Goal: Task Accomplishment & Management: Use online tool/utility

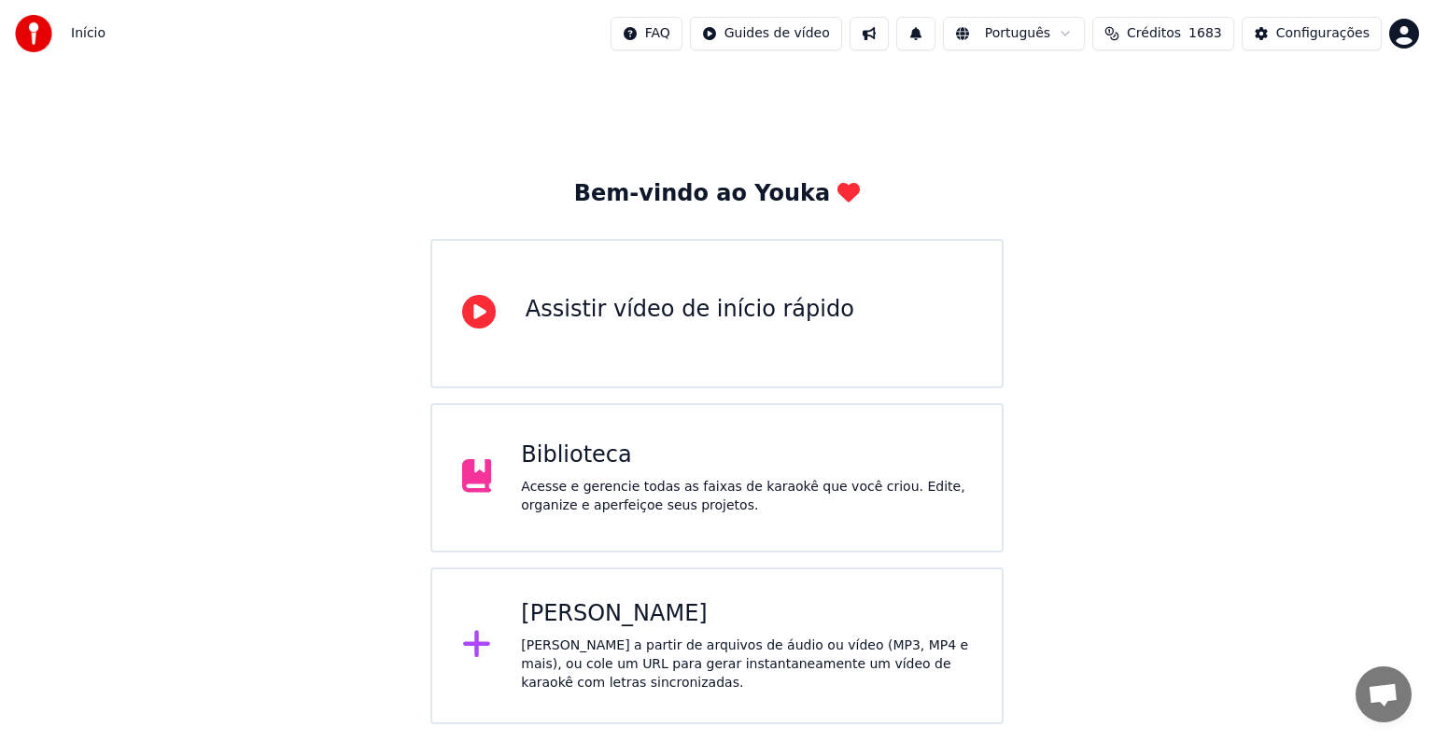
click at [519, 440] on div "Biblioteca Acesse e gerencie todas as faixas de karaokê que você criou. Edite, …" at bounding box center [716, 477] width 573 height 149
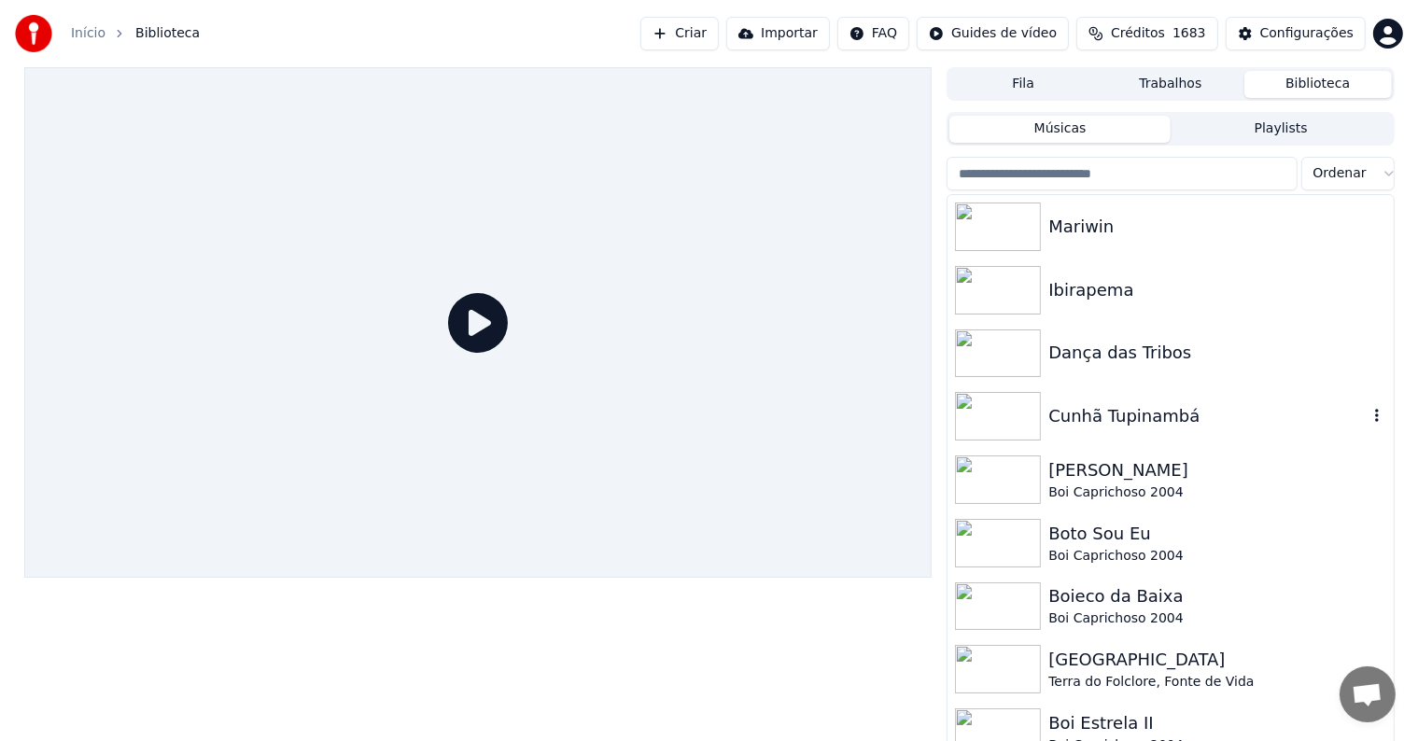
click at [1076, 433] on div "Cunhã Tupinambá" at bounding box center [1170, 416] width 445 height 63
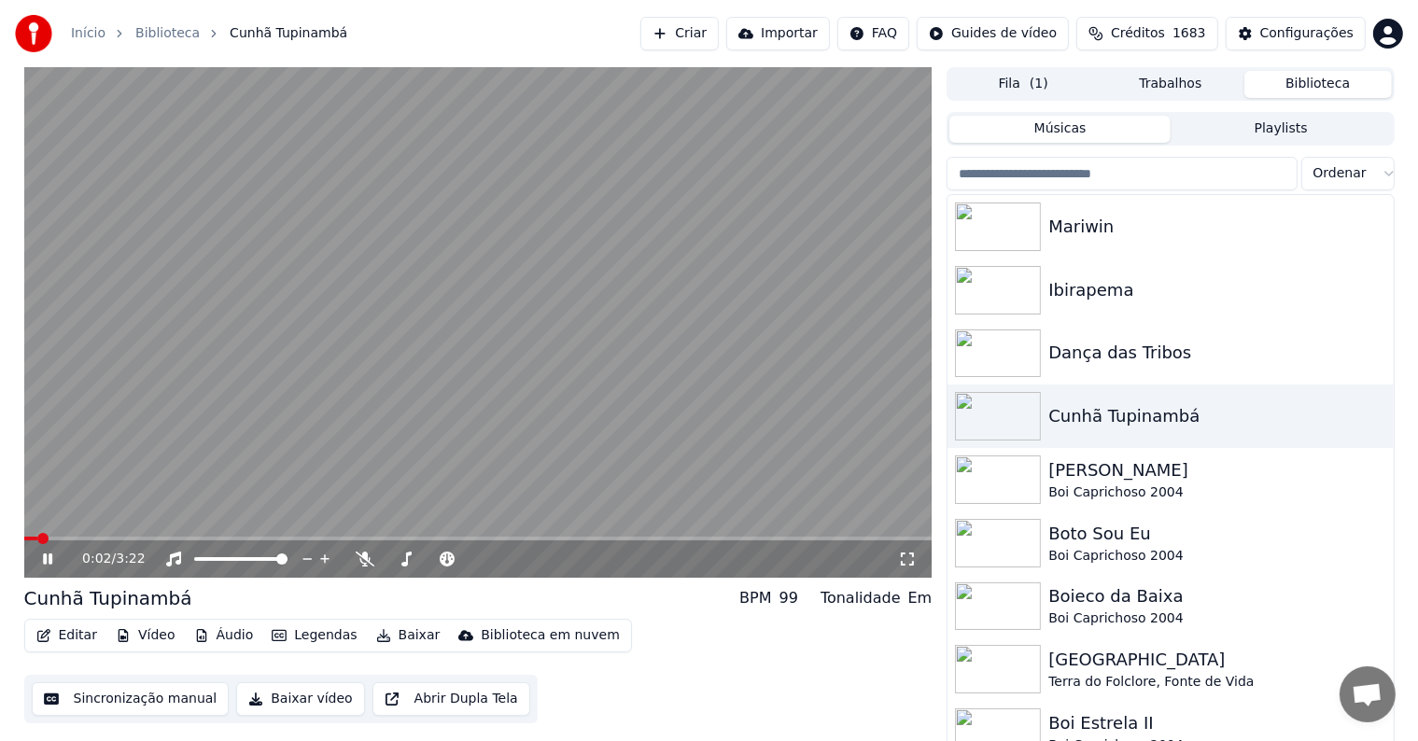
click at [555, 325] on video at bounding box center [478, 322] width 908 height 511
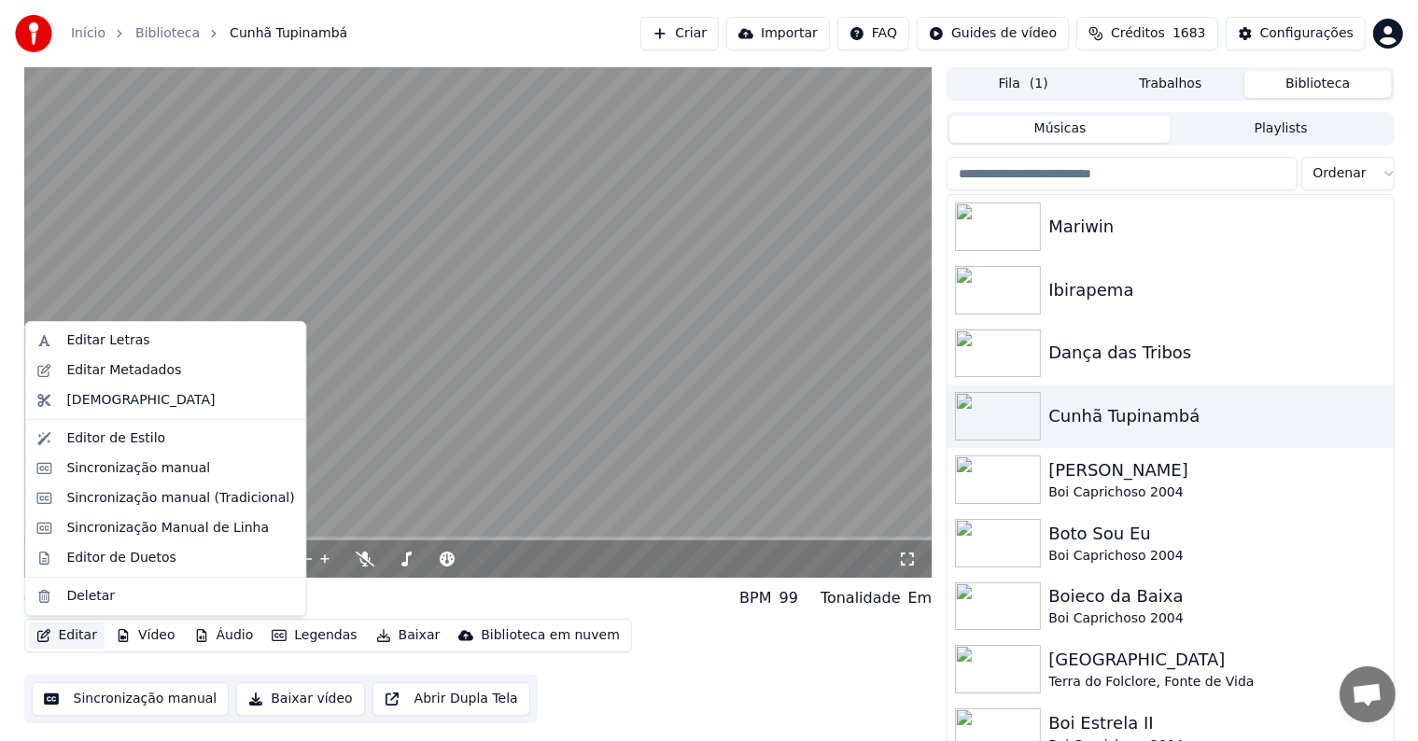
click at [67, 646] on button "Editar" at bounding box center [67, 636] width 76 height 26
click at [80, 374] on div "Editar Metadados" at bounding box center [123, 370] width 115 height 19
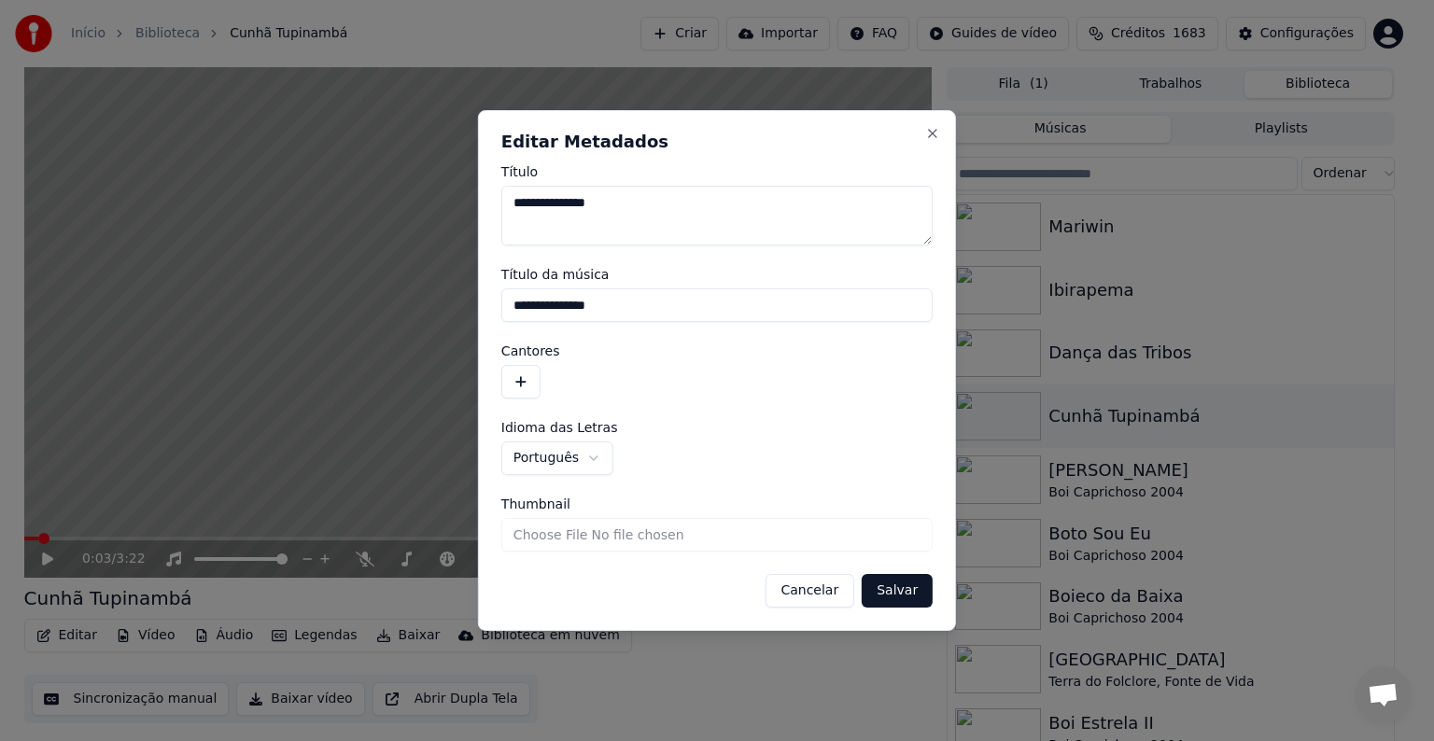
drag, startPoint x: 648, startPoint y: 311, endPoint x: 443, endPoint y: 289, distance: 206.6
click at [443, 289] on body "**********" at bounding box center [709, 370] width 1418 height 741
click at [518, 385] on button "button" at bounding box center [520, 382] width 39 height 34
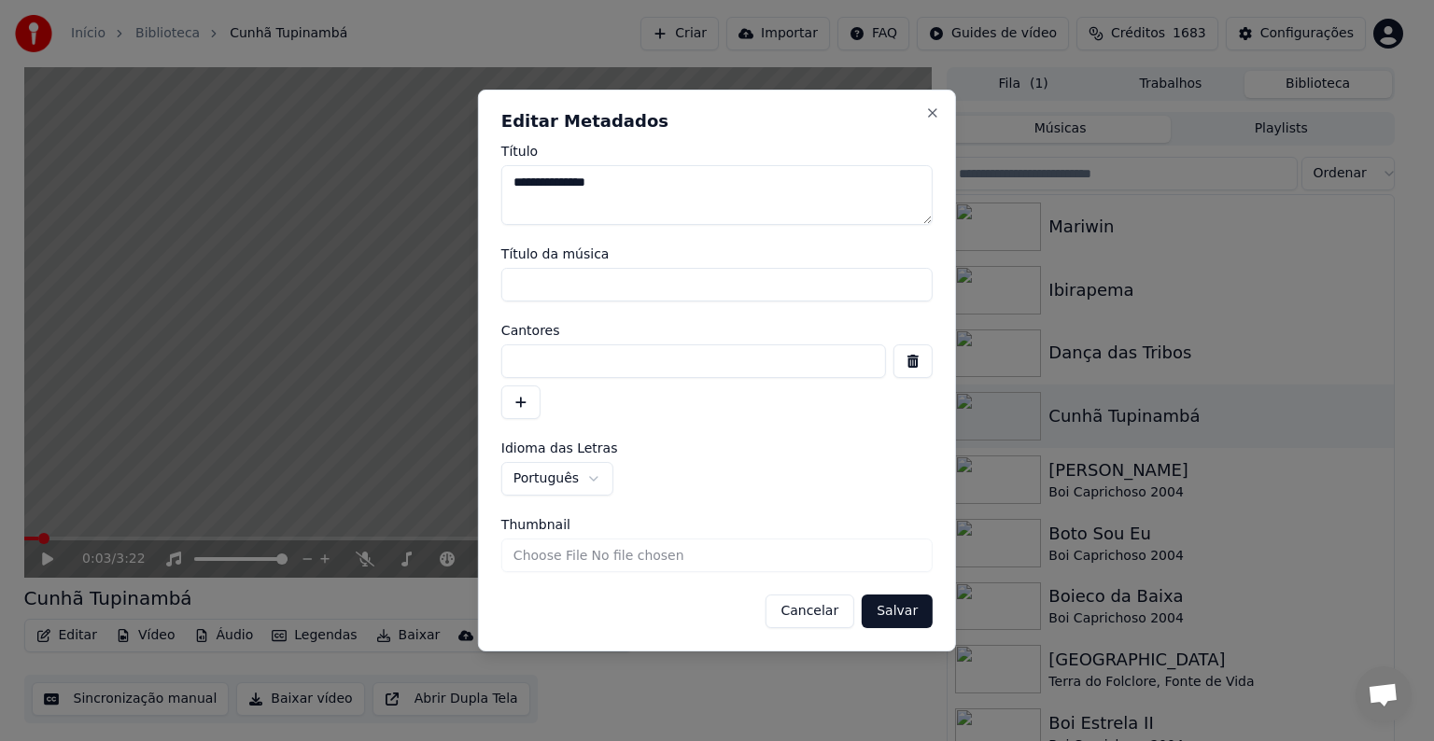
click at [523, 358] on input at bounding box center [693, 362] width 385 height 34
paste input "**********"
type input "**********"
click at [884, 611] on button "Salvar" at bounding box center [897, 612] width 71 height 34
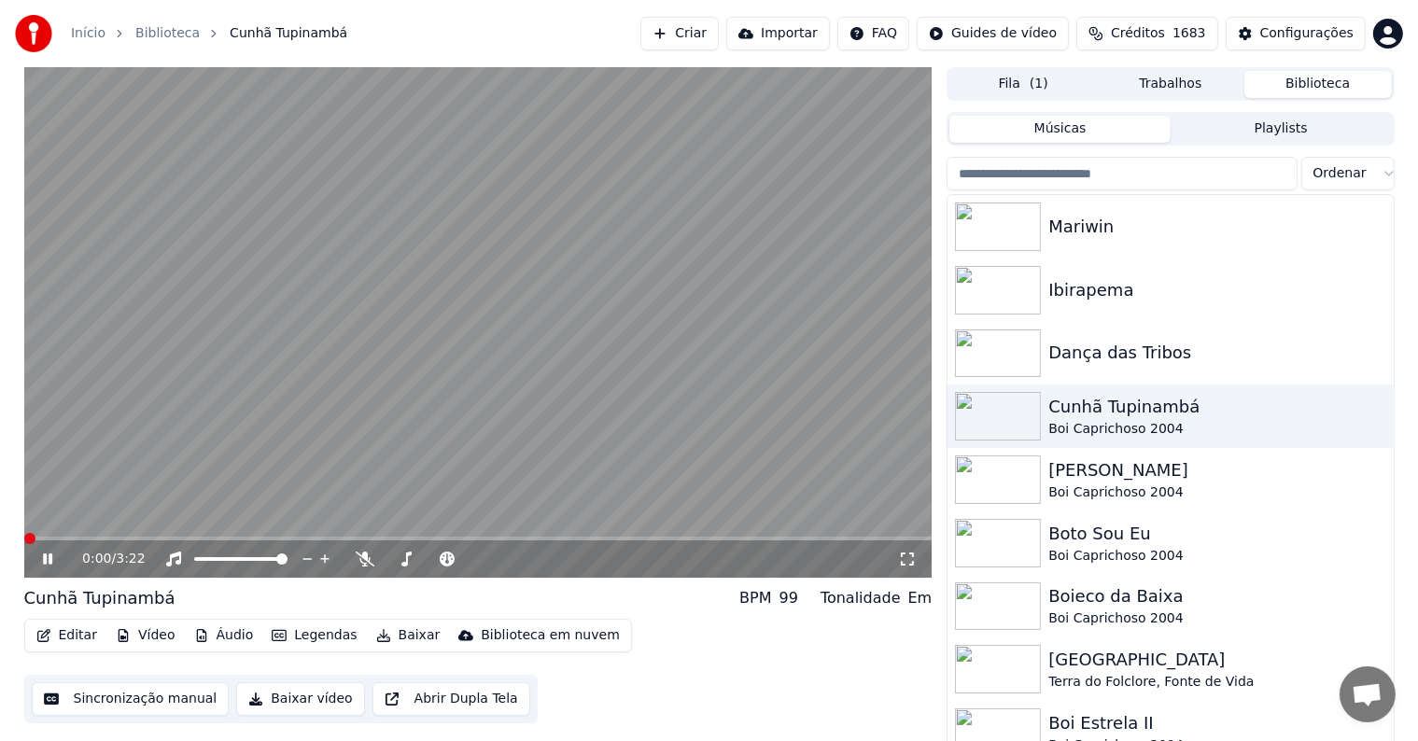
click at [305, 277] on video at bounding box center [478, 322] width 908 height 511
click at [176, 699] on button "Sincronização manual" at bounding box center [131, 700] width 198 height 34
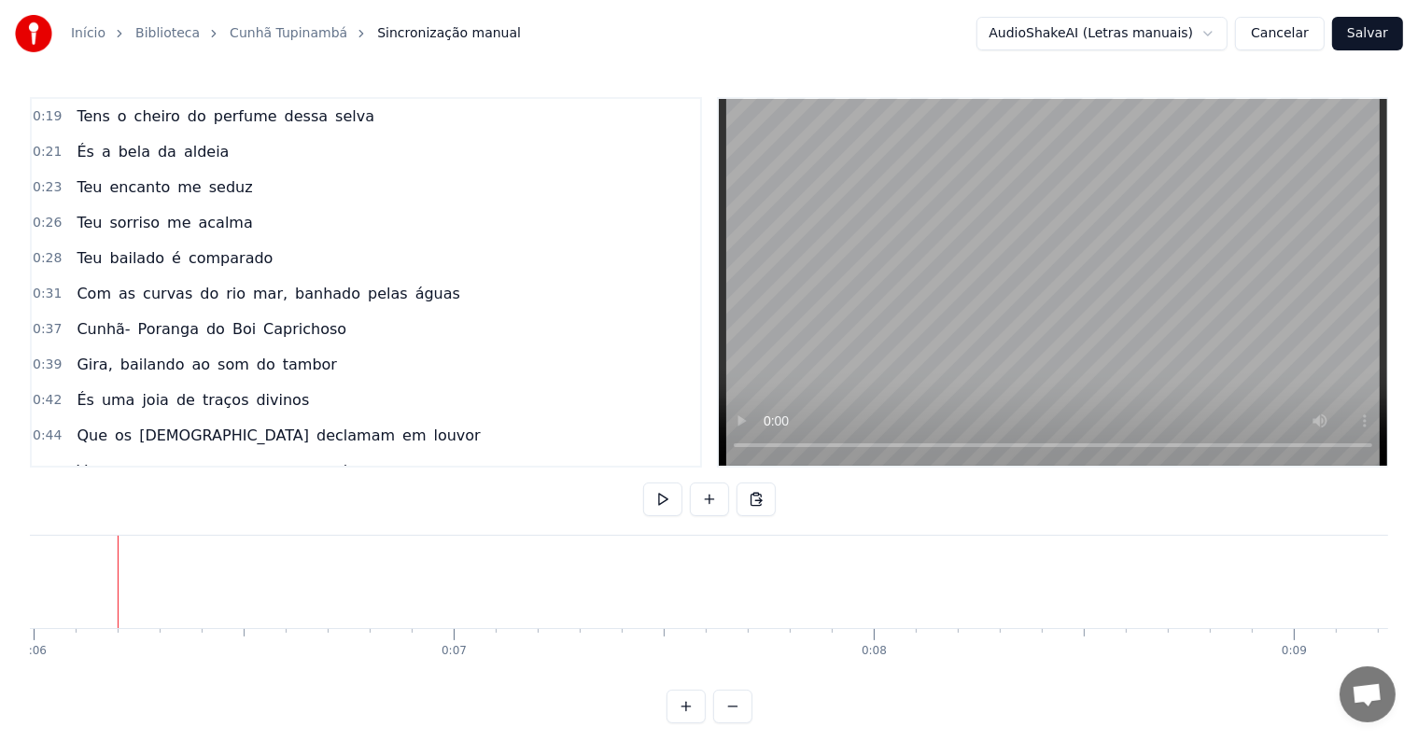
scroll to position [0, 2512]
click at [701, 500] on button at bounding box center [709, 500] width 39 height 34
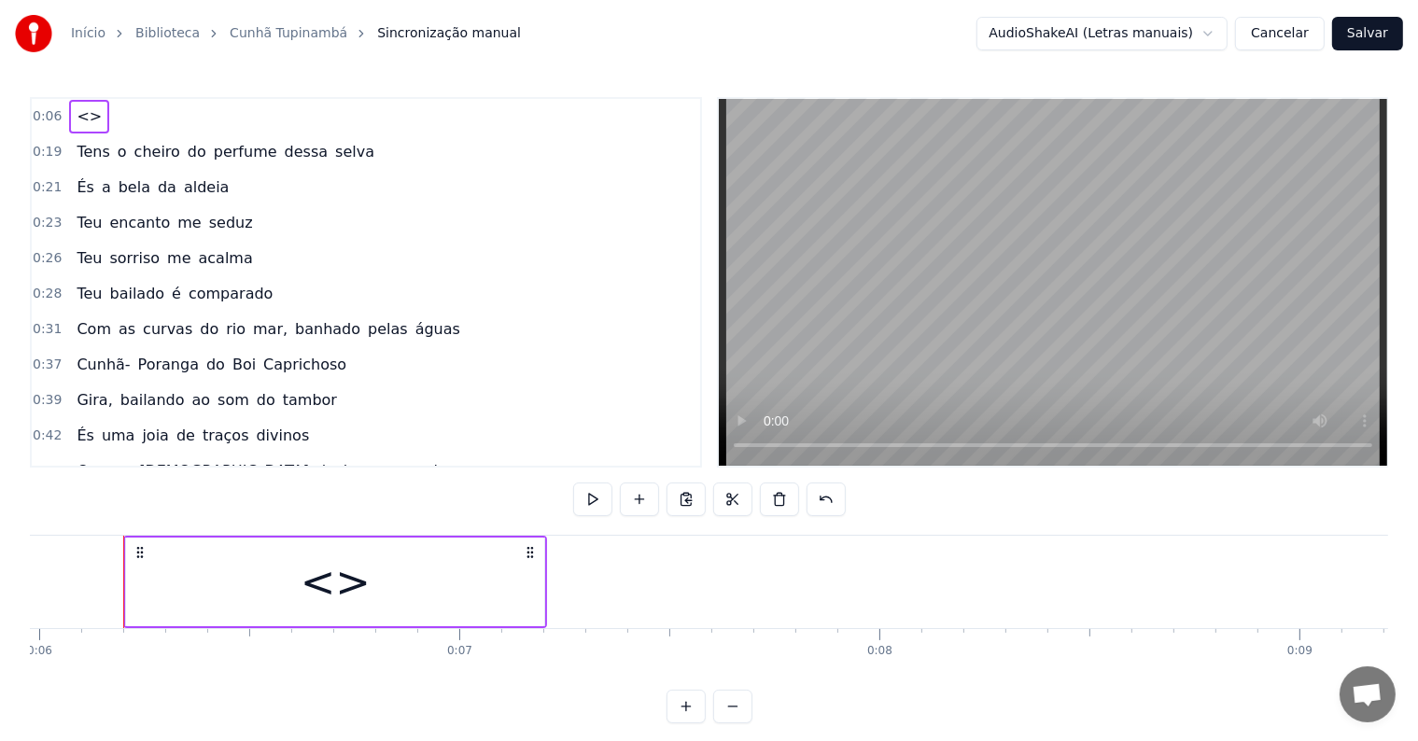
click at [502, 602] on div "<>" at bounding box center [335, 582] width 418 height 89
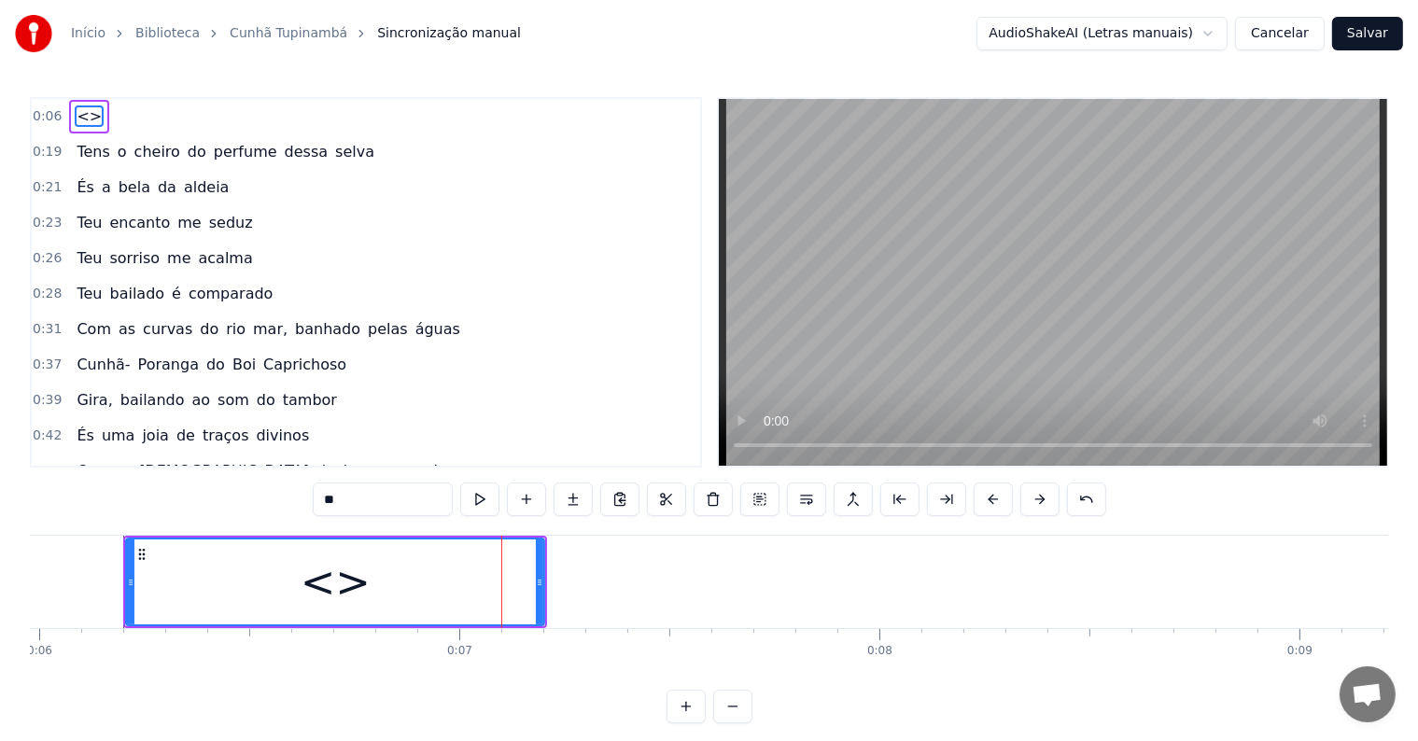
drag, startPoint x: 403, startPoint y: 502, endPoint x: 189, endPoint y: 495, distance: 214.9
click at [189, 495] on div "0:06 <> 0:19 Tens o cheiro do perfume dessa selva 0:21 És a bela da aldeia 0:23…" at bounding box center [709, 410] width 1359 height 626
paste input "**********"
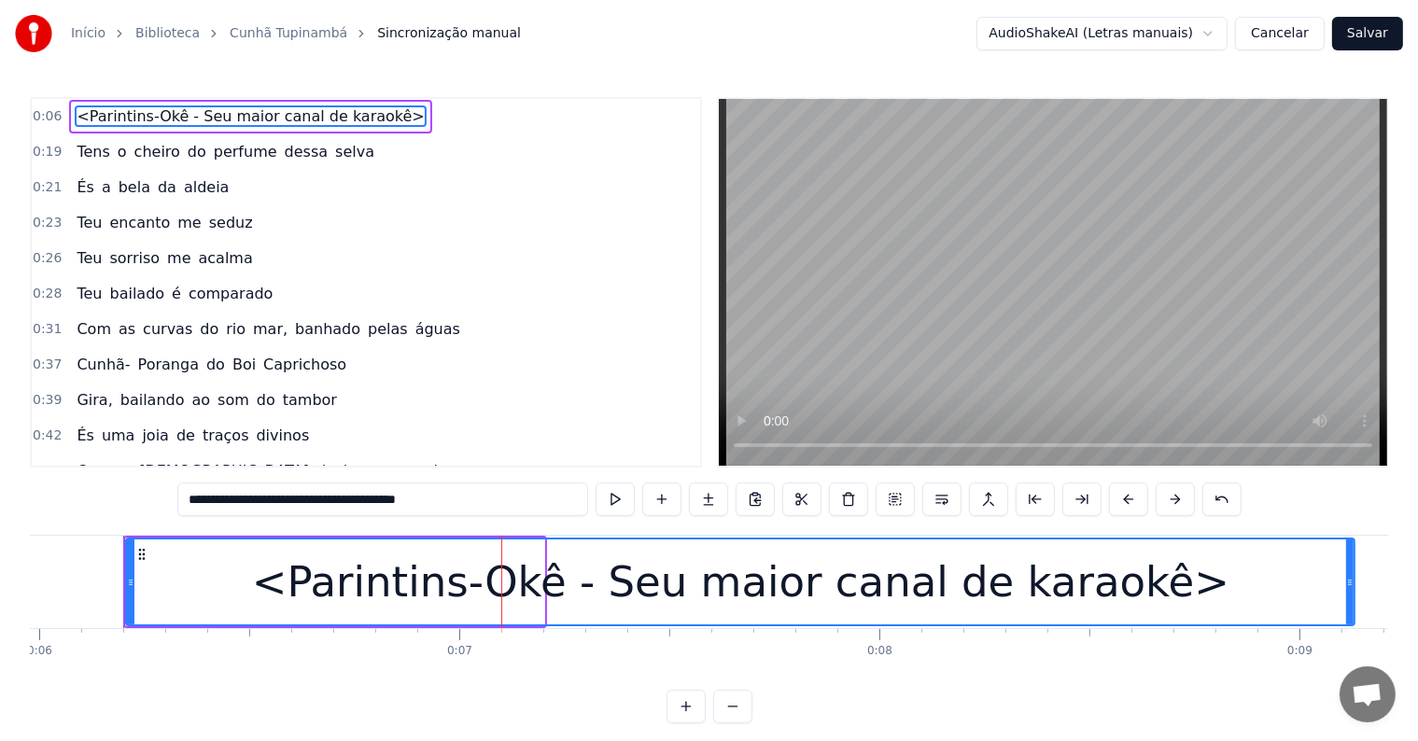
drag, startPoint x: 542, startPoint y: 579, endPoint x: 1353, endPoint y: 590, distance: 810.5
click at [1353, 590] on div at bounding box center [1349, 582] width 7 height 85
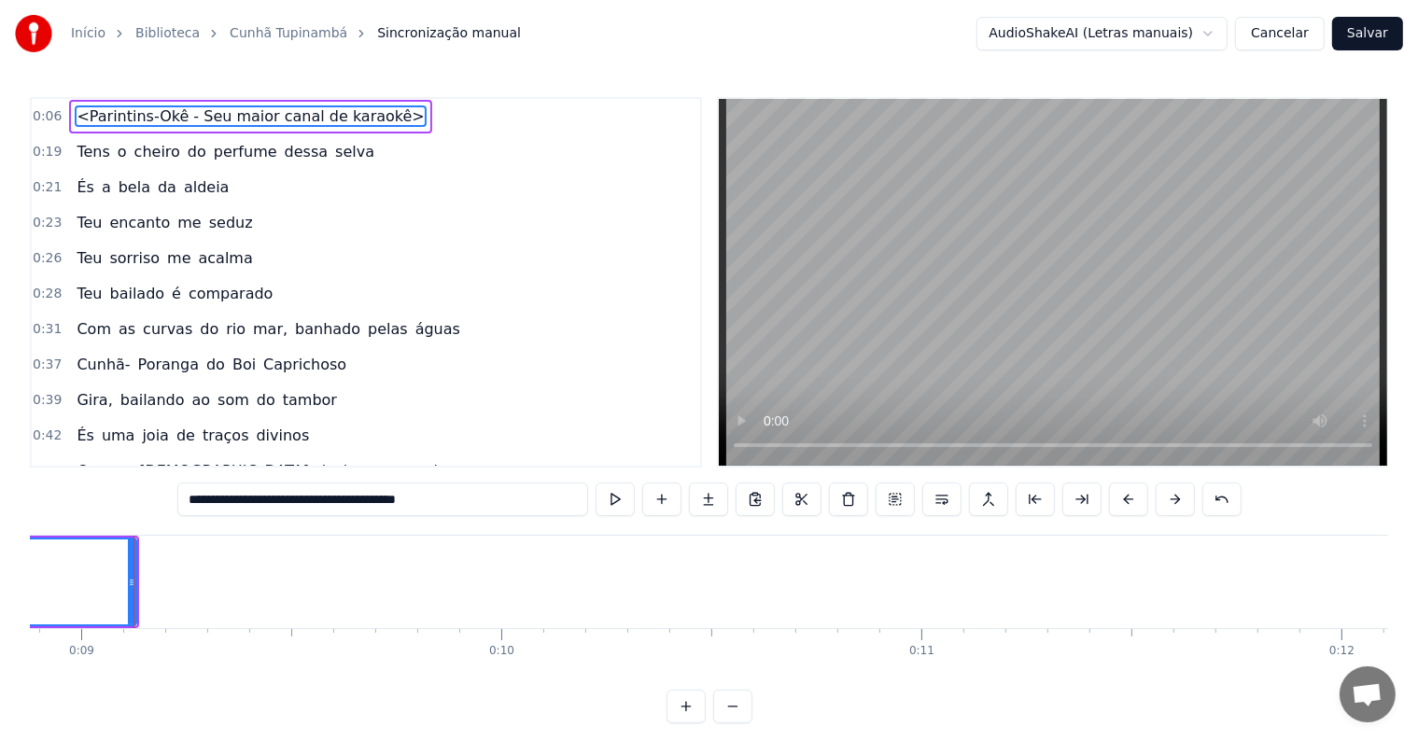
scroll to position [0, 3739]
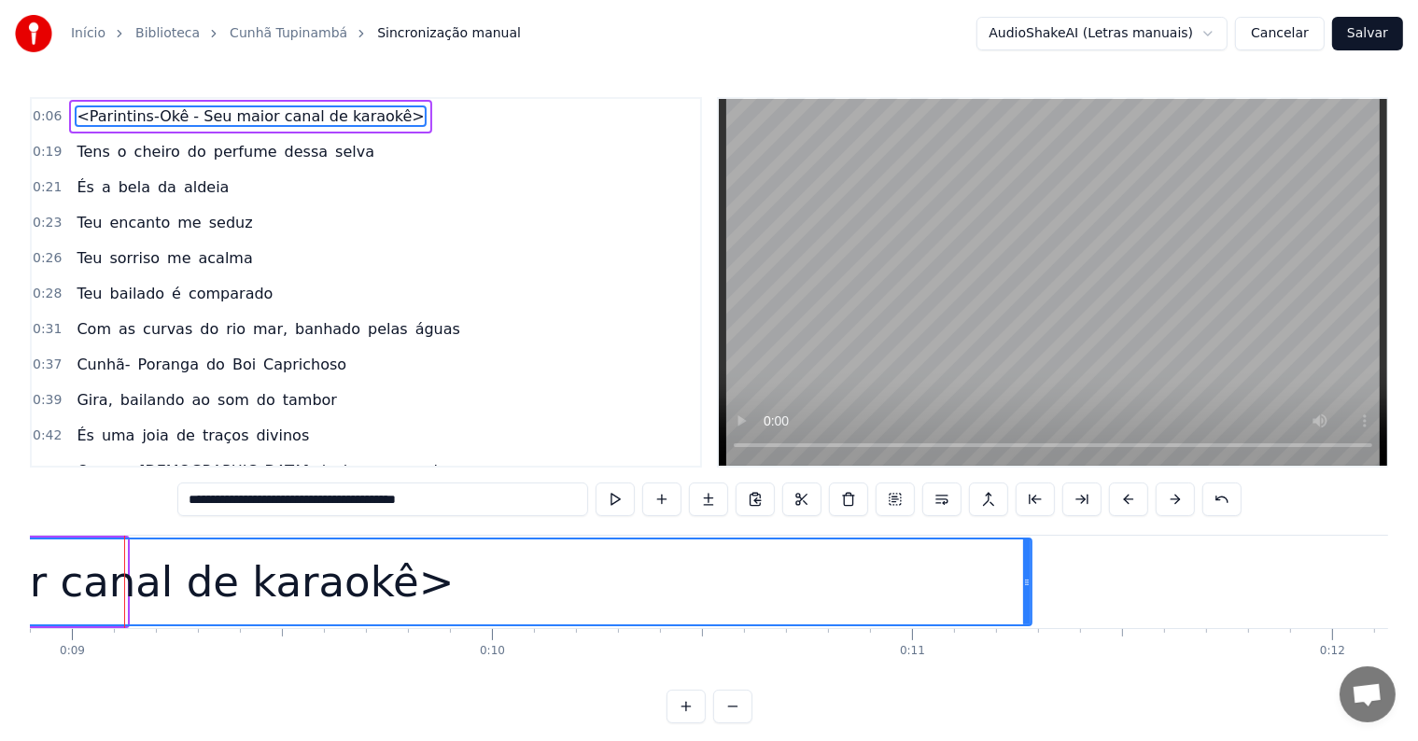
drag, startPoint x: 125, startPoint y: 583, endPoint x: 1030, endPoint y: 584, distance: 904.7
click at [1030, 584] on icon at bounding box center [1026, 582] width 7 height 15
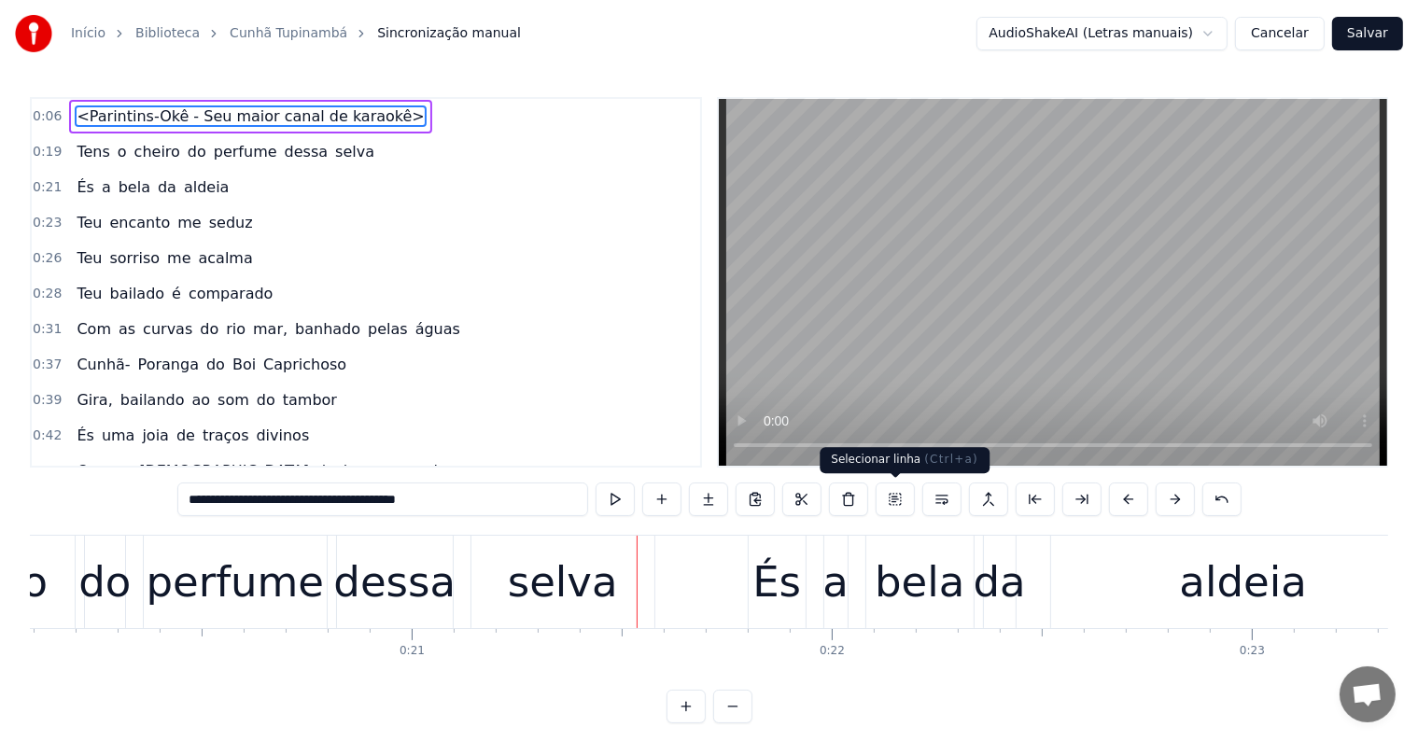
scroll to position [0, 8827]
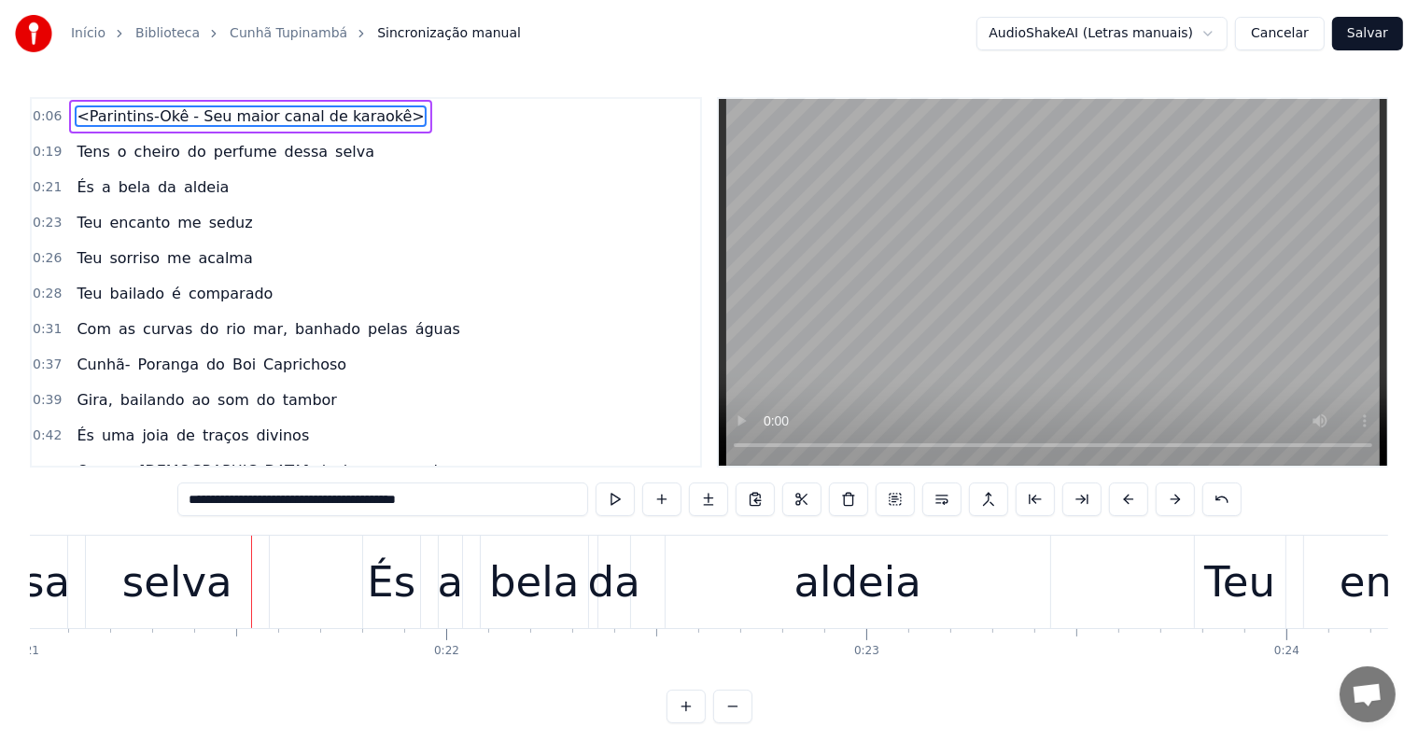
click at [194, 587] on div "selva" at bounding box center [177, 582] width 110 height 63
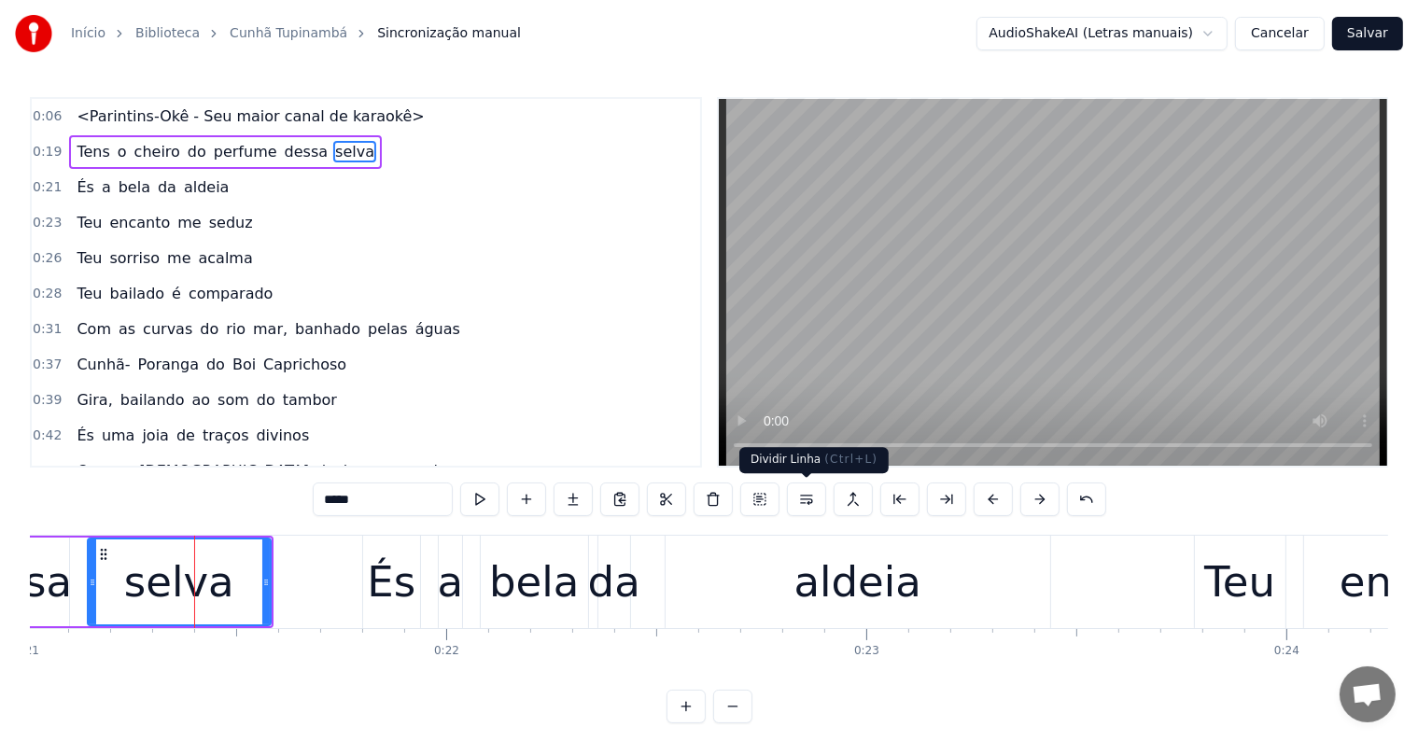
click at [807, 499] on button at bounding box center [806, 500] width 39 height 34
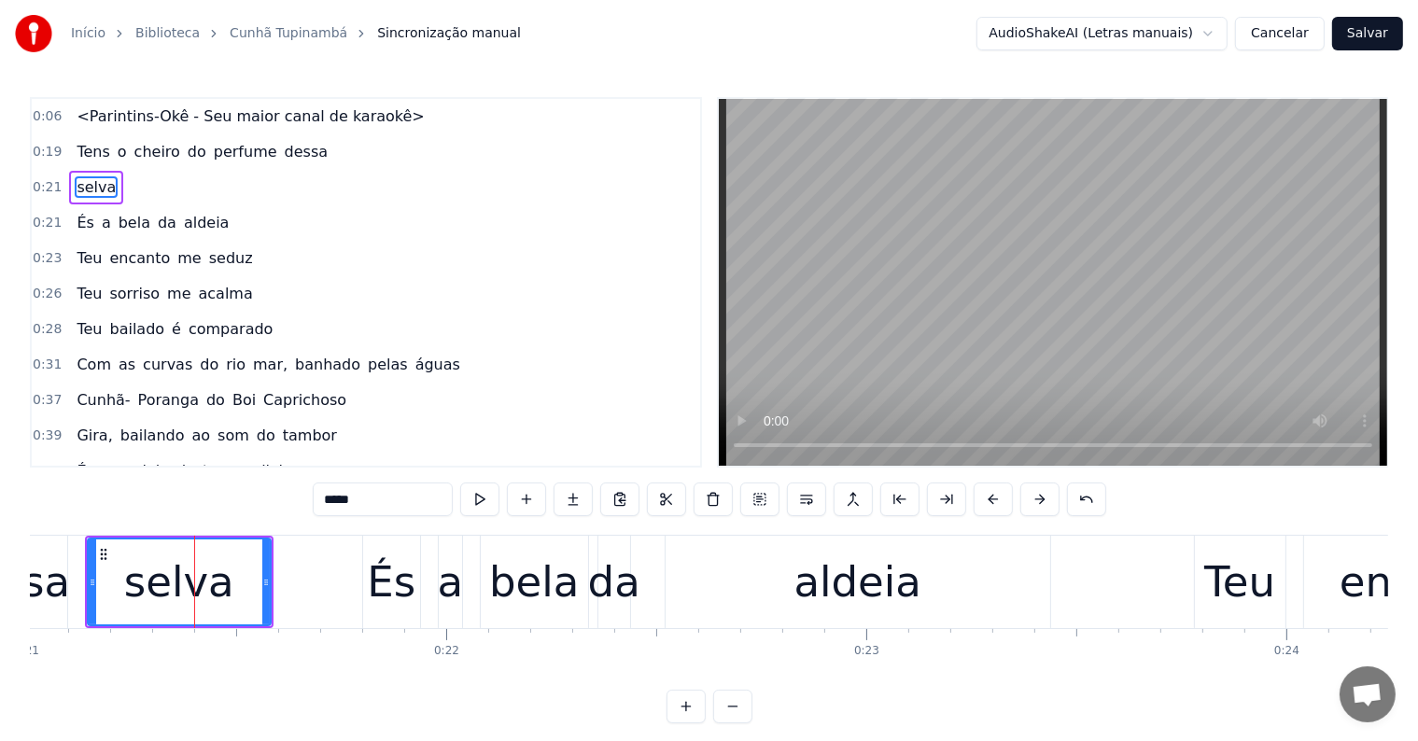
click at [283, 152] on span "dessa" at bounding box center [306, 151] width 47 height 21
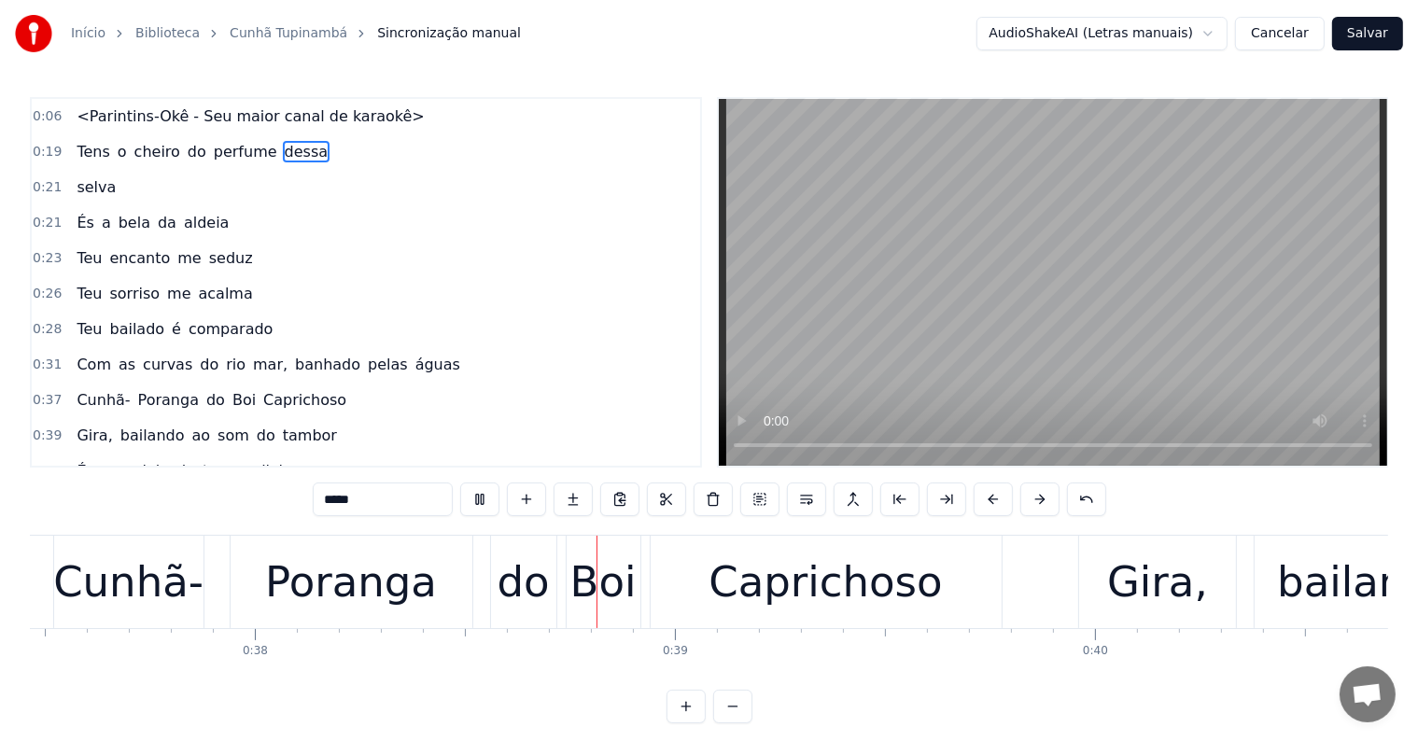
scroll to position [0, 15923]
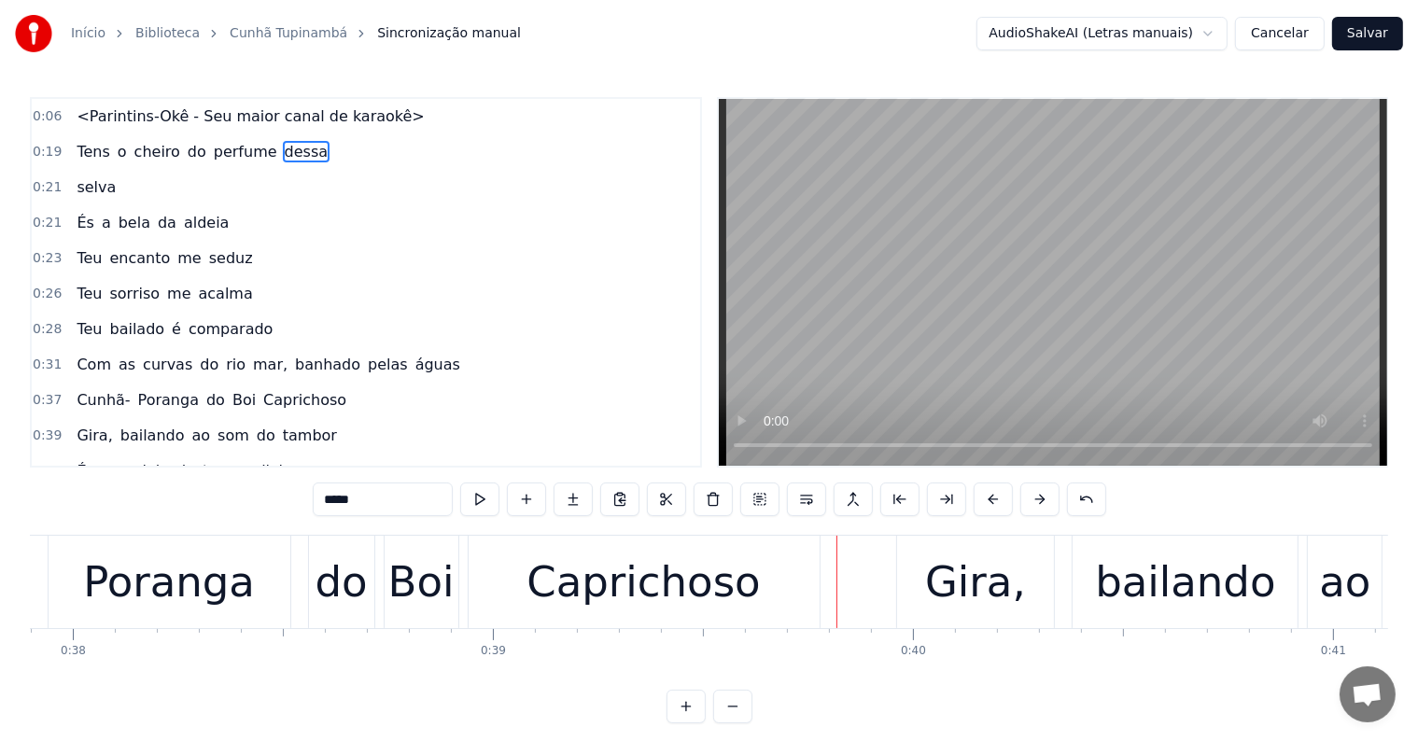
click at [718, 606] on div "Caprichoso" at bounding box center [643, 582] width 233 height 63
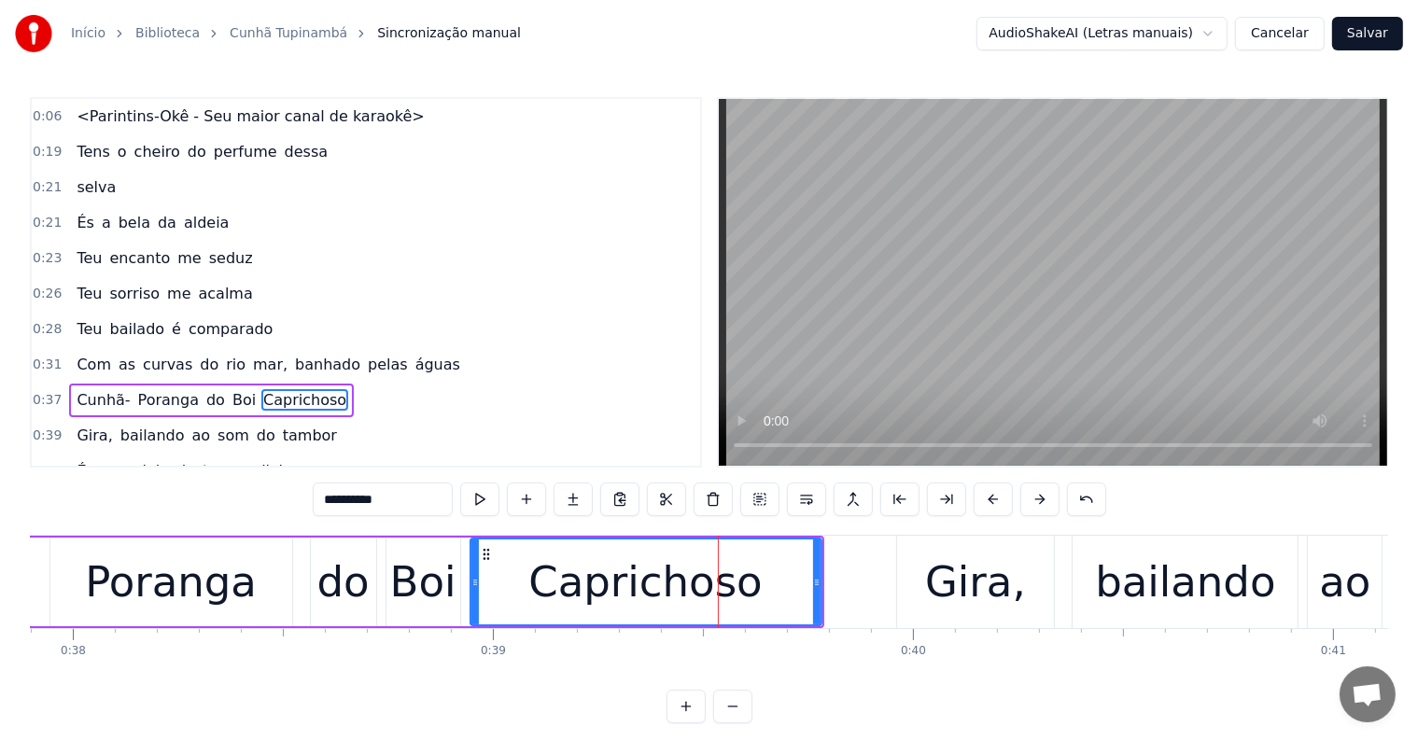
scroll to position [108, 0]
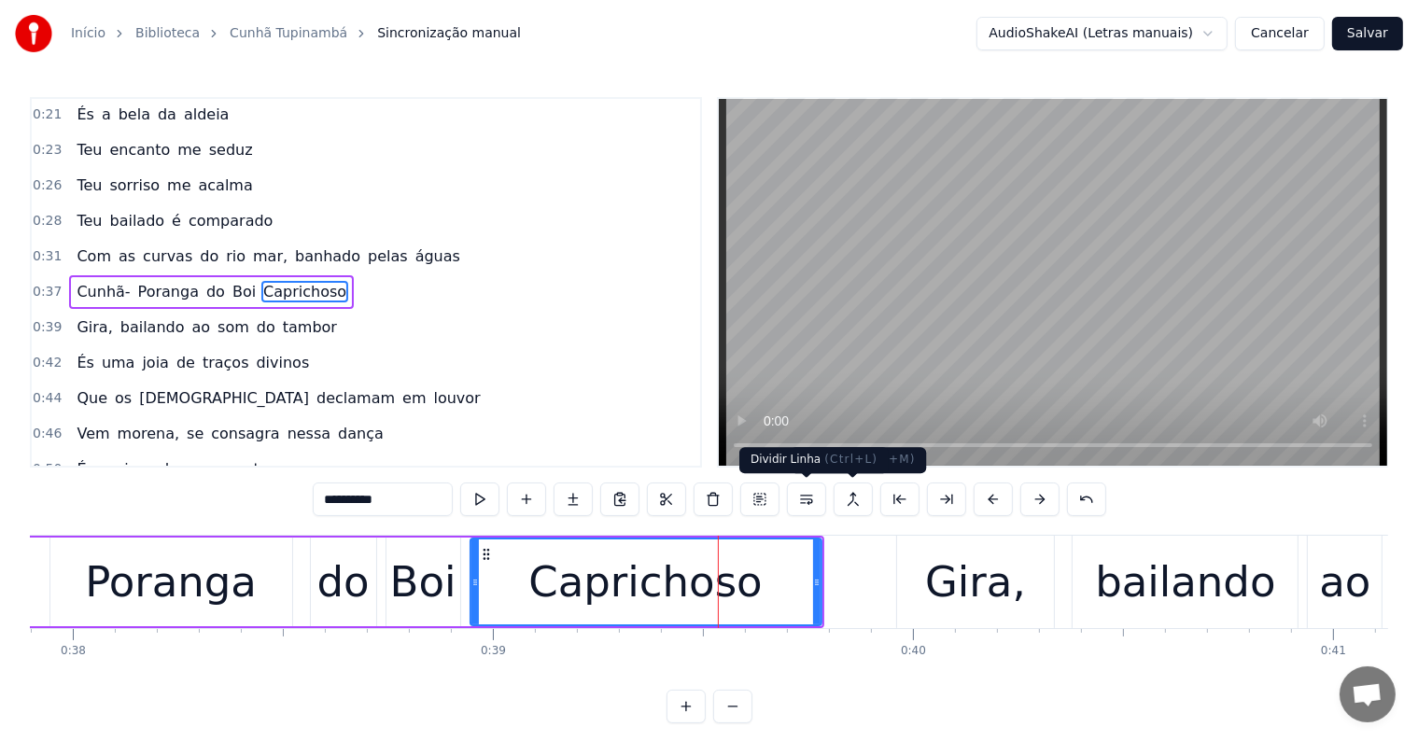
click at [805, 495] on button at bounding box center [806, 500] width 39 height 34
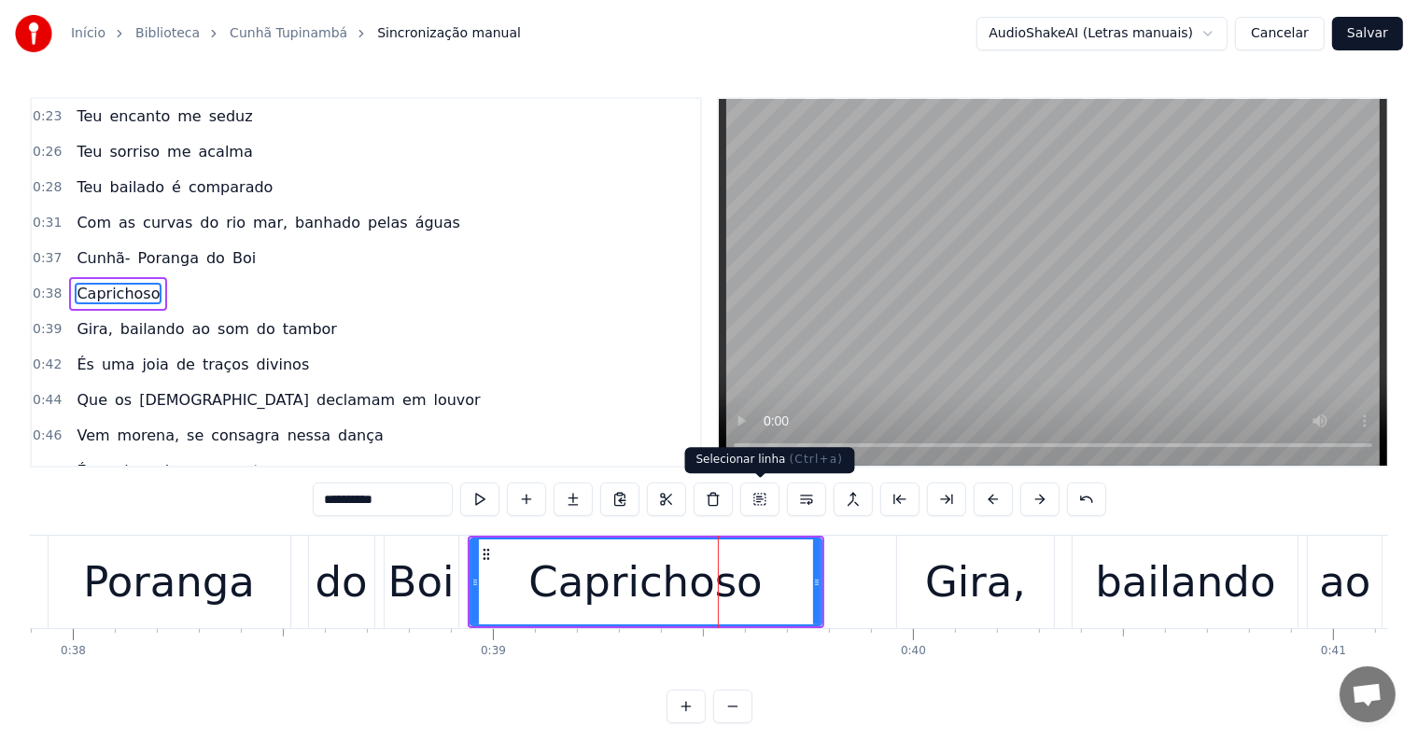
click at [432, 597] on div "Boi" at bounding box center [421, 582] width 66 height 63
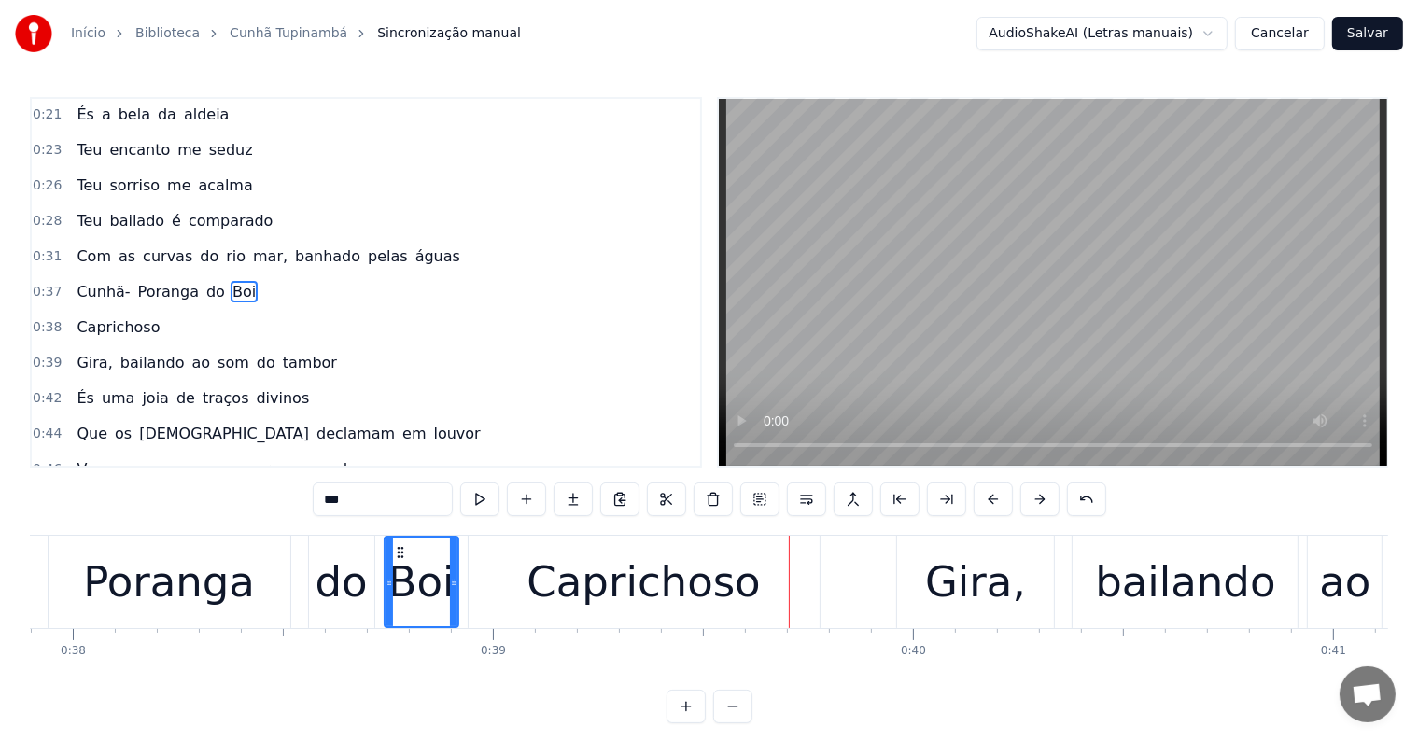
drag, startPoint x: 333, startPoint y: 498, endPoint x: 318, endPoint y: 496, distance: 15.1
click at [318, 496] on input "***" at bounding box center [383, 500] width 140 height 34
click at [544, 586] on div "Caprichoso" at bounding box center [643, 582] width 233 height 63
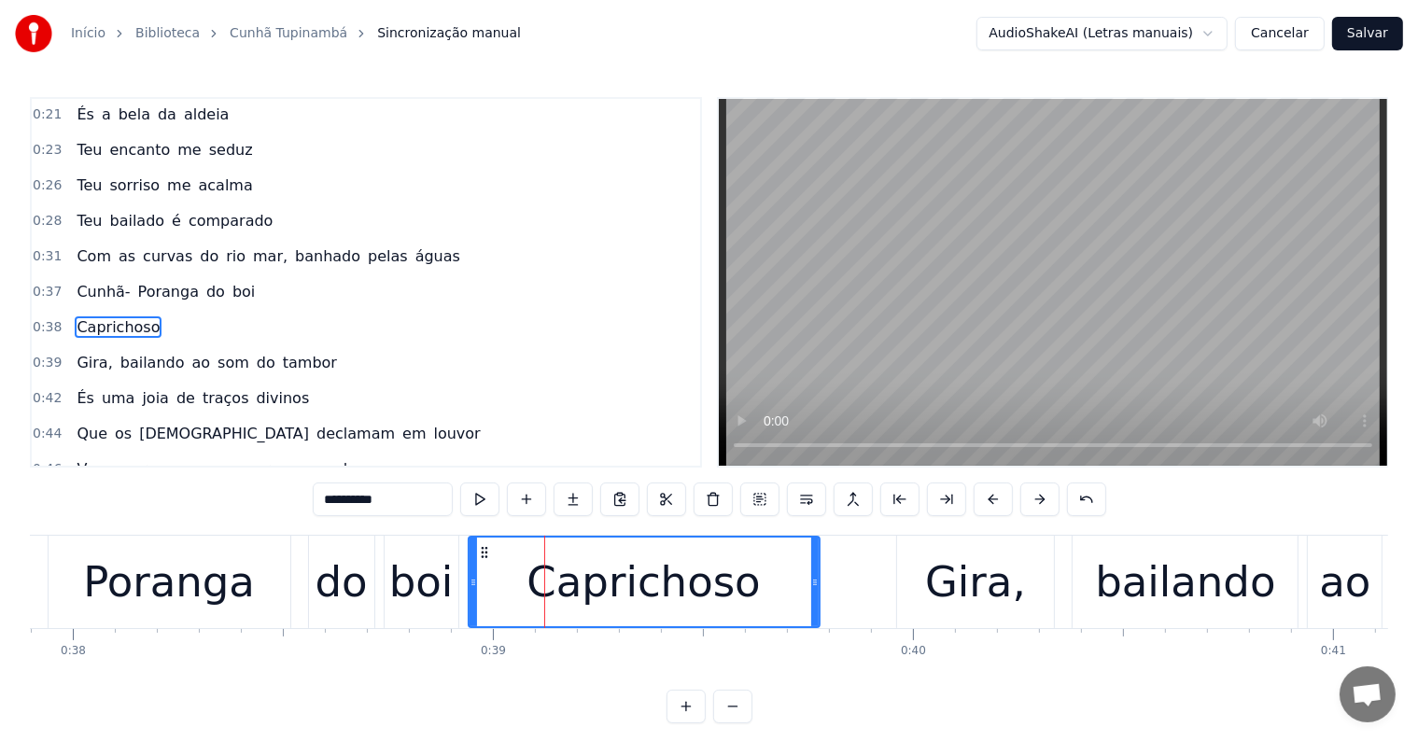
scroll to position [142, 0]
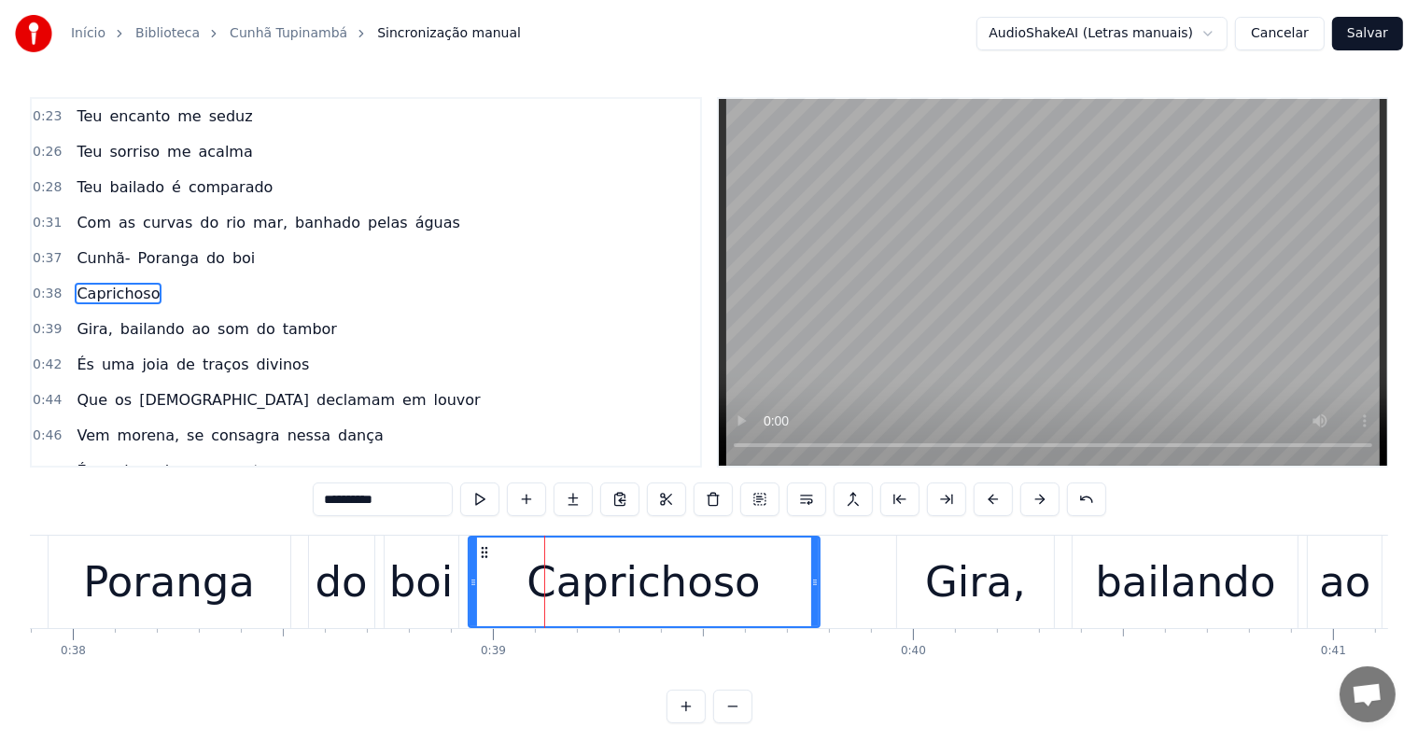
drag, startPoint x: 334, startPoint y: 500, endPoint x: 314, endPoint y: 500, distance: 20.5
click at [314, 500] on input "**********" at bounding box center [383, 500] width 140 height 34
click at [392, 544] on div "boi" at bounding box center [422, 582] width 74 height 92
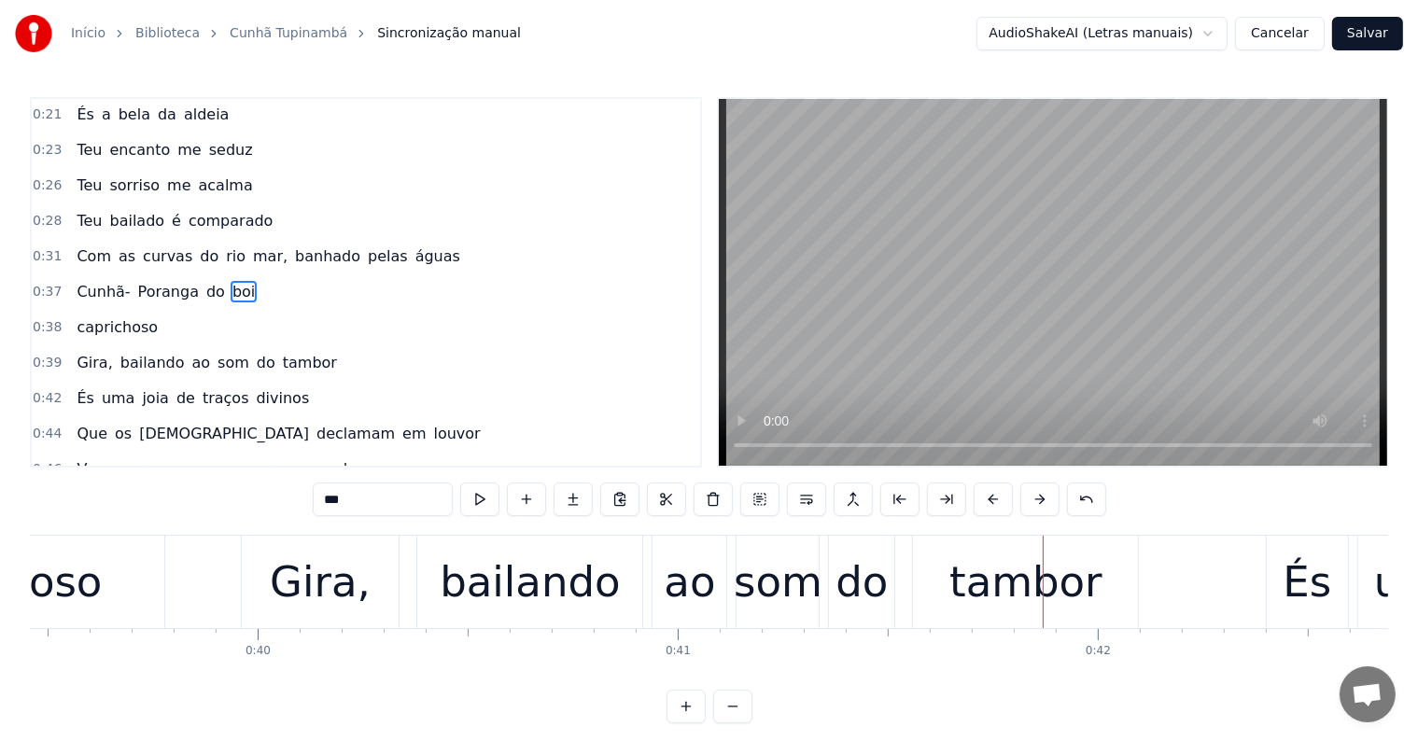
scroll to position [0, 17196]
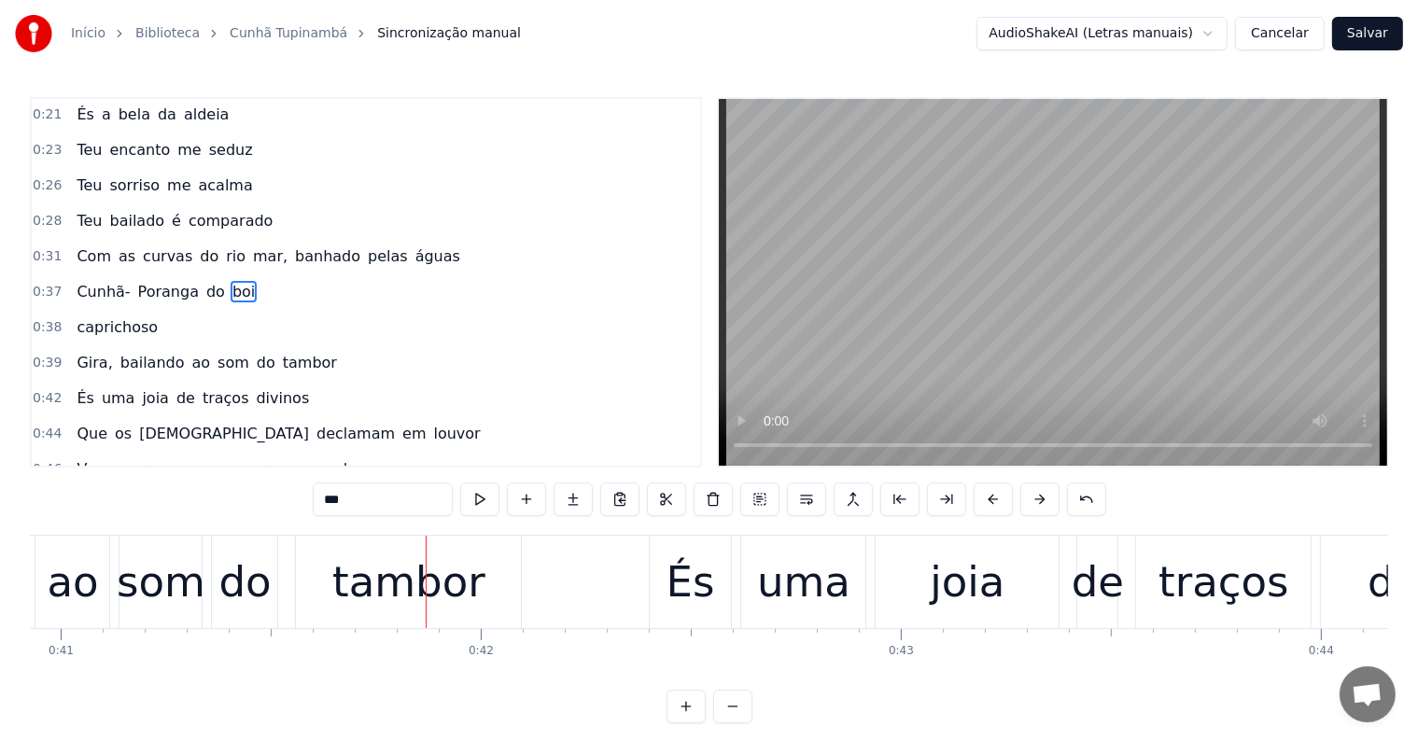
click at [444, 598] on div "tambor" at bounding box center [408, 582] width 153 height 63
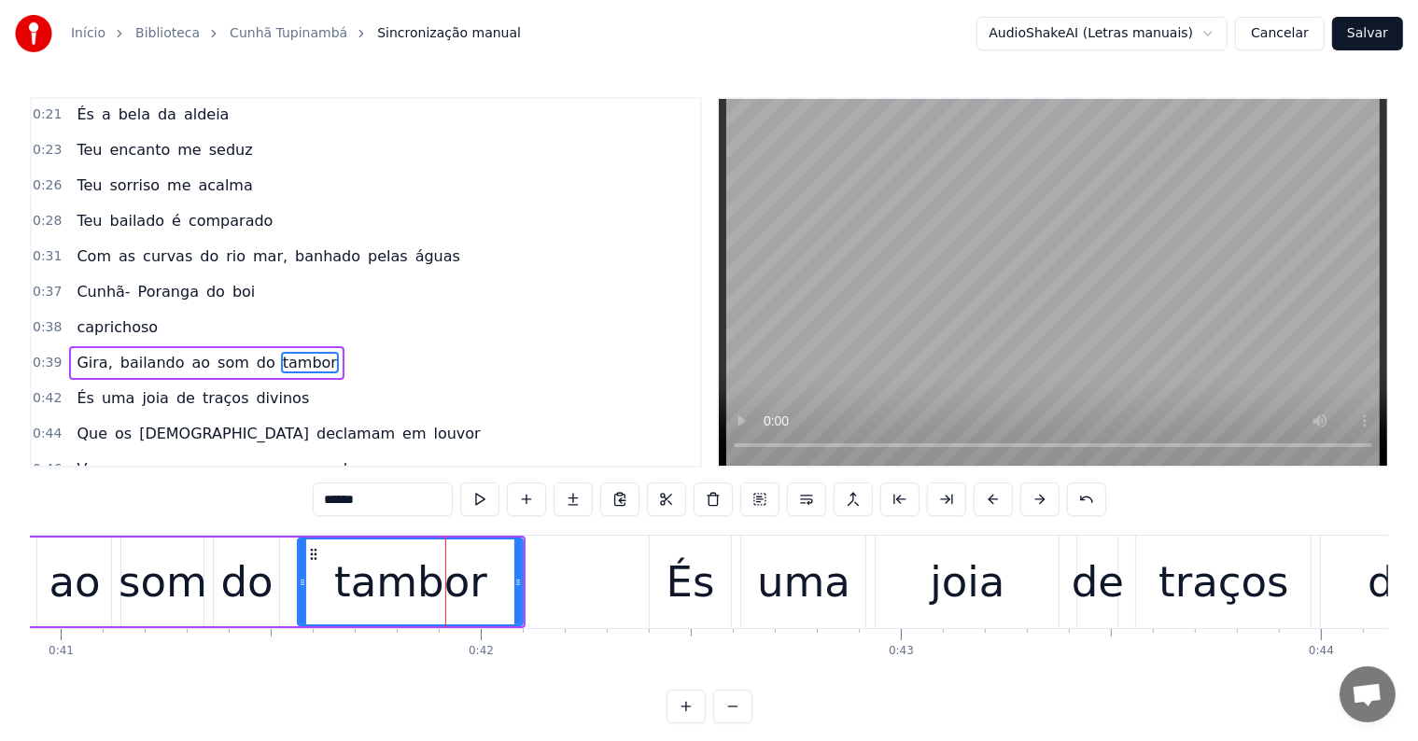
scroll to position [176, 0]
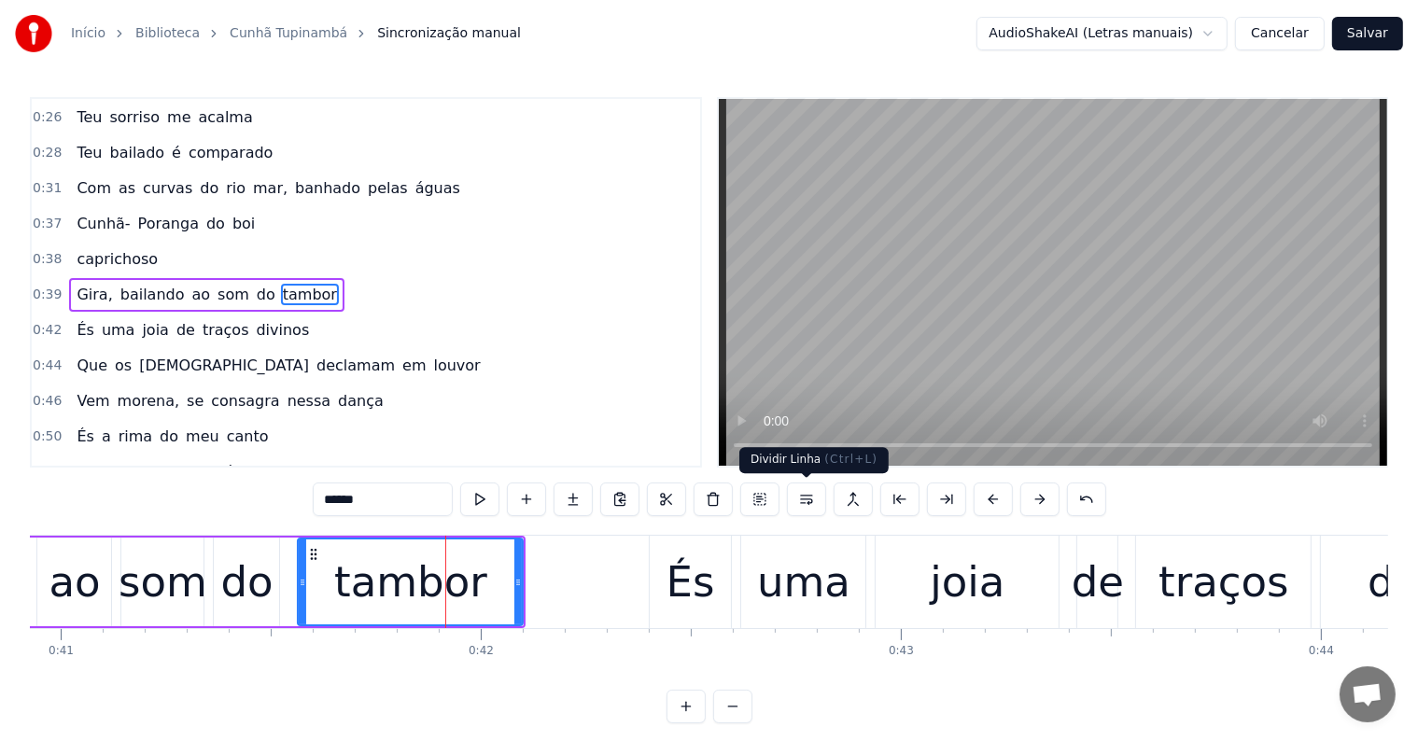
click at [804, 492] on button at bounding box center [806, 500] width 39 height 34
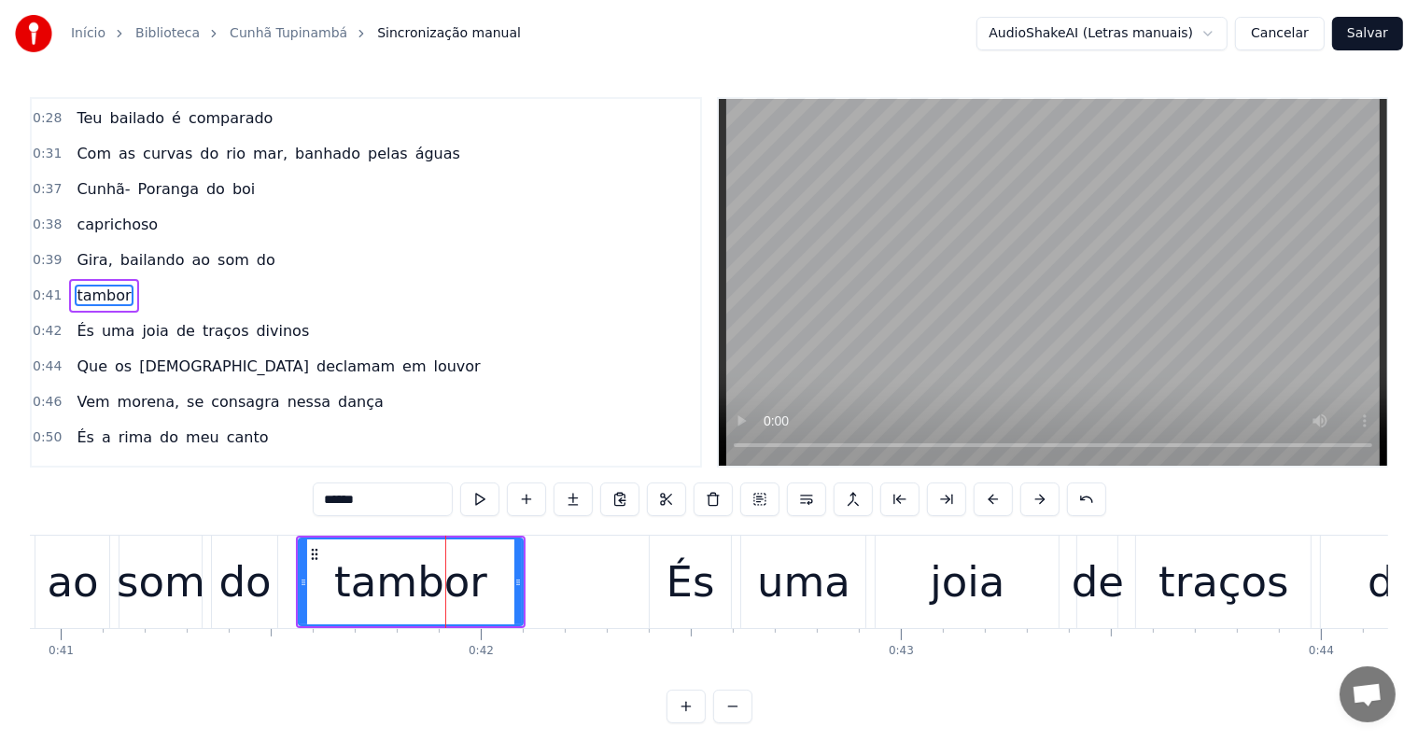
click at [261, 592] on div "do" at bounding box center [244, 582] width 52 height 63
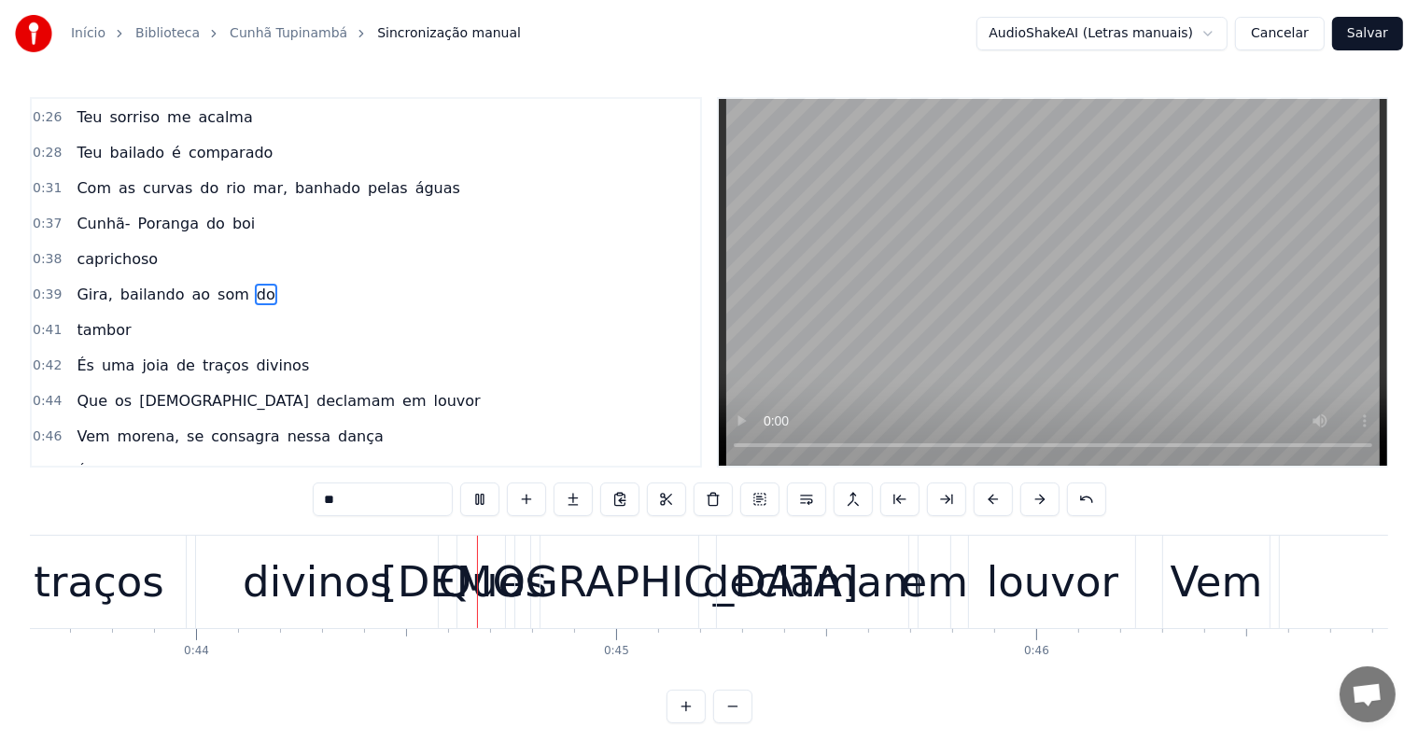
scroll to position [0, 18368]
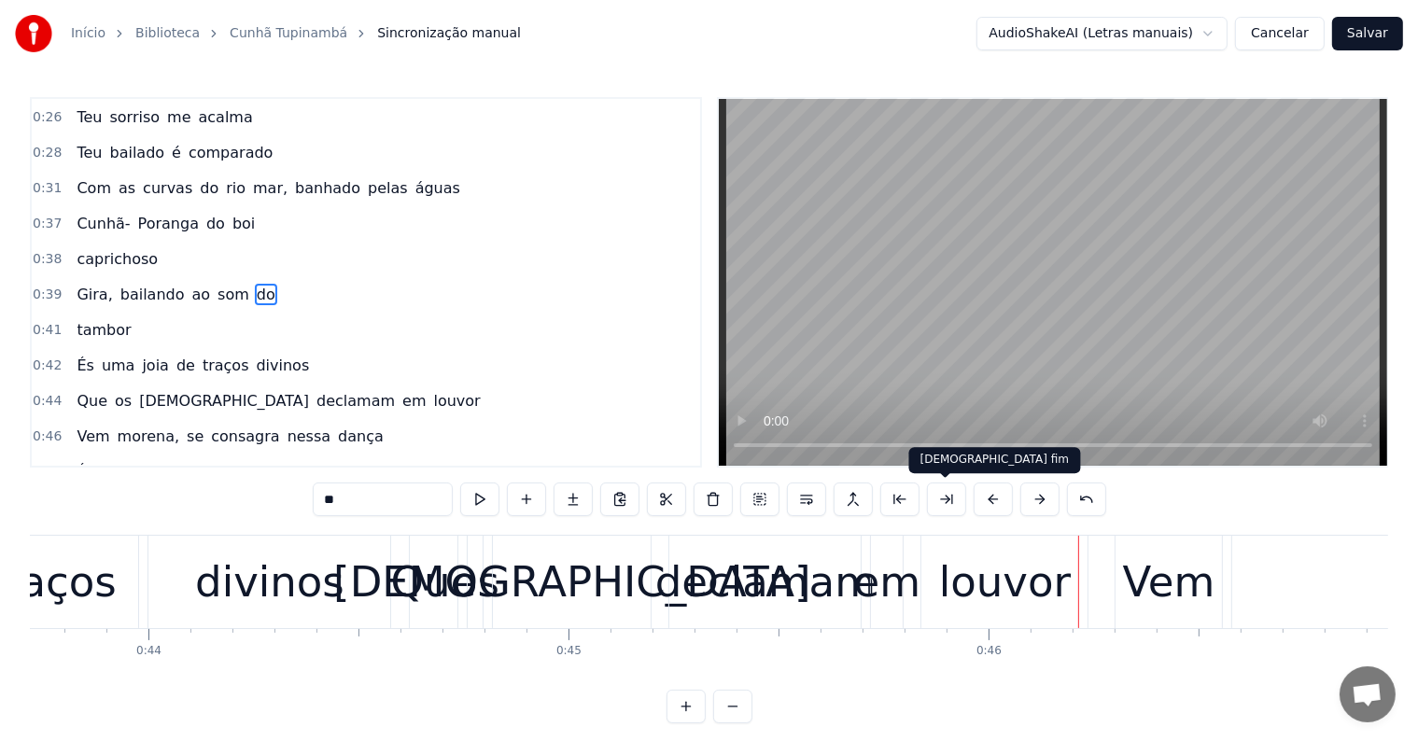
click at [1001, 585] on div "louvor" at bounding box center [1005, 582] width 132 height 63
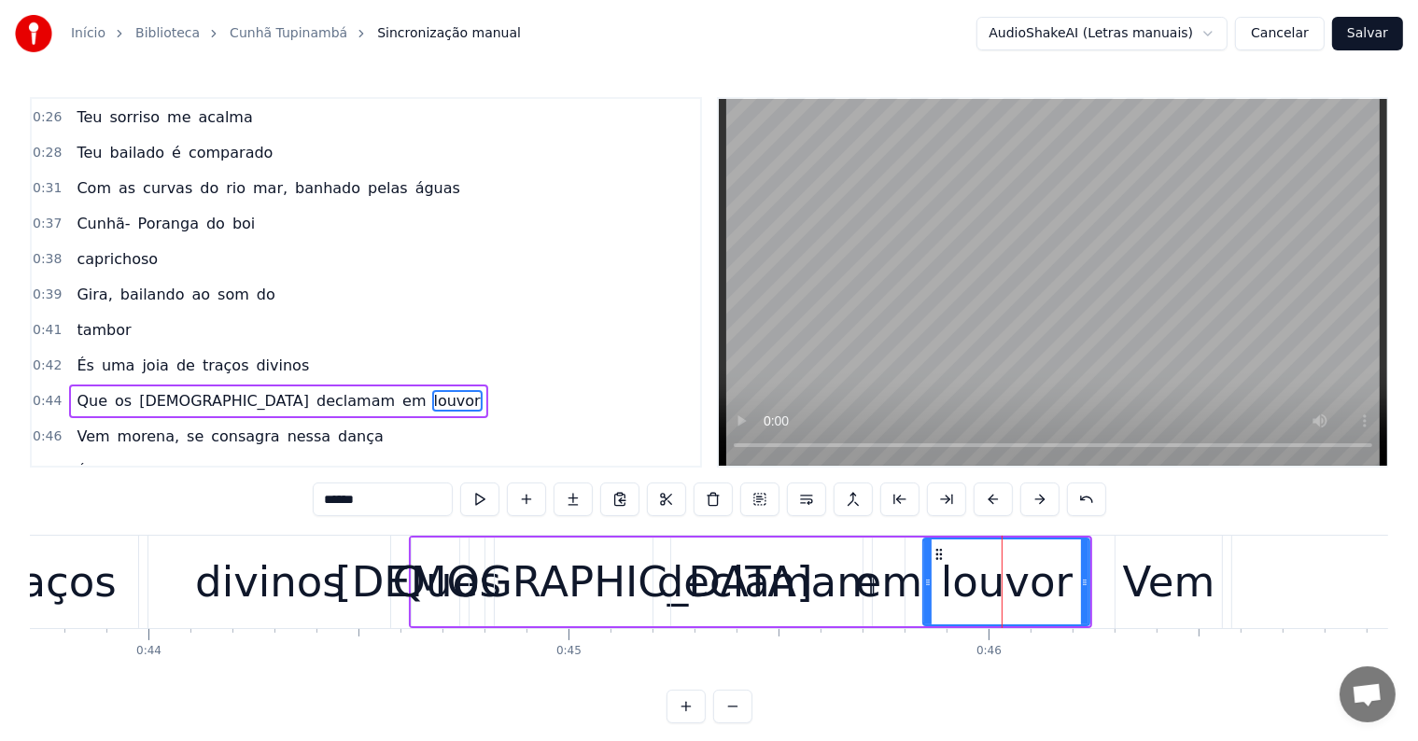
scroll to position [280, 0]
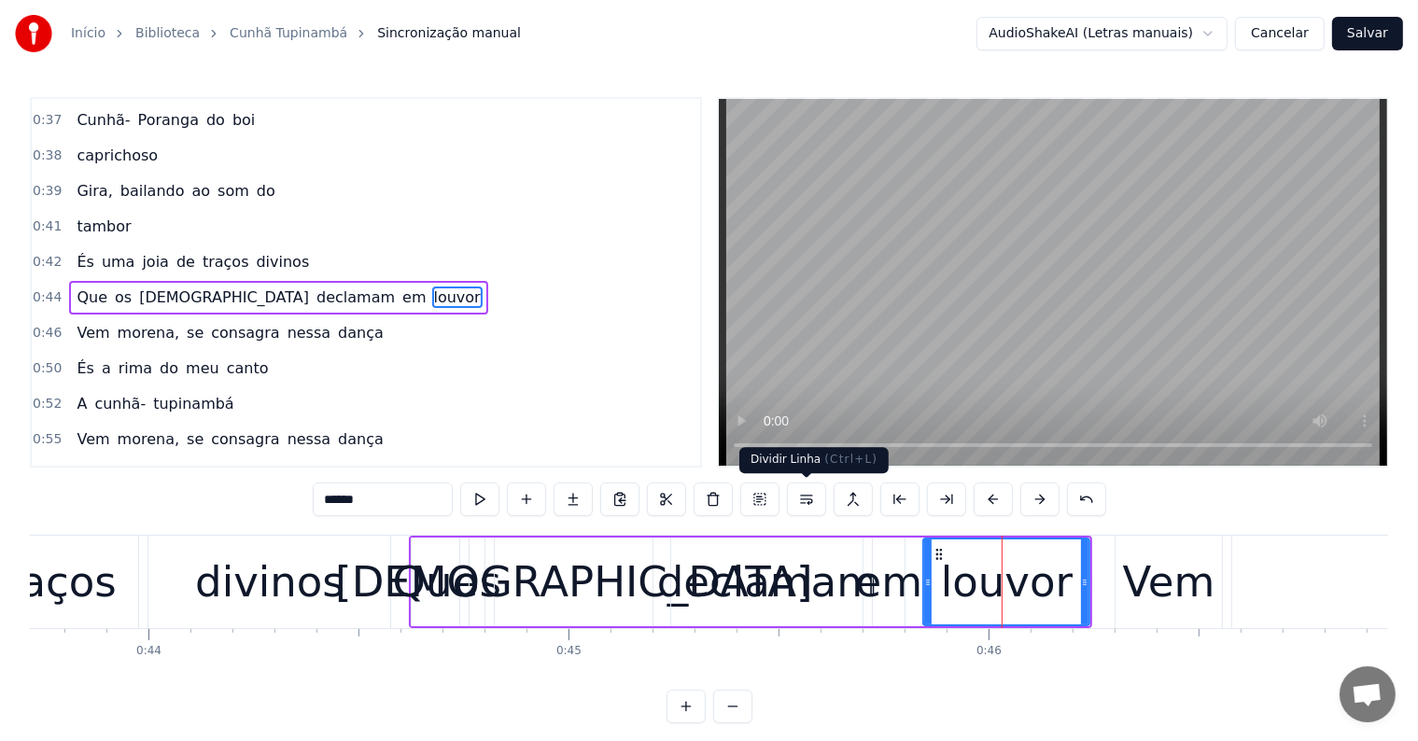
click at [804, 505] on button at bounding box center [806, 500] width 39 height 34
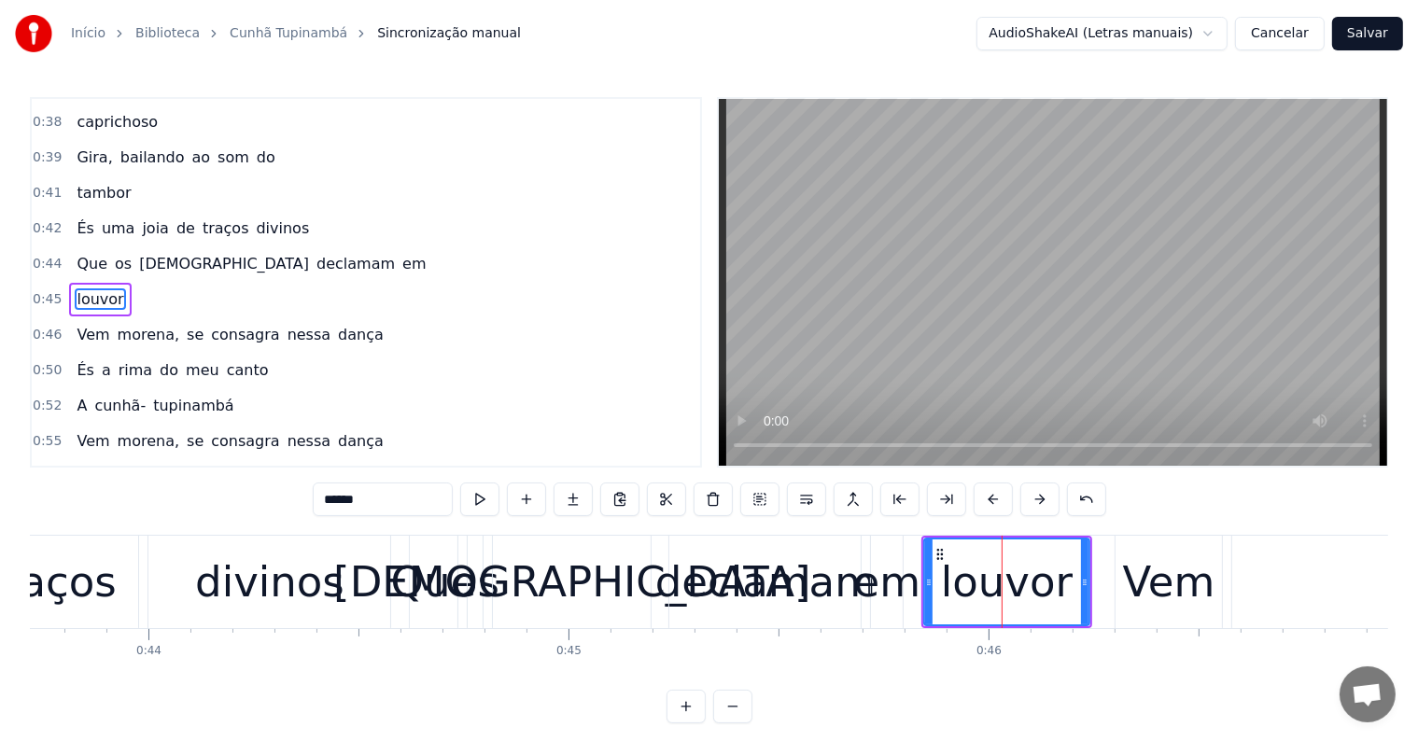
click at [893, 591] on div "em" at bounding box center [887, 582] width 67 height 63
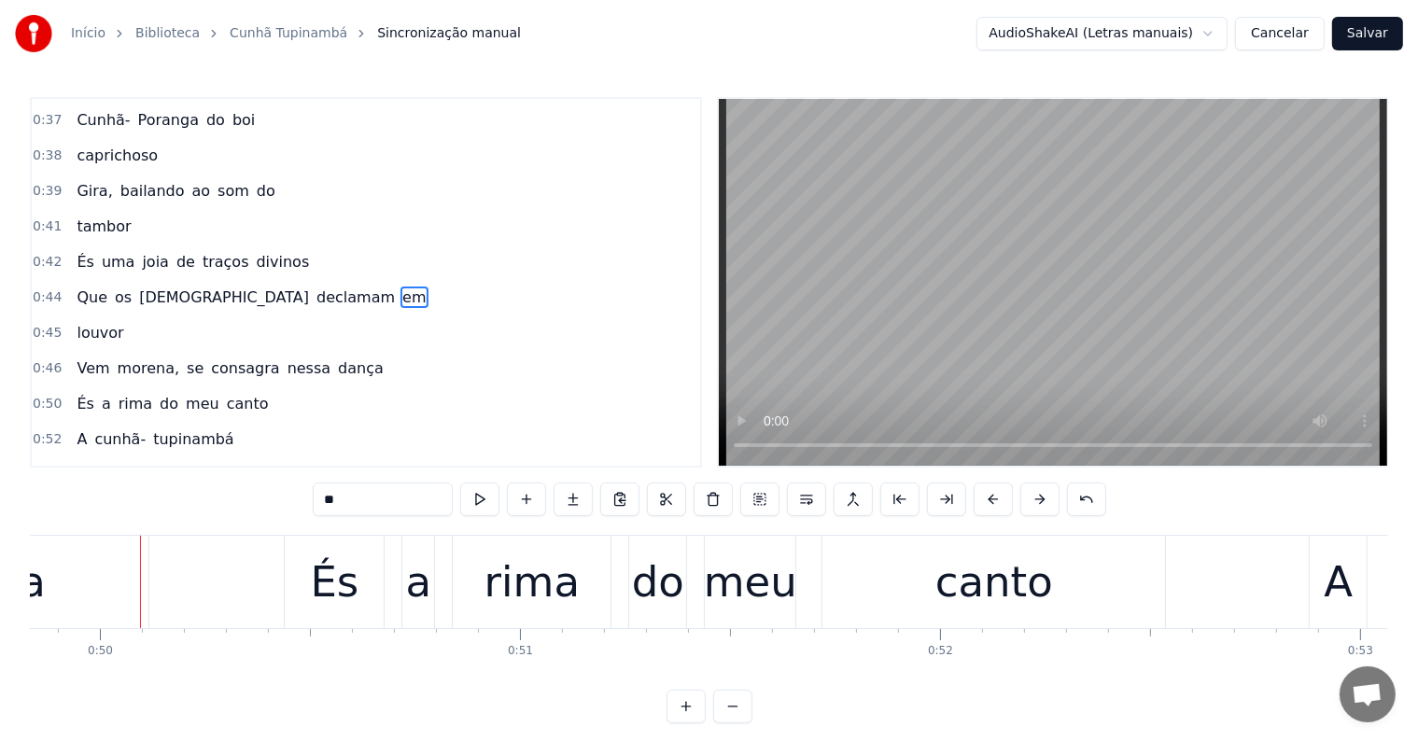
scroll to position [0, 20955]
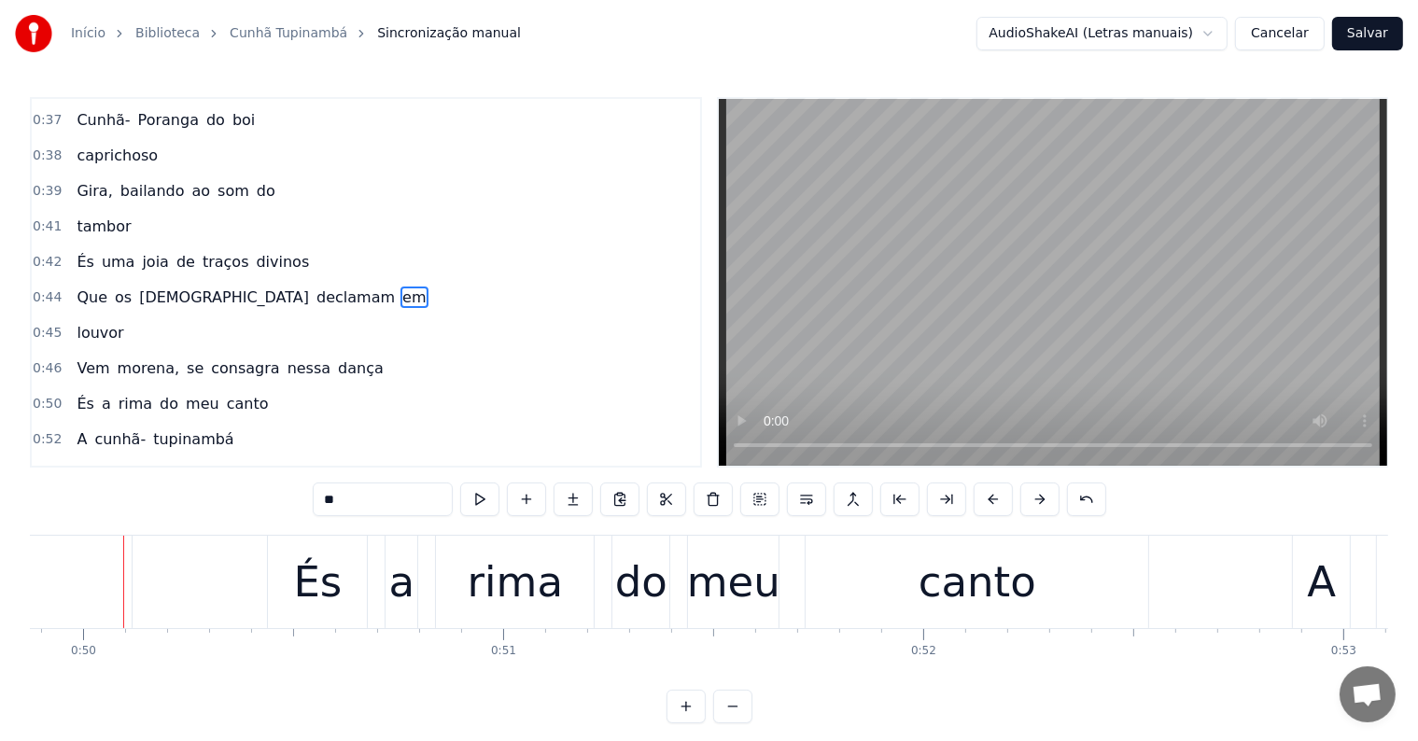
click at [327, 598] on div "És" at bounding box center [317, 582] width 49 height 63
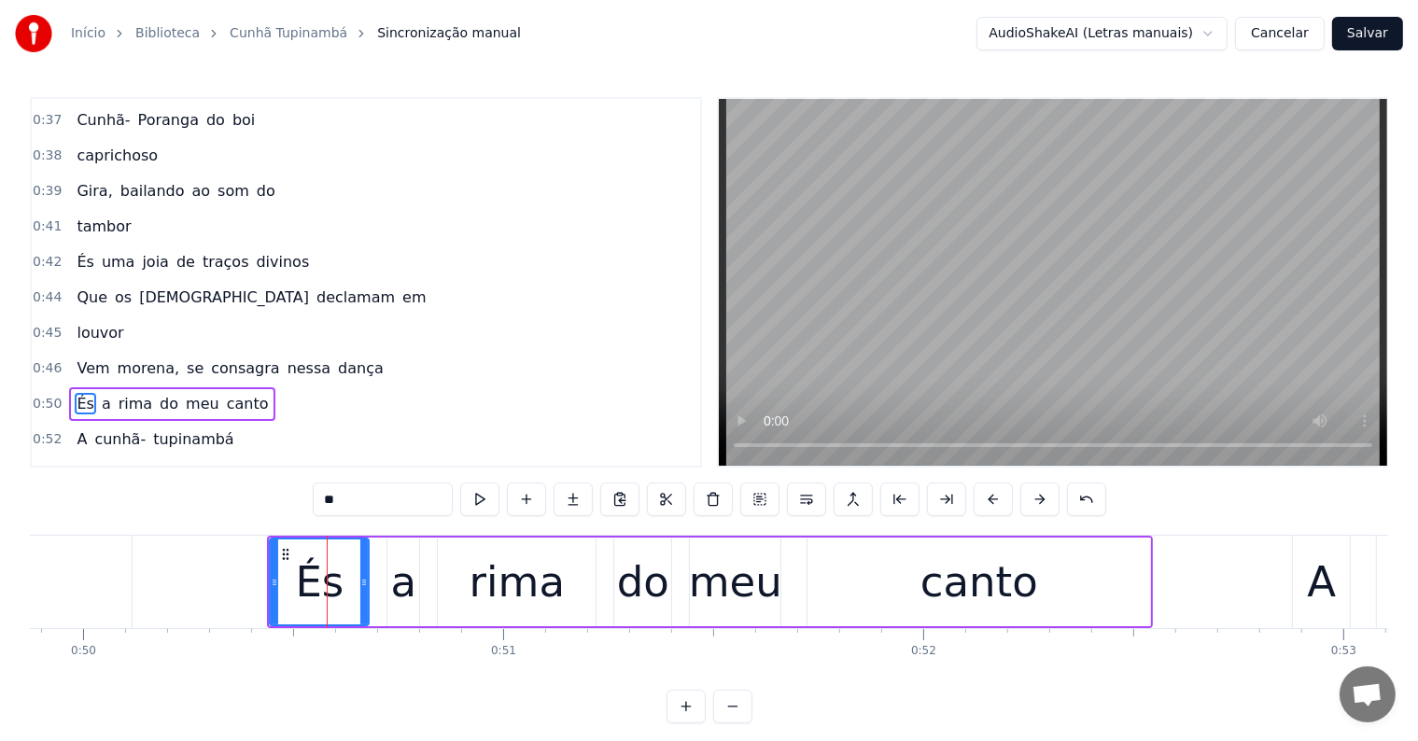
scroll to position [383, 0]
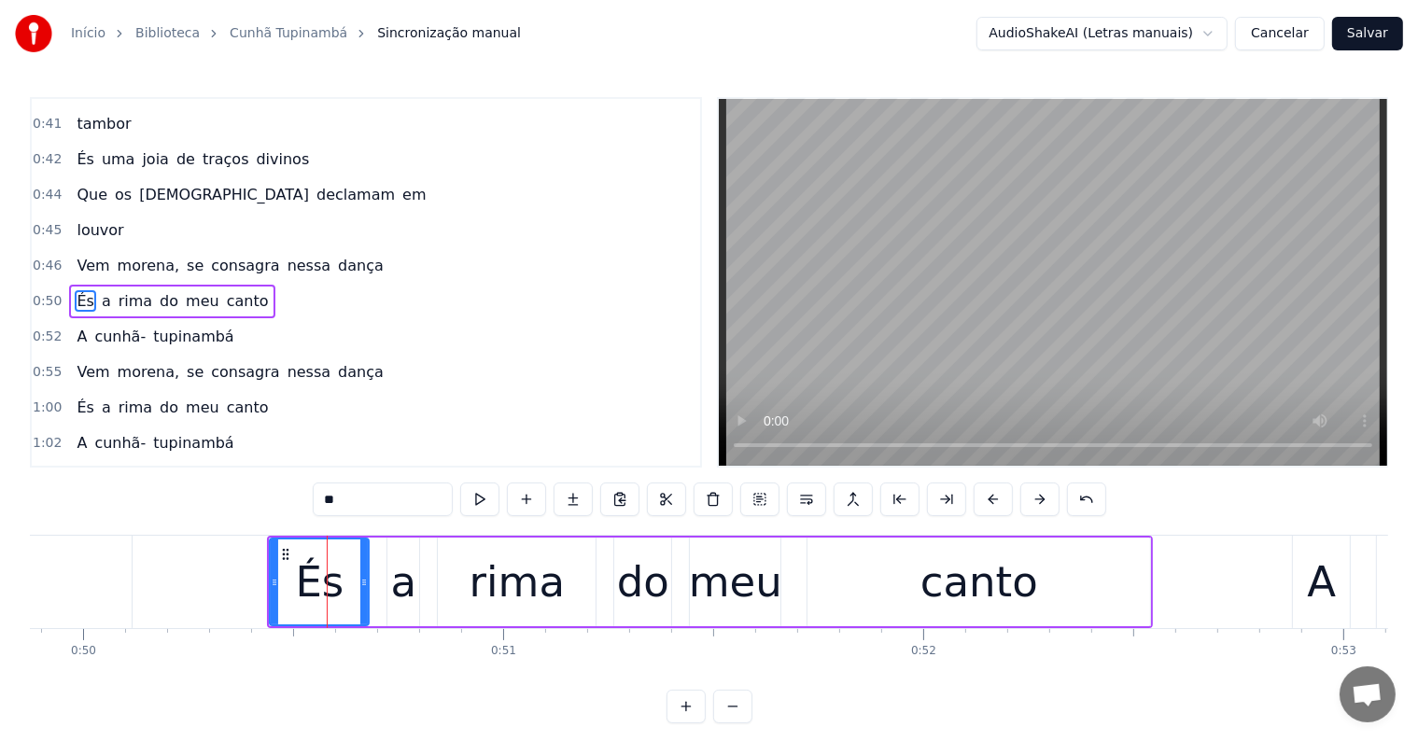
click at [185, 255] on span "se" at bounding box center [195, 265] width 21 height 21
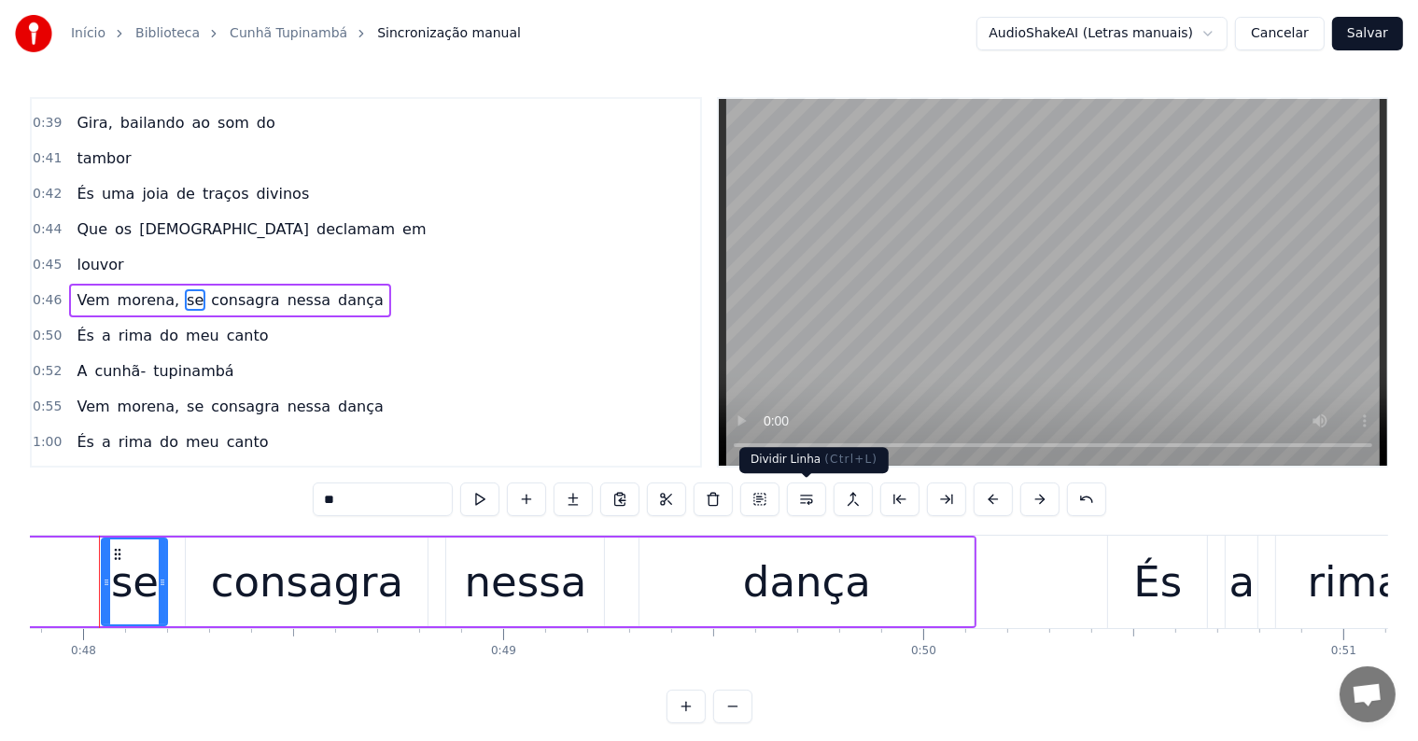
scroll to position [0, 20089]
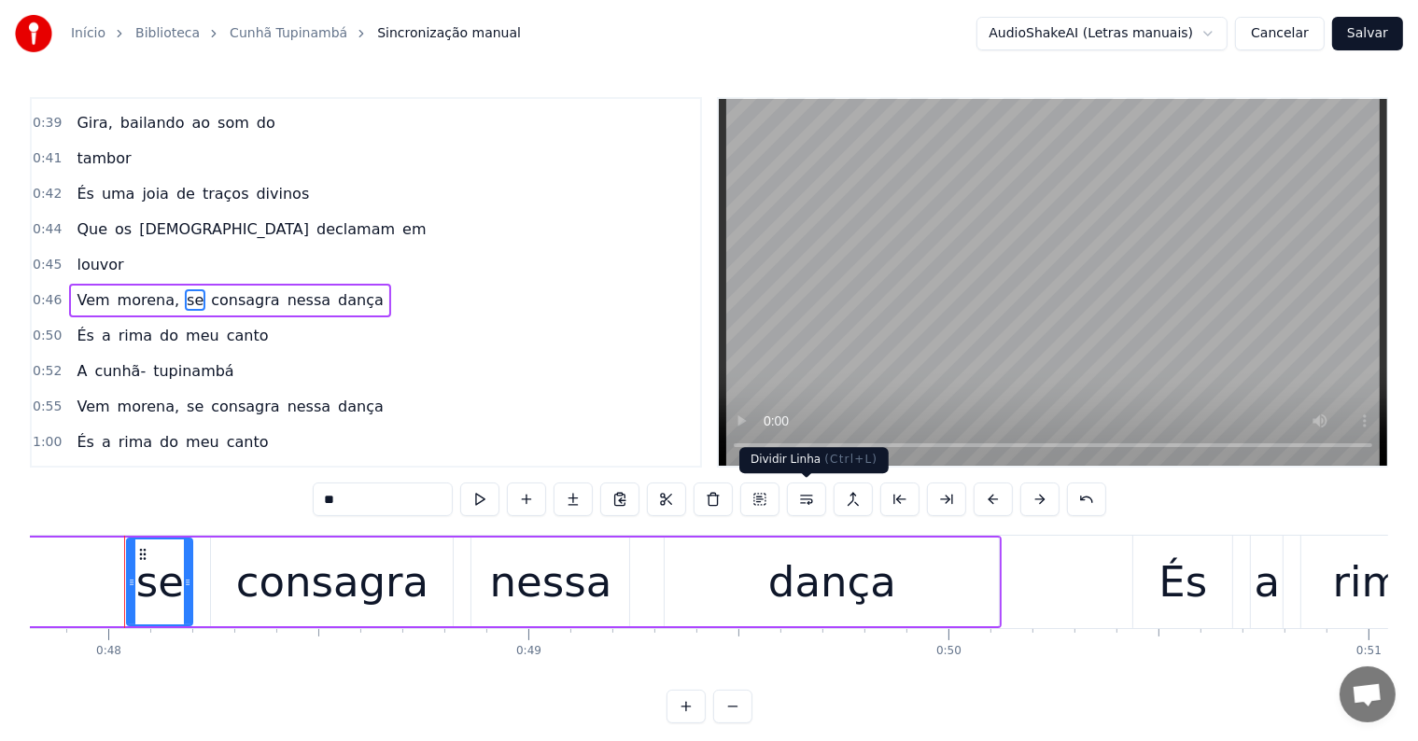
click at [810, 499] on button at bounding box center [806, 500] width 39 height 34
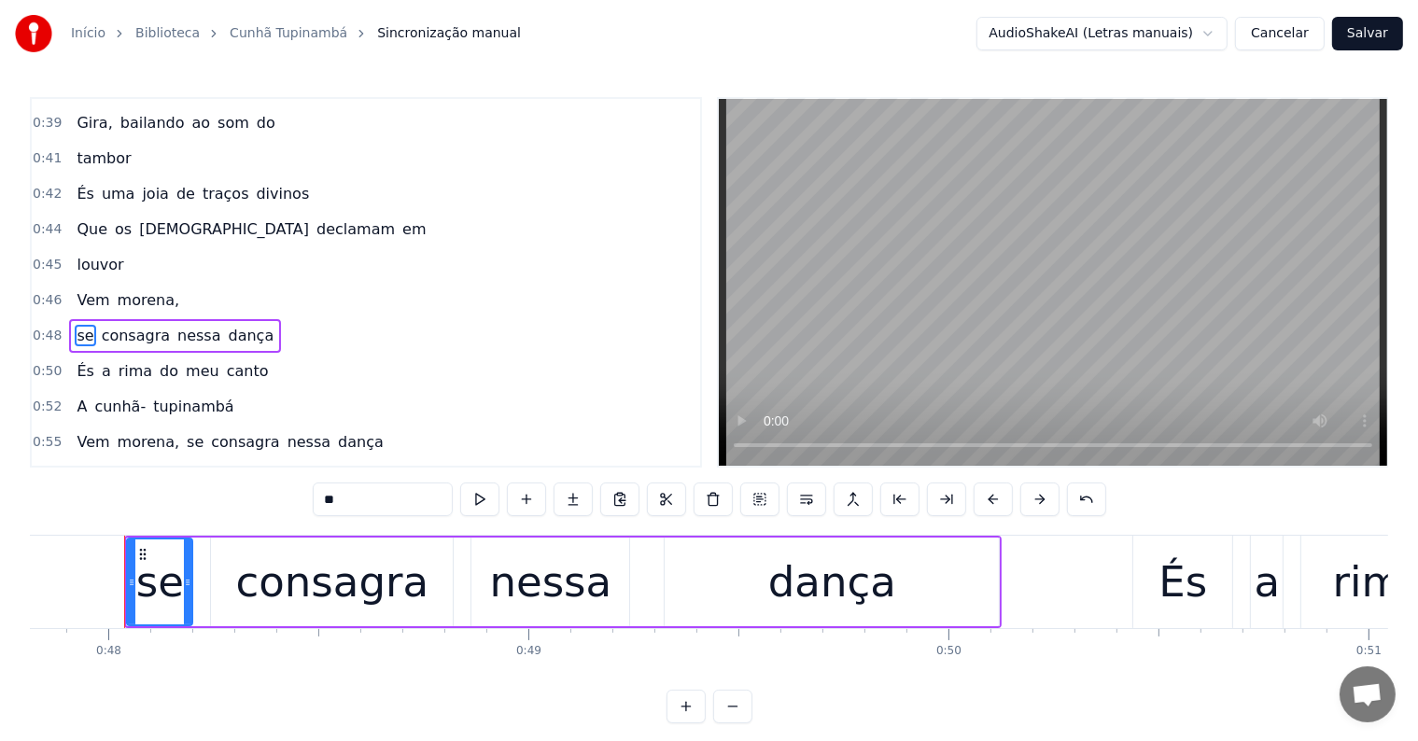
scroll to position [383, 0]
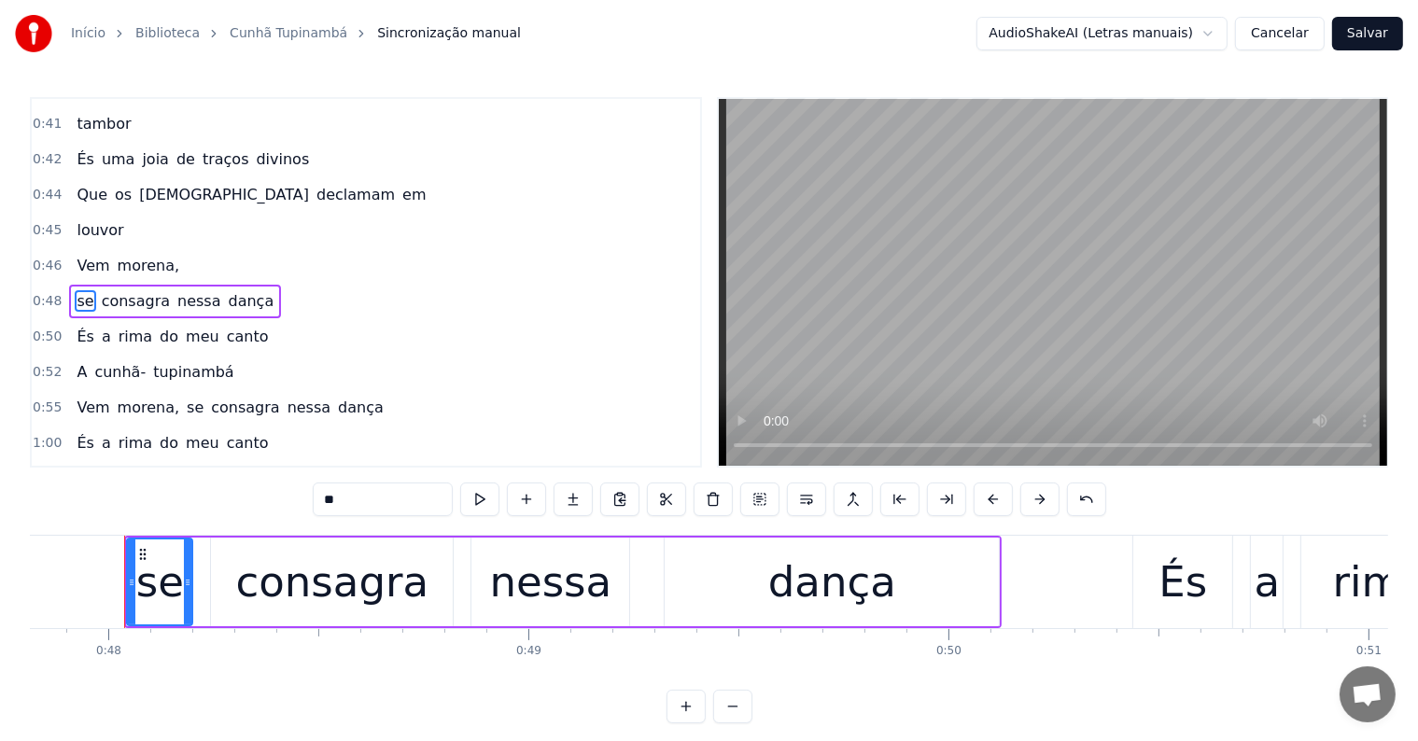
click at [325, 500] on input "**" at bounding box center [383, 500] width 140 height 34
click at [78, 255] on span "Vem" at bounding box center [93, 265] width 36 height 21
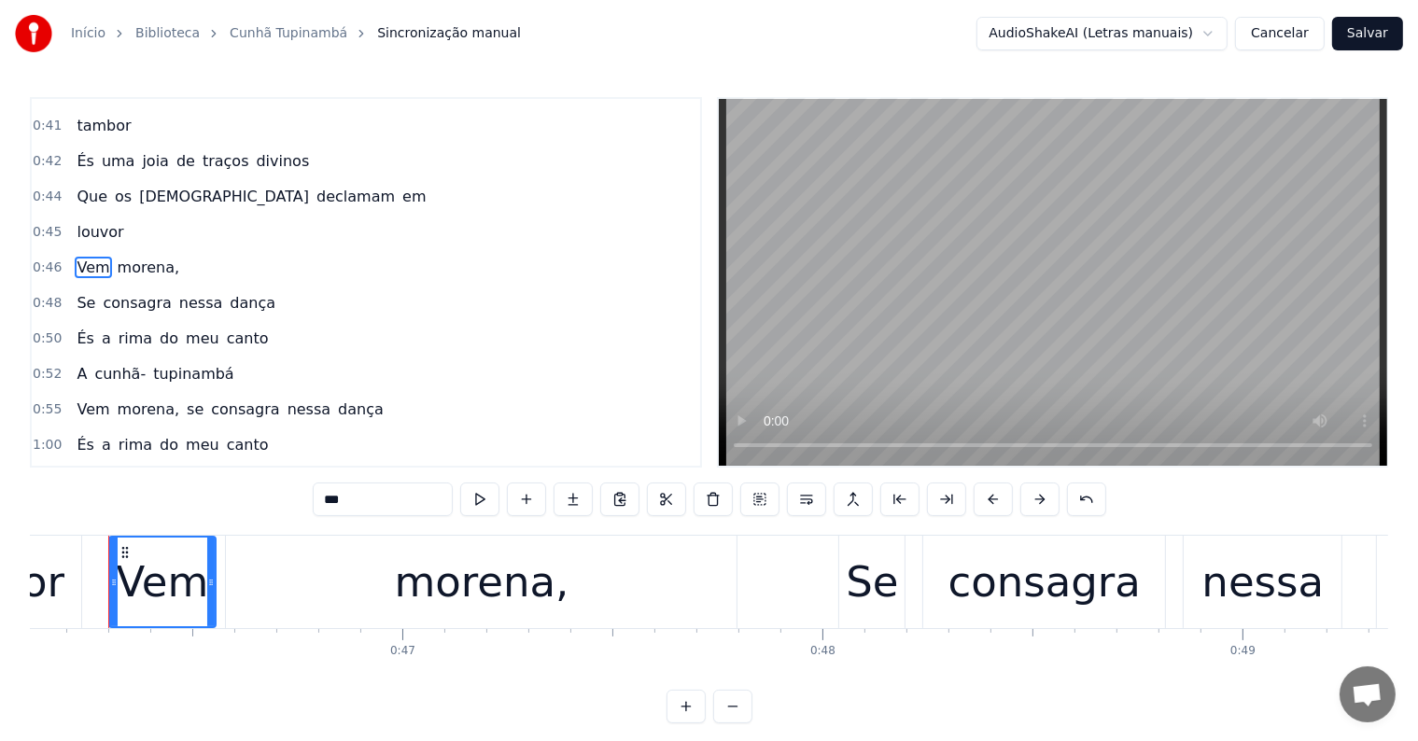
scroll to position [0, 19359]
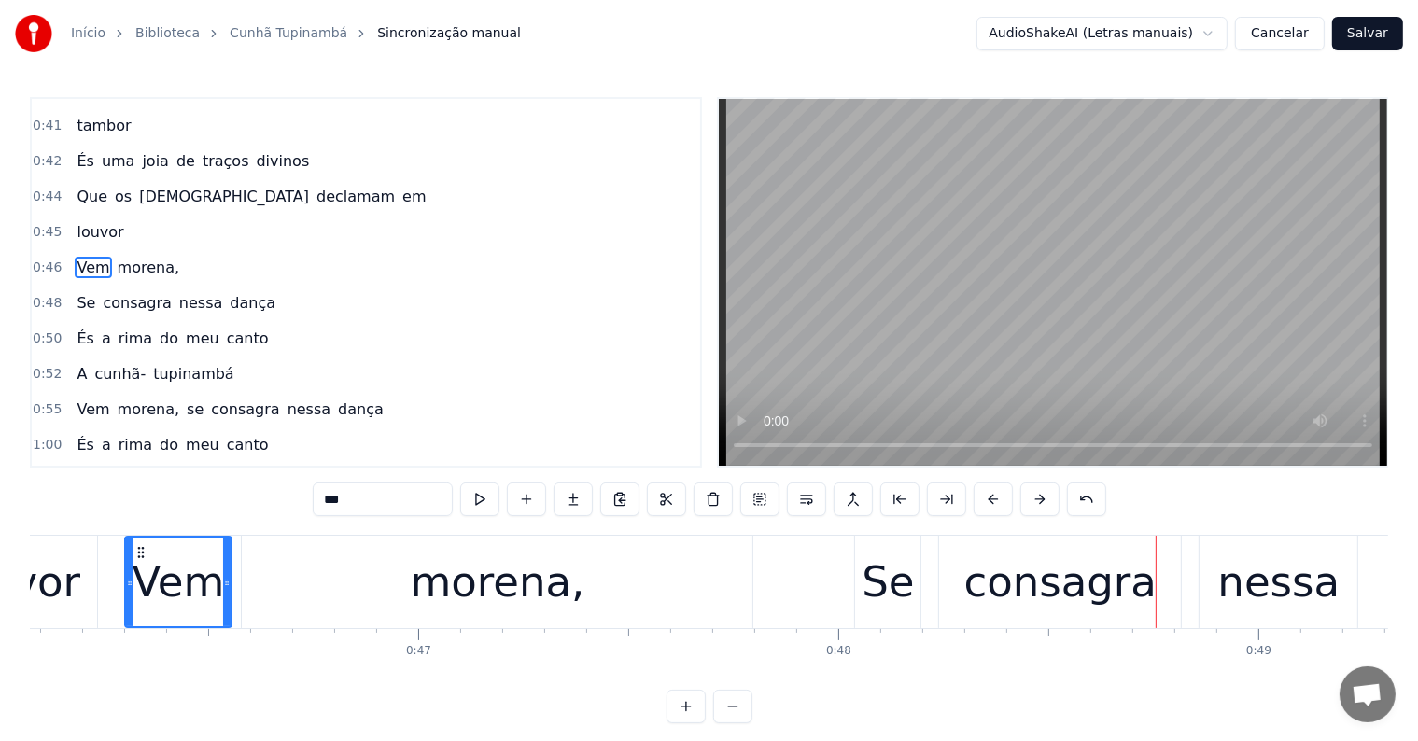
click at [500, 620] on div "morena," at bounding box center [497, 582] width 511 height 92
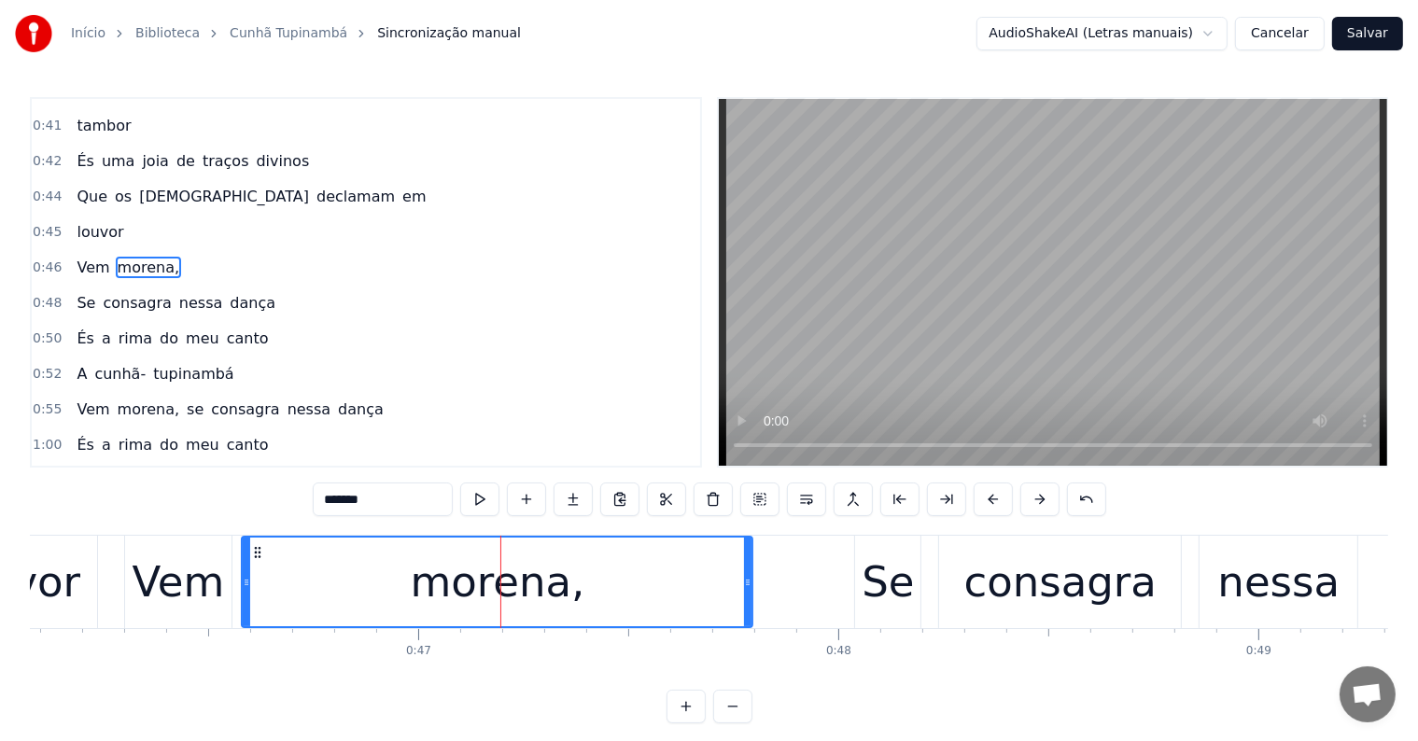
scroll to position [348, 0]
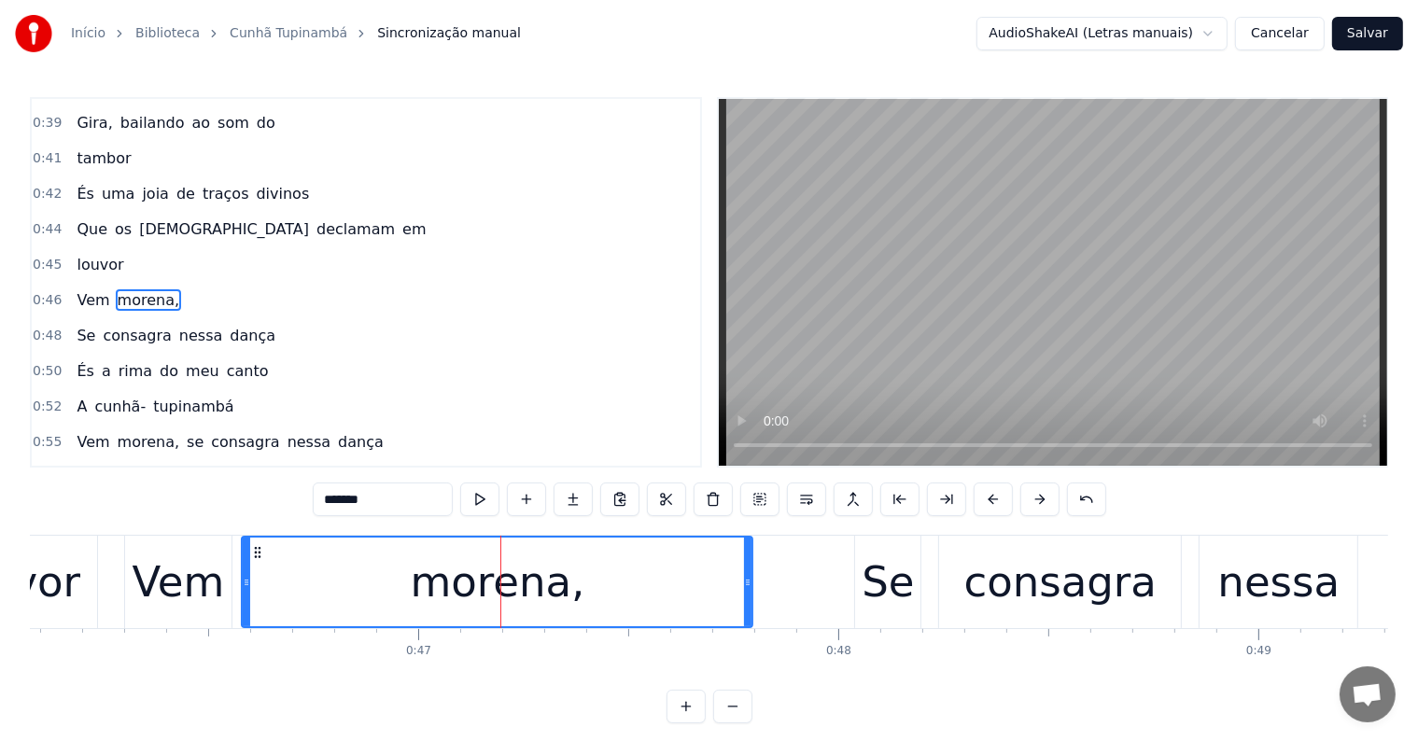
click at [418, 492] on input "*******" at bounding box center [383, 500] width 140 height 34
click at [125, 584] on div "Vem" at bounding box center [178, 582] width 107 height 92
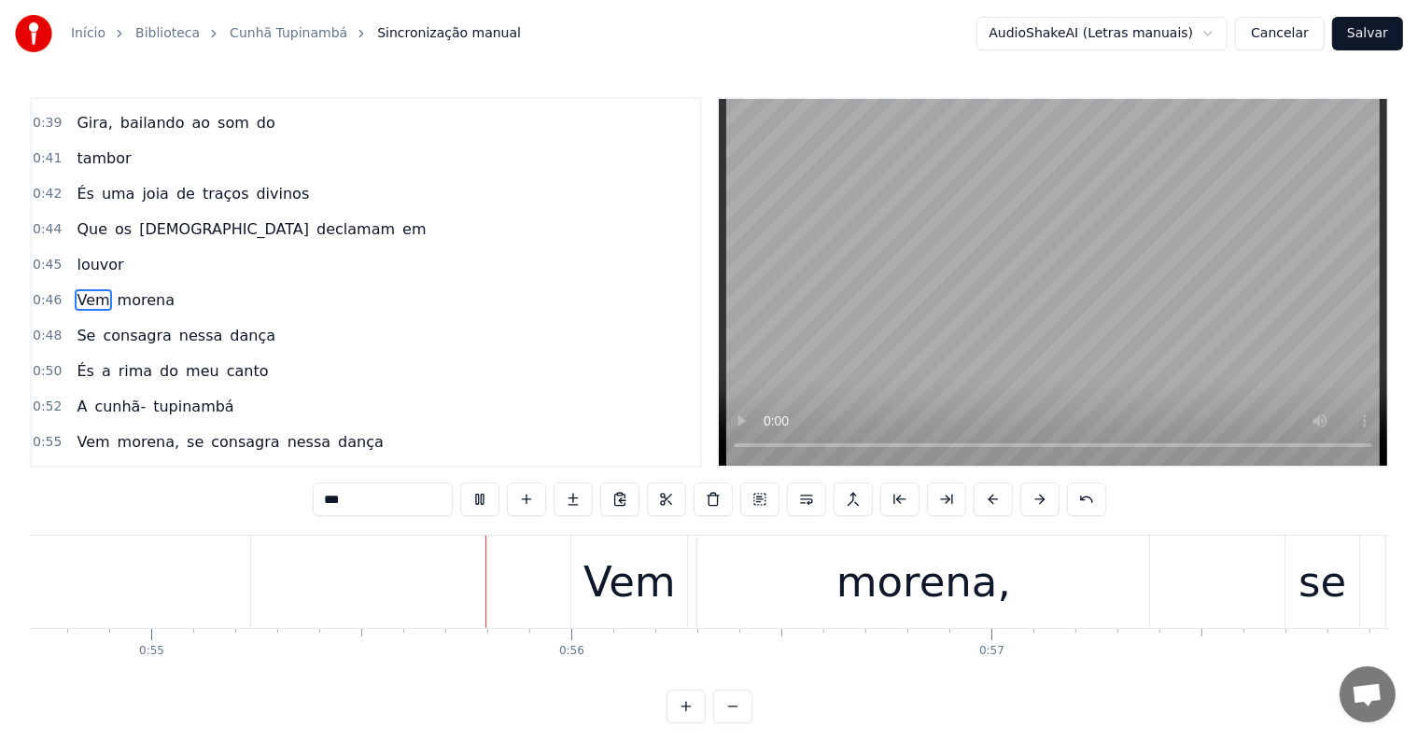
scroll to position [0, 23007]
click at [1302, 615] on div "se" at bounding box center [1303, 582] width 74 height 92
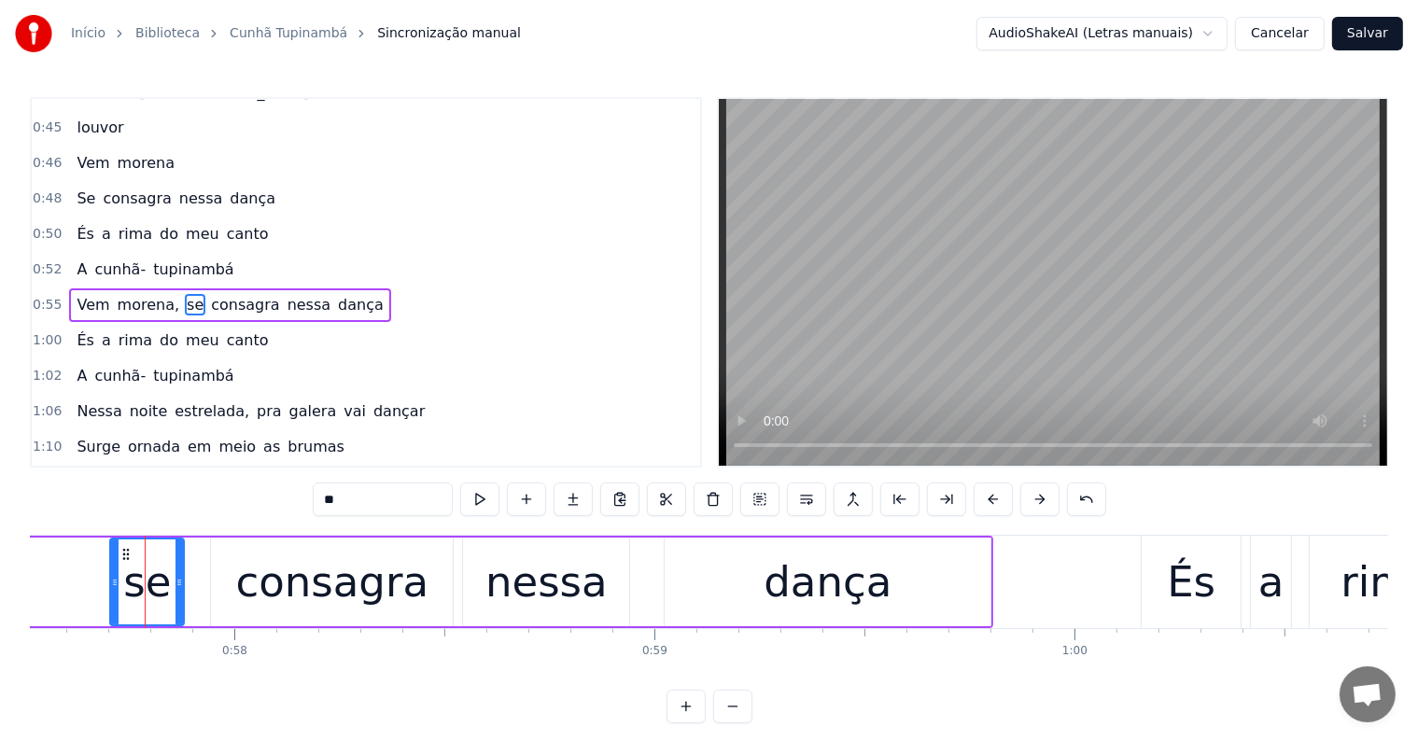
scroll to position [0, 24185]
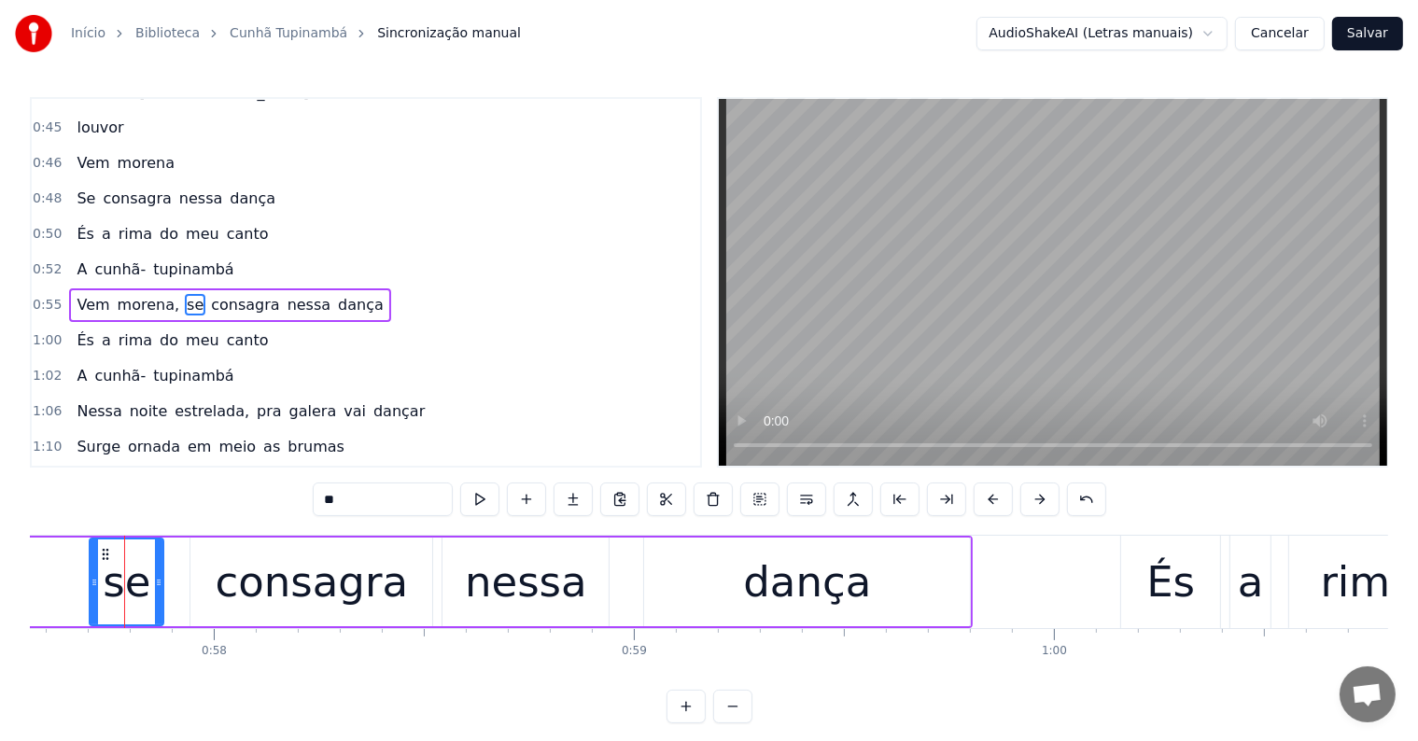
drag, startPoint x: 332, startPoint y: 504, endPoint x: 316, endPoint y: 504, distance: 16.8
click at [316, 504] on input "**" at bounding box center [383, 500] width 140 height 34
click at [801, 501] on button at bounding box center [806, 500] width 39 height 34
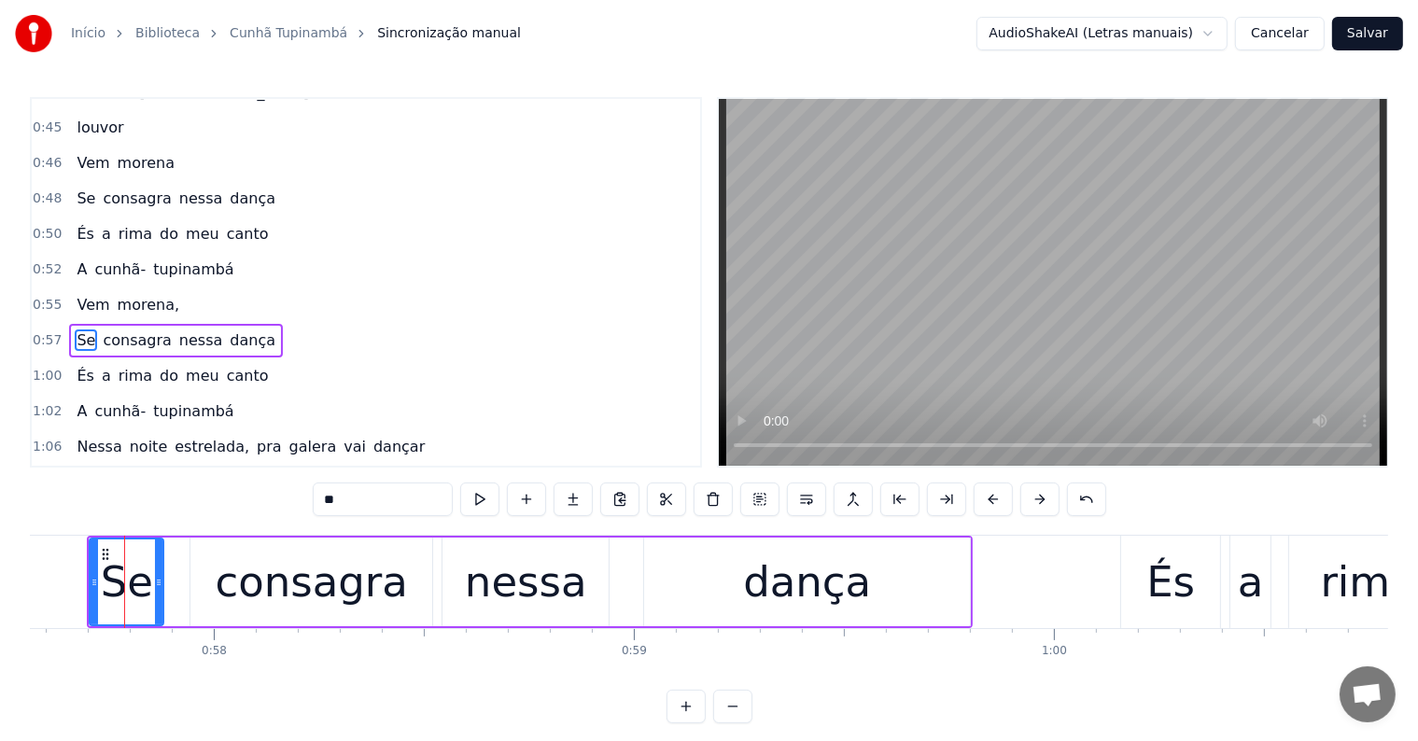
scroll to position [520, 0]
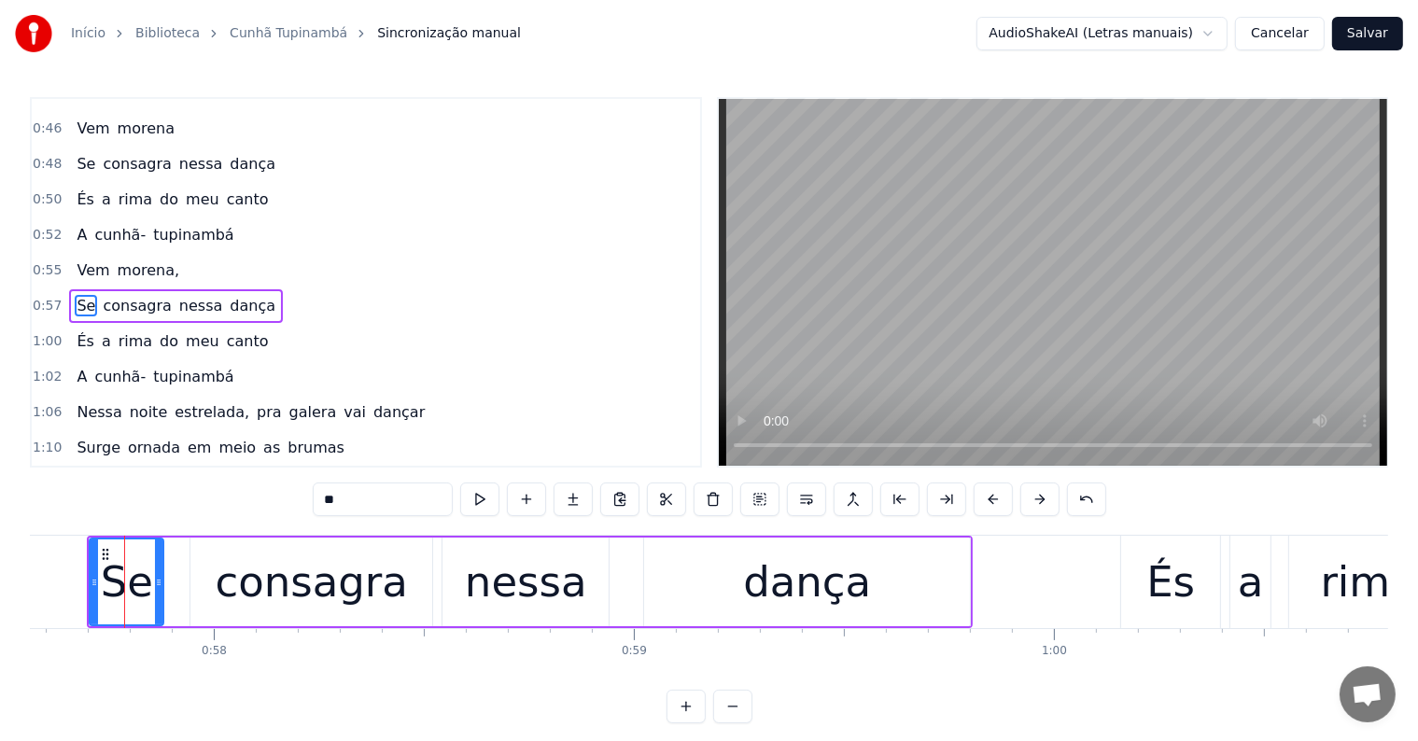
click at [116, 260] on span "morena," at bounding box center [148, 270] width 65 height 21
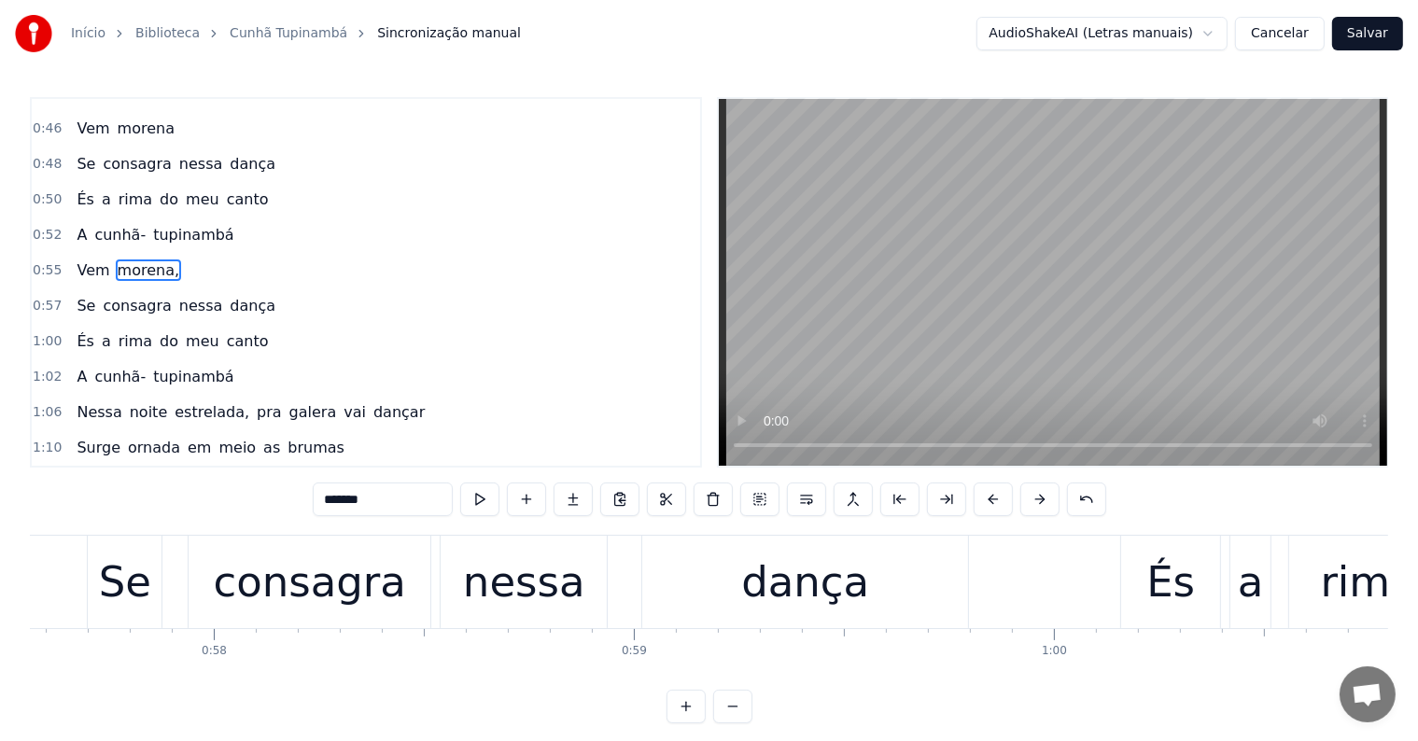
scroll to position [486, 0]
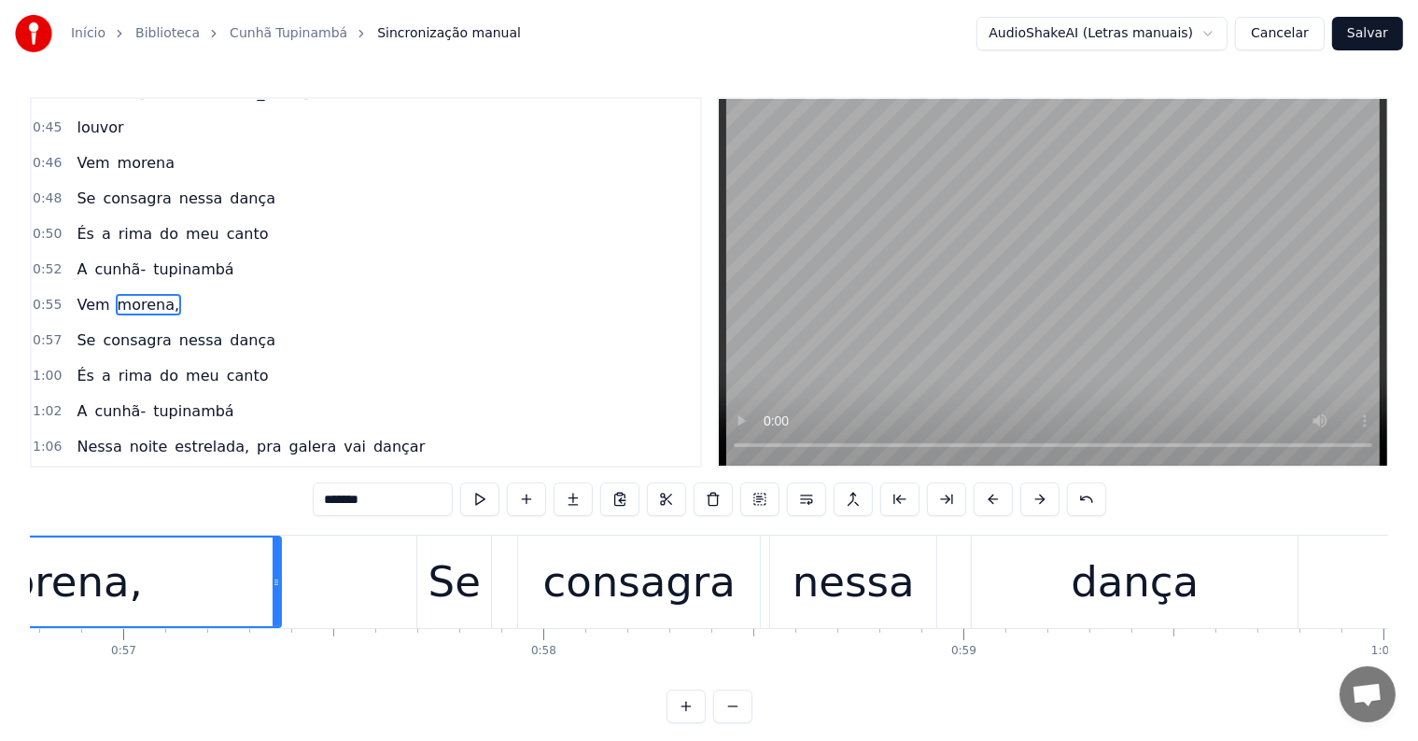
click at [400, 502] on input "*******" at bounding box center [383, 500] width 140 height 34
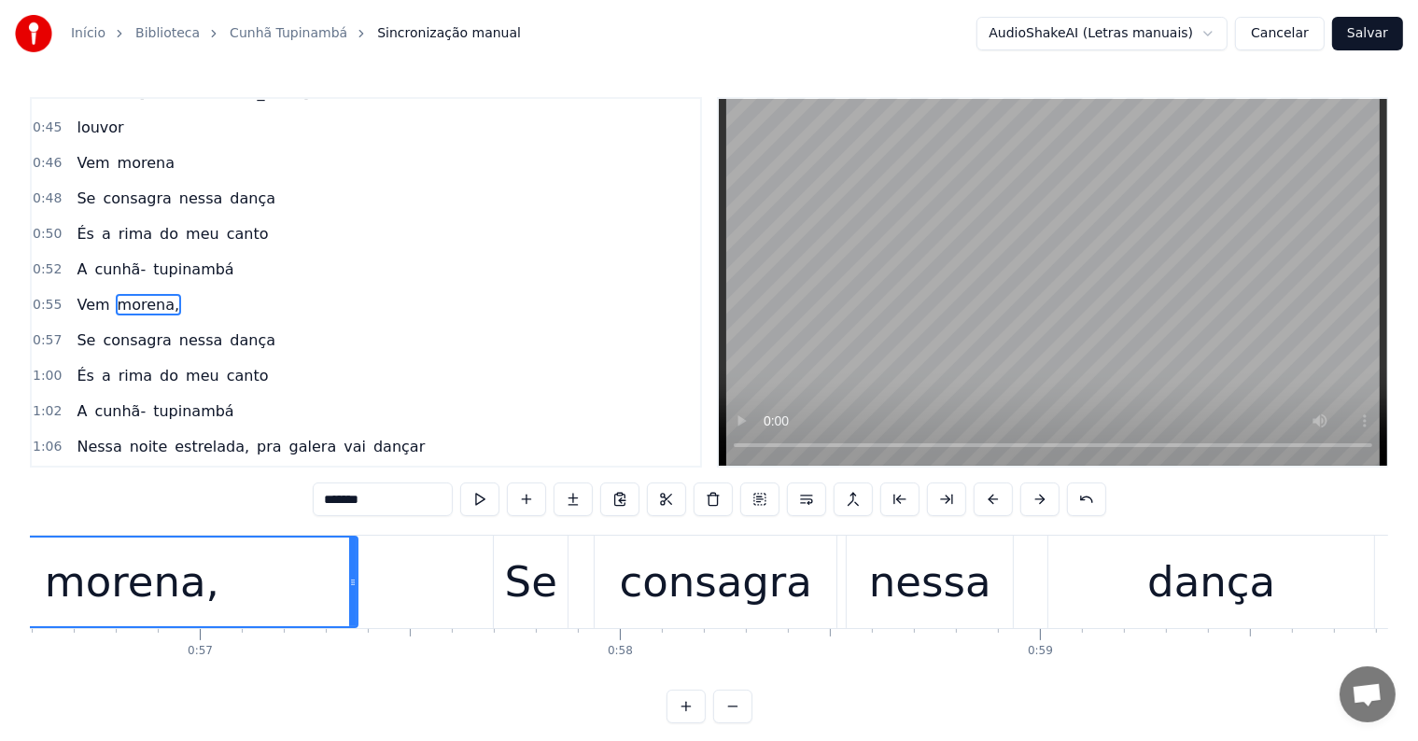
scroll to position [0, 23560]
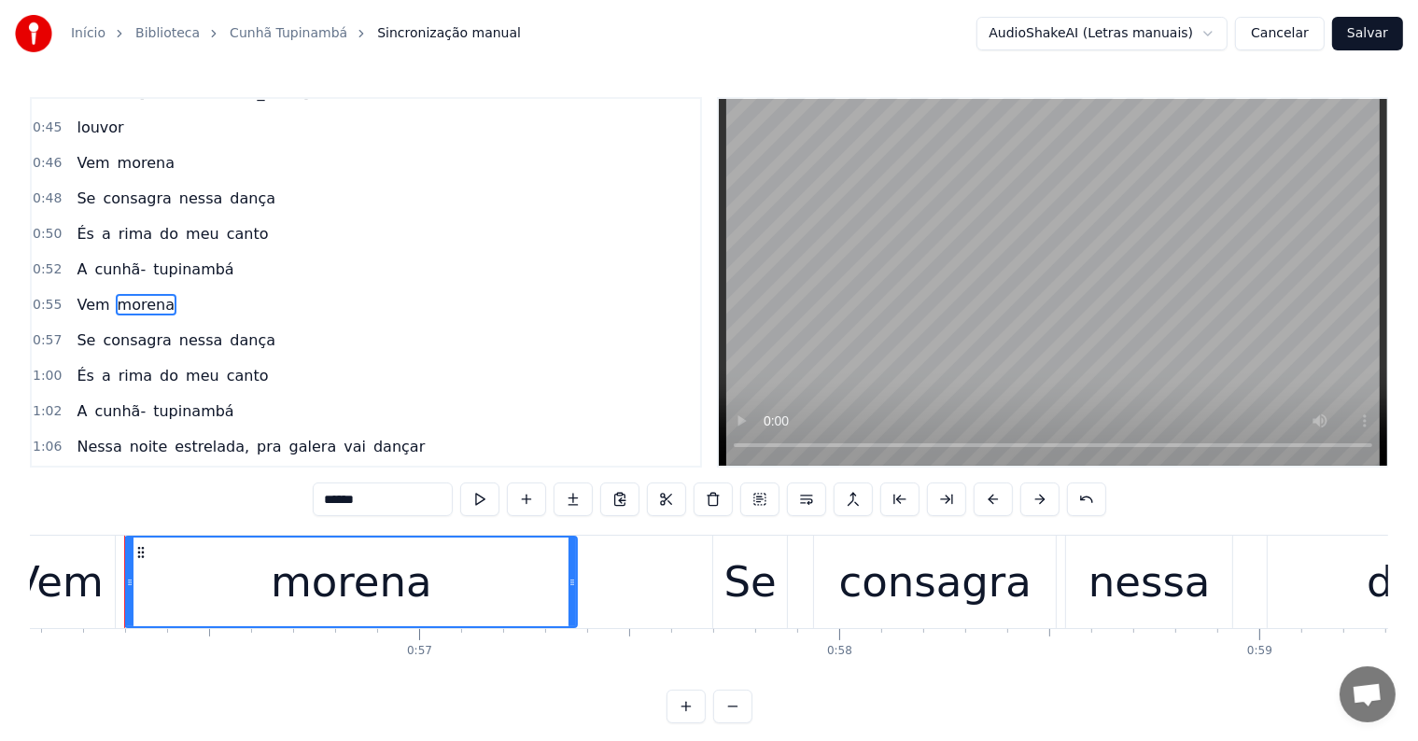
type input "******"
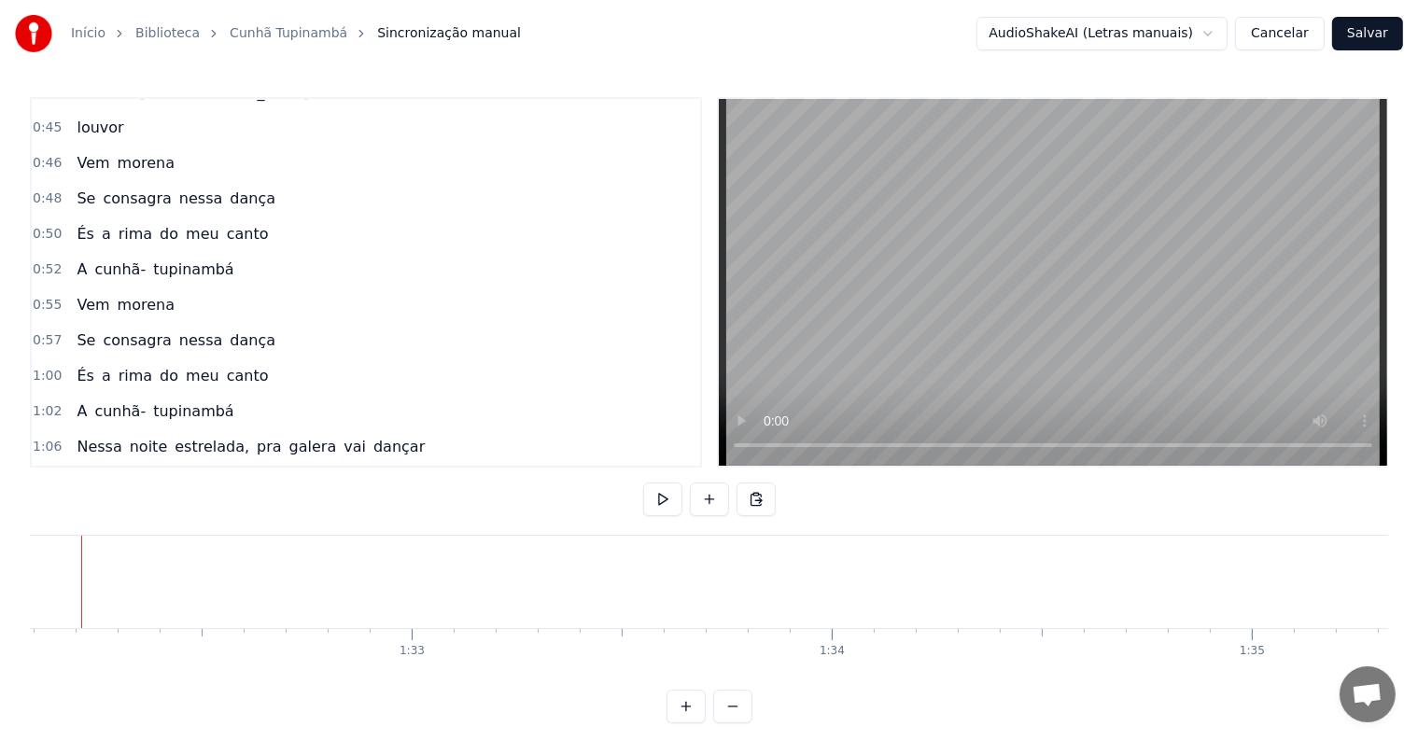
scroll to position [0, 38650]
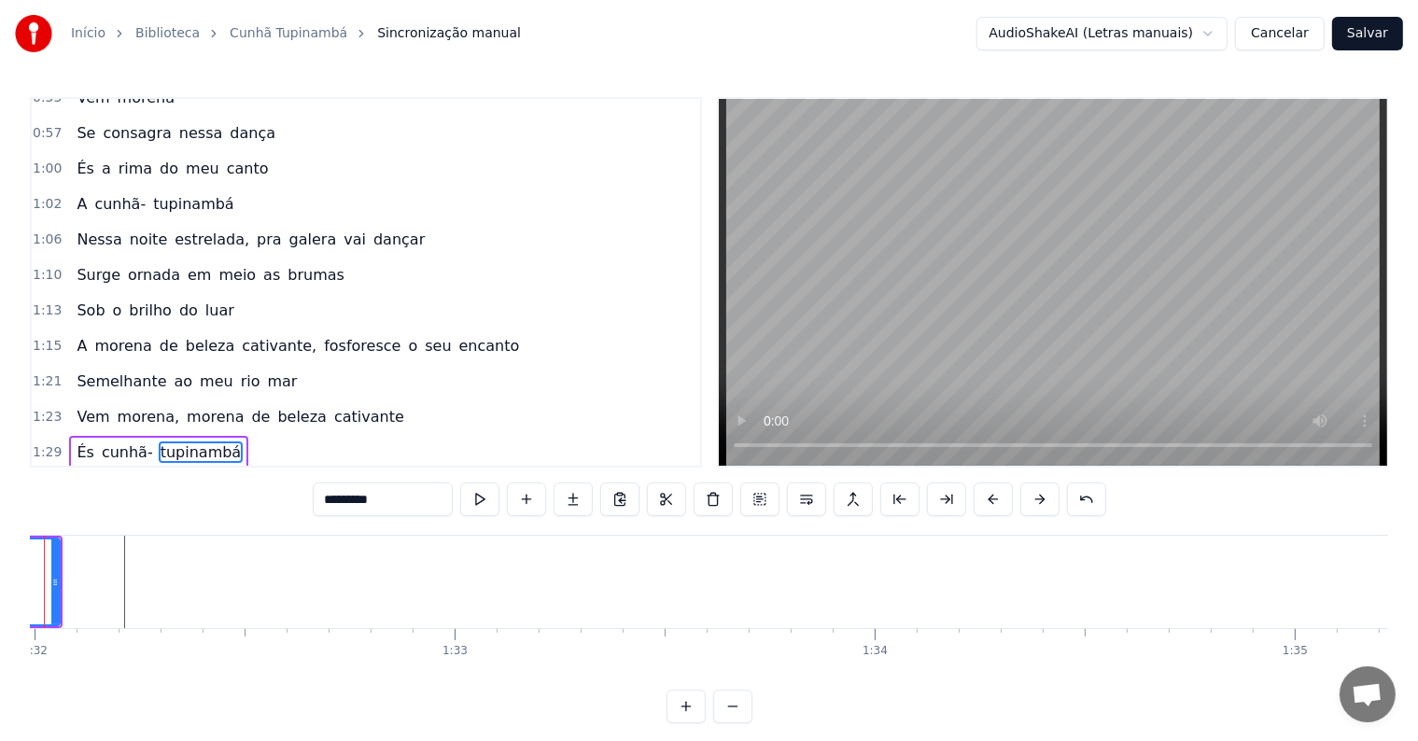
scroll to position [0, 38569]
click at [429, 496] on input "*********" at bounding box center [383, 500] width 140 height 34
type input "**********"
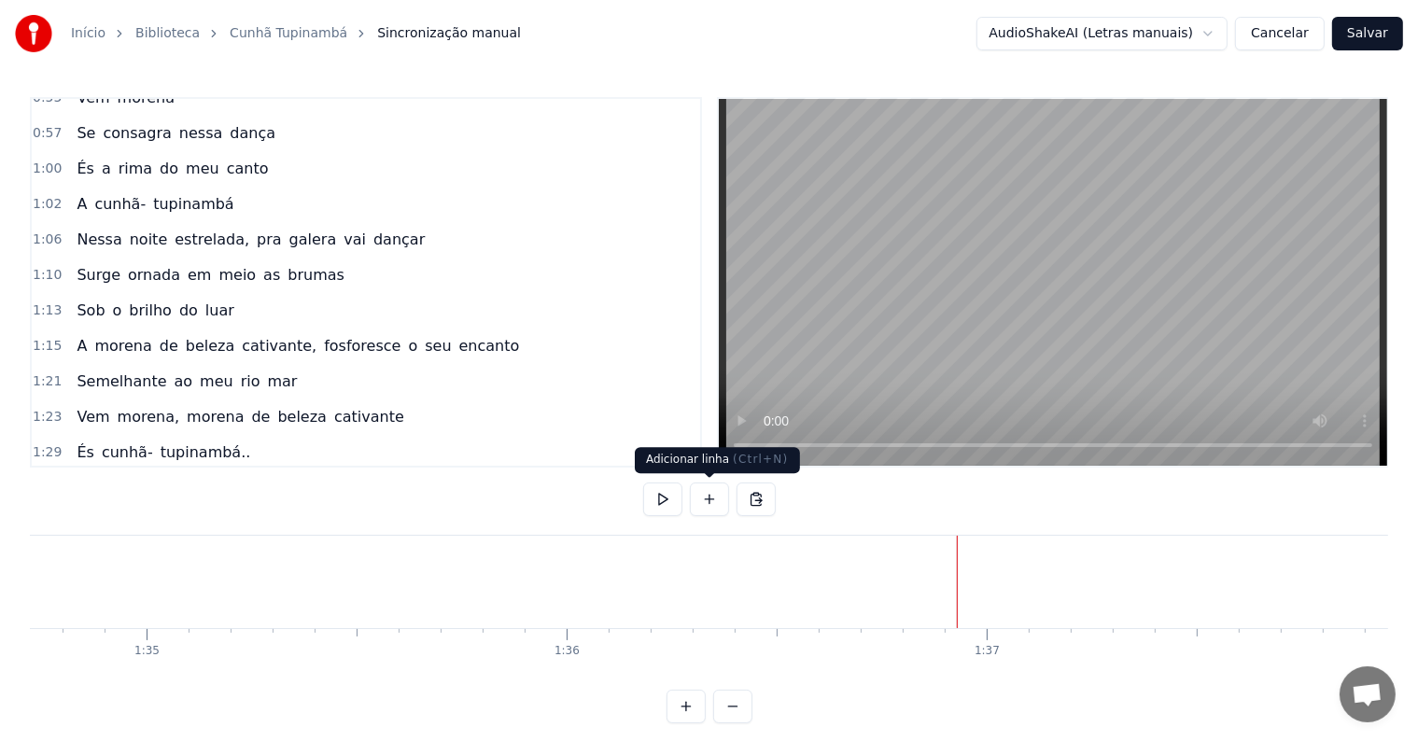
click at [720, 501] on button at bounding box center [709, 500] width 39 height 34
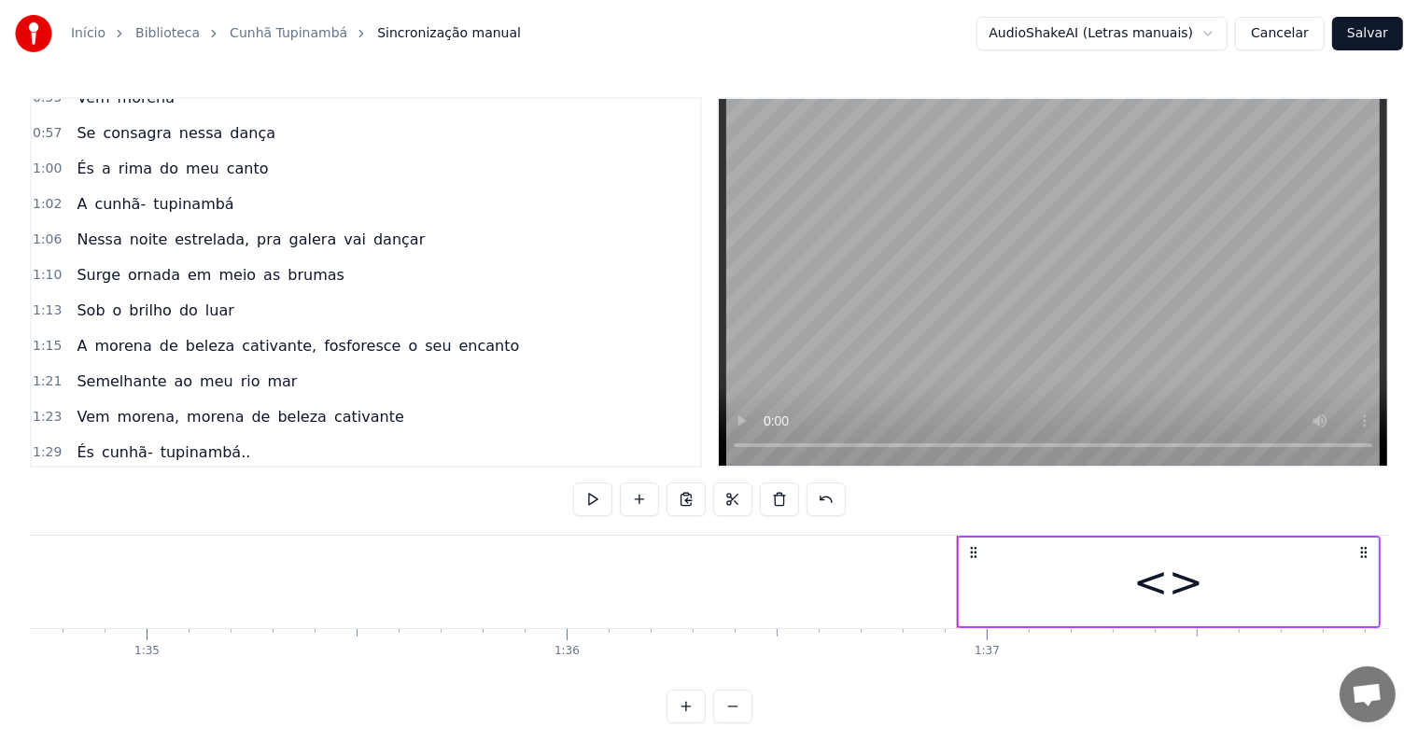
click at [1007, 598] on div "<>" at bounding box center [1169, 582] width 418 height 89
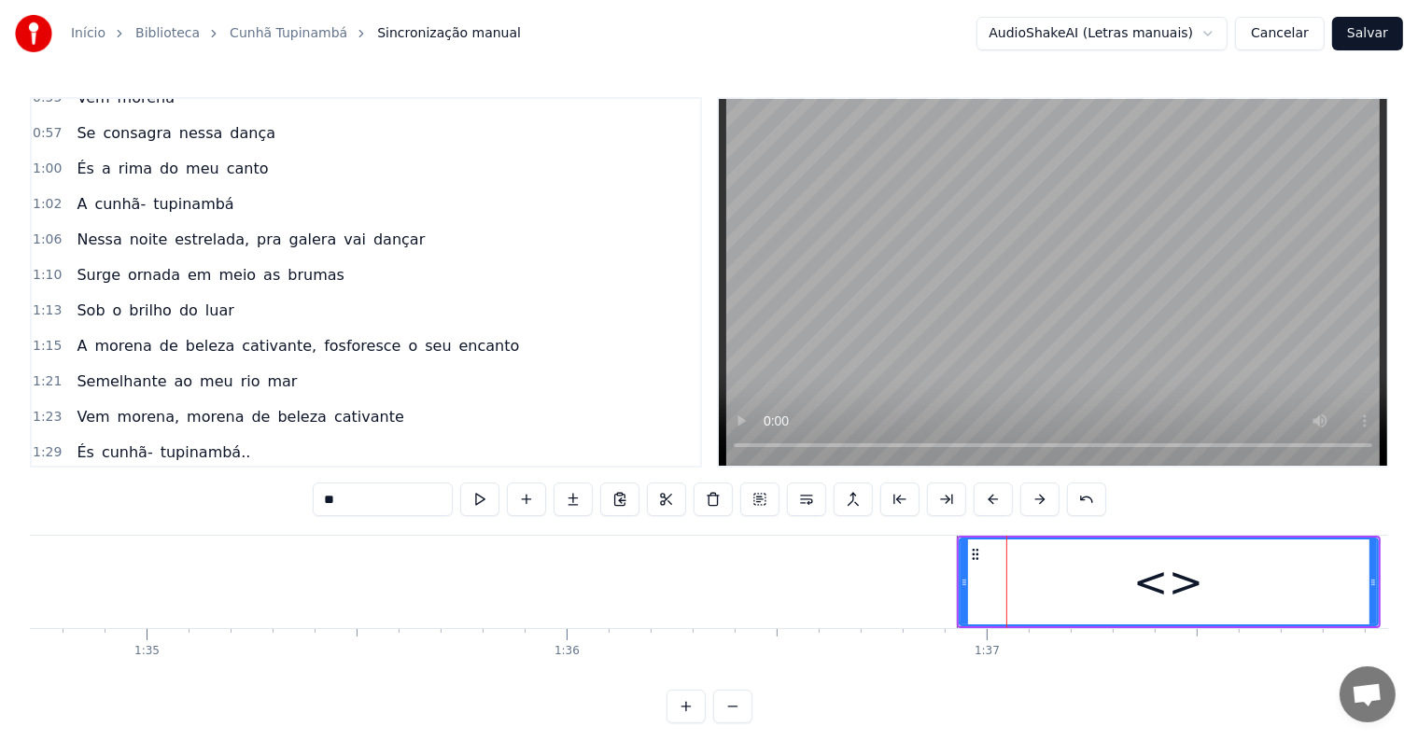
scroll to position [864, 0]
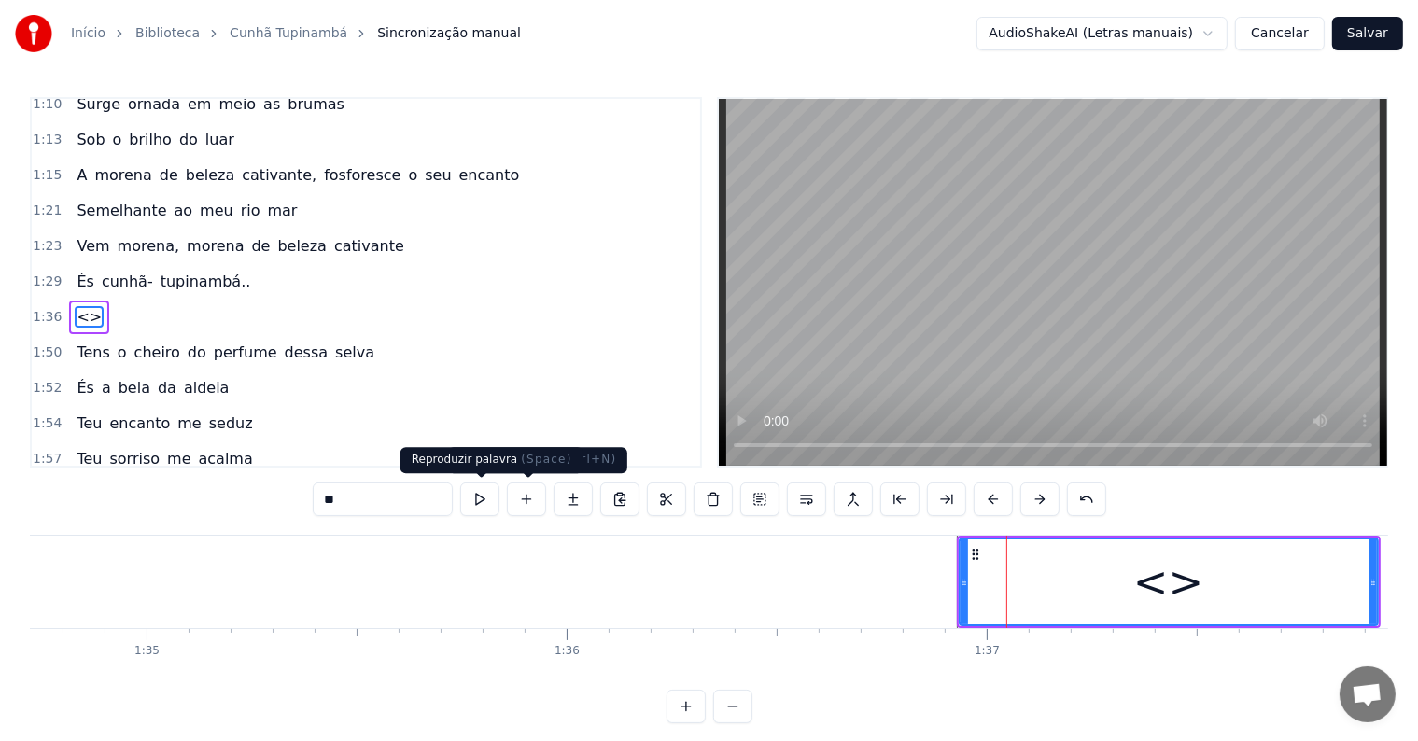
drag, startPoint x: 403, startPoint y: 493, endPoint x: 69, endPoint y: 459, distance: 335.9
click at [69, 459] on div "0:06 <Parintins-Okê - Seu maior canal de karaokê> 0:19 Tens o cheiro do perfume…" at bounding box center [709, 410] width 1359 height 626
paste input "**********"
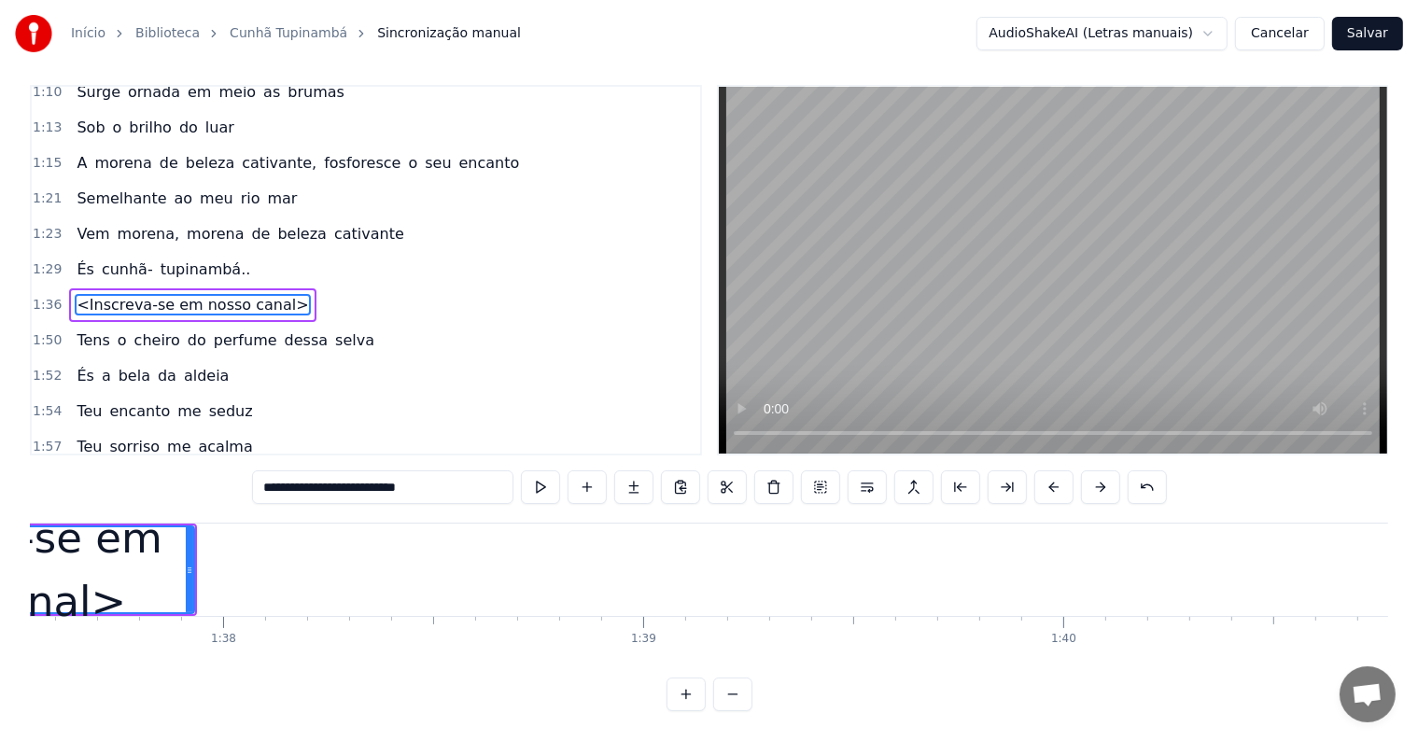
scroll to position [0, 40993]
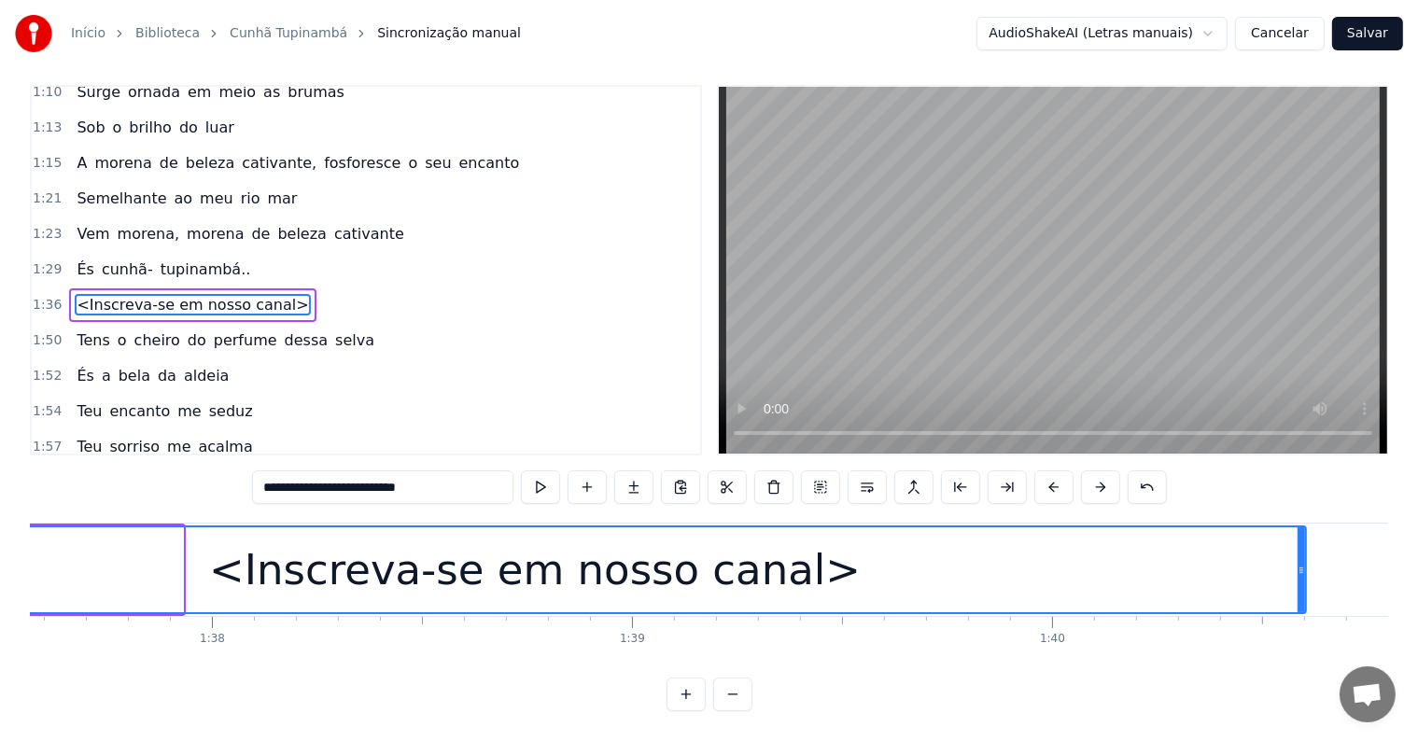
drag, startPoint x: 177, startPoint y: 553, endPoint x: 1301, endPoint y: 569, distance: 1123.3
click at [1301, 569] on div at bounding box center [1301, 570] width 7 height 85
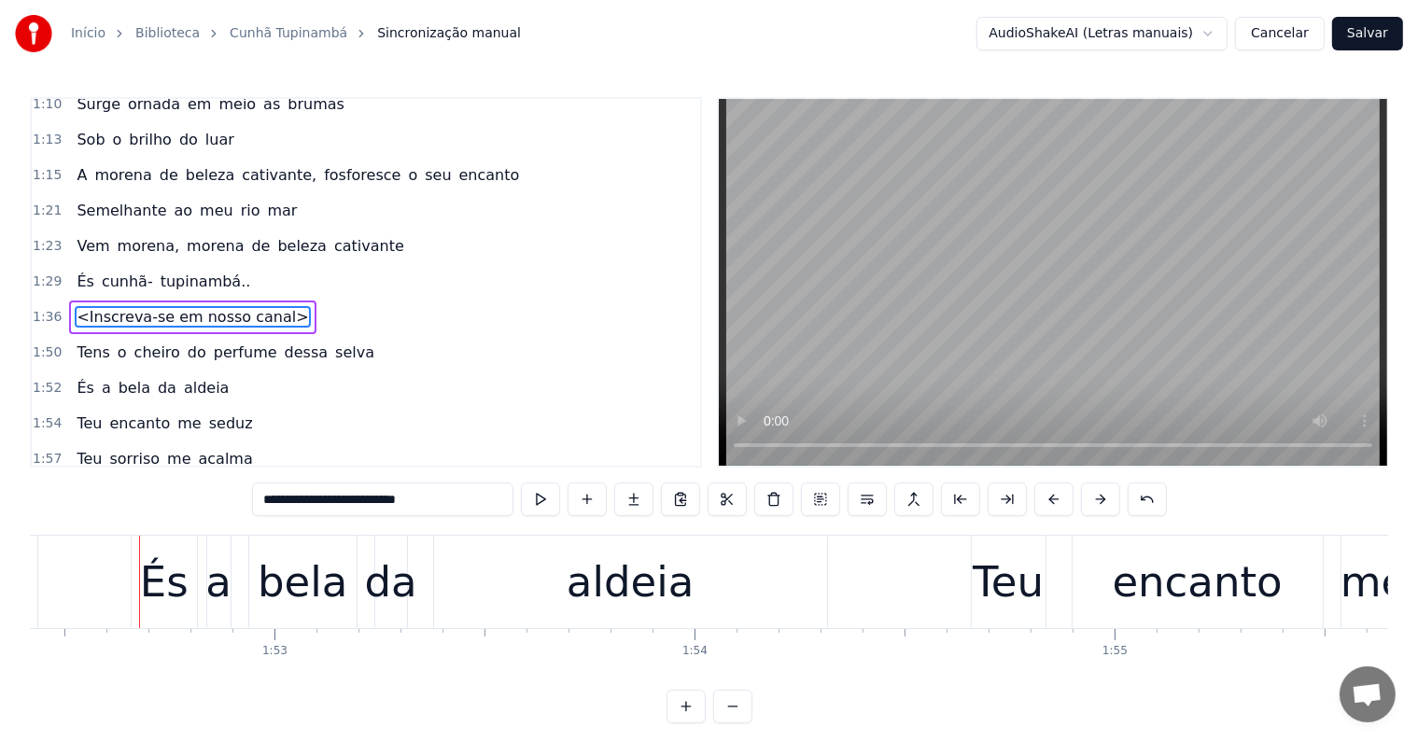
scroll to position [0, 47248]
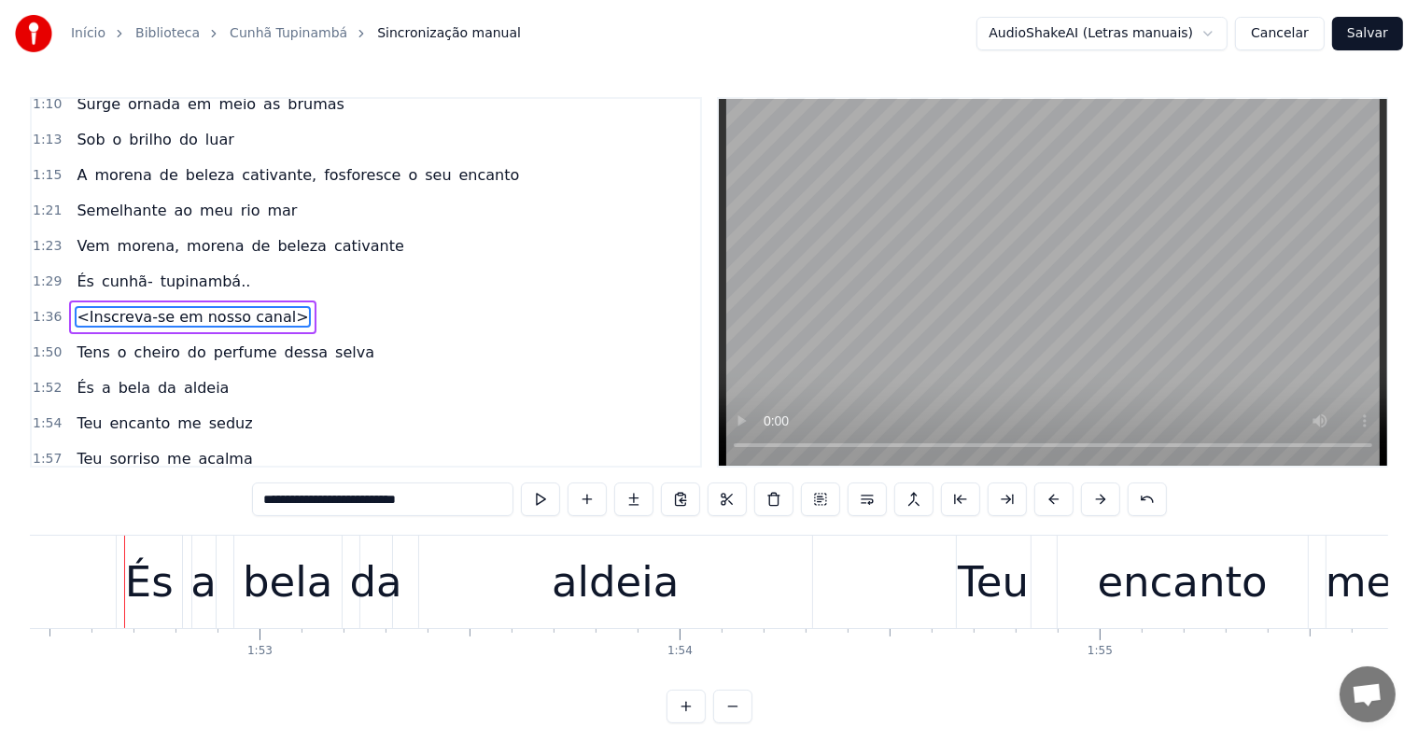
click at [149, 609] on div "És" at bounding box center [149, 582] width 49 height 63
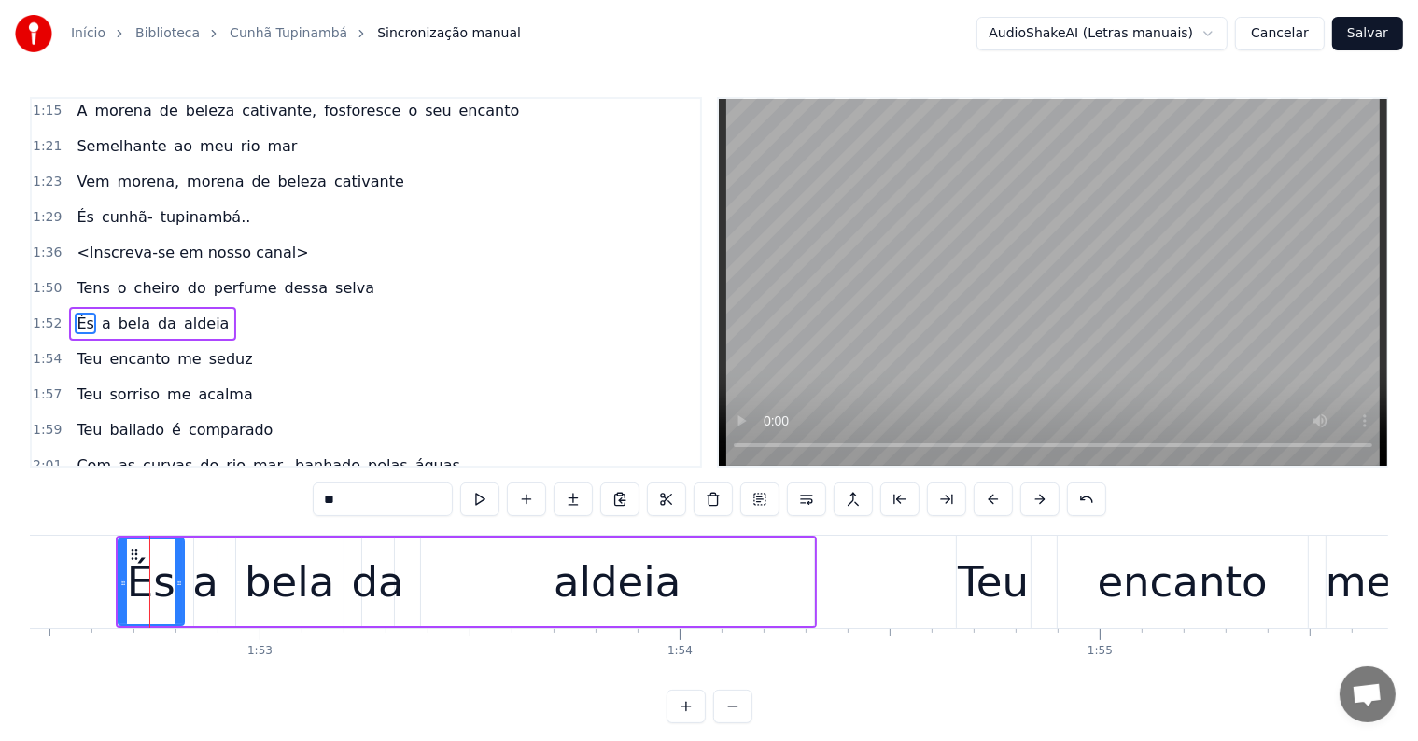
scroll to position [933, 0]
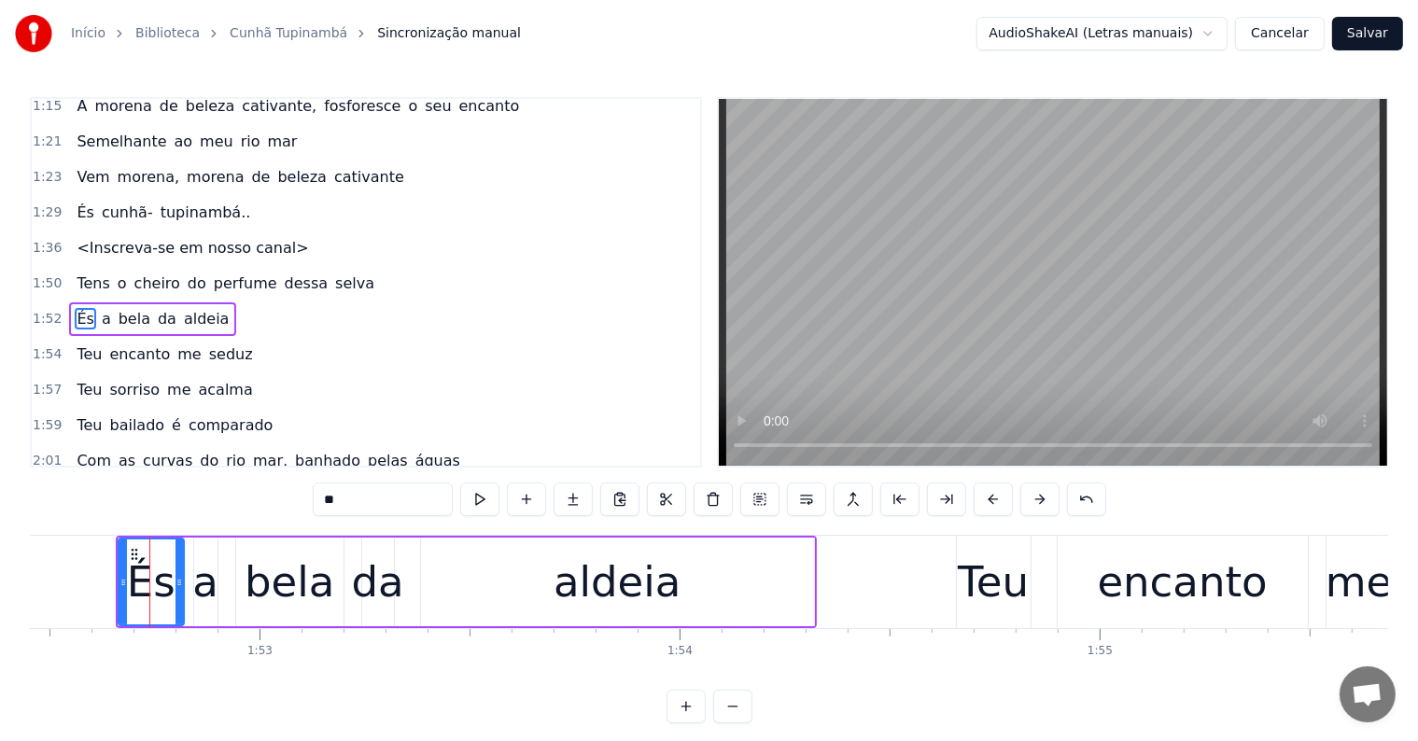
click at [333, 273] on span "selva" at bounding box center [354, 283] width 43 height 21
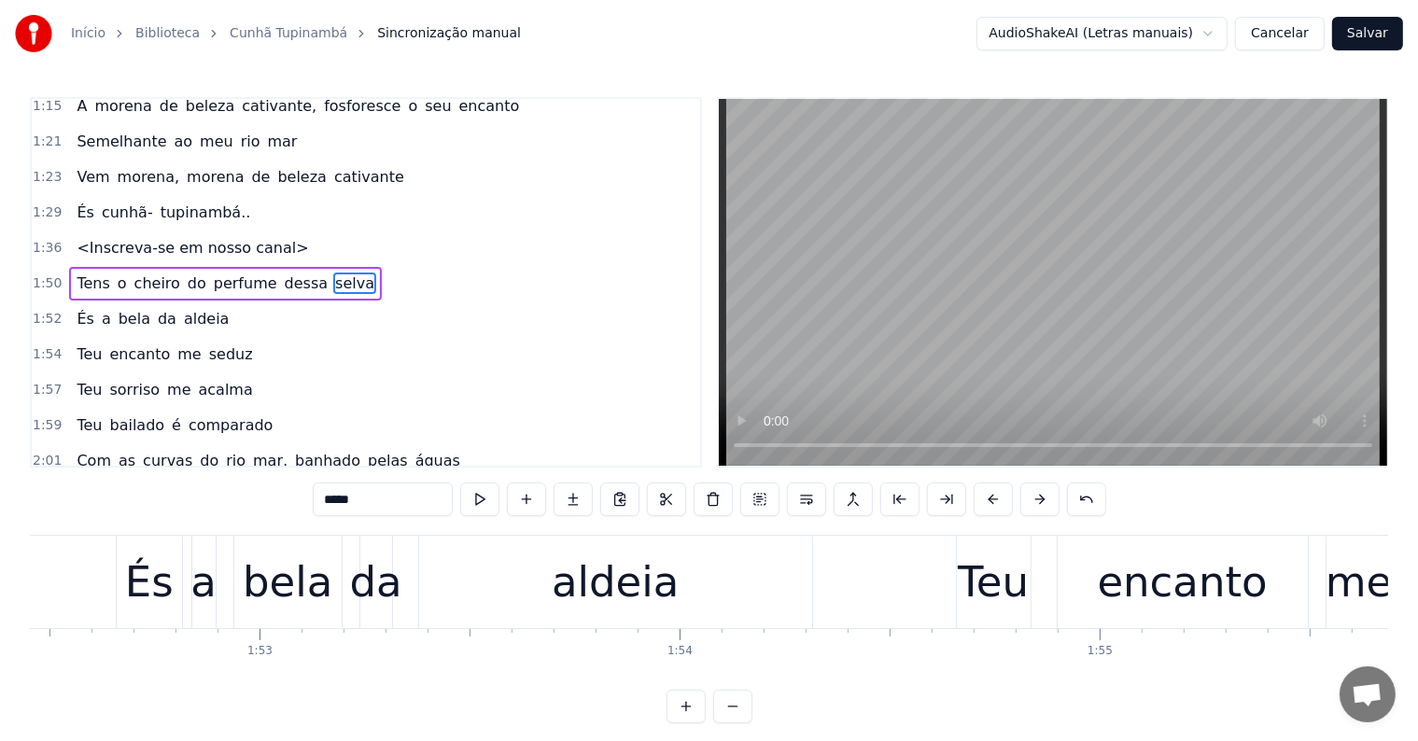
scroll to position [898, 0]
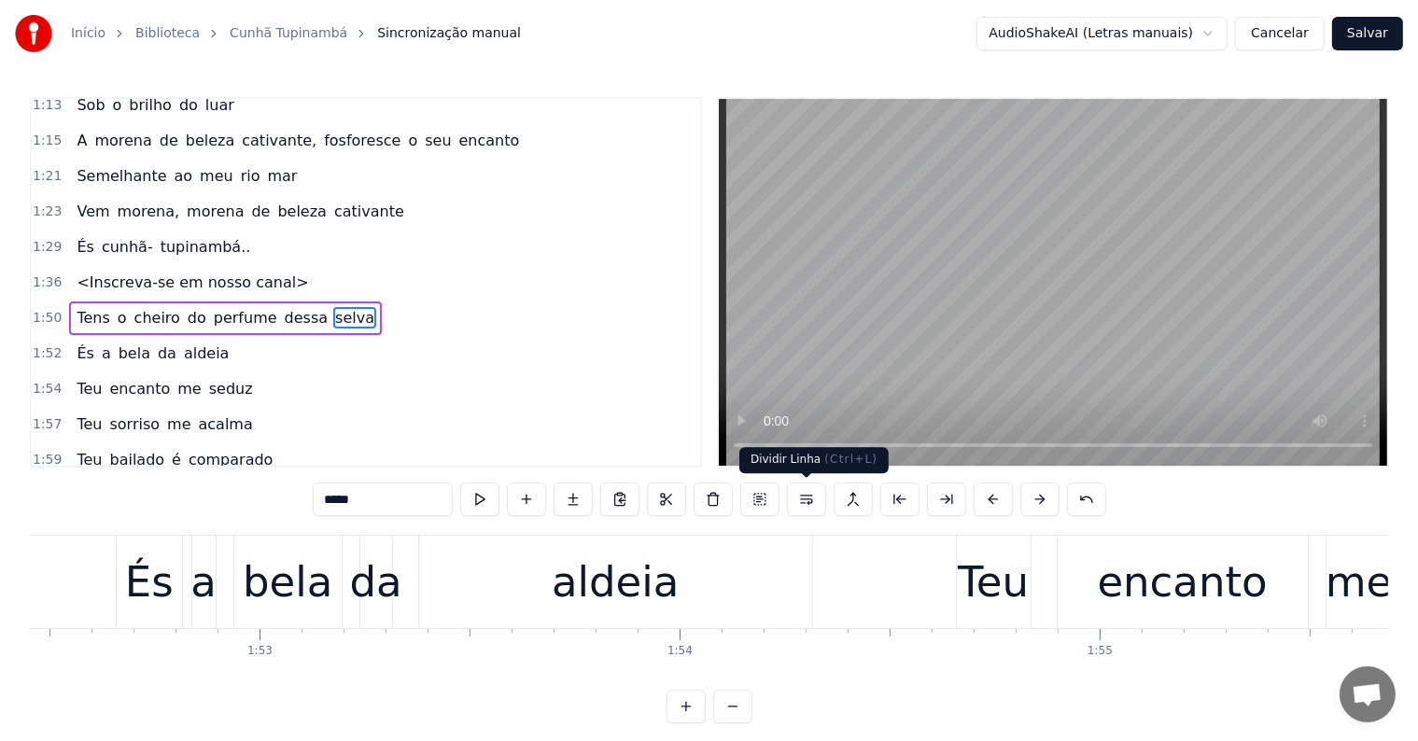
click at [809, 498] on button at bounding box center [806, 500] width 39 height 34
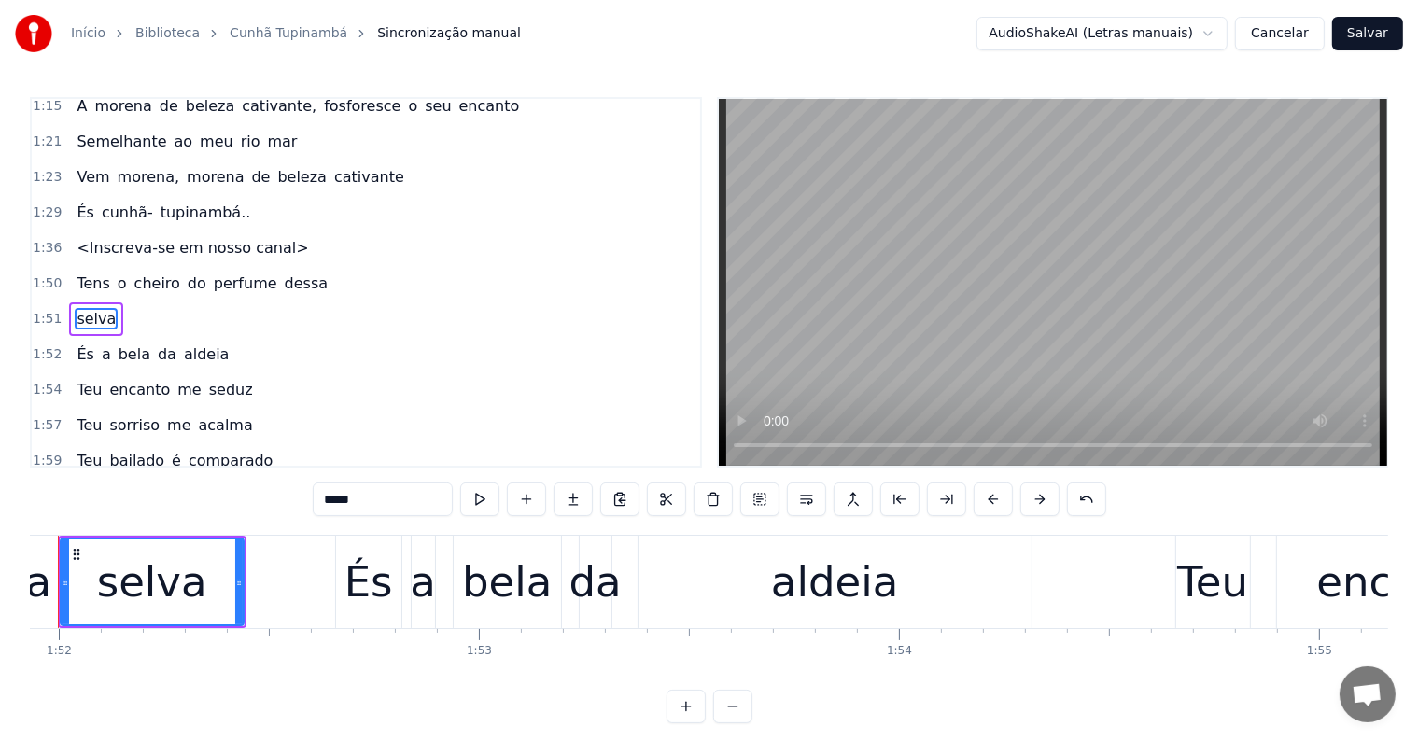
scroll to position [0, 46962]
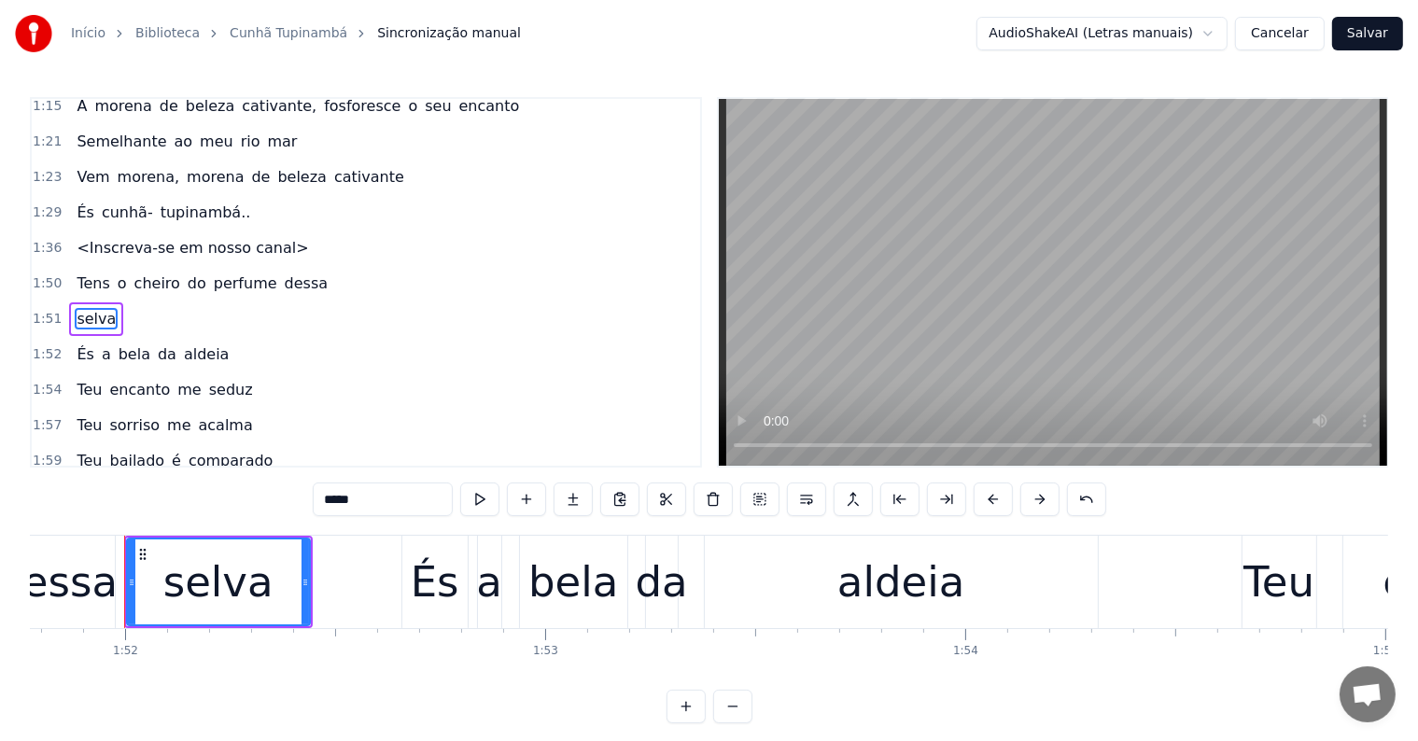
click at [283, 273] on span "dessa" at bounding box center [306, 283] width 47 height 21
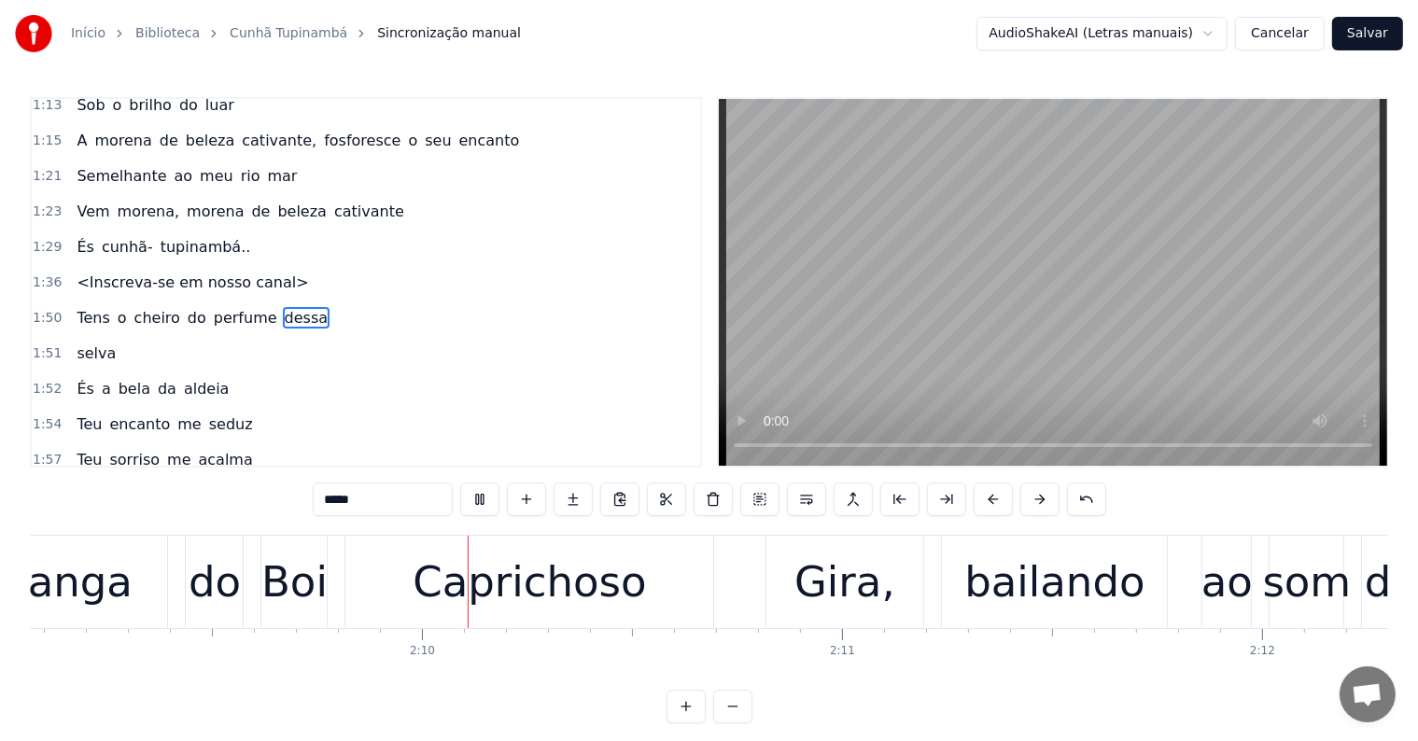
scroll to position [0, 54301]
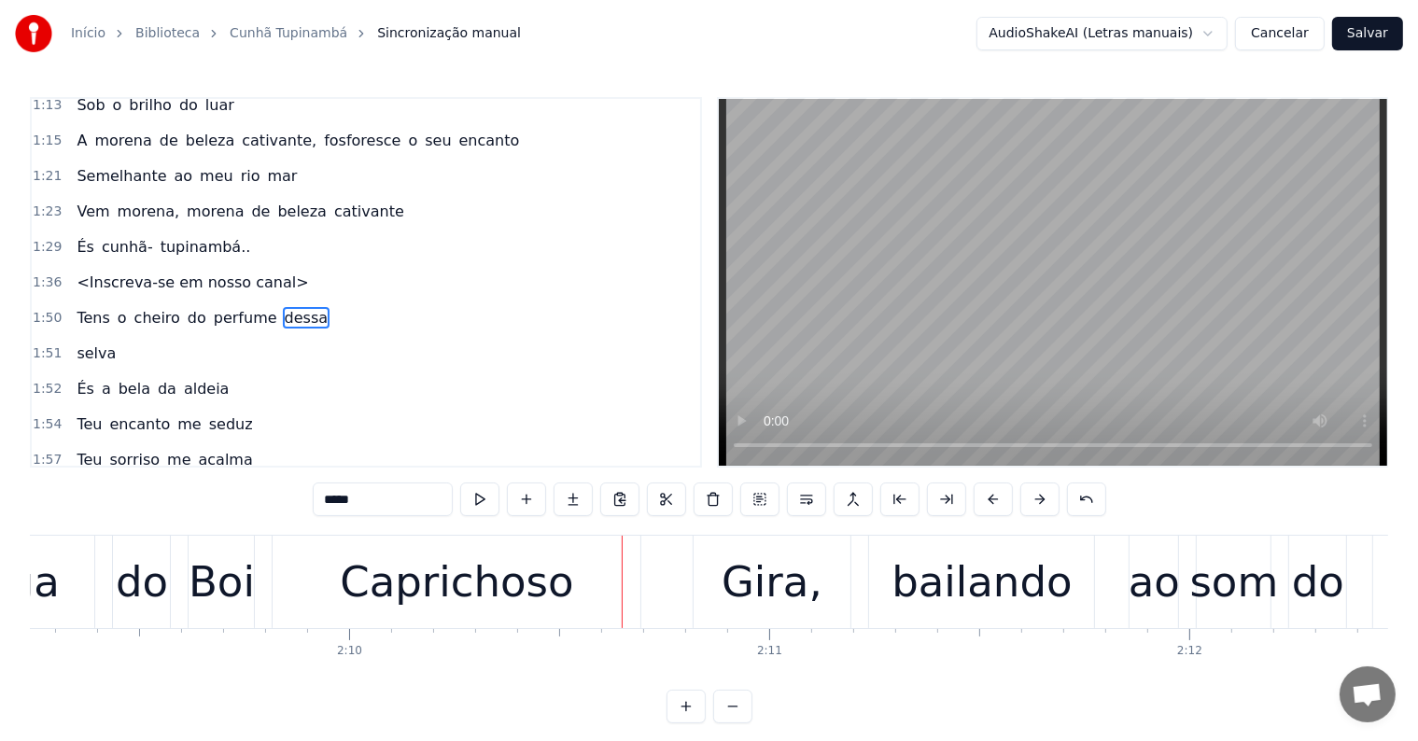
drag, startPoint x: 557, startPoint y: 582, endPoint x: 584, endPoint y: 565, distance: 31.1
click at [559, 582] on div "Caprichoso" at bounding box center [456, 582] width 233 height 63
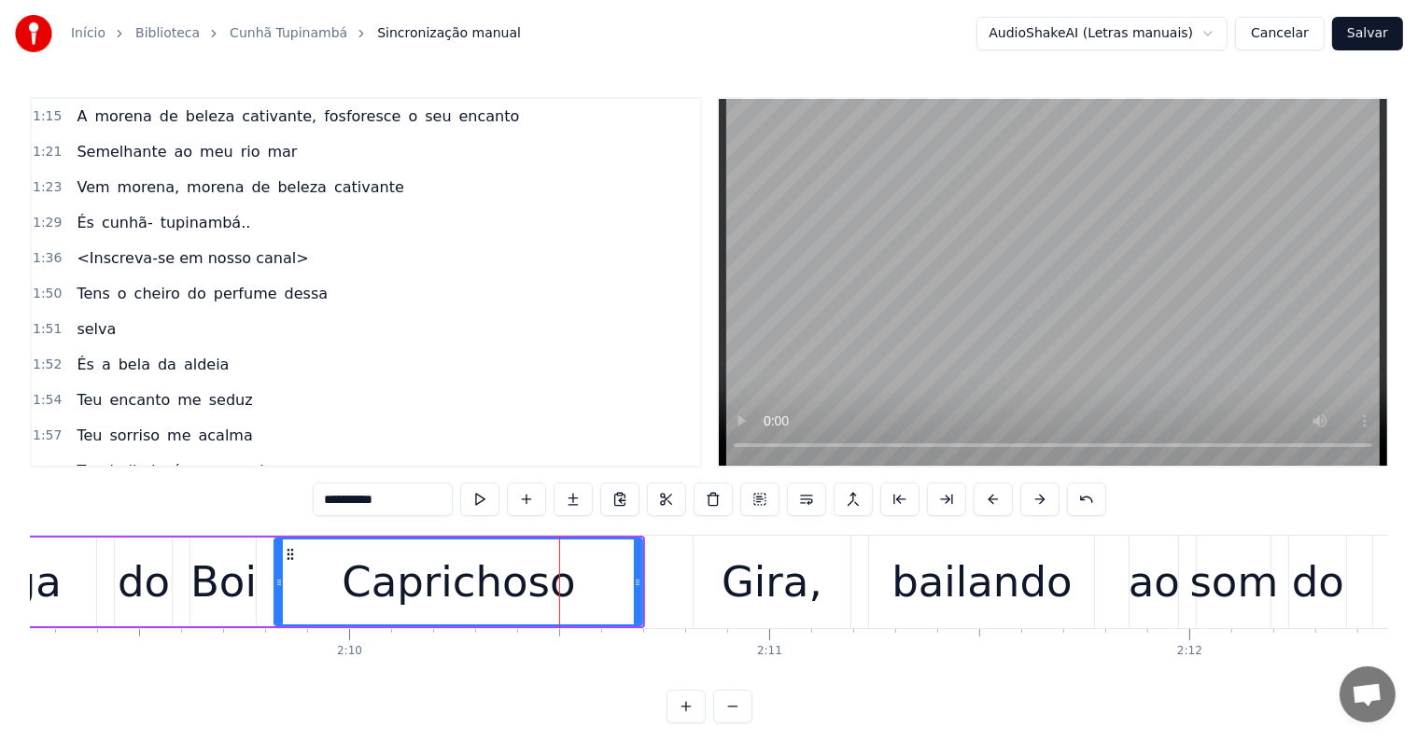
scroll to position [1139, 0]
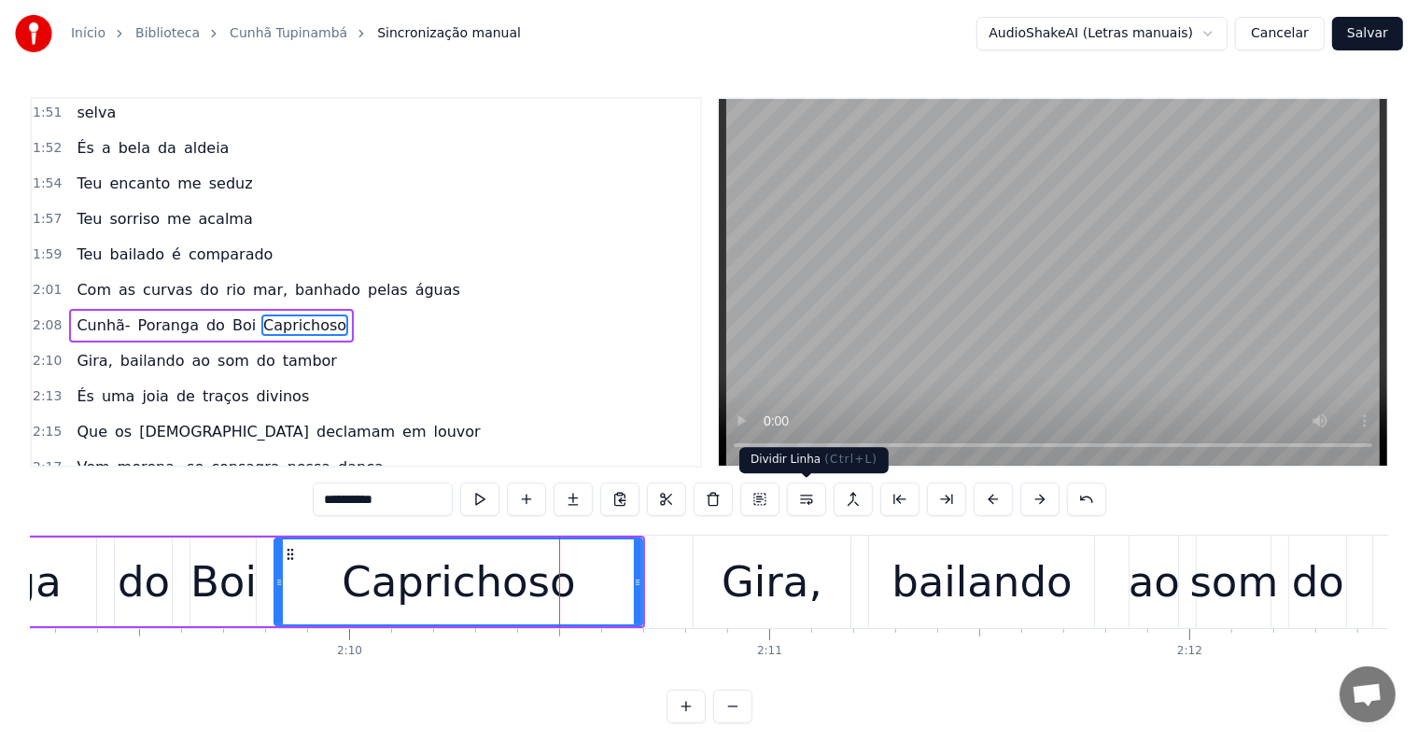
click at [805, 496] on button at bounding box center [806, 500] width 39 height 34
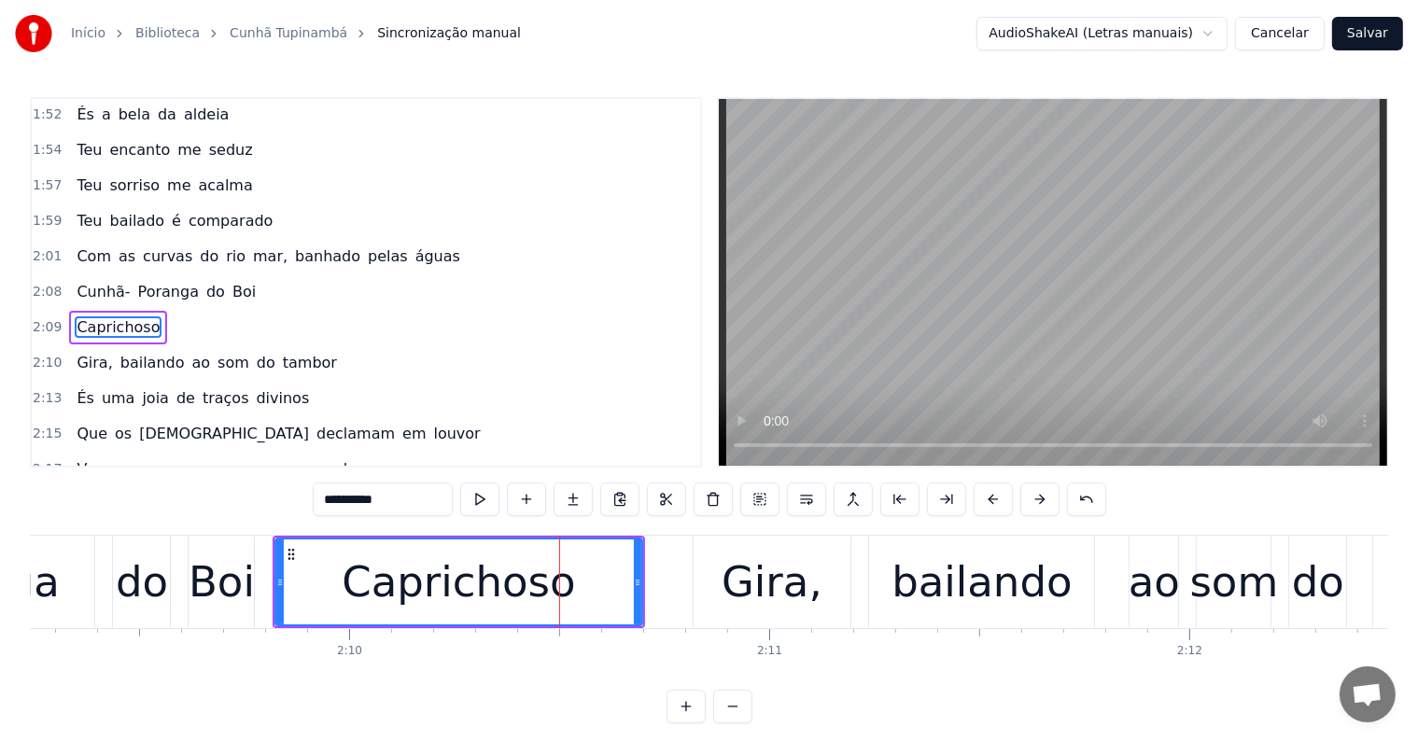
click at [221, 594] on div "Boi" at bounding box center [222, 582] width 66 height 63
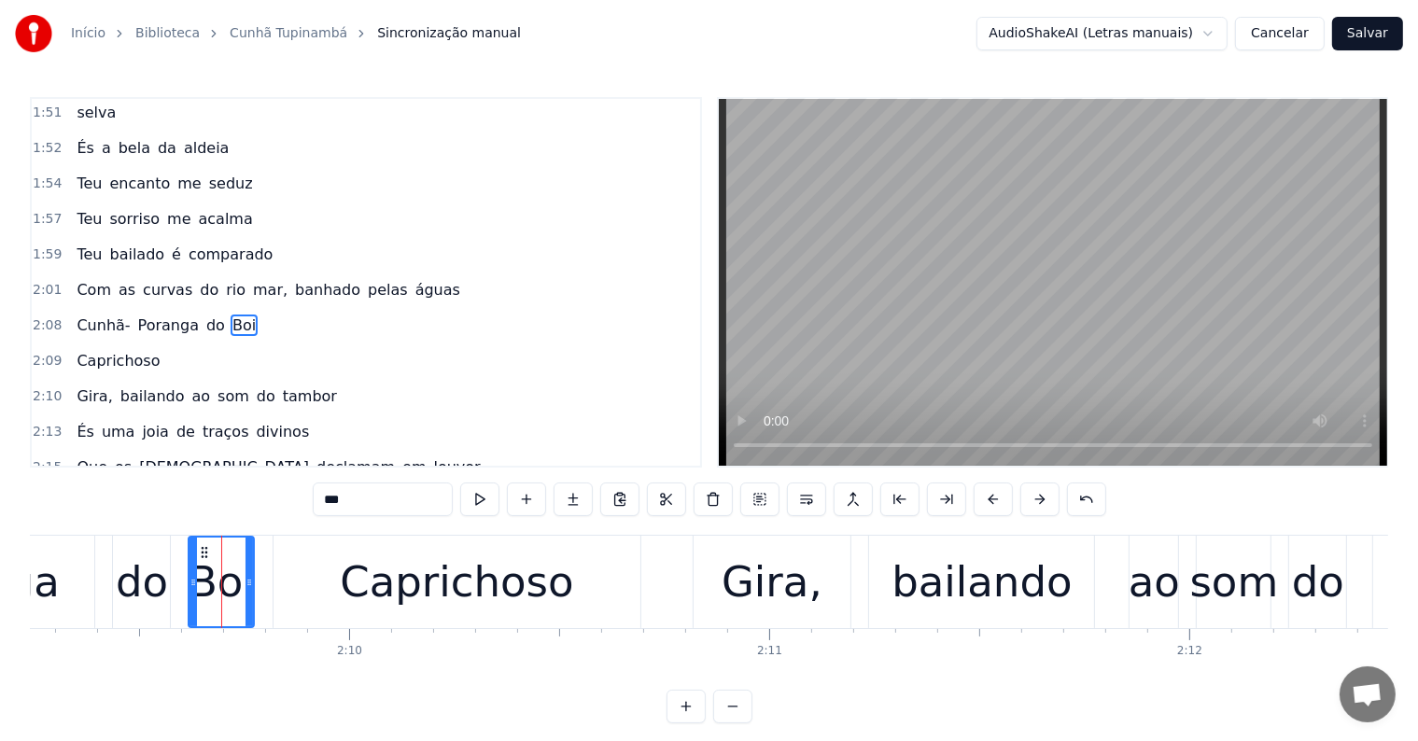
drag, startPoint x: 334, startPoint y: 501, endPoint x: 305, endPoint y: 502, distance: 29.0
click at [305, 502] on div "0:06 <Parintins-Okê - Seu maior canal de karaokê> 0:19 Tens o cheiro do perfume…" at bounding box center [709, 410] width 1359 height 626
click at [367, 574] on div "Caprichoso" at bounding box center [456, 582] width 233 height 63
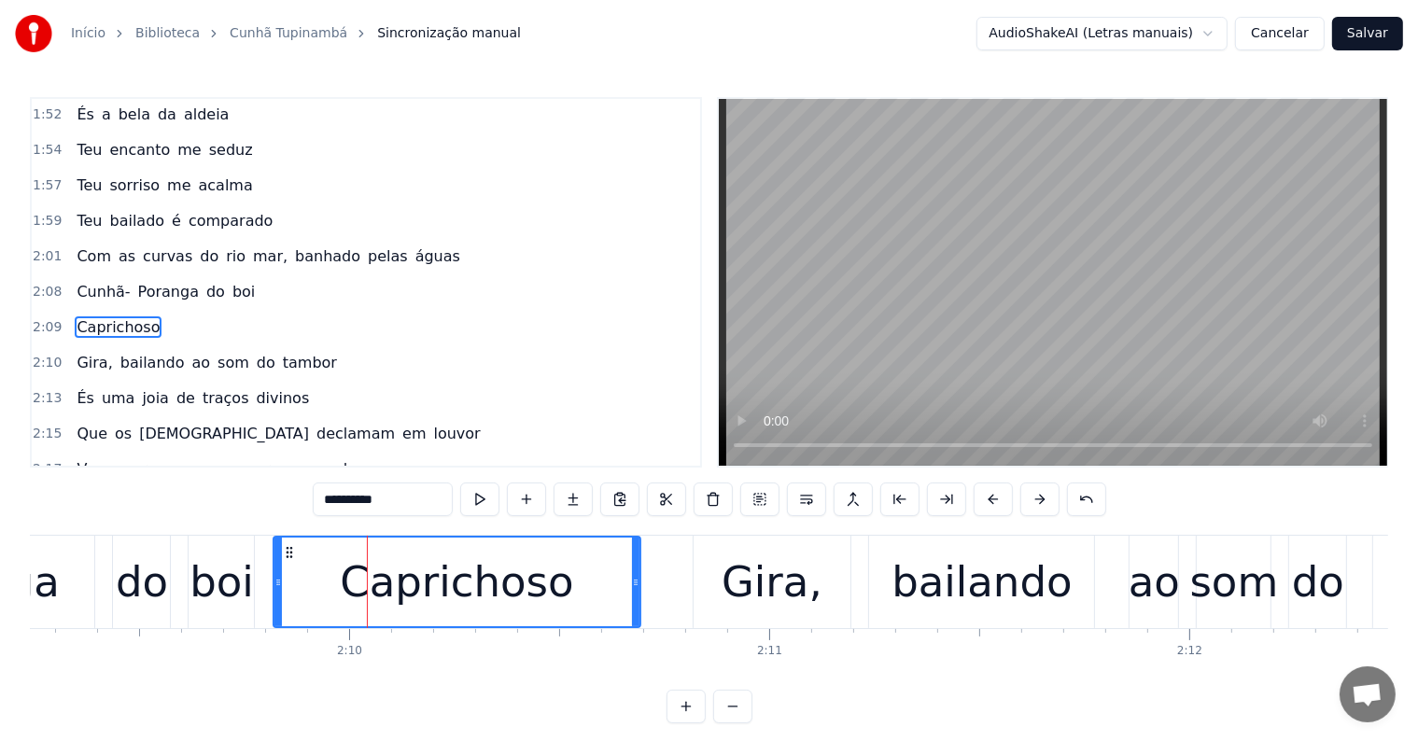
drag, startPoint x: 334, startPoint y: 499, endPoint x: 317, endPoint y: 499, distance: 16.8
click at [317, 499] on input "**********" at bounding box center [383, 500] width 140 height 34
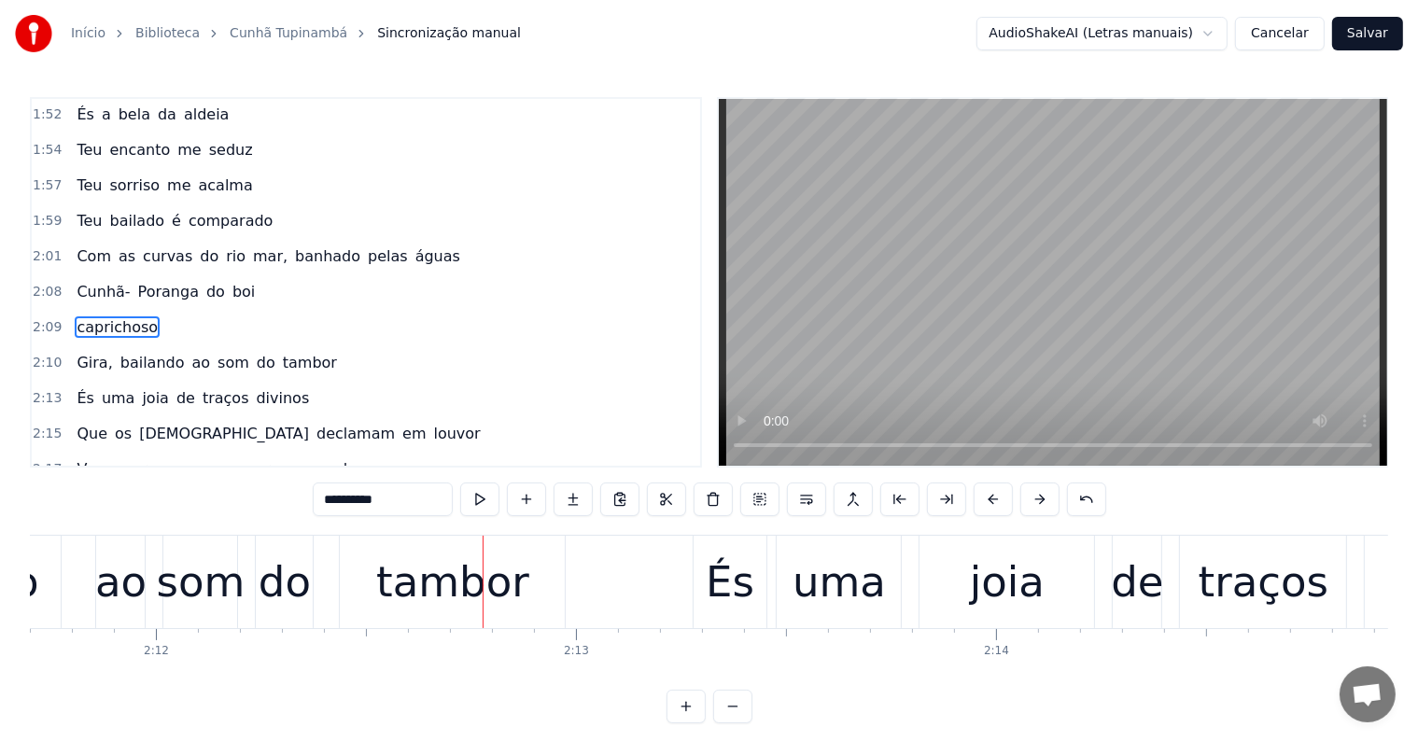
scroll to position [0, 55562]
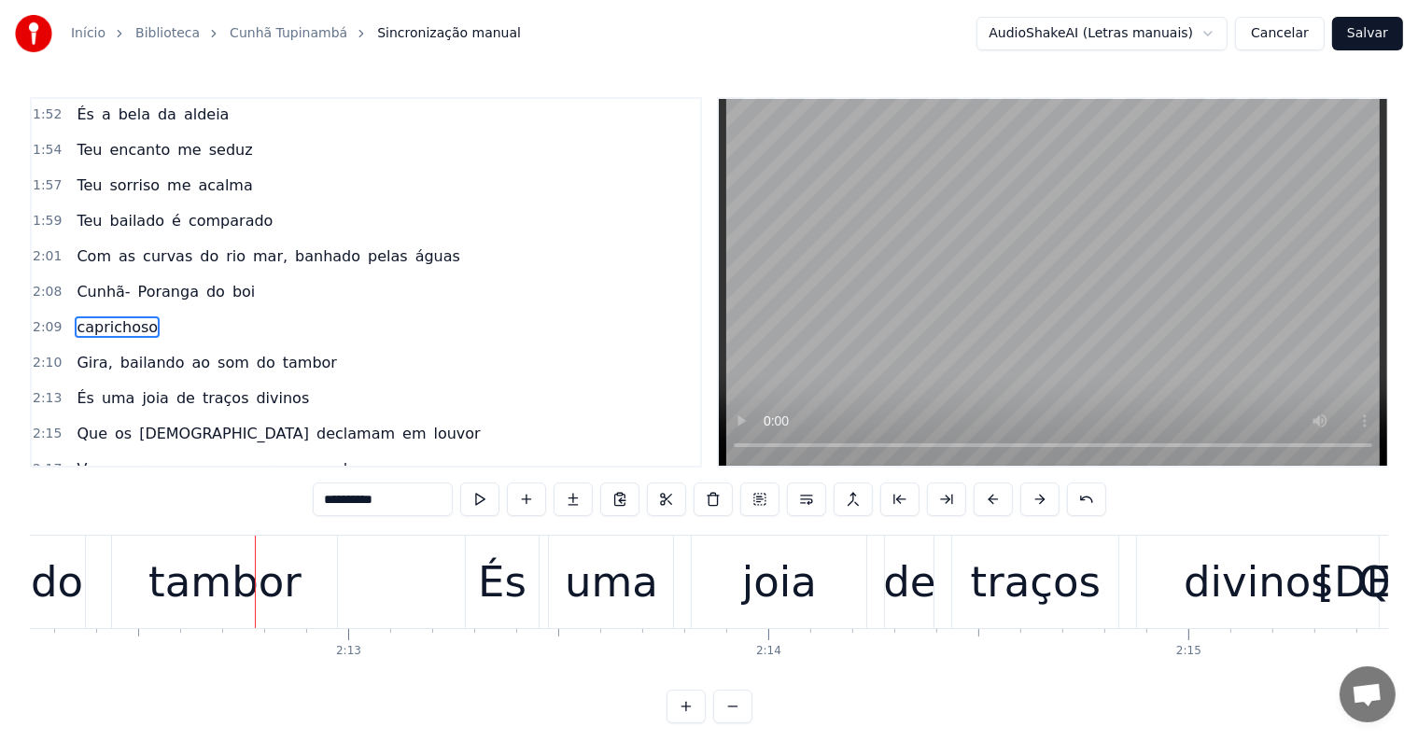
click at [272, 598] on div "tambor" at bounding box center [224, 582] width 153 height 63
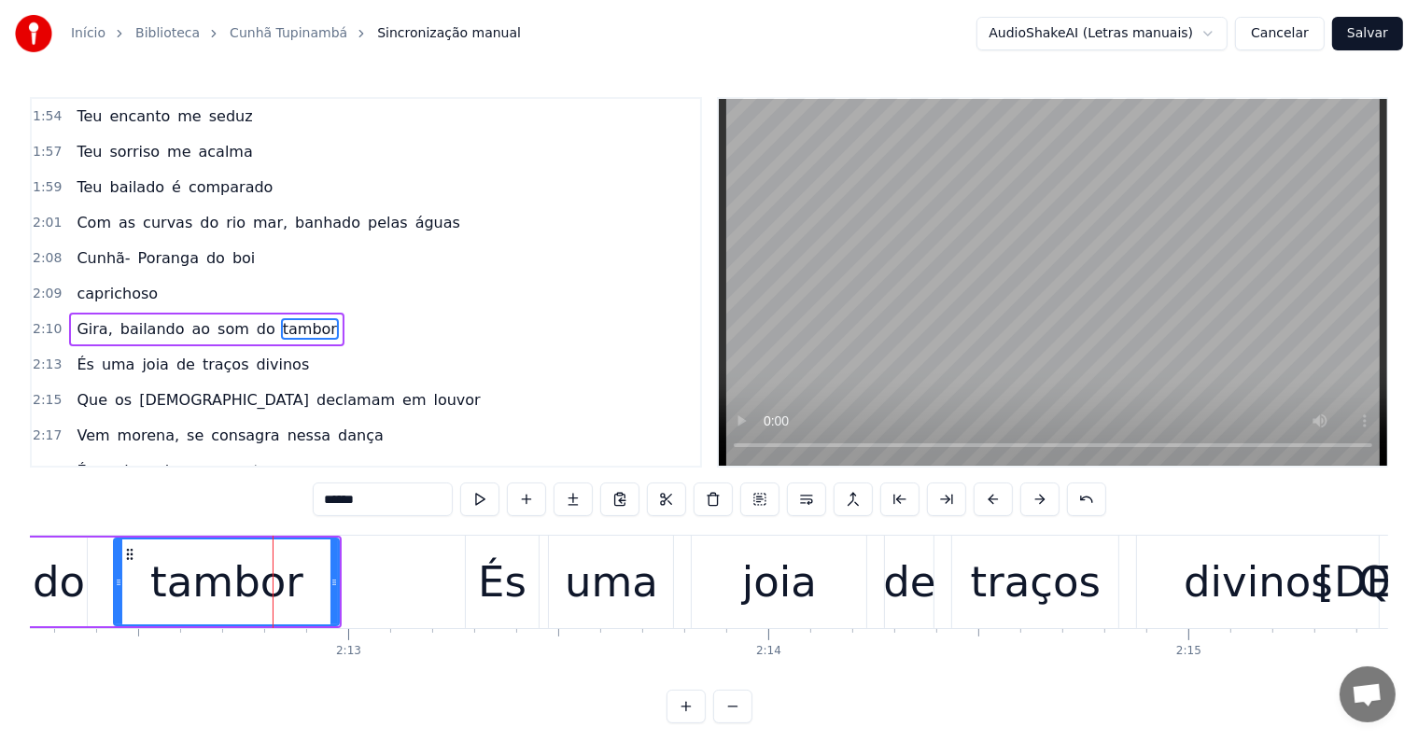
scroll to position [1207, 0]
click at [799, 504] on button at bounding box center [806, 500] width 39 height 34
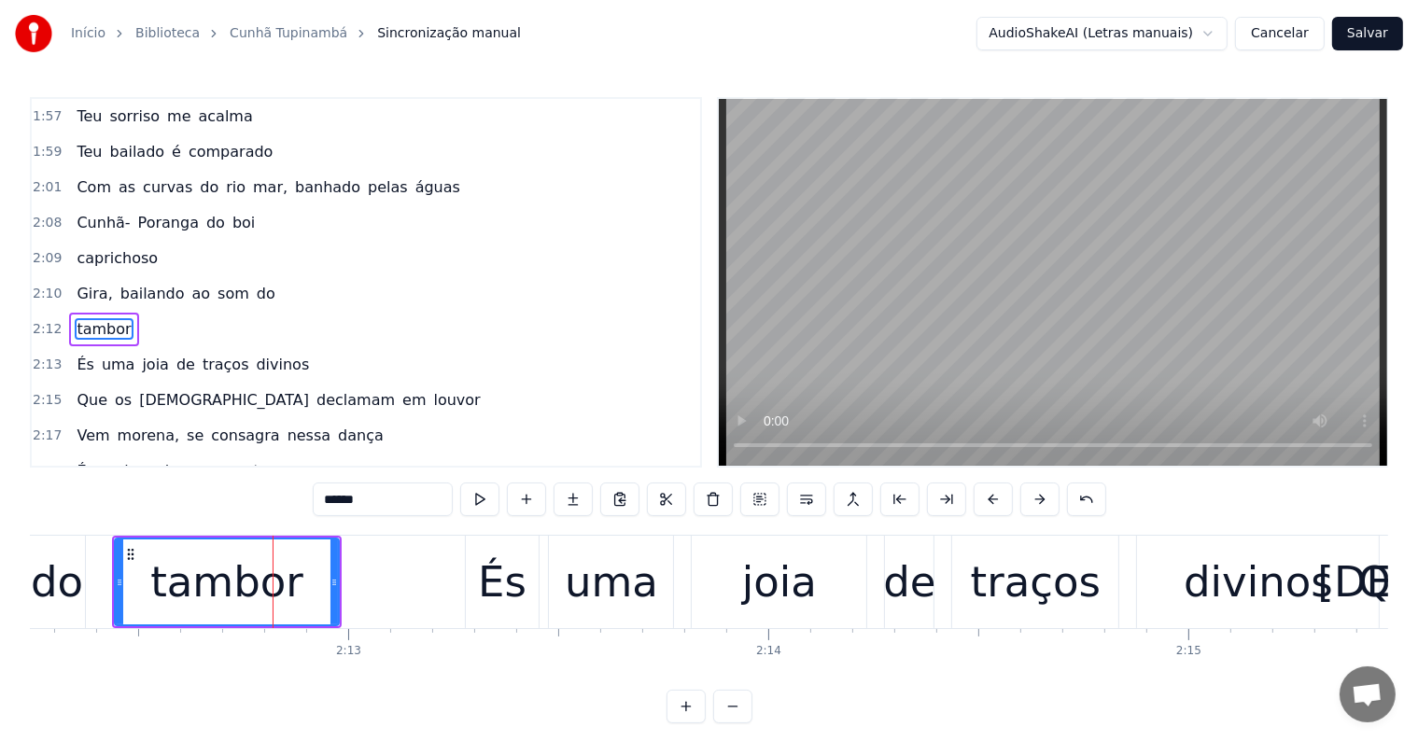
click at [68, 588] on div "do" at bounding box center [57, 582] width 52 height 63
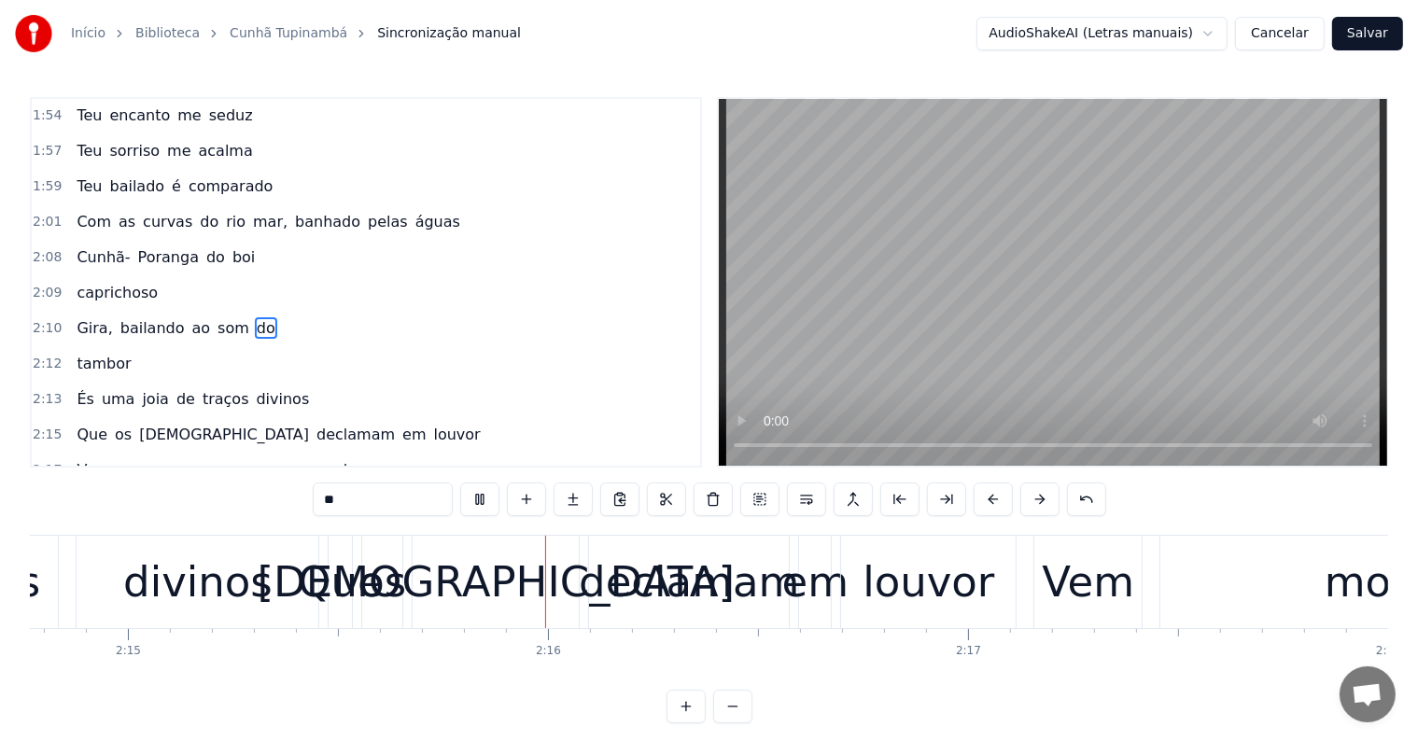
scroll to position [0, 56734]
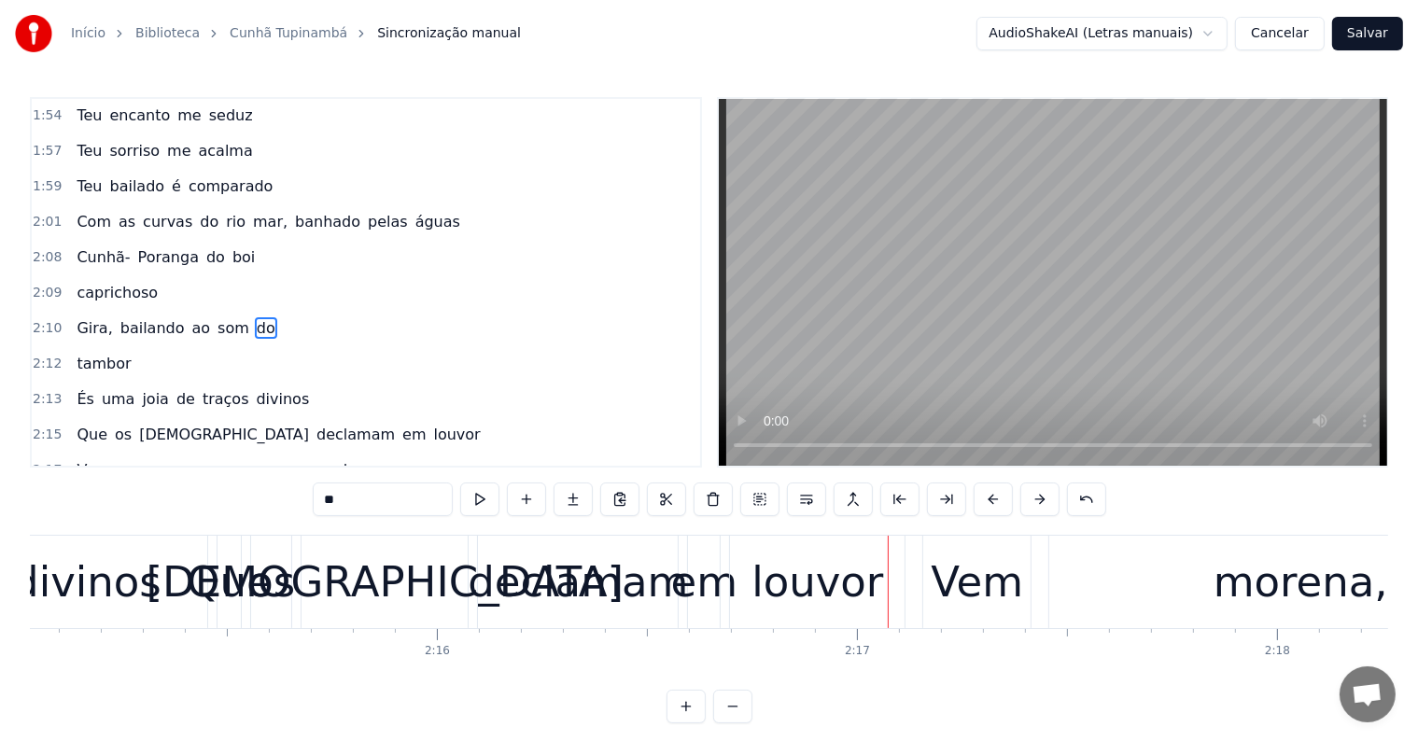
click at [753, 596] on div "louvor" at bounding box center [817, 582] width 175 height 92
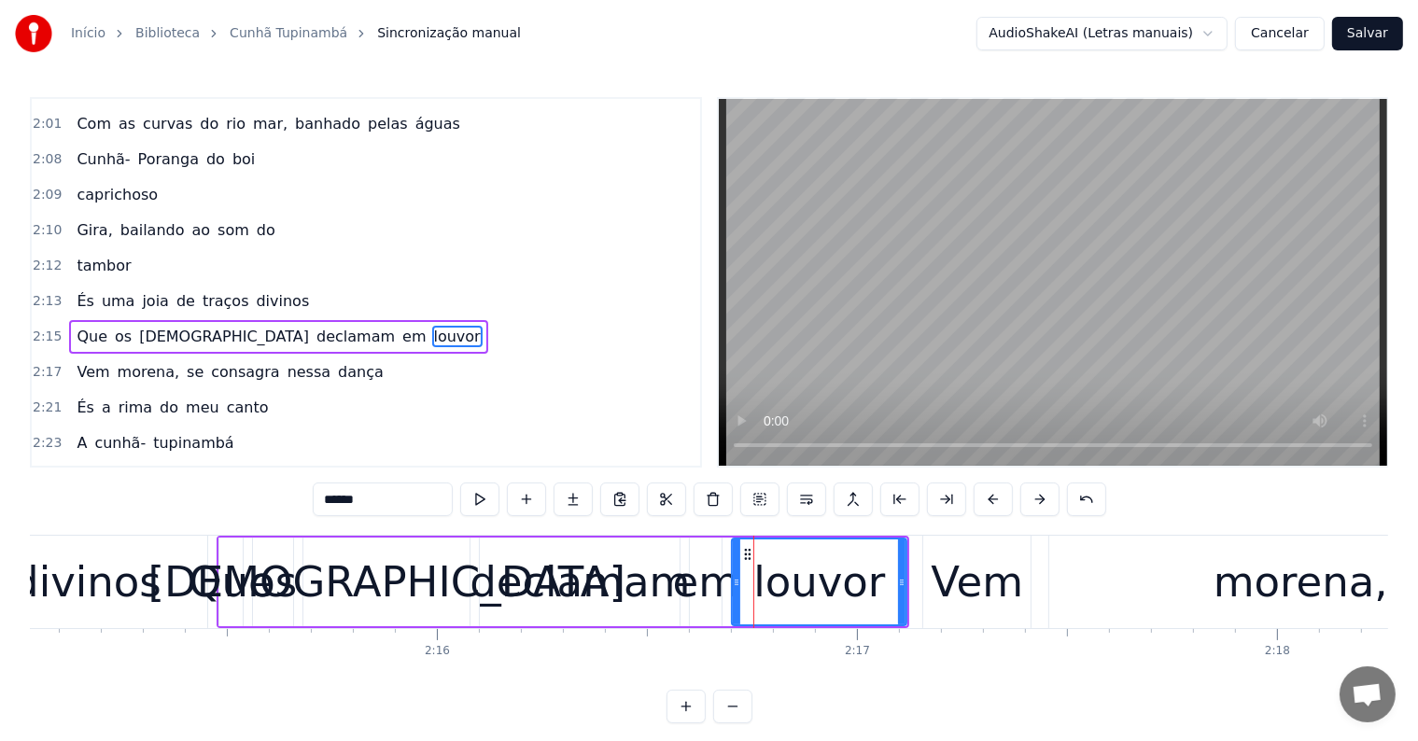
scroll to position [1311, 0]
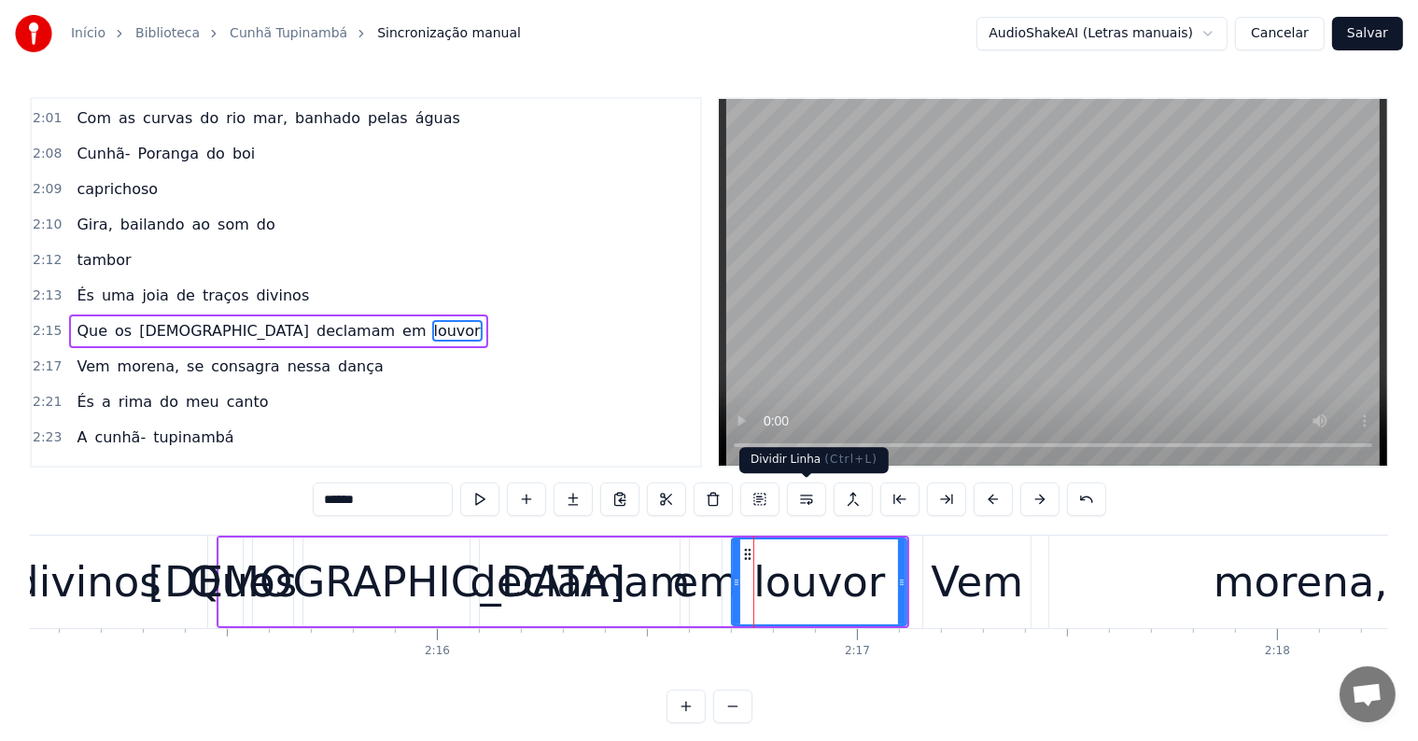
click at [803, 495] on button at bounding box center [806, 500] width 39 height 34
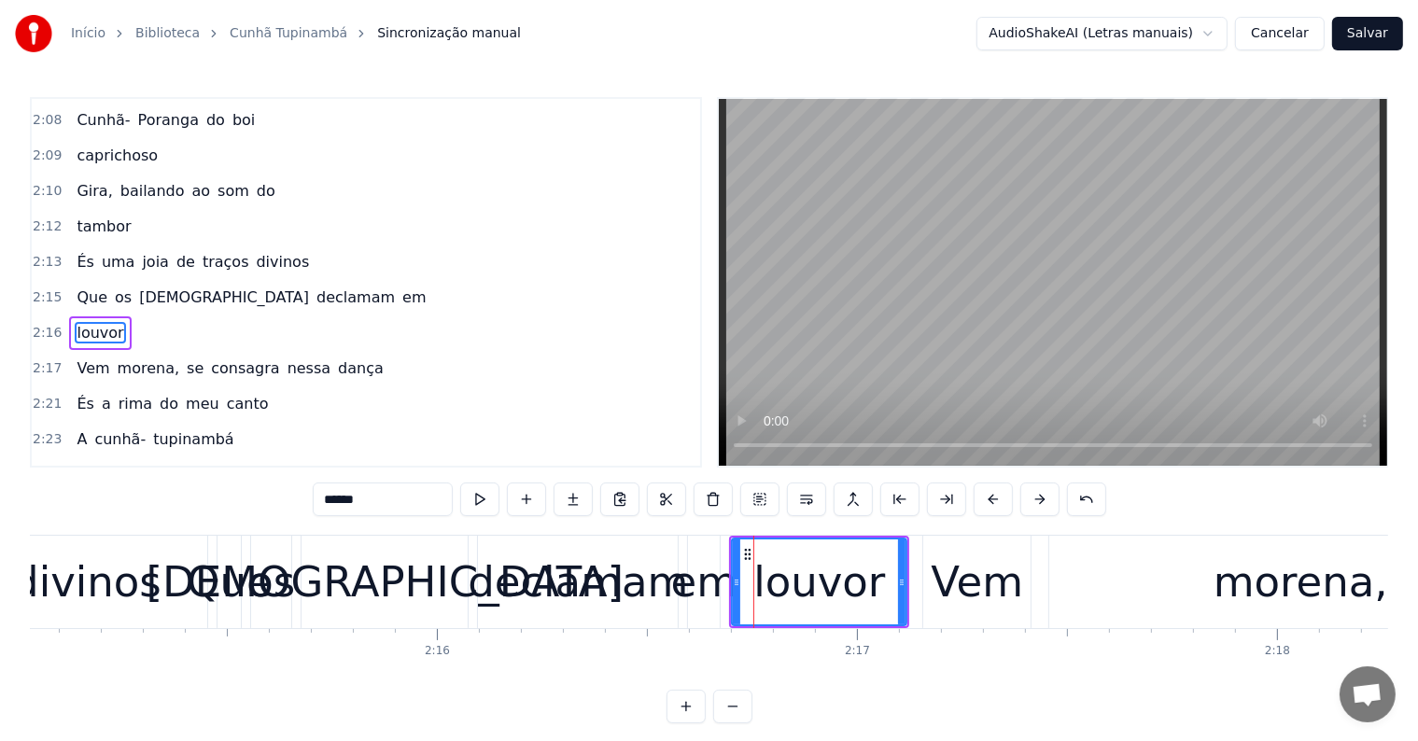
click at [717, 605] on div "em" at bounding box center [704, 582] width 67 height 63
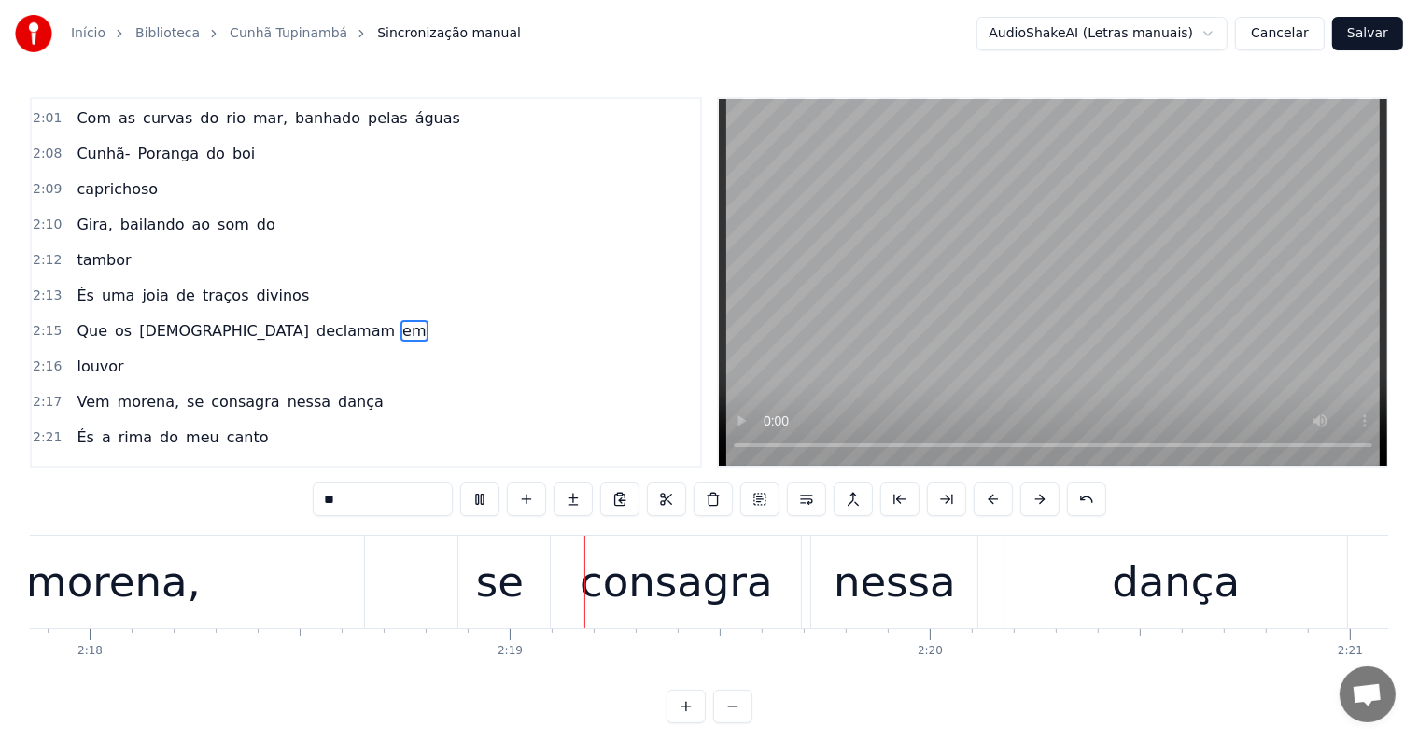
scroll to position [0, 57999]
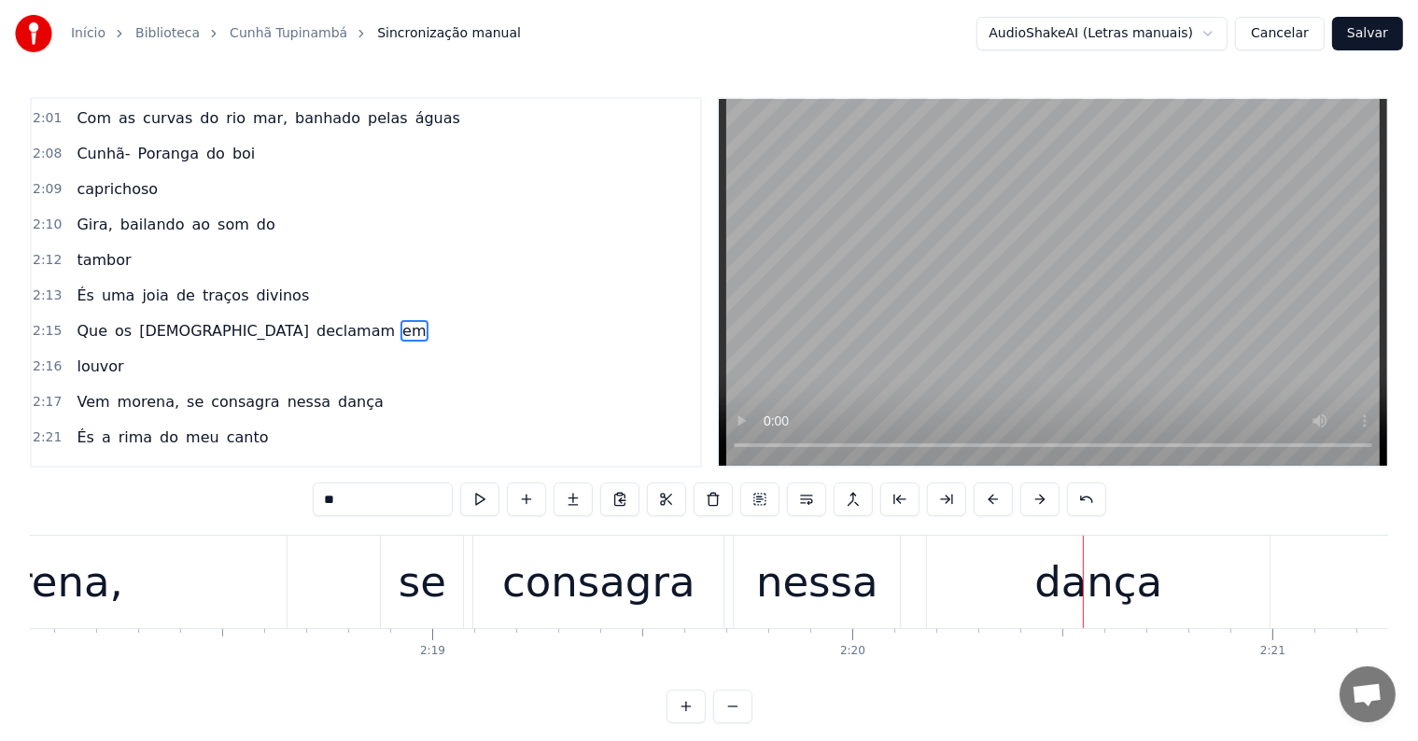
click at [457, 601] on div "se" at bounding box center [422, 582] width 82 height 92
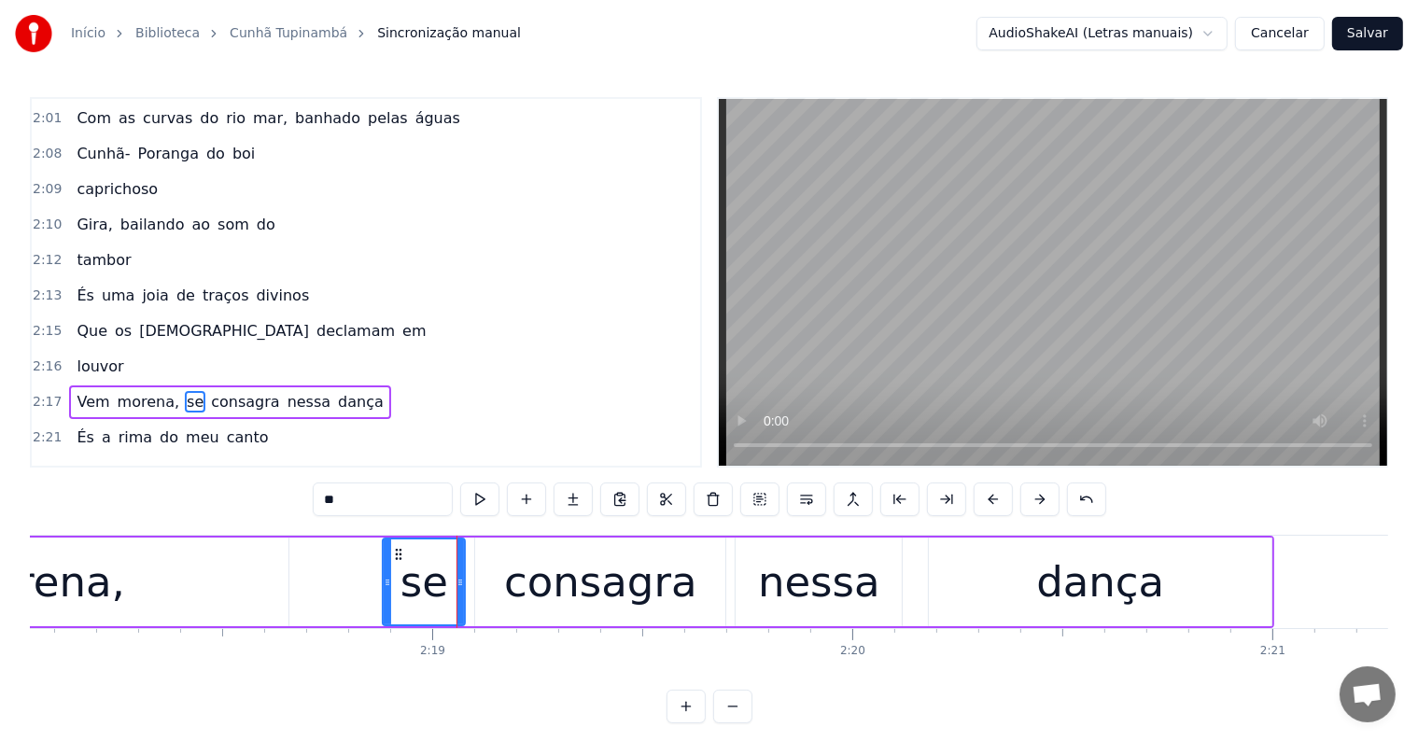
scroll to position [1379, 0]
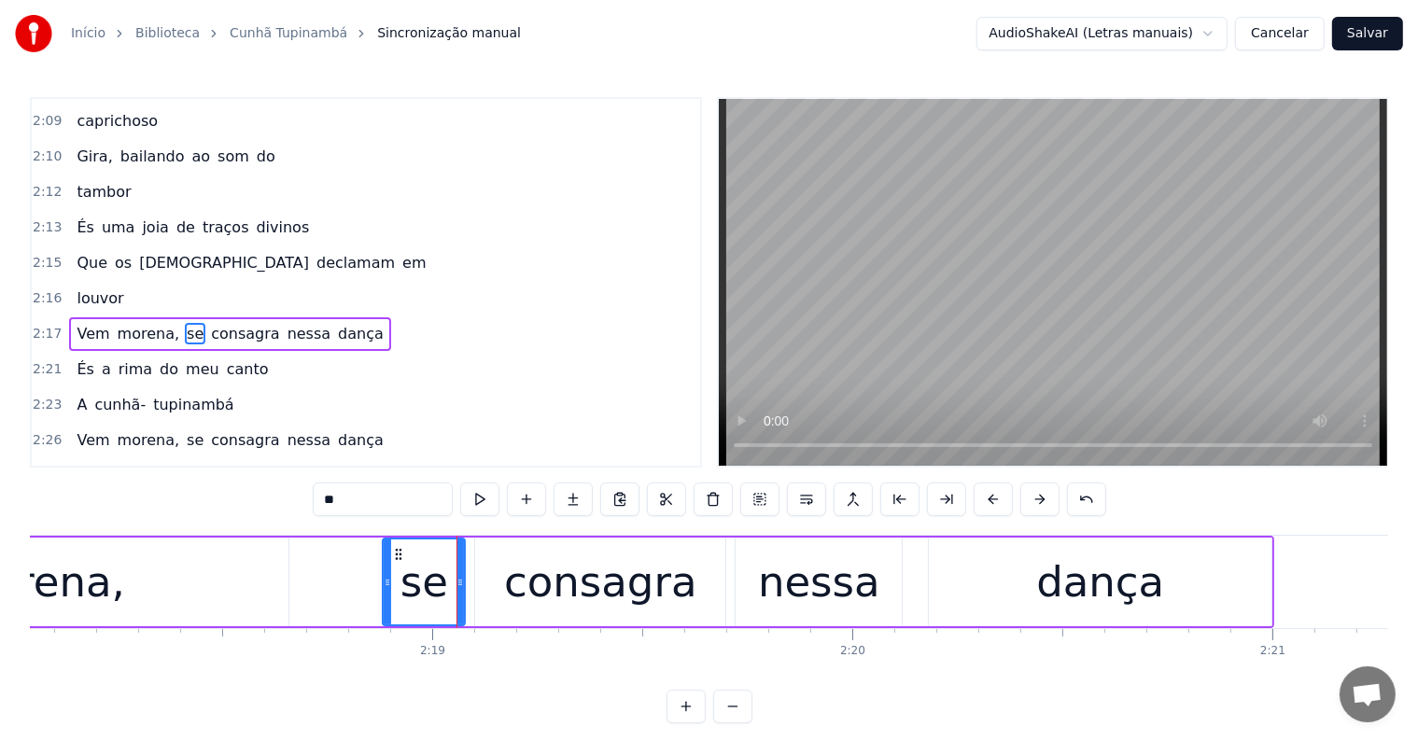
drag, startPoint x: 334, startPoint y: 496, endPoint x: 321, endPoint y: 496, distance: 13.1
click at [321, 496] on input "**" at bounding box center [383, 500] width 140 height 34
click at [800, 500] on button at bounding box center [806, 500] width 39 height 34
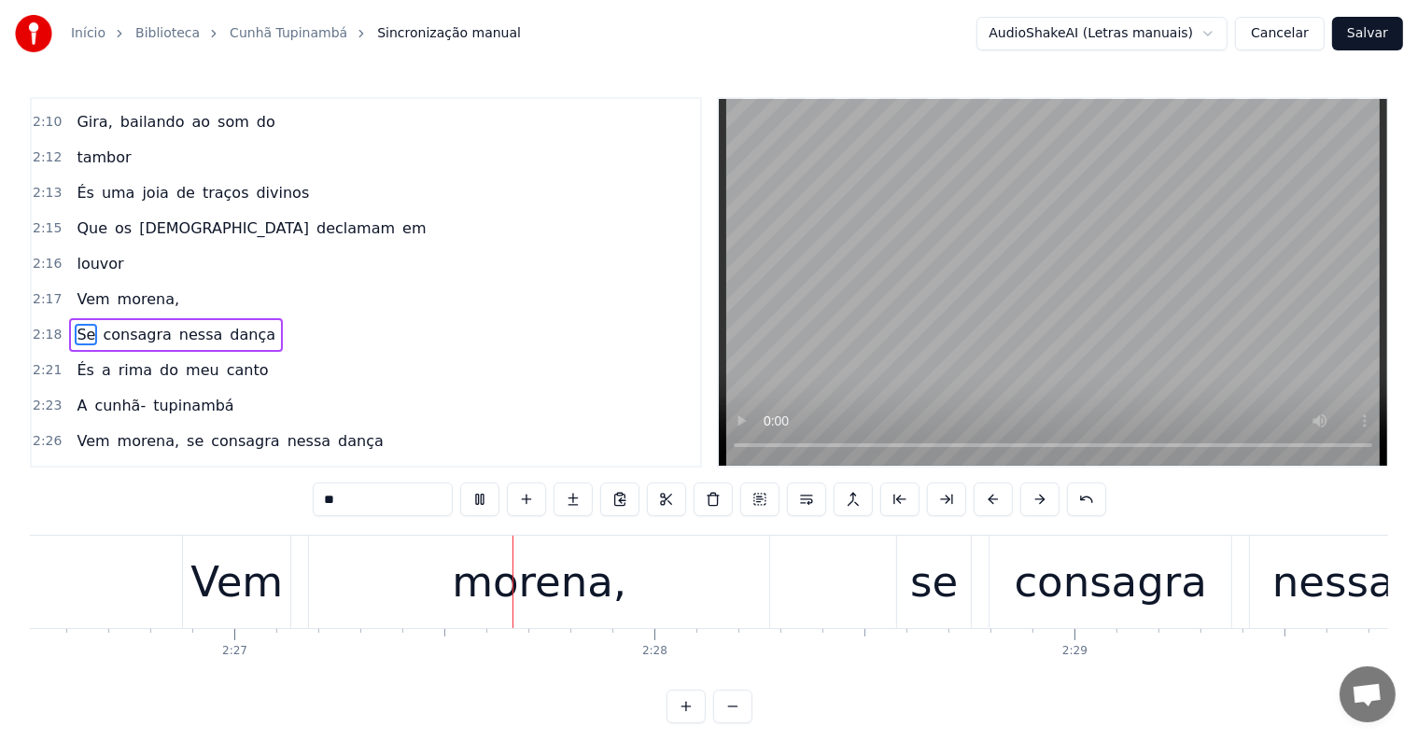
scroll to position [0, 61676]
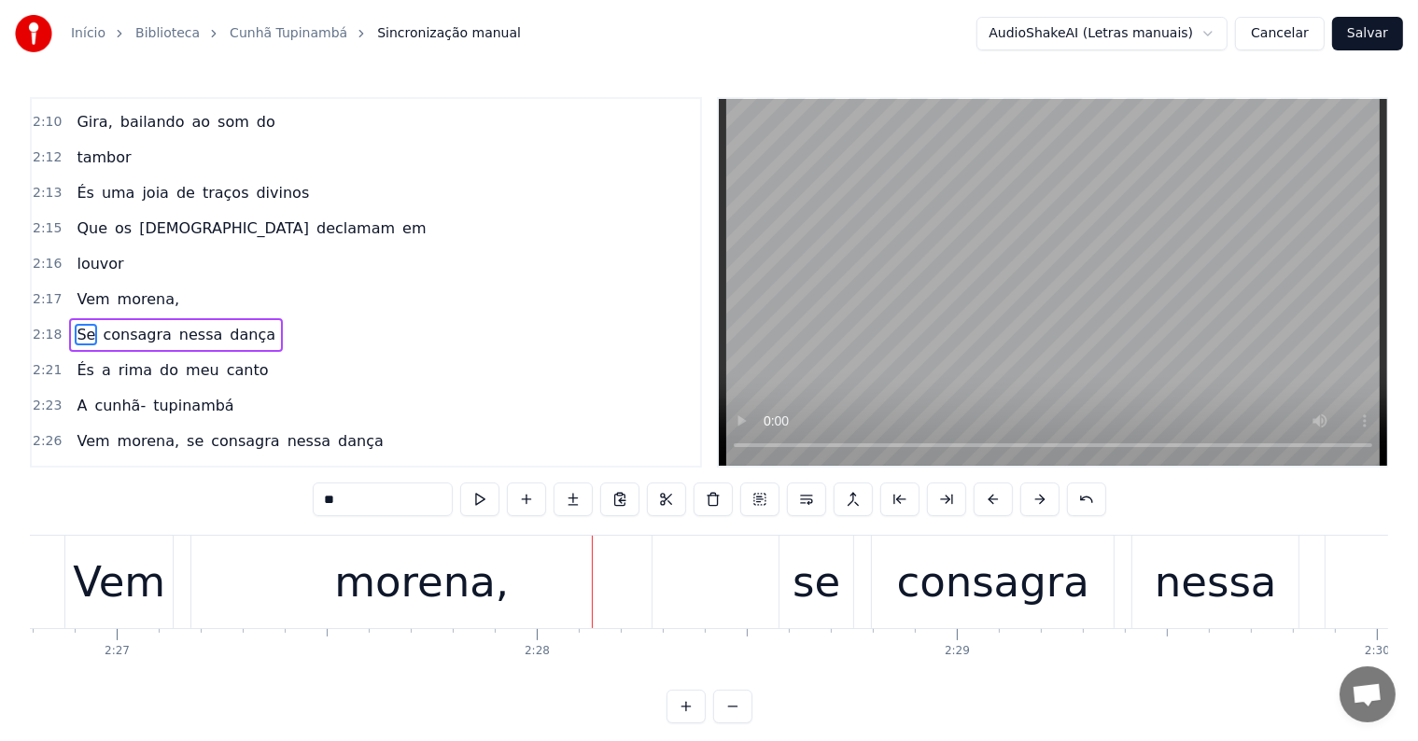
click at [798, 591] on div "se" at bounding box center [817, 582] width 48 height 63
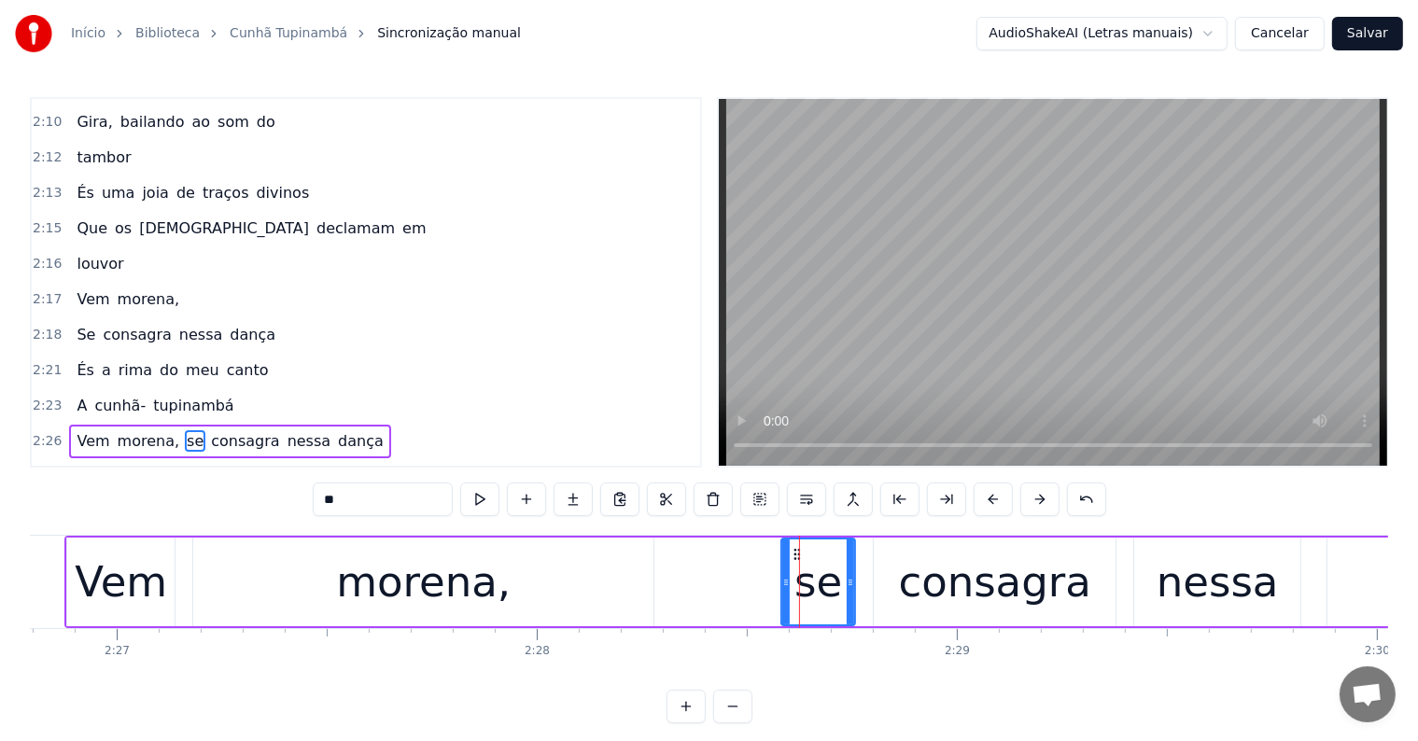
scroll to position [1516, 0]
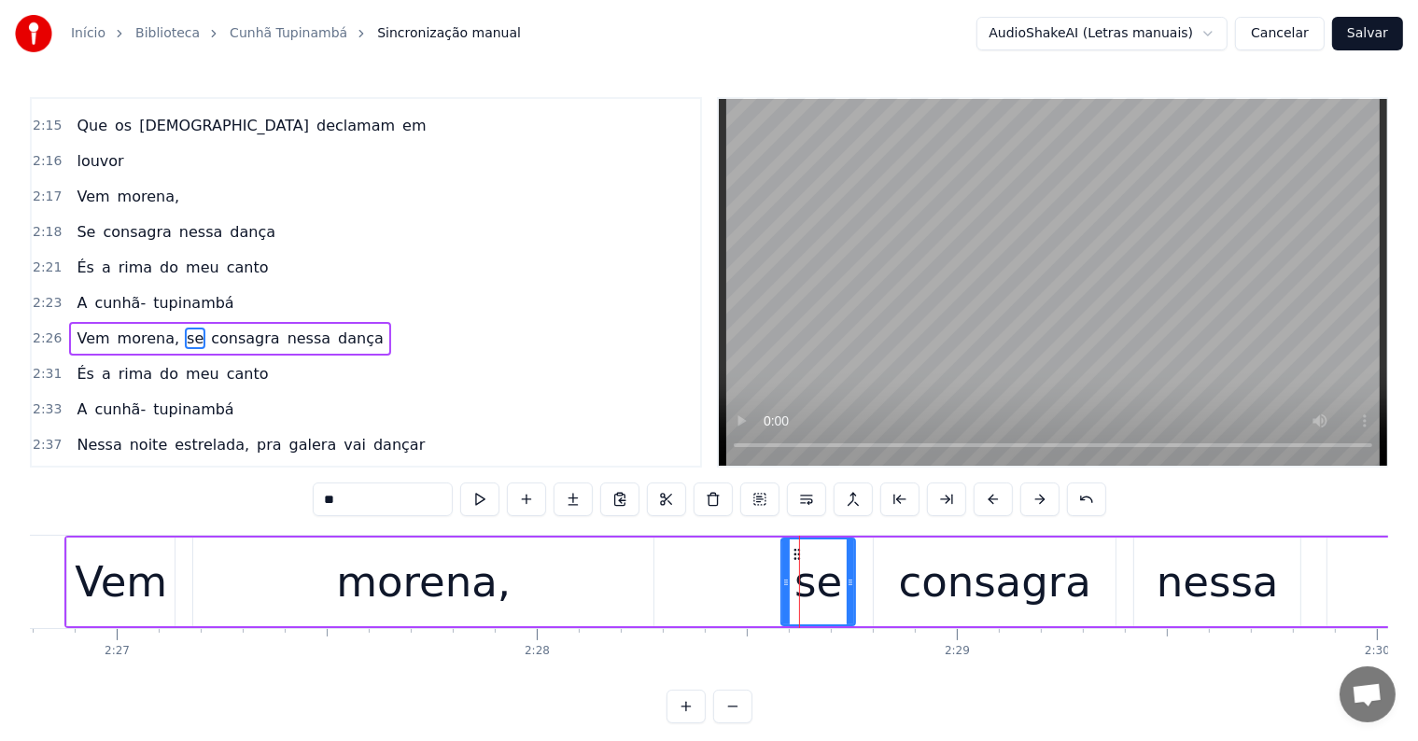
drag, startPoint x: 335, startPoint y: 502, endPoint x: 280, endPoint y: 503, distance: 55.1
click at [280, 503] on div "0:06 <Parintins-Okê - Seu maior canal de karaokê> 0:19 Tens o cheiro do perfume…" at bounding box center [709, 410] width 1359 height 626
click at [807, 510] on button at bounding box center [806, 500] width 39 height 34
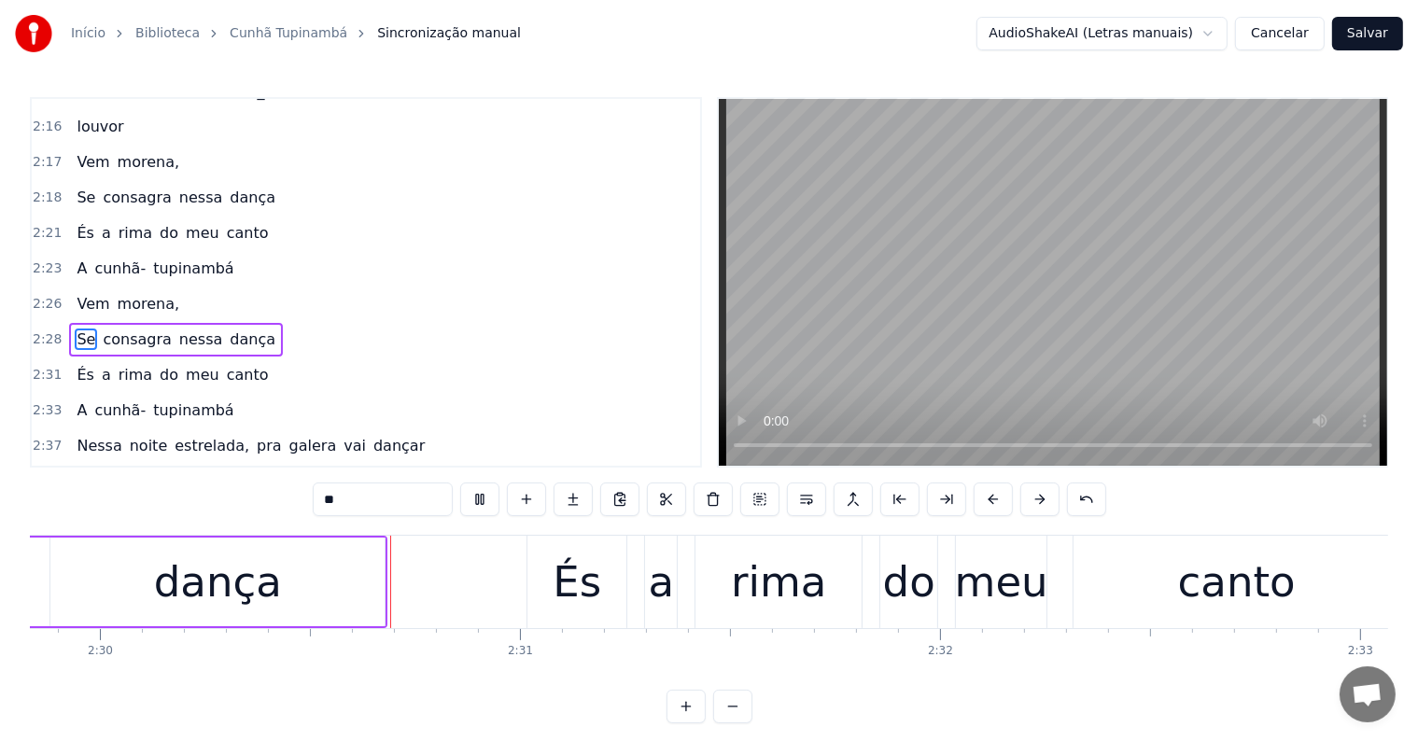
scroll to position [0, 62956]
click at [152, 151] on span "morena," at bounding box center [148, 161] width 65 height 21
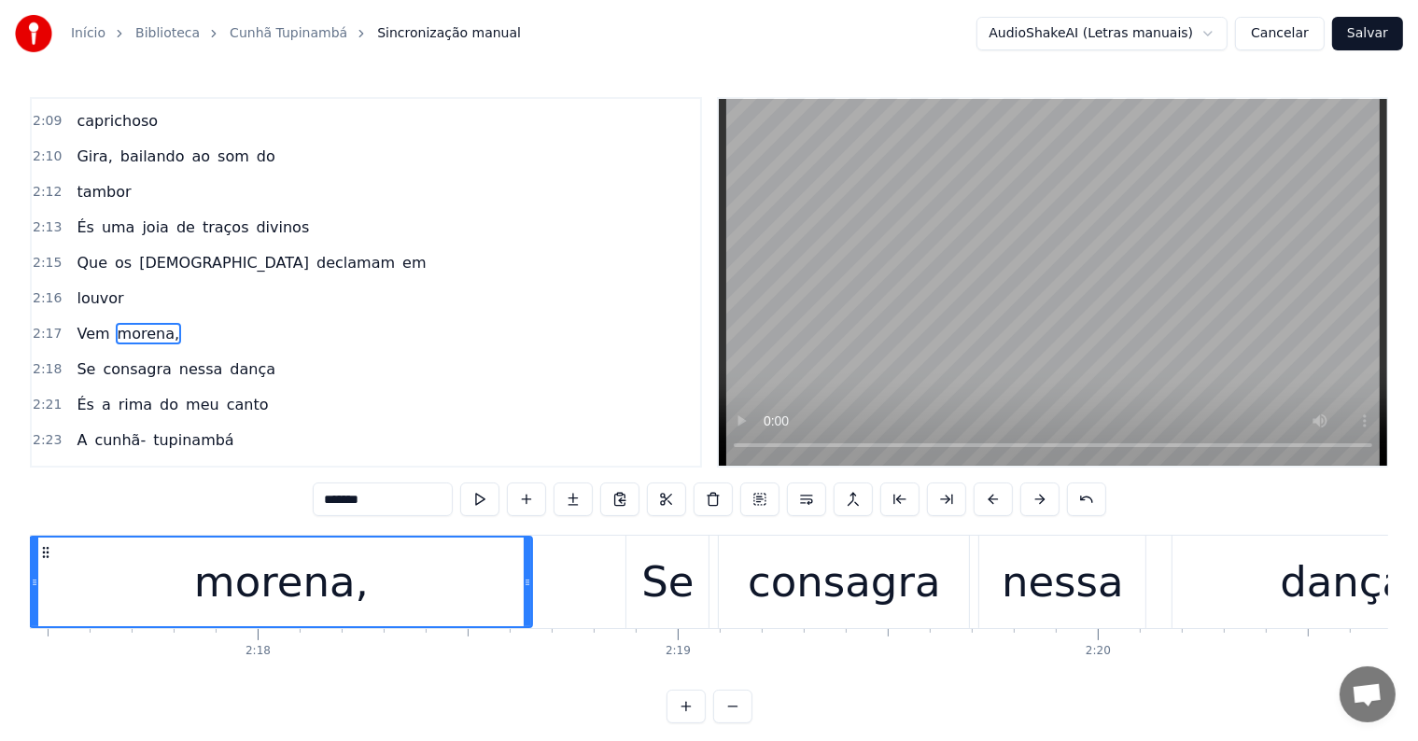
scroll to position [0, 57659]
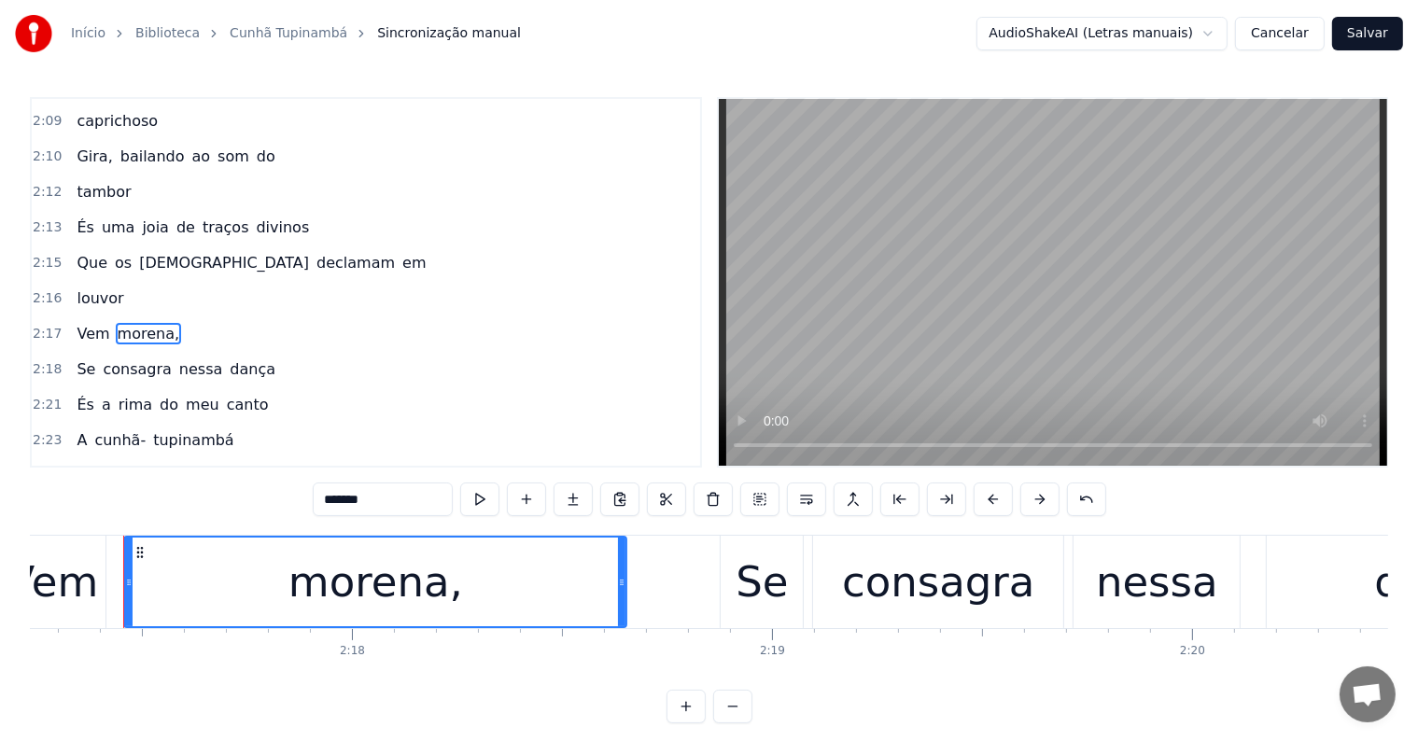
click at [381, 502] on input "*******" at bounding box center [383, 500] width 140 height 34
click at [148, 465] on span "morena," at bounding box center [148, 475] width 65 height 21
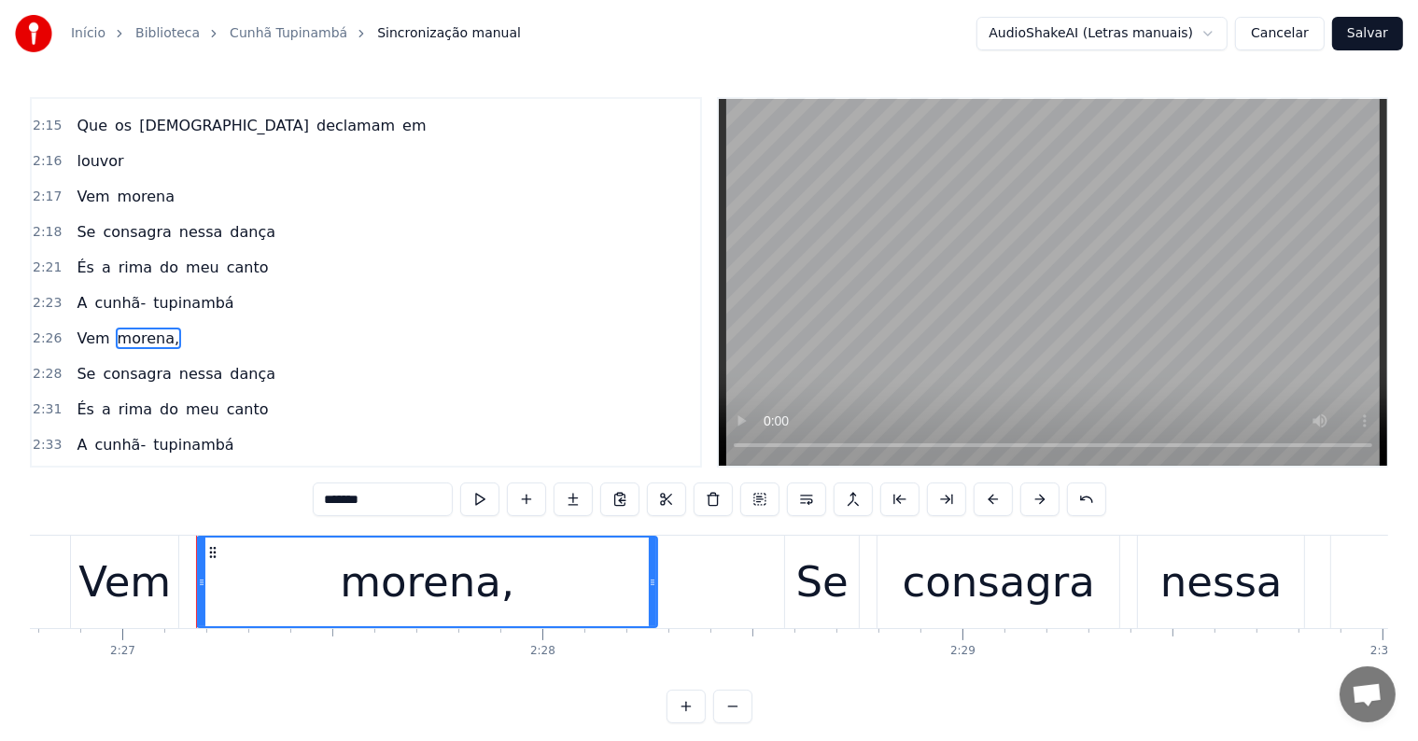
scroll to position [0, 61742]
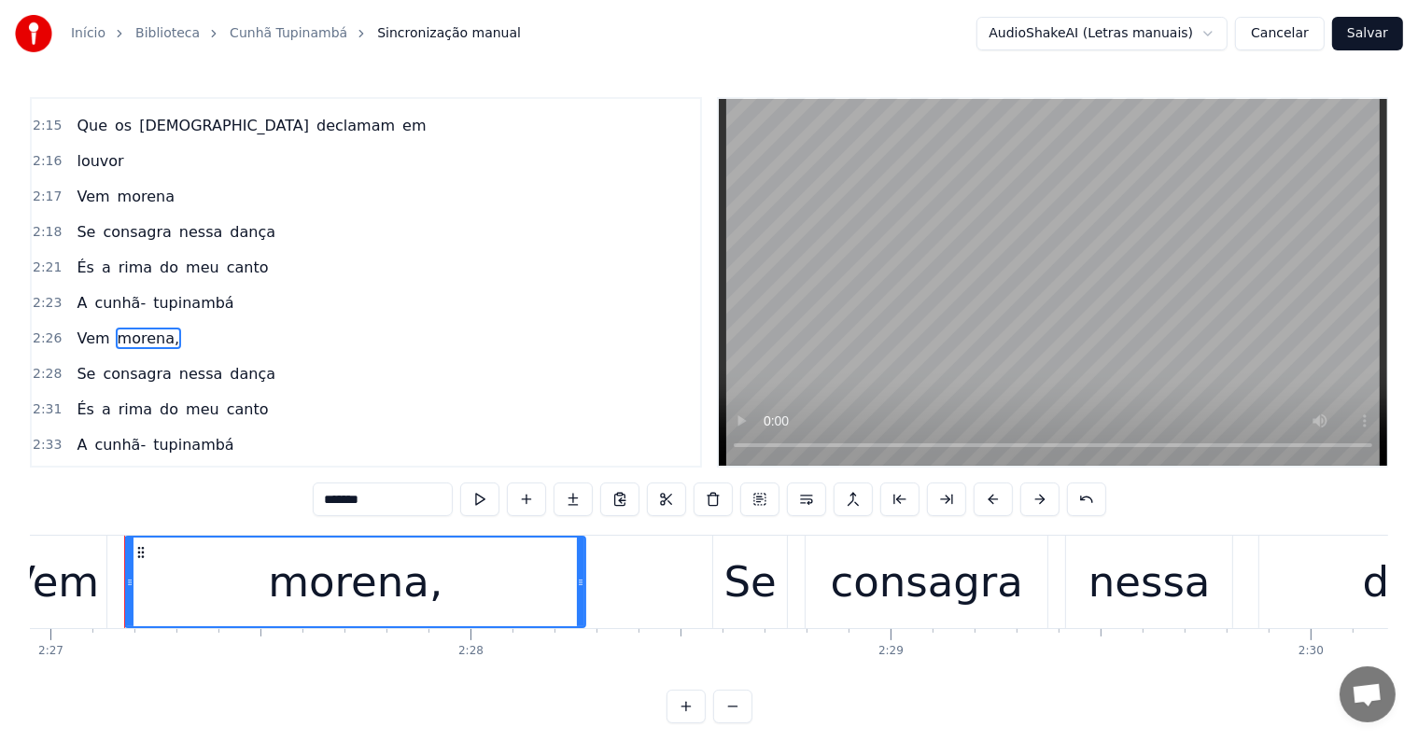
click at [410, 500] on input "*******" at bounding box center [383, 500] width 140 height 34
click at [193, 434] on span "tupinambá" at bounding box center [193, 444] width 85 height 21
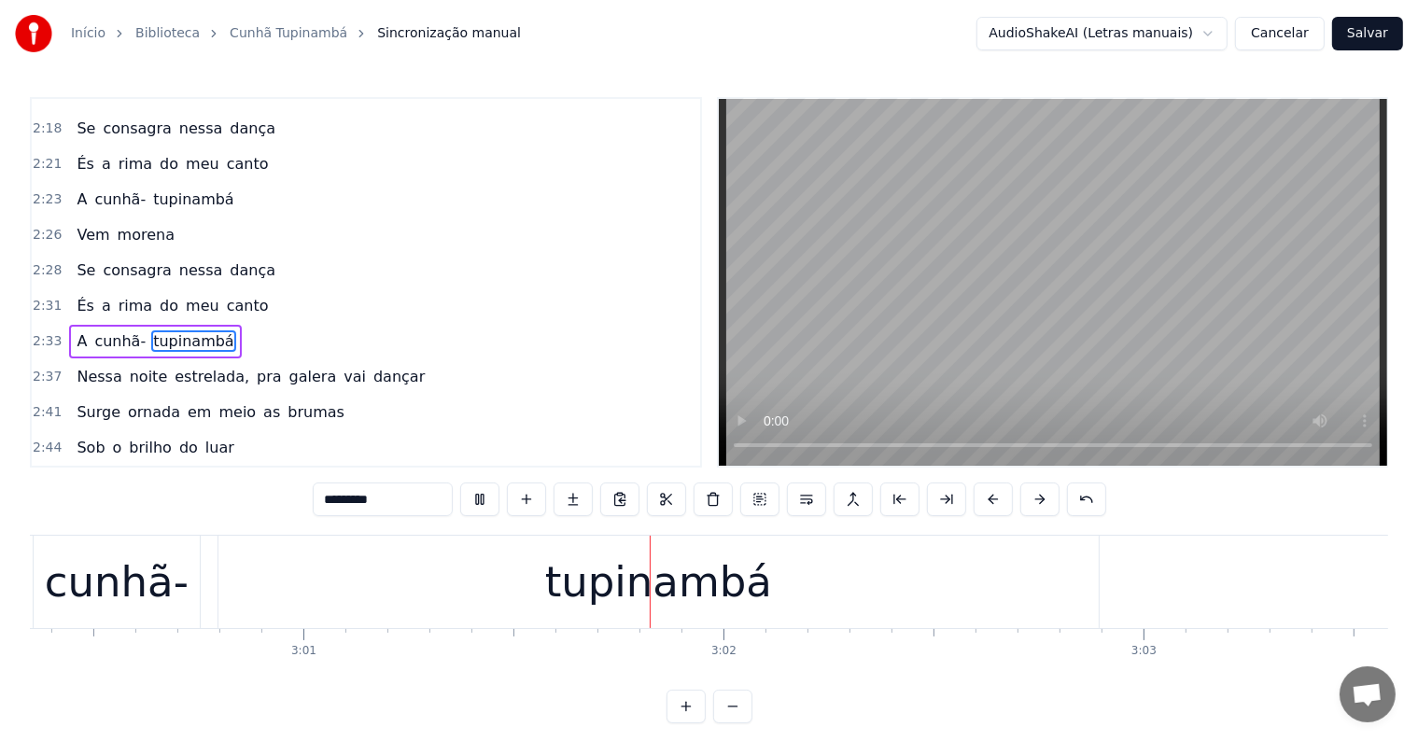
scroll to position [0, 75998]
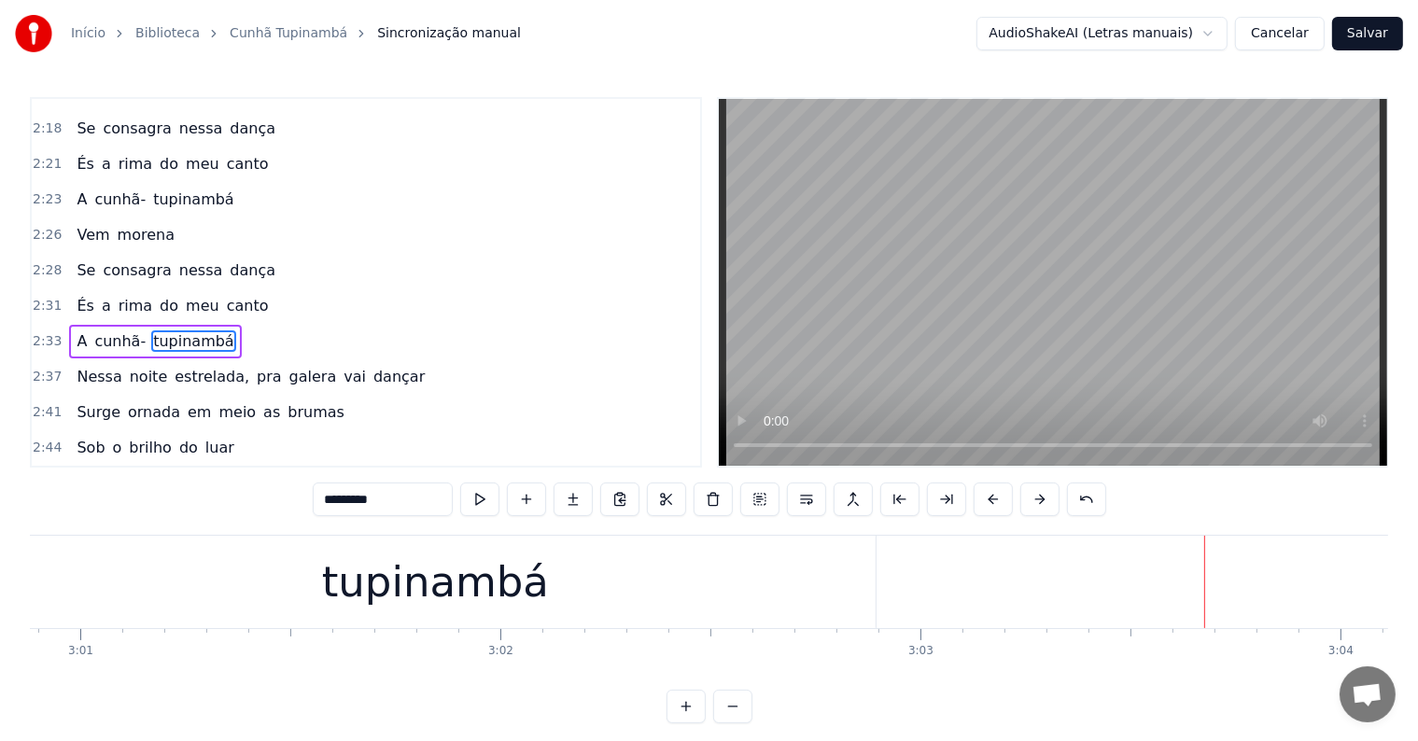
click at [579, 585] on div "tupinambá" at bounding box center [435, 582] width 880 height 92
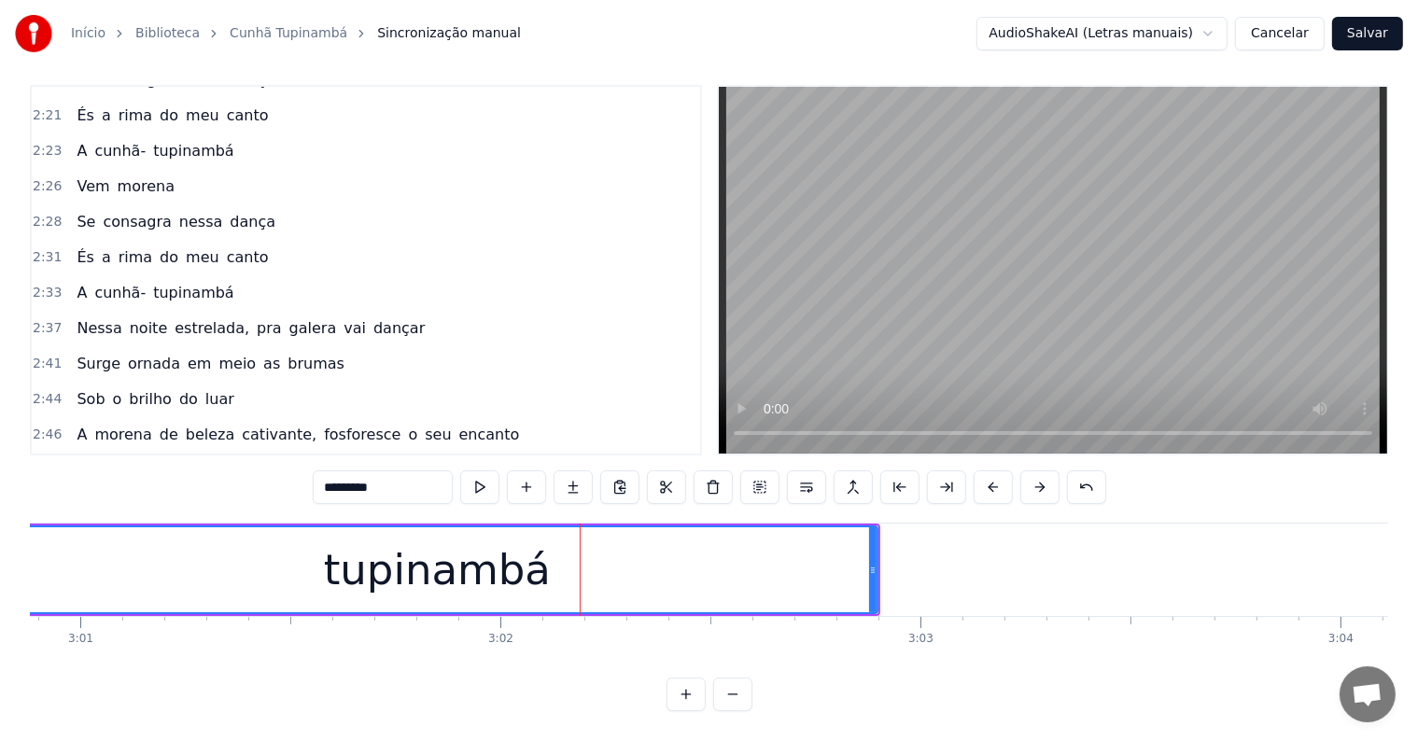
scroll to position [1694, 0]
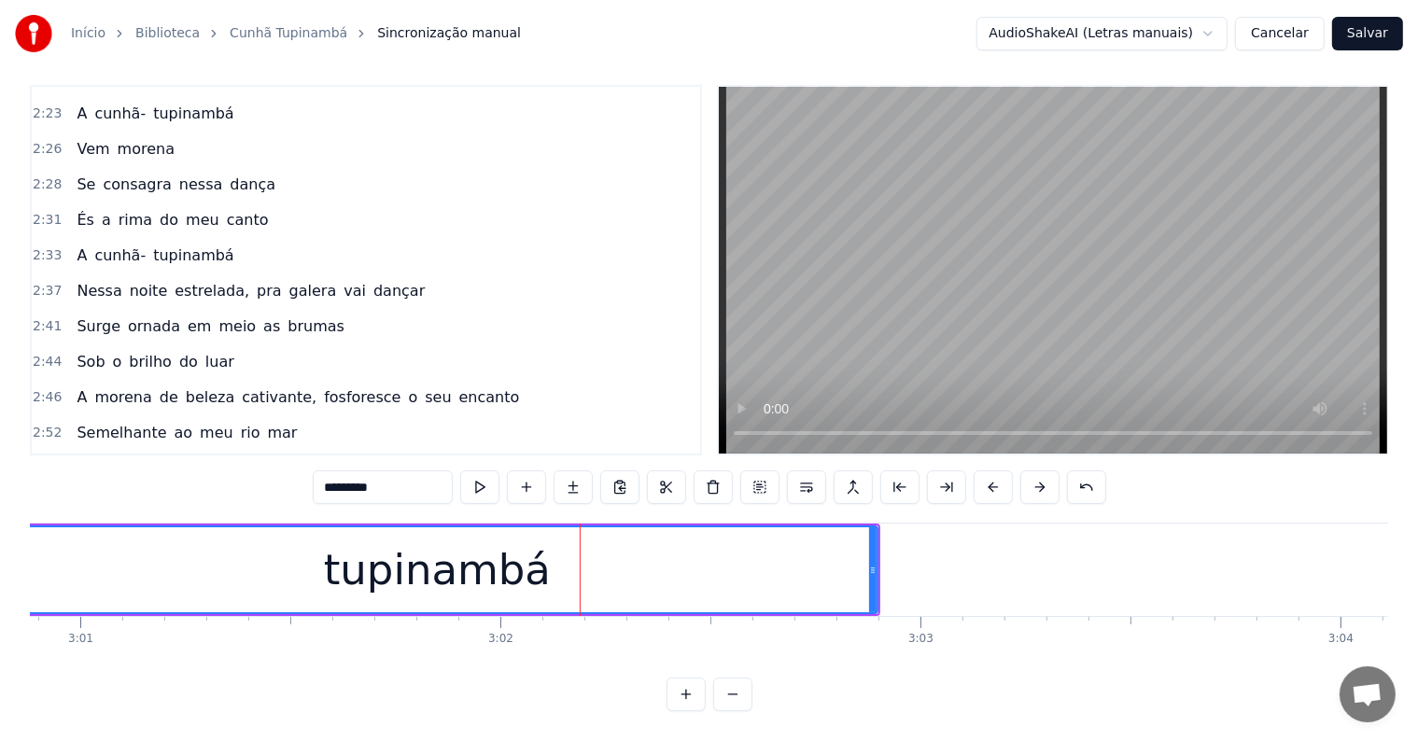
click at [429, 474] on input "*********" at bounding box center [383, 488] width 140 height 34
type input "**********"
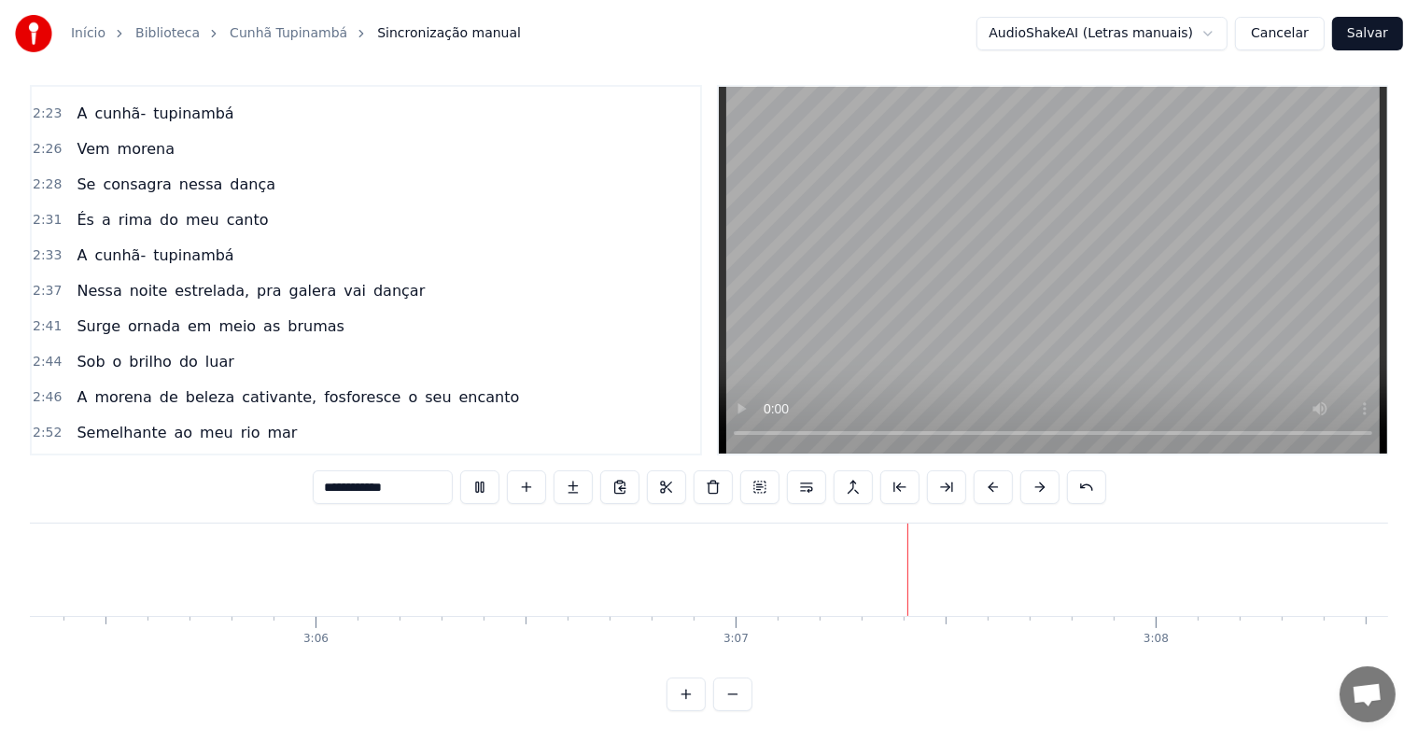
scroll to position [0, 78436]
click at [506, 566] on div at bounding box center [506, 570] width 1 height 92
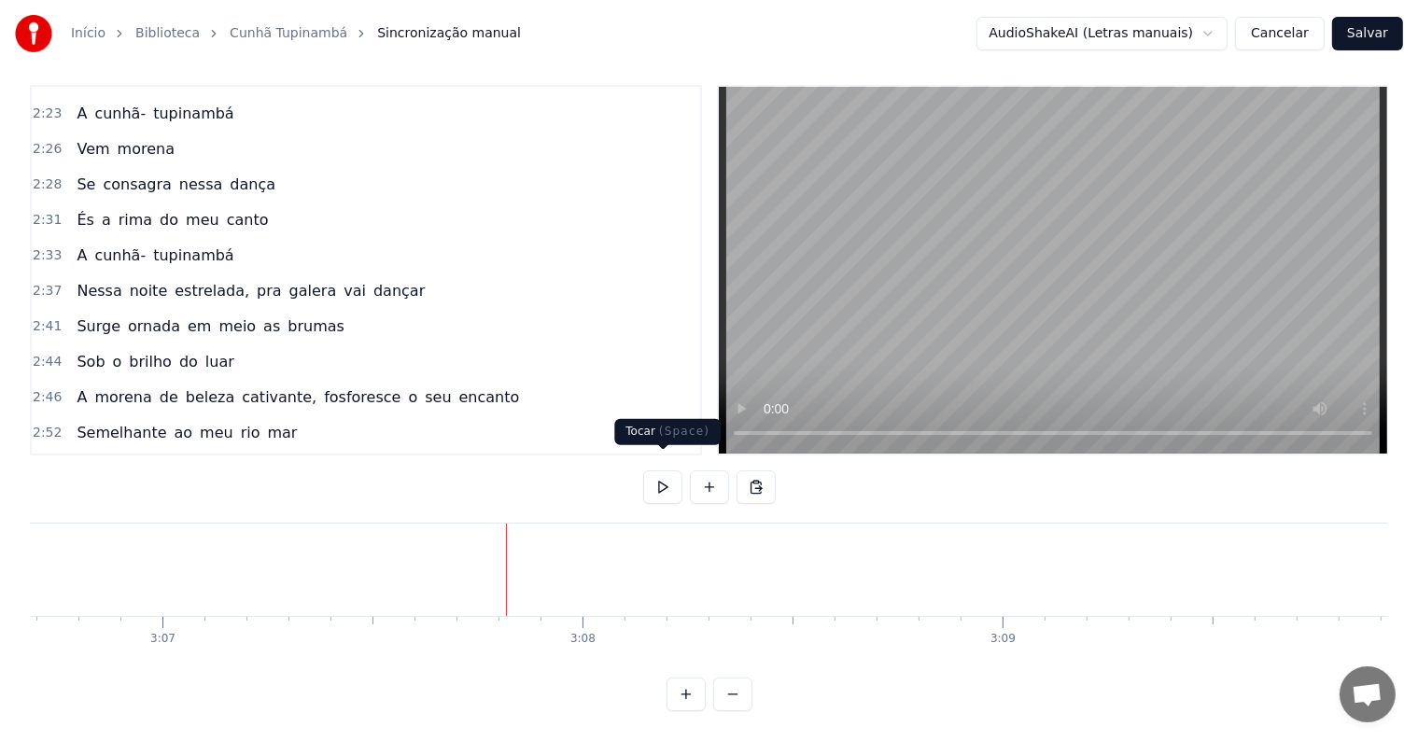
click at [699, 477] on button at bounding box center [709, 488] width 39 height 34
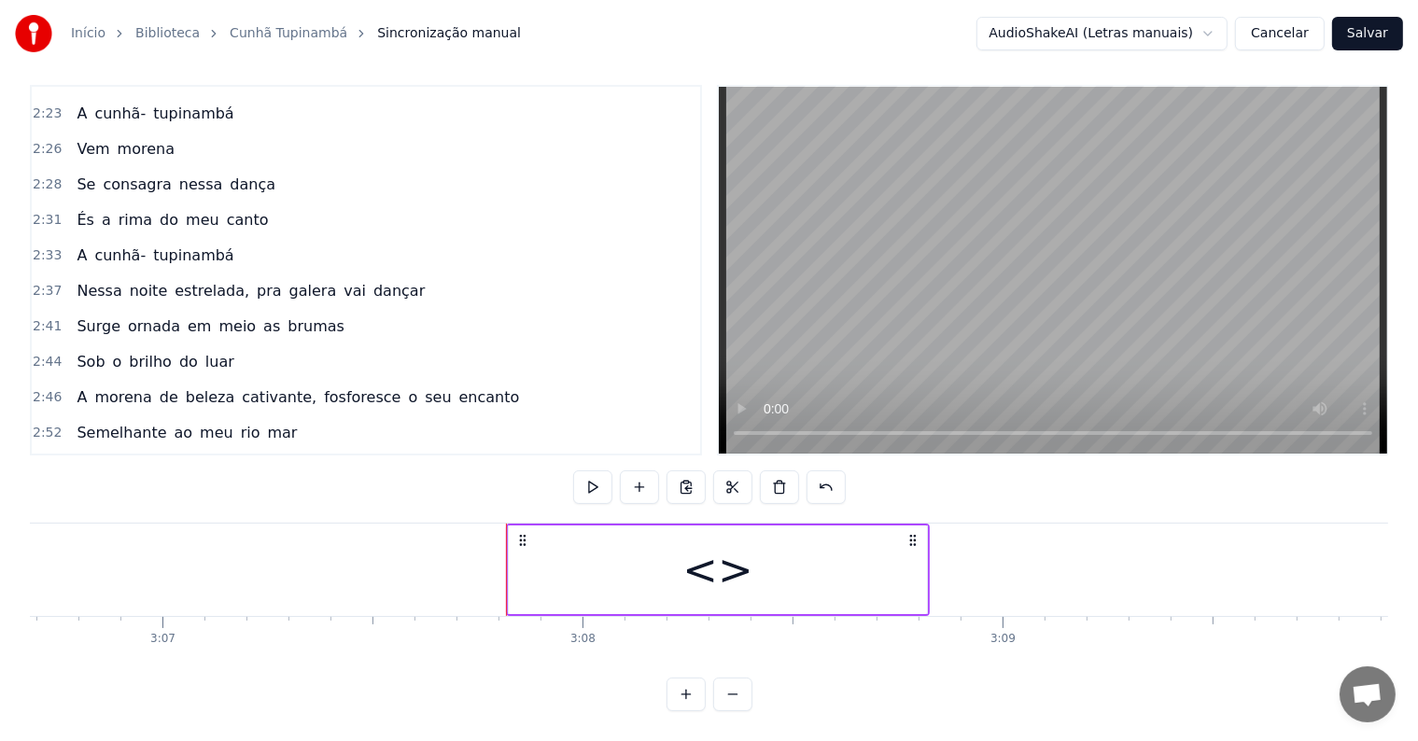
click at [605, 558] on div "<>" at bounding box center [718, 570] width 418 height 89
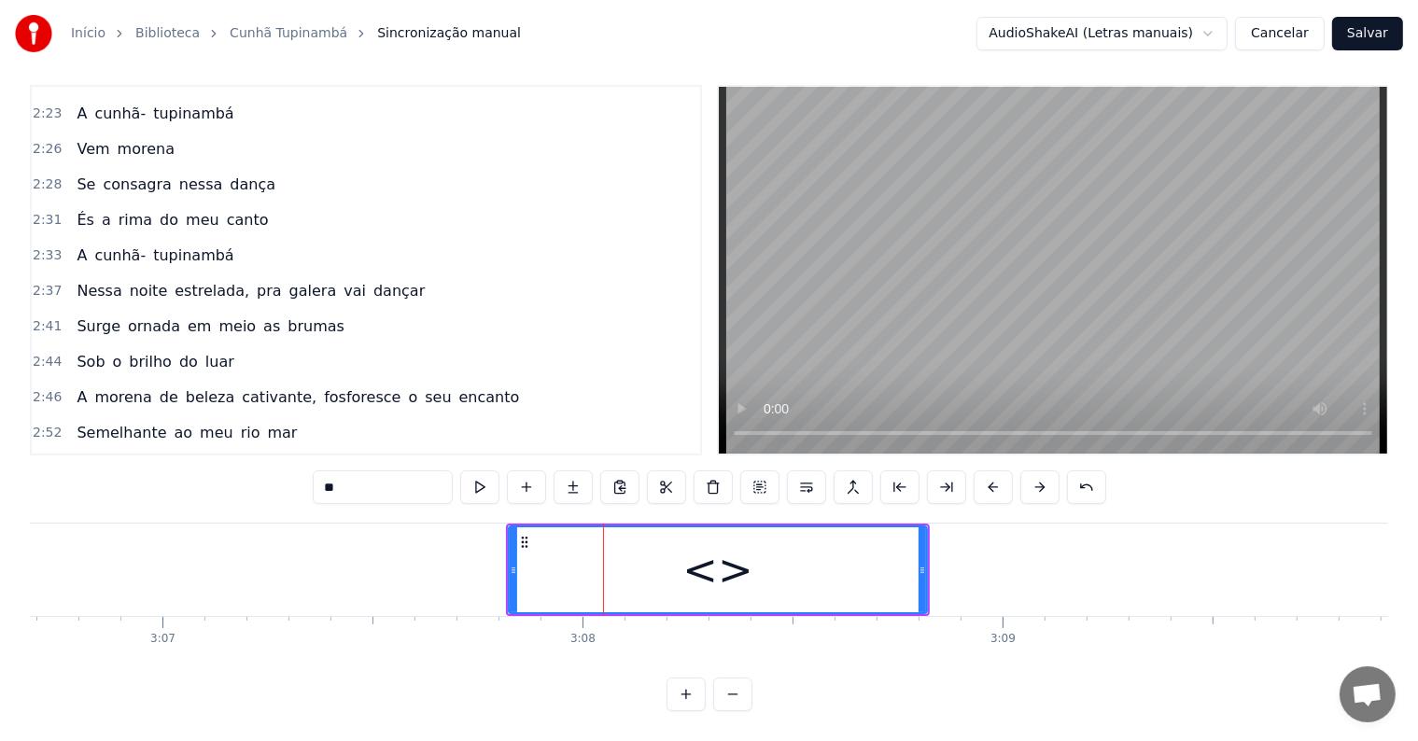
scroll to position [1728, 0]
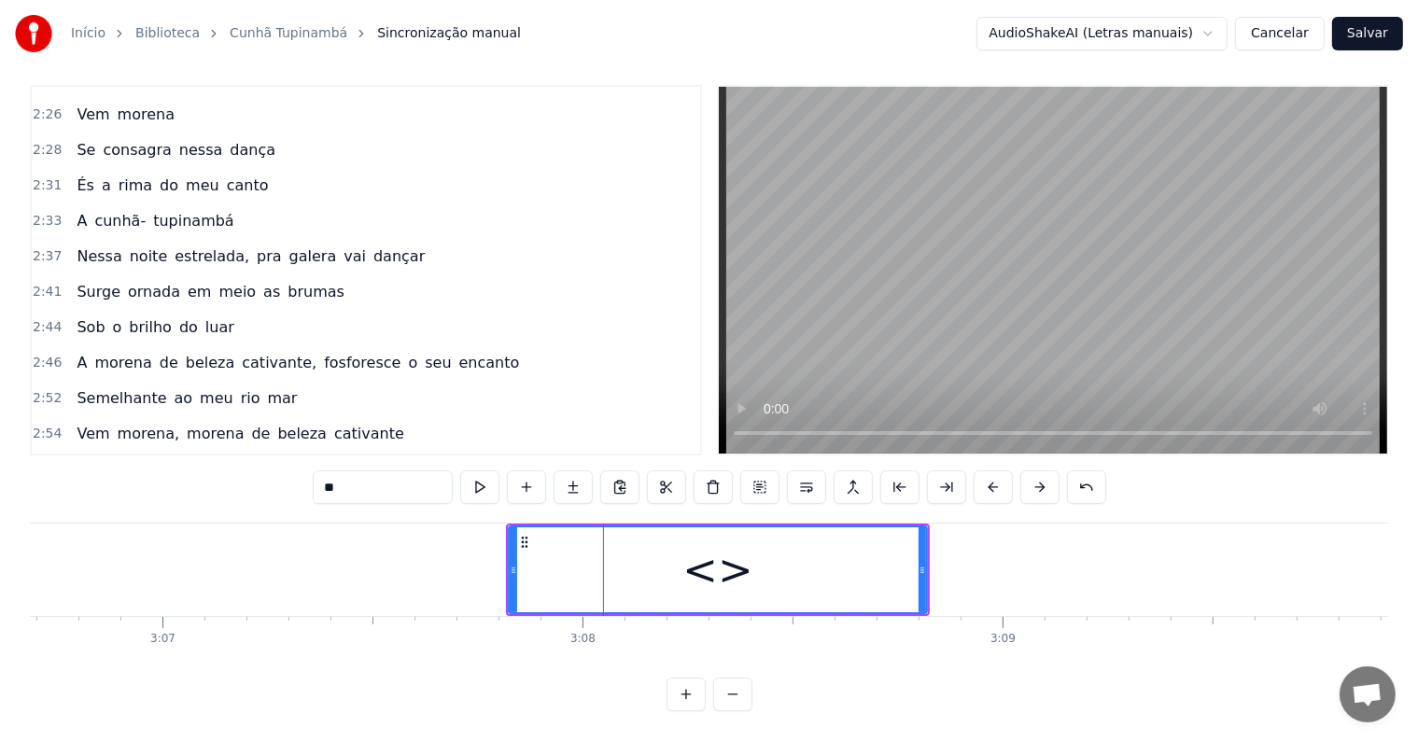
drag, startPoint x: 400, startPoint y: 471, endPoint x: 141, endPoint y: 426, distance: 262.5
click at [141, 426] on div "0:06 <Parintins-Okê - Seu maior canal de karaokê> 0:19 Tens o cheiro do perfume…" at bounding box center [709, 398] width 1359 height 626
paste input "**********"
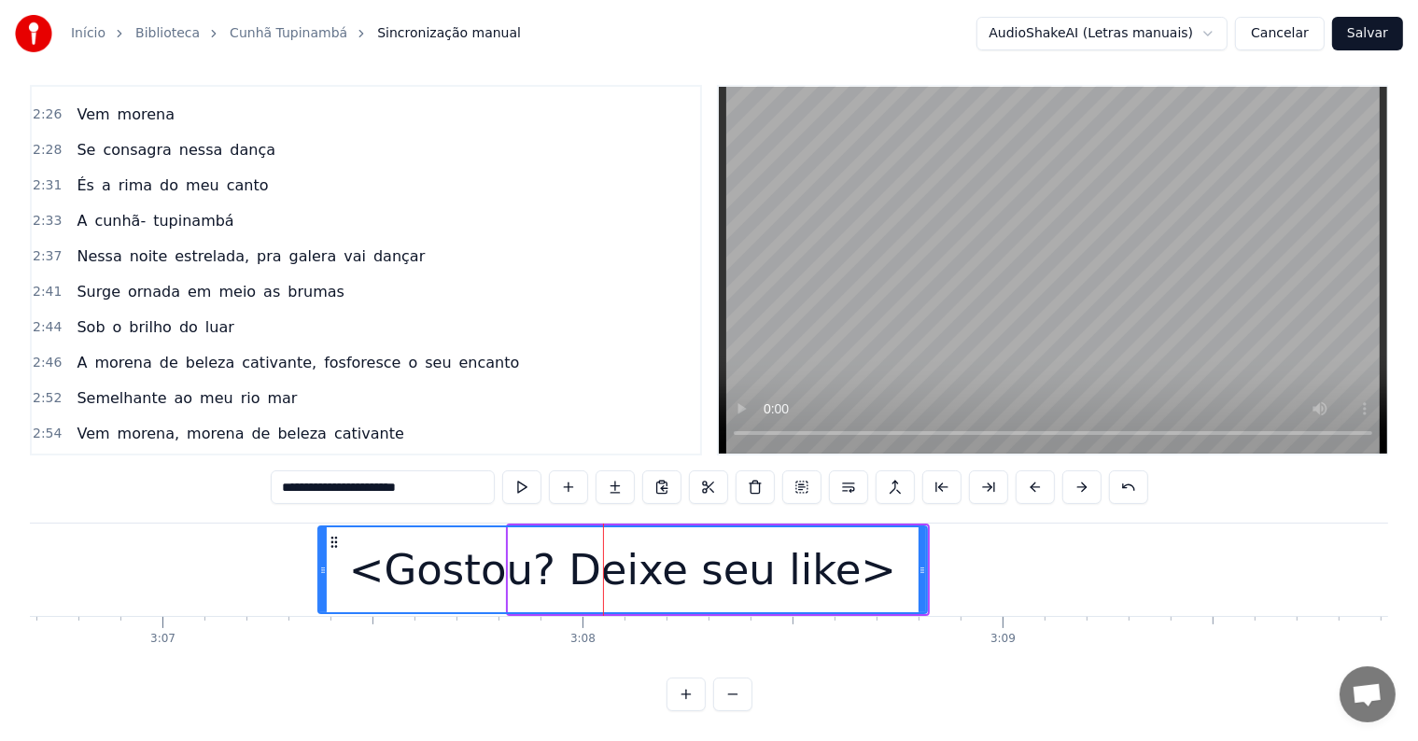
drag, startPoint x: 511, startPoint y: 544, endPoint x: 550, endPoint y: 570, distance: 47.1
click at [319, 534] on div at bounding box center [322, 570] width 7 height 85
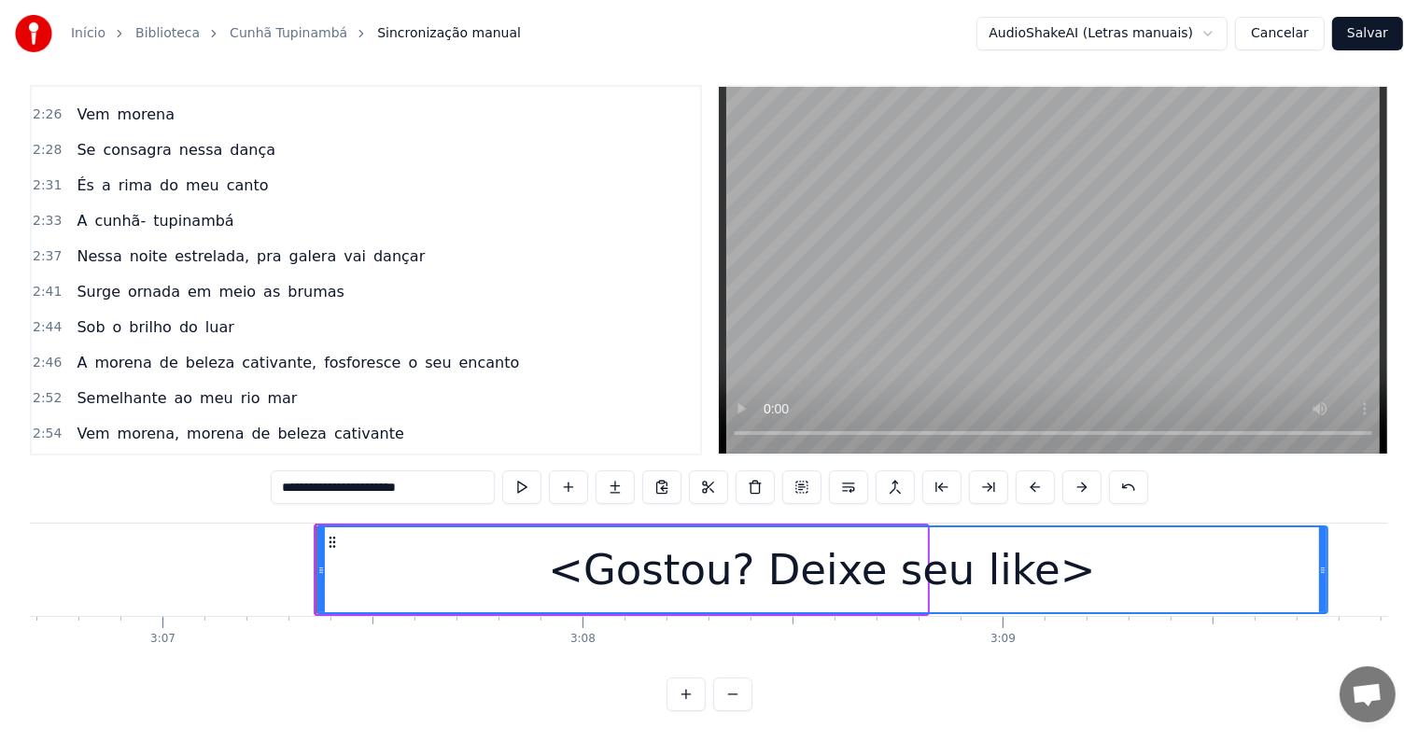
drag, startPoint x: 920, startPoint y: 550, endPoint x: 1324, endPoint y: 584, distance: 405.8
click at [1324, 584] on div at bounding box center [1322, 570] width 7 height 85
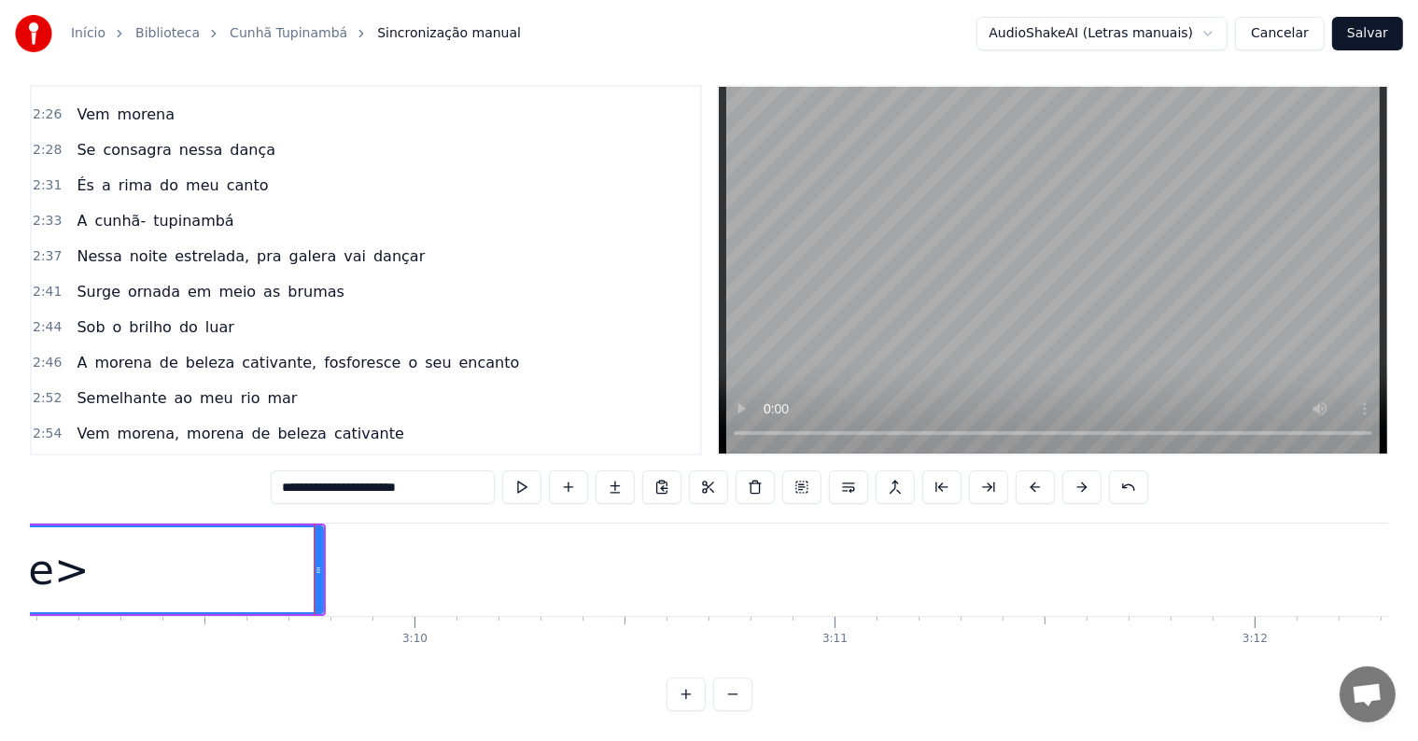
scroll to position [0, 79635]
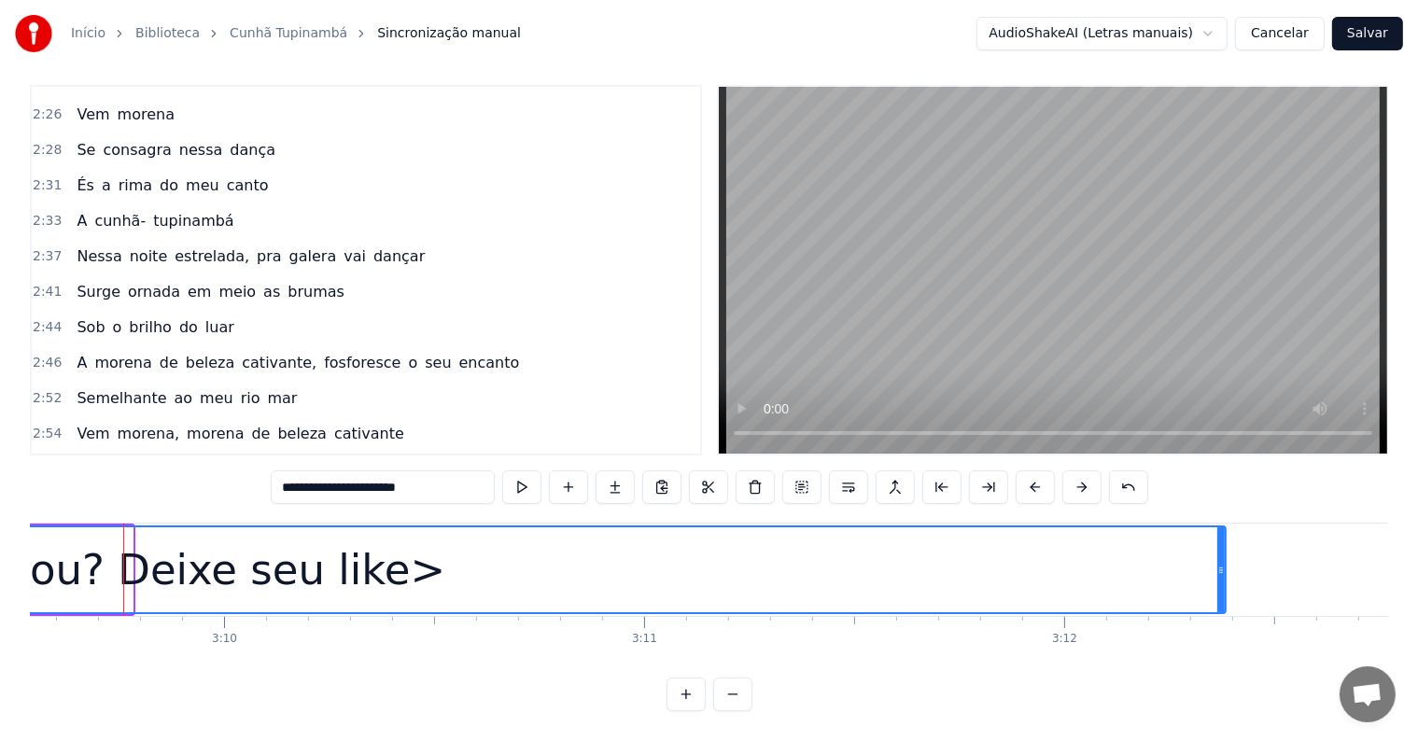
drag, startPoint x: 130, startPoint y: 553, endPoint x: 1223, endPoint y: 683, distance: 1101.1
click at [1223, 683] on div "0:06 <Parintins-Okê - Seu maior canal de karaokê> 0:19 Tens o cheiro do perfume…" at bounding box center [709, 398] width 1359 height 626
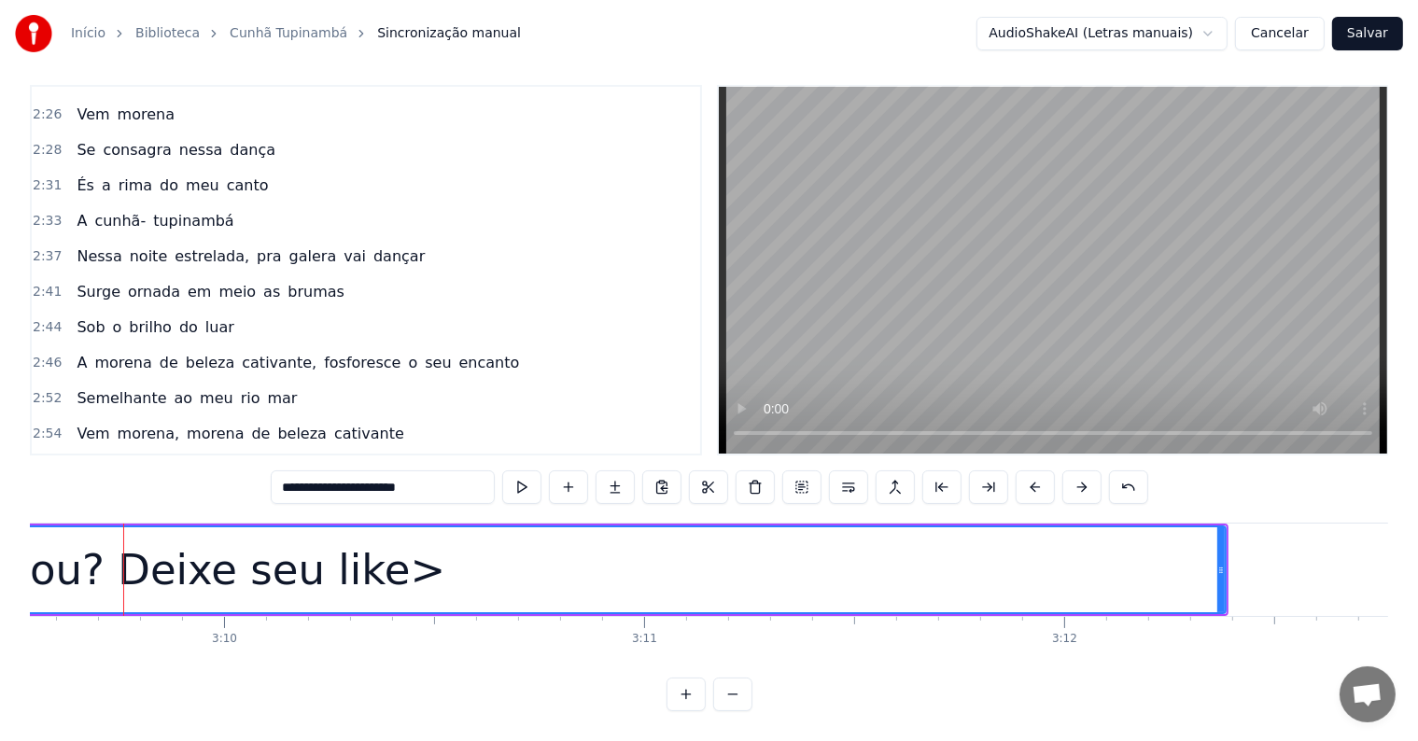
type input "**********"
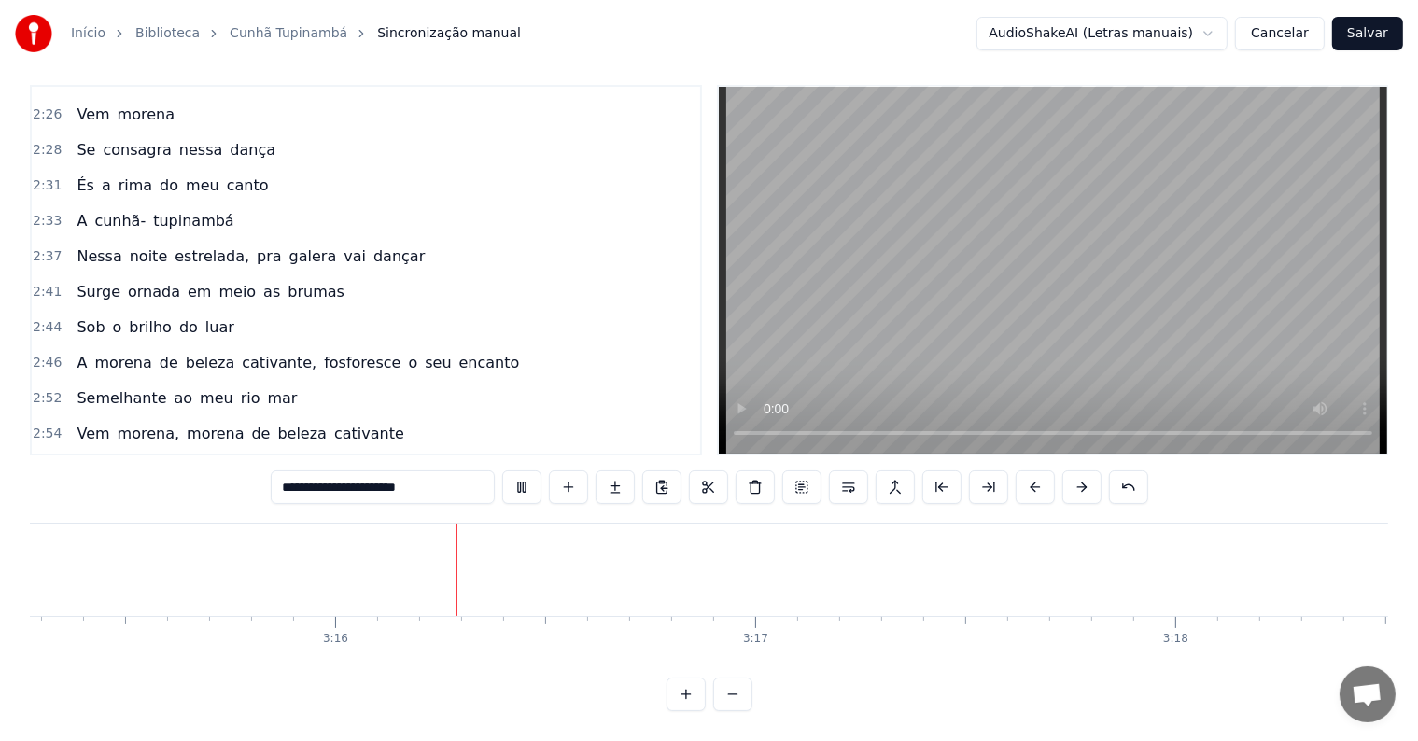
scroll to position [0, 82063]
click at [1366, 34] on button "Salvar" at bounding box center [1367, 34] width 71 height 34
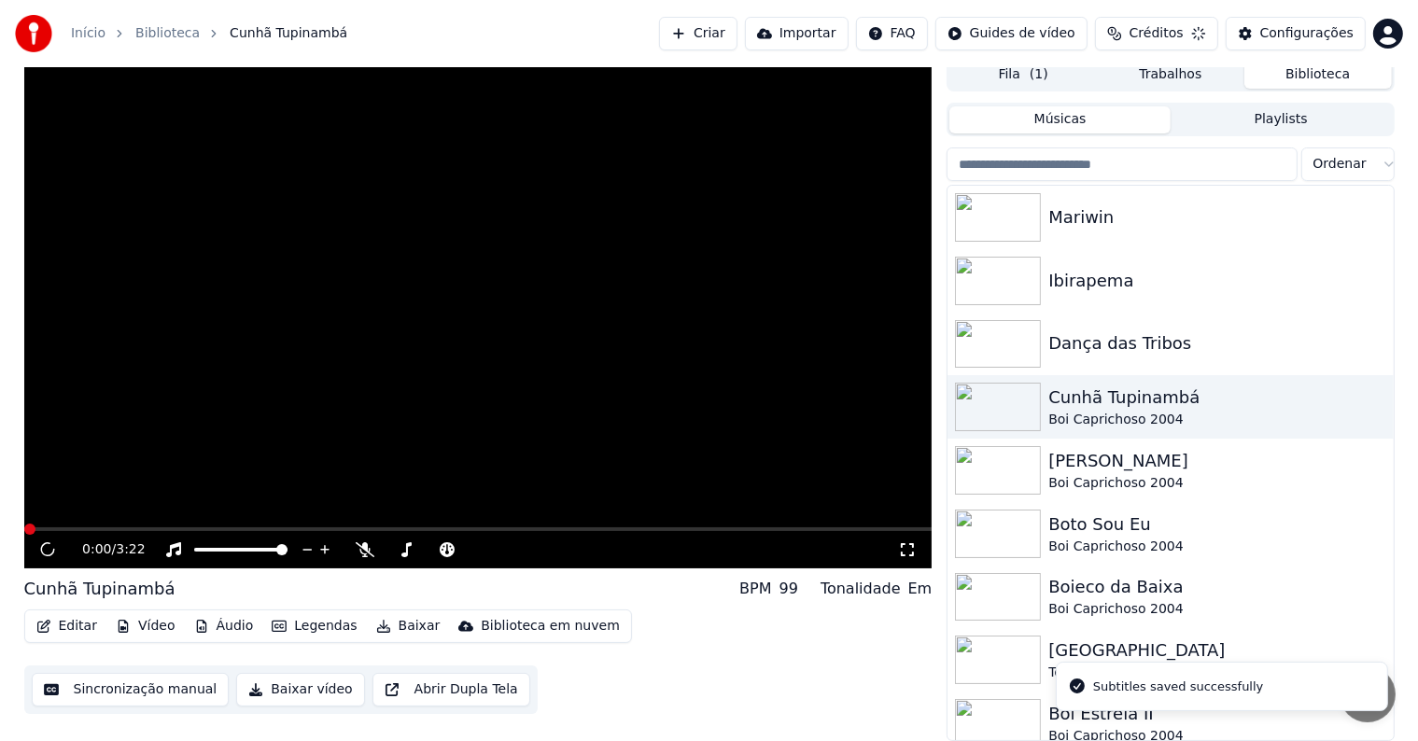
scroll to position [8, 0]
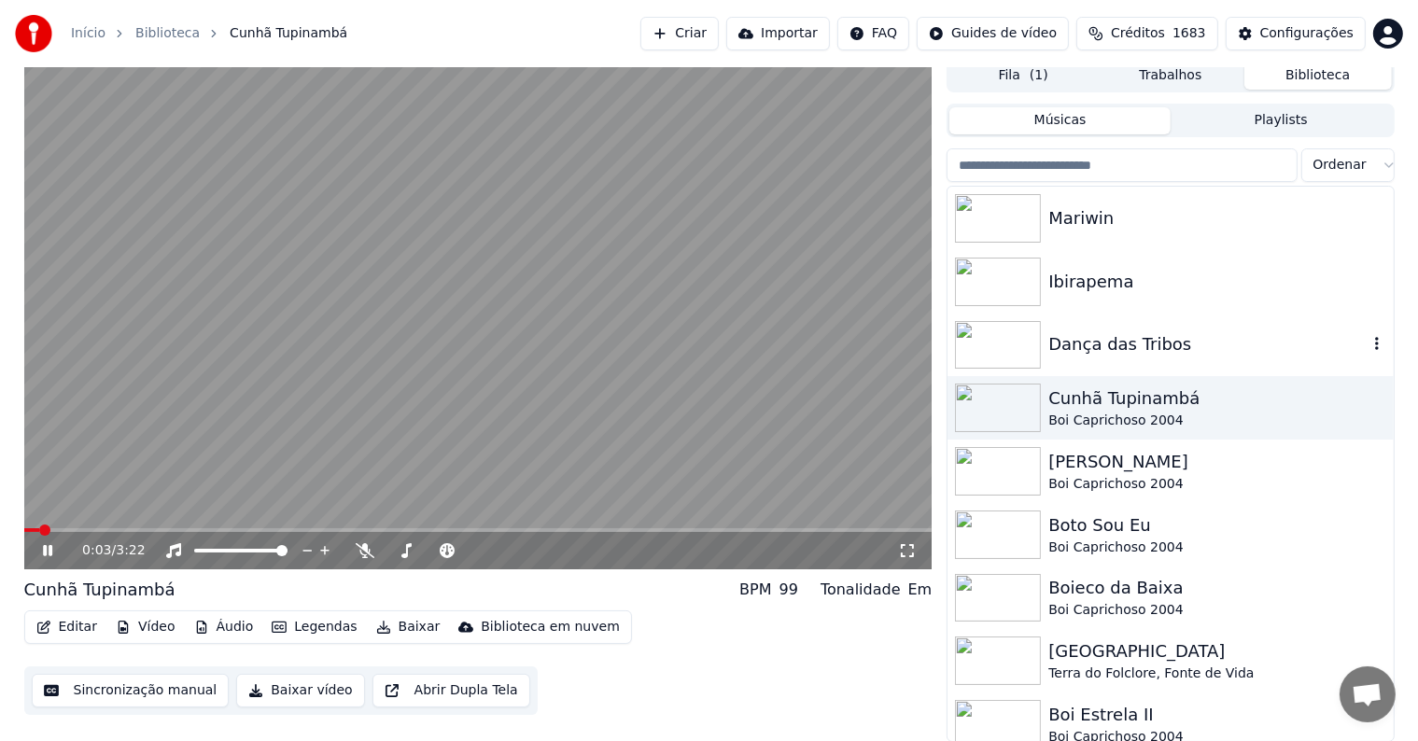
click at [1088, 339] on div "Dança das Tribos" at bounding box center [1208, 344] width 318 height 26
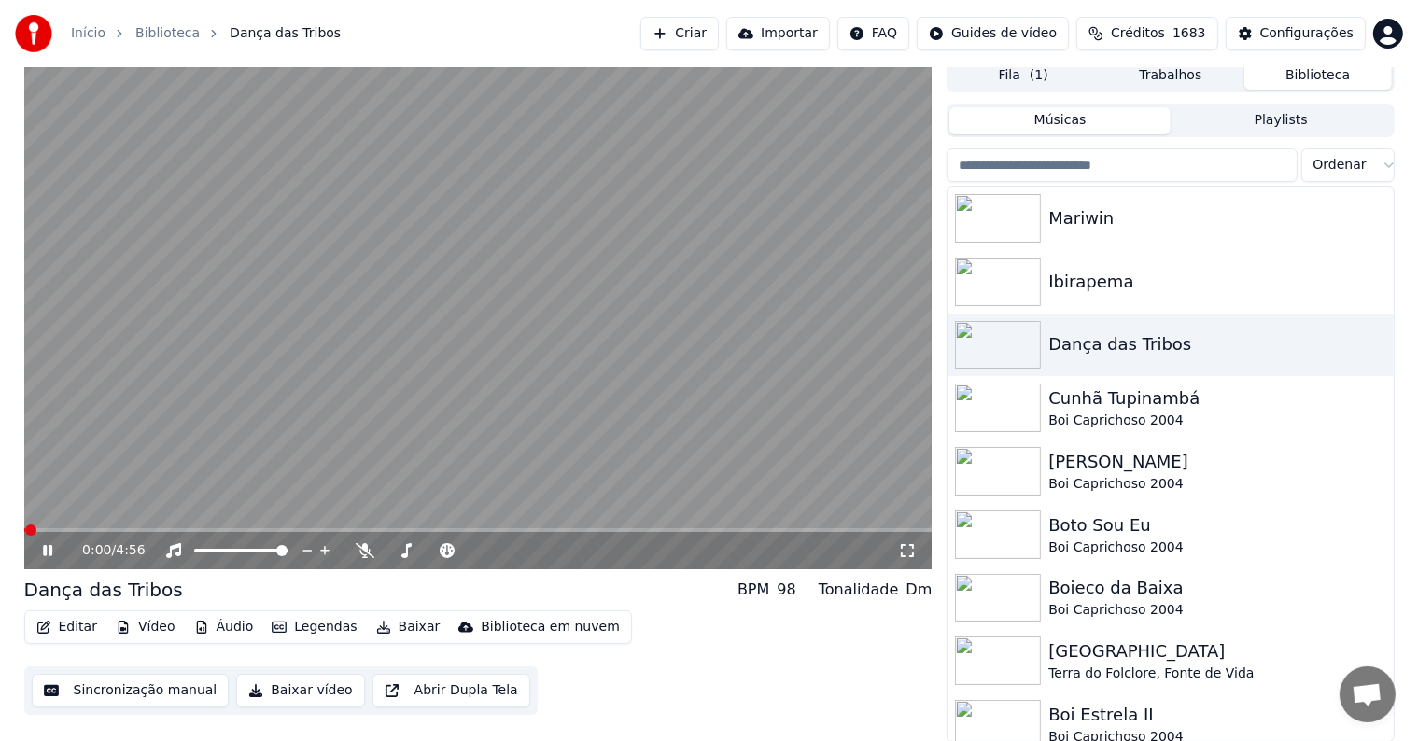
click at [414, 323] on video at bounding box center [478, 314] width 908 height 511
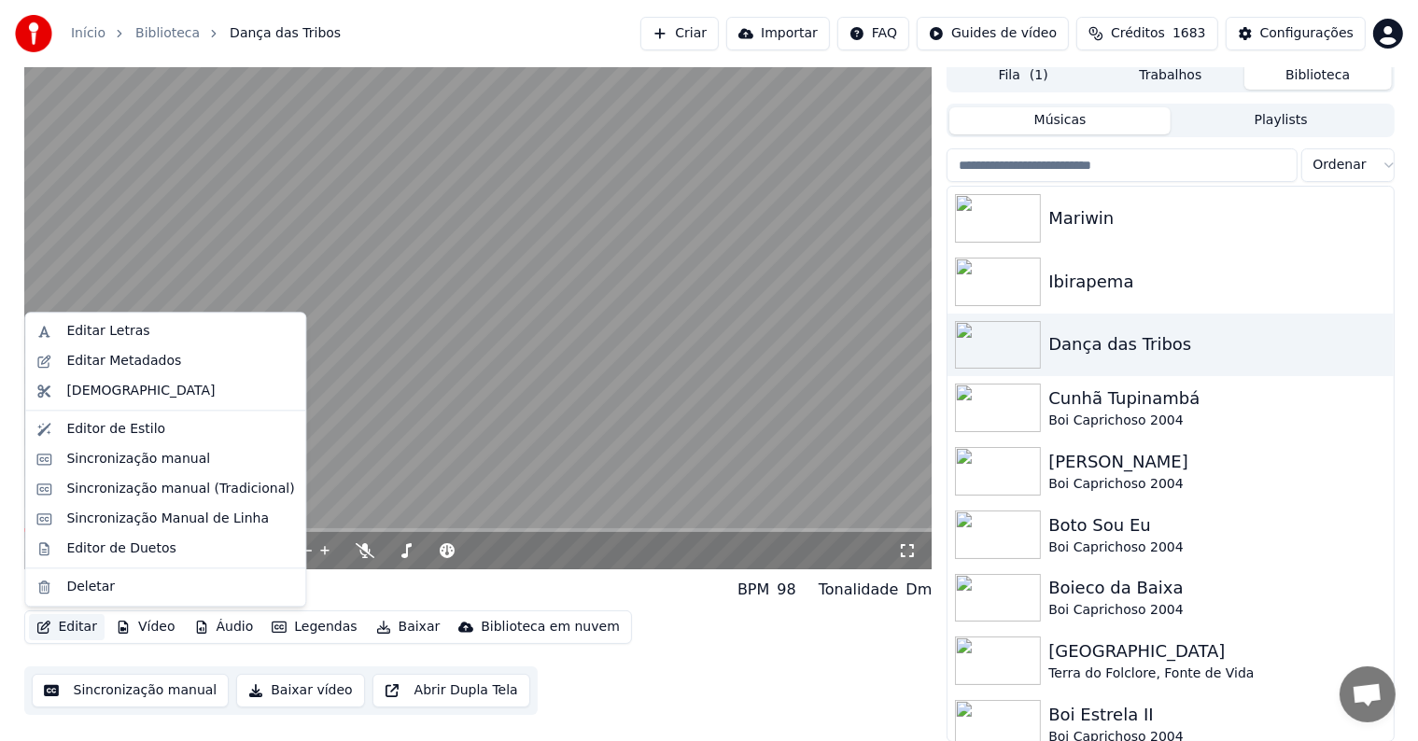
click at [77, 635] on button "Editar" at bounding box center [67, 627] width 76 height 26
click at [118, 360] on div "Editar Metadados" at bounding box center [123, 361] width 115 height 19
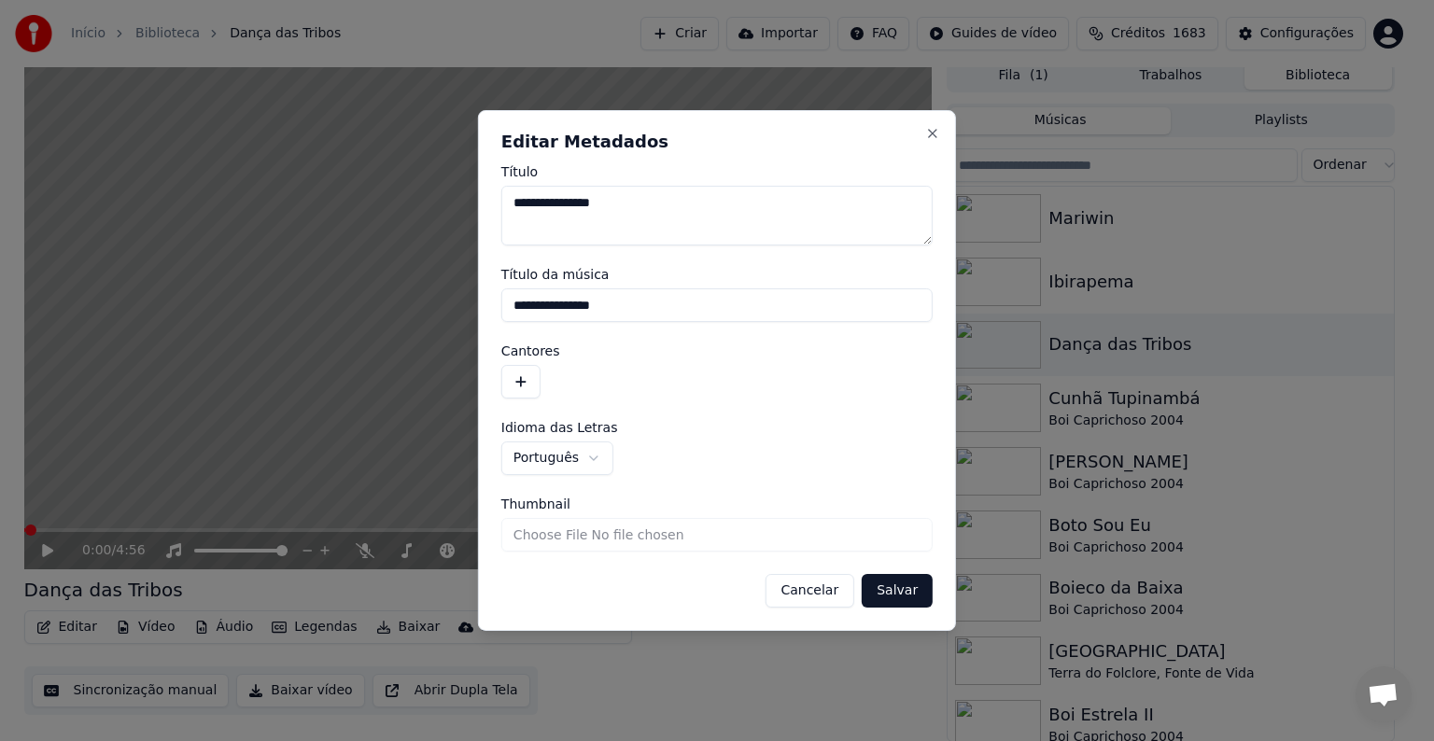
drag, startPoint x: 614, startPoint y: 304, endPoint x: 462, endPoint y: 281, distance: 154.0
click at [462, 281] on body "**********" at bounding box center [709, 362] width 1418 height 741
click at [515, 381] on button "button" at bounding box center [520, 382] width 39 height 34
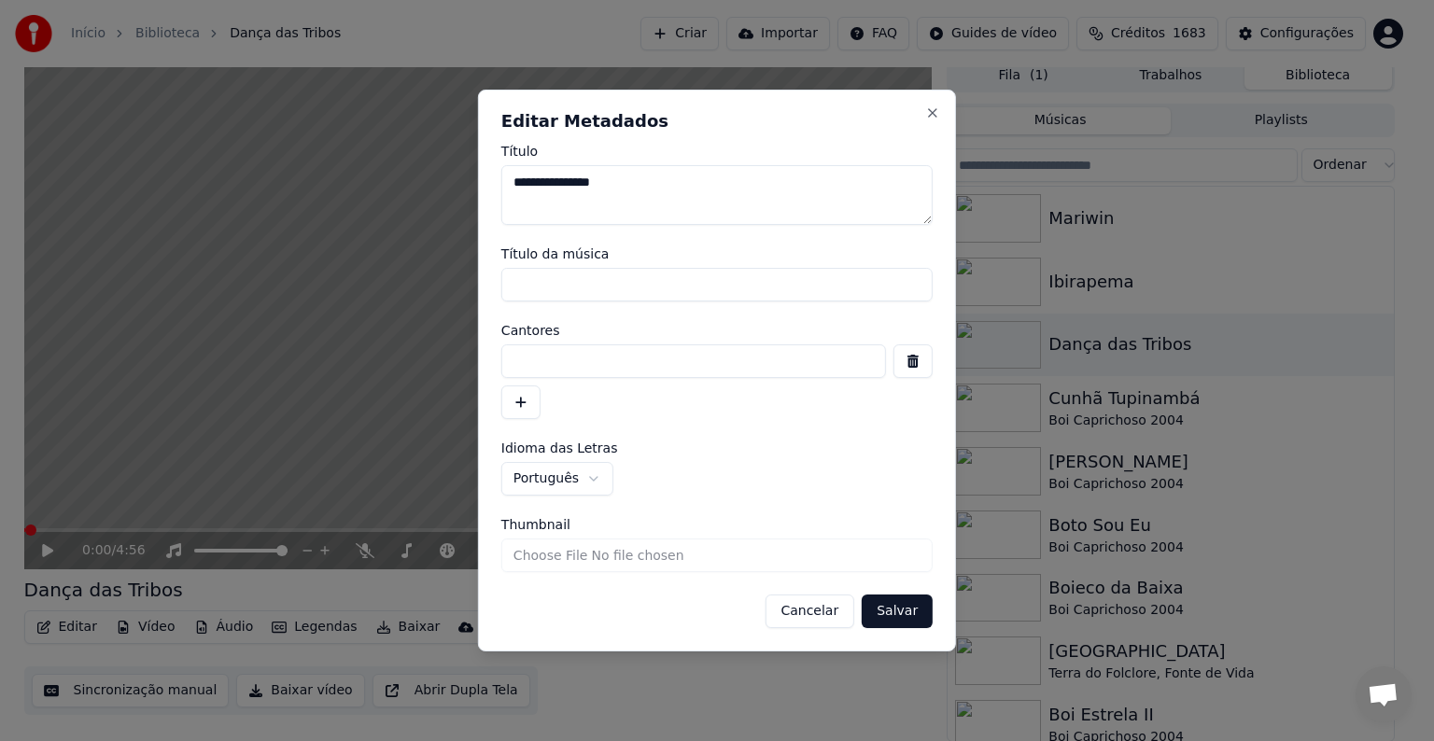
click at [520, 360] on input at bounding box center [693, 362] width 385 height 34
paste input "**********"
type input "**********"
click at [881, 601] on button "Salvar" at bounding box center [897, 612] width 71 height 34
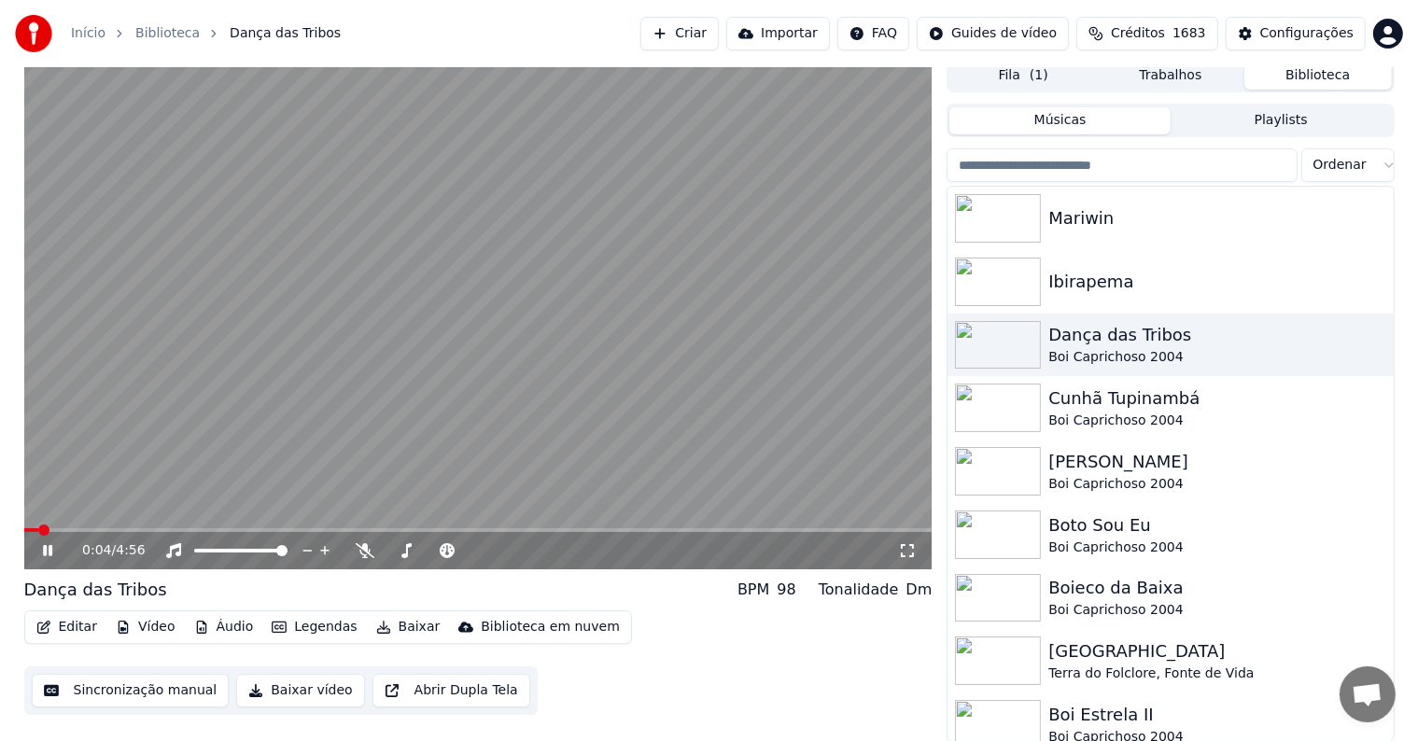
click at [369, 310] on video at bounding box center [478, 314] width 908 height 511
click at [126, 687] on button "Sincronização manual" at bounding box center [131, 691] width 198 height 34
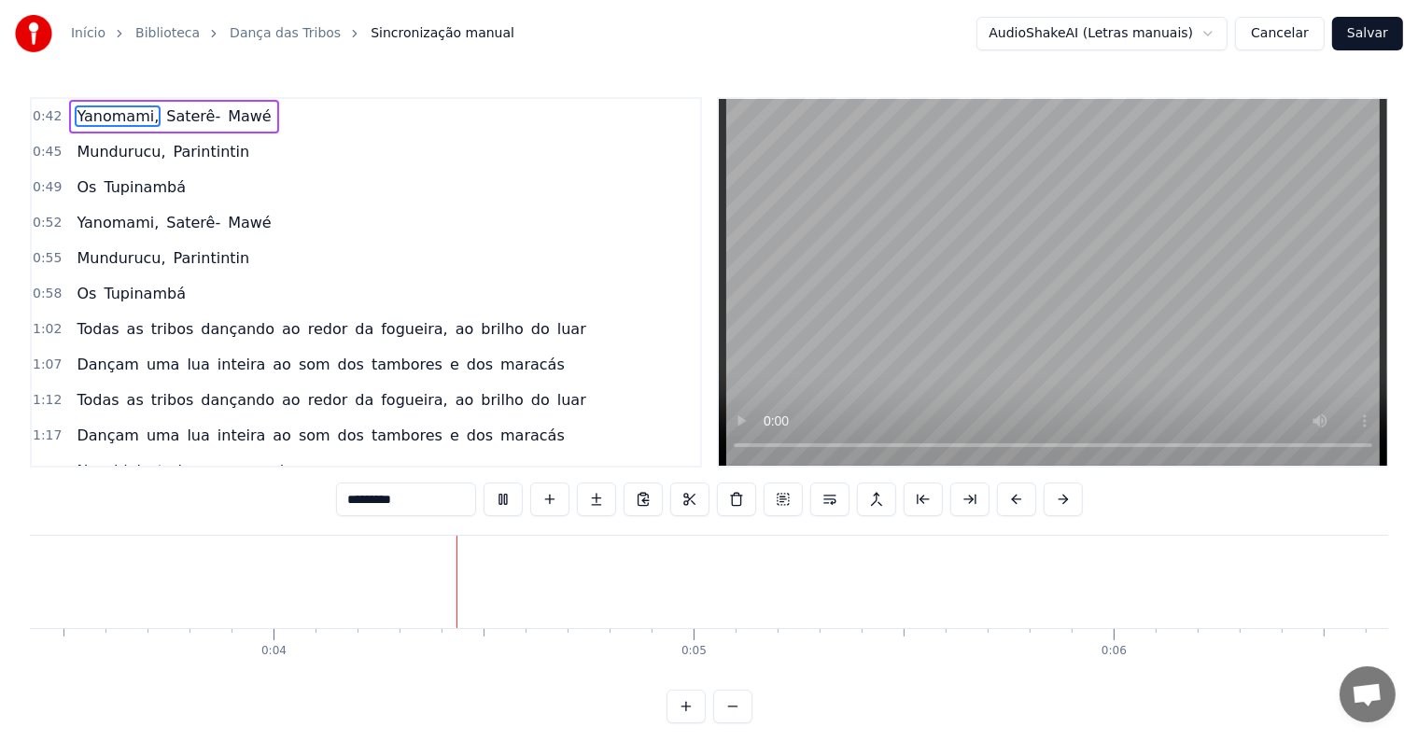
scroll to position [0, 1495]
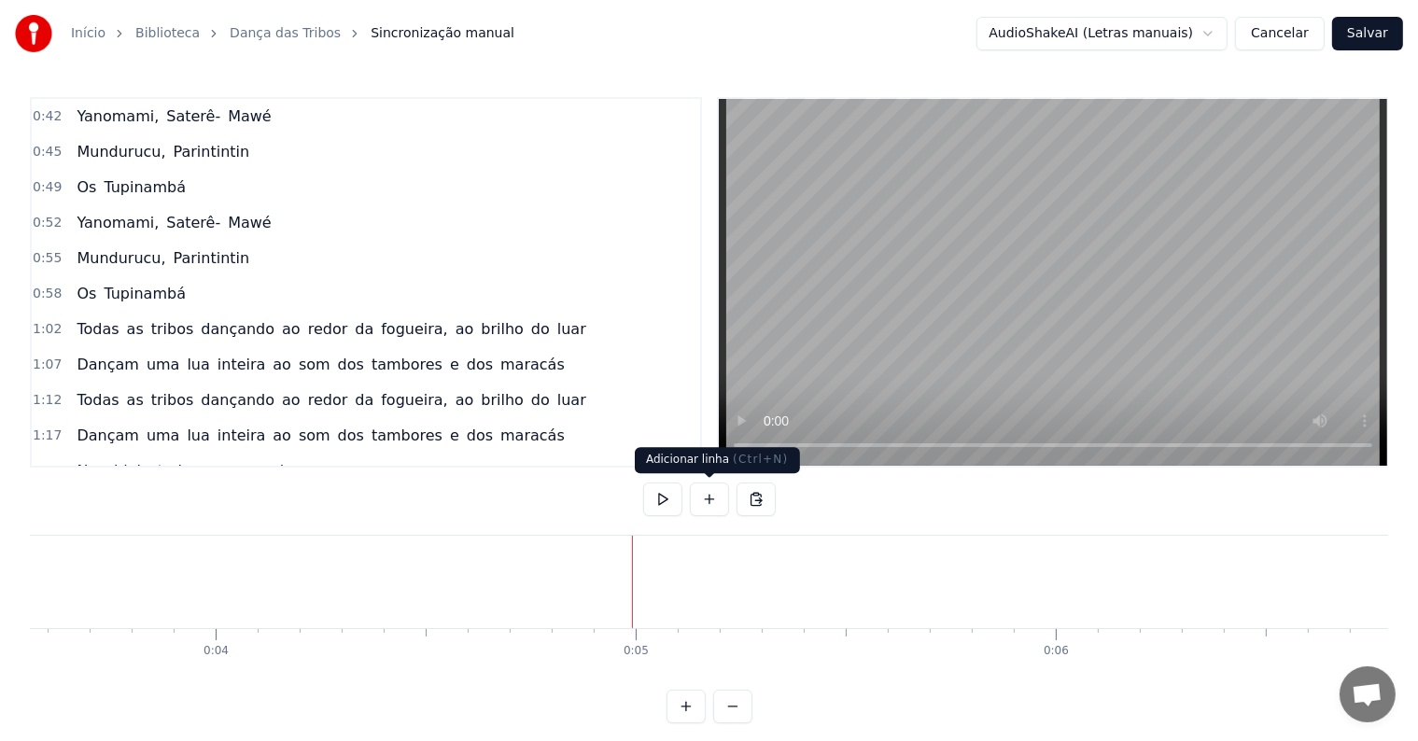
click at [716, 501] on button at bounding box center [709, 500] width 39 height 34
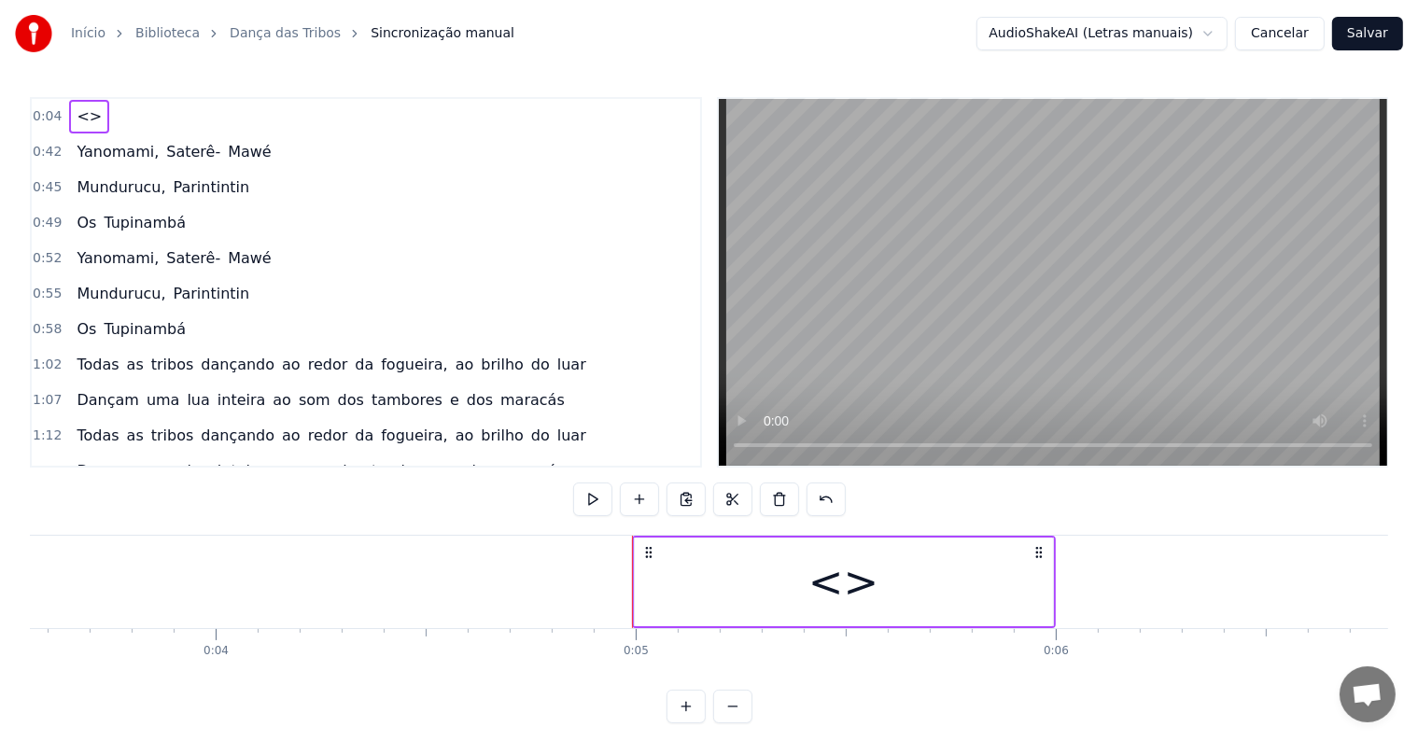
click at [683, 591] on div "<>" at bounding box center [844, 582] width 418 height 89
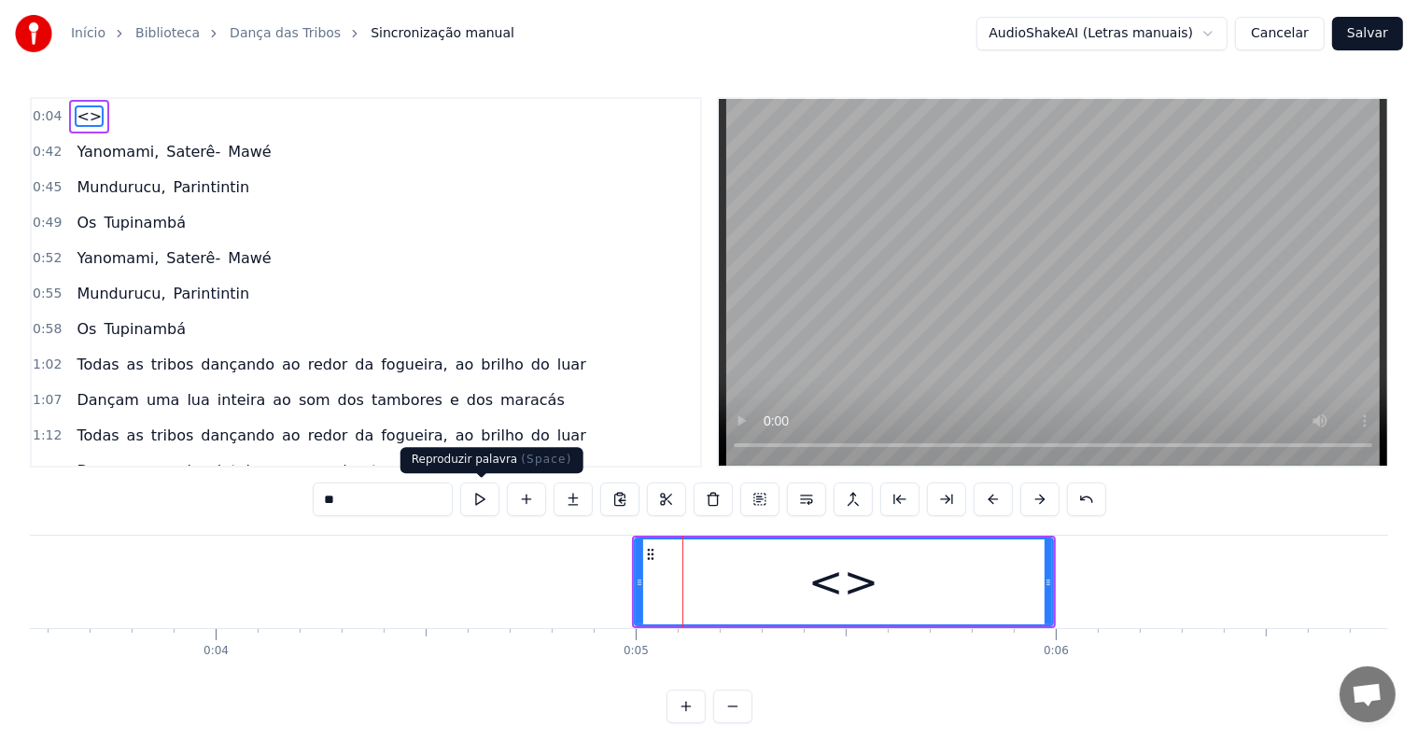
drag, startPoint x: 306, startPoint y: 478, endPoint x: 192, endPoint y: 452, distance: 116.9
click at [192, 452] on div "0:04 <> 0:42 Yanomami, Saterê- Mawé 0:45 Mundurucu, Parintintin 0:49 Os Tupinam…" at bounding box center [709, 410] width 1359 height 626
paste input "**********"
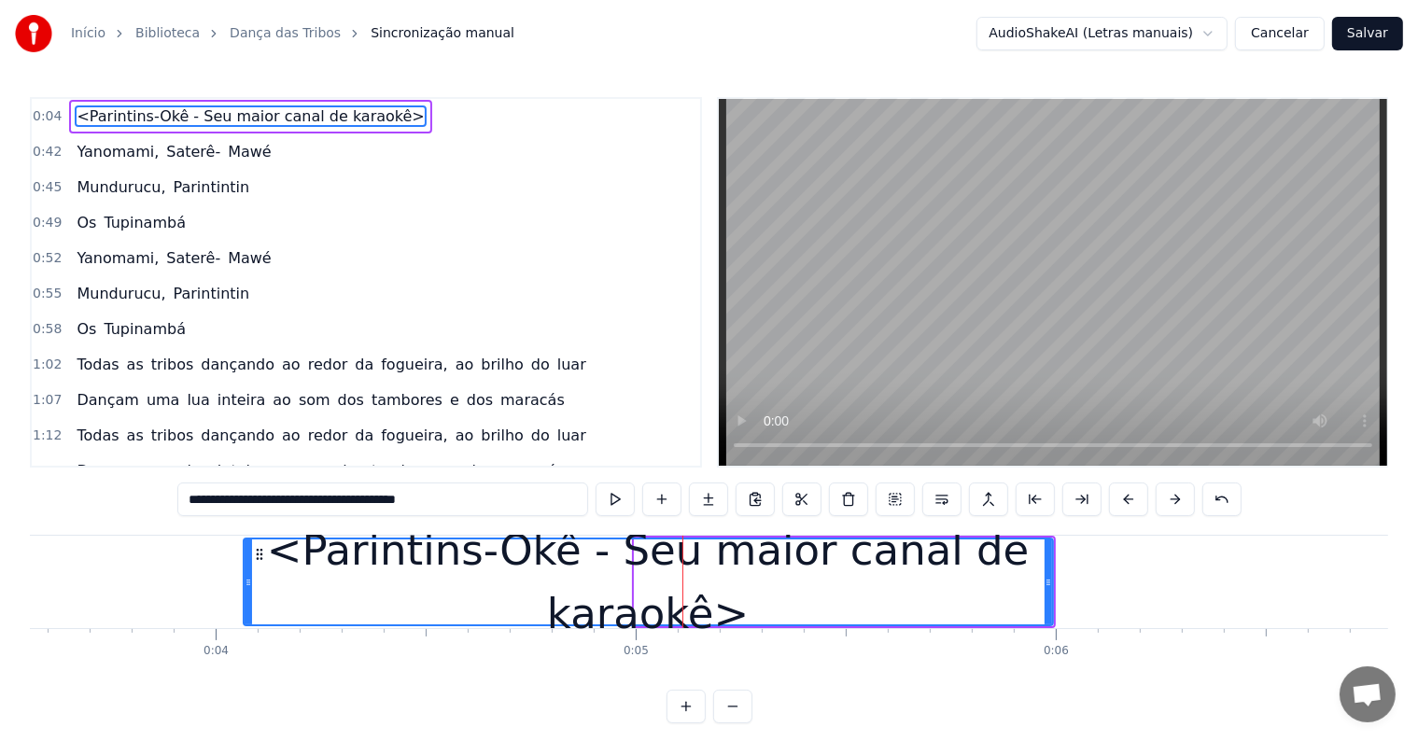
drag, startPoint x: 639, startPoint y: 579, endPoint x: 247, endPoint y: 556, distance: 391.9
click at [247, 556] on div at bounding box center [248, 582] width 7 height 85
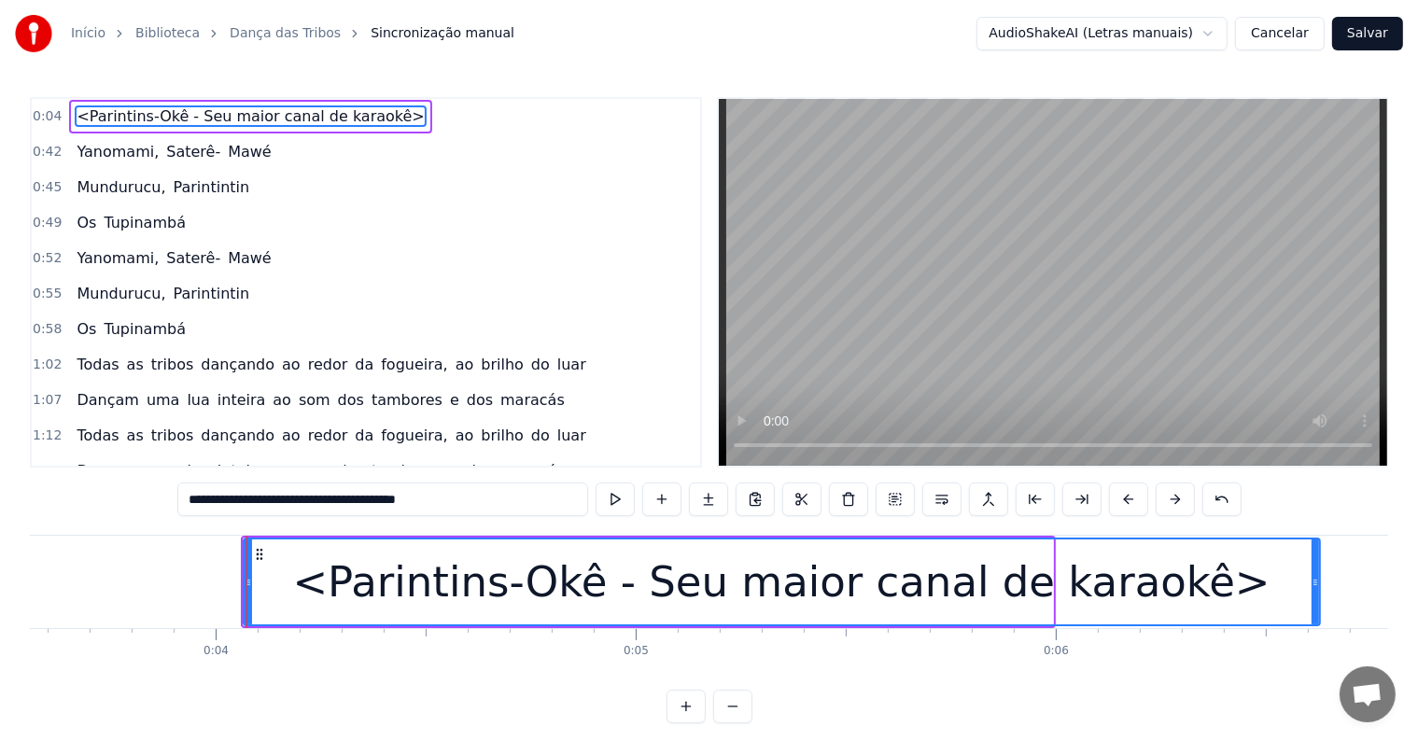
drag, startPoint x: 1048, startPoint y: 581, endPoint x: 1316, endPoint y: 588, distance: 269.0
click at [1316, 588] on icon at bounding box center [1315, 582] width 7 height 15
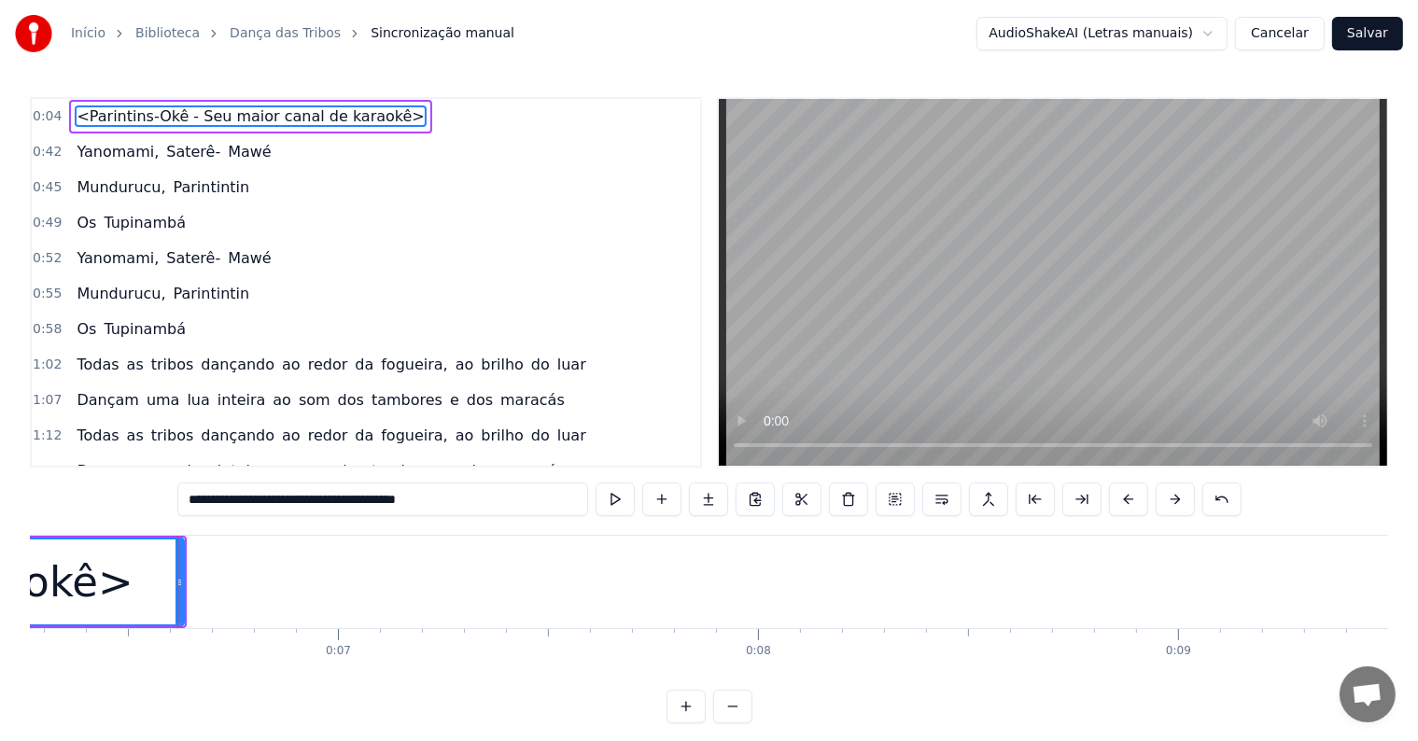
scroll to position [0, 2686]
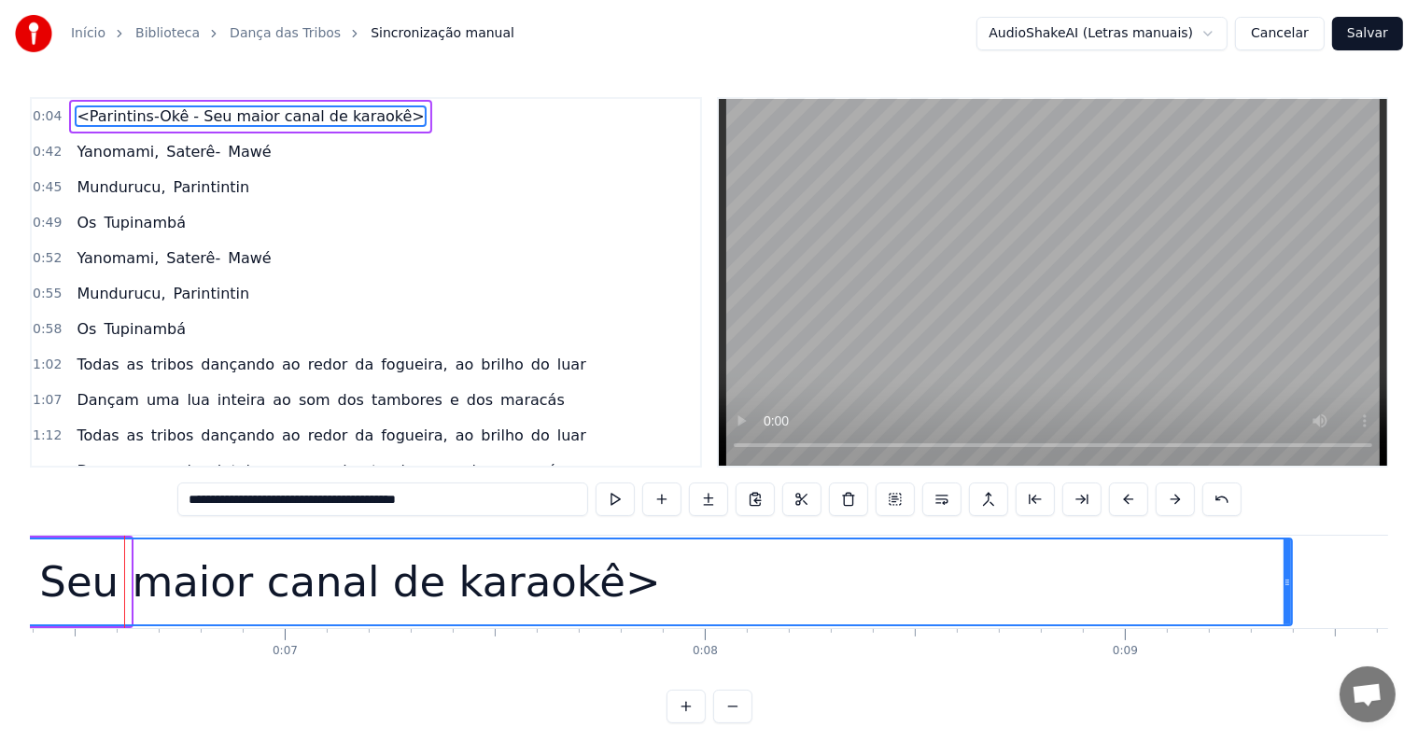
drag, startPoint x: 127, startPoint y: 579, endPoint x: 1288, endPoint y: 590, distance: 1161.5
click at [1288, 590] on div at bounding box center [1287, 582] width 7 height 85
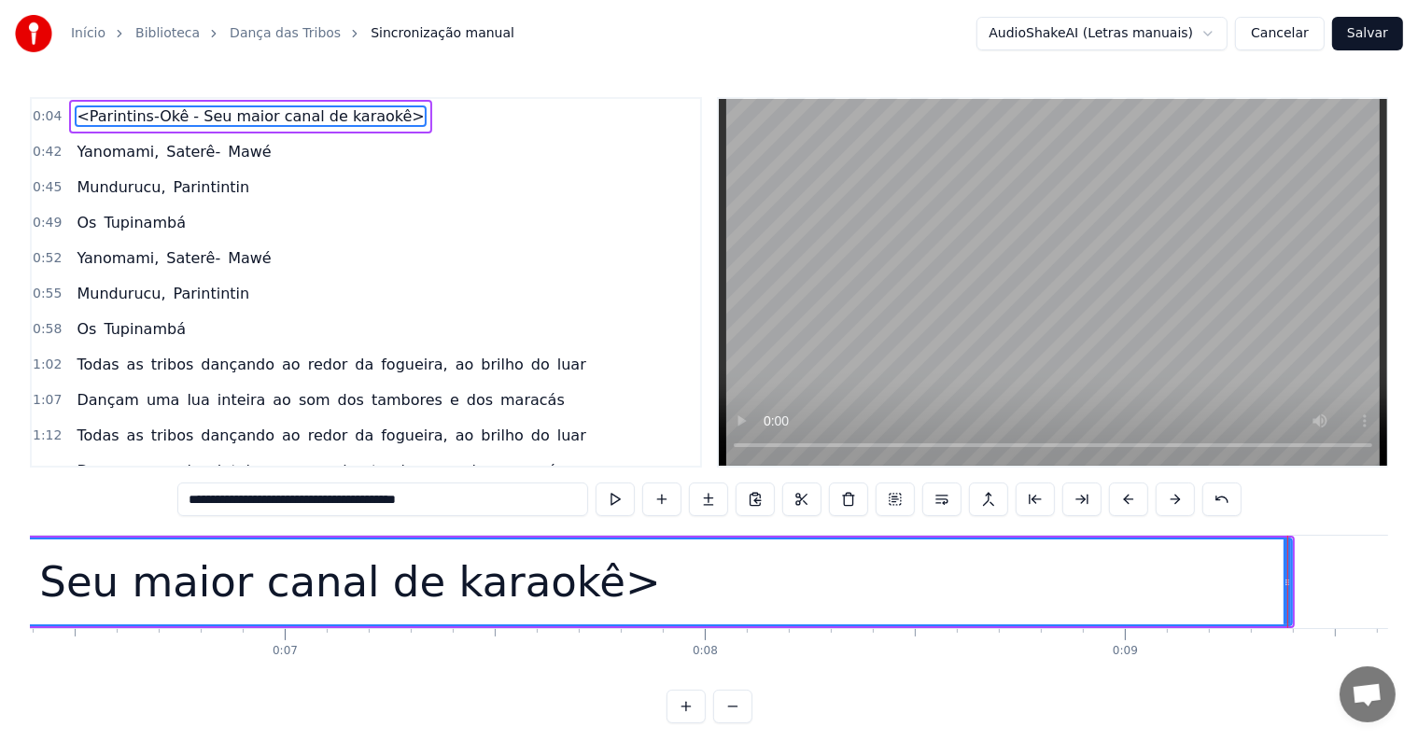
type input "**********"
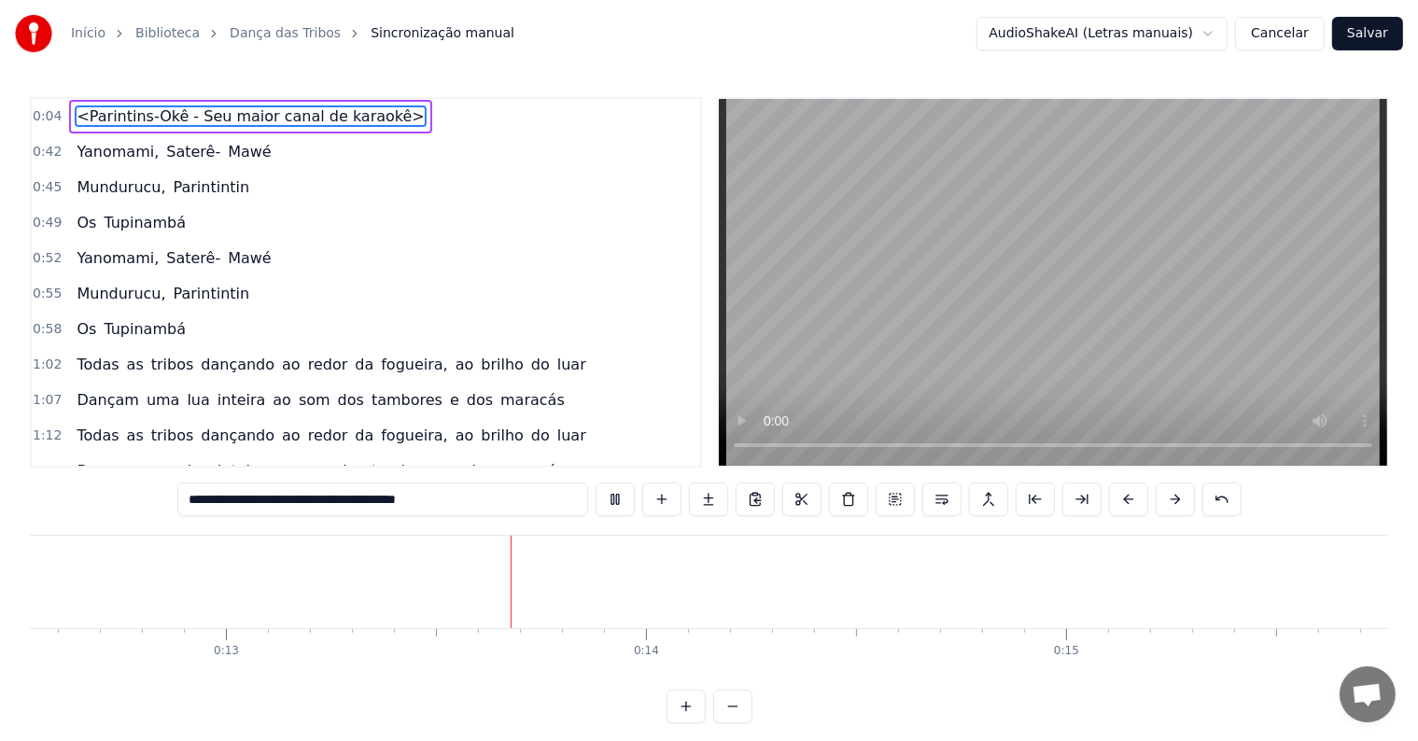
scroll to position [0, 5430]
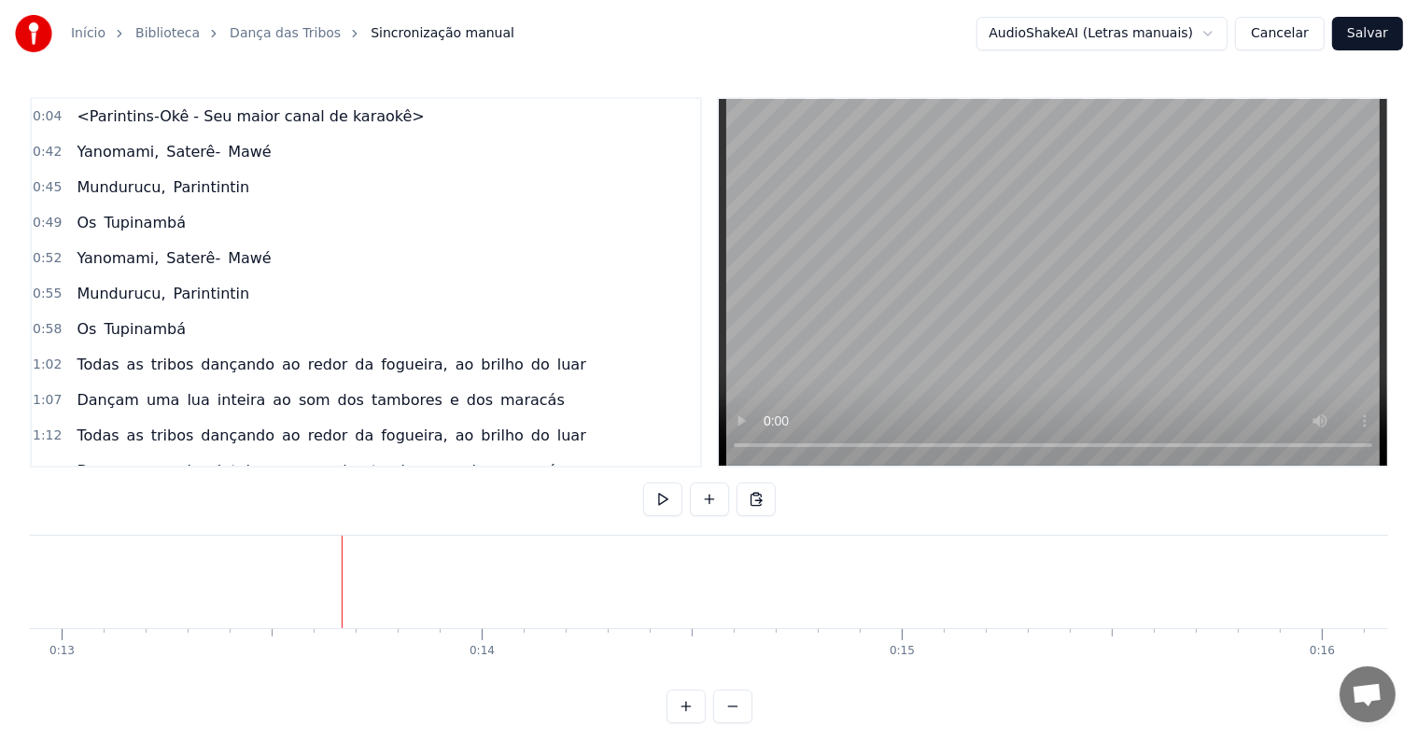
click at [710, 500] on button at bounding box center [709, 500] width 39 height 34
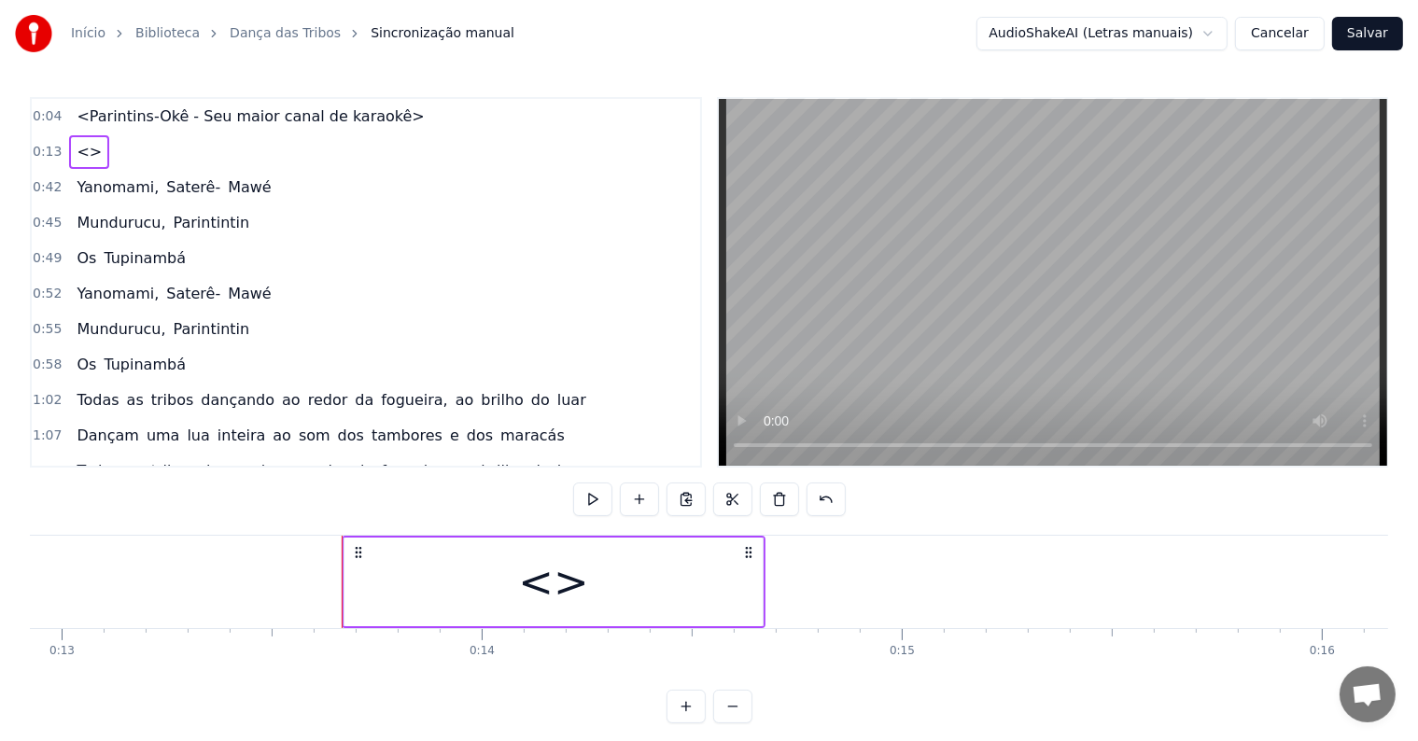
click at [461, 557] on div "<>" at bounding box center [554, 582] width 418 height 89
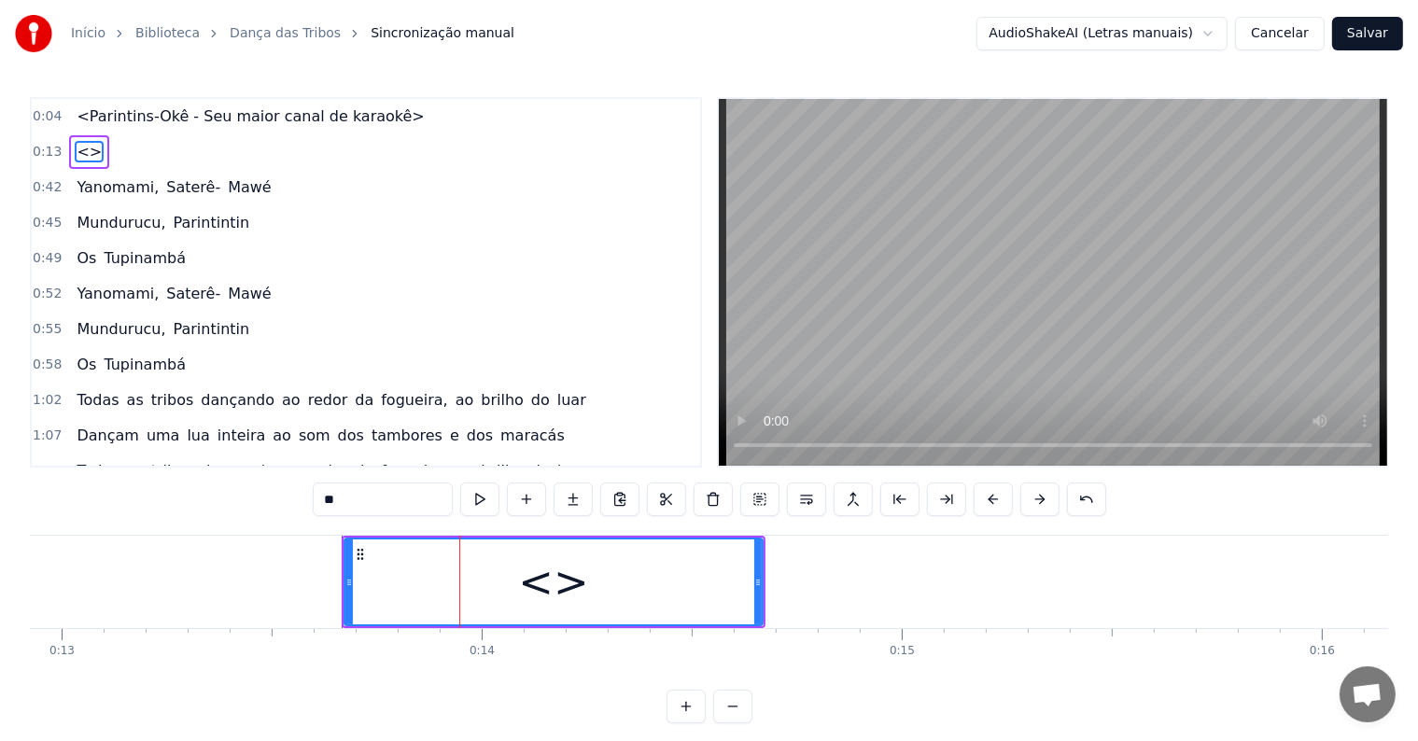
drag, startPoint x: 429, startPoint y: 504, endPoint x: 158, endPoint y: 447, distance: 277.6
click at [158, 447] on div "0:04 <Parintins-Okê - Seu maior canal de karaokê> 0:13 <> 0:42 Yanomami, Saterê…" at bounding box center [709, 410] width 1359 height 626
paste input "**********"
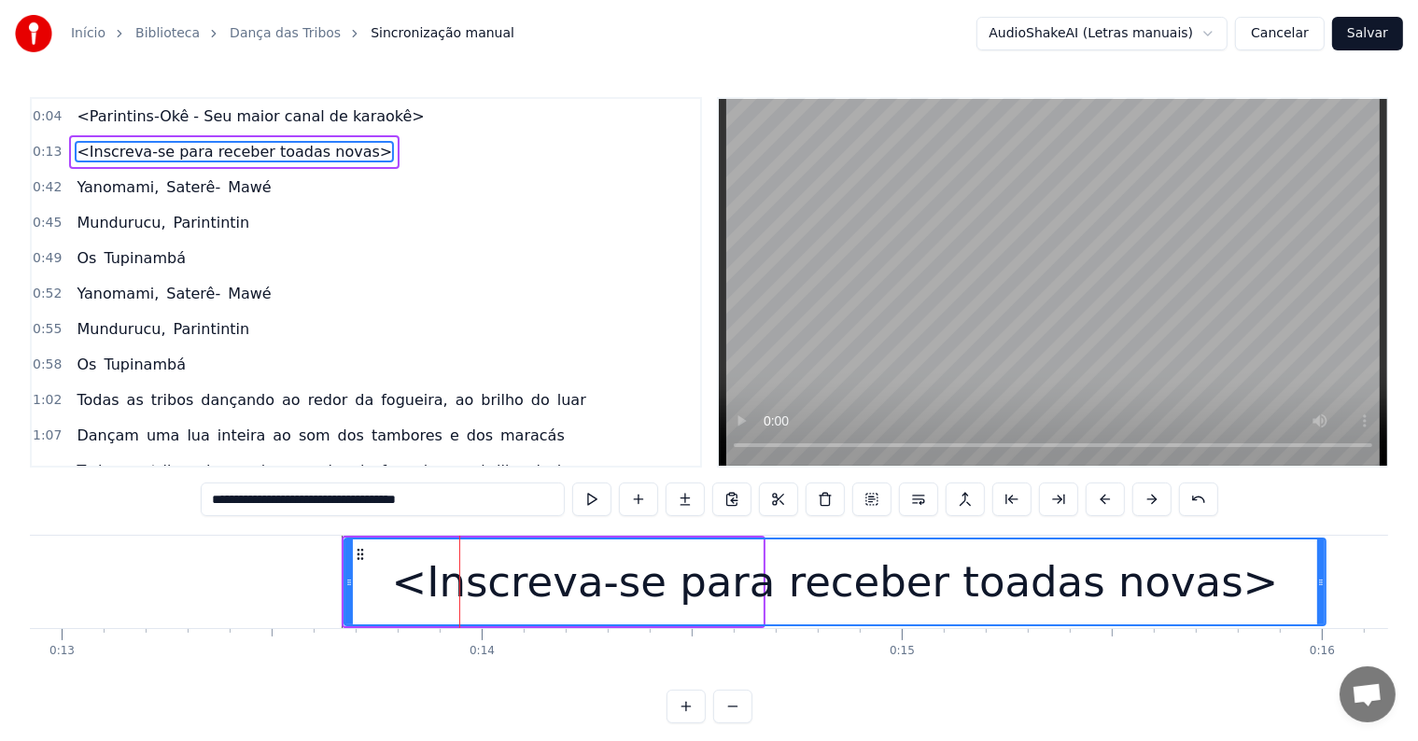
drag, startPoint x: 757, startPoint y: 584, endPoint x: 1320, endPoint y: 568, distance: 563.2
click at [1320, 568] on div at bounding box center [1320, 582] width 7 height 85
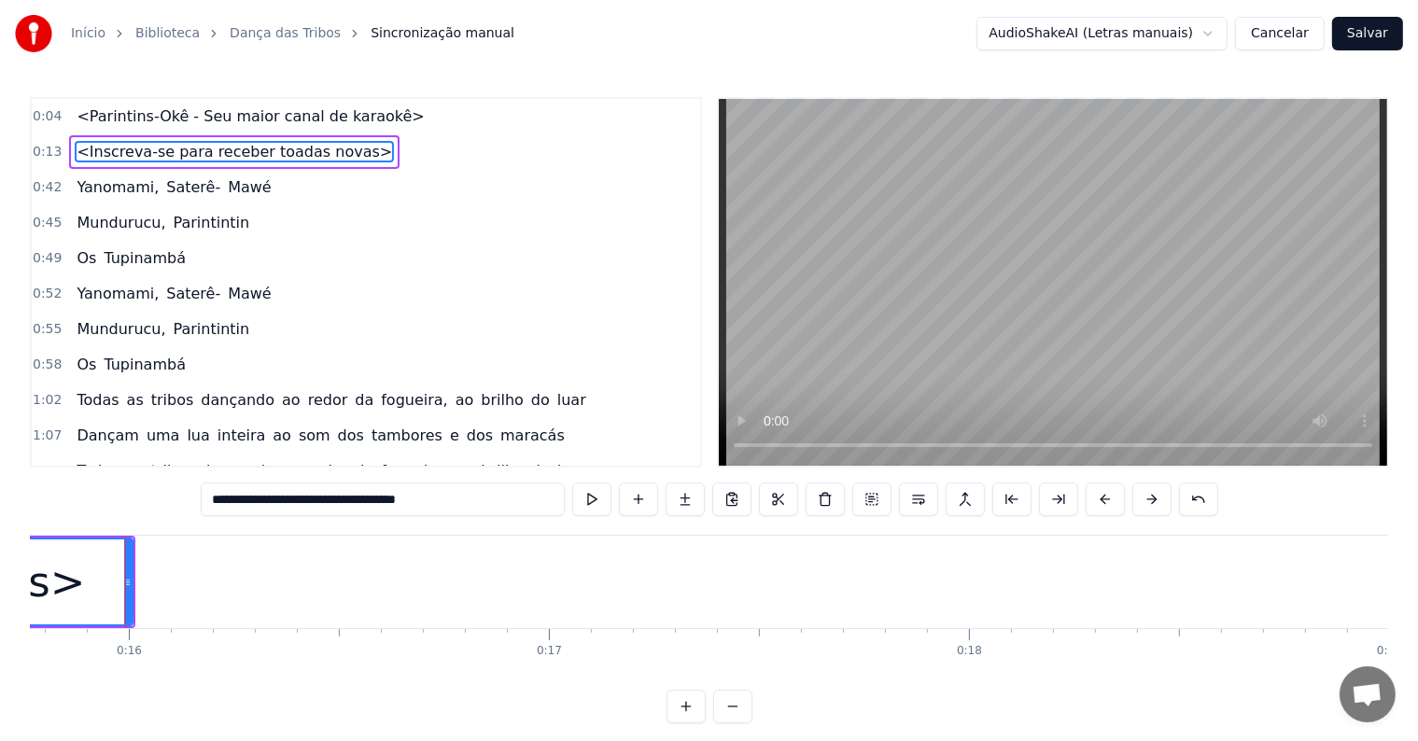
scroll to position [0, 6625]
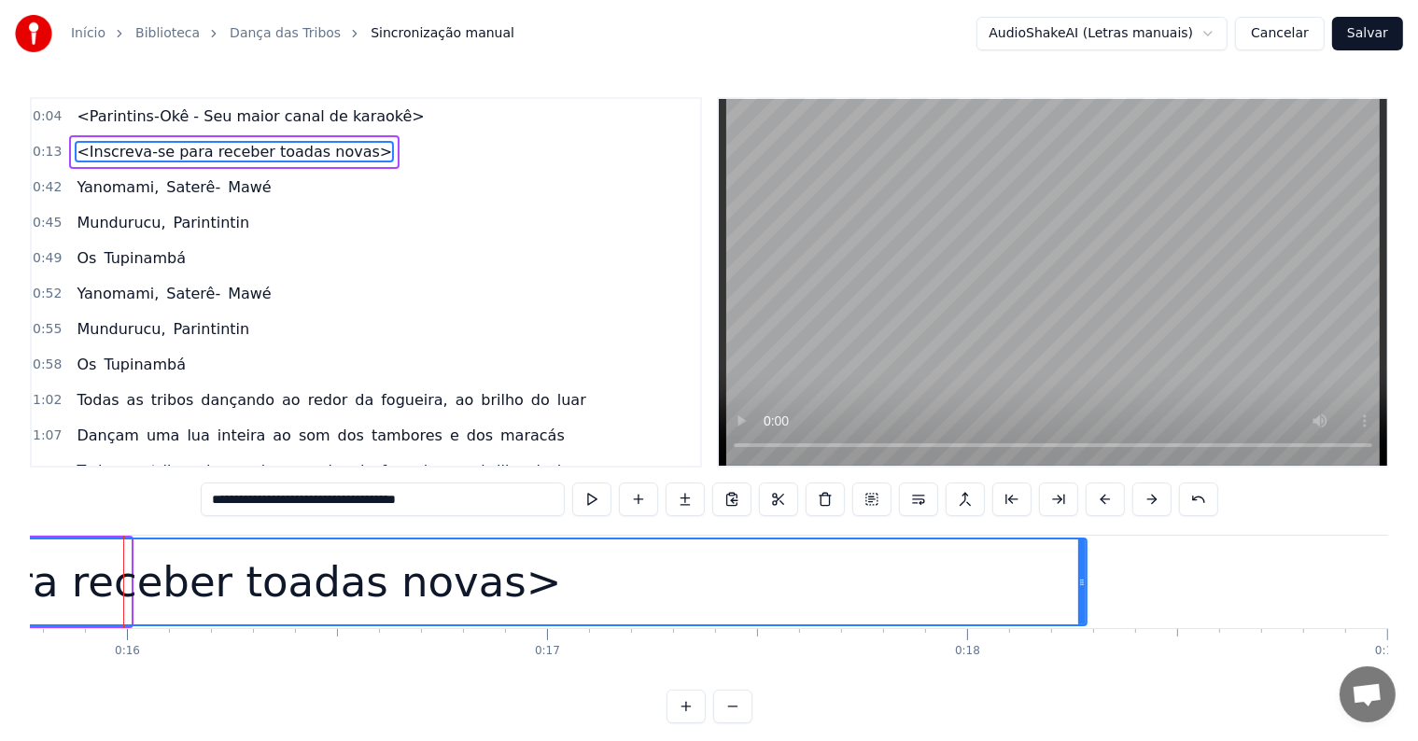
click at [1084, 620] on div at bounding box center [1081, 582] width 7 height 85
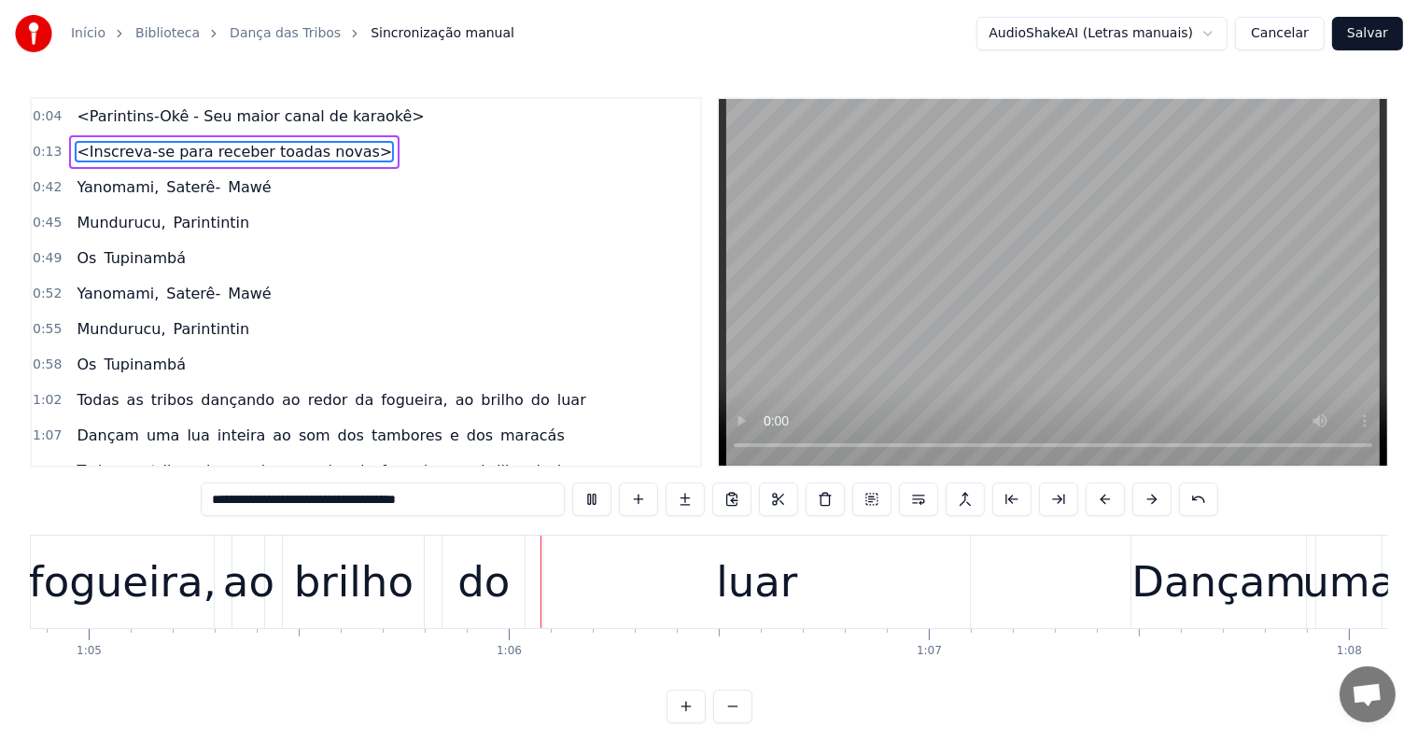
scroll to position [0, 27254]
click at [476, 590] on div "do" at bounding box center [481, 582] width 52 height 63
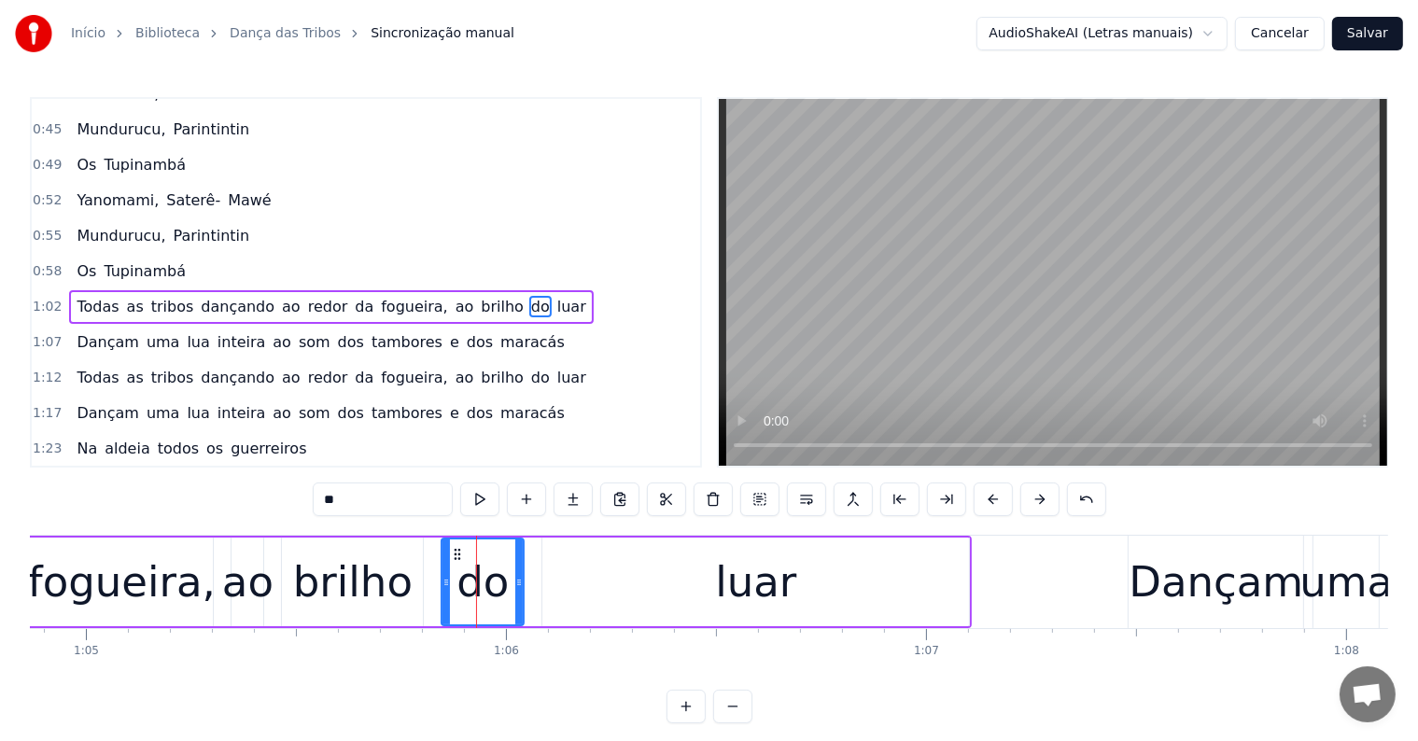
scroll to position [108, 0]
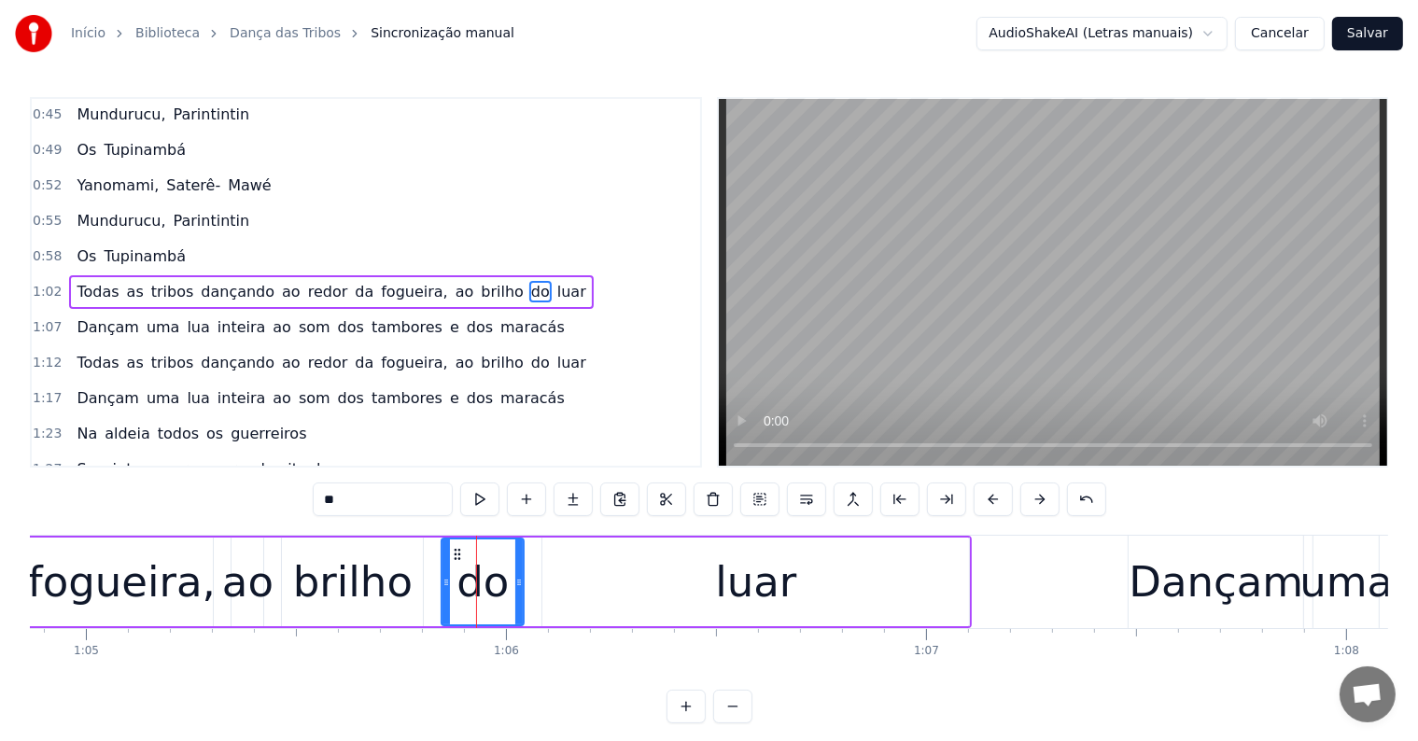
click at [454, 285] on span "ao" at bounding box center [465, 291] width 22 height 21
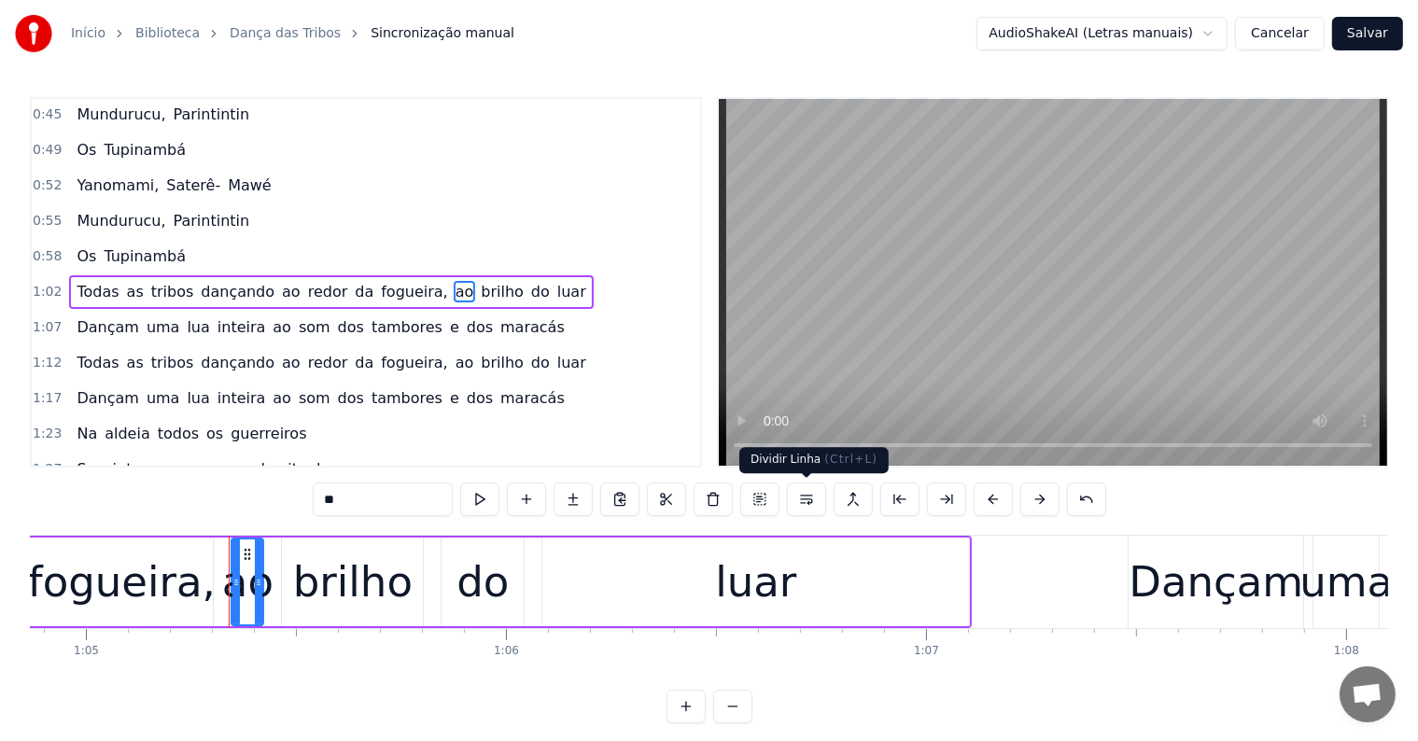
click at [810, 501] on button at bounding box center [806, 500] width 39 height 34
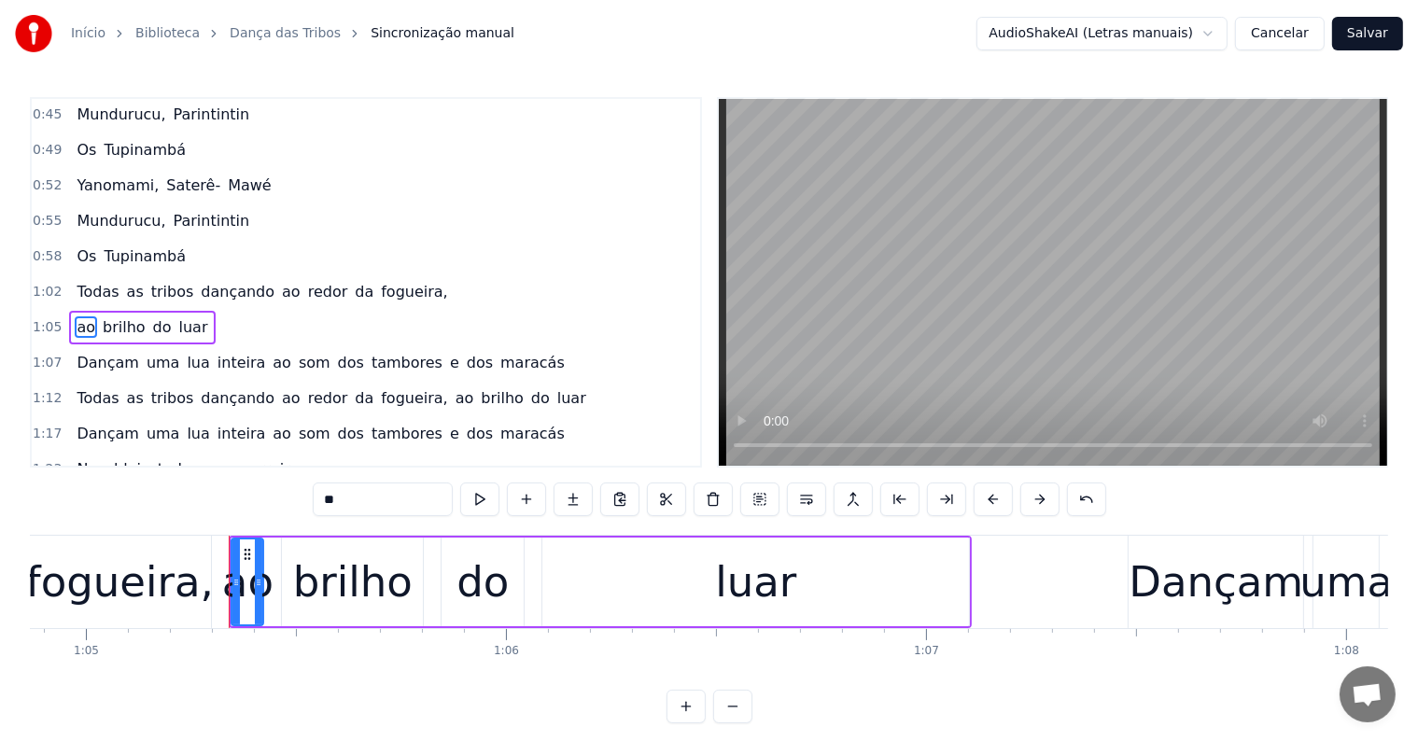
scroll to position [142, 0]
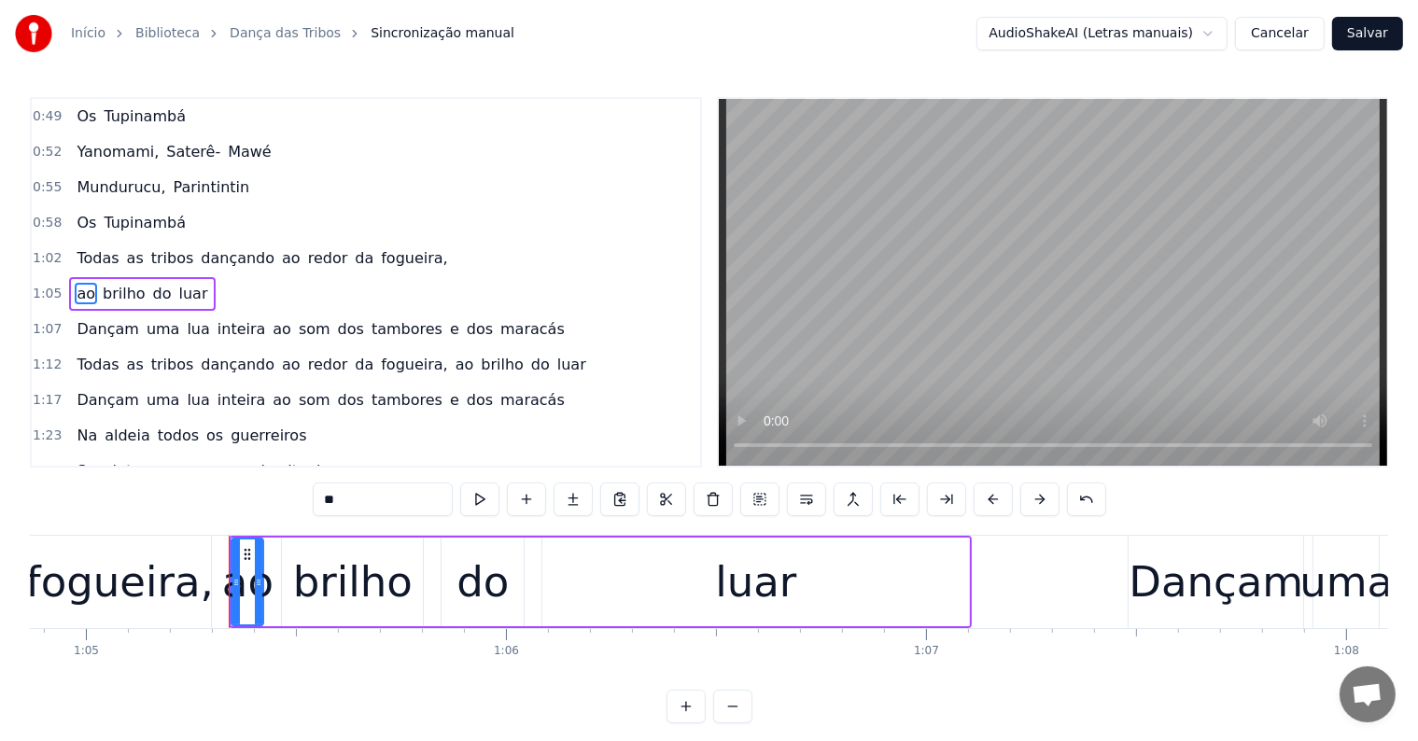
click at [379, 254] on span "fogueira," at bounding box center [414, 257] width 70 height 21
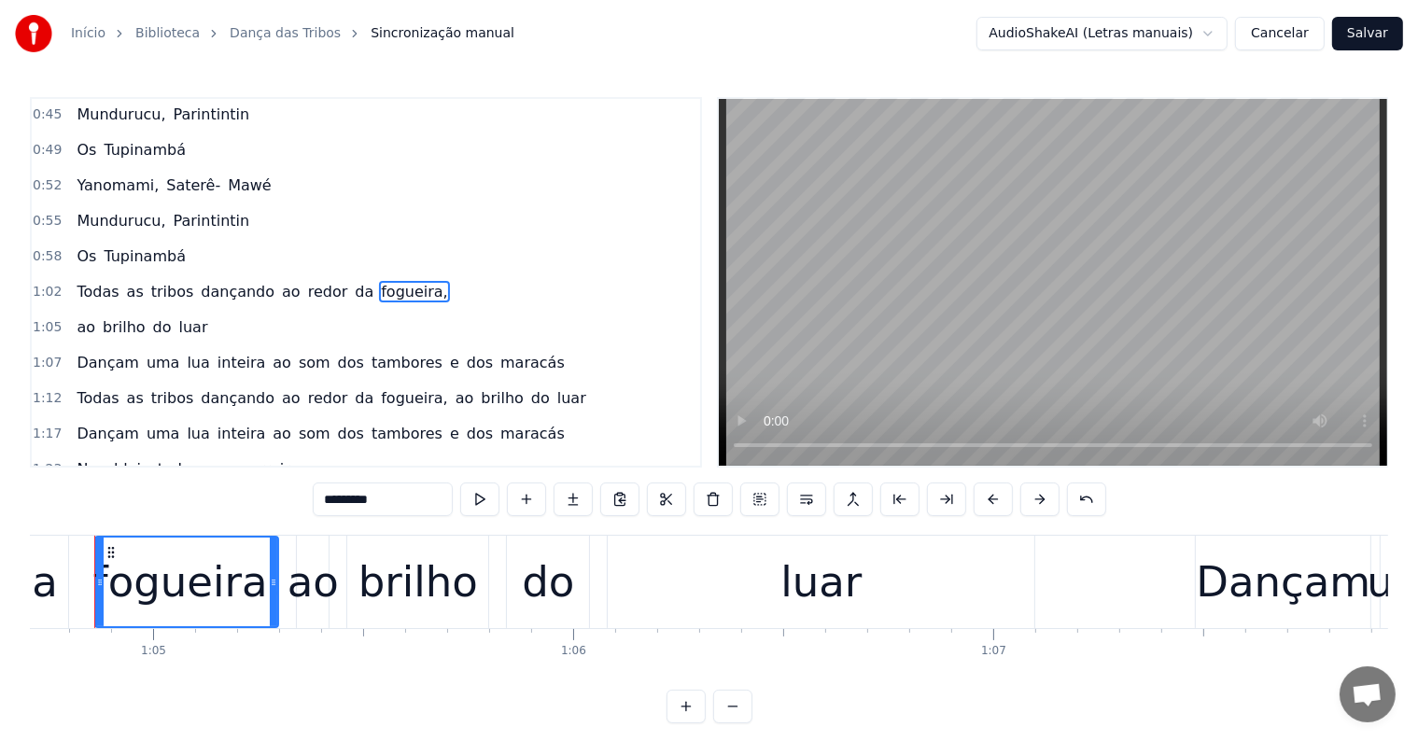
scroll to position [0, 27158]
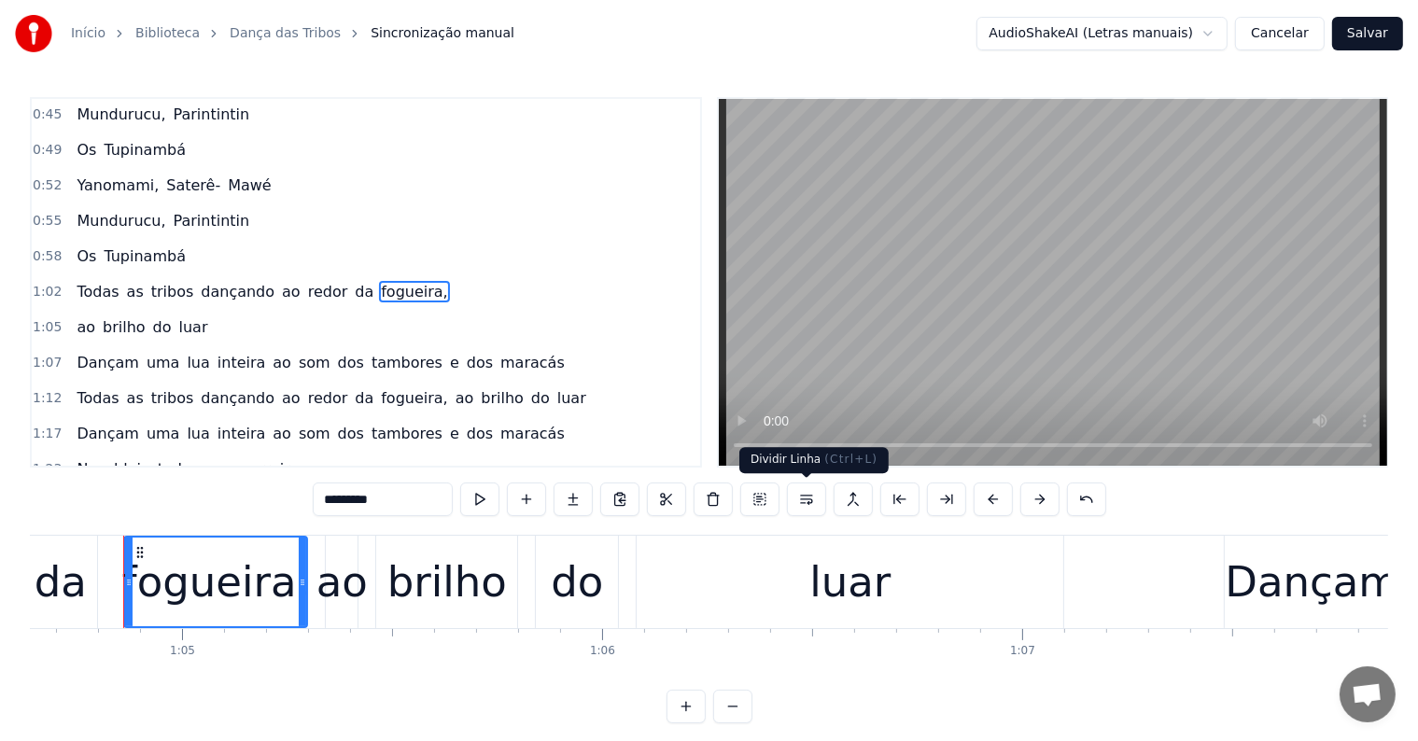
click at [806, 501] on button at bounding box center [806, 500] width 39 height 34
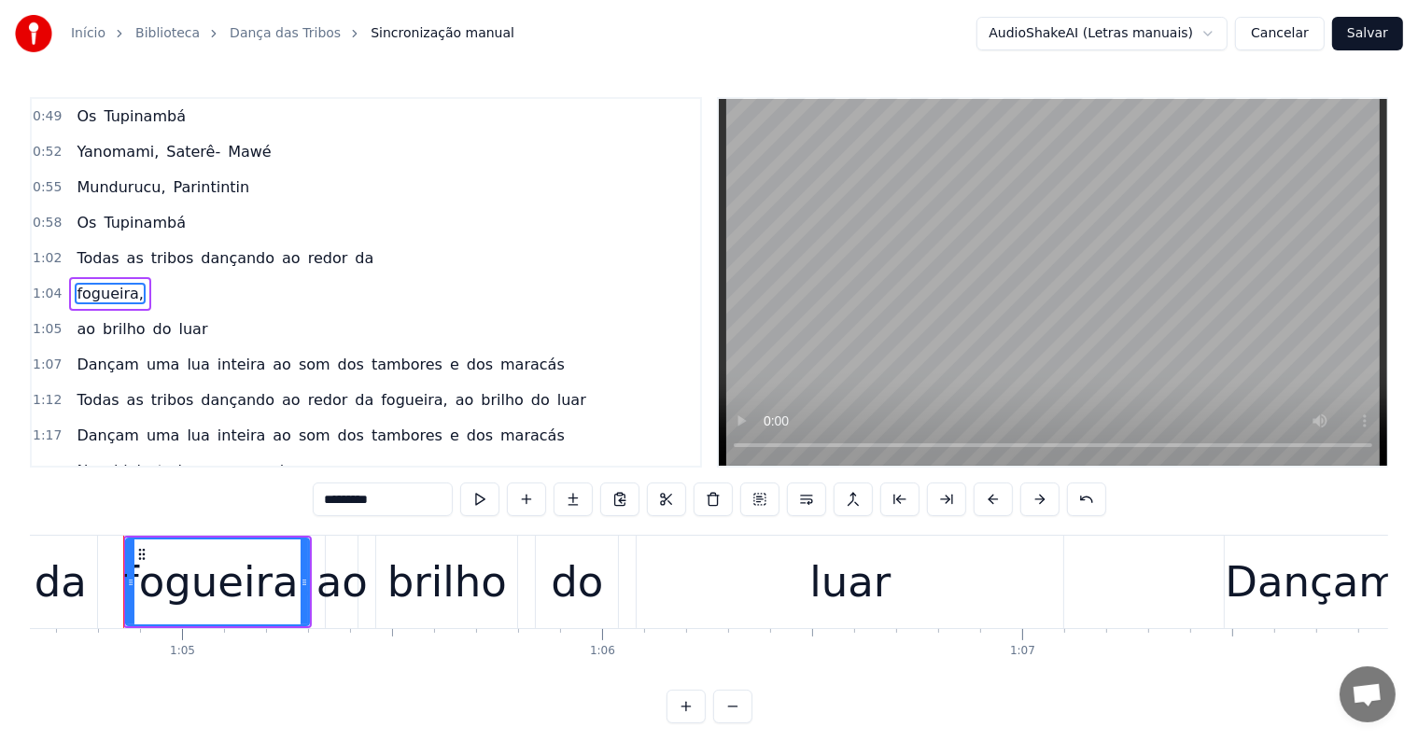
click at [353, 247] on span "da" at bounding box center [364, 257] width 22 height 21
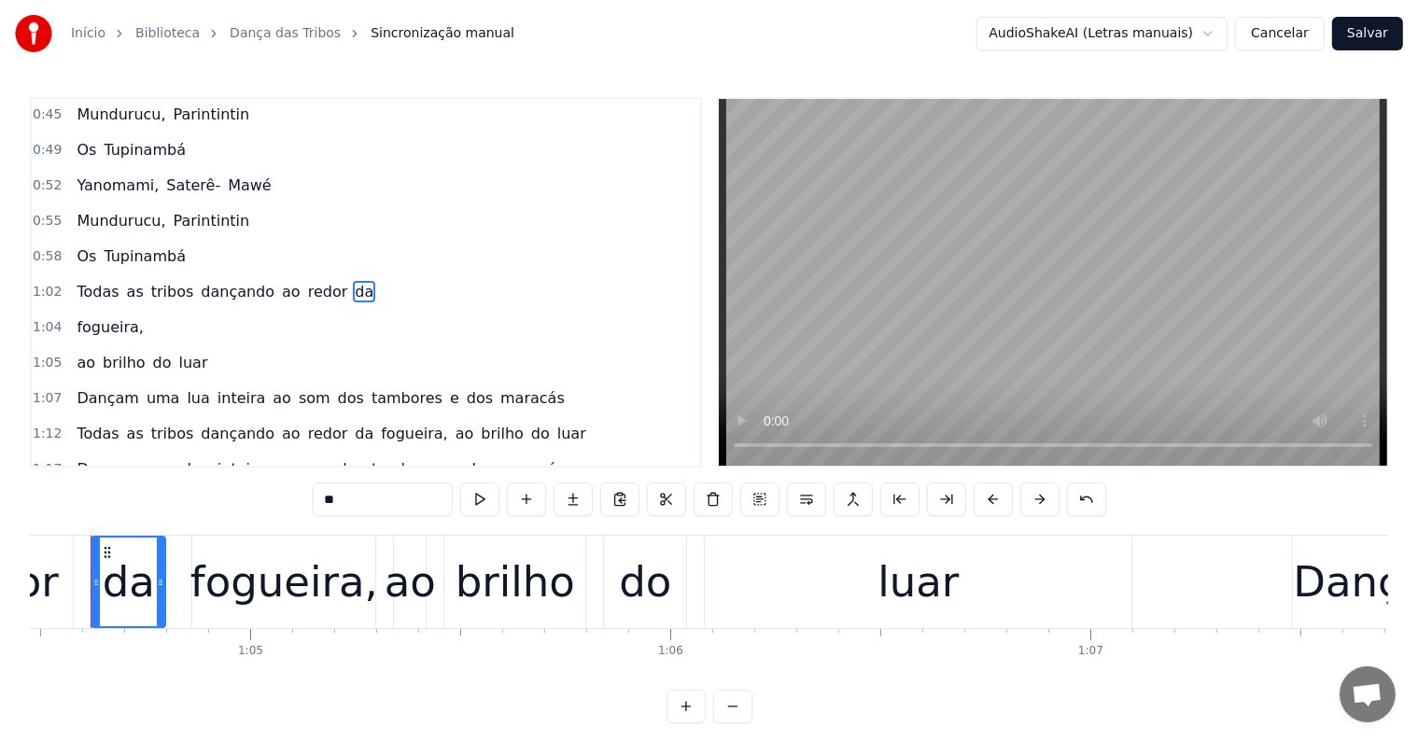
scroll to position [0, 27057]
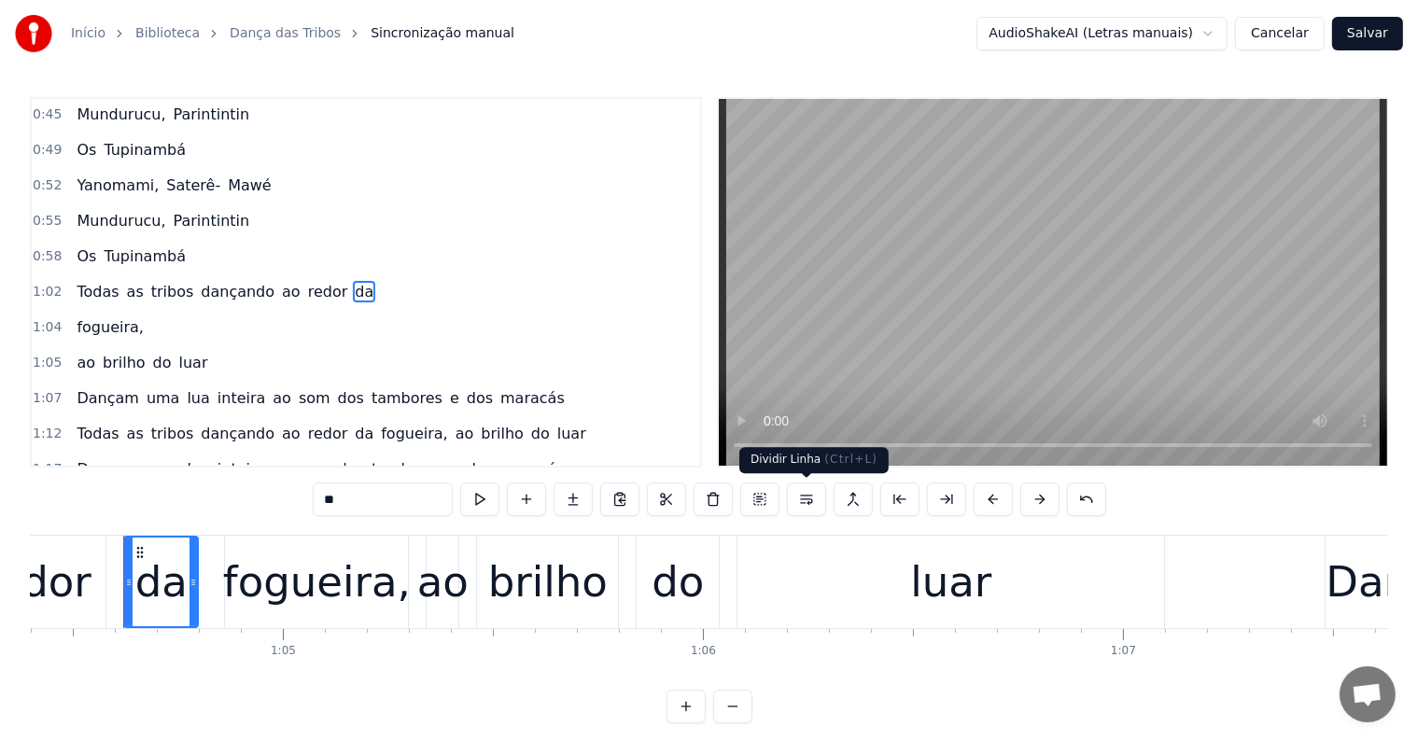
click at [809, 502] on button at bounding box center [806, 500] width 39 height 34
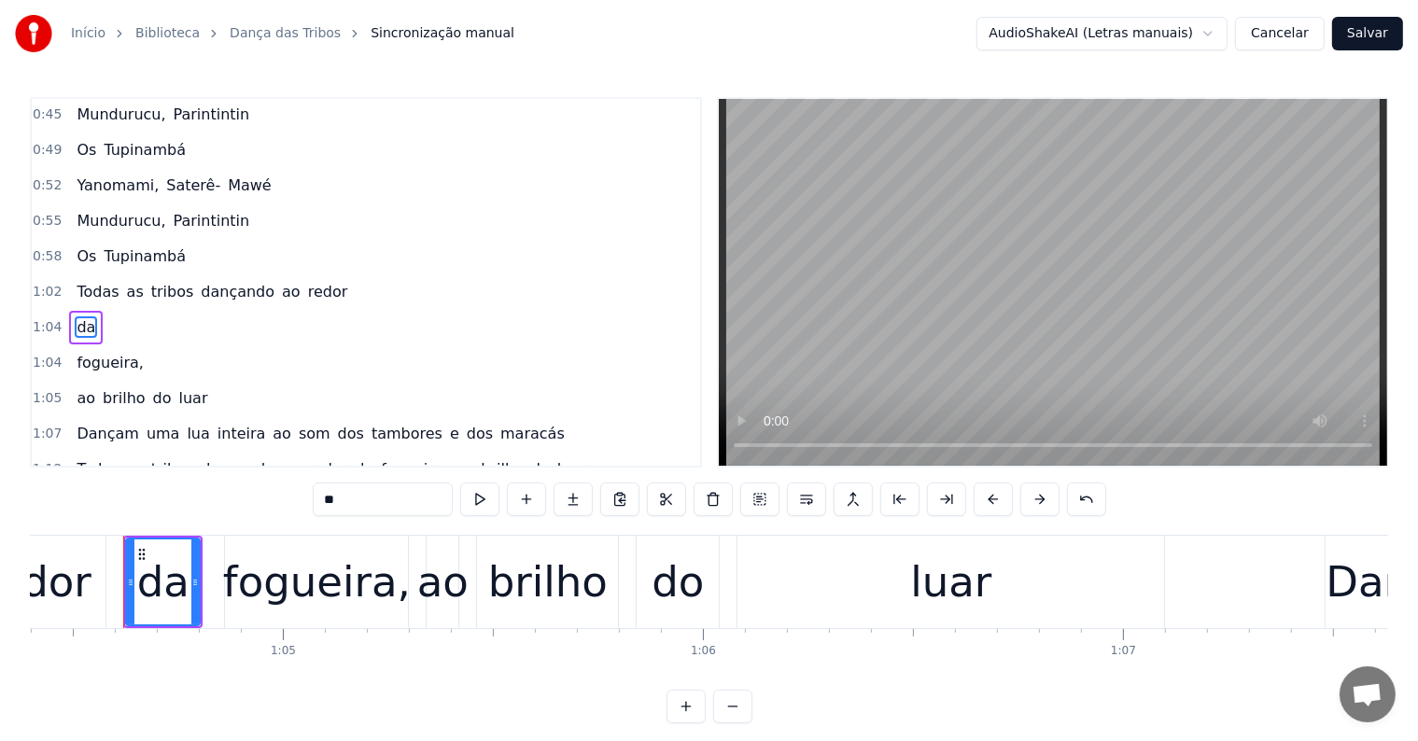
scroll to position [142, 0]
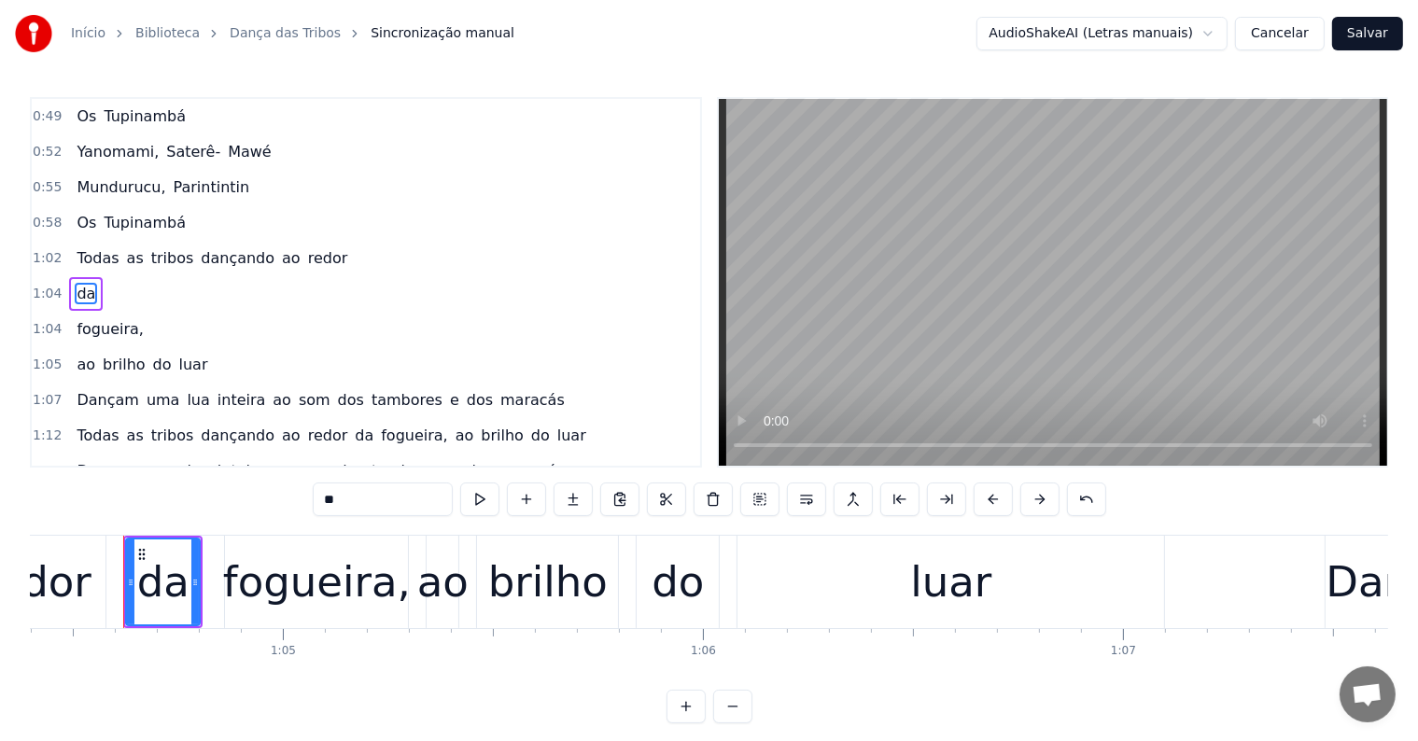
click at [306, 250] on span "redor" at bounding box center [328, 257] width 44 height 21
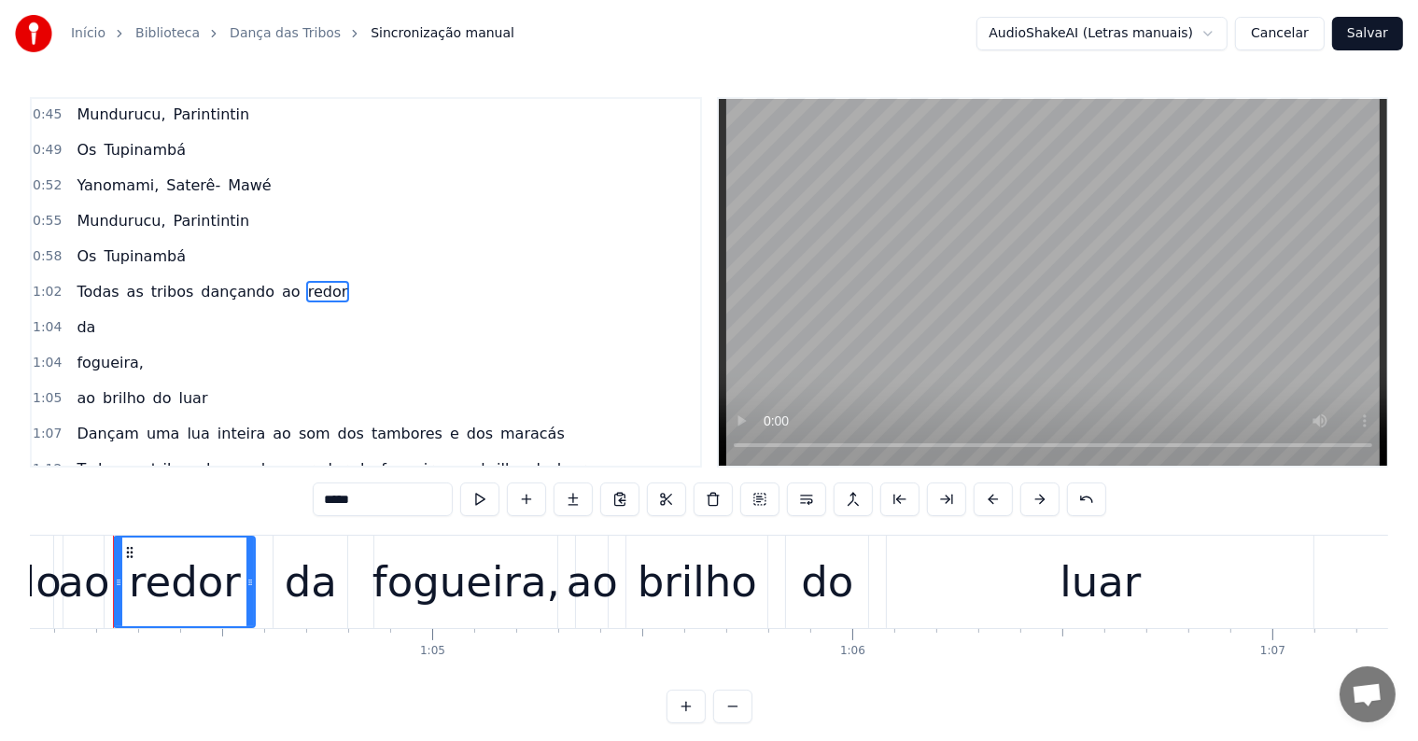
scroll to position [0, 26897]
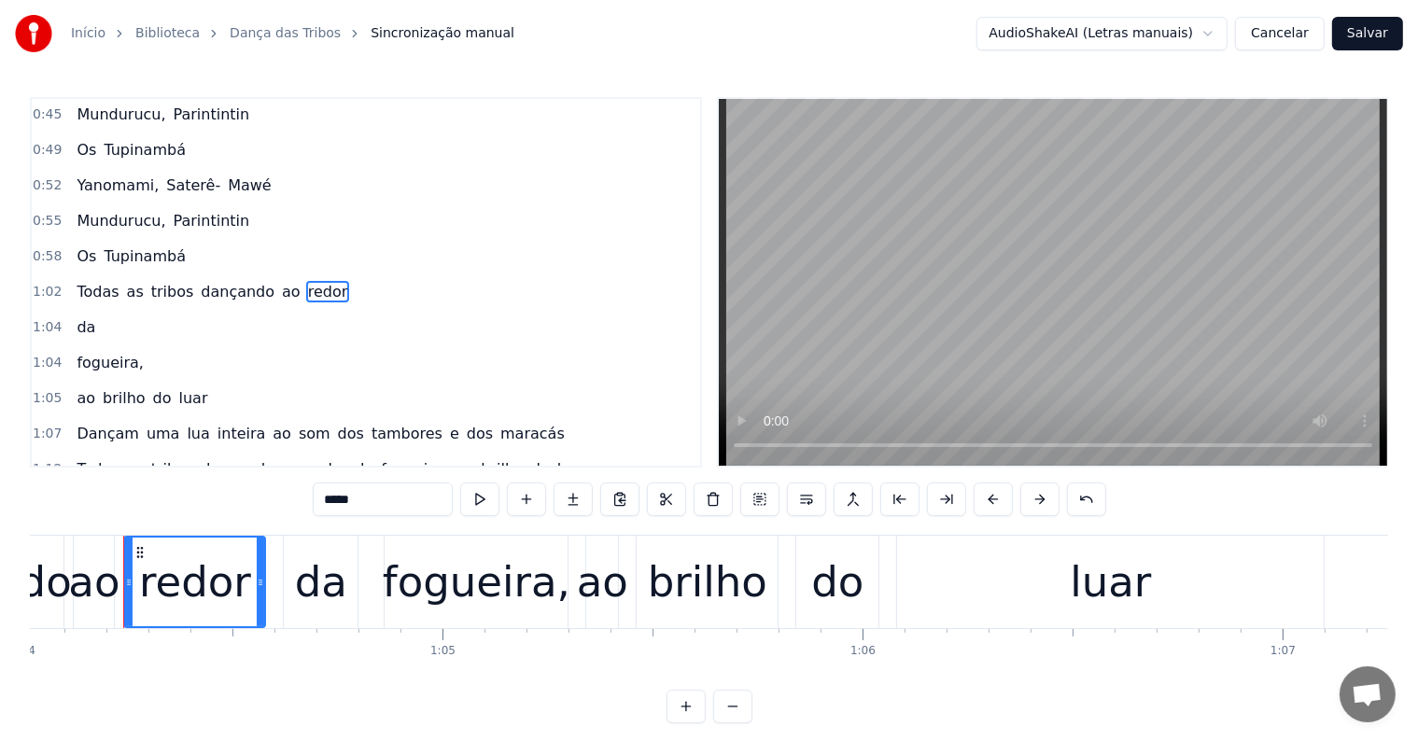
click at [807, 502] on button at bounding box center [806, 500] width 39 height 34
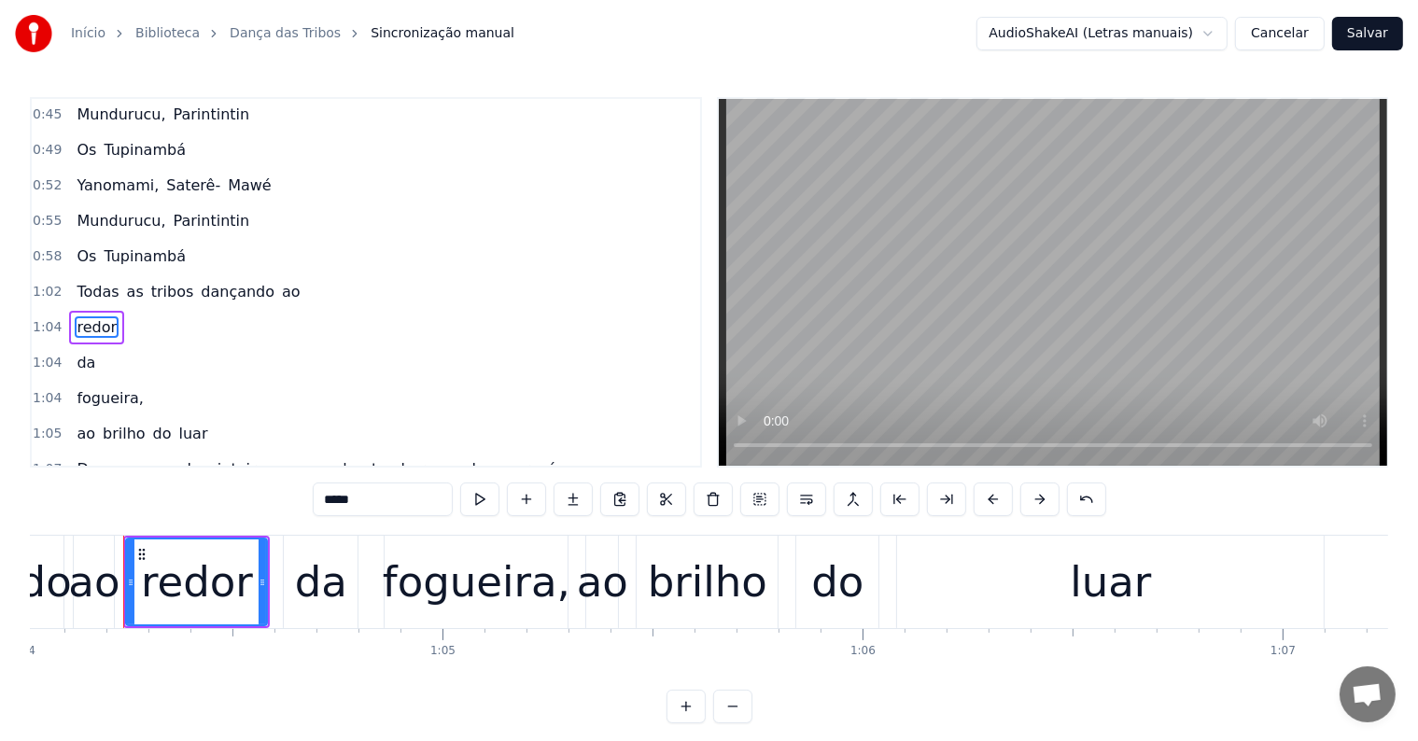
scroll to position [142, 0]
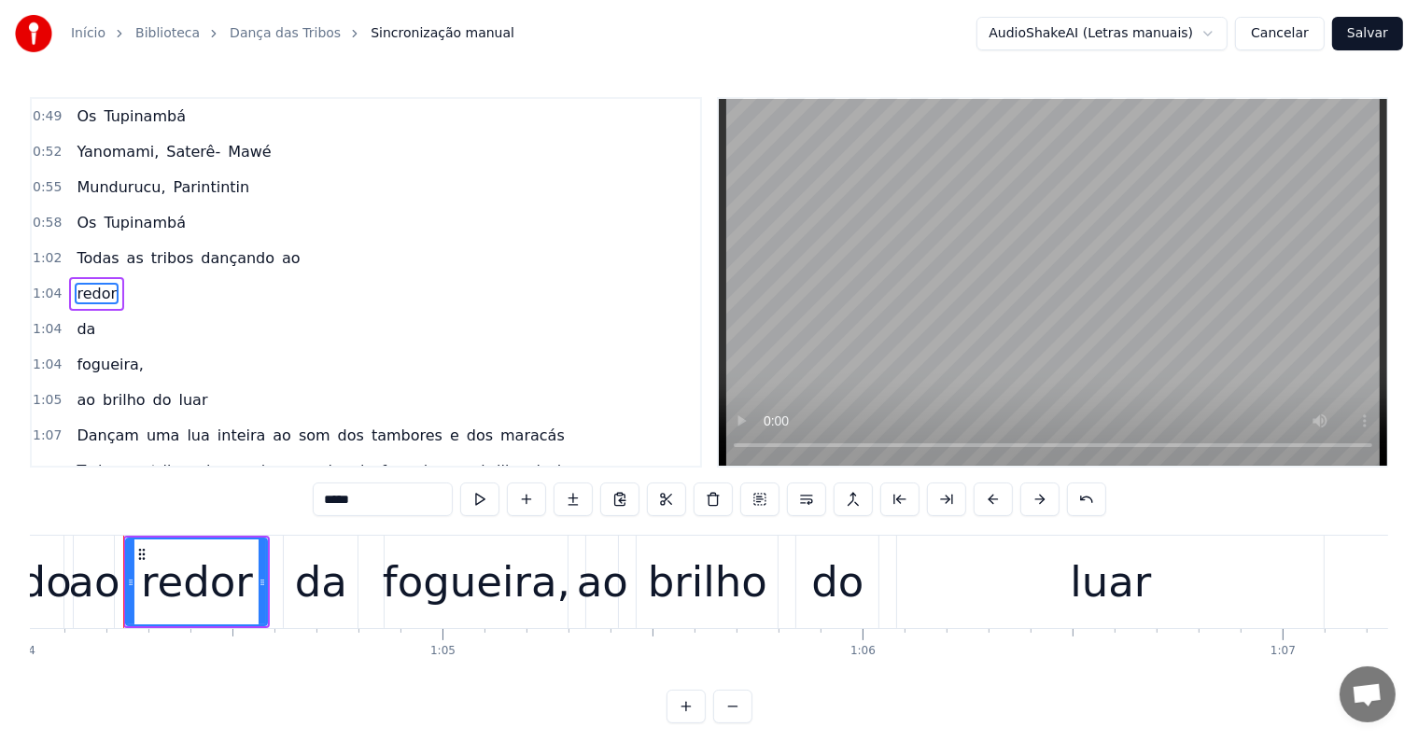
click at [280, 250] on span "ao" at bounding box center [291, 257] width 22 height 21
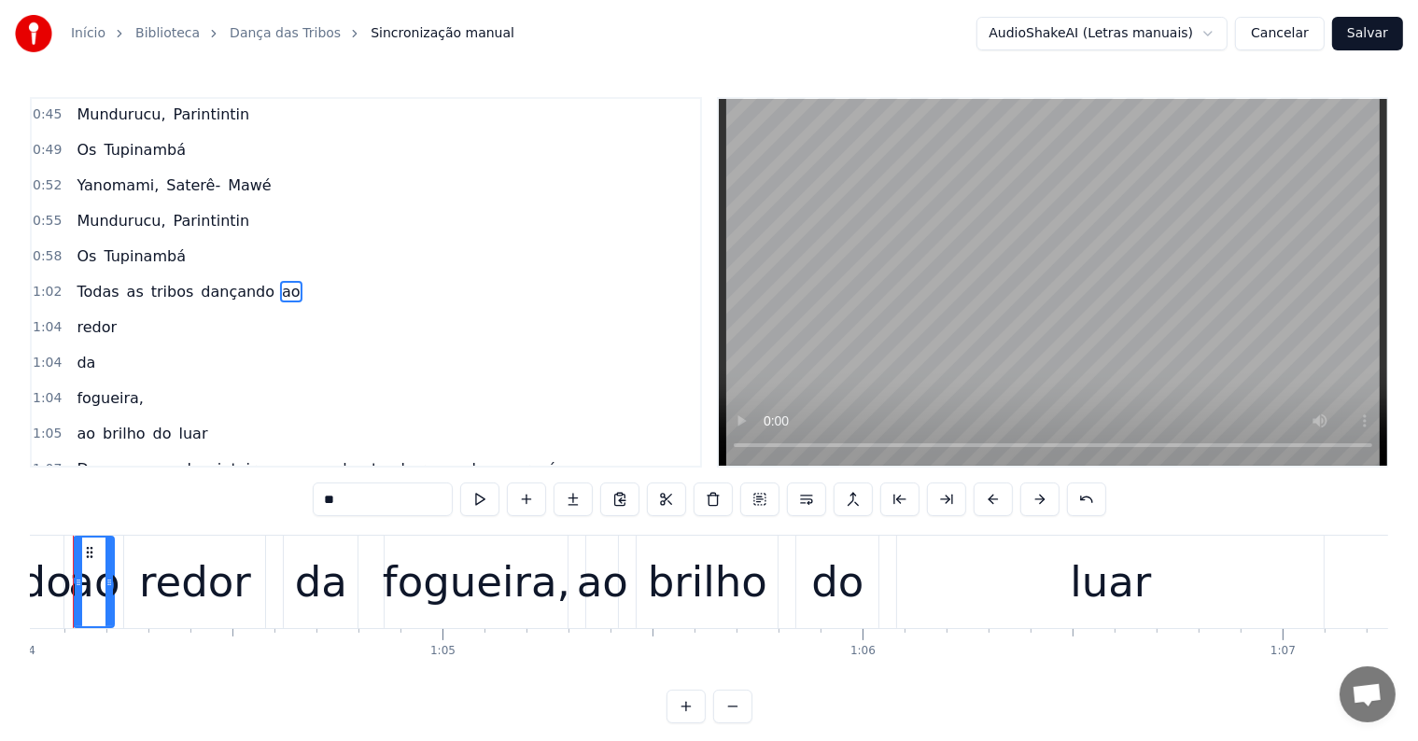
scroll to position [0, 26846]
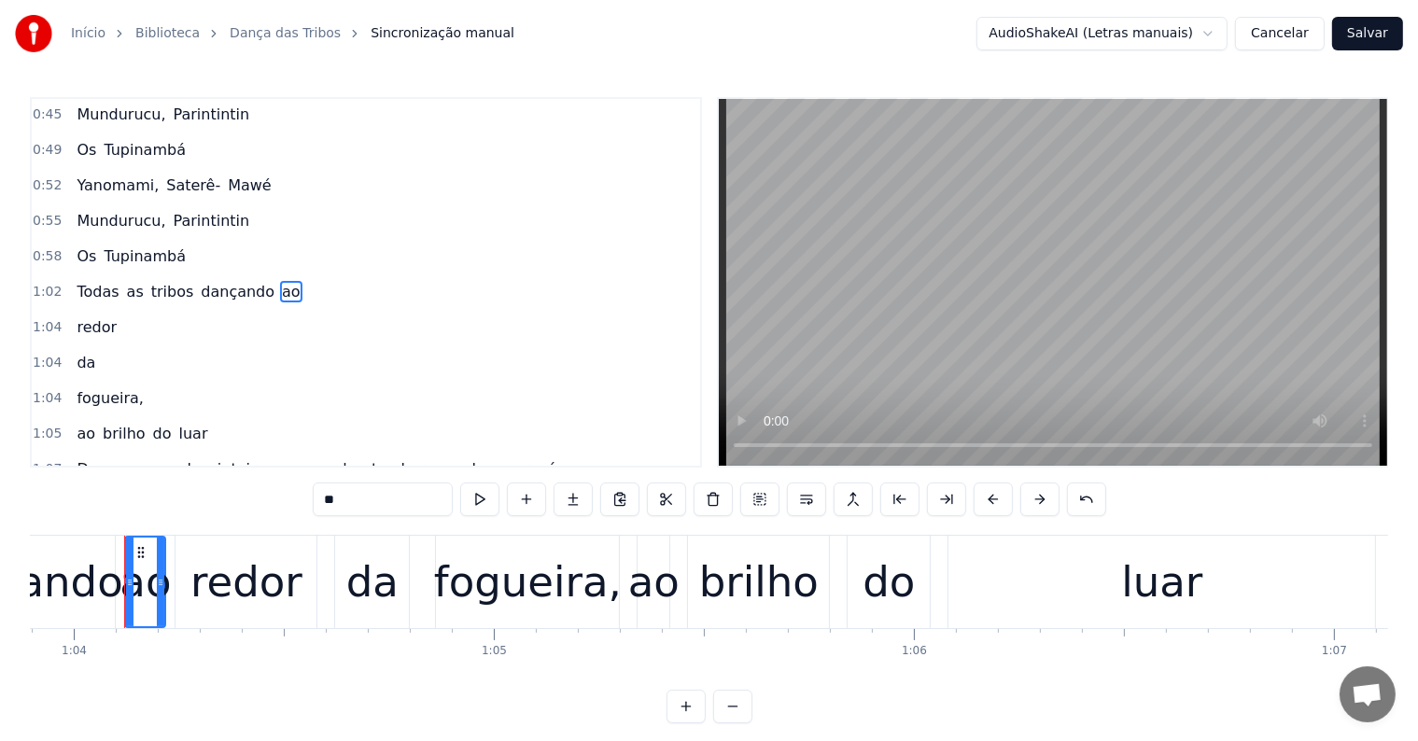
click at [122, 387] on span "fogueira," at bounding box center [110, 397] width 70 height 21
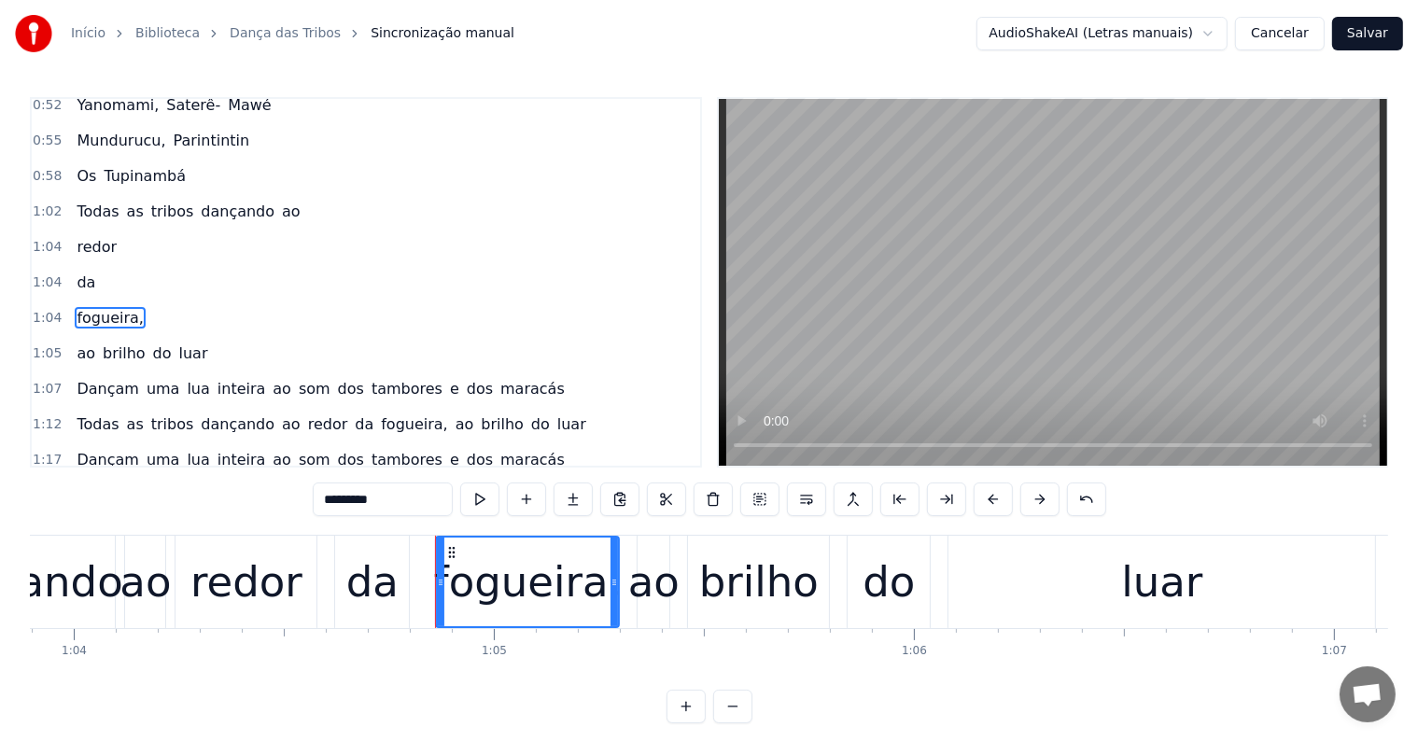
scroll to position [211, 0]
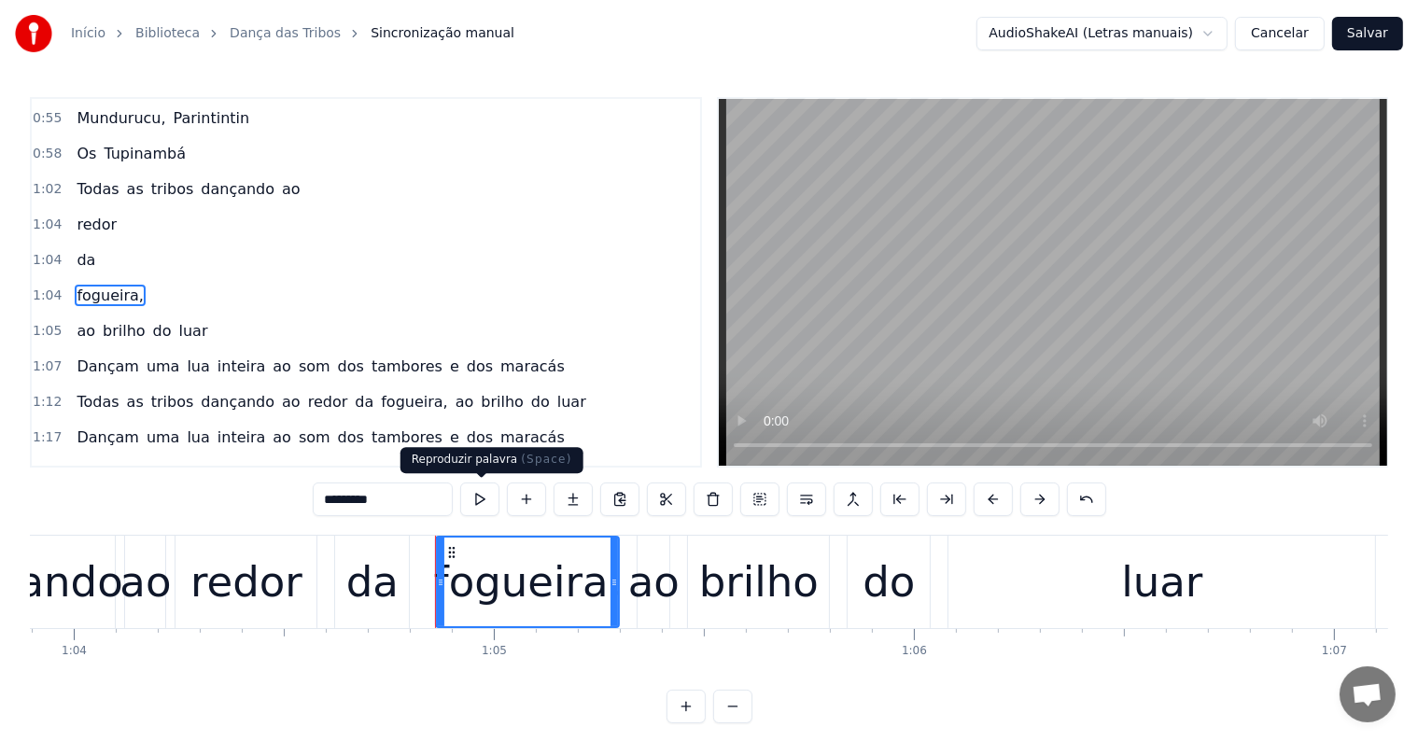
click at [401, 499] on input "*********" at bounding box center [383, 500] width 140 height 34
click at [149, 183] on span "tribos" at bounding box center [172, 188] width 47 height 21
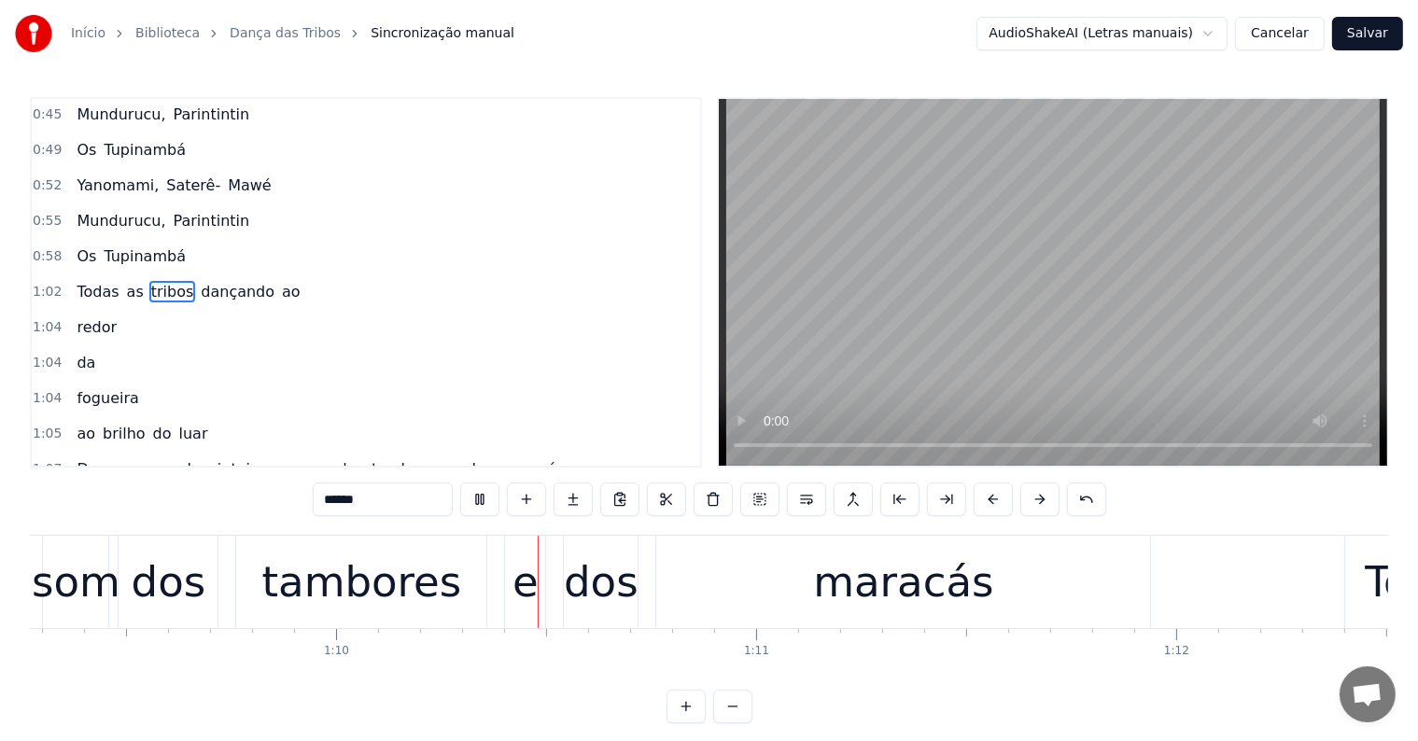
scroll to position [0, 29214]
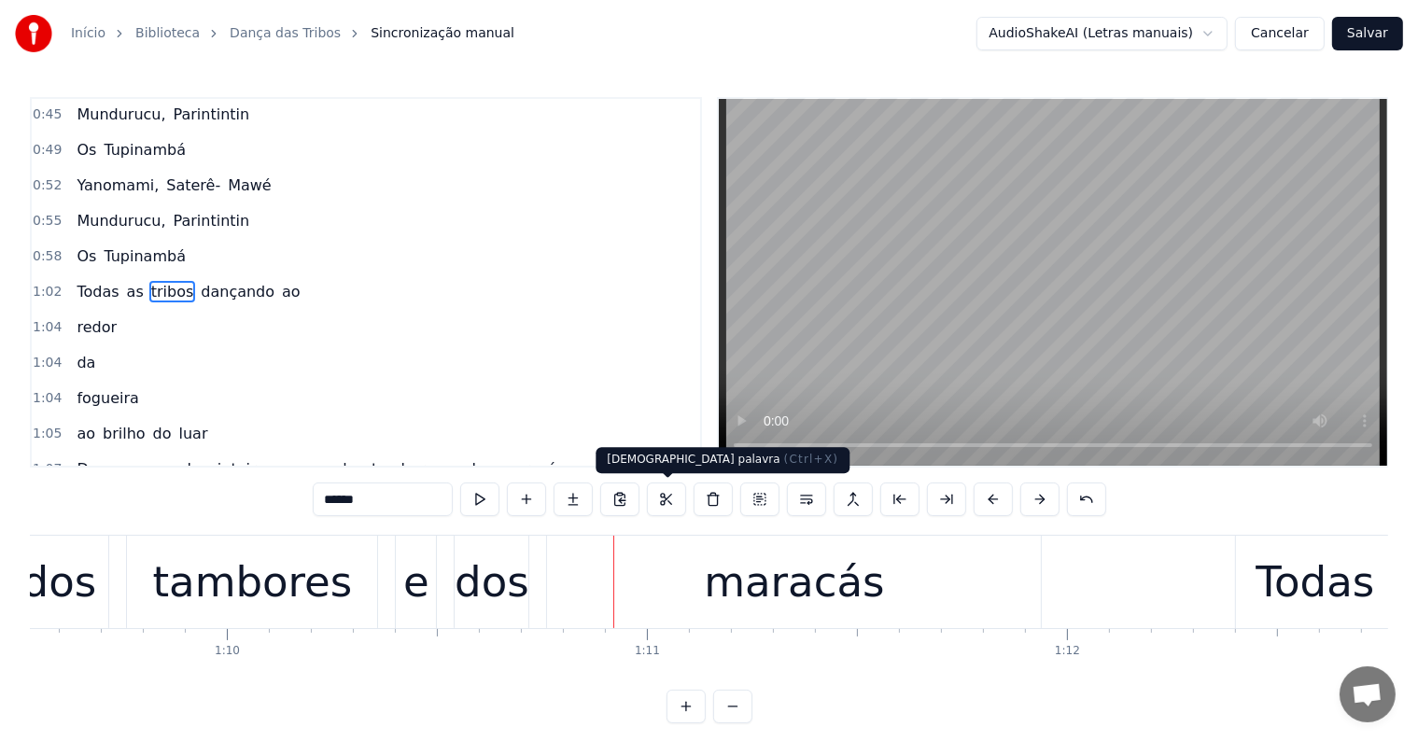
click at [702, 589] on div "maracás" at bounding box center [794, 582] width 494 height 92
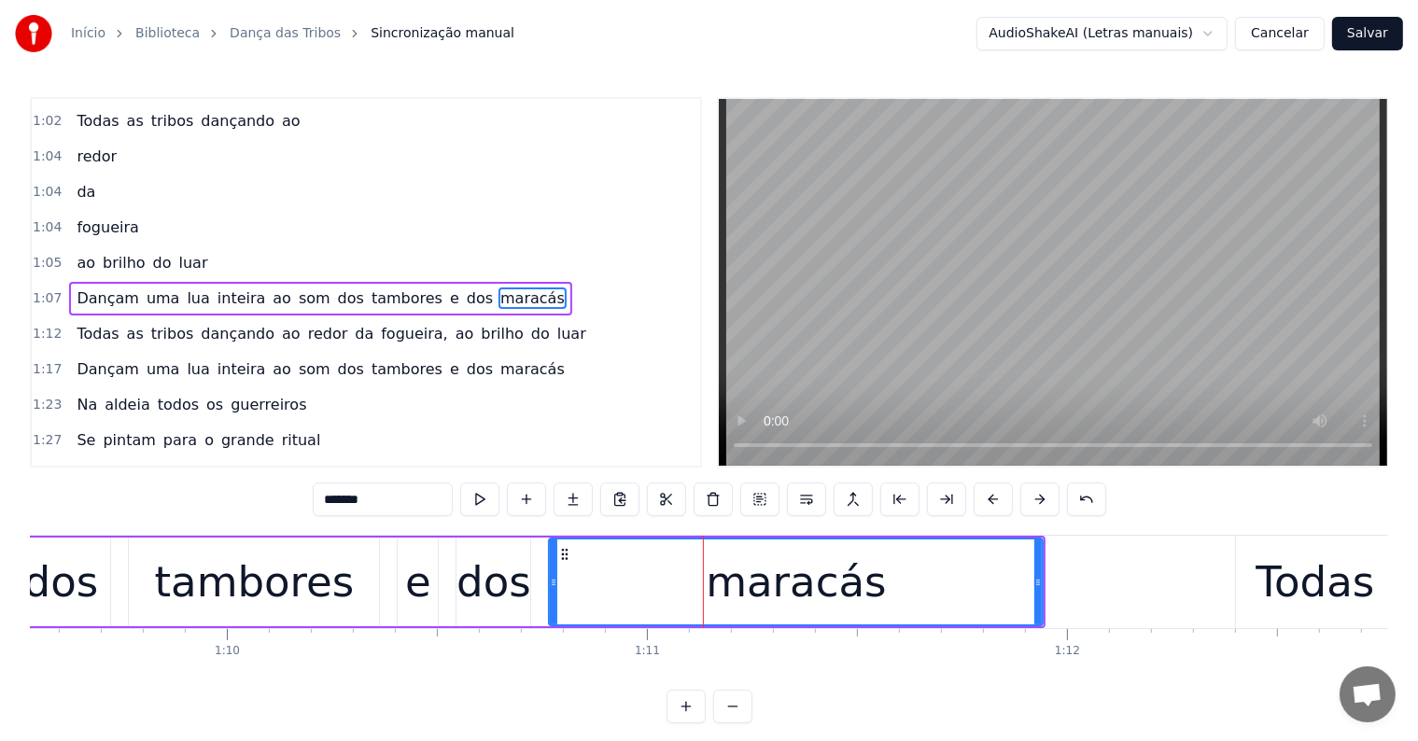
scroll to position [280, 0]
click at [336, 288] on span "dos" at bounding box center [351, 297] width 30 height 21
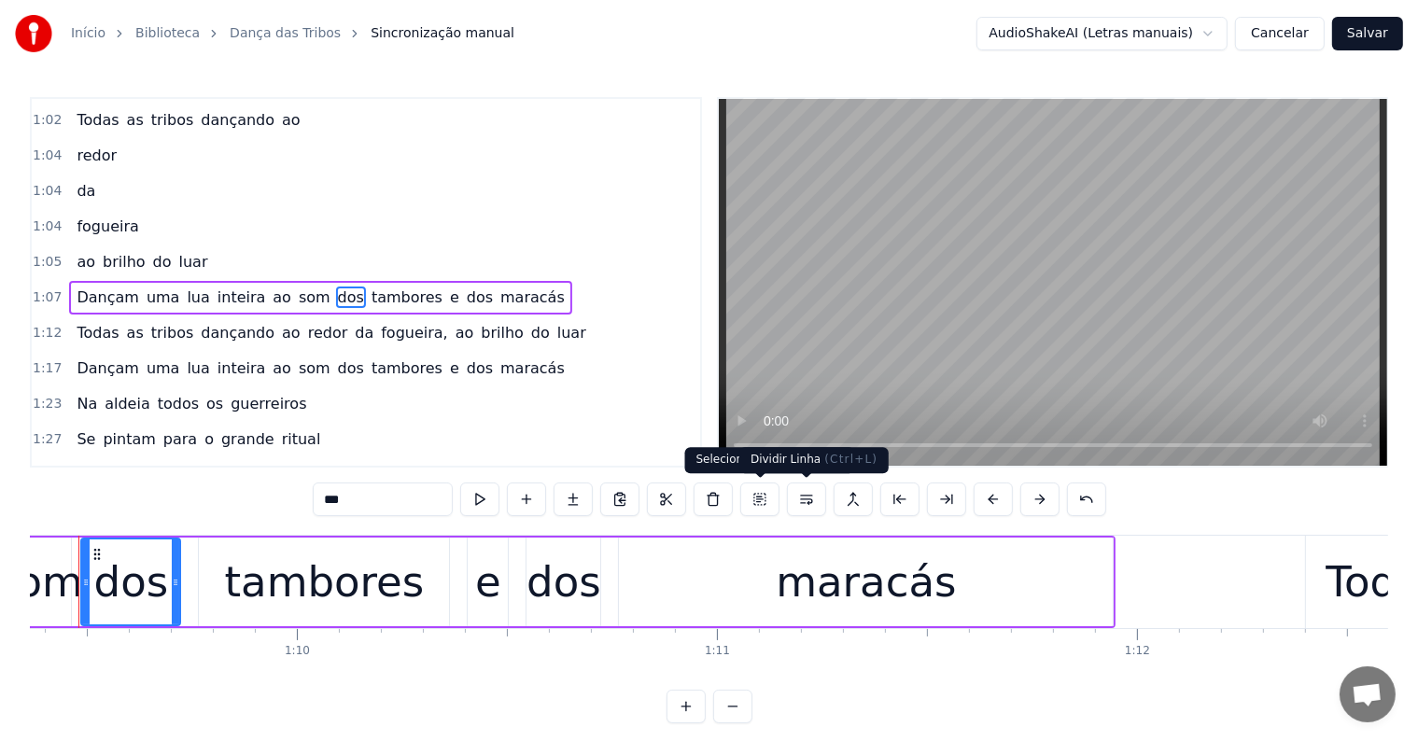
scroll to position [0, 29099]
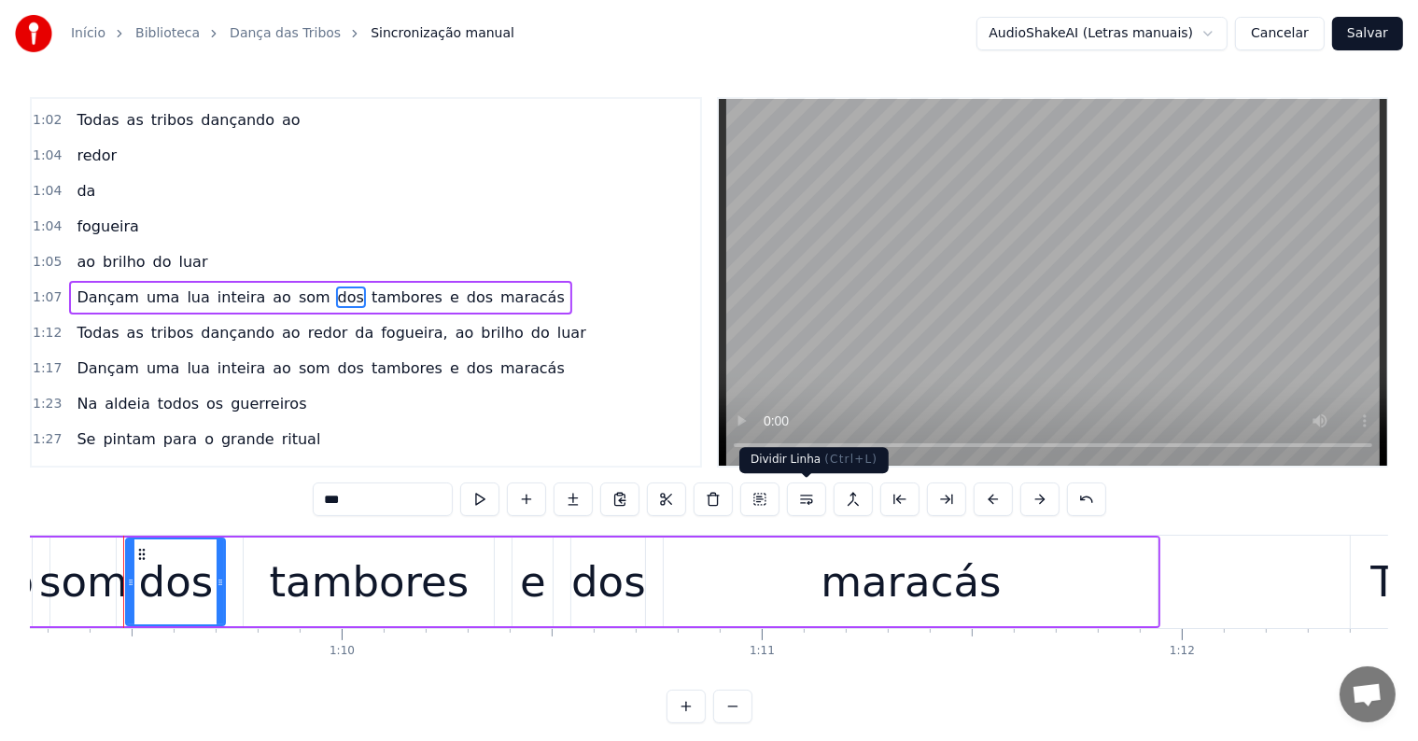
click at [802, 506] on button at bounding box center [806, 500] width 39 height 34
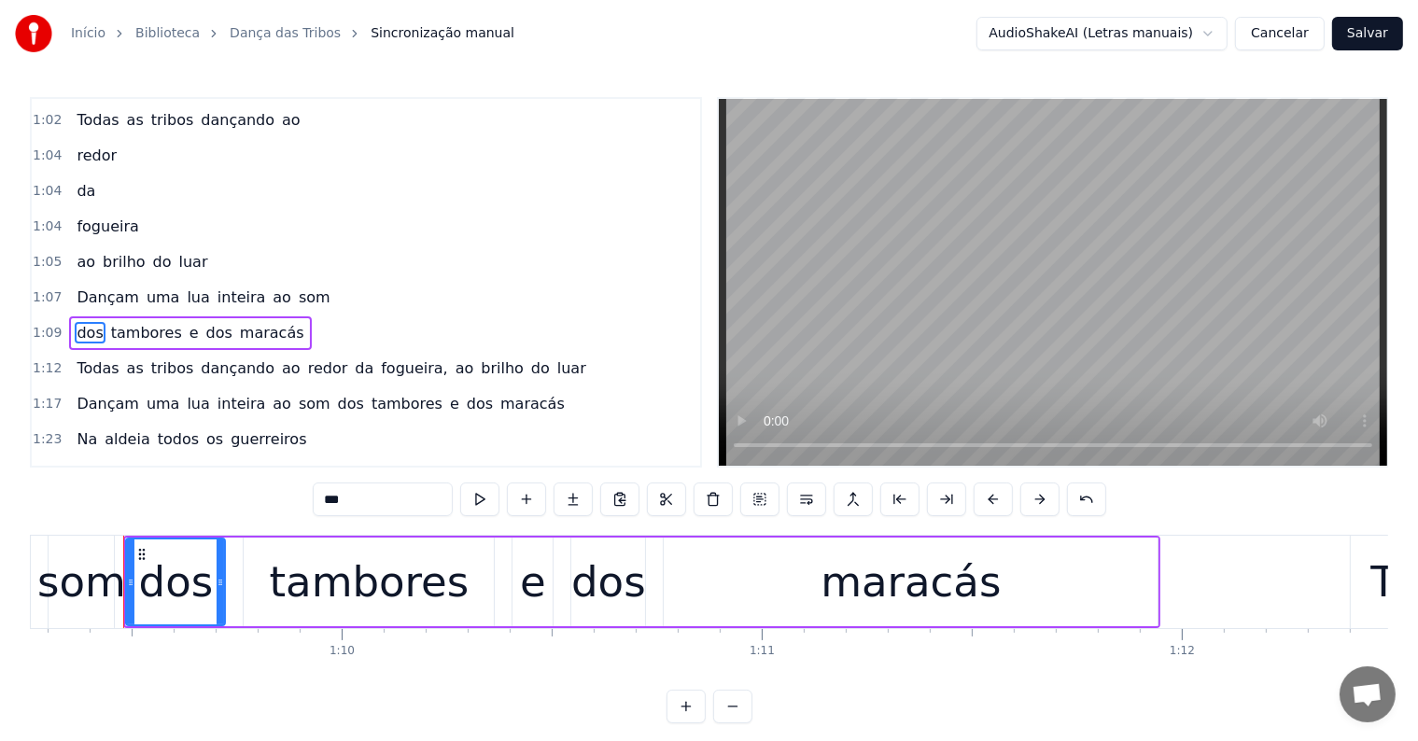
scroll to position [314, 0]
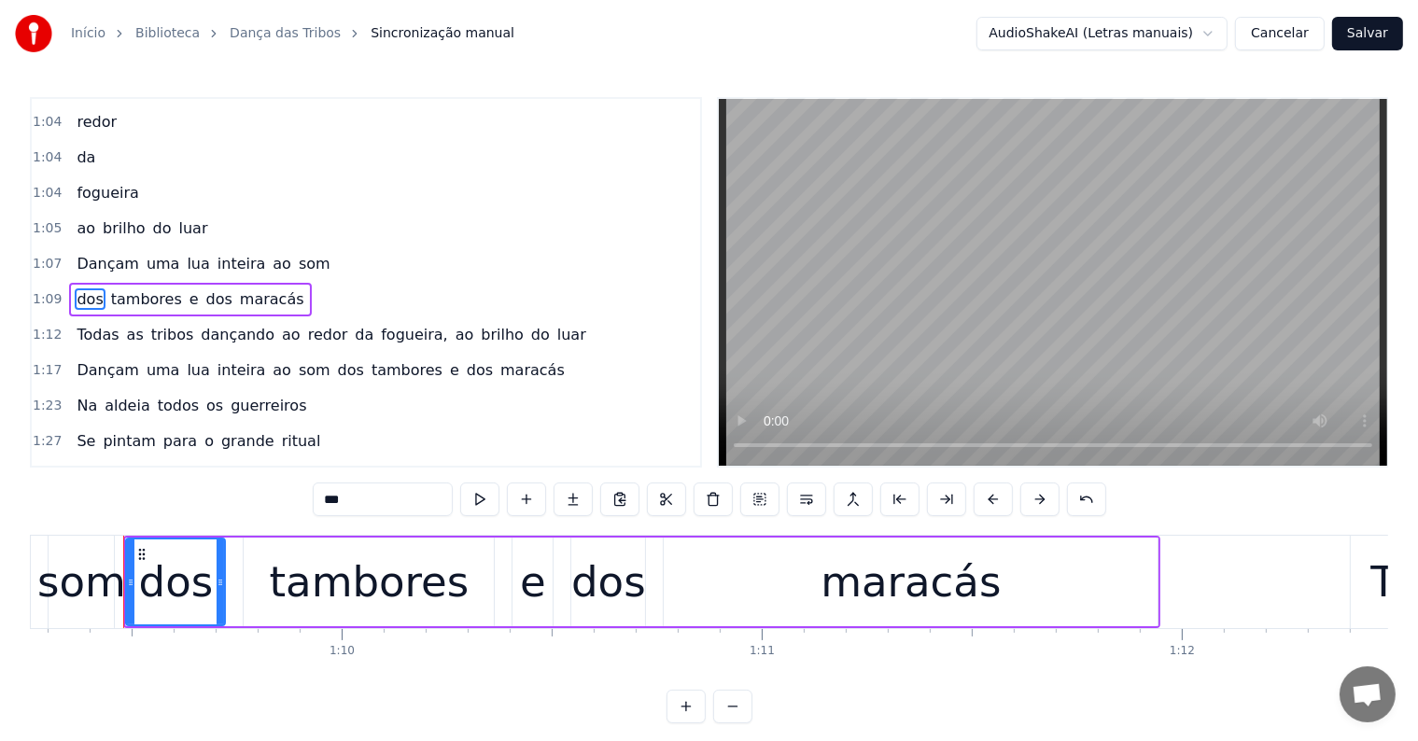
click at [297, 253] on span "som" at bounding box center [314, 263] width 35 height 21
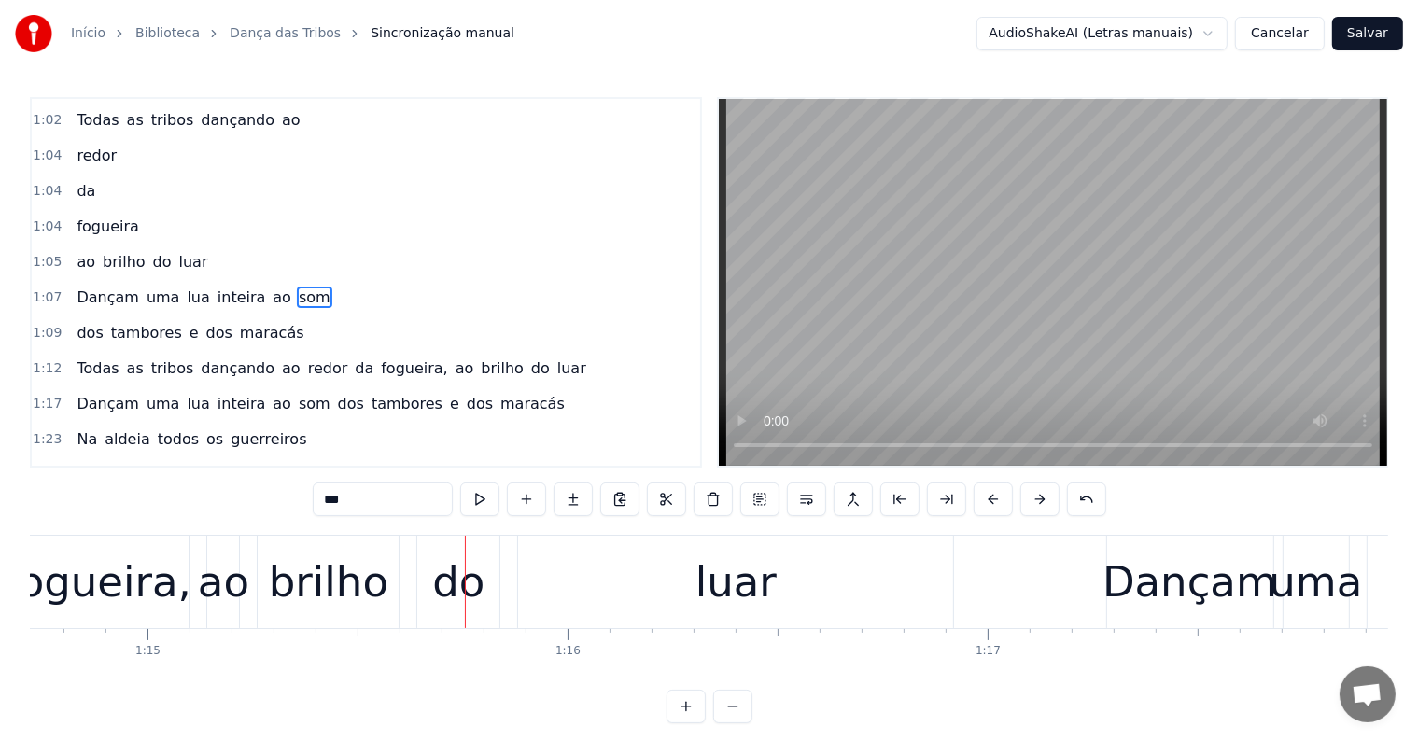
scroll to position [0, 31477]
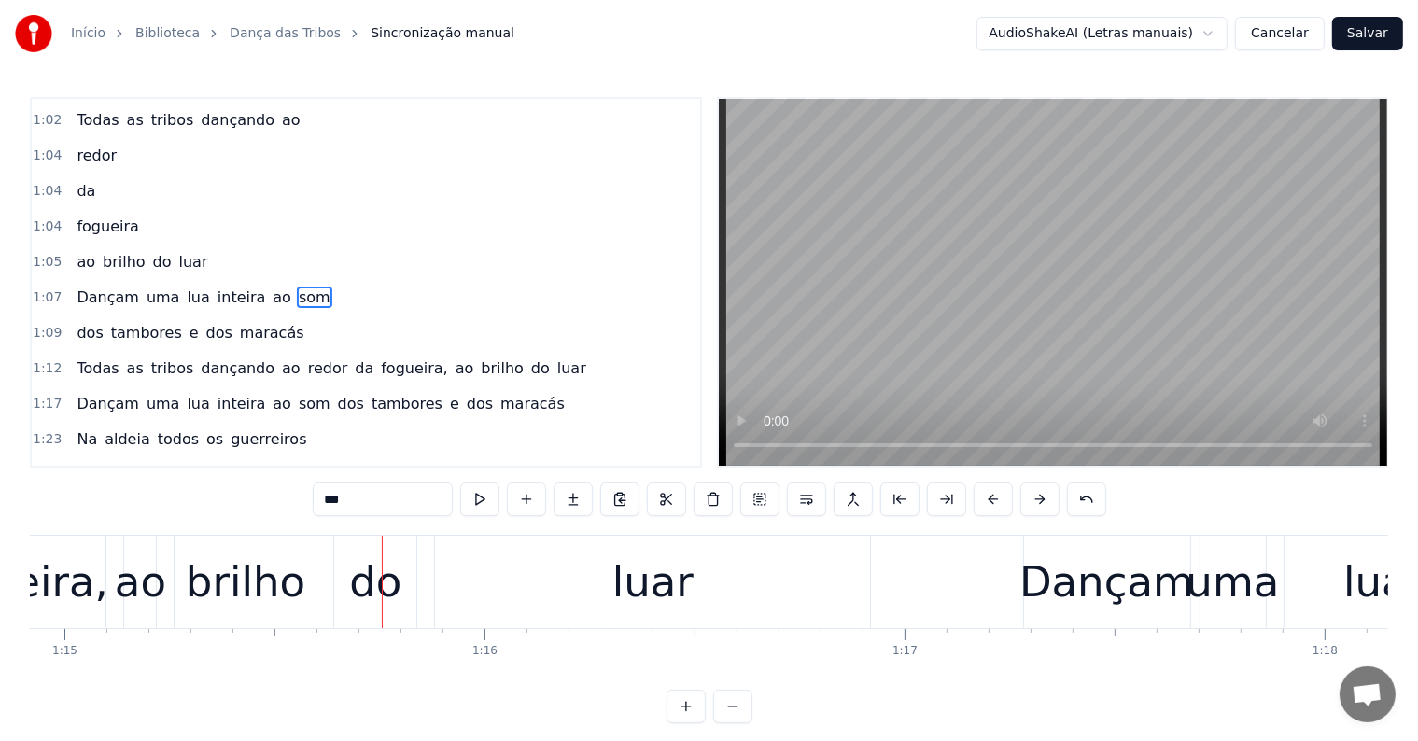
click at [605, 584] on div "luar" at bounding box center [652, 582] width 435 height 92
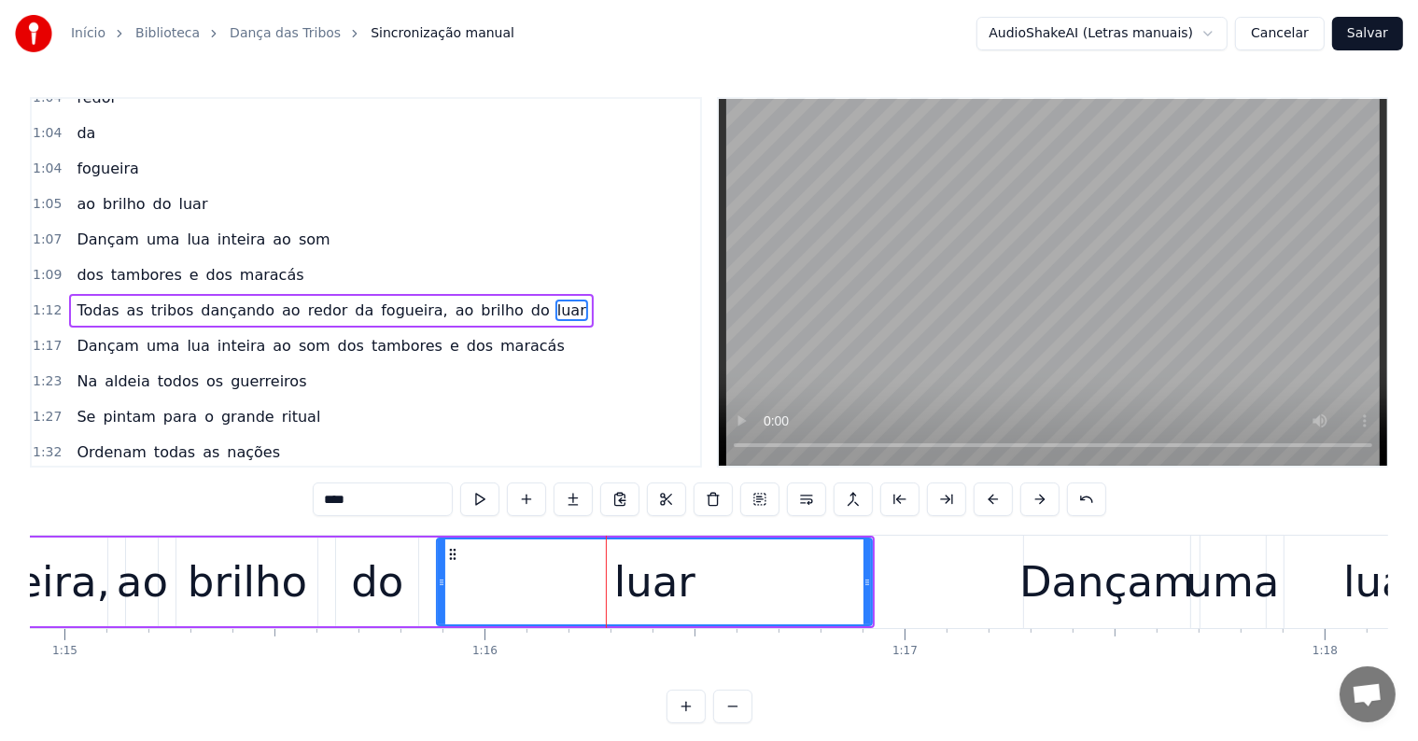
scroll to position [348, 0]
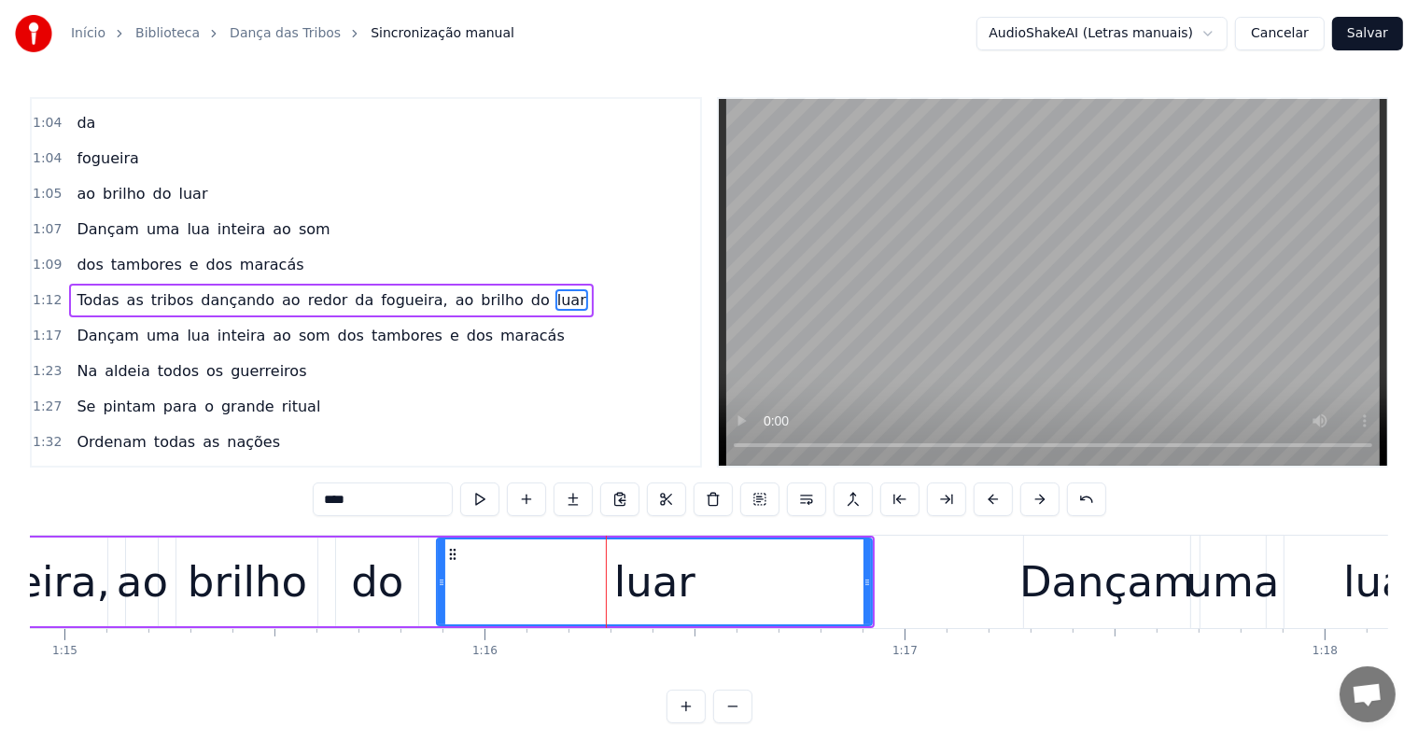
click at [280, 289] on span "ao" at bounding box center [291, 299] width 22 height 21
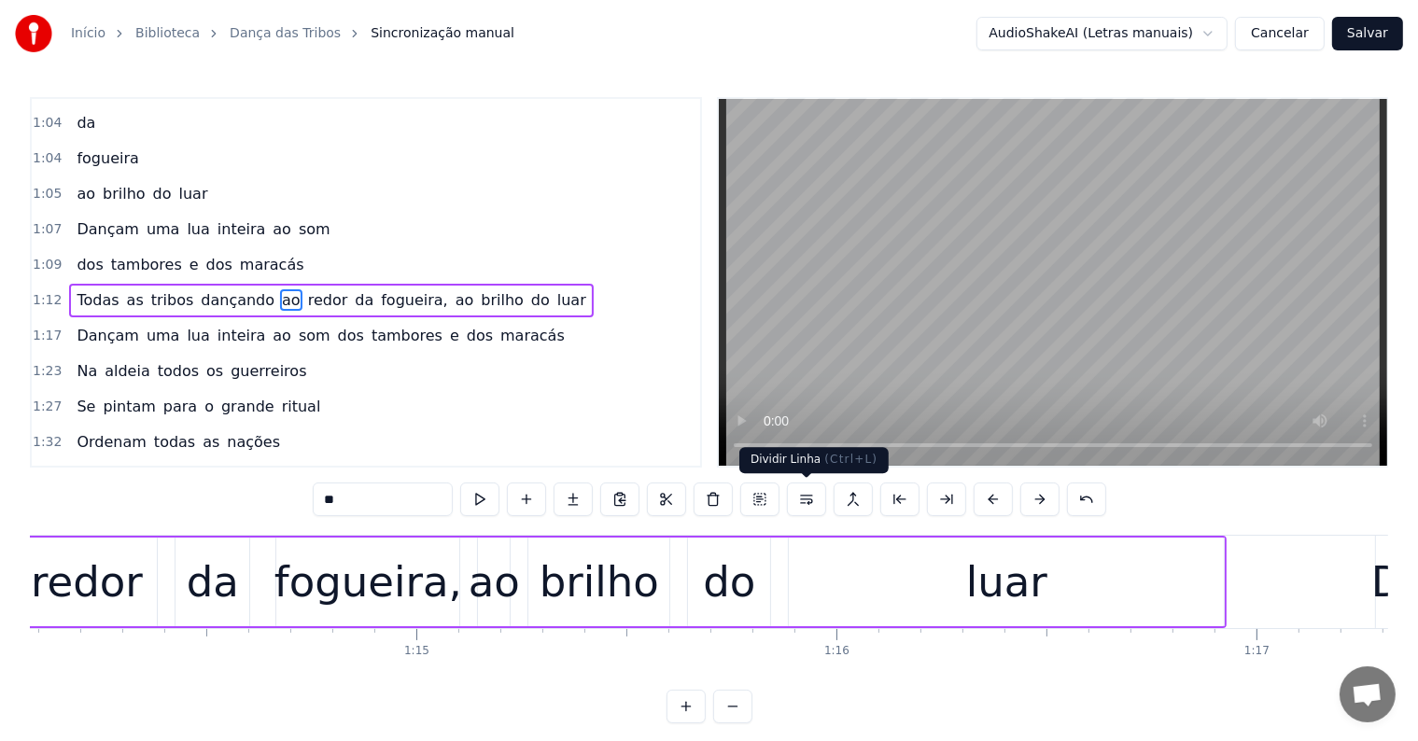
scroll to position [0, 30965]
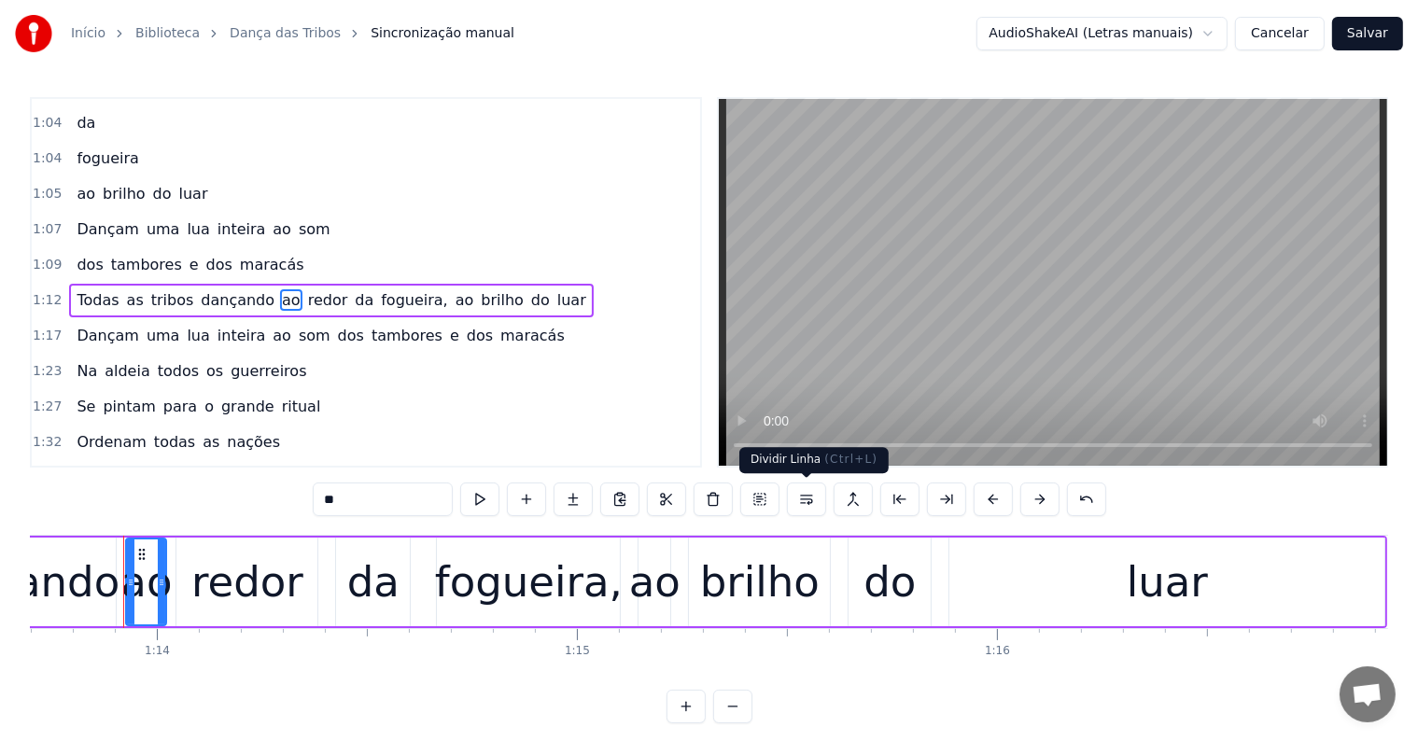
click at [808, 503] on button at bounding box center [806, 500] width 39 height 34
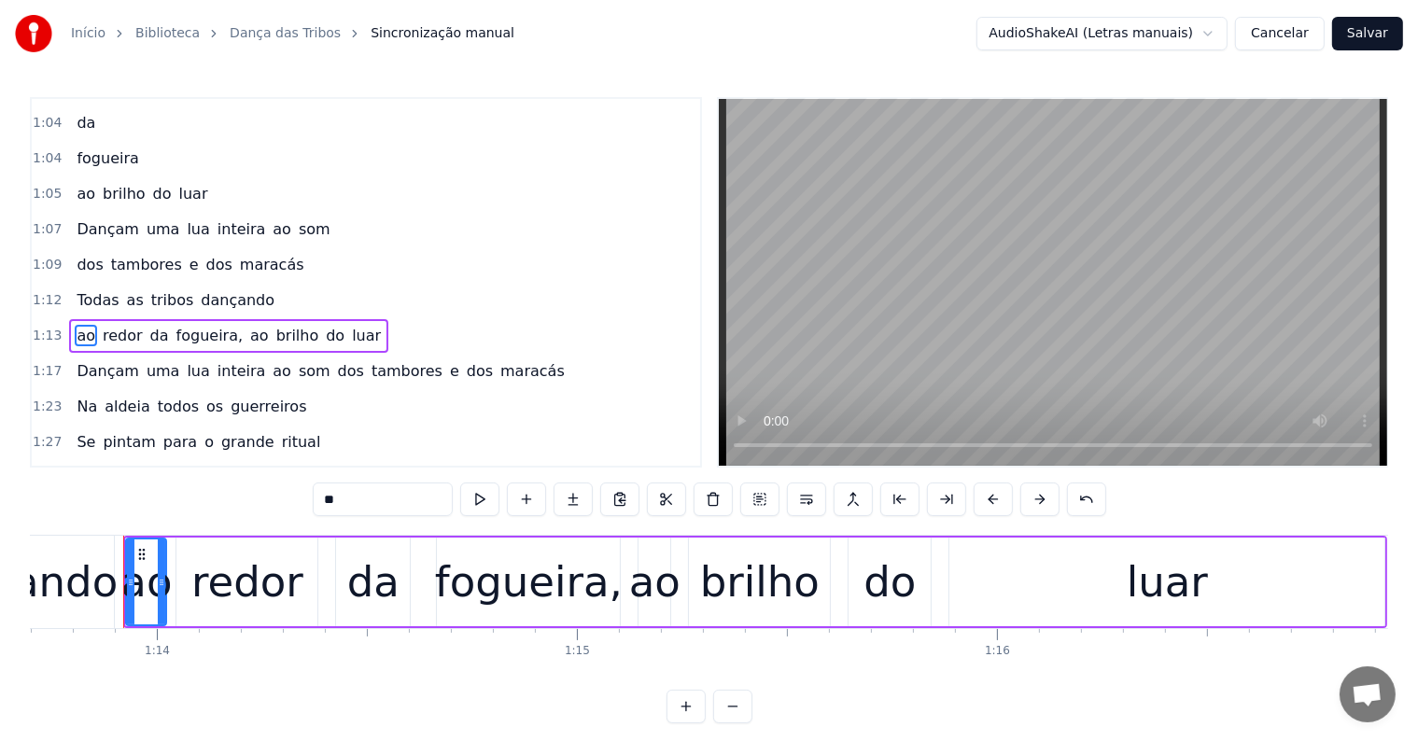
scroll to position [383, 0]
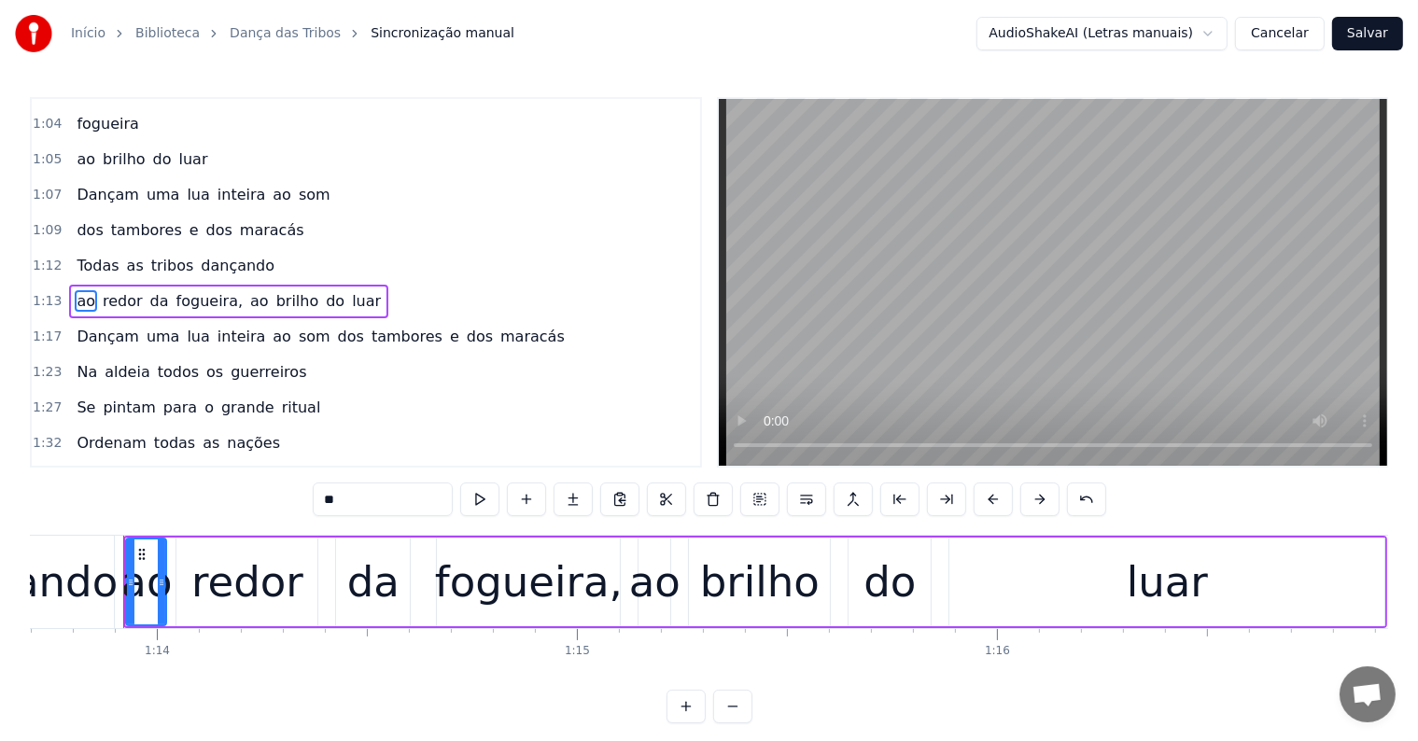
click at [350, 290] on span "luar" at bounding box center [366, 300] width 33 height 21
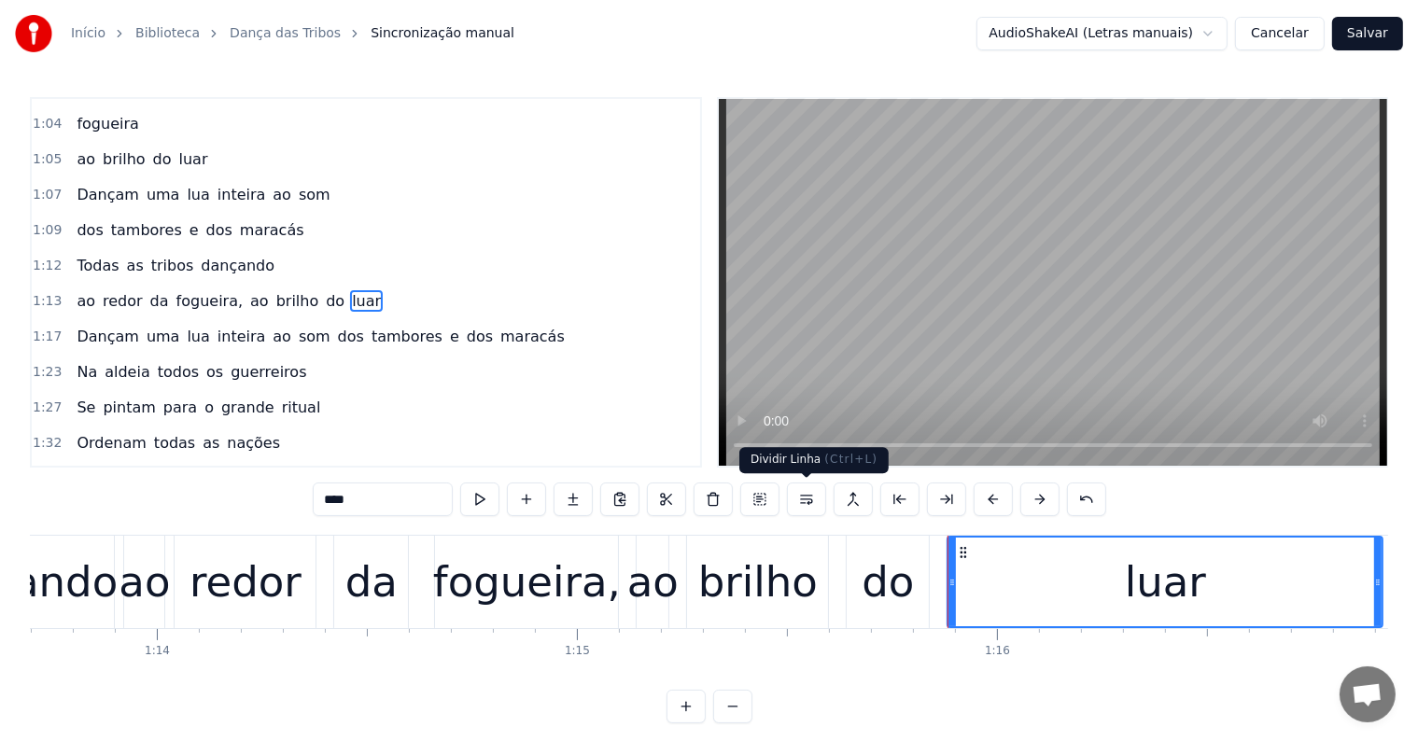
click at [802, 499] on button at bounding box center [806, 500] width 39 height 34
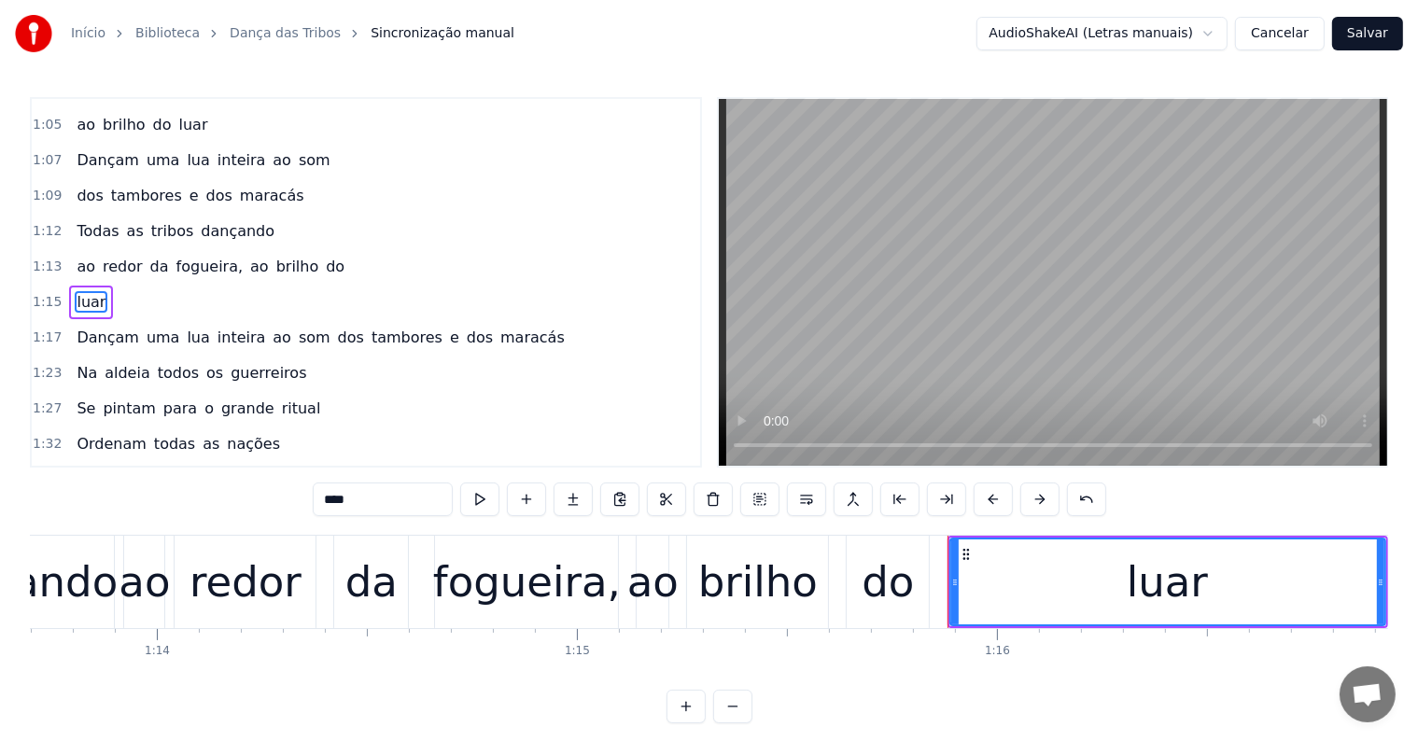
click at [324, 256] on span "do" at bounding box center [335, 266] width 22 height 21
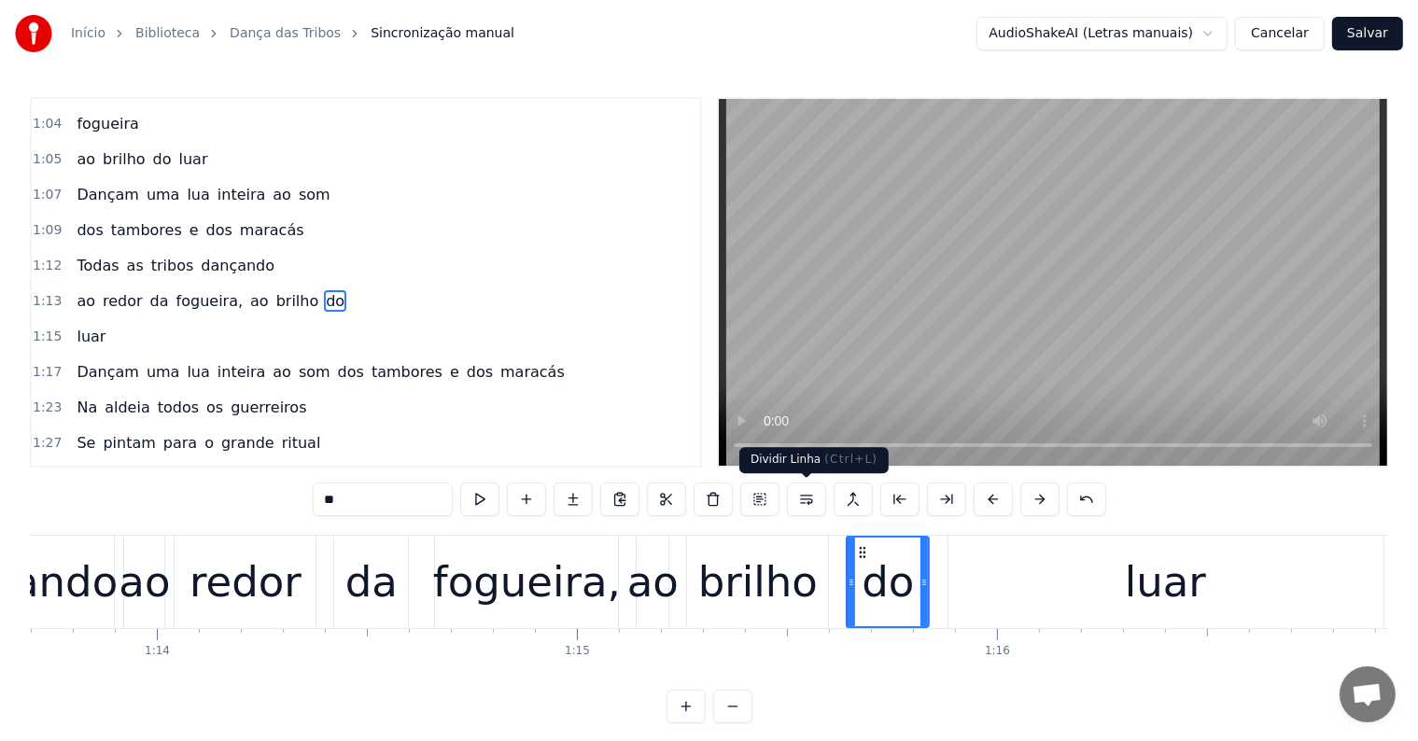
click at [803, 496] on button at bounding box center [806, 500] width 39 height 34
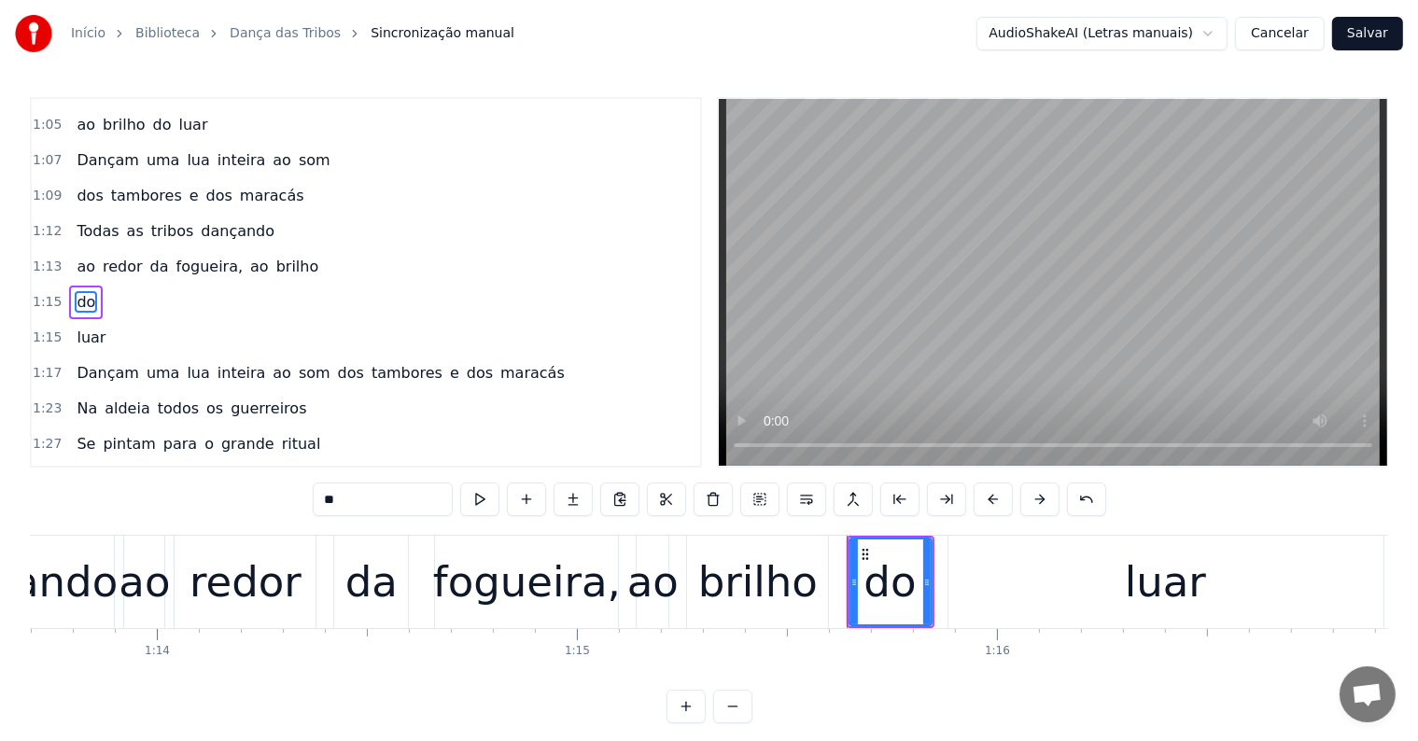
click at [275, 256] on span "brilho" at bounding box center [298, 266] width 47 height 21
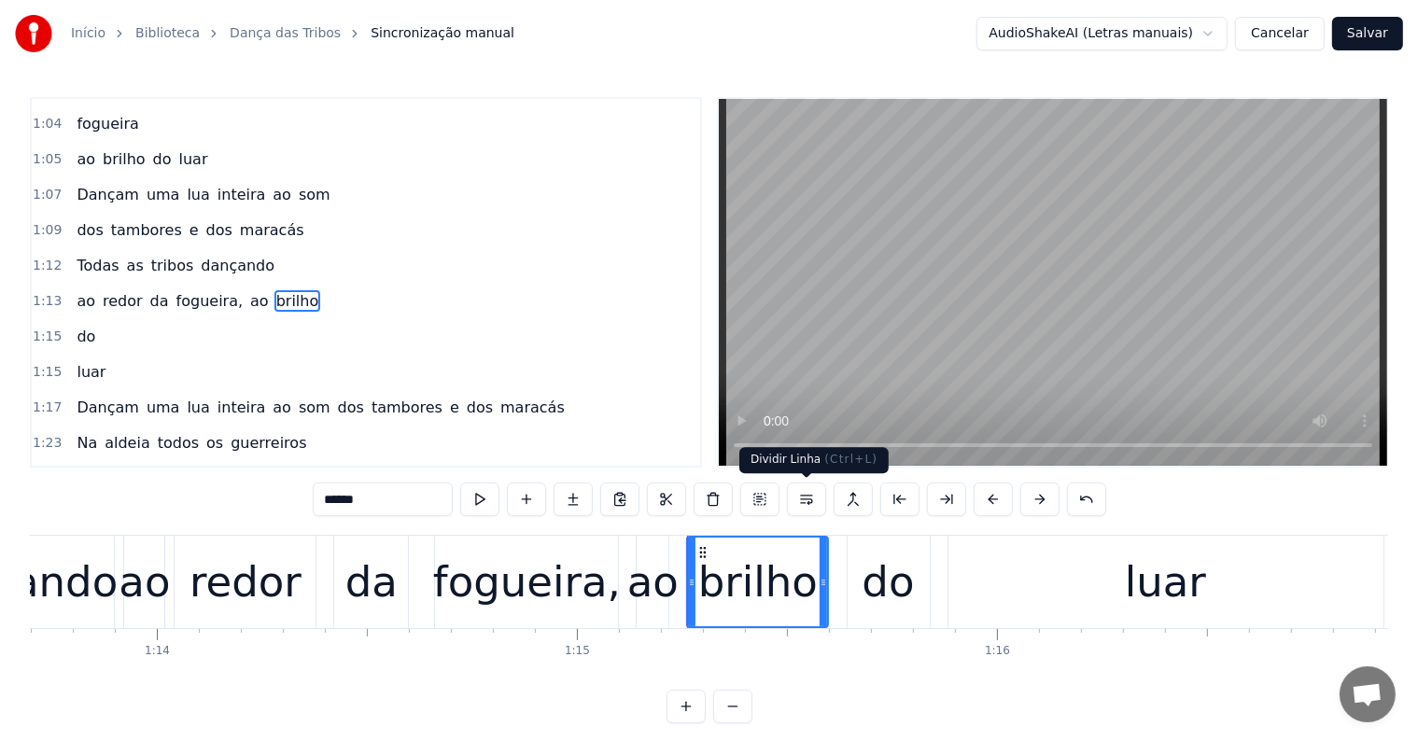
click at [814, 504] on button at bounding box center [806, 500] width 39 height 34
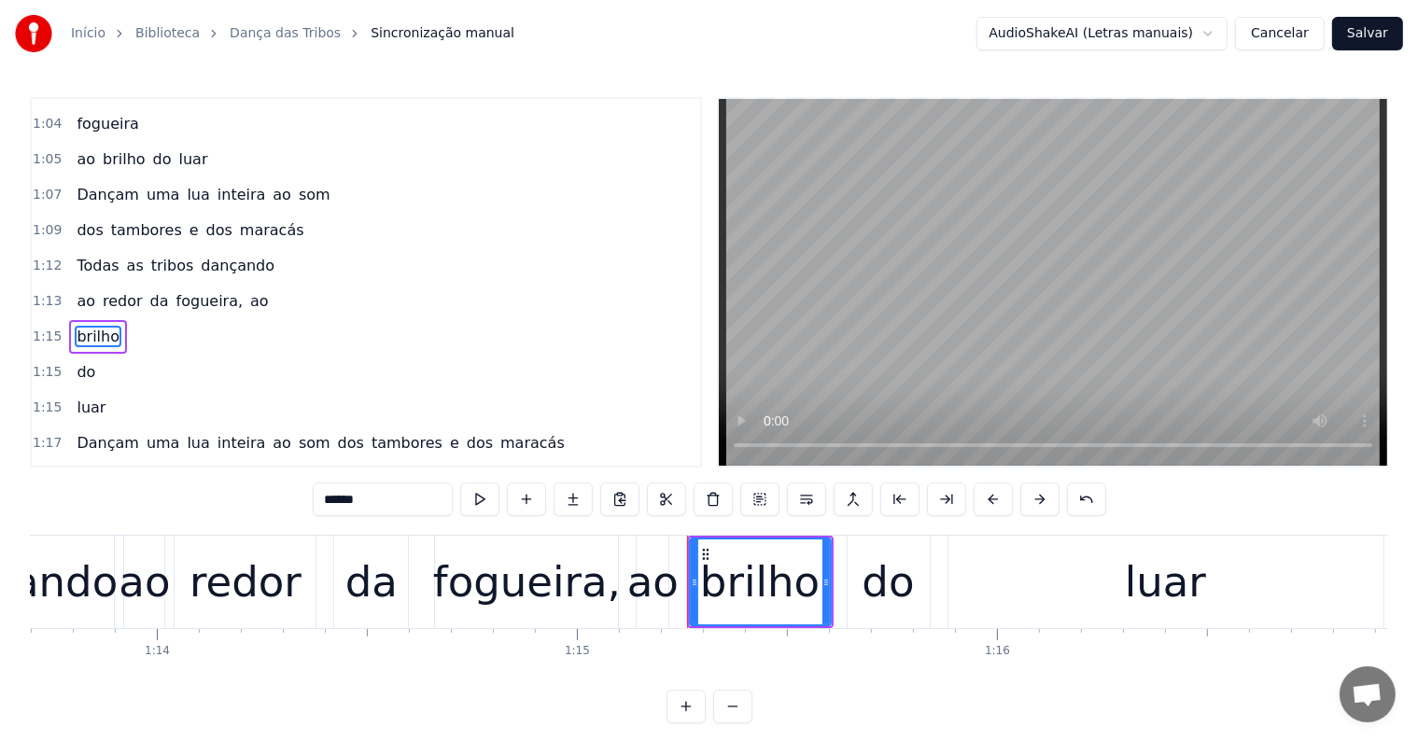
scroll to position [417, 0]
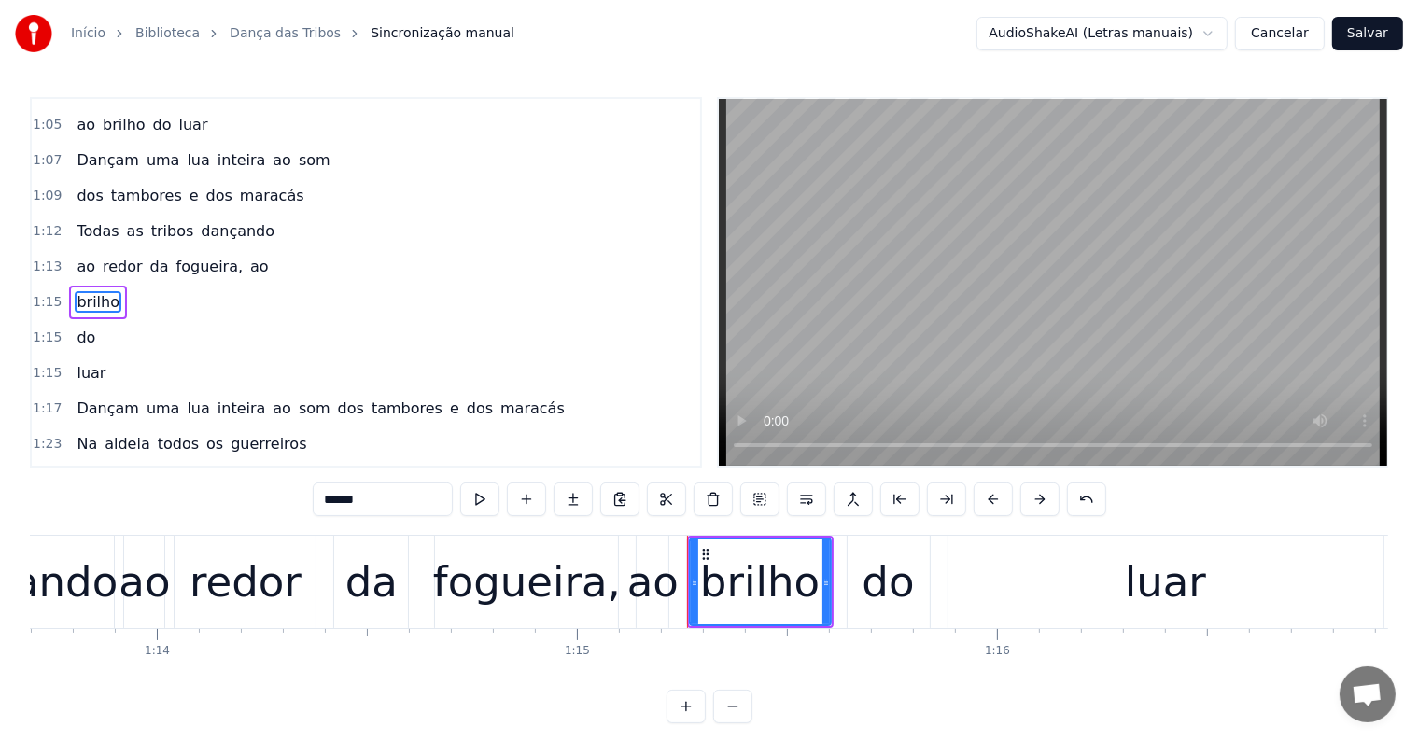
click at [248, 256] on span "ao" at bounding box center [259, 266] width 22 height 21
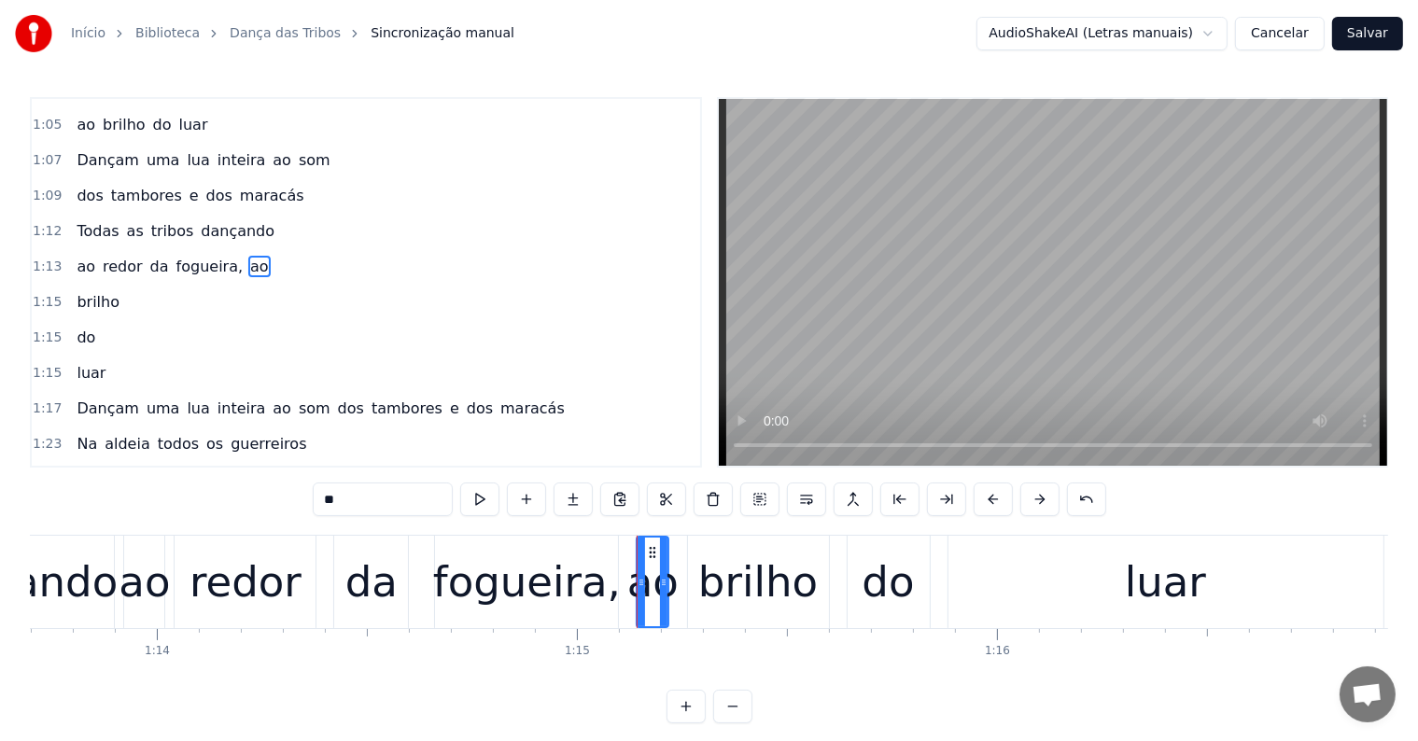
scroll to position [383, 0]
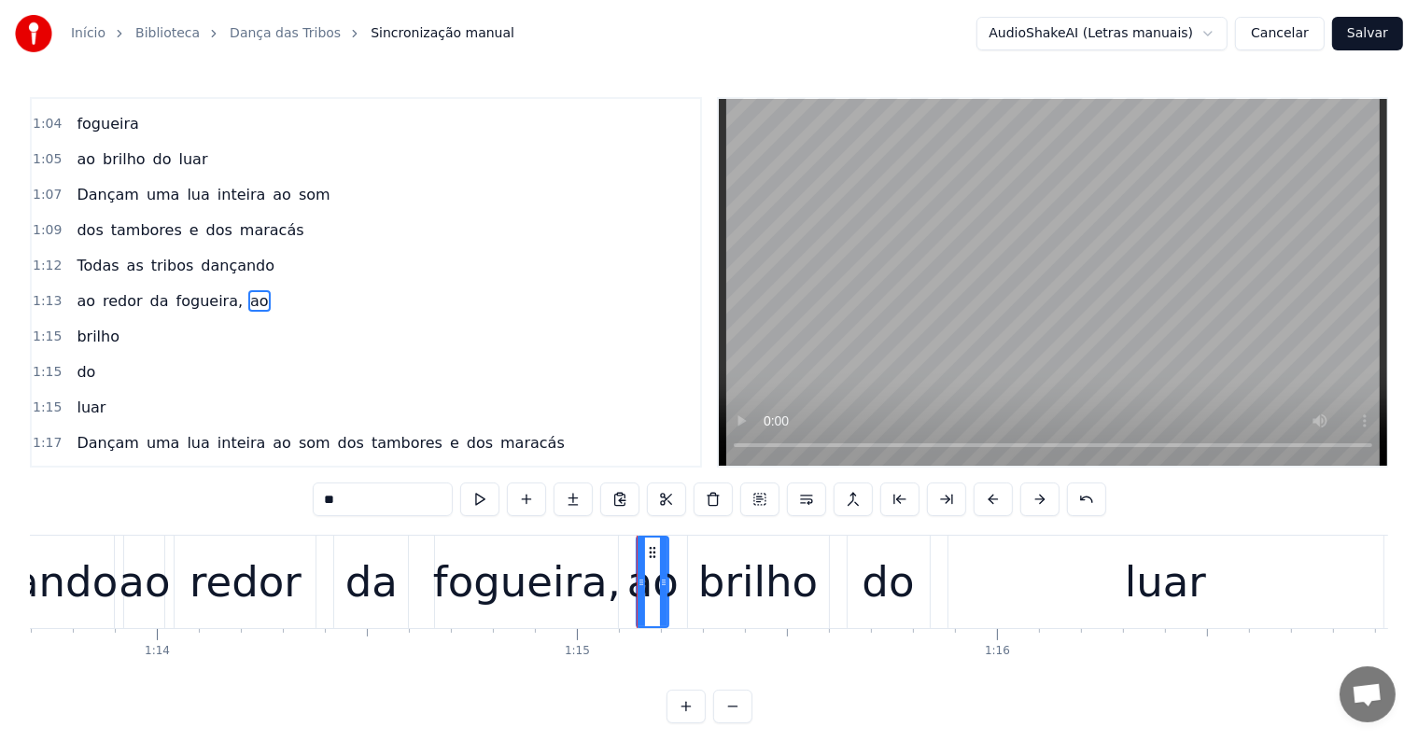
click at [83, 255] on span "Todas" at bounding box center [98, 265] width 46 height 21
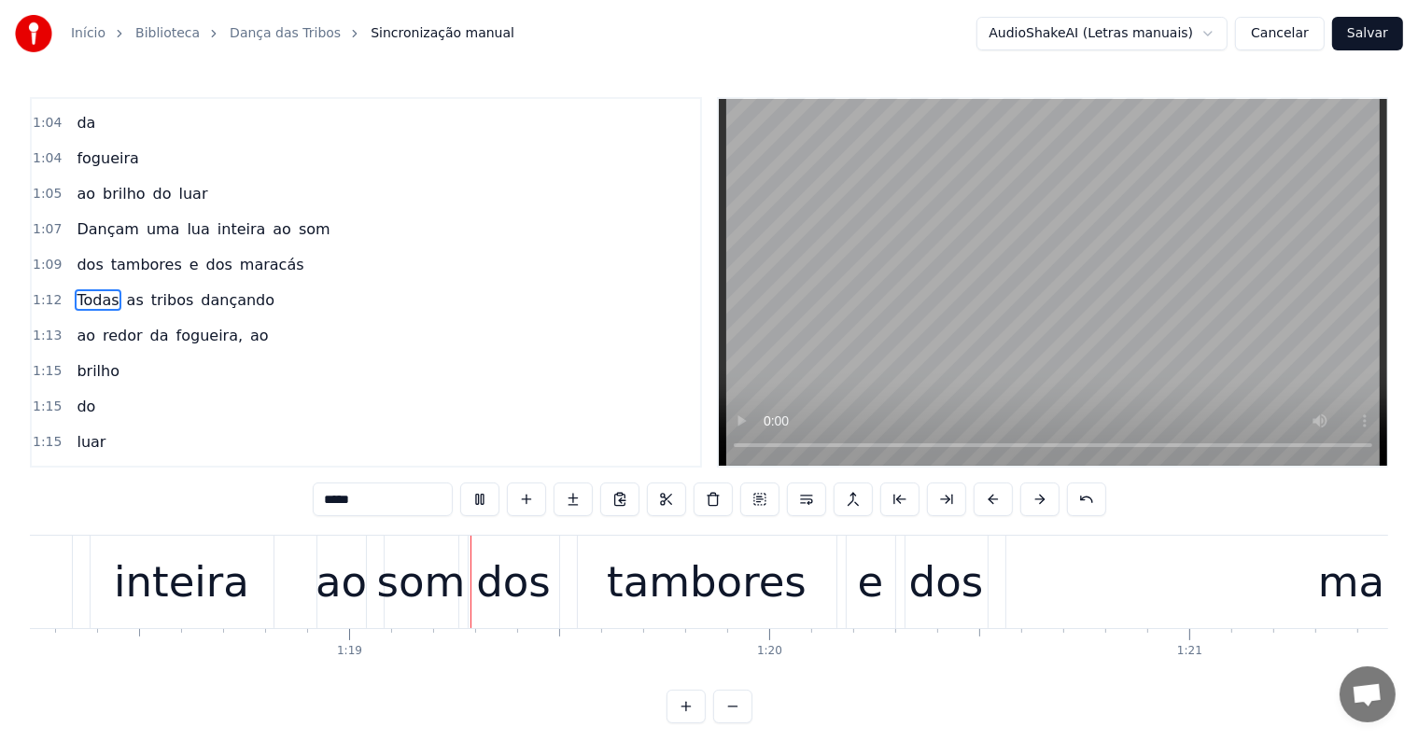
scroll to position [0, 32908]
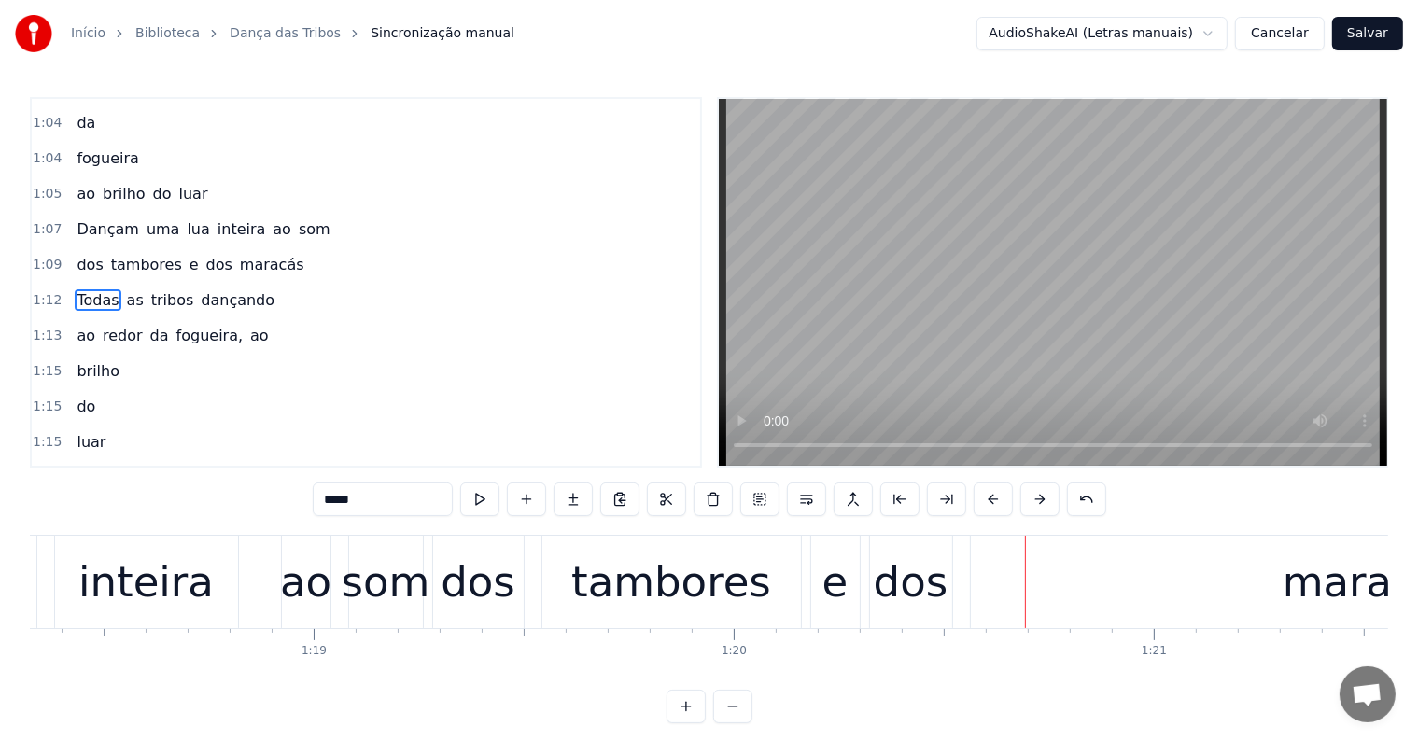
click at [878, 605] on div "dos" at bounding box center [911, 582] width 75 height 63
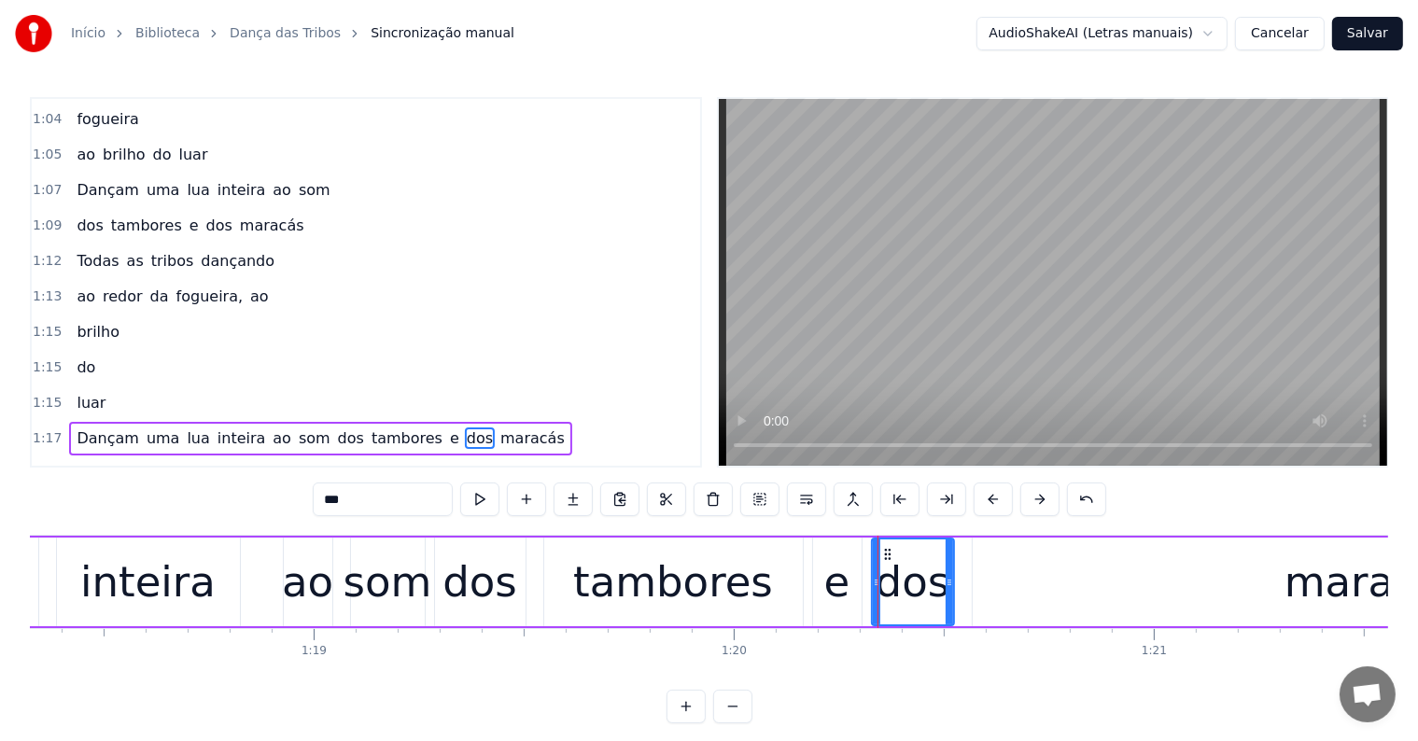
scroll to position [520, 0]
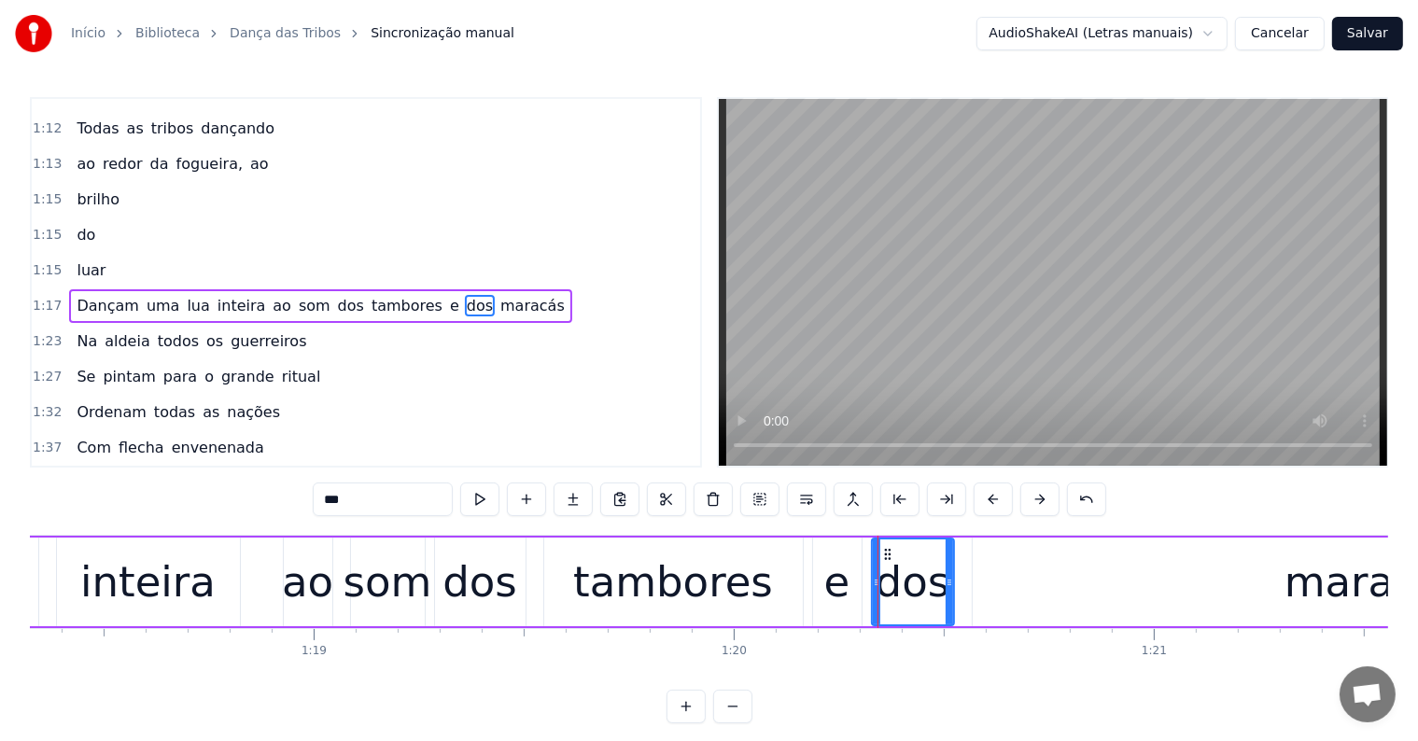
click at [336, 295] on span "dos" at bounding box center [351, 305] width 30 height 21
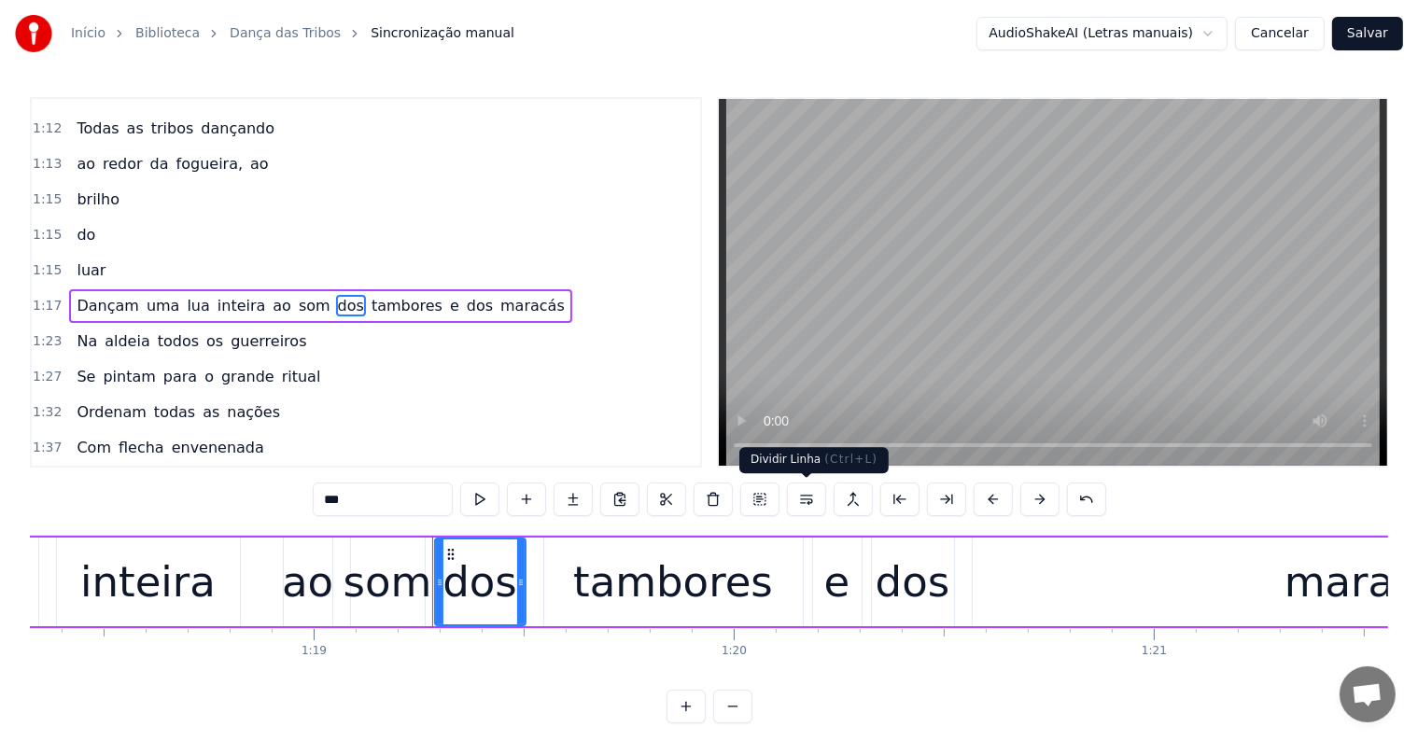
click at [798, 497] on button at bounding box center [806, 500] width 39 height 34
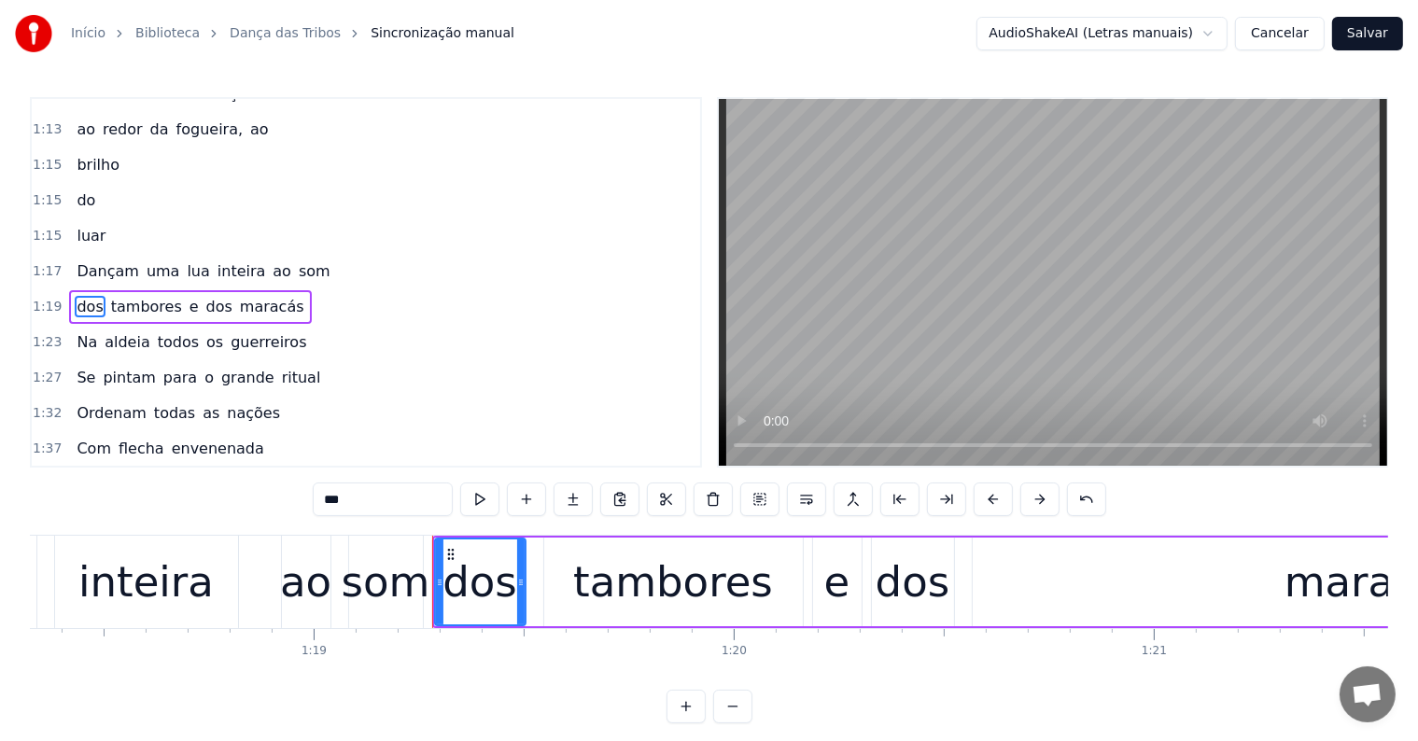
click at [297, 260] on span "som" at bounding box center [314, 270] width 35 height 21
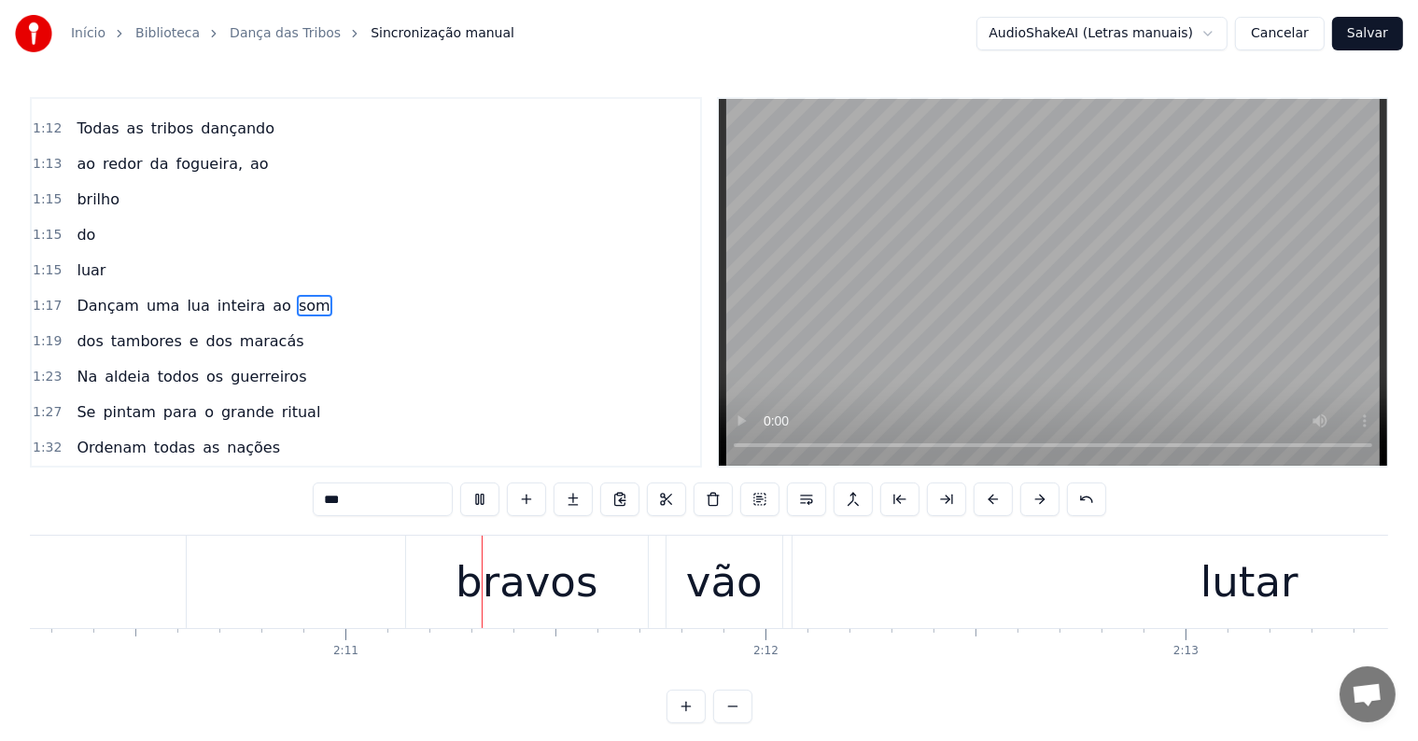
scroll to position [0, 54729]
click at [534, 584] on div "bravos" at bounding box center [522, 582] width 142 height 63
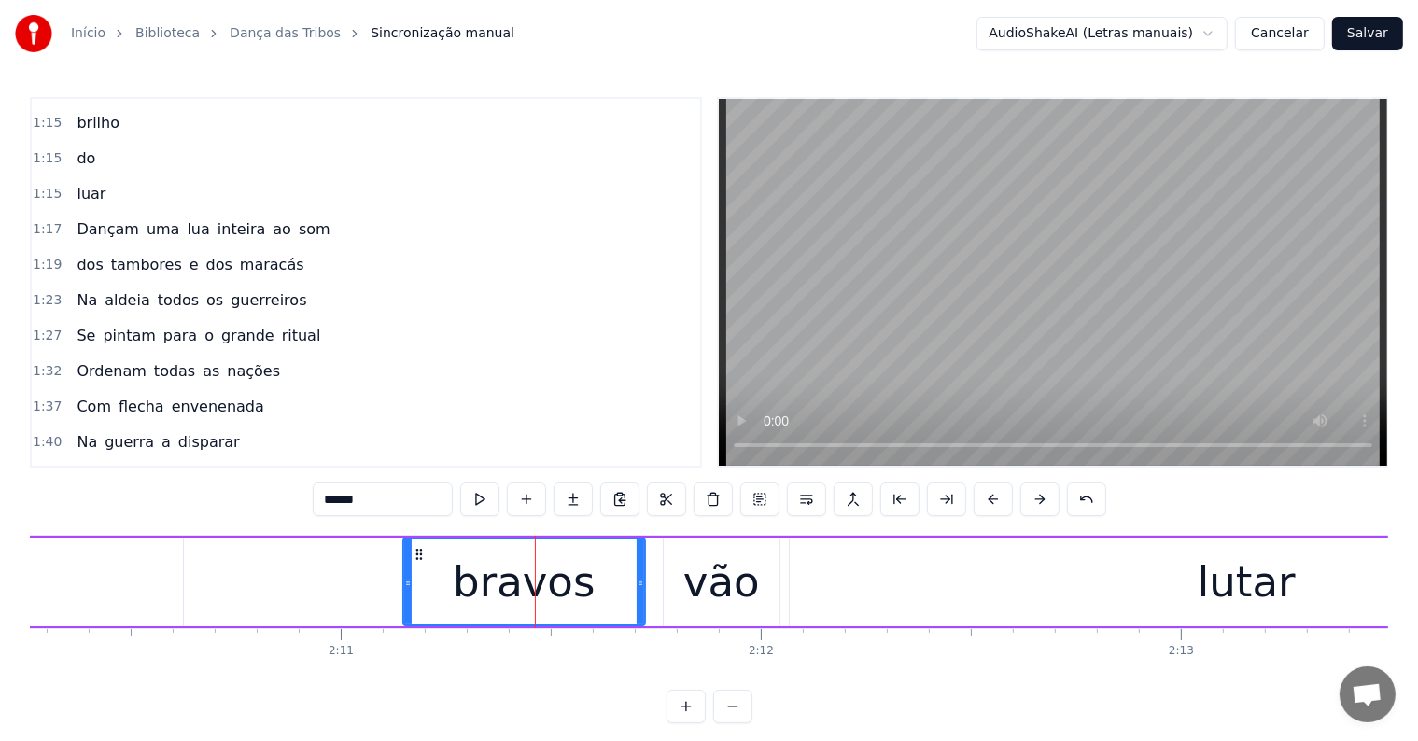
scroll to position [933, 0]
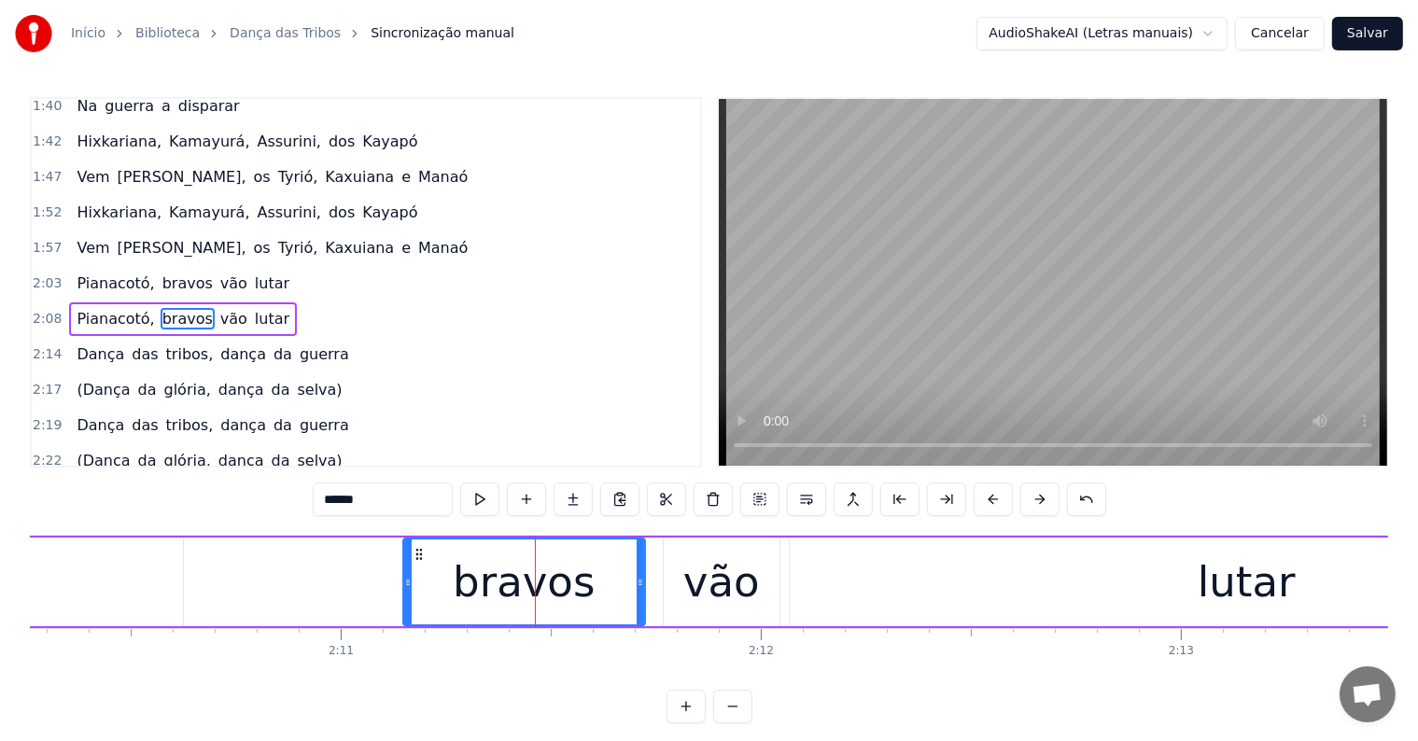
click at [253, 308] on span "lutar" at bounding box center [272, 318] width 38 height 21
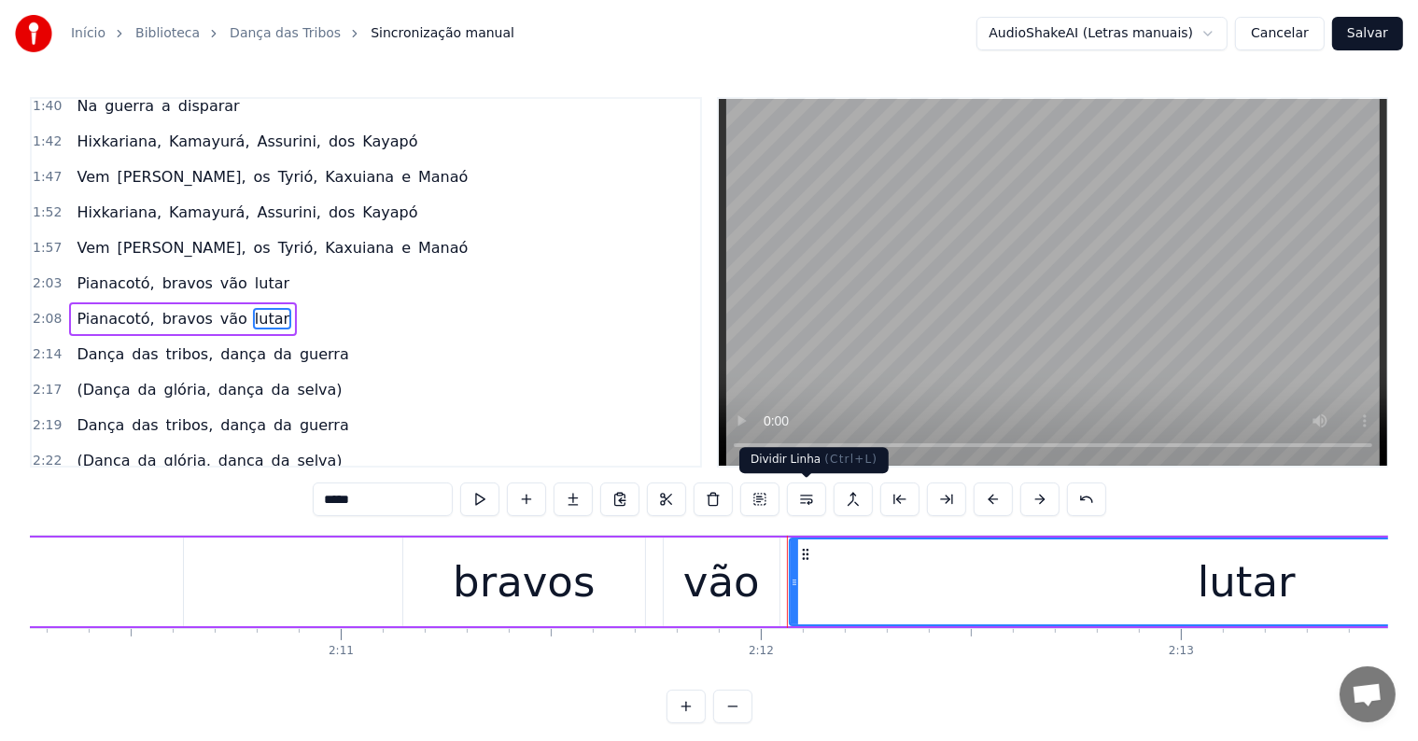
click at [799, 499] on button at bounding box center [806, 500] width 39 height 34
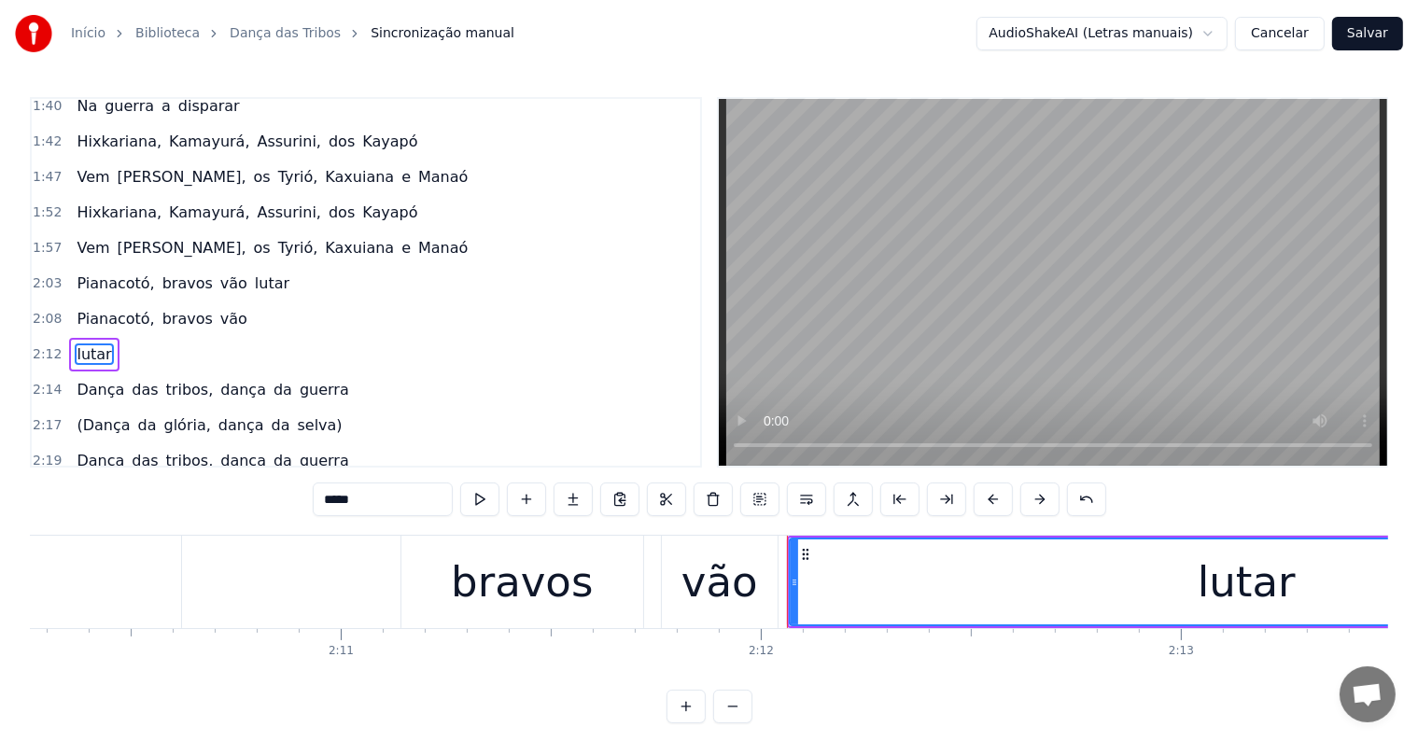
scroll to position [967, 0]
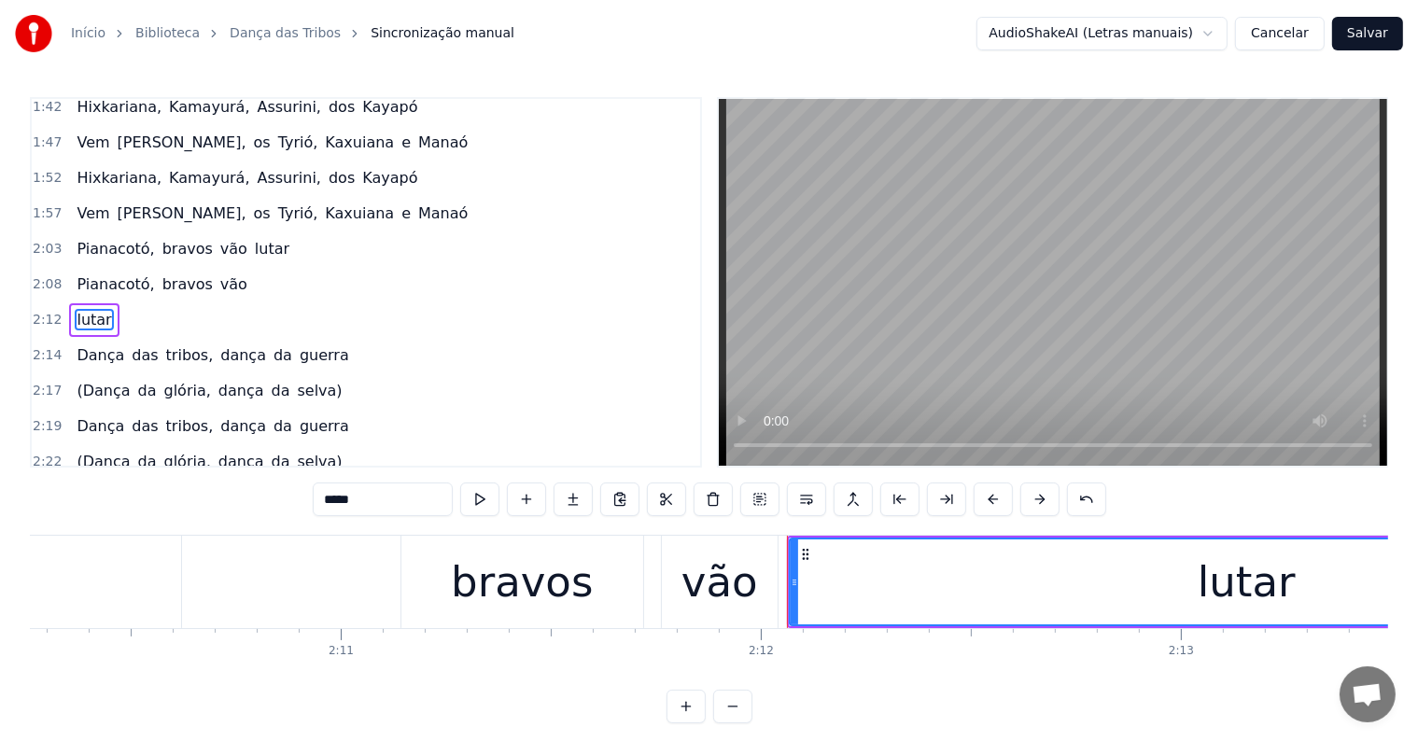
click at [218, 274] on span "vão" at bounding box center [233, 284] width 31 height 21
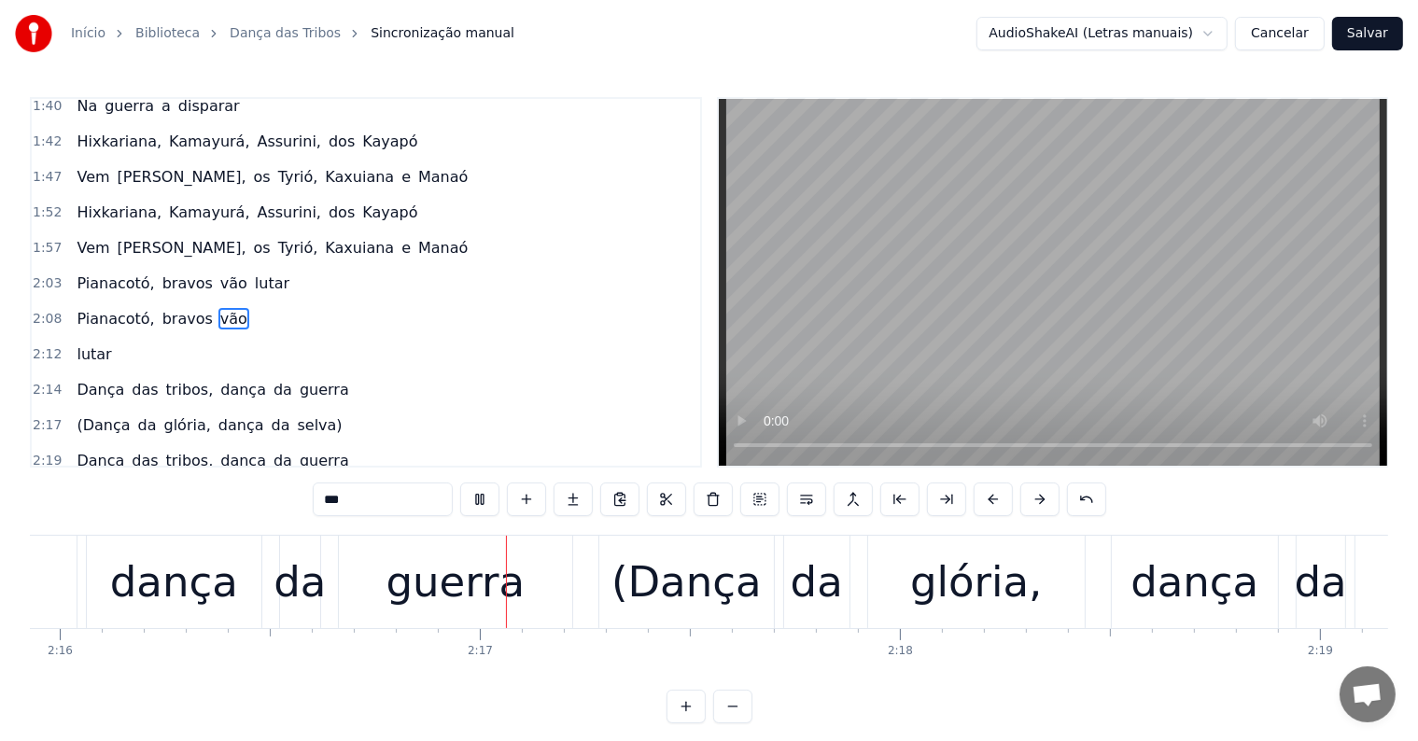
scroll to position [0, 57249]
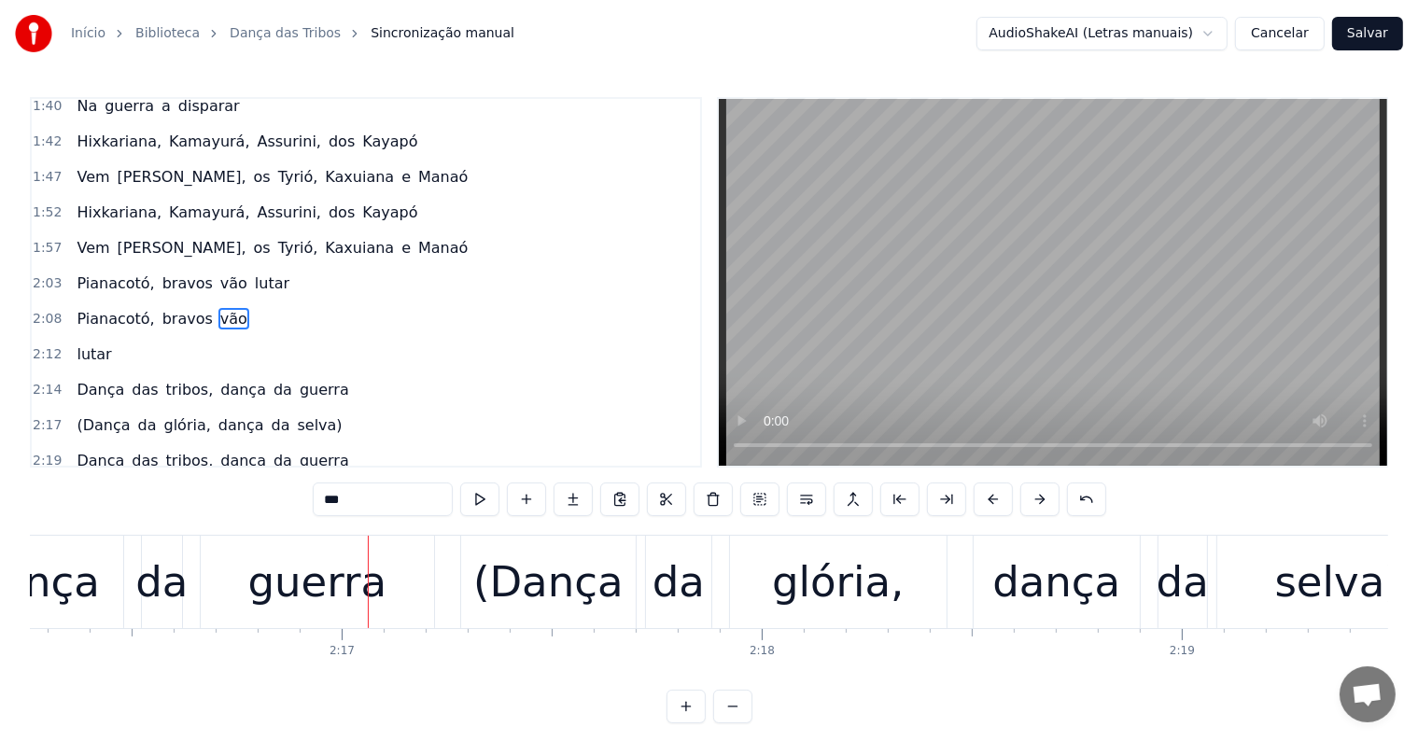
click at [370, 587] on div "guerra" at bounding box center [317, 582] width 139 height 63
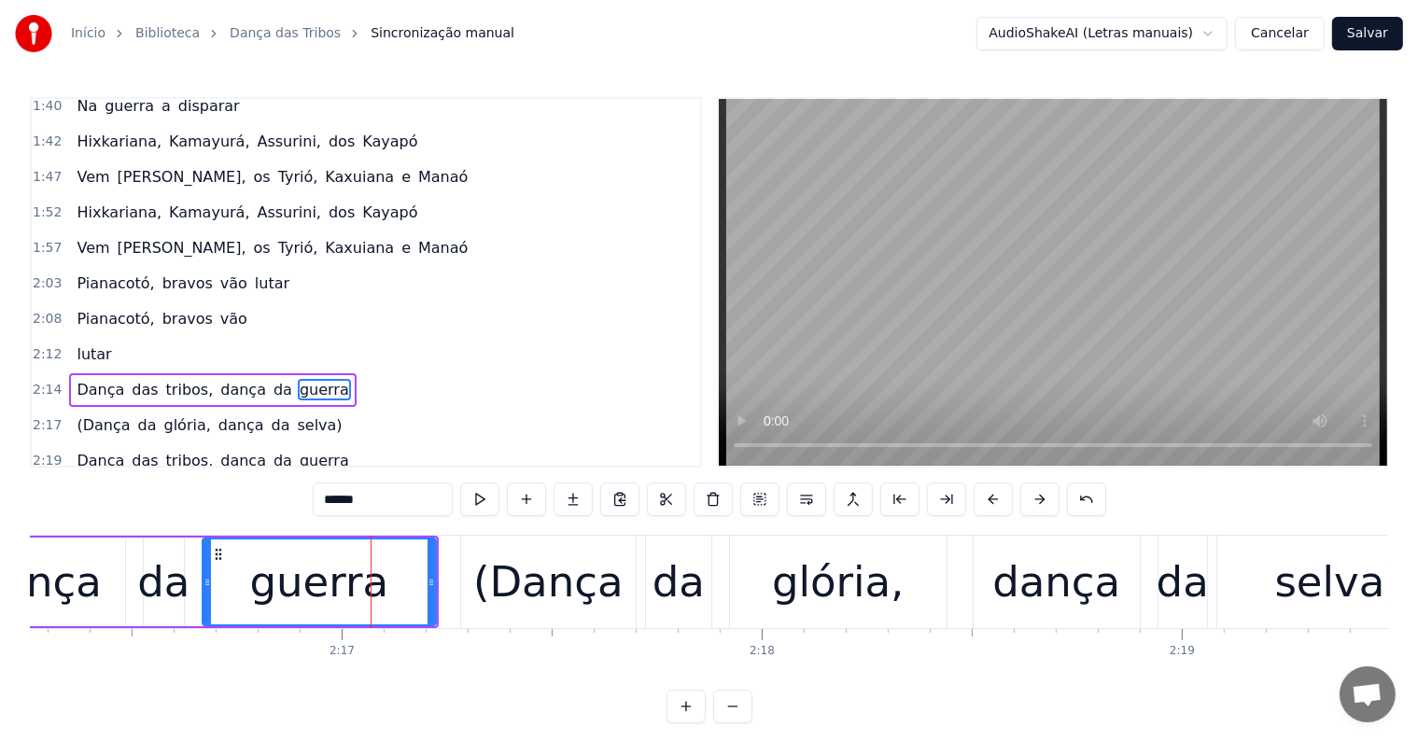
scroll to position [1001, 0]
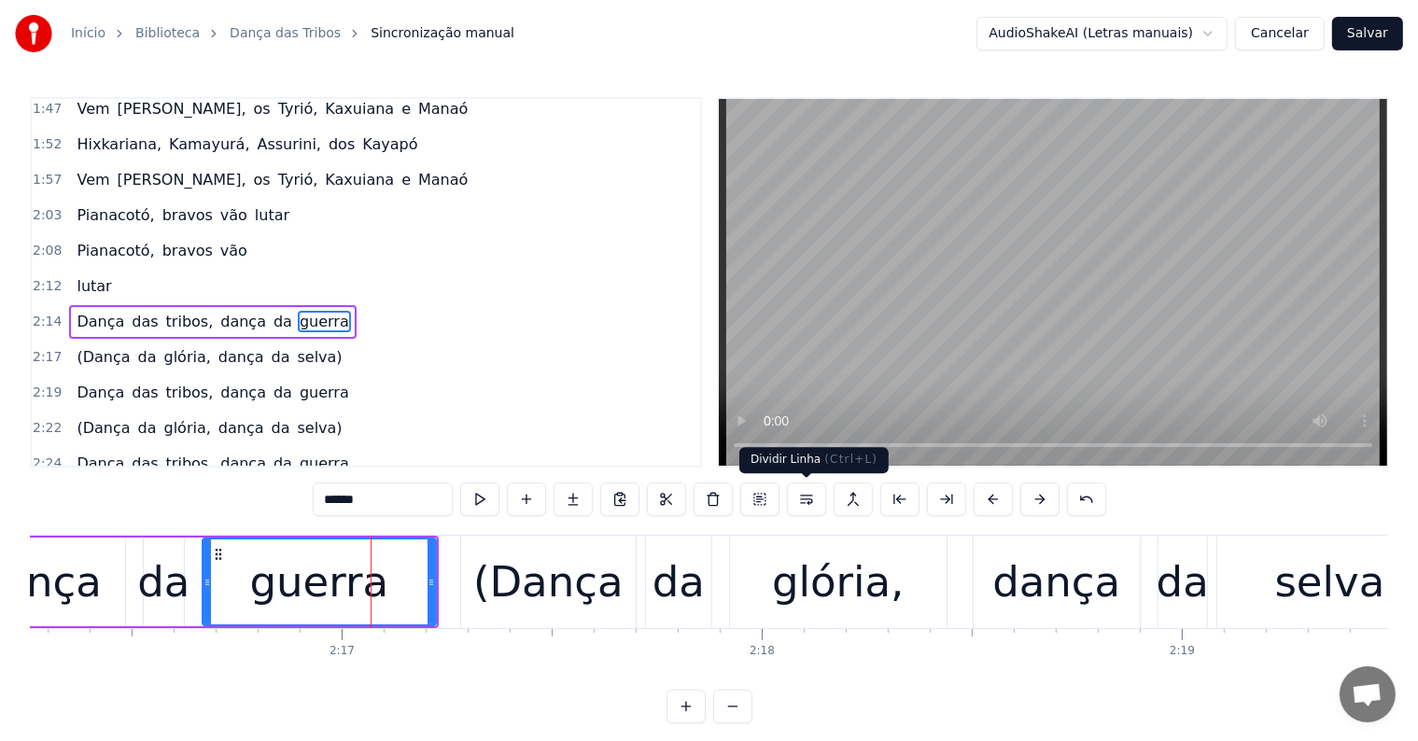
click at [808, 500] on button at bounding box center [806, 500] width 39 height 34
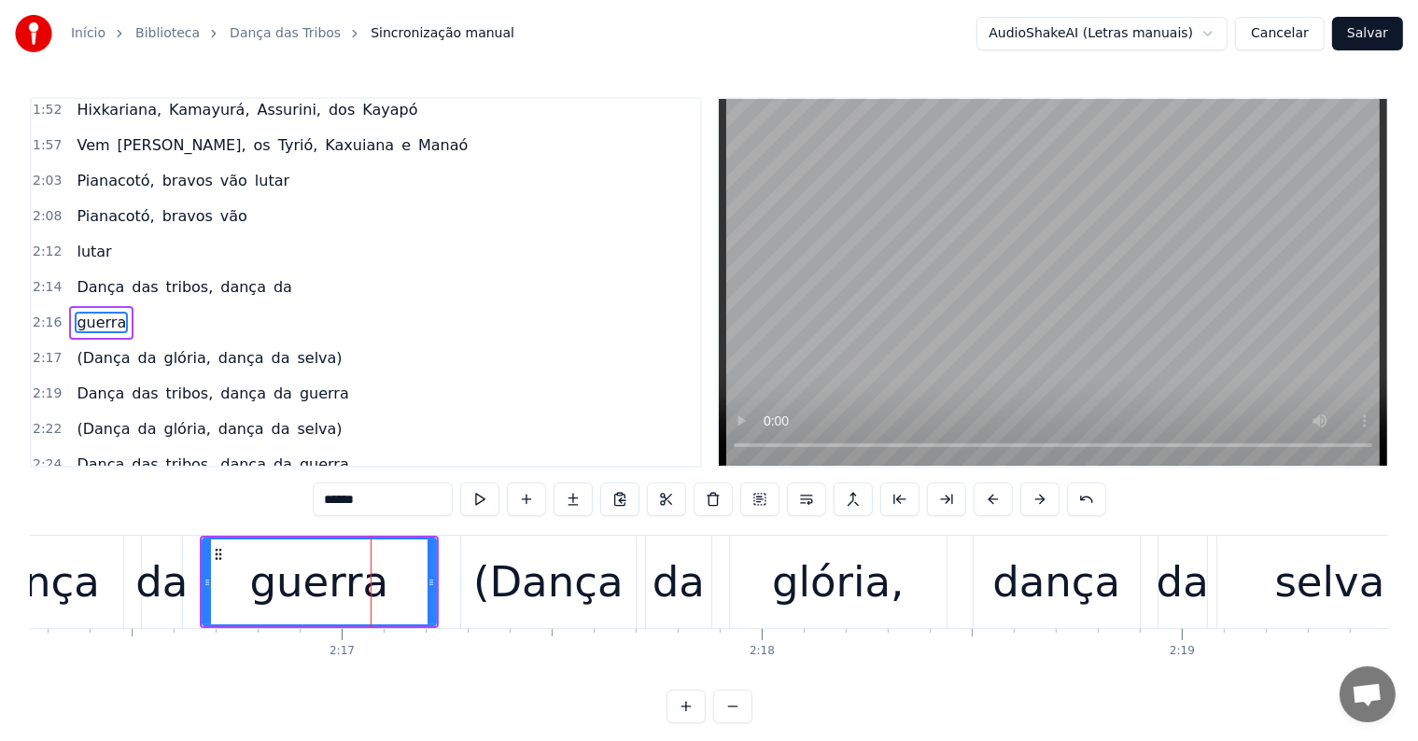
click at [272, 276] on span "da" at bounding box center [283, 286] width 22 height 21
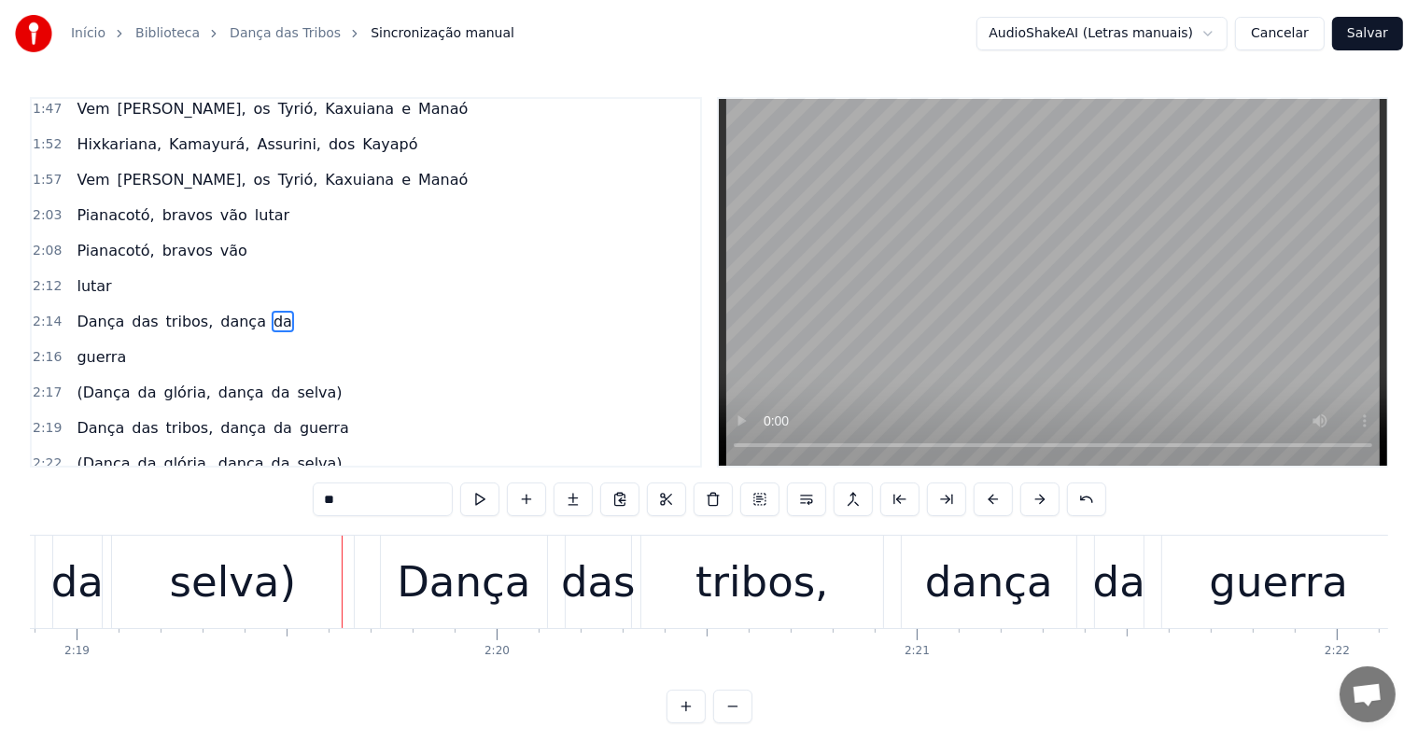
scroll to position [0, 58421]
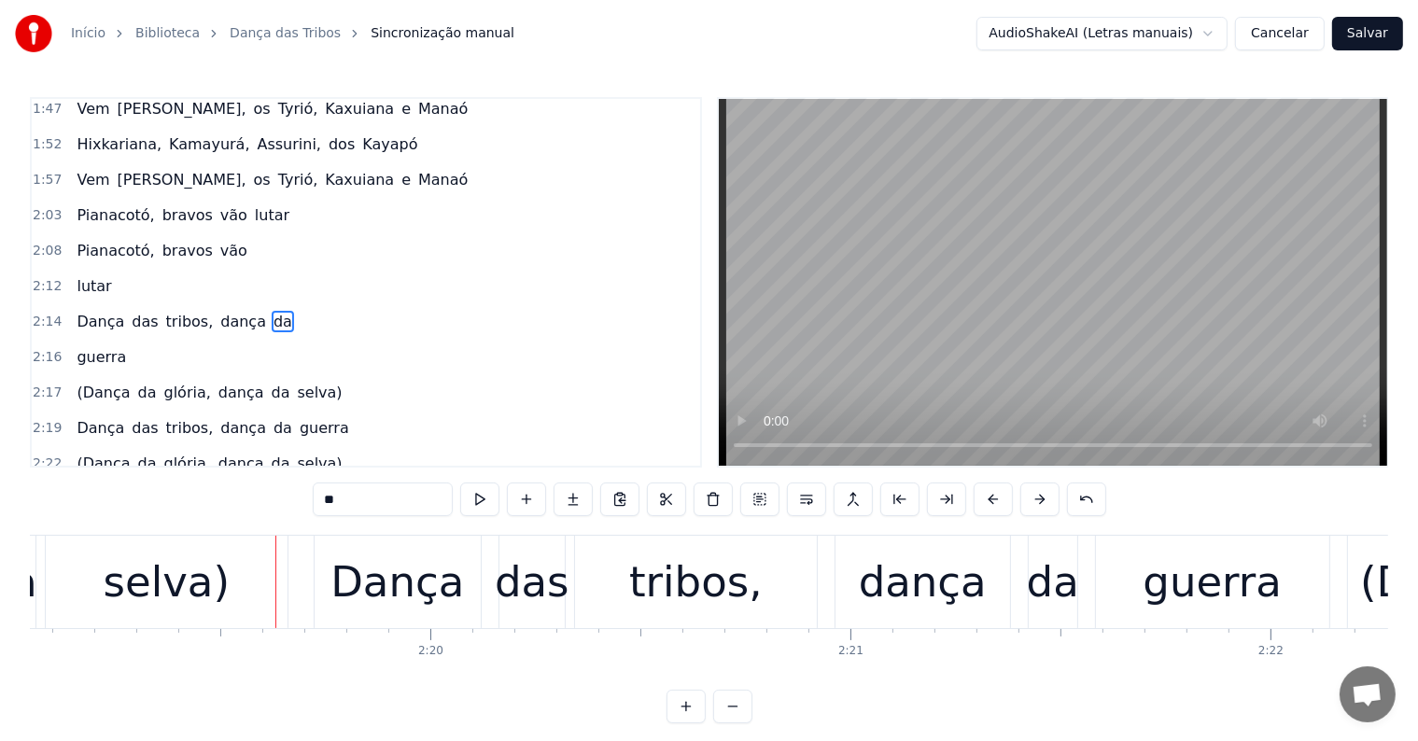
click at [207, 582] on div "selva)" at bounding box center [167, 582] width 126 height 63
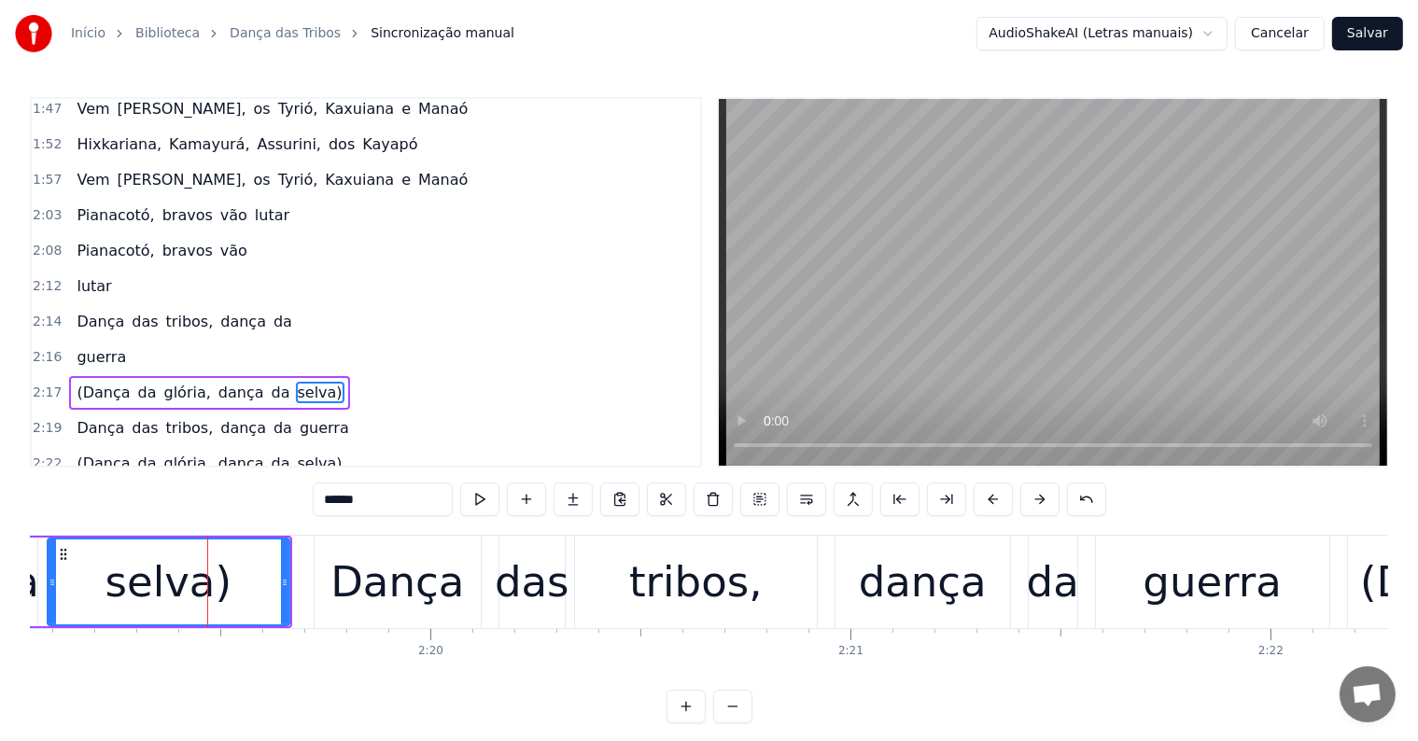
scroll to position [1070, 0]
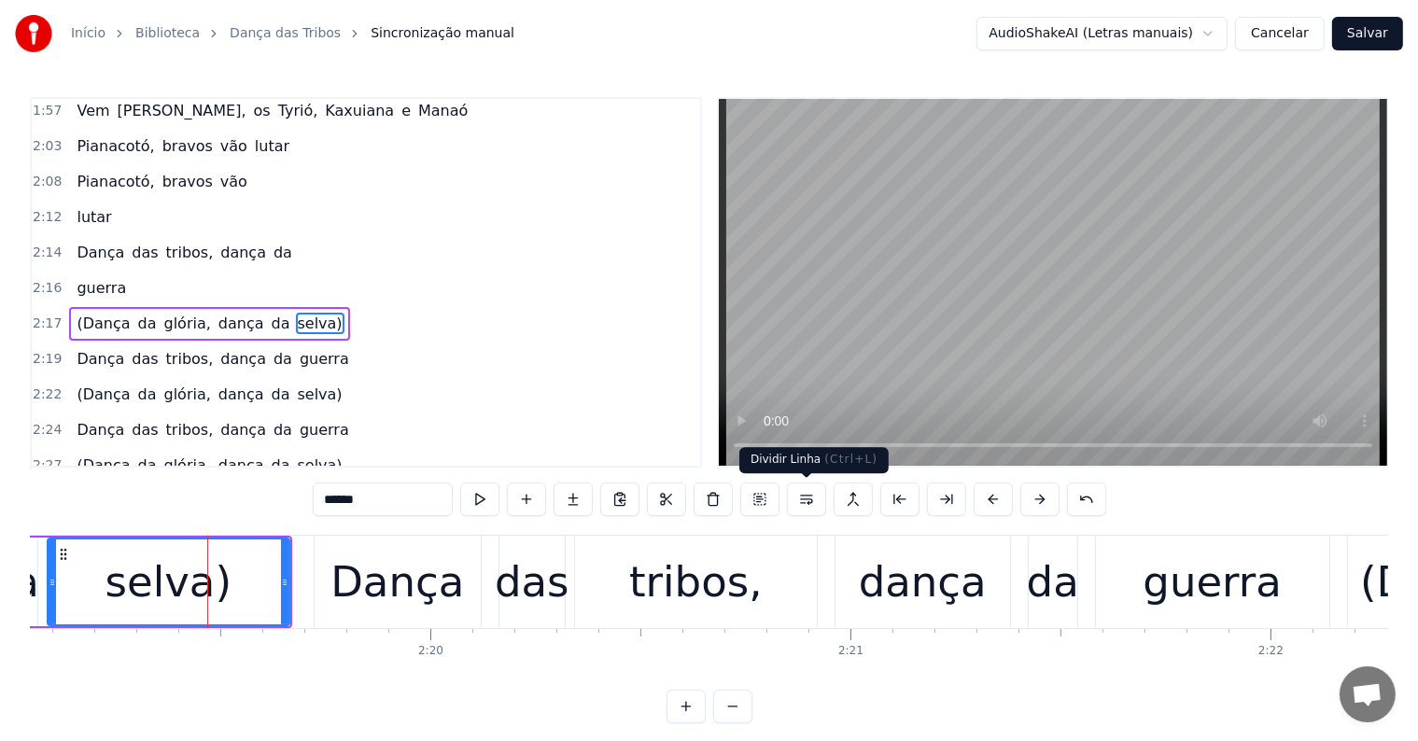
click at [805, 497] on button at bounding box center [806, 500] width 39 height 34
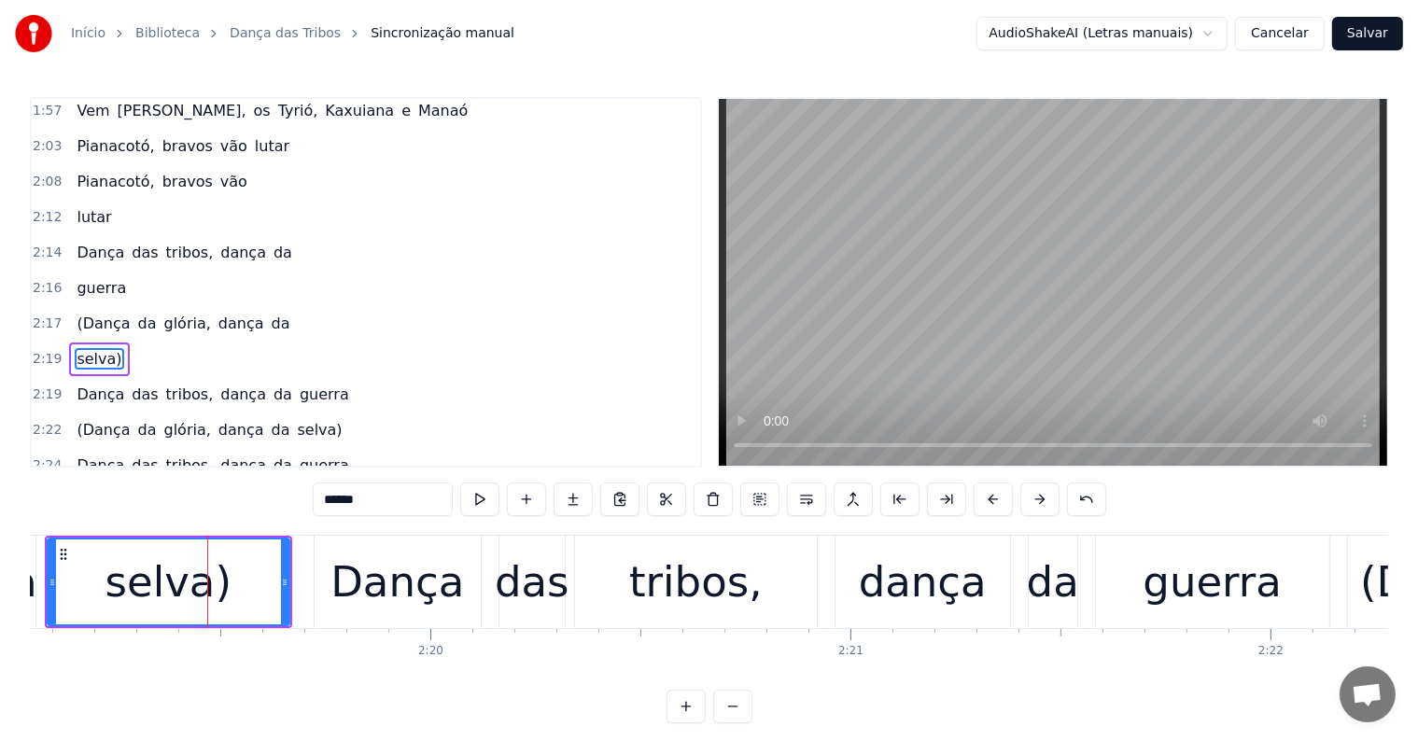
scroll to position [1105, 0]
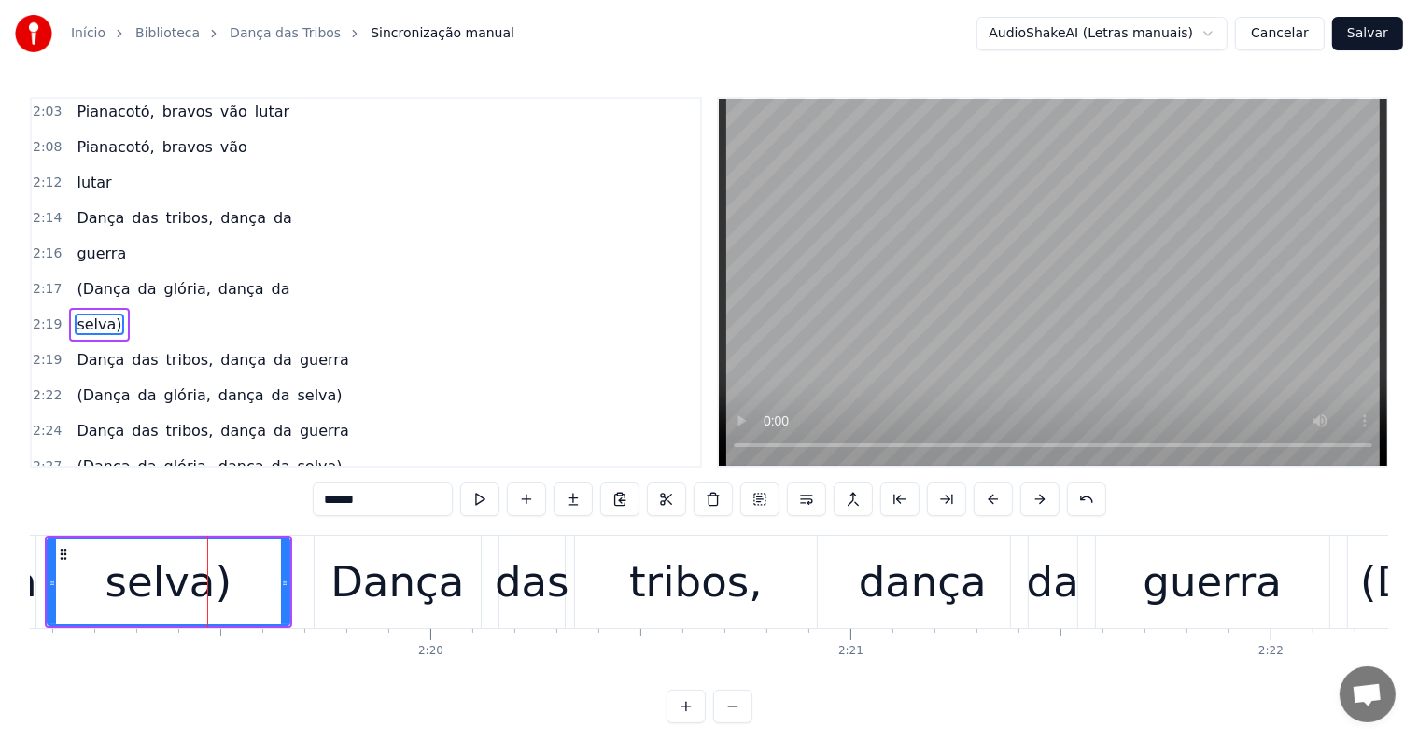
click at [270, 278] on span "da" at bounding box center [281, 288] width 22 height 21
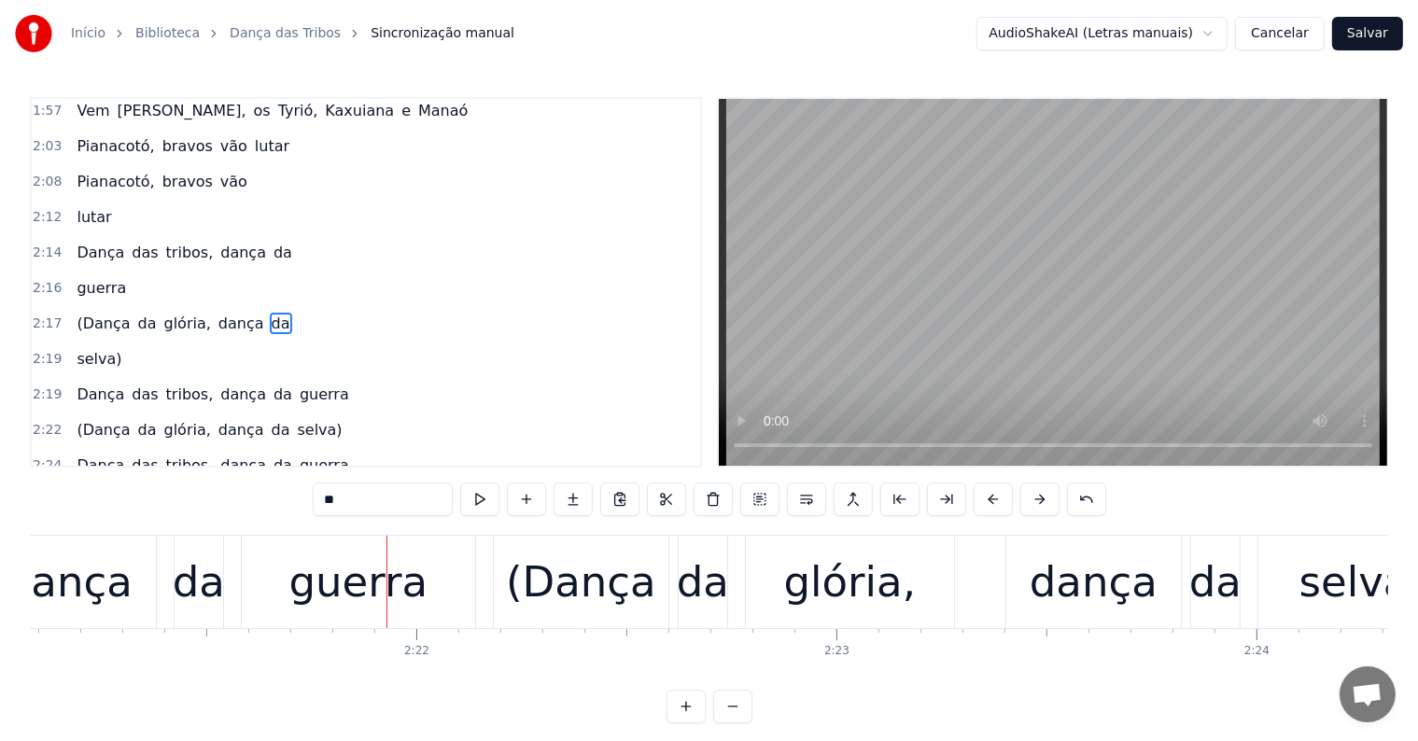
scroll to position [0, 59538]
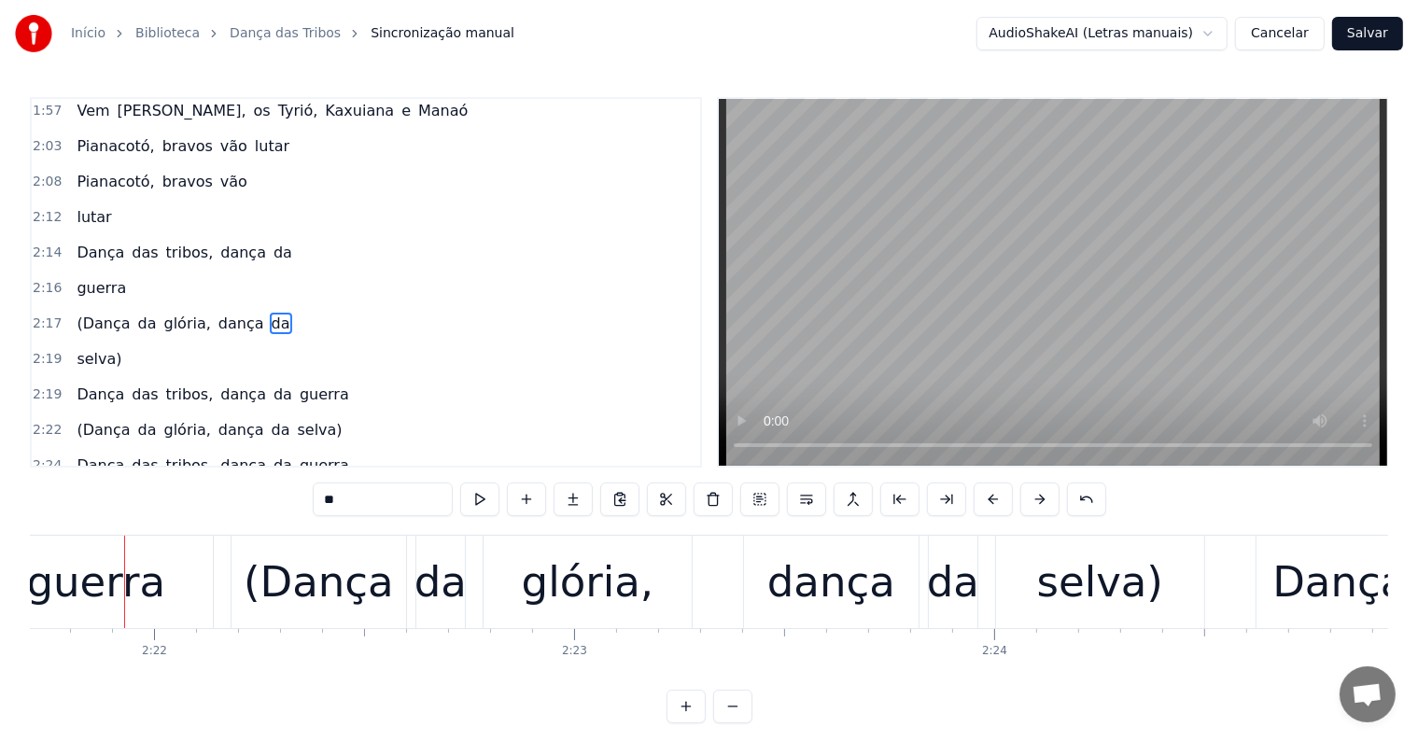
click at [75, 618] on div "guerra" at bounding box center [95, 582] width 233 height 92
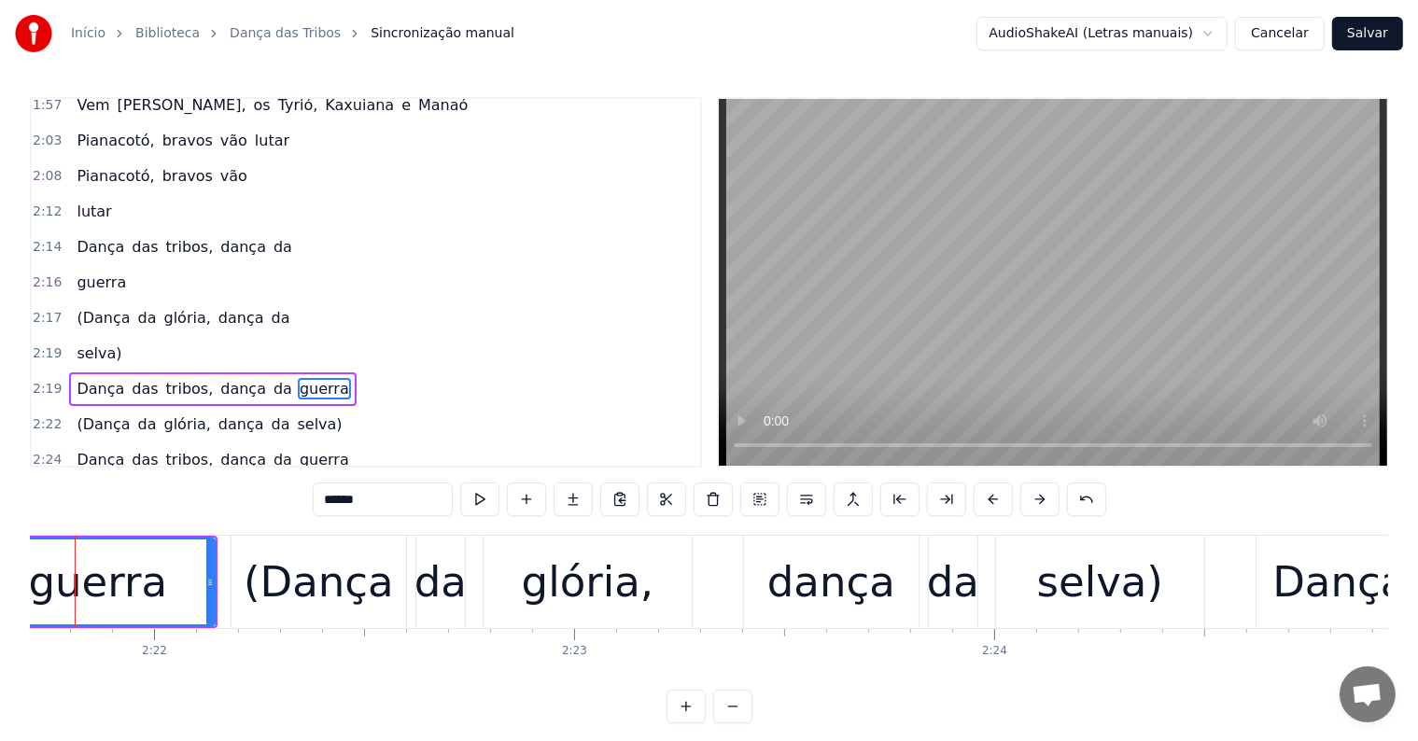
scroll to position [0, 59489]
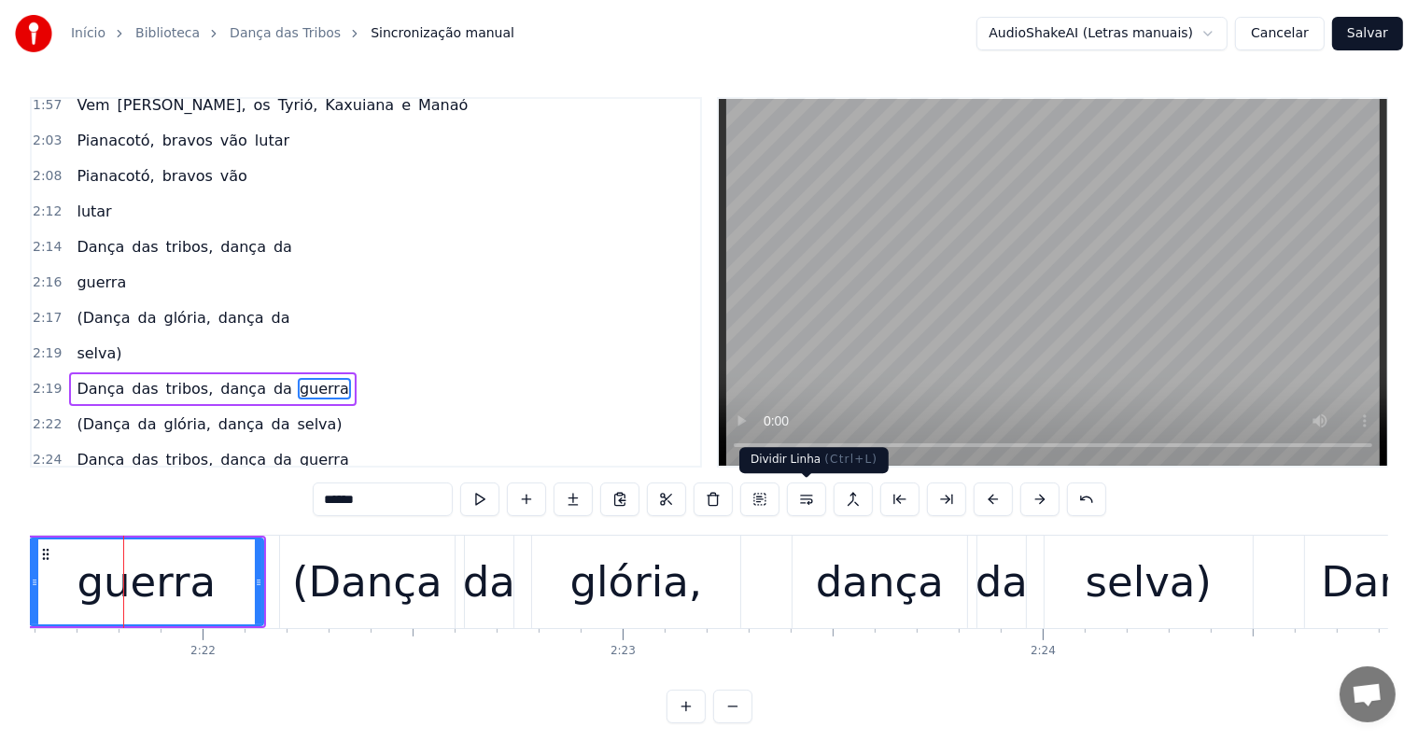
click at [798, 497] on button at bounding box center [806, 500] width 39 height 34
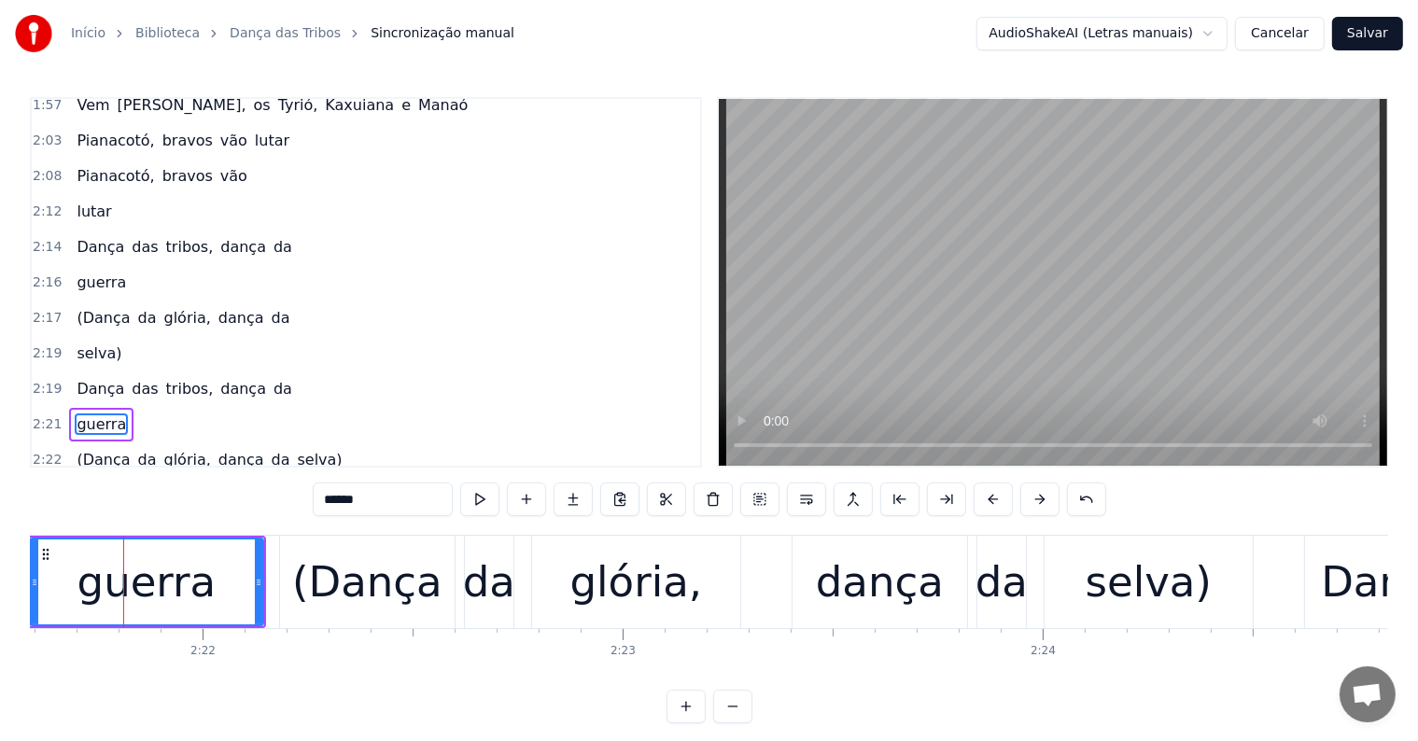
scroll to position [1173, 0]
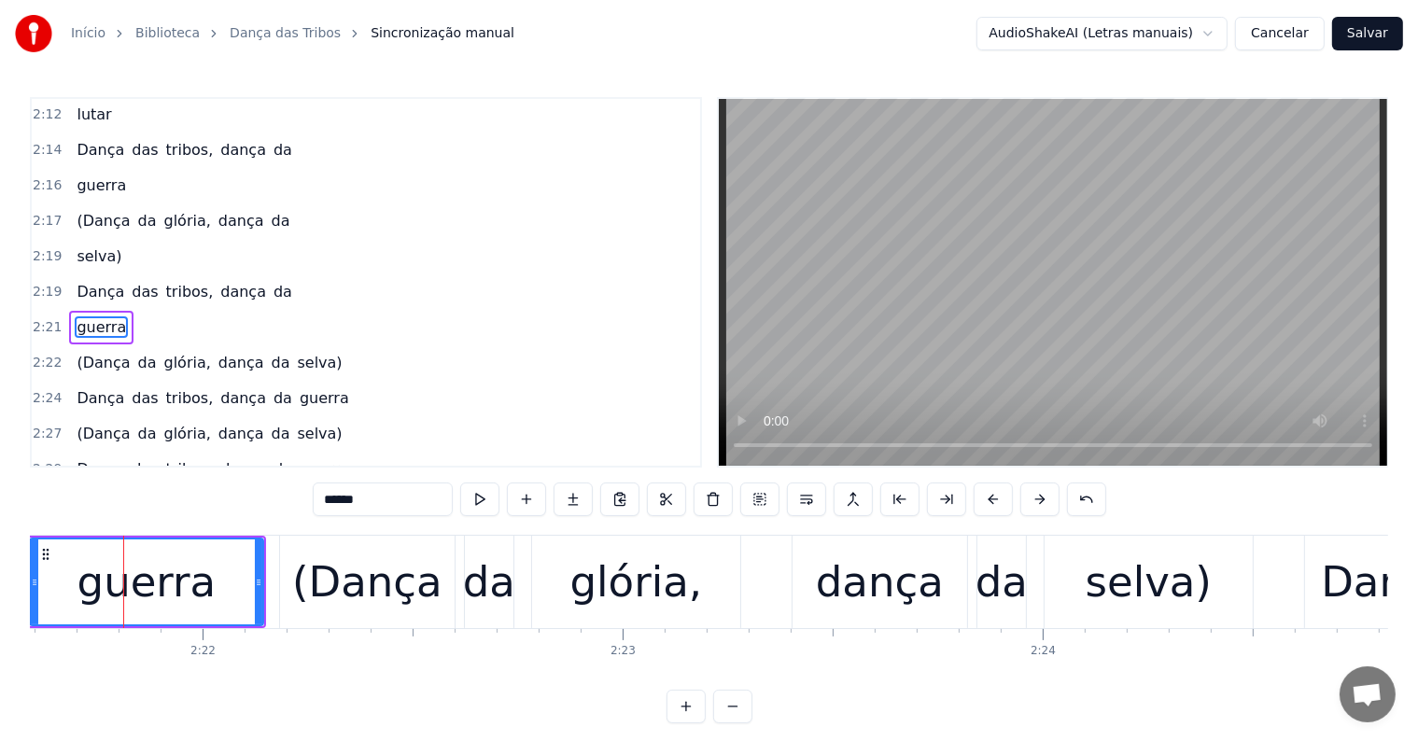
click at [203, 574] on div "guerra" at bounding box center [146, 582] width 139 height 63
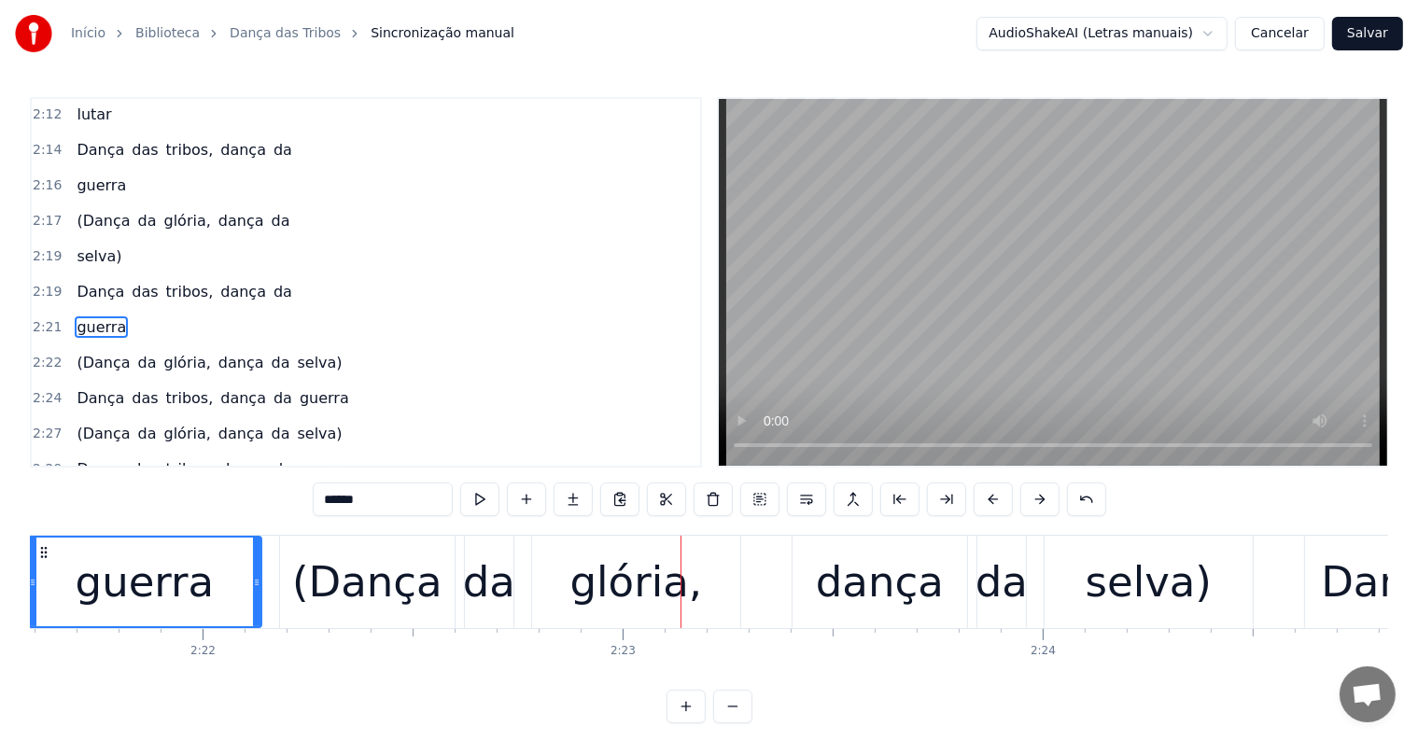
click at [1110, 602] on div "selva)" at bounding box center [1149, 582] width 126 height 63
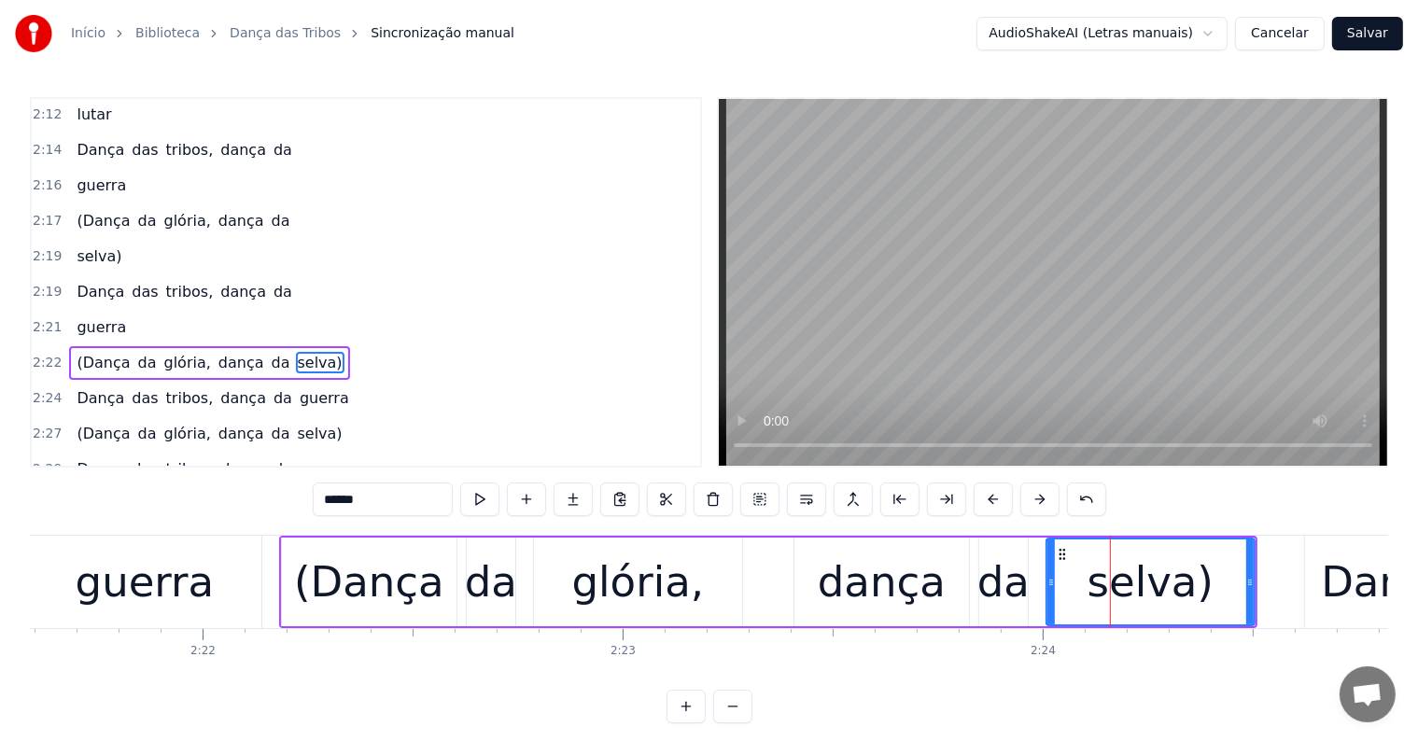
scroll to position [1207, 0]
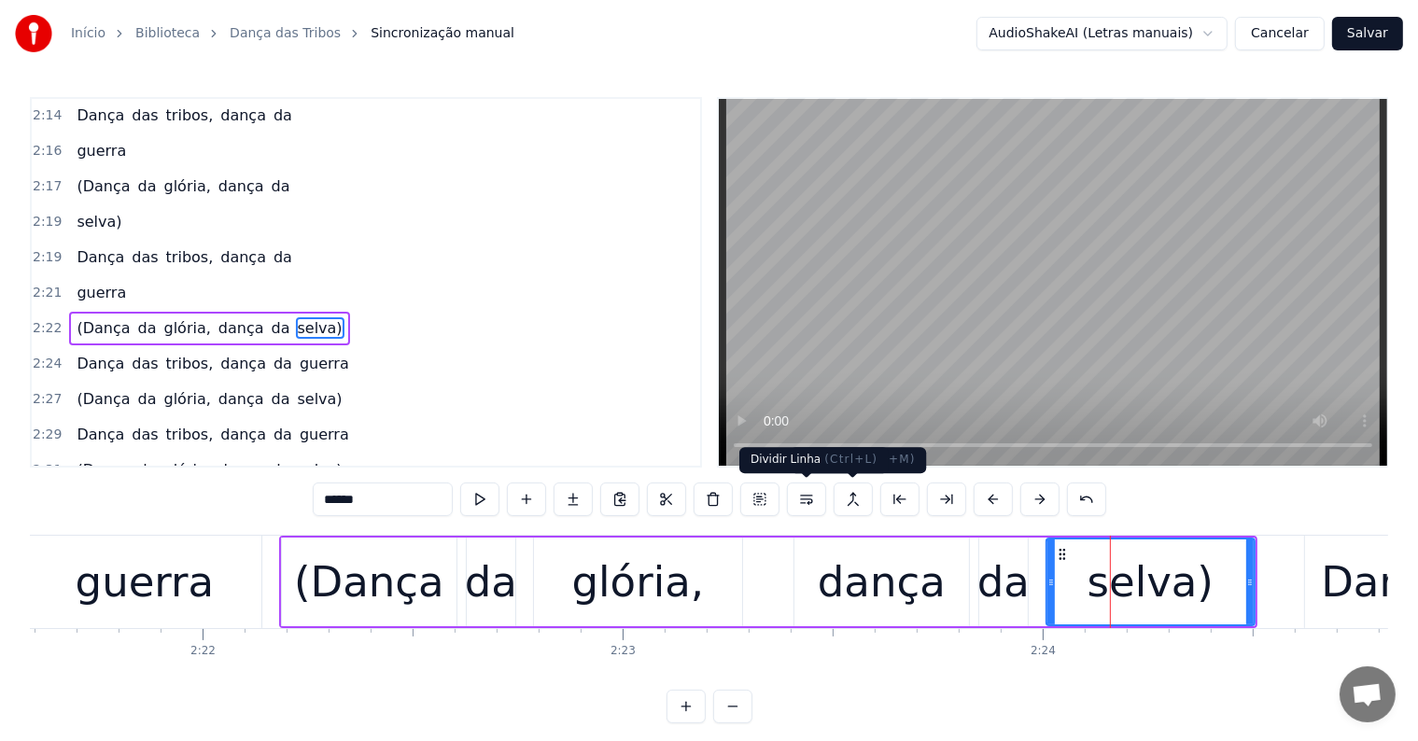
click at [807, 497] on button at bounding box center [806, 500] width 39 height 34
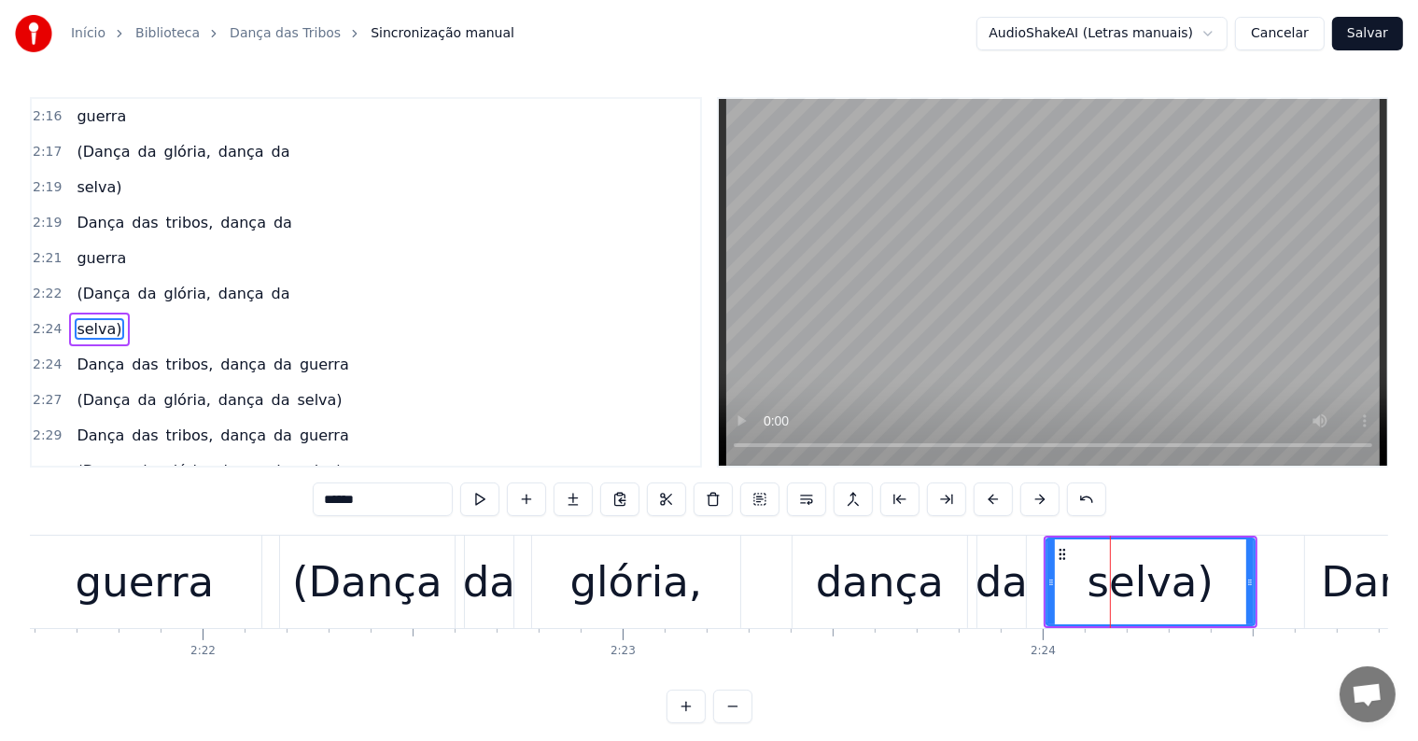
click at [994, 600] on div "da" at bounding box center [1002, 582] width 52 height 63
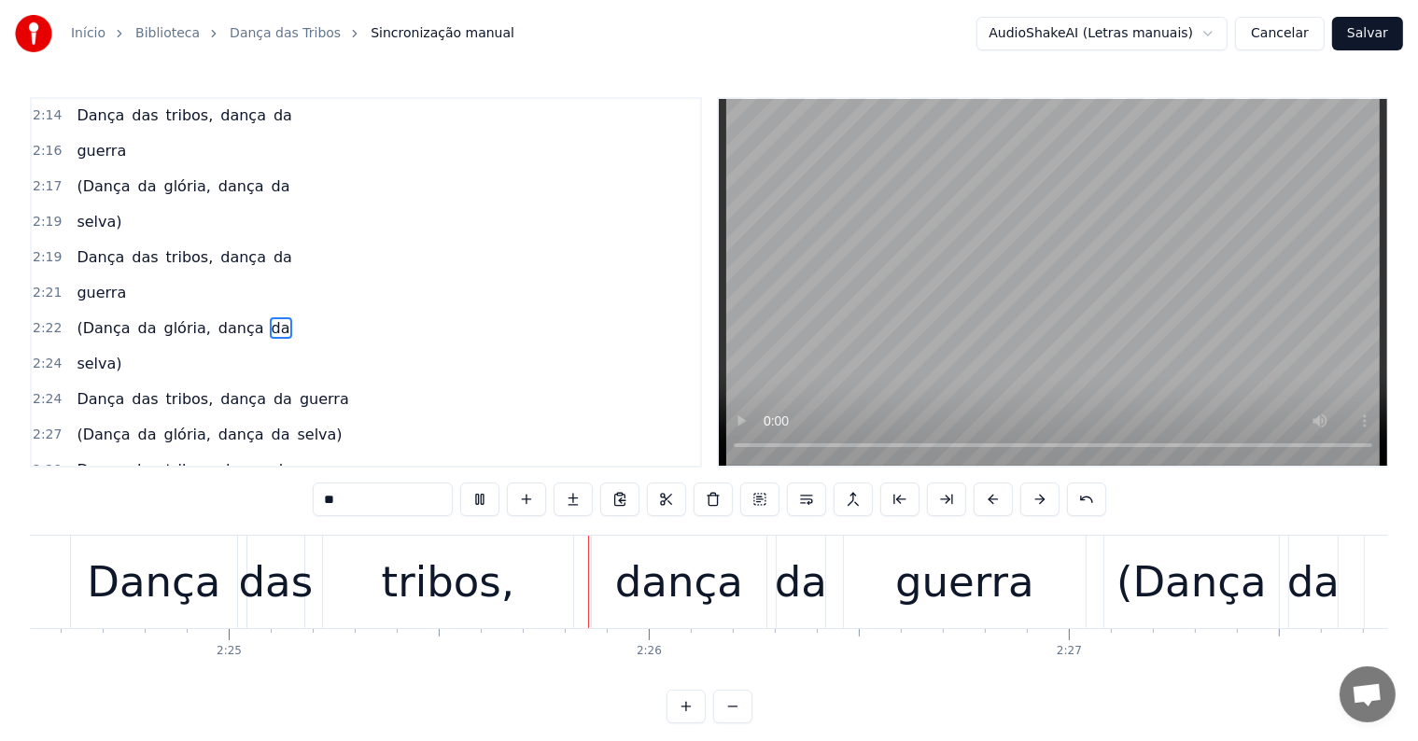
scroll to position [0, 60749]
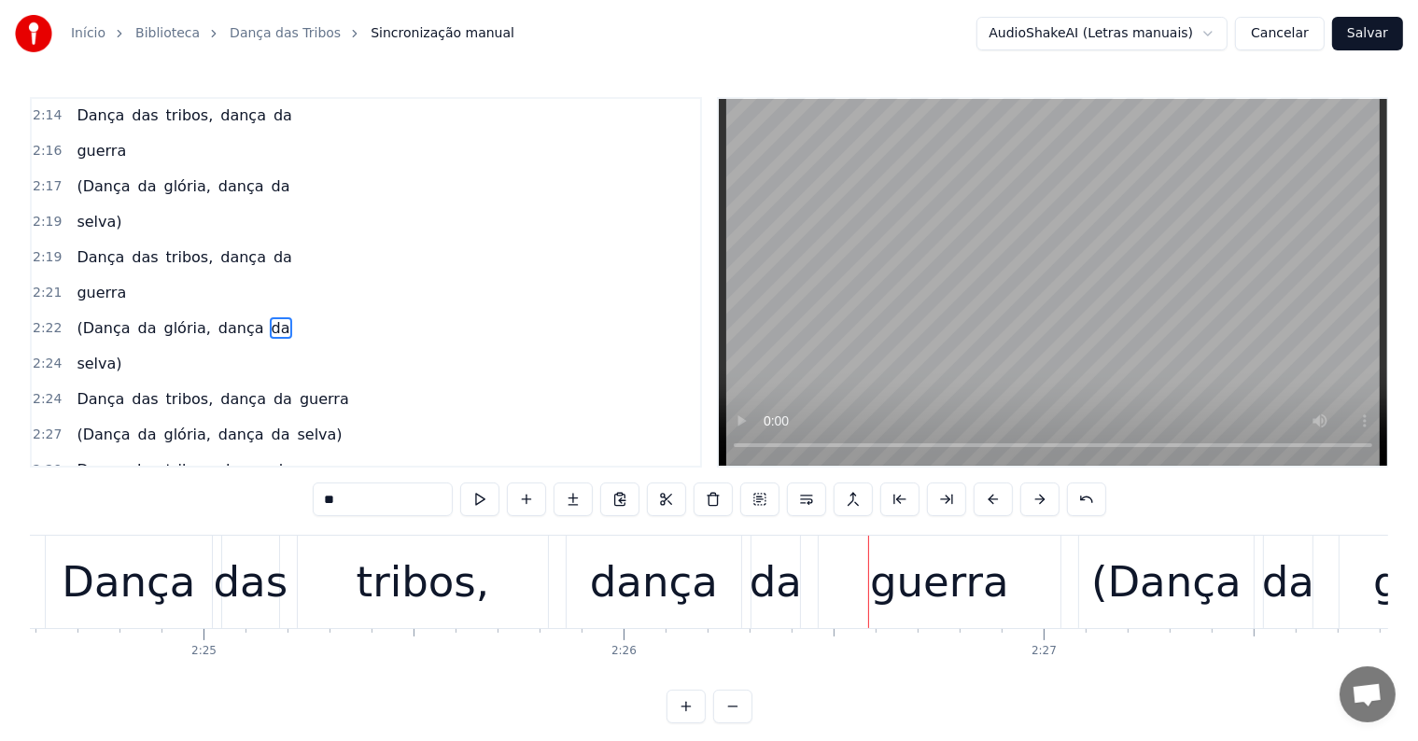
click at [900, 610] on div "guerra" at bounding box center [939, 582] width 139 height 63
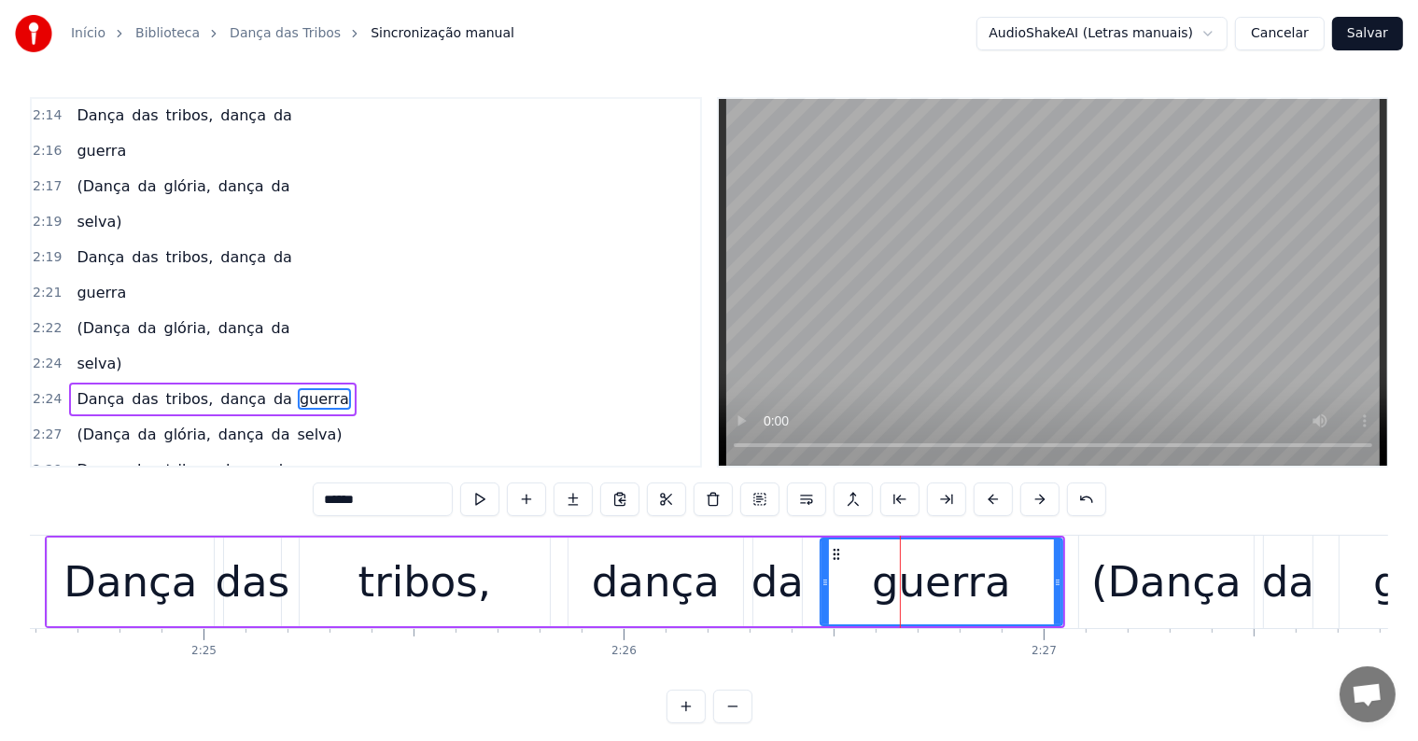
scroll to position [1276, 0]
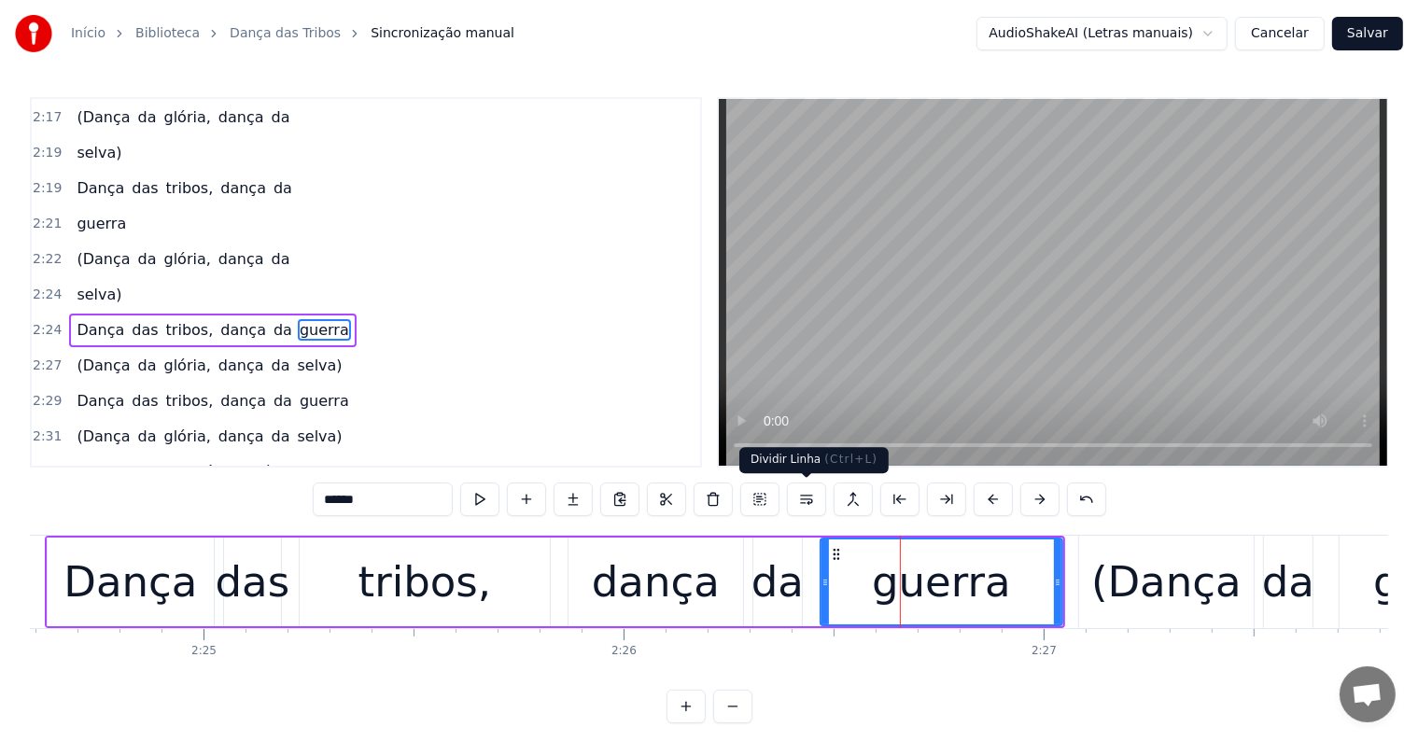
click at [804, 501] on button at bounding box center [806, 500] width 39 height 34
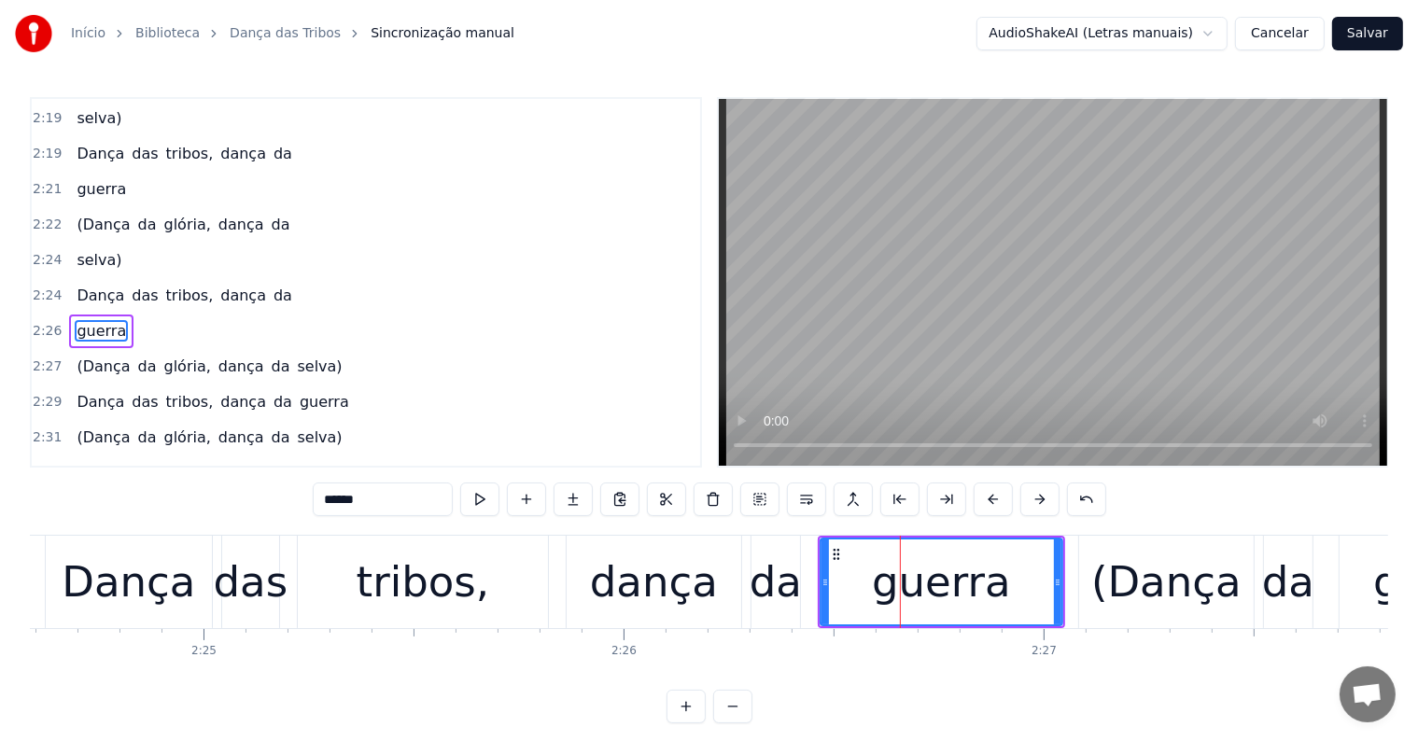
click at [766, 581] on div "da" at bounding box center [776, 582] width 52 height 63
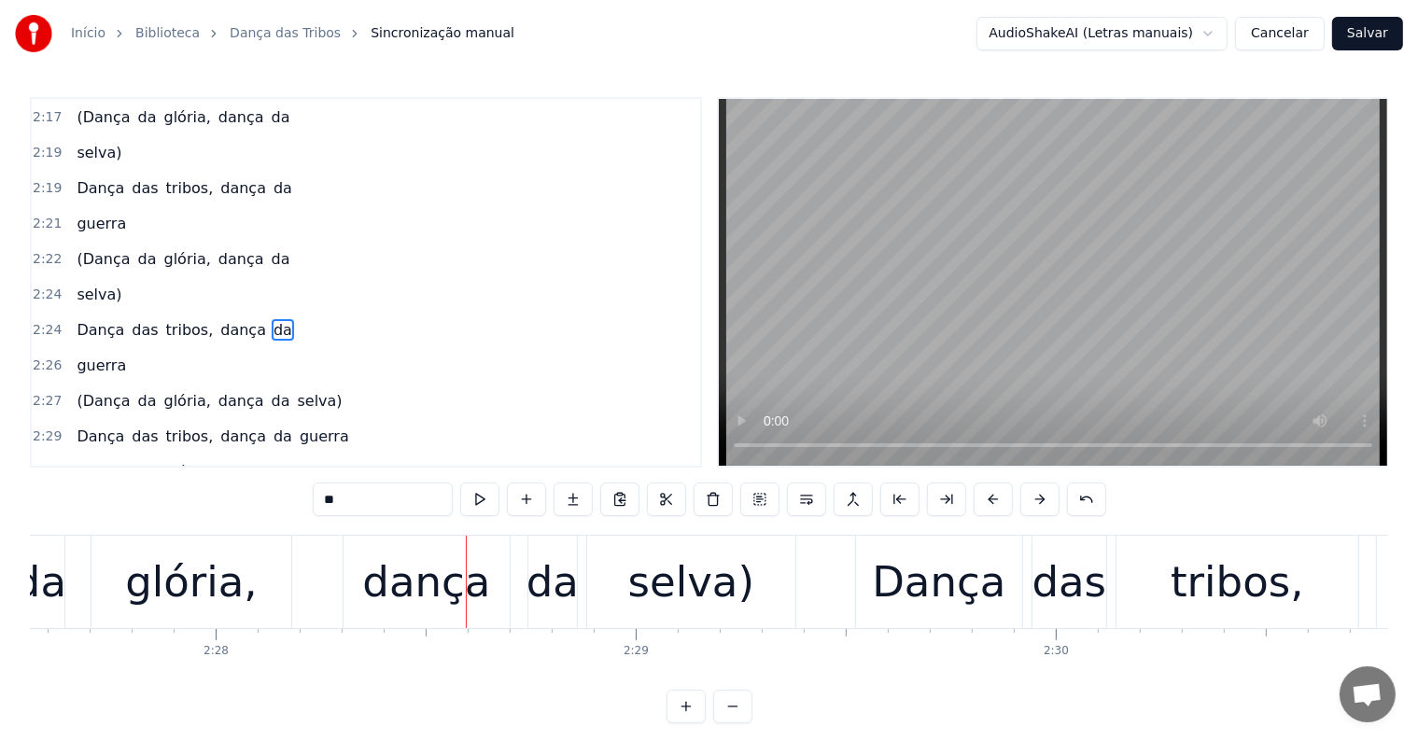
scroll to position [0, 62011]
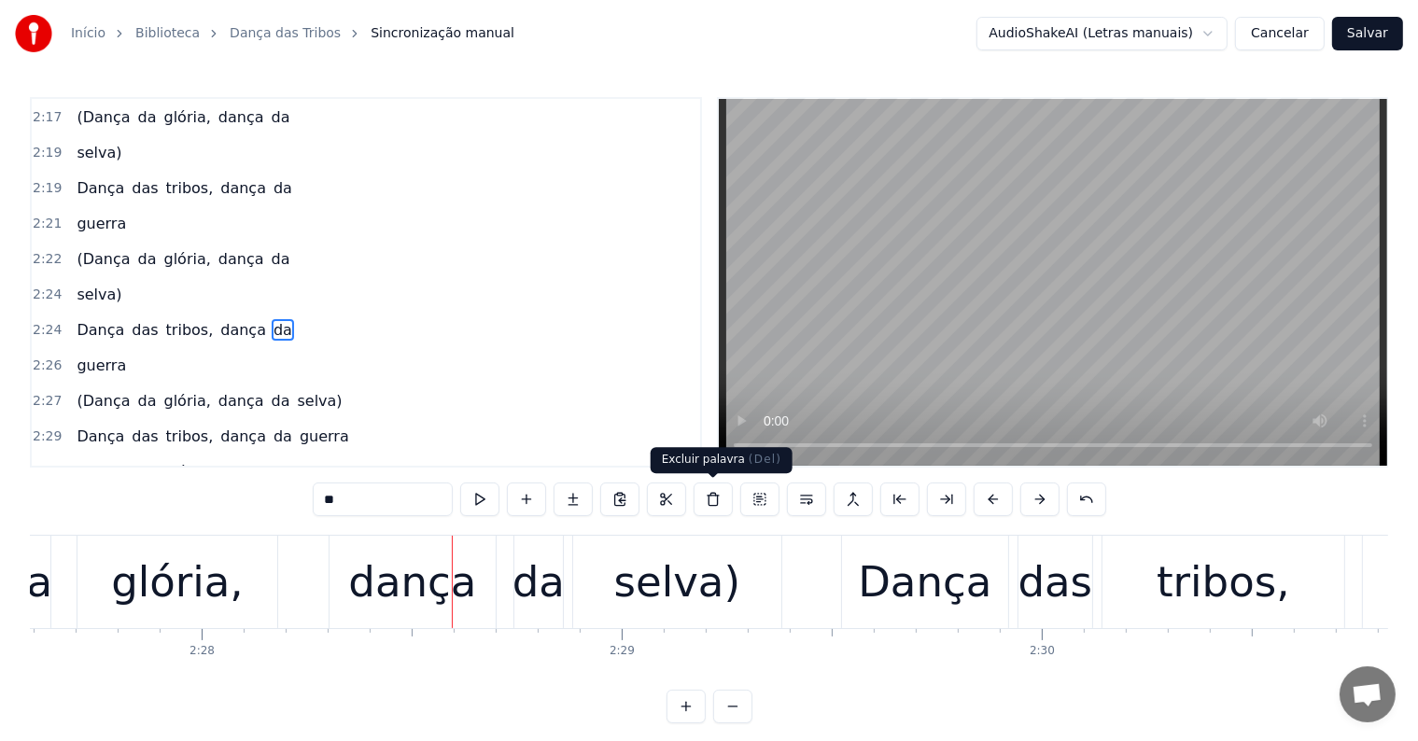
click at [690, 590] on div "selva)" at bounding box center [677, 582] width 126 height 63
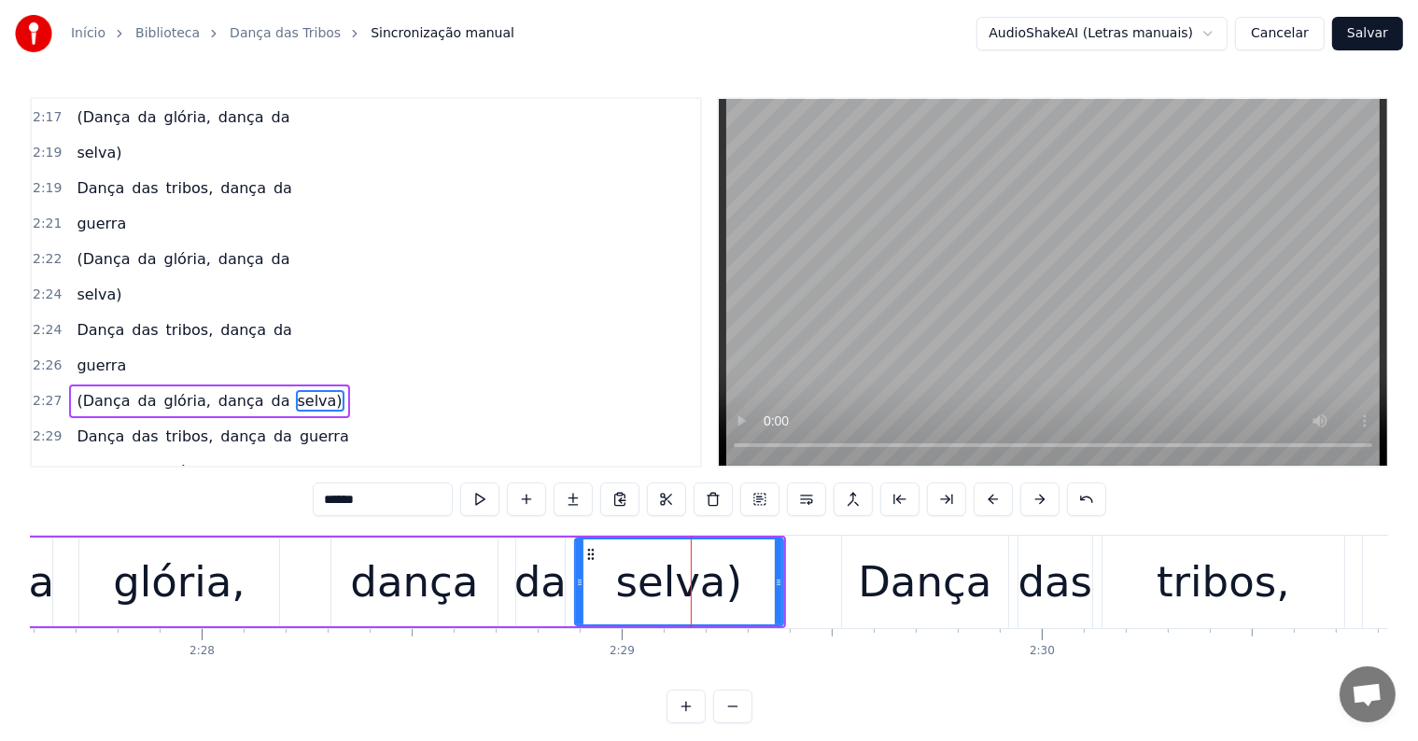
scroll to position [1344, 0]
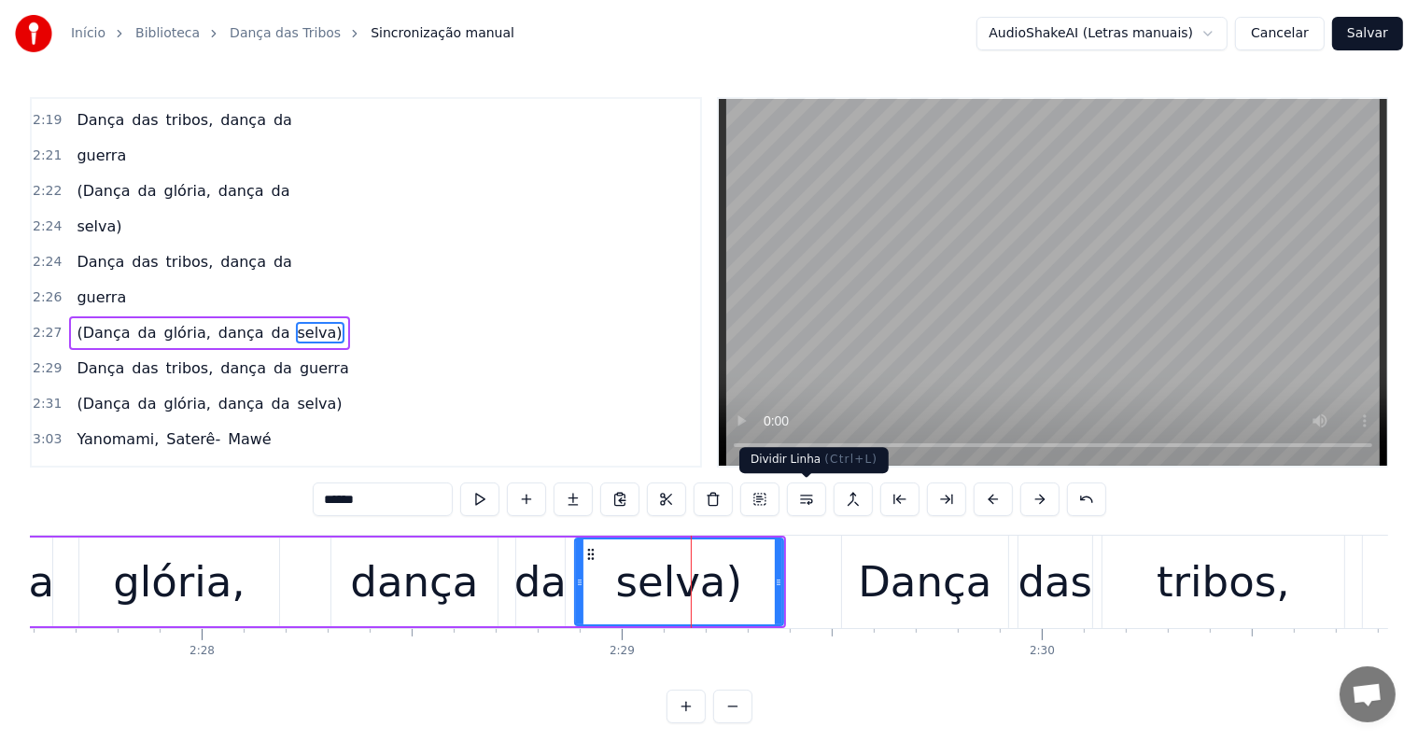
click at [808, 498] on button at bounding box center [806, 500] width 39 height 34
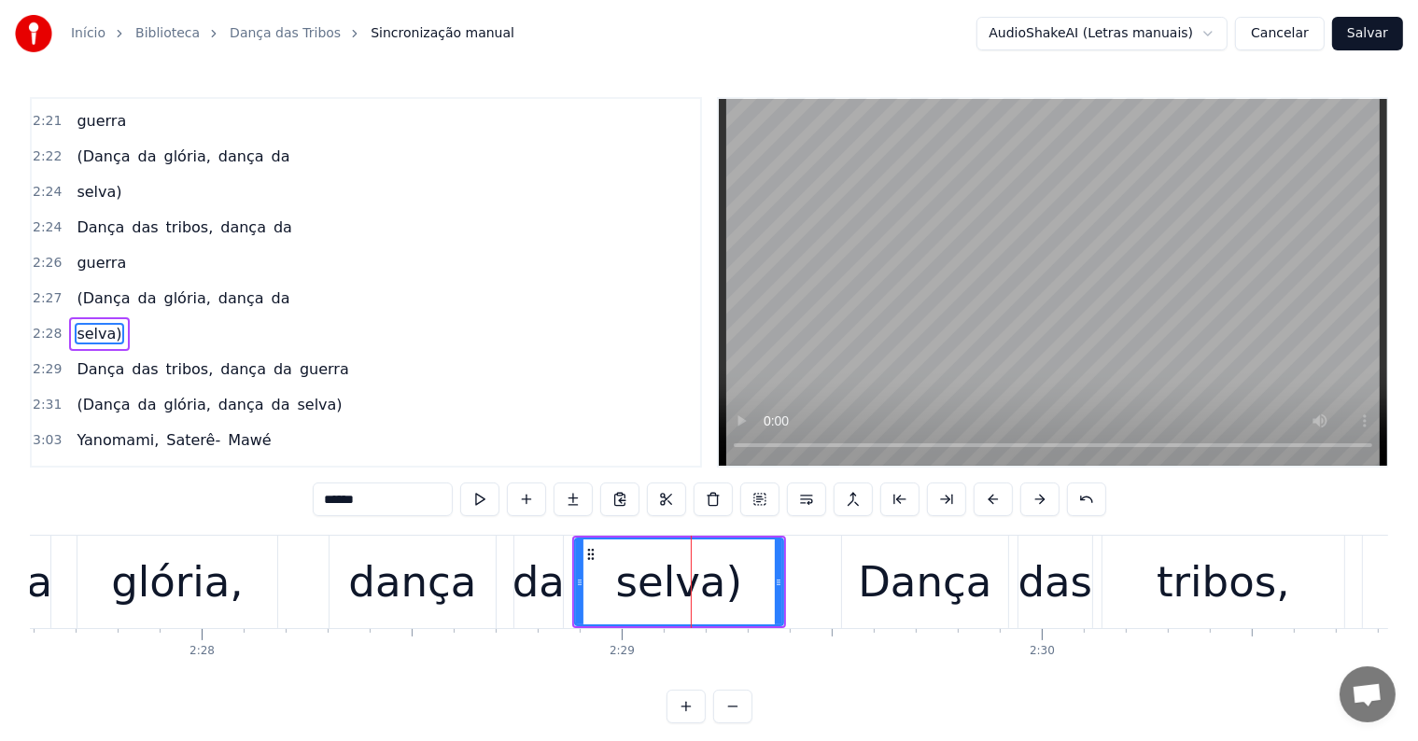
click at [542, 595] on div "da" at bounding box center [539, 582] width 52 height 63
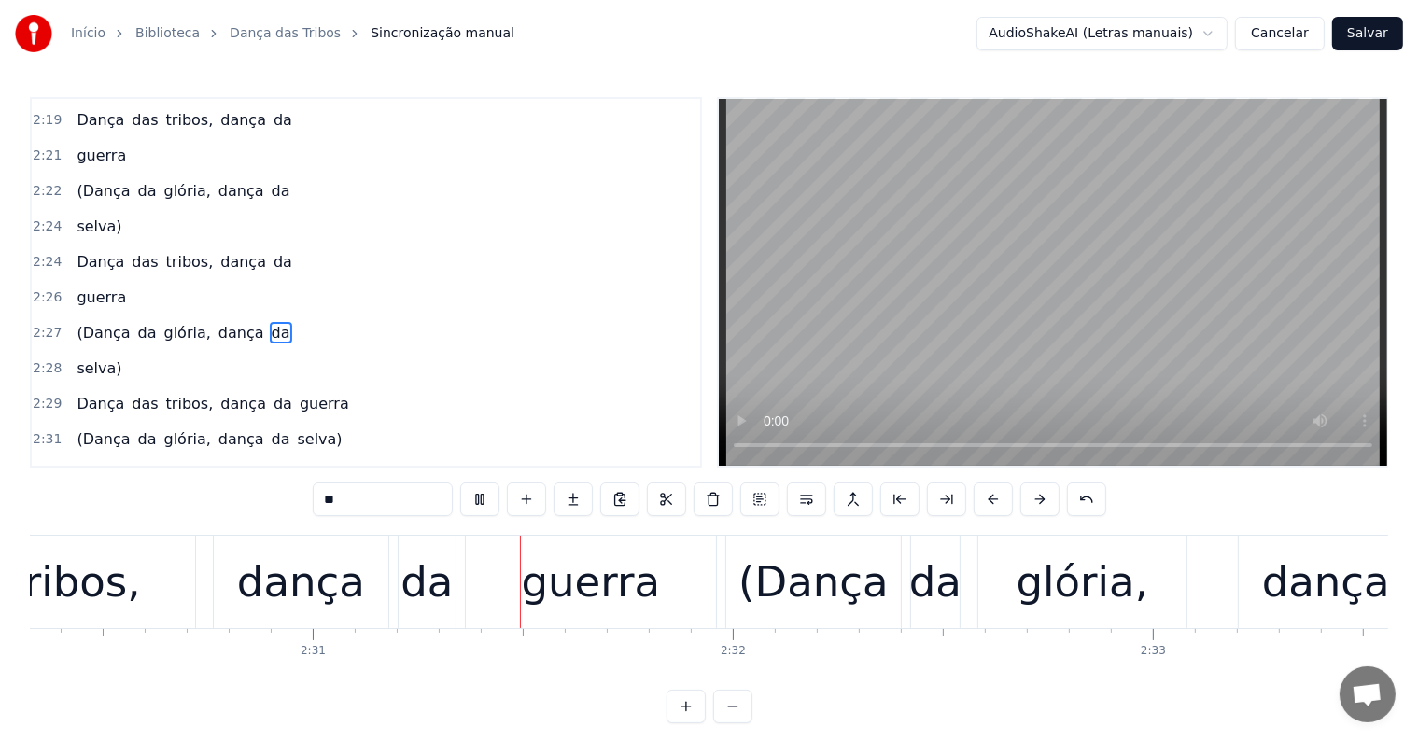
scroll to position [0, 63195]
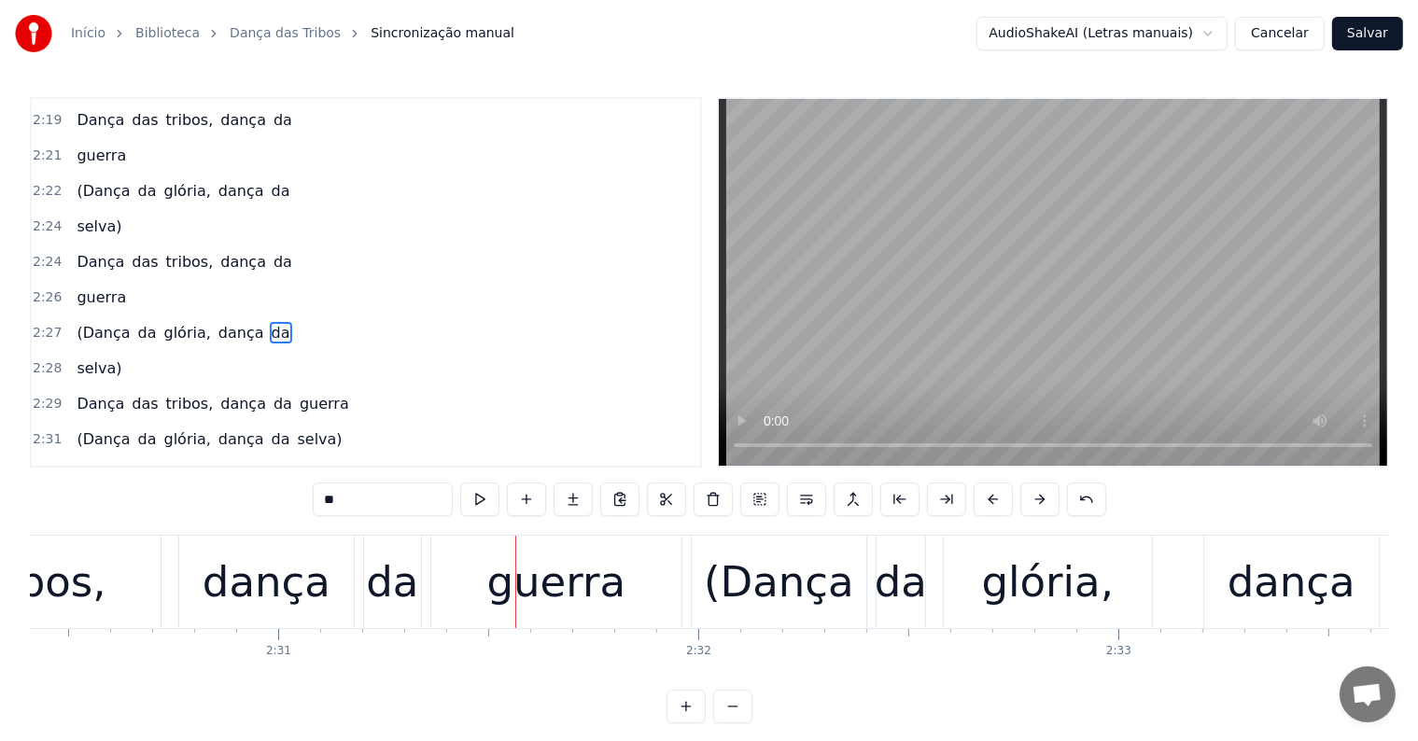
click at [588, 610] on div "guerra" at bounding box center [556, 582] width 139 height 63
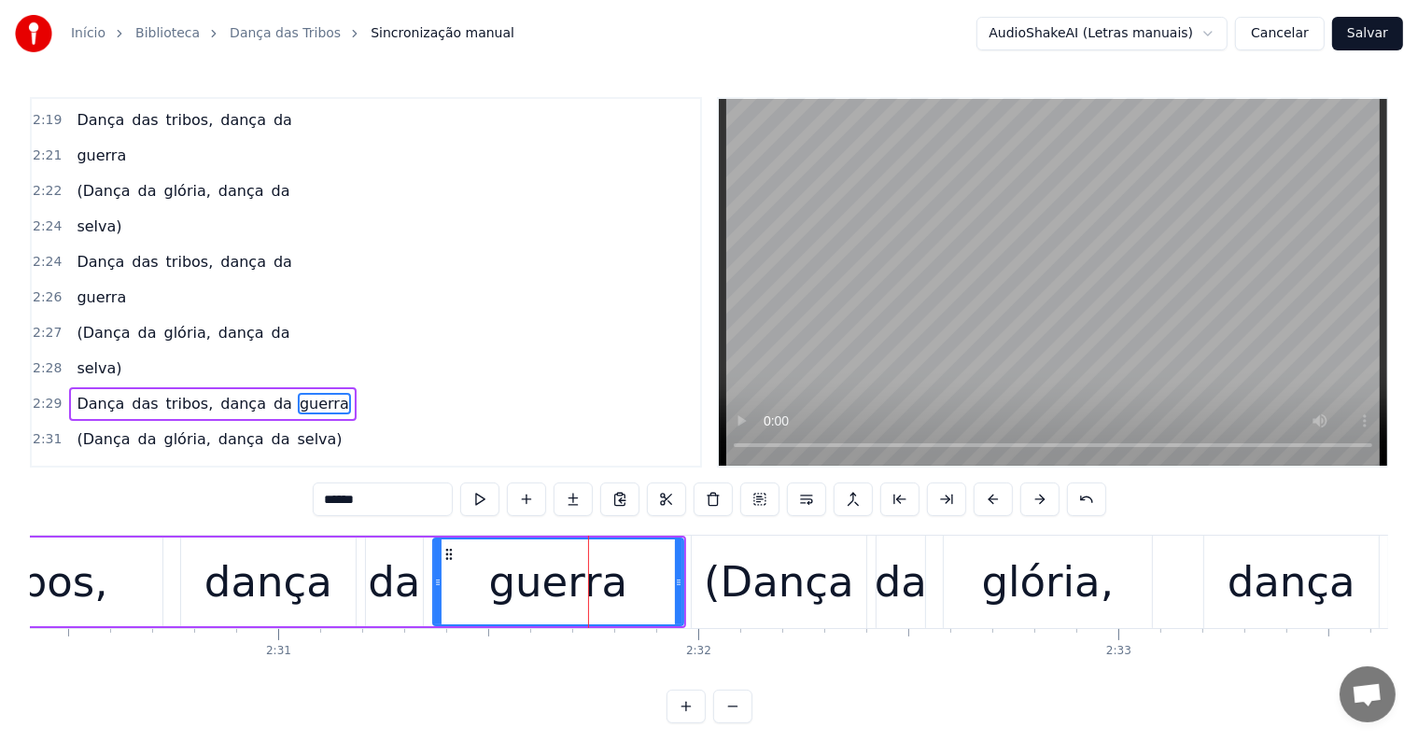
scroll to position [1414, 0]
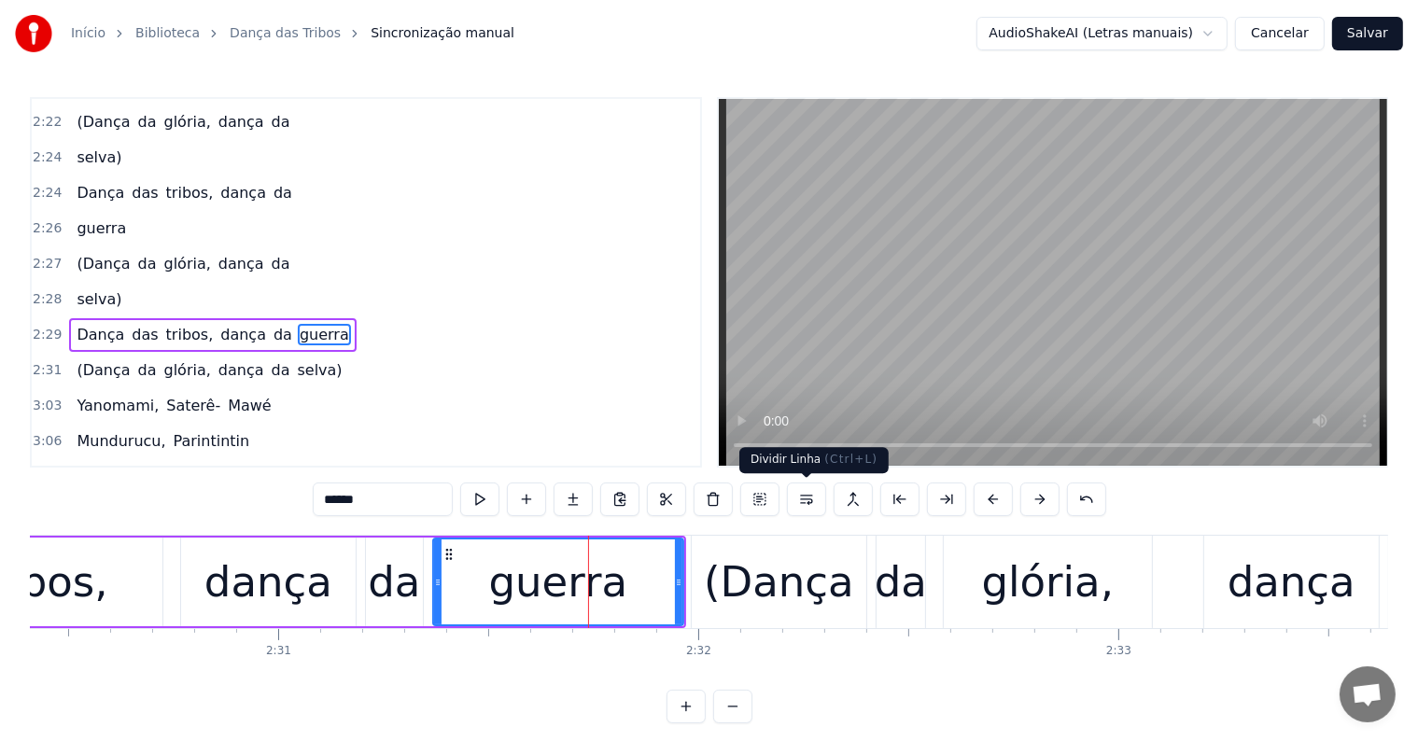
click at [807, 501] on button at bounding box center [806, 500] width 39 height 34
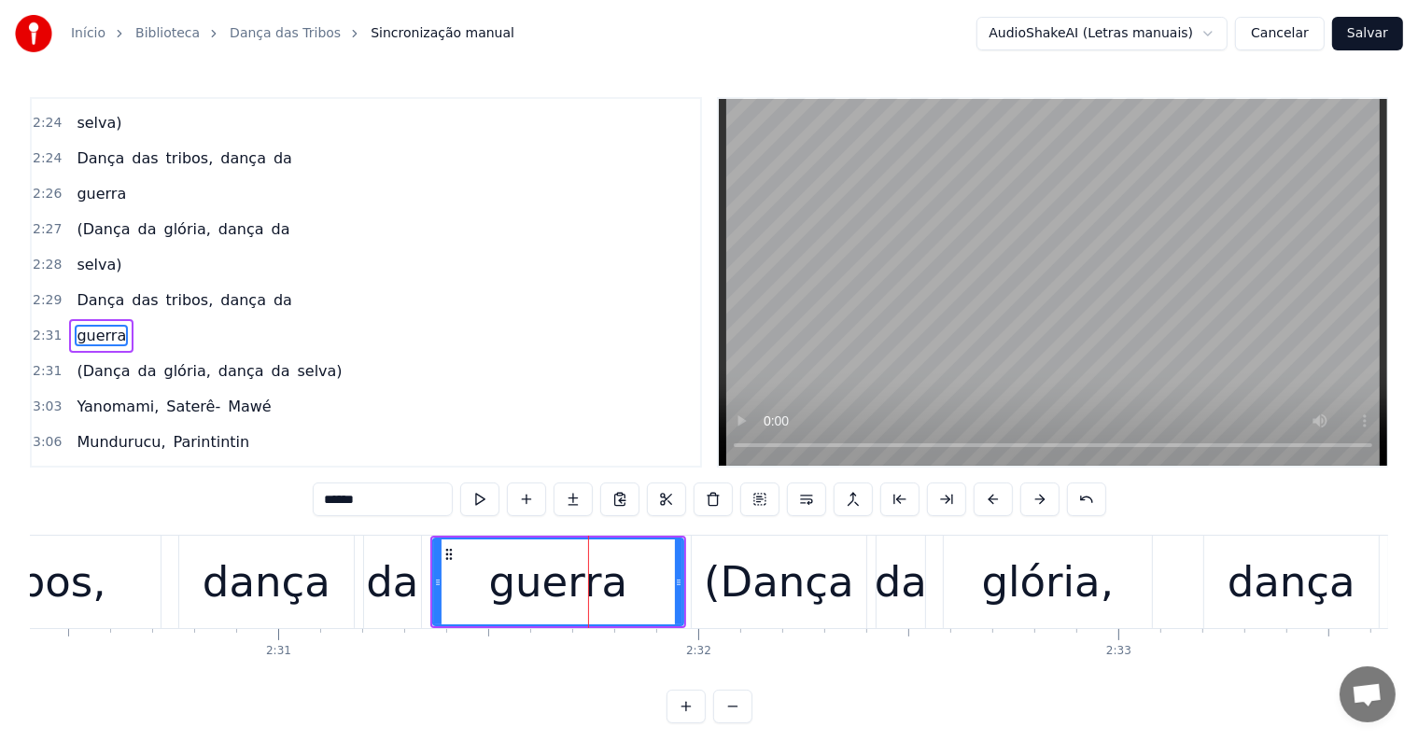
click at [392, 588] on div "da" at bounding box center [392, 582] width 52 height 63
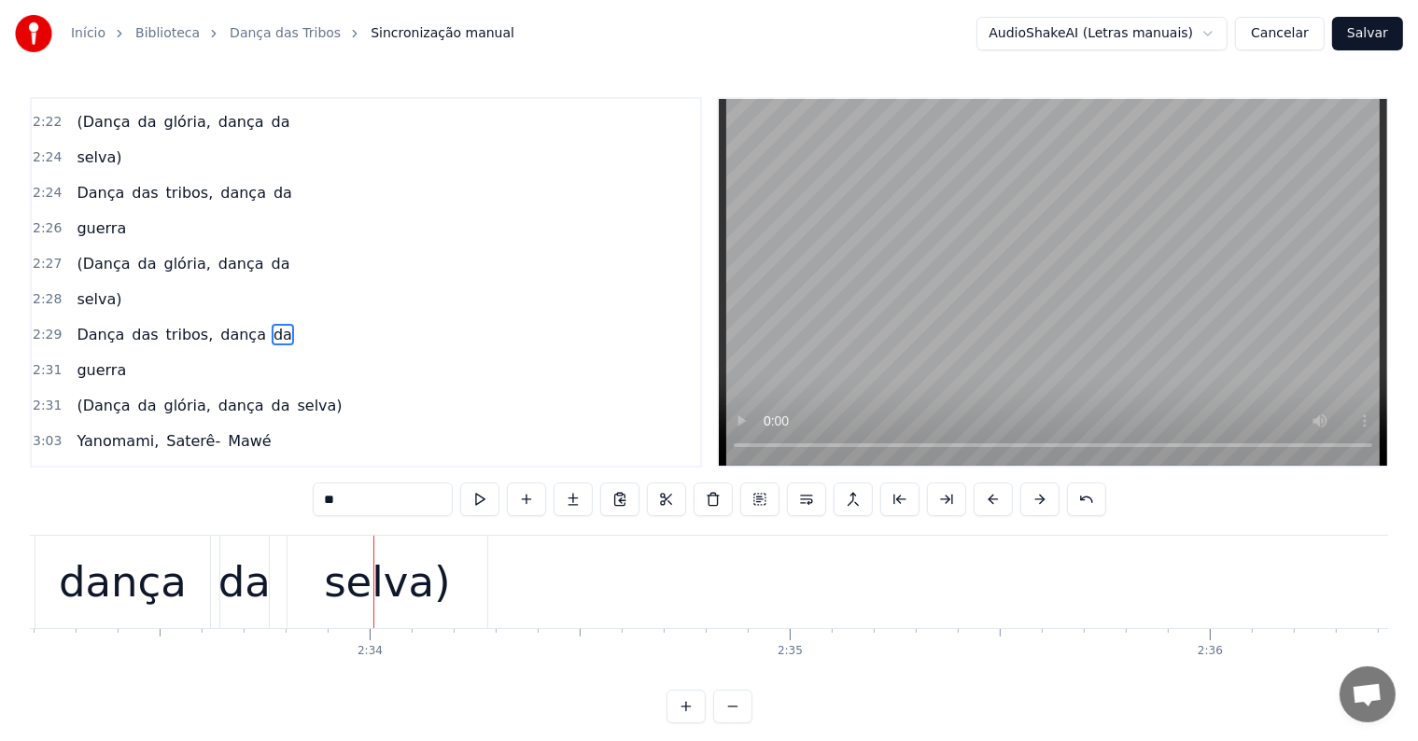
scroll to position [0, 64388]
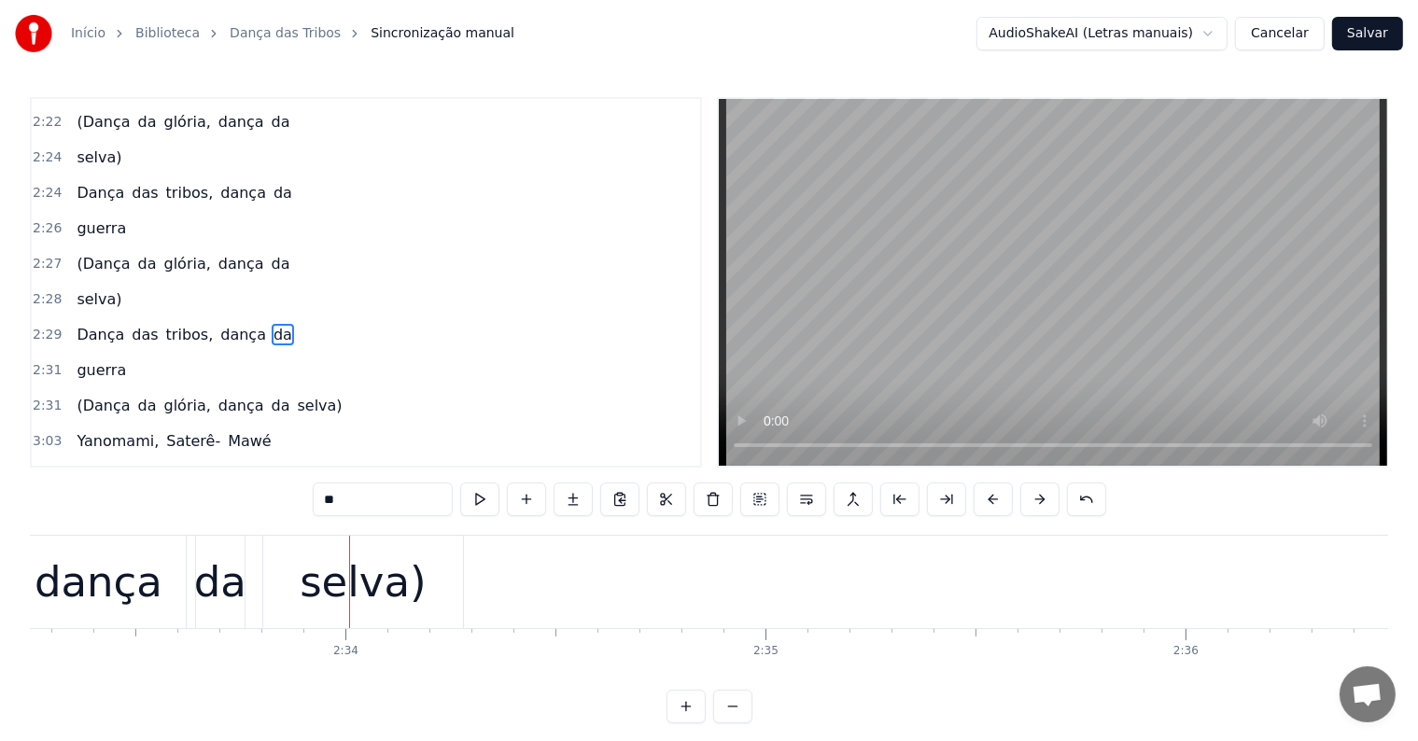
click at [378, 610] on div "selva)" at bounding box center [363, 582] width 126 height 63
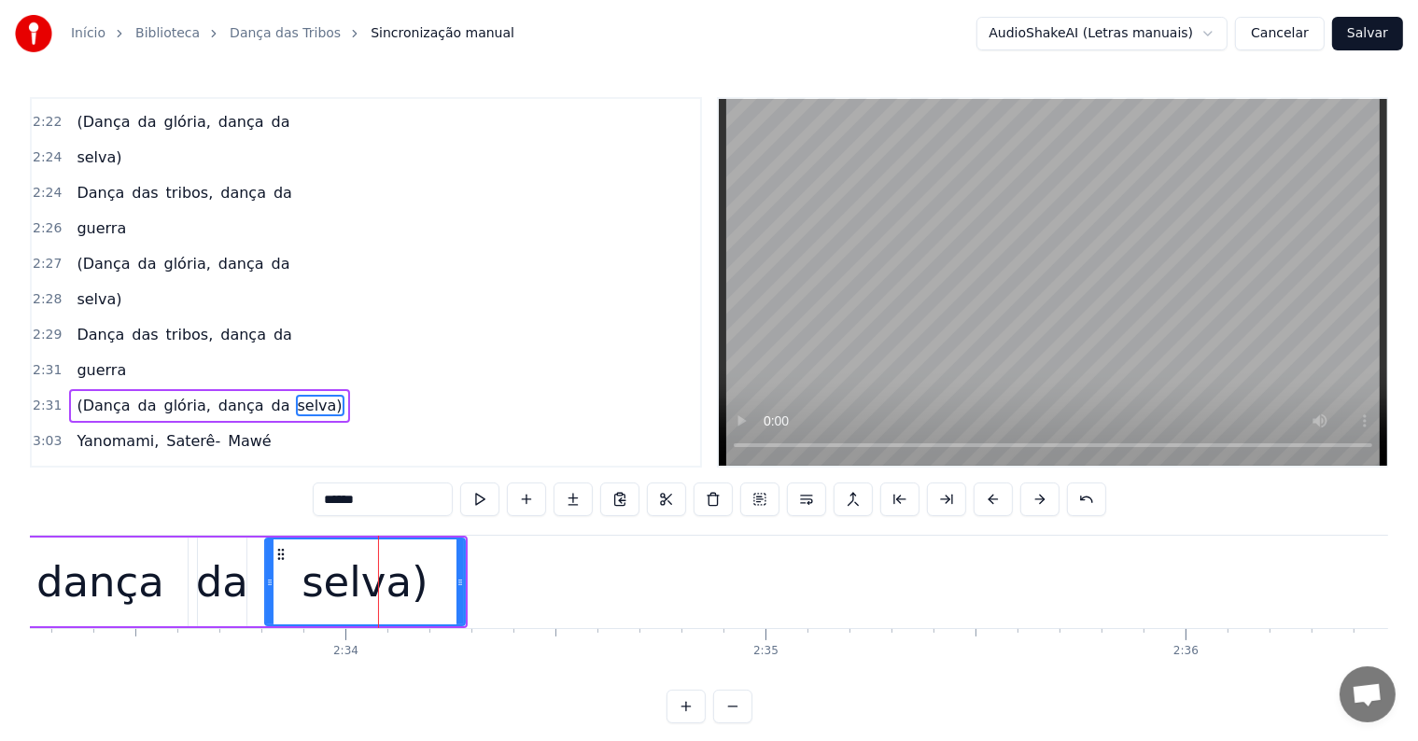
scroll to position [1483, 0]
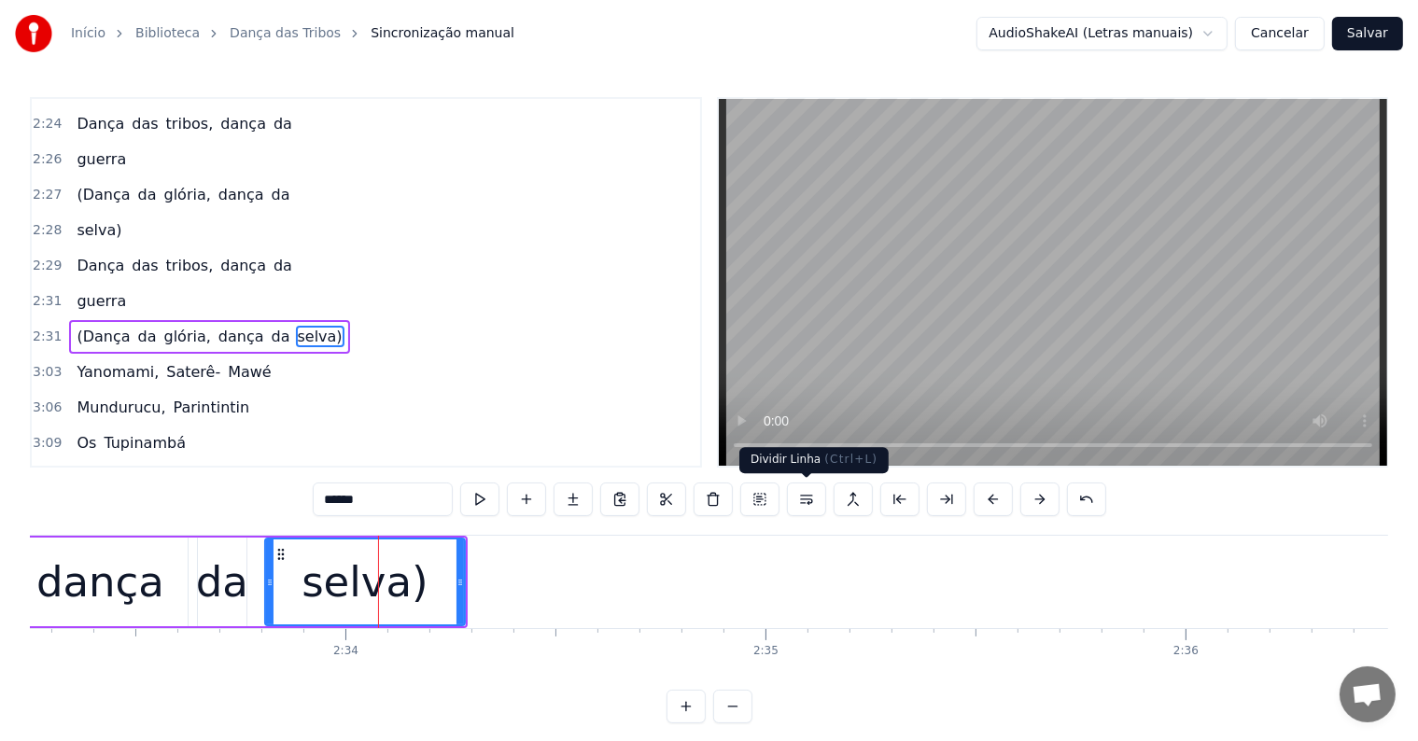
click at [813, 495] on button at bounding box center [806, 500] width 39 height 34
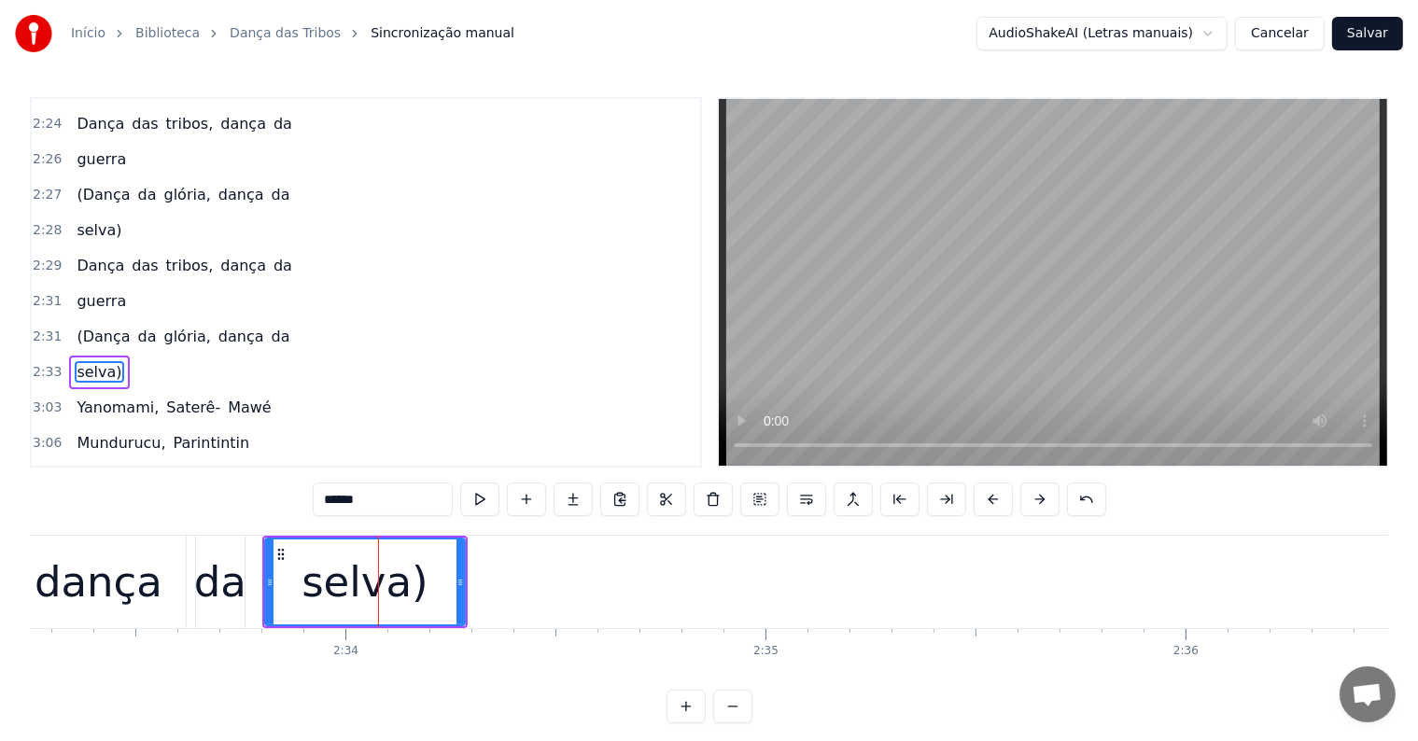
scroll to position [1516, 0]
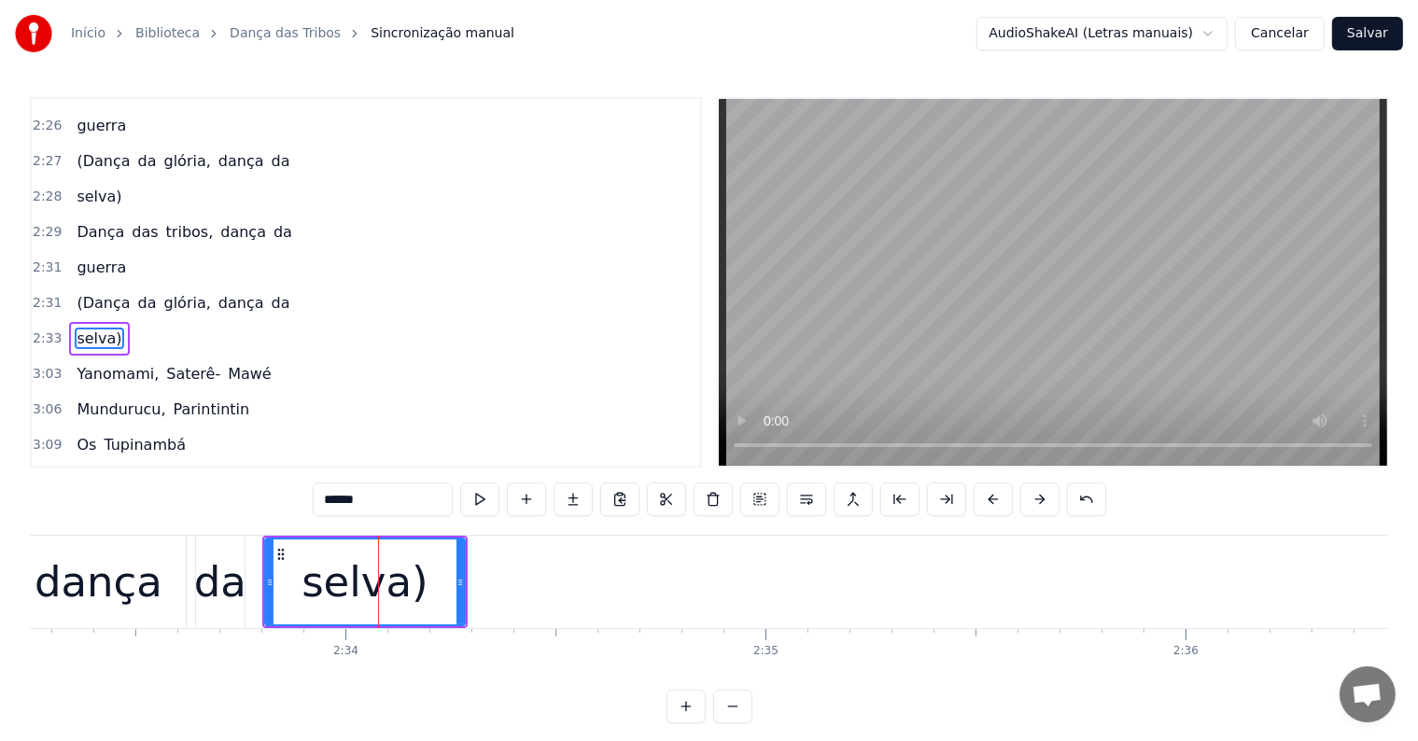
click at [208, 612] on div "da" at bounding box center [220, 582] width 52 height 63
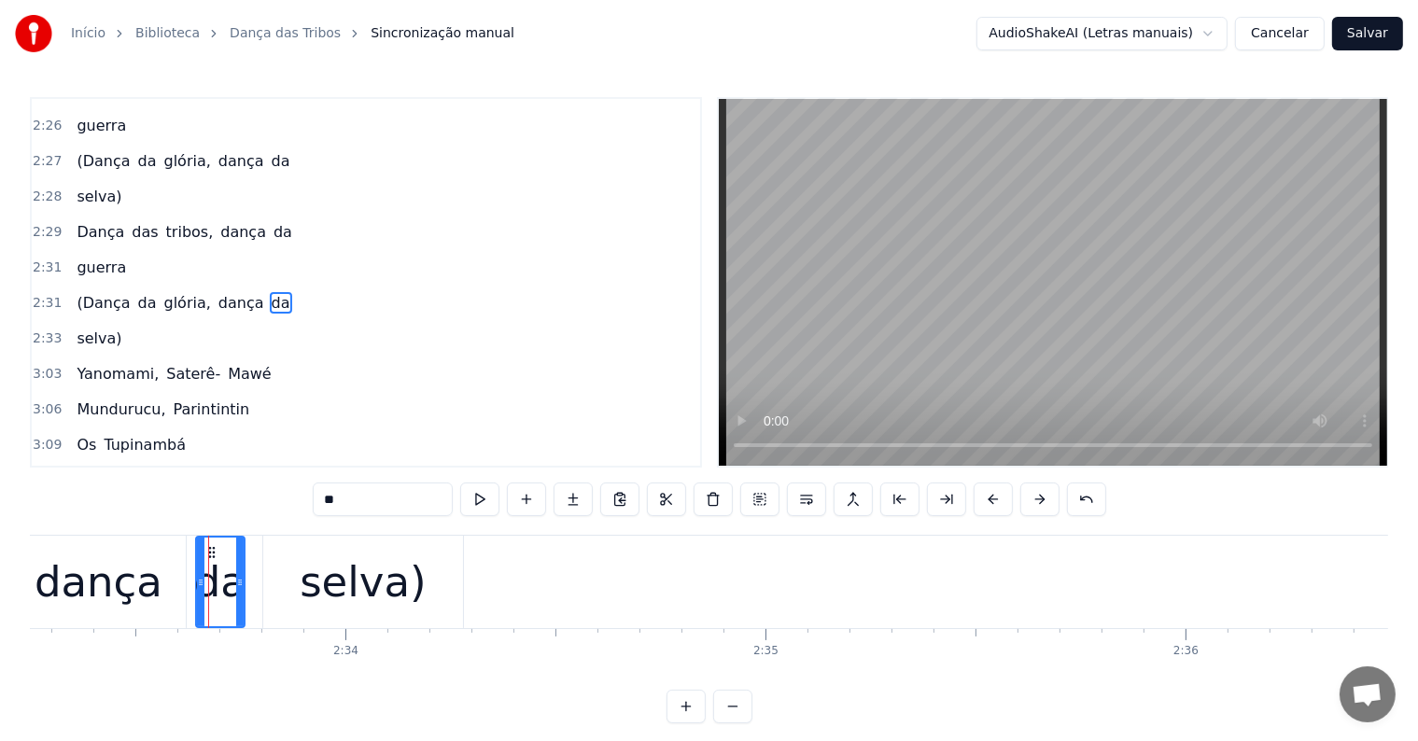
scroll to position [1483, 0]
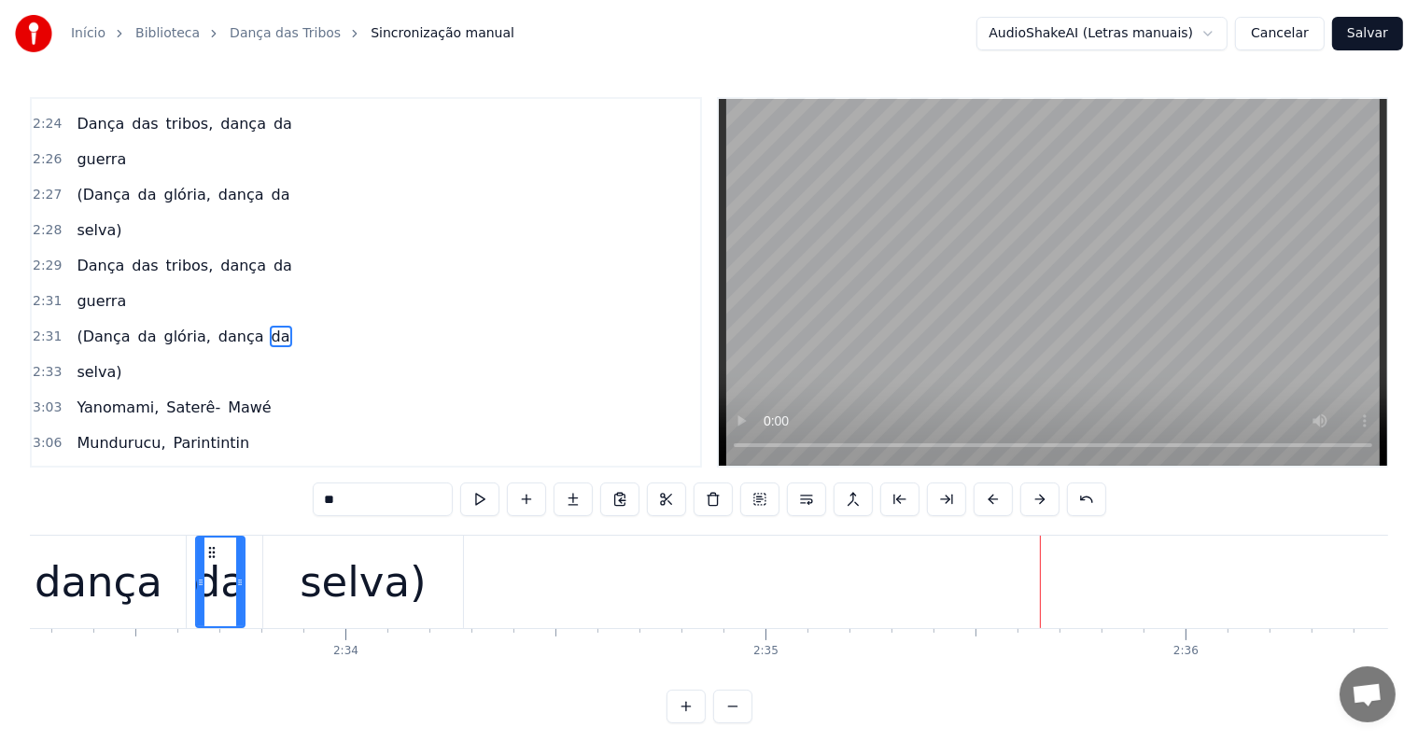
click at [419, 599] on div "selva)" at bounding box center [363, 582] width 200 height 92
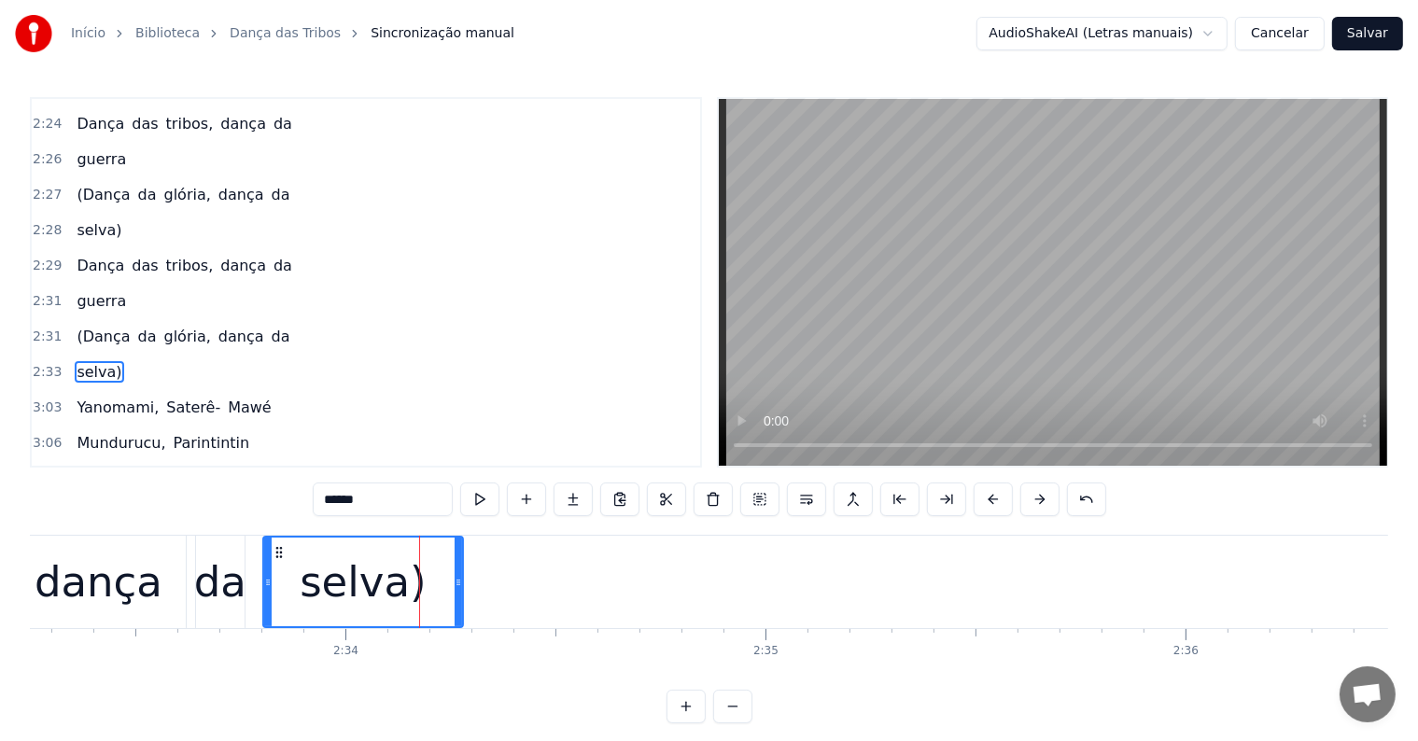
scroll to position [1516, 0]
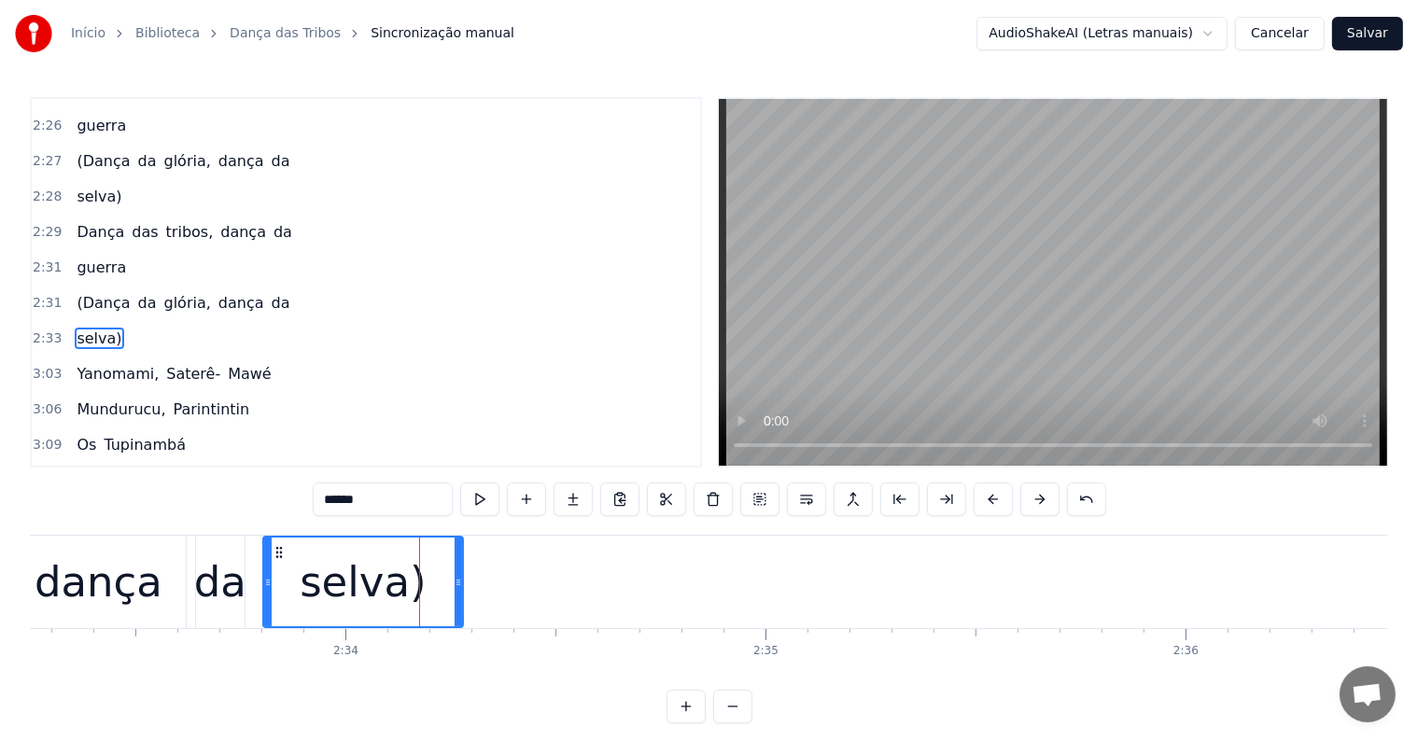
click at [403, 498] on input "******" at bounding box center [383, 500] width 140 height 34
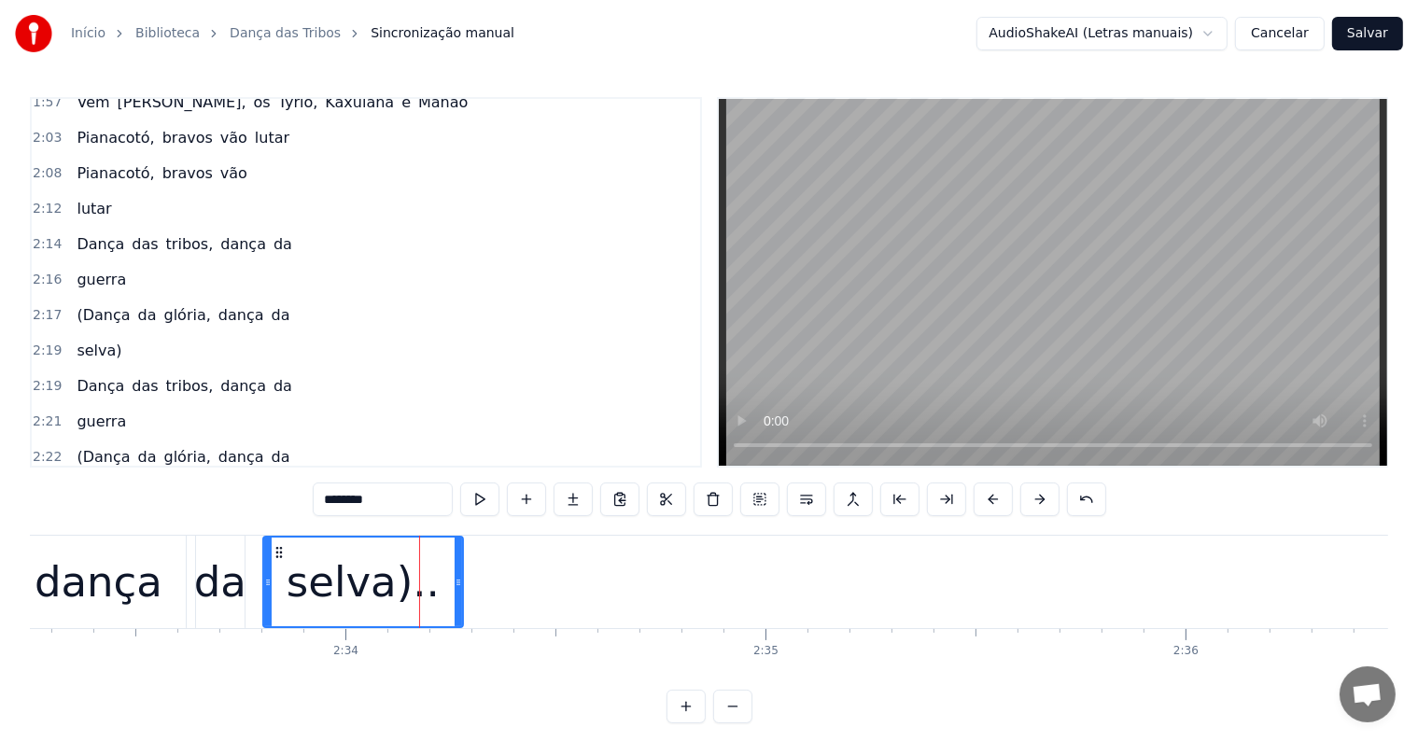
scroll to position [1049, 0]
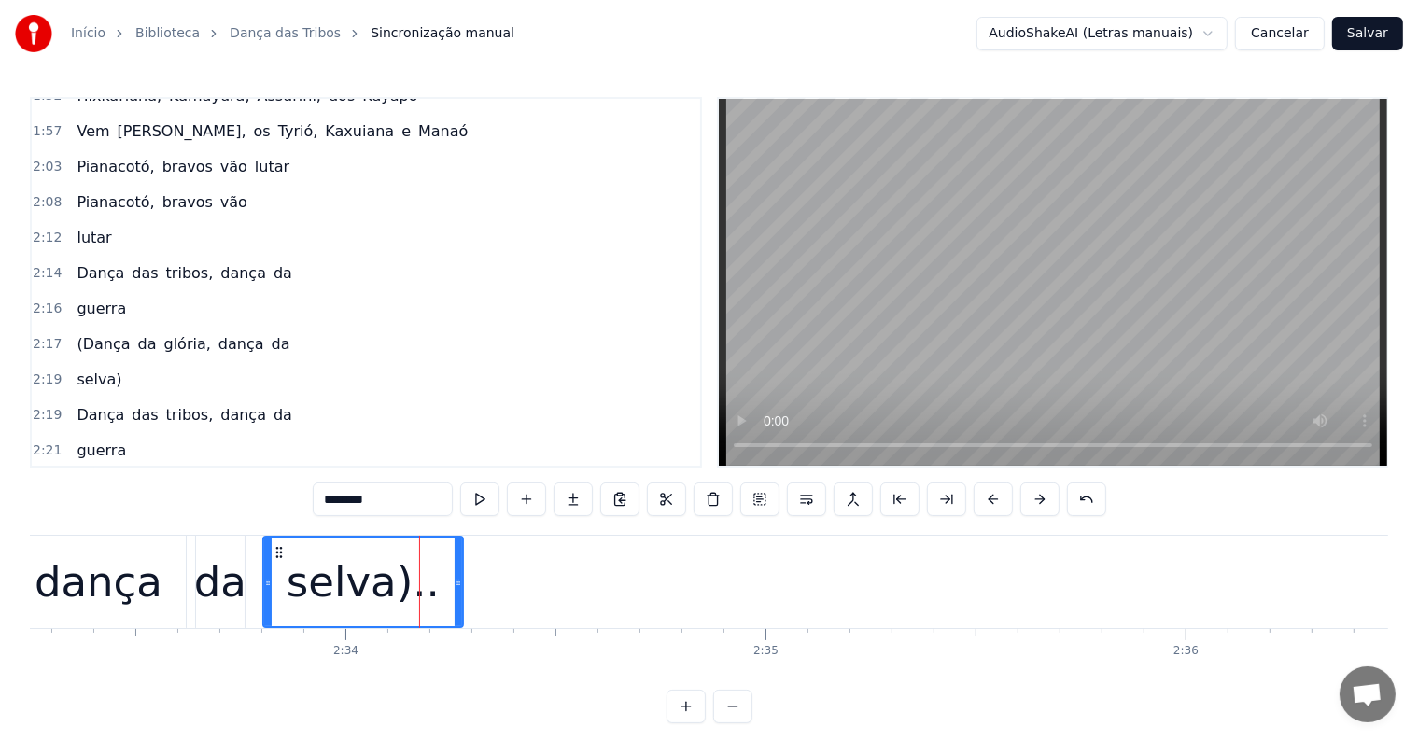
click at [93, 227] on span "lutar" at bounding box center [94, 237] width 38 height 21
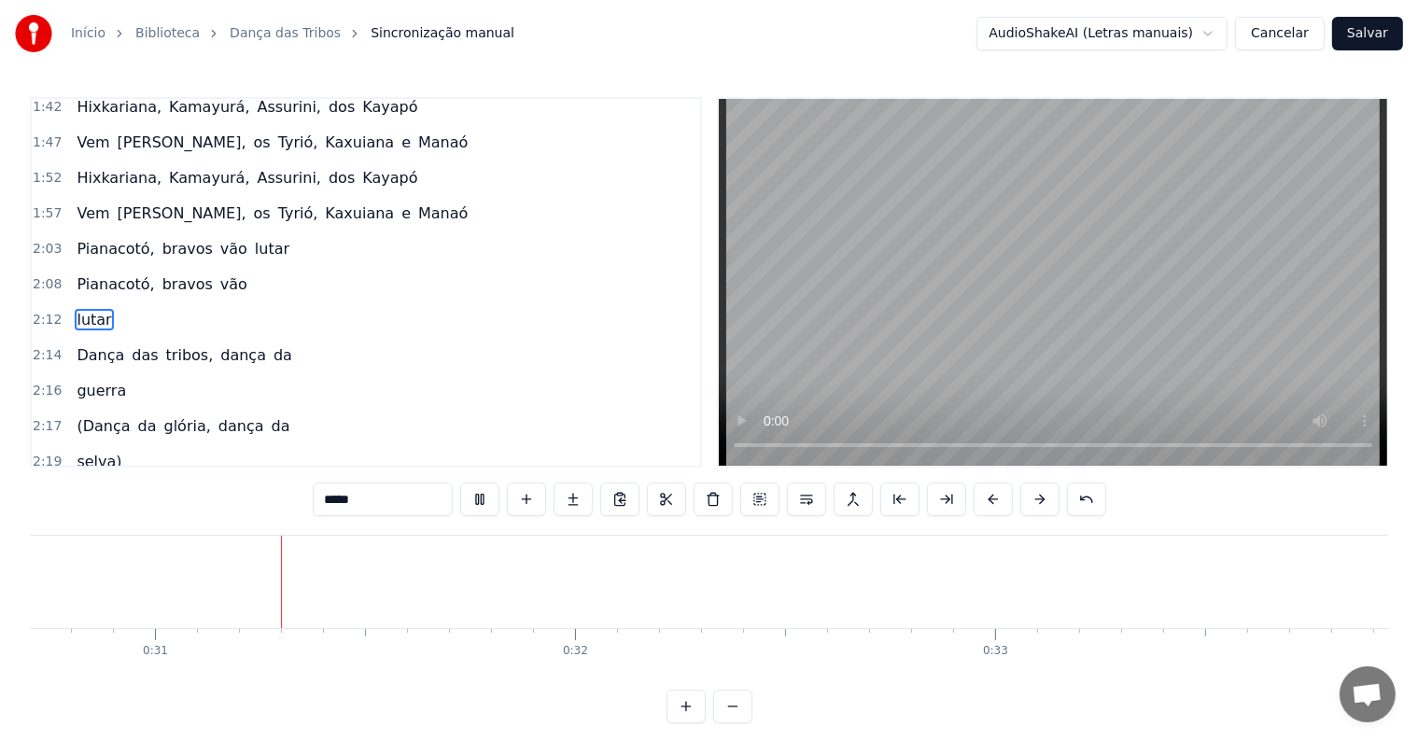
scroll to position [0, 12642]
click at [272, 486] on span "da" at bounding box center [283, 496] width 22 height 21
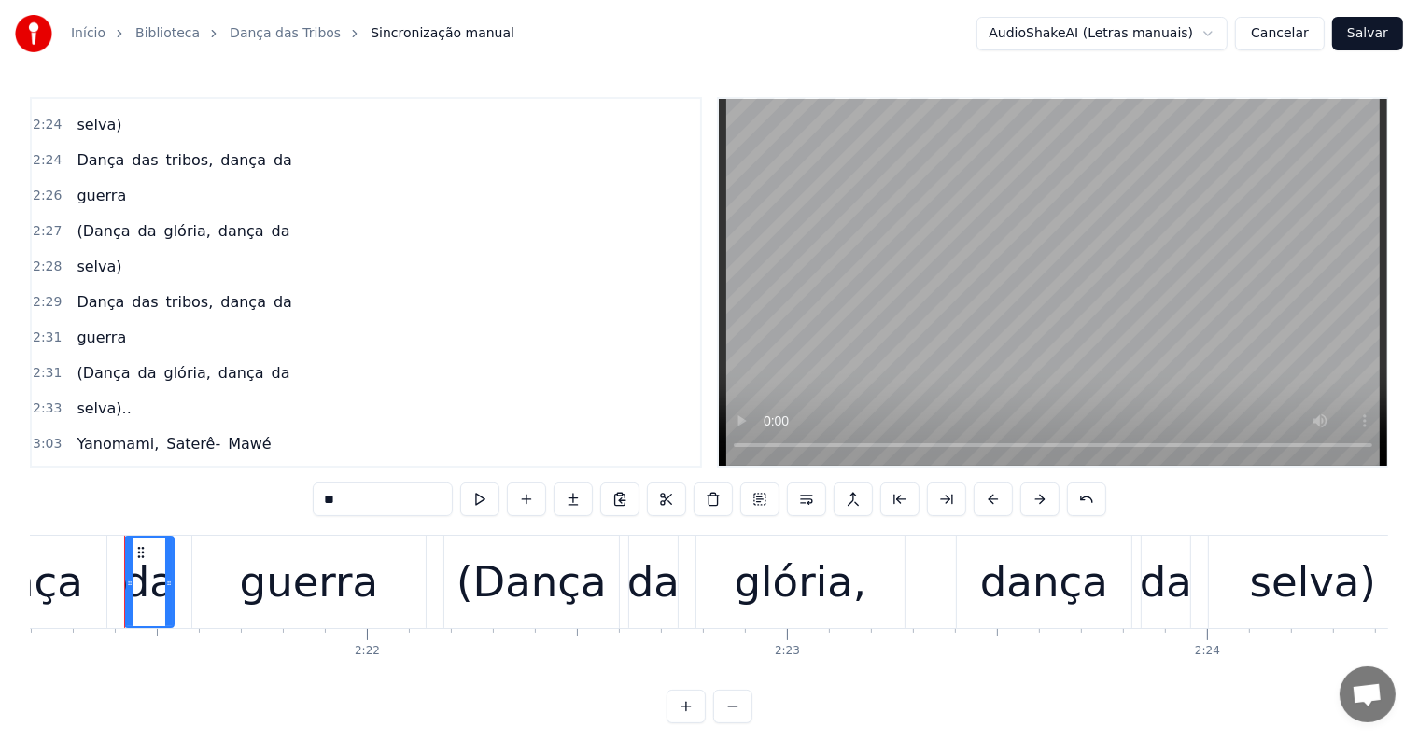
scroll to position [1527, 0]
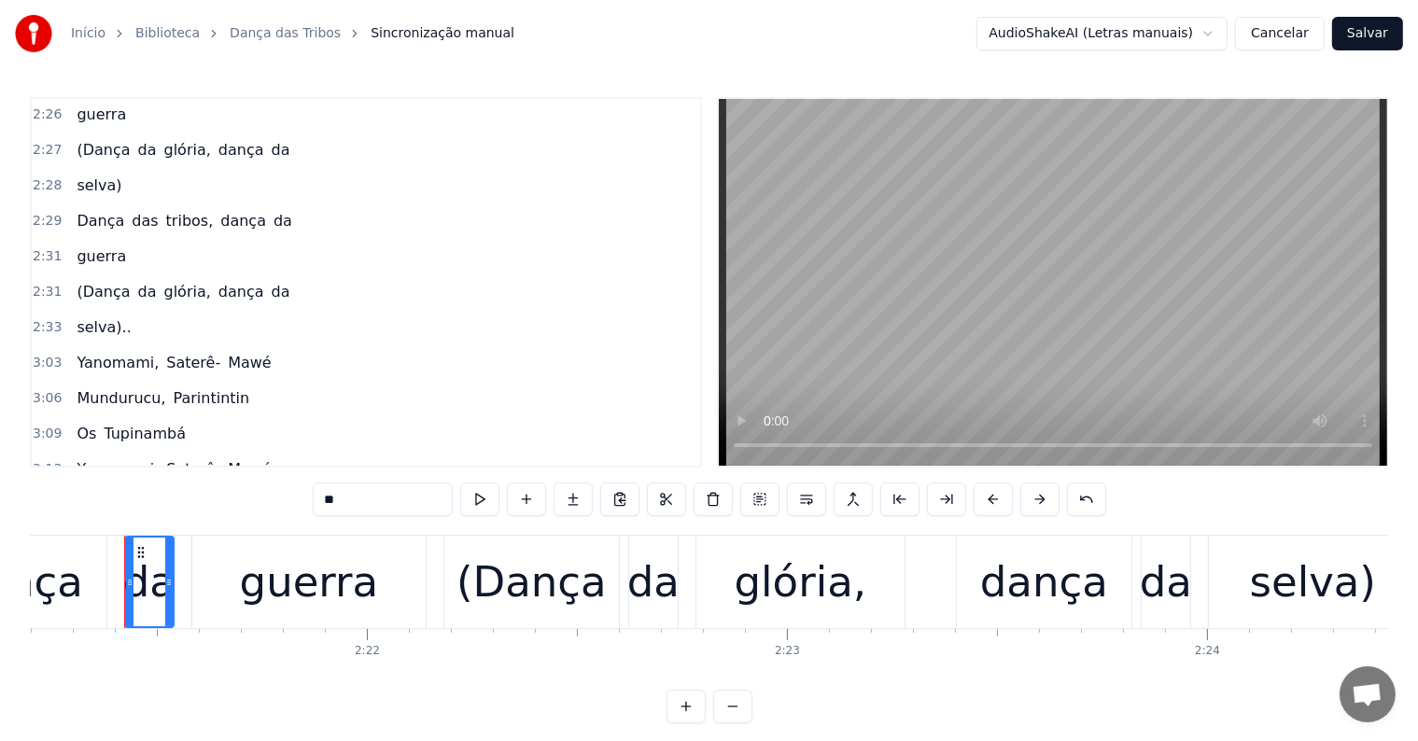
click at [80, 317] on span "selva).." at bounding box center [104, 327] width 58 height 21
type input "********"
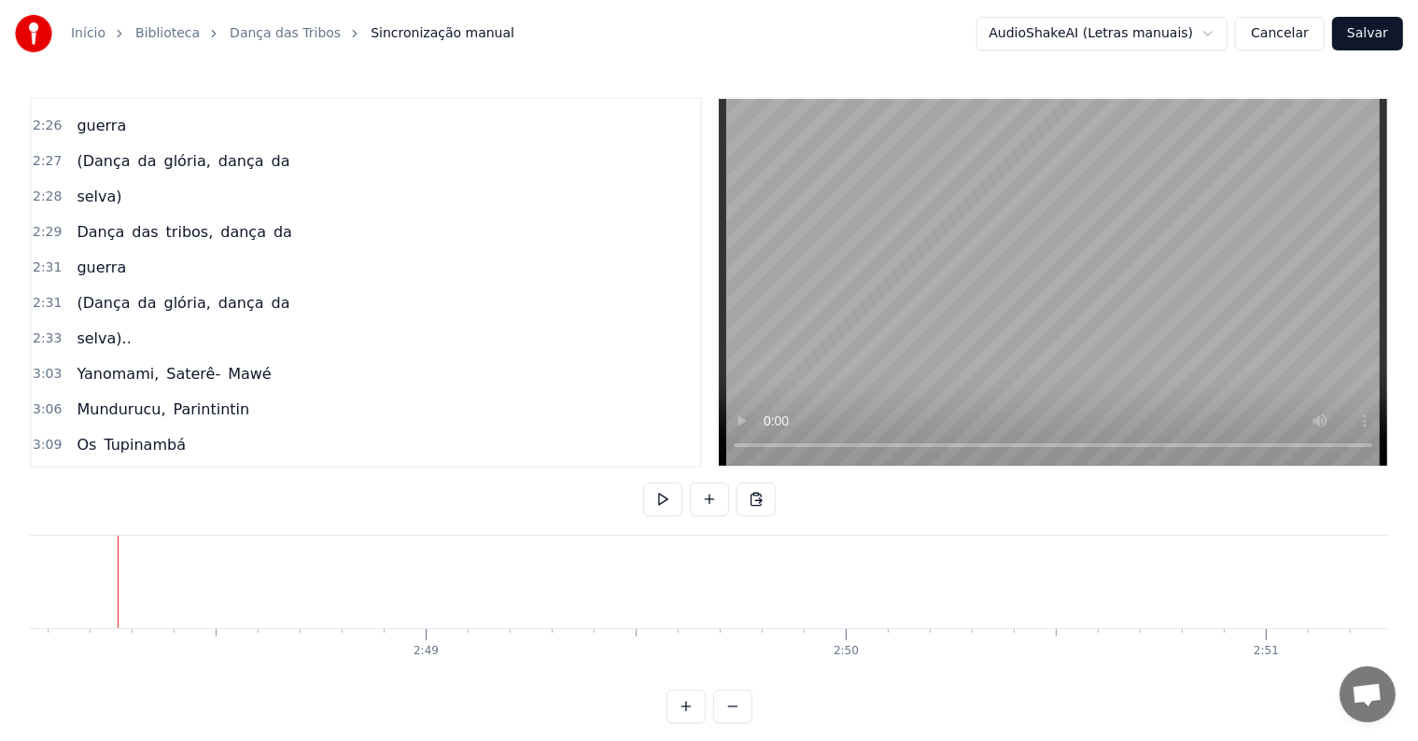
scroll to position [0, 70604]
click at [711, 497] on button at bounding box center [709, 500] width 39 height 34
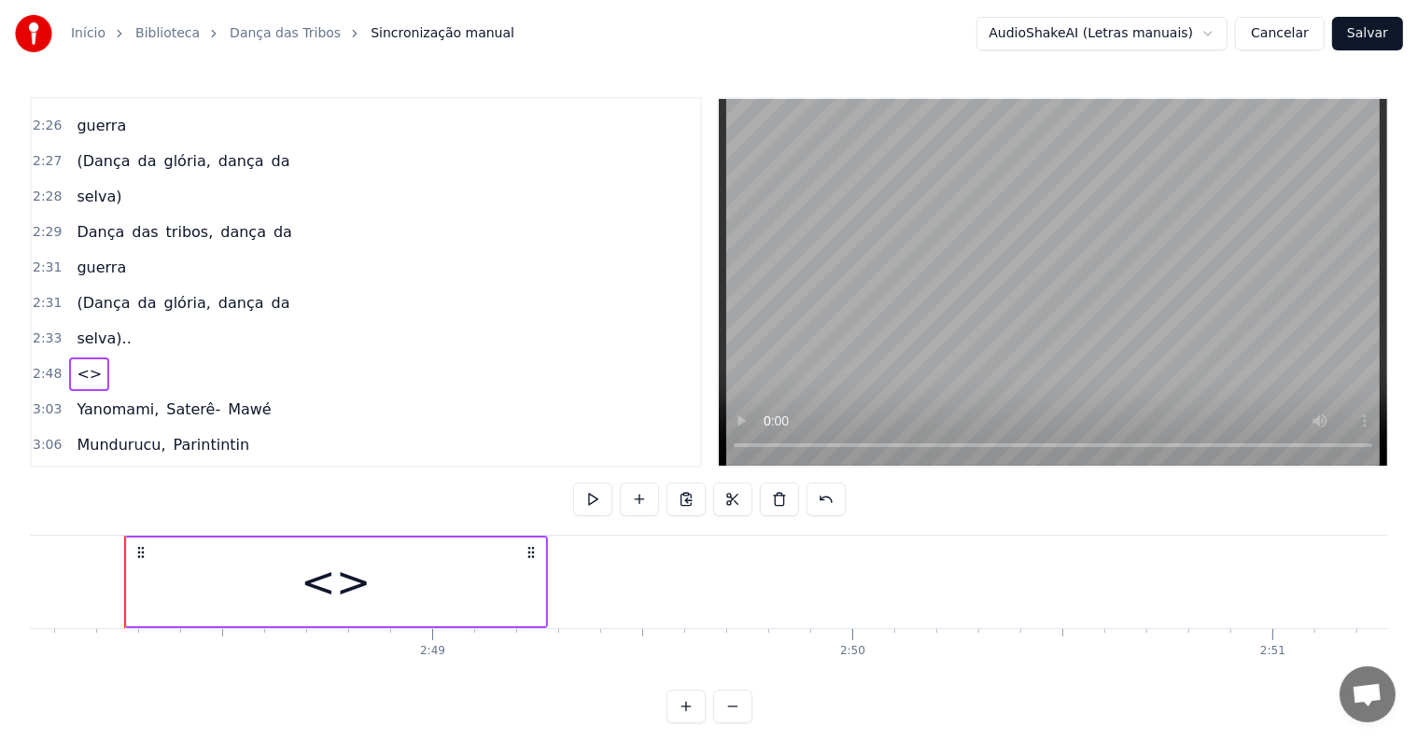
click at [441, 594] on div "<>" at bounding box center [336, 582] width 418 height 89
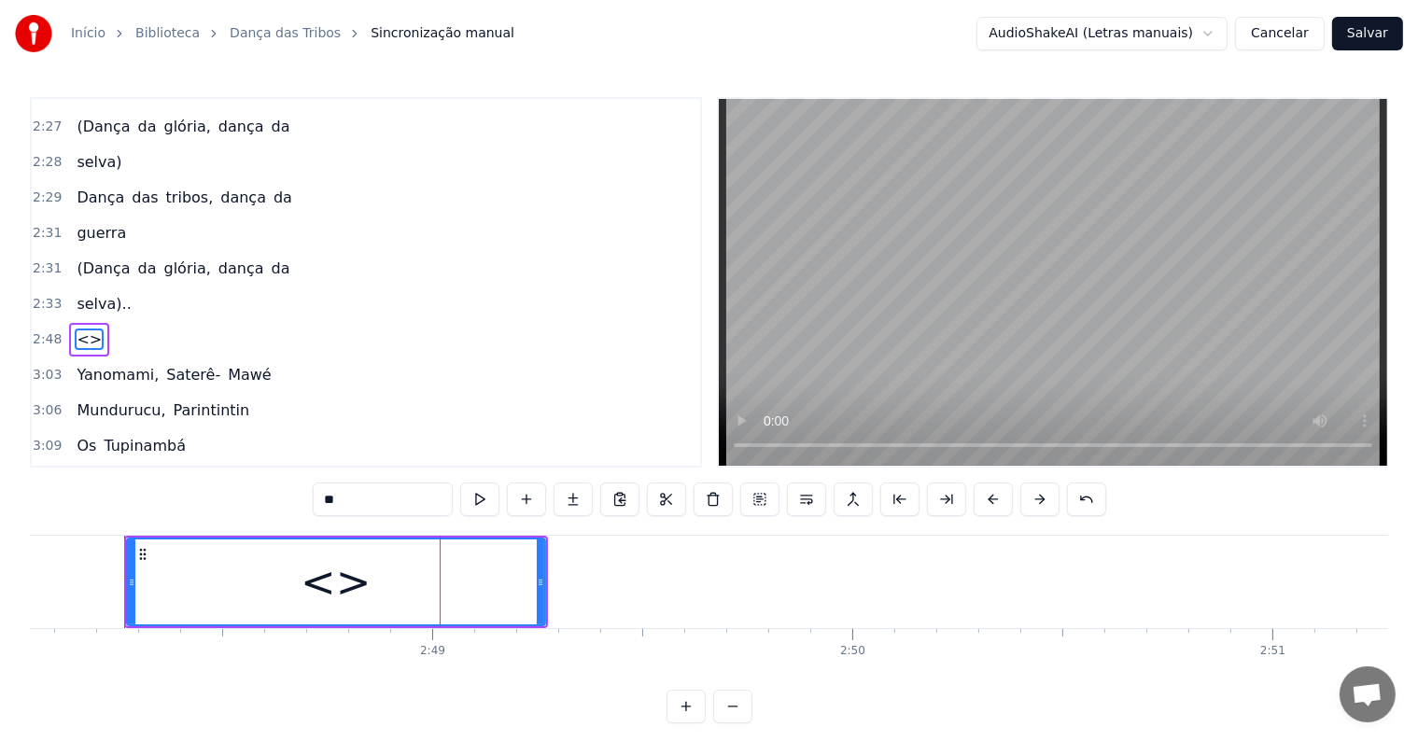
drag, startPoint x: 377, startPoint y: 495, endPoint x: 250, endPoint y: 453, distance: 133.8
click at [250, 453] on div "0:04 <Parintins-Okê - Seu maior canal de karaokê> 0:13 <Inscreva-se para recebe…" at bounding box center [709, 410] width 1359 height 626
paste input "**********"
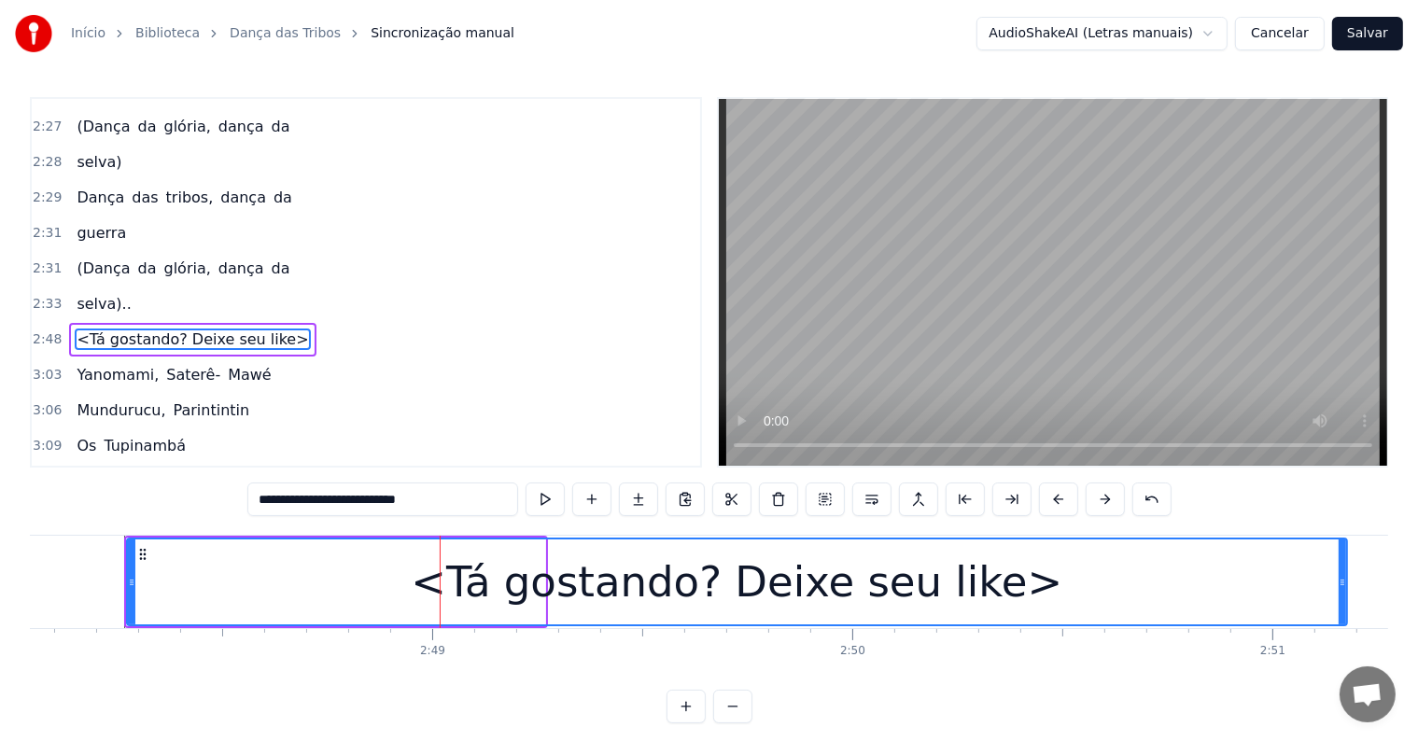
drag, startPoint x: 539, startPoint y: 581, endPoint x: 1341, endPoint y: 605, distance: 802.4
click at [1341, 605] on div at bounding box center [1342, 582] width 7 height 85
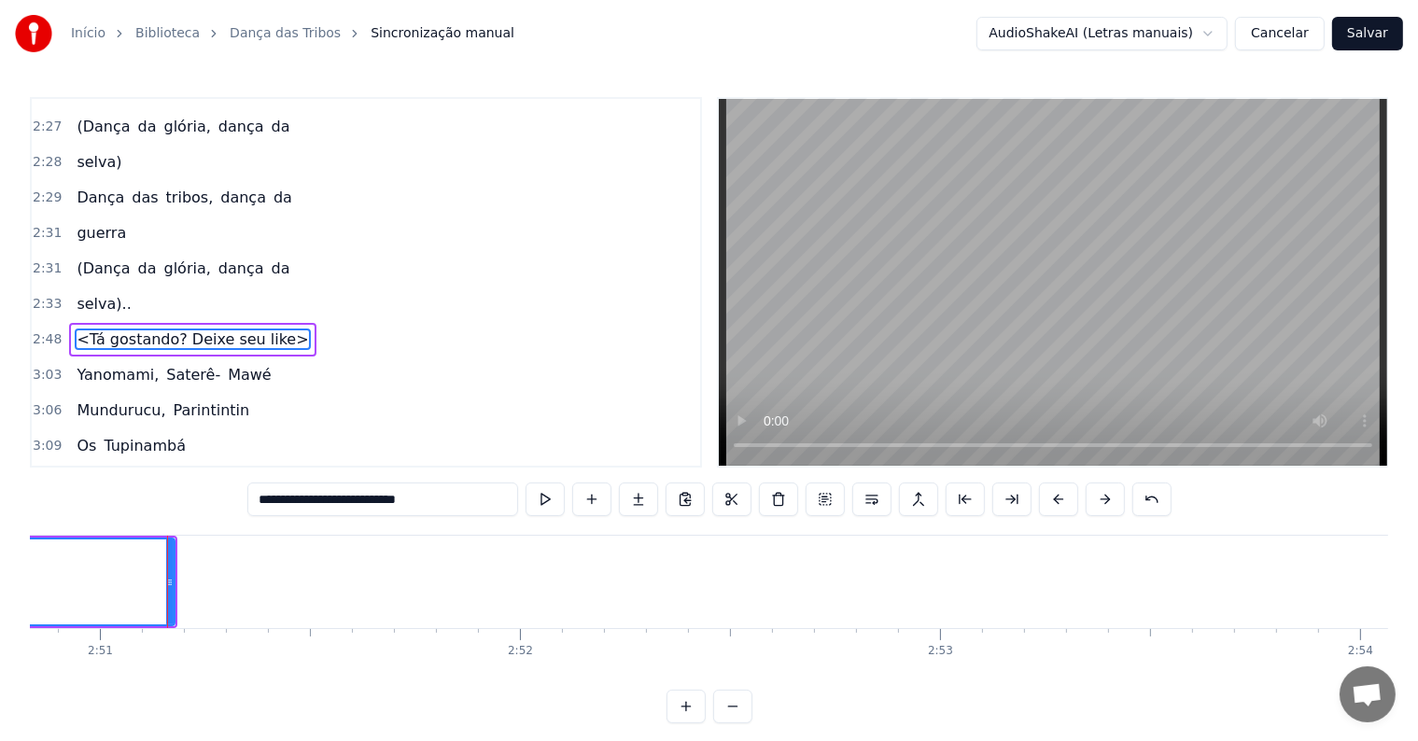
scroll to position [0, 71819]
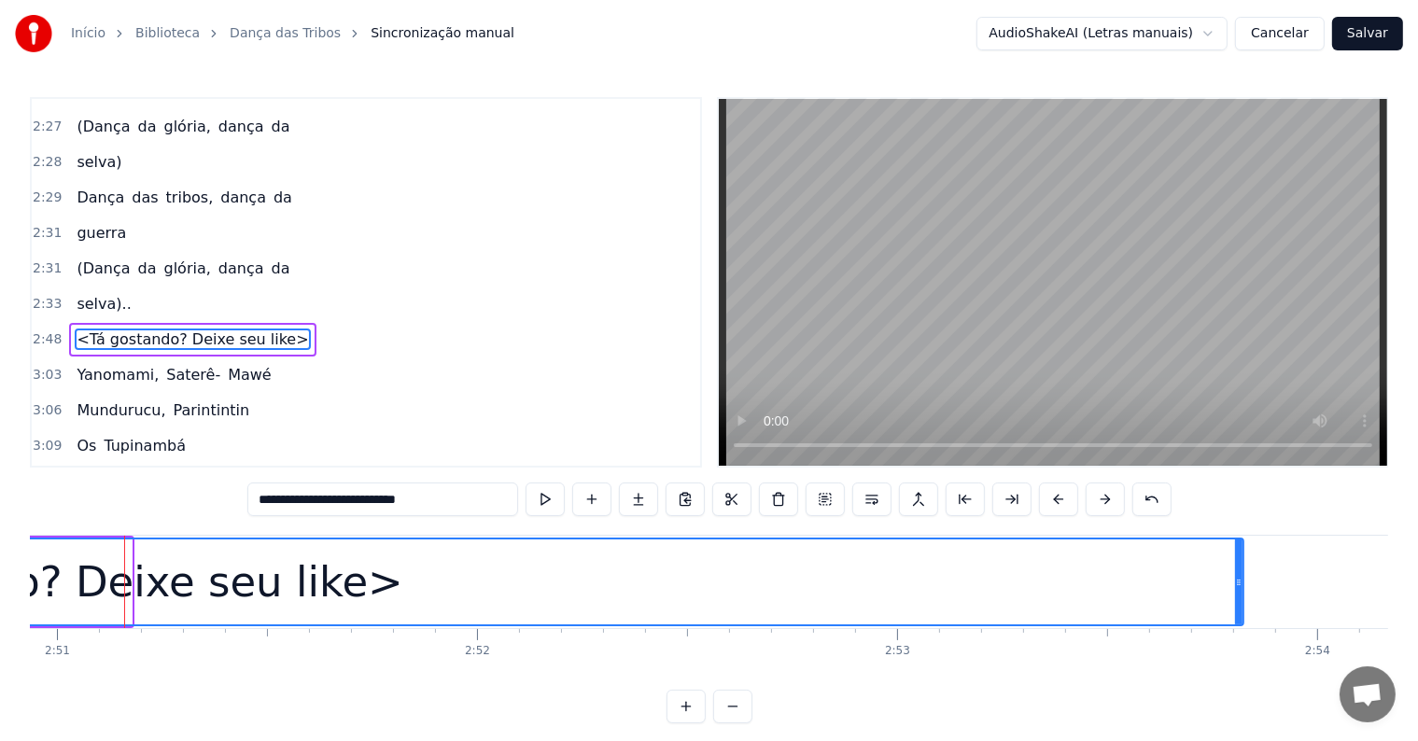
drag, startPoint x: 126, startPoint y: 579, endPoint x: 1238, endPoint y: 650, distance: 1114.3
click at [1238, 650] on div "<Parintins-Okê - Seu maior canal de karaokê> <Inscreva-se para receber toadas n…" at bounding box center [709, 605] width 1359 height 140
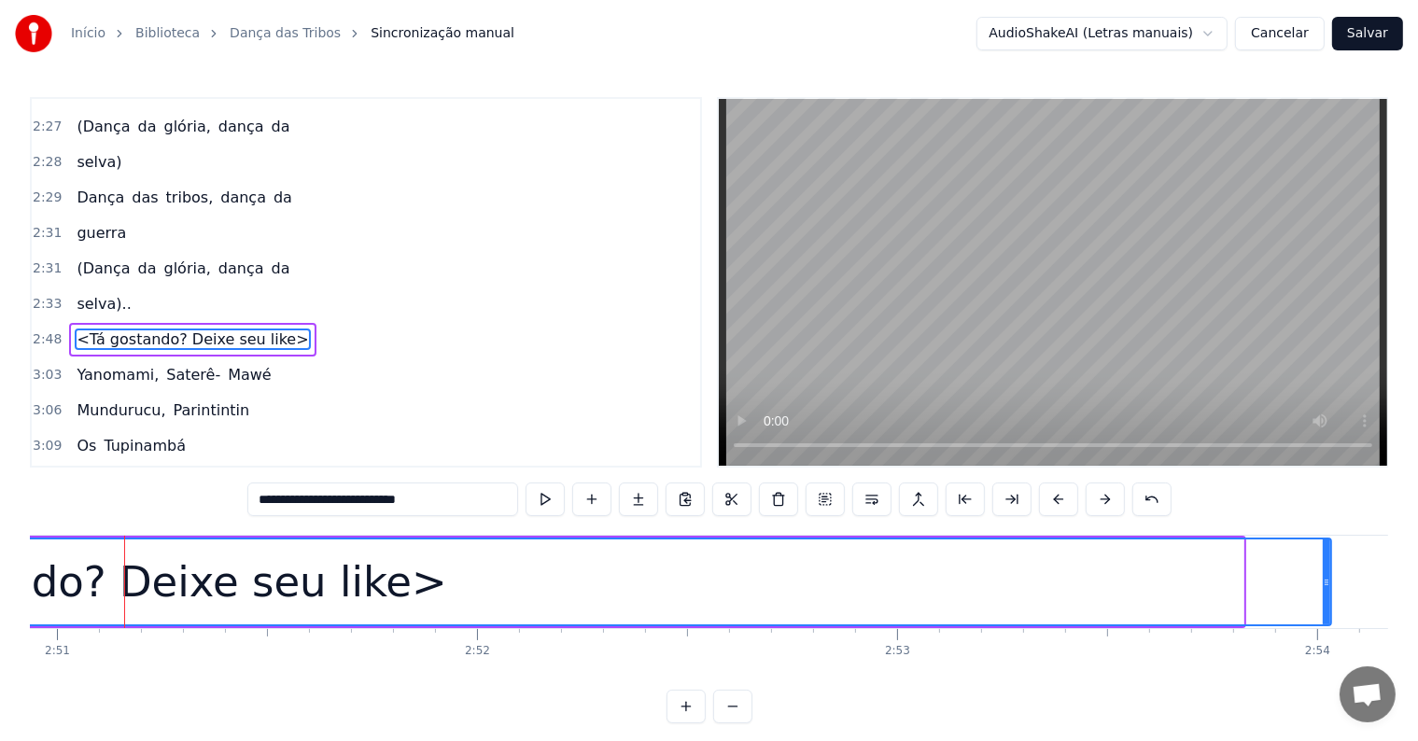
drag, startPoint x: 1240, startPoint y: 581, endPoint x: 1328, endPoint y: 581, distance: 87.8
click at [1328, 581] on icon at bounding box center [1326, 582] width 7 height 15
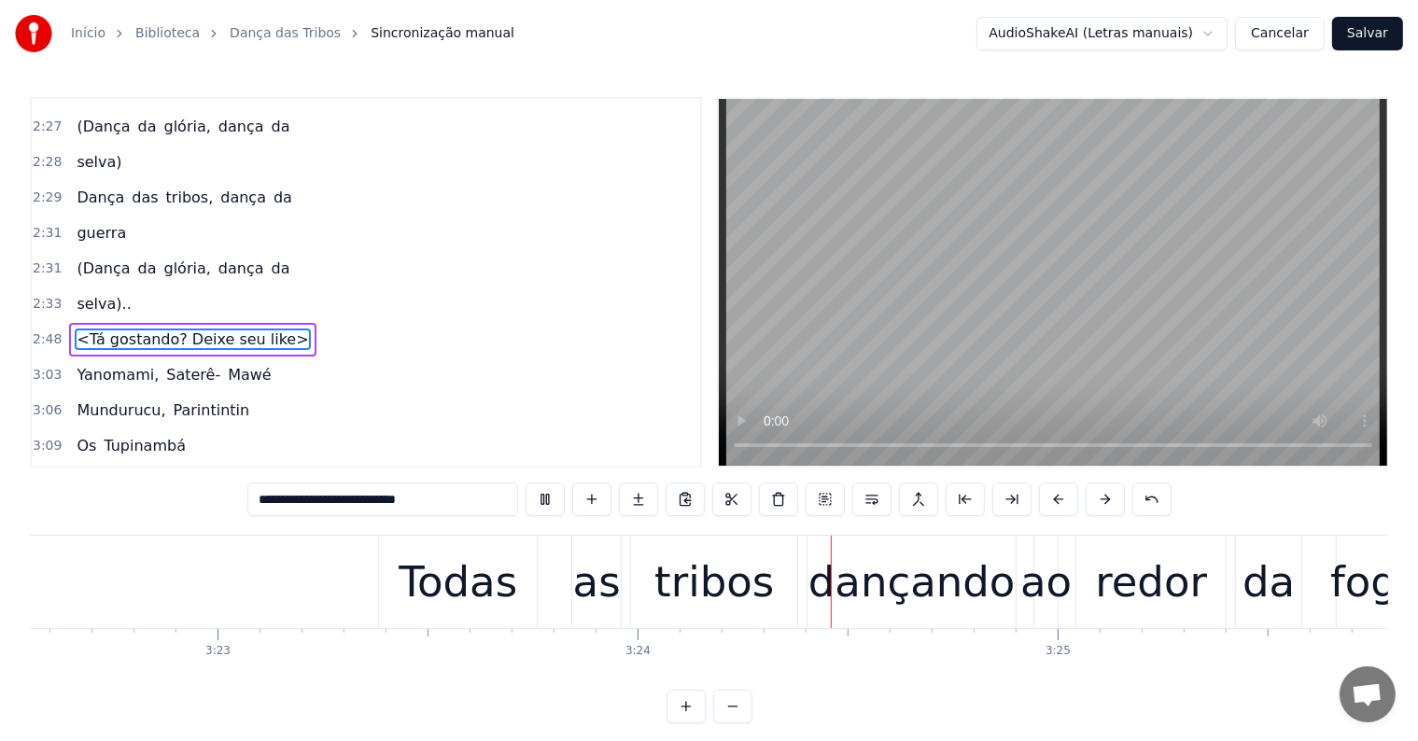
scroll to position [0, 85493]
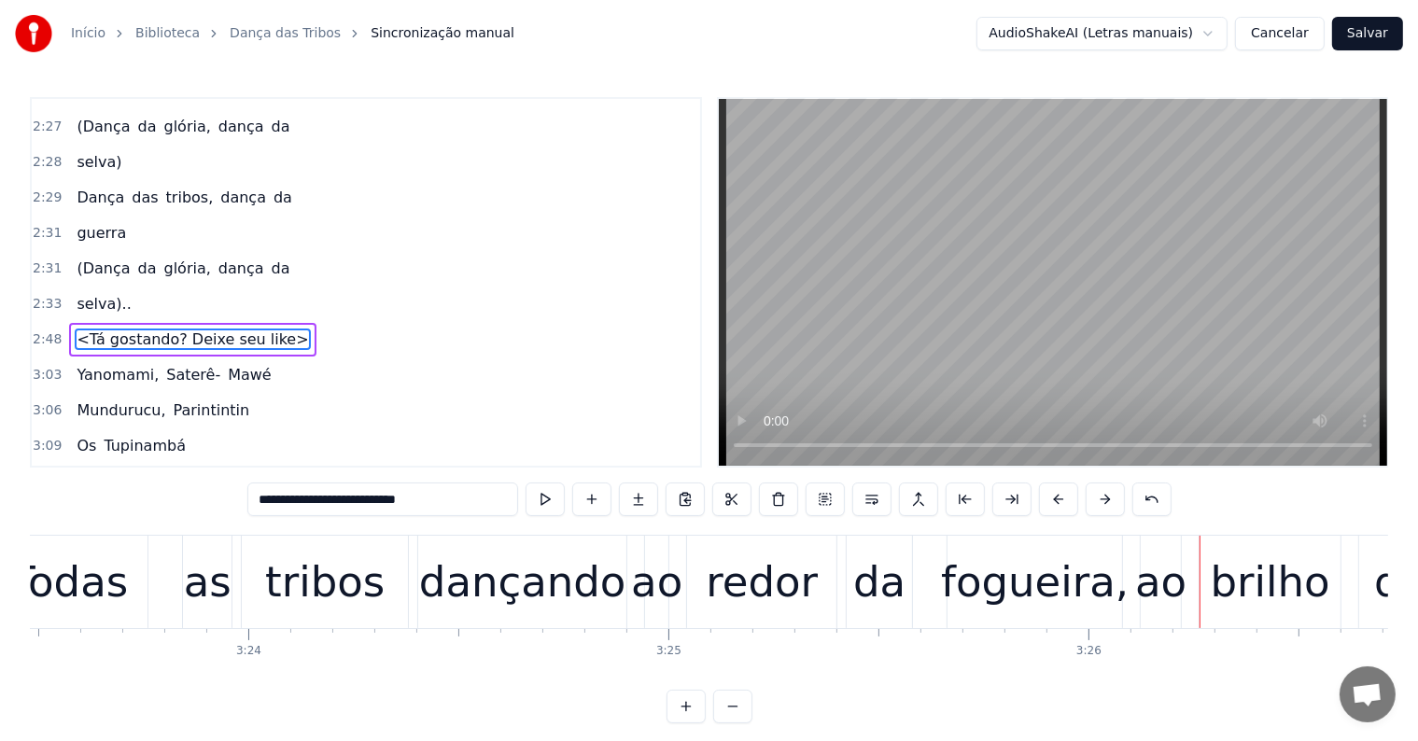
click at [750, 596] on div "redor" at bounding box center [762, 582] width 112 height 63
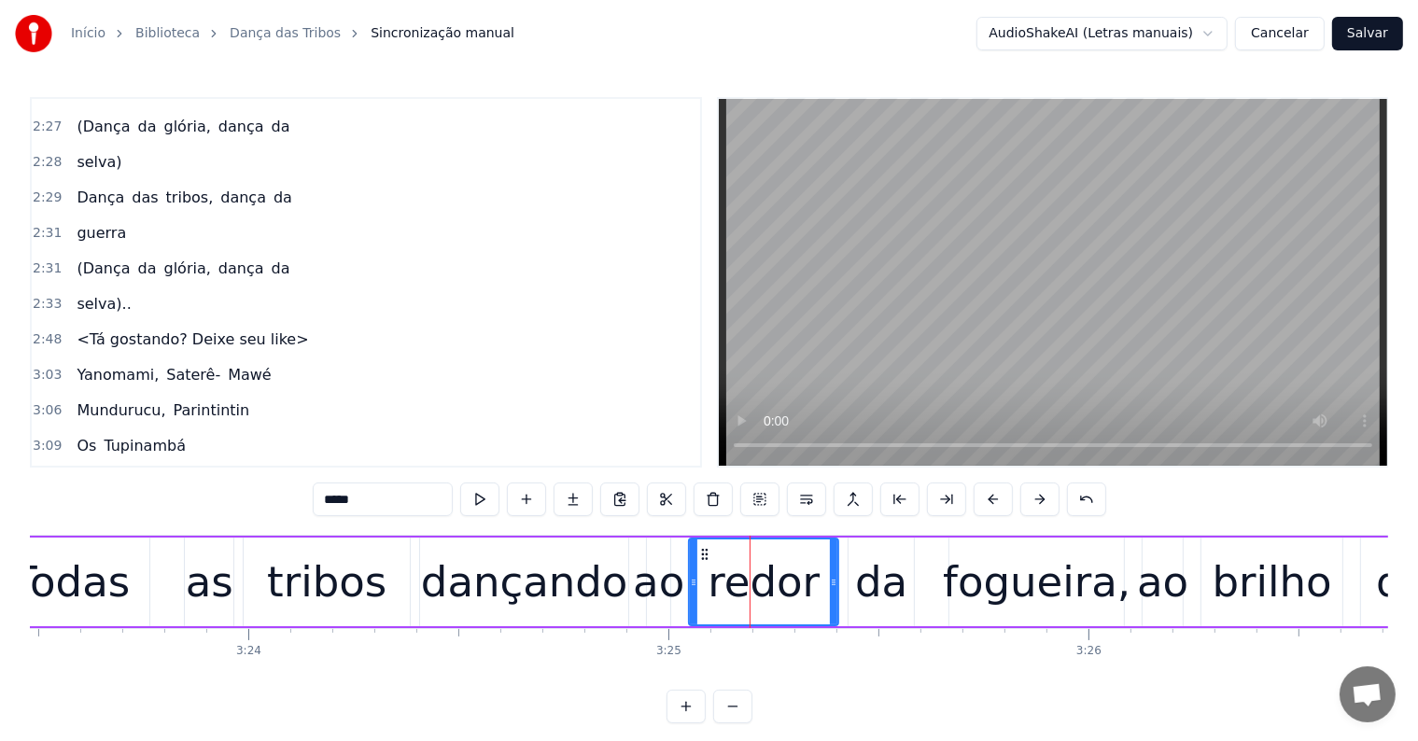
scroll to position [1792, 0]
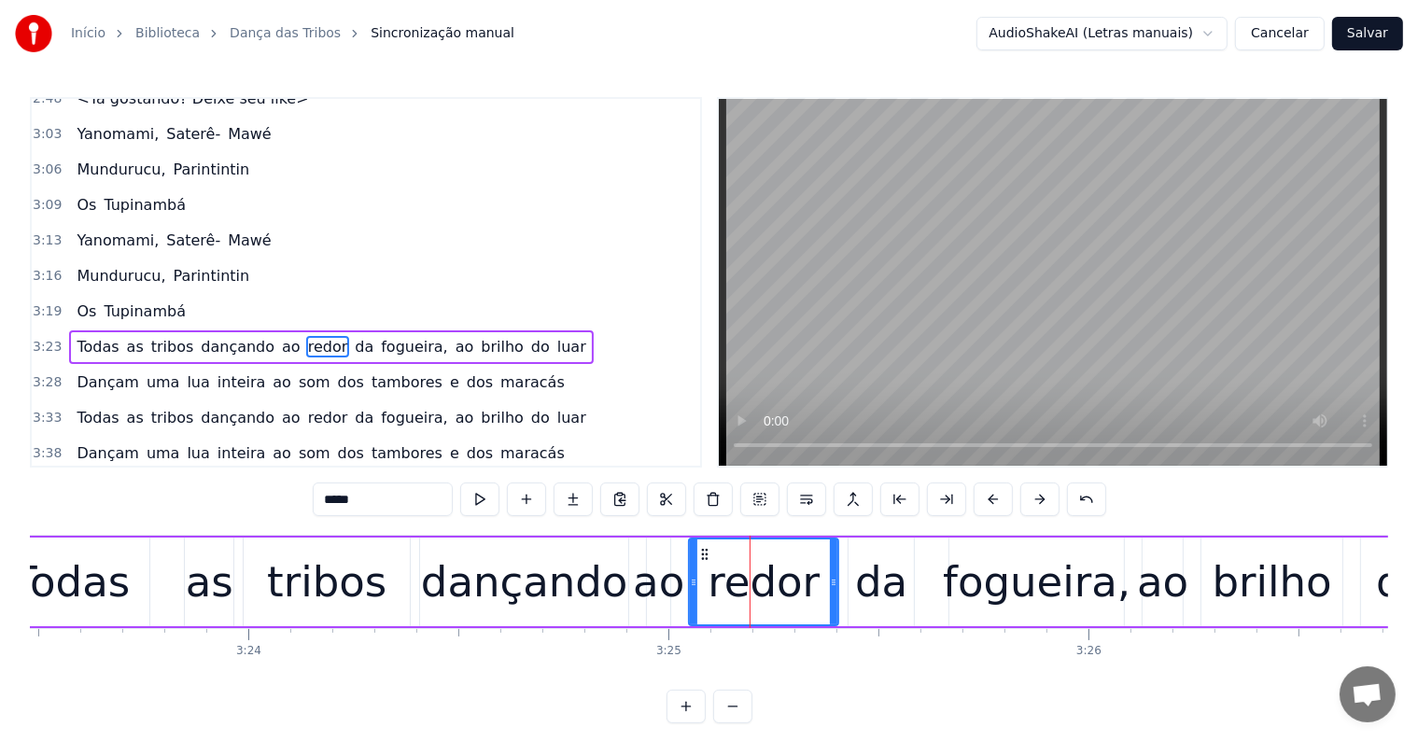
click at [280, 336] on span "ao" at bounding box center [291, 346] width 22 height 21
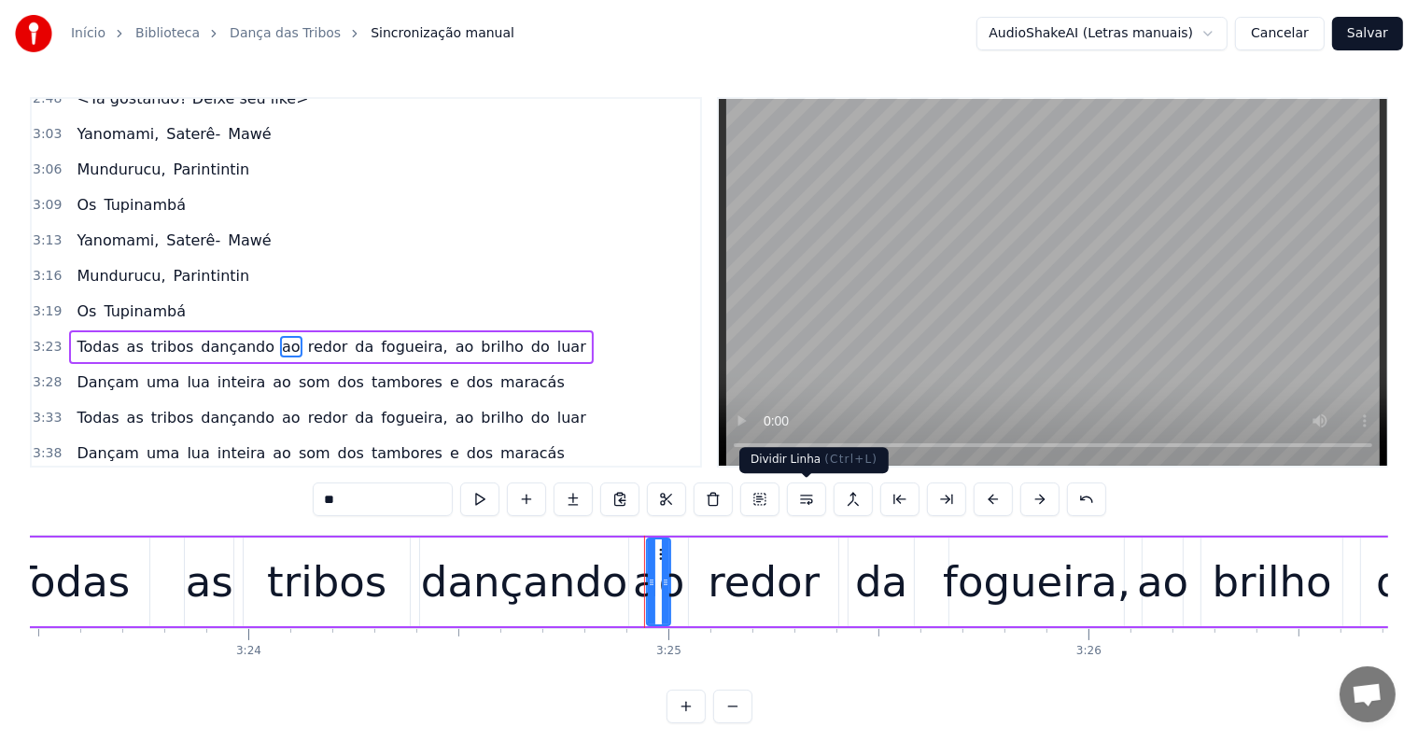
click at [807, 497] on button at bounding box center [806, 500] width 39 height 34
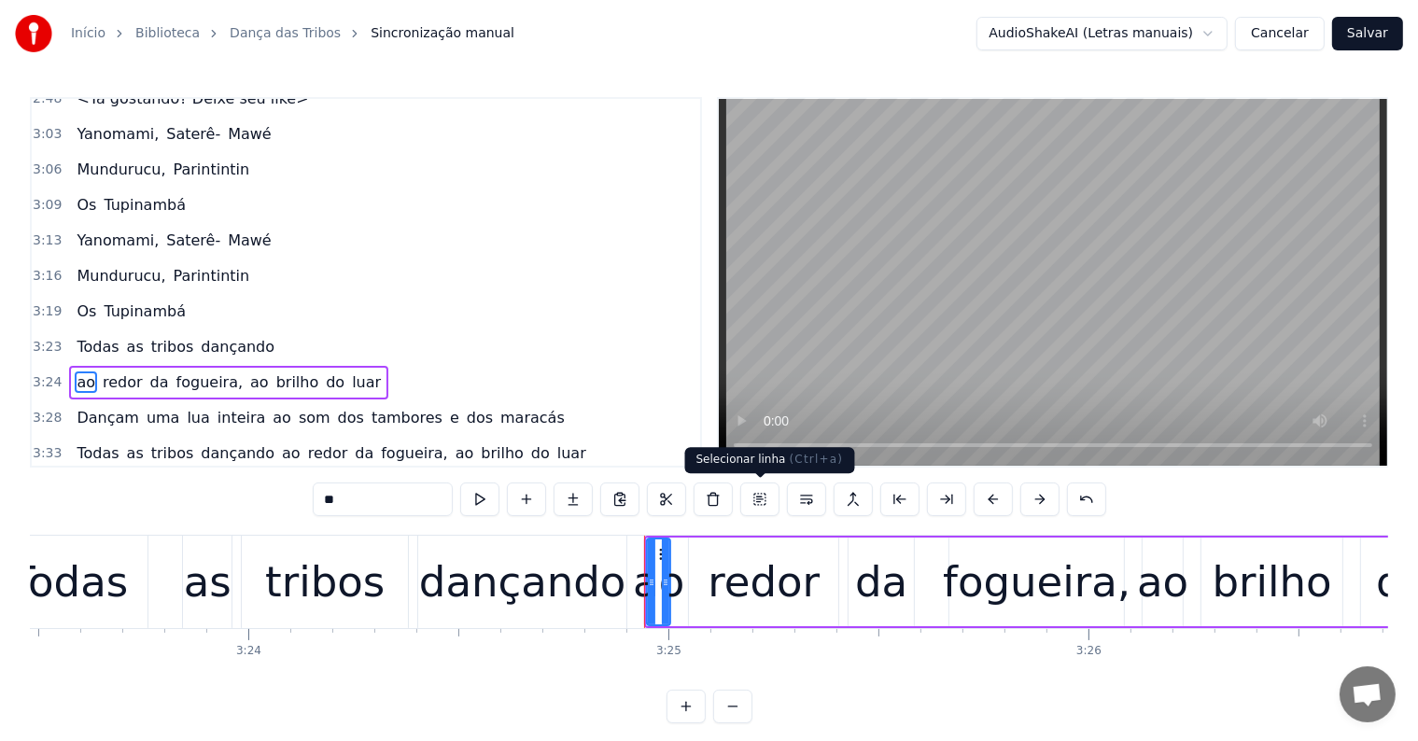
scroll to position [1826, 0]
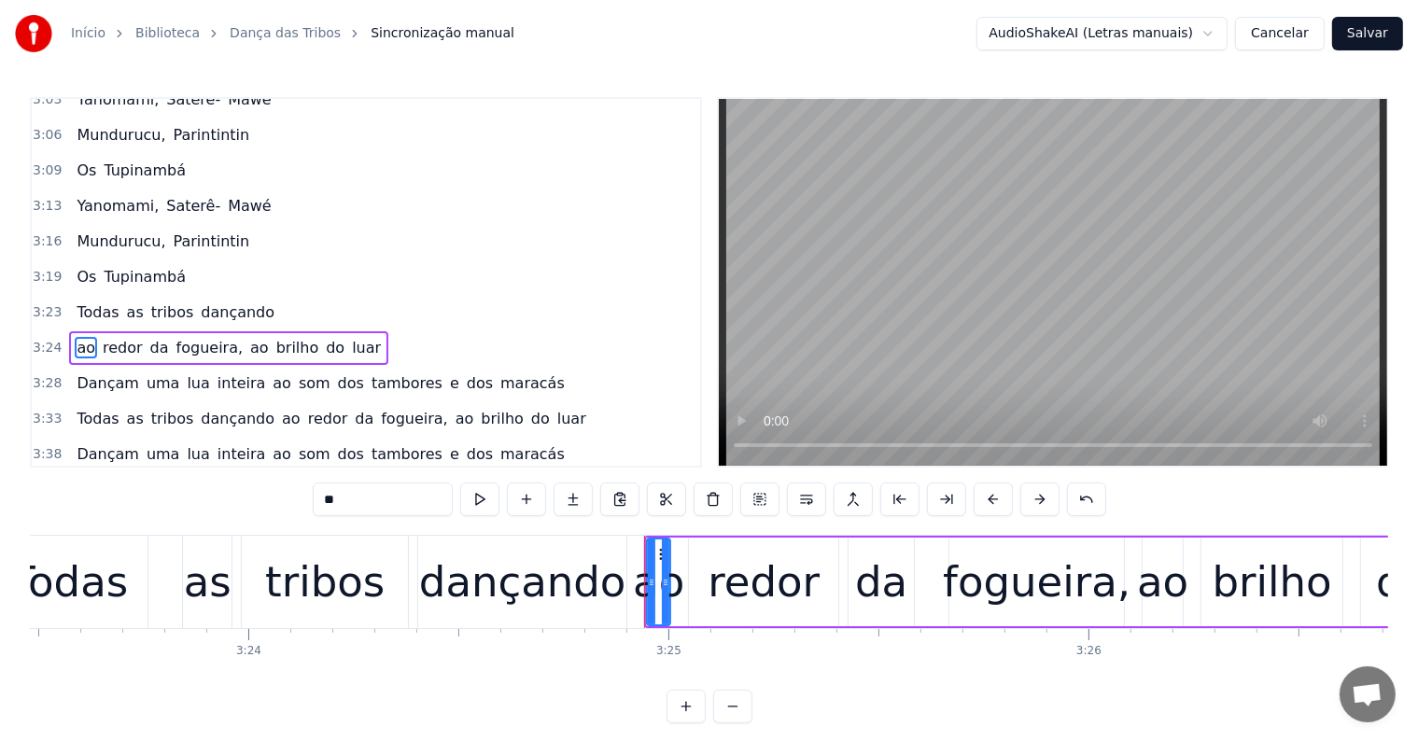
click at [350, 337] on span "luar" at bounding box center [366, 347] width 33 height 21
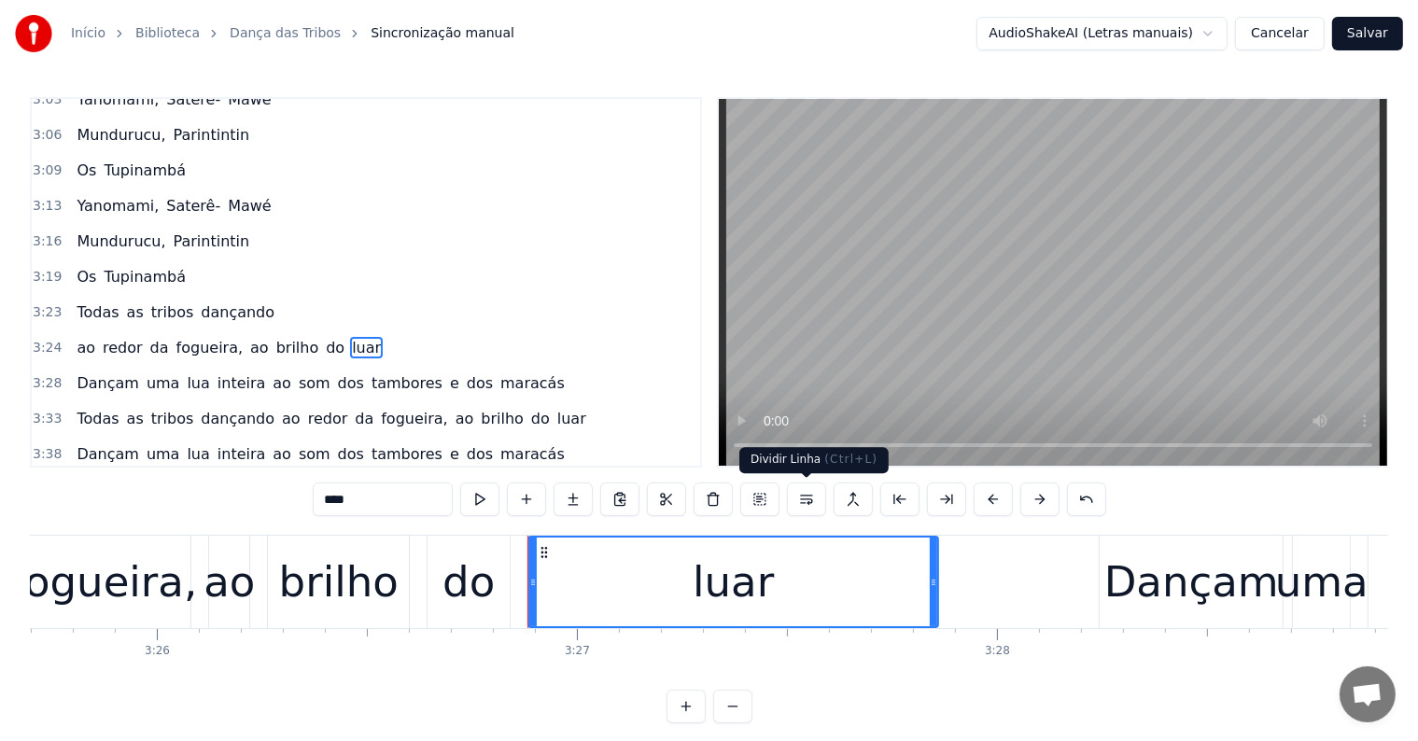
scroll to position [0, 86828]
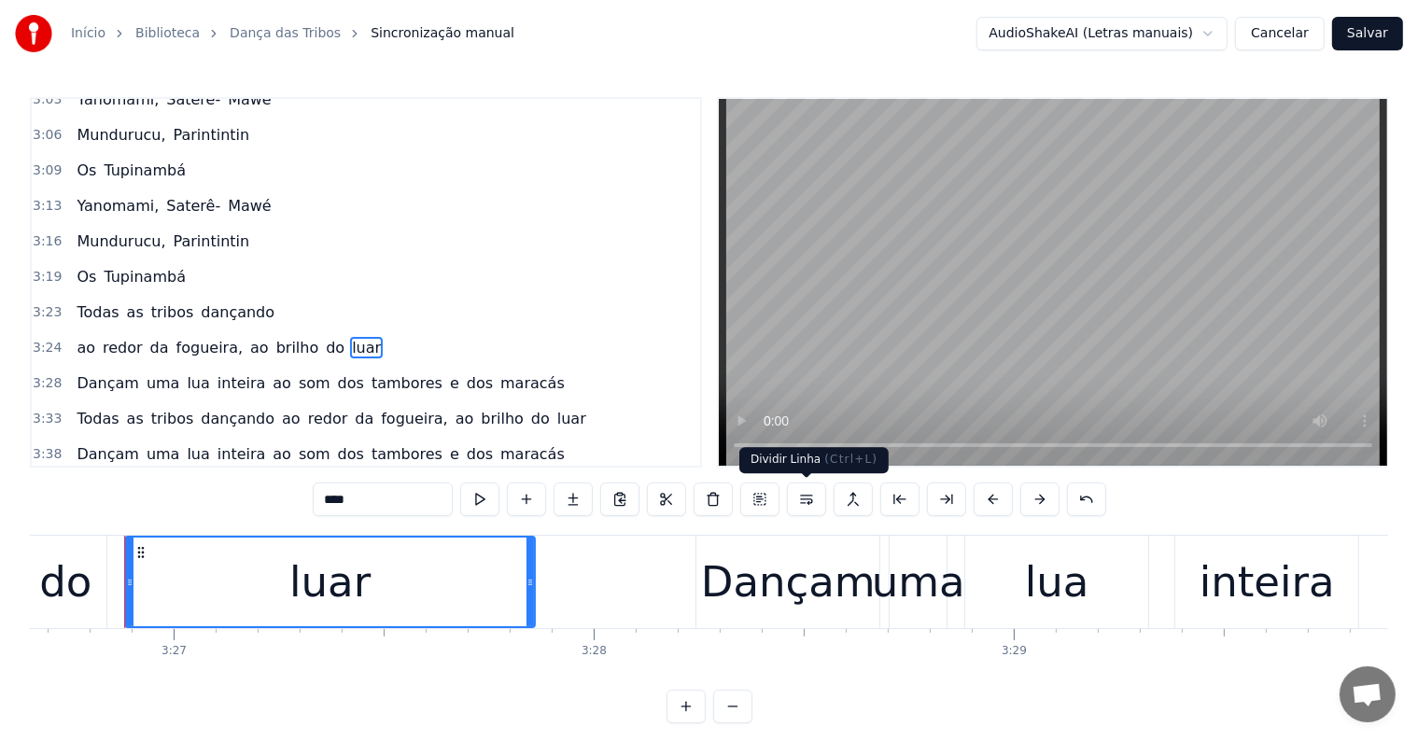
click at [807, 501] on button at bounding box center [806, 500] width 39 height 34
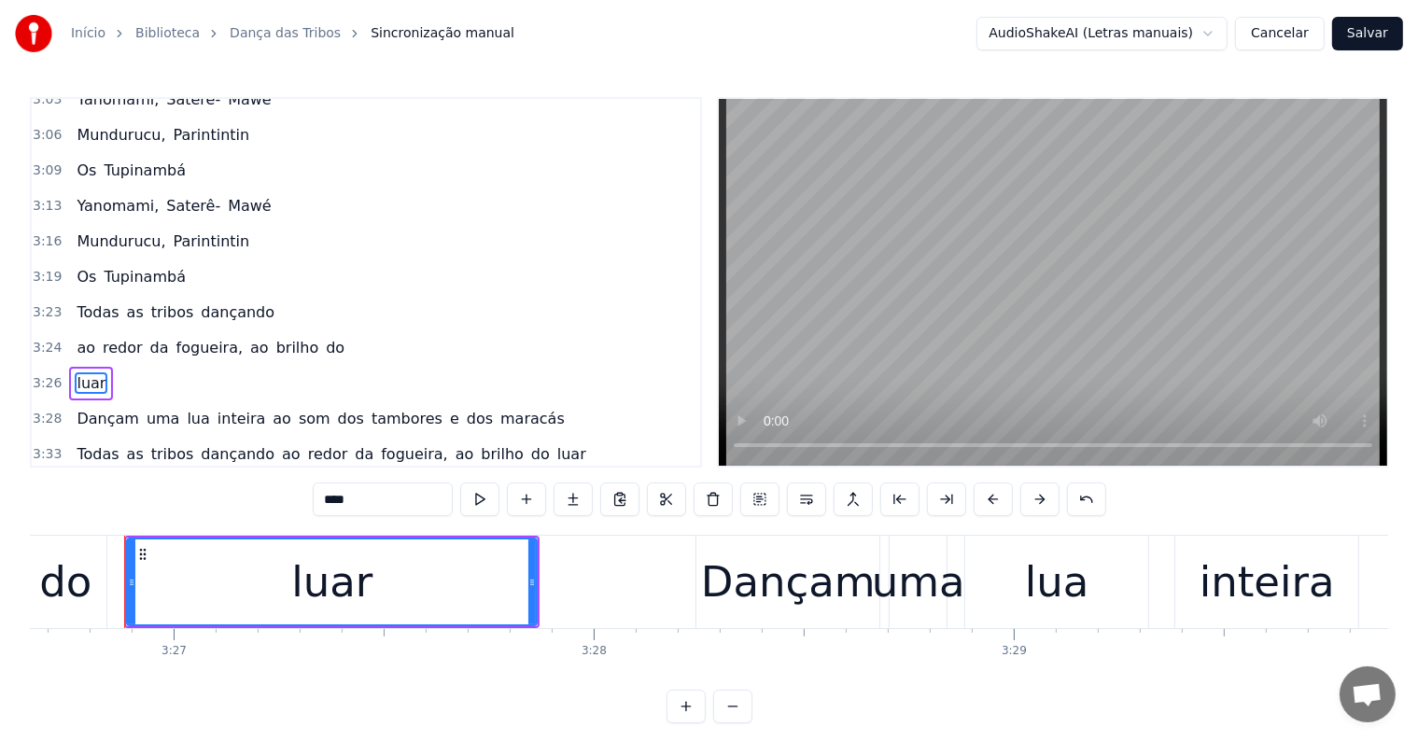
scroll to position [1860, 0]
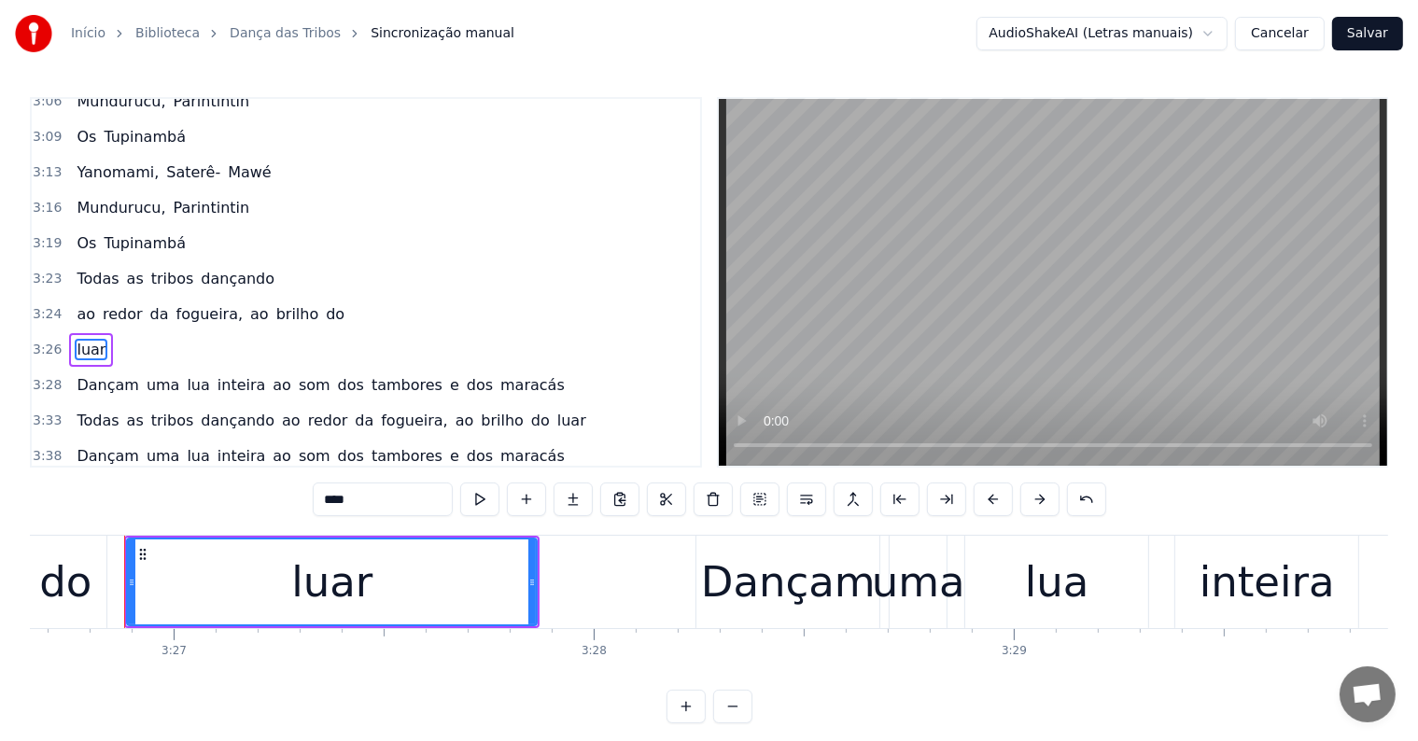
click at [324, 303] on span "do" at bounding box center [335, 313] width 22 height 21
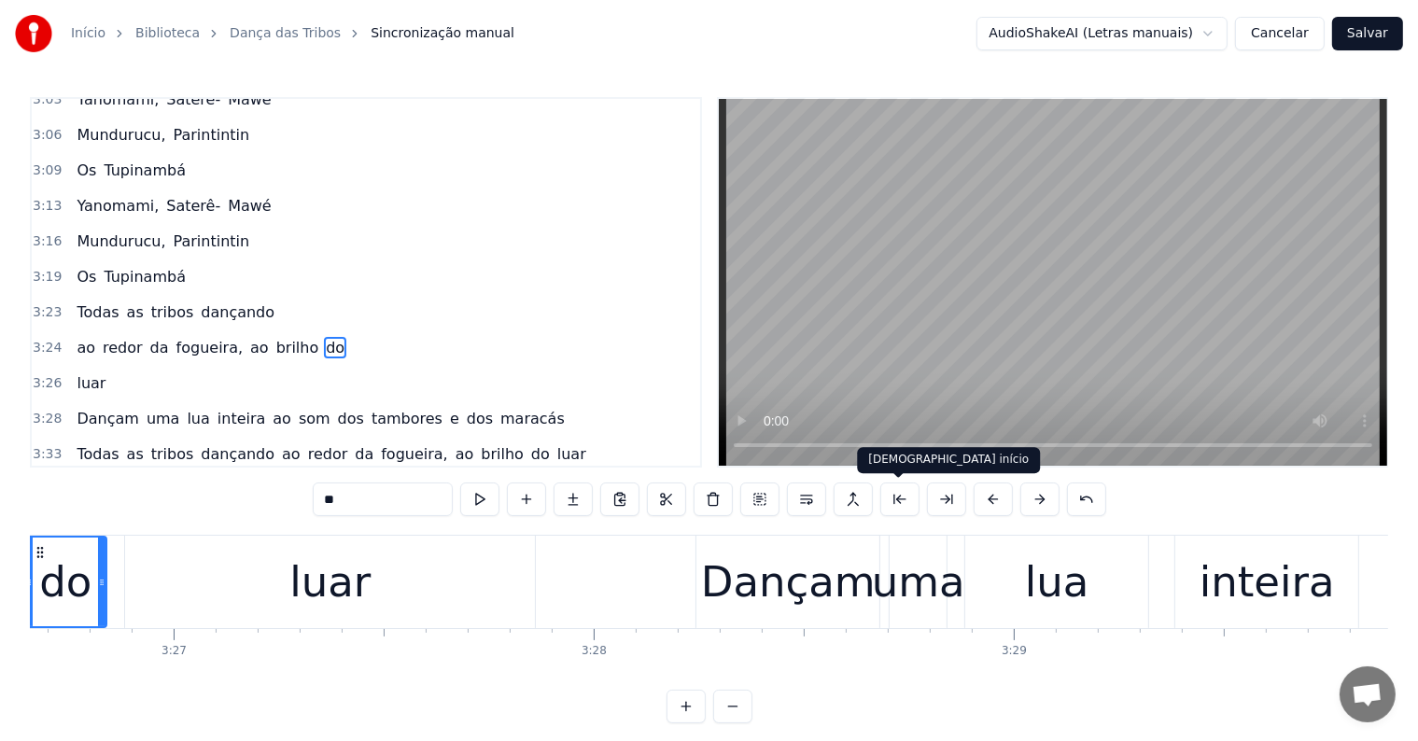
scroll to position [0, 86728]
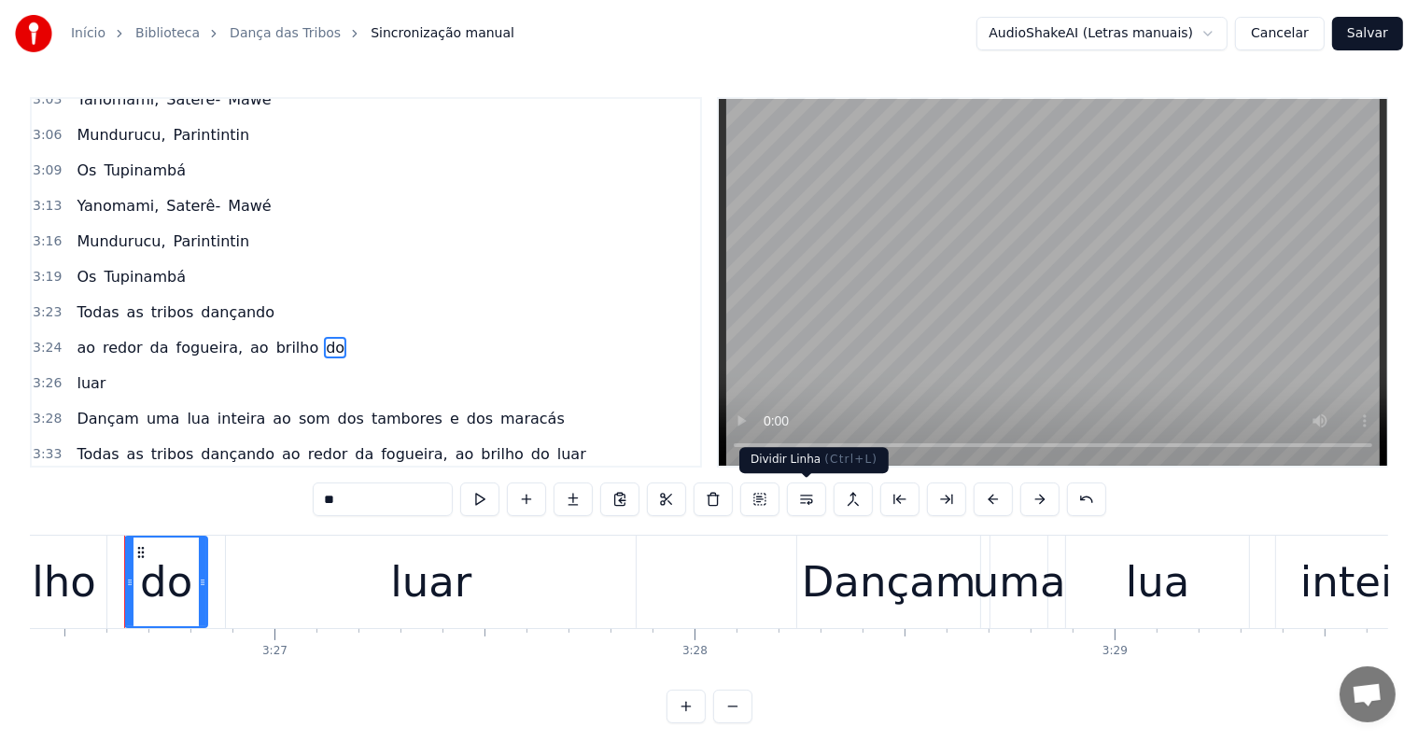
click at [801, 493] on button at bounding box center [806, 500] width 39 height 34
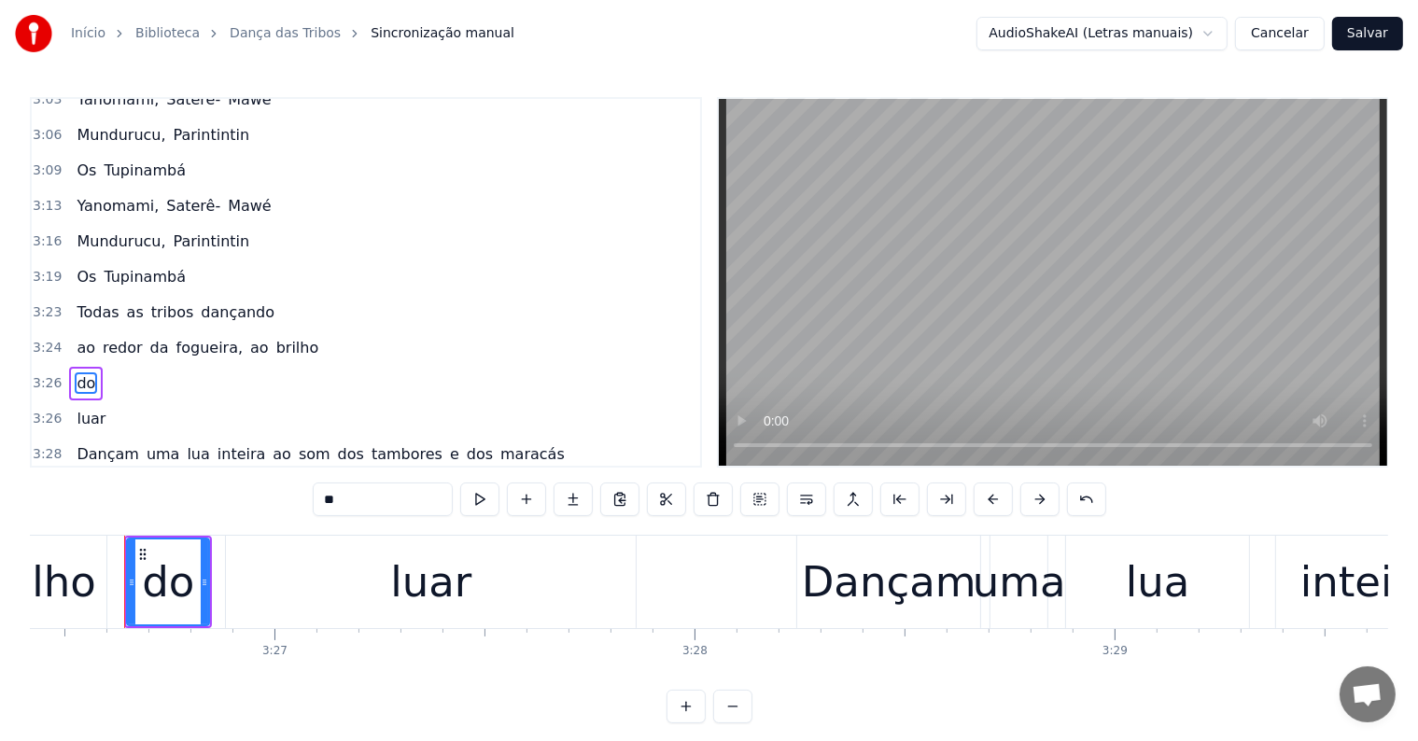
scroll to position [1860, 0]
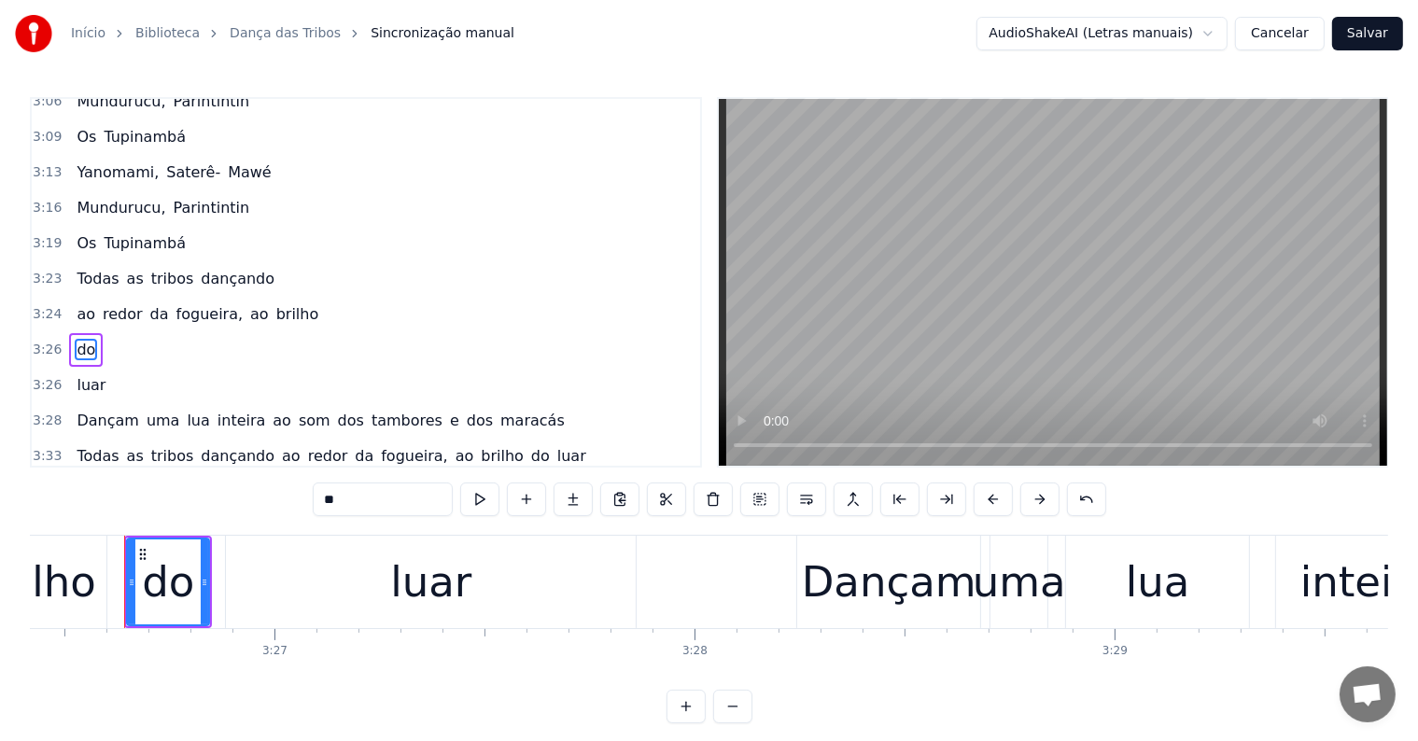
click at [35, 575] on div "brilho" at bounding box center [37, 582] width 120 height 63
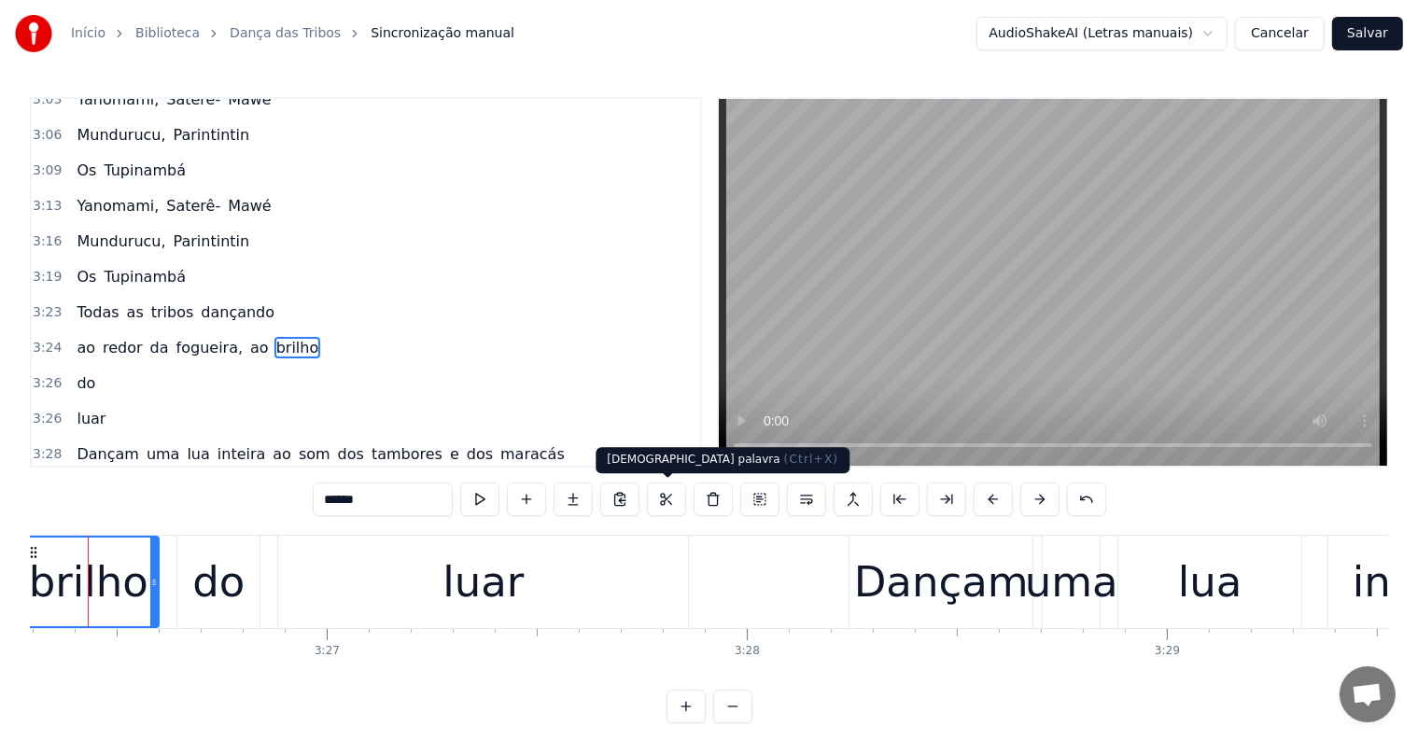
scroll to position [0, 86639]
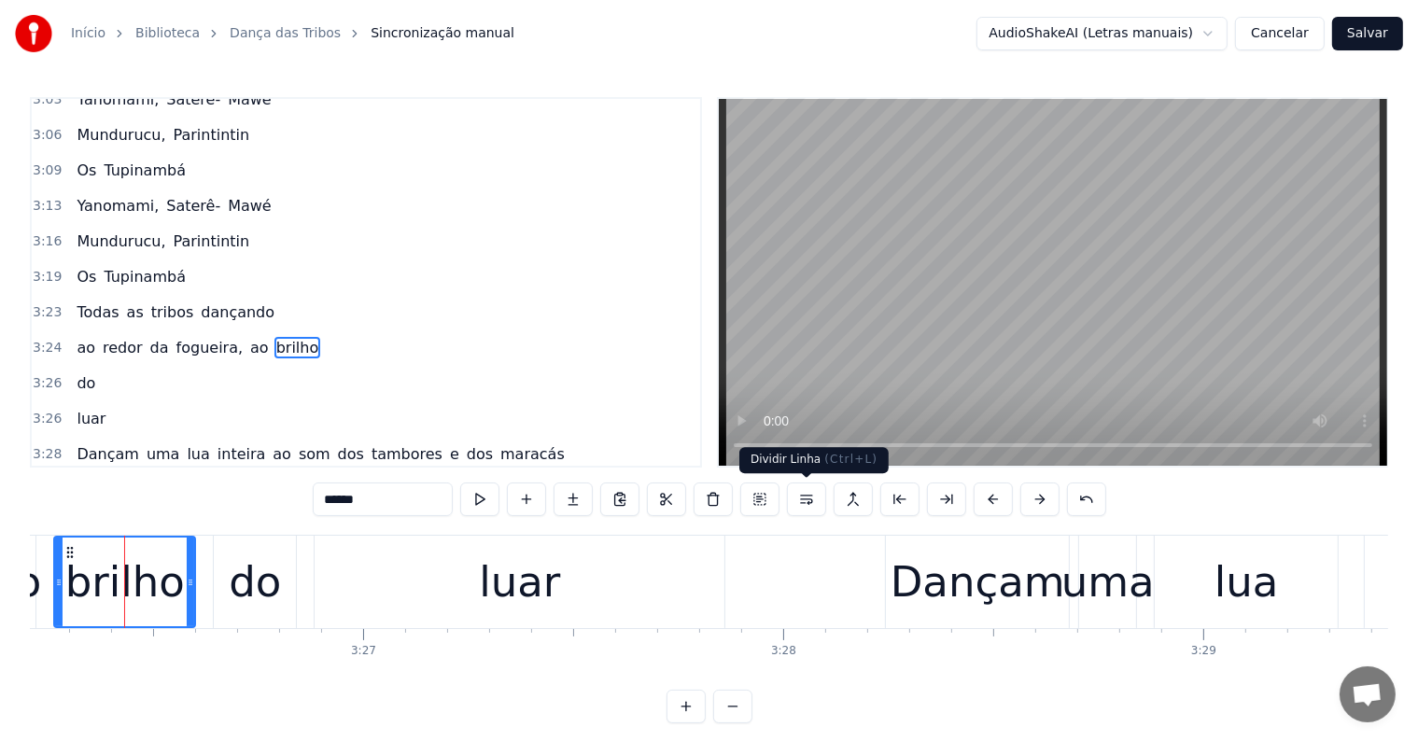
click at [809, 504] on button at bounding box center [806, 500] width 39 height 34
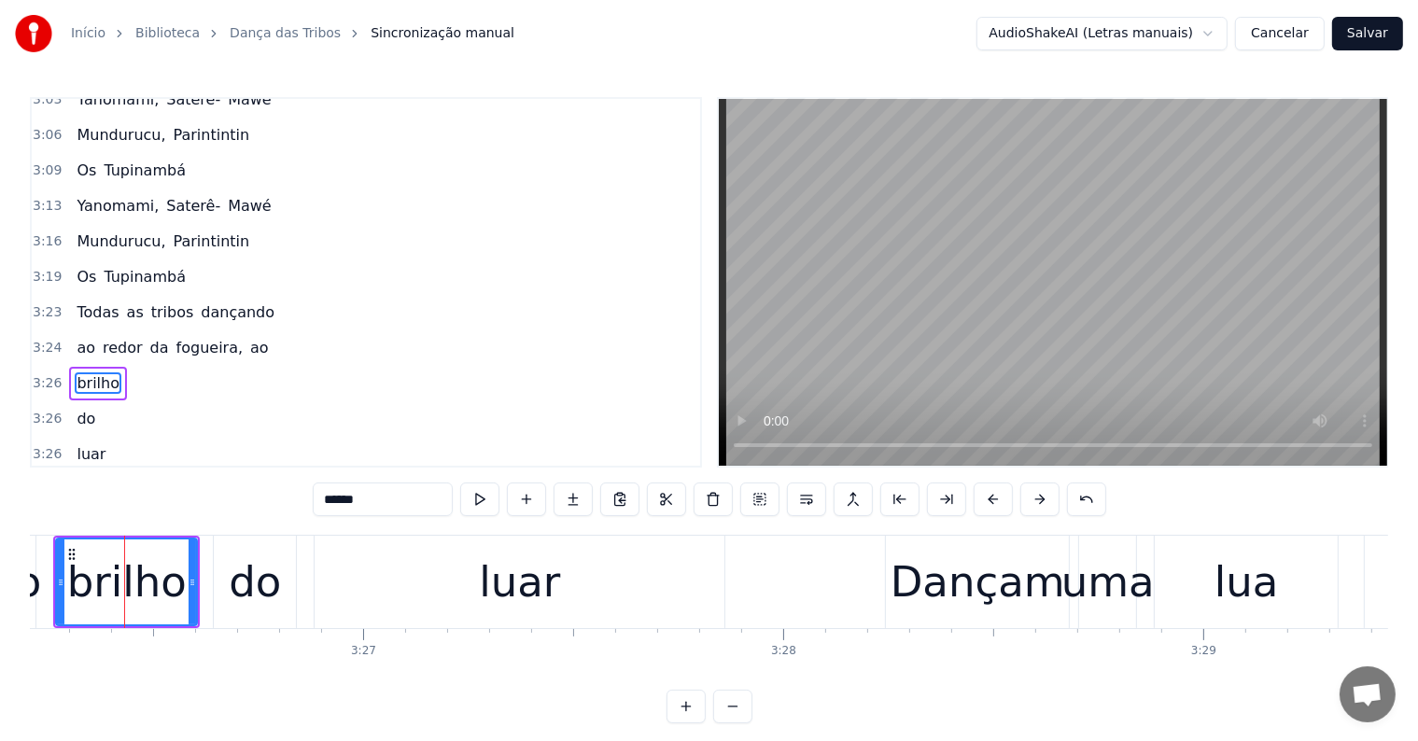
scroll to position [1860, 0]
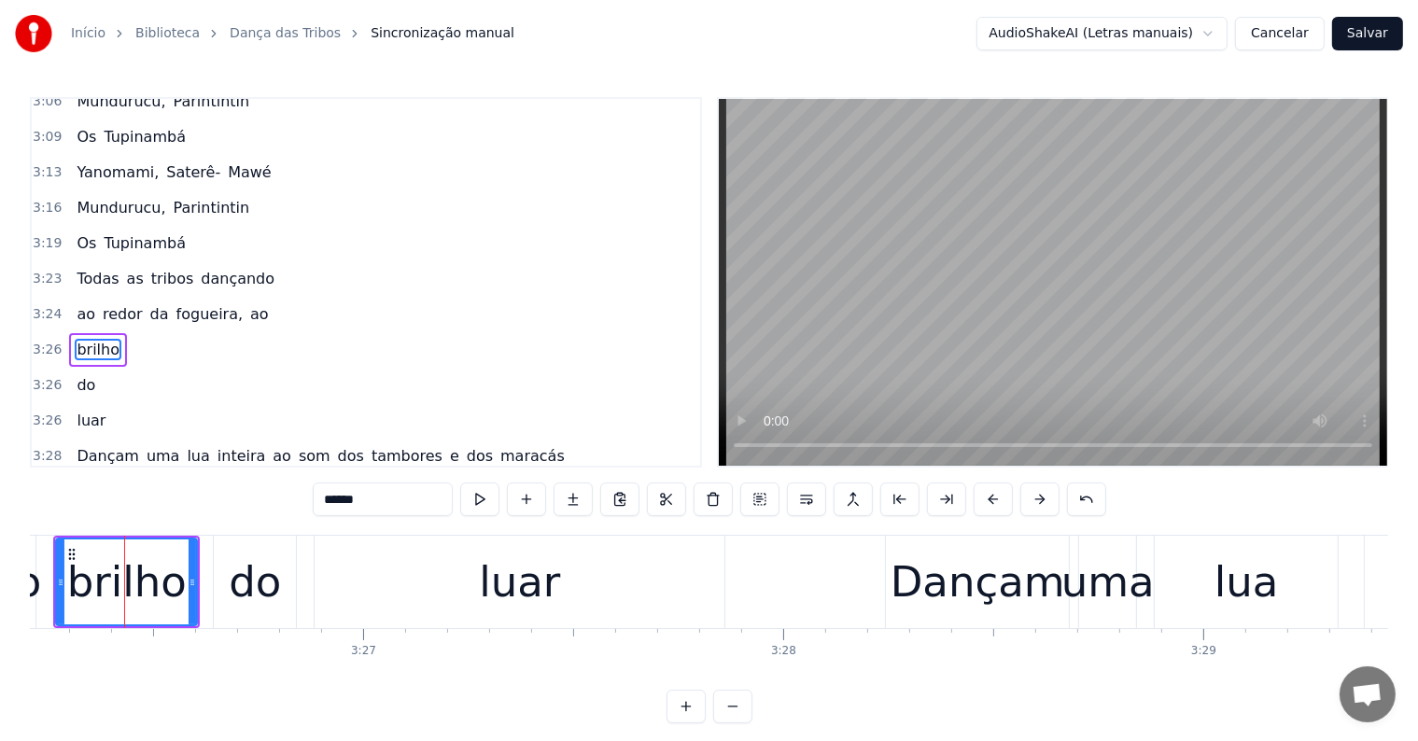
click at [248, 303] on span "ao" at bounding box center [259, 313] width 22 height 21
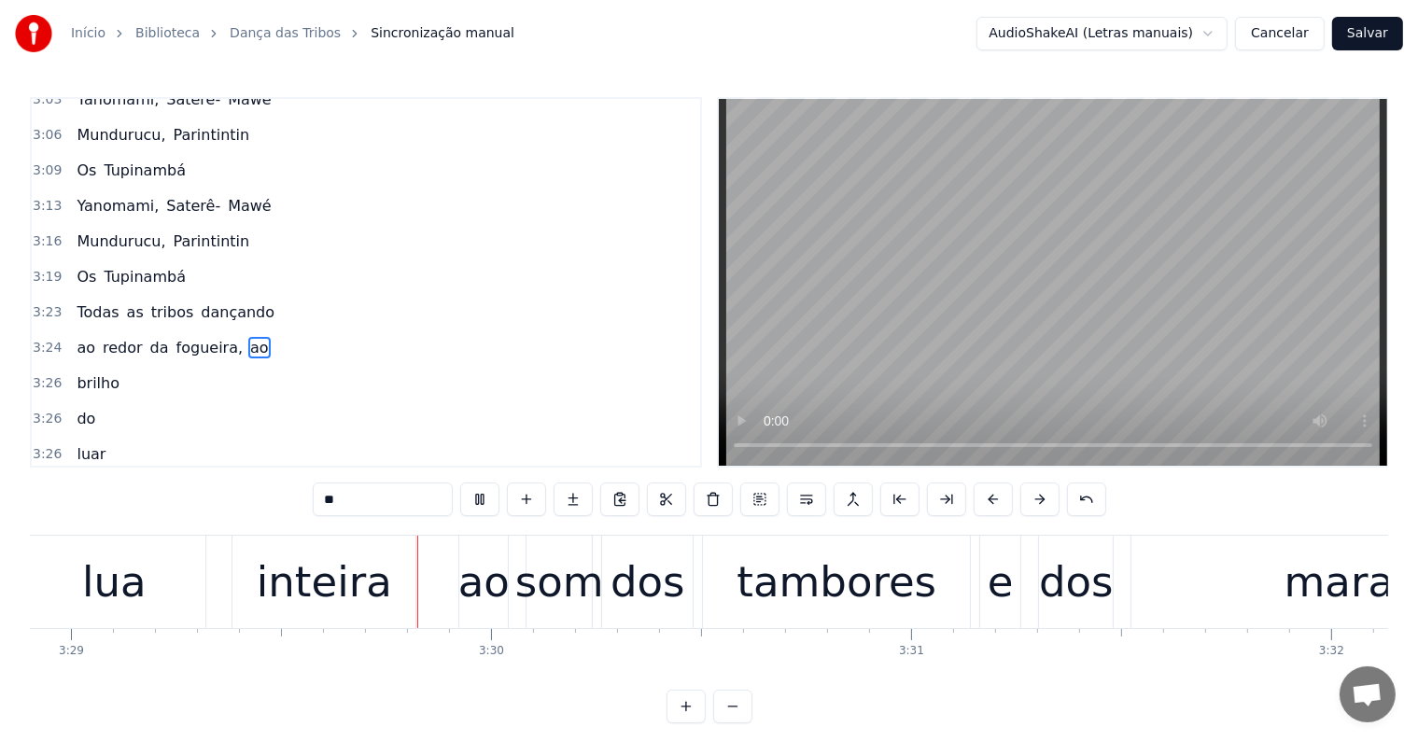
scroll to position [0, 87803]
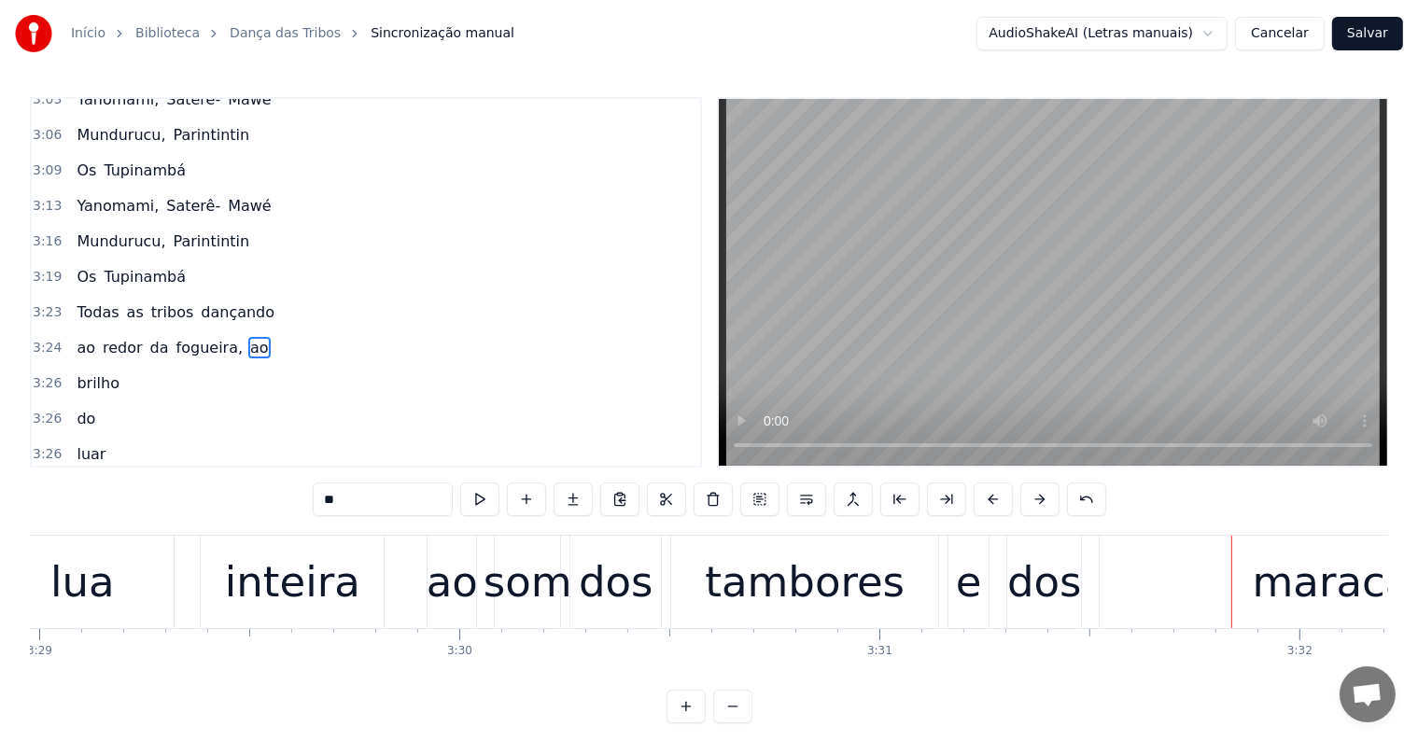
click at [451, 591] on div "ao" at bounding box center [452, 582] width 51 height 63
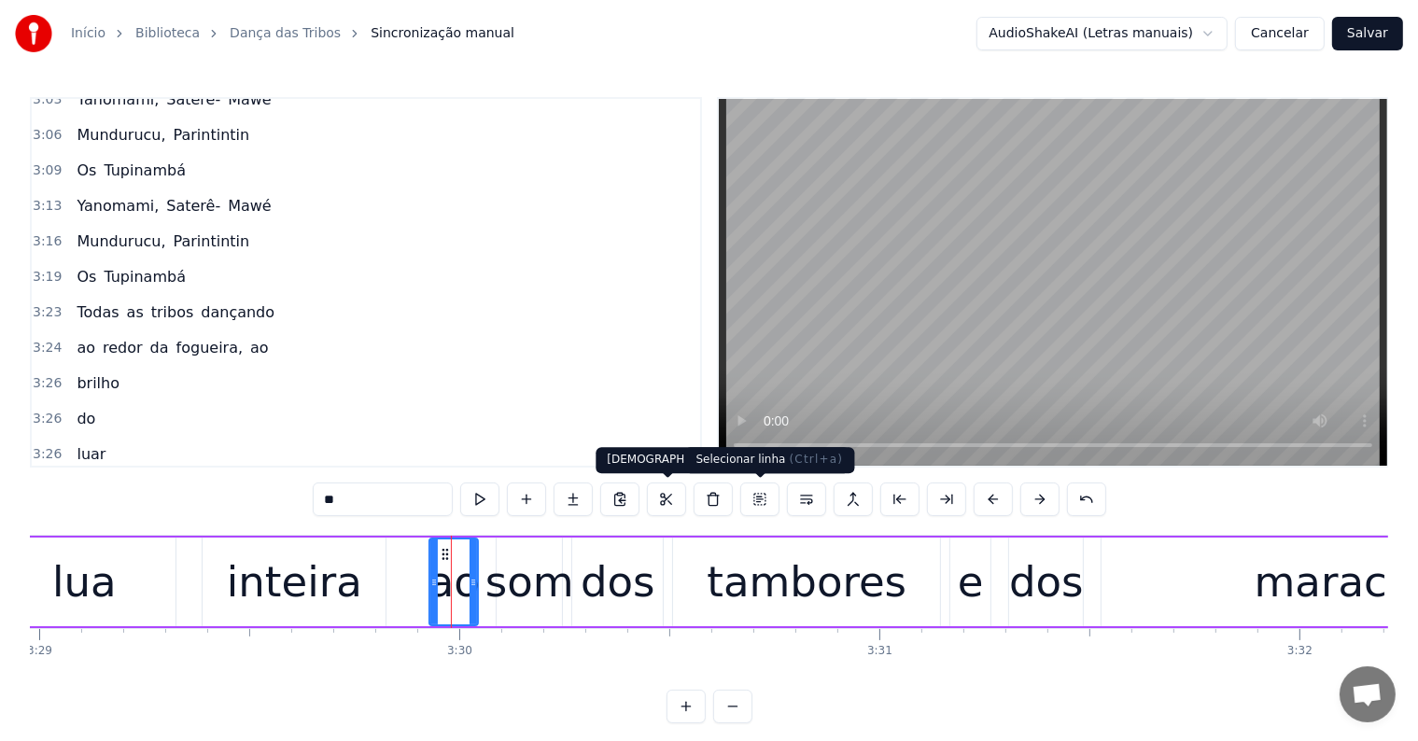
scroll to position [1964, 0]
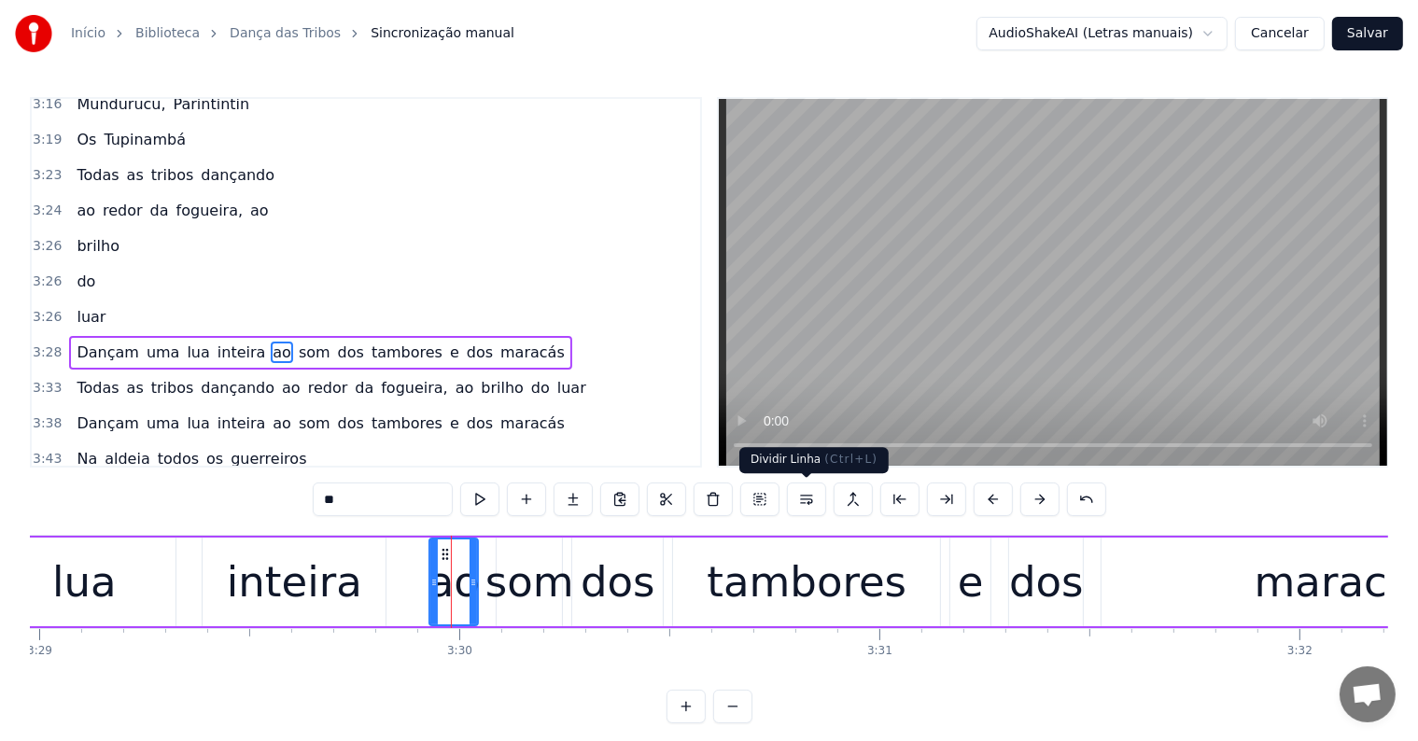
click at [809, 497] on button at bounding box center [806, 500] width 39 height 34
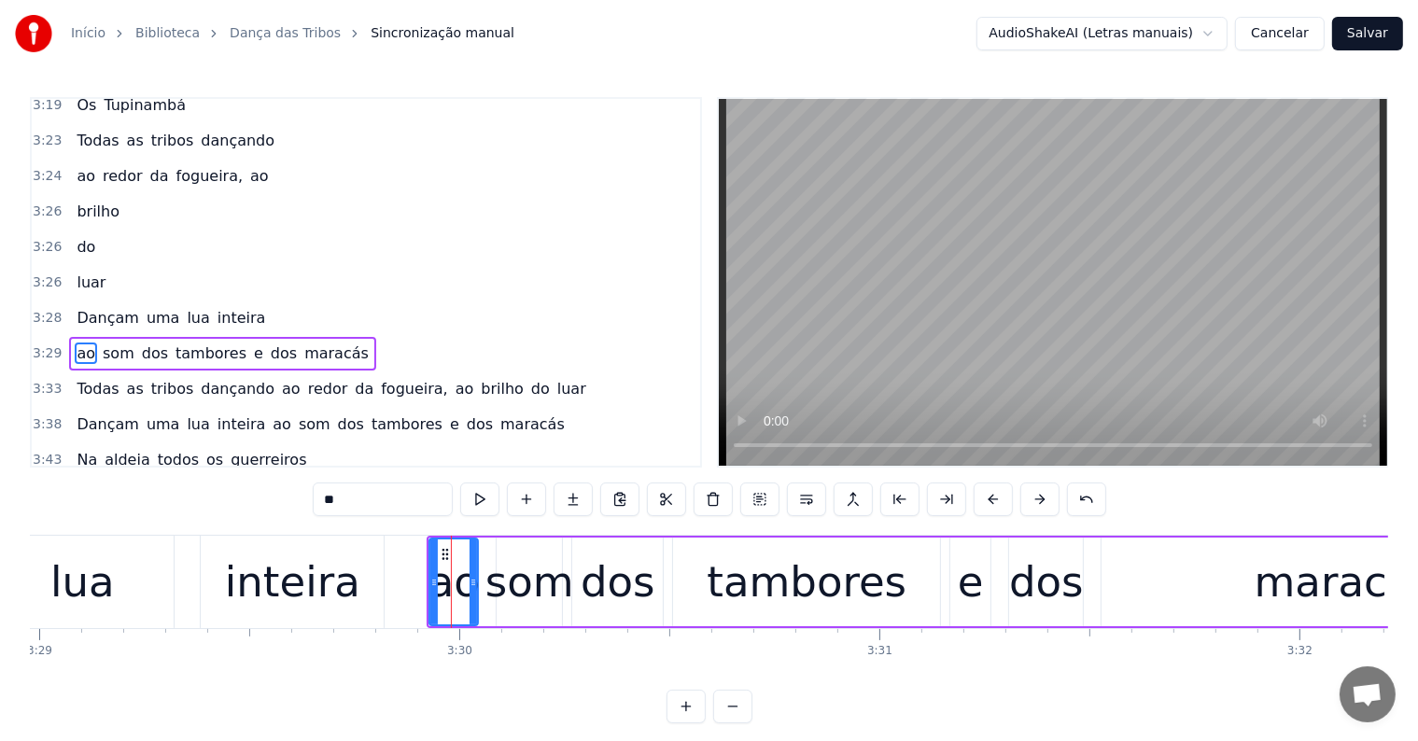
click at [320, 584] on div "inteira" at bounding box center [292, 582] width 135 height 63
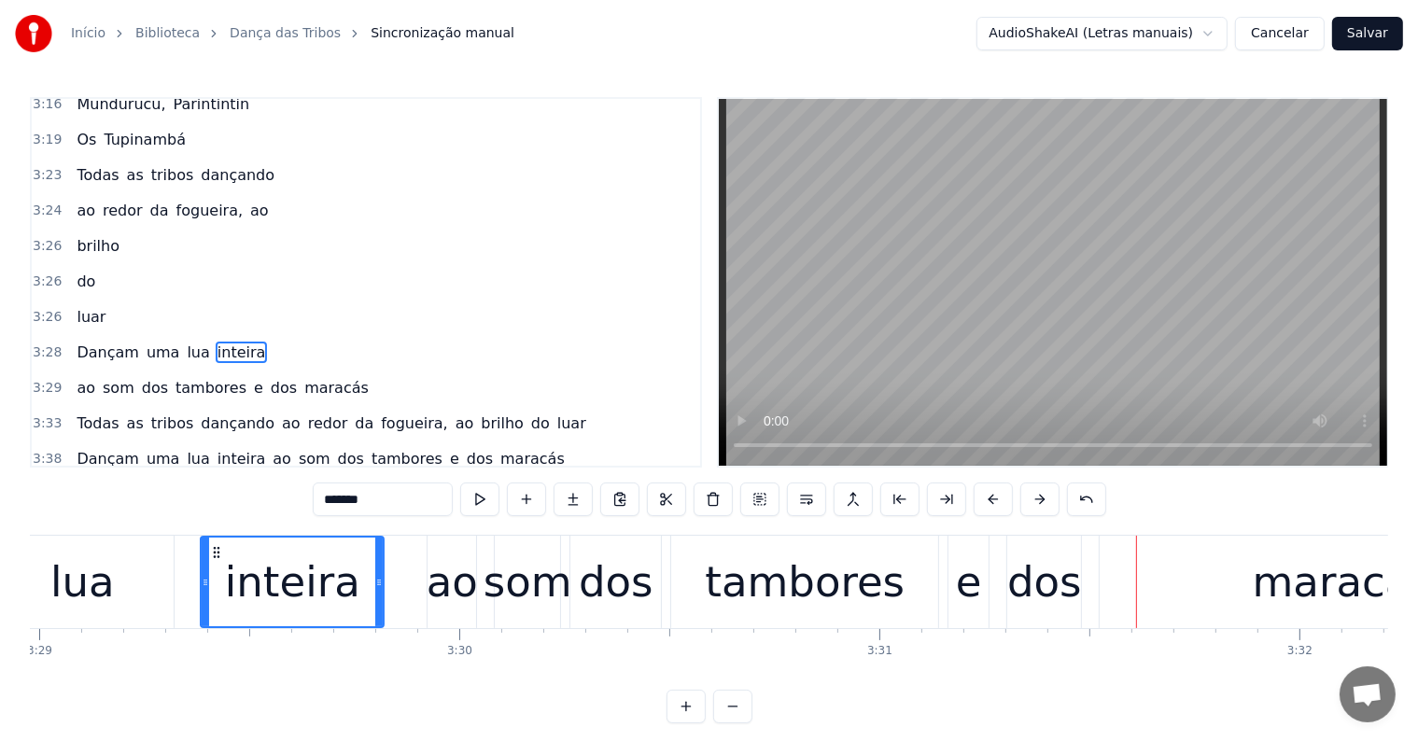
click at [1306, 579] on div "maracás" at bounding box center [1343, 582] width 180 height 63
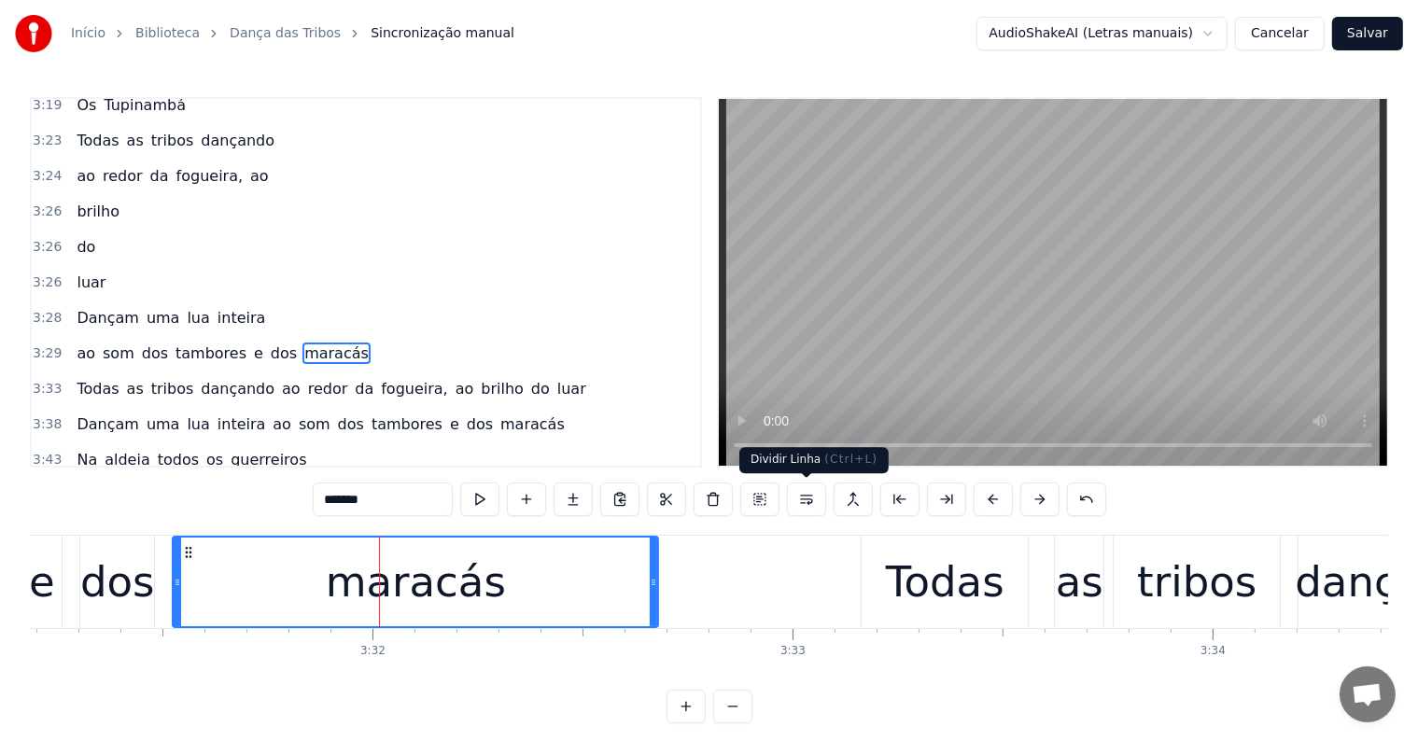
scroll to position [0, 88985]
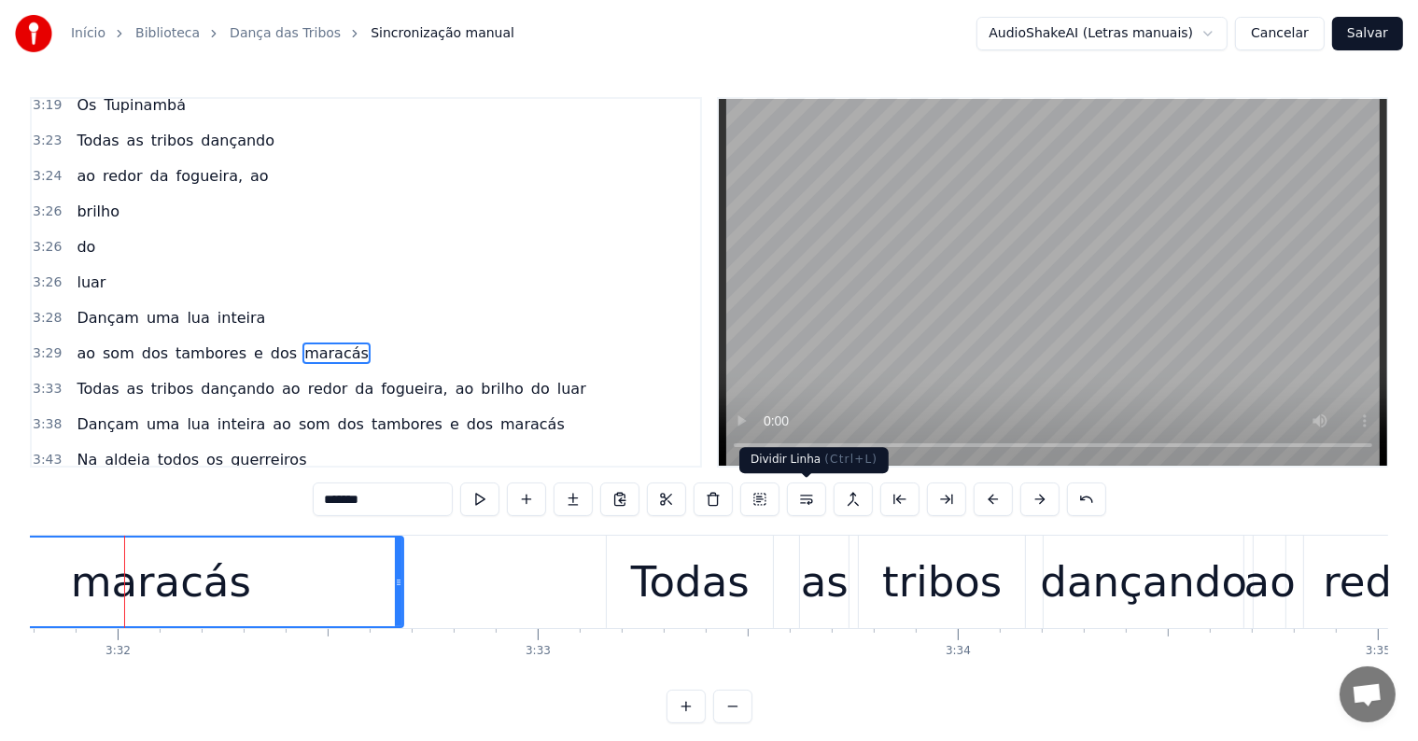
click at [800, 505] on button at bounding box center [806, 500] width 39 height 34
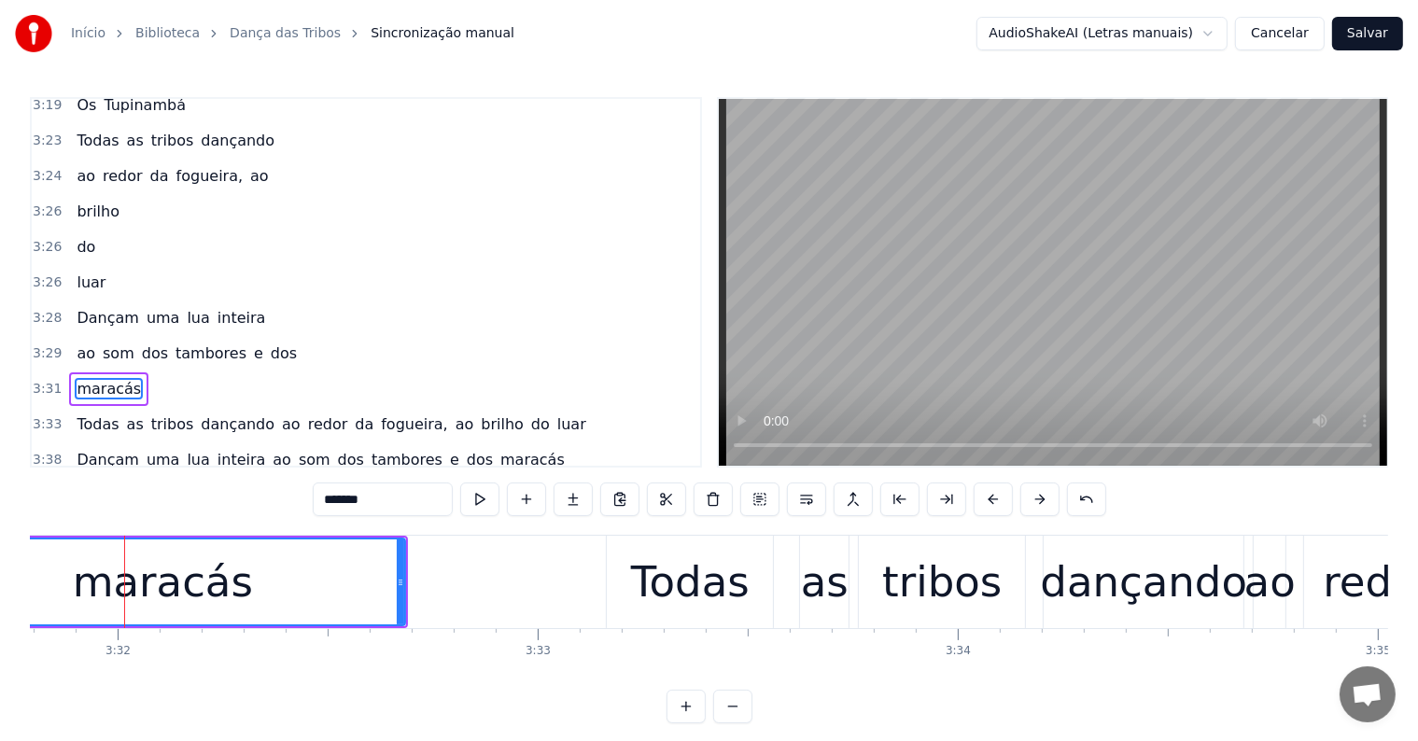
scroll to position [2032, 0]
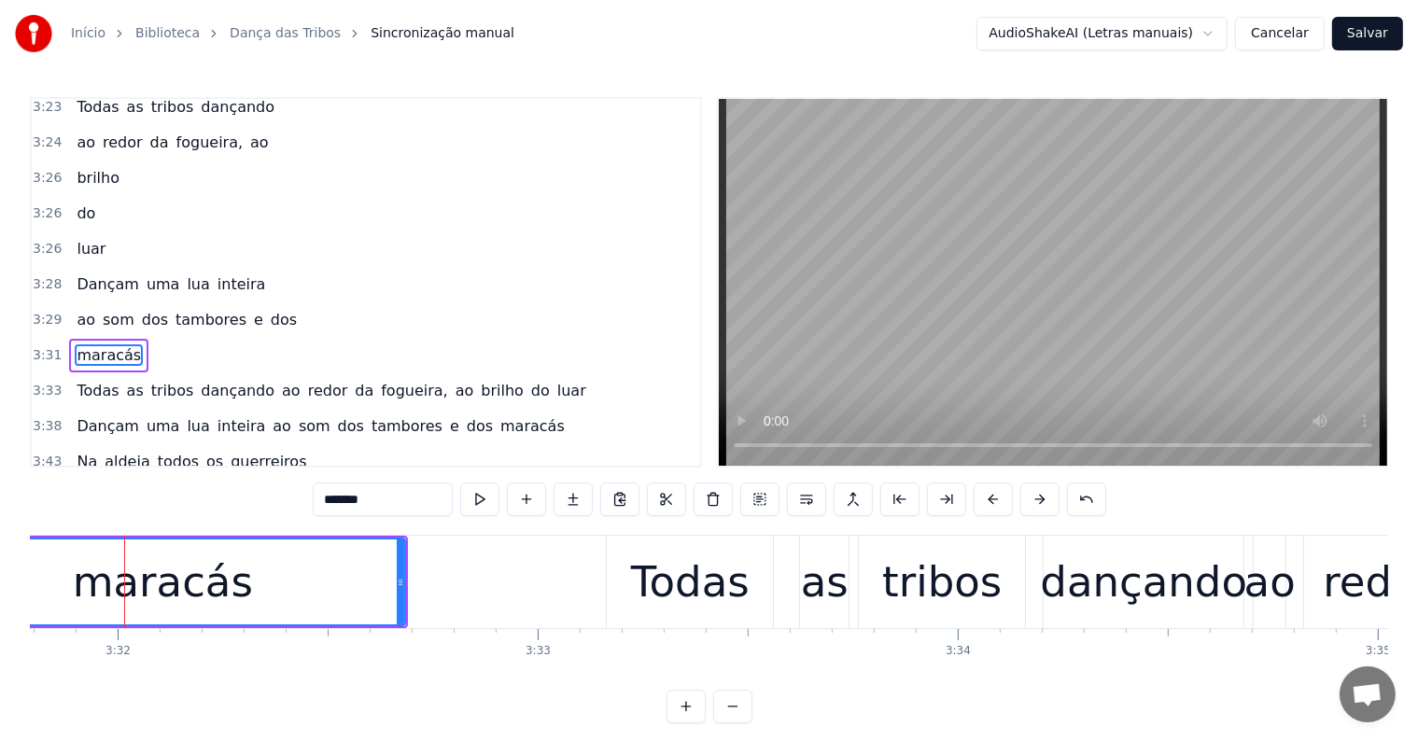
click at [276, 581] on div "maracás" at bounding box center [163, 582] width 484 height 85
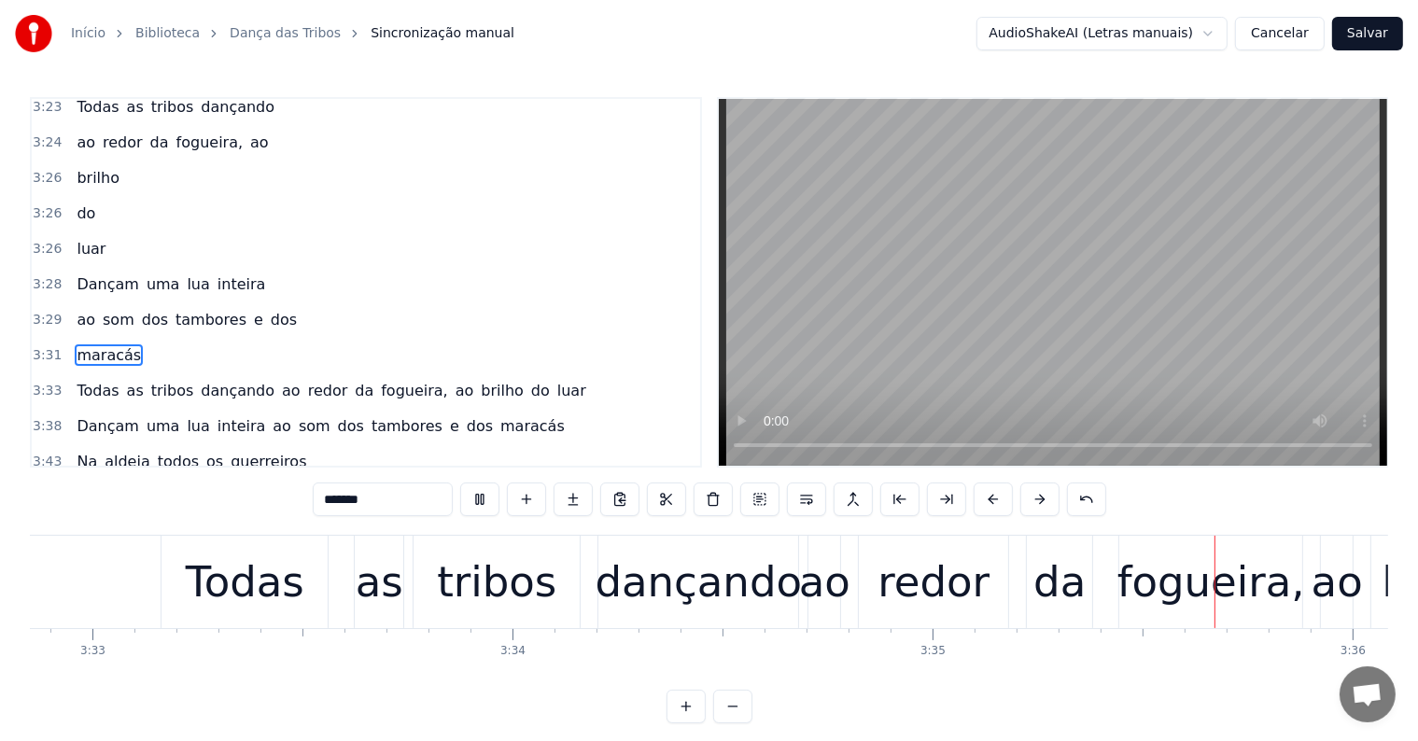
scroll to position [0, 90218]
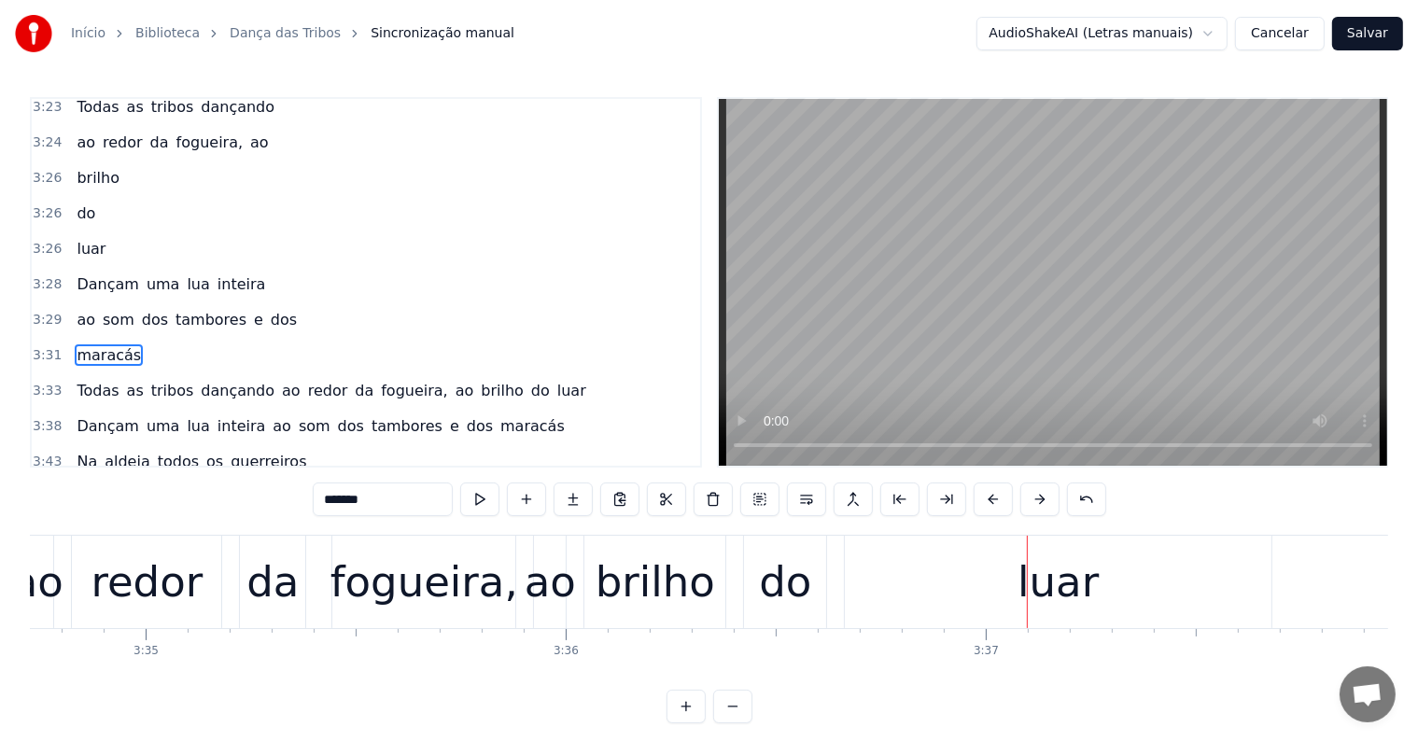
click at [941, 594] on div "luar" at bounding box center [1058, 582] width 427 height 92
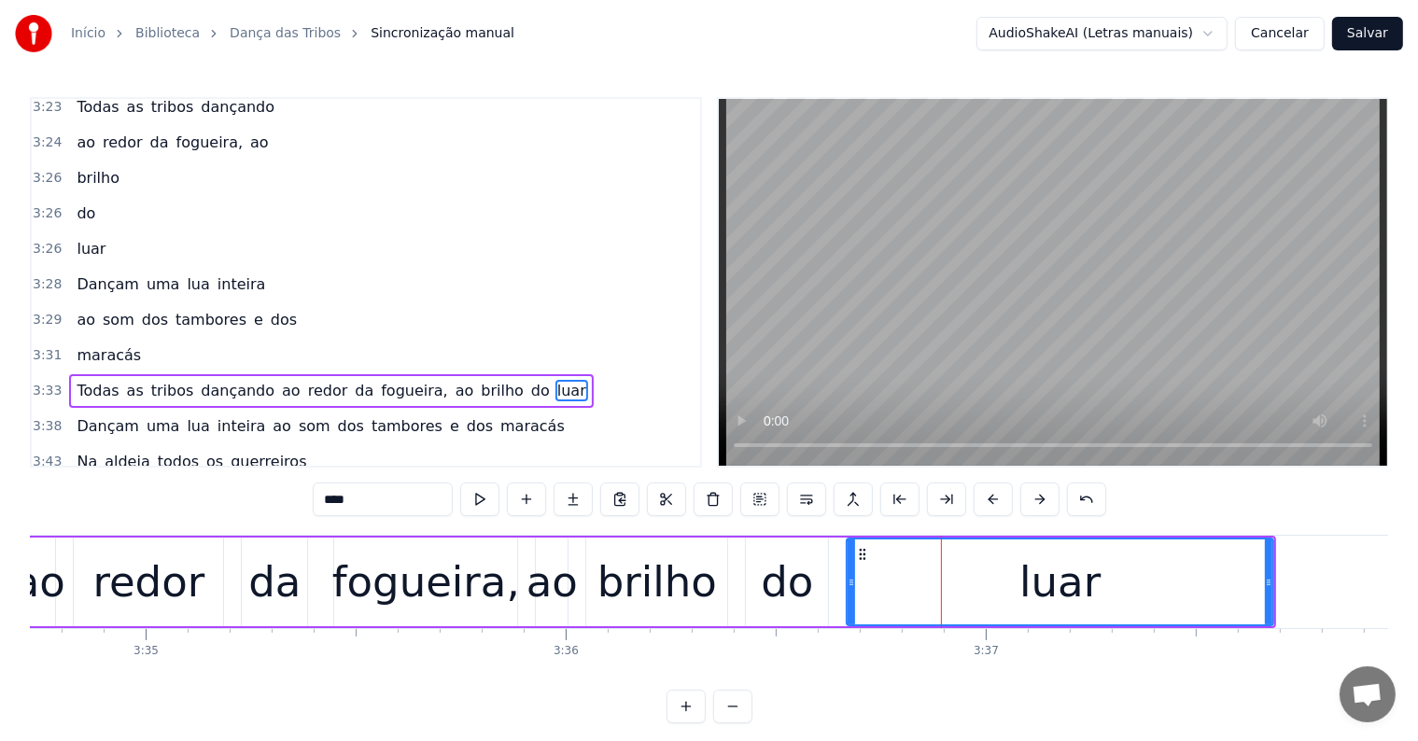
scroll to position [2066, 0]
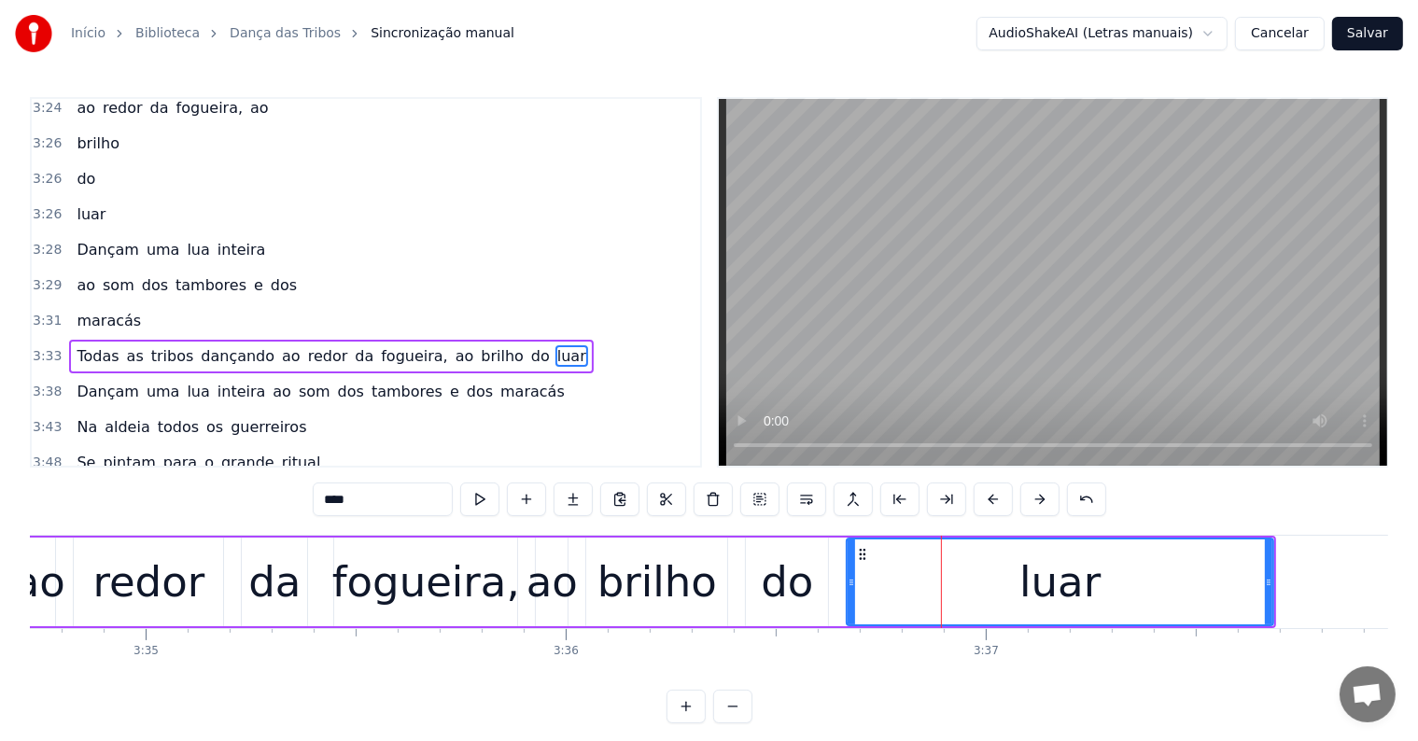
click at [280, 345] on span "ao" at bounding box center [291, 355] width 22 height 21
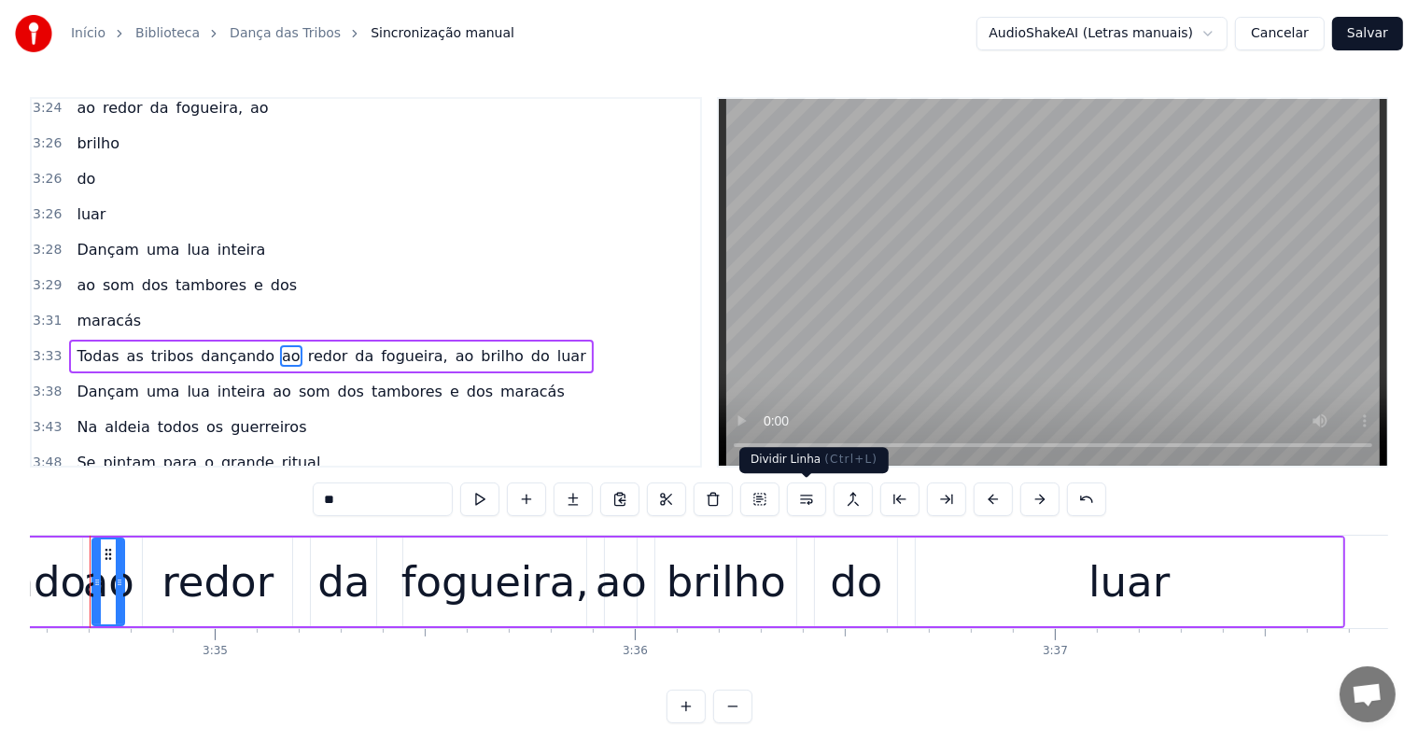
click at [808, 496] on button at bounding box center [806, 500] width 39 height 34
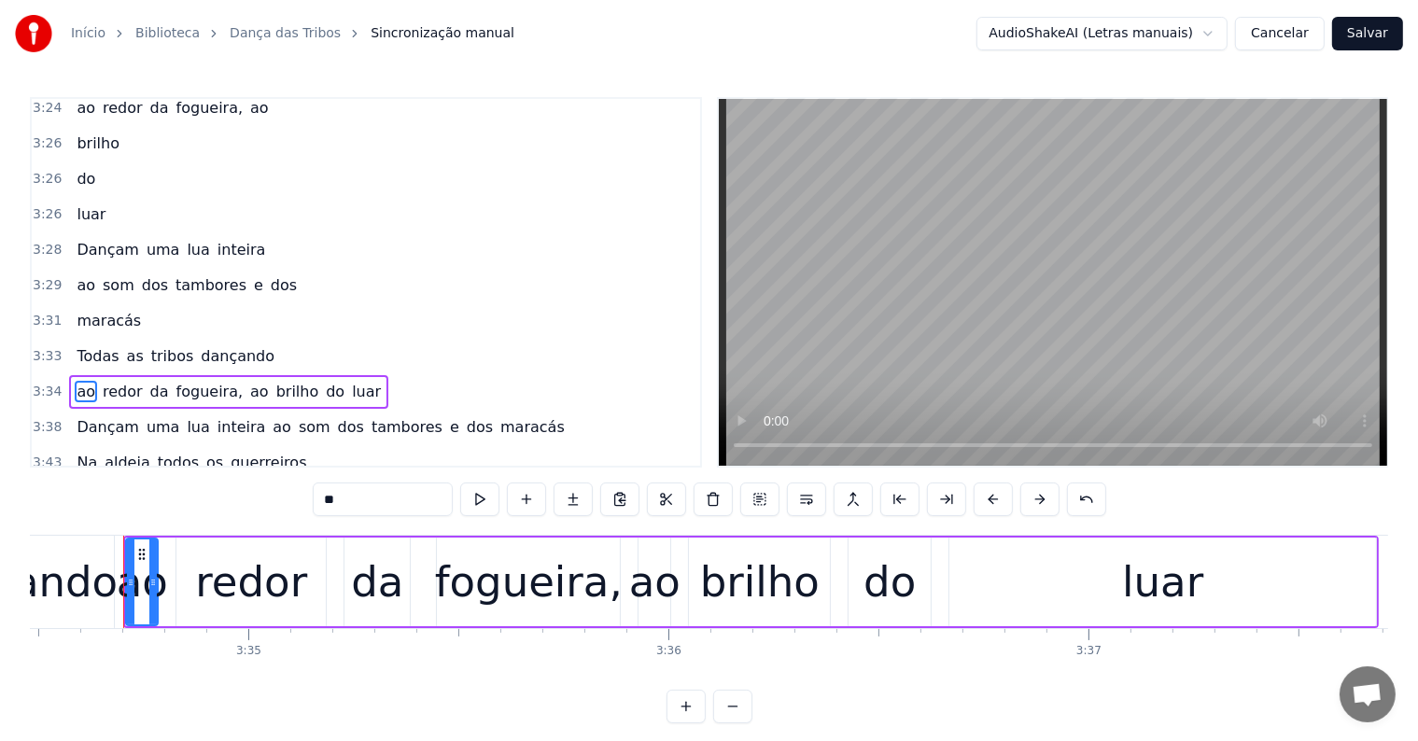
scroll to position [2101, 0]
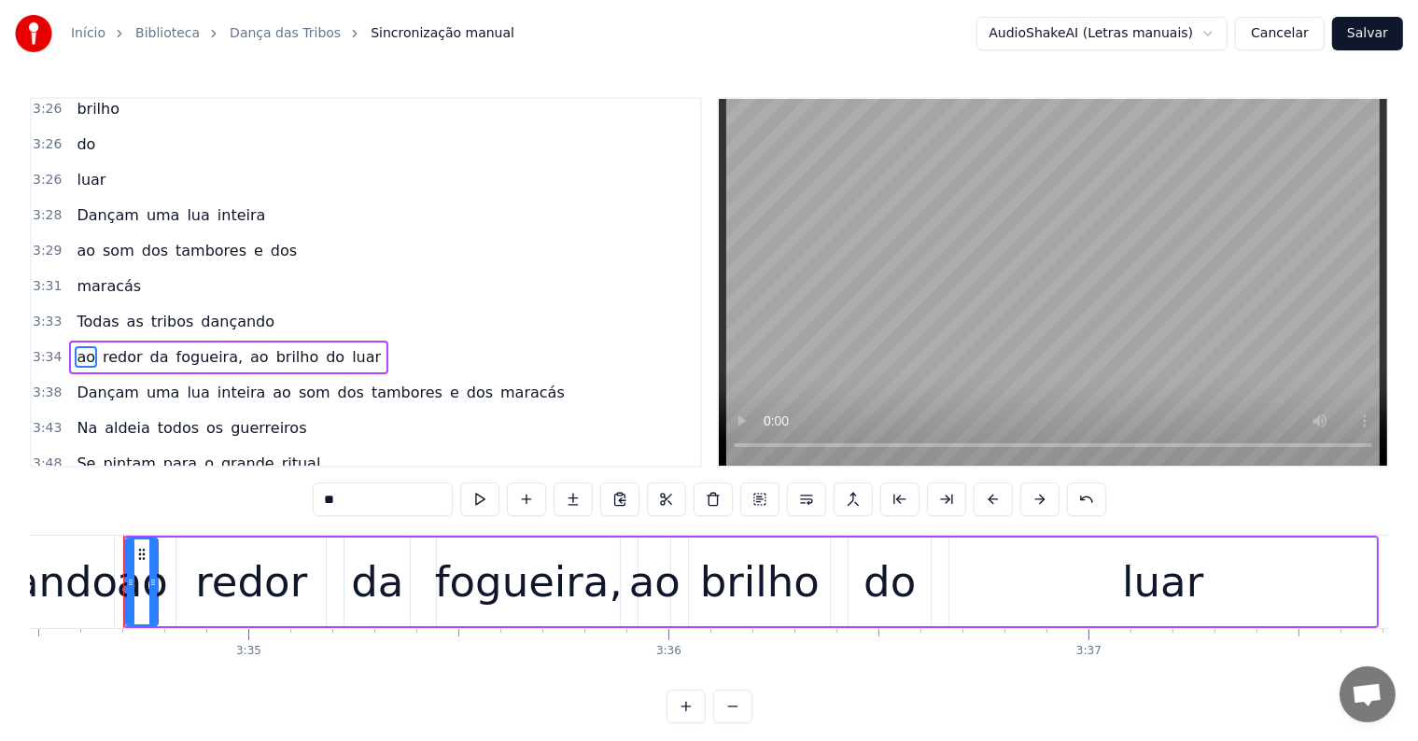
click at [350, 346] on span "luar" at bounding box center [366, 356] width 33 height 21
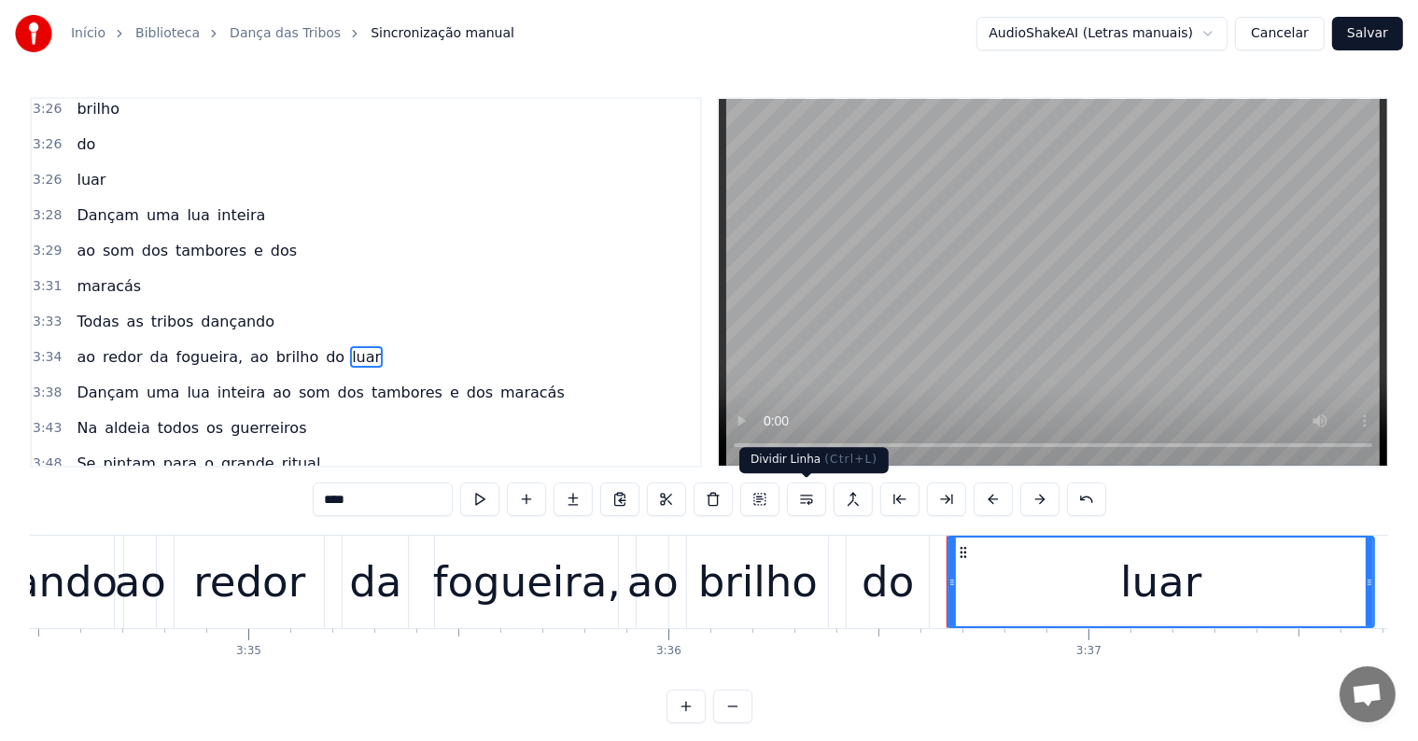
click at [803, 500] on button at bounding box center [806, 500] width 39 height 34
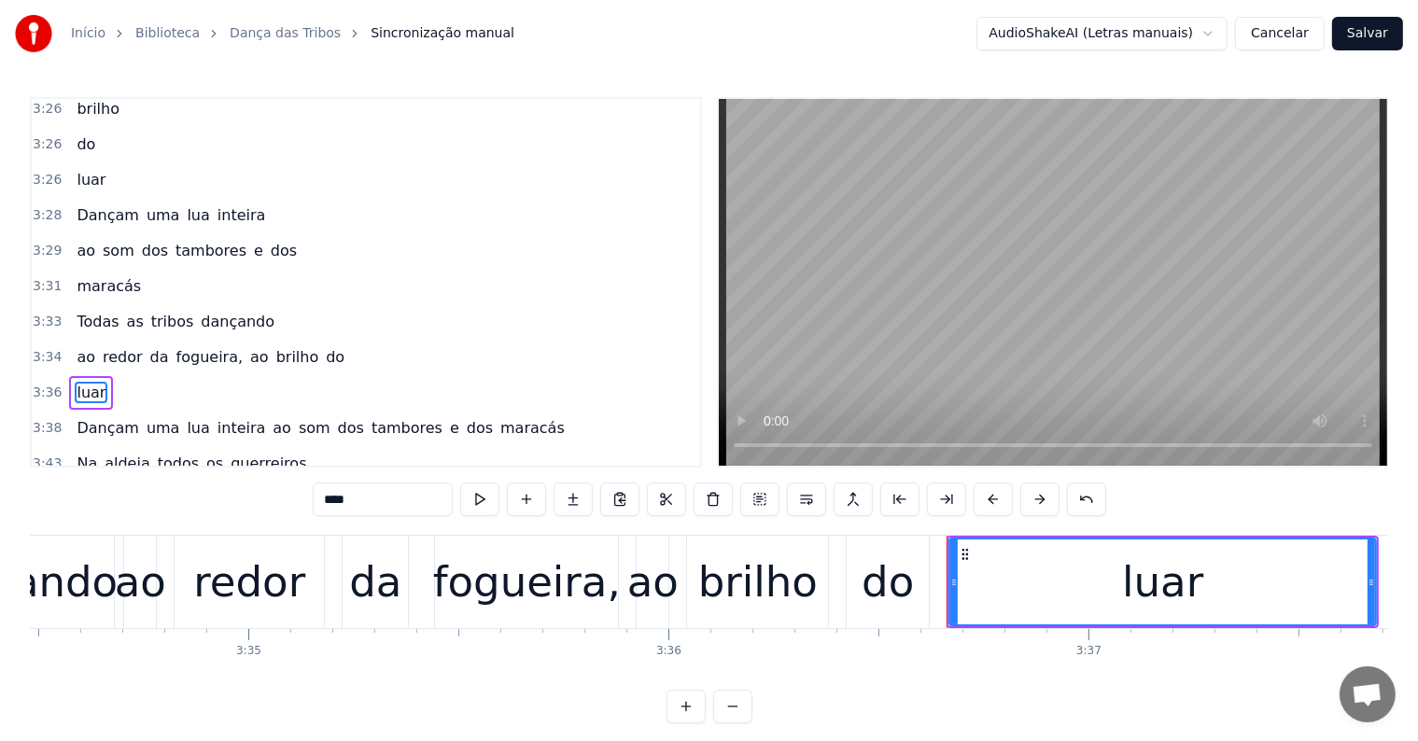
scroll to position [2135, 0]
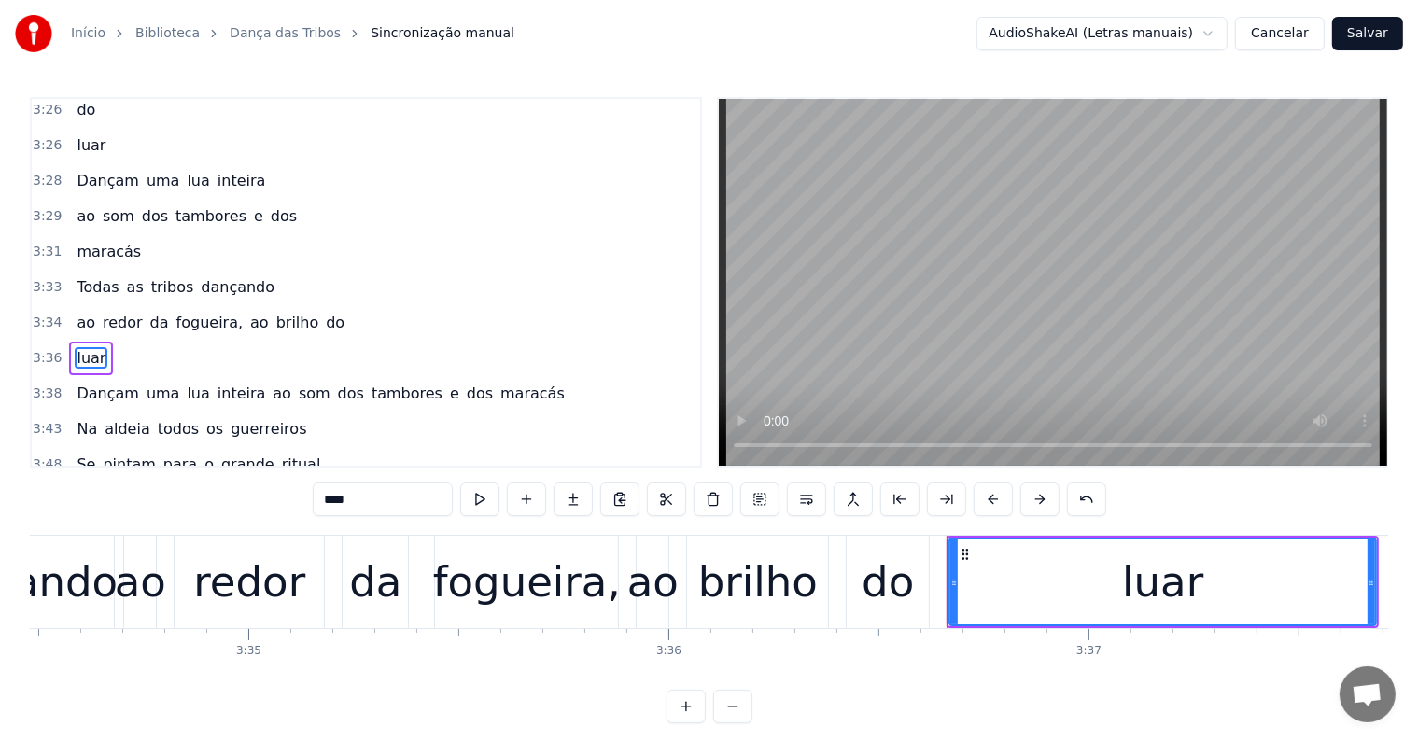
click at [324, 312] on span "do" at bounding box center [335, 322] width 22 height 21
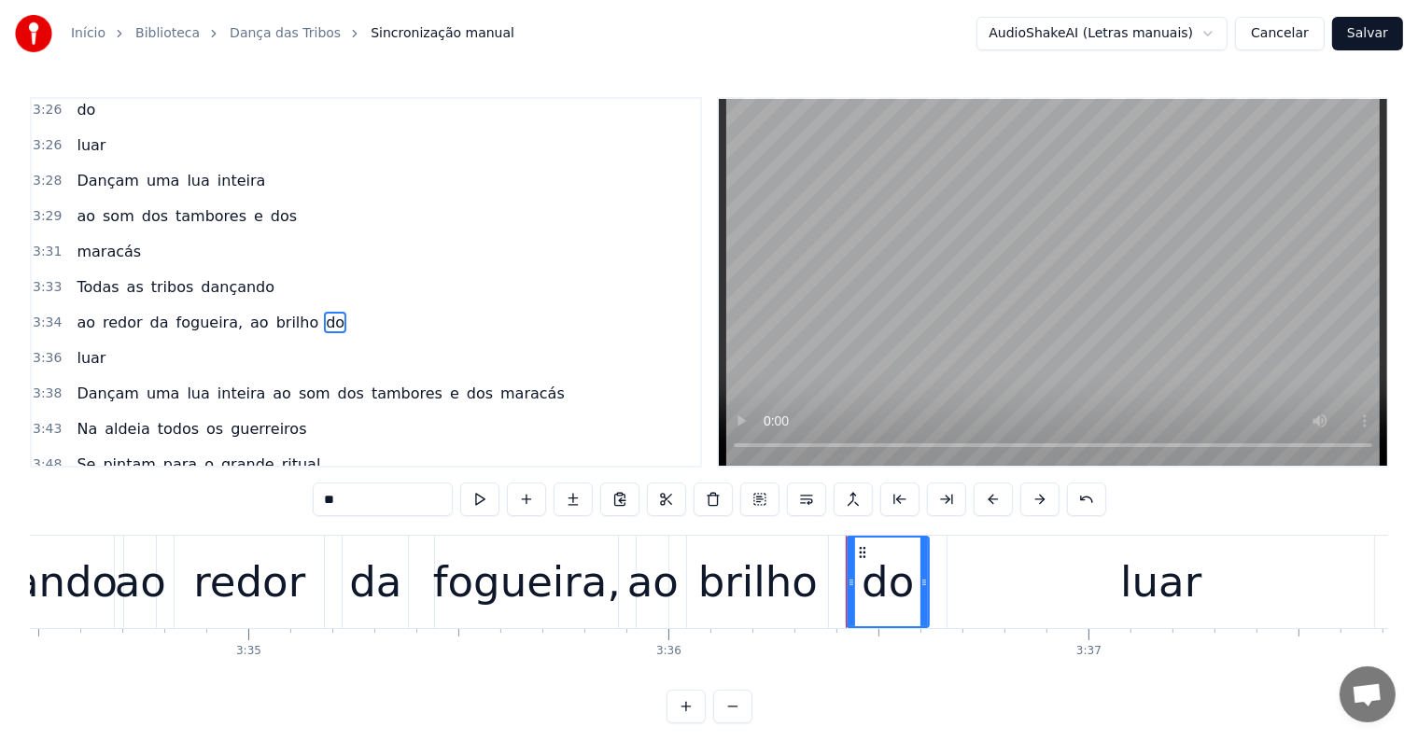
scroll to position [2101, 0]
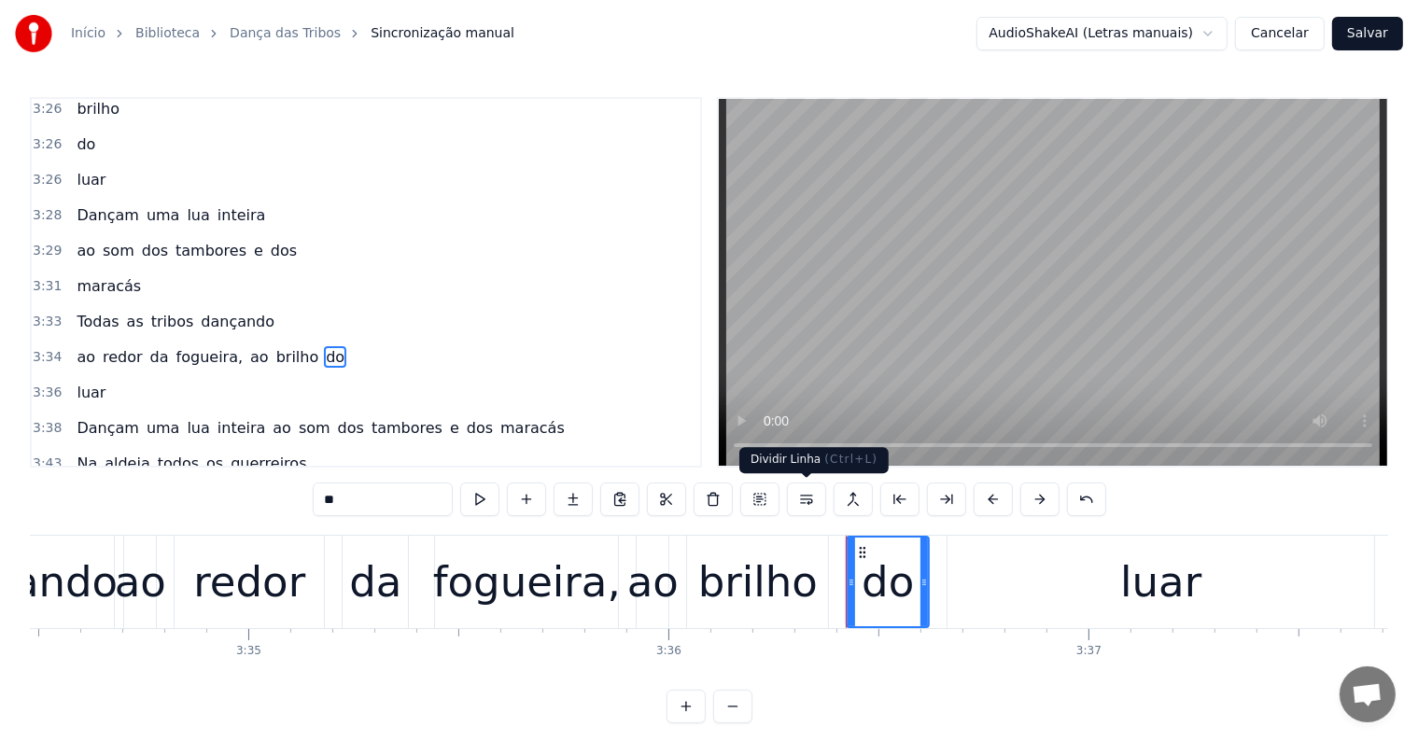
click at [808, 500] on button at bounding box center [806, 500] width 39 height 34
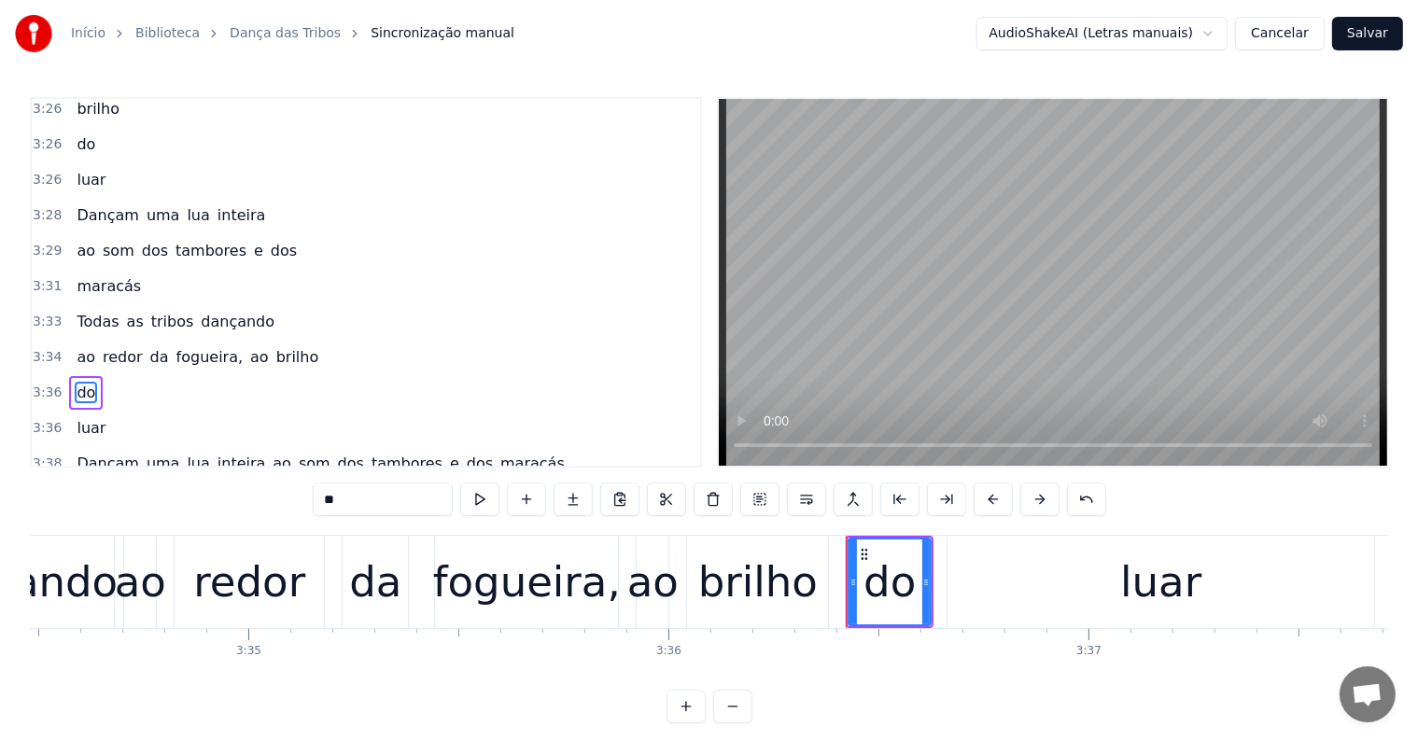
scroll to position [2135, 0]
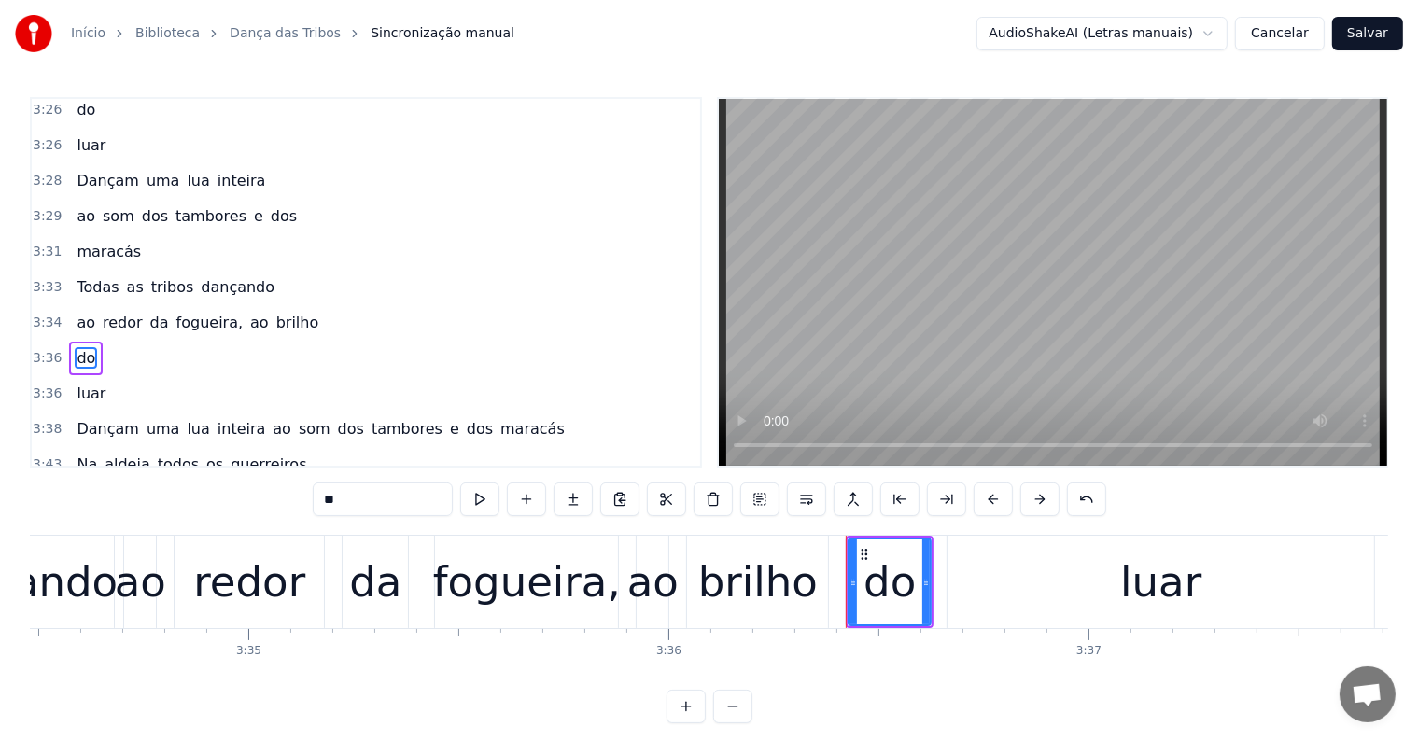
click at [275, 312] on span "brilho" at bounding box center [298, 322] width 47 height 21
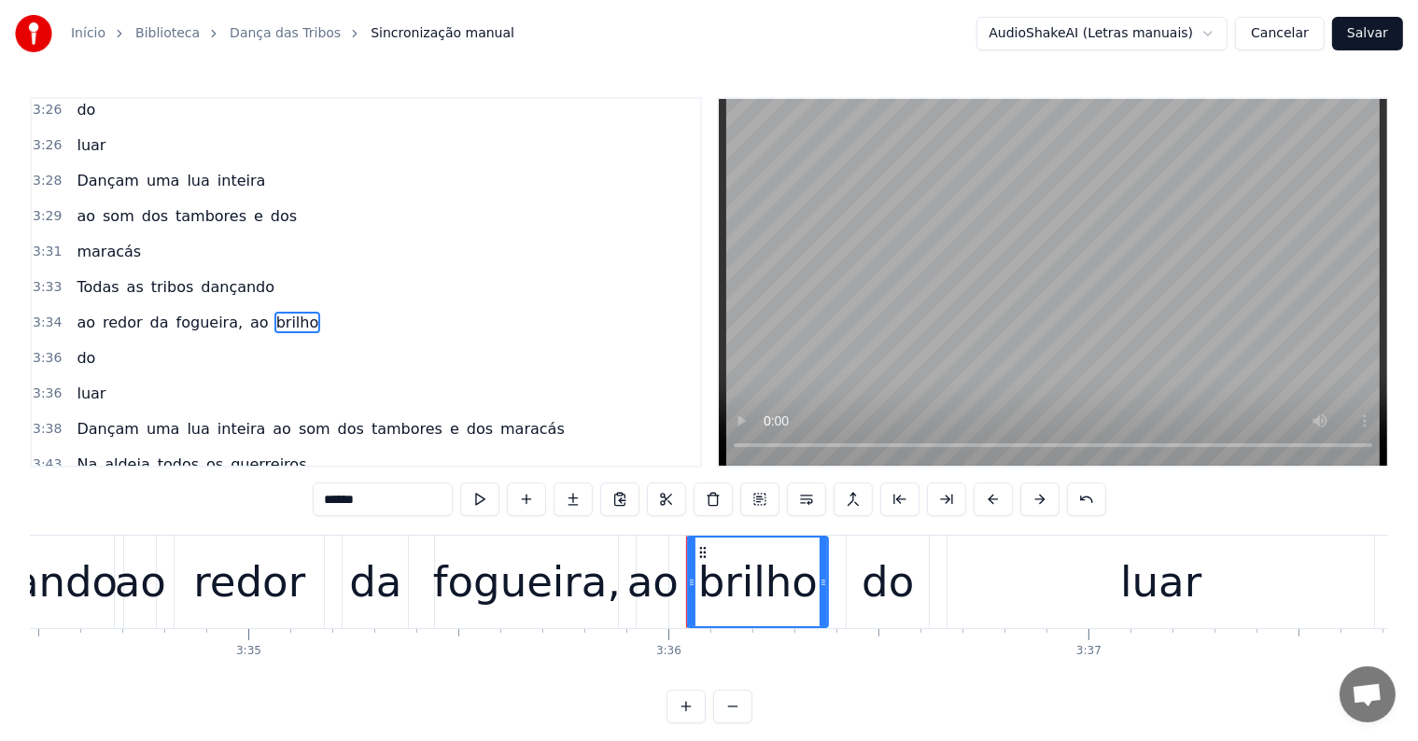
scroll to position [2101, 0]
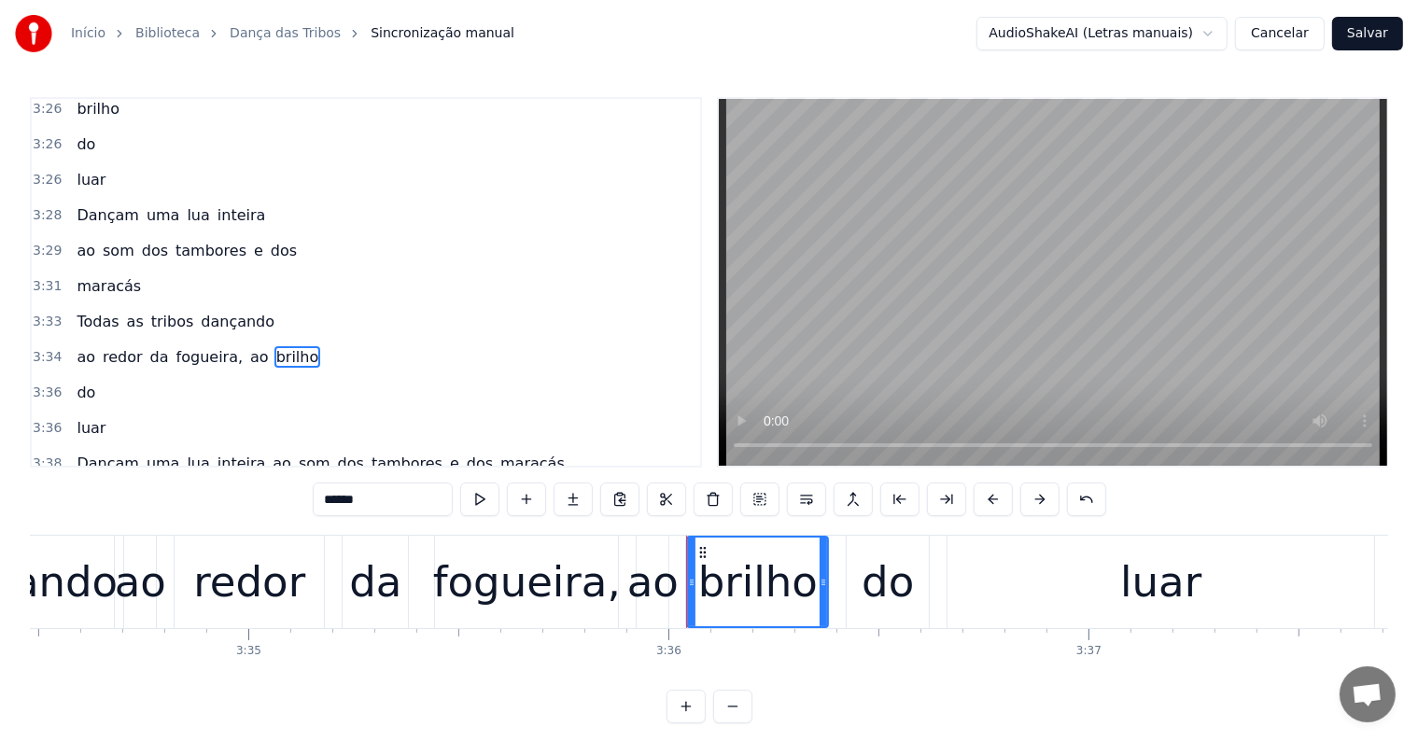
click at [804, 493] on button at bounding box center [806, 500] width 39 height 34
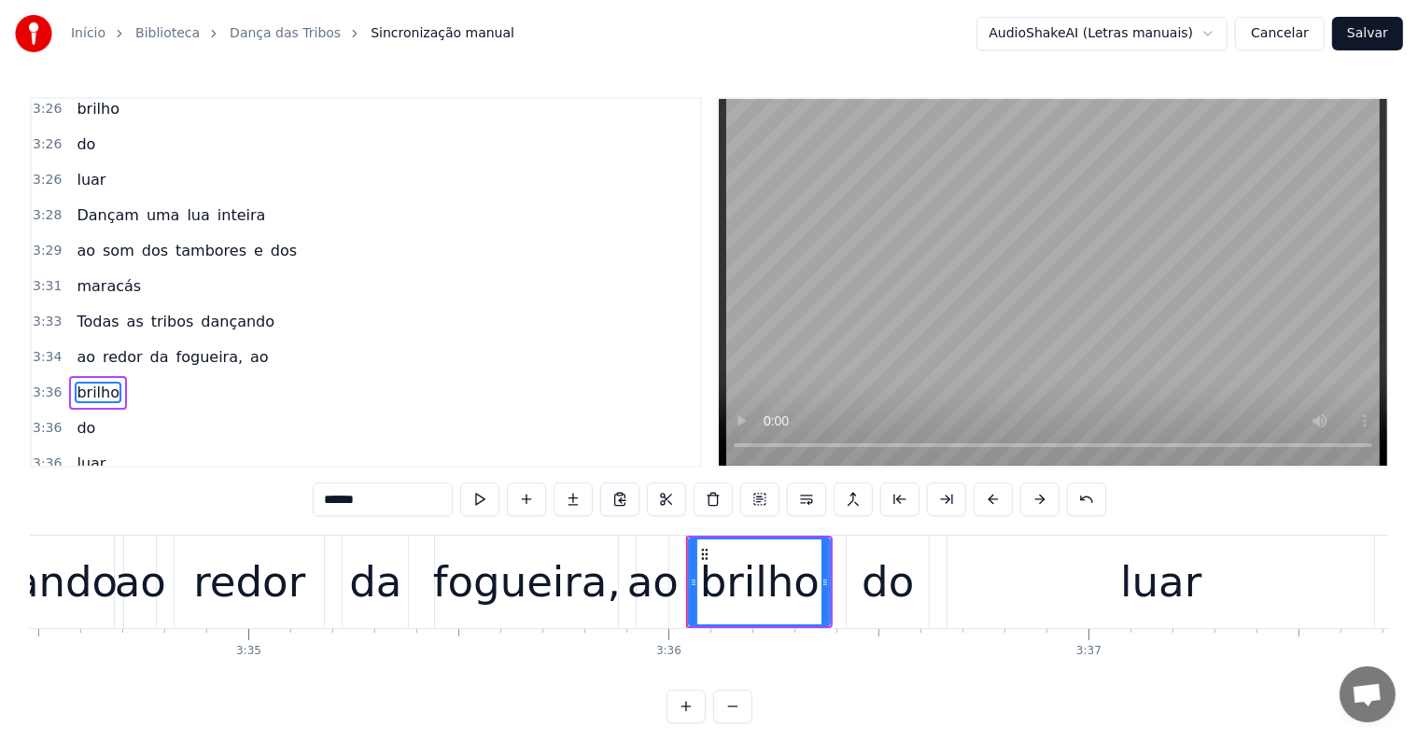
scroll to position [2135, 0]
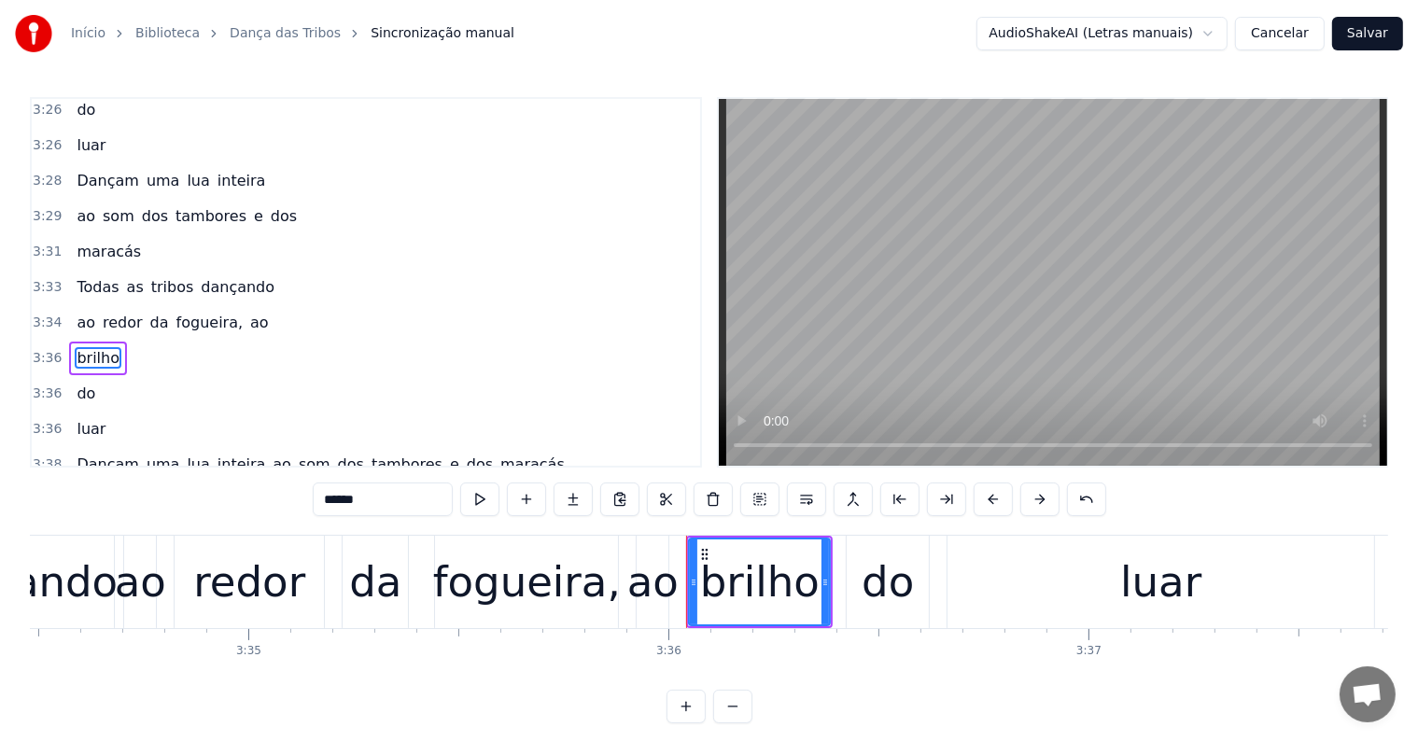
click at [248, 312] on span "ao" at bounding box center [259, 322] width 22 height 21
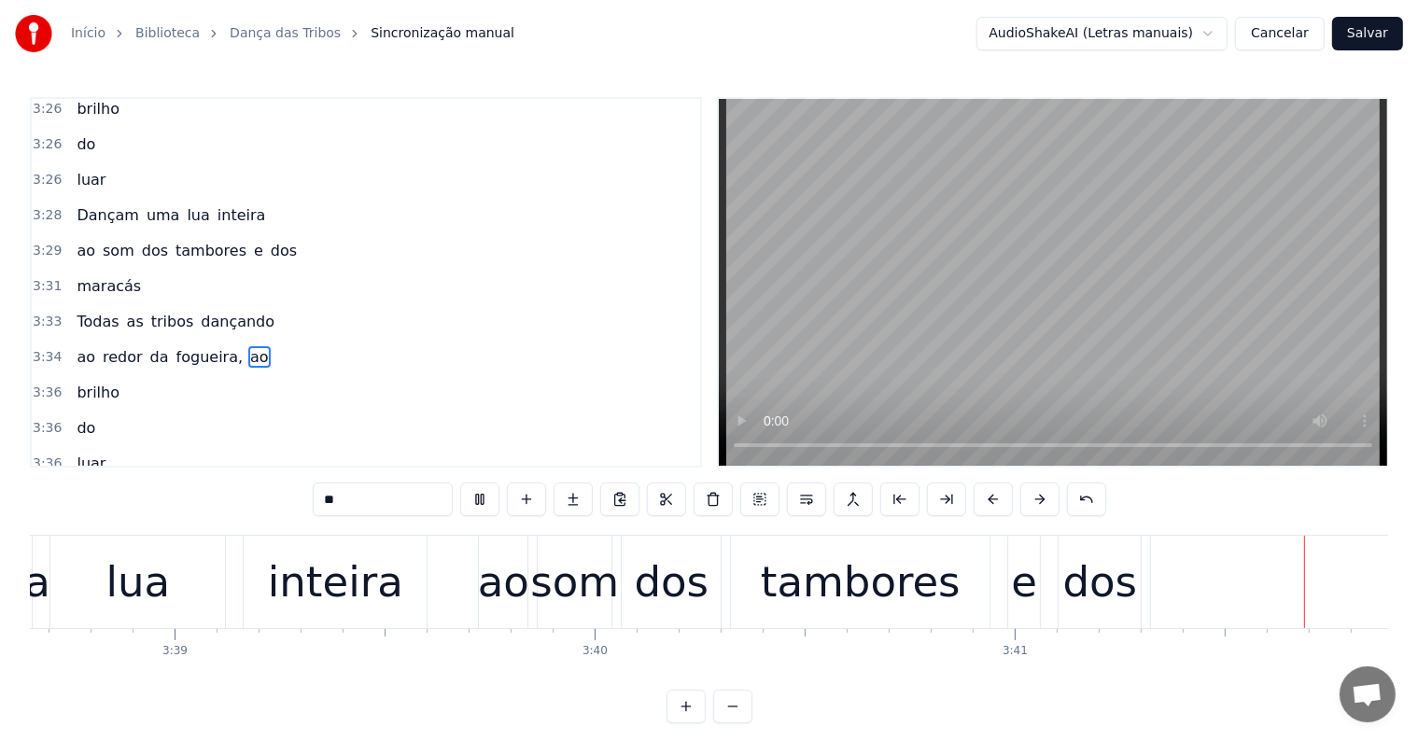
scroll to position [0, 92799]
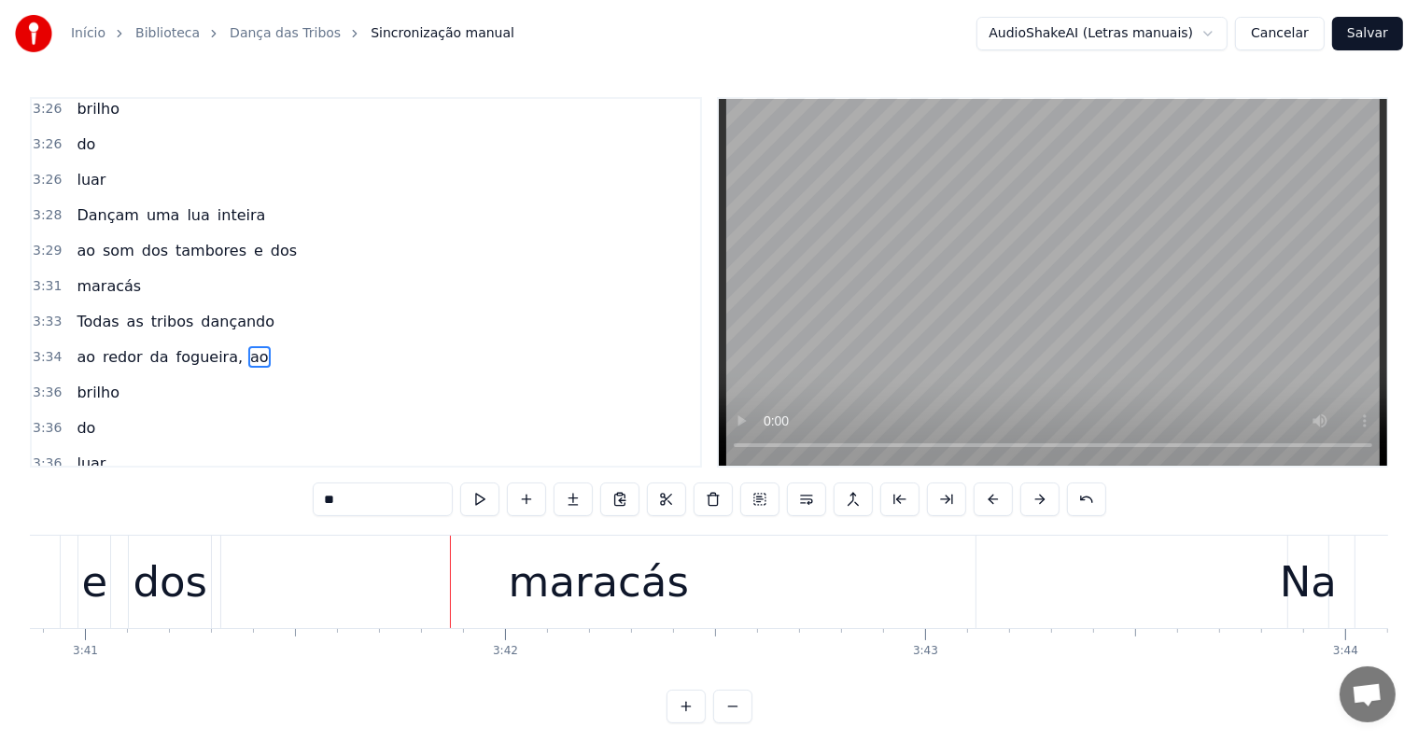
click at [565, 574] on div "maracás" at bounding box center [599, 582] width 180 height 63
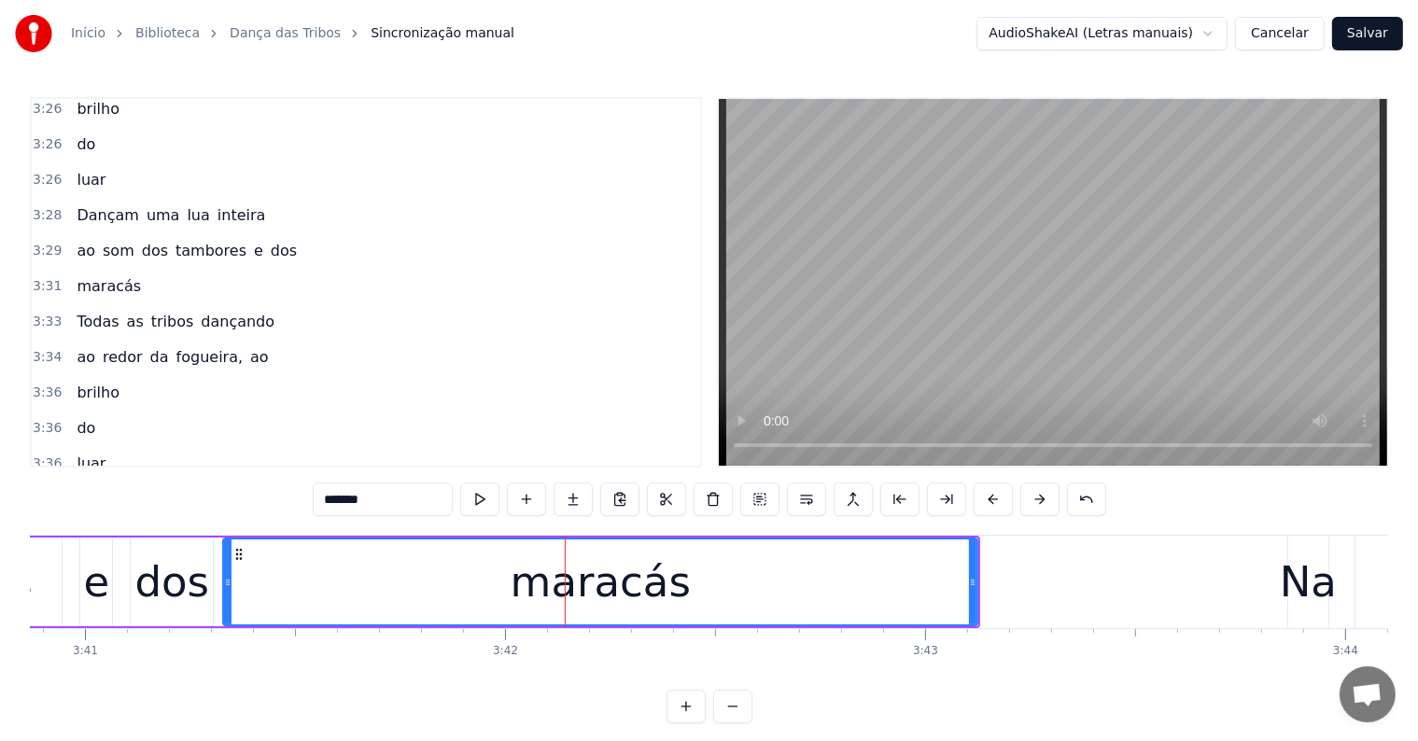
scroll to position [2238, 0]
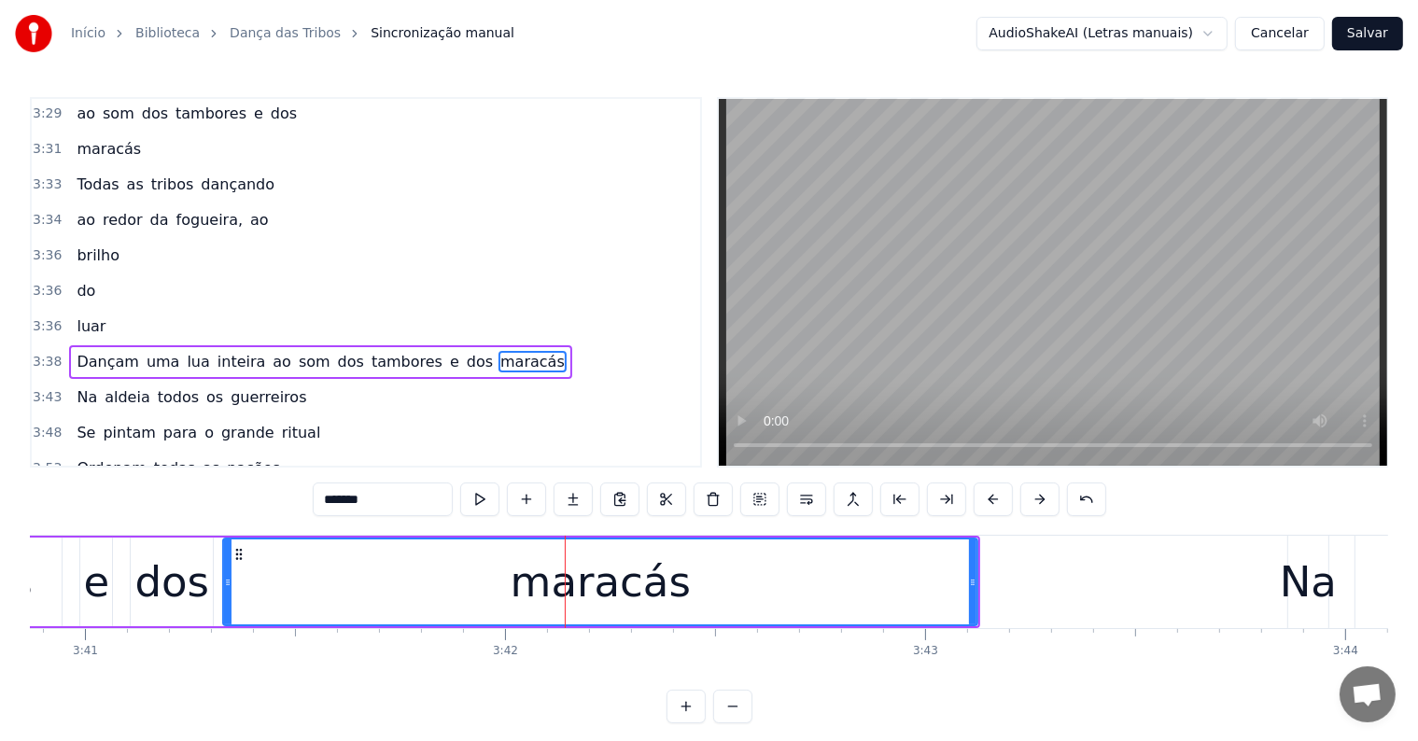
click at [271, 351] on span "ao" at bounding box center [282, 361] width 22 height 21
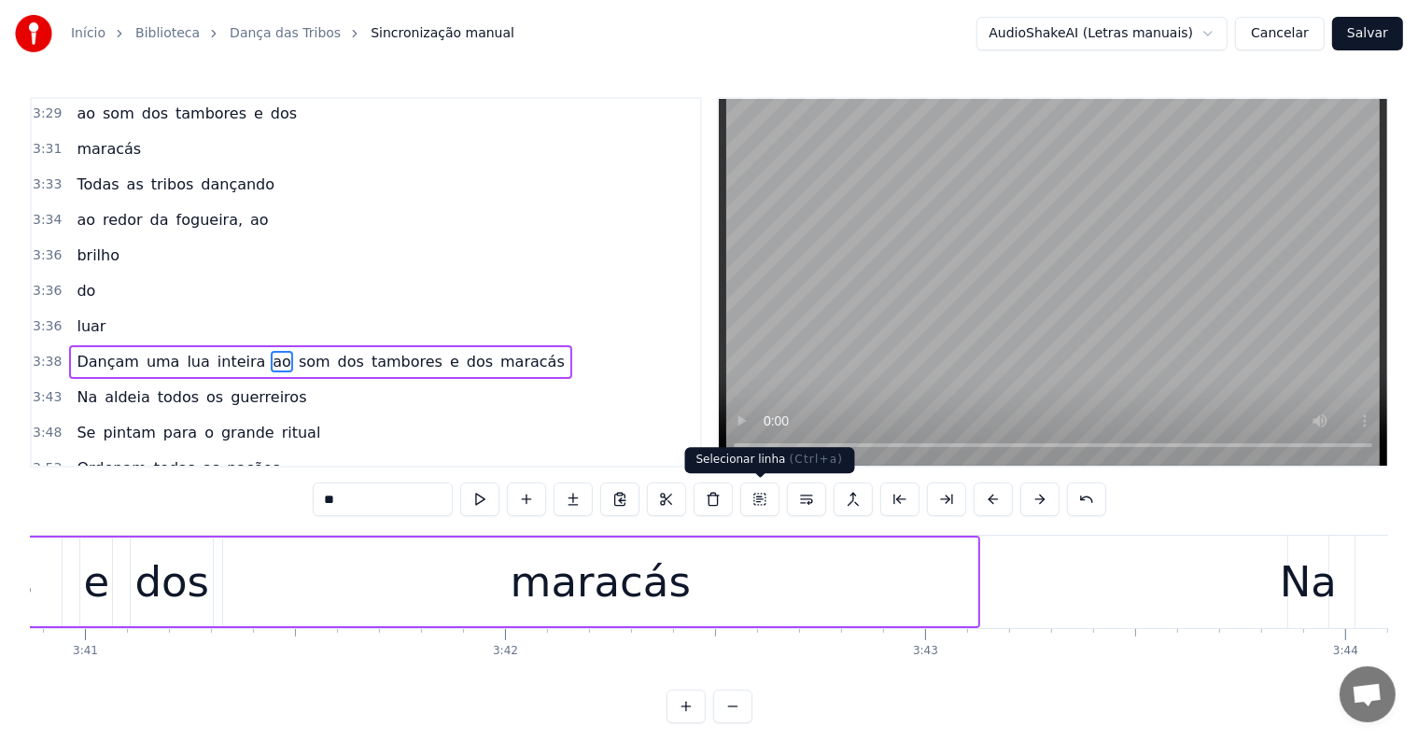
click at [810, 502] on button at bounding box center [806, 500] width 39 height 34
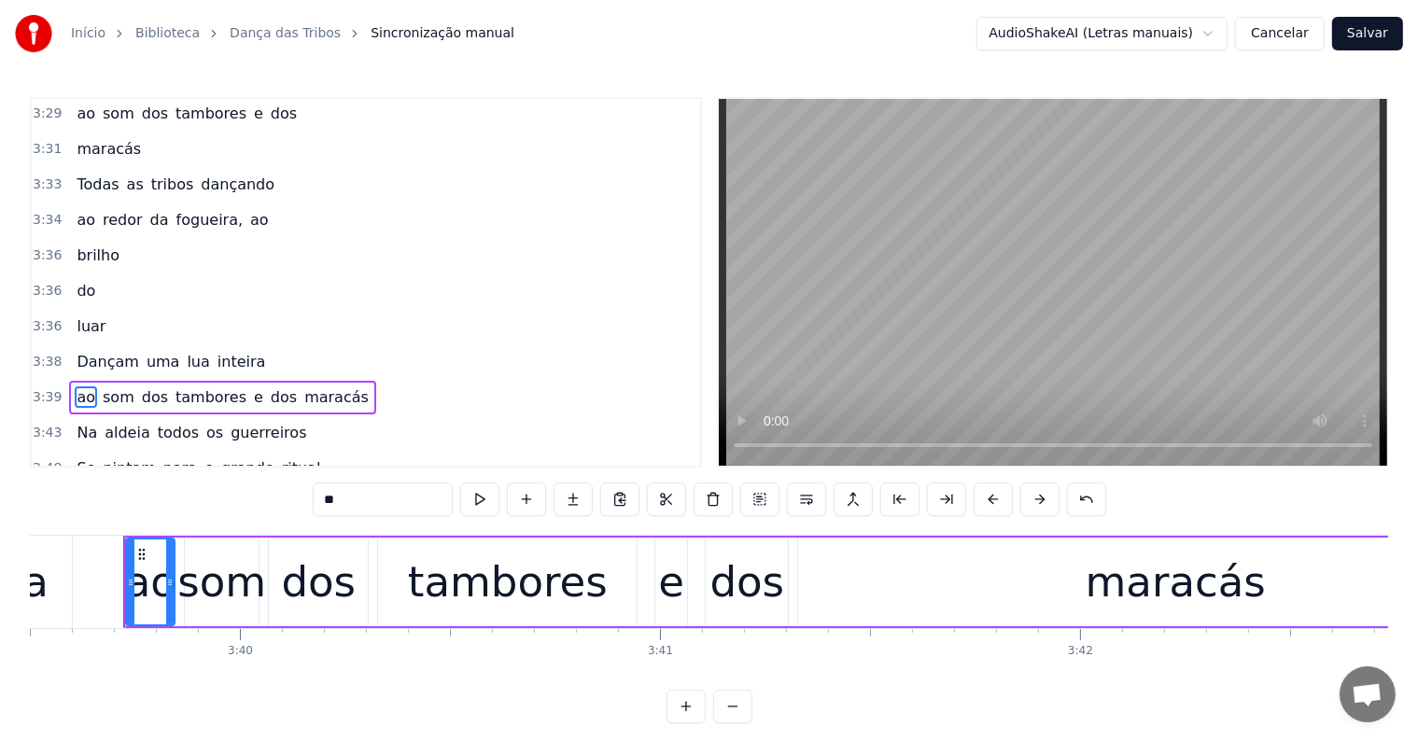
scroll to position [2273, 0]
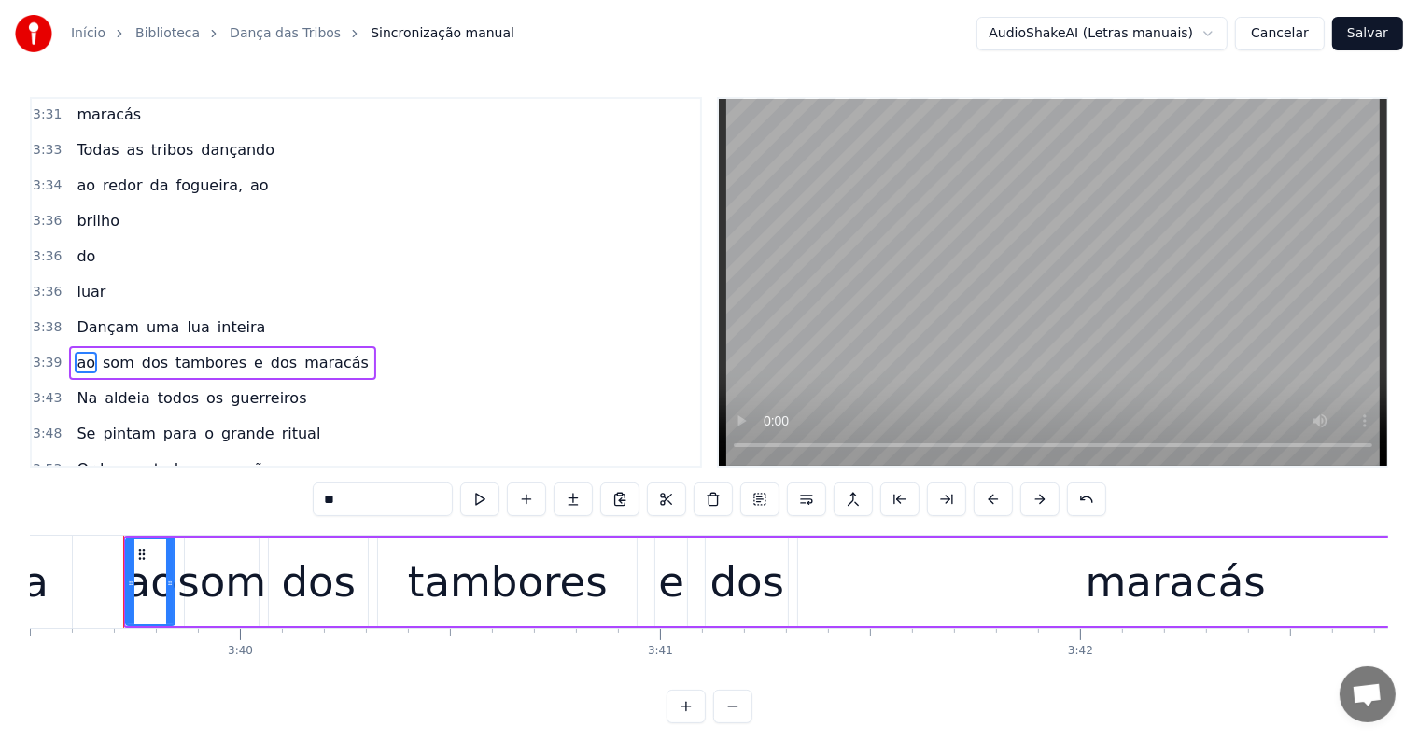
click at [303, 352] on span "maracás" at bounding box center [337, 362] width 68 height 21
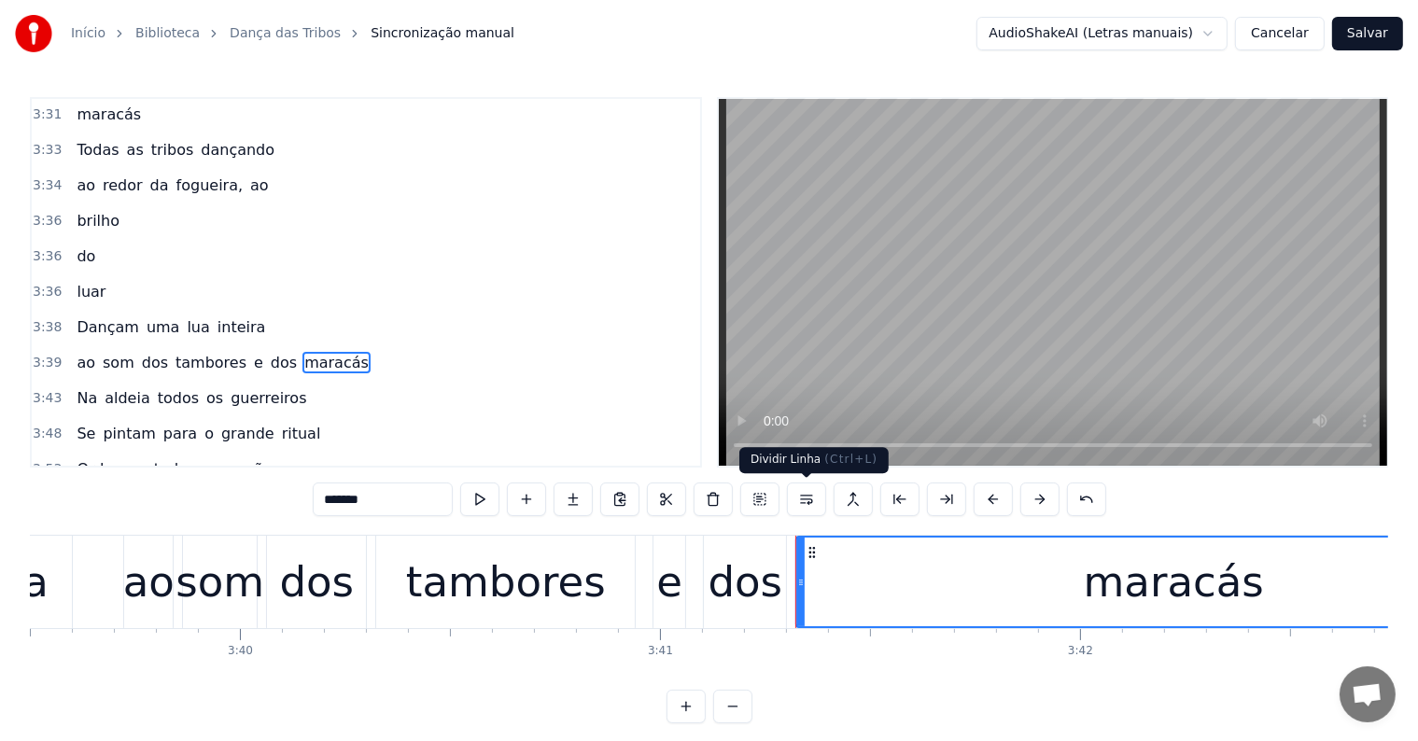
click at [804, 501] on button at bounding box center [806, 500] width 39 height 34
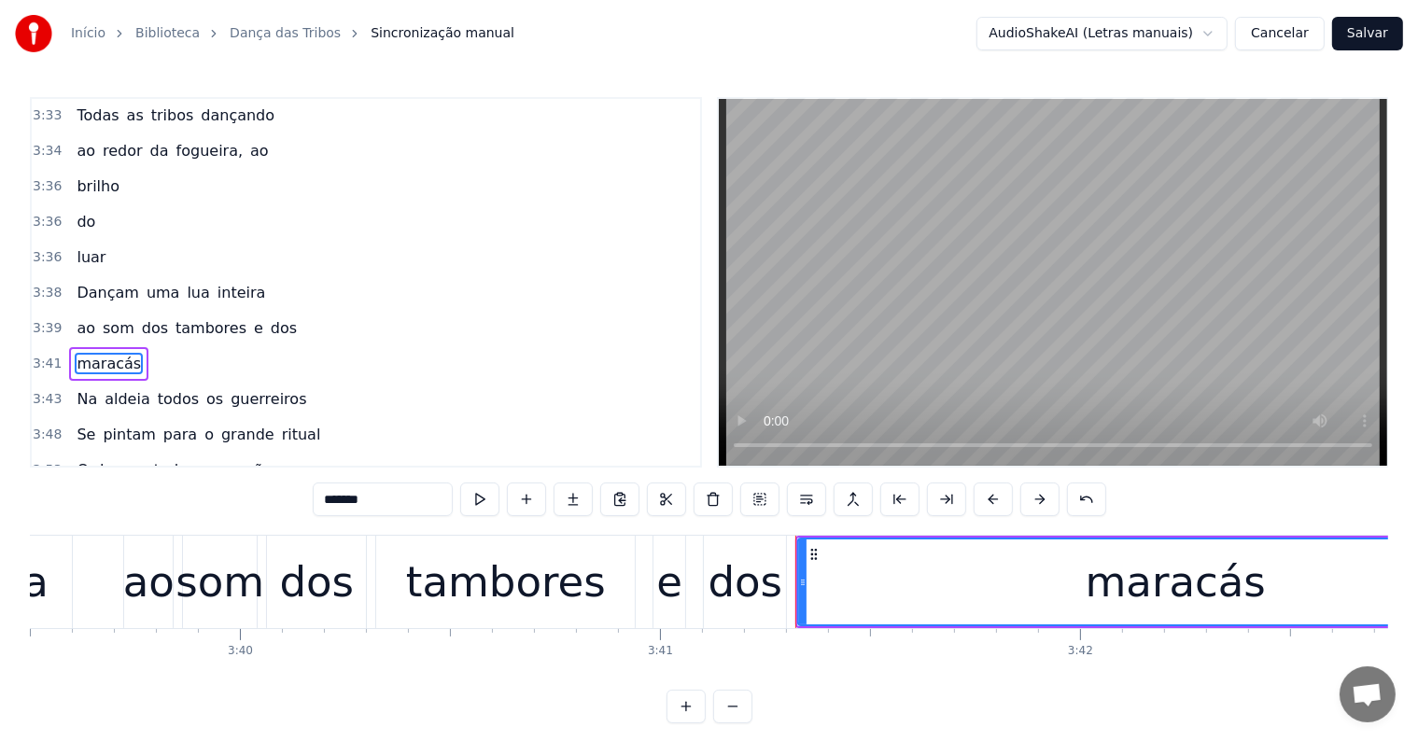
click at [752, 599] on div "dos" at bounding box center [746, 582] width 75 height 63
type input "***"
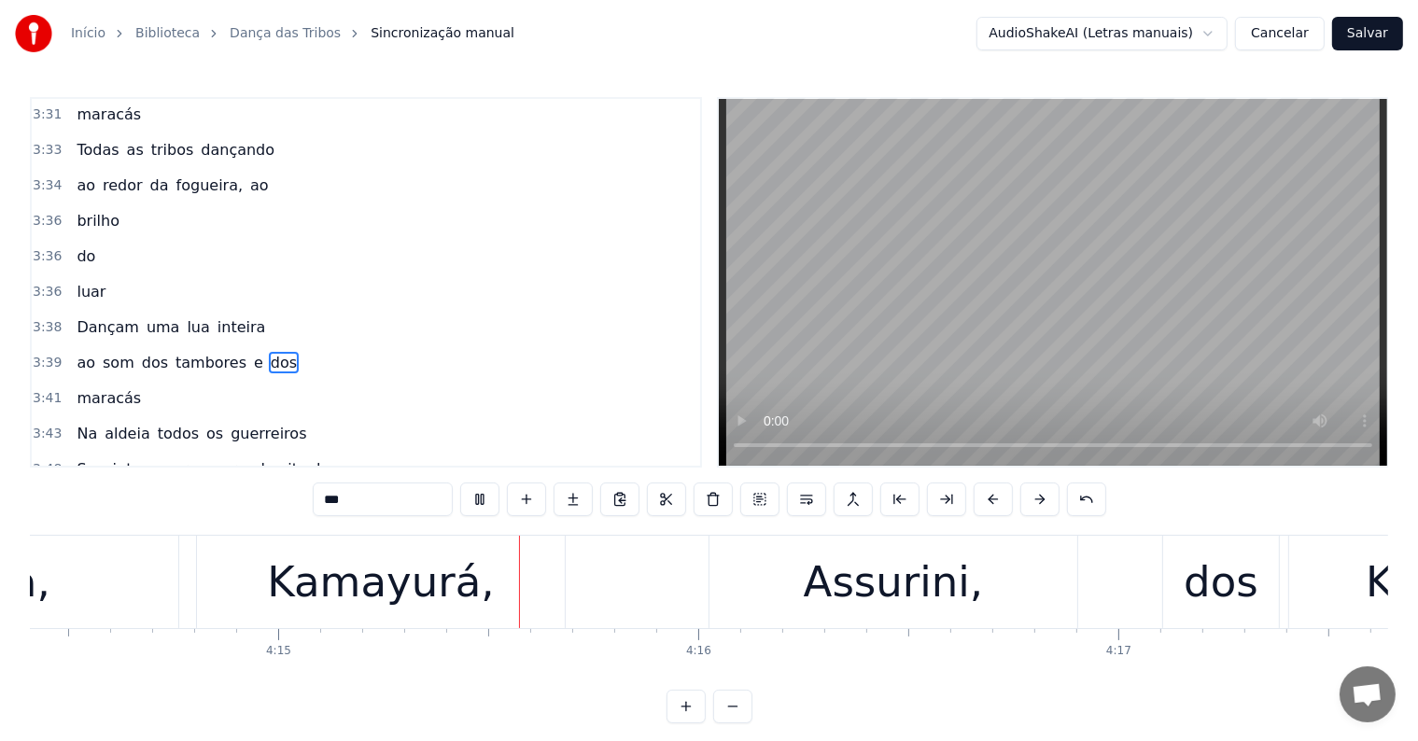
scroll to position [0, 106973]
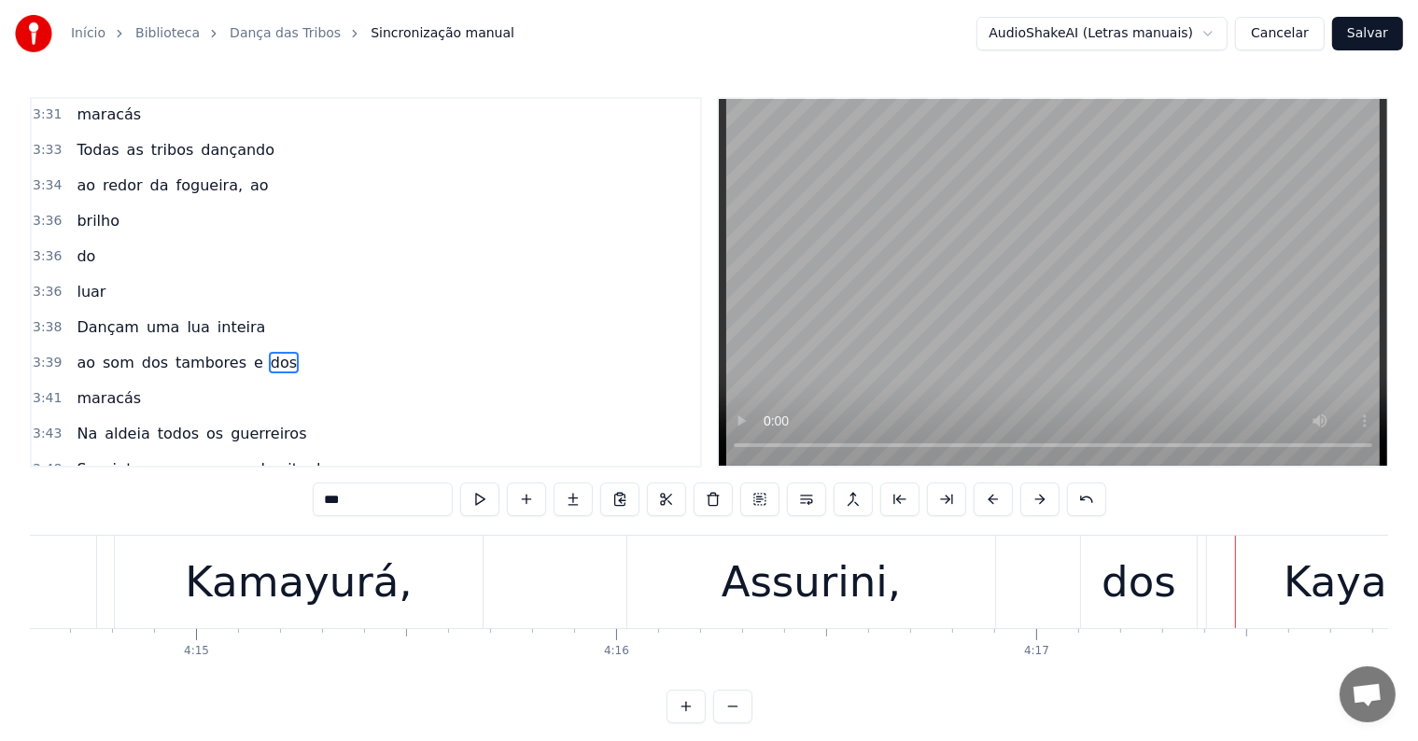
click at [507, 582] on div "[PERSON_NAME], Kamayurá, Assurini, dos Kayapó" at bounding box center [561, 582] width 1920 height 92
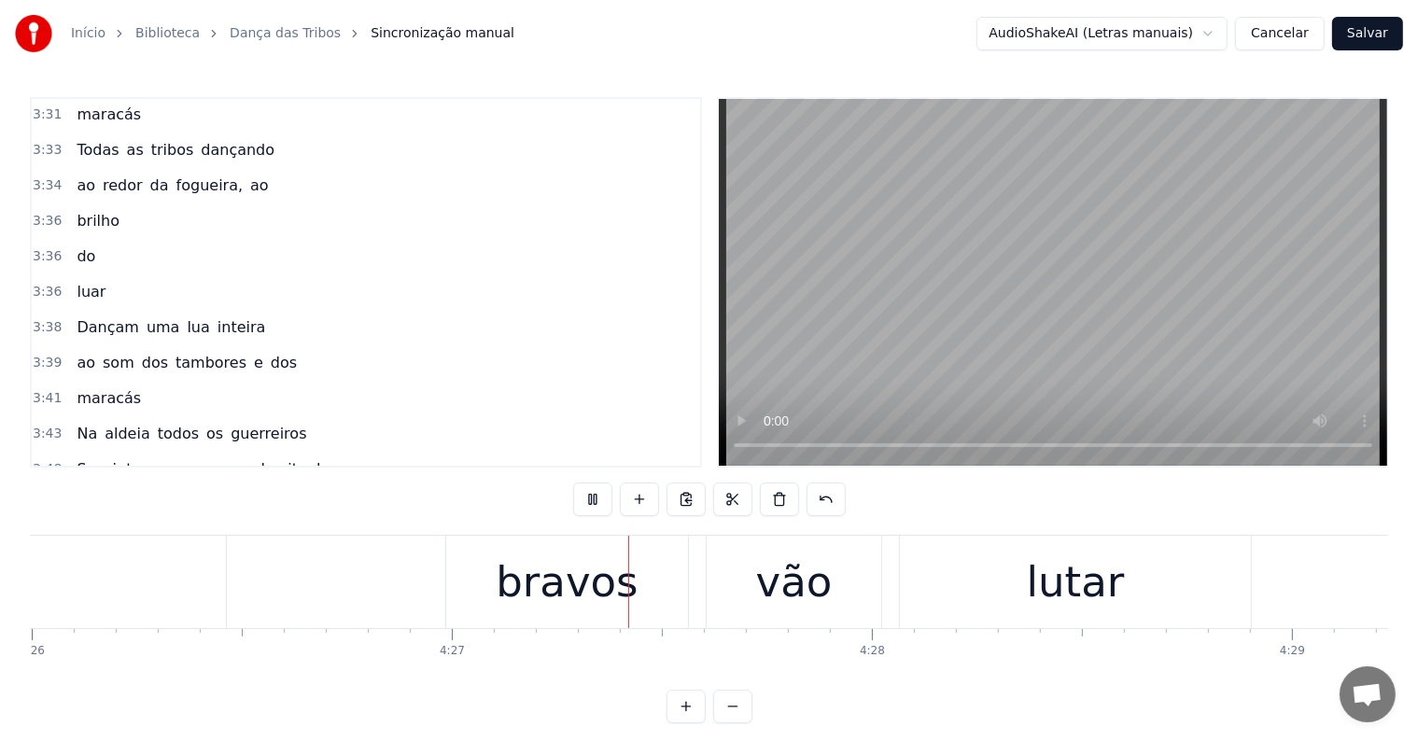
scroll to position [0, 111911]
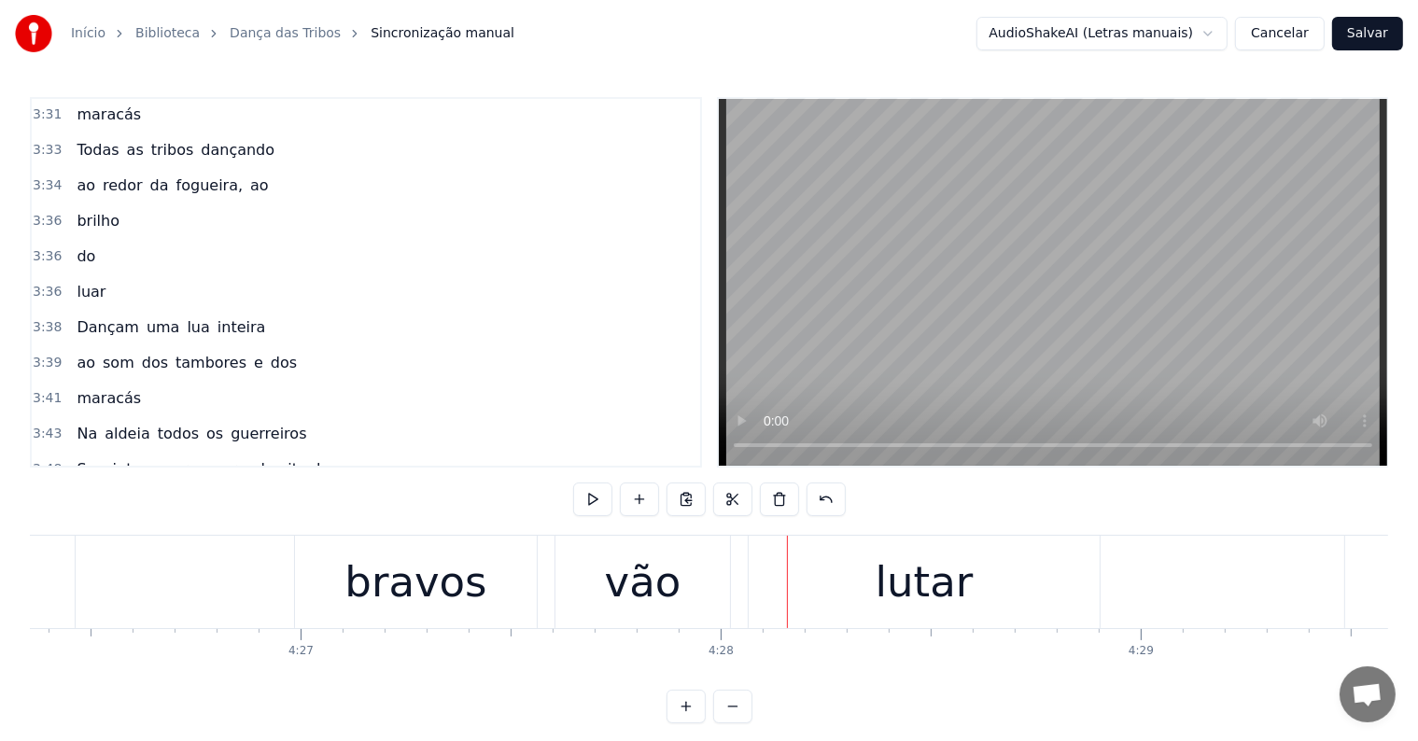
click at [884, 594] on div "lutar" at bounding box center [925, 582] width 98 height 63
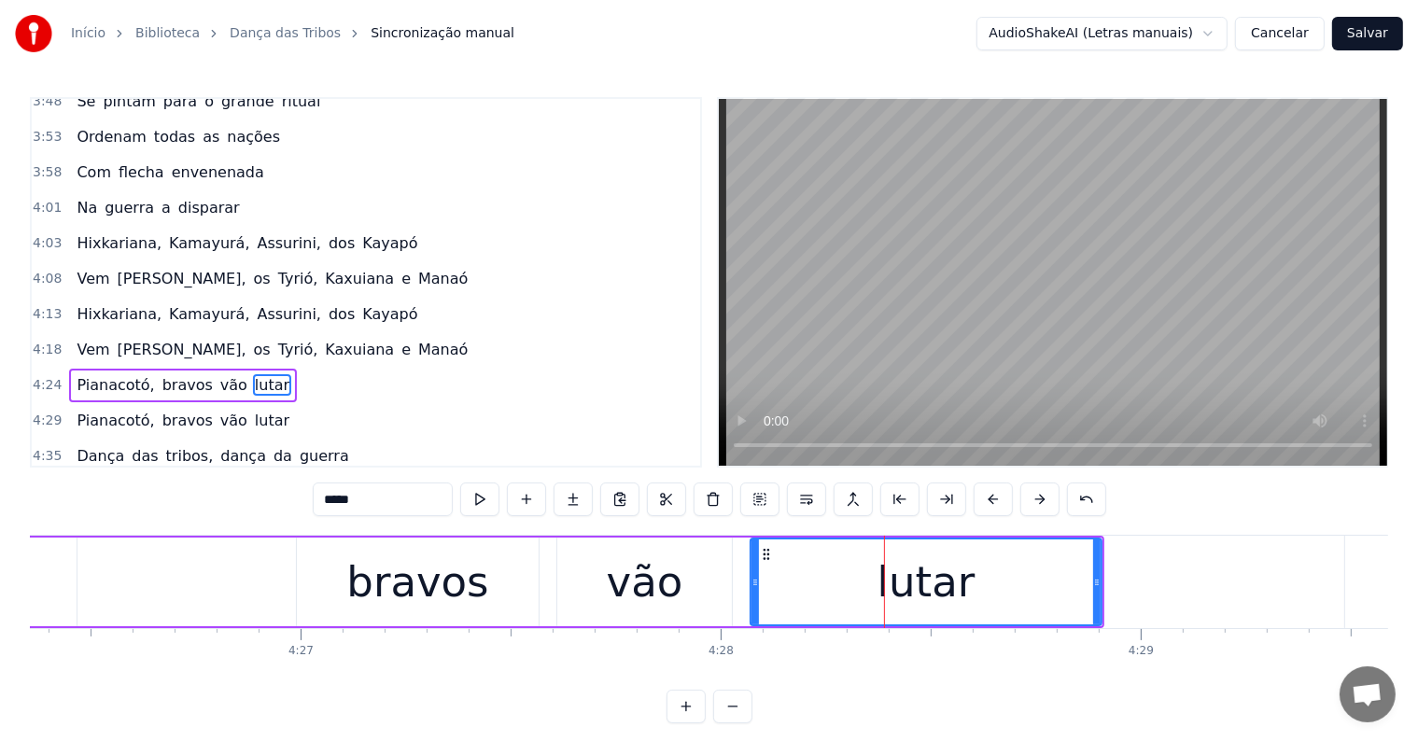
scroll to position [2651, 0]
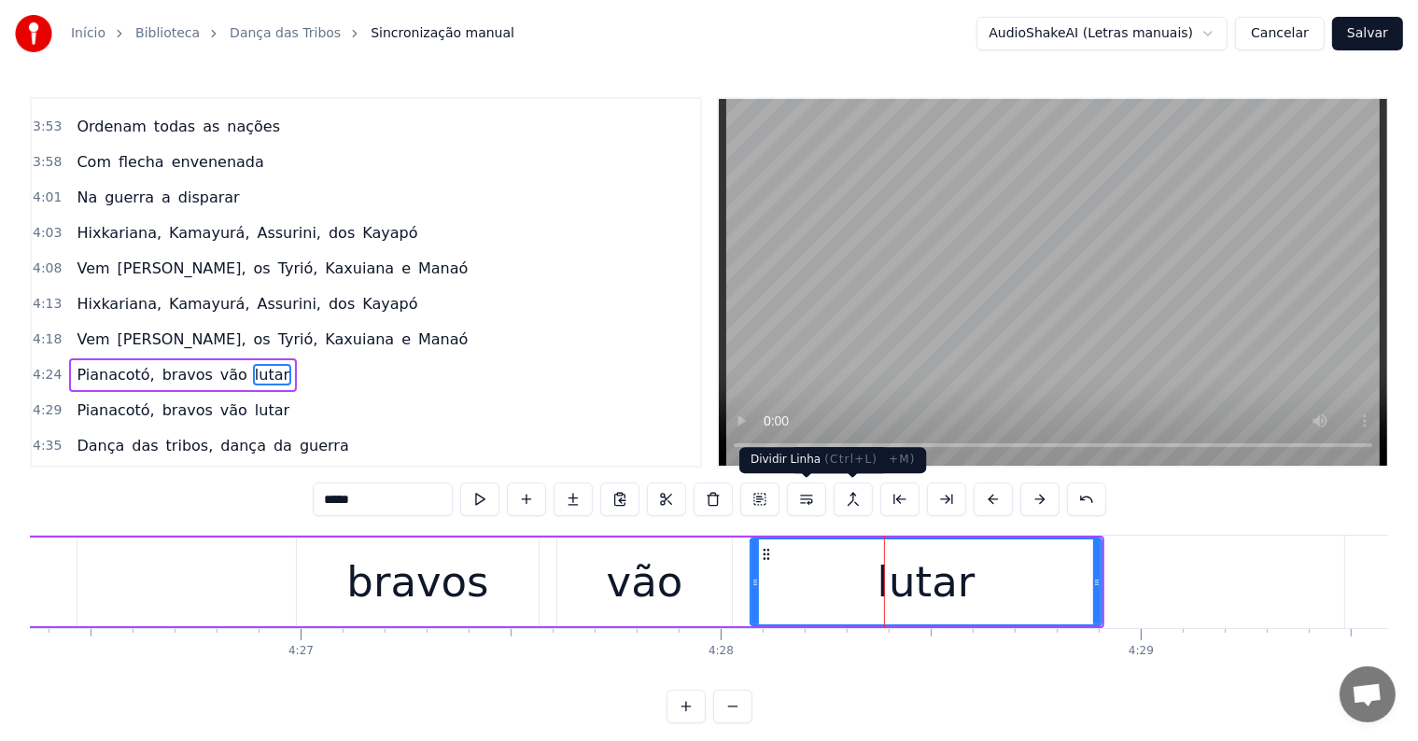
click at [798, 500] on button at bounding box center [806, 500] width 39 height 34
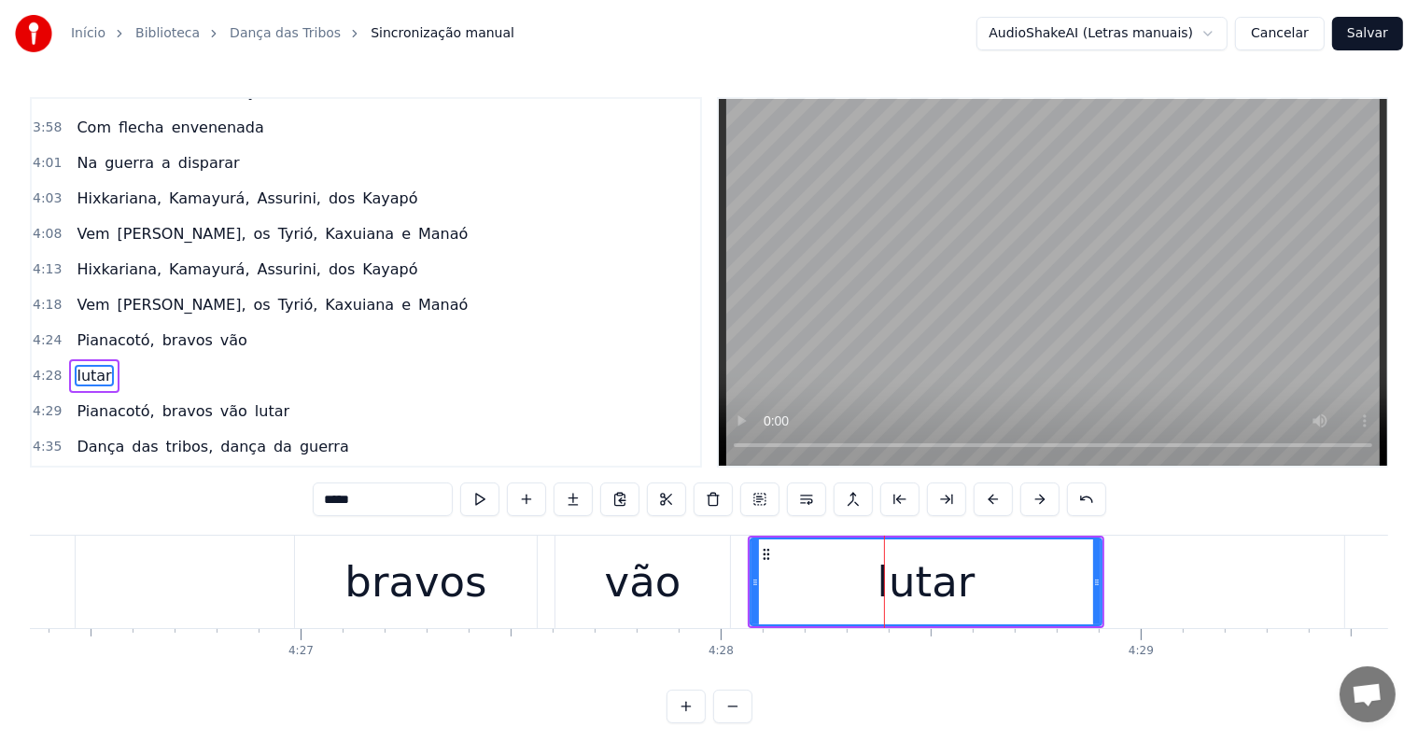
click at [657, 595] on div "vão" at bounding box center [643, 582] width 77 height 63
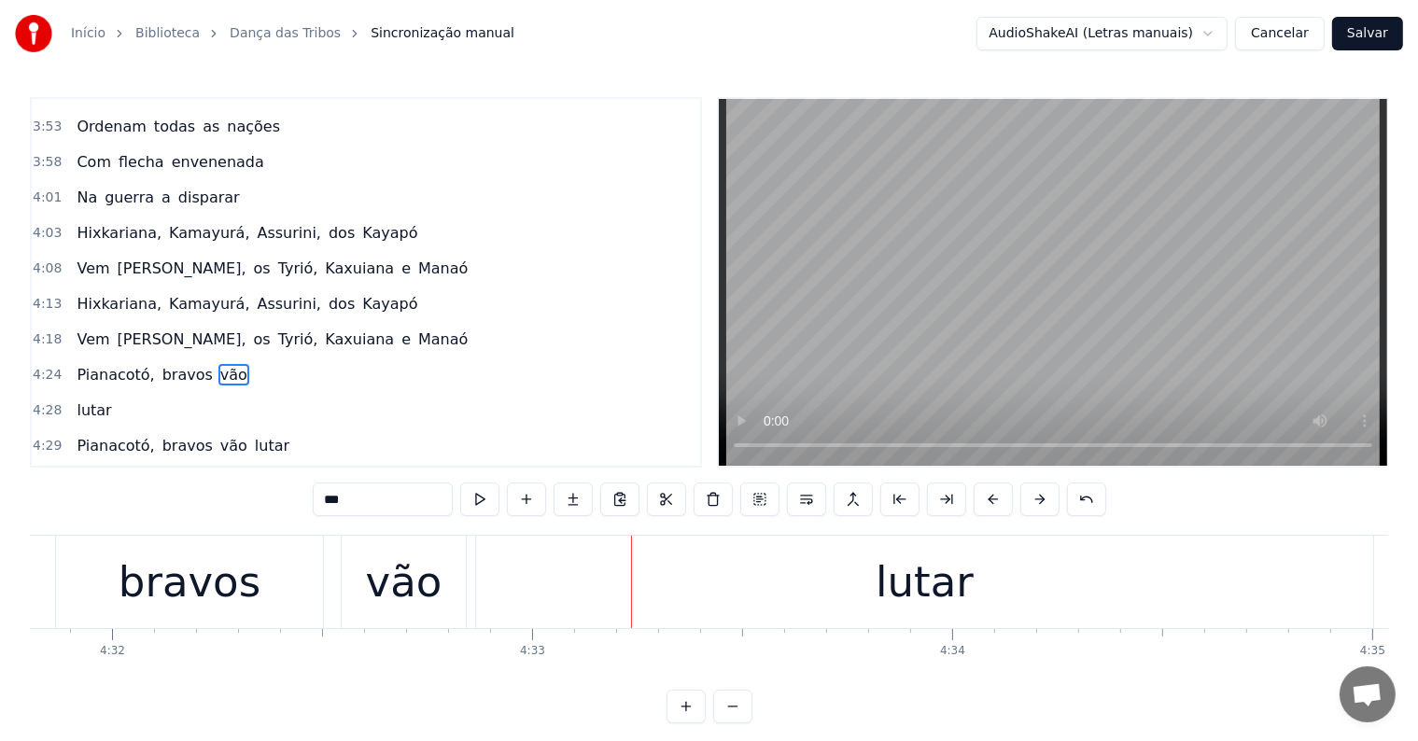
scroll to position [0, 114423]
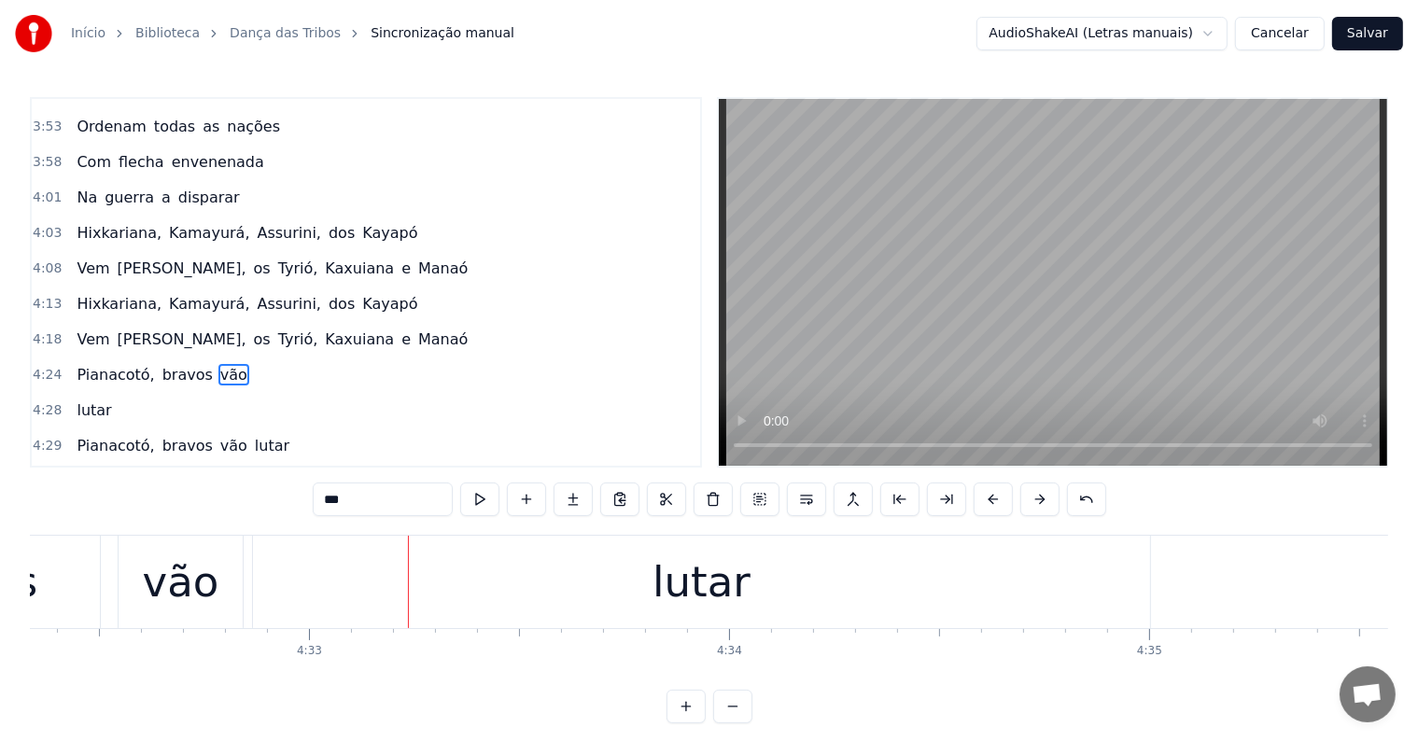
click at [683, 580] on div "lutar" at bounding box center [702, 582] width 98 height 63
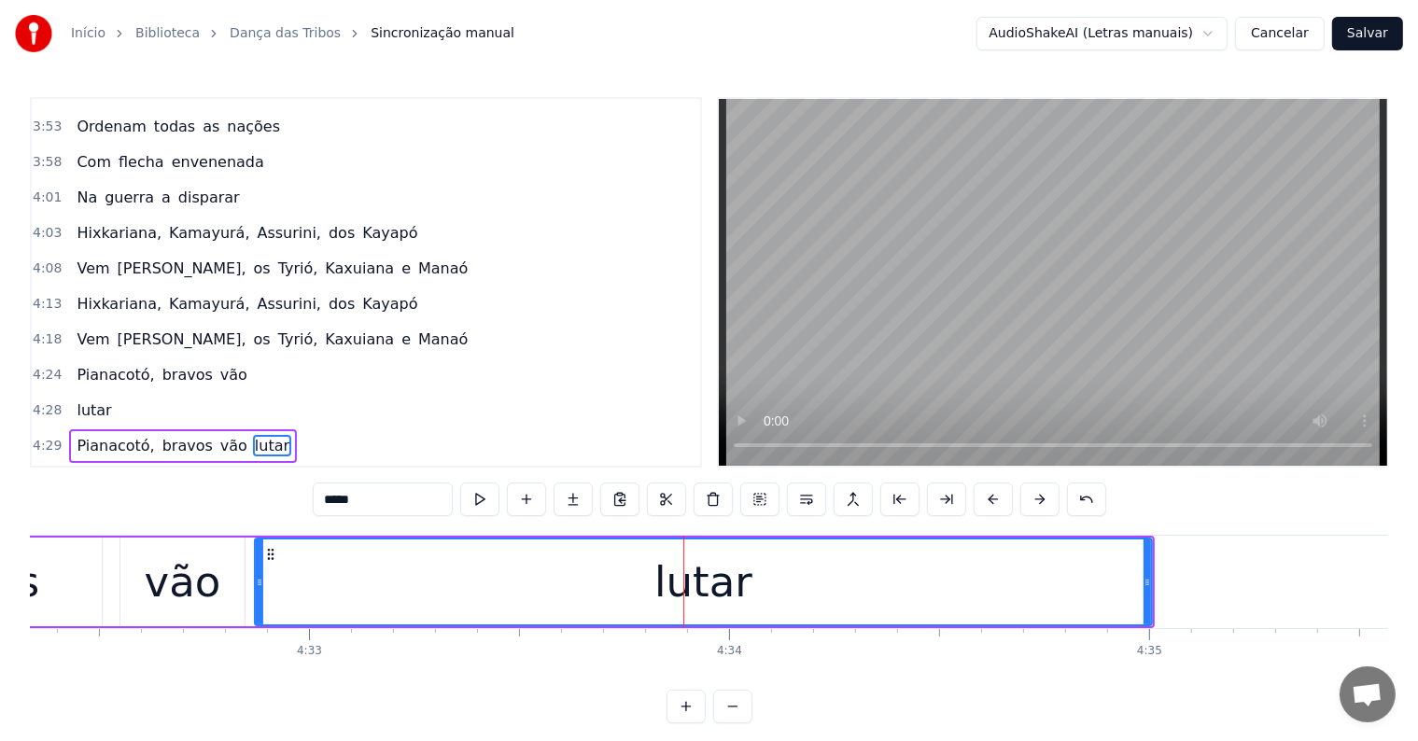
scroll to position [2719, 0]
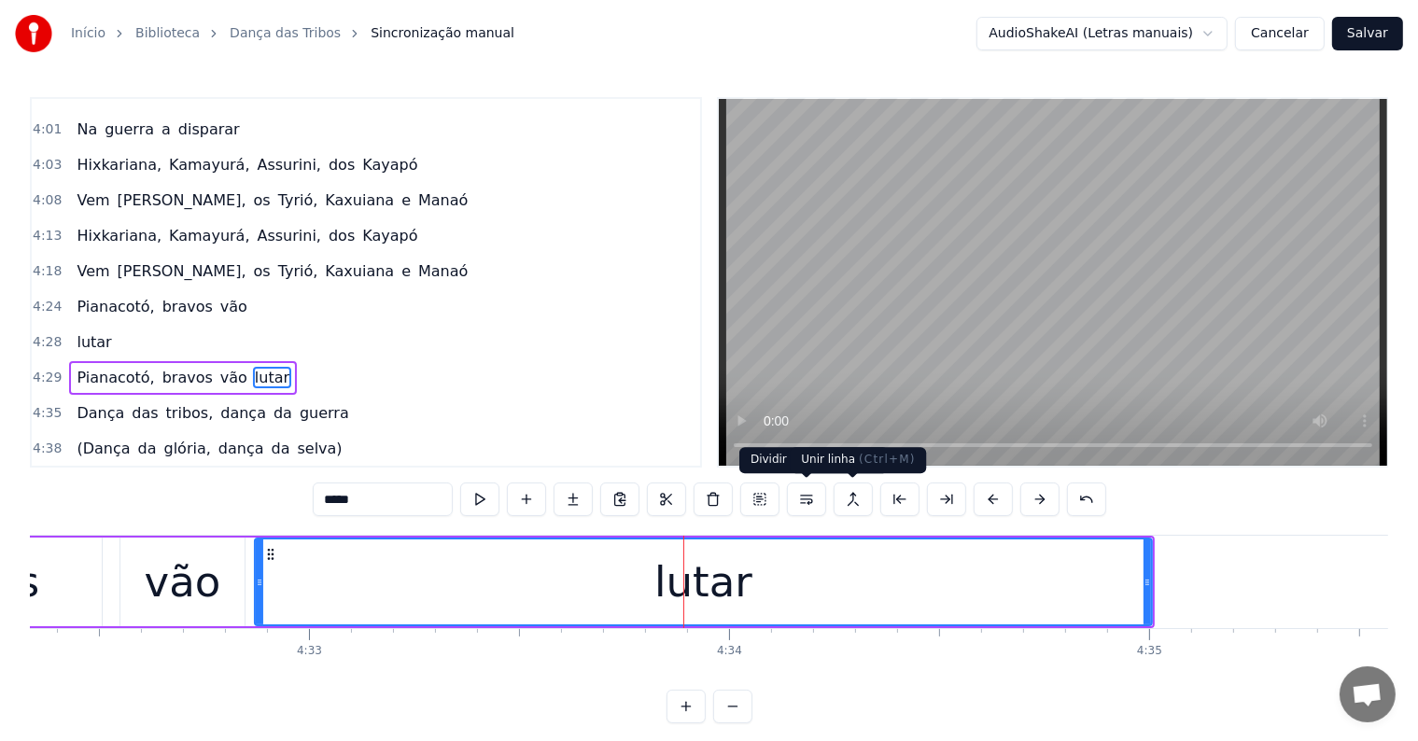
click at [807, 504] on button at bounding box center [806, 500] width 39 height 34
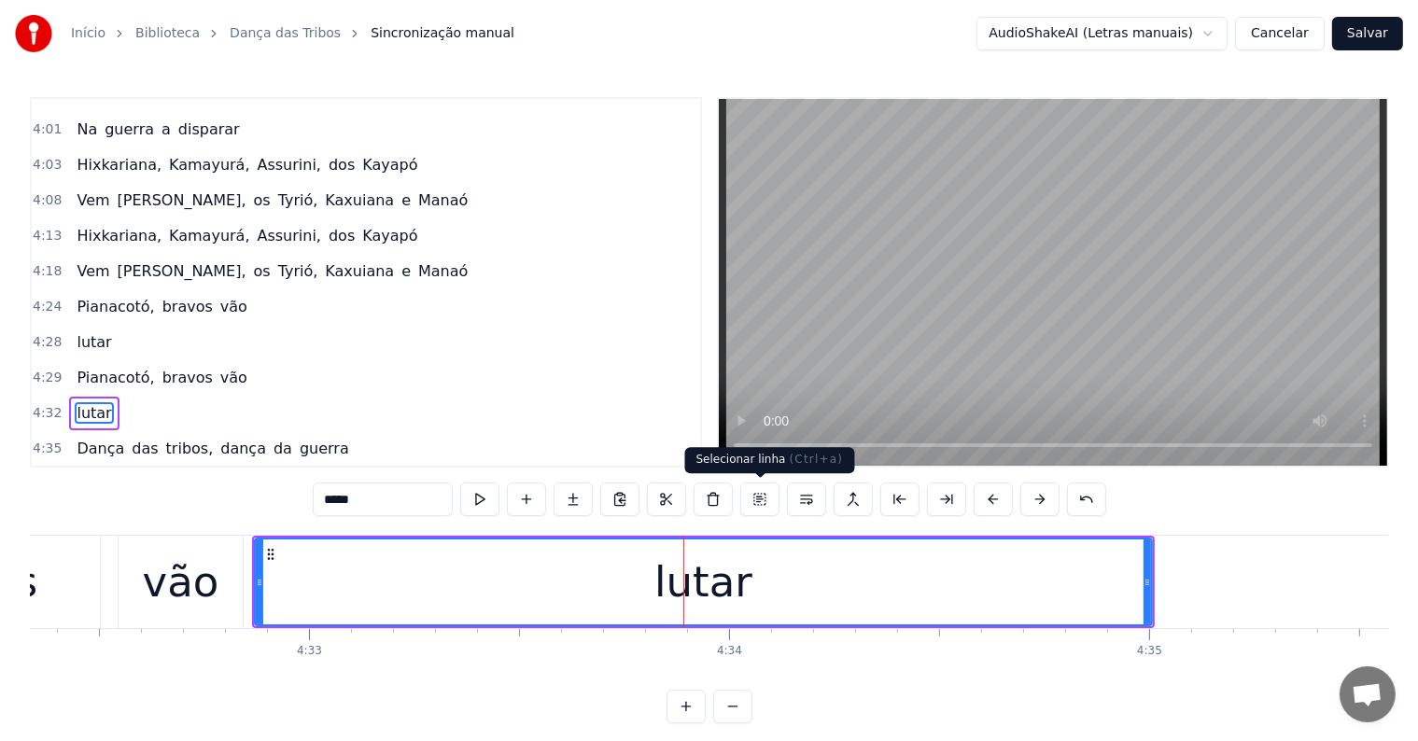
scroll to position [2753, 0]
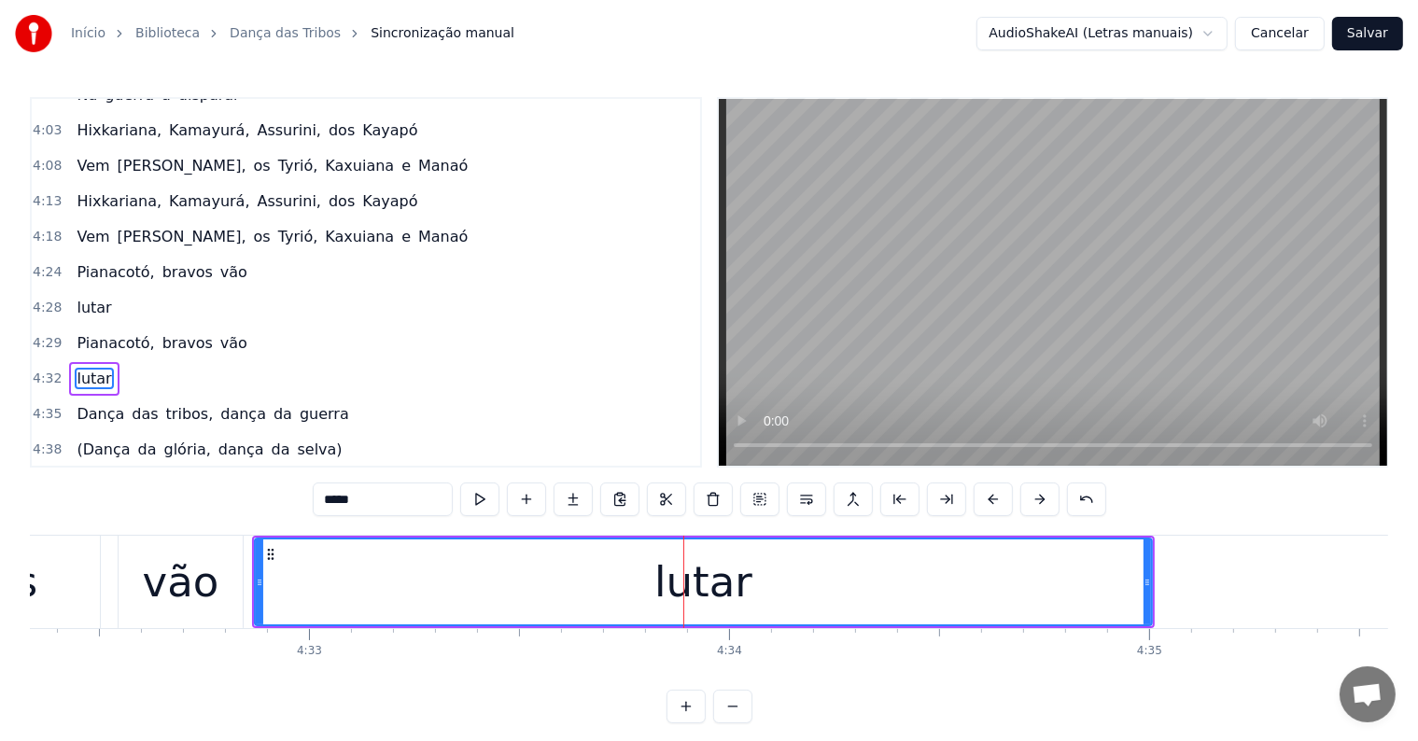
click at [804, 572] on div "lutar" at bounding box center [703, 582] width 895 height 85
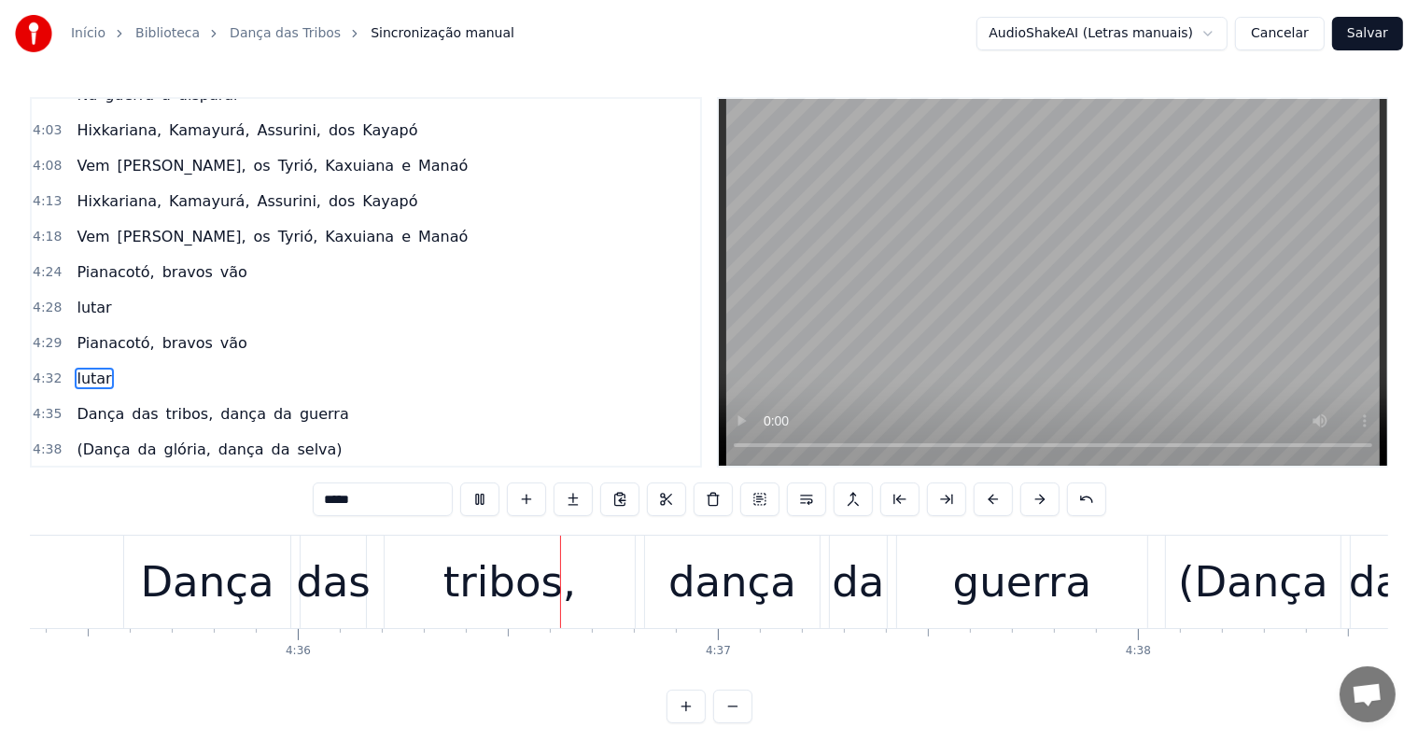
scroll to position [0, 115714]
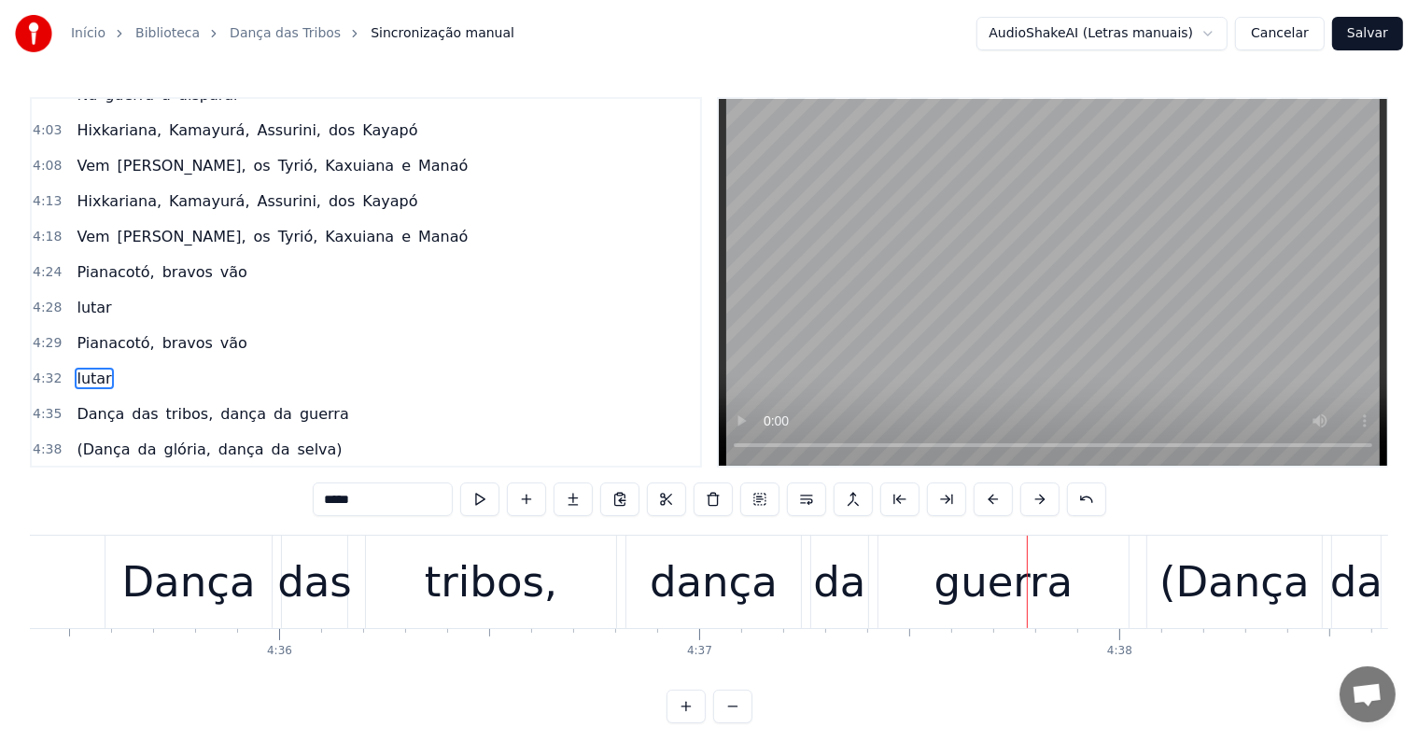
click at [941, 598] on div "guerra" at bounding box center [1004, 582] width 250 height 92
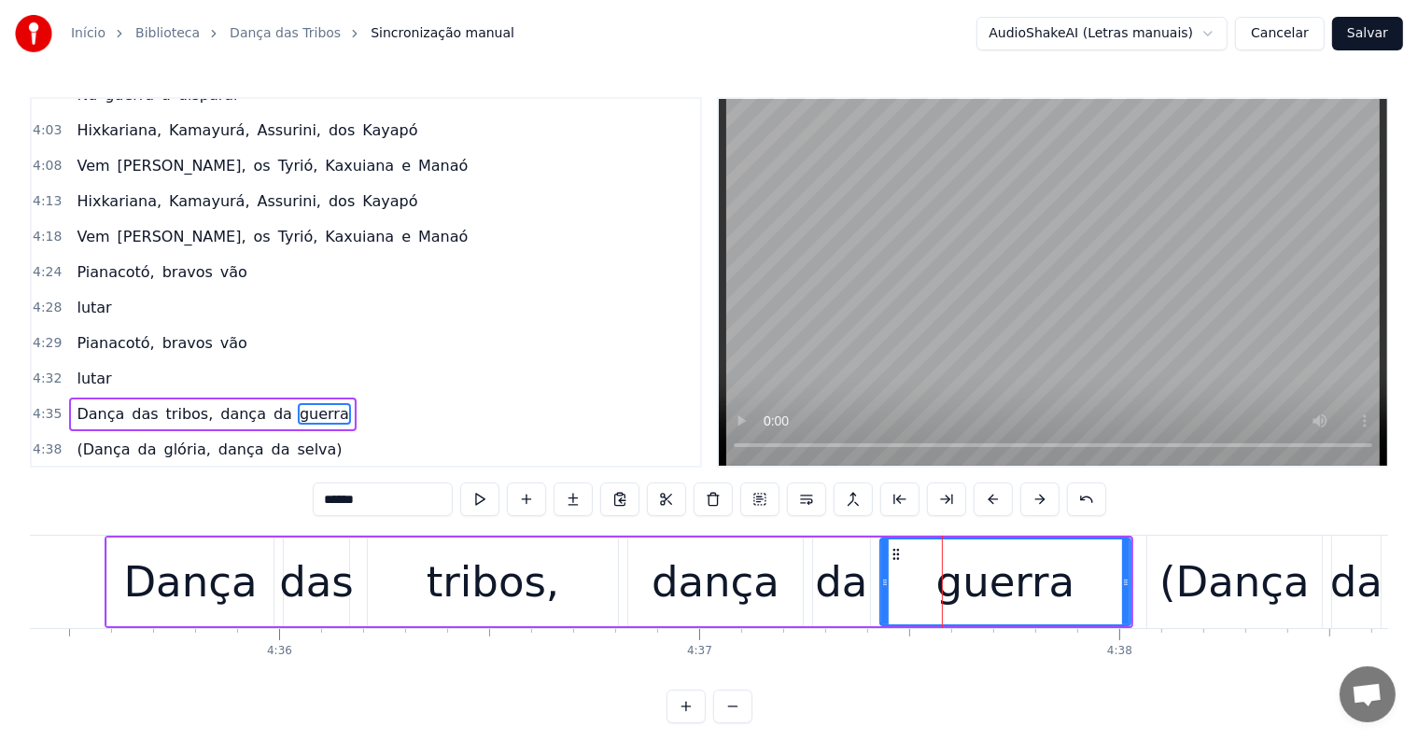
scroll to position [2788, 0]
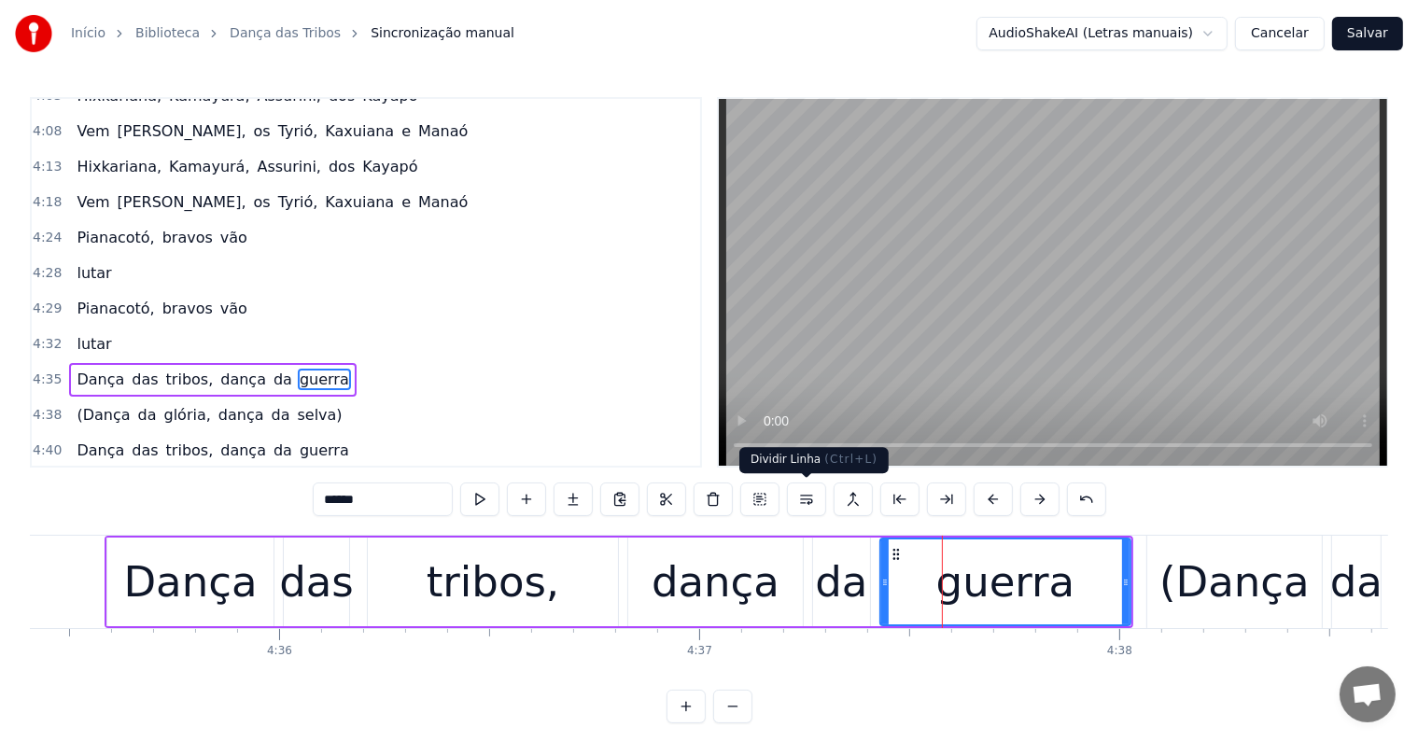
click at [795, 493] on button at bounding box center [806, 500] width 39 height 34
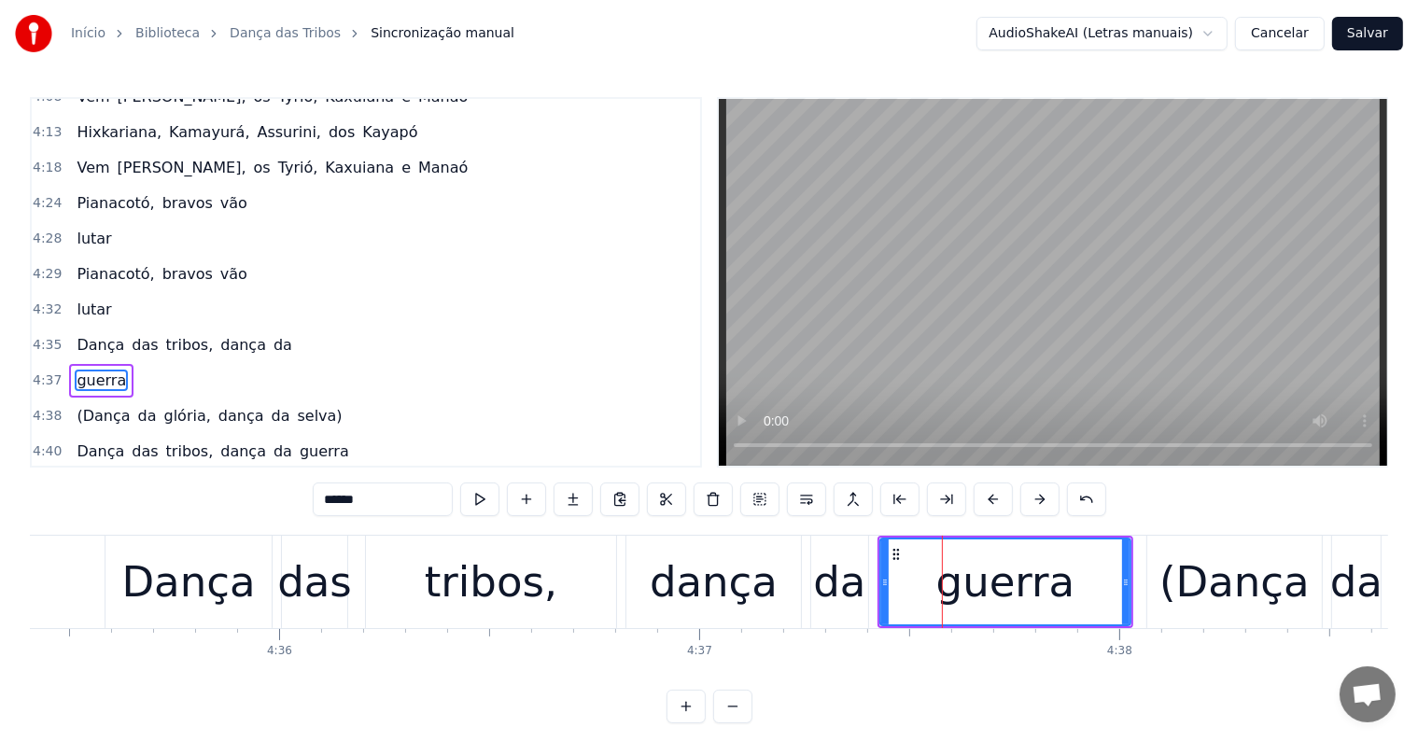
click at [850, 588] on div "da" at bounding box center [839, 582] width 52 height 63
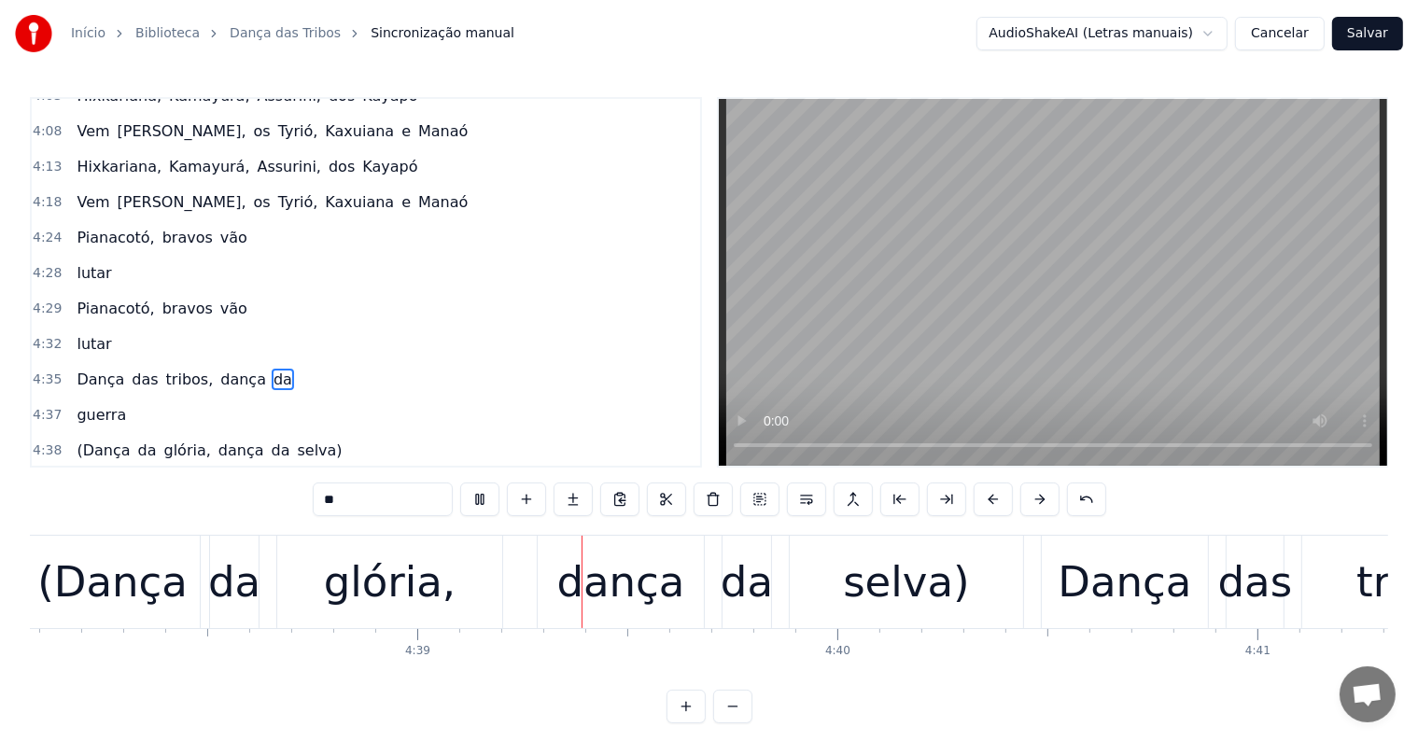
scroll to position [0, 117013]
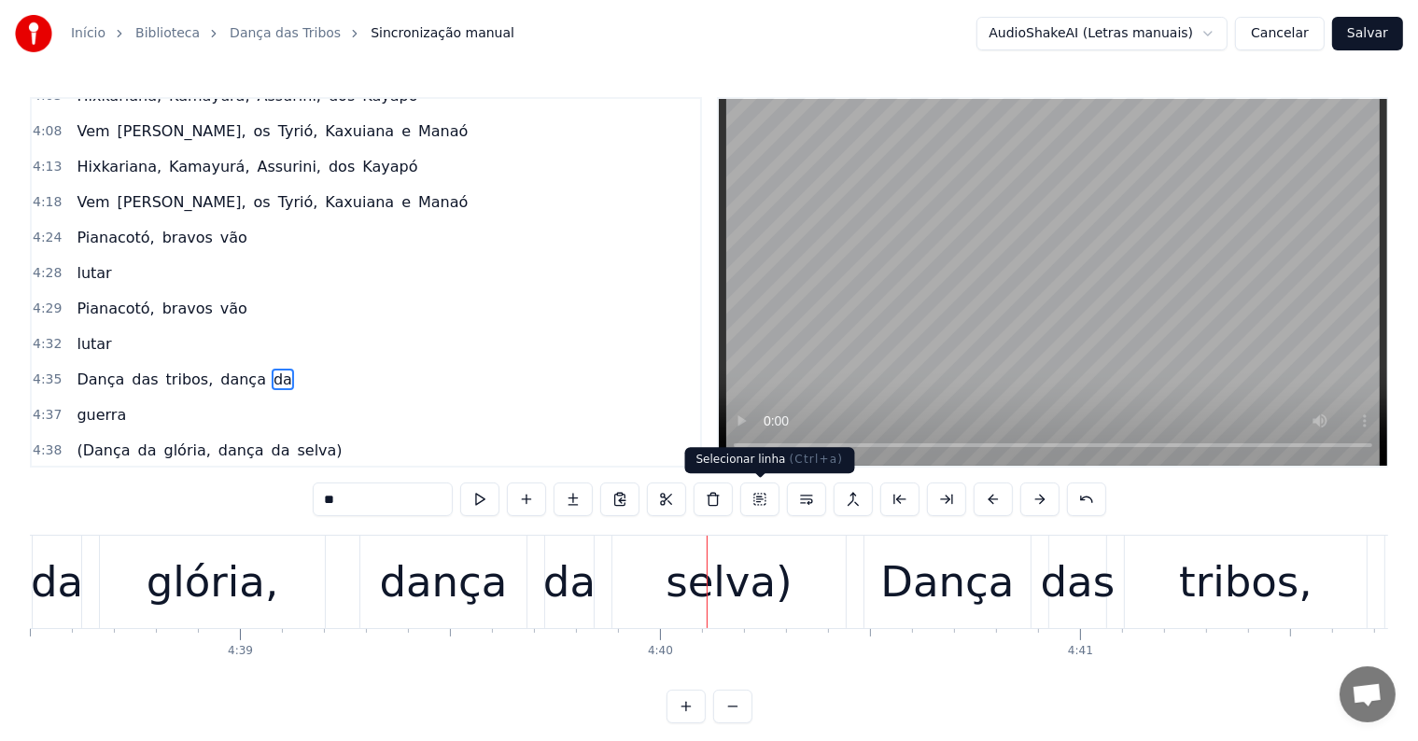
click at [731, 608] on div "selva)" at bounding box center [729, 582] width 126 height 63
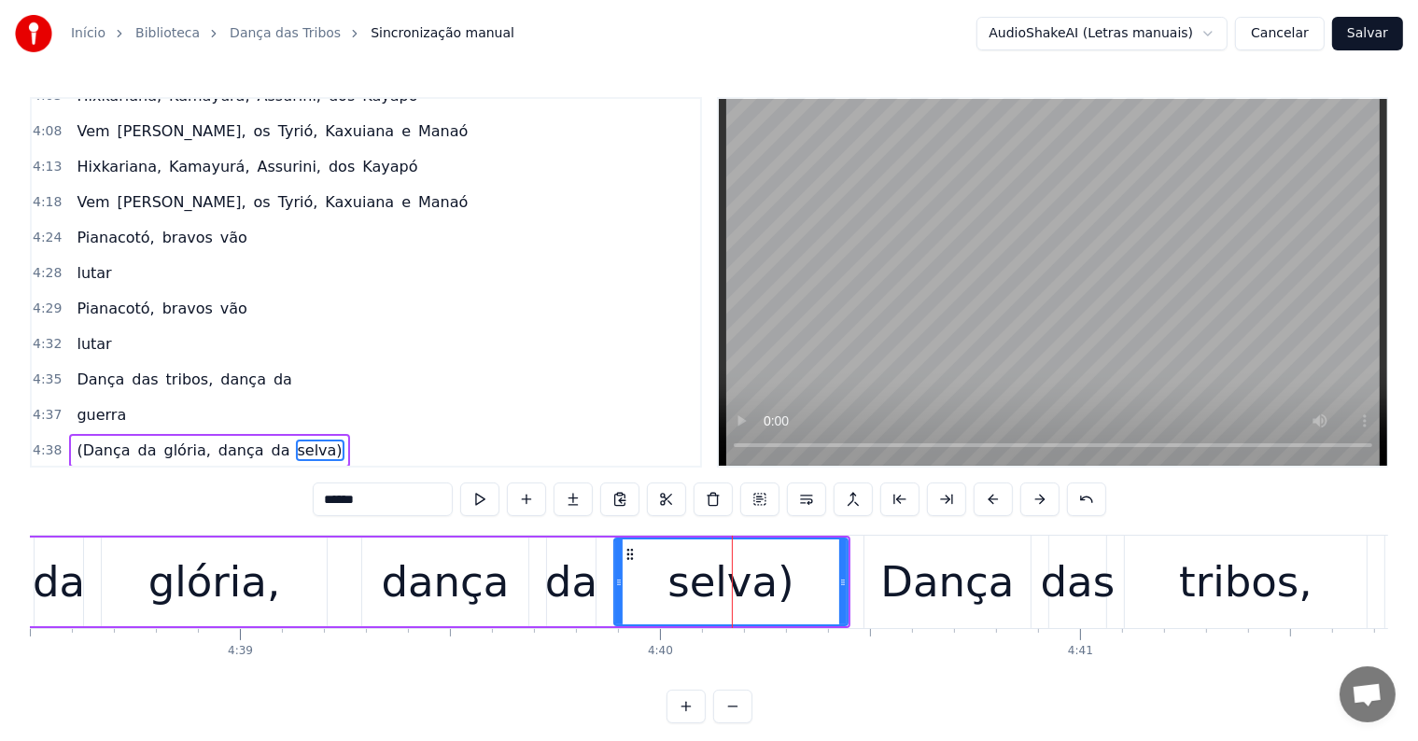
scroll to position [2857, 0]
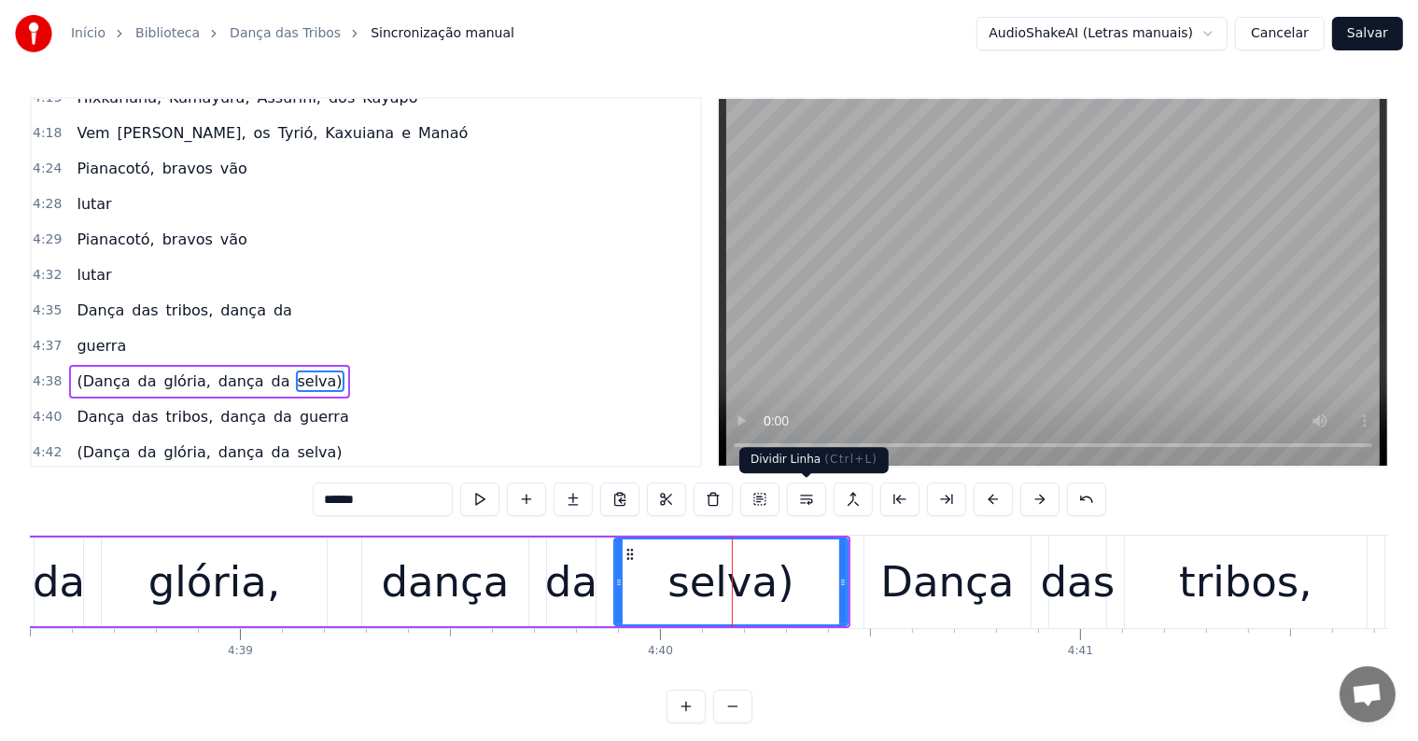
click at [805, 497] on button at bounding box center [806, 500] width 39 height 34
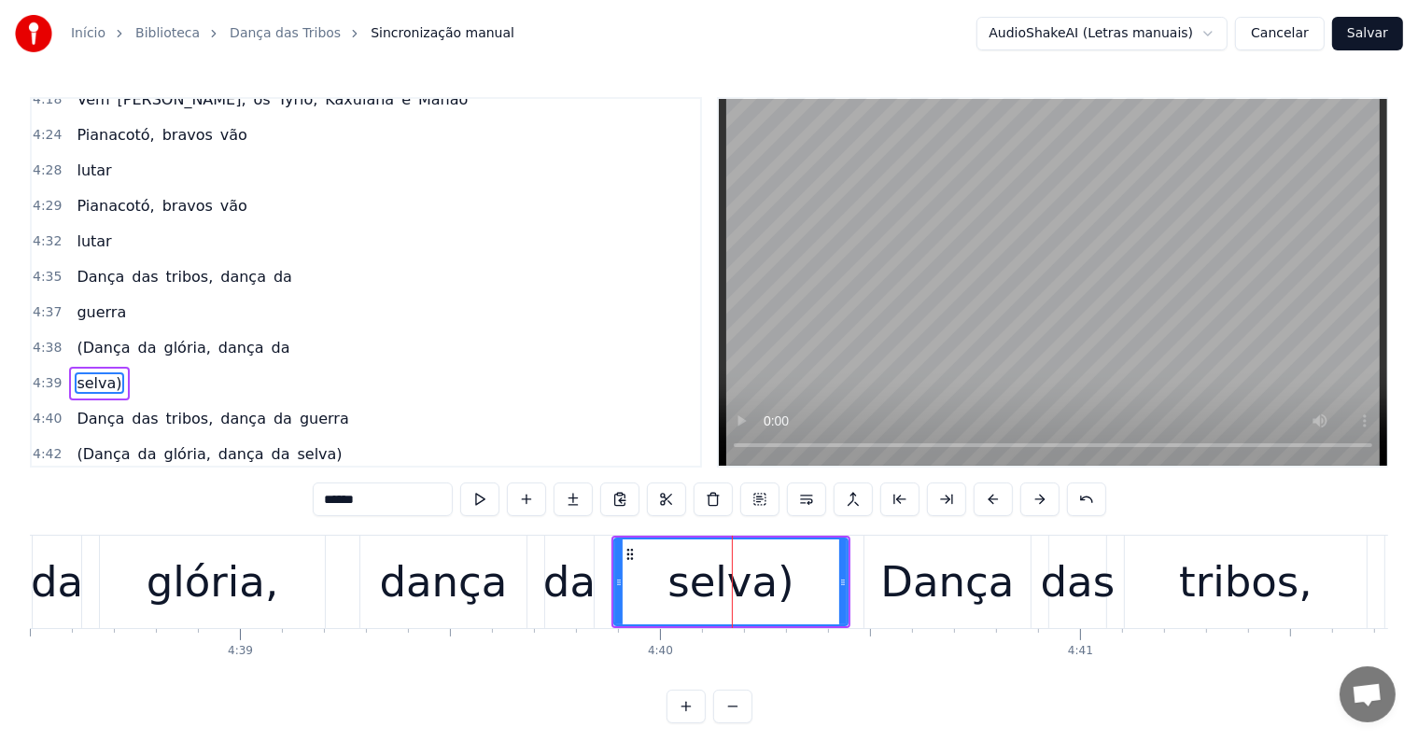
click at [576, 596] on div "da" at bounding box center [569, 582] width 52 height 63
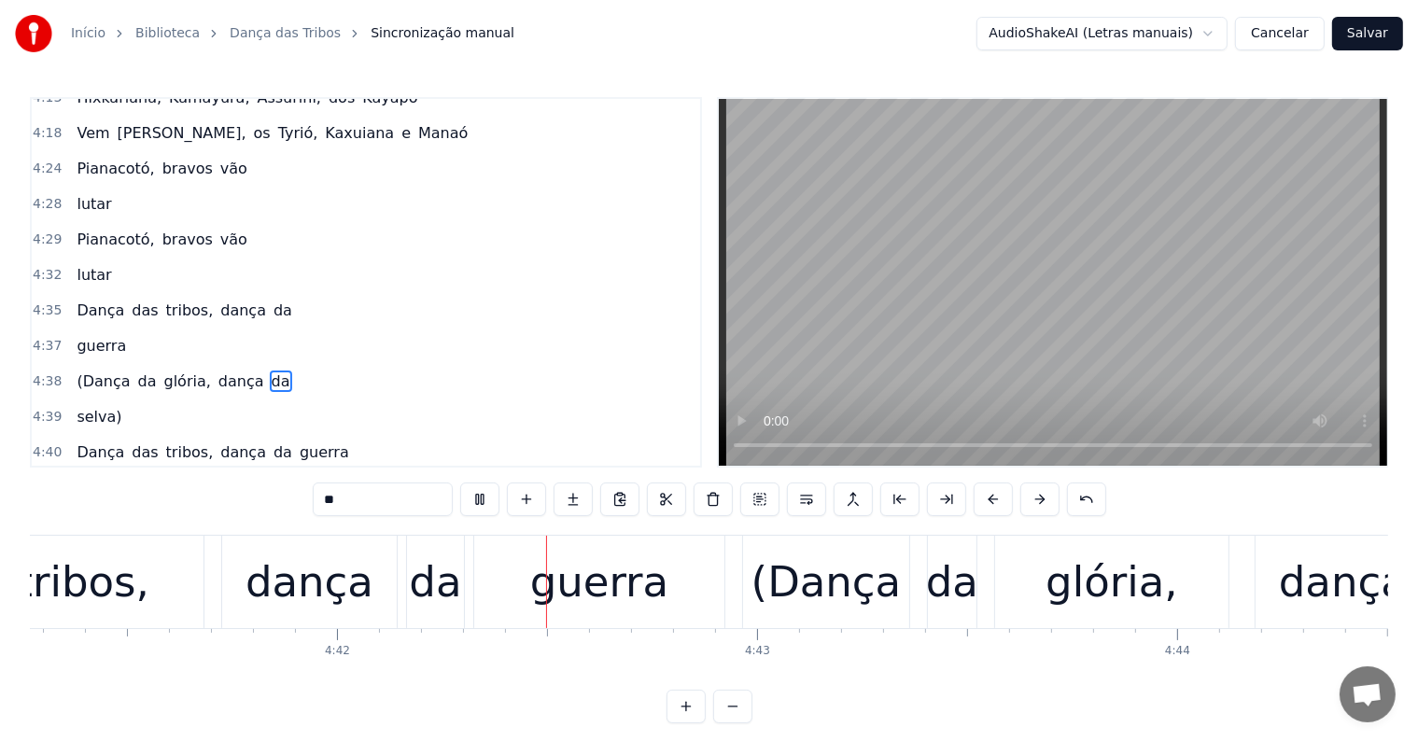
scroll to position [0, 118241]
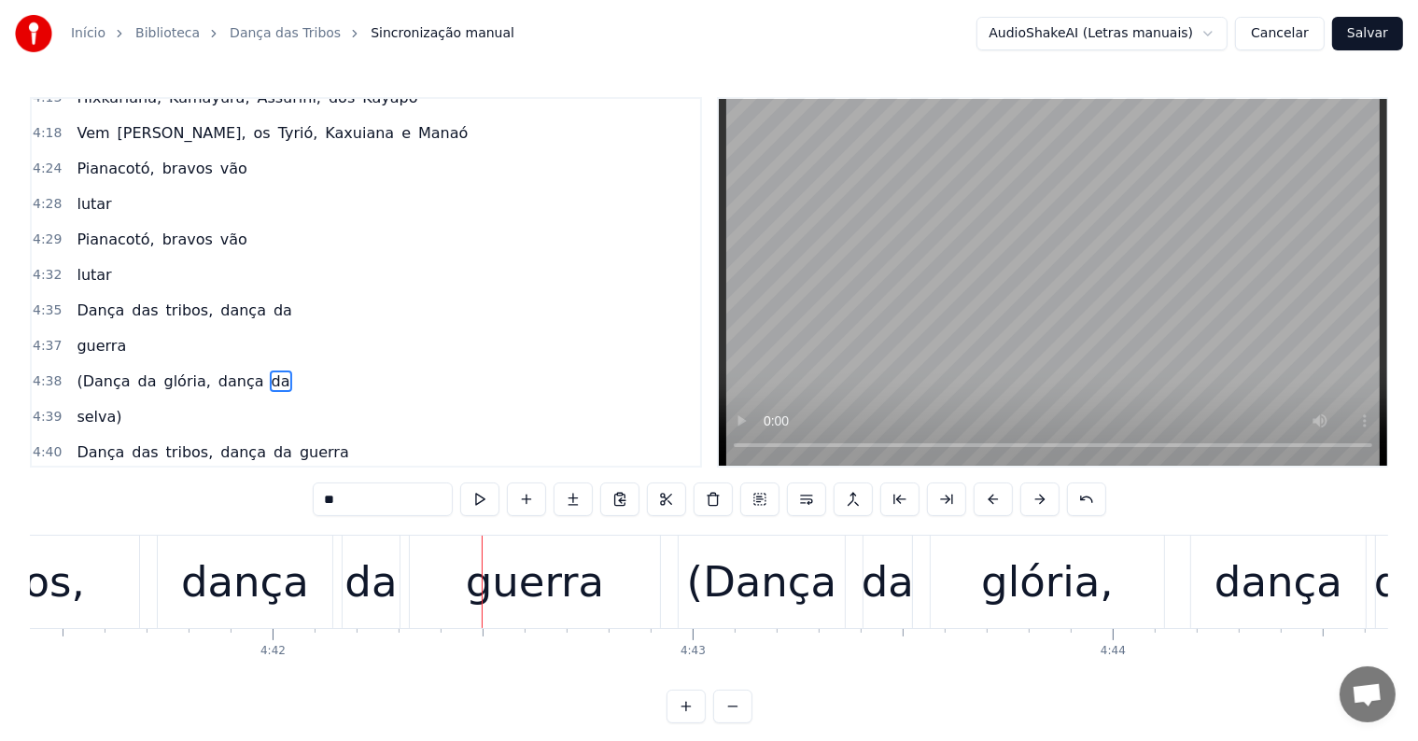
click at [553, 598] on div "guerra" at bounding box center [535, 582] width 139 height 63
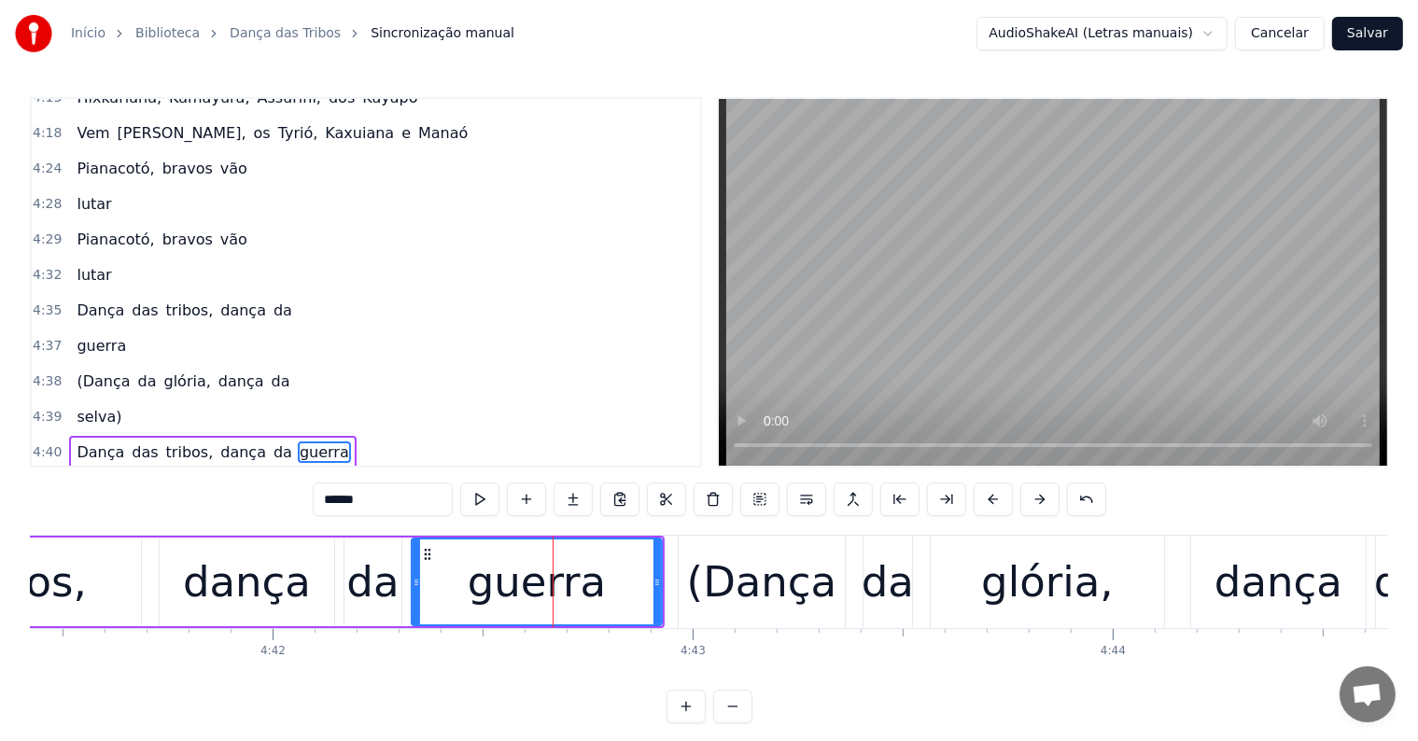
scroll to position [2925, 0]
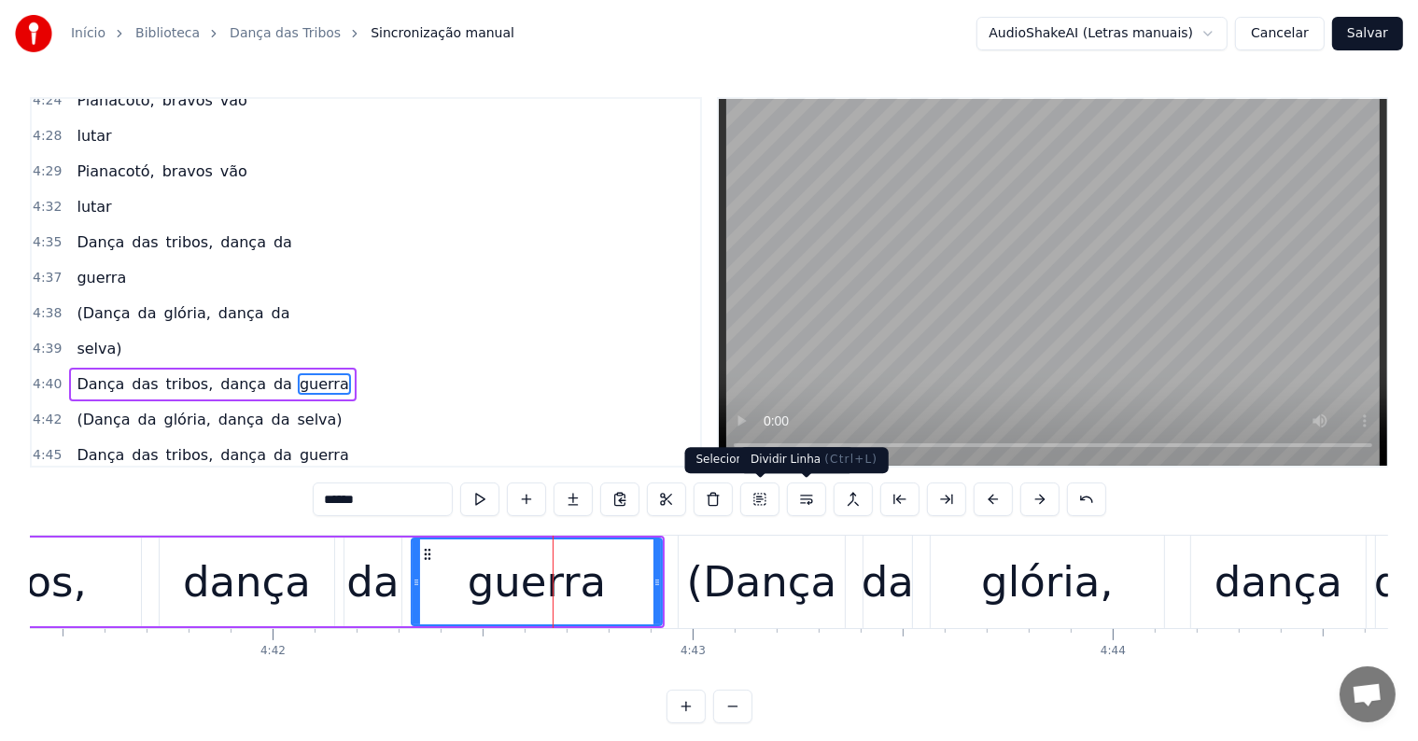
click at [805, 500] on button at bounding box center [806, 500] width 39 height 34
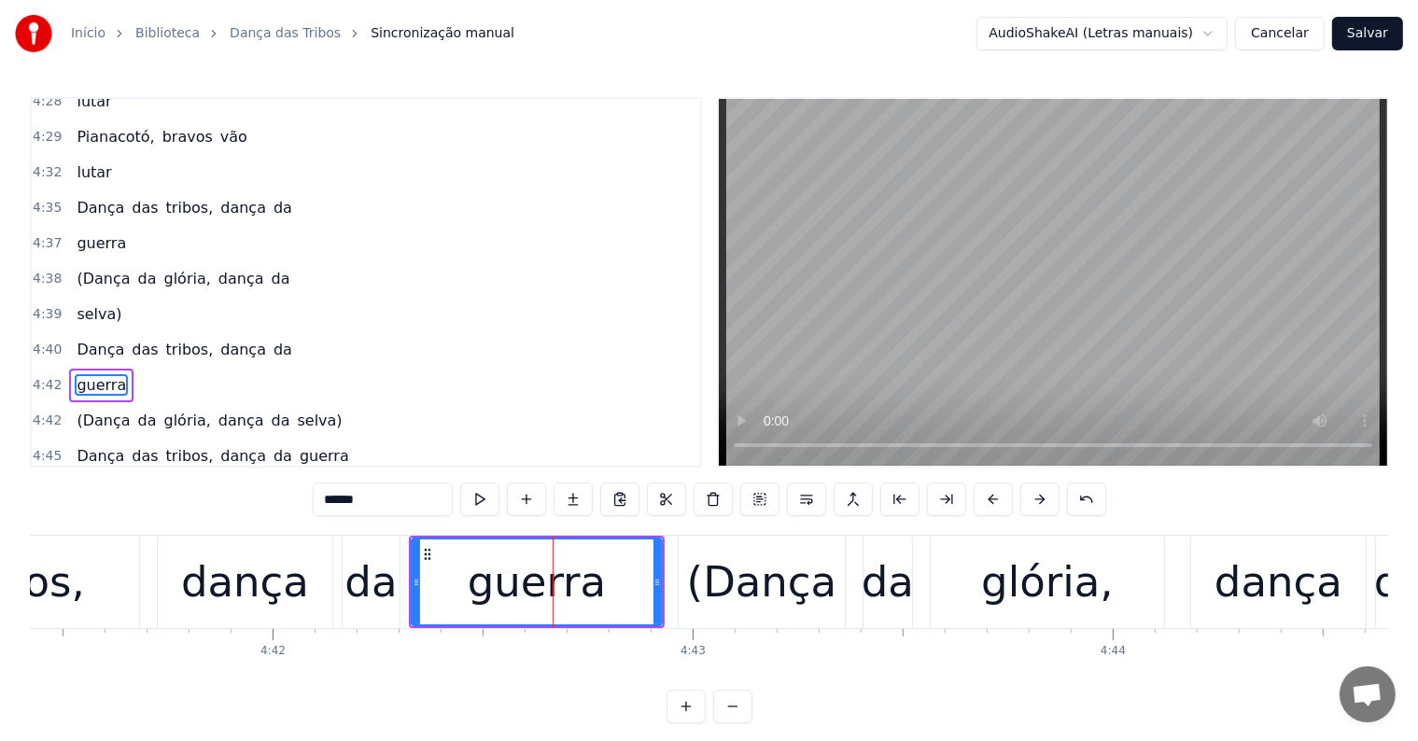
click at [387, 586] on div "da" at bounding box center [371, 582] width 52 height 63
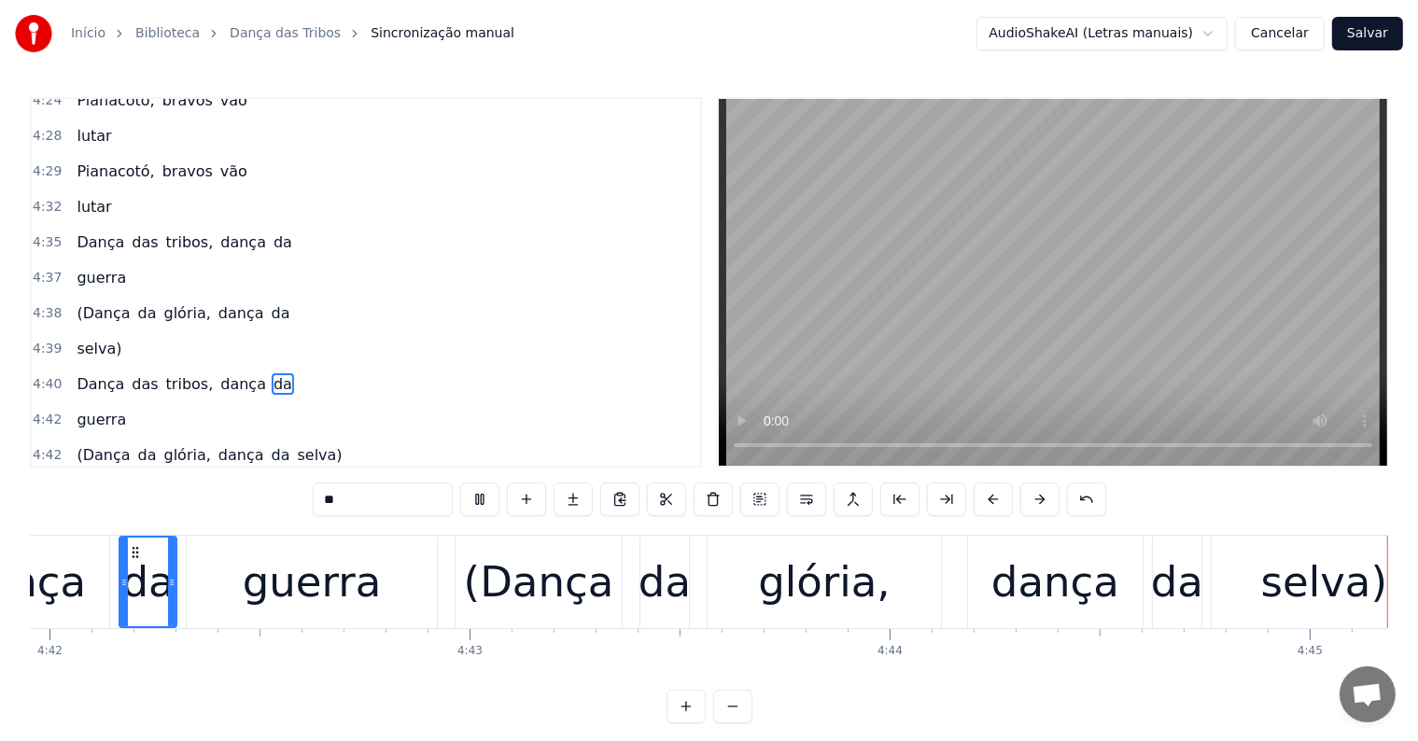
scroll to position [0, 119453]
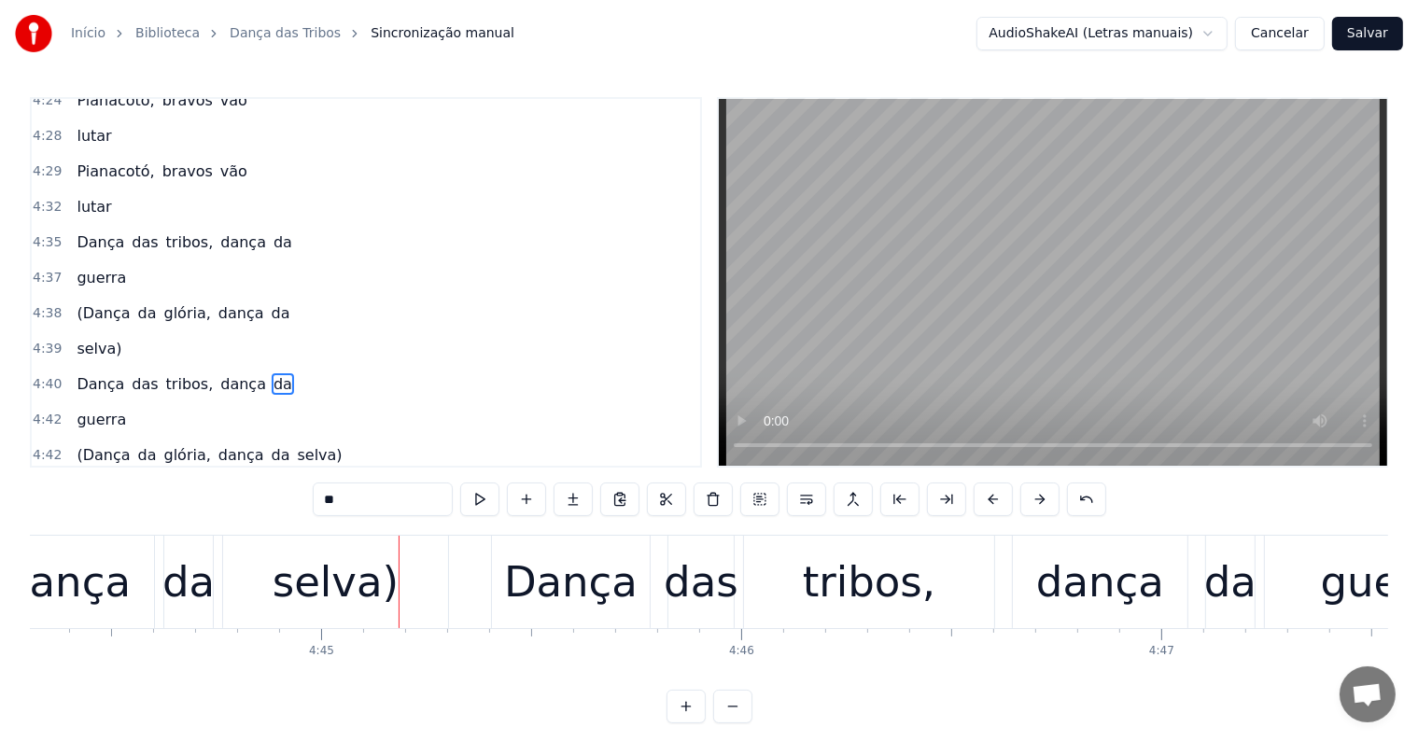
click at [353, 600] on div "selva)" at bounding box center [336, 582] width 126 height 63
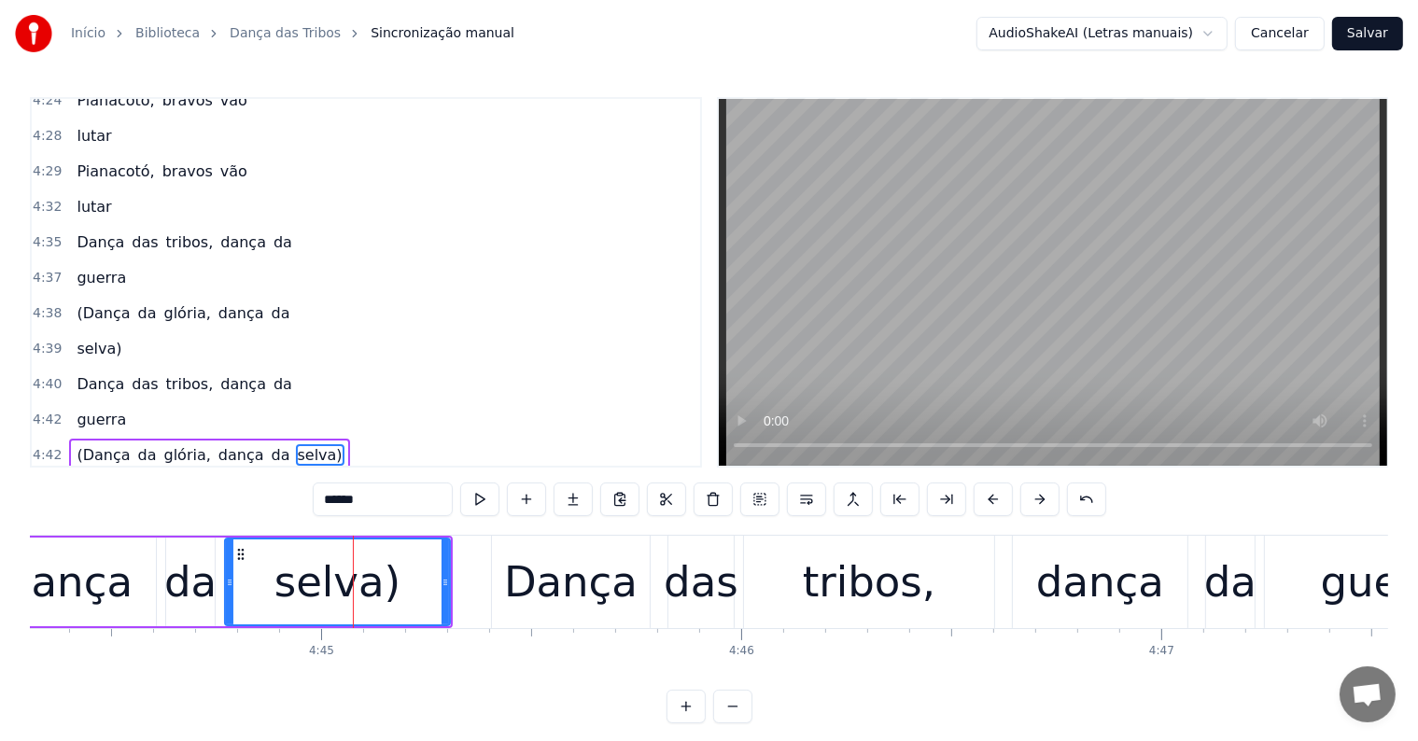
scroll to position [2965, 0]
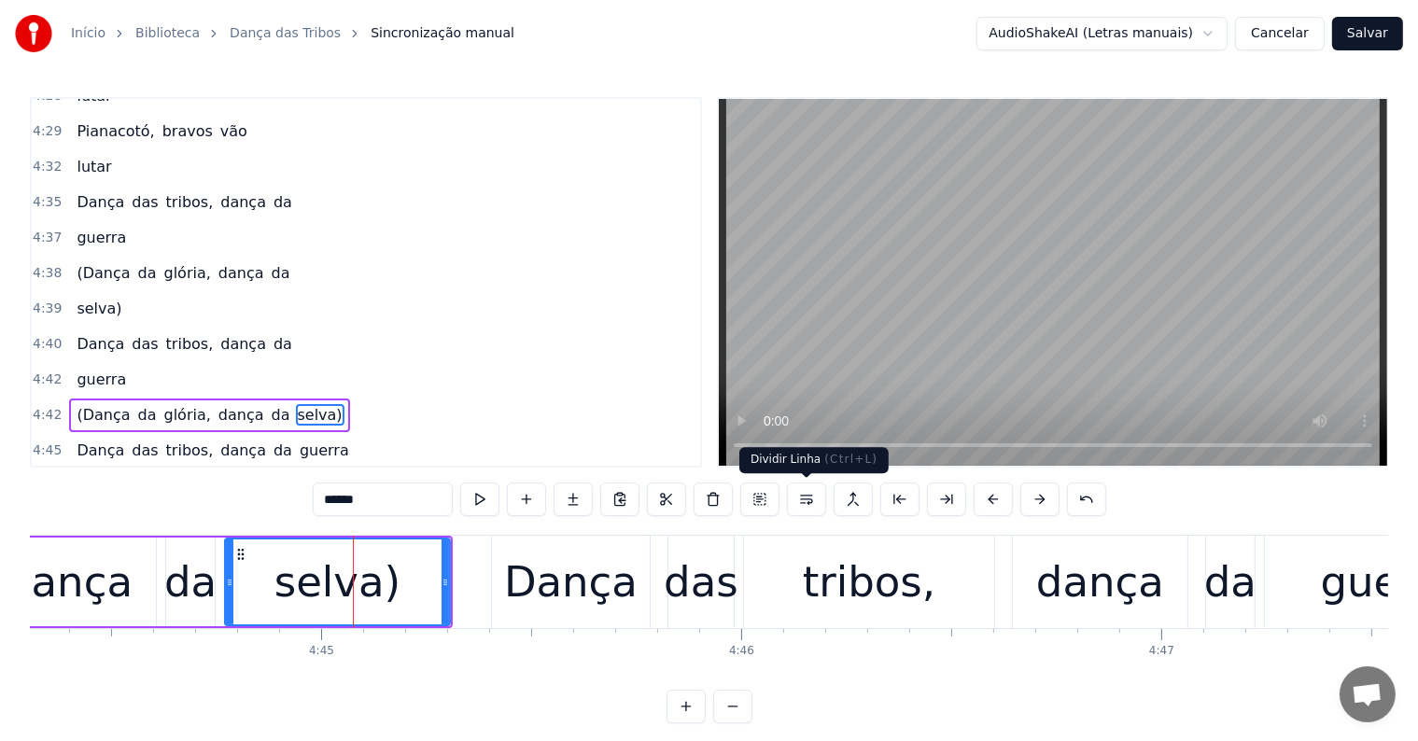
click at [803, 495] on button at bounding box center [806, 500] width 39 height 34
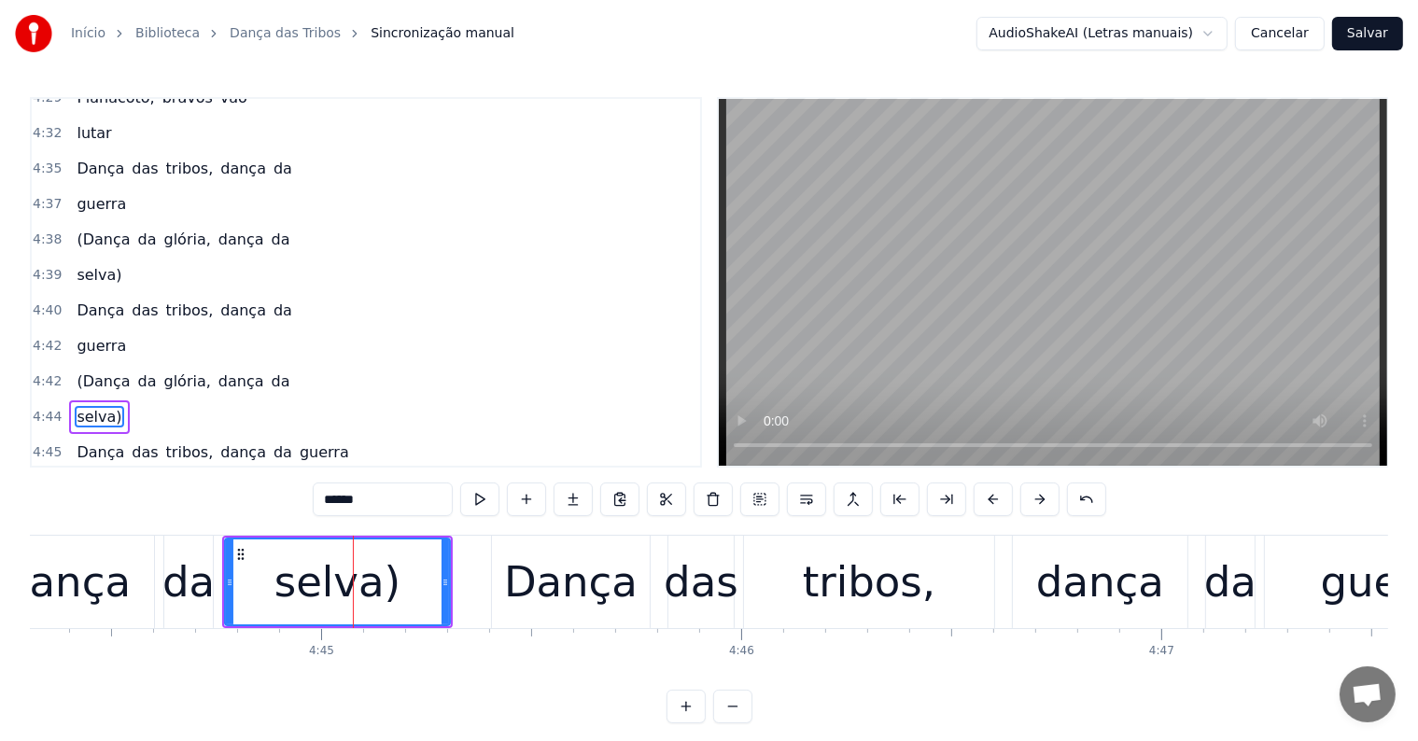
click at [183, 581] on div "da" at bounding box center [188, 582] width 52 height 63
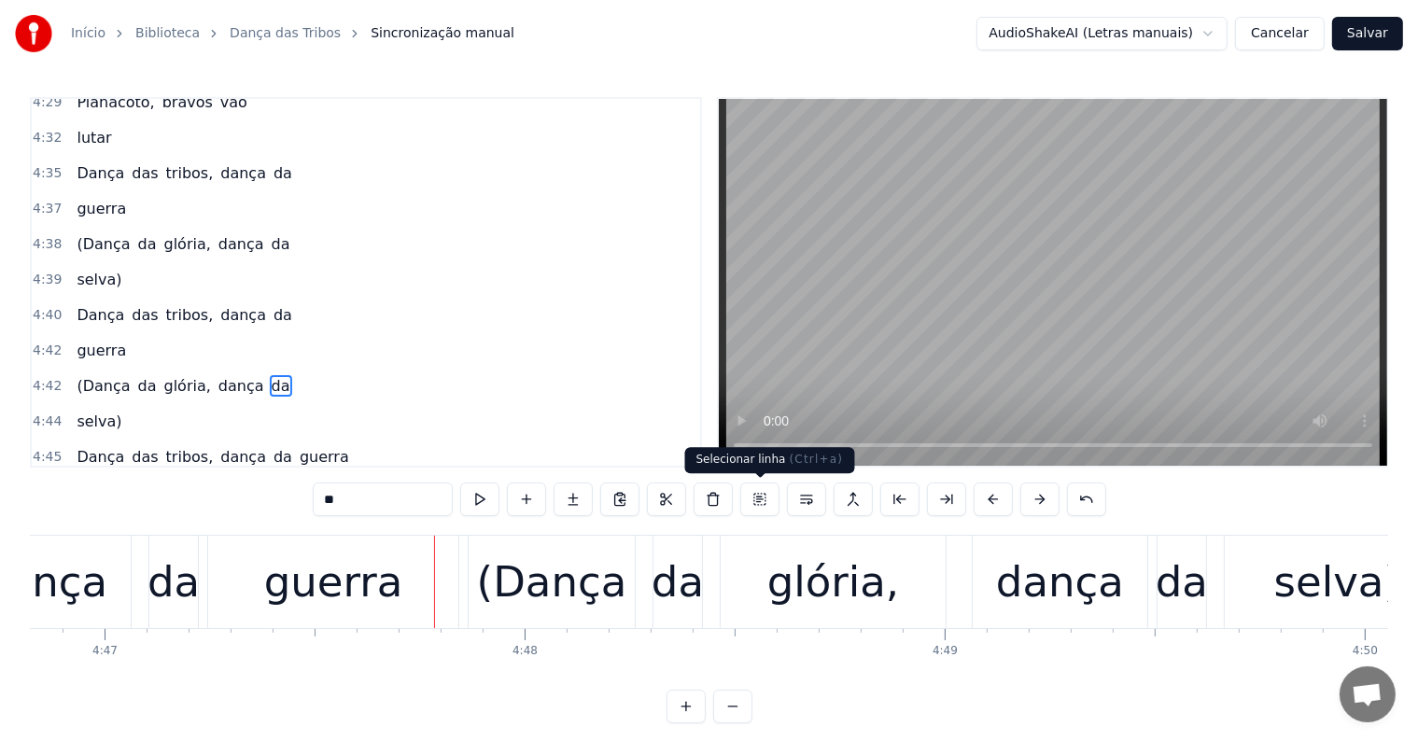
scroll to position [0, 120684]
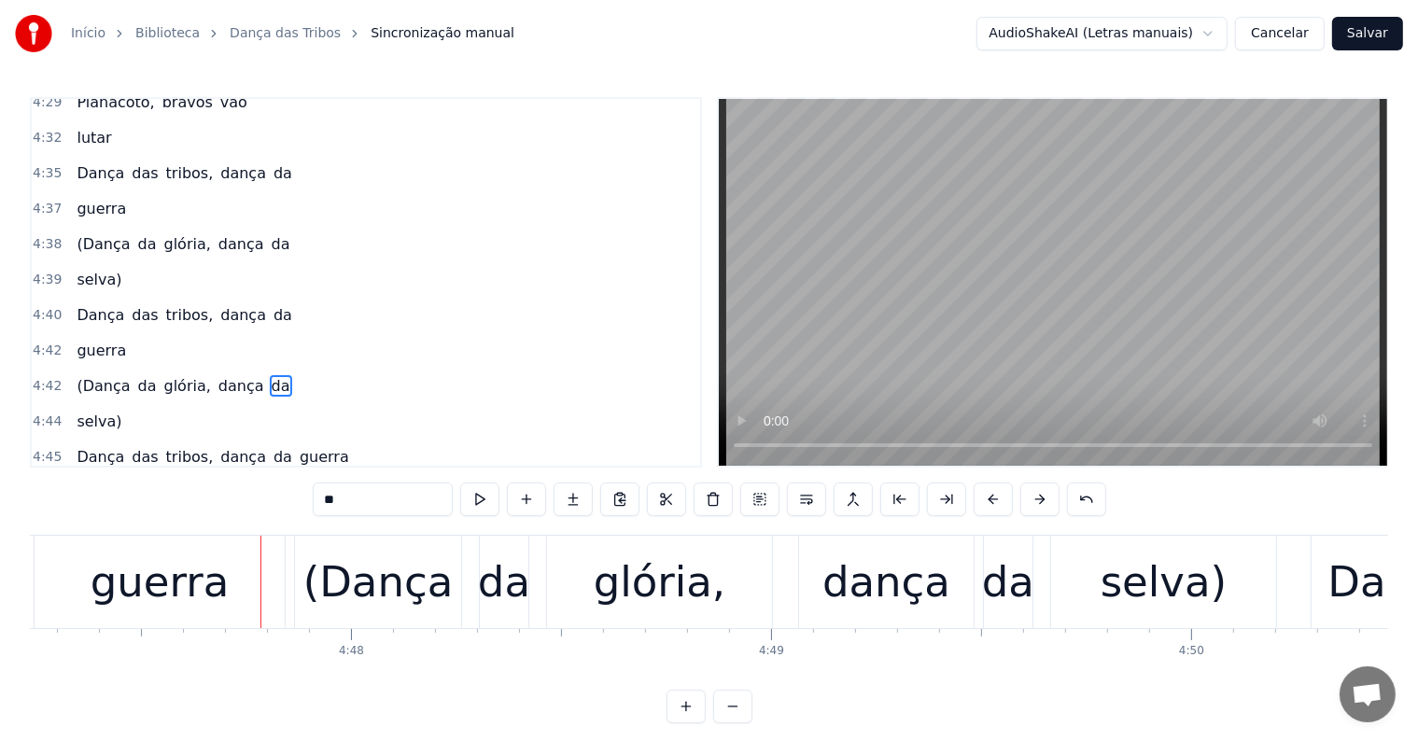
drag, startPoint x: 211, startPoint y: 599, endPoint x: 273, endPoint y: 584, distance: 63.6
click at [213, 599] on div "guerra" at bounding box center [160, 582] width 139 height 63
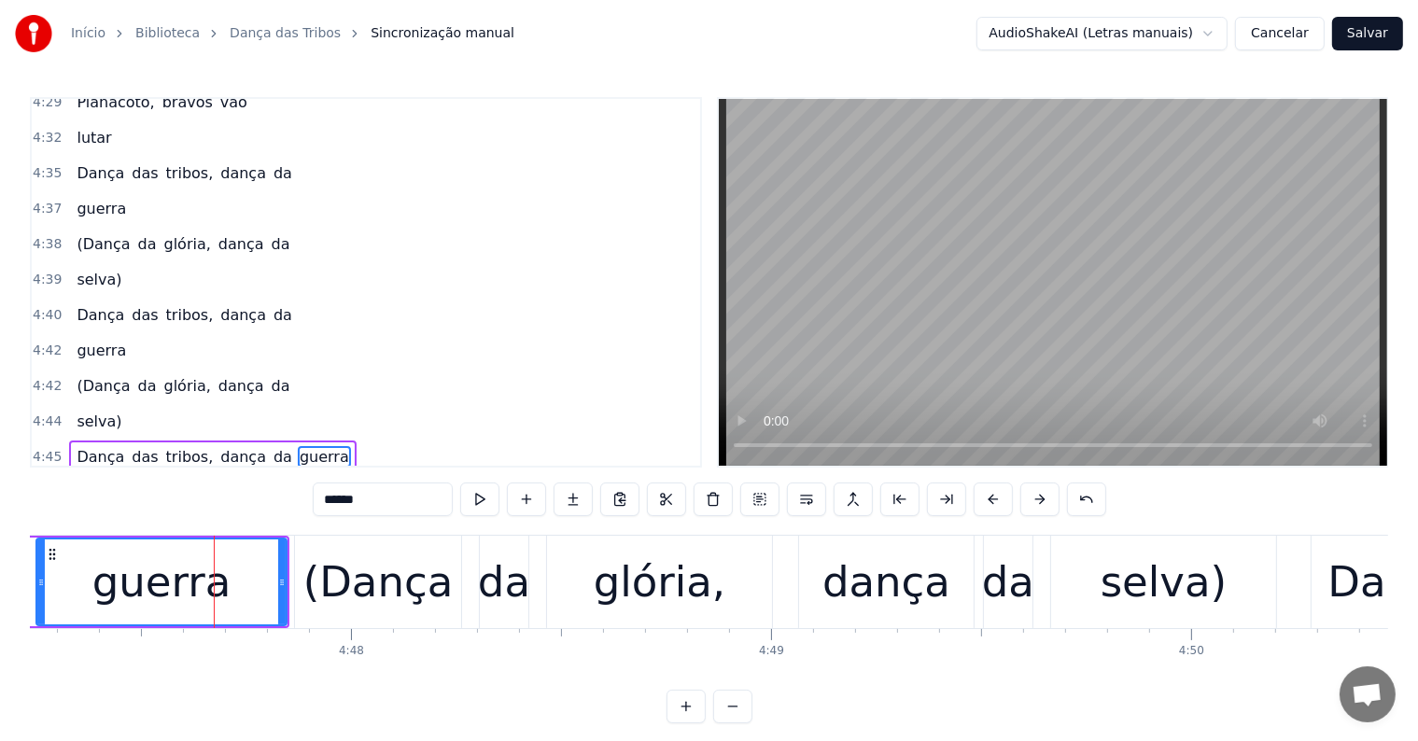
scroll to position [2999, 0]
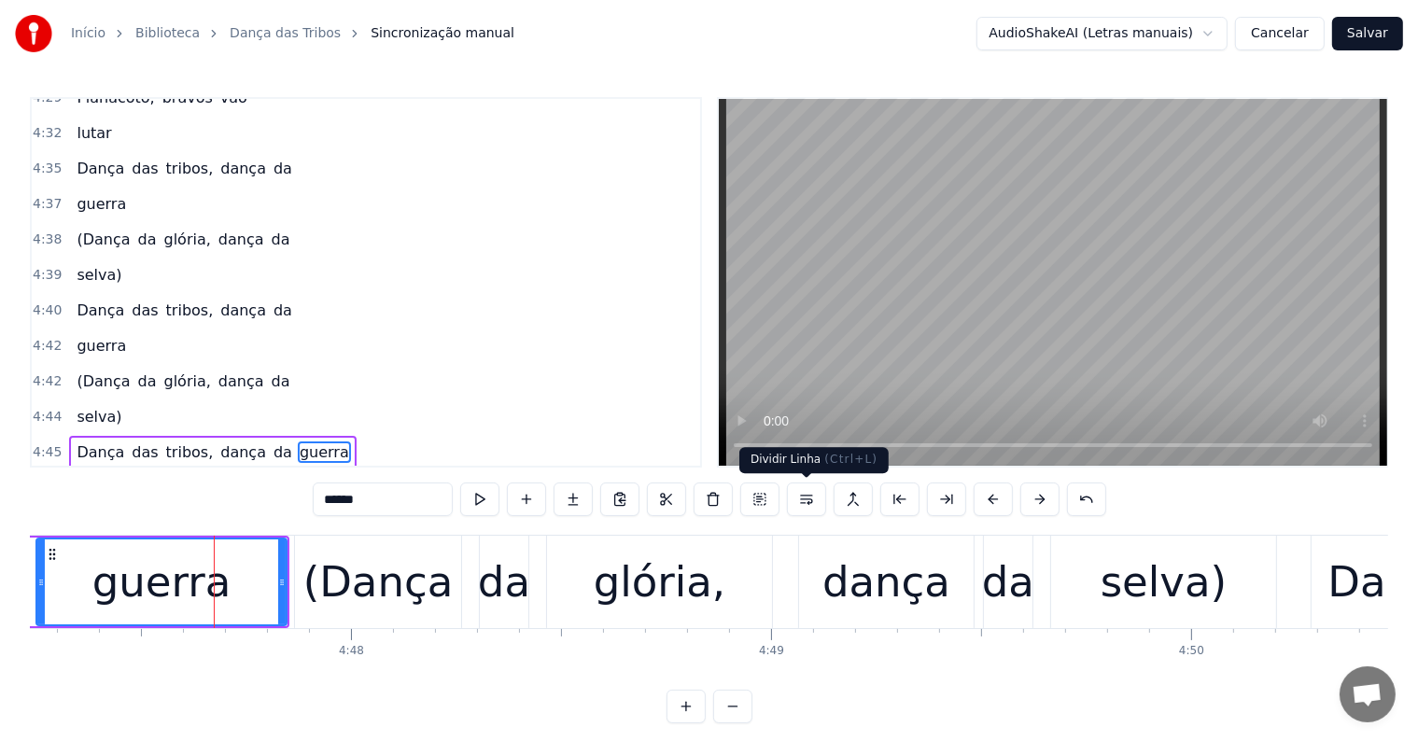
click at [799, 497] on button at bounding box center [806, 500] width 39 height 34
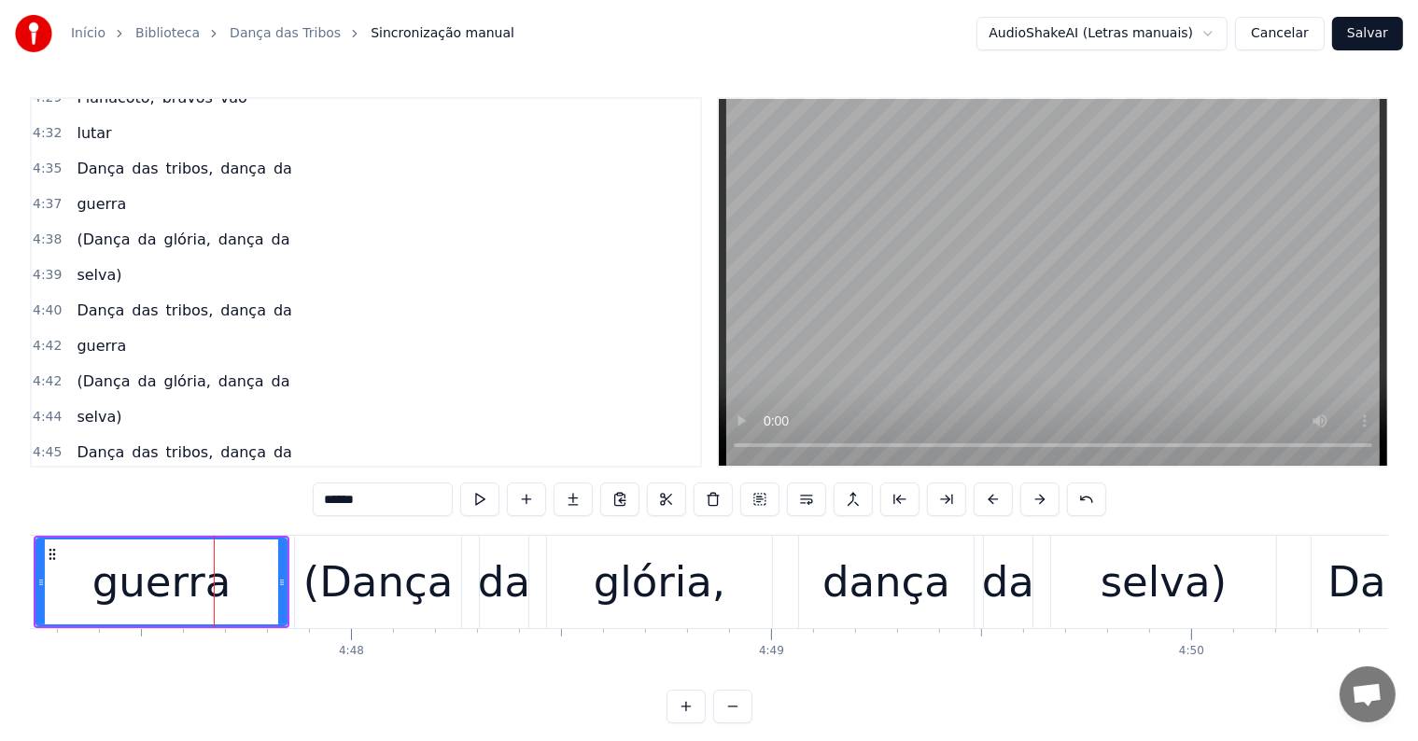
scroll to position [3034, 0]
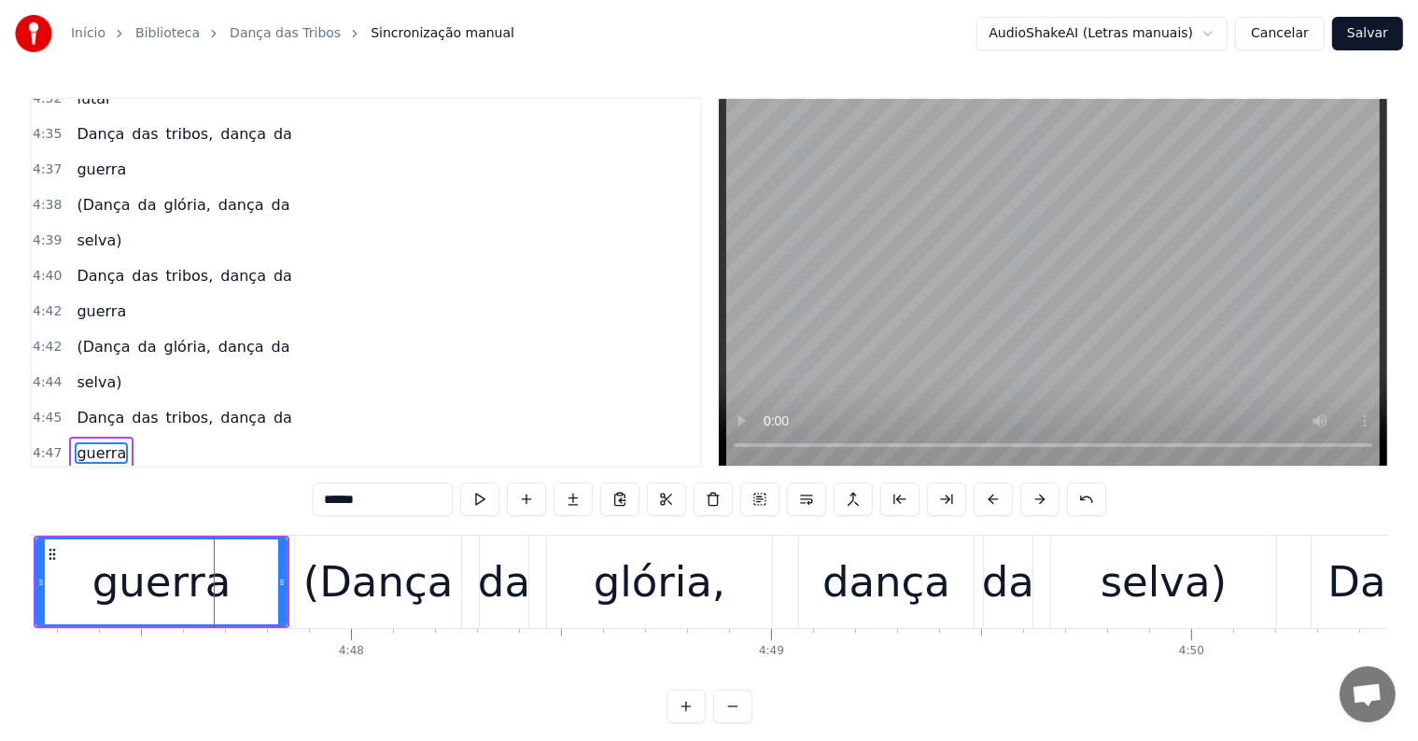
click at [207, 592] on div "guerra" at bounding box center [161, 582] width 139 height 63
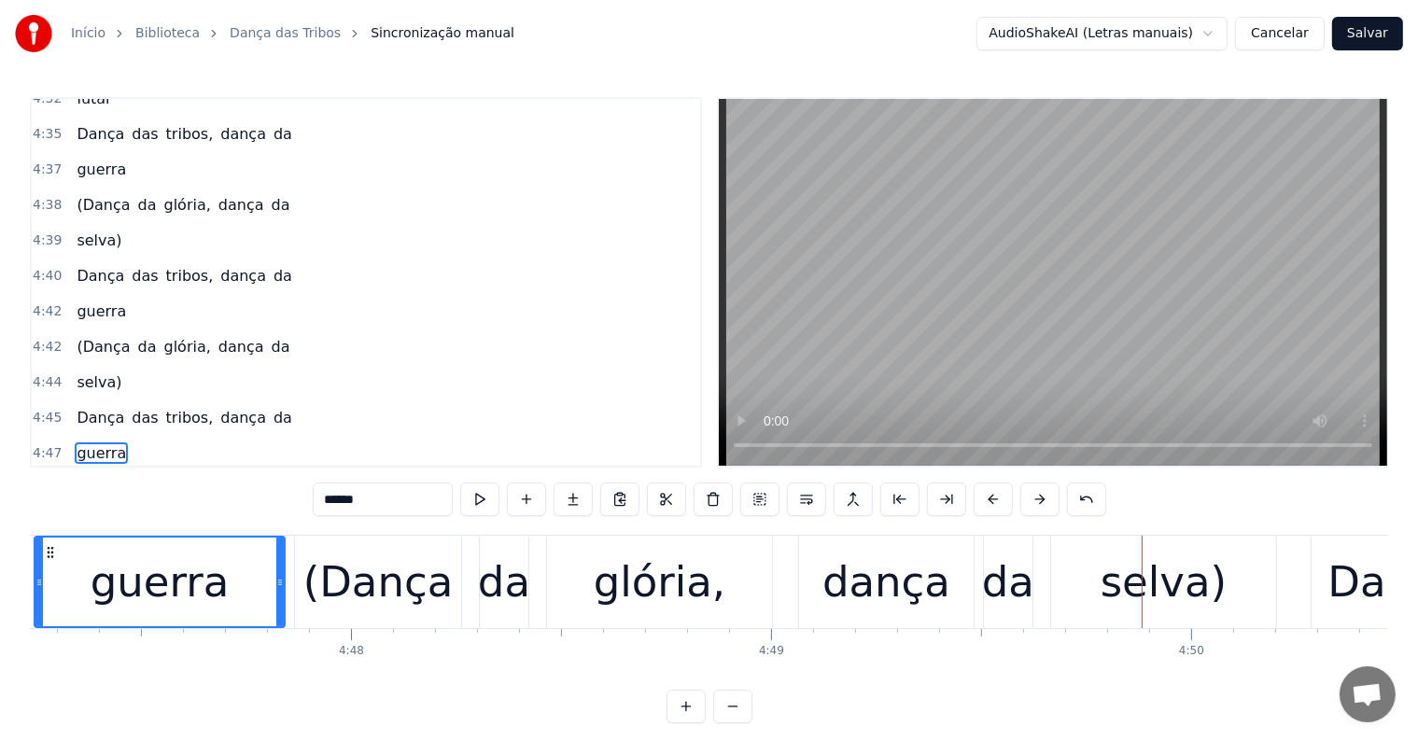
click at [1105, 598] on div "selva)" at bounding box center [1163, 582] width 225 height 92
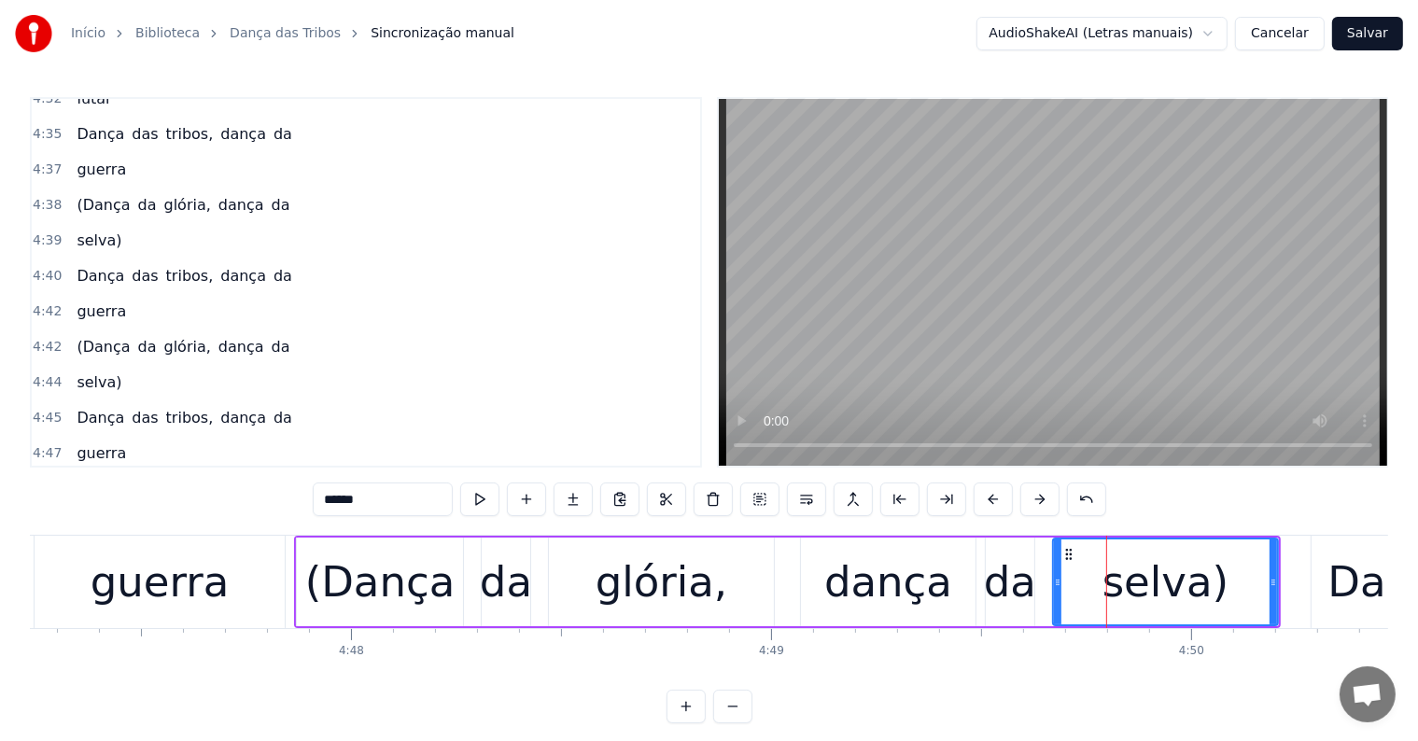
scroll to position [8, 0]
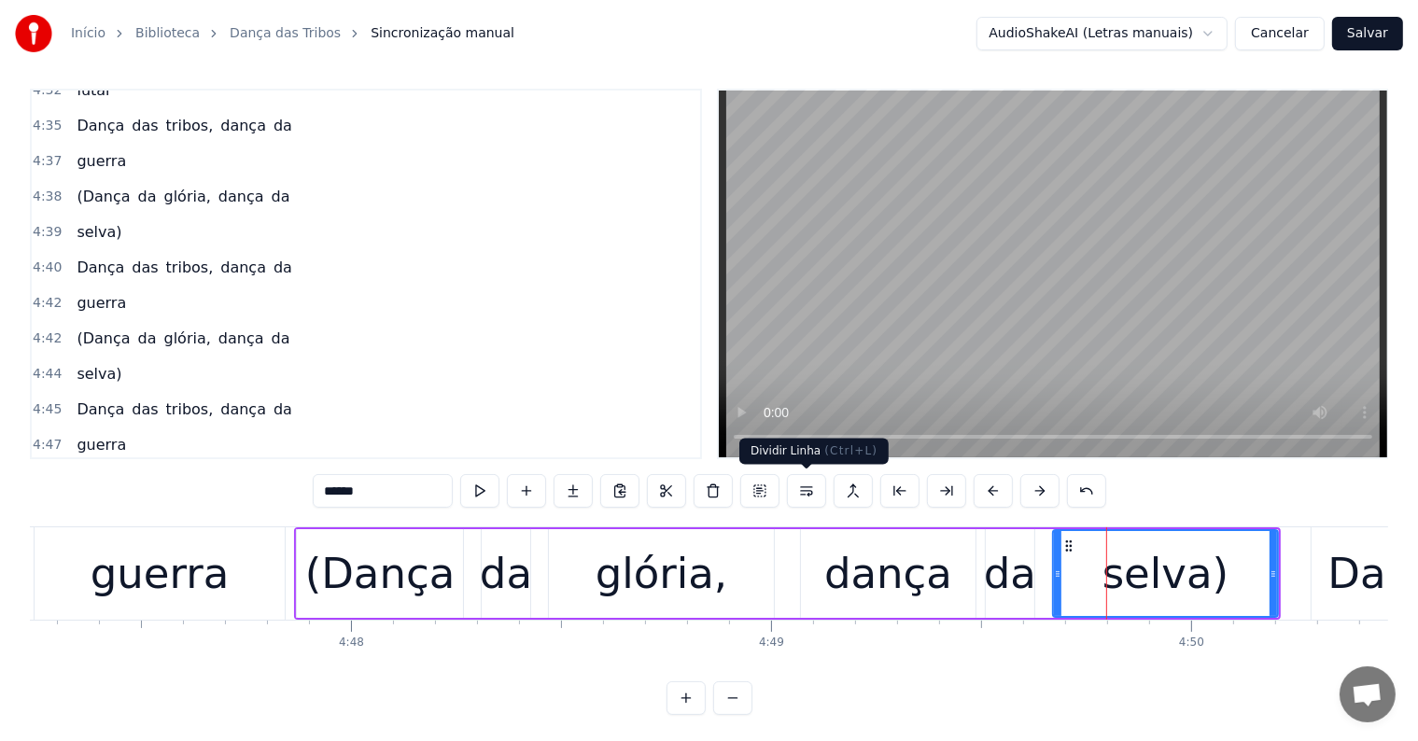
click at [807, 485] on button at bounding box center [806, 491] width 39 height 34
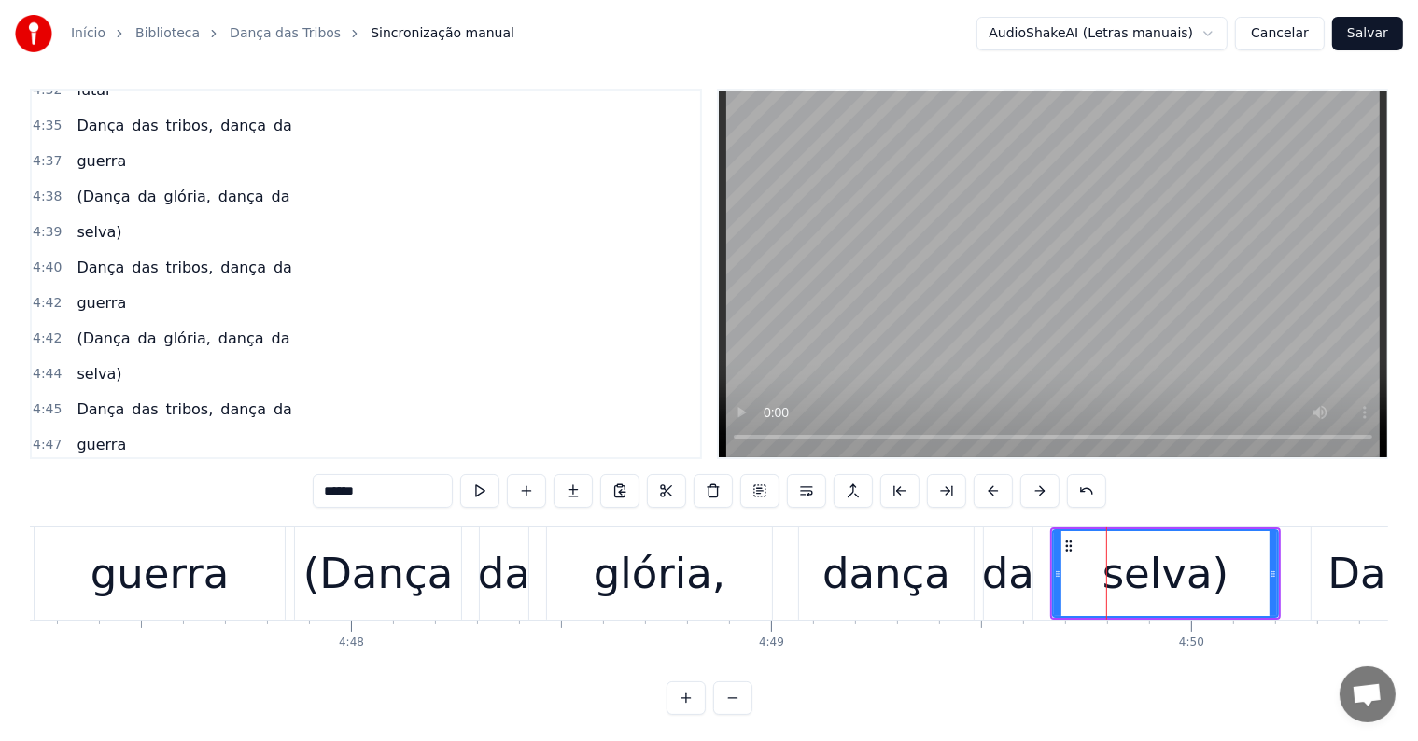
click at [903, 582] on div "dança" at bounding box center [887, 573] width 128 height 63
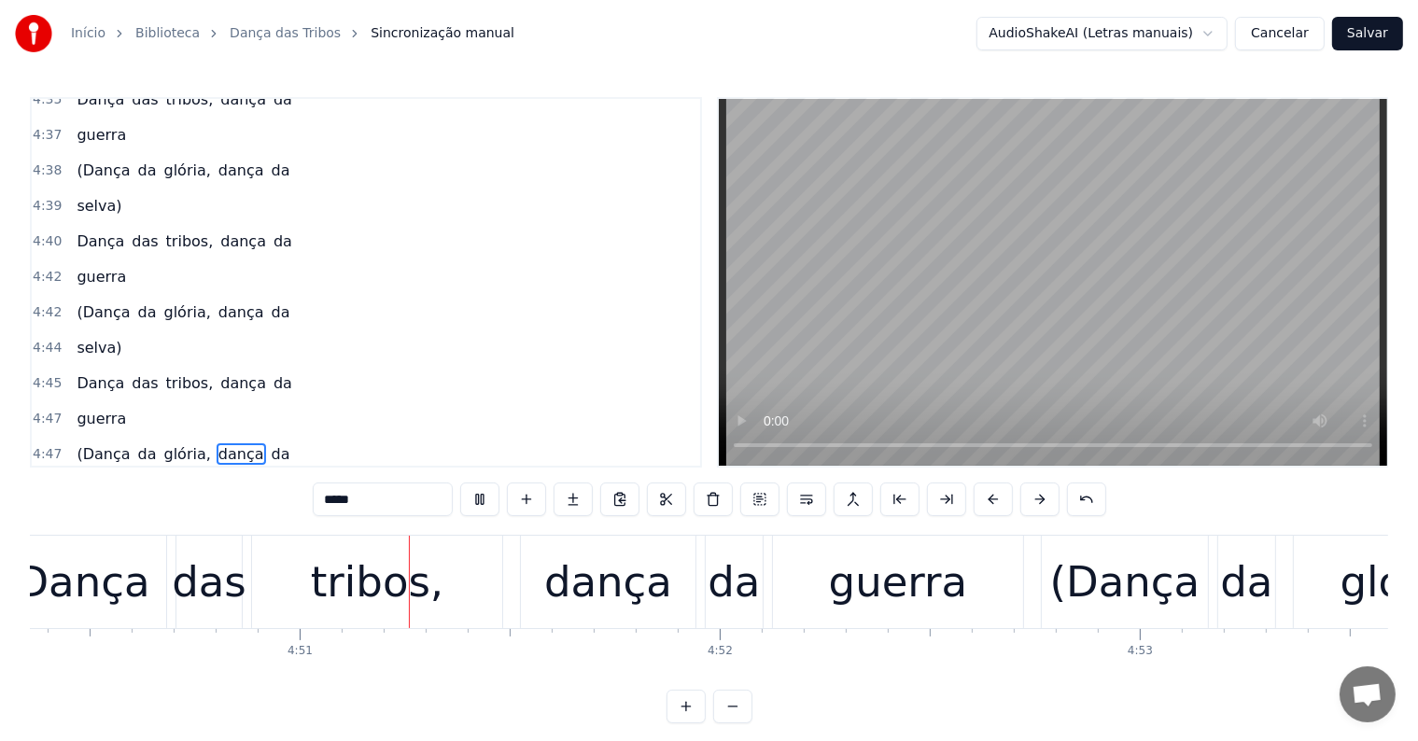
scroll to position [0, 121996]
click at [896, 620] on div "guerra" at bounding box center [897, 582] width 250 height 92
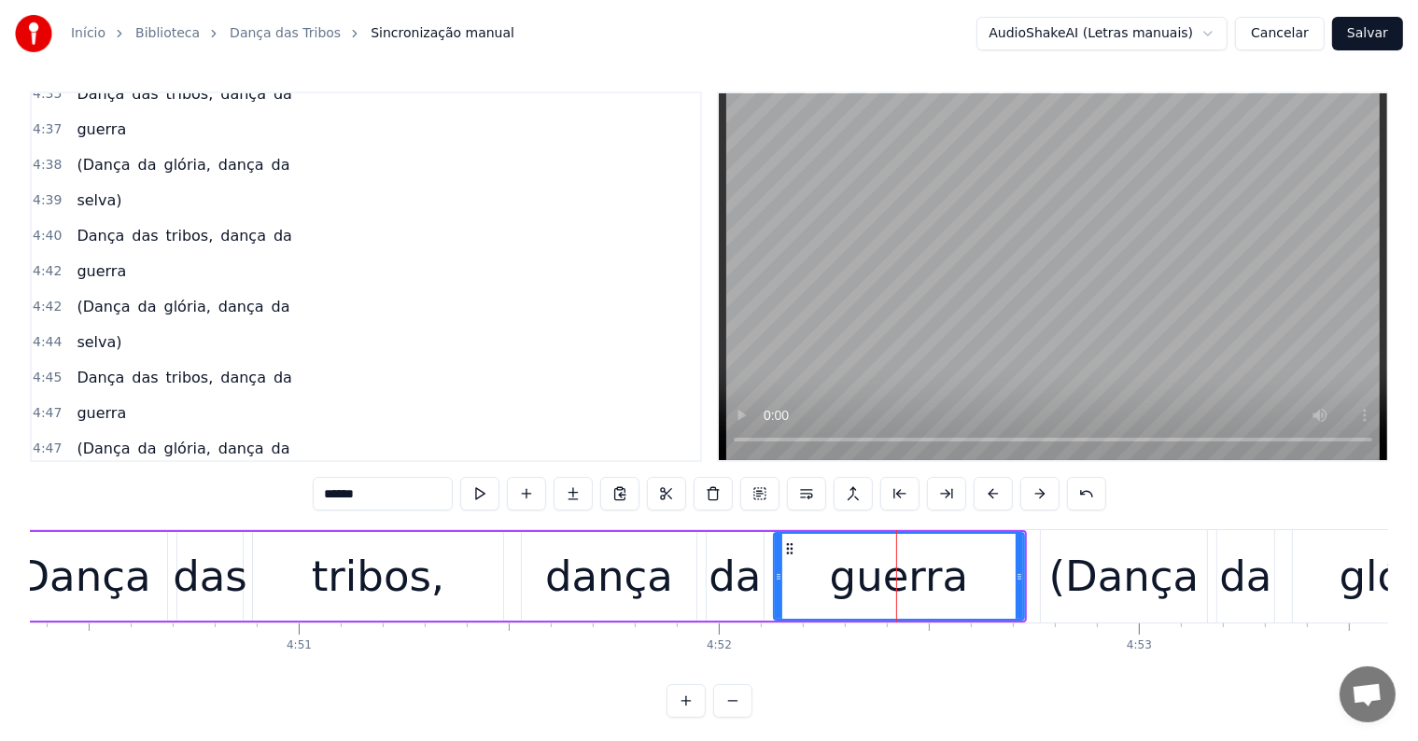
scroll to position [28, 0]
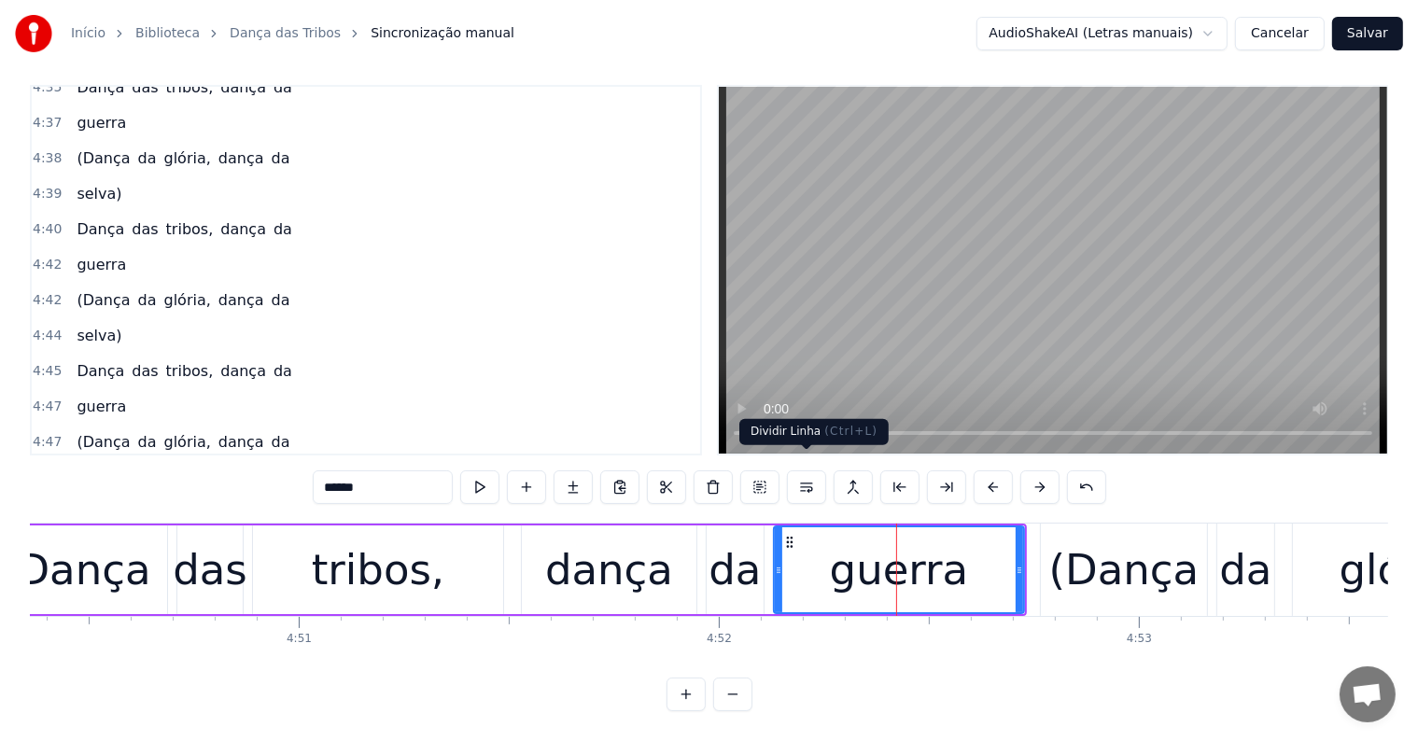
click at [807, 472] on button at bounding box center [806, 488] width 39 height 34
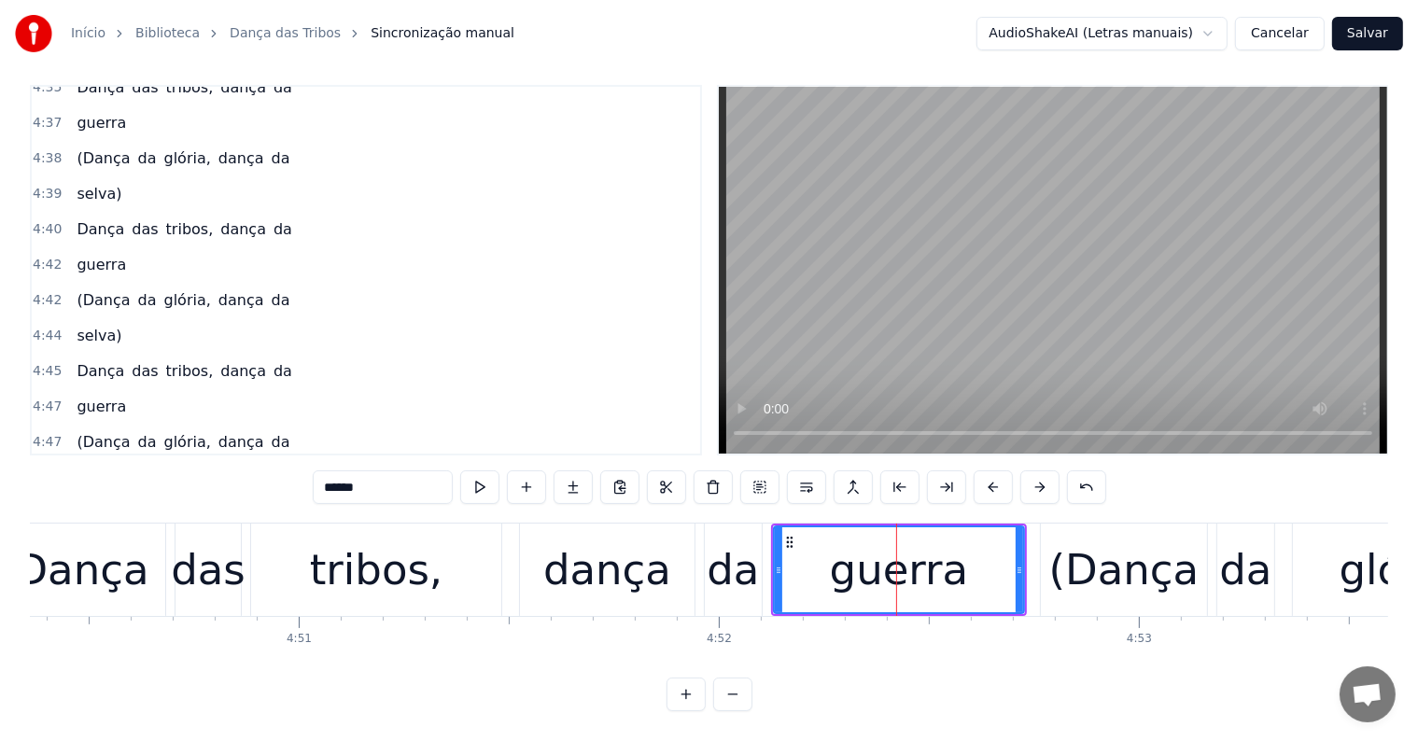
scroll to position [3103, 0]
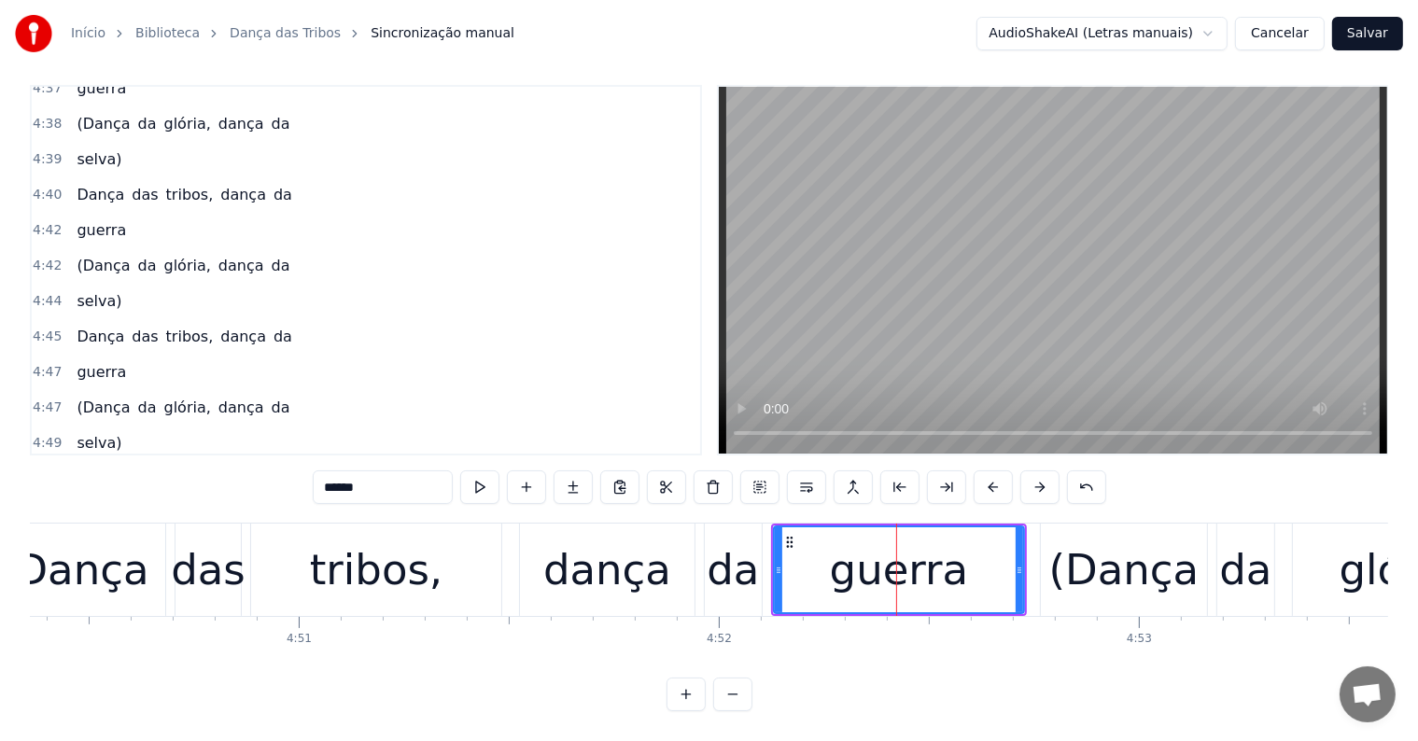
click at [743, 582] on div "da" at bounding box center [733, 570] width 52 height 63
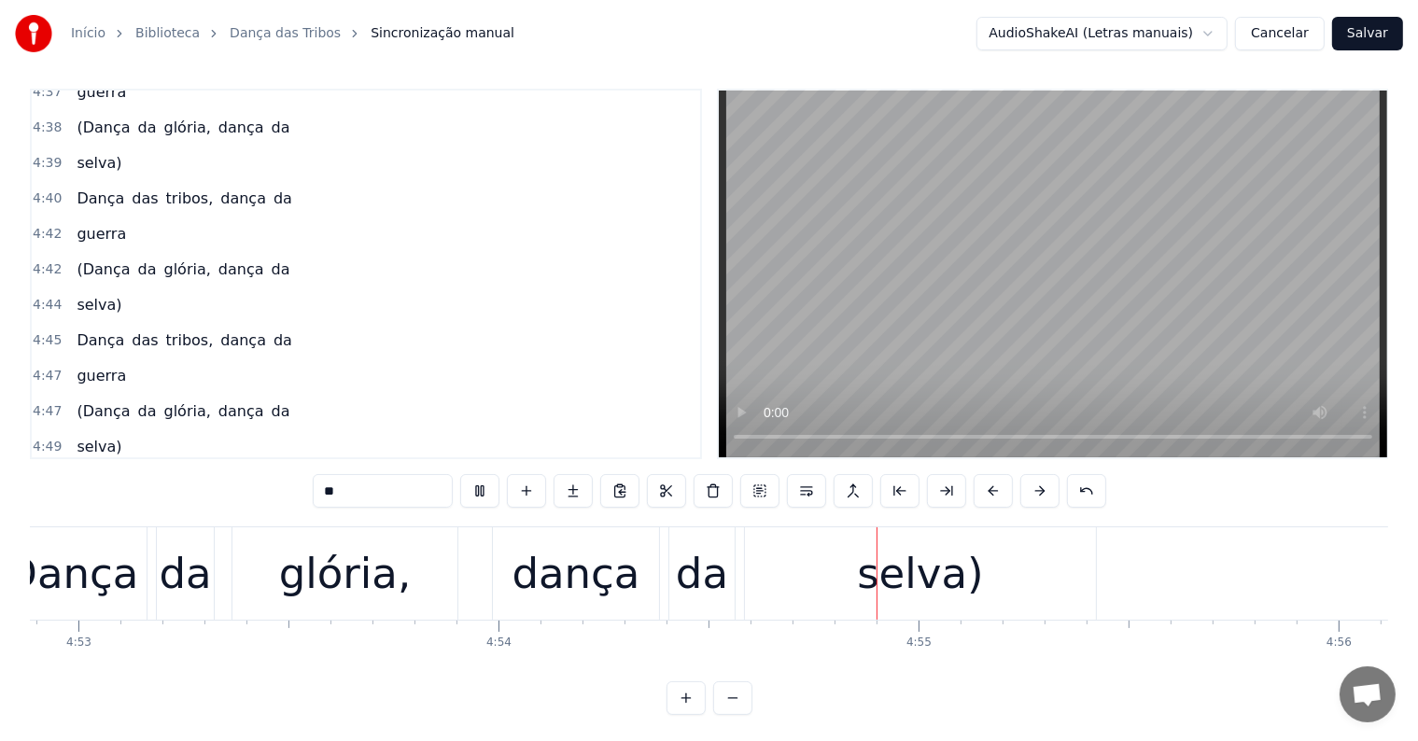
scroll to position [0, 123140]
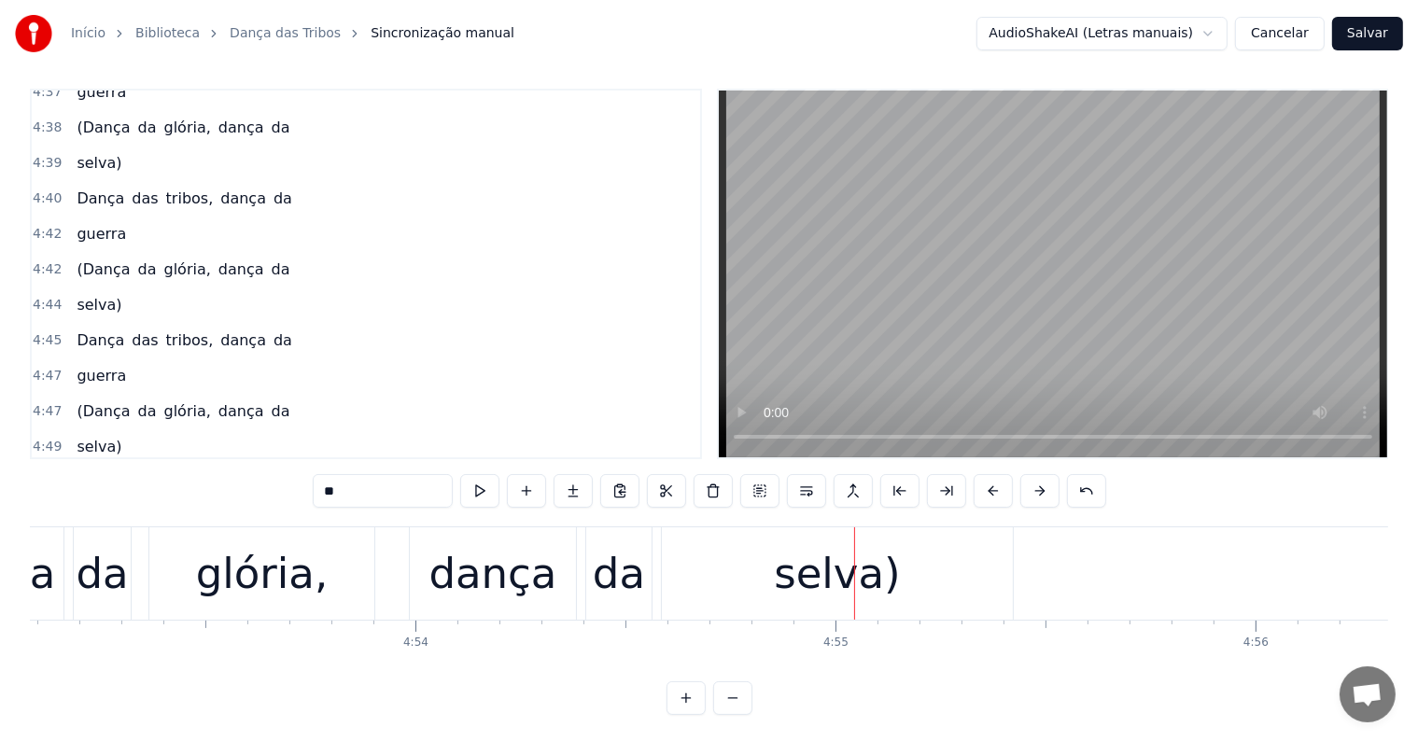
click at [833, 587] on div "selva)" at bounding box center [837, 573] width 126 height 63
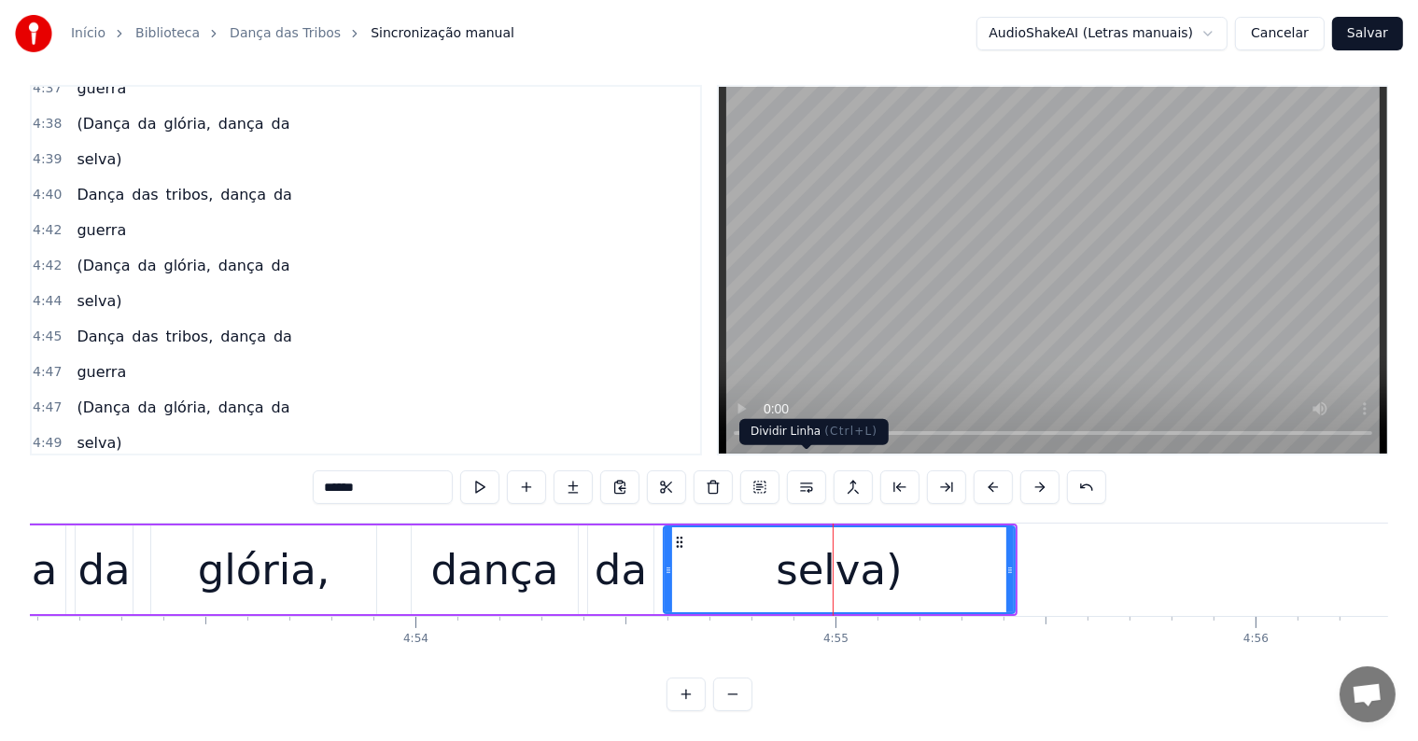
click at [806, 474] on button at bounding box center [806, 488] width 39 height 34
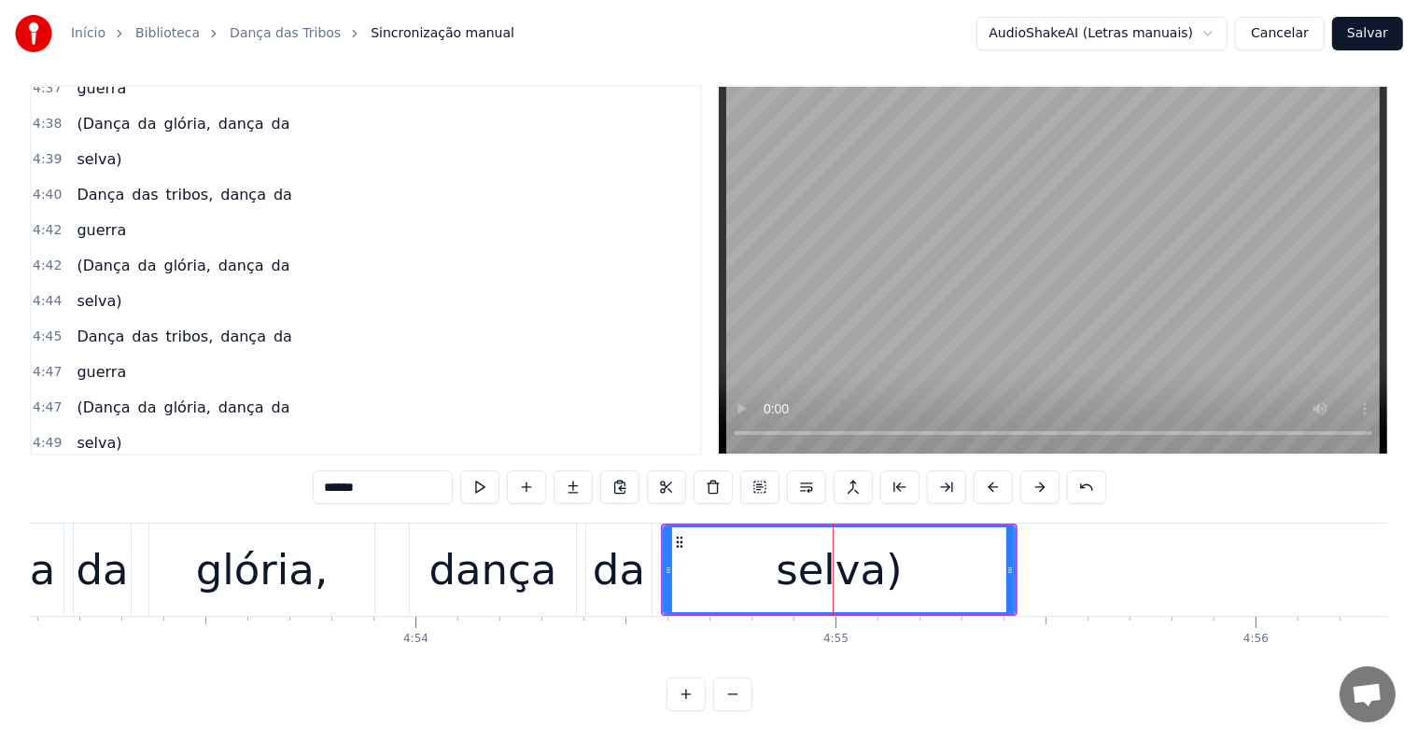
scroll to position [3137, 0]
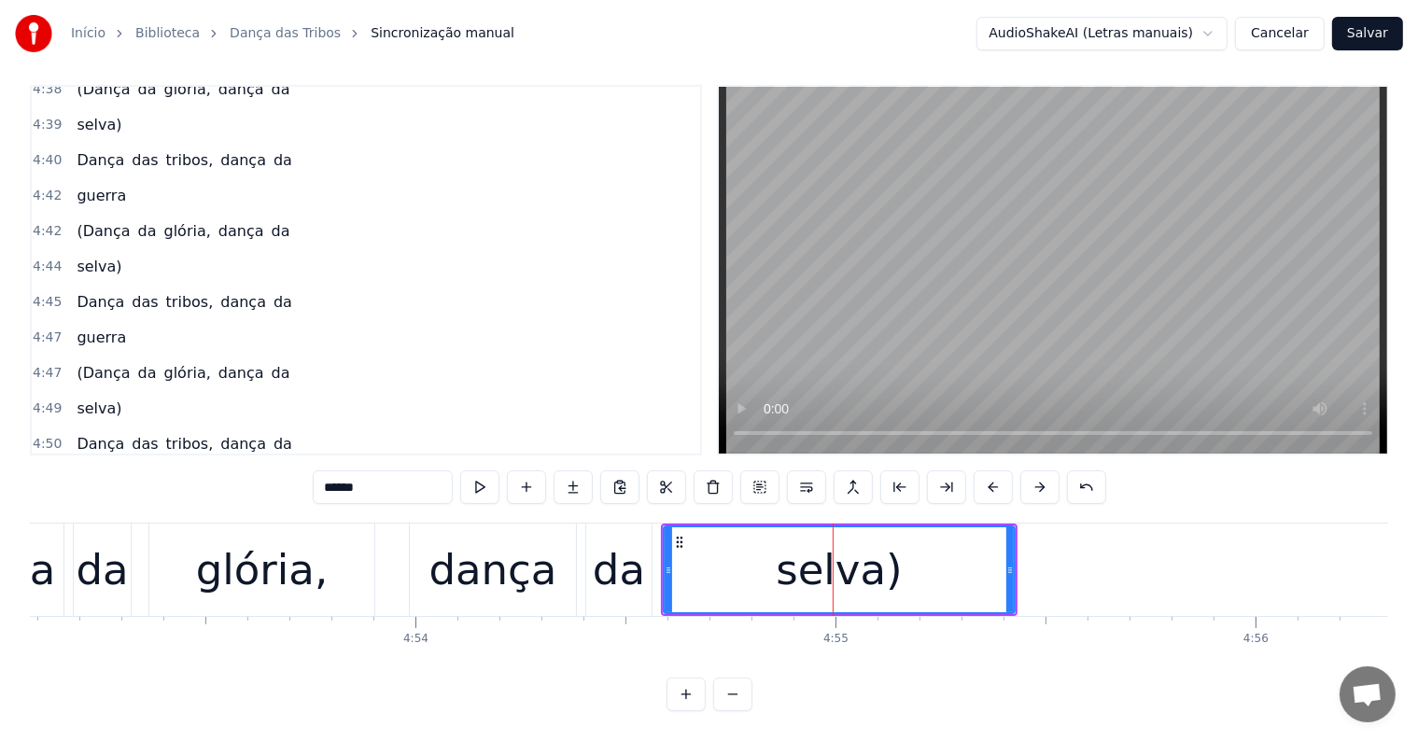
click at [641, 582] on div "da" at bounding box center [619, 570] width 52 height 63
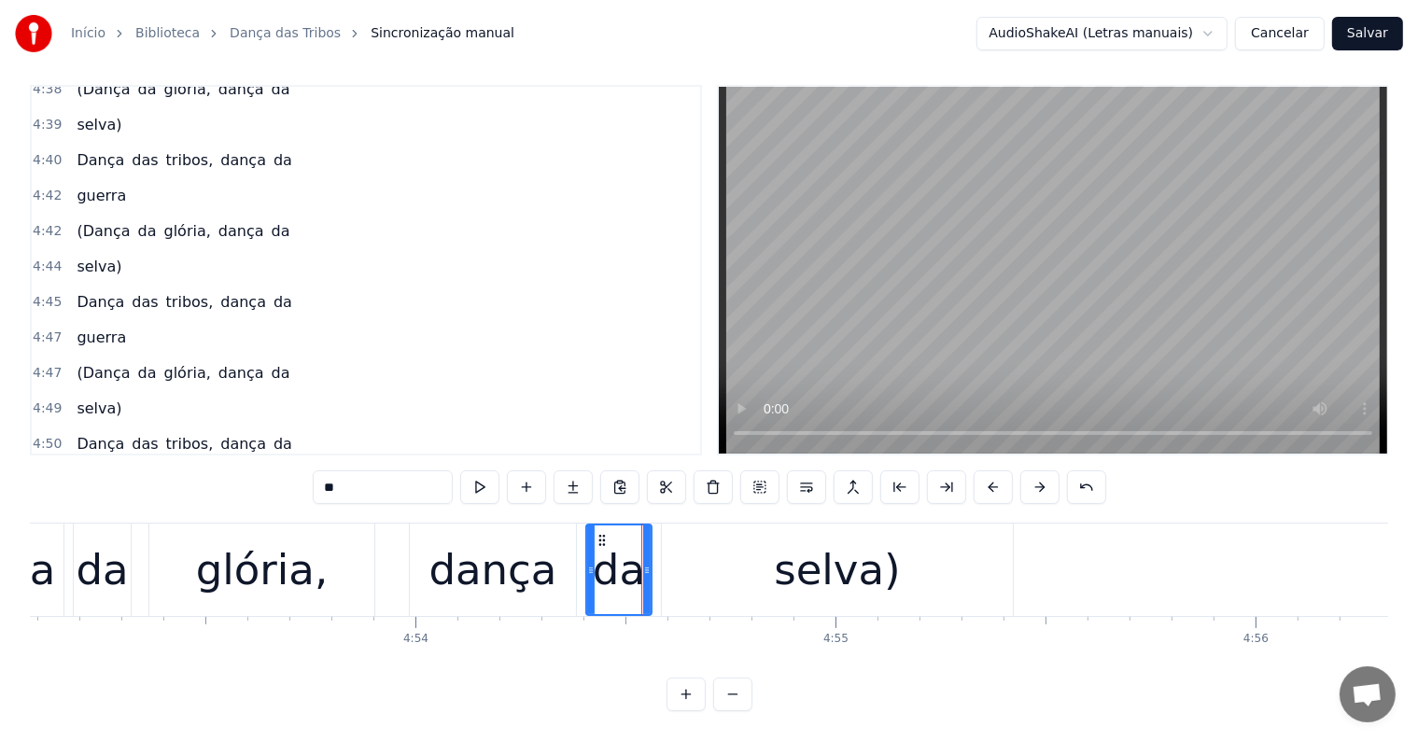
click at [840, 556] on div "selva)" at bounding box center [837, 570] width 126 height 63
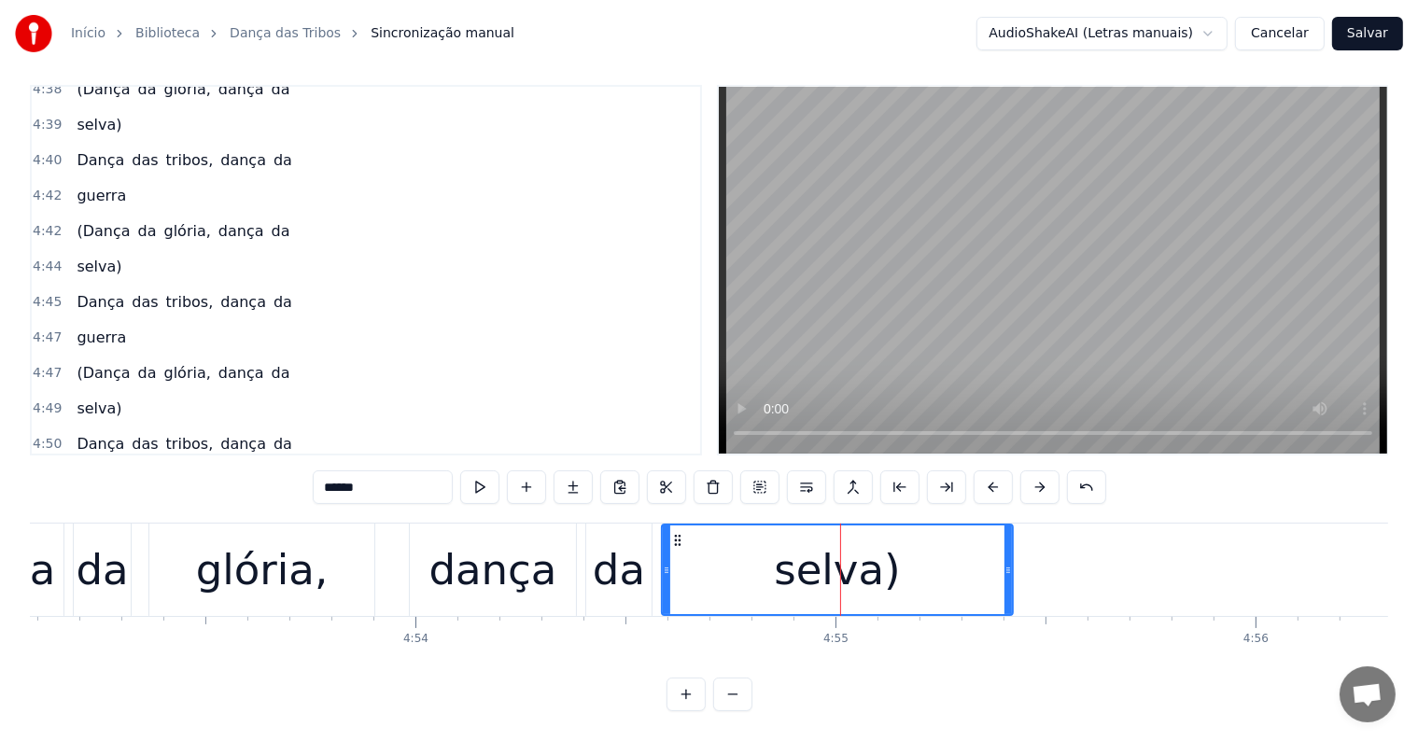
click at [391, 474] on input "******" at bounding box center [383, 488] width 140 height 34
type input "*********"
click at [1351, 26] on button "Salvar" at bounding box center [1367, 34] width 71 height 34
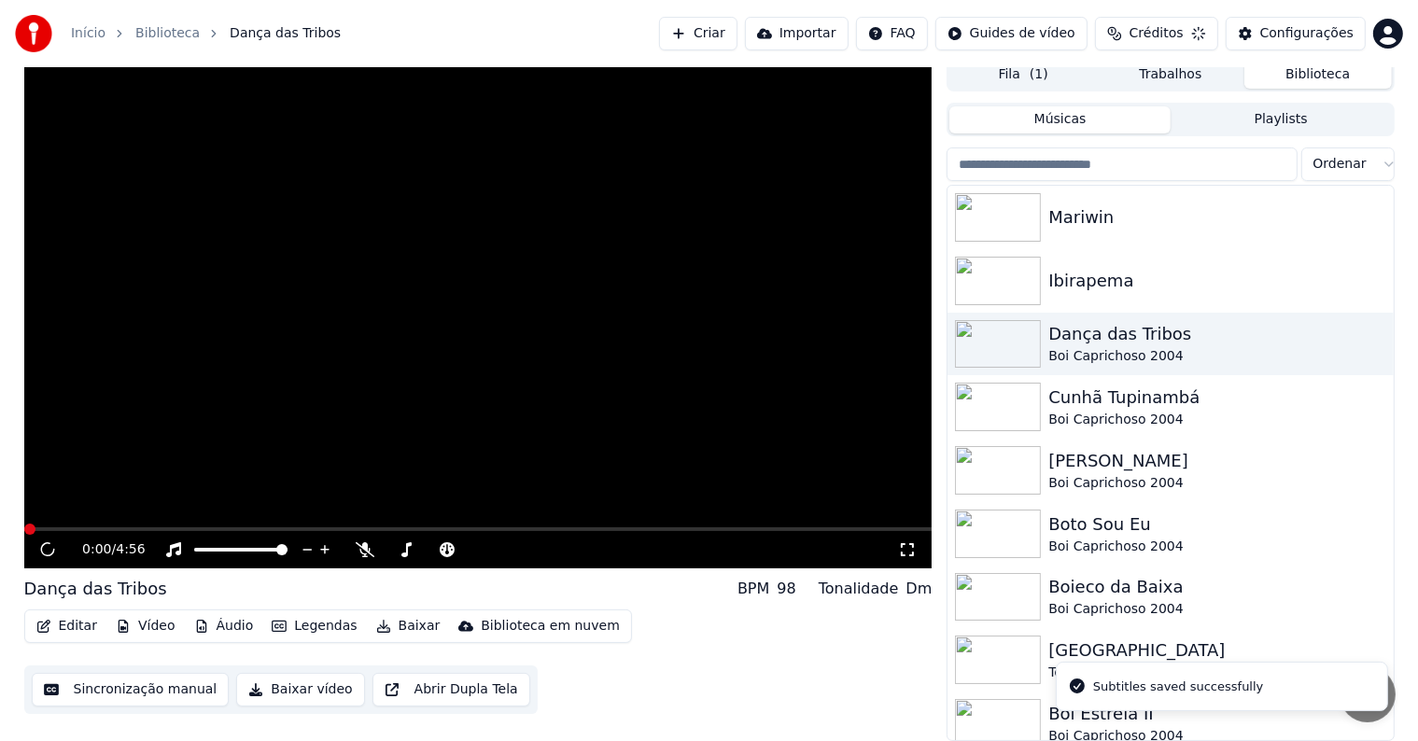
scroll to position [8, 0]
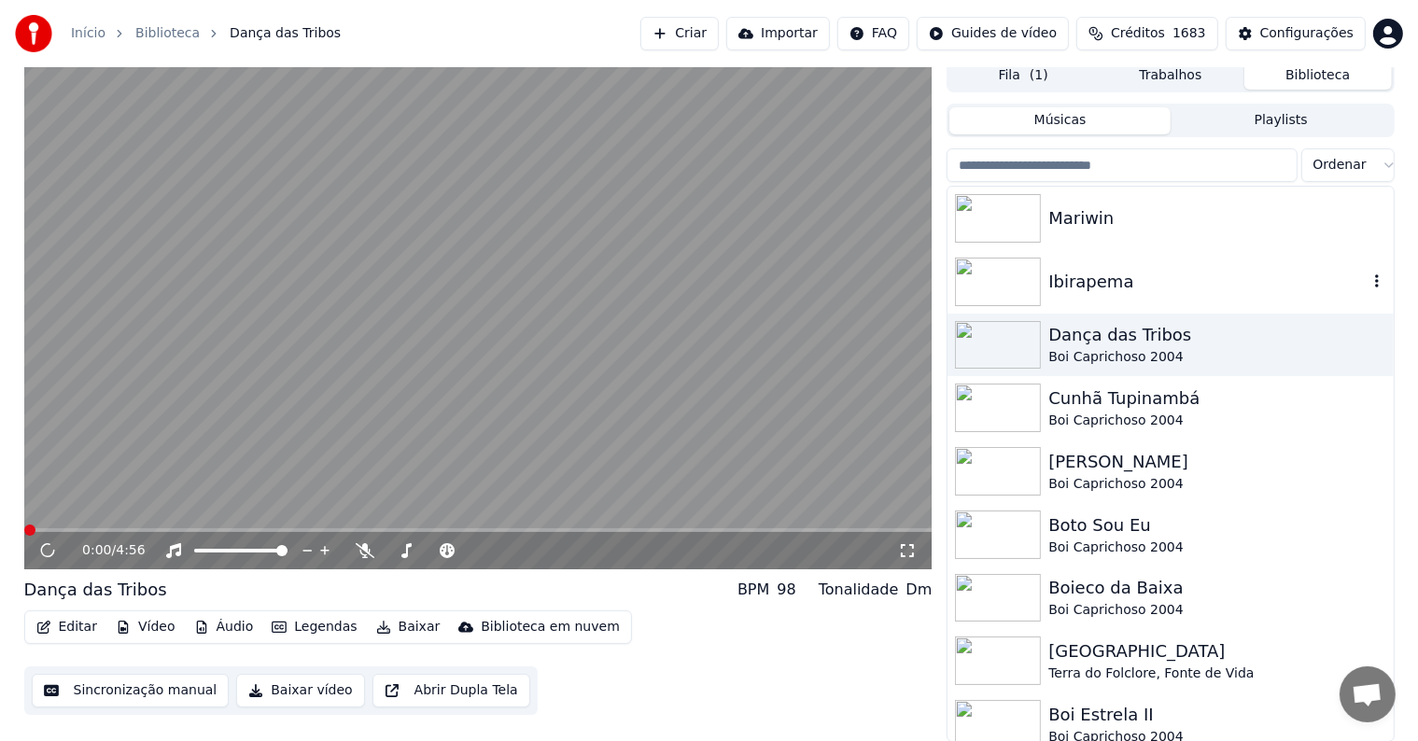
click at [1072, 280] on div "Ibirapema" at bounding box center [1208, 282] width 318 height 26
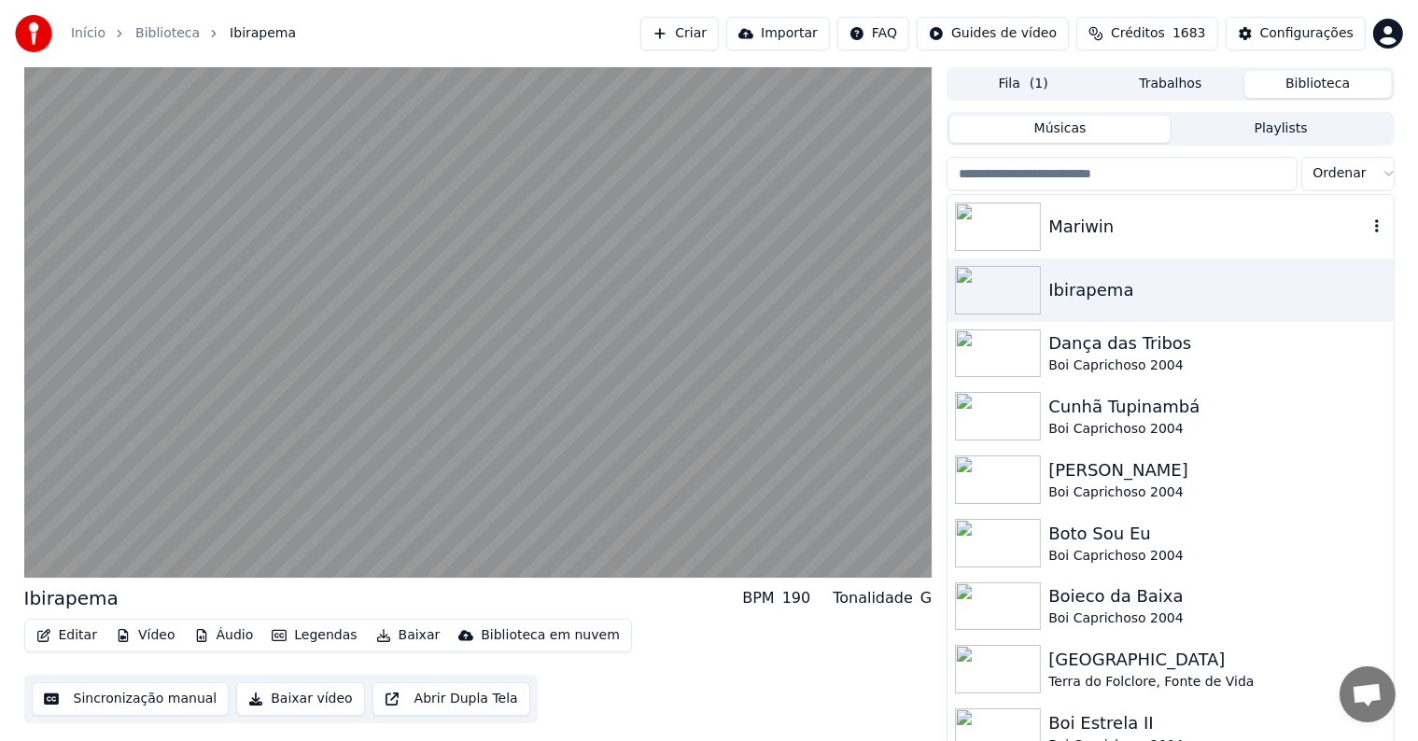
click at [317, 378] on video at bounding box center [478, 322] width 908 height 511
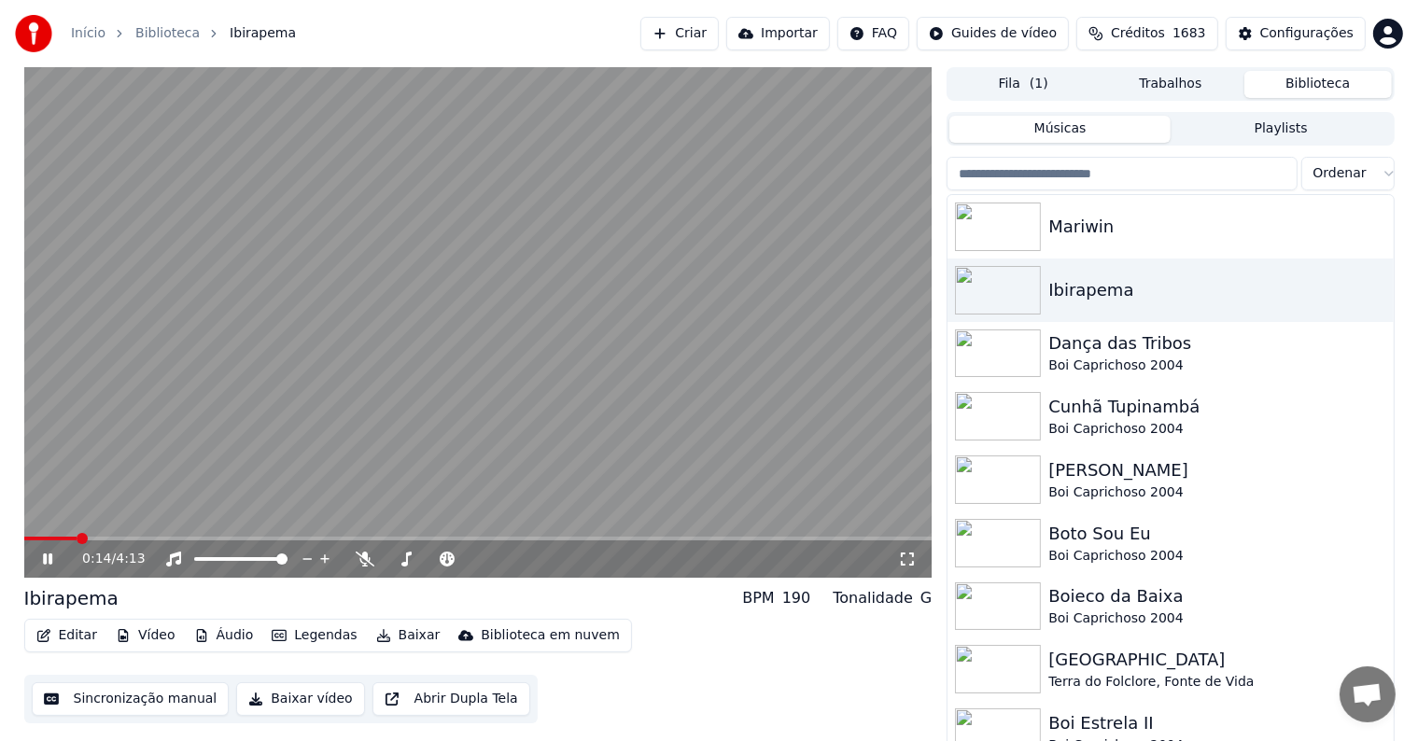
click at [284, 331] on video at bounding box center [478, 322] width 908 height 511
click at [75, 632] on button "Editar" at bounding box center [67, 636] width 76 height 26
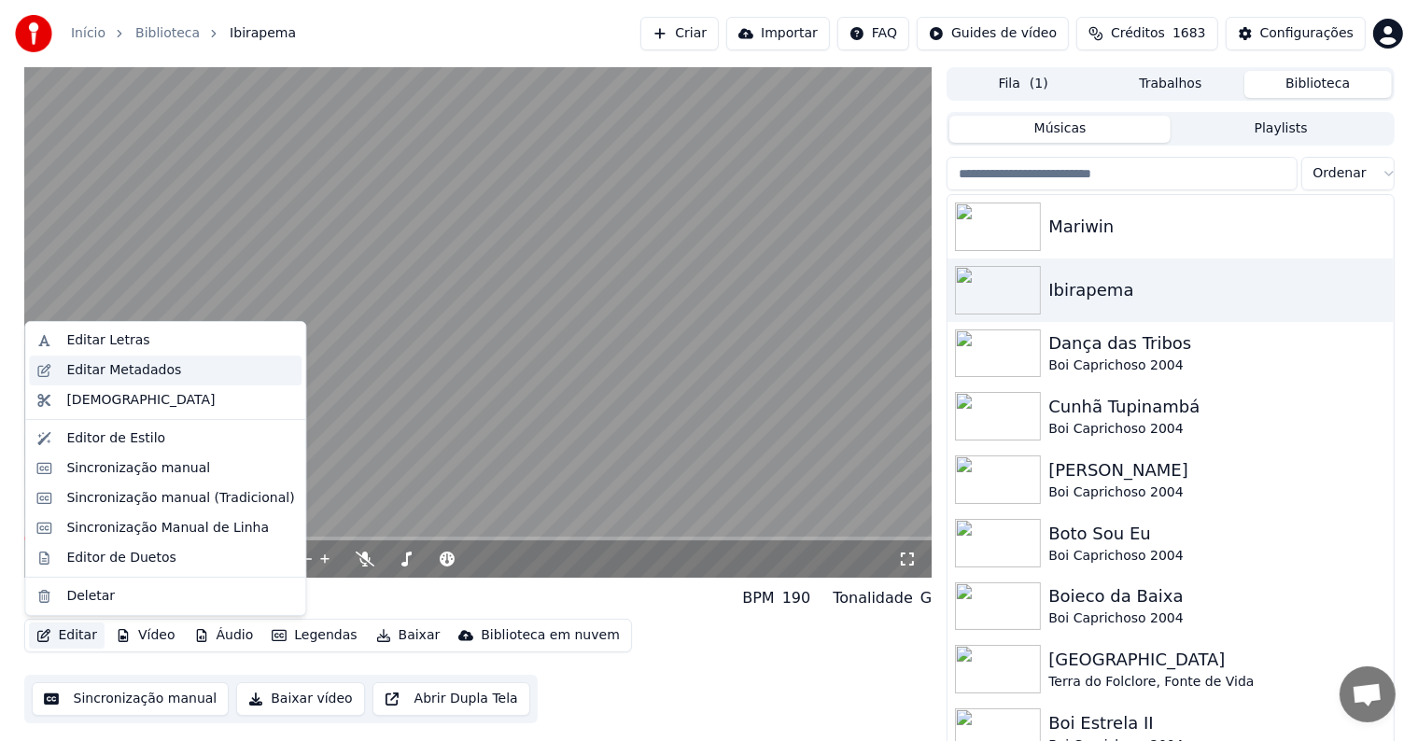
click at [87, 369] on div "Editar Metadados" at bounding box center [123, 370] width 115 height 19
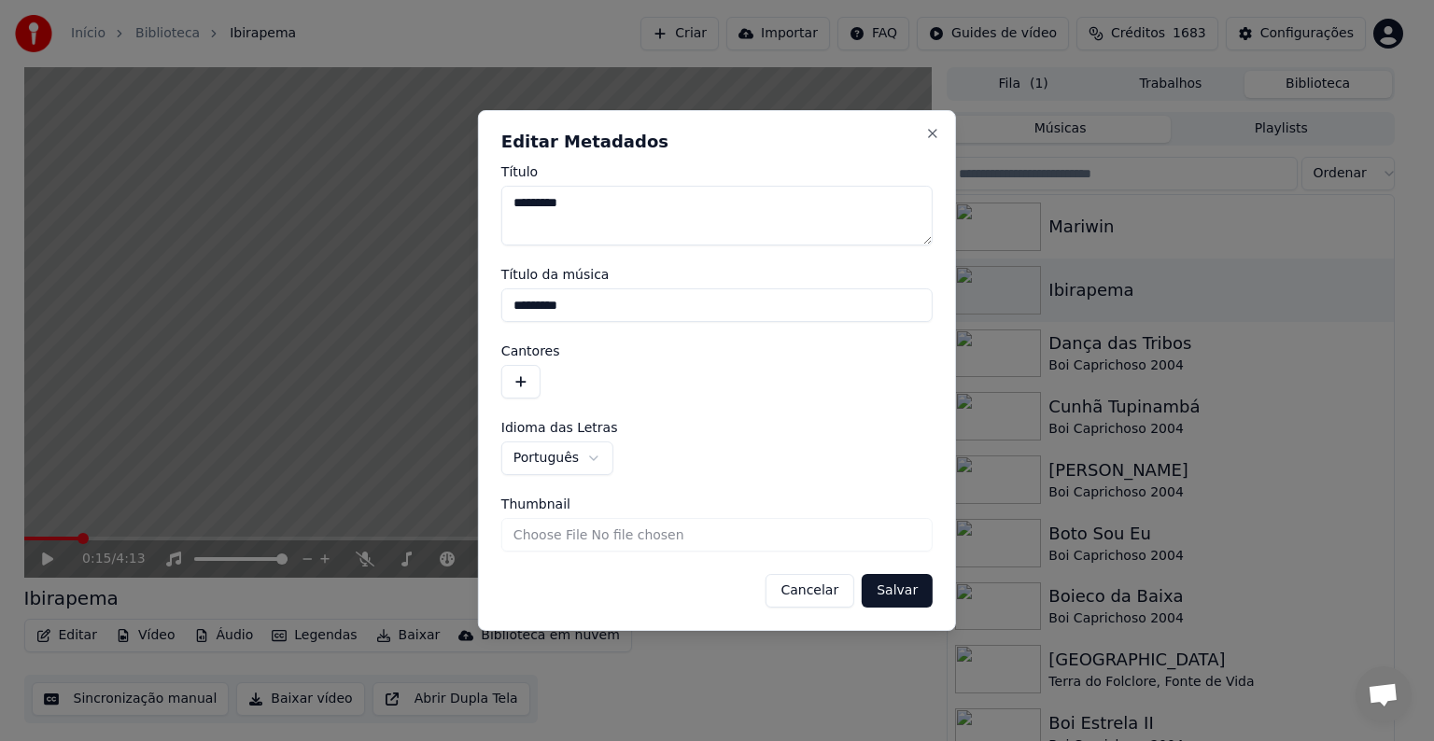
paste textarea "**********"
type textarea "**********"
drag, startPoint x: 613, startPoint y: 311, endPoint x: 455, endPoint y: 279, distance: 161.9
click at [455, 279] on body "**********" at bounding box center [709, 370] width 1418 height 741
click at [516, 377] on button "button" at bounding box center [520, 382] width 39 height 34
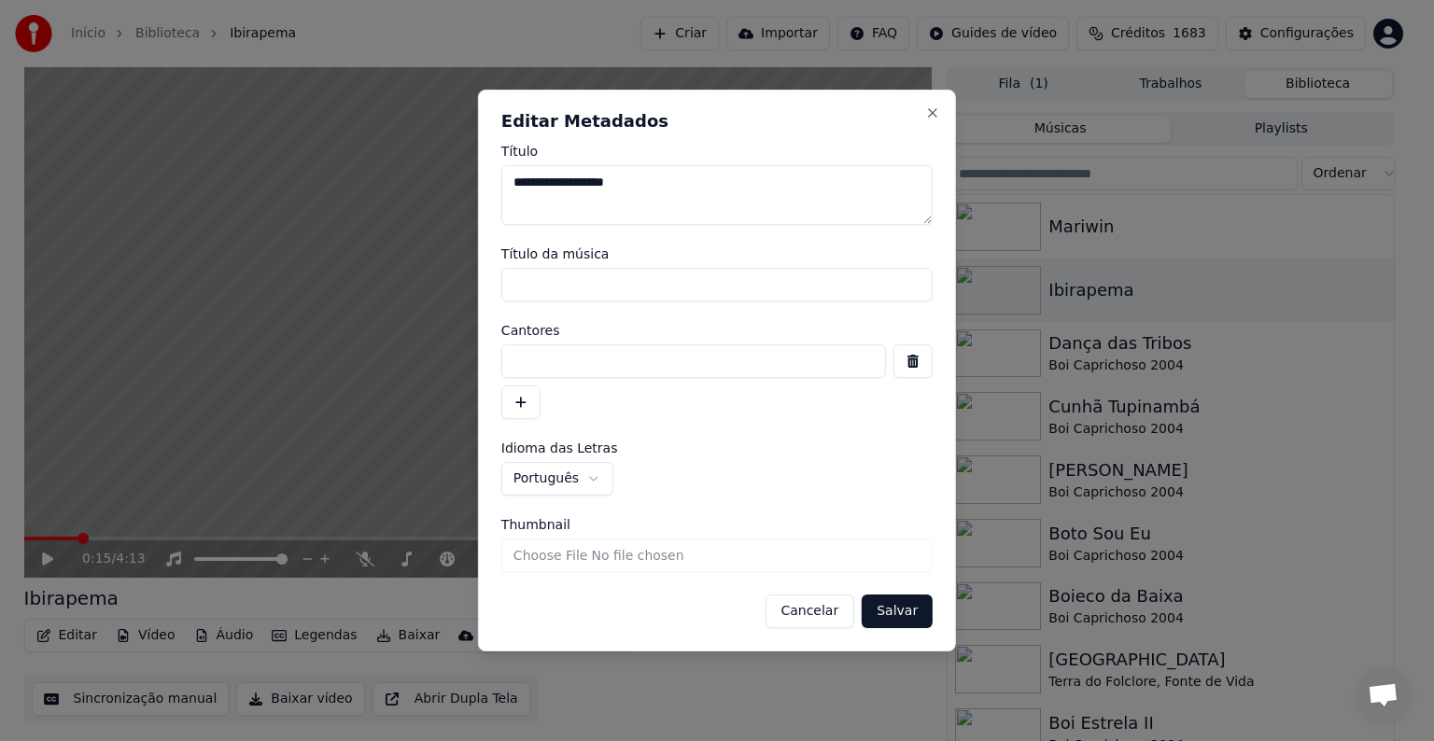
click at [519, 364] on input at bounding box center [693, 362] width 385 height 34
paste input "**********"
type input "**********"
click at [874, 620] on button "Salvar" at bounding box center [897, 612] width 71 height 34
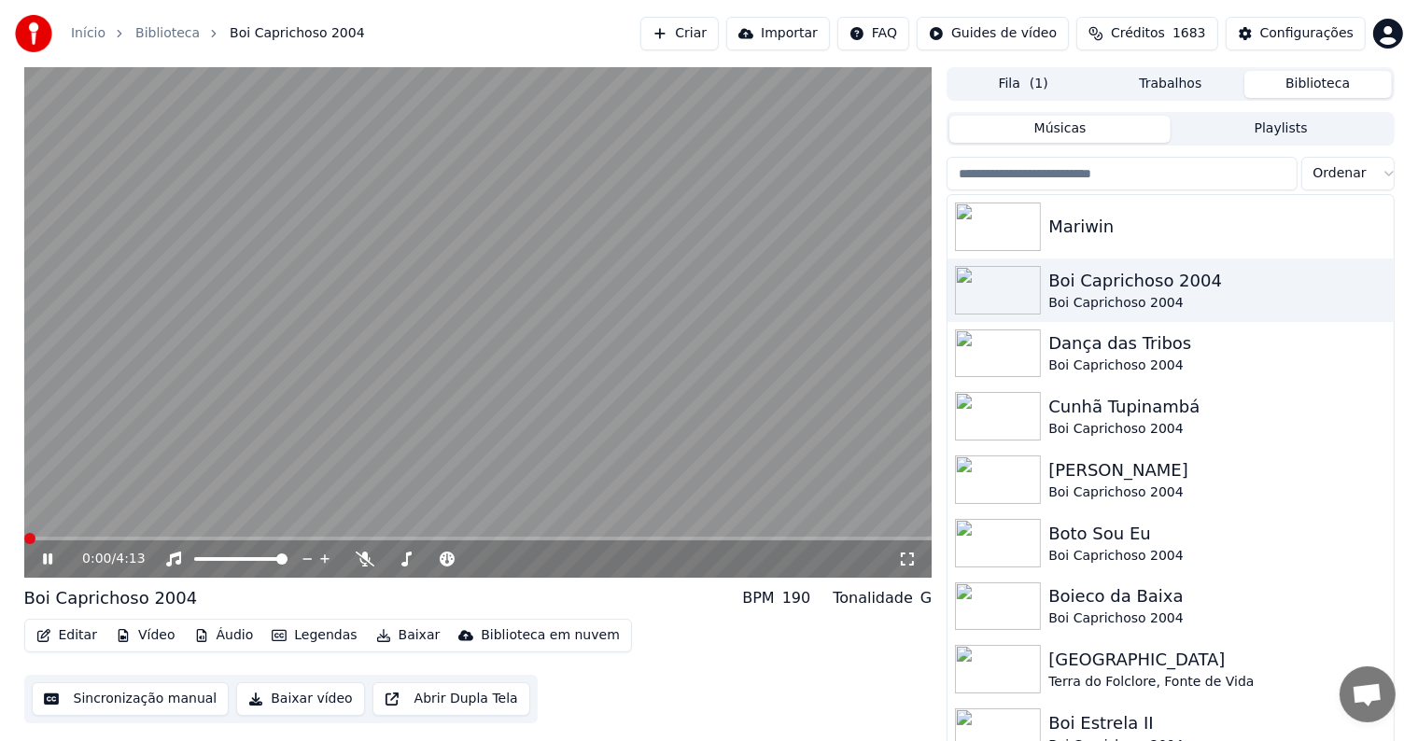
click at [411, 314] on video at bounding box center [478, 322] width 908 height 511
click at [188, 710] on button "Sincronização manual" at bounding box center [131, 700] width 198 height 34
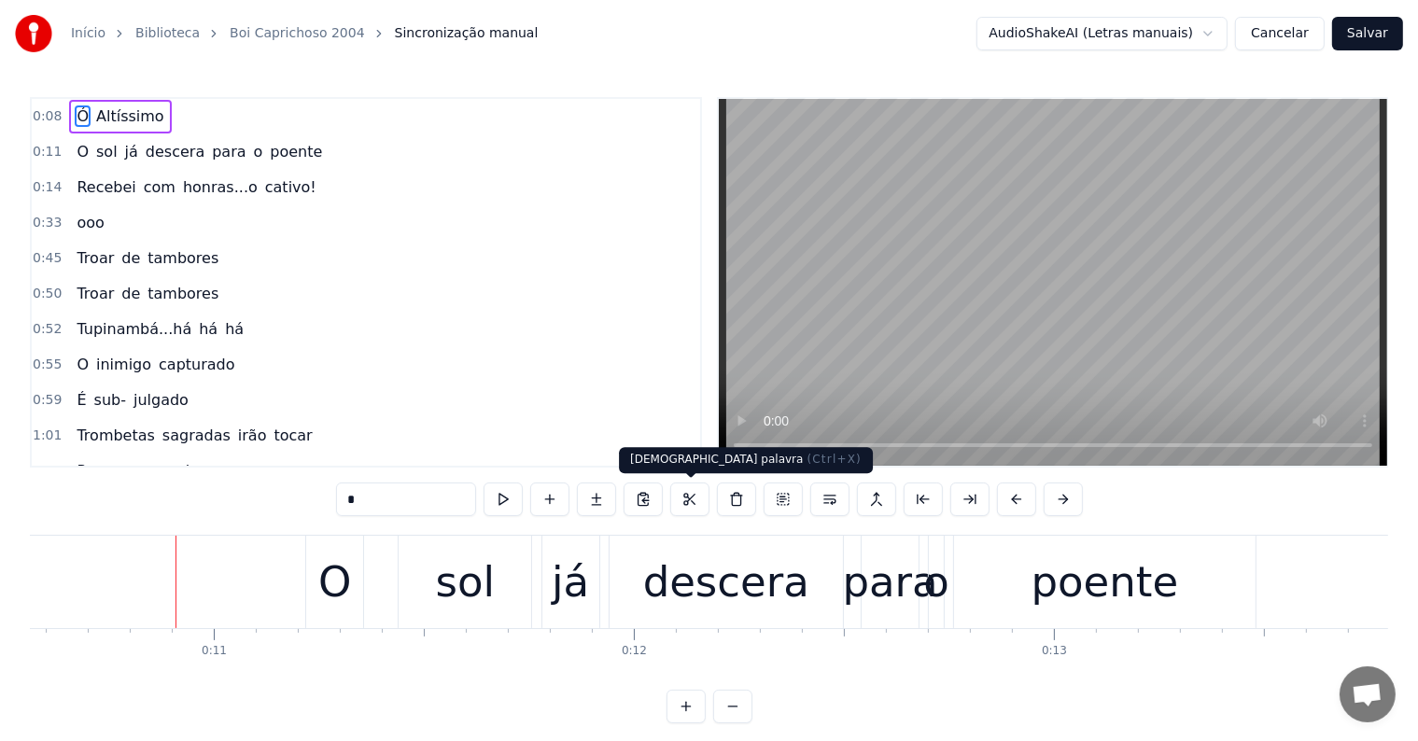
scroll to position [0, 4489]
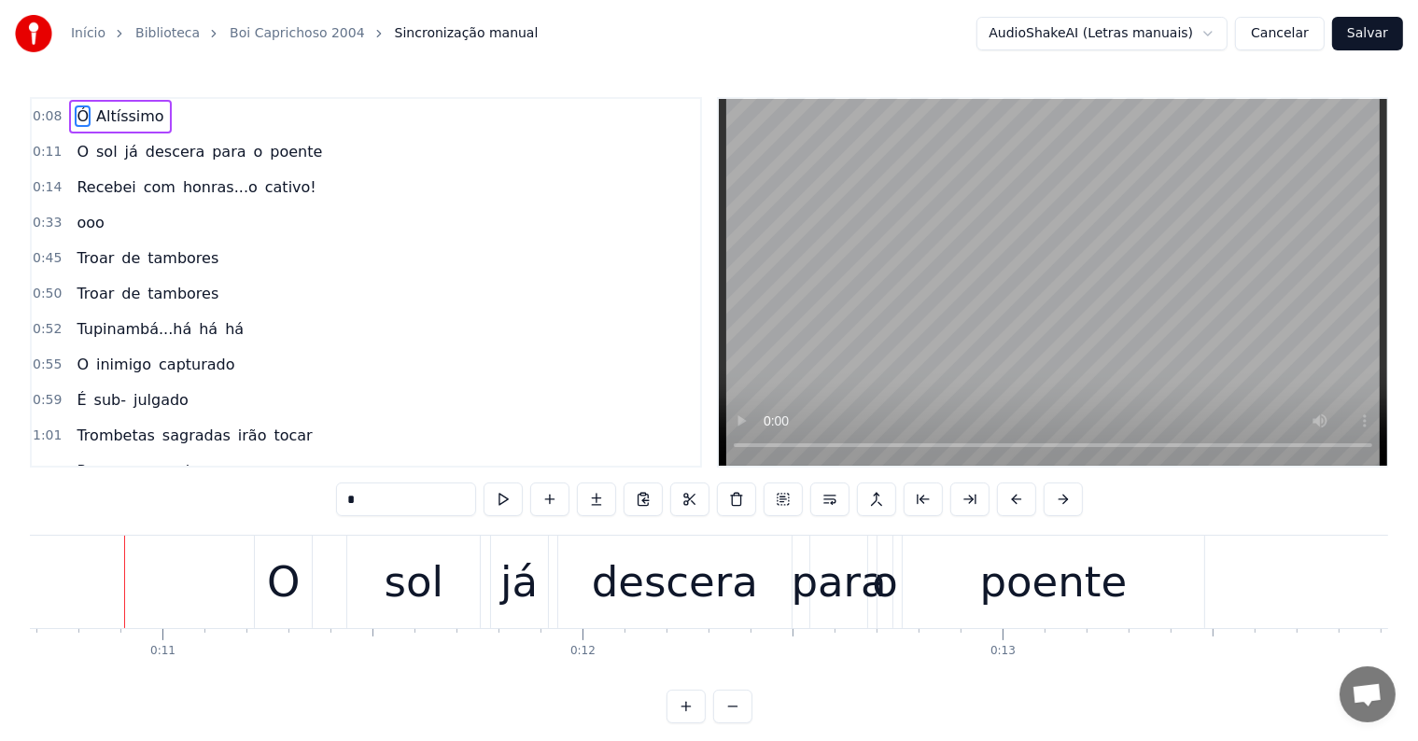
click at [75, 113] on span "Ó" at bounding box center [83, 116] width 16 height 21
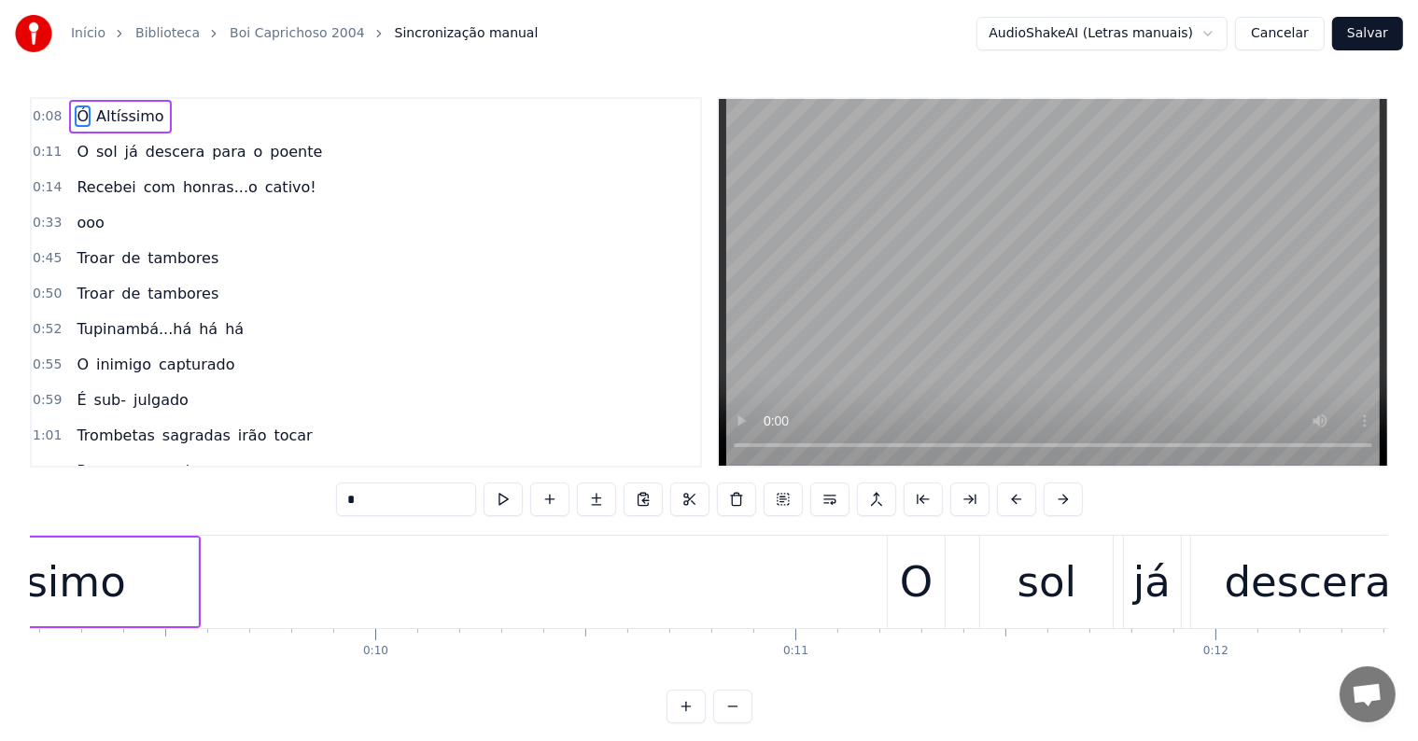
scroll to position [0, 3441]
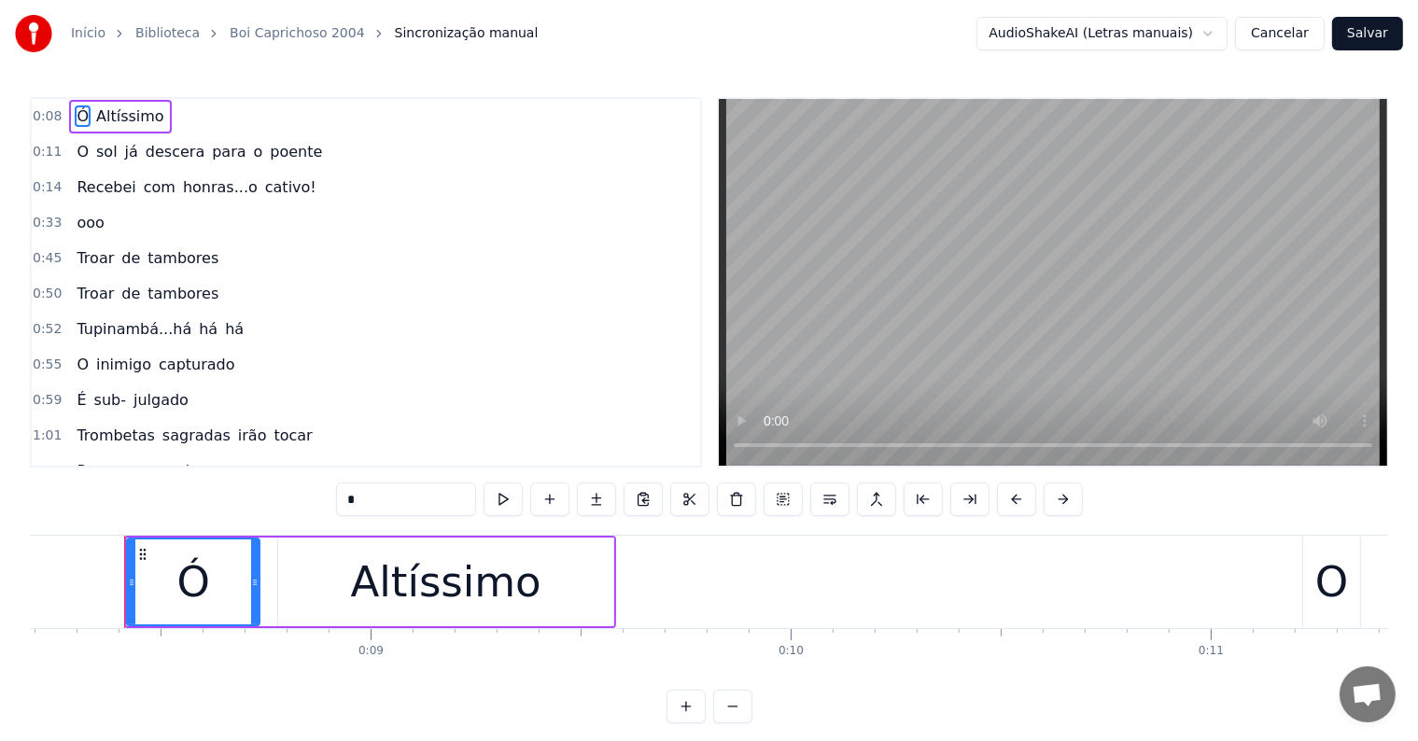
click at [480, 584] on div "Altíssimo" at bounding box center [446, 582] width 190 height 63
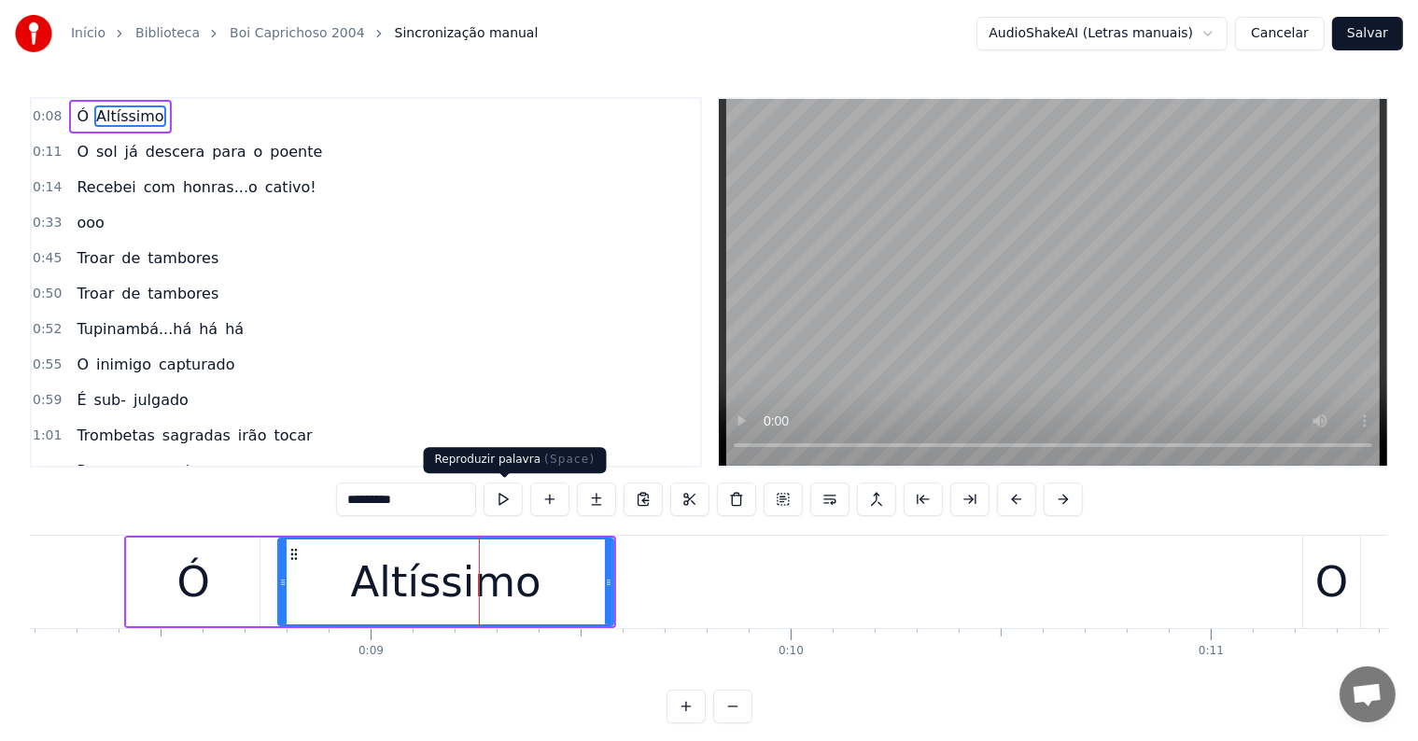
click at [499, 497] on button at bounding box center [503, 500] width 39 height 34
click at [500, 497] on button at bounding box center [503, 500] width 39 height 34
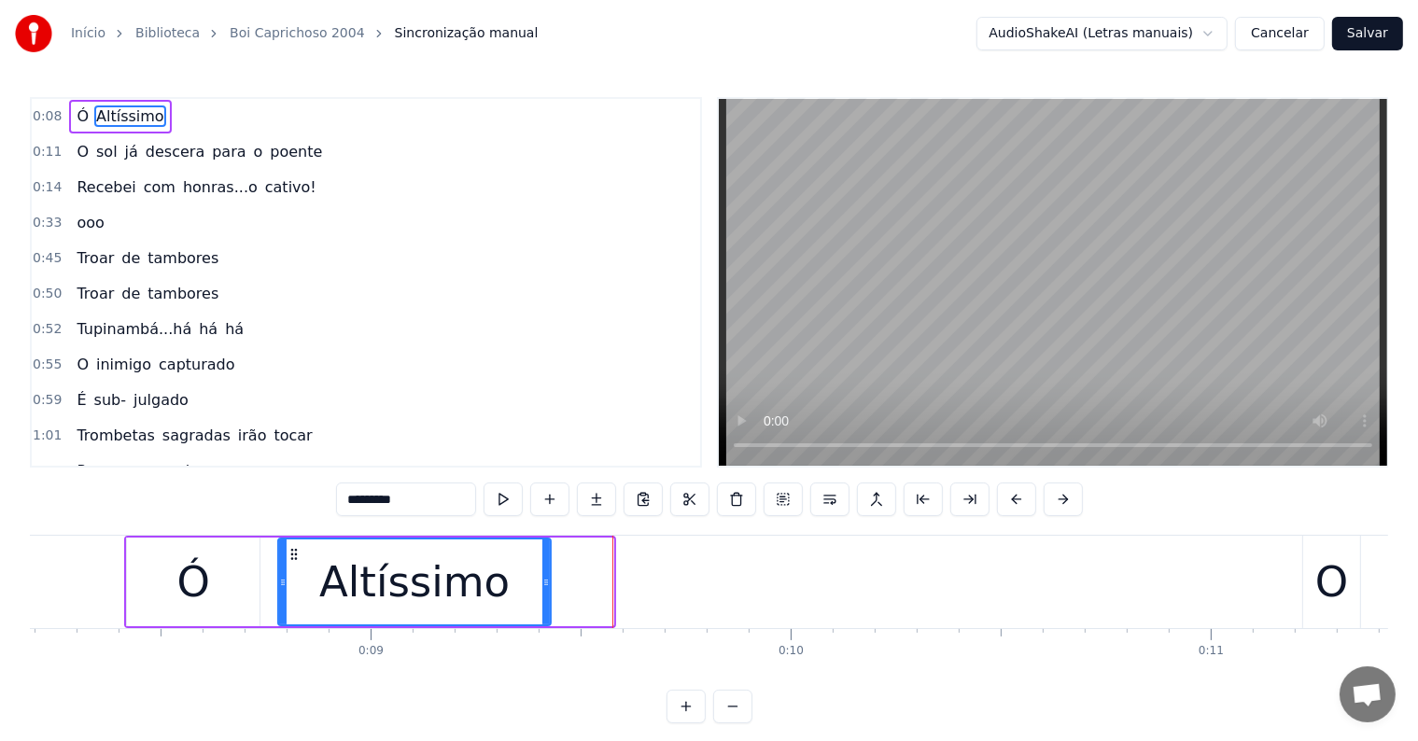
drag, startPoint x: 608, startPoint y: 581, endPoint x: 545, endPoint y: 583, distance: 62.6
click at [545, 583] on icon at bounding box center [545, 582] width 7 height 15
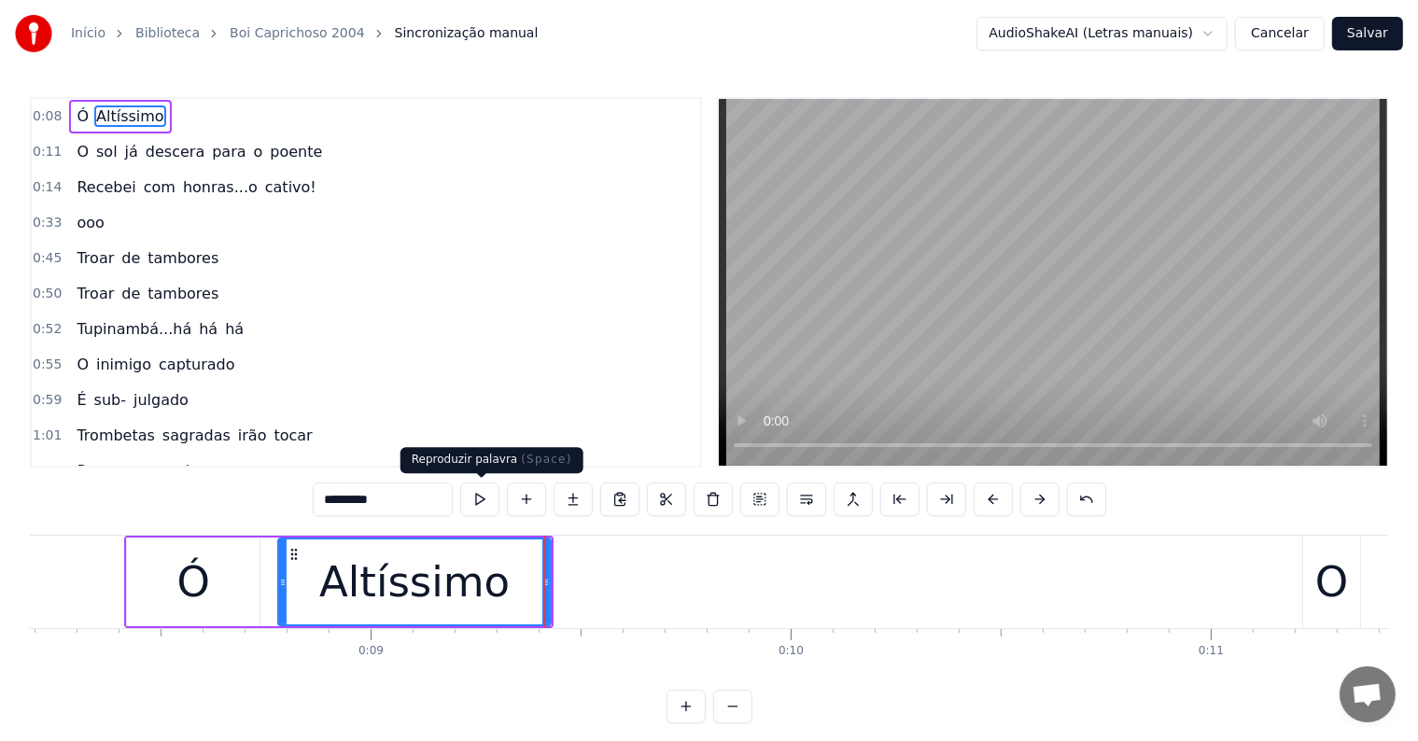
click at [480, 499] on button at bounding box center [479, 500] width 39 height 34
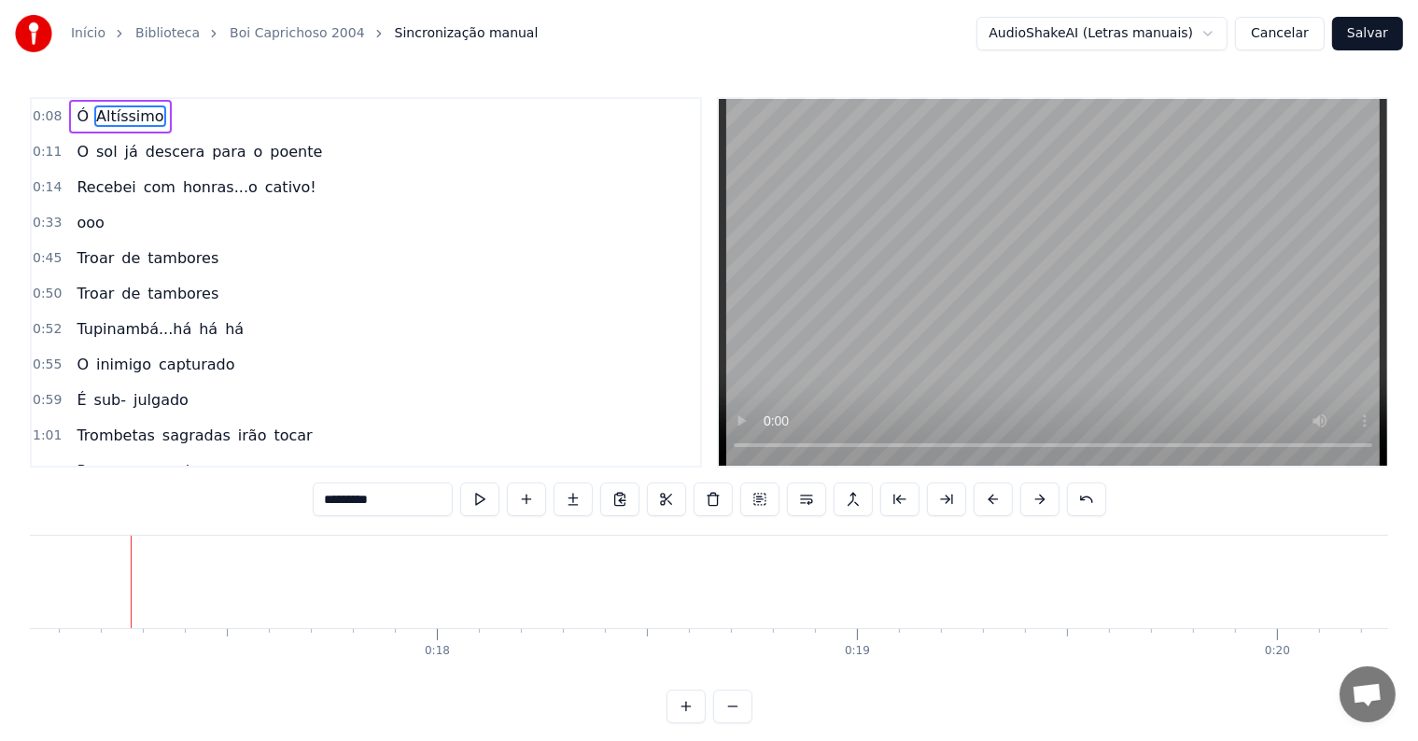
scroll to position [0, 7163]
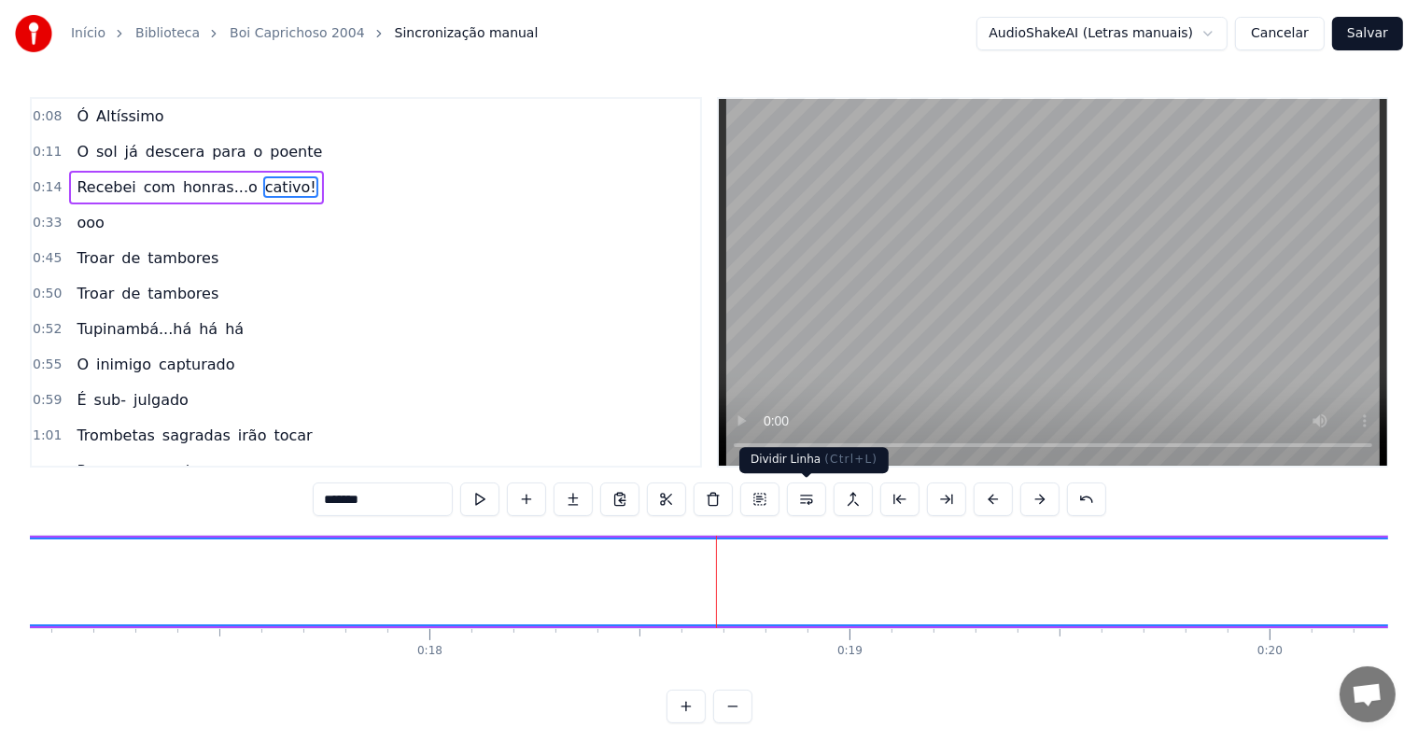
click at [802, 499] on button at bounding box center [806, 500] width 39 height 34
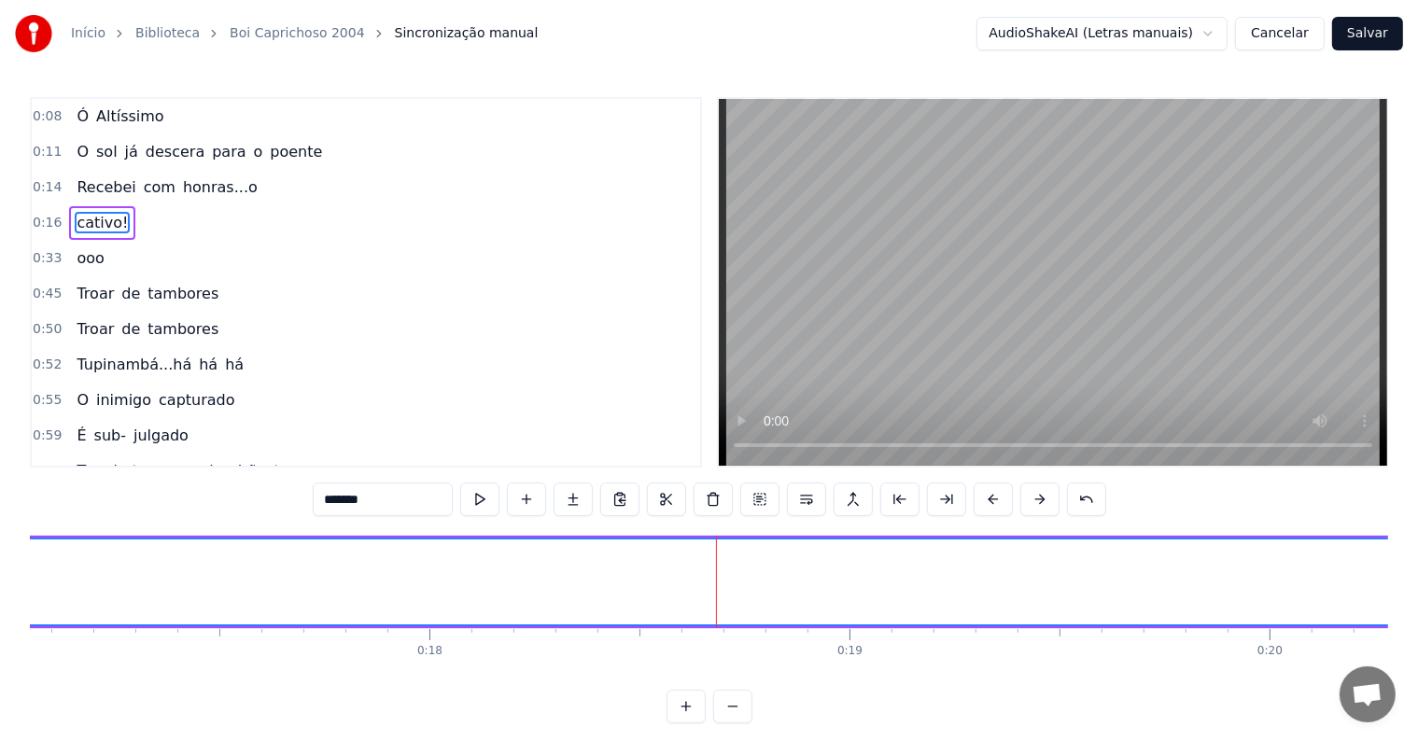
click at [214, 183] on span "honras...o" at bounding box center [220, 186] width 78 height 21
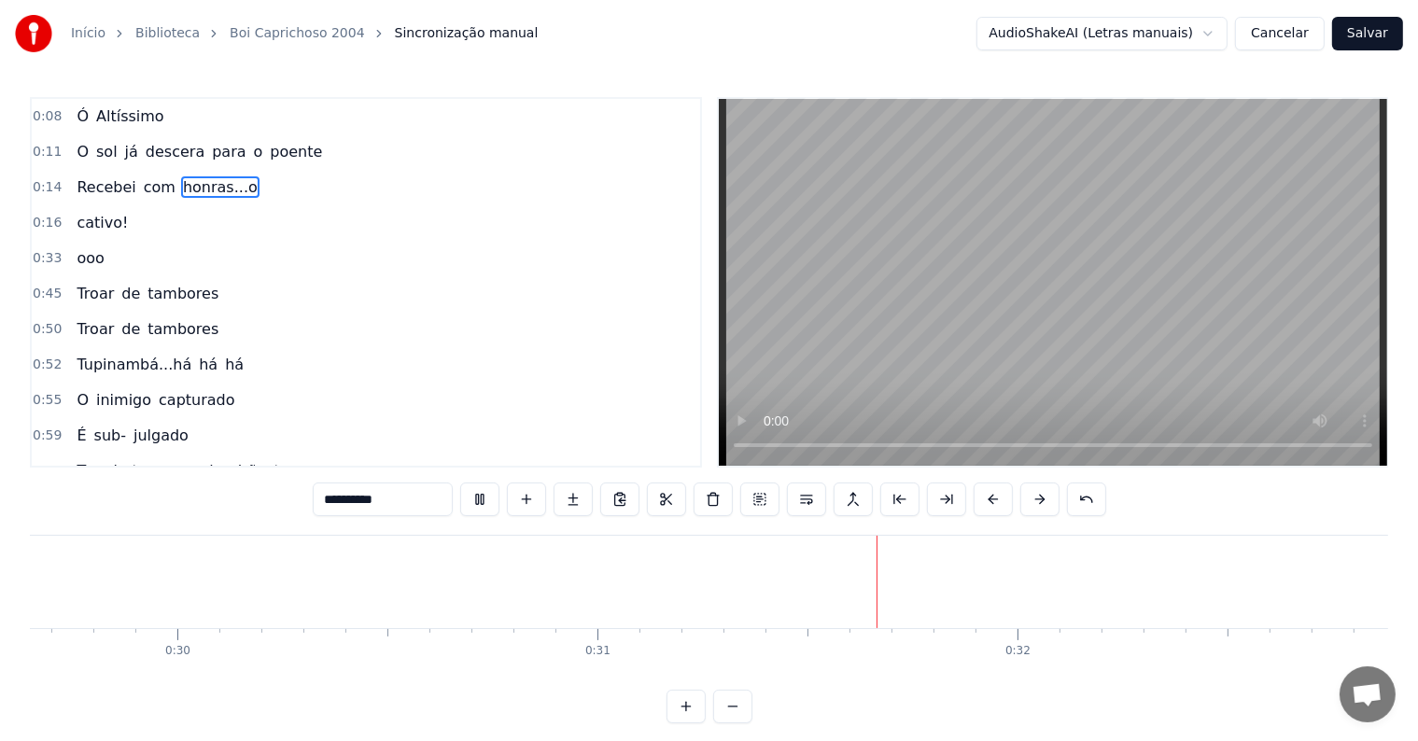
scroll to position [0, 12855]
drag, startPoint x: 1023, startPoint y: 583, endPoint x: 71, endPoint y: 560, distance: 952.6
click at [72, 560] on div at bounding box center [75, 582] width 7 height 89
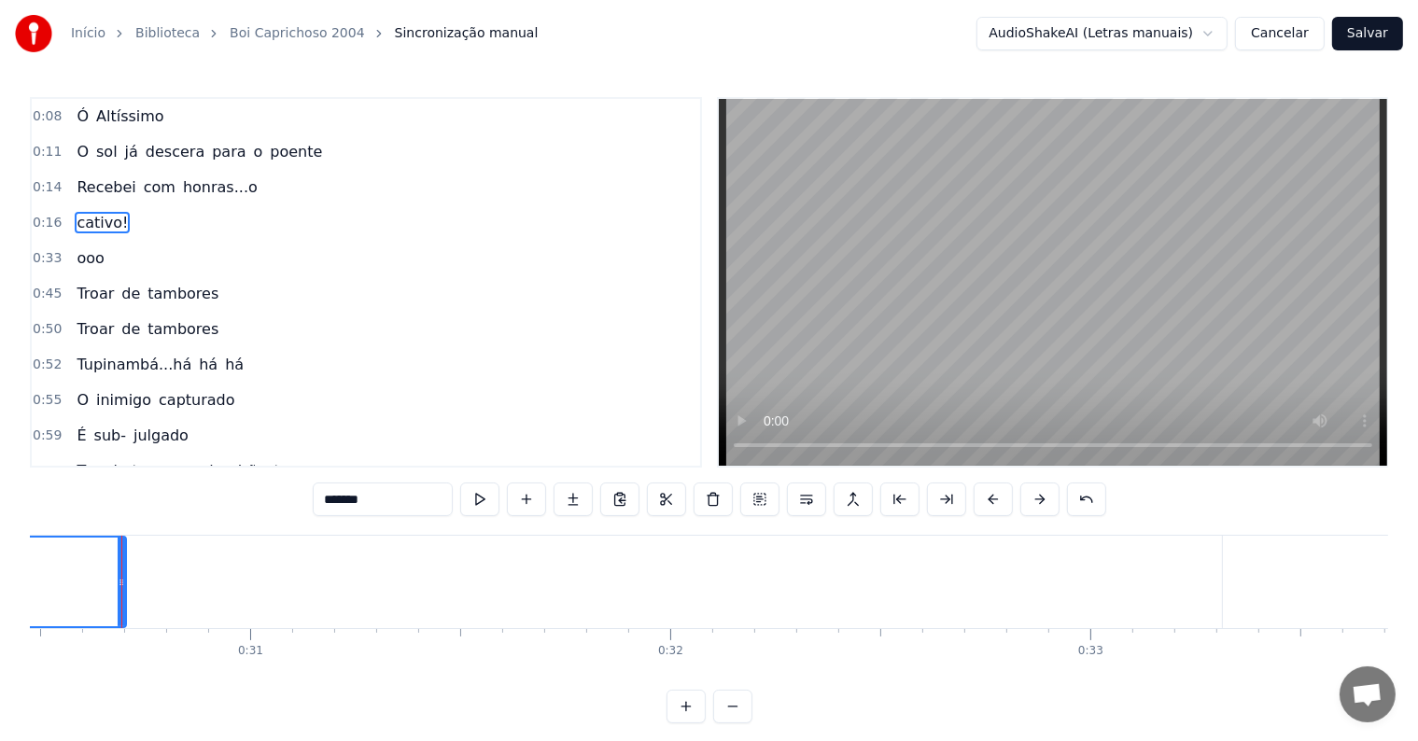
scroll to position [0, 12803]
click at [59, 693] on div "0:08 Ó Altíssimo 0:11 O sol já descera para o poente 0:14 Recebei com honras...…" at bounding box center [709, 410] width 1359 height 626
drag, startPoint x: 1311, startPoint y: 581, endPoint x: 100, endPoint y: 567, distance: 1211.1
click at [100, 567] on div at bounding box center [101, 582] width 7 height 89
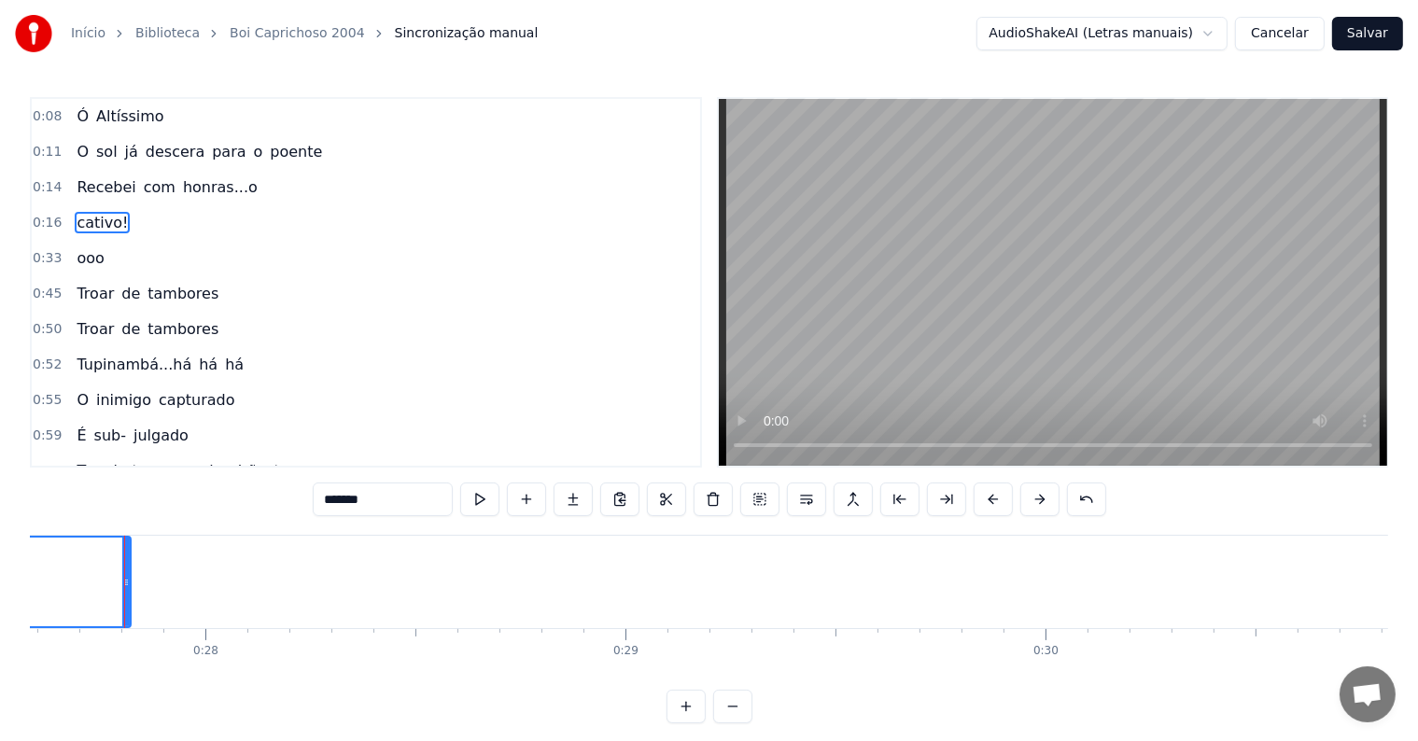
scroll to position [0, 10401]
drag, startPoint x: 1314, startPoint y: 579, endPoint x: 67, endPoint y: 543, distance: 1247.0
click at [67, 543] on div at bounding box center [66, 582] width 7 height 89
click at [63, 691] on div "0:08 Ó Altíssimo 0:11 O sol já descera para o poente 0:14 Recebei com honras...…" at bounding box center [709, 410] width 1359 height 626
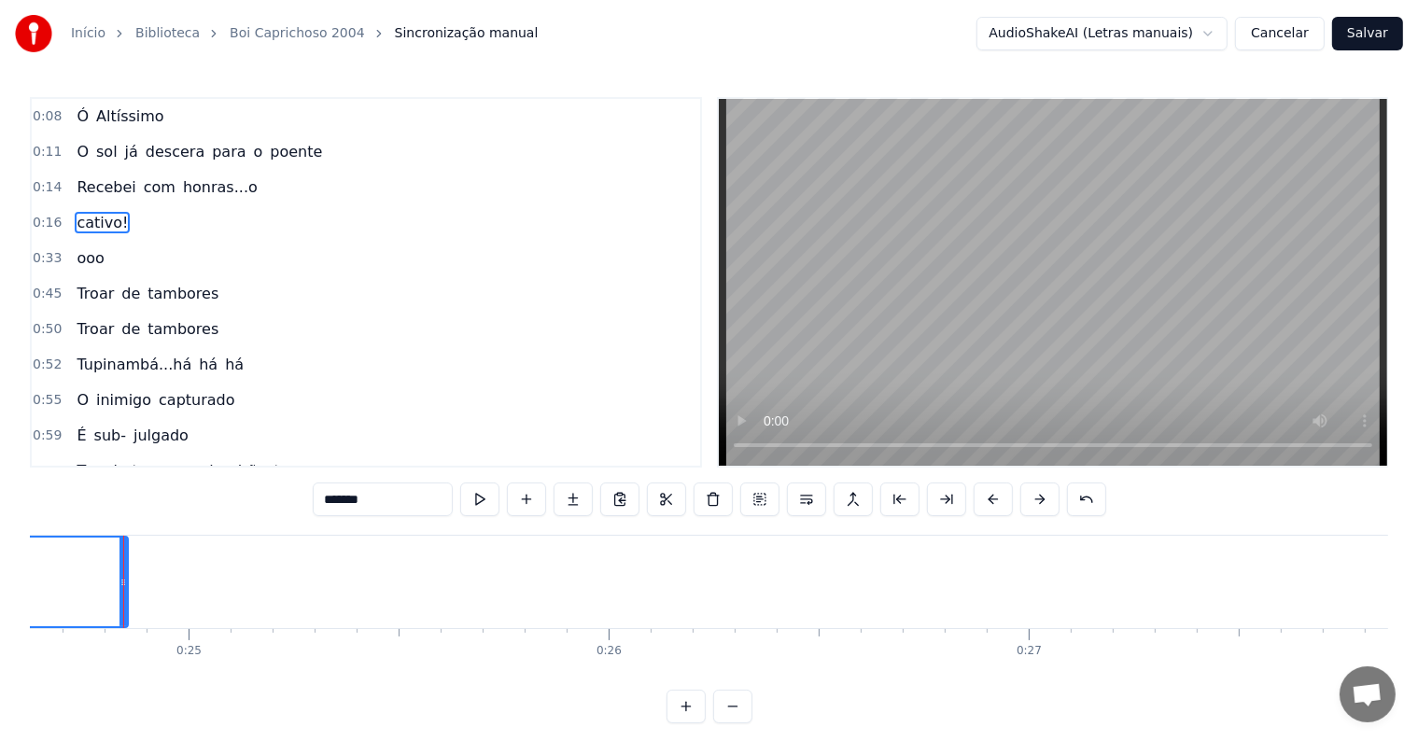
scroll to position [0, 9156]
drag, startPoint x: 1314, startPoint y: 583, endPoint x: 82, endPoint y: 581, distance: 1231.5
click at [82, 581] on icon at bounding box center [80, 582] width 7 height 15
drag, startPoint x: 1307, startPoint y: 579, endPoint x: 69, endPoint y: 567, distance: 1238.1
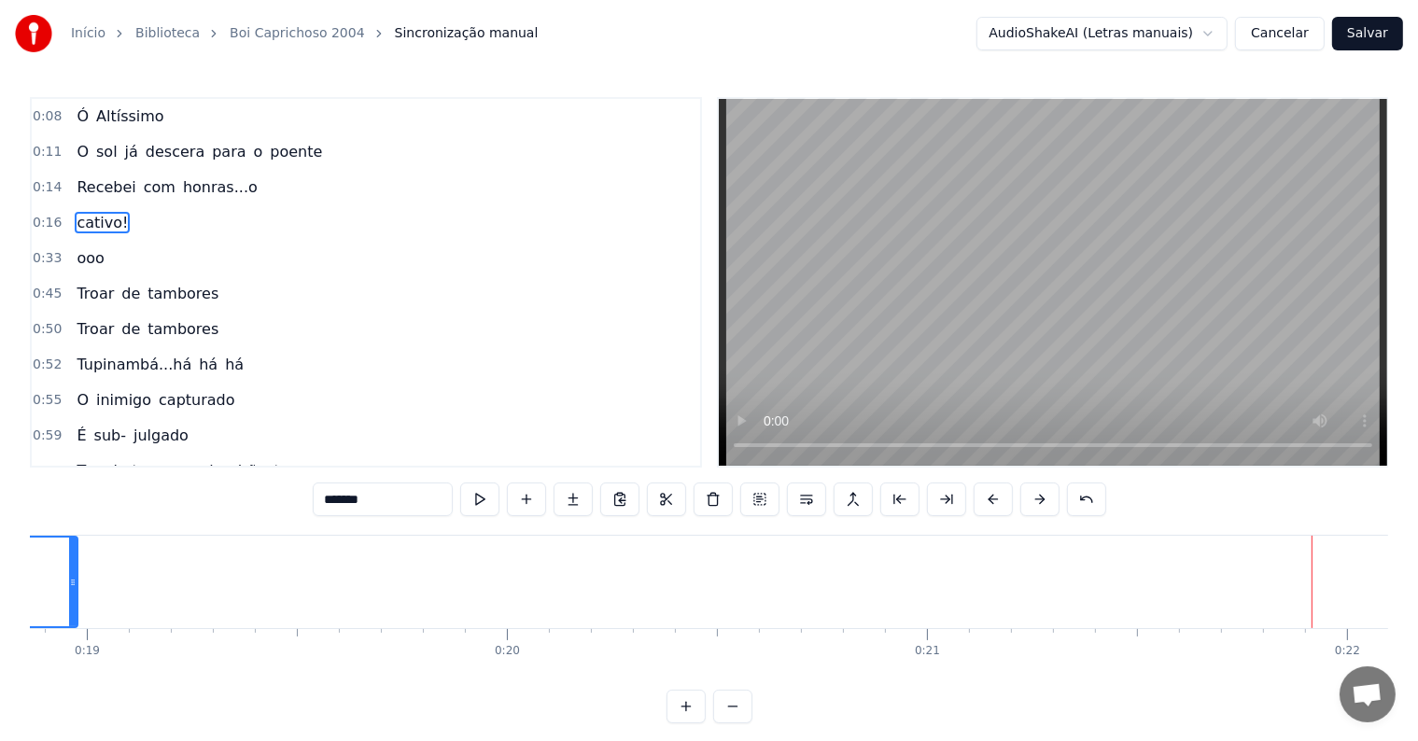
click at [69, 567] on div at bounding box center [72, 582] width 7 height 89
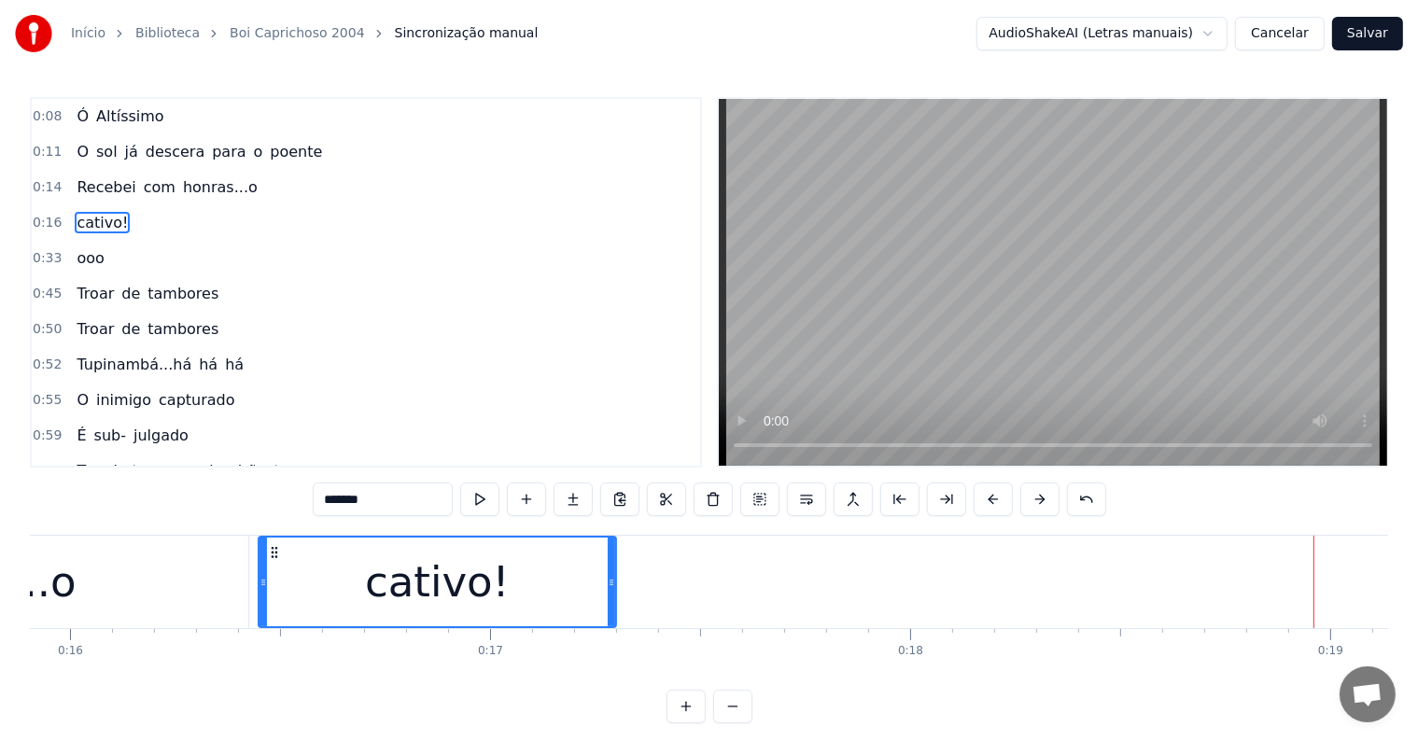
drag, startPoint x: 1318, startPoint y: 582, endPoint x: 613, endPoint y: 579, distance: 704.9
click at [613, 579] on icon at bounding box center [611, 582] width 7 height 15
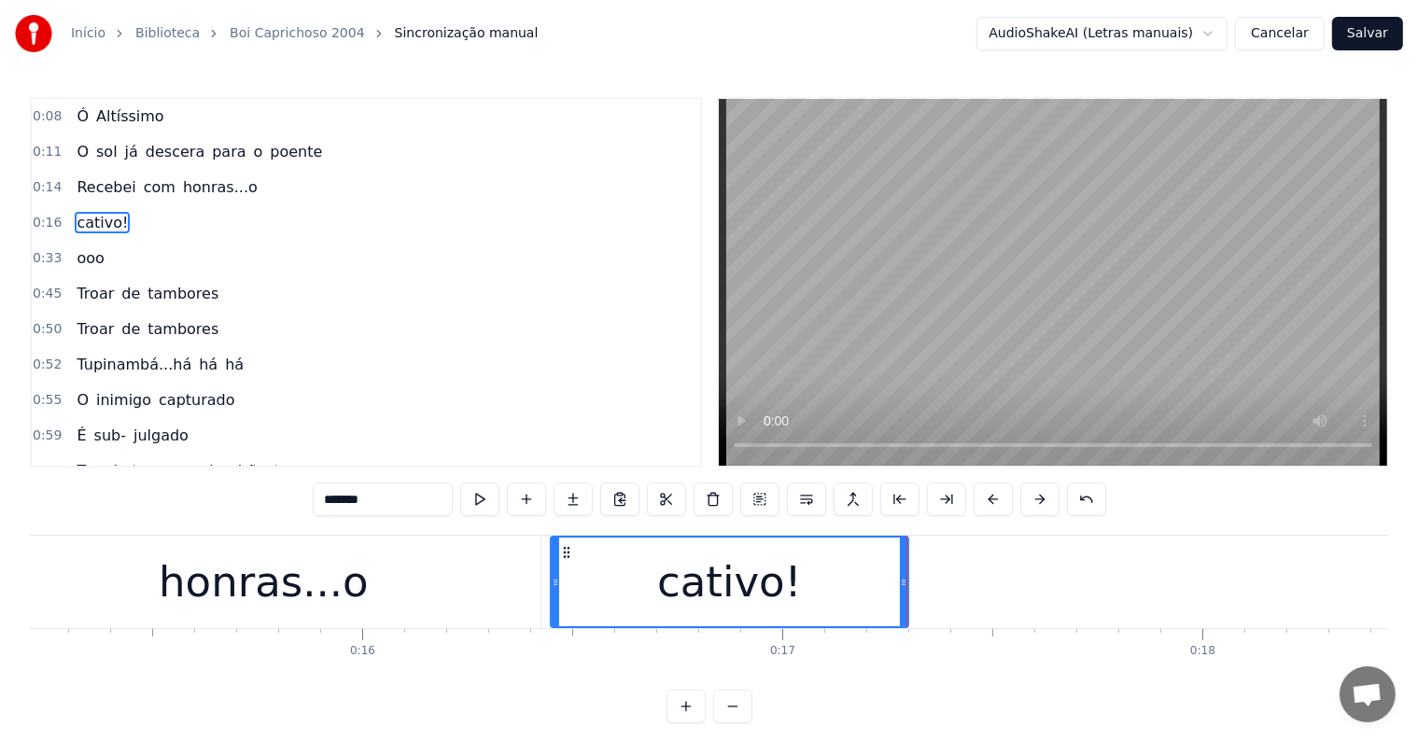
scroll to position [0, 6384]
click at [264, 590] on div "honras...o" at bounding box center [270, 582] width 210 height 63
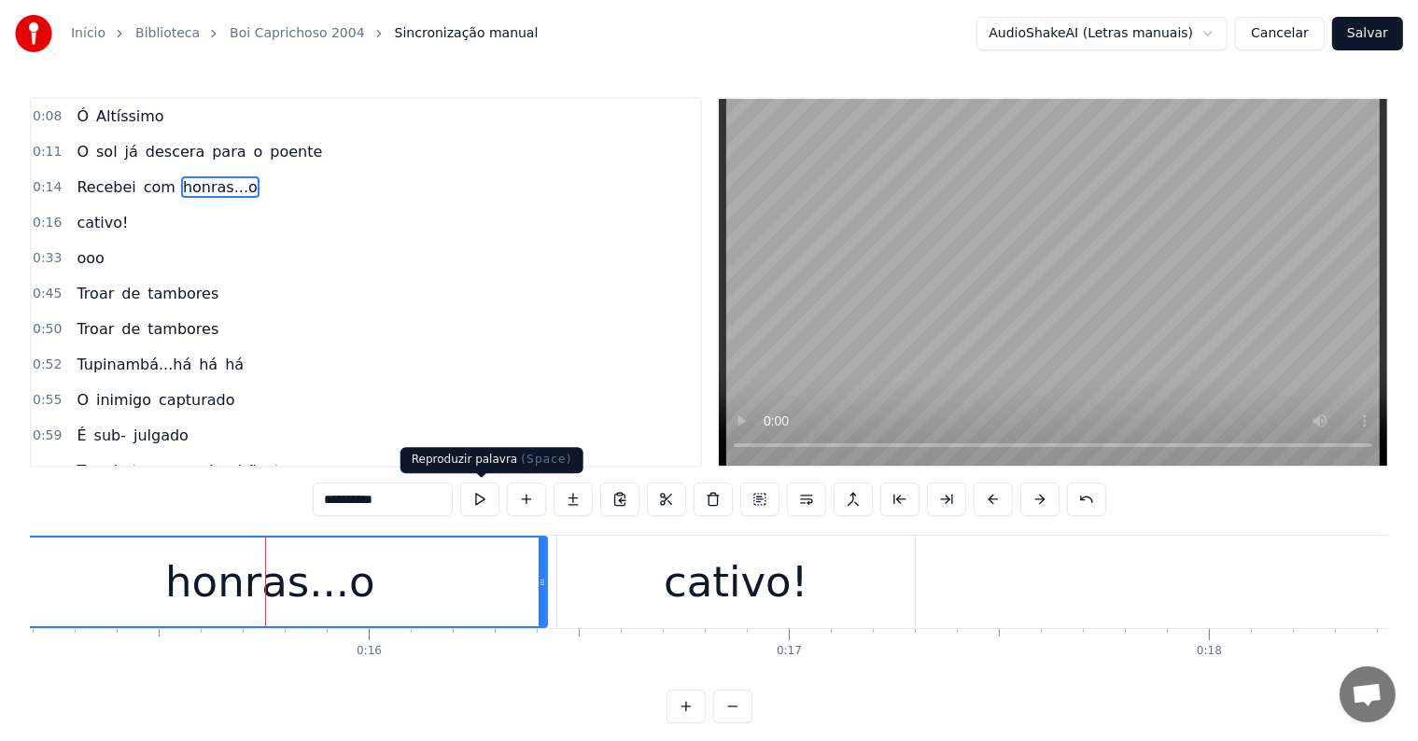
click at [483, 500] on button at bounding box center [479, 500] width 39 height 34
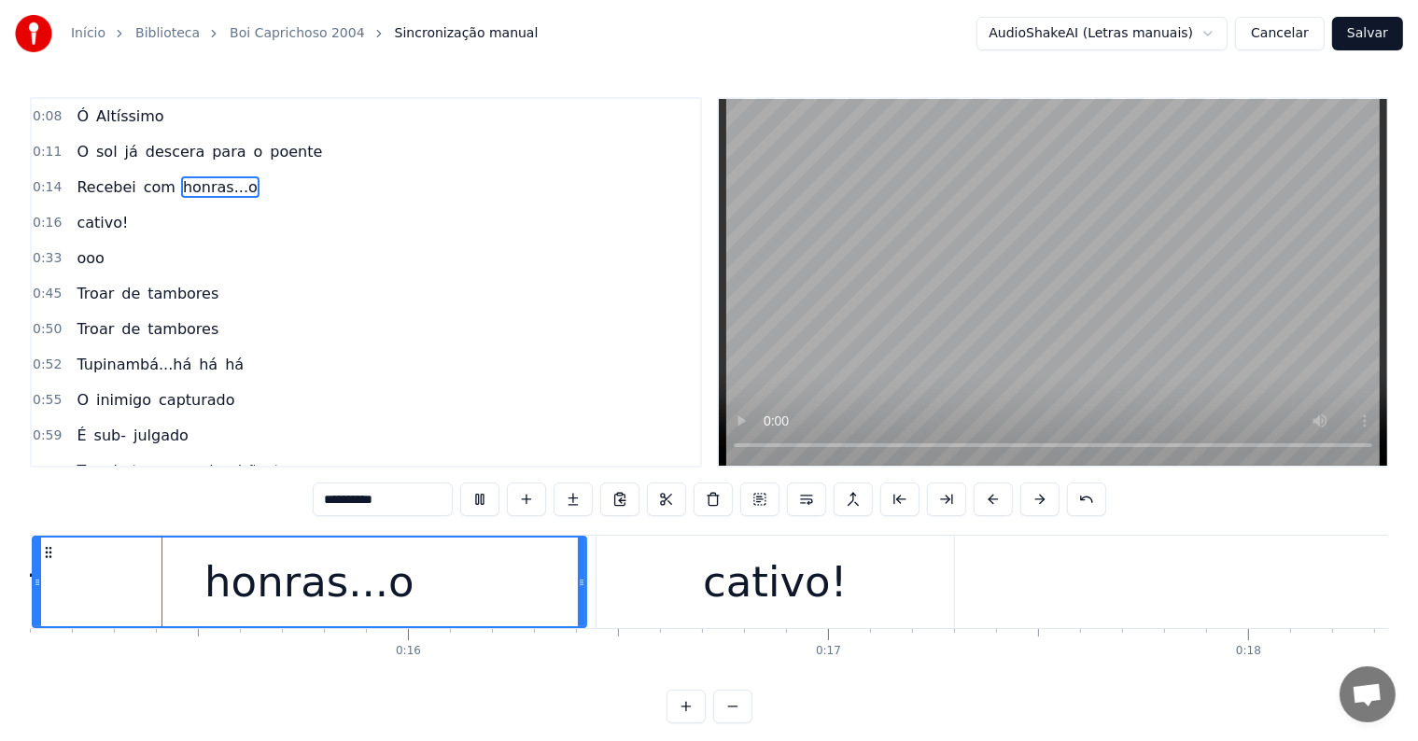
scroll to position [0, 6252]
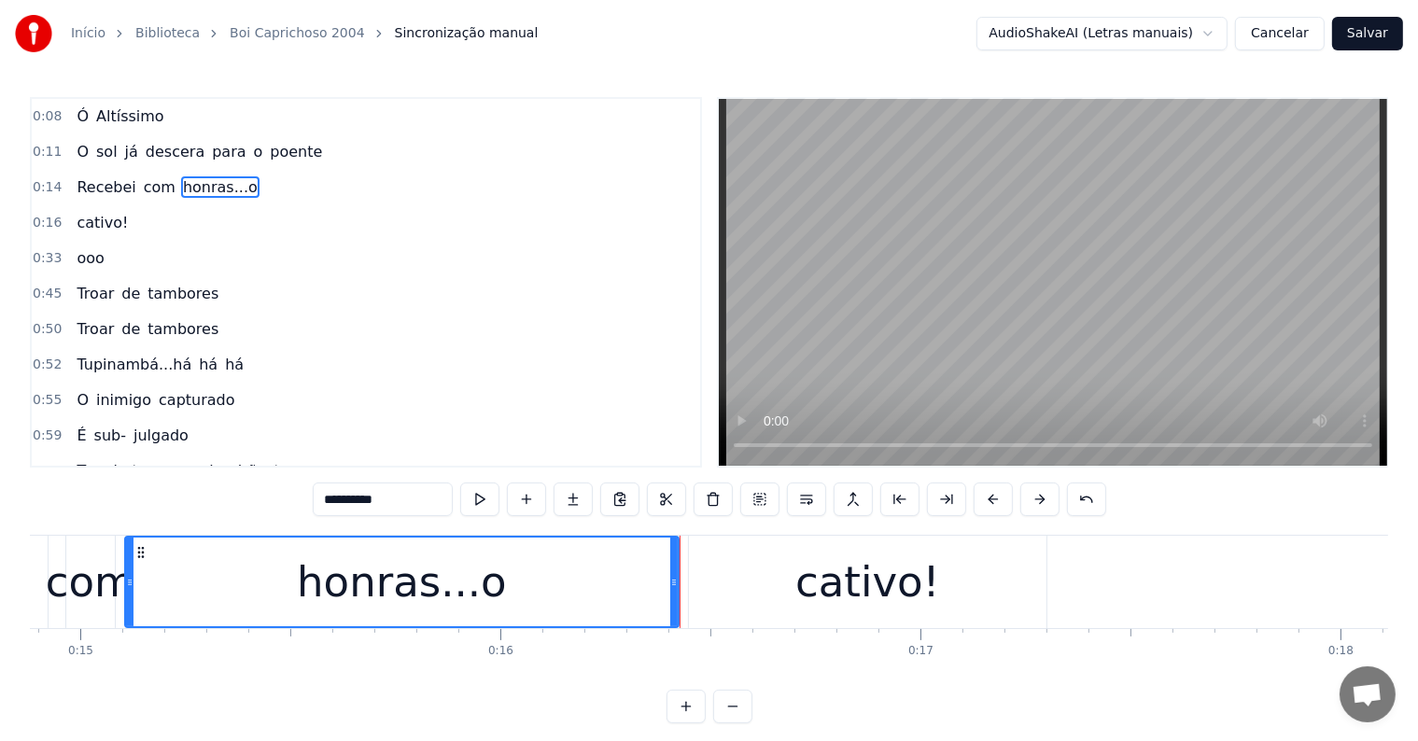
click at [511, 570] on div "honras...o" at bounding box center [402, 582] width 552 height 89
click at [473, 501] on button at bounding box center [479, 500] width 39 height 34
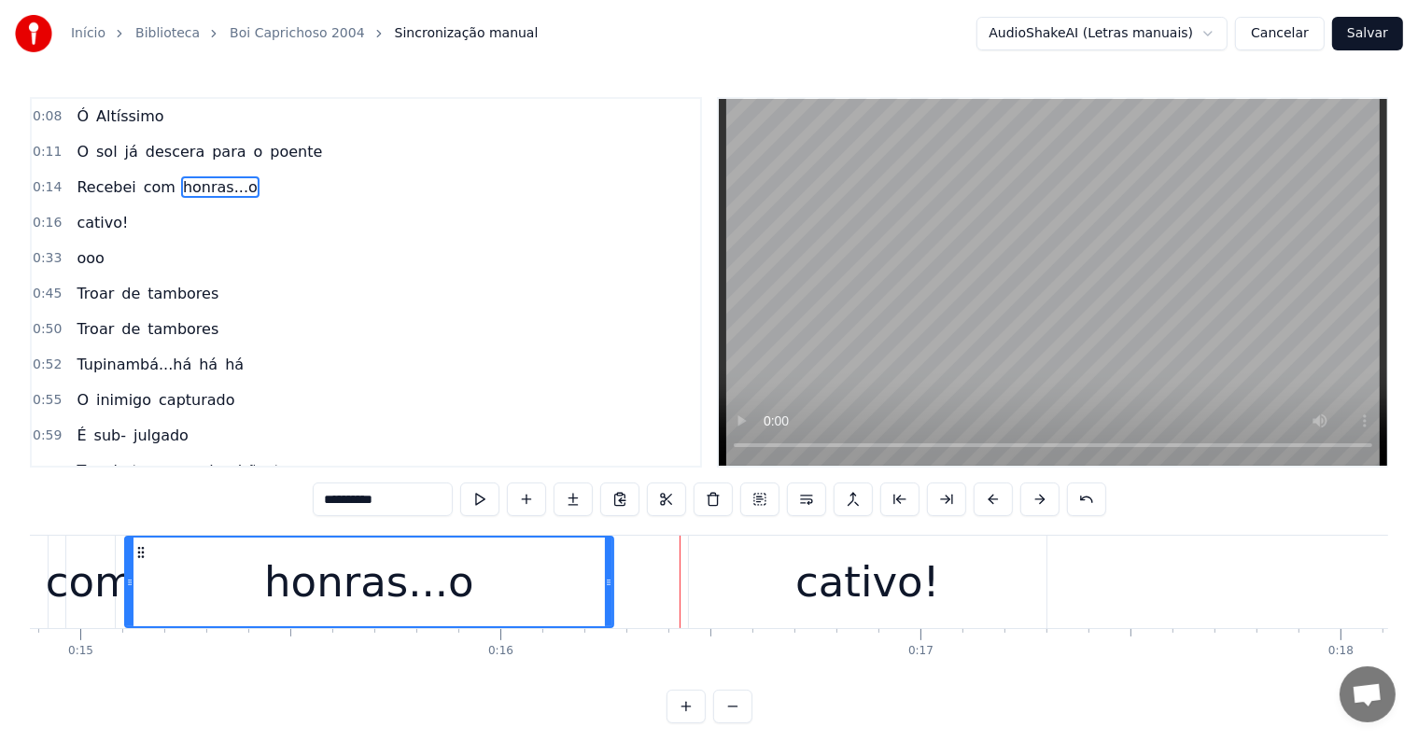
drag, startPoint x: 674, startPoint y: 583, endPoint x: 609, endPoint y: 579, distance: 65.5
click at [609, 579] on icon at bounding box center [608, 582] width 7 height 15
click at [834, 603] on div "cativo!" at bounding box center [867, 582] width 145 height 63
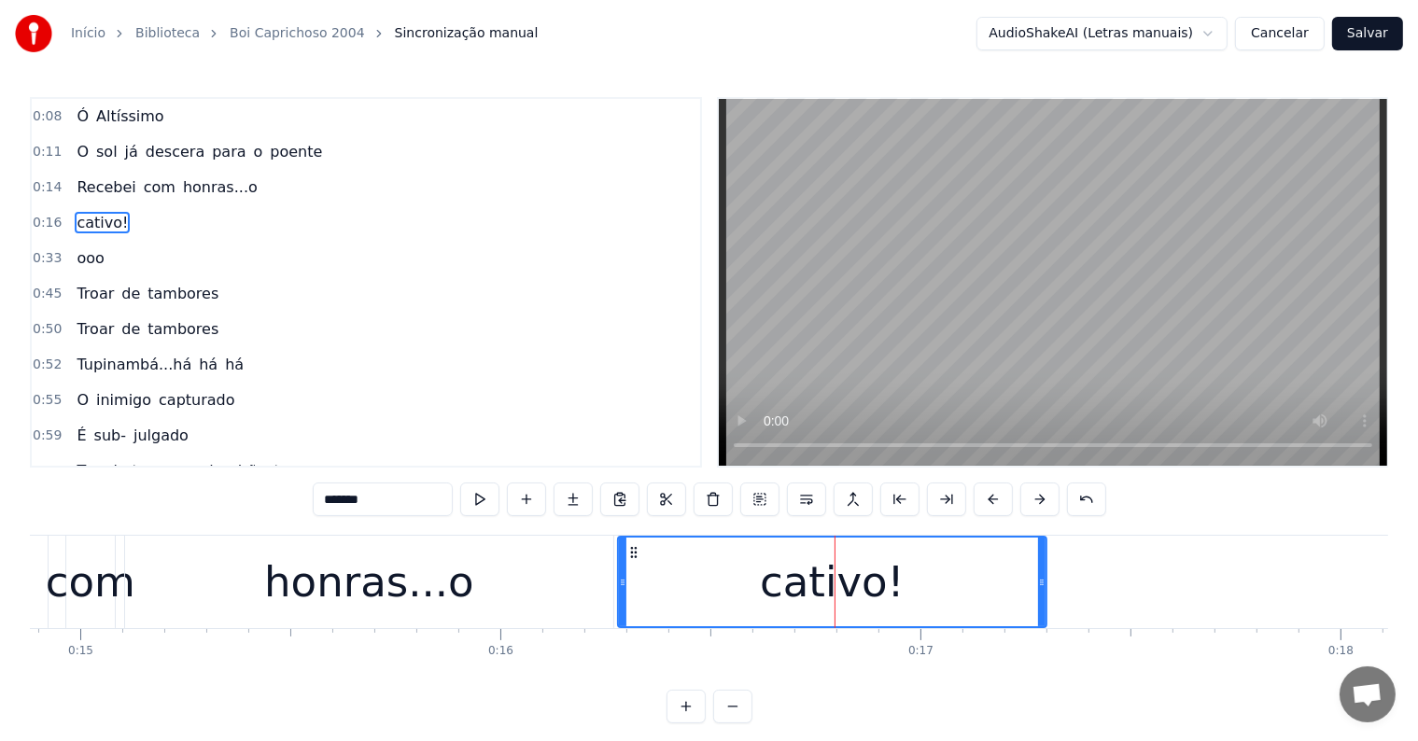
drag, startPoint x: 691, startPoint y: 579, endPoint x: 620, endPoint y: 579, distance: 71.0
click at [620, 579] on icon at bounding box center [622, 582] width 7 height 15
click at [300, 581] on div "honras...o" at bounding box center [369, 582] width 210 height 63
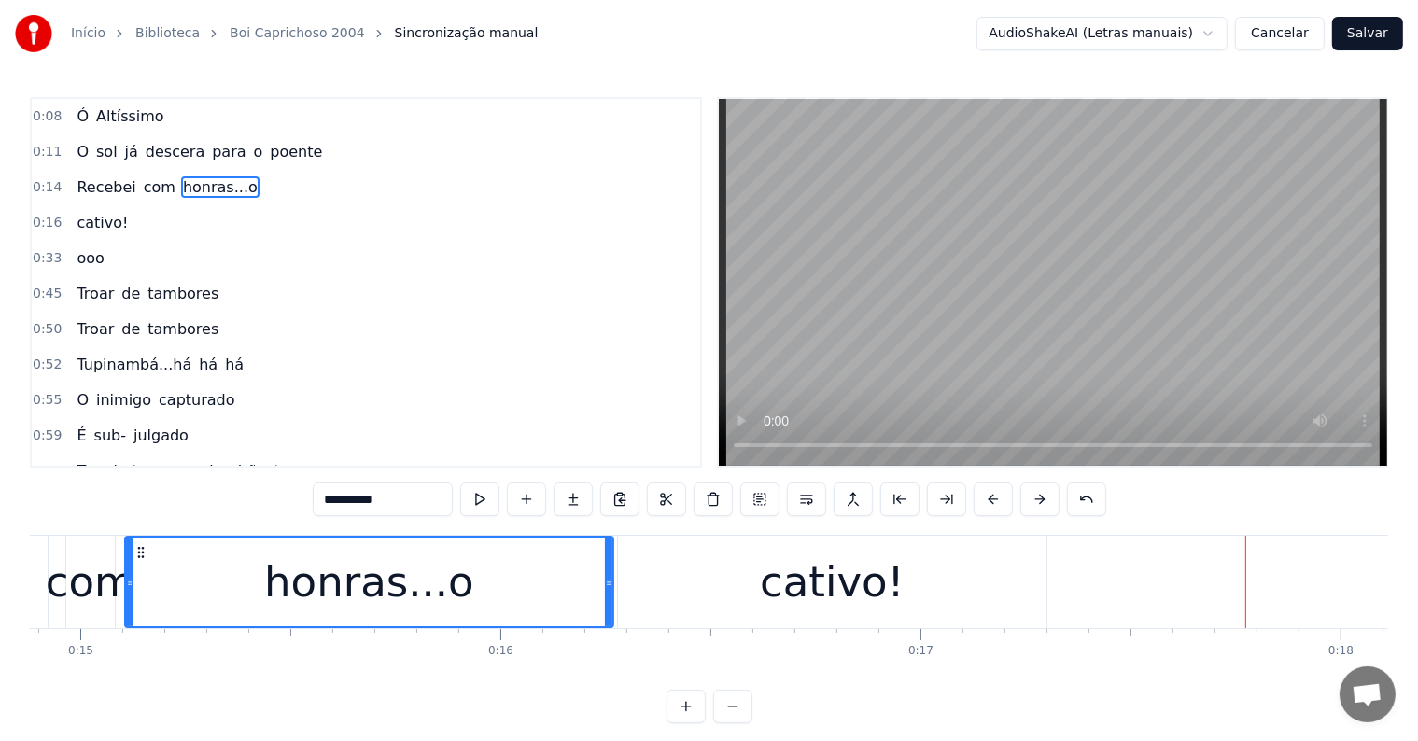
click at [788, 595] on div "cativo!" at bounding box center [832, 582] width 145 height 63
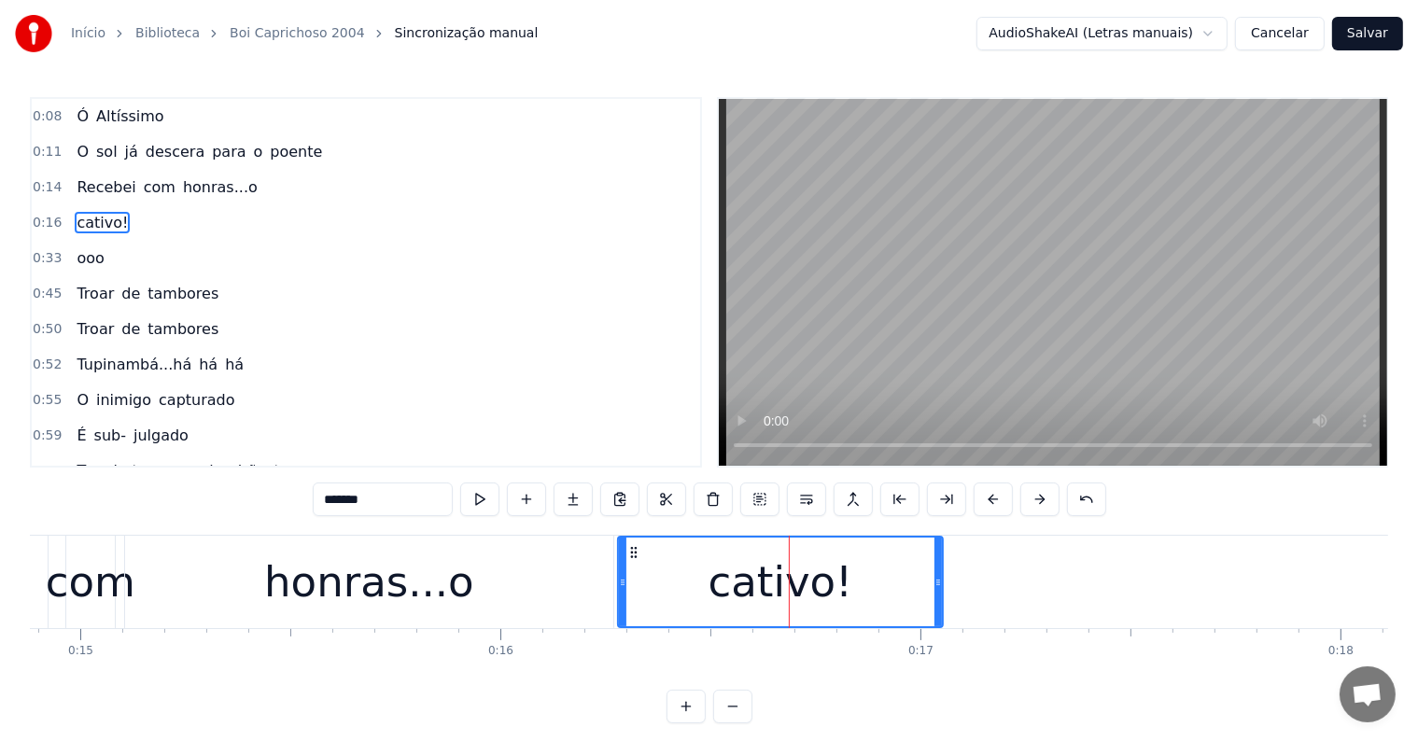
drag, startPoint x: 1041, startPoint y: 580, endPoint x: 937, endPoint y: 581, distance: 103.6
click at [937, 581] on icon at bounding box center [938, 582] width 7 height 15
click at [482, 492] on button at bounding box center [479, 500] width 39 height 34
click at [369, 593] on div "honras...o" at bounding box center [369, 582] width 210 height 63
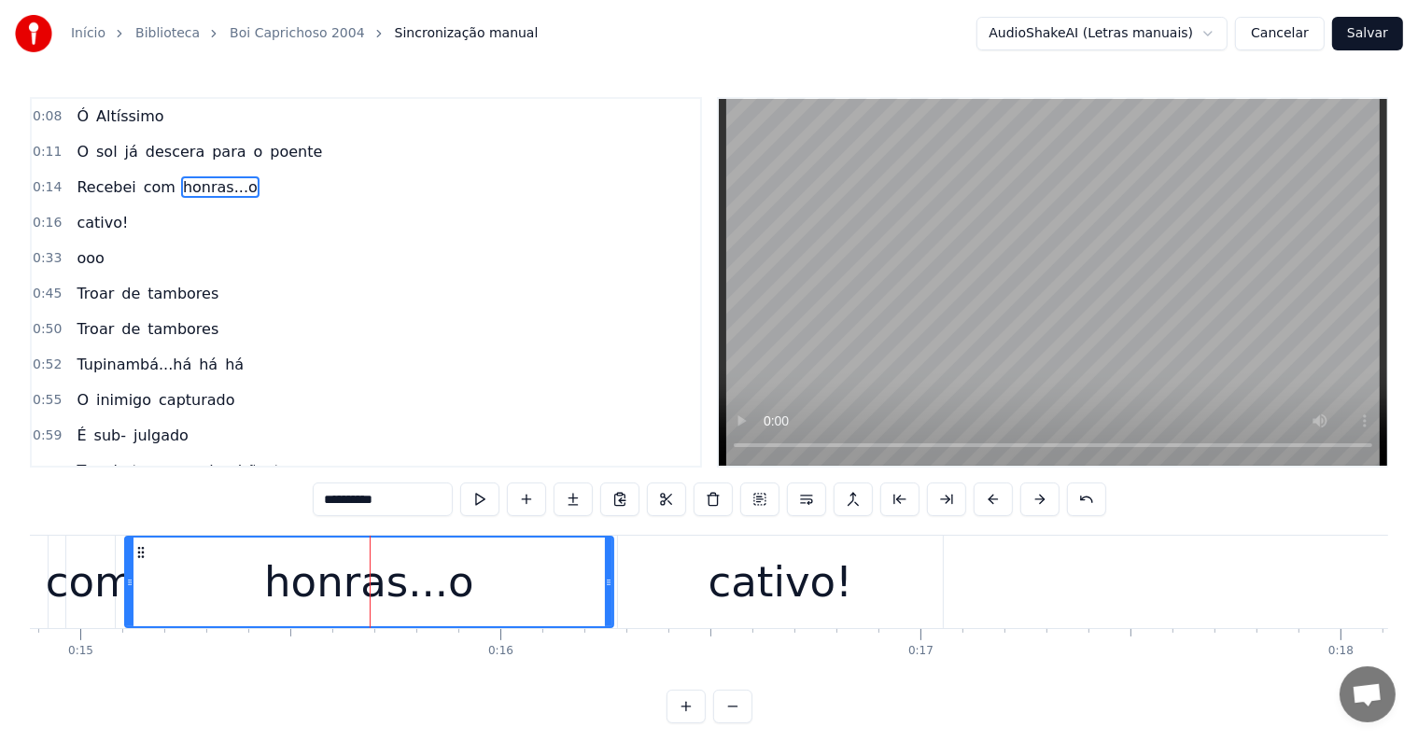
click at [375, 500] on input "**********" at bounding box center [383, 500] width 140 height 34
click at [403, 500] on input "**********" at bounding box center [383, 500] width 140 height 34
click at [86, 587] on div "com" at bounding box center [91, 582] width 90 height 63
type input "***"
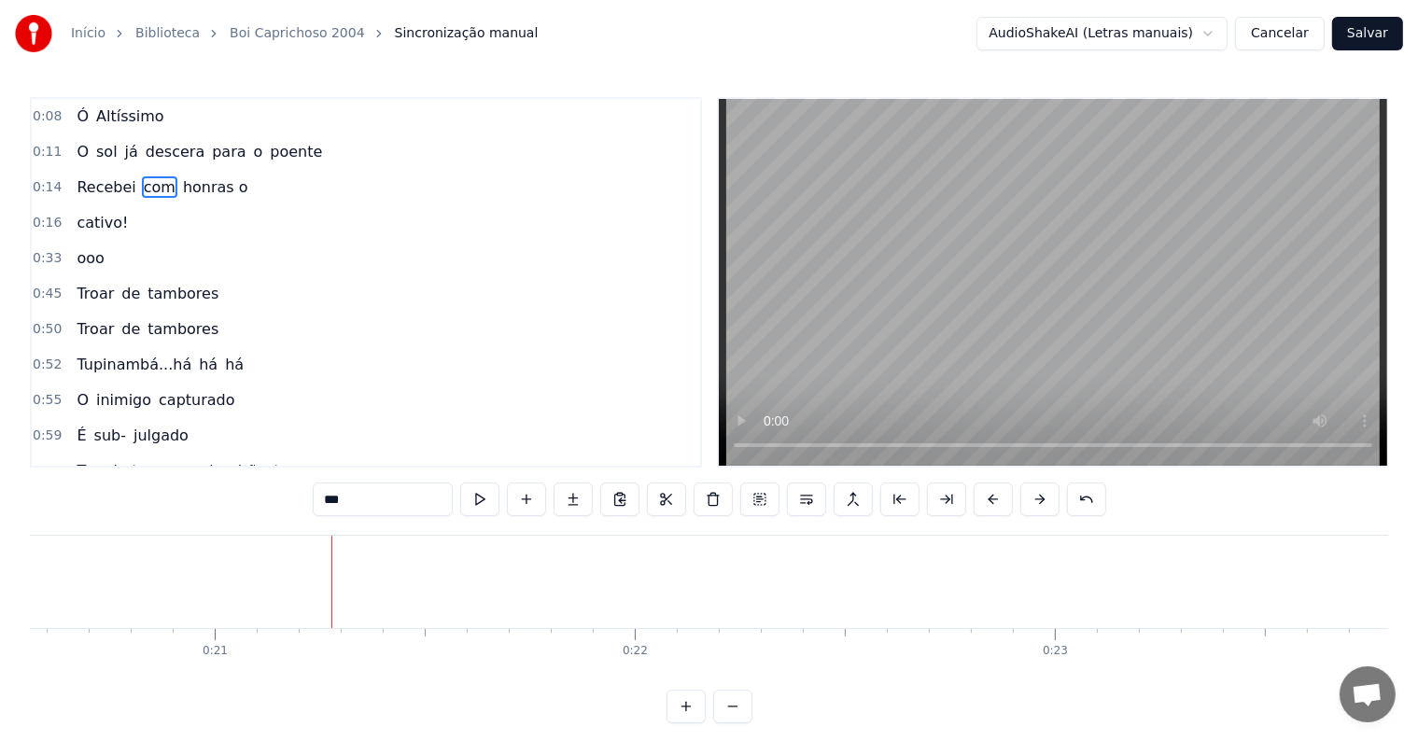
scroll to position [0, 8644]
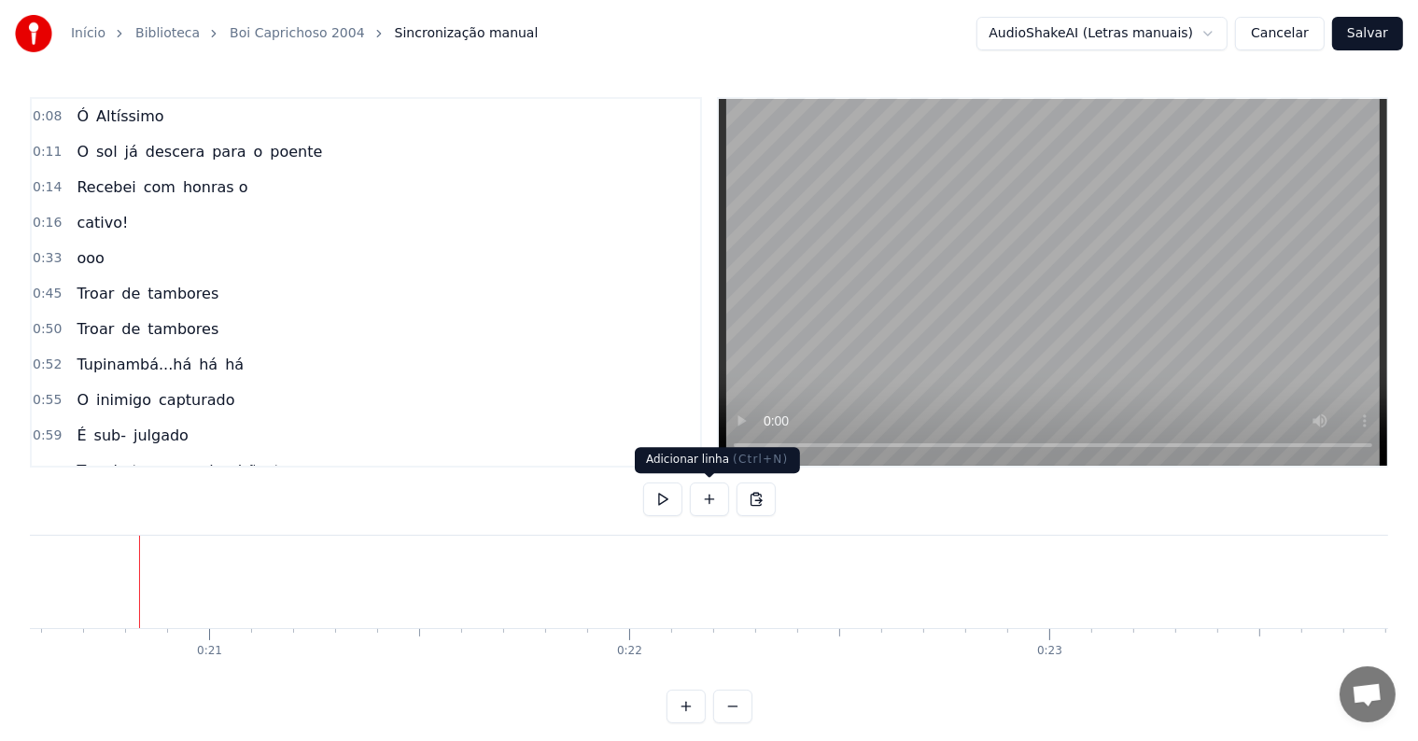
click at [713, 500] on button at bounding box center [709, 500] width 39 height 34
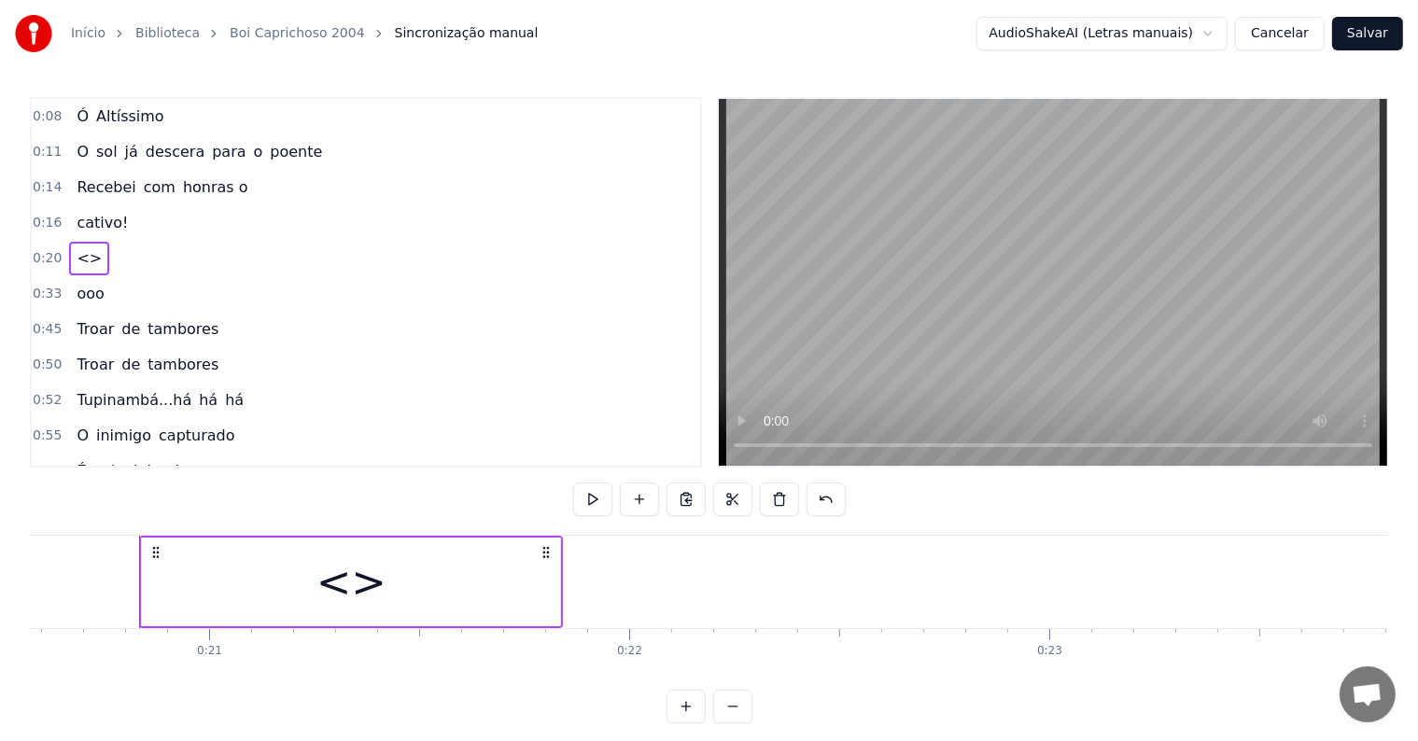
click at [225, 566] on div "<>" at bounding box center [351, 582] width 418 height 89
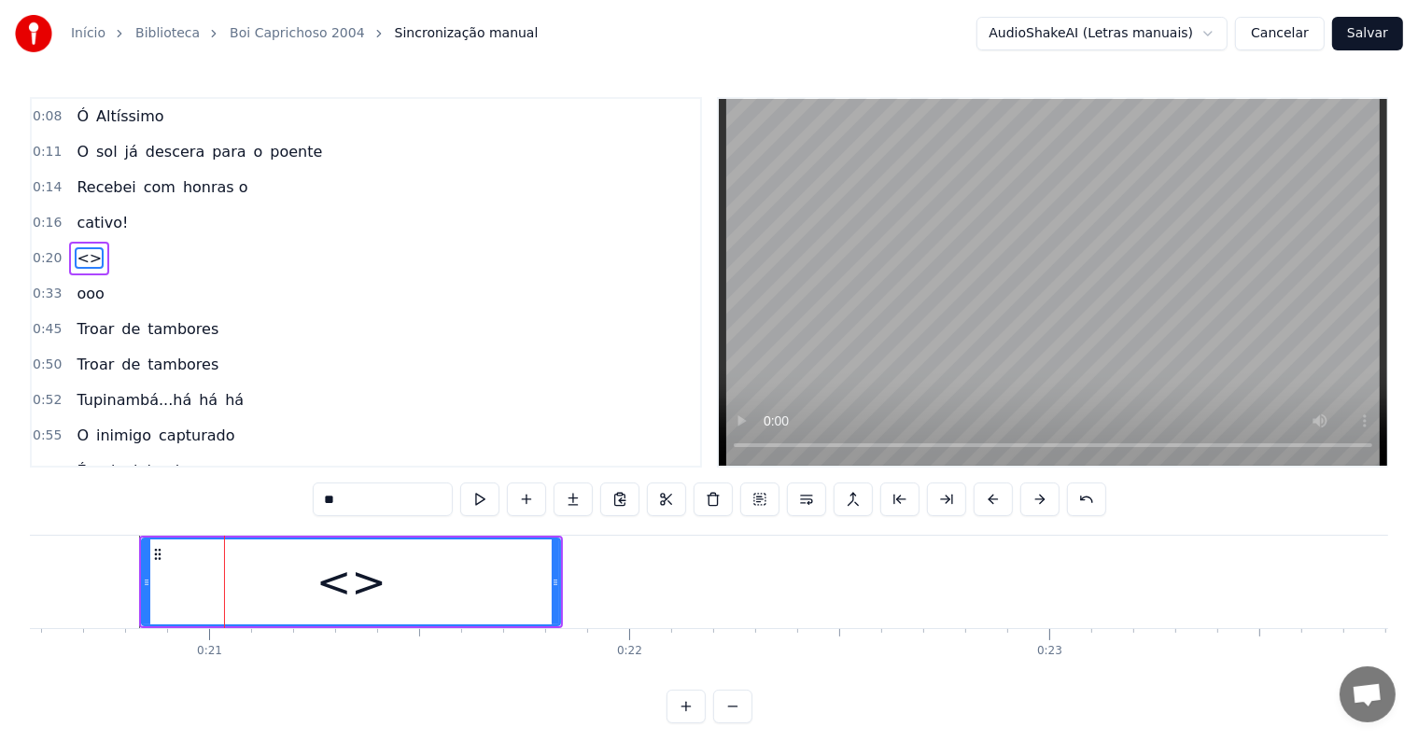
drag, startPoint x: 429, startPoint y: 500, endPoint x: 164, endPoint y: 460, distance: 268.2
click at [164, 460] on div "0:08 Ó Altíssimo 0:11 O sol já descera para o poente 0:14 Recebei com honras o …" at bounding box center [709, 410] width 1359 height 626
paste input "**********"
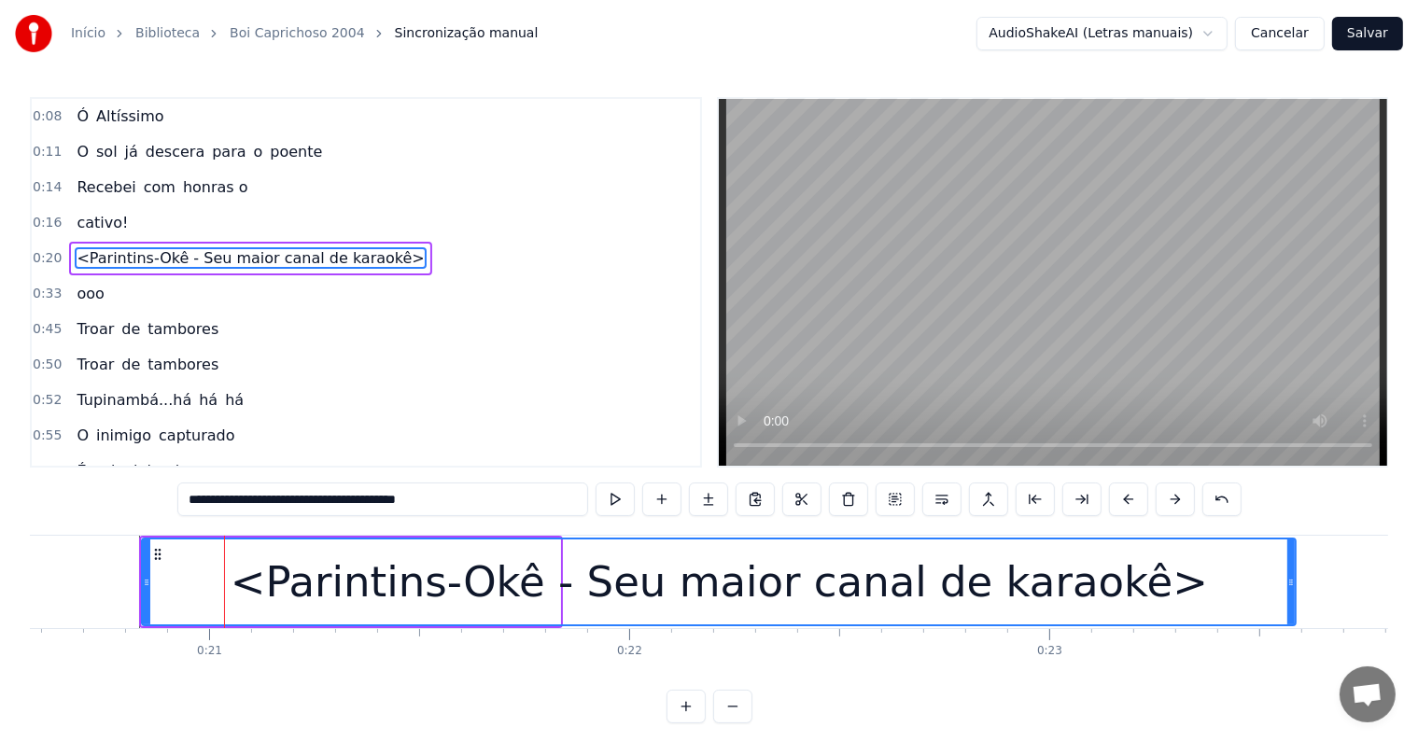
drag, startPoint x: 553, startPoint y: 581, endPoint x: 1288, endPoint y: 622, distance: 736.9
click at [1288, 622] on div at bounding box center [1291, 582] width 7 height 85
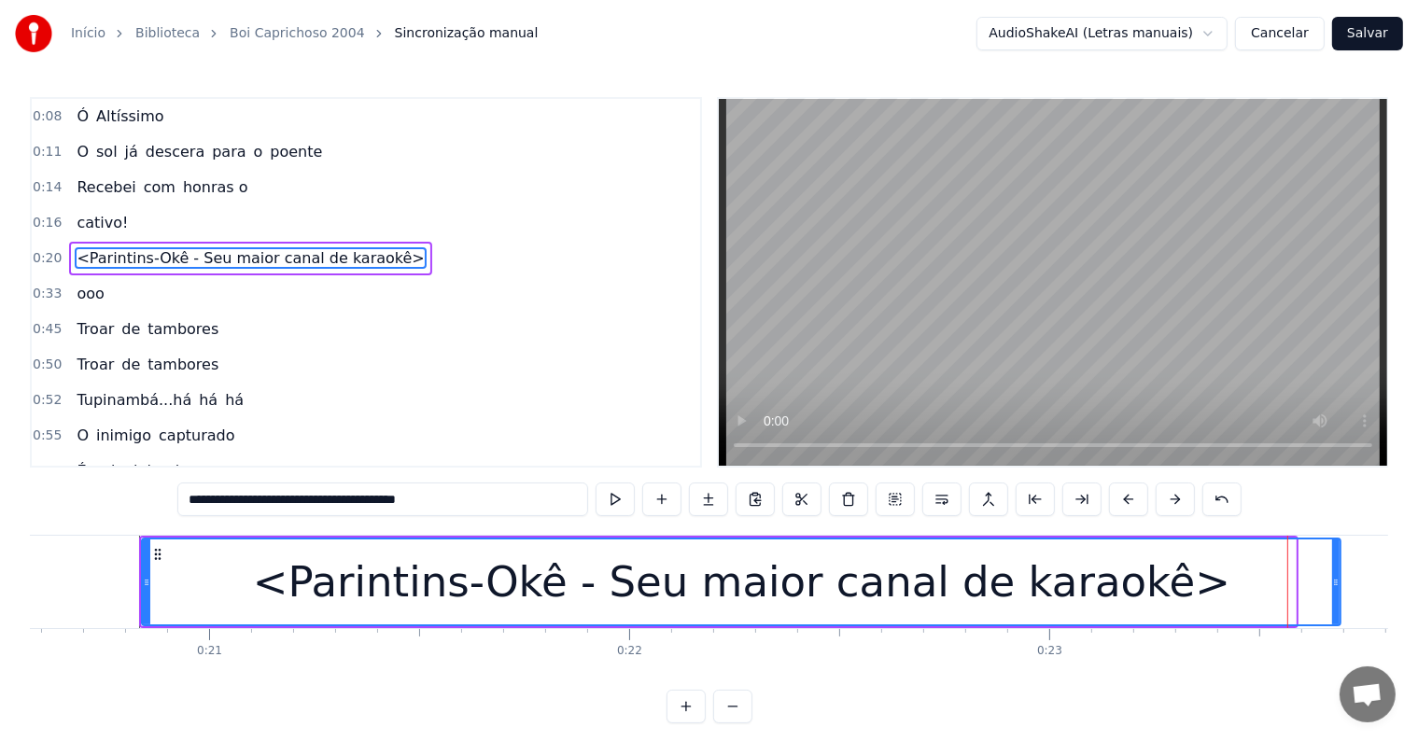
drag, startPoint x: 1291, startPoint y: 579, endPoint x: 1337, endPoint y: 575, distance: 45.9
click at [1337, 575] on icon at bounding box center [1335, 582] width 7 height 15
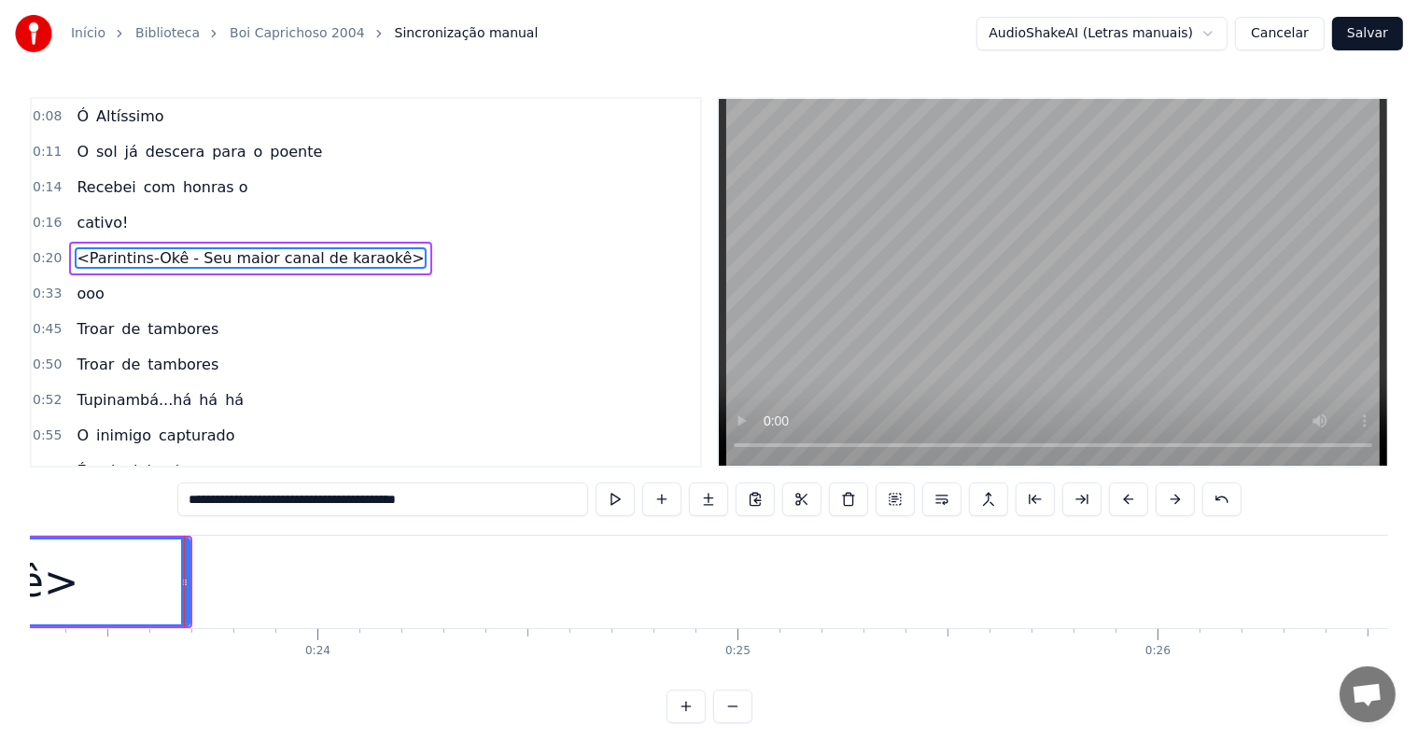
scroll to position [0, 9856]
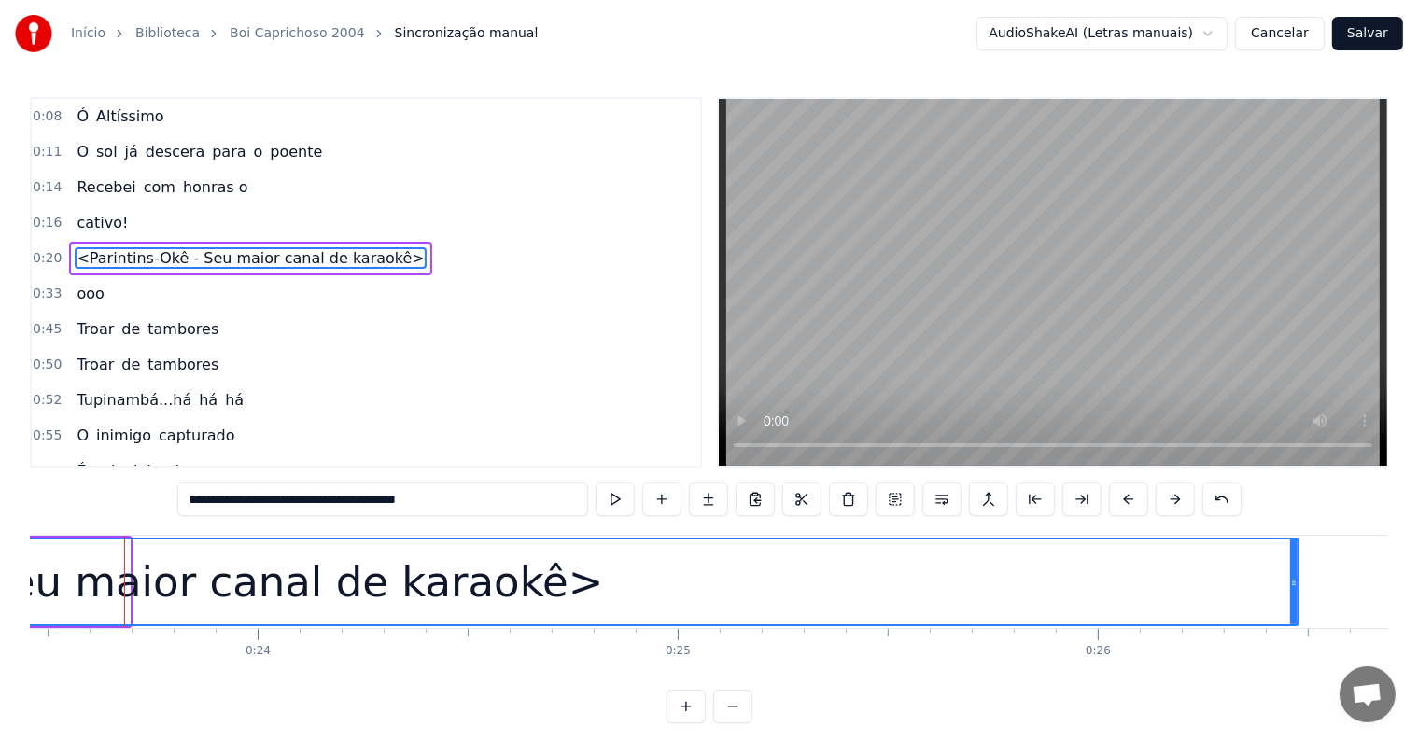
drag, startPoint x: 127, startPoint y: 580, endPoint x: 1296, endPoint y: 573, distance: 1169.0
click at [1296, 573] on div at bounding box center [1293, 582] width 7 height 85
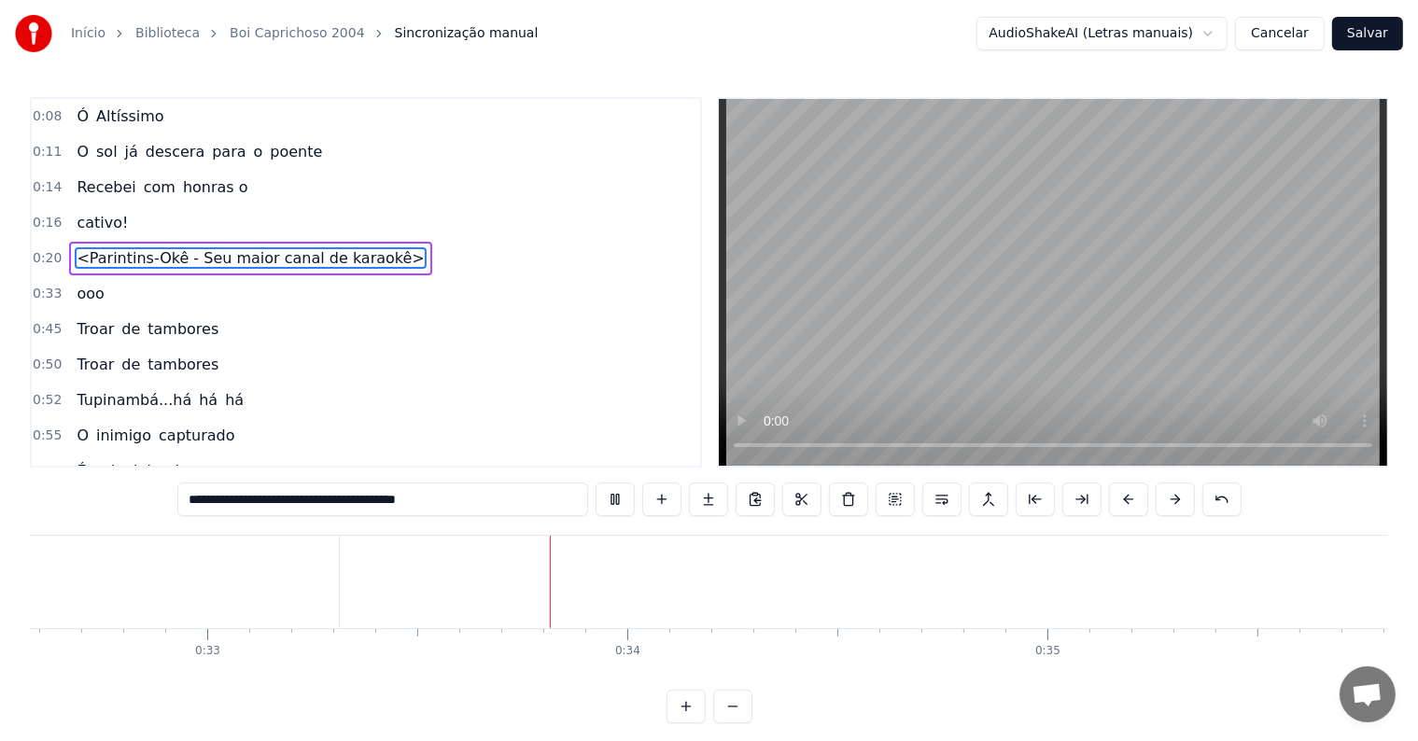
scroll to position [0, 13742]
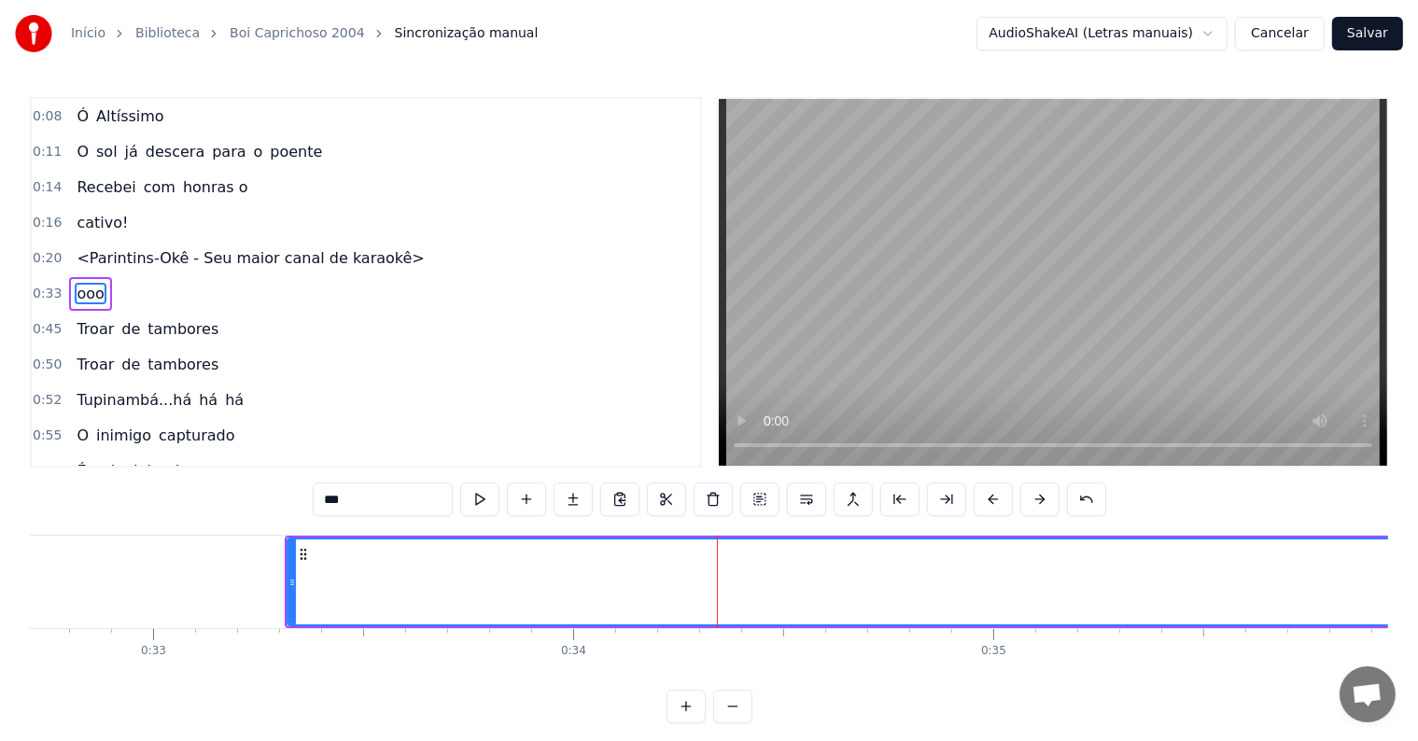
scroll to position [5, 0]
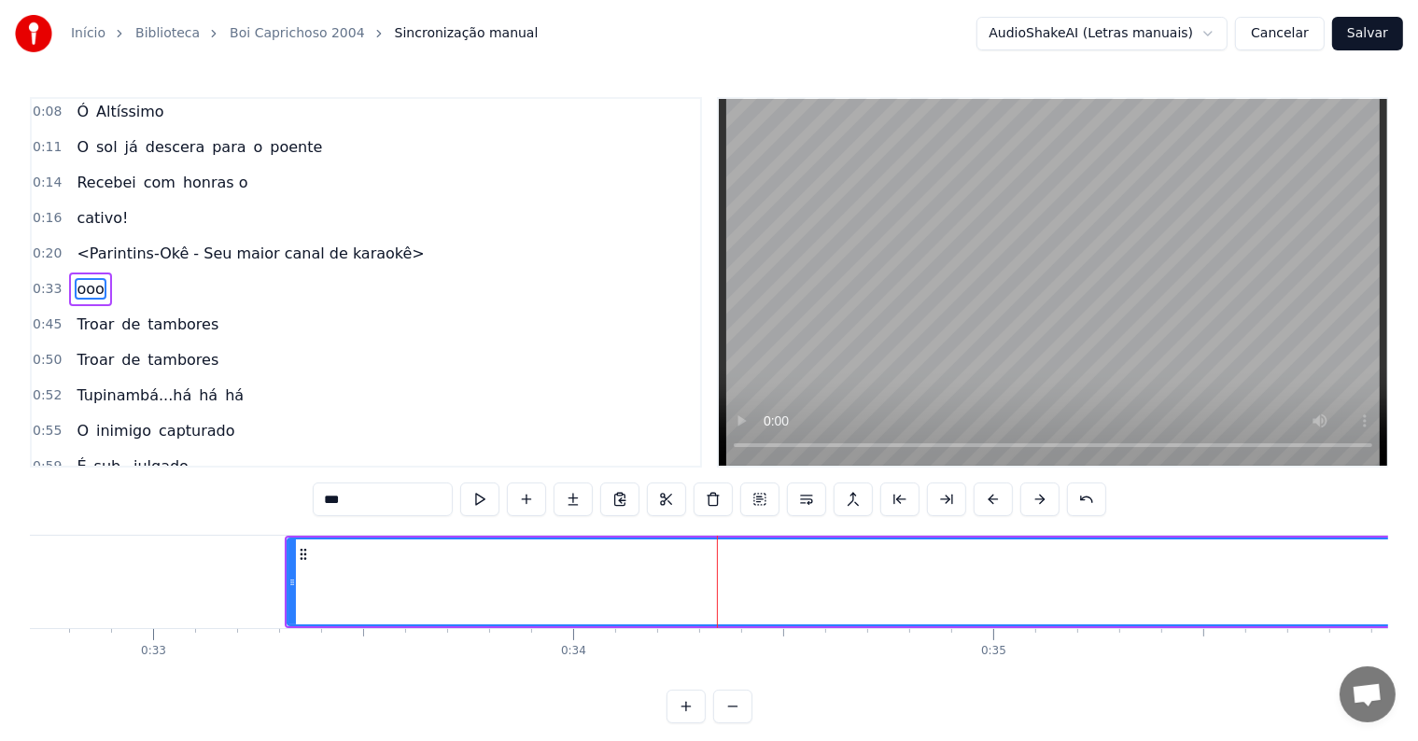
type input "*****"
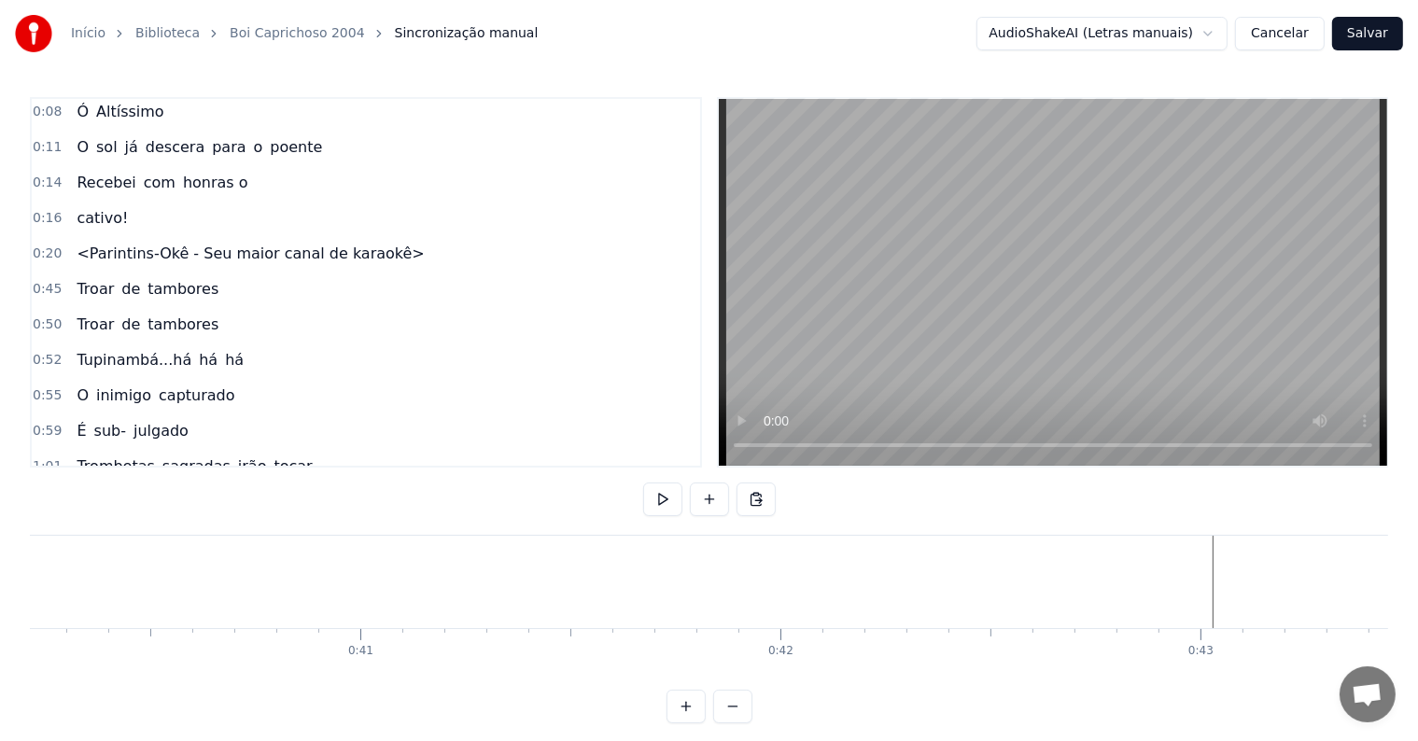
scroll to position [0, 16873]
click at [86, 213] on span "cativo!" at bounding box center [102, 217] width 55 height 21
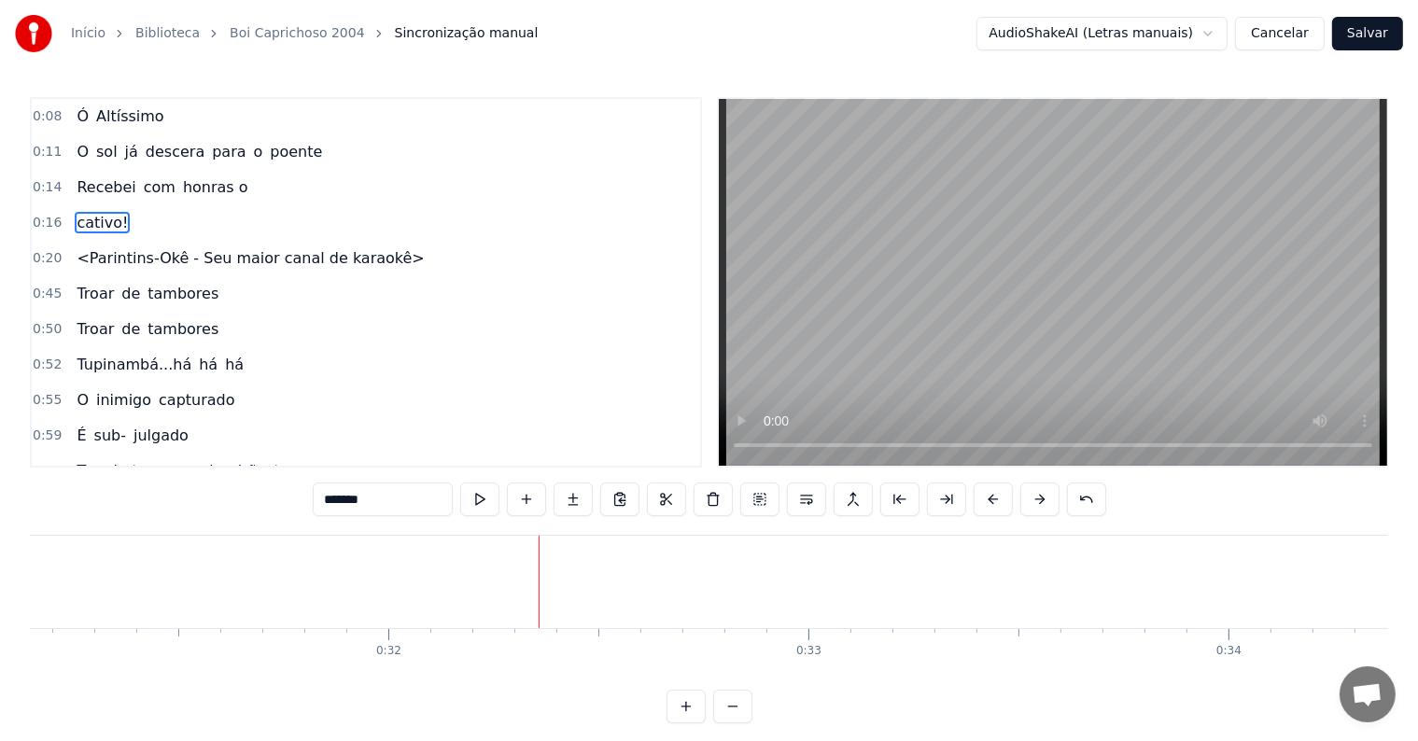
scroll to position [0, 13223]
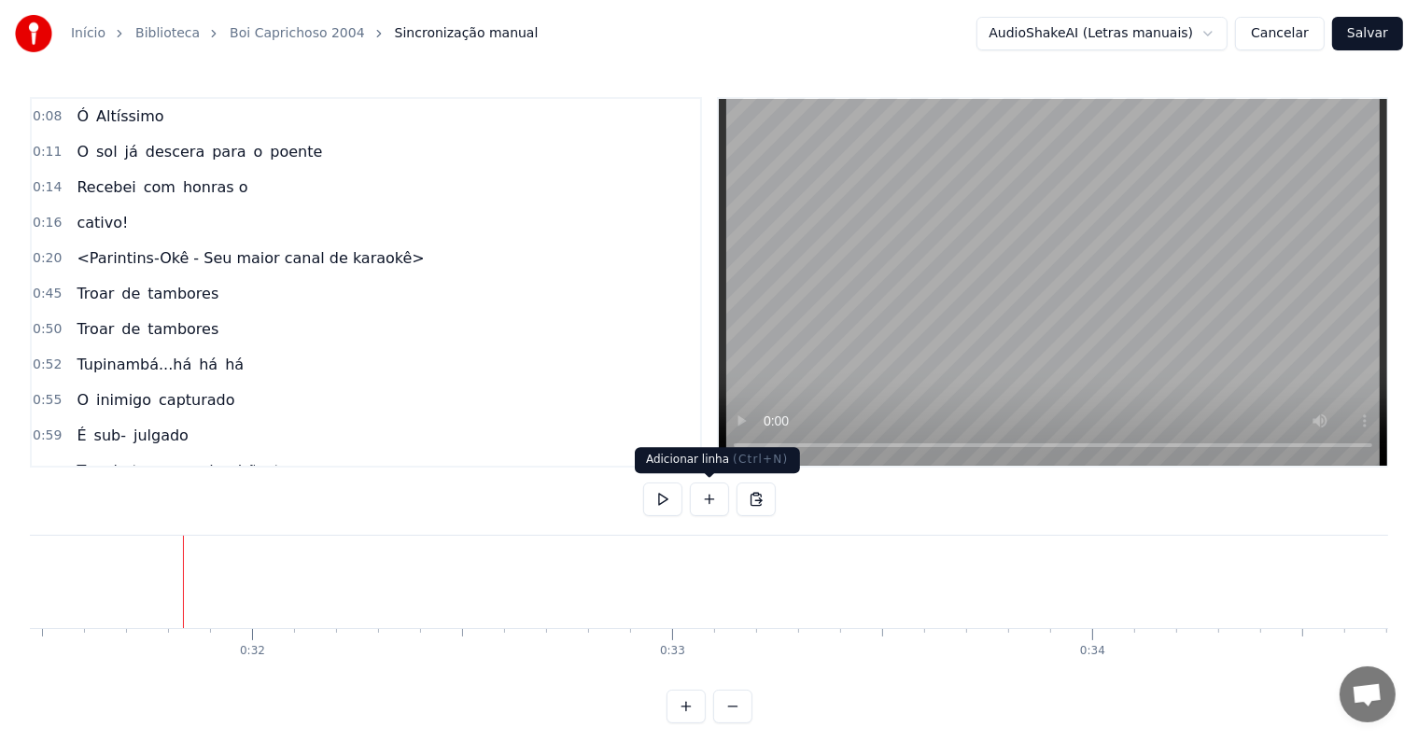
click at [713, 500] on button at bounding box center [709, 500] width 39 height 34
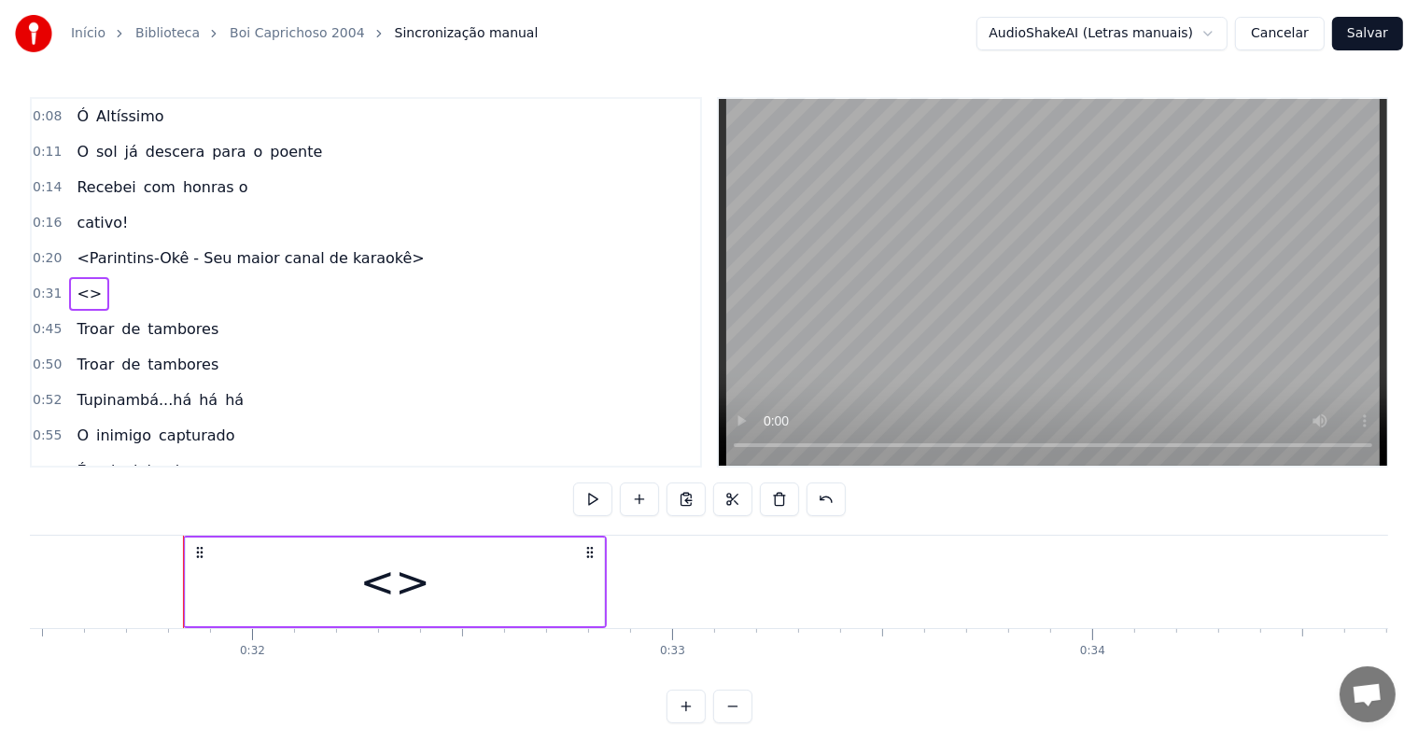
click at [472, 594] on div "<>" at bounding box center [395, 582] width 418 height 89
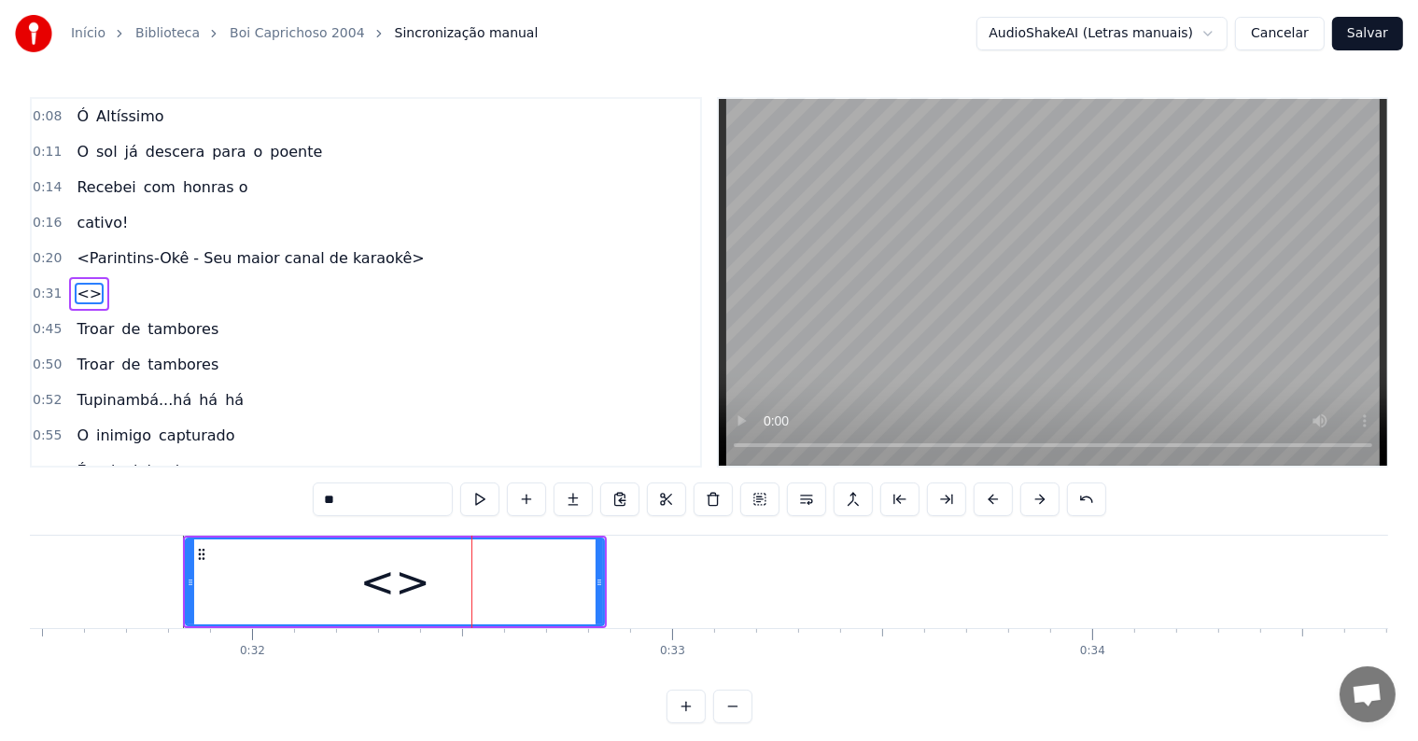
scroll to position [5, 0]
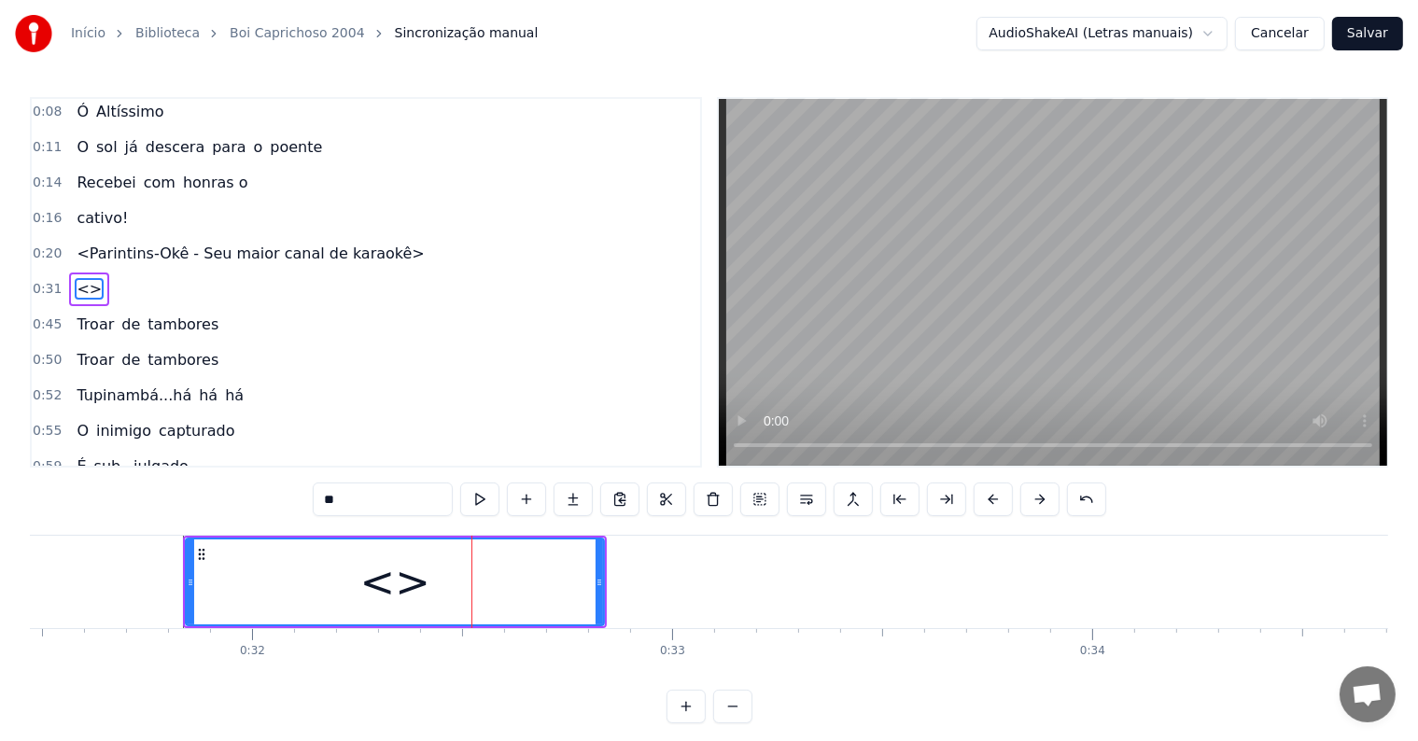
drag, startPoint x: 395, startPoint y: 500, endPoint x: 108, endPoint y: 443, distance: 292.2
click at [108, 443] on div "0:08 Ó Altíssimo 0:11 O sol já descera para o poente 0:14 Recebei com honras o …" at bounding box center [709, 410] width 1359 height 626
paste input "**********"
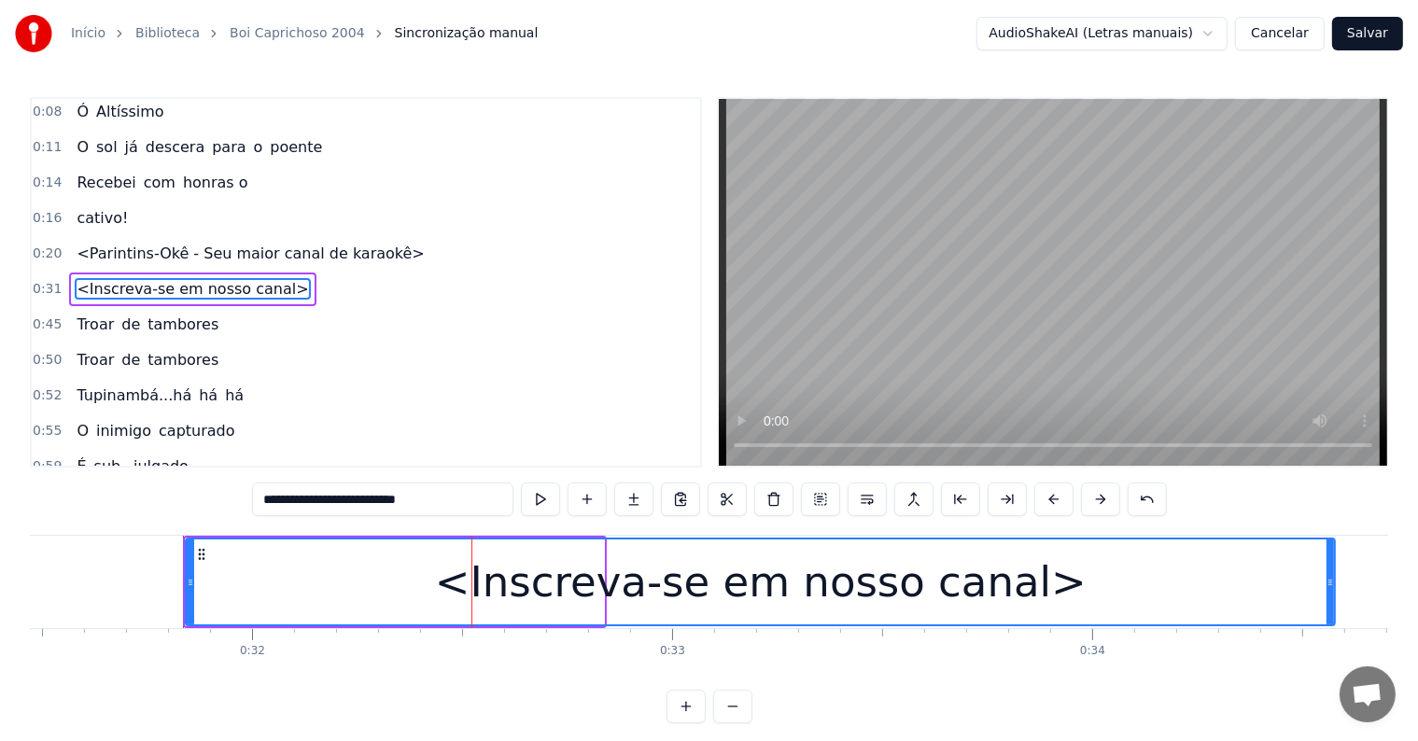
drag, startPoint x: 601, startPoint y: 583, endPoint x: 1332, endPoint y: 603, distance: 731.4
click at [1332, 603] on div at bounding box center [1330, 582] width 7 height 85
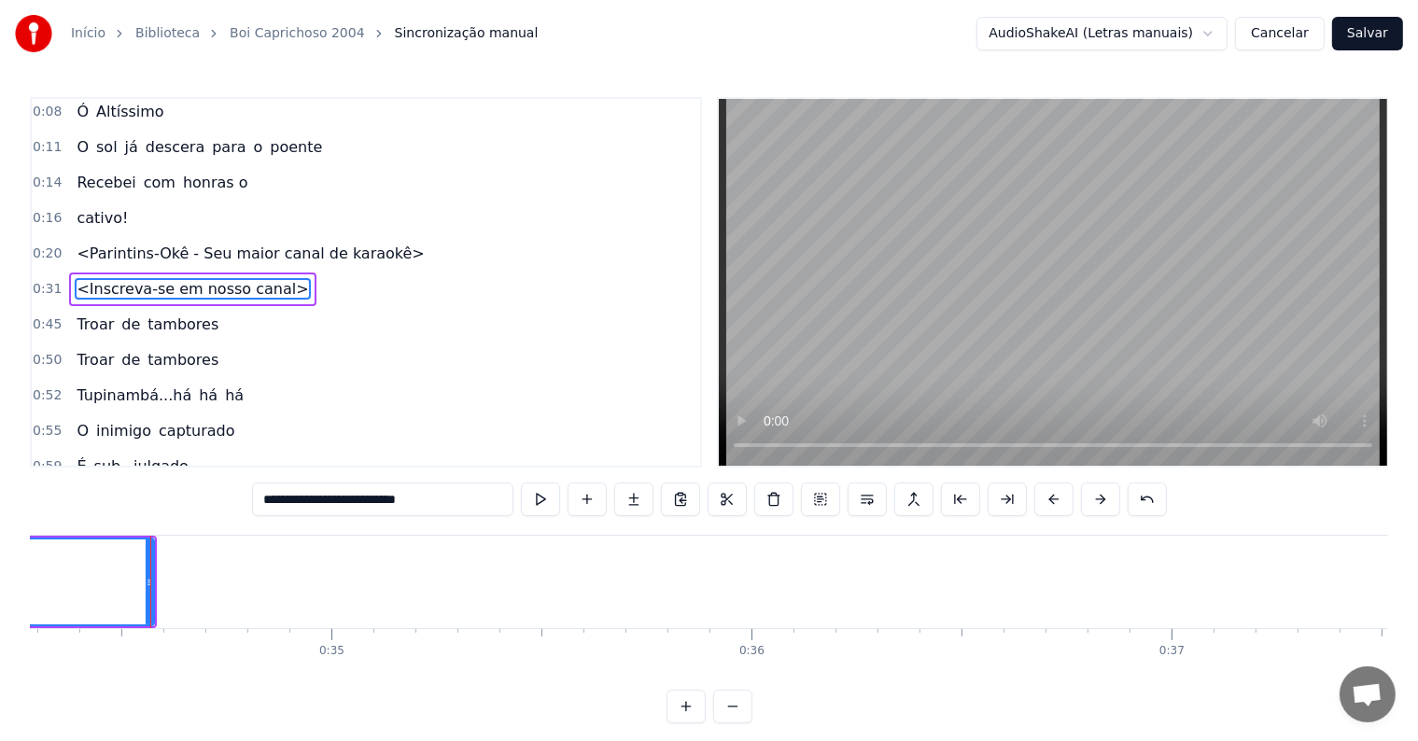
scroll to position [0, 14430]
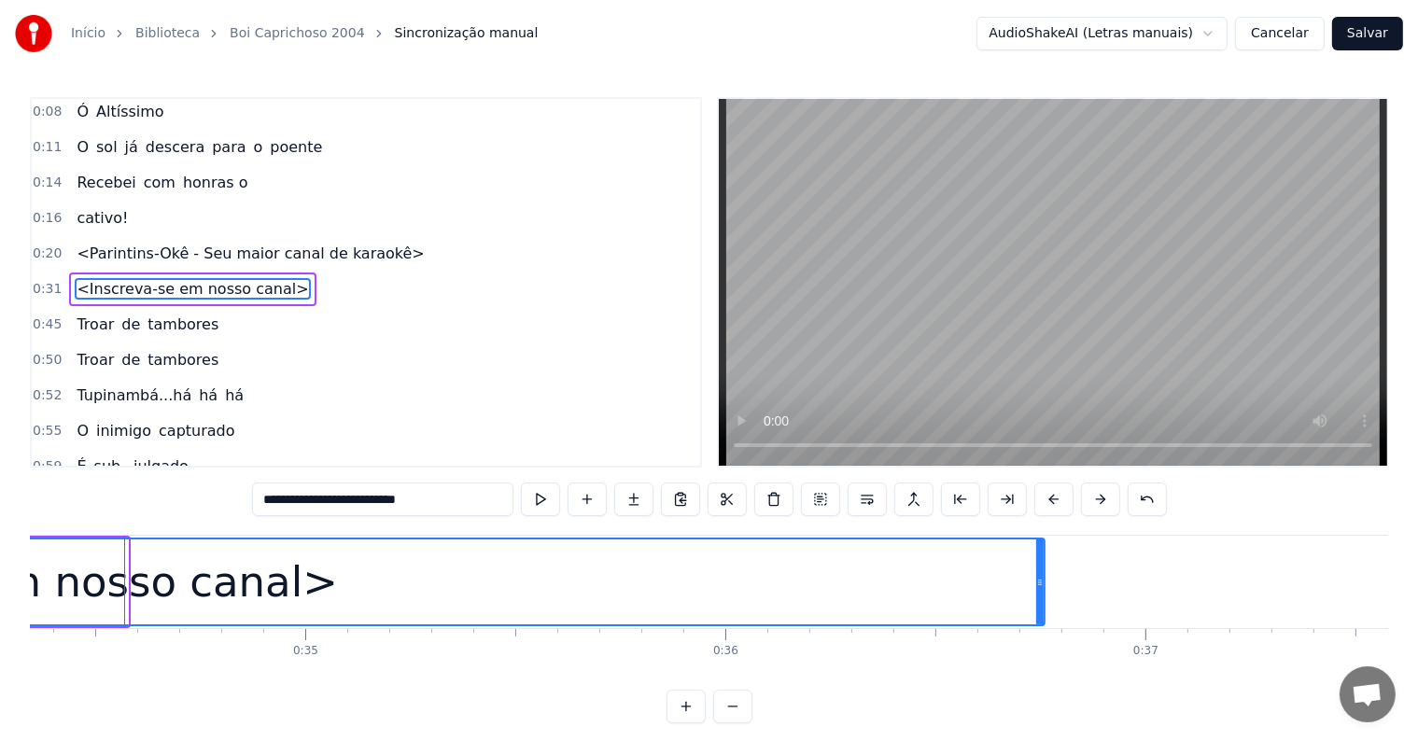
drag, startPoint x: 121, startPoint y: 582, endPoint x: 1038, endPoint y: 588, distance: 916.9
click at [1038, 588] on icon at bounding box center [1039, 582] width 7 height 15
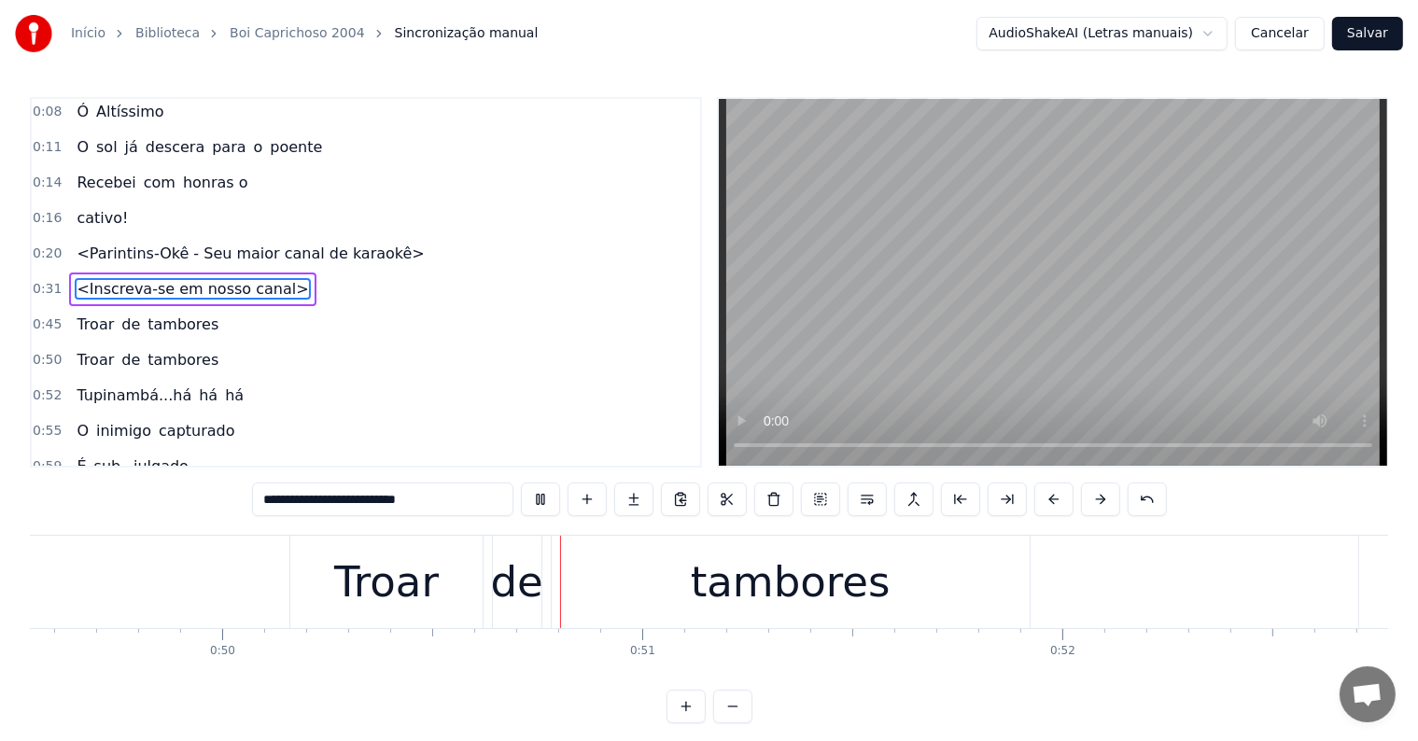
scroll to position [0, 20898]
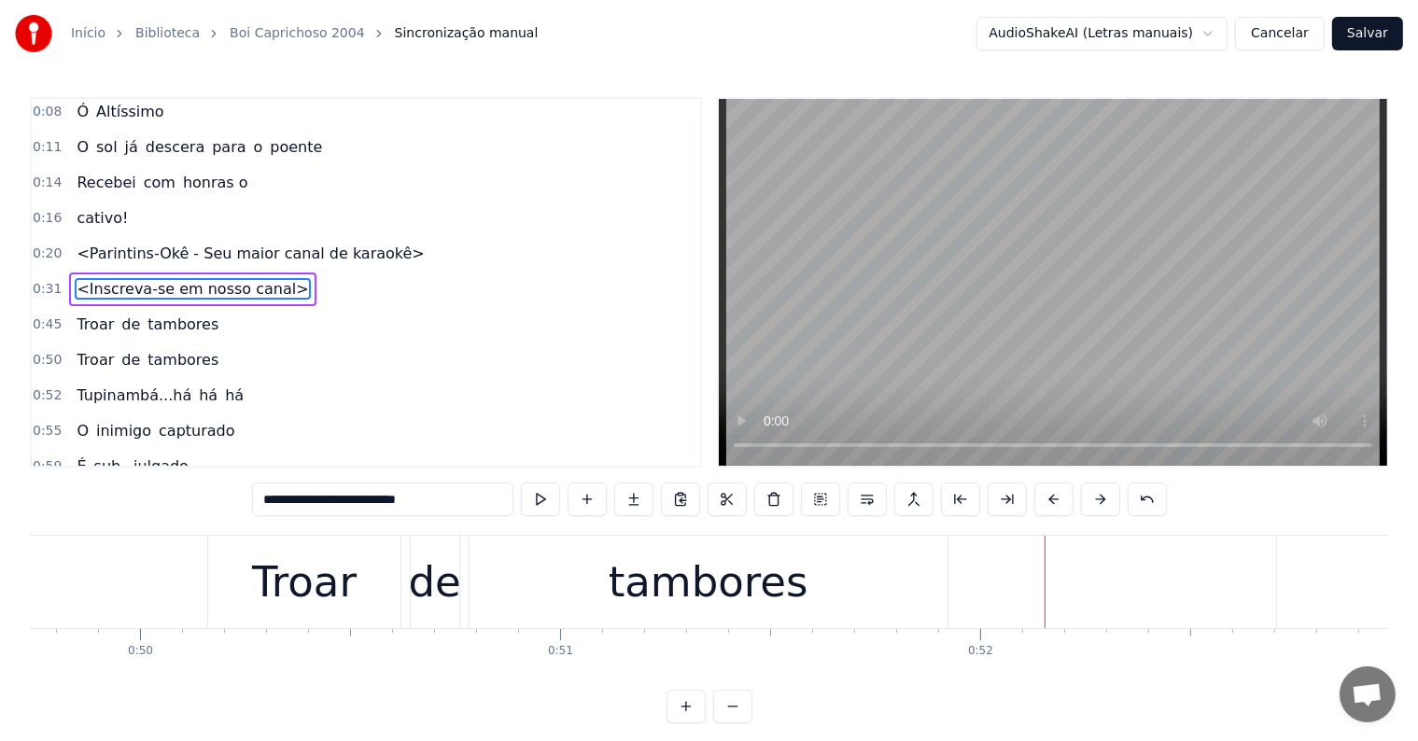
click at [253, 598] on div "Troar" at bounding box center [303, 582] width 191 height 92
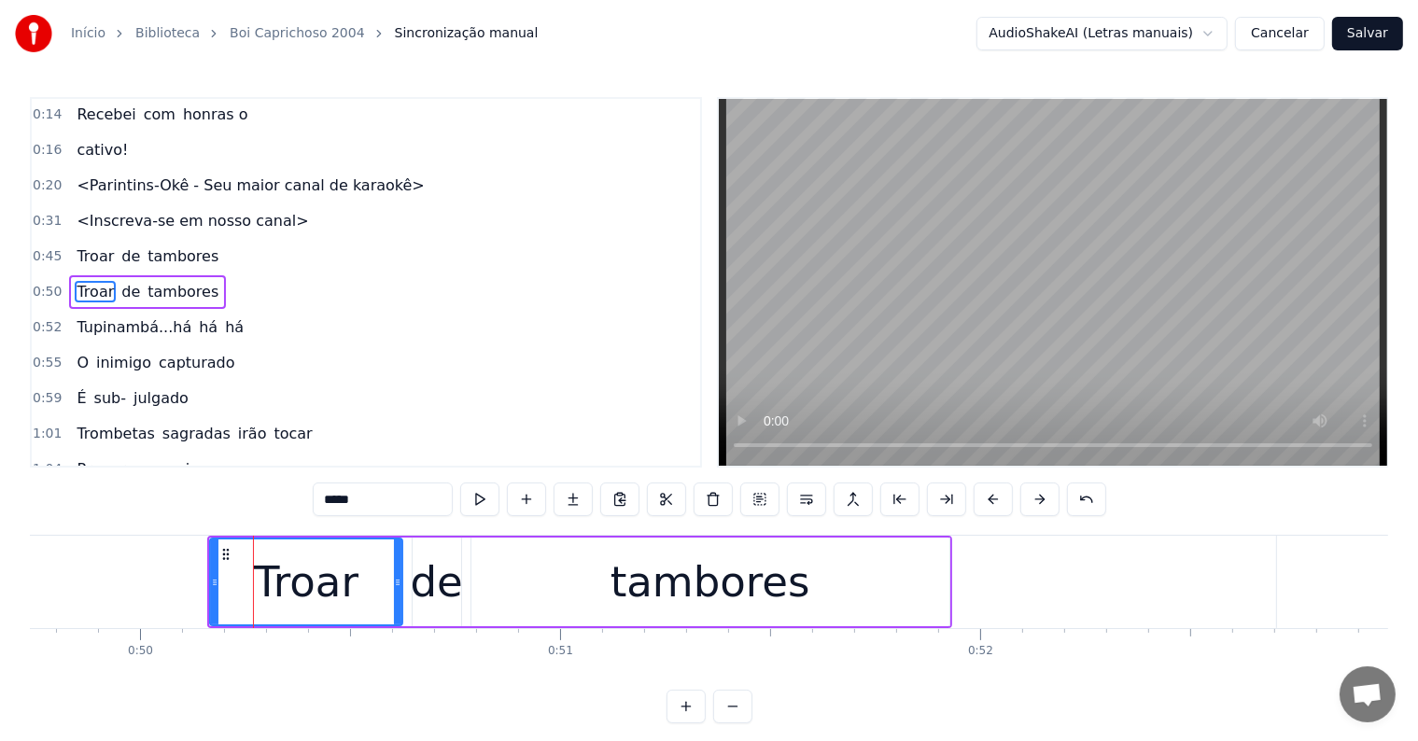
scroll to position [74, 0]
drag, startPoint x: 212, startPoint y: 580, endPoint x: 175, endPoint y: 577, distance: 37.5
click at [175, 577] on icon at bounding box center [177, 582] width 7 height 15
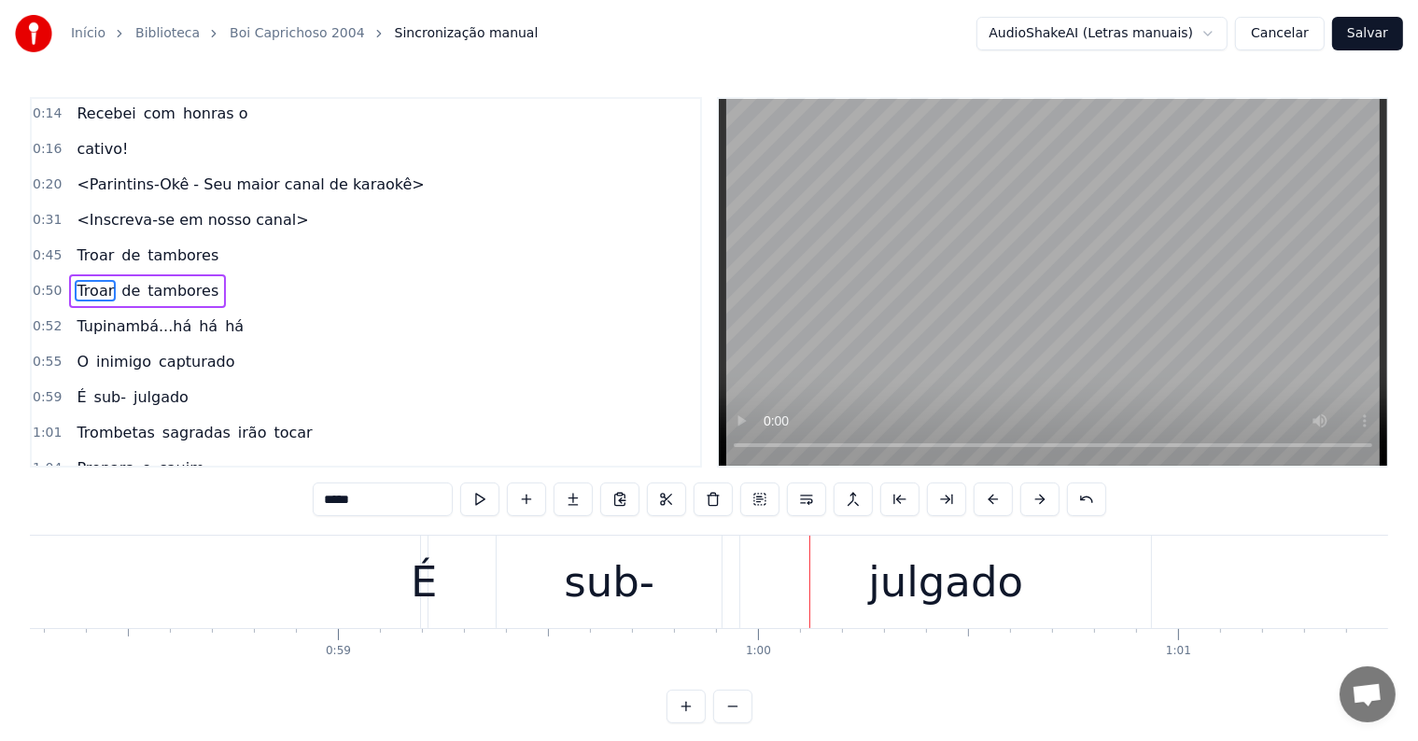
scroll to position [0, 24447]
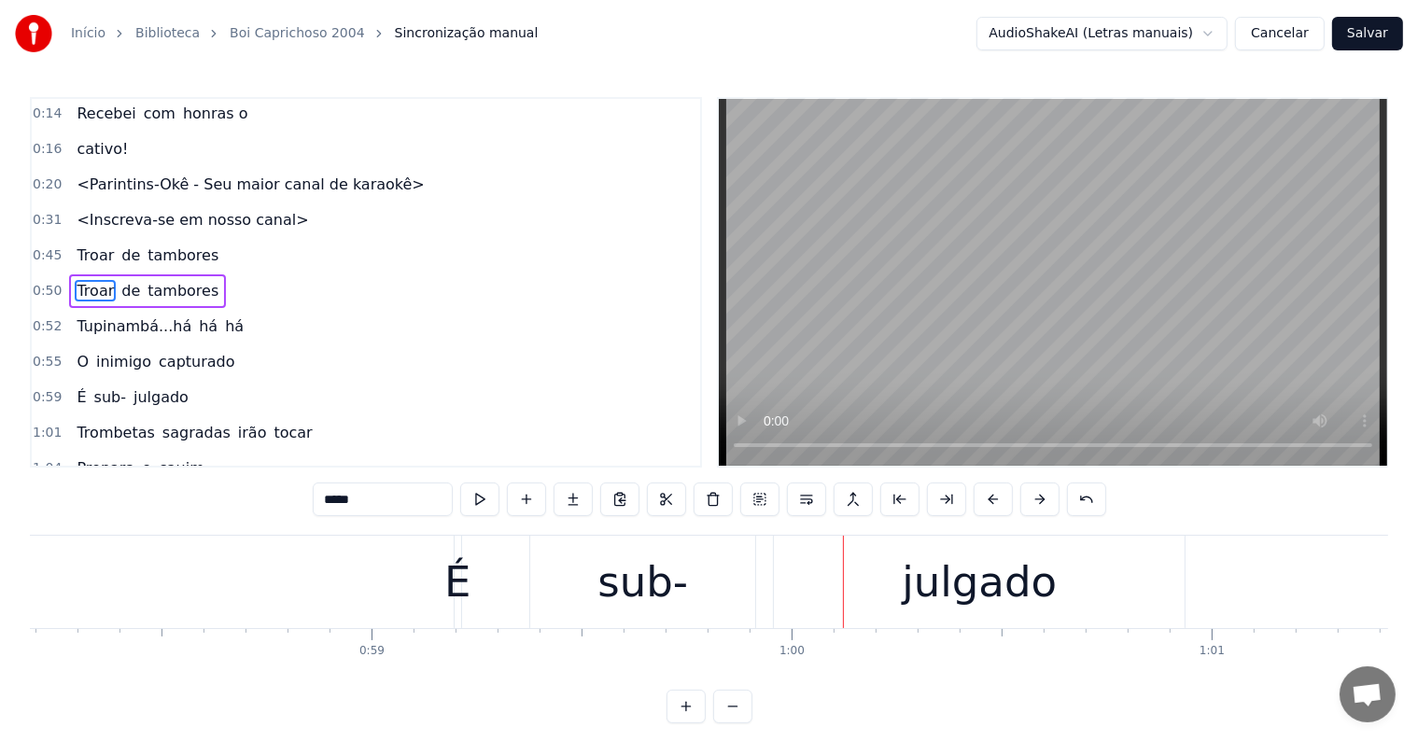
click at [456, 587] on div "É" at bounding box center [457, 582] width 26 height 63
type input "*"
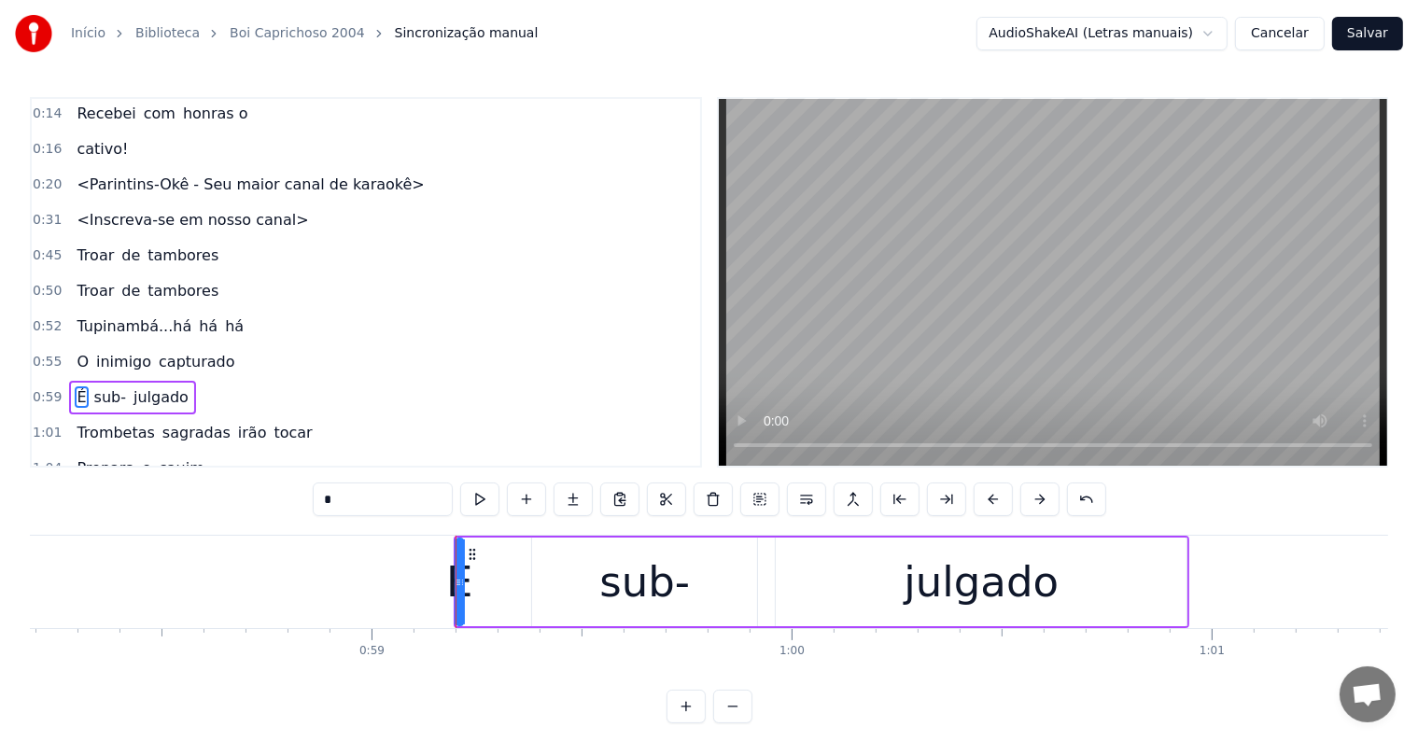
scroll to position [176, 0]
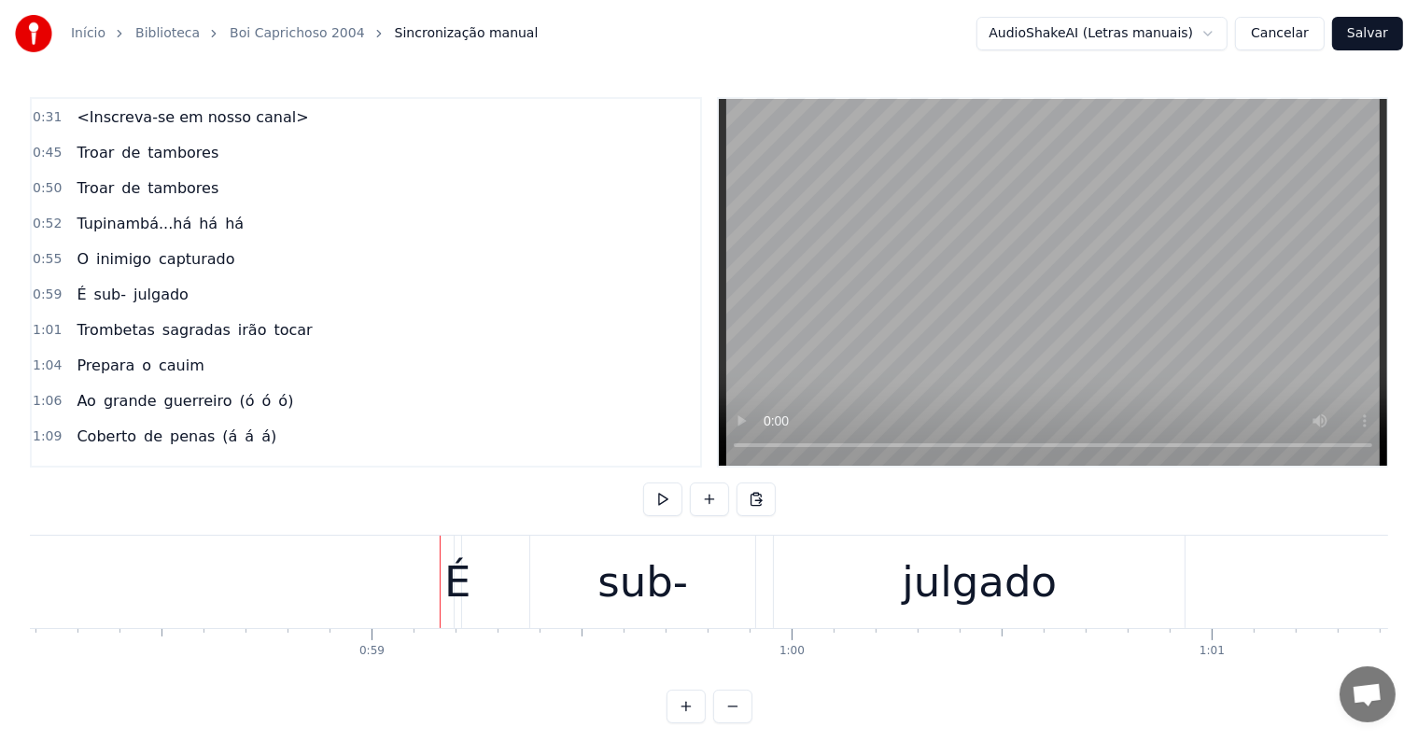
click at [456, 582] on div "É" at bounding box center [457, 582] width 26 height 63
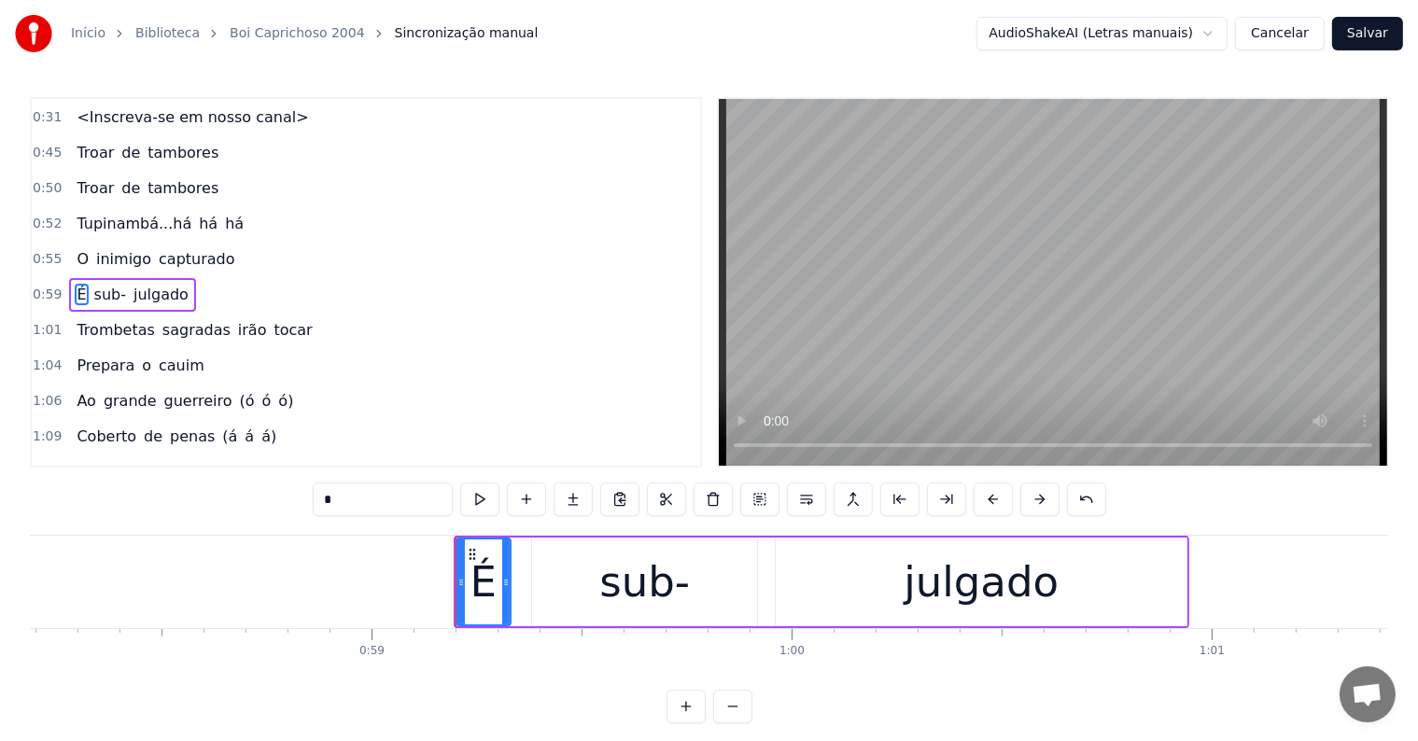
drag, startPoint x: 458, startPoint y: 583, endPoint x: 506, endPoint y: 576, distance: 48.1
click at [506, 576] on icon at bounding box center [505, 582] width 7 height 15
drag, startPoint x: 458, startPoint y: 580, endPoint x: 403, endPoint y: 580, distance: 55.1
click at [403, 580] on icon at bounding box center [405, 582] width 7 height 15
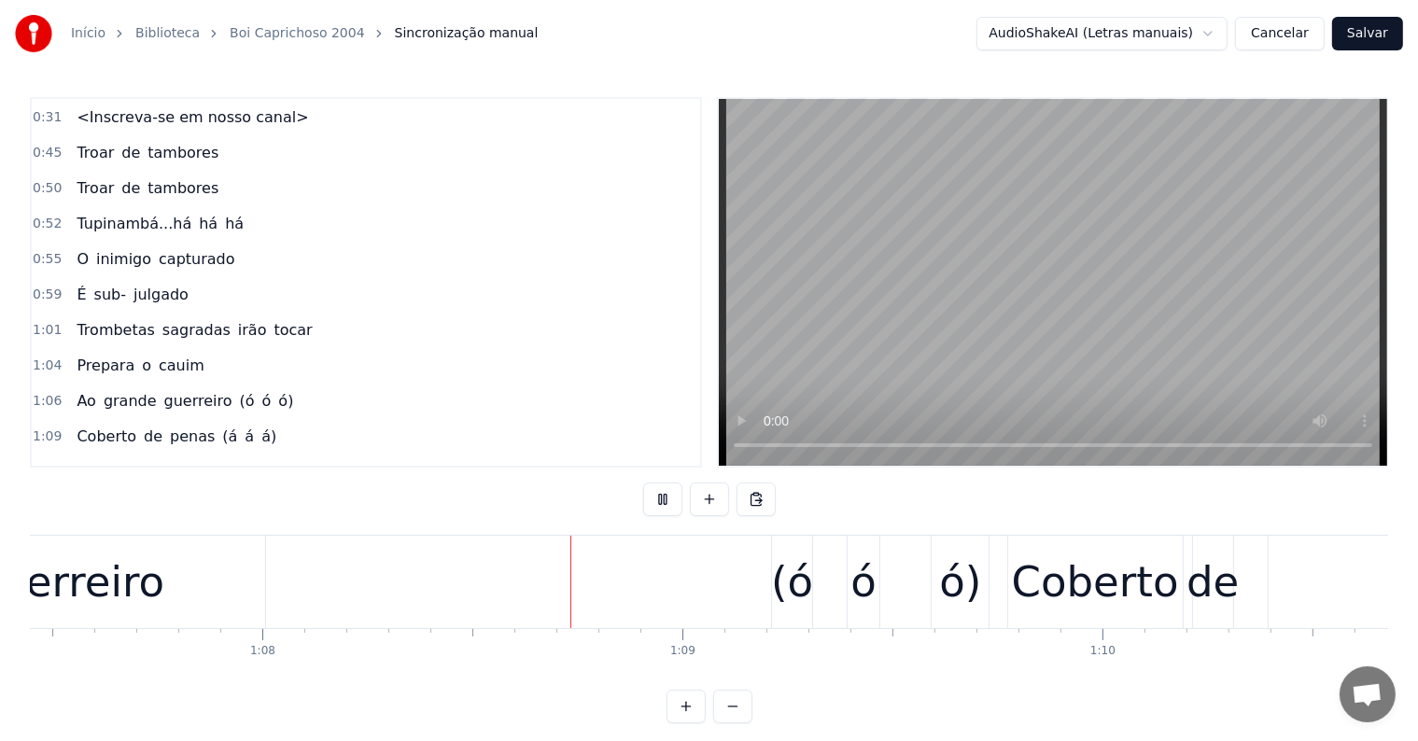
scroll to position [0, 28424]
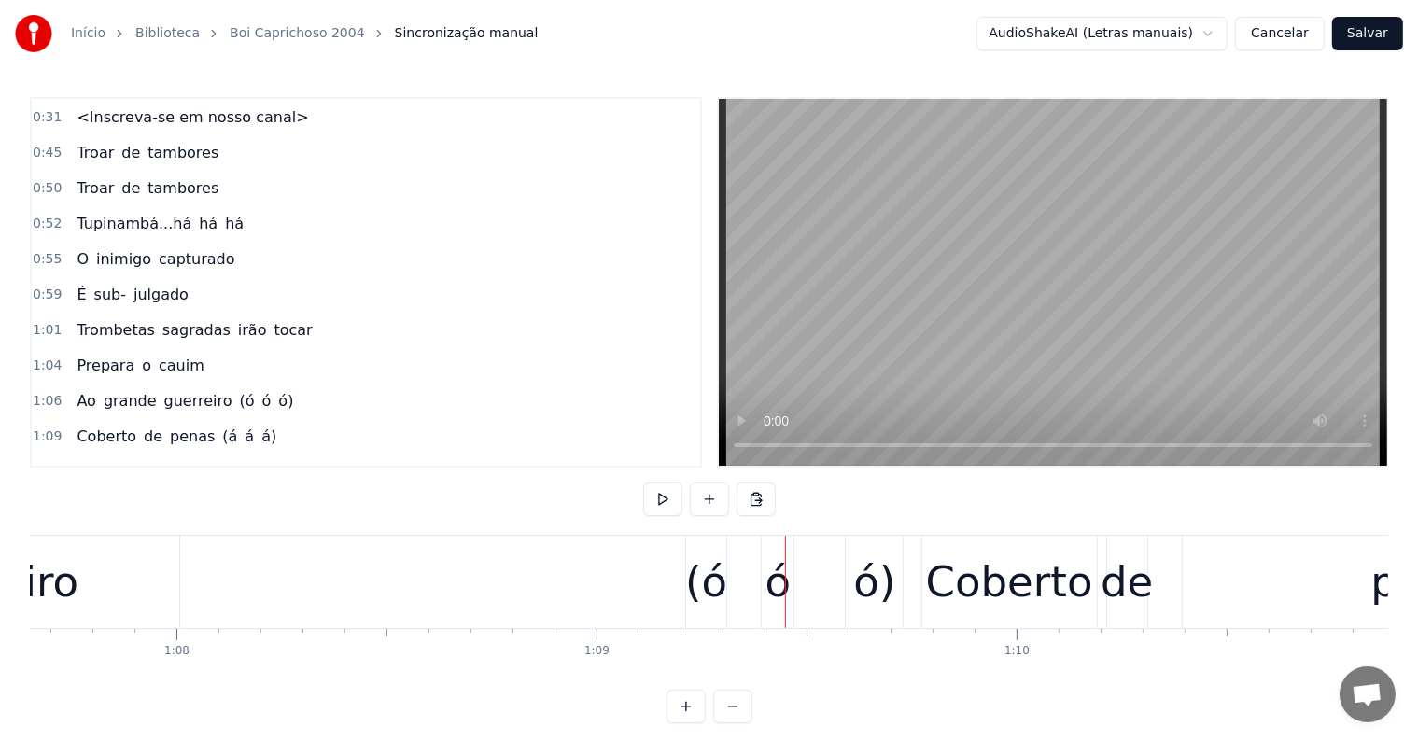
click at [708, 591] on div "(ó" at bounding box center [706, 582] width 42 height 63
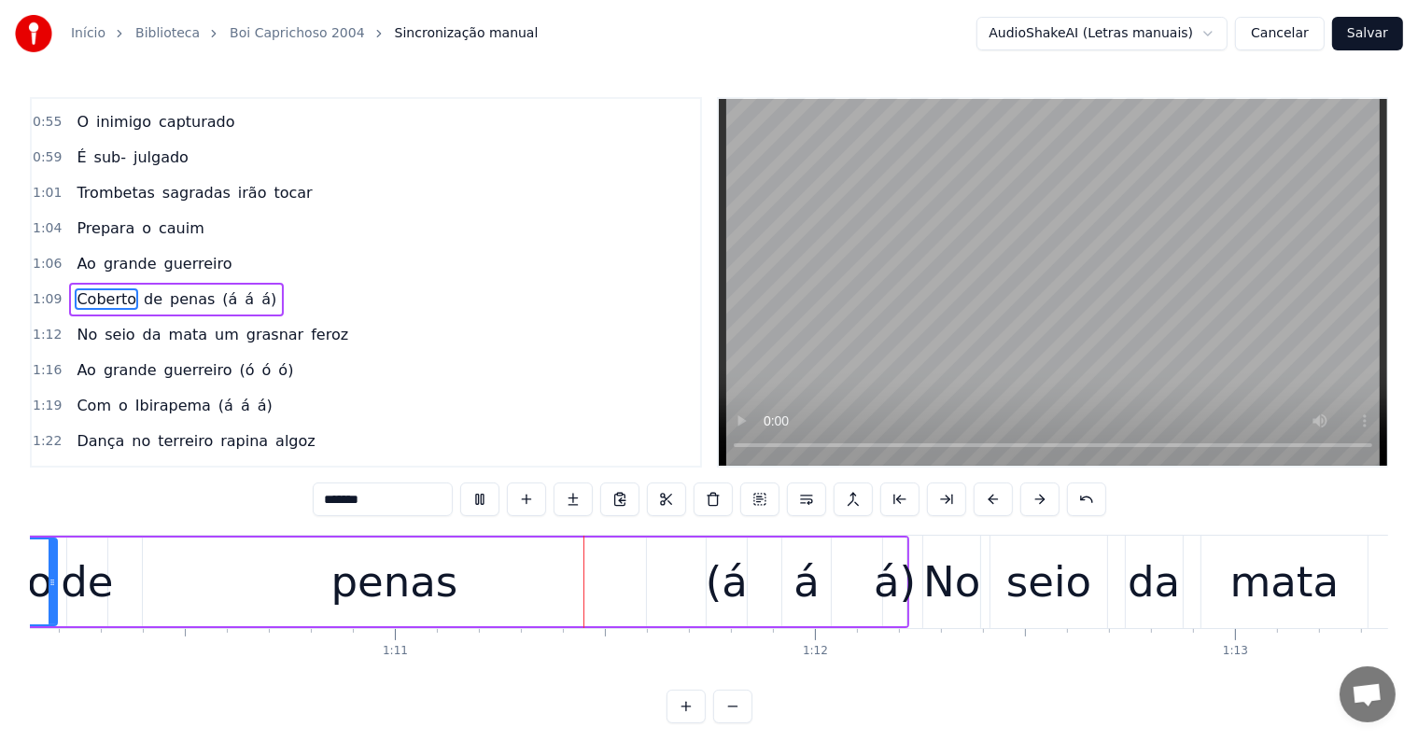
scroll to position [0, 29623]
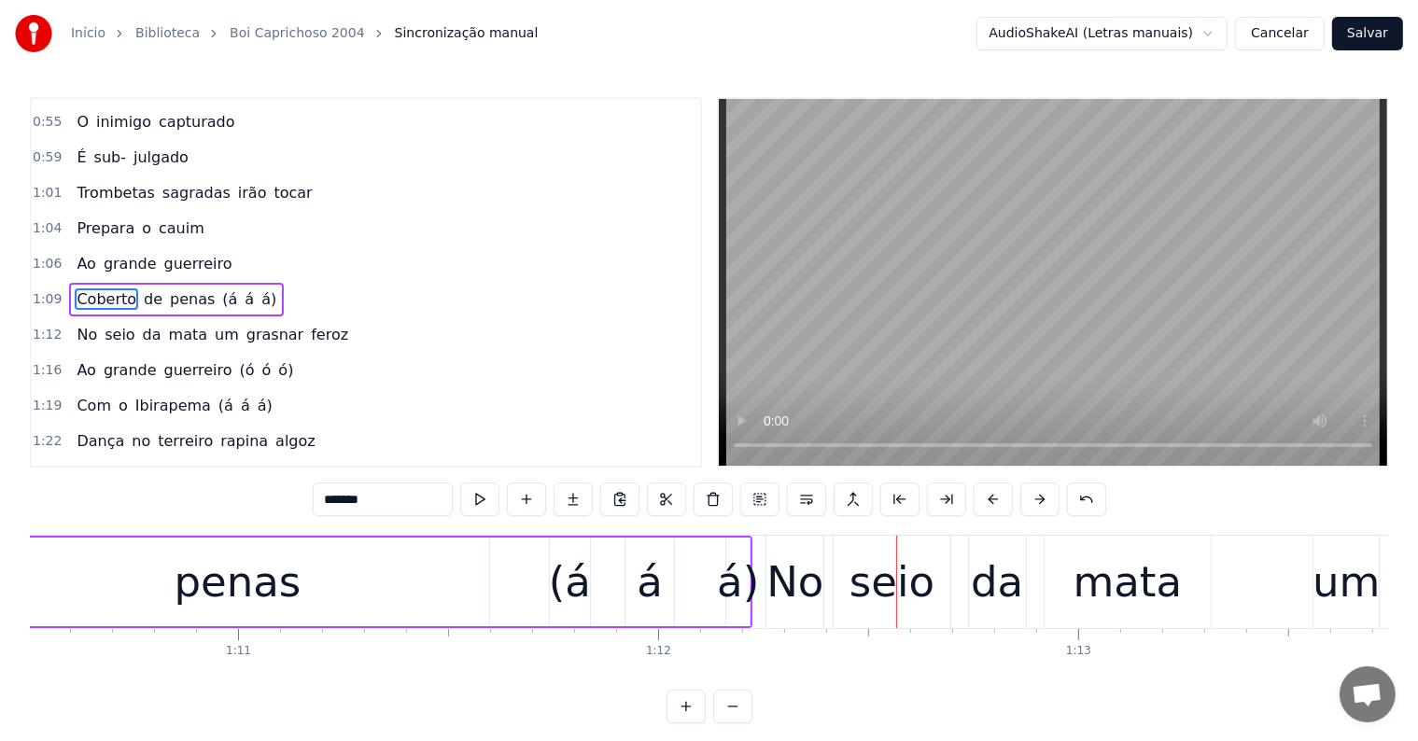
click at [573, 598] on div "(á" at bounding box center [570, 582] width 42 height 63
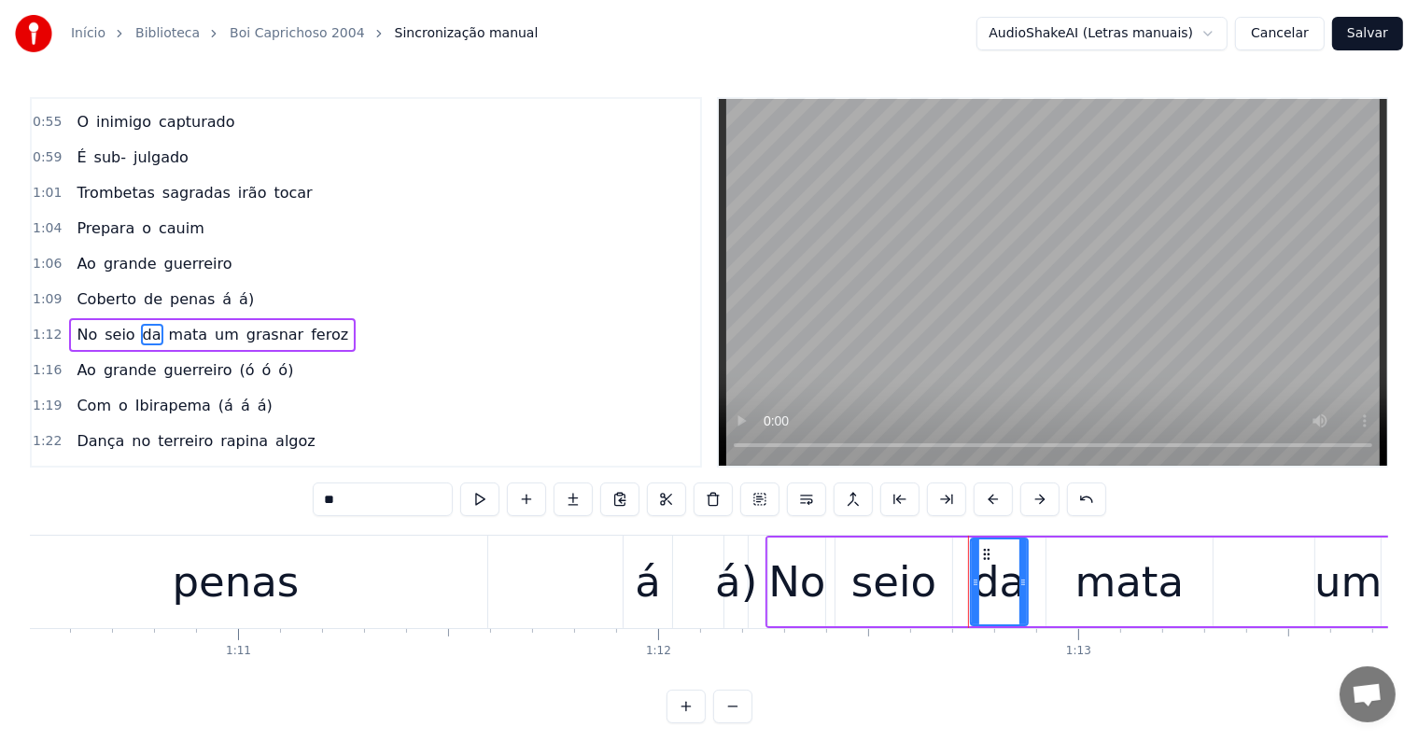
scroll to position [348, 0]
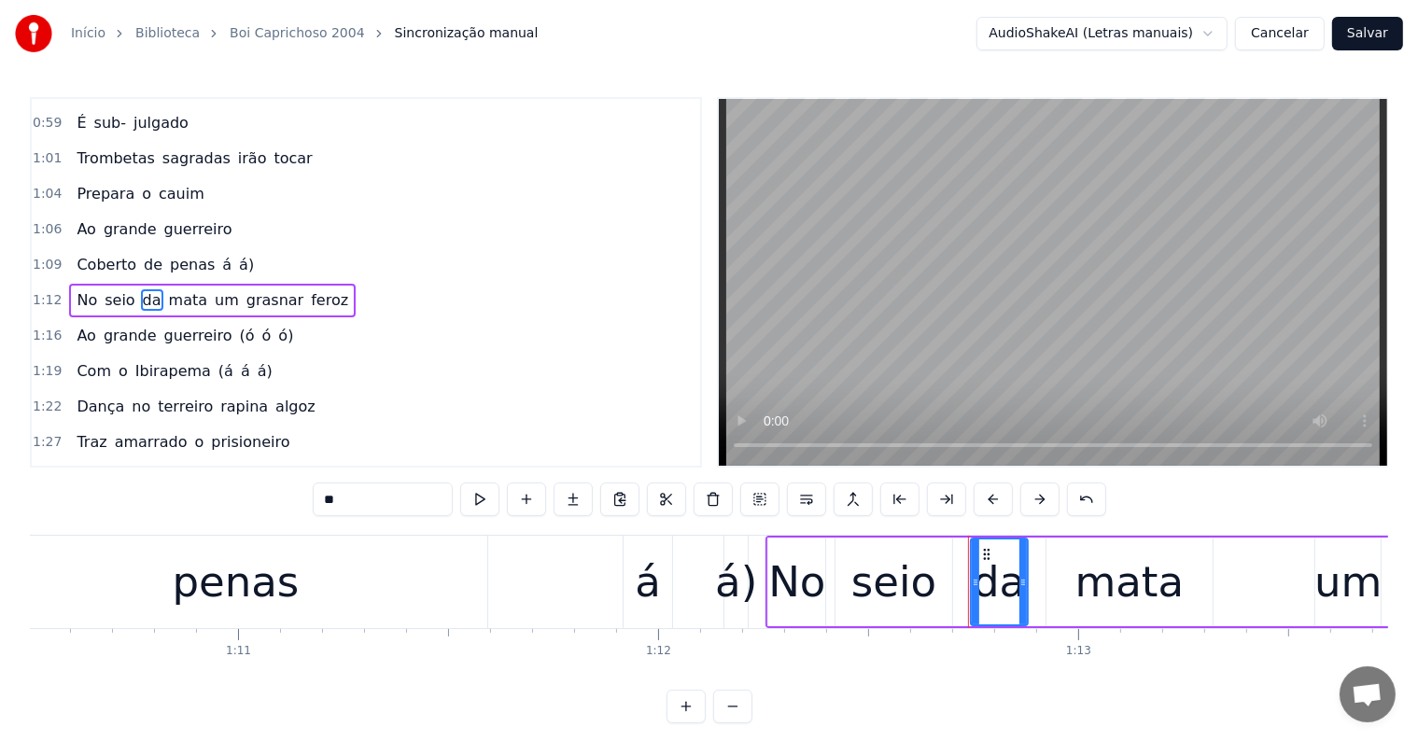
click at [654, 589] on div "á" at bounding box center [648, 582] width 26 height 63
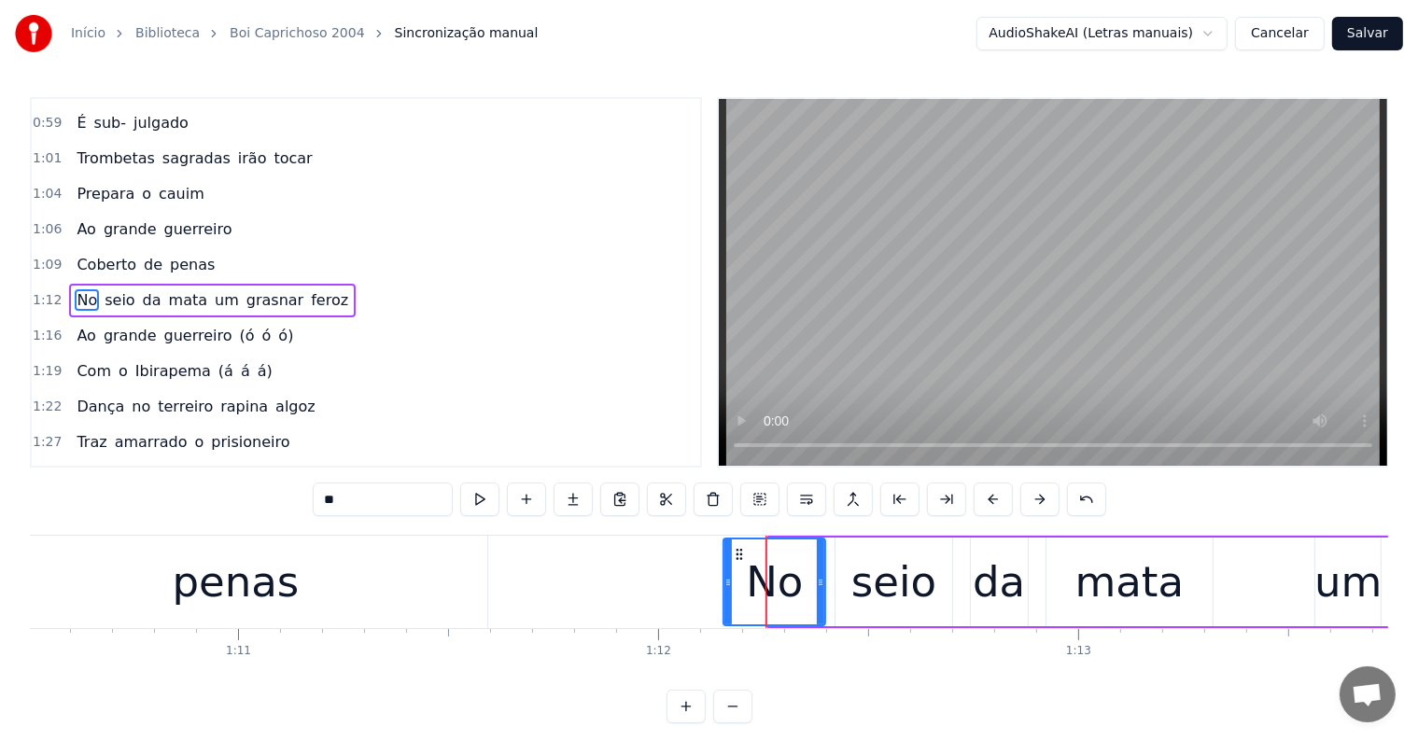
drag, startPoint x: 743, startPoint y: 579, endPoint x: 725, endPoint y: 578, distance: 18.7
click at [725, 578] on icon at bounding box center [728, 582] width 7 height 15
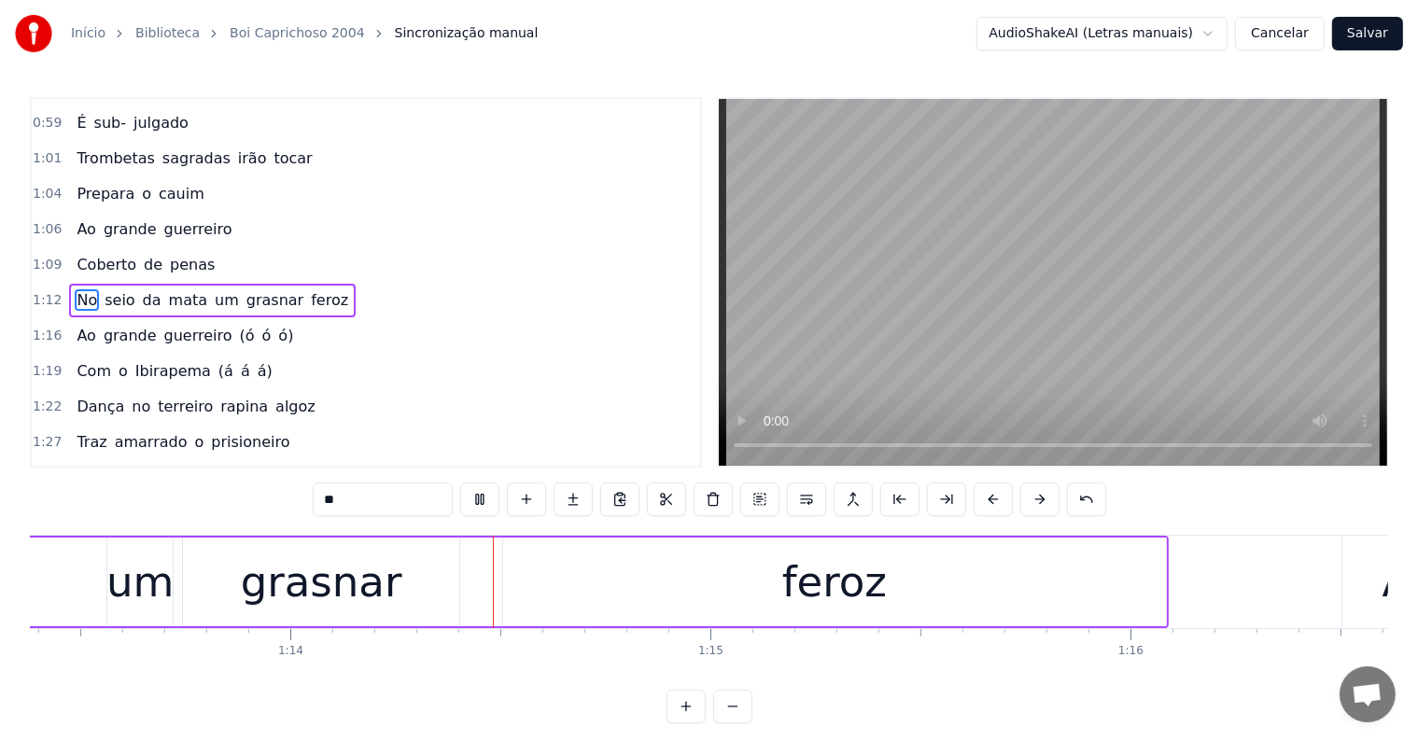
scroll to position [0, 30834]
click at [730, 570] on div "feroz" at bounding box center [831, 582] width 663 height 89
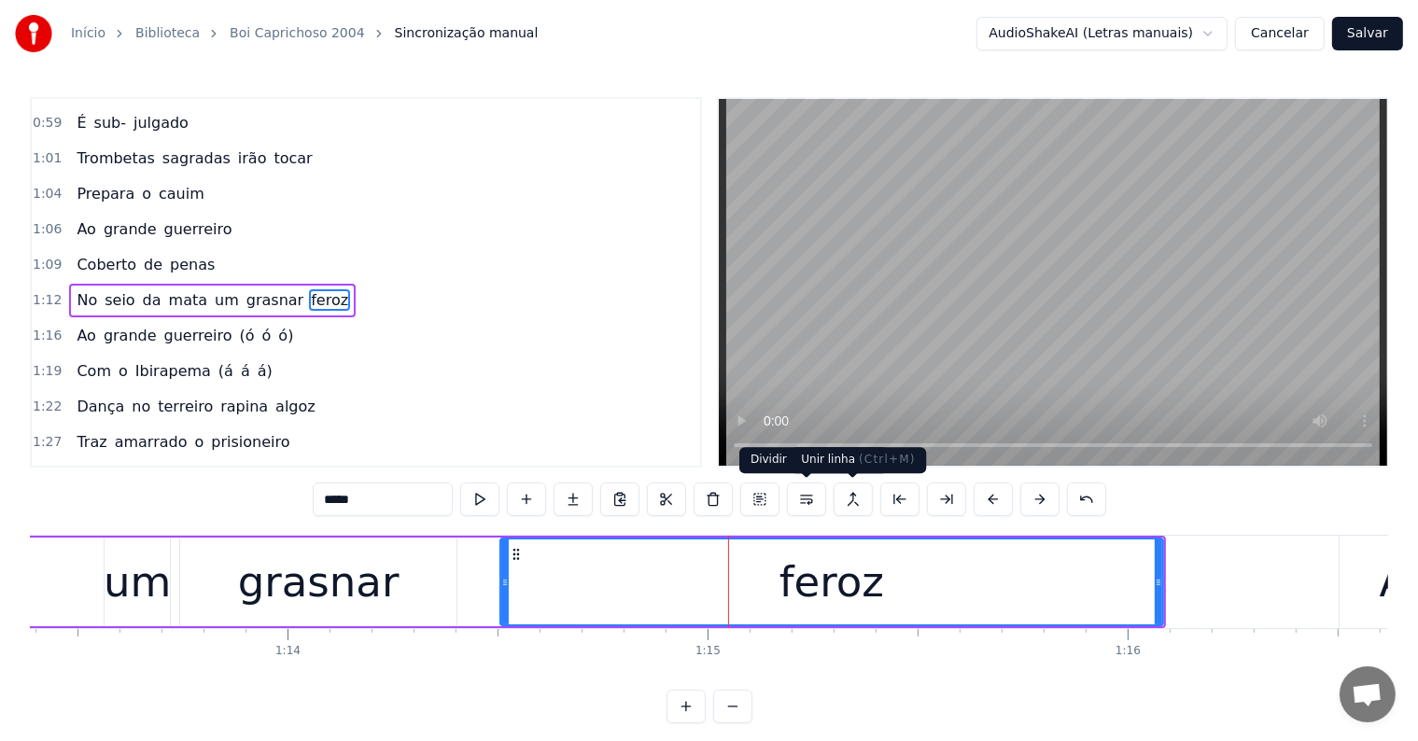
click at [803, 499] on button at bounding box center [806, 500] width 39 height 34
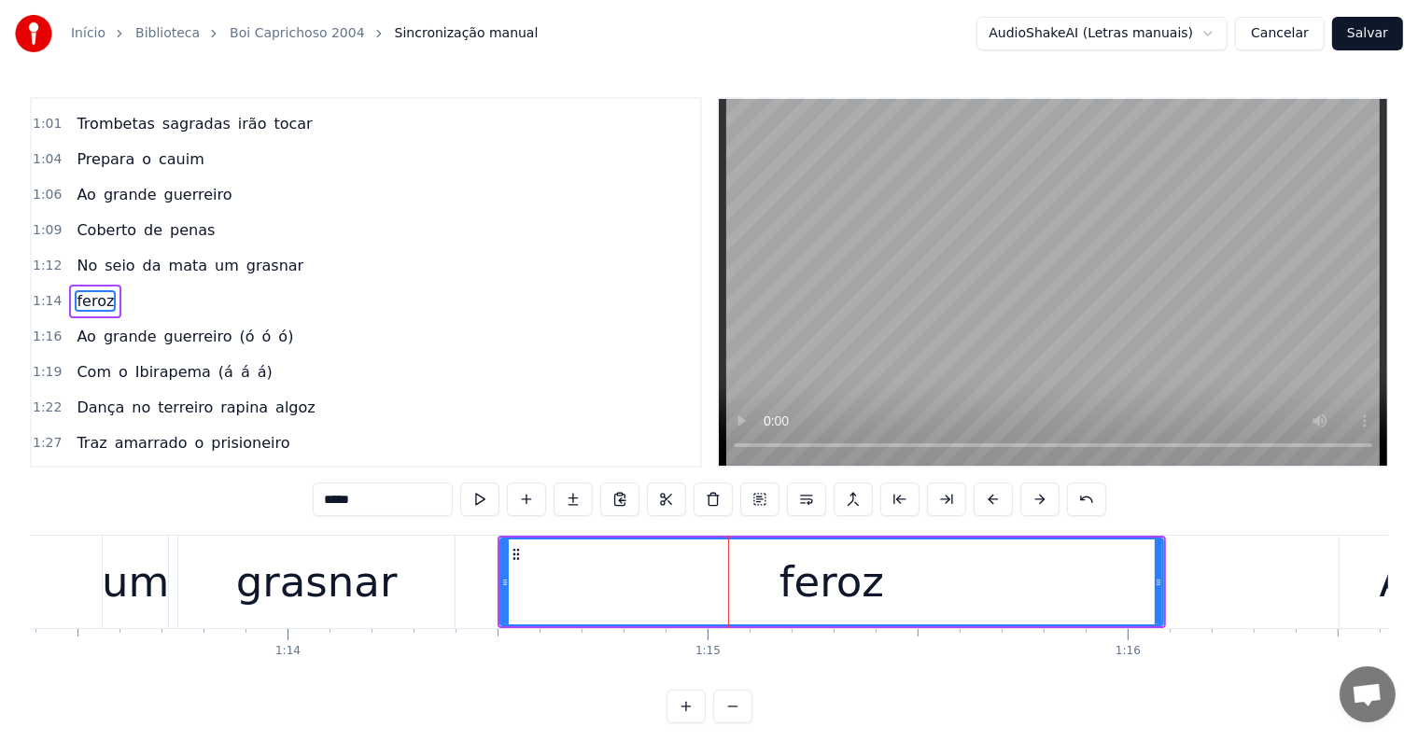
click at [359, 592] on div "grasnar" at bounding box center [317, 582] width 162 height 63
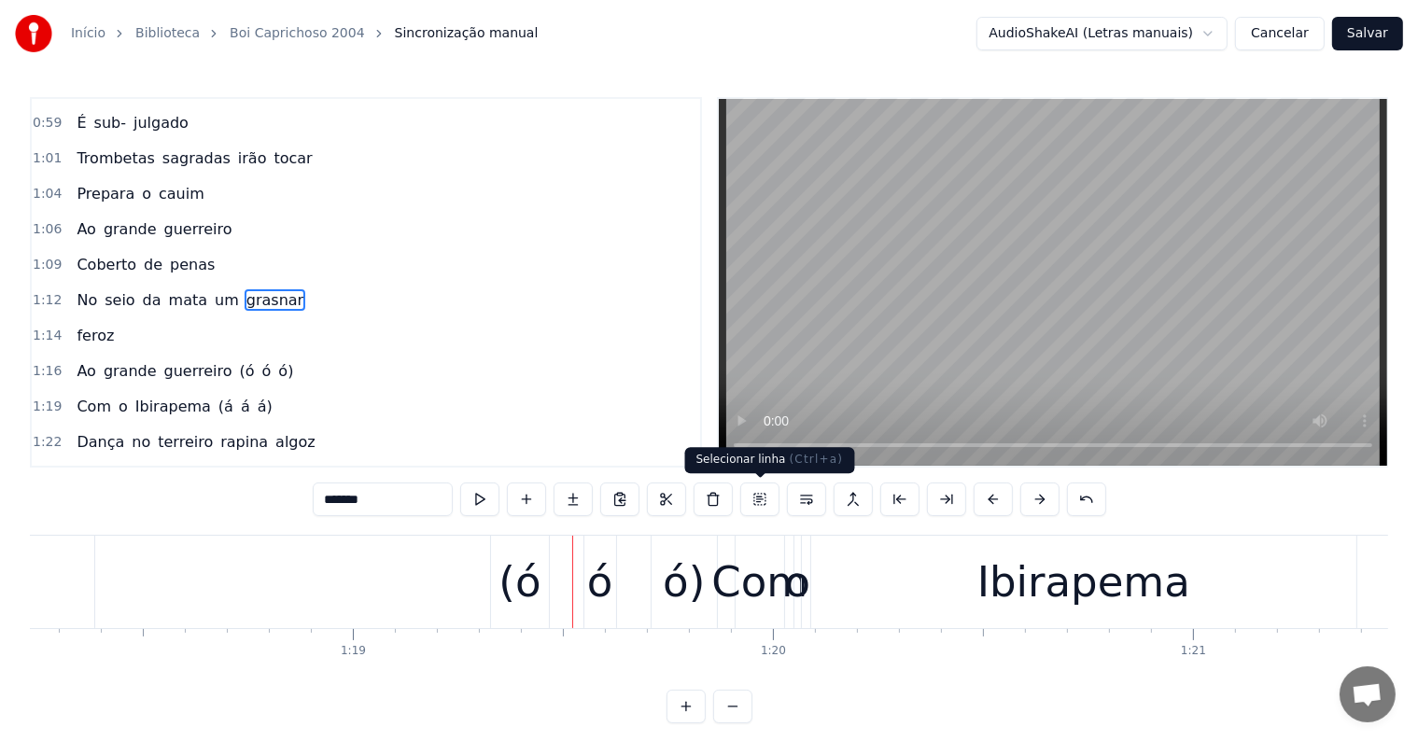
scroll to position [0, 33317]
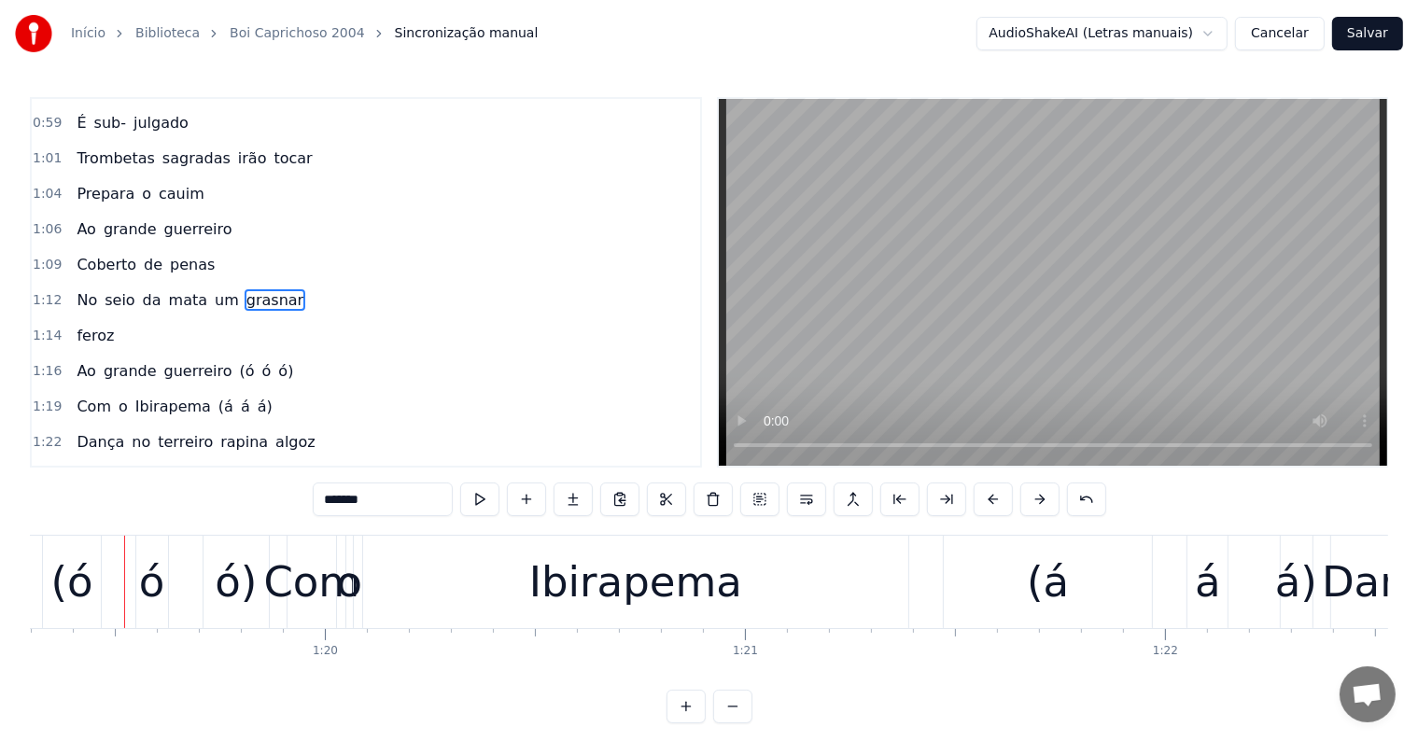
click at [153, 613] on div "ó" at bounding box center [152, 582] width 32 height 92
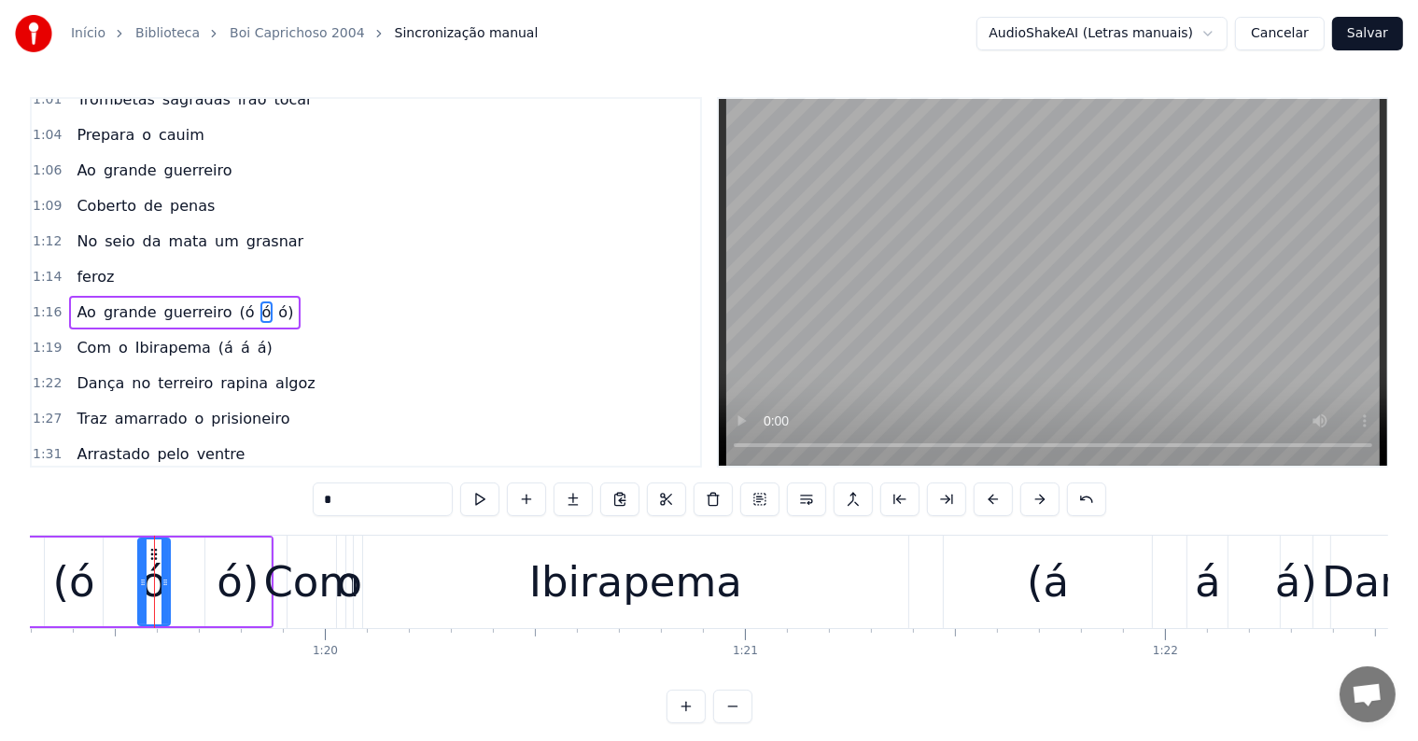
scroll to position [417, 0]
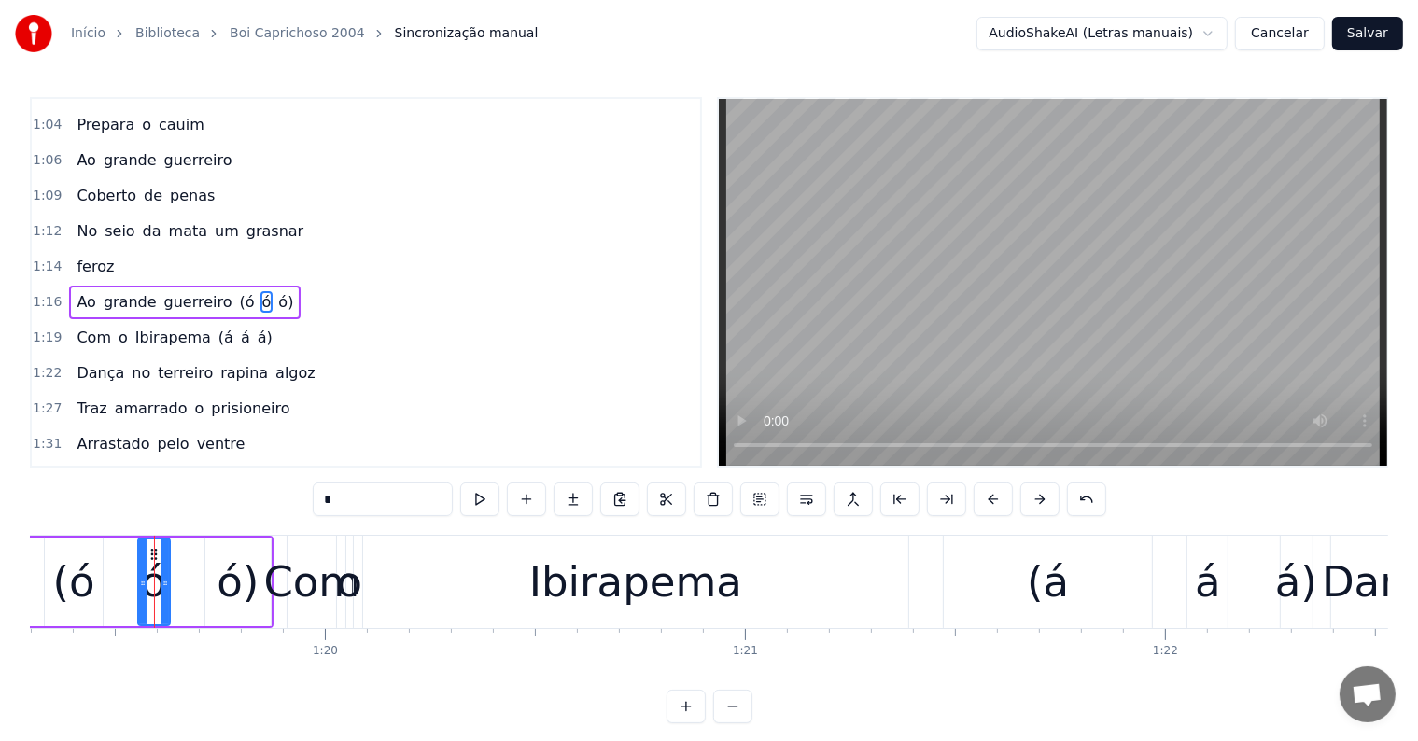
click at [86, 583] on div "(ó" at bounding box center [73, 582] width 42 height 63
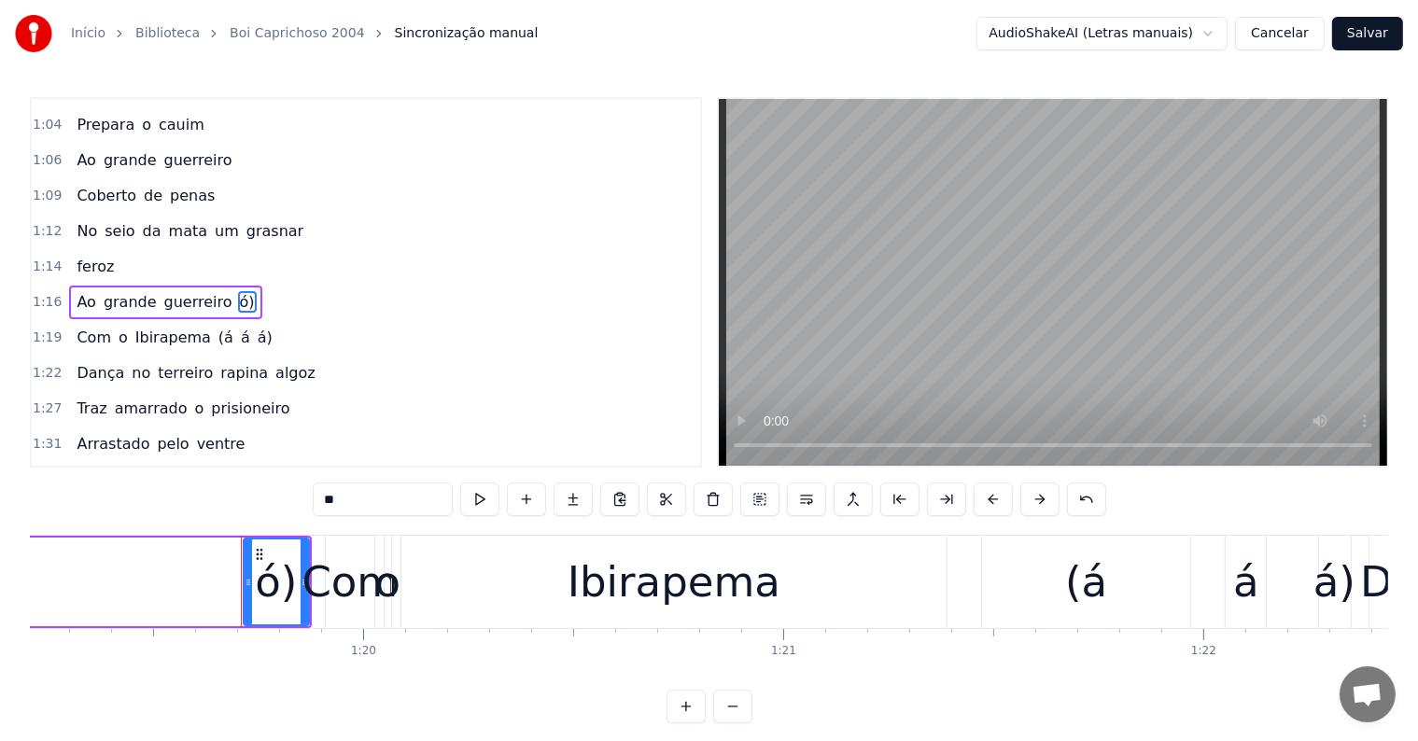
type input "***"
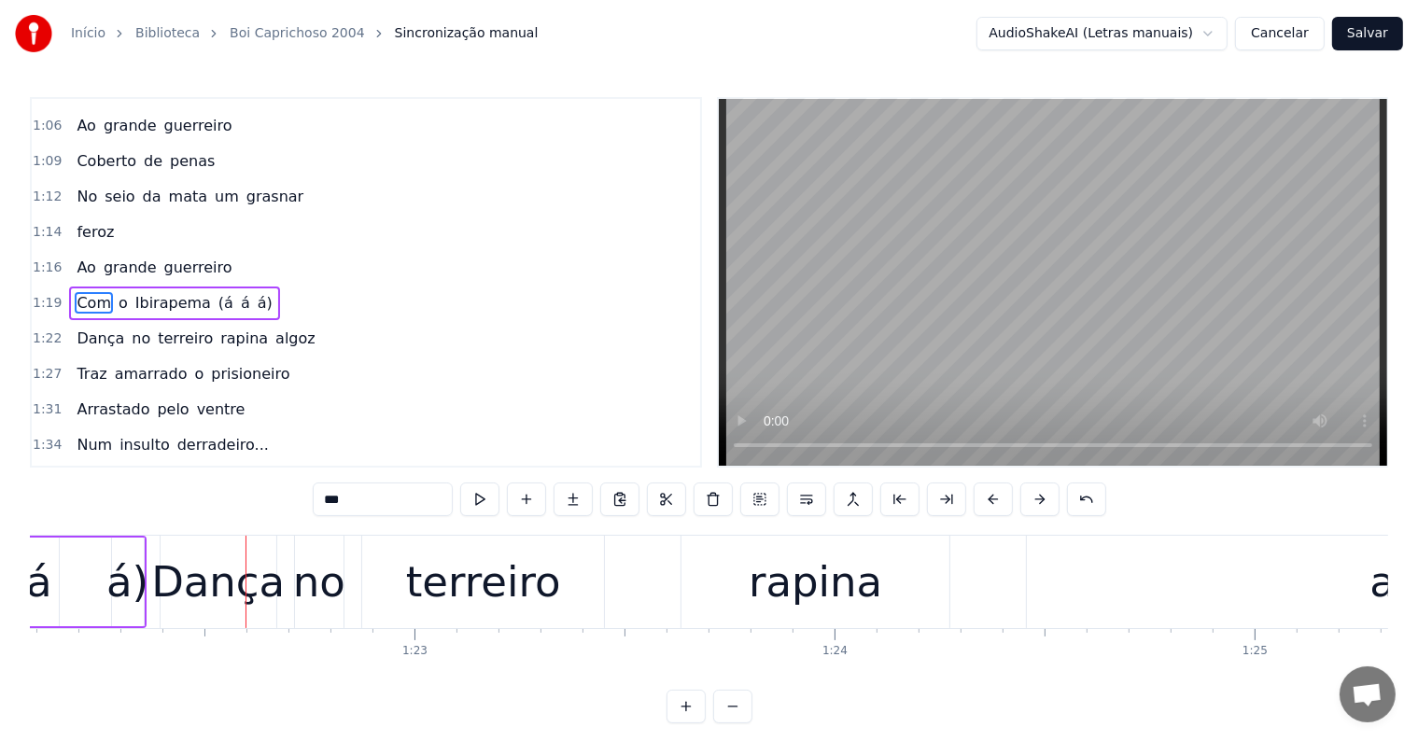
scroll to position [0, 34507]
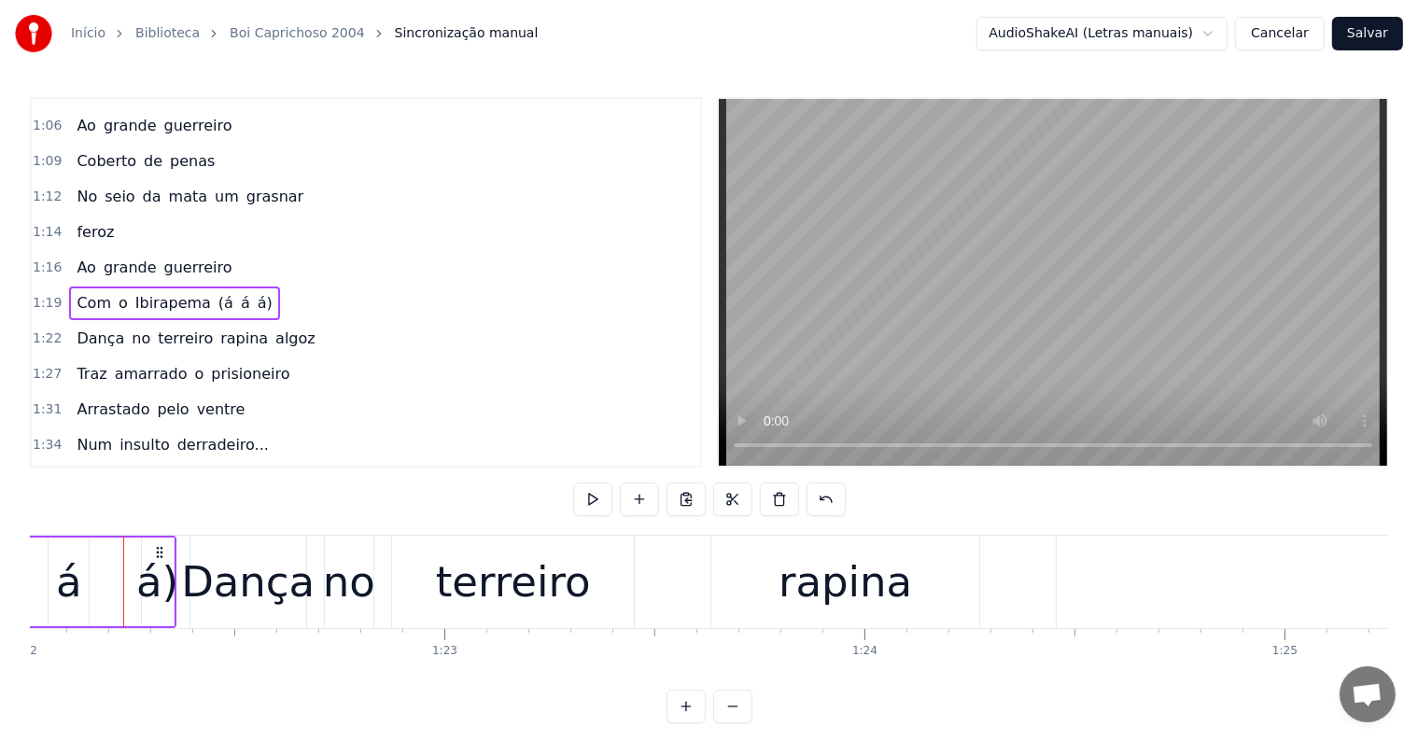
click at [217, 292] on span "(á" at bounding box center [226, 302] width 19 height 21
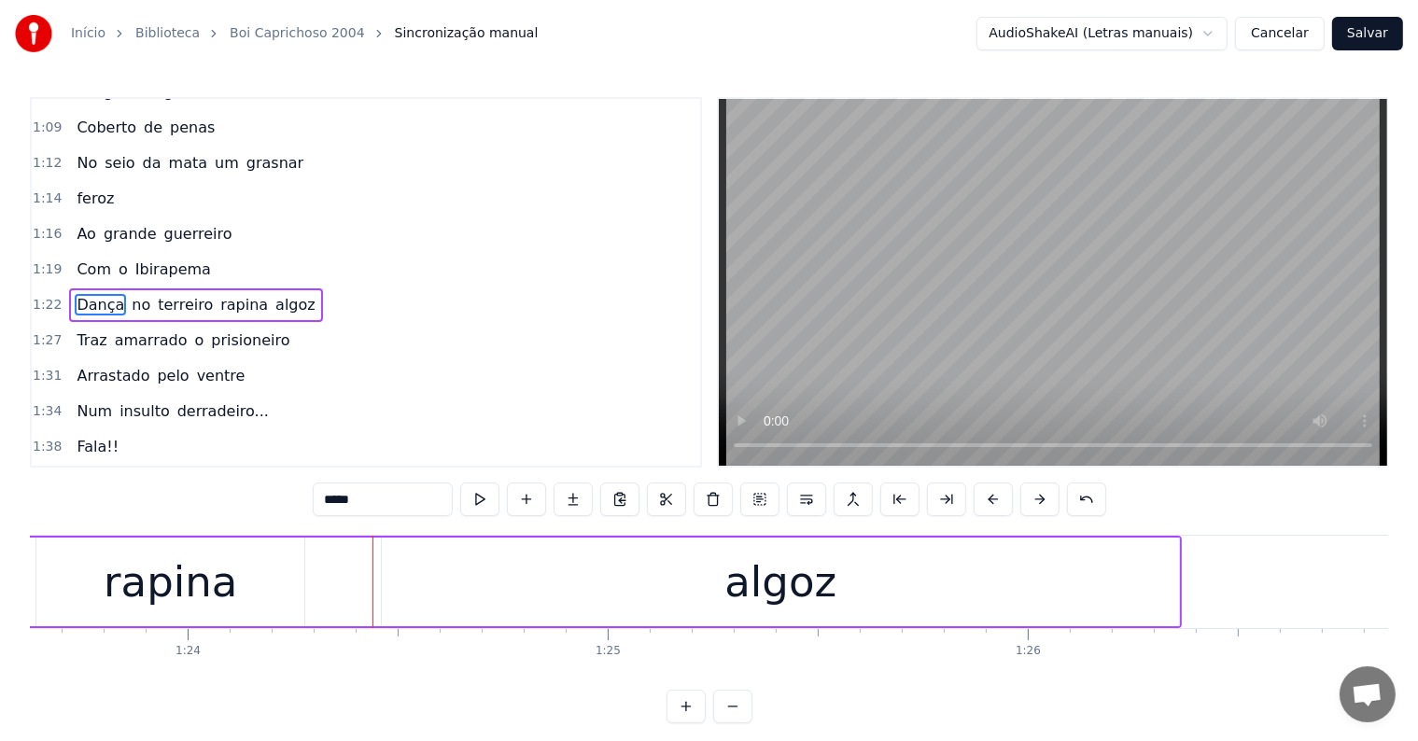
scroll to position [0, 35384]
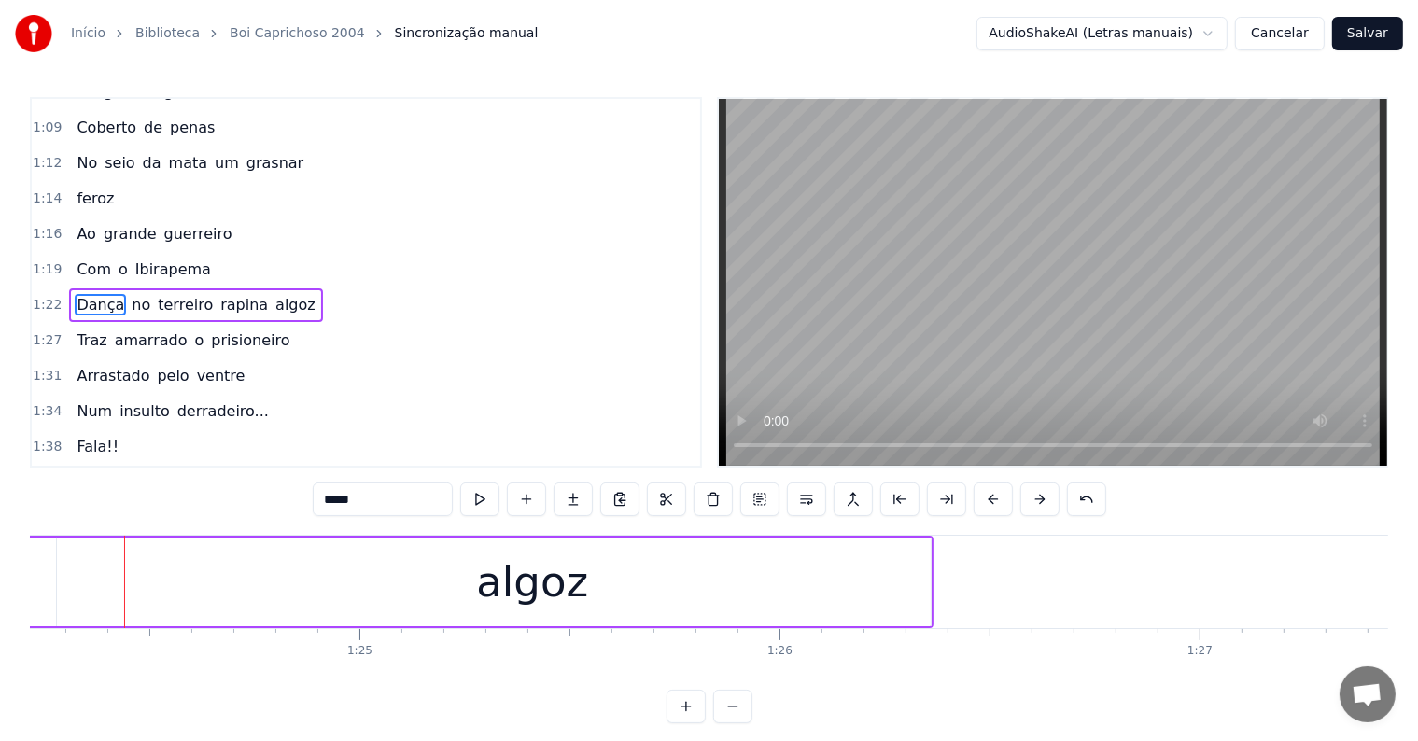
click at [571, 609] on div "algoz" at bounding box center [532, 582] width 112 height 63
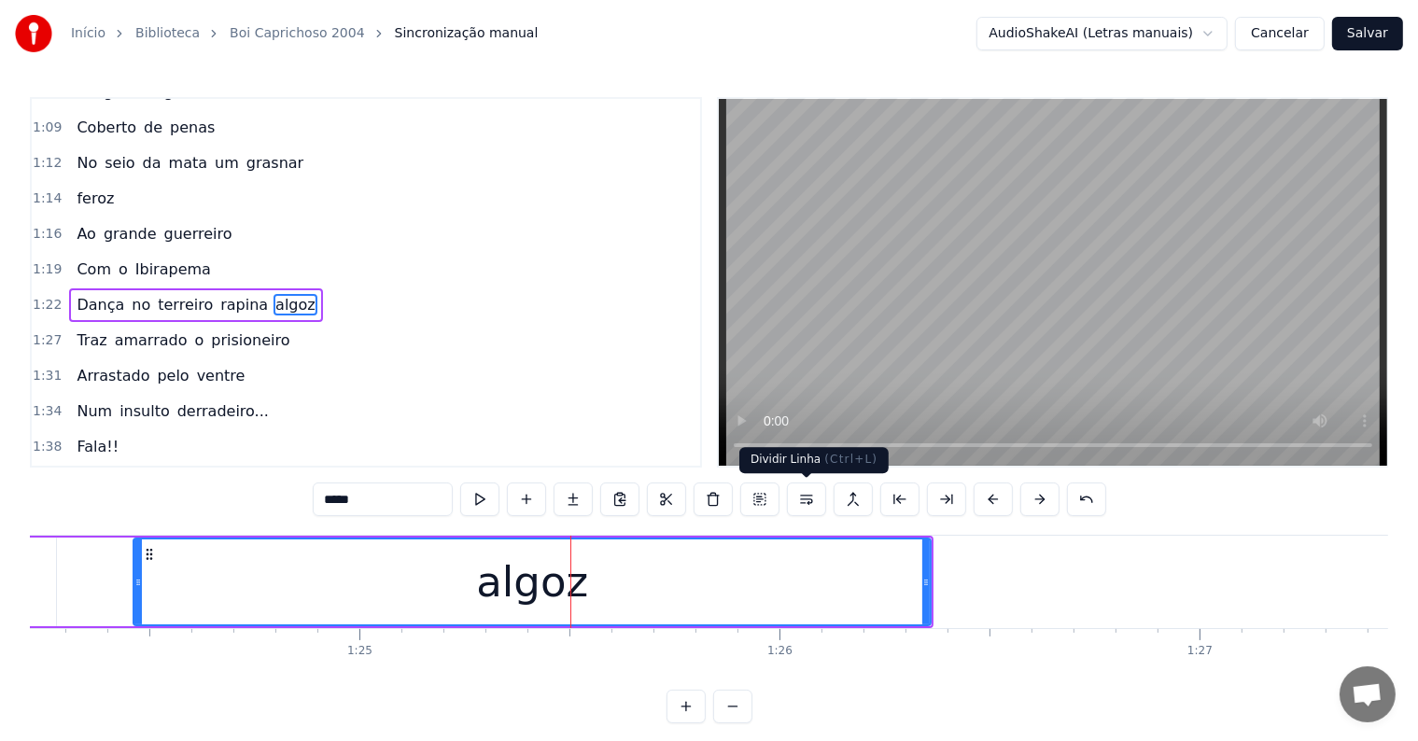
click at [804, 500] on button at bounding box center [806, 500] width 39 height 34
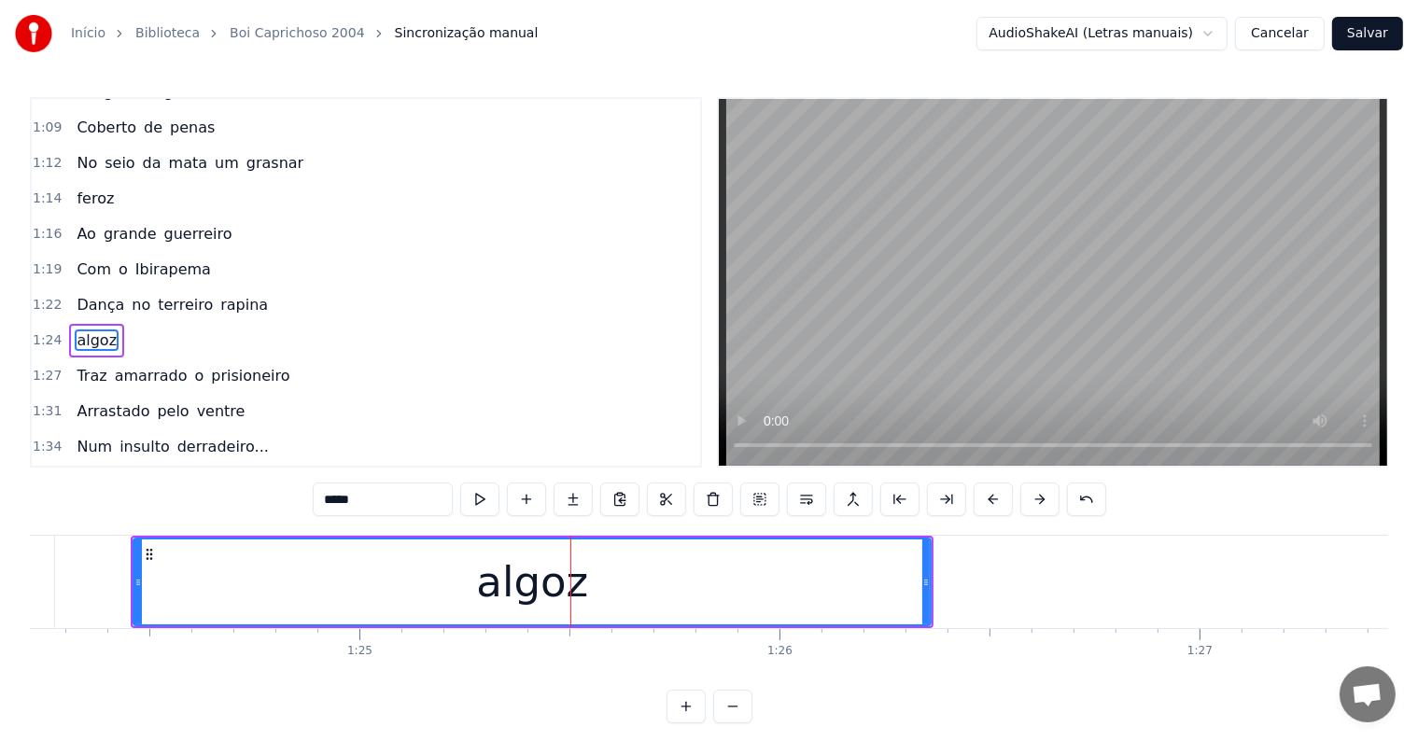
scroll to position [520, 0]
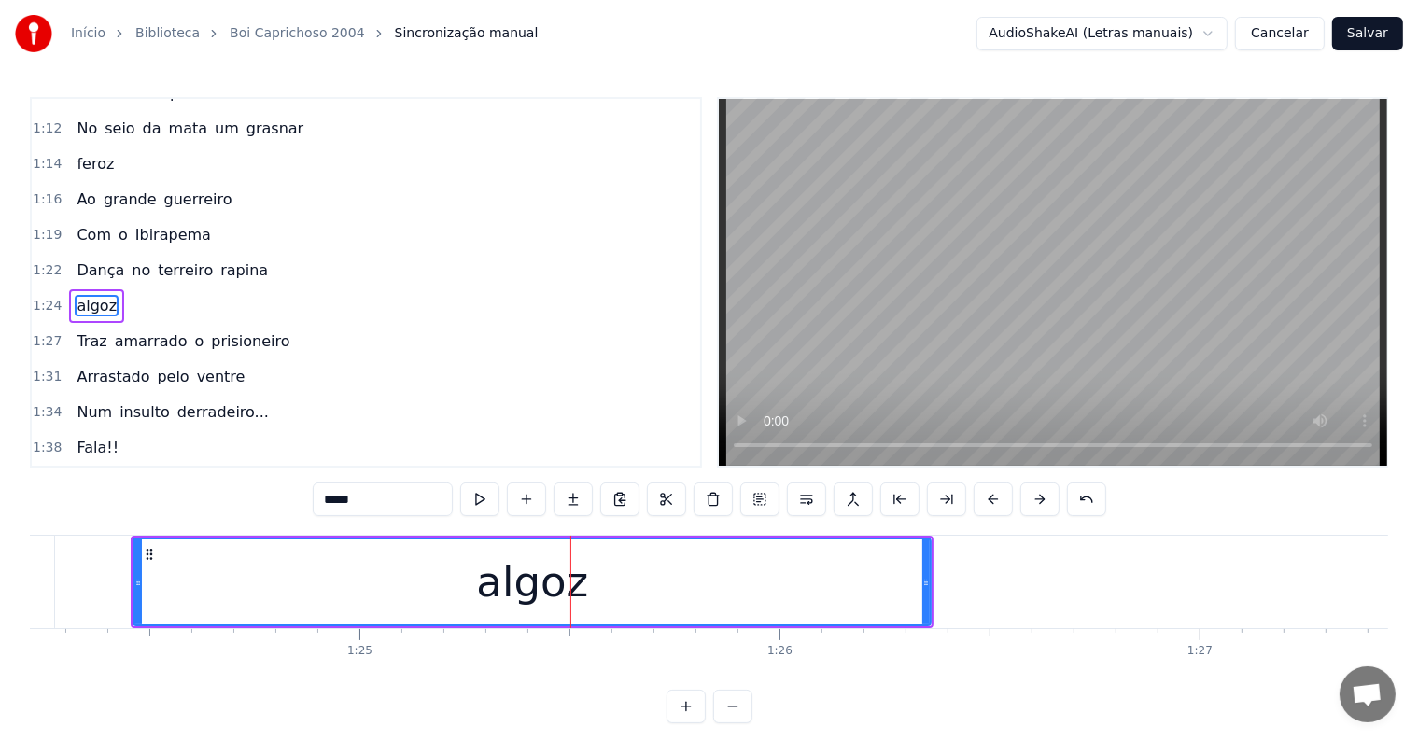
click at [223, 260] on span "rapina" at bounding box center [243, 270] width 51 height 21
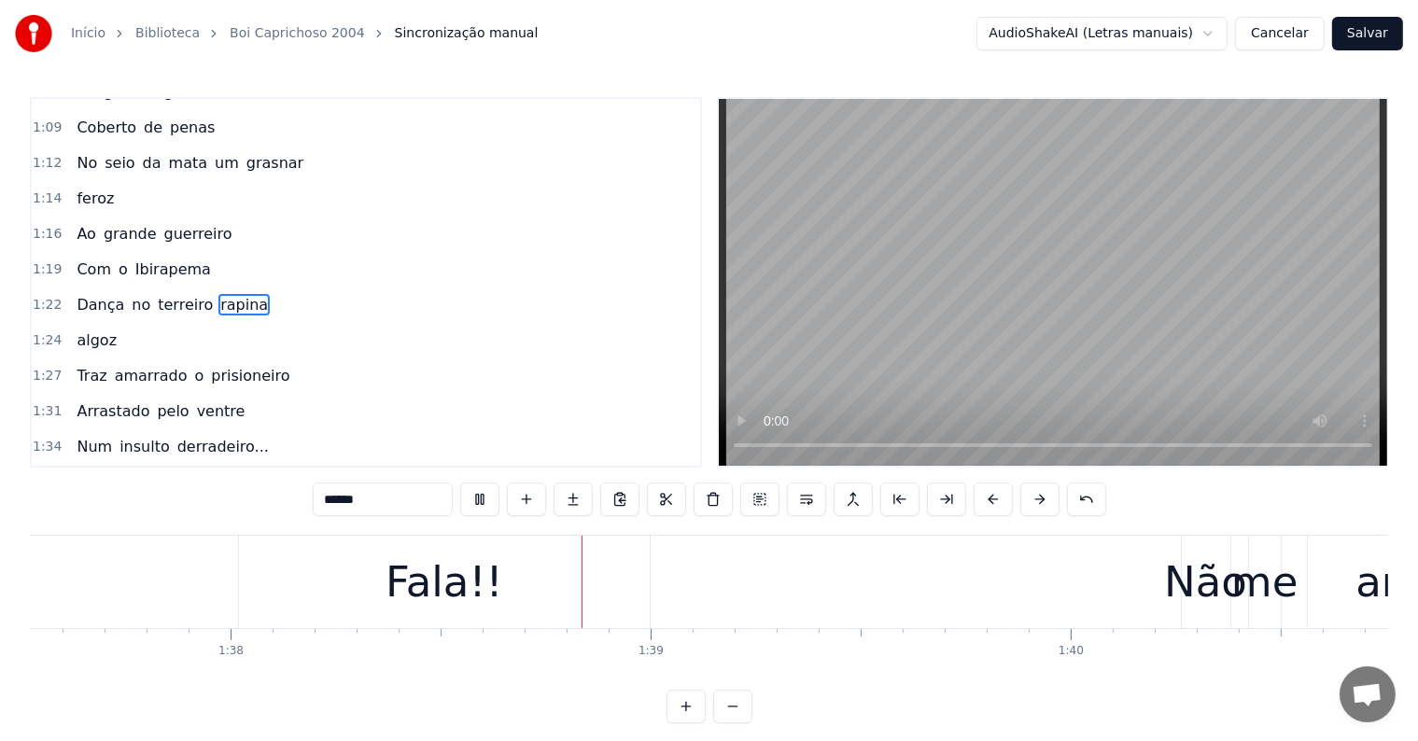
scroll to position [0, 41082]
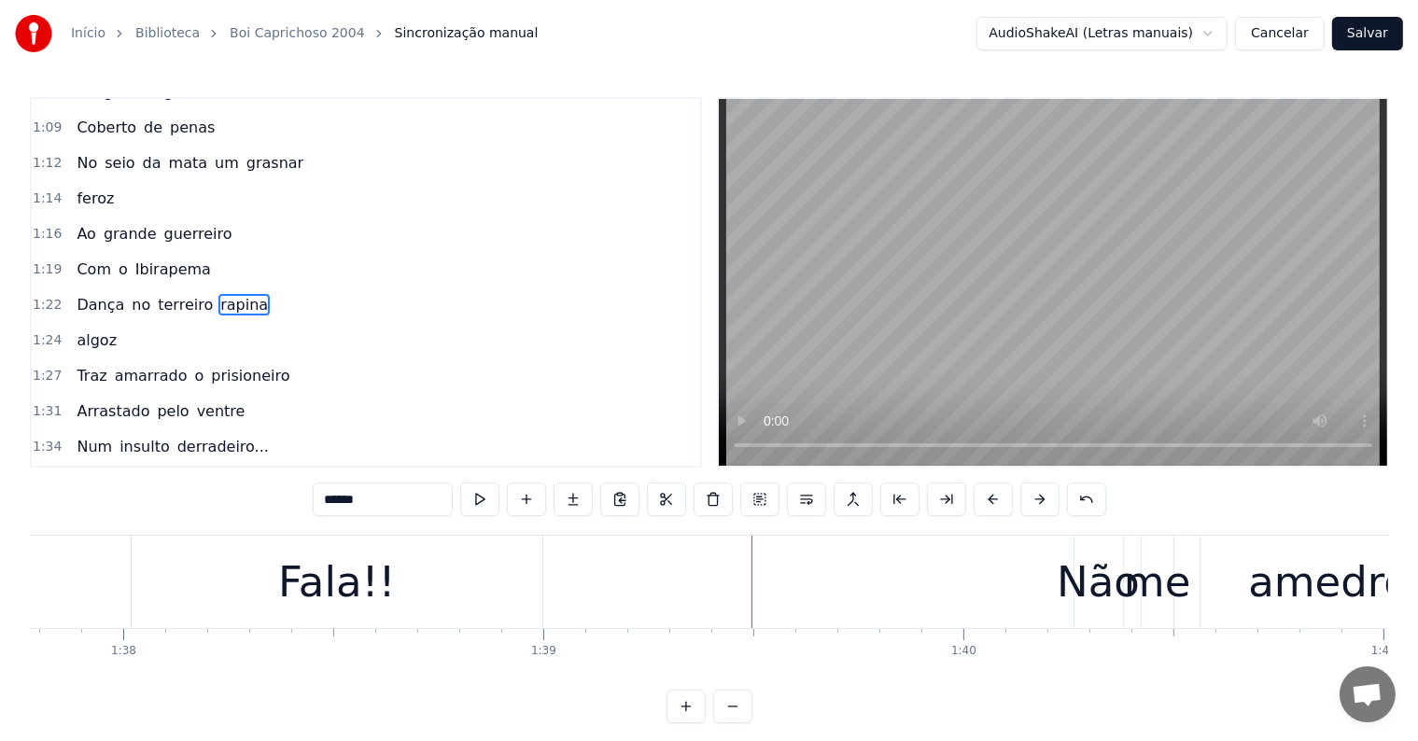
click at [175, 613] on div "Fala!!" at bounding box center [337, 582] width 411 height 92
type input "******"
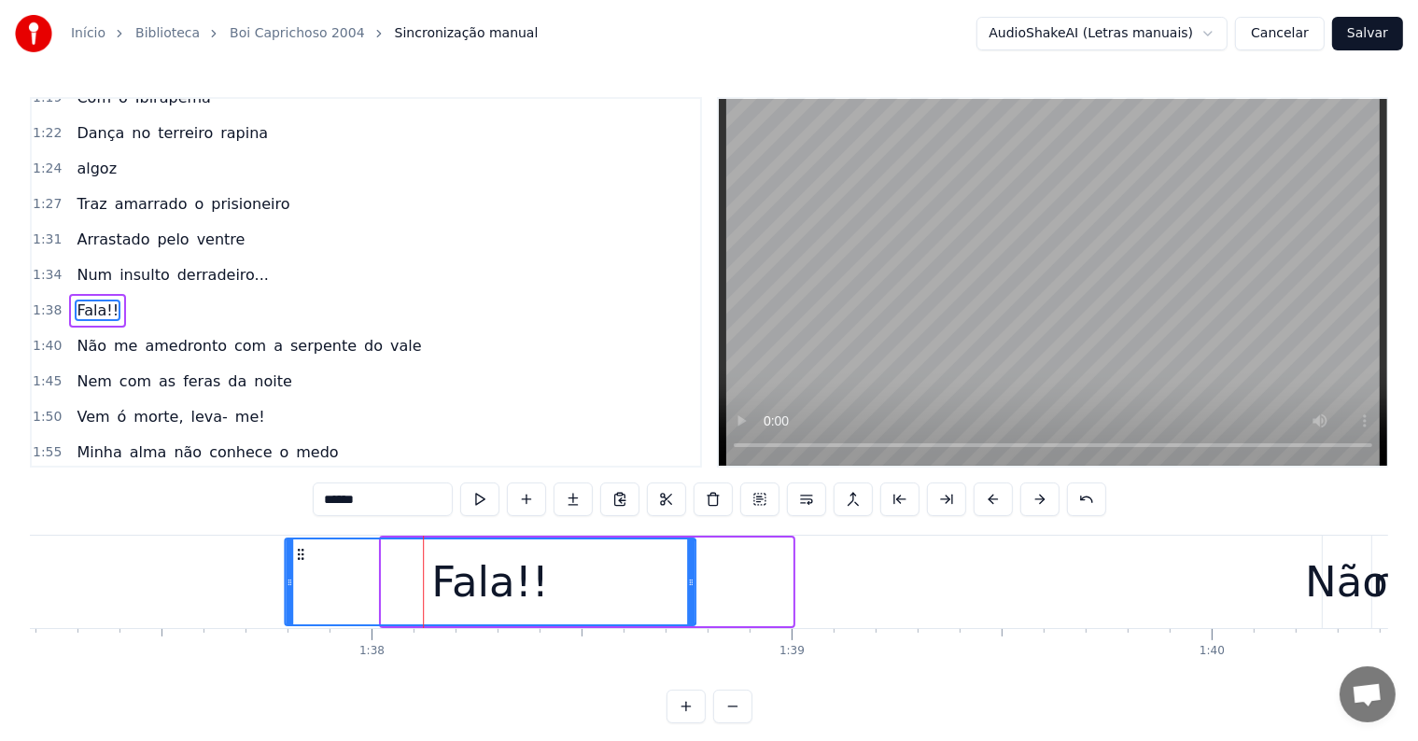
scroll to position [0, 40831]
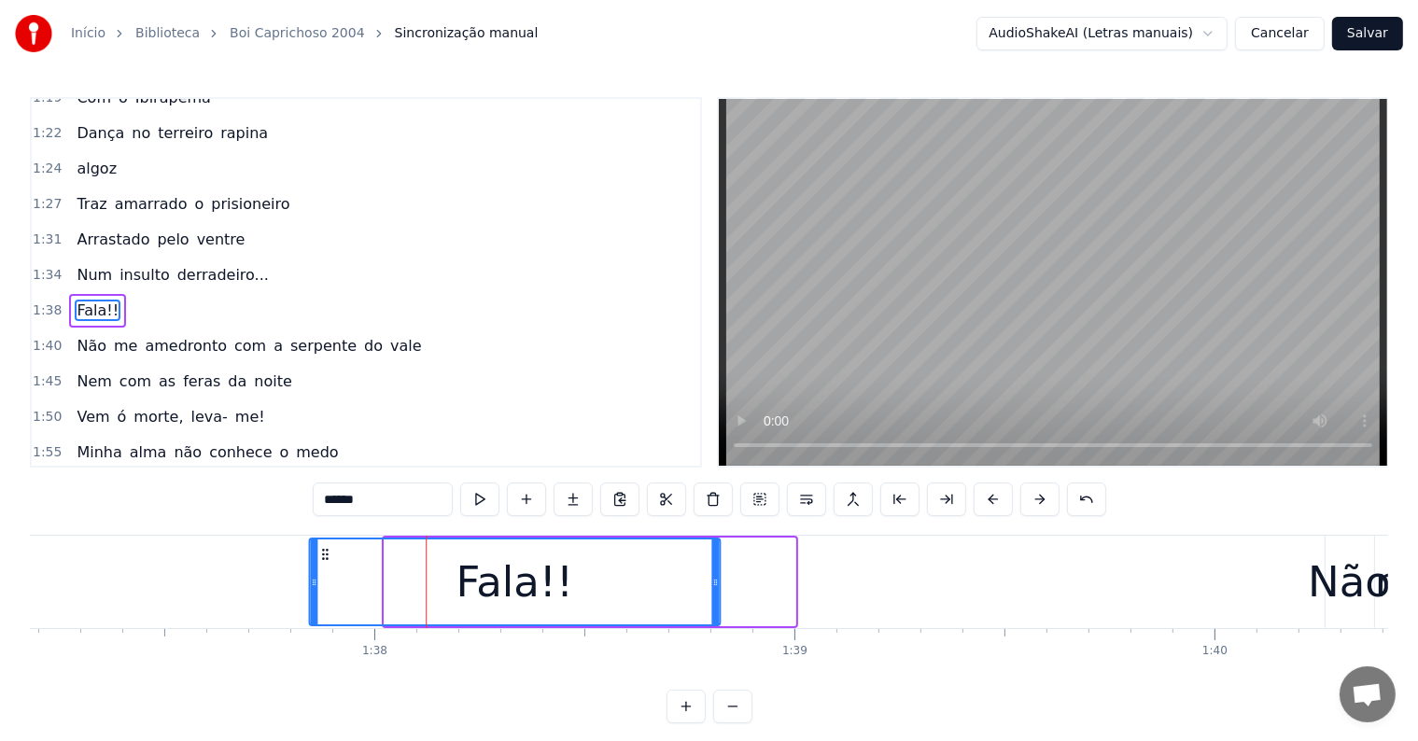
drag, startPoint x: 148, startPoint y: 552, endPoint x: 326, endPoint y: 552, distance: 178.3
click at [326, 552] on icon at bounding box center [324, 554] width 15 height 15
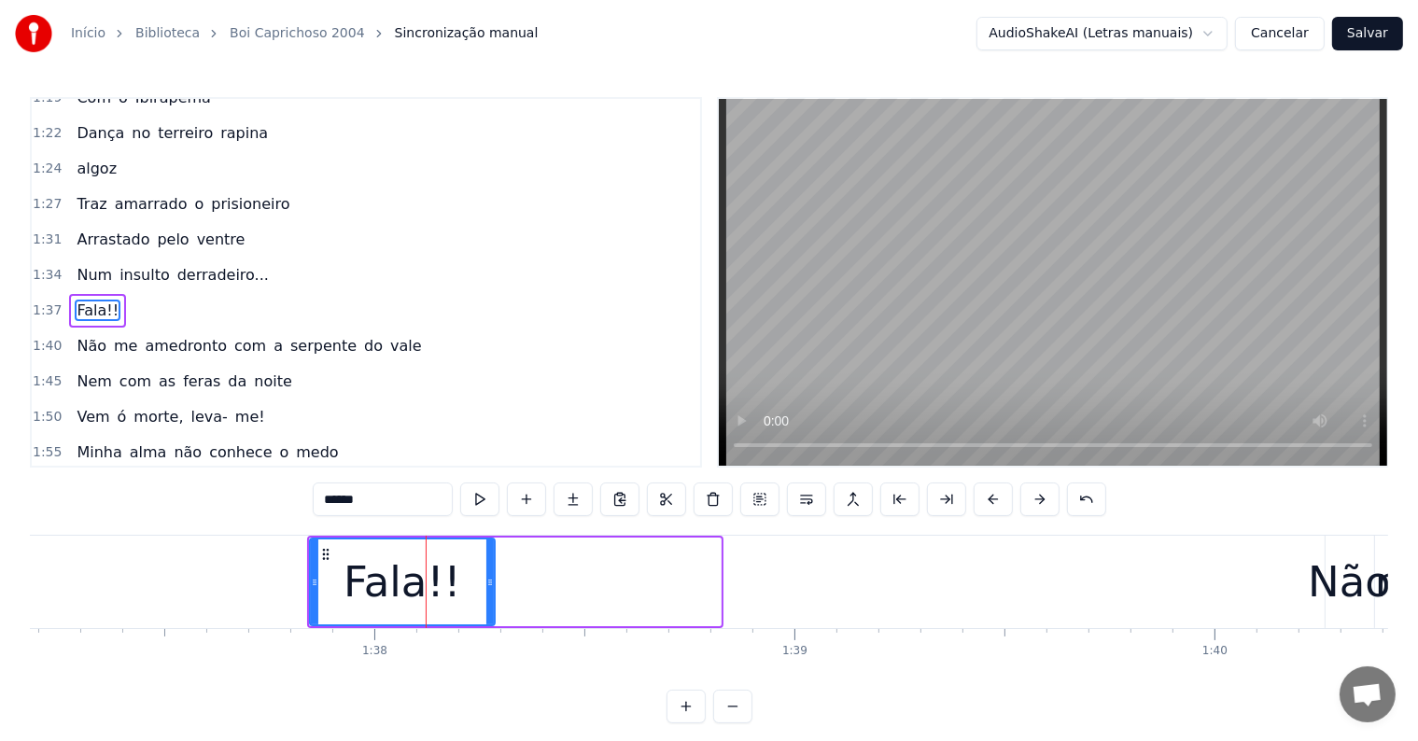
drag, startPoint x: 719, startPoint y: 583, endPoint x: 493, endPoint y: 581, distance: 226.0
click at [493, 581] on div "Fala!!" at bounding box center [402, 582] width 187 height 89
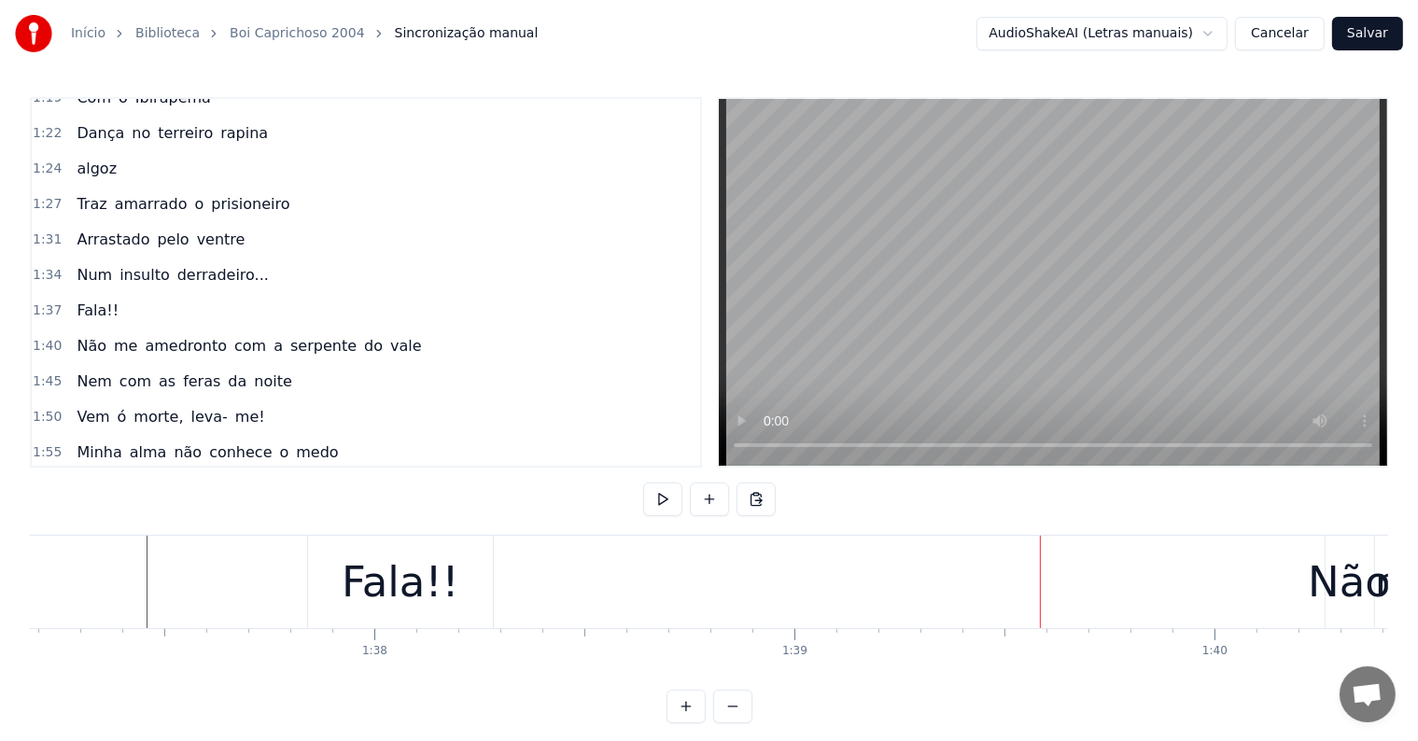
click at [419, 598] on div "Fala!!" at bounding box center [401, 582] width 118 height 63
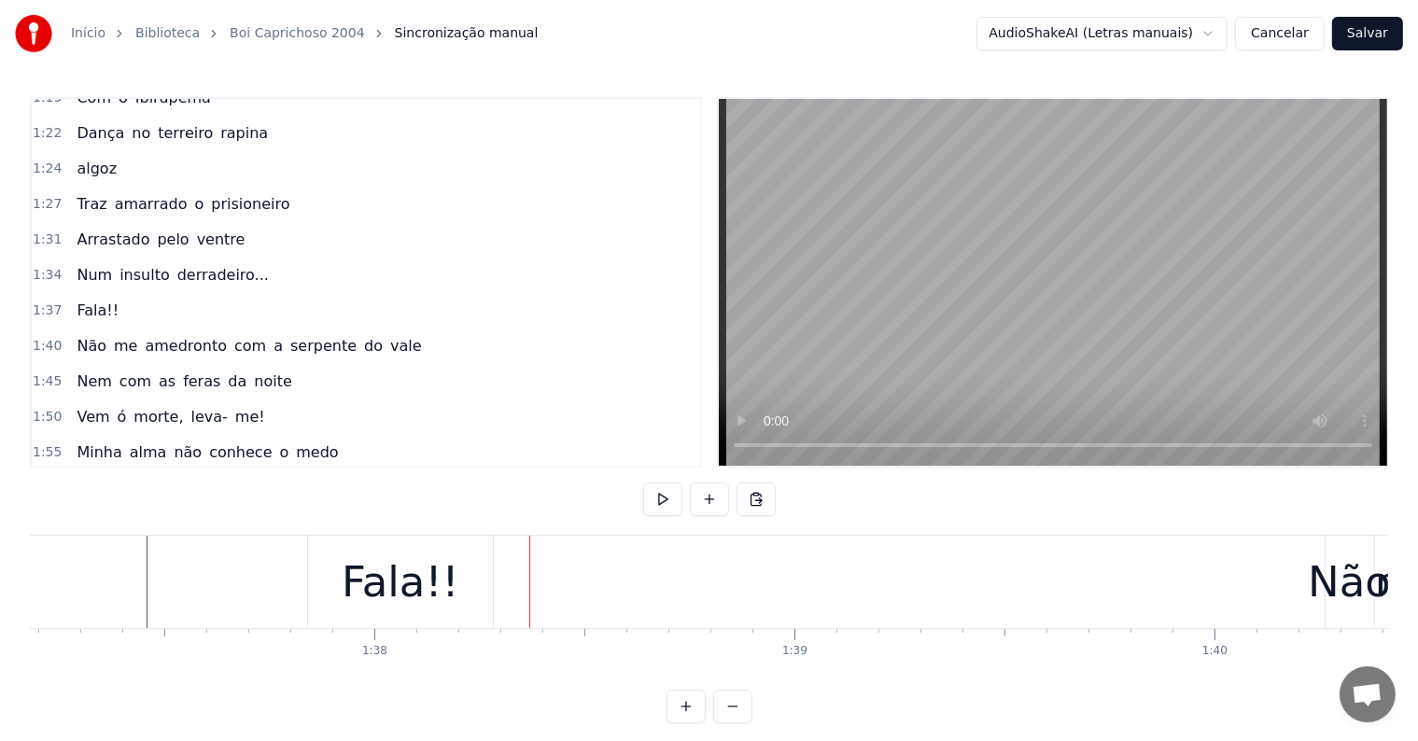
click at [449, 586] on div "Fala!!" at bounding box center [400, 582] width 185 height 92
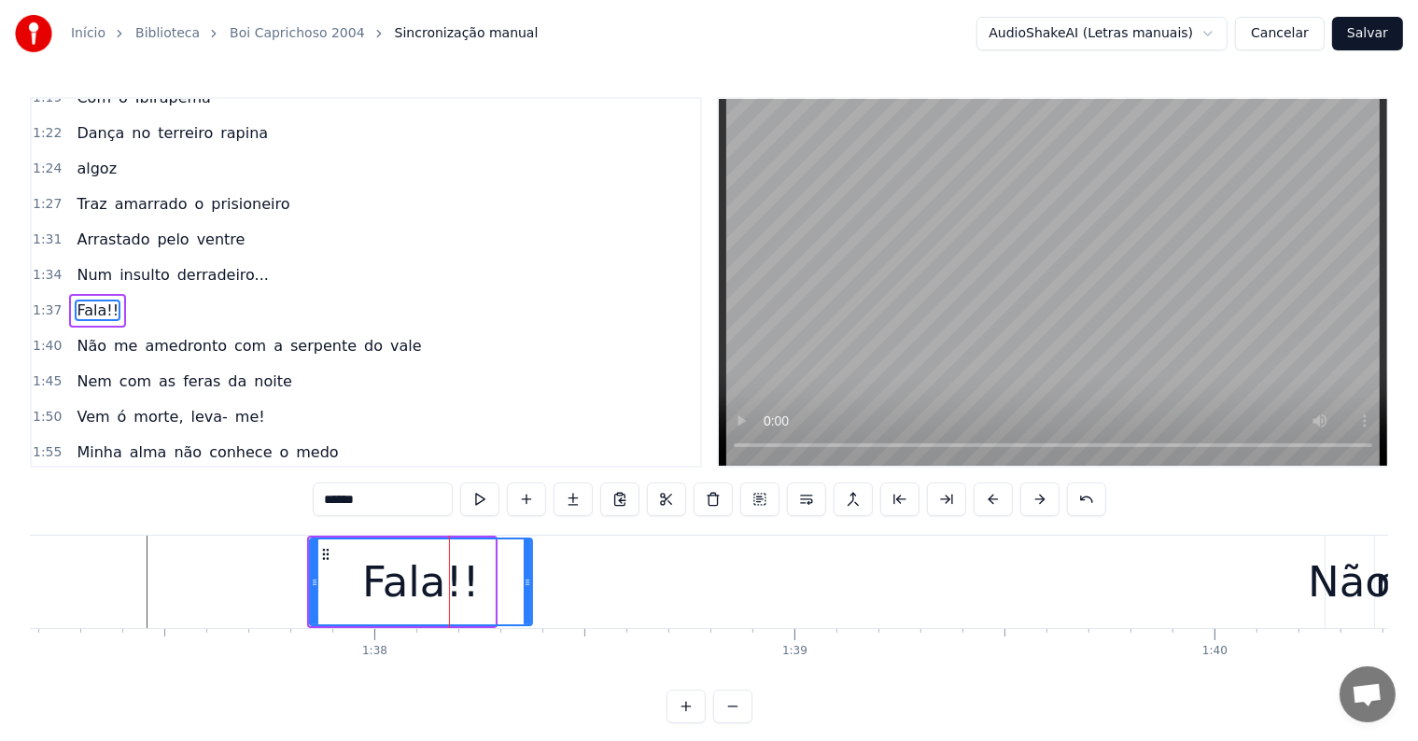
drag, startPoint x: 489, startPoint y: 584, endPoint x: 527, endPoint y: 584, distance: 37.3
click at [527, 584] on icon at bounding box center [527, 582] width 7 height 15
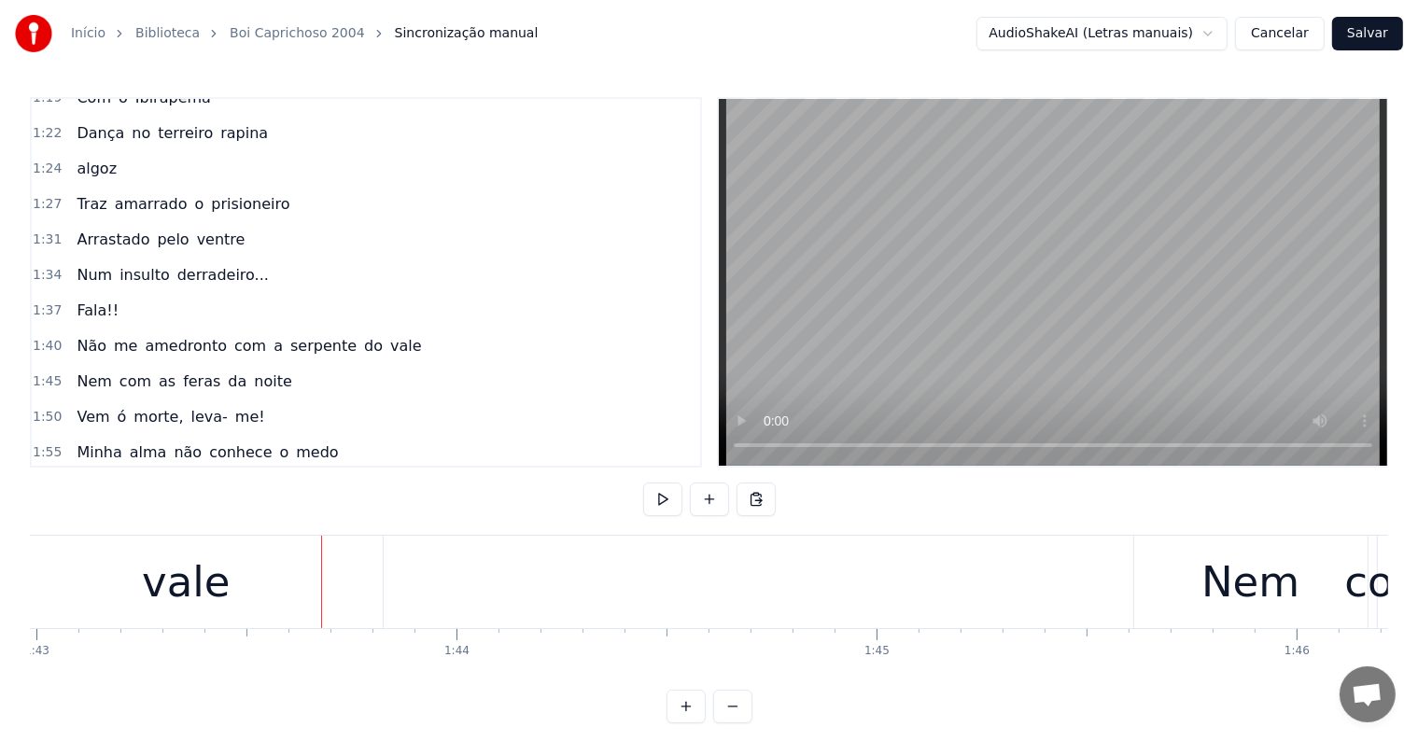
scroll to position [0, 43274]
click at [187, 579] on div "vale" at bounding box center [181, 582] width 88 height 63
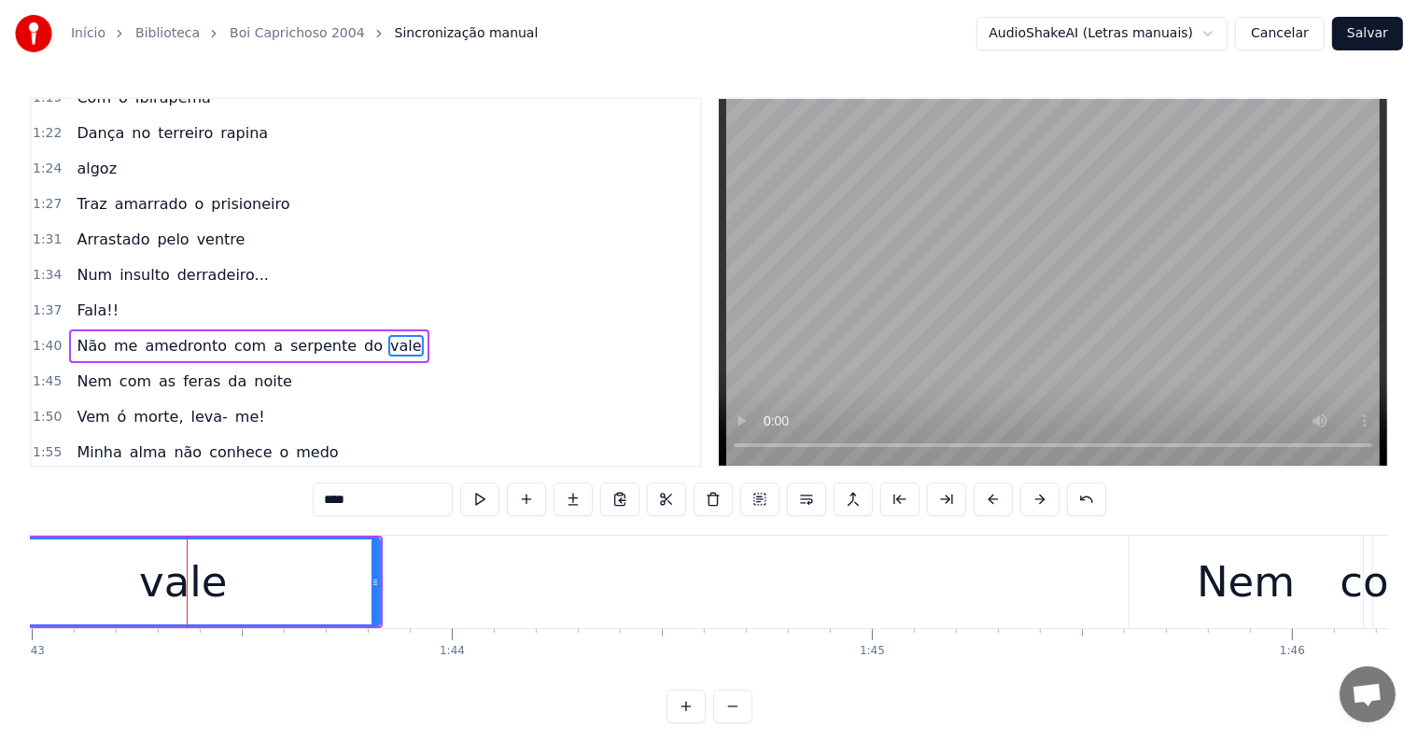
scroll to position [692, 0]
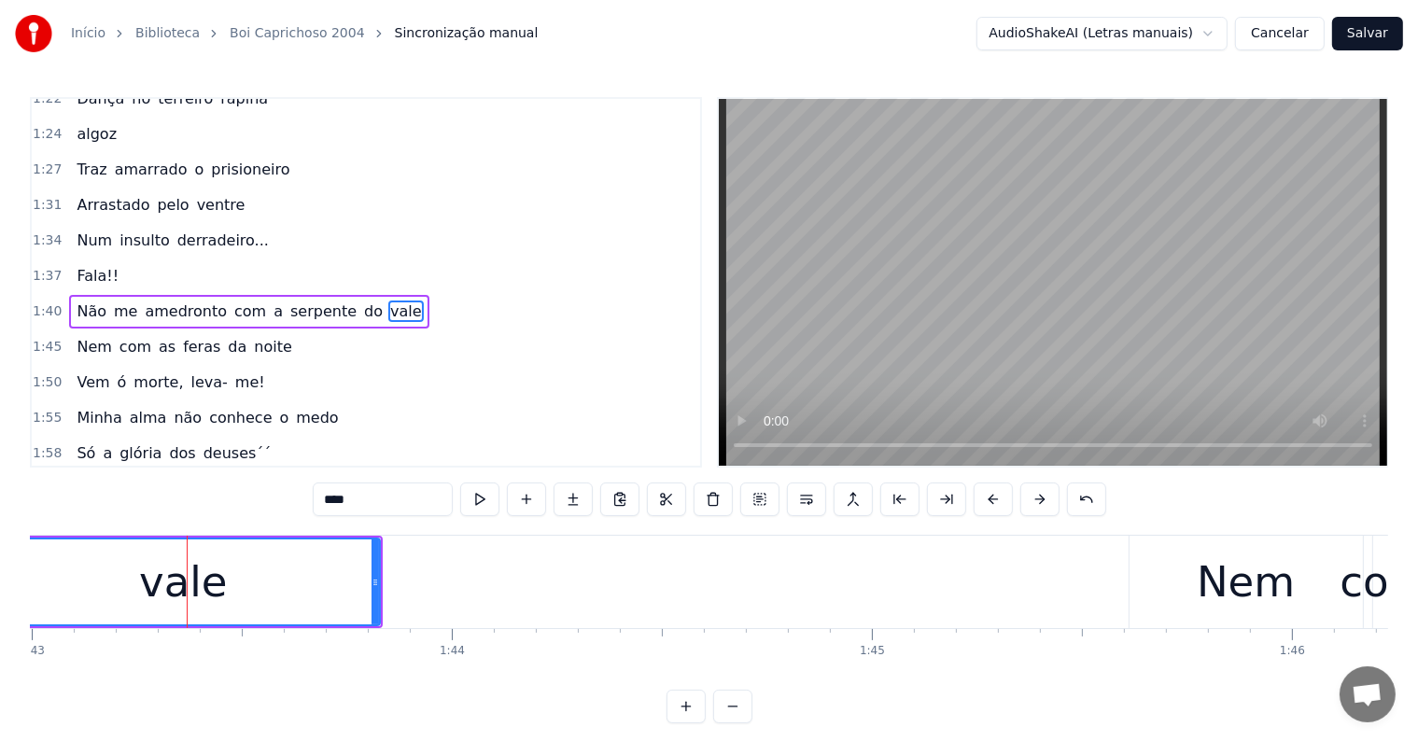
click at [362, 301] on span "do" at bounding box center [373, 311] width 22 height 21
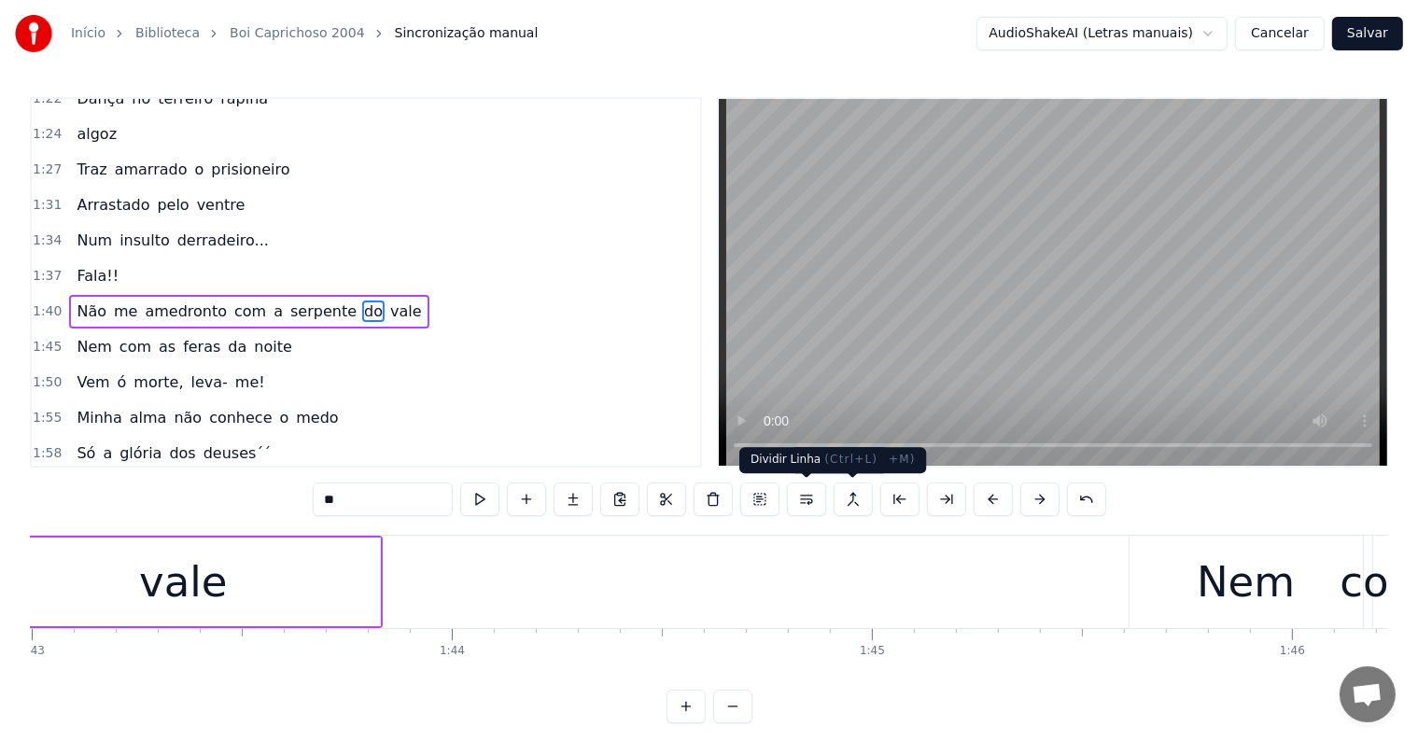
scroll to position [0, 43042]
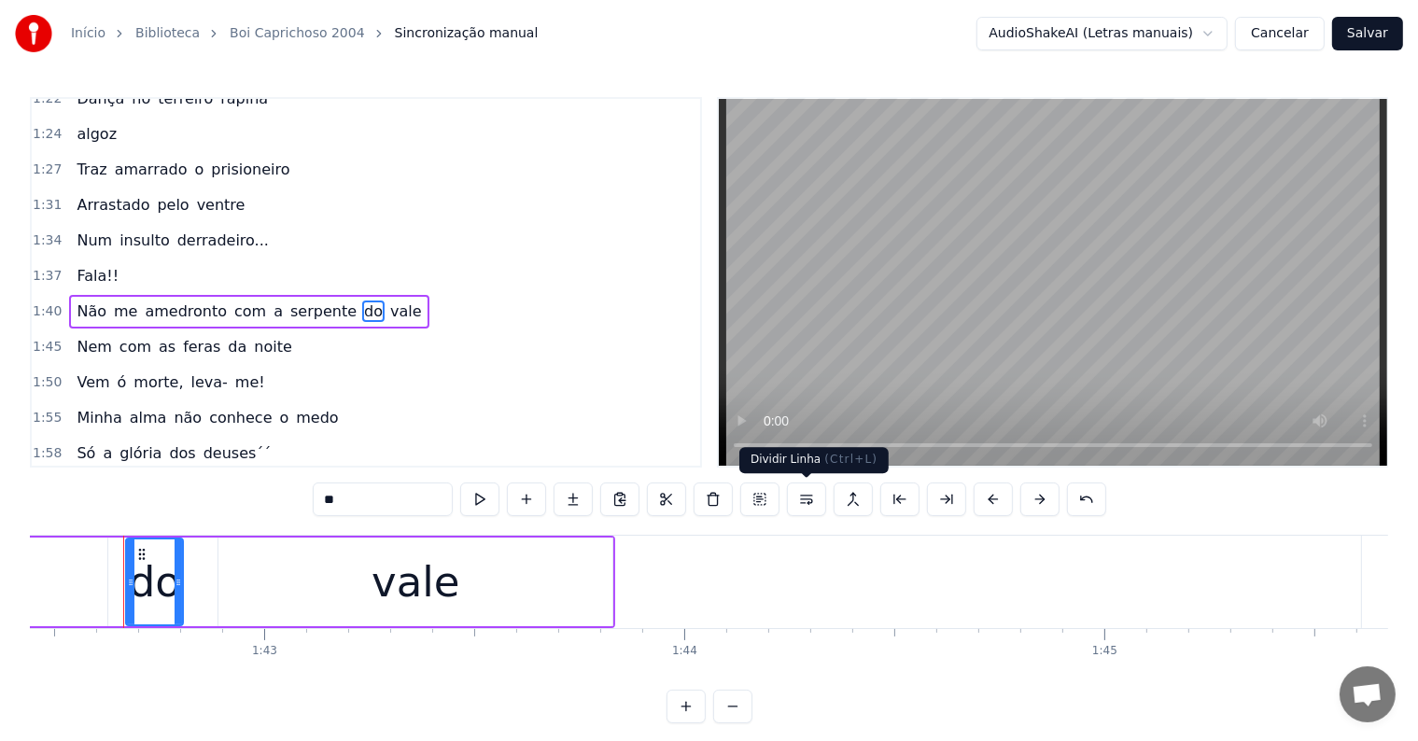
click at [803, 504] on button at bounding box center [806, 500] width 39 height 34
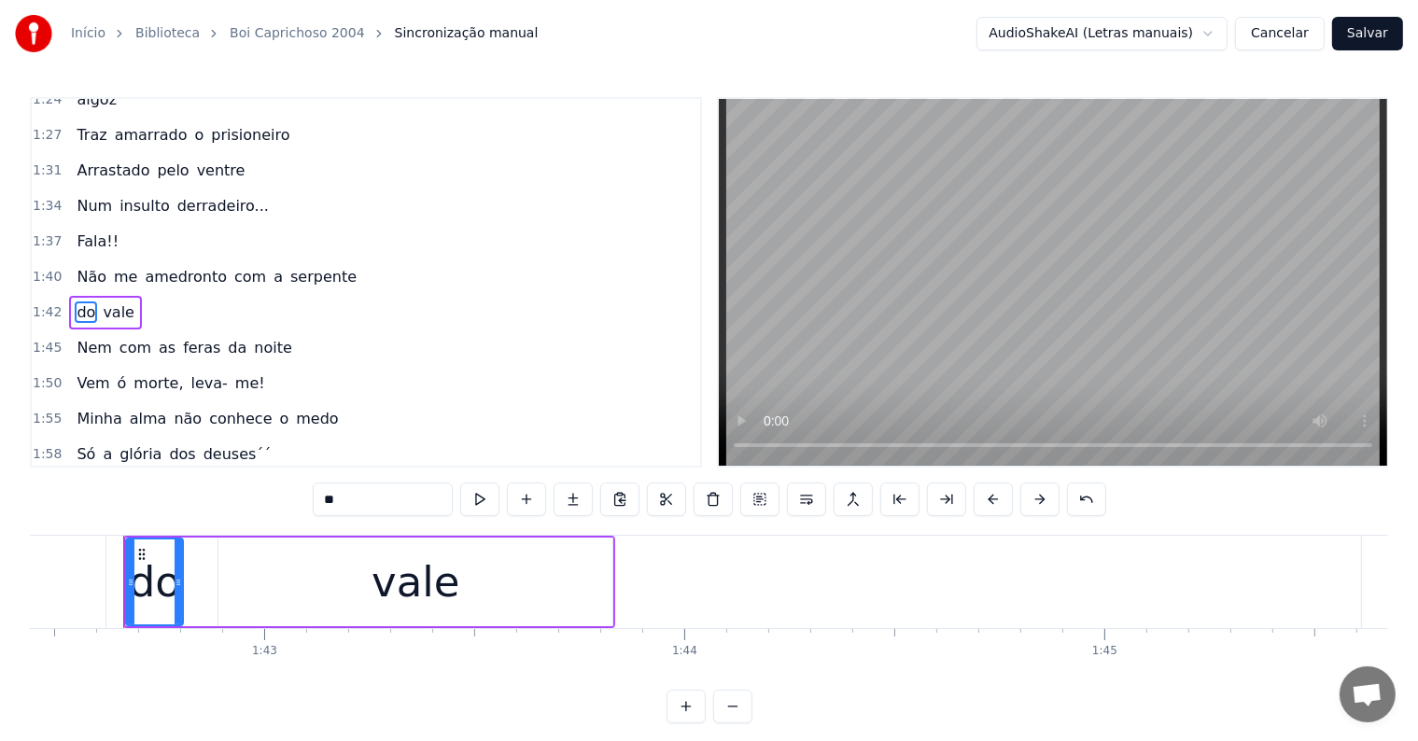
click at [295, 266] on span "serpente" at bounding box center [324, 276] width 70 height 21
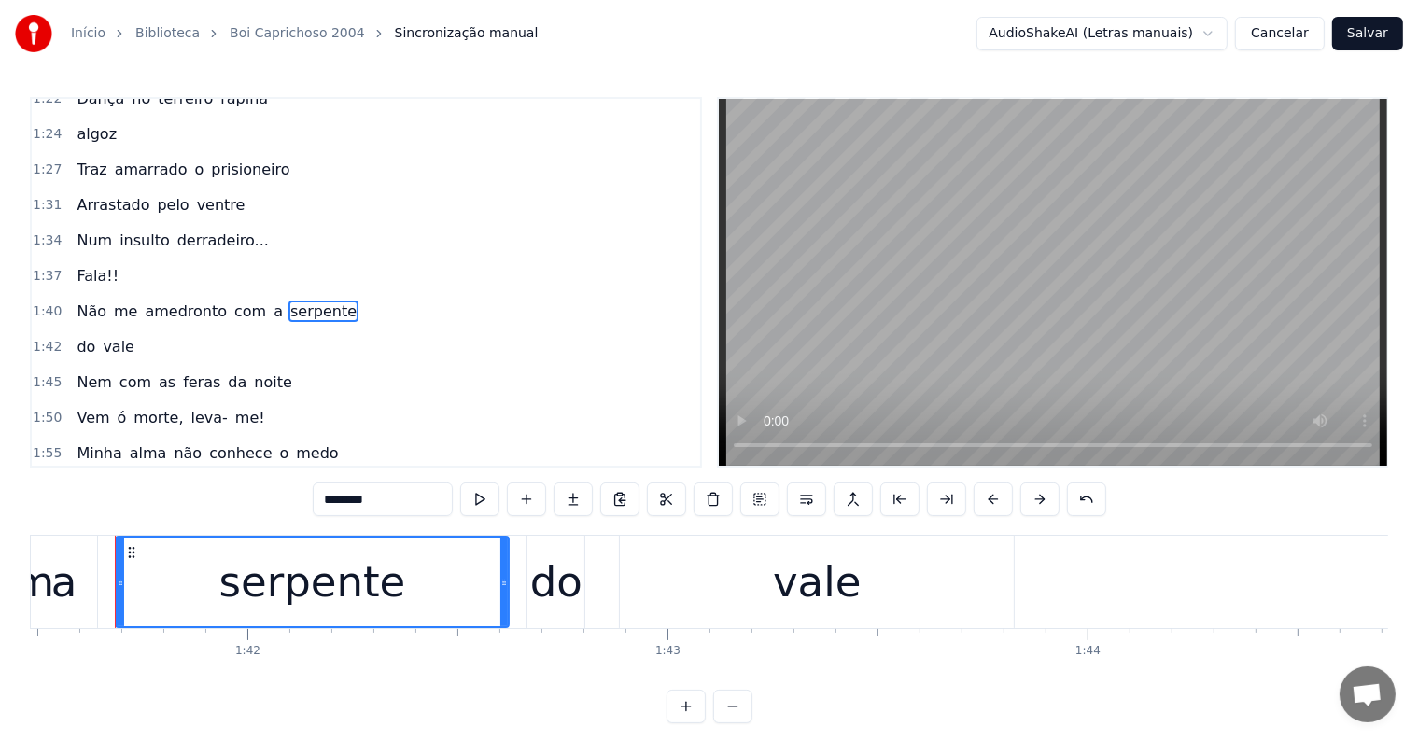
scroll to position [0, 42629]
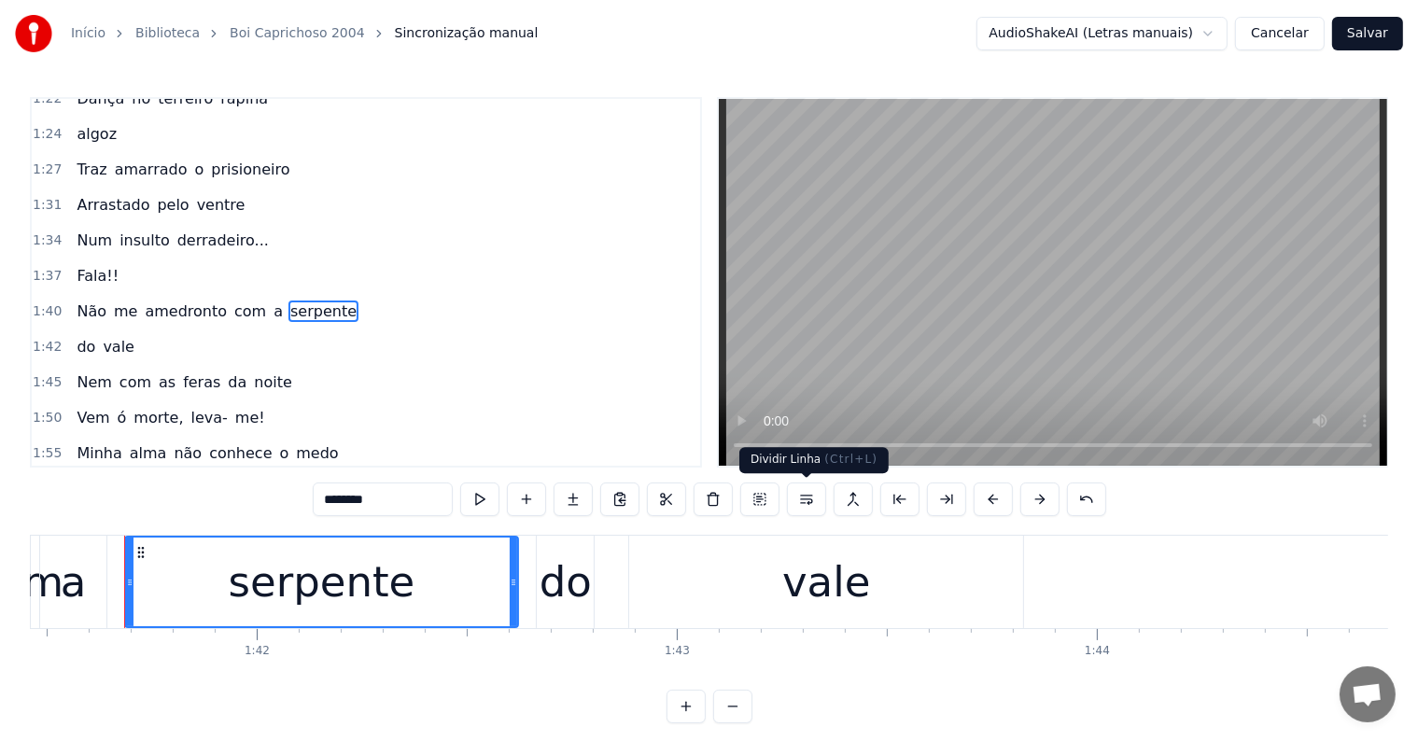
click at [803, 497] on button at bounding box center [806, 500] width 39 height 34
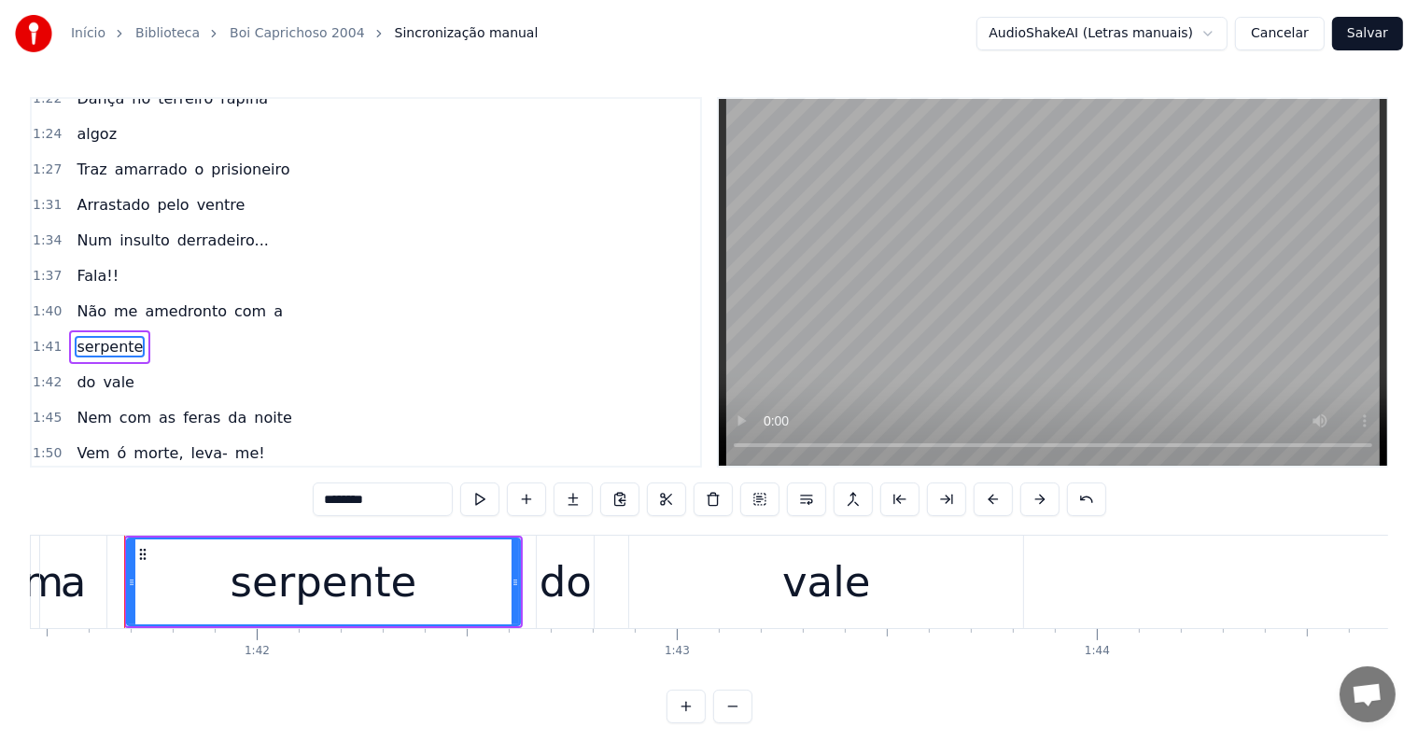
scroll to position [726, 0]
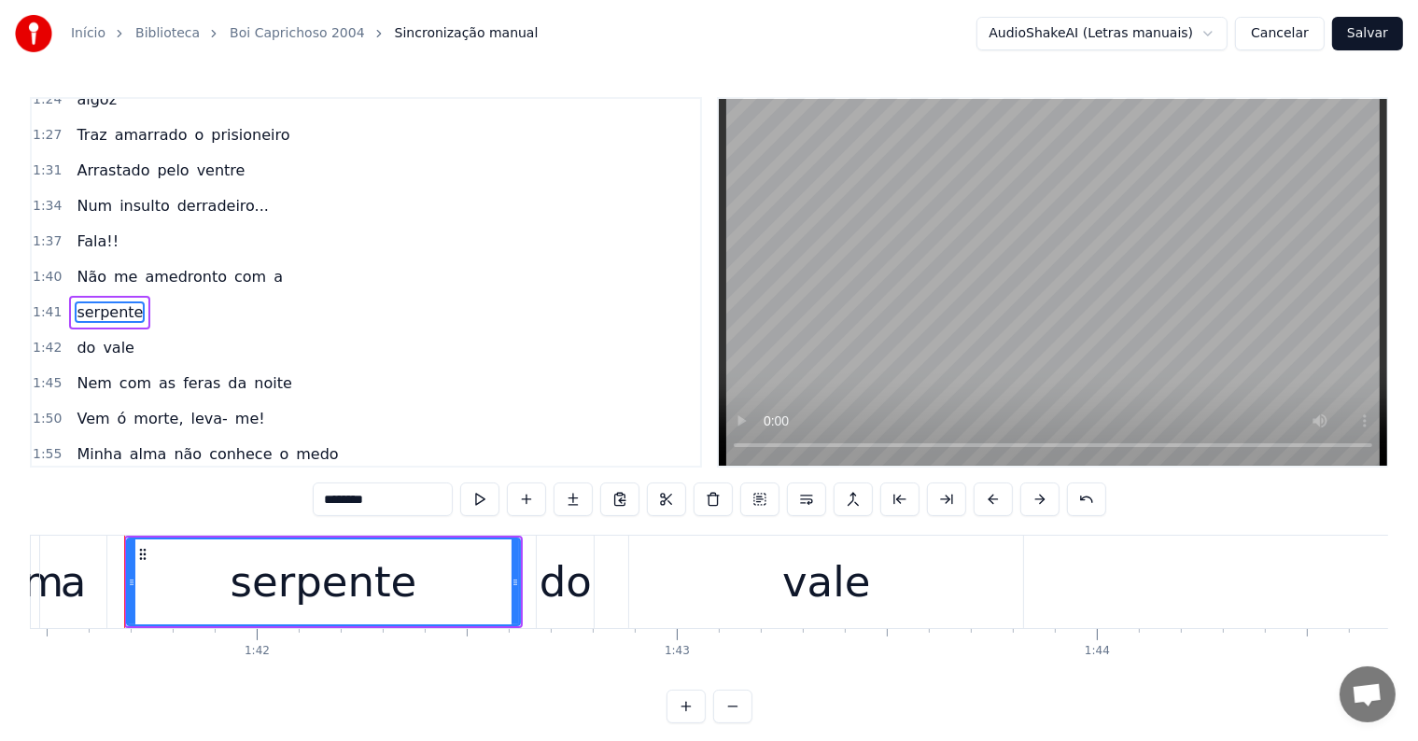
click at [272, 266] on span "a" at bounding box center [278, 276] width 13 height 21
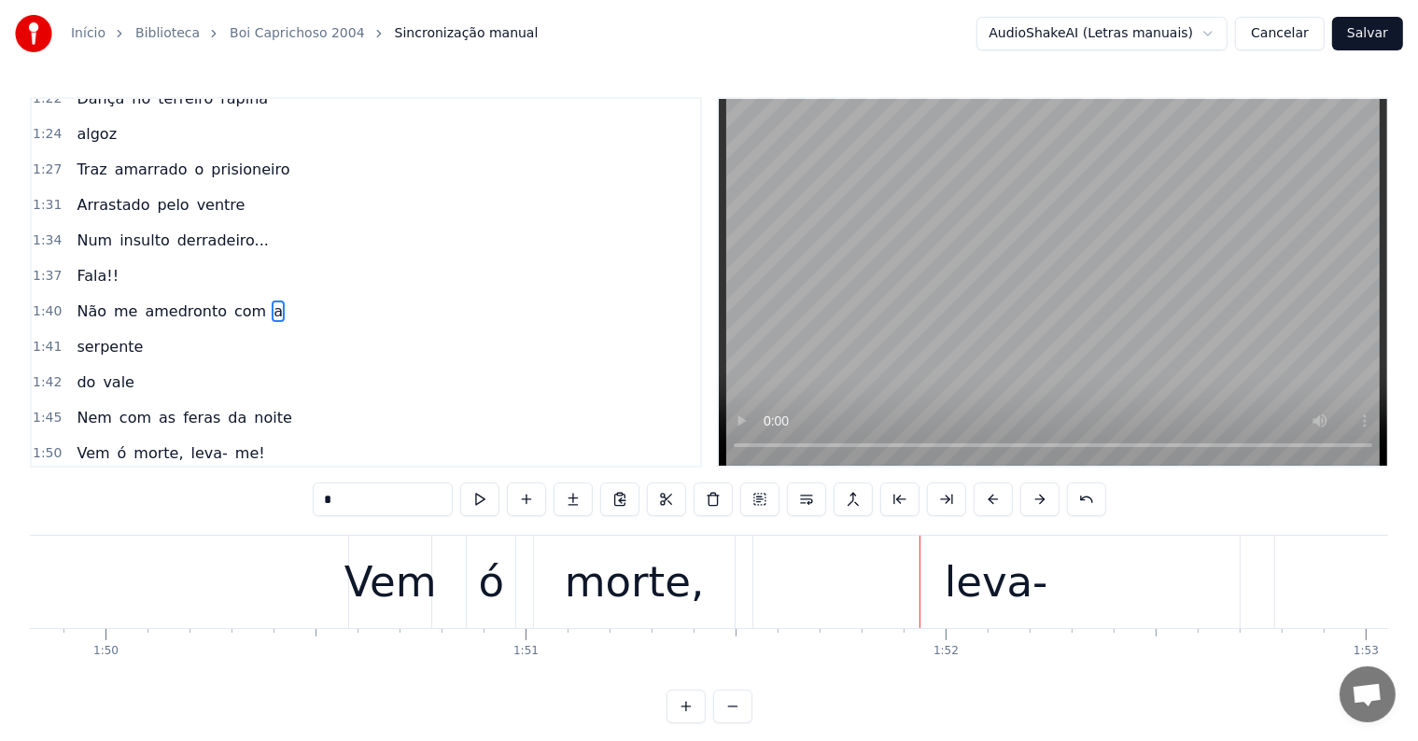
scroll to position [0, 46100]
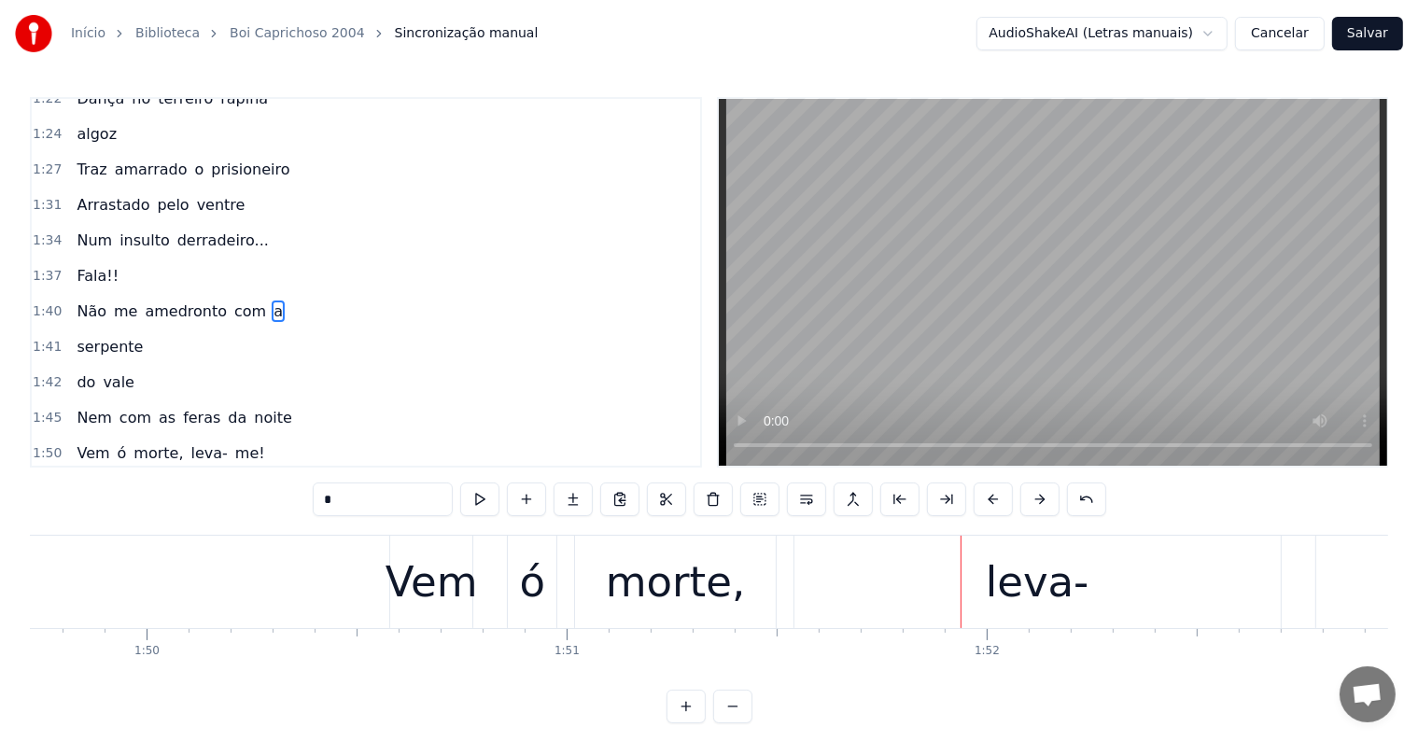
click at [409, 595] on div "Vem" at bounding box center [432, 582] width 92 height 63
type input "***"
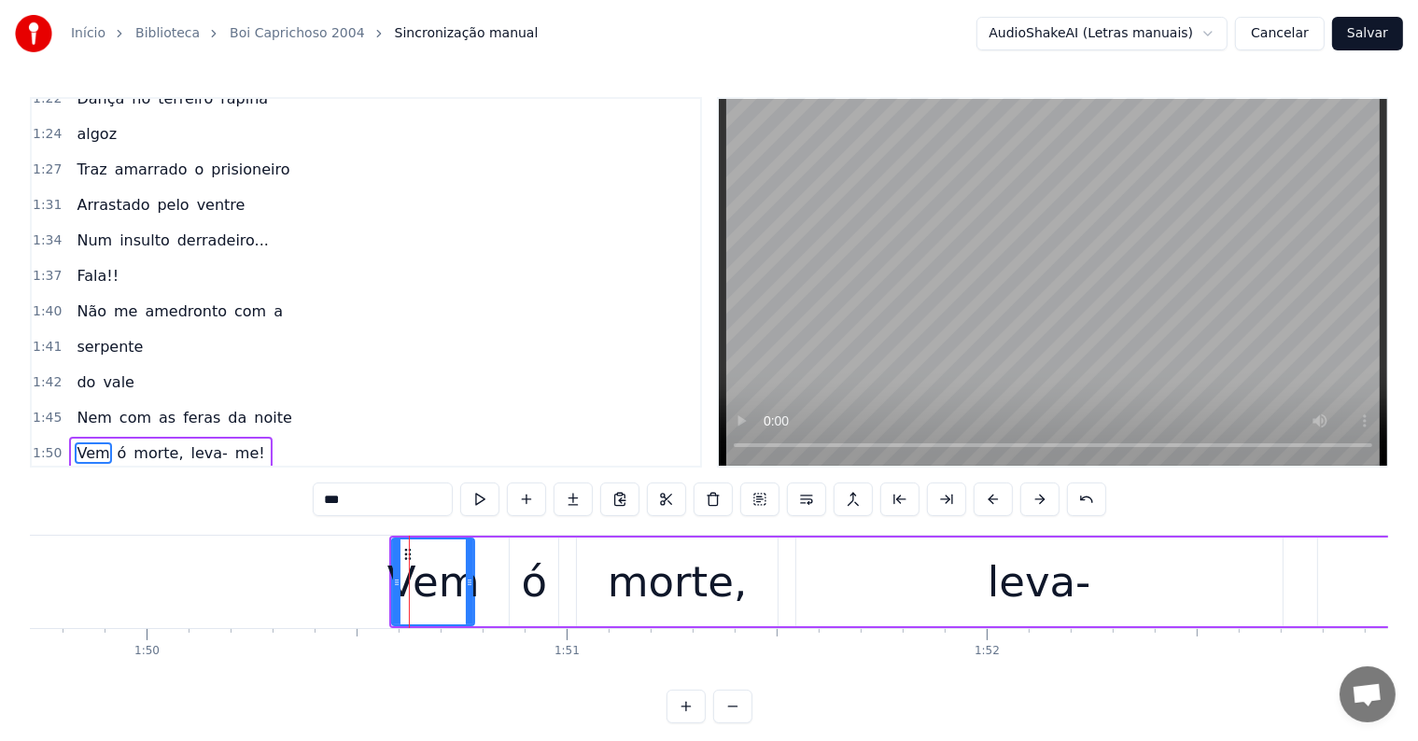
scroll to position [829, 0]
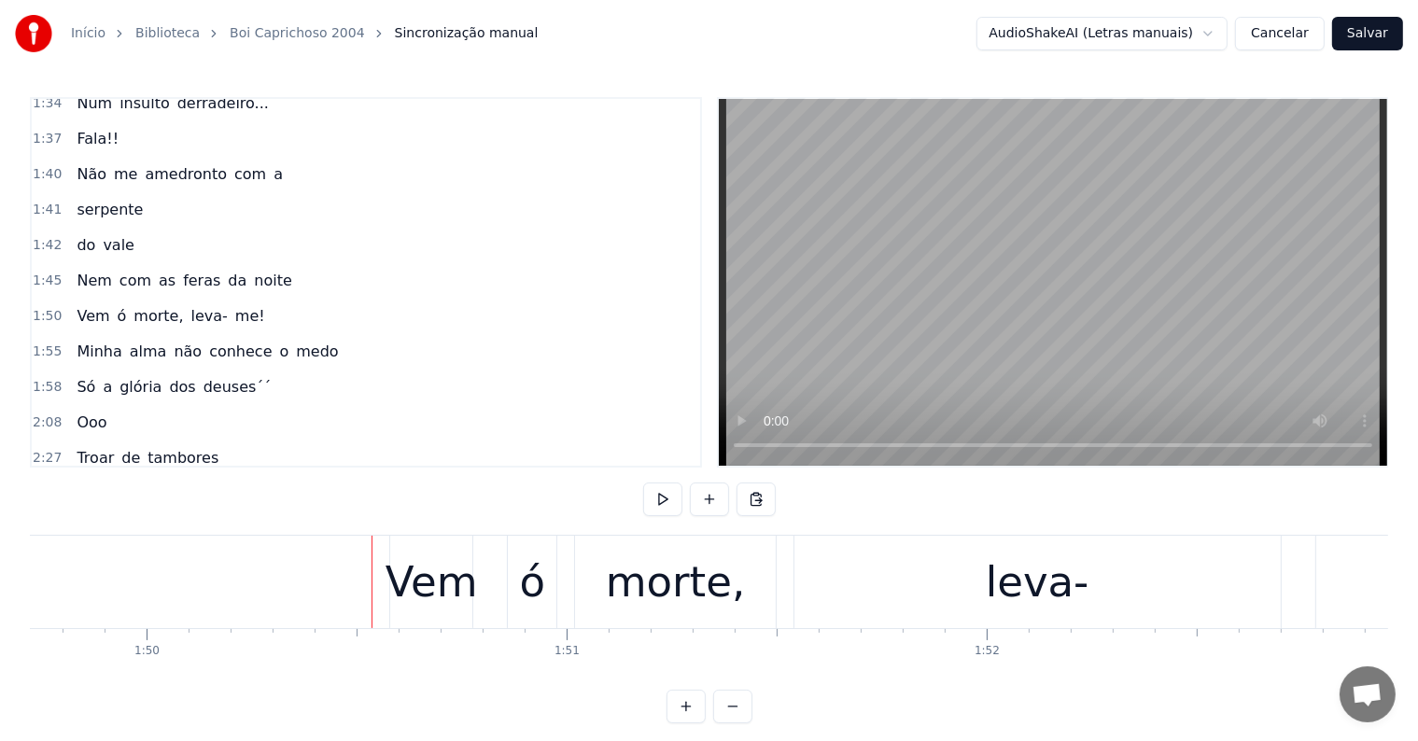
click at [478, 596] on div "Vem ó morte, leva- me!" at bounding box center [1140, 582] width 1502 height 92
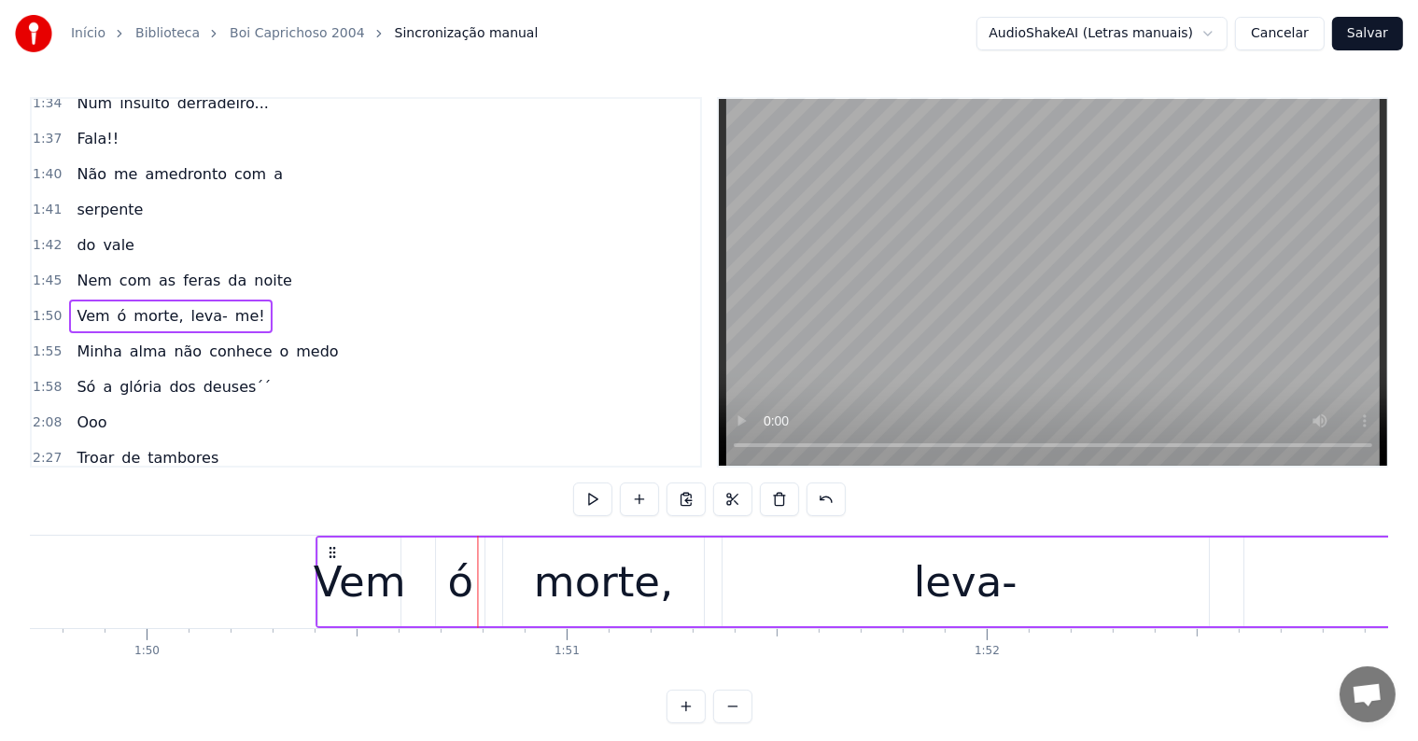
drag, startPoint x: 403, startPoint y: 552, endPoint x: 330, endPoint y: 552, distance: 73.8
click at [331, 552] on circle at bounding box center [331, 552] width 1 height 1
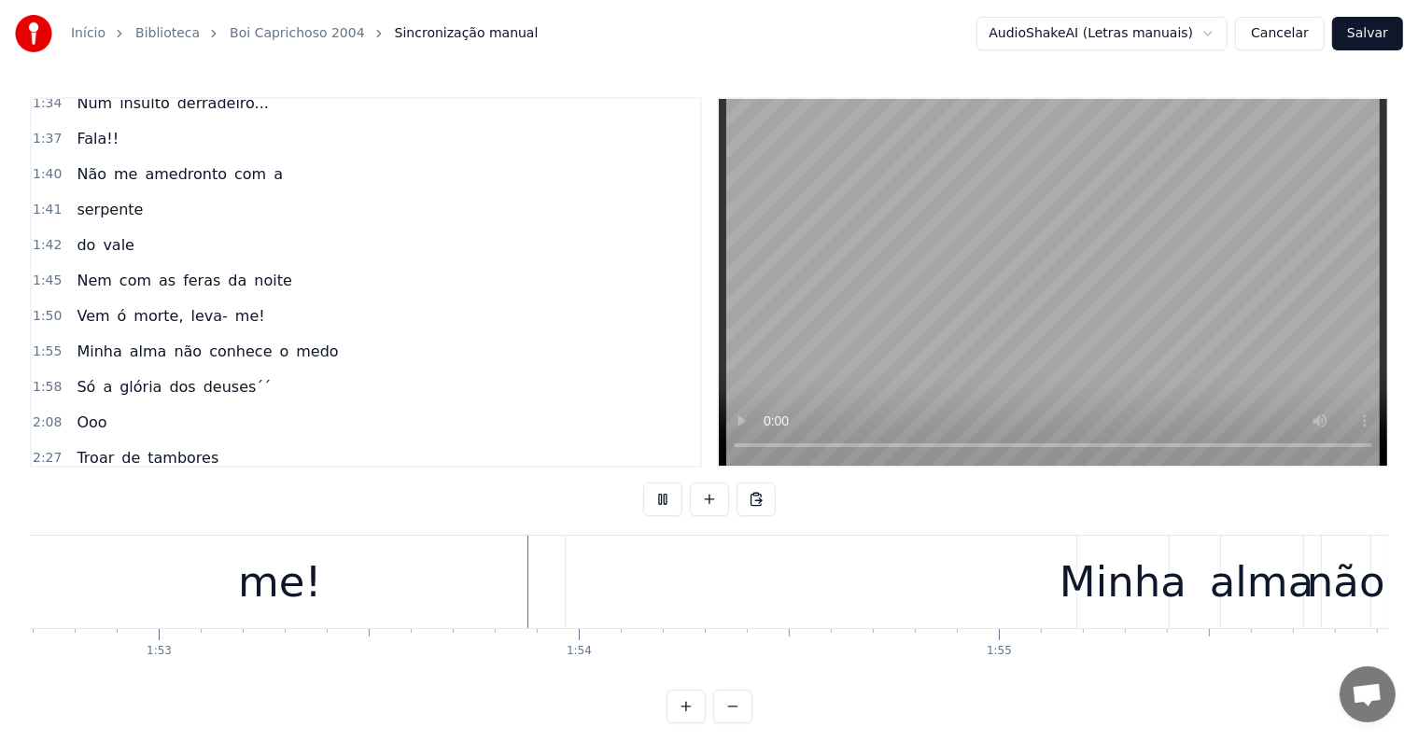
scroll to position [0, 47445]
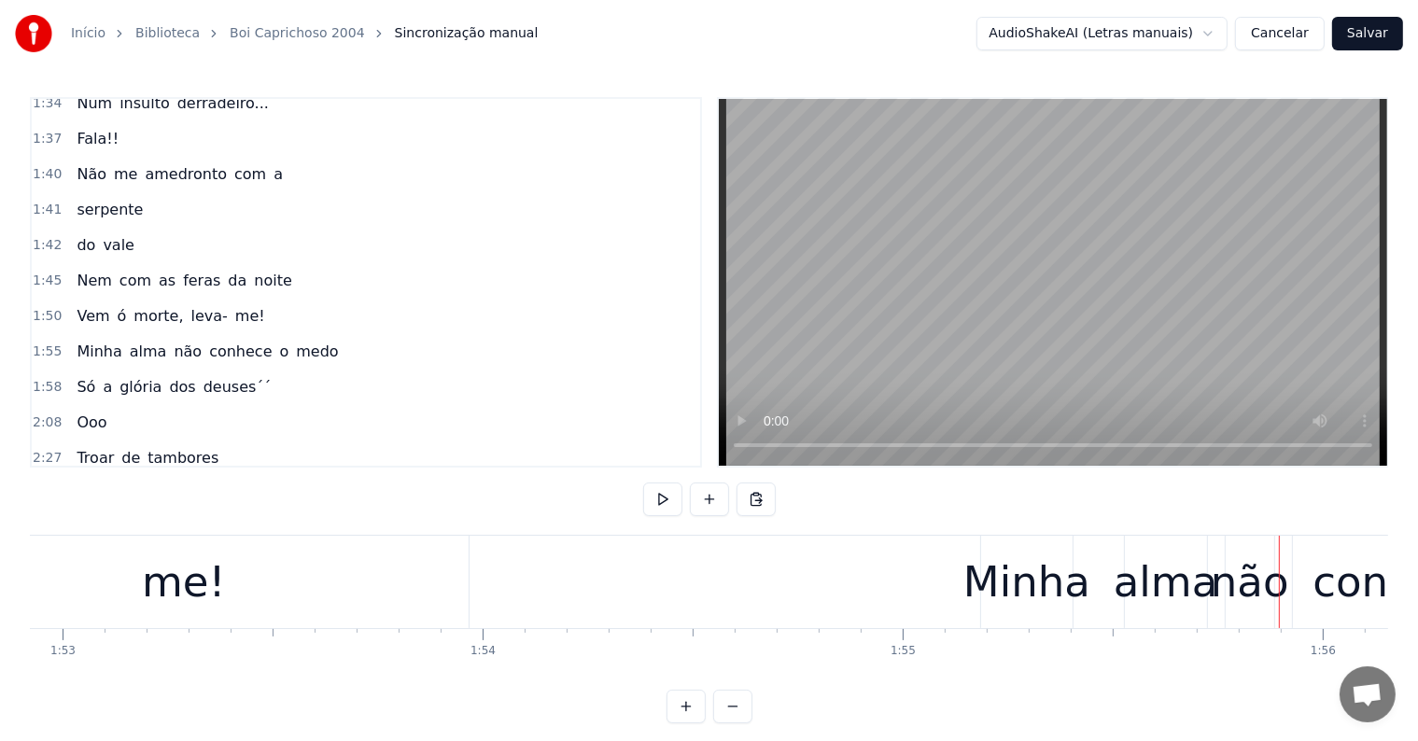
click at [1088, 614] on div "Minha alma não conhece o medo" at bounding box center [1394, 582] width 828 height 92
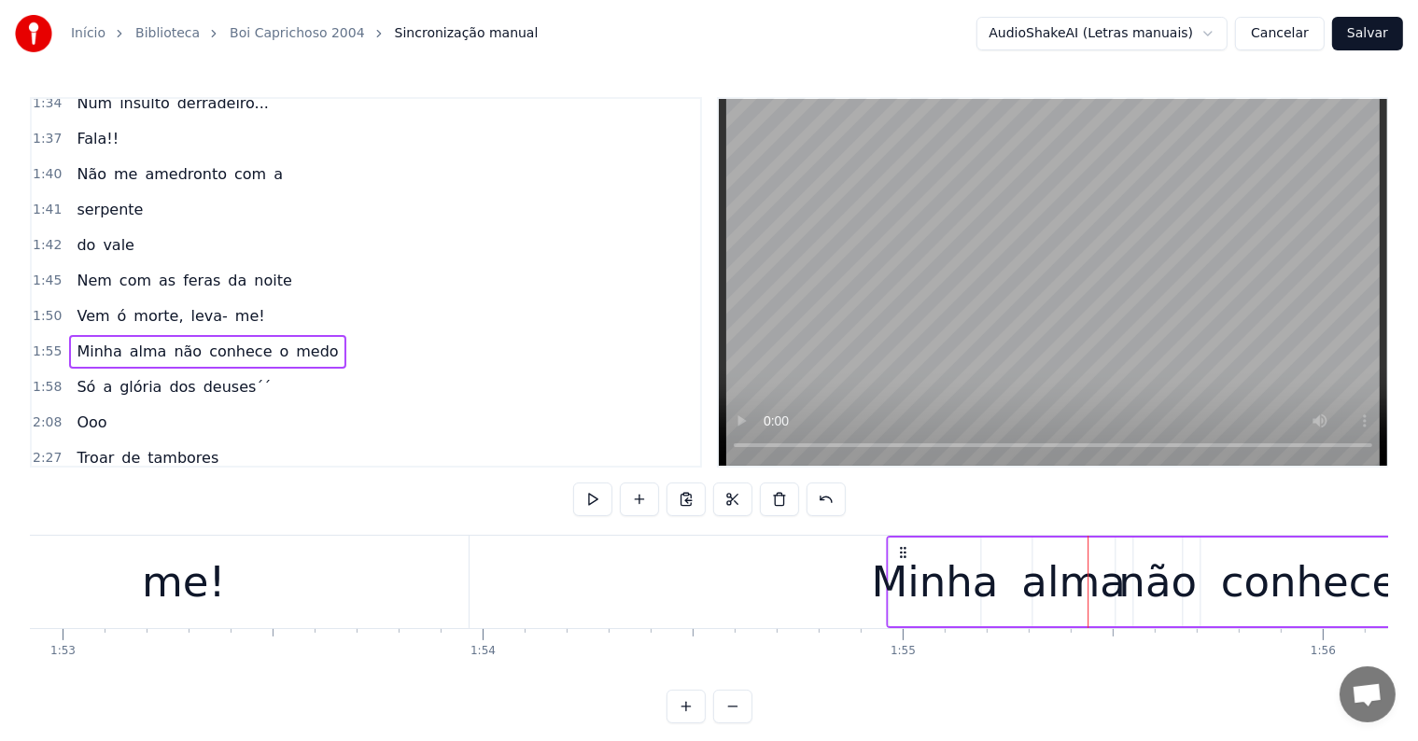
drag, startPoint x: 995, startPoint y: 548, endPoint x: 905, endPoint y: 556, distance: 91.0
click at [900, 555] on icon at bounding box center [903, 552] width 15 height 15
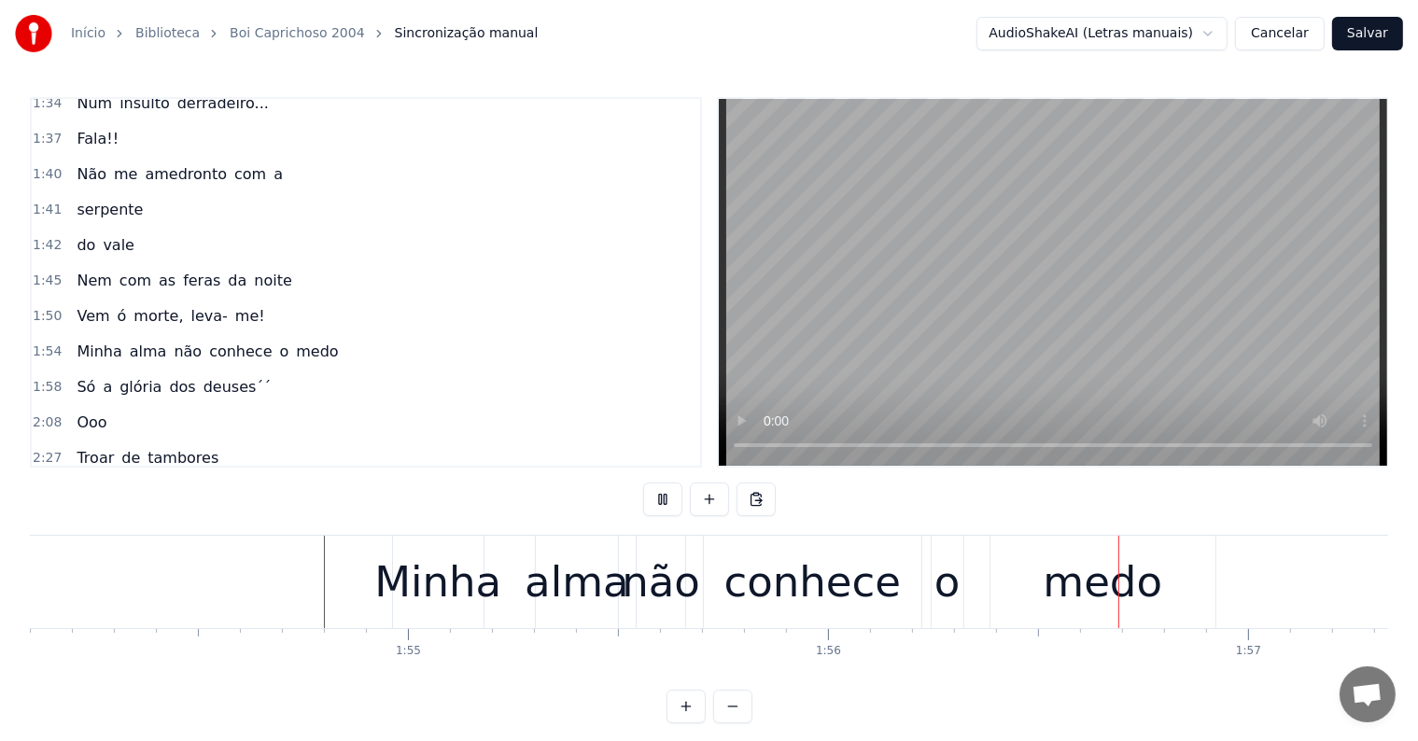
scroll to position [0, 48642]
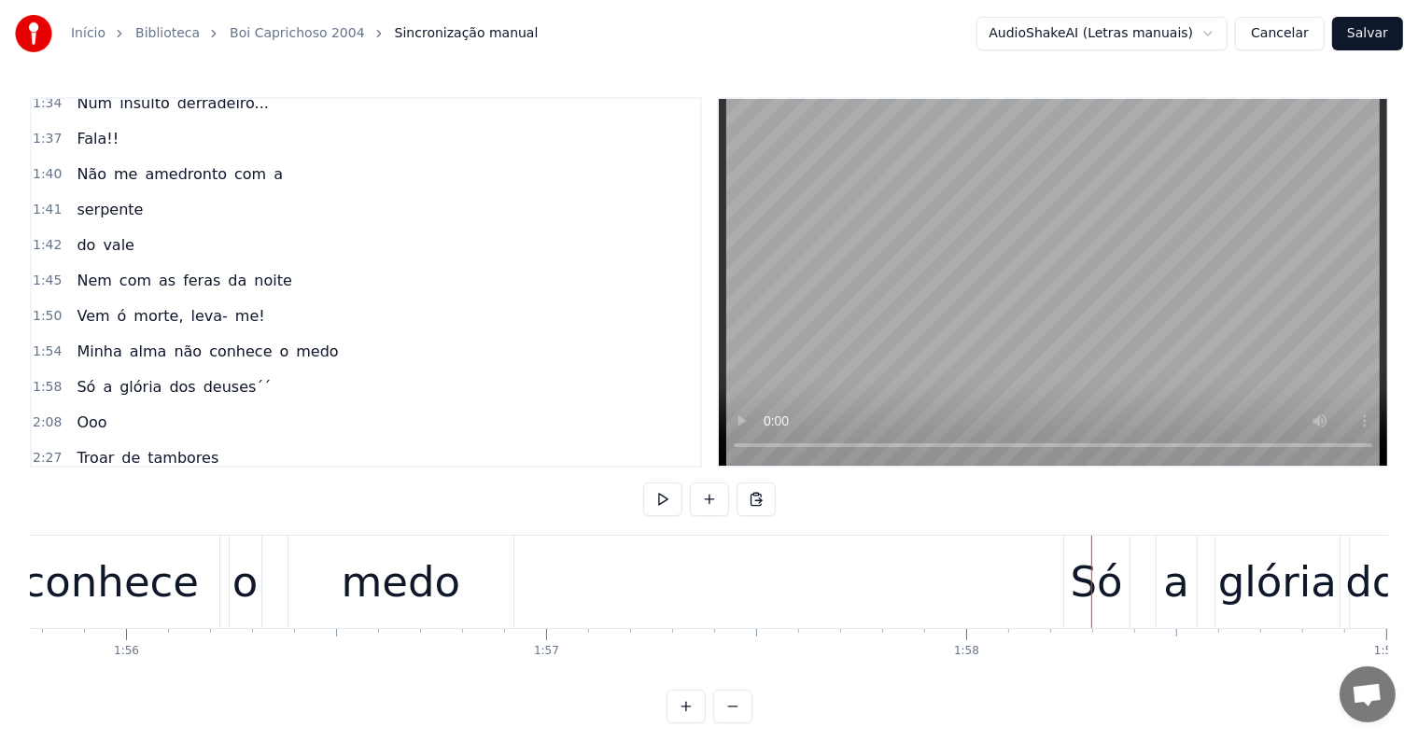
click at [1133, 620] on div "Só a glória dos deuses´´" at bounding box center [1418, 582] width 711 height 92
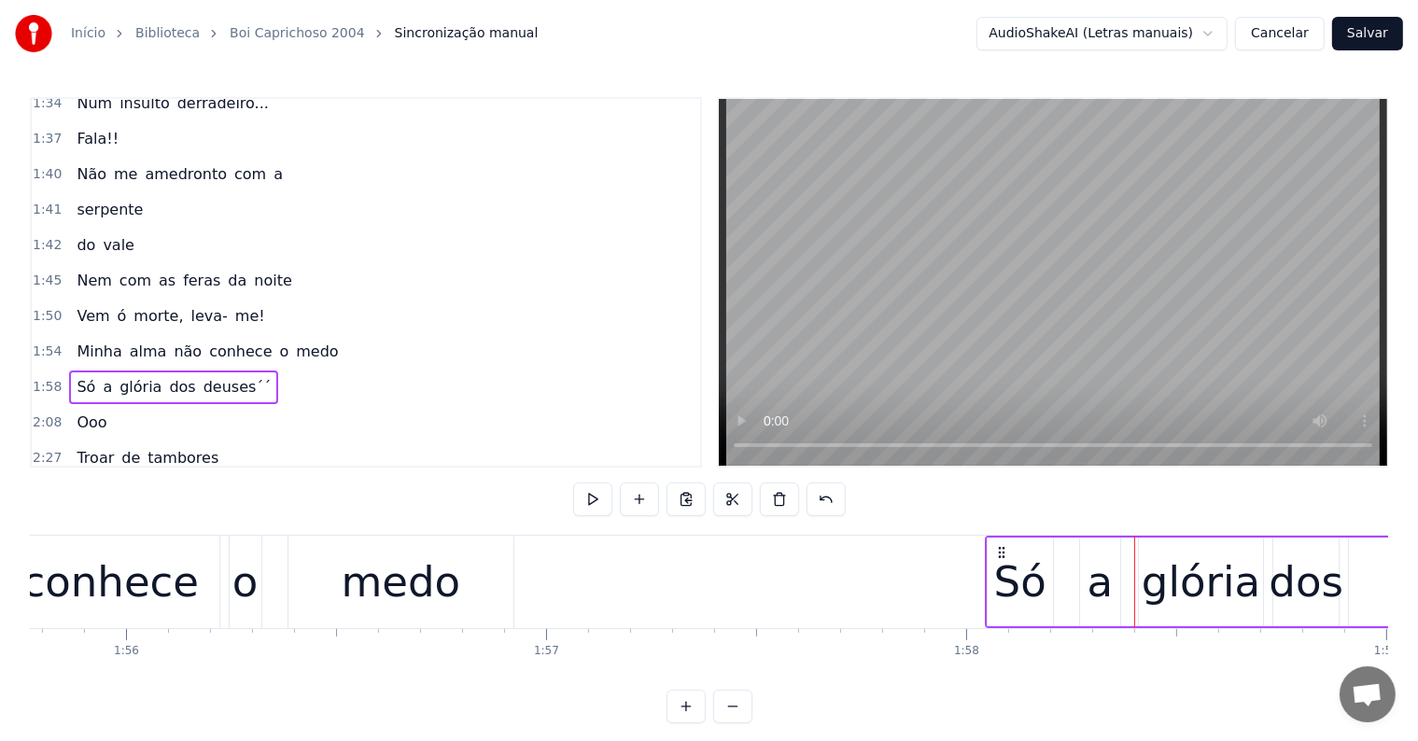
drag, startPoint x: 1076, startPoint y: 549, endPoint x: 1001, endPoint y: 556, distance: 75.1
click at [998, 556] on icon at bounding box center [1001, 552] width 15 height 15
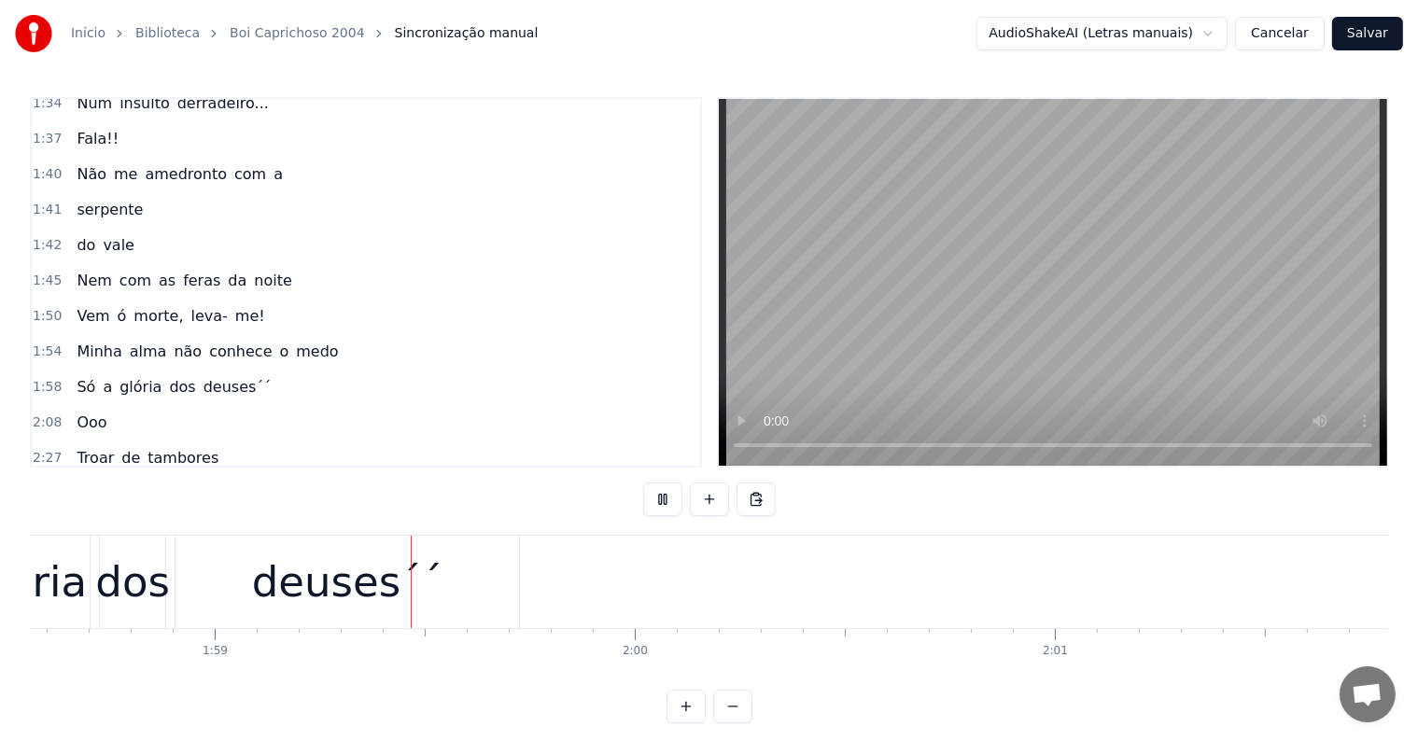
scroll to position [0, 49825]
click at [390, 574] on div "deuses´´" at bounding box center [336, 582] width 190 height 63
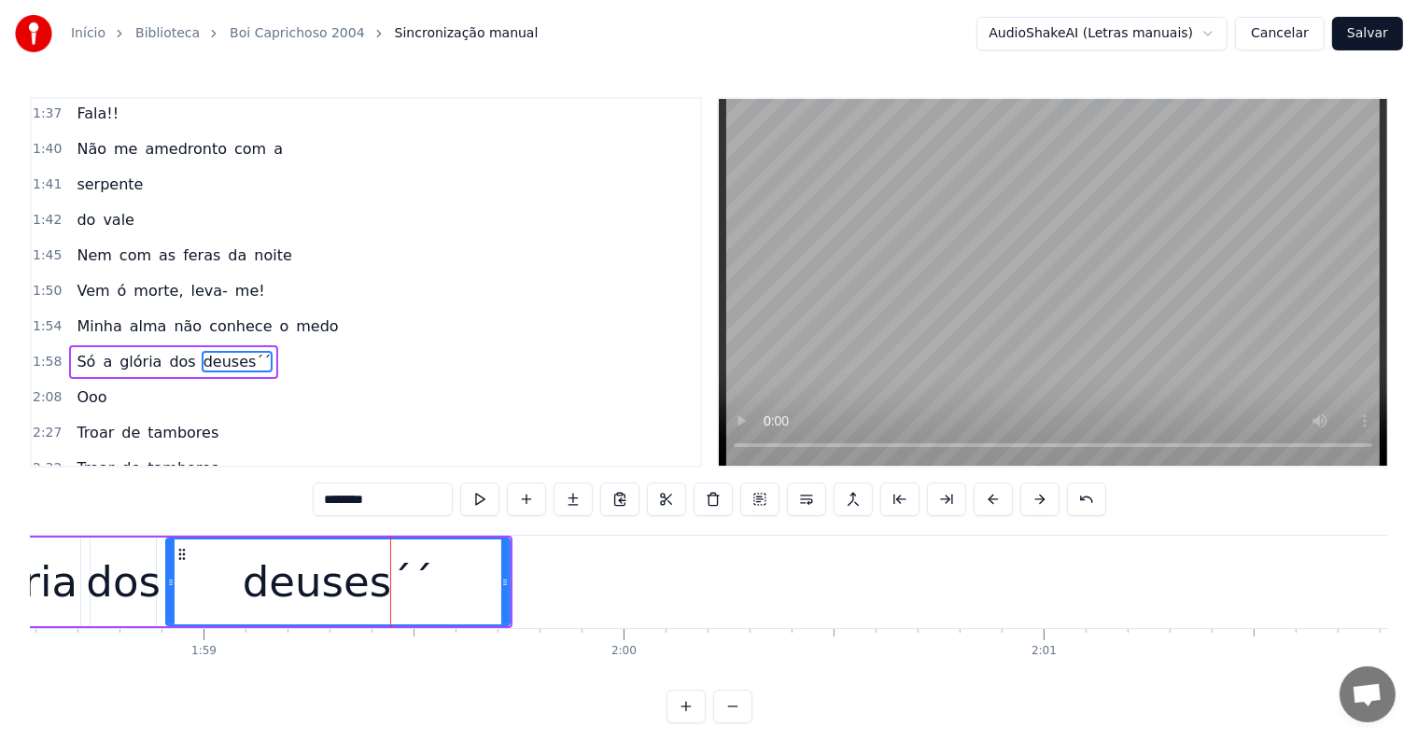
scroll to position [898, 0]
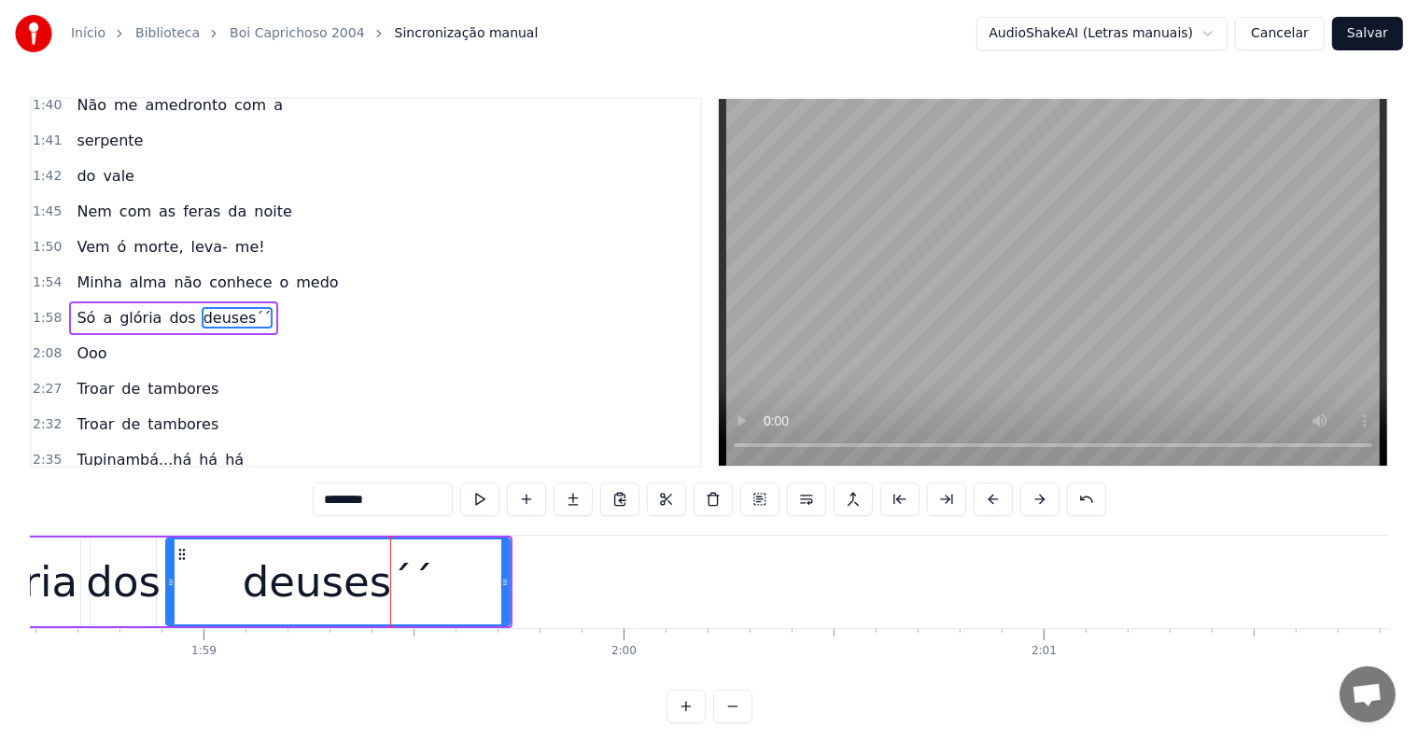
click at [385, 508] on input "********" at bounding box center [383, 500] width 140 height 34
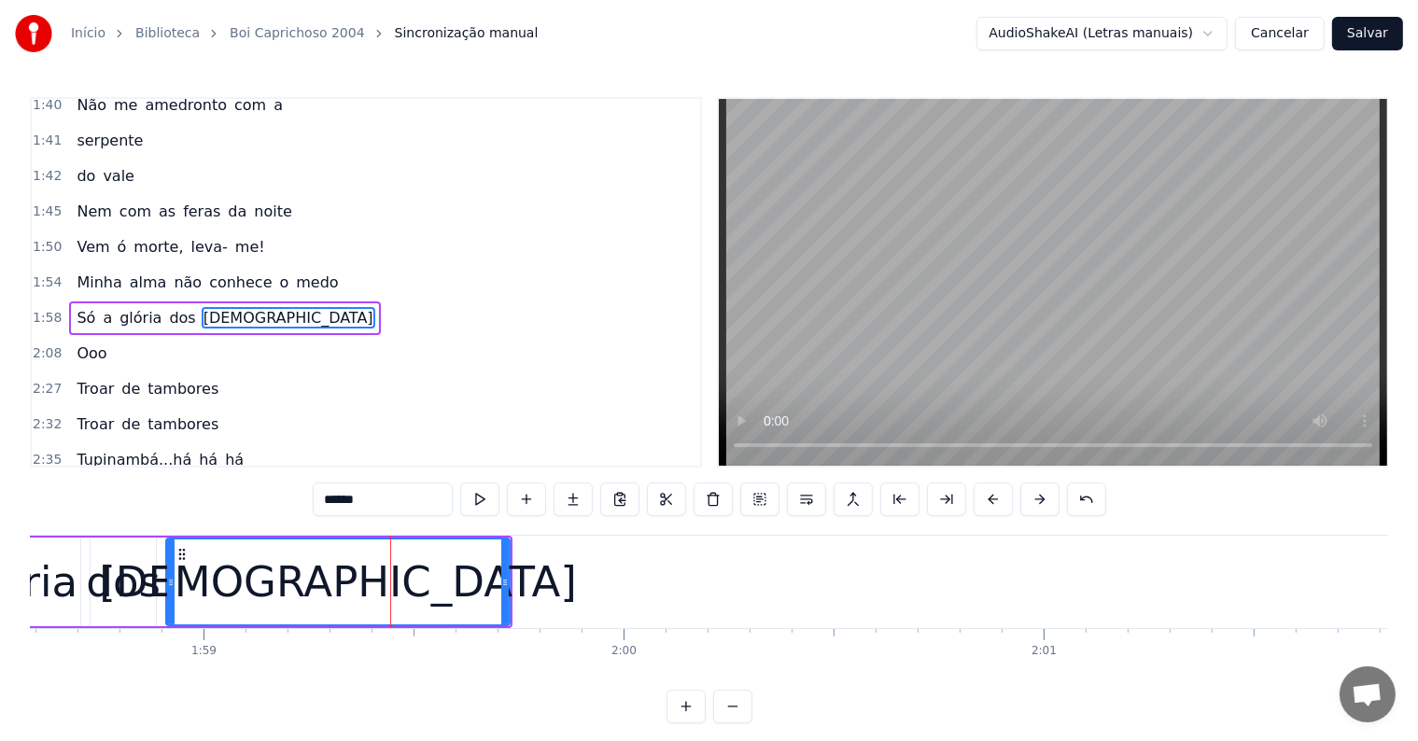
type input "******"
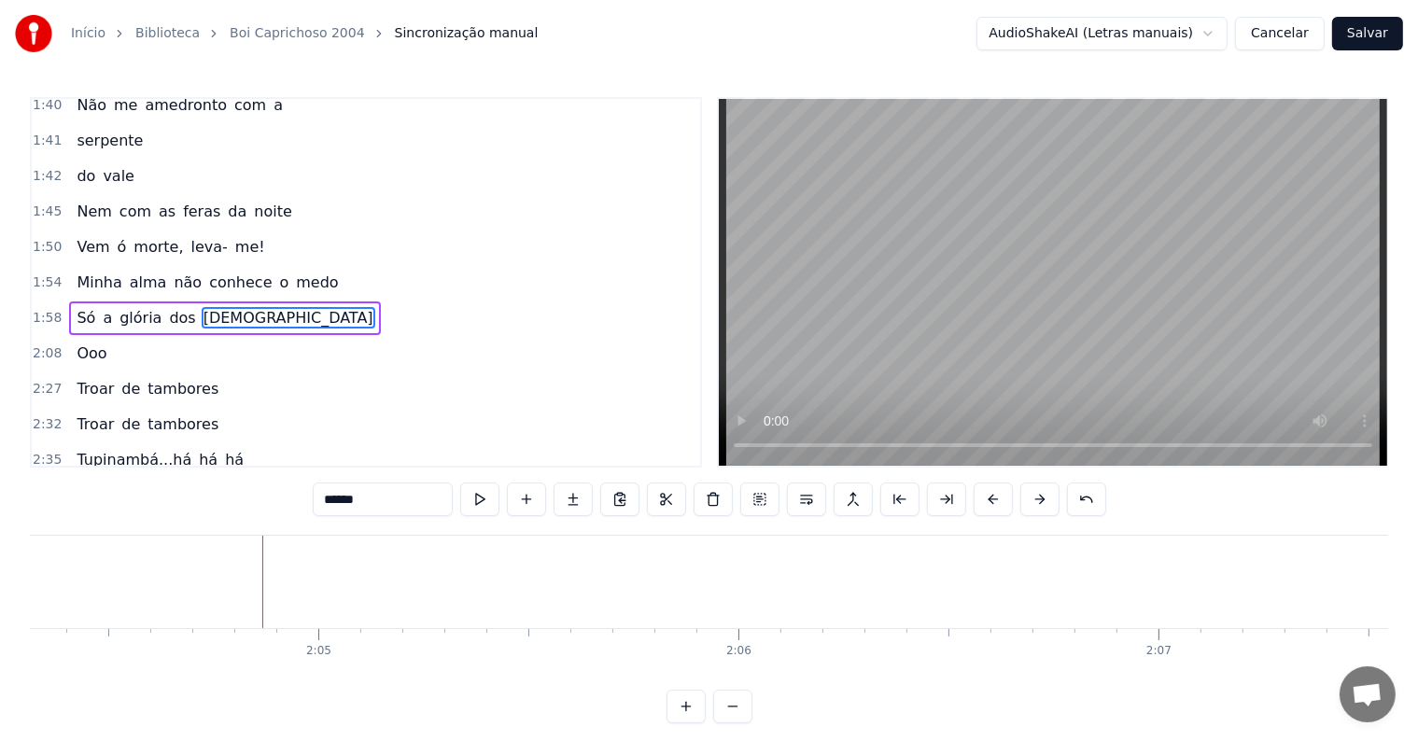
scroll to position [0, 52251]
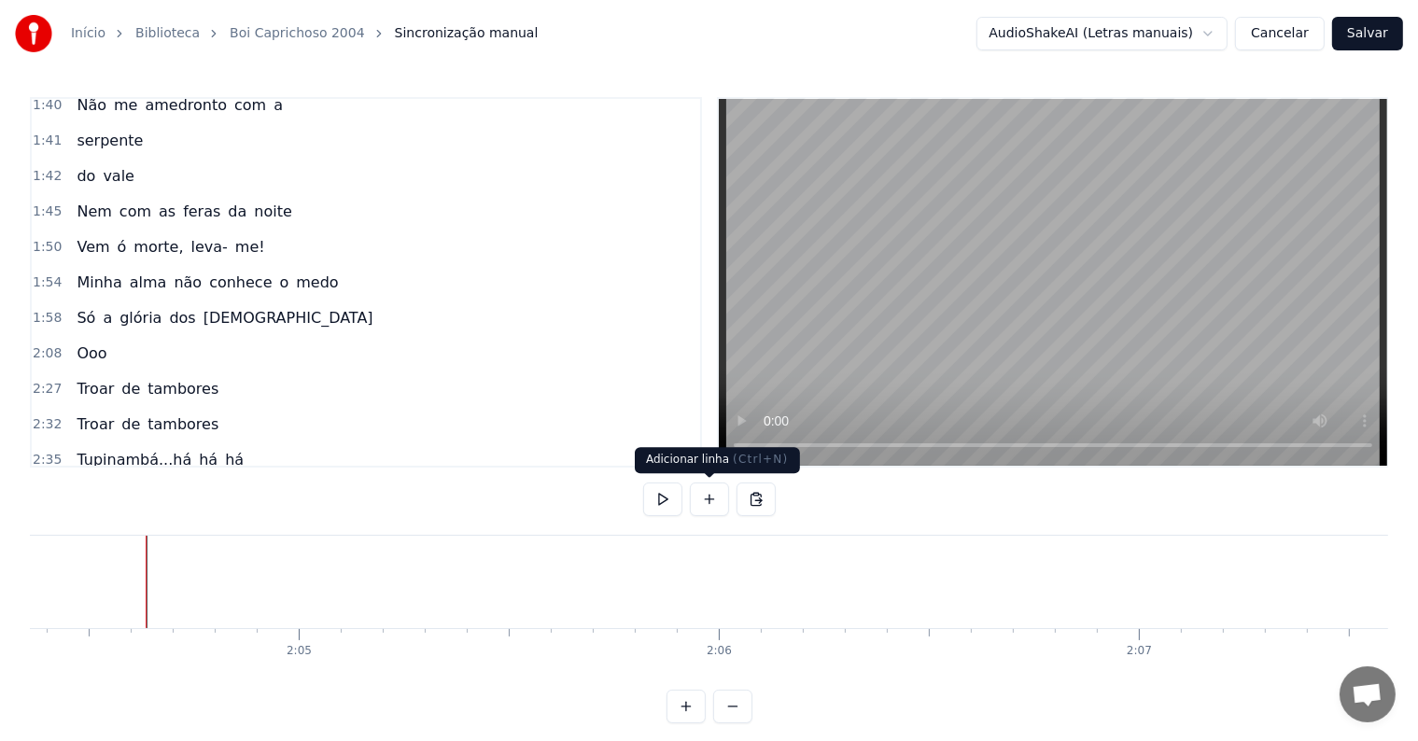
click at [708, 501] on button at bounding box center [709, 500] width 39 height 34
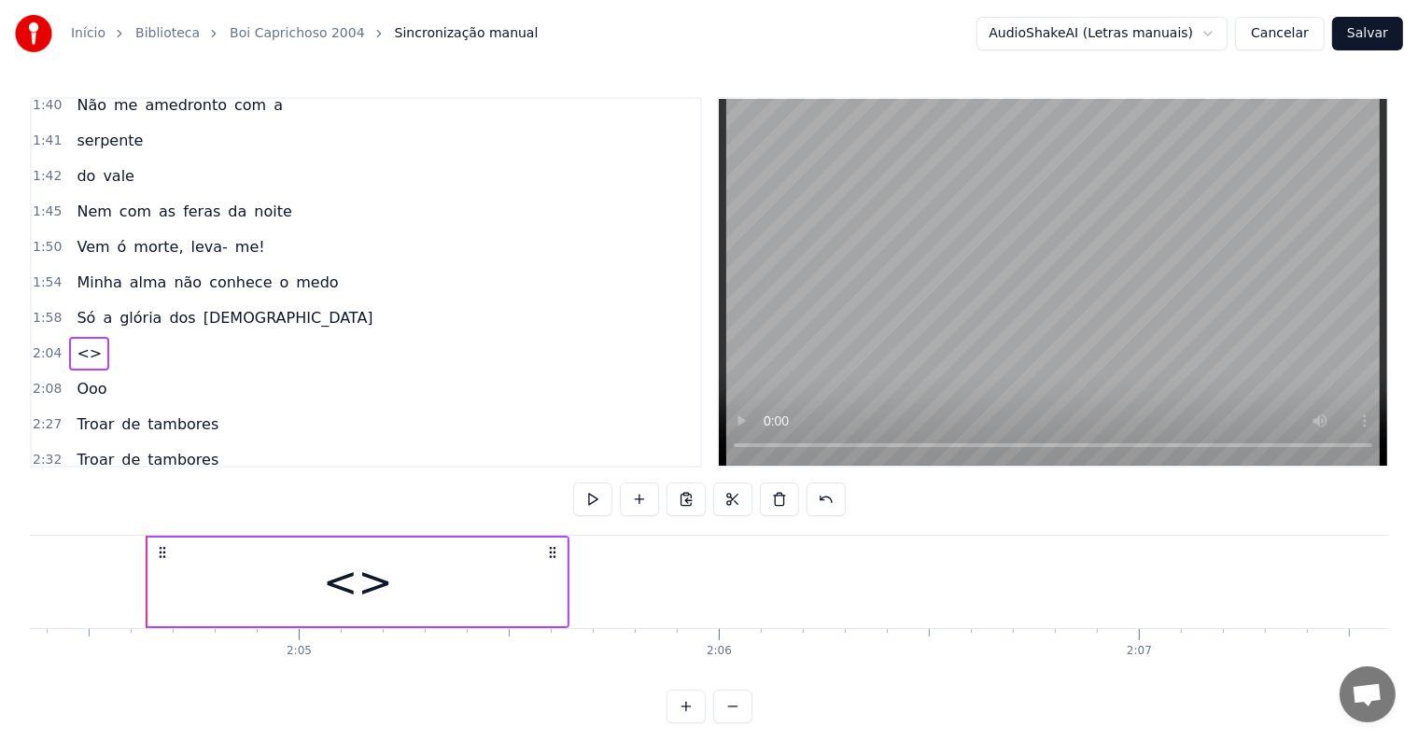
click at [490, 599] on div "<>" at bounding box center [357, 582] width 418 height 89
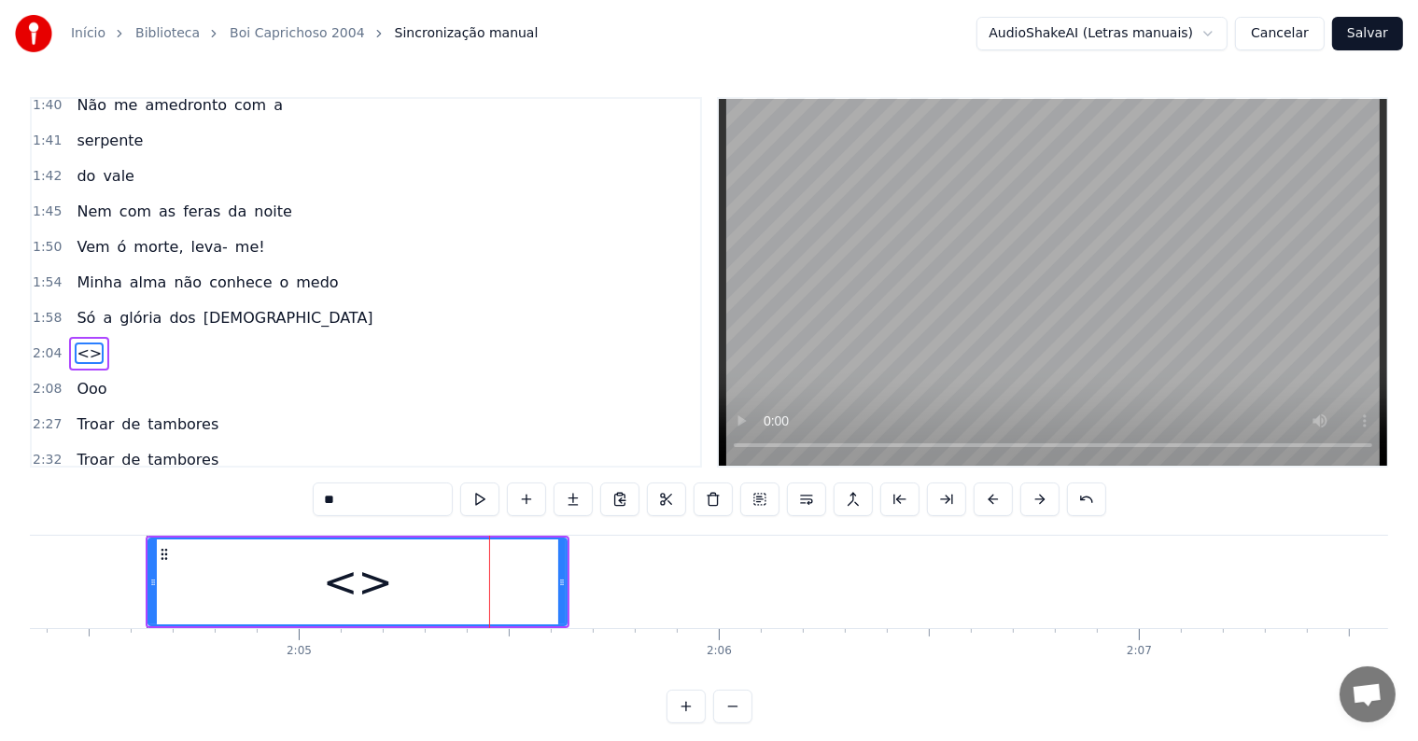
scroll to position [933, 0]
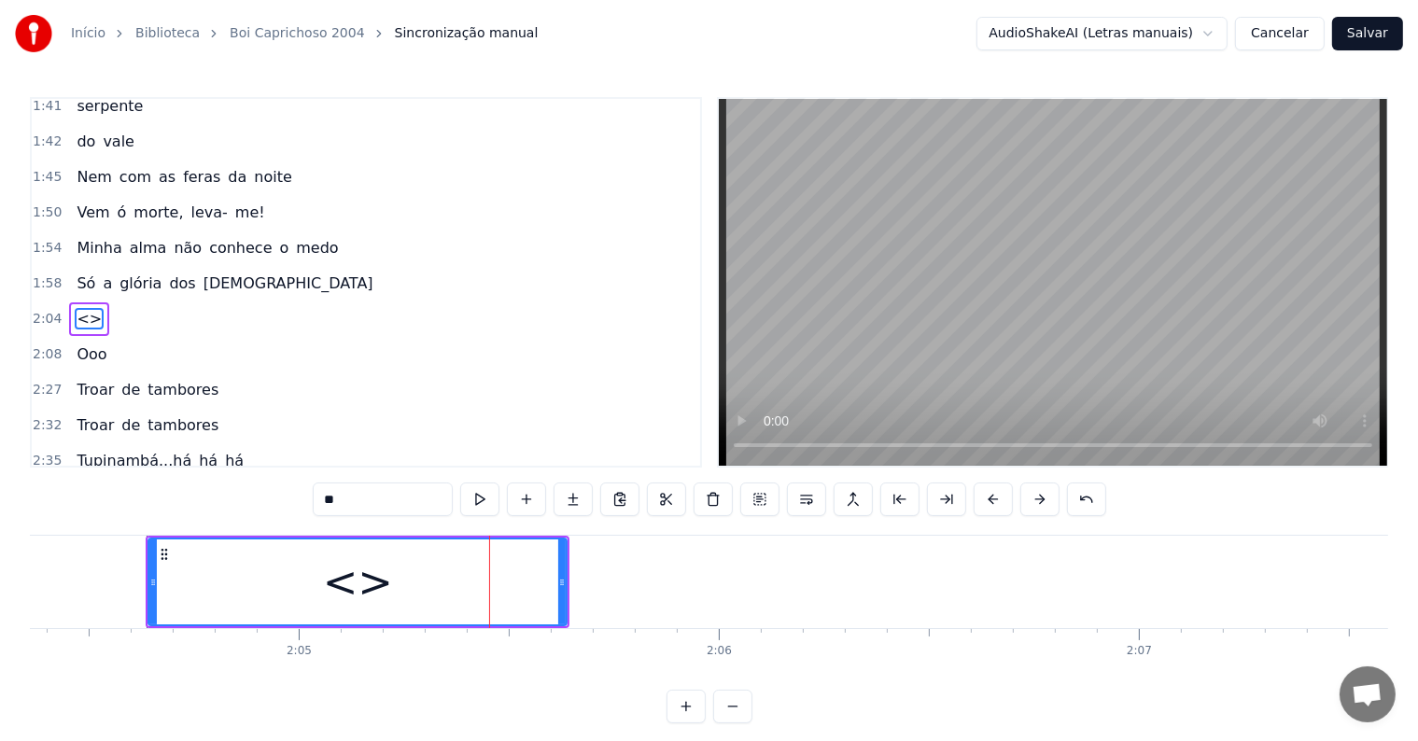
drag, startPoint x: 408, startPoint y: 505, endPoint x: 265, endPoint y: 471, distance: 147.0
click at [265, 471] on div "0:08 Ó Altíssimo 0:11 O sol já descera para o poente 0:14 Recebei com honras o …" at bounding box center [709, 410] width 1359 height 626
paste input "**********"
type input "**********"
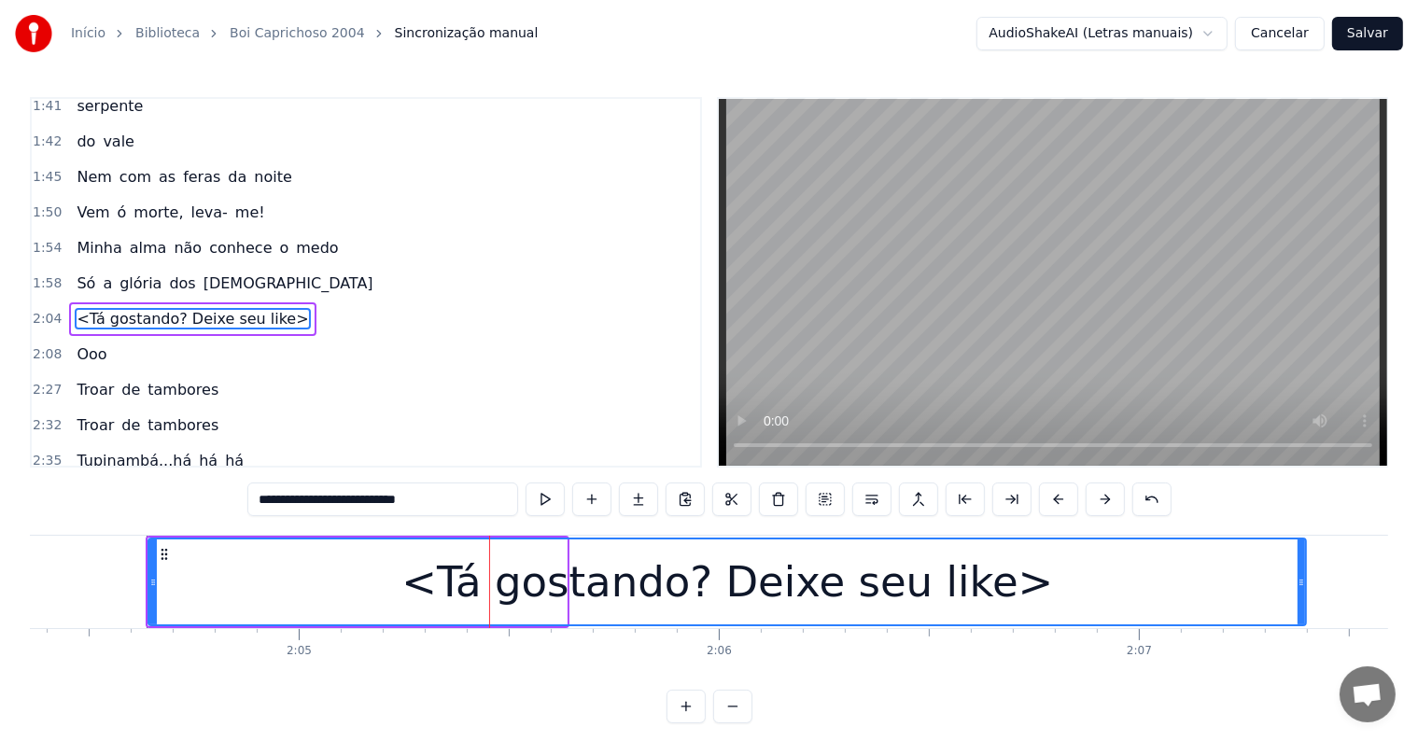
drag, startPoint x: 562, startPoint y: 579, endPoint x: 1302, endPoint y: 601, distance: 739.8
click at [1302, 601] on div at bounding box center [1301, 582] width 7 height 85
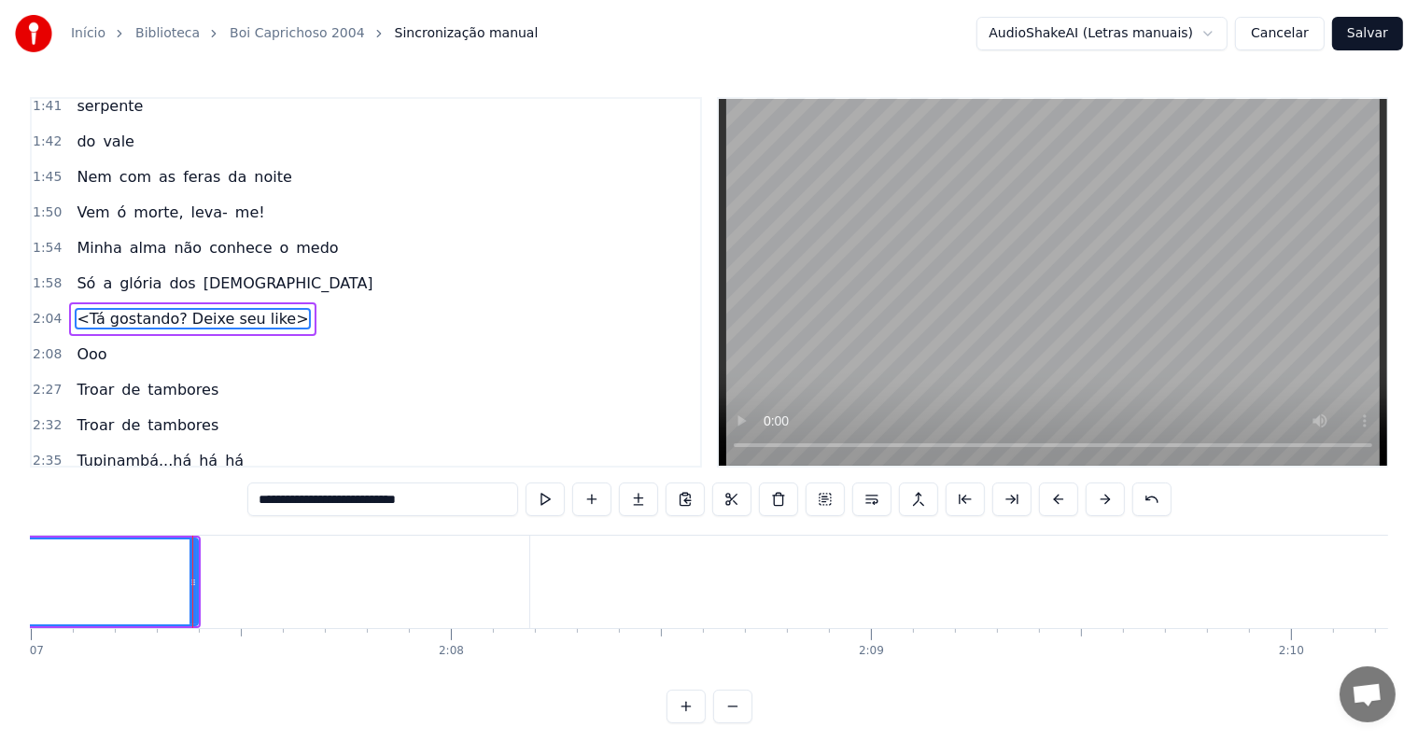
scroll to position [0, 53427]
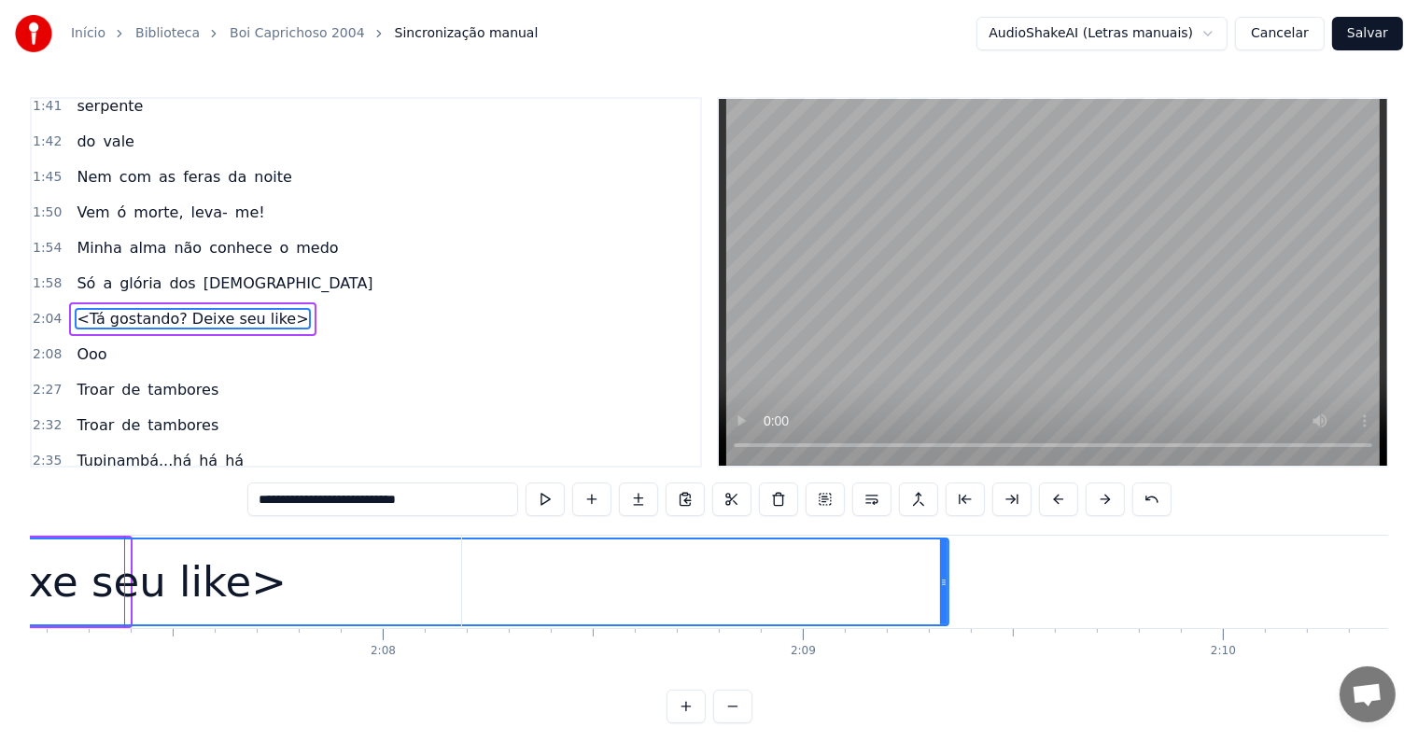
drag, startPoint x: 127, startPoint y: 582, endPoint x: 946, endPoint y: 618, distance: 819.6
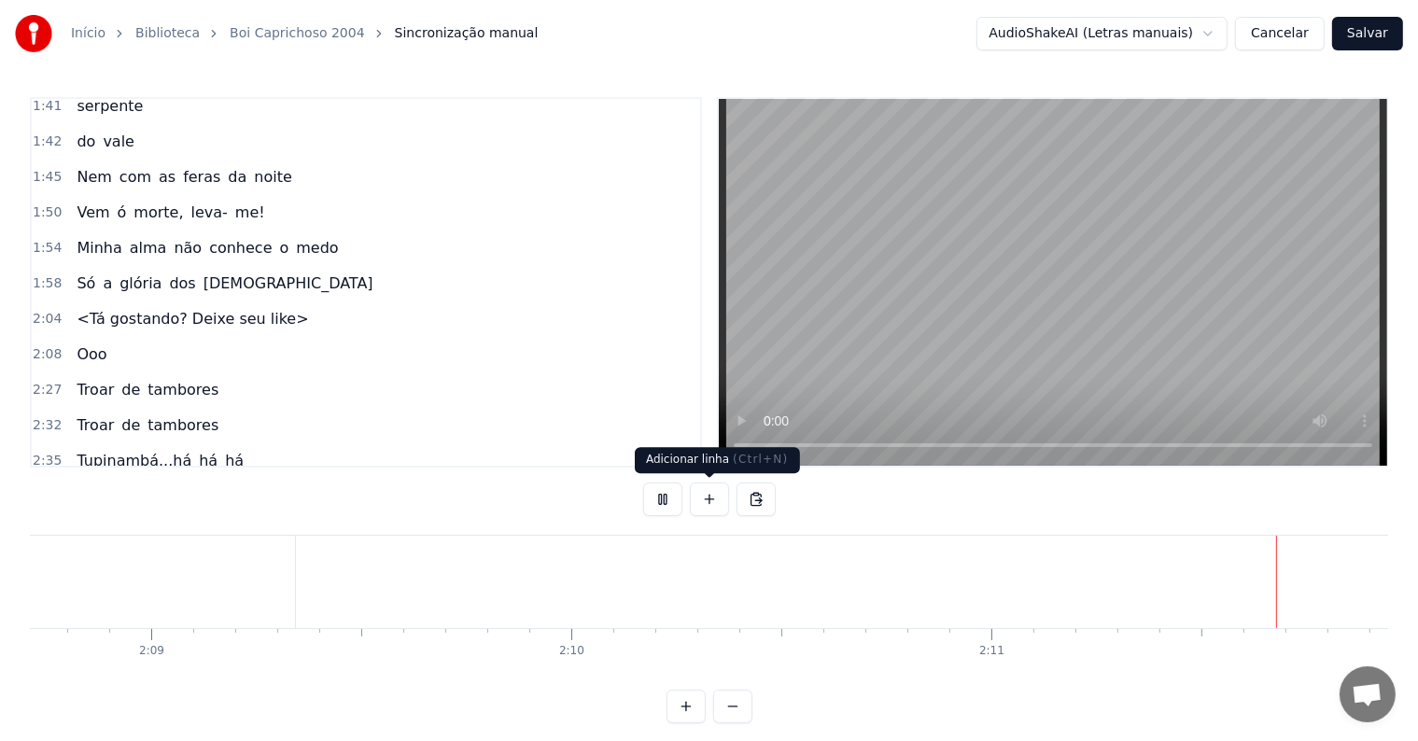
scroll to position [0, 54659]
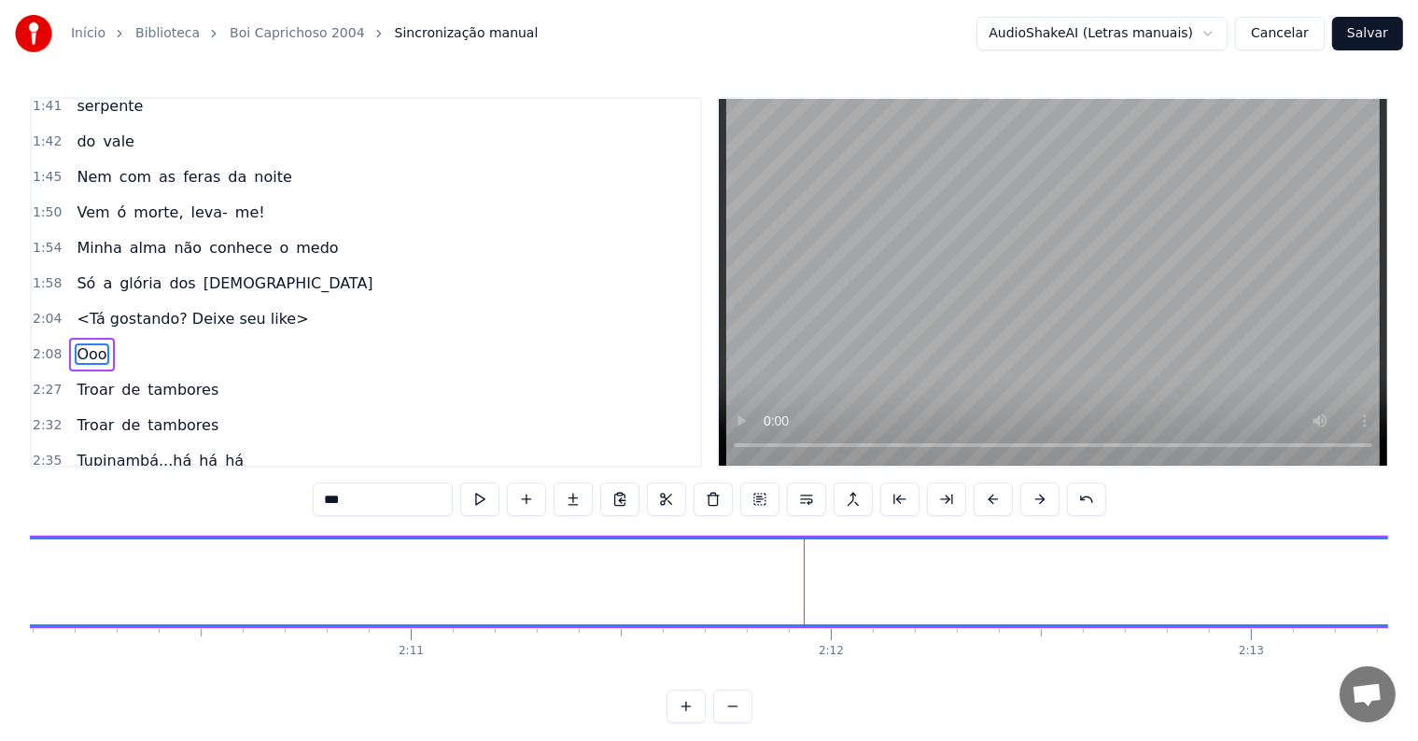
scroll to position [967, 0]
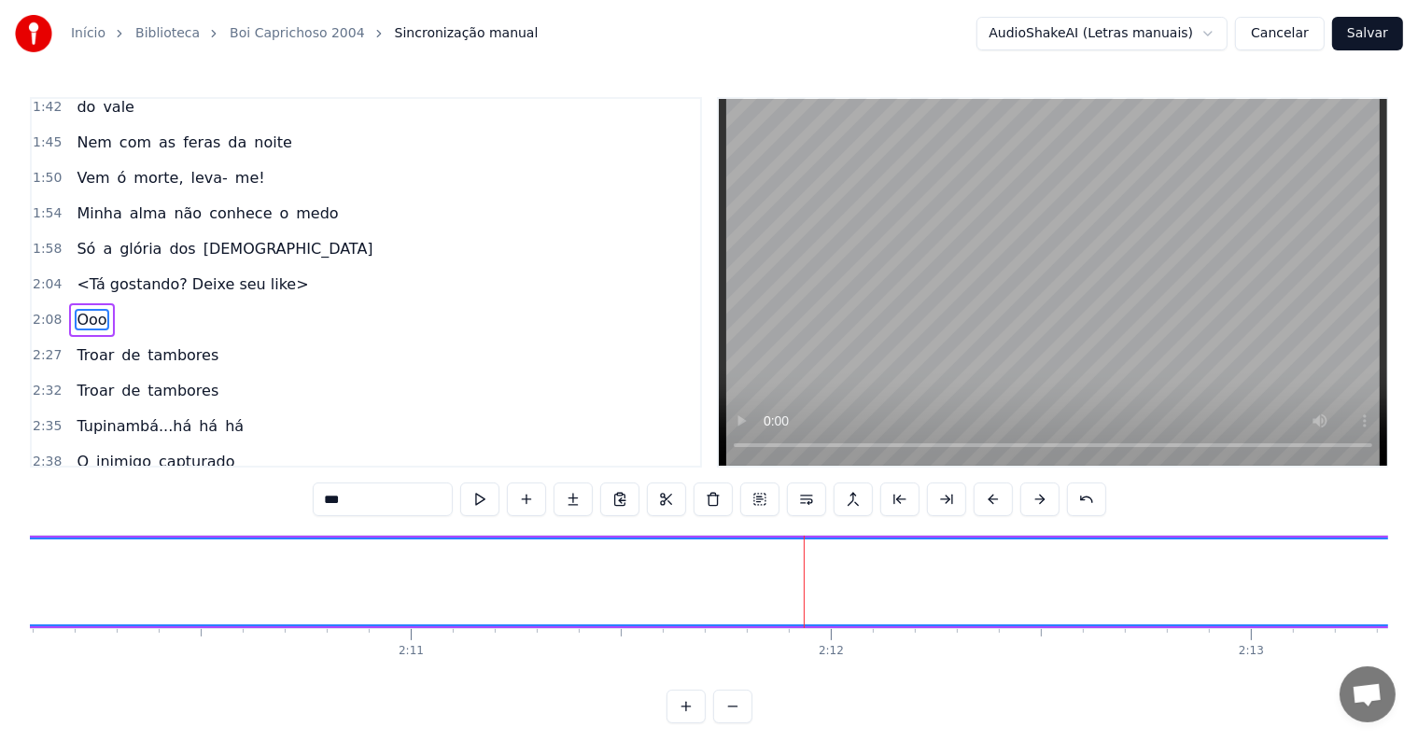
type input "*****"
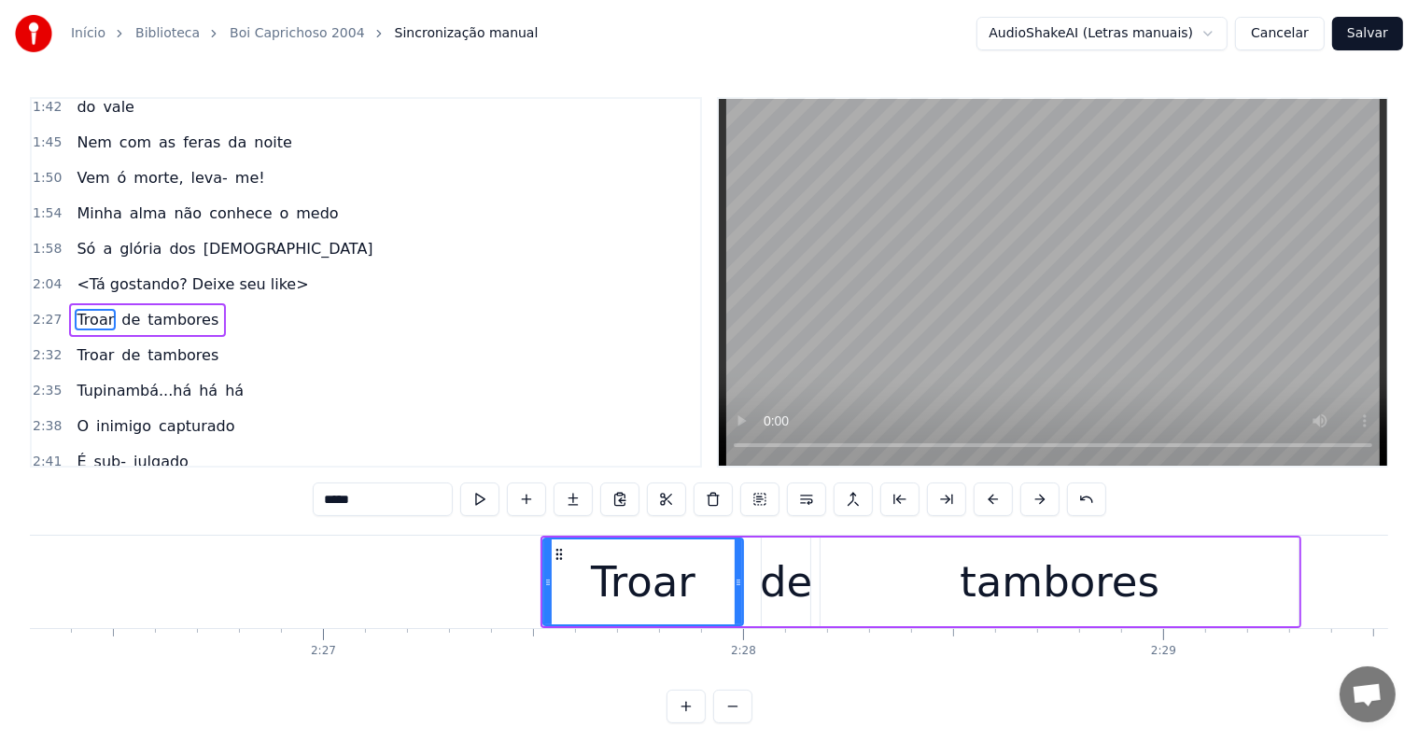
scroll to position [0, 61438]
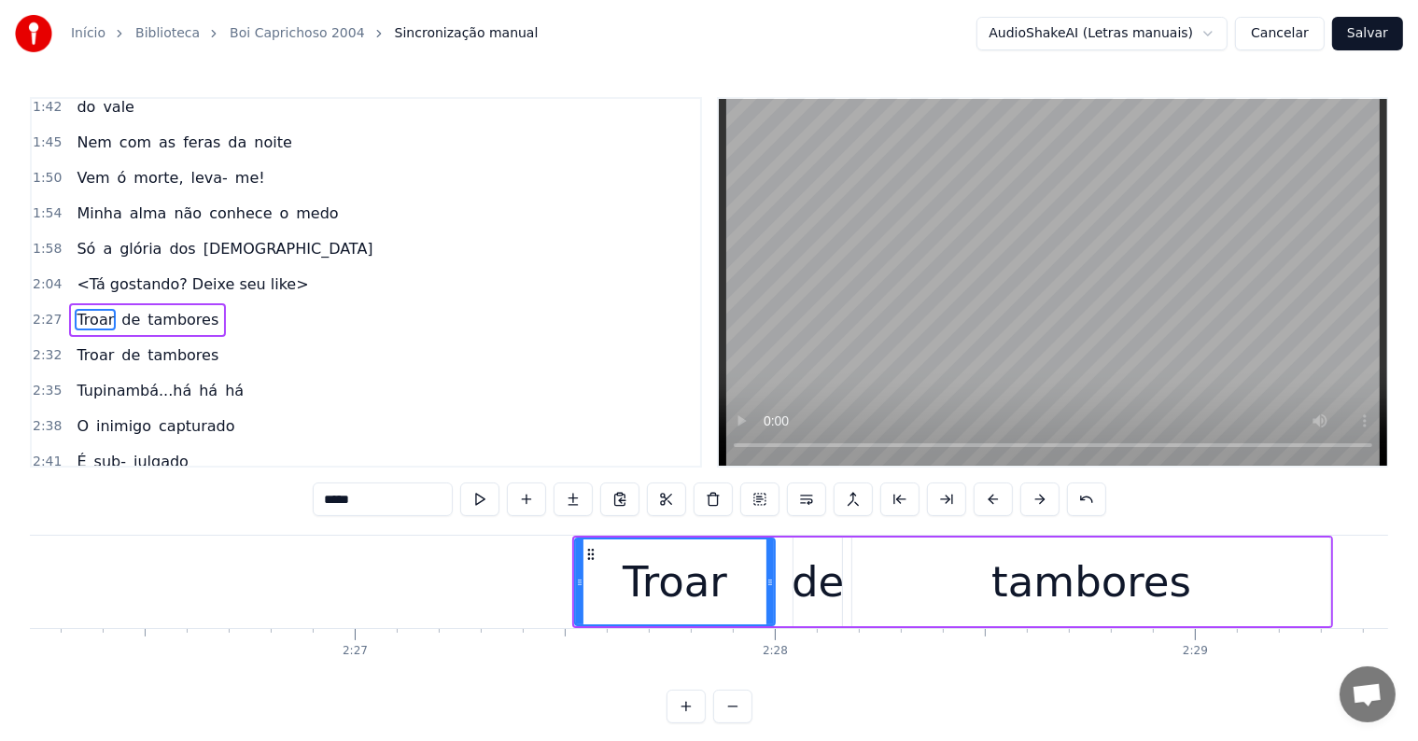
click at [781, 616] on div "Troar de tambores" at bounding box center [952, 582] width 761 height 92
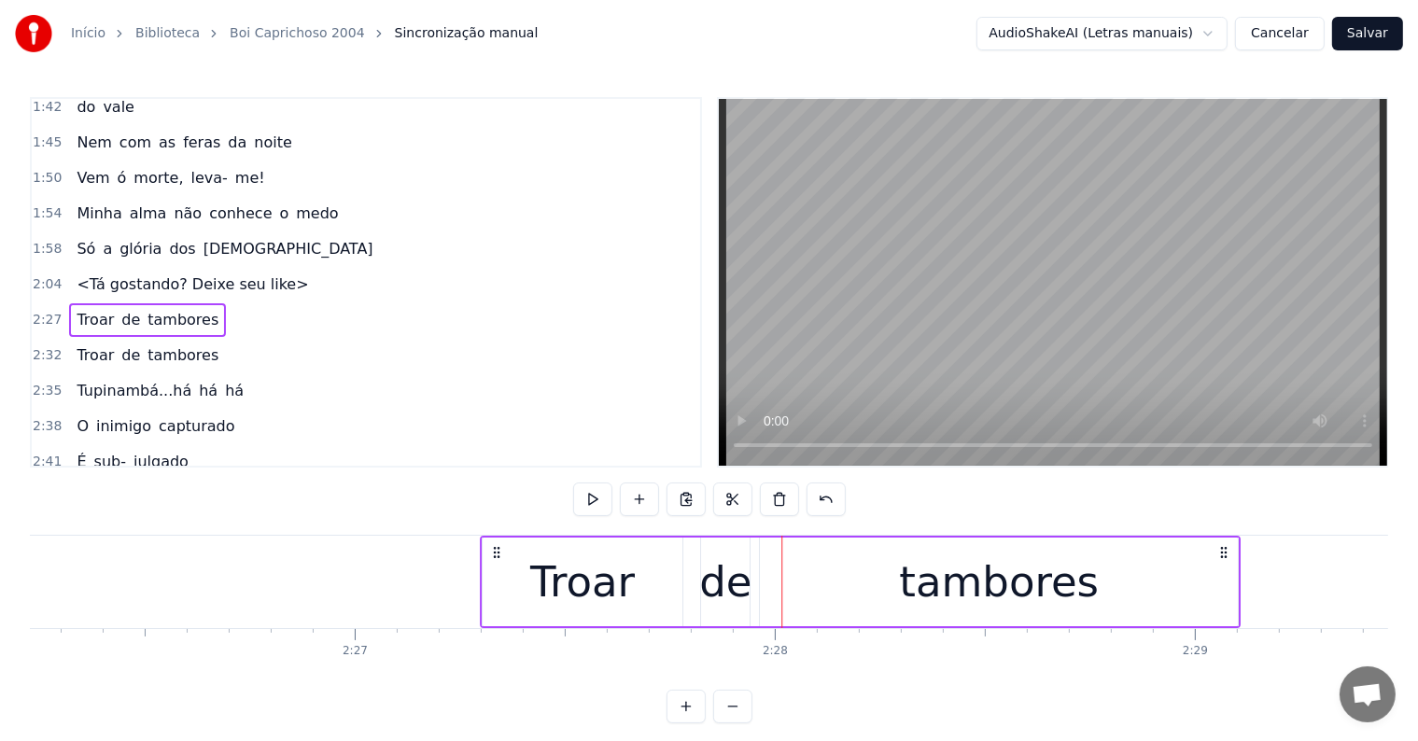
drag, startPoint x: 586, startPoint y: 556, endPoint x: 494, endPoint y: 556, distance: 92.4
click at [494, 556] on circle at bounding box center [494, 556] width 1 height 1
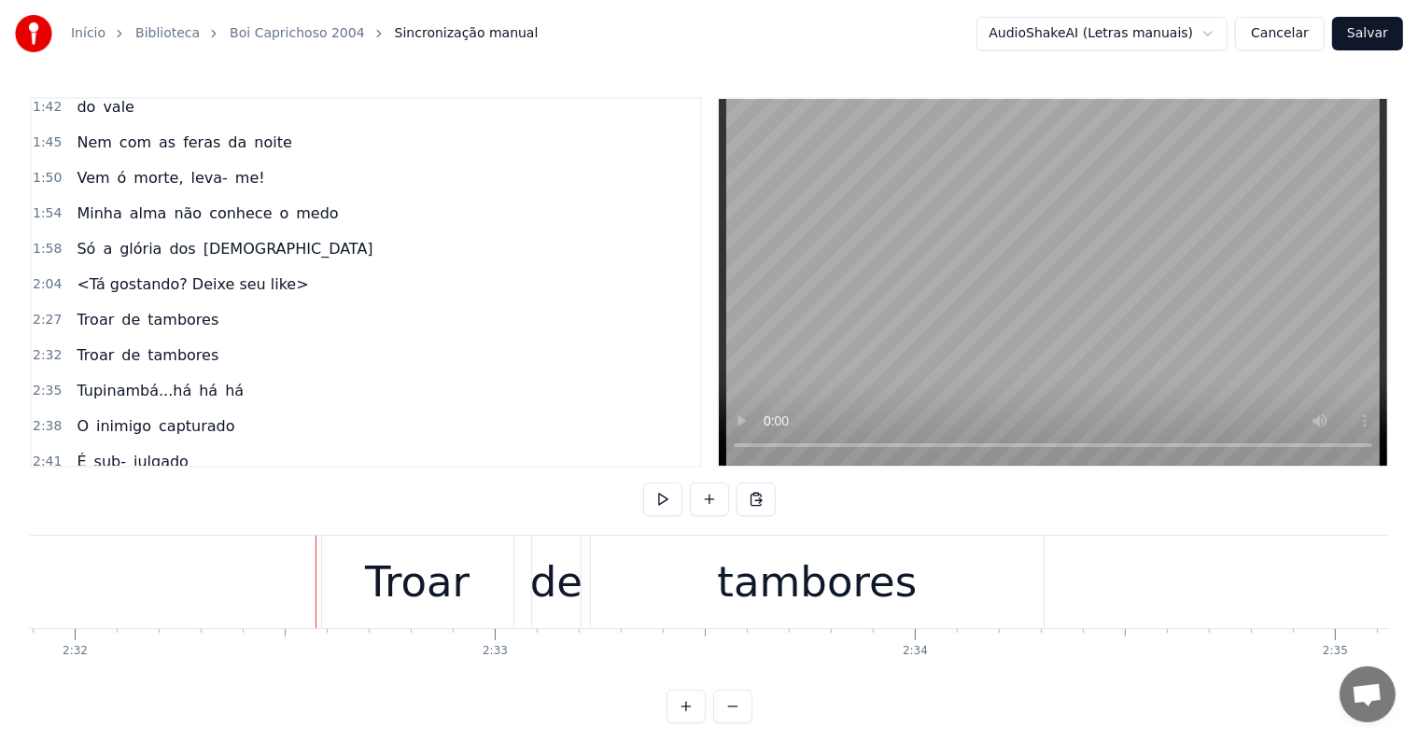
scroll to position [0, 63786]
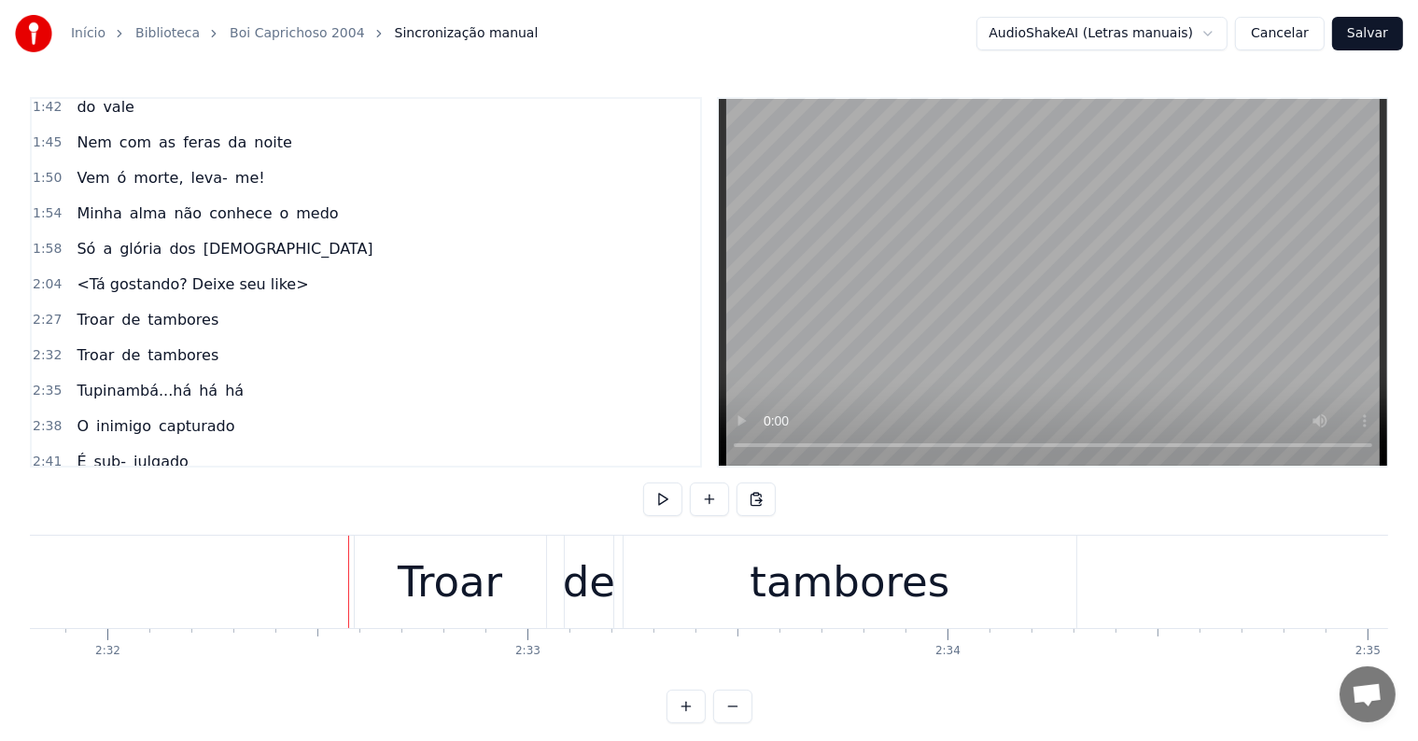
click at [550, 616] on div "Troar de tambores" at bounding box center [717, 582] width 727 height 92
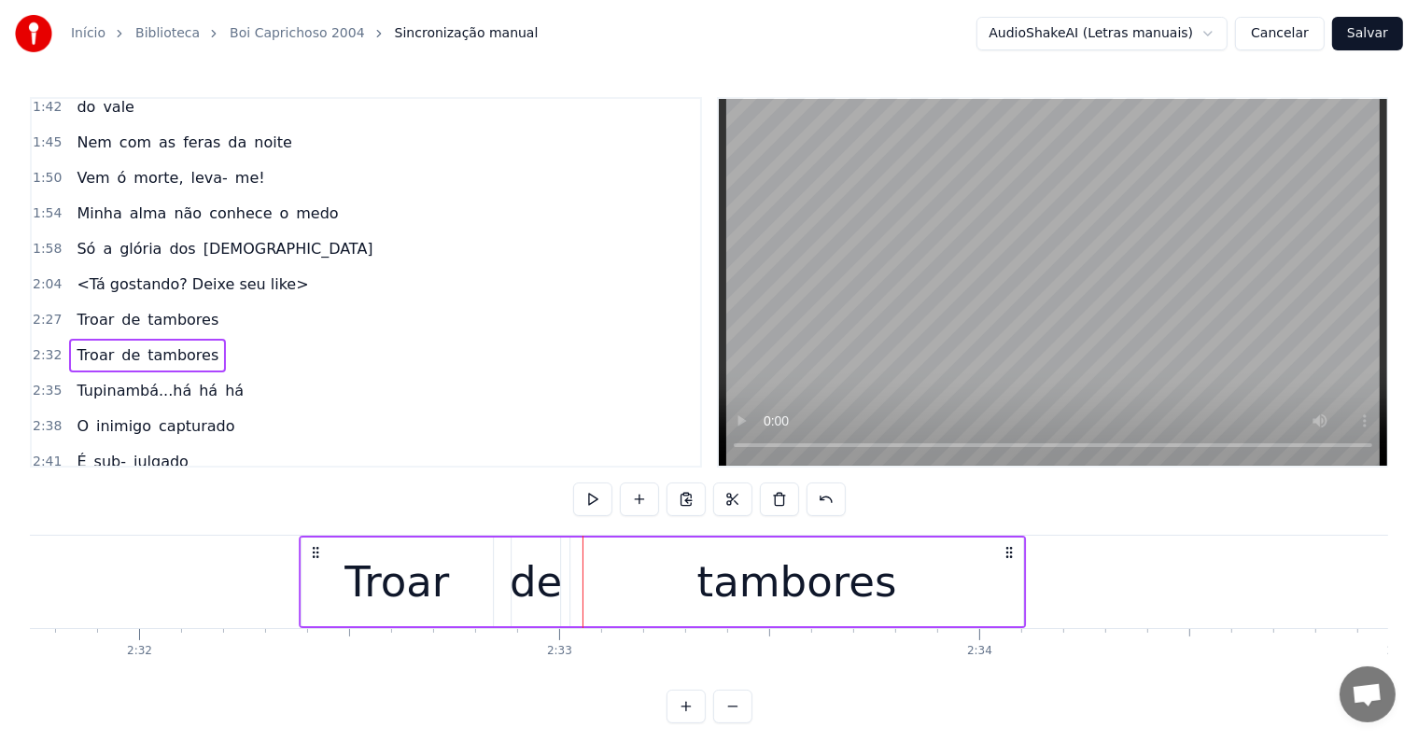
scroll to position [0, 63753]
drag, startPoint x: 371, startPoint y: 547, endPoint x: 313, endPoint y: 551, distance: 58.0
click at [313, 551] on icon at bounding box center [311, 552] width 15 height 15
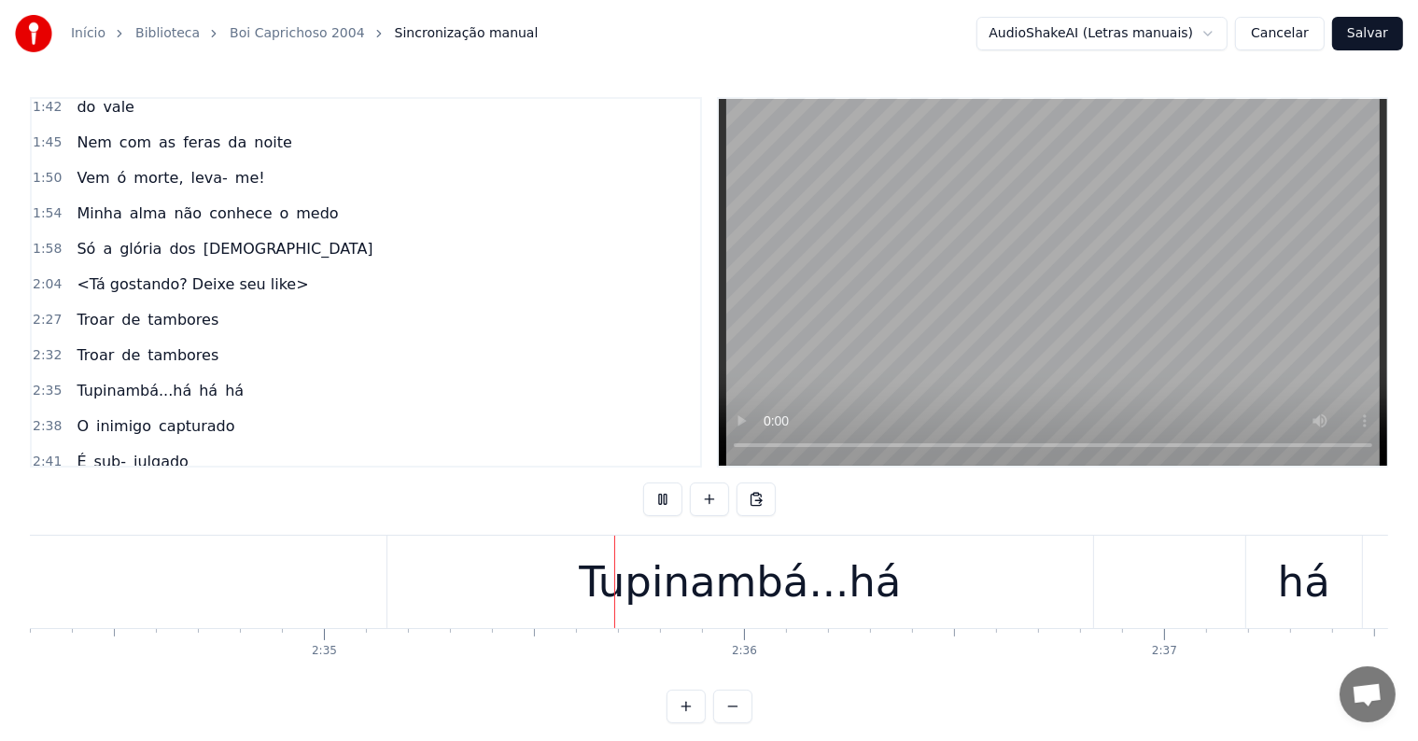
scroll to position [0, 65028]
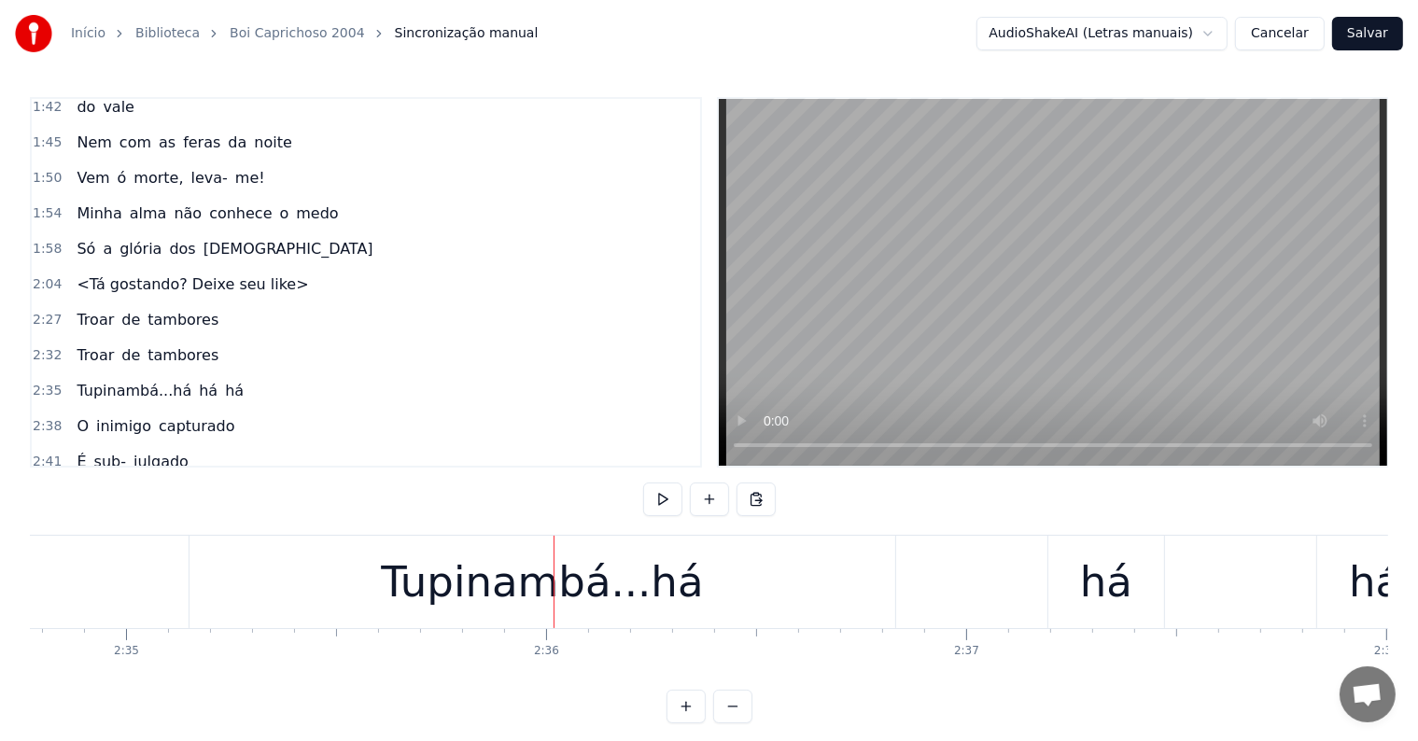
click at [908, 609] on div "Tupinambá...há há há" at bounding box center [813, 582] width 1249 height 92
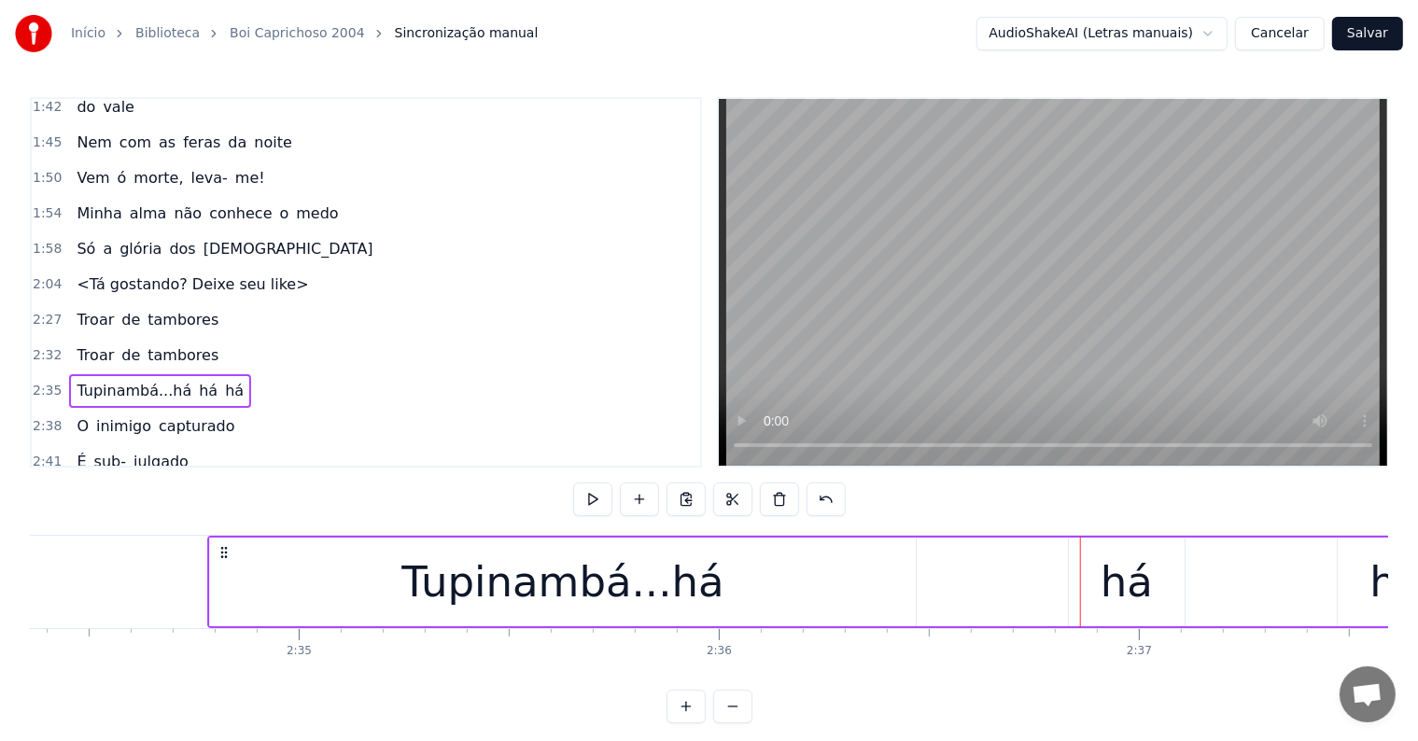
scroll to position [0, 64853]
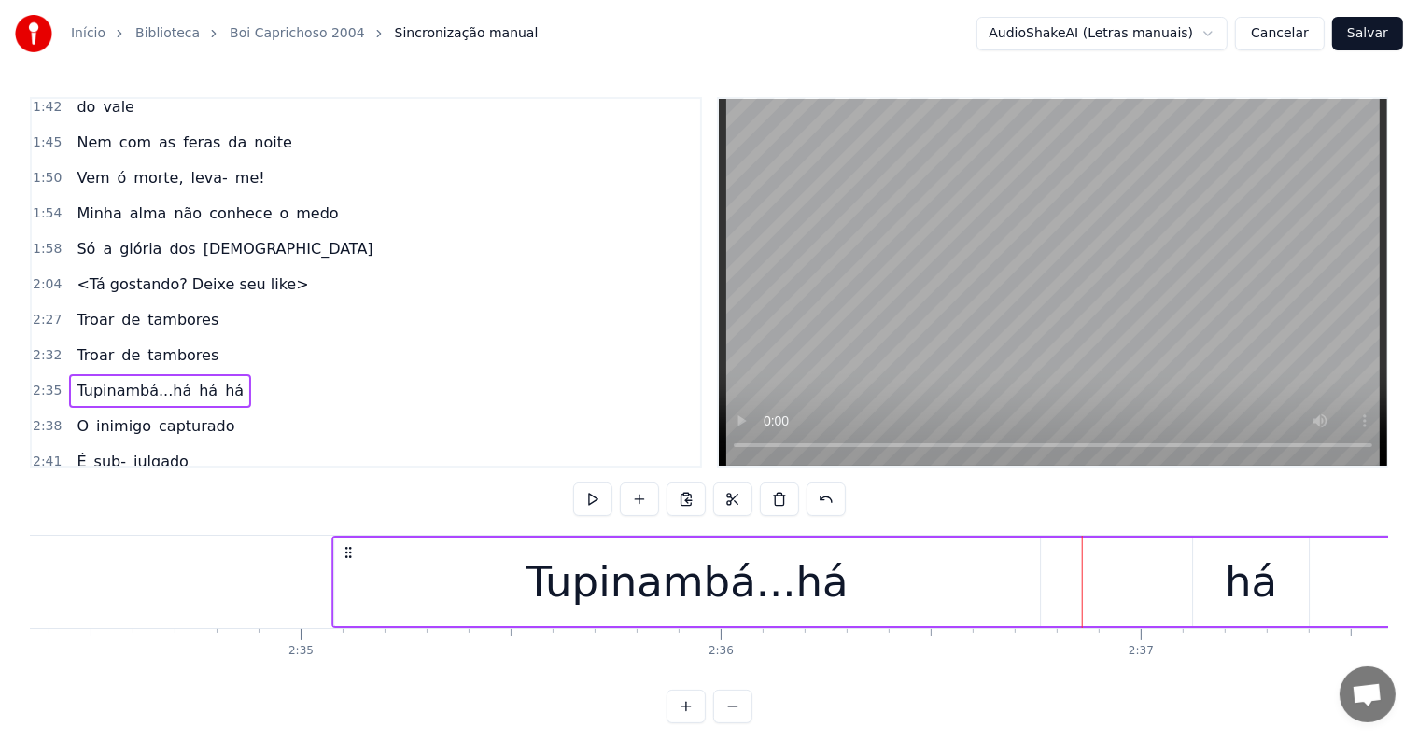
drag, startPoint x: 206, startPoint y: 549, endPoint x: 351, endPoint y: 559, distance: 145.1
click at [351, 559] on div "Tupinambá...há há há" at bounding box center [956, 582] width 1249 height 92
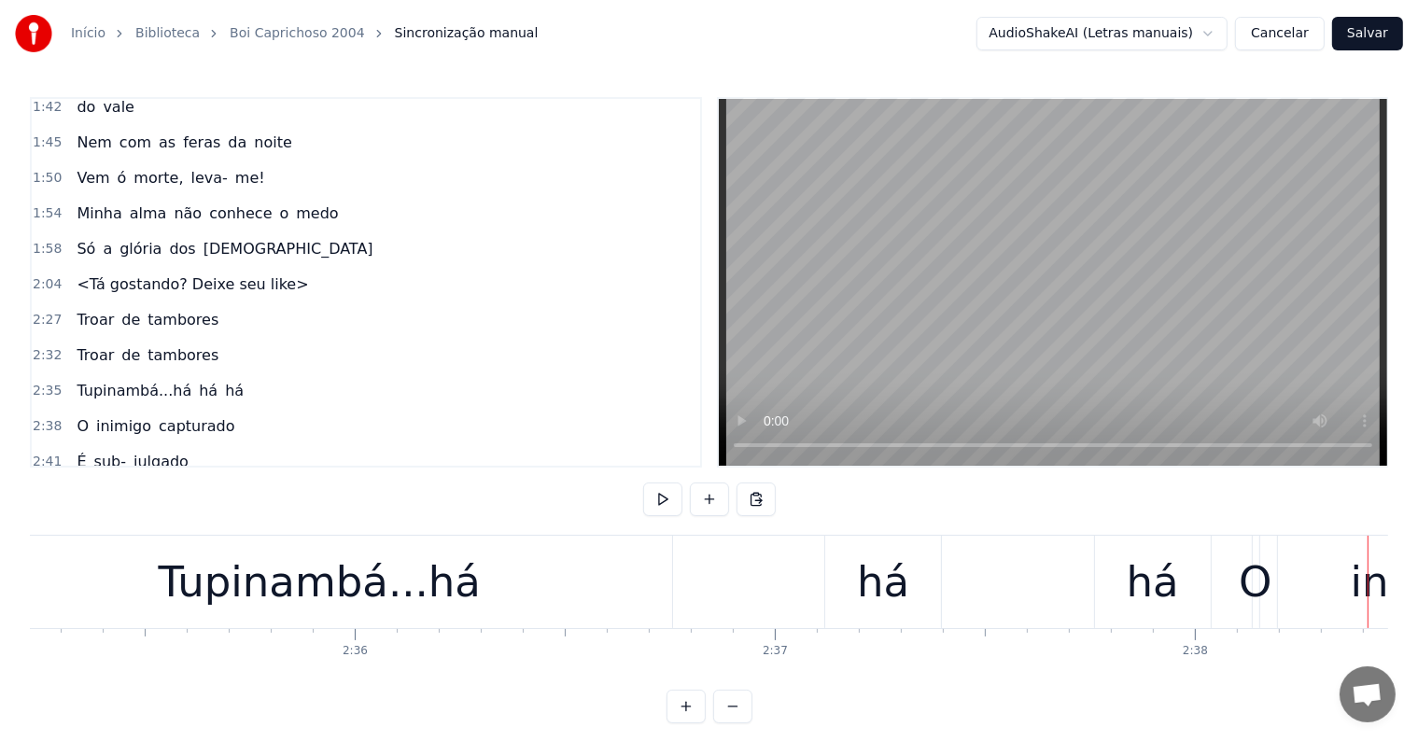
scroll to position [0, 65208]
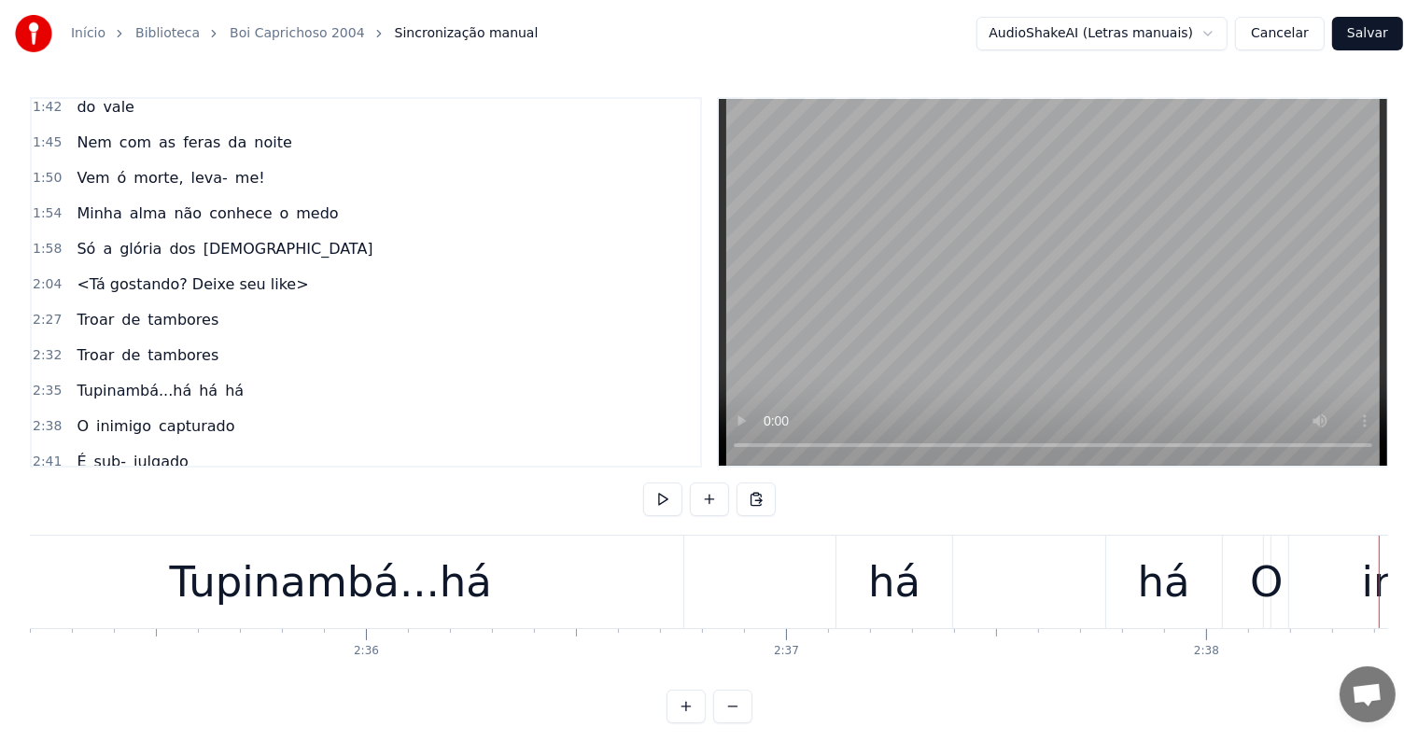
click at [446, 595] on div "Tupinambá...há" at bounding box center [331, 582] width 322 height 63
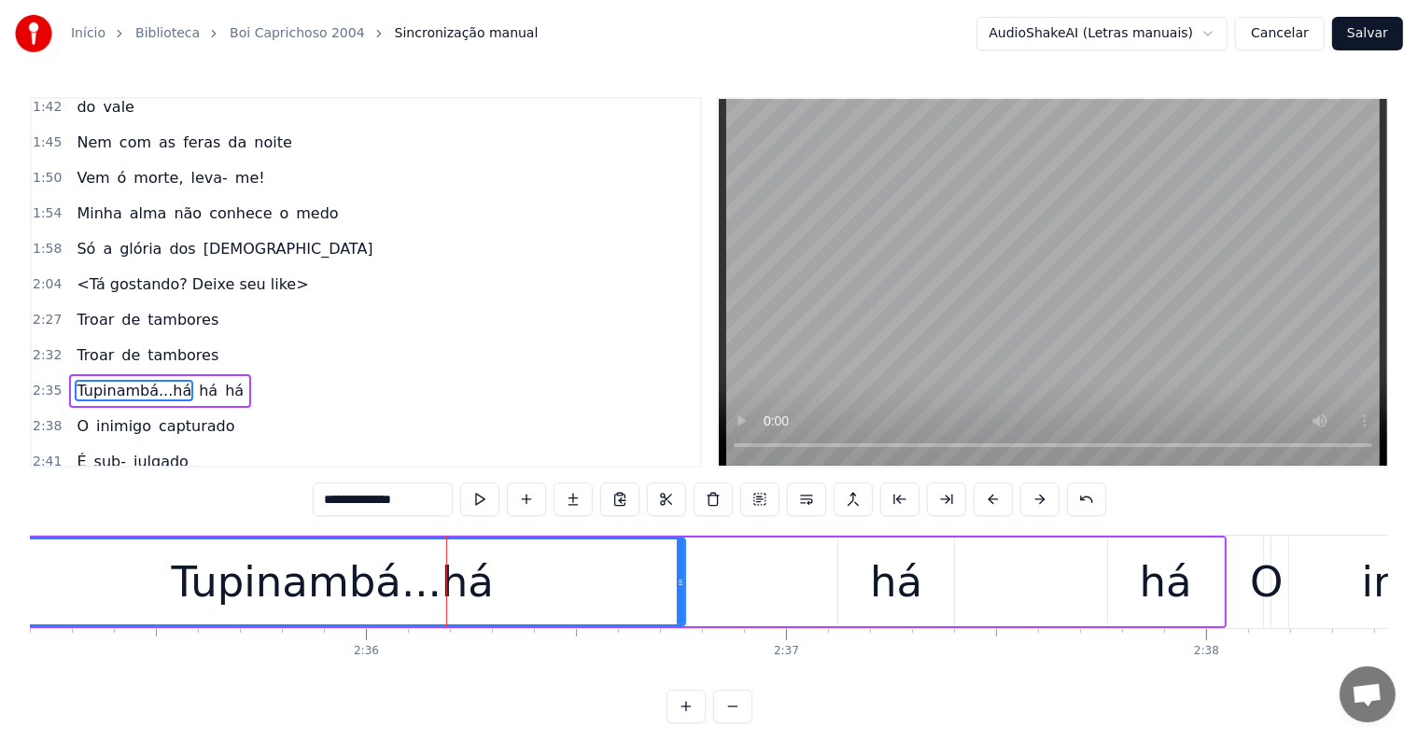
scroll to position [1035, 0]
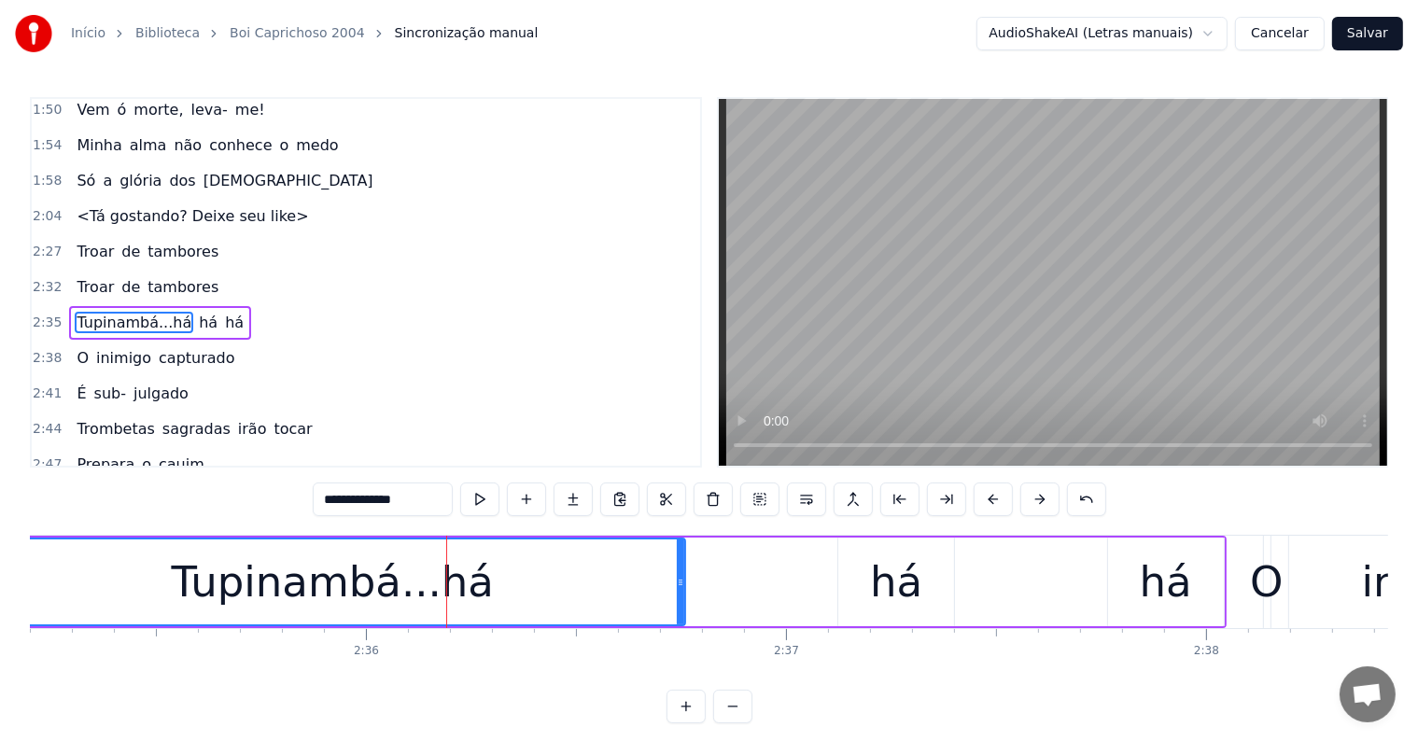
click at [893, 603] on div "há" at bounding box center [896, 582] width 52 height 63
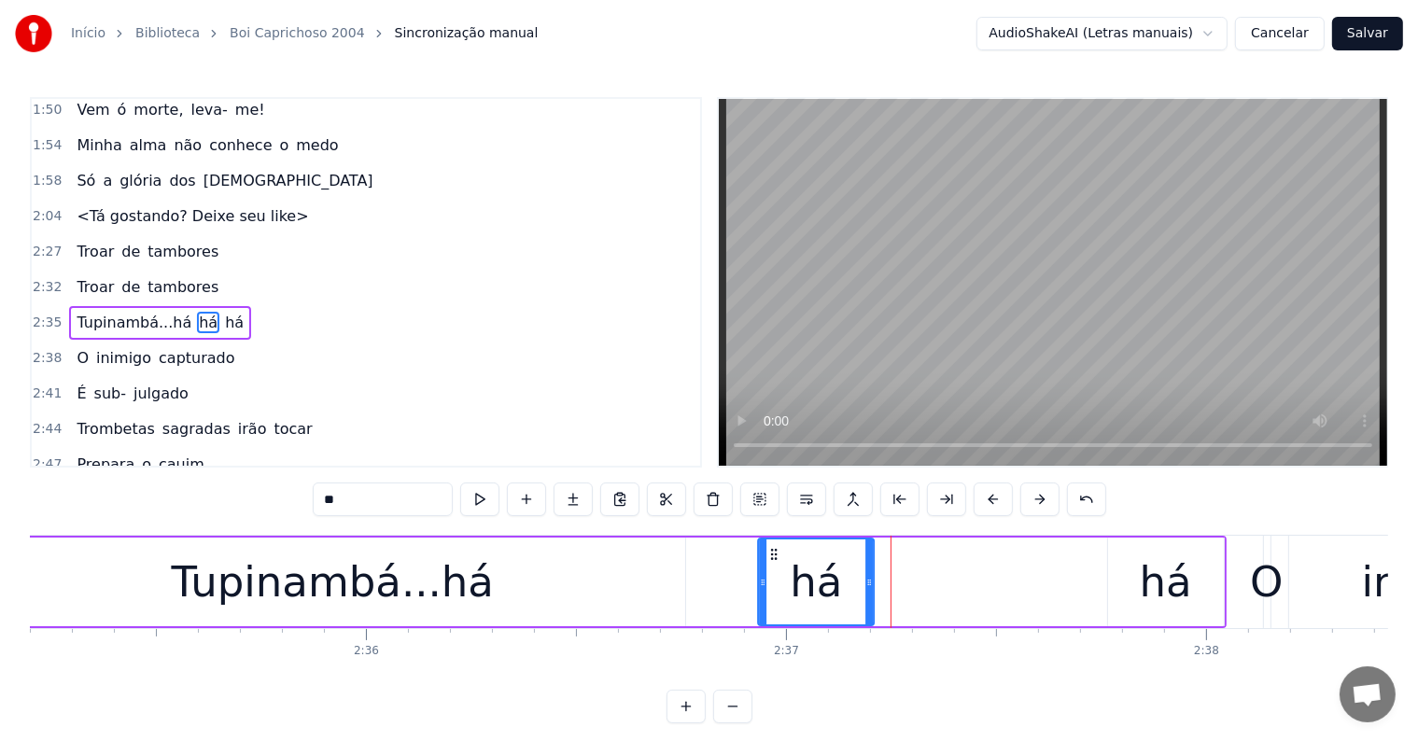
drag, startPoint x: 851, startPoint y: 549, endPoint x: 770, endPoint y: 553, distance: 80.4
click at [770, 553] on icon at bounding box center [774, 554] width 15 height 15
click at [1148, 593] on div "há" at bounding box center [1166, 582] width 52 height 63
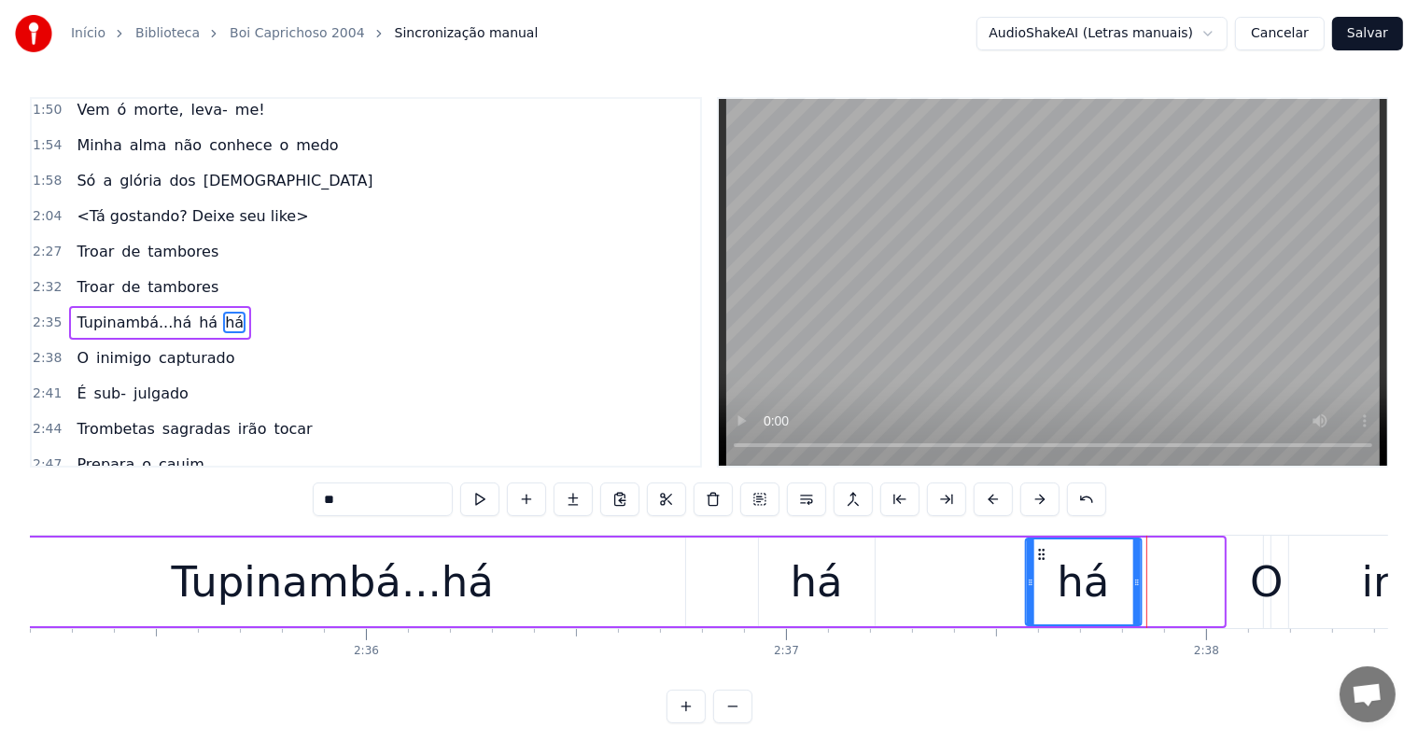
drag, startPoint x: 1122, startPoint y: 550, endPoint x: 1040, endPoint y: 559, distance: 82.7
click at [1040, 559] on icon at bounding box center [1042, 554] width 15 height 15
click at [1271, 593] on div "O" at bounding box center [1266, 582] width 33 height 63
type input "*"
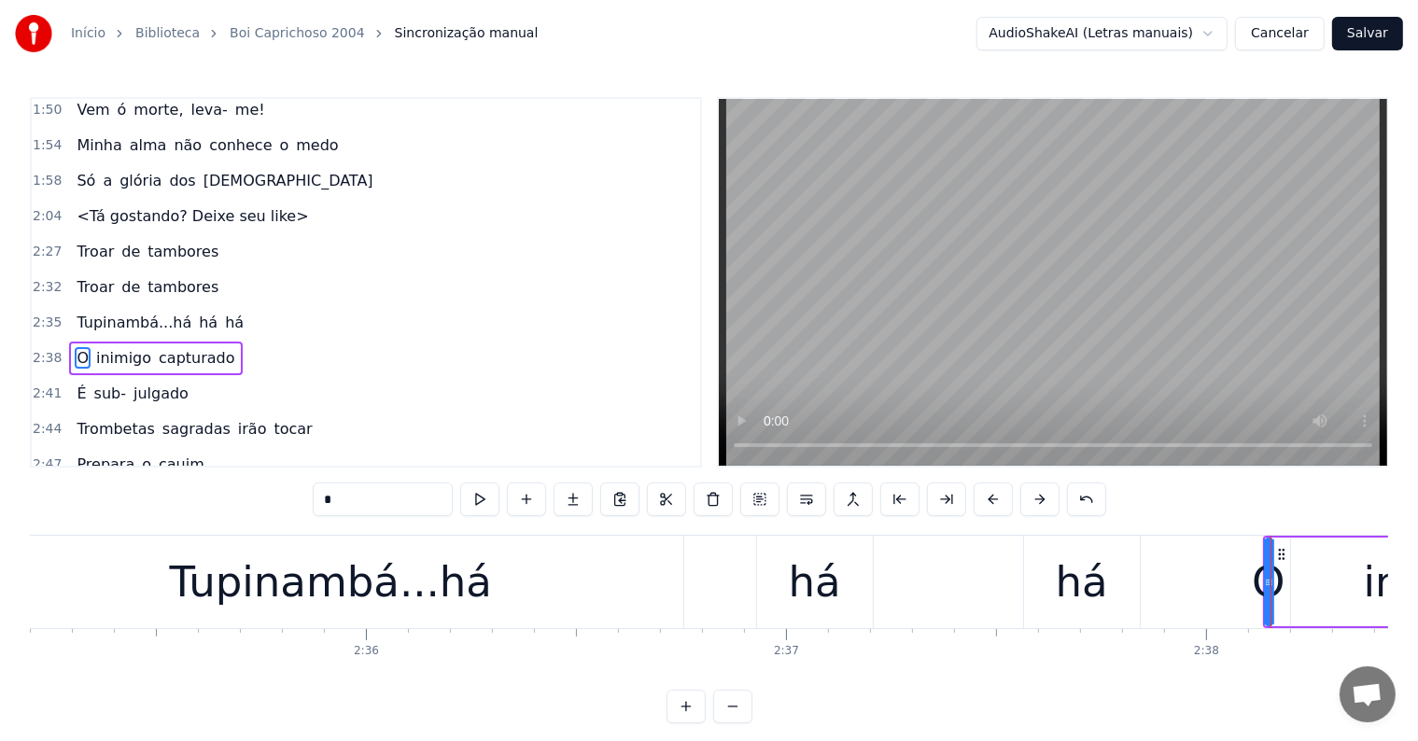
scroll to position [1070, 0]
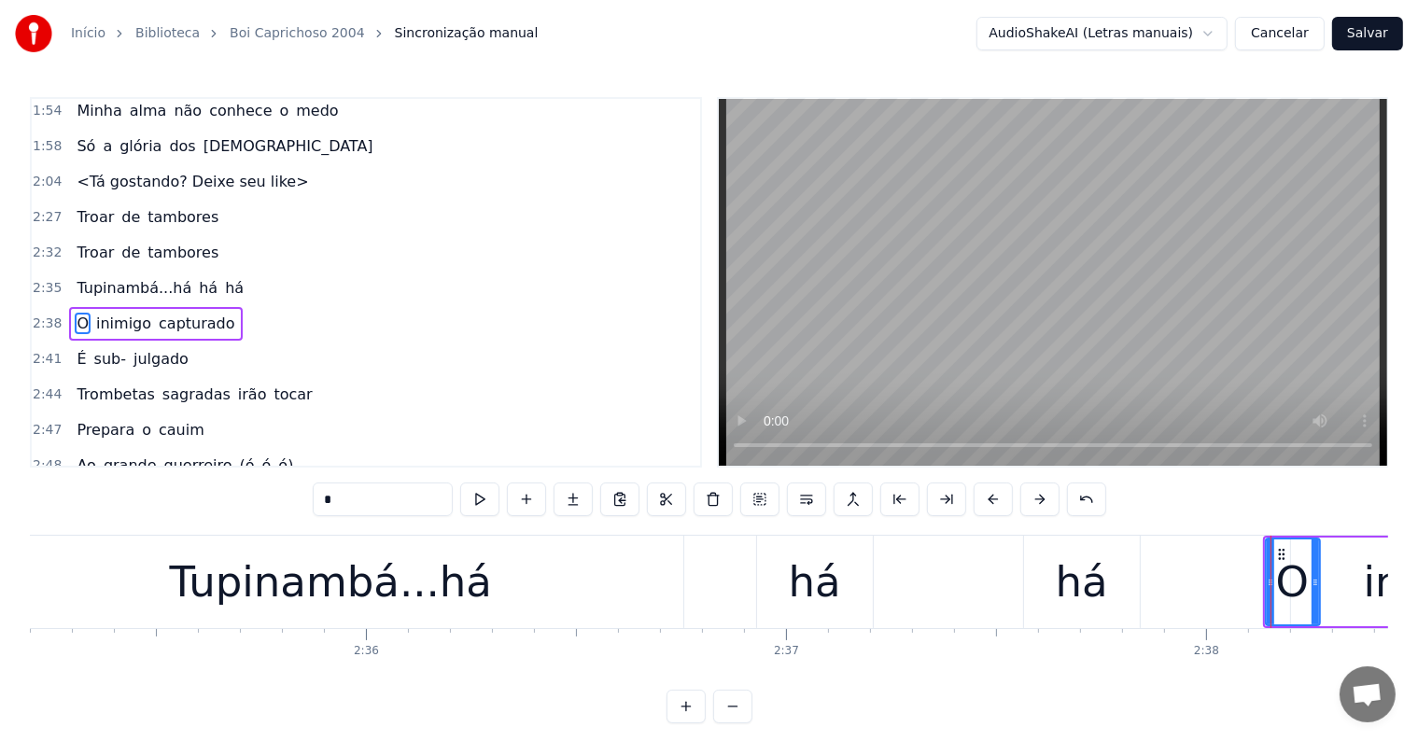
drag, startPoint x: 1269, startPoint y: 582, endPoint x: 1316, endPoint y: 575, distance: 48.1
click at [1316, 575] on icon at bounding box center [1315, 582] width 7 height 15
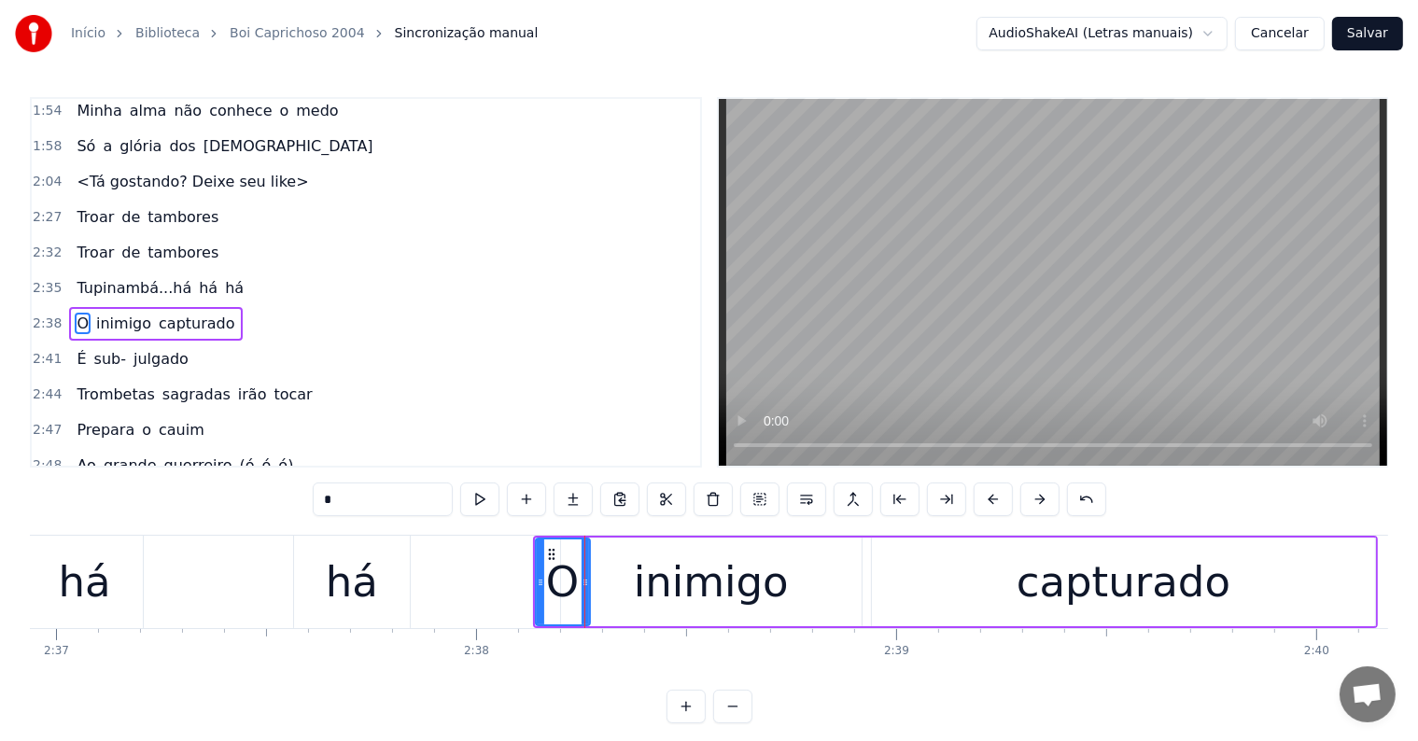
click at [1280, 553] on div "O inimigo capturado" at bounding box center [955, 582] width 845 height 92
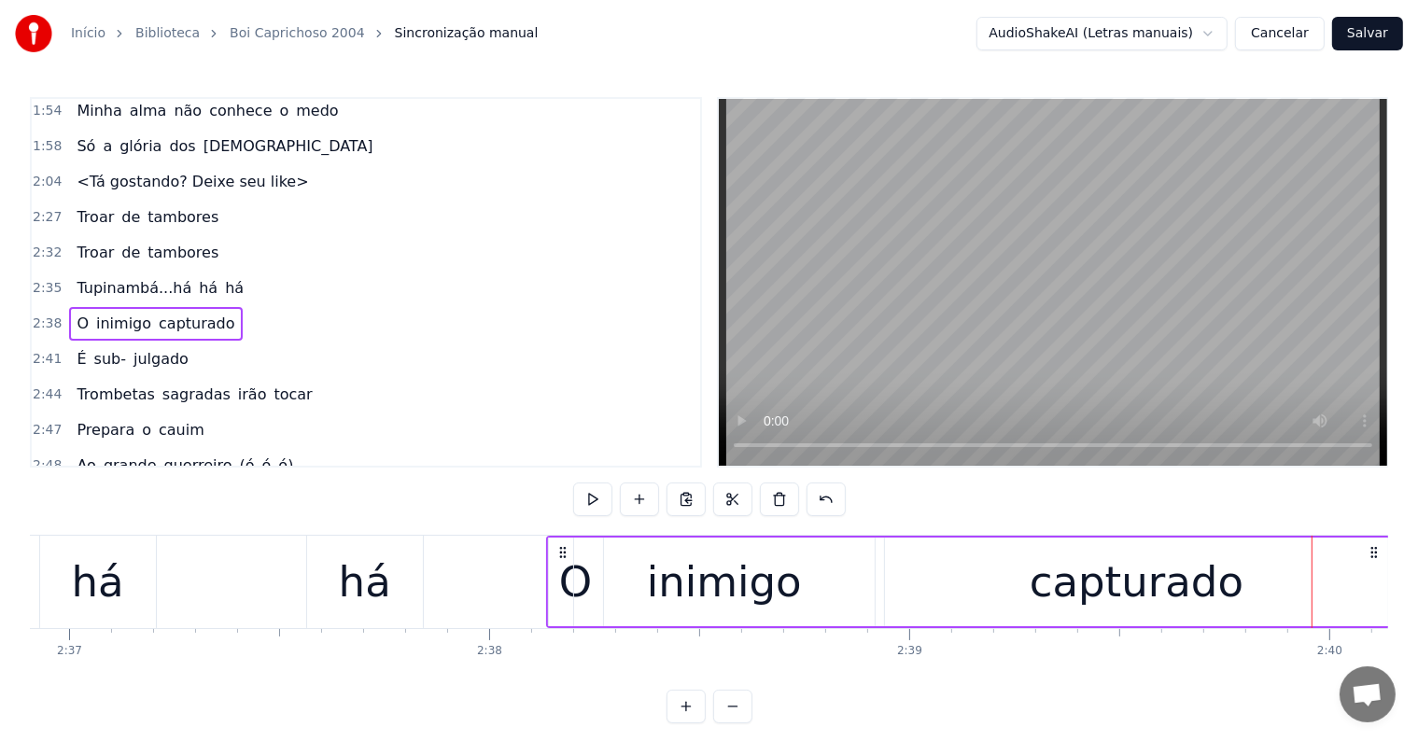
scroll to position [0, 65914]
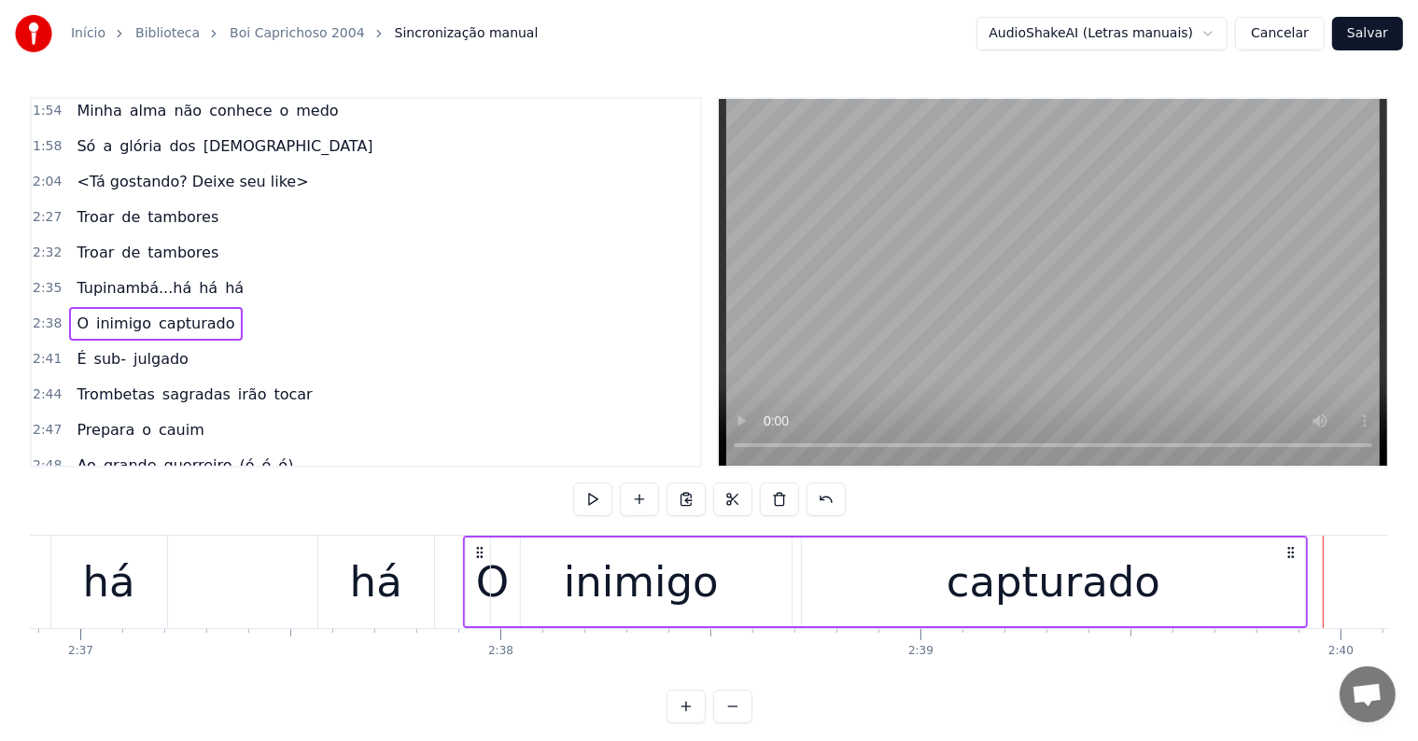
drag, startPoint x: 571, startPoint y: 548, endPoint x: 478, endPoint y: 543, distance: 93.5
click at [477, 543] on div "O inimigo capturado" at bounding box center [885, 582] width 845 height 92
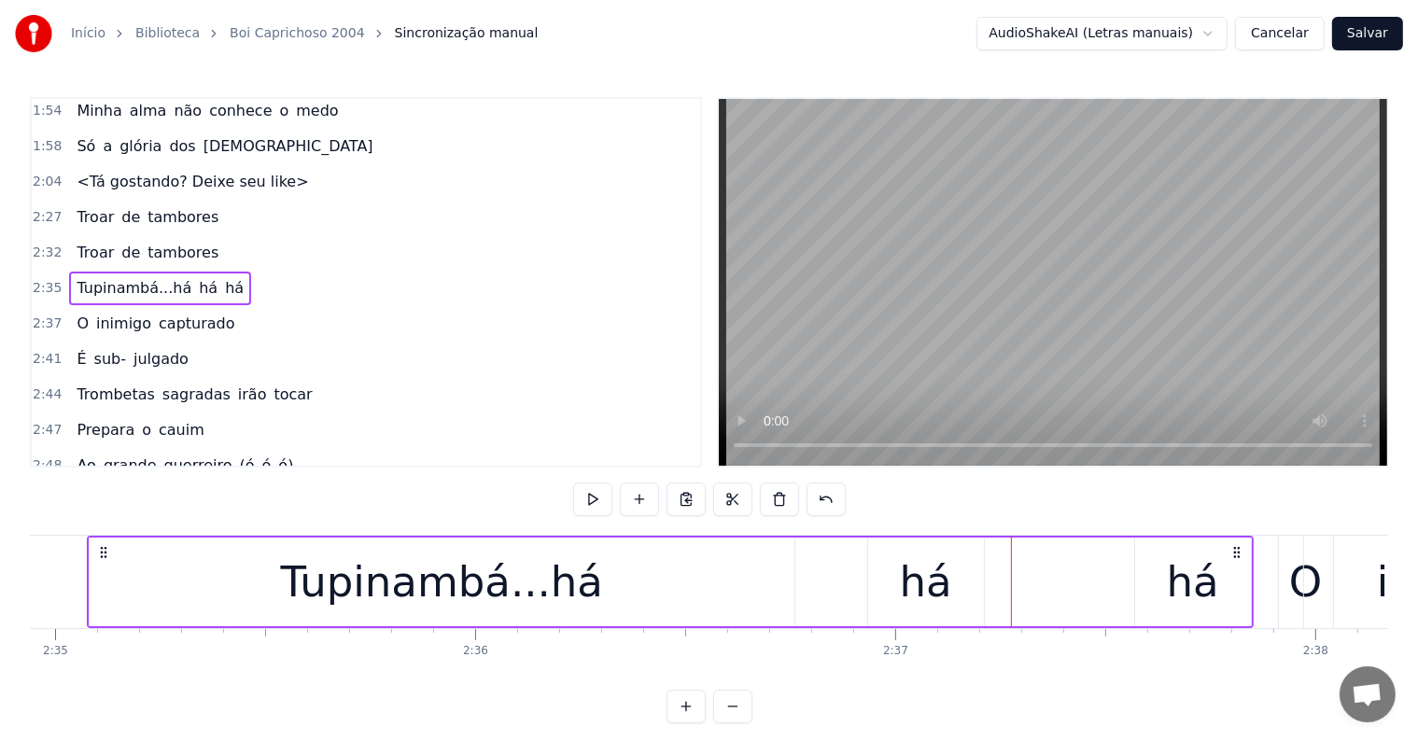
scroll to position [0, 65092]
click at [200, 602] on div "Tupinambá...há" at bounding box center [448, 582] width 705 height 89
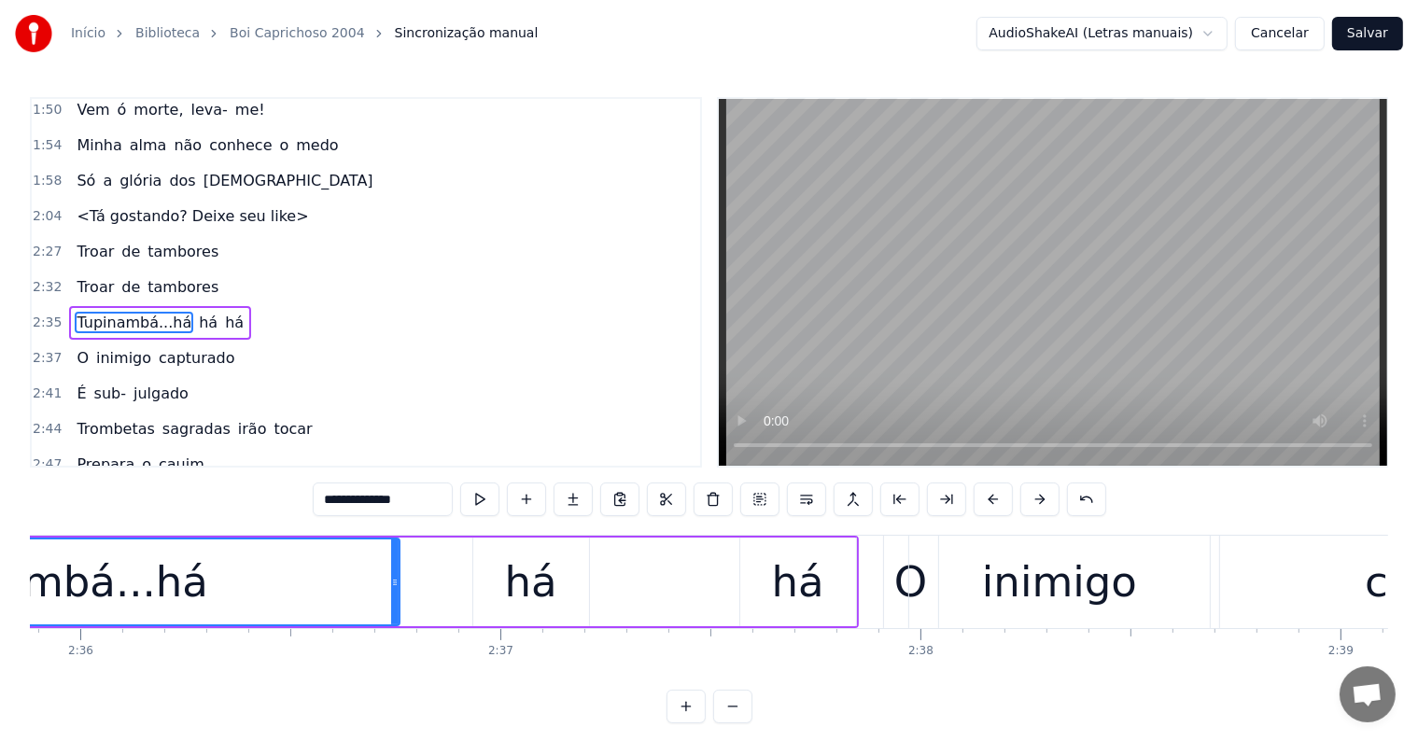
scroll to position [0, 65490]
click at [754, 586] on div "há" at bounding box center [802, 582] width 116 height 89
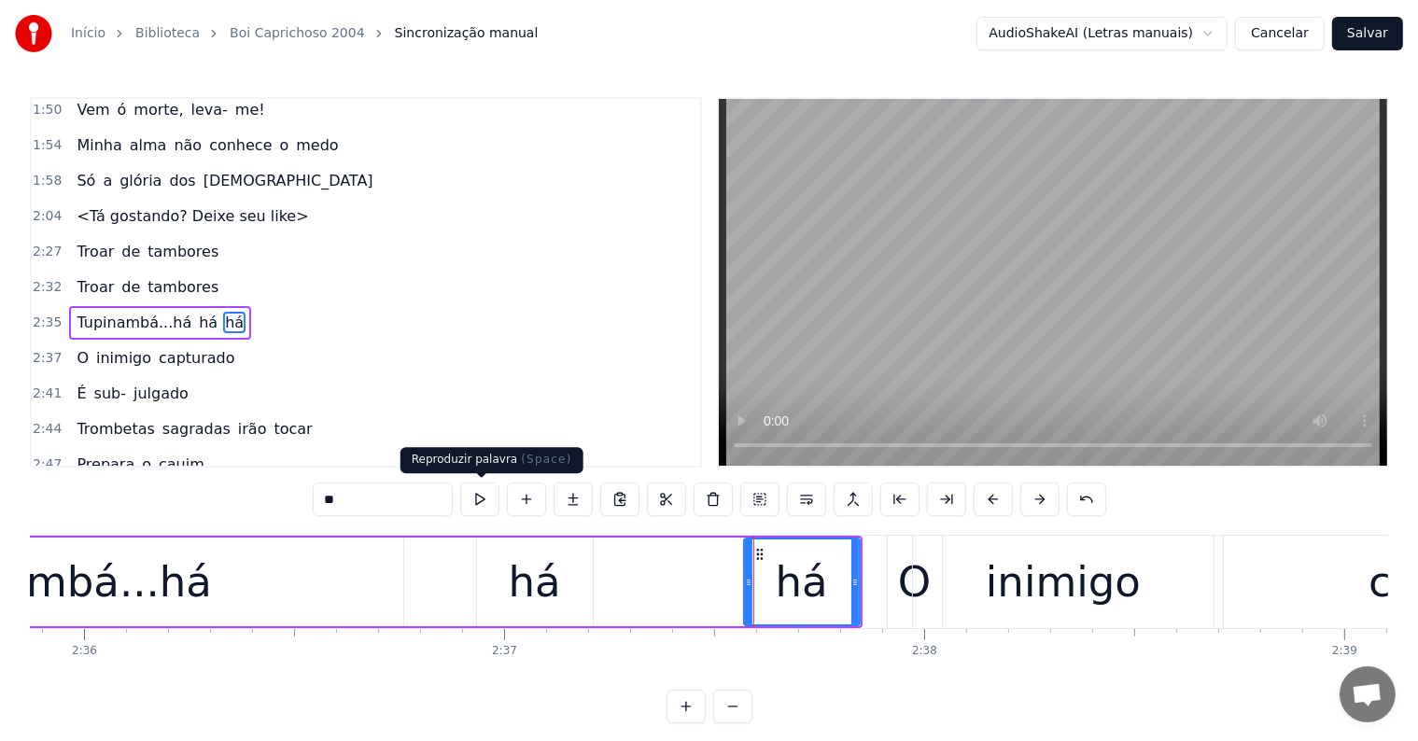
click at [482, 494] on button at bounding box center [479, 500] width 39 height 34
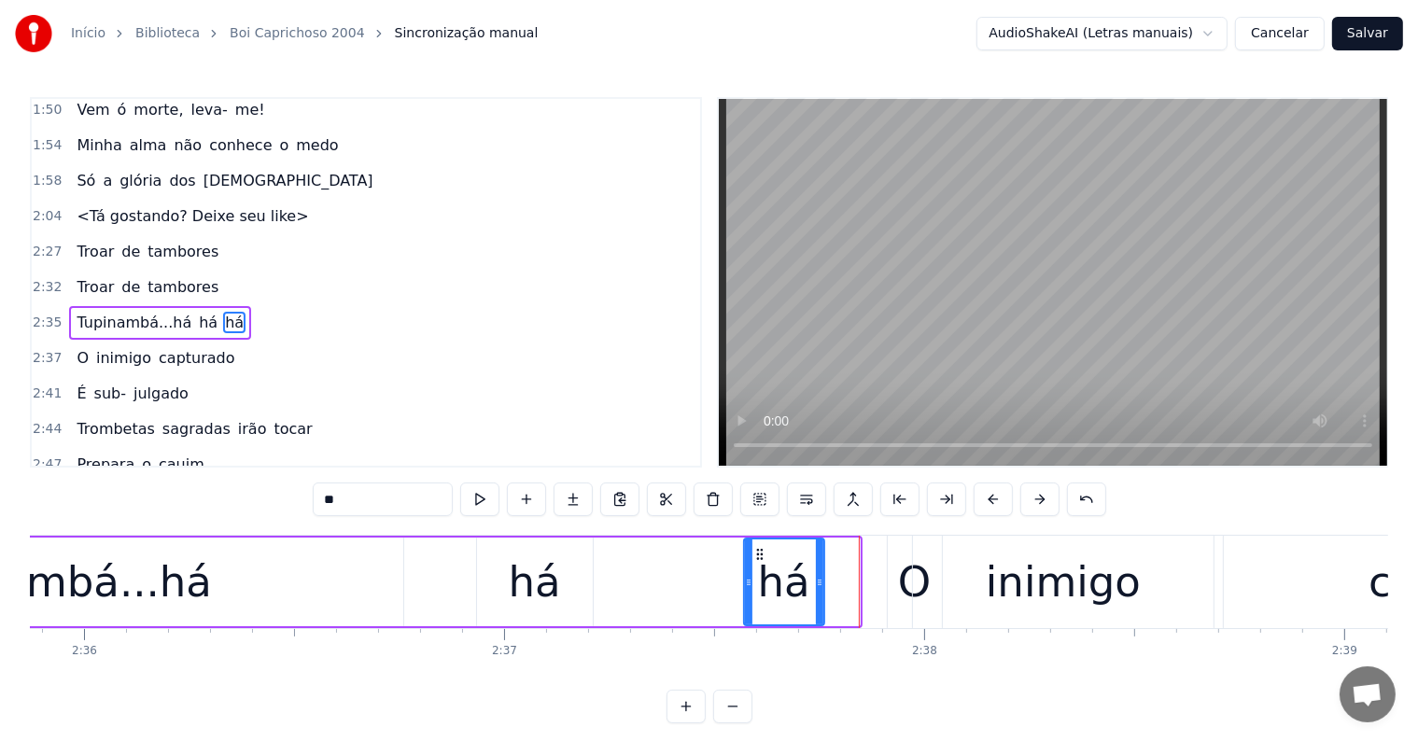
drag, startPoint x: 853, startPoint y: 583, endPoint x: 818, endPoint y: 583, distance: 35.5
click at [818, 583] on icon at bounding box center [819, 582] width 7 height 15
click at [949, 600] on div "inimigo" at bounding box center [1064, 582] width 302 height 92
type input "*******"
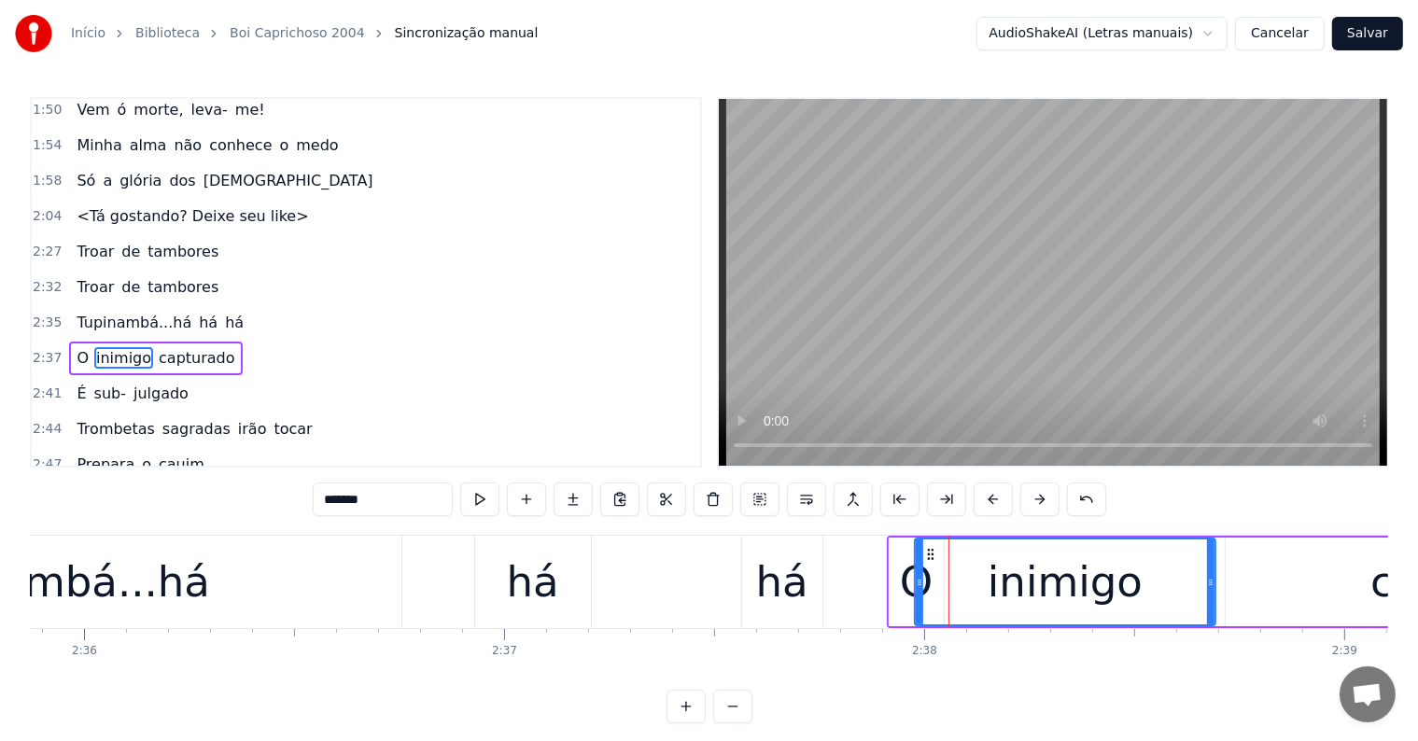
scroll to position [1070, 0]
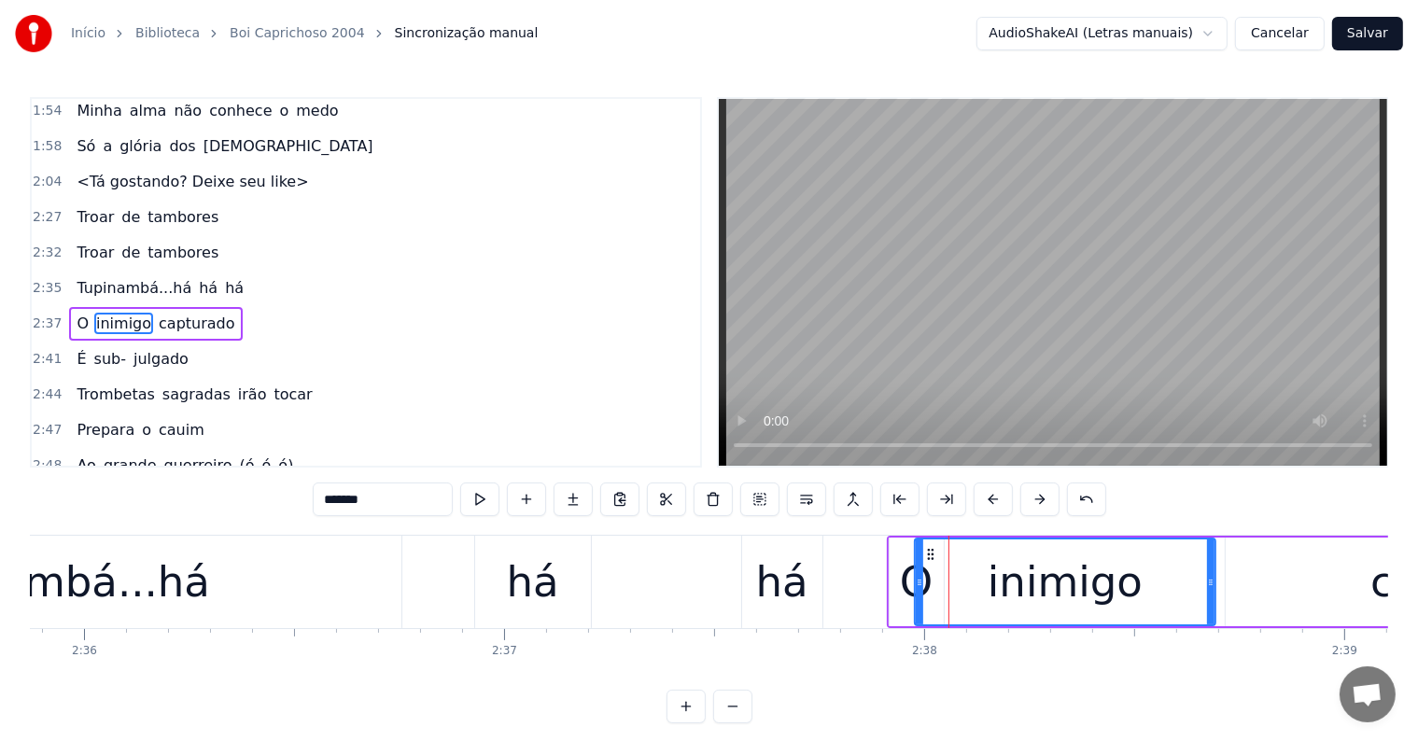
click at [1220, 584] on div "O inimigo capturado" at bounding box center [1309, 582] width 845 height 92
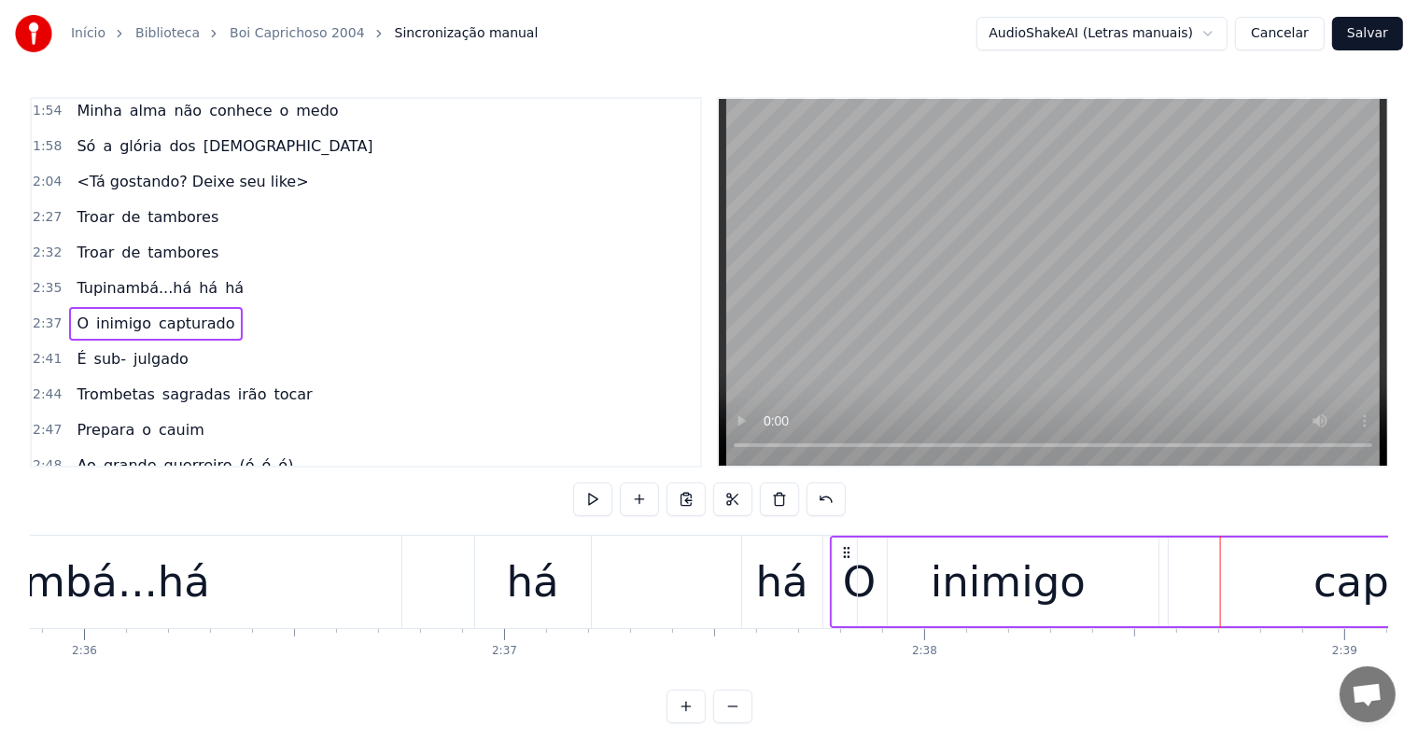
drag, startPoint x: 904, startPoint y: 551, endPoint x: 864, endPoint y: 556, distance: 40.4
click at [852, 556] on icon at bounding box center [846, 552] width 15 height 15
click at [478, 555] on div "há" at bounding box center [533, 582] width 116 height 92
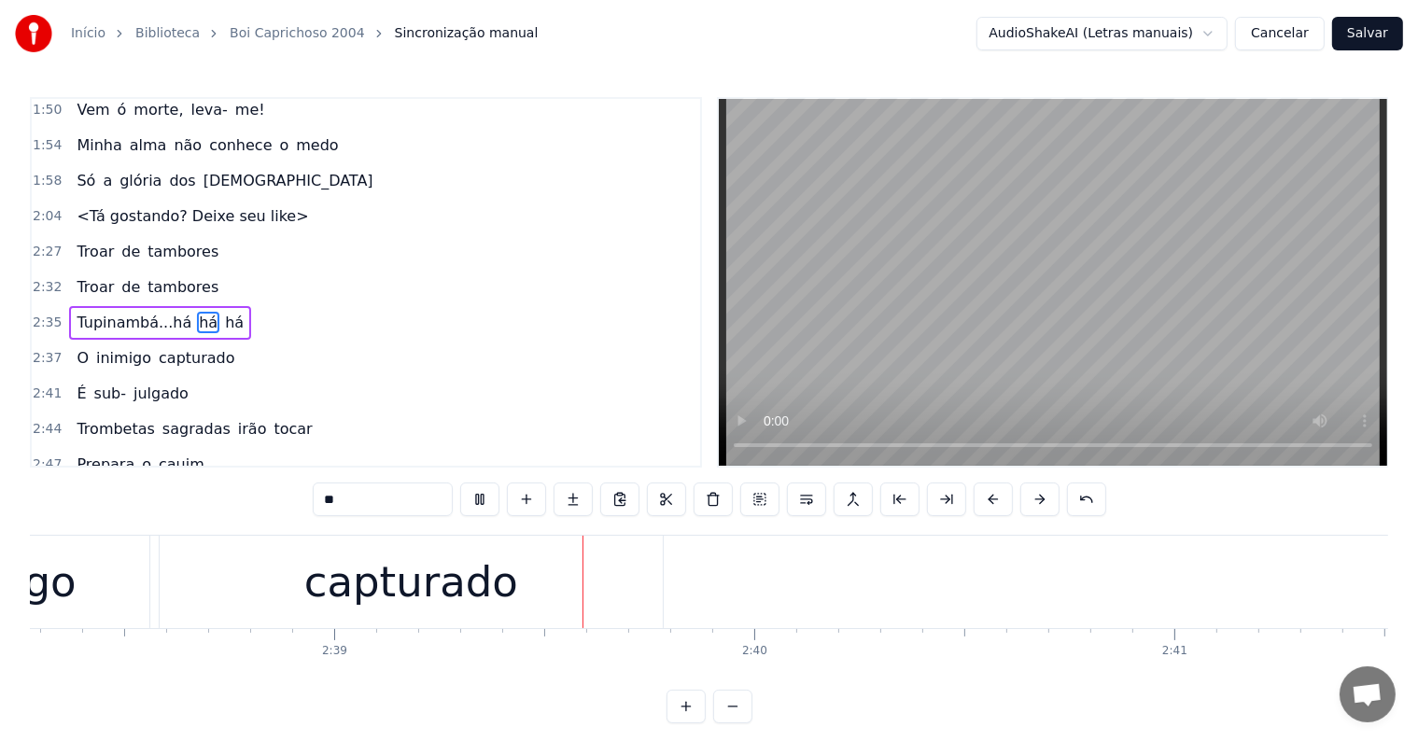
scroll to position [0, 66692]
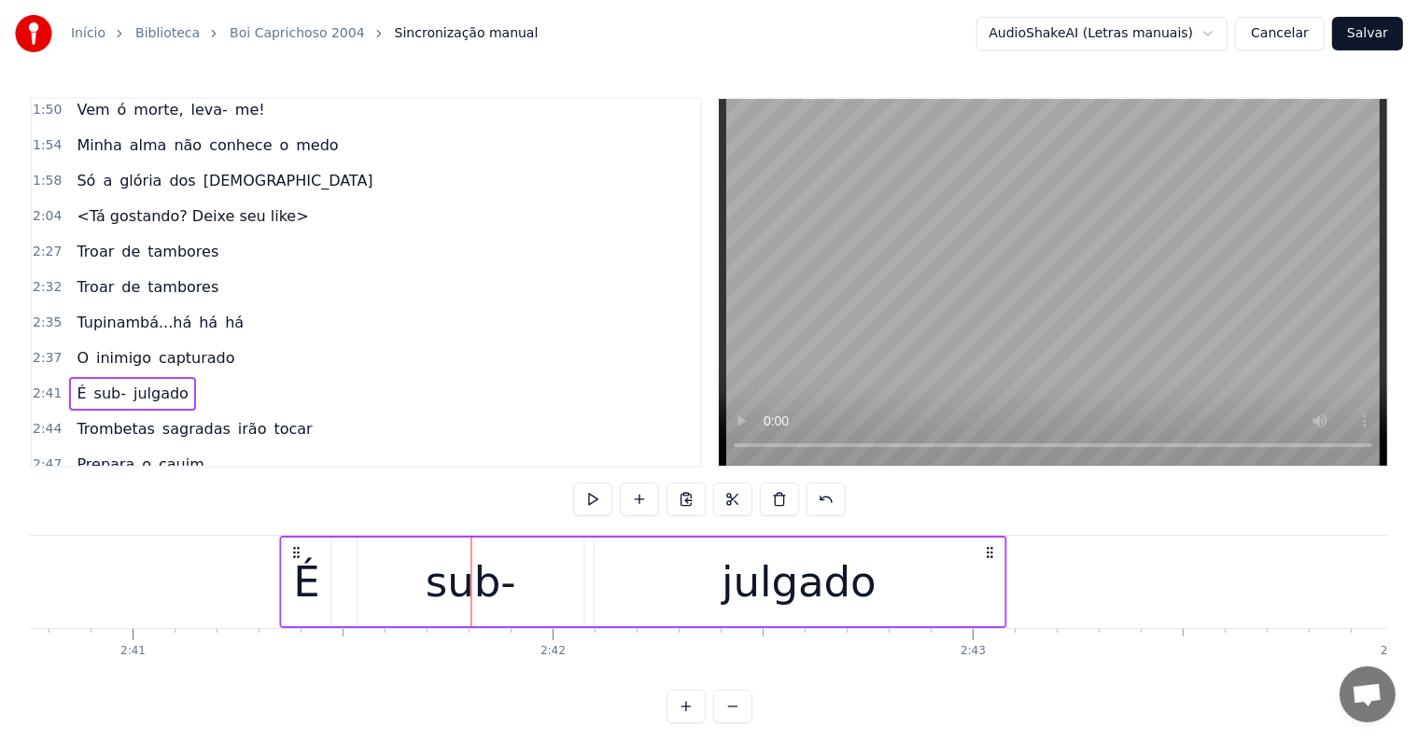
scroll to position [0, 67538]
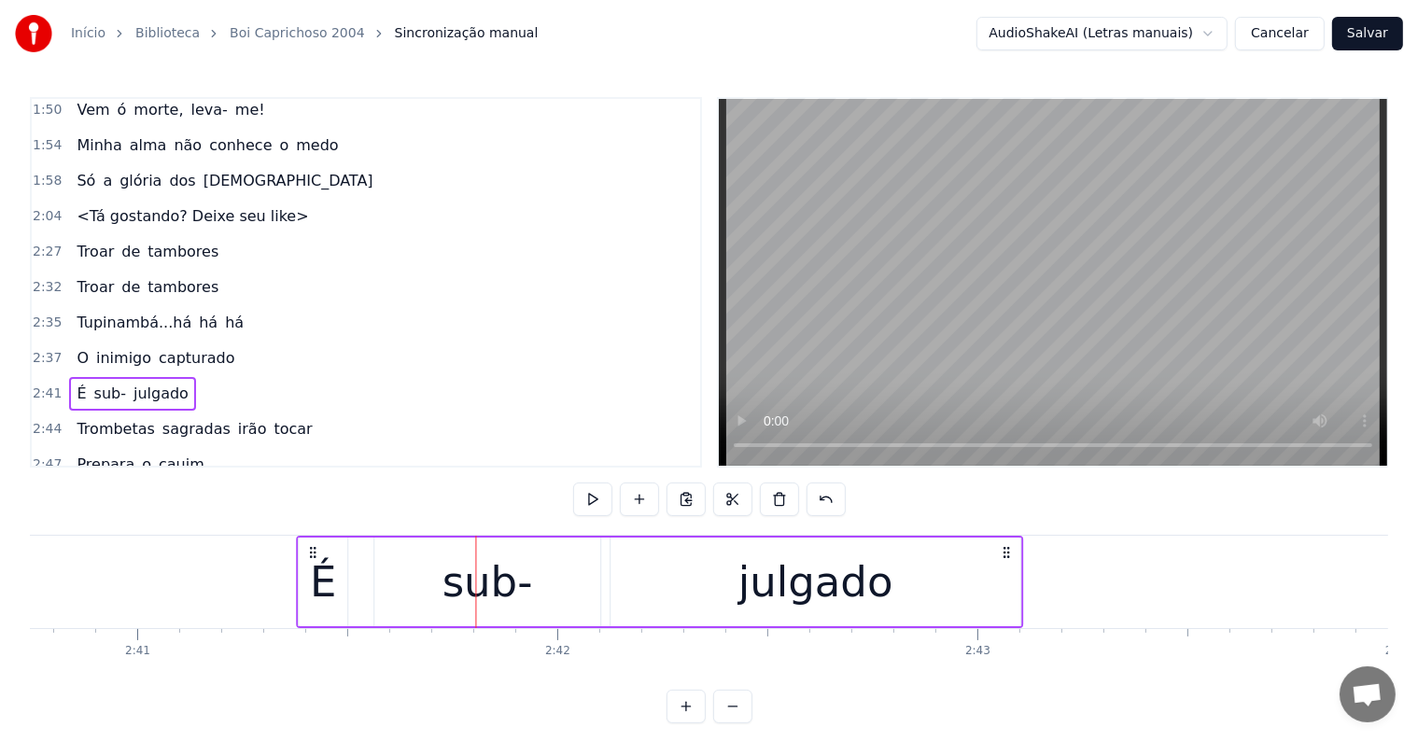
drag, startPoint x: 79, startPoint y: 552, endPoint x: 312, endPoint y: 556, distance: 232.5
click at [312, 556] on icon at bounding box center [312, 552] width 15 height 15
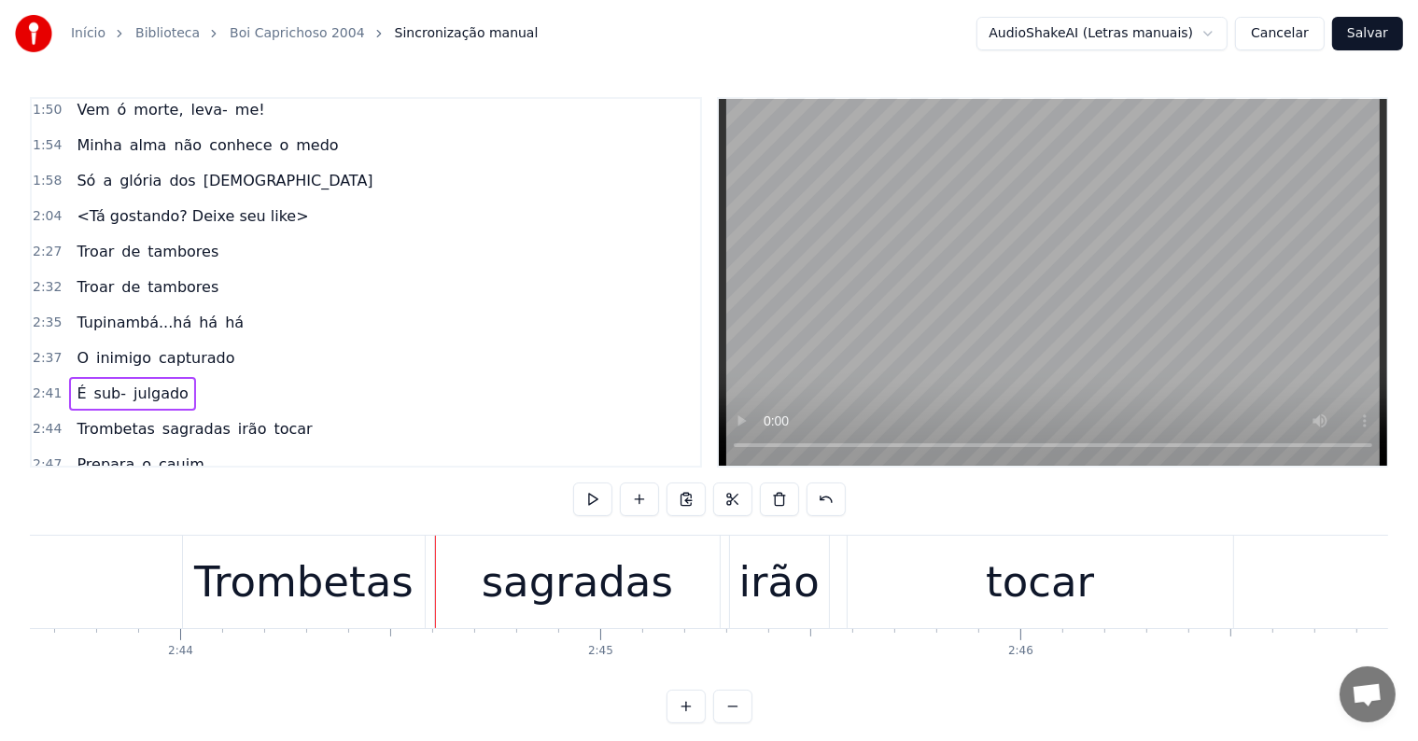
scroll to position [0, 68764]
click at [424, 622] on div "Trombetas sagradas irão tocar" at bounding box center [702, 582] width 1056 height 92
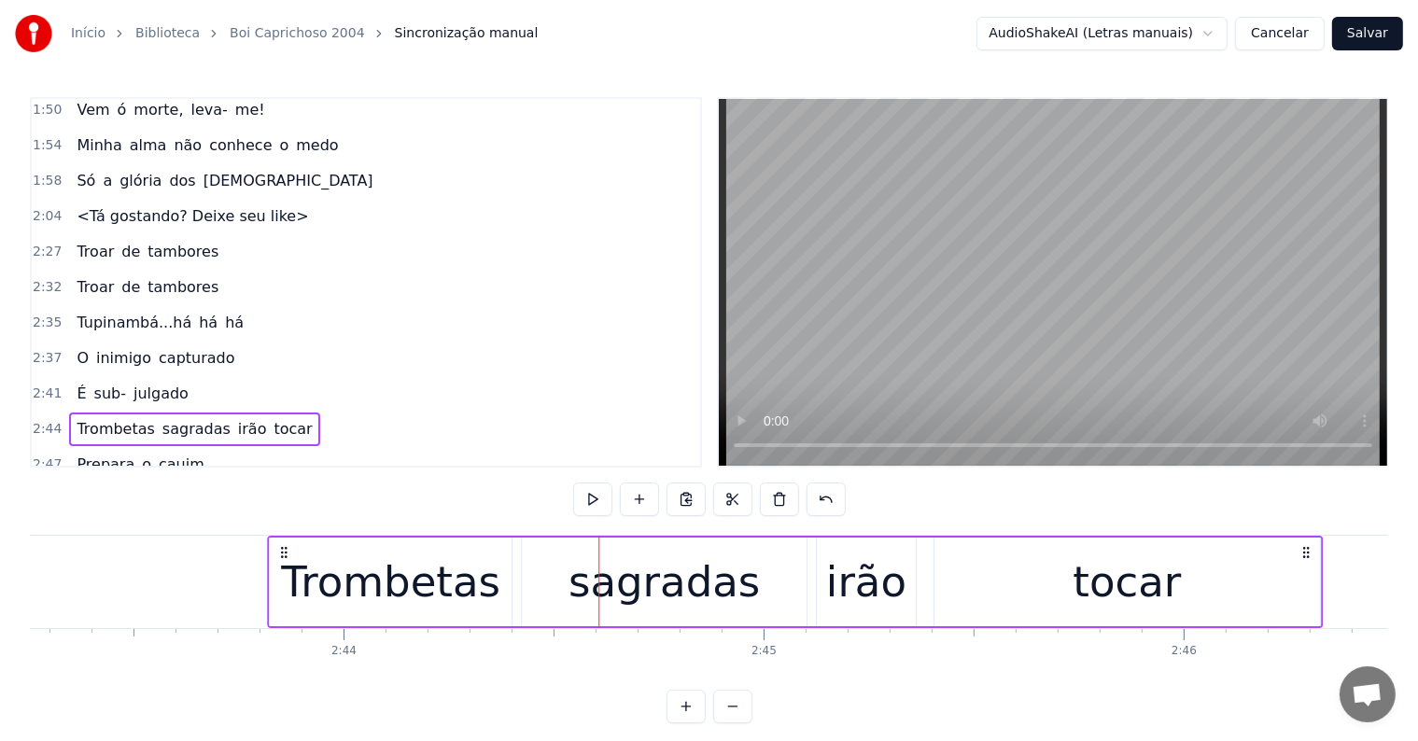
scroll to position [0, 68591]
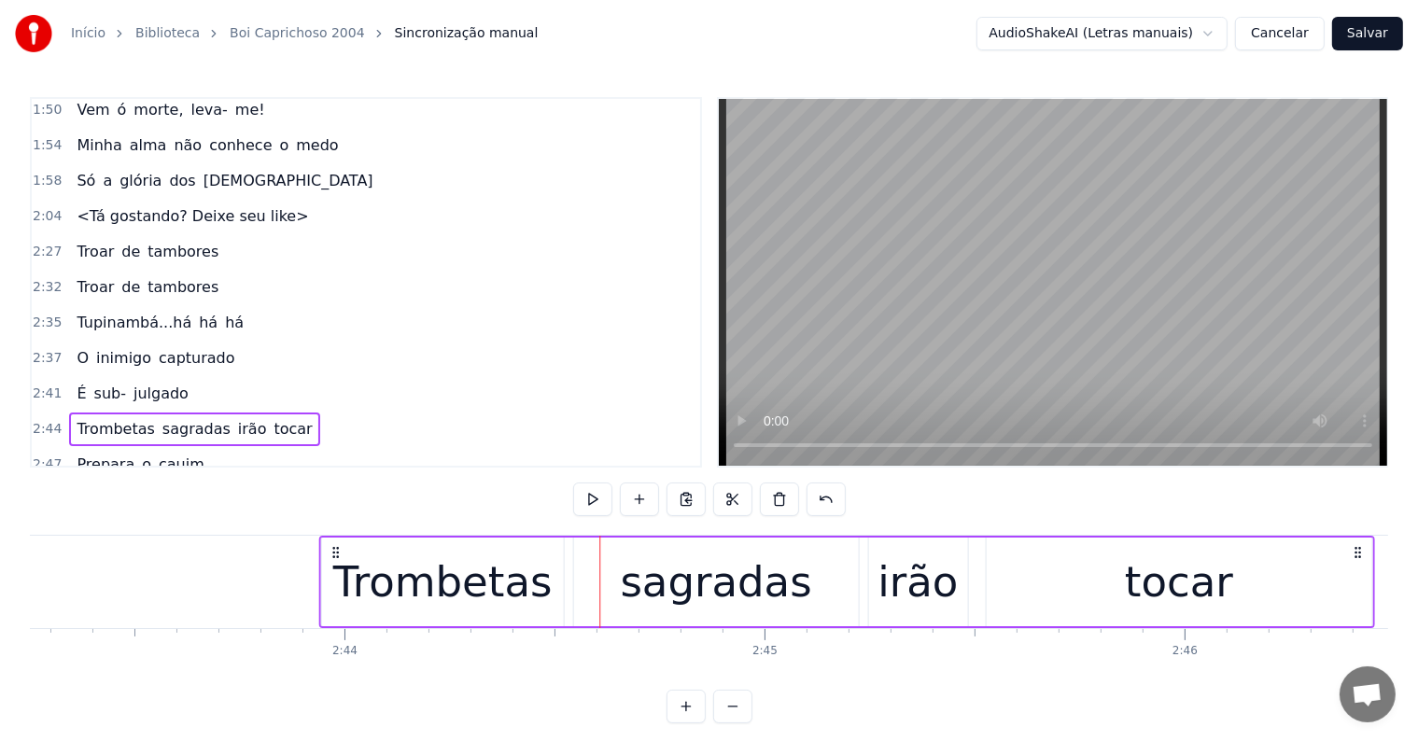
drag, startPoint x: 190, startPoint y: 553, endPoint x: 336, endPoint y: 571, distance: 146.8
click at [336, 571] on div "Trombetas sagradas irão tocar" at bounding box center [846, 582] width 1056 height 92
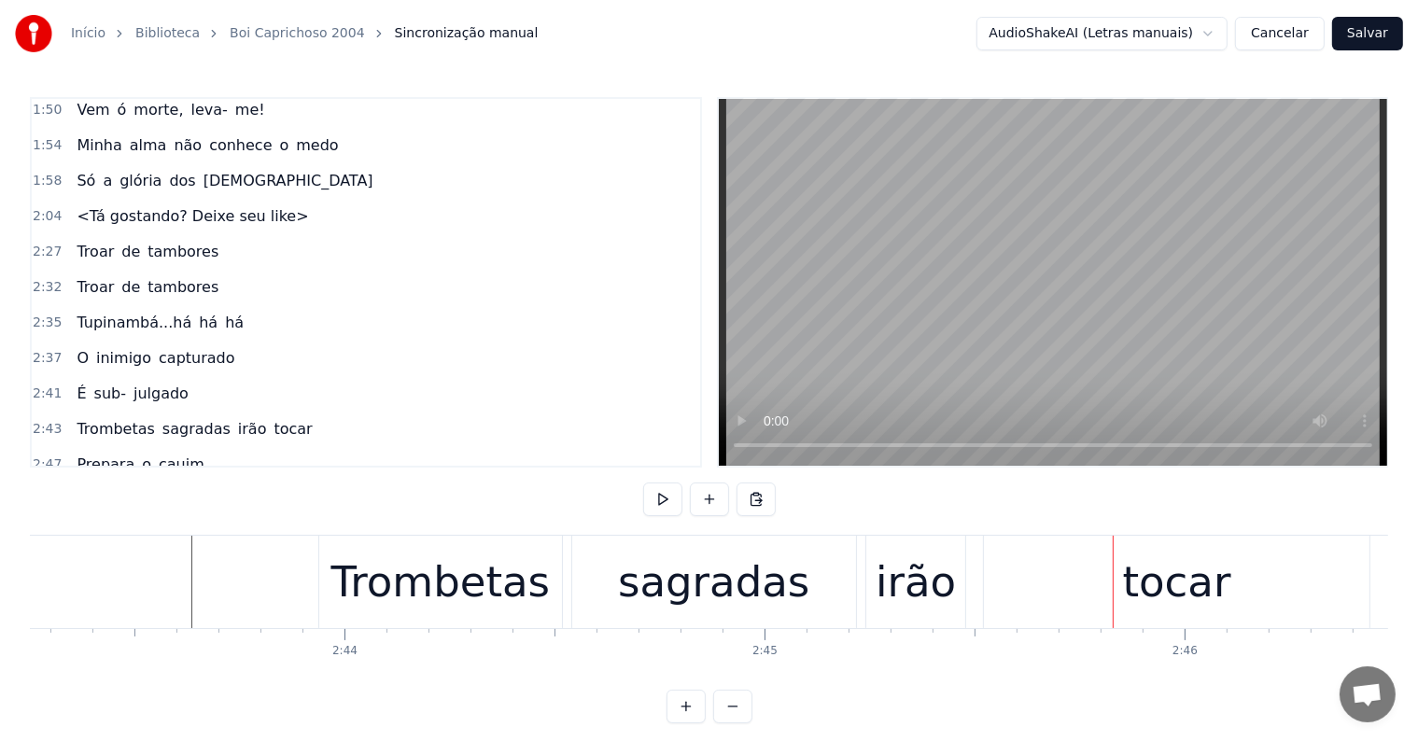
click at [1133, 576] on div "tocar" at bounding box center [1177, 582] width 108 height 63
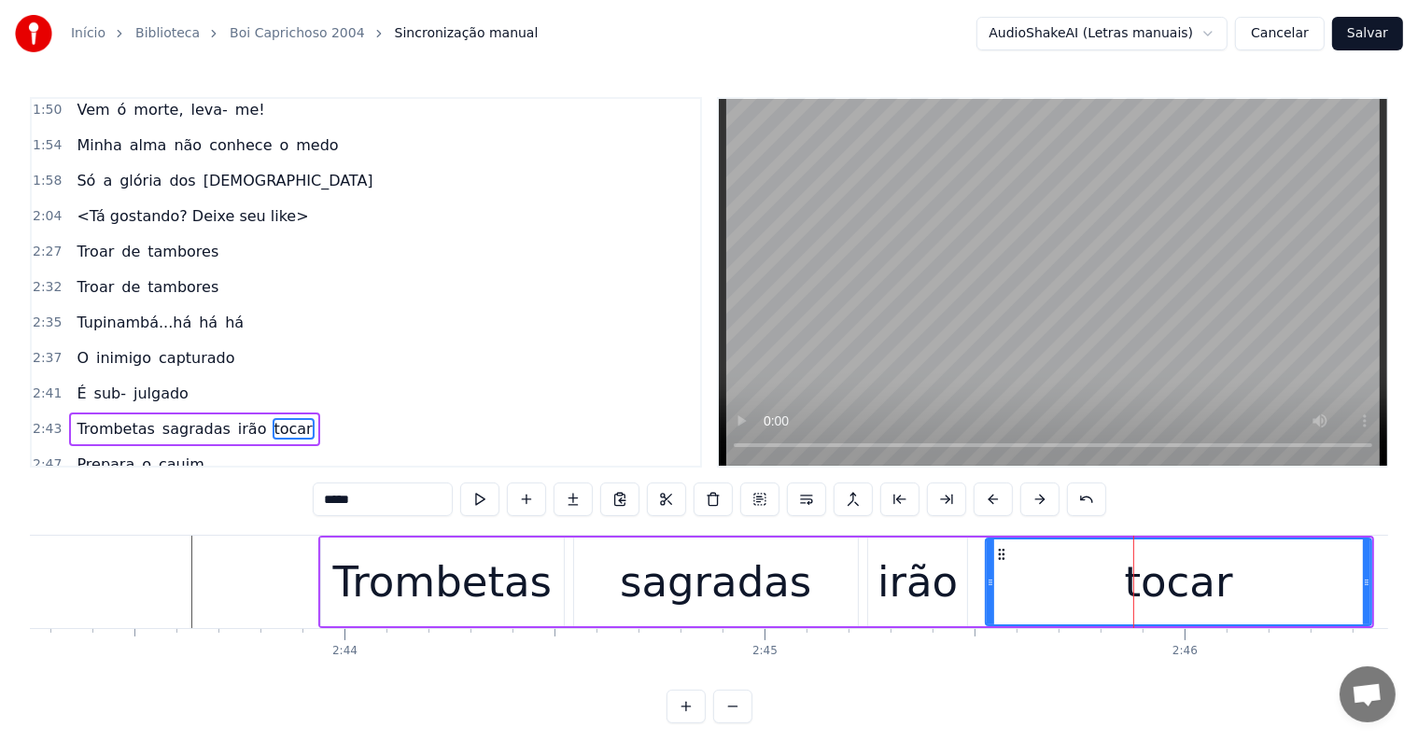
scroll to position [1139, 0]
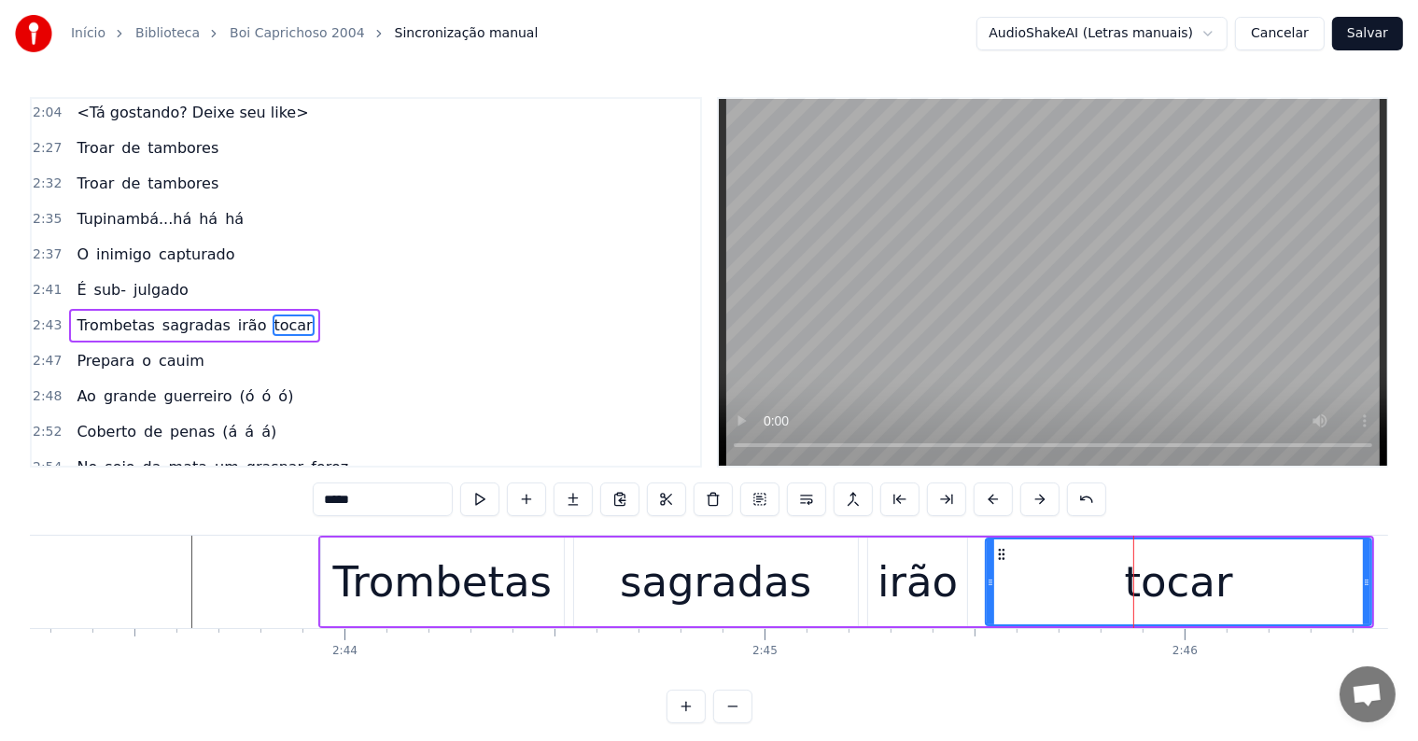
click at [800, 499] on button at bounding box center [806, 500] width 39 height 34
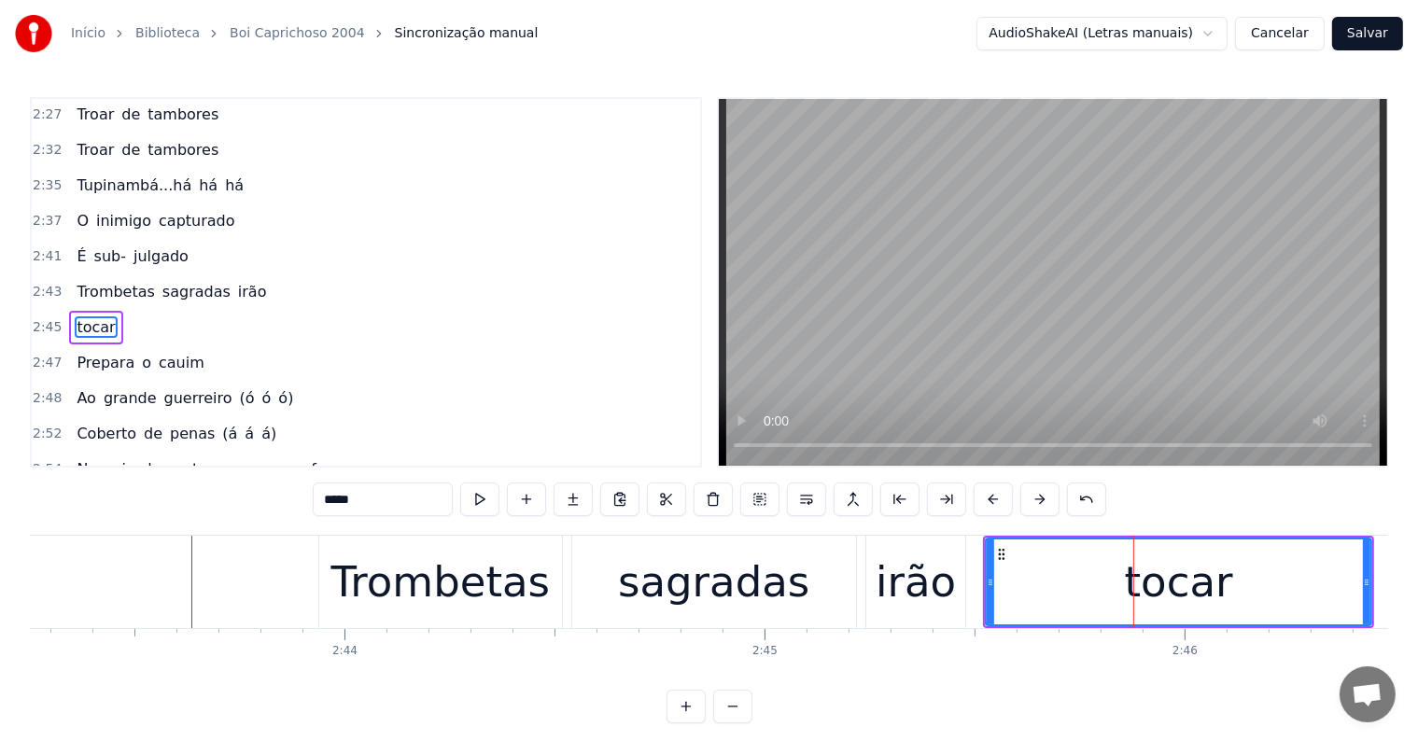
click at [938, 586] on div "irão" at bounding box center [916, 582] width 80 height 63
type input "****"
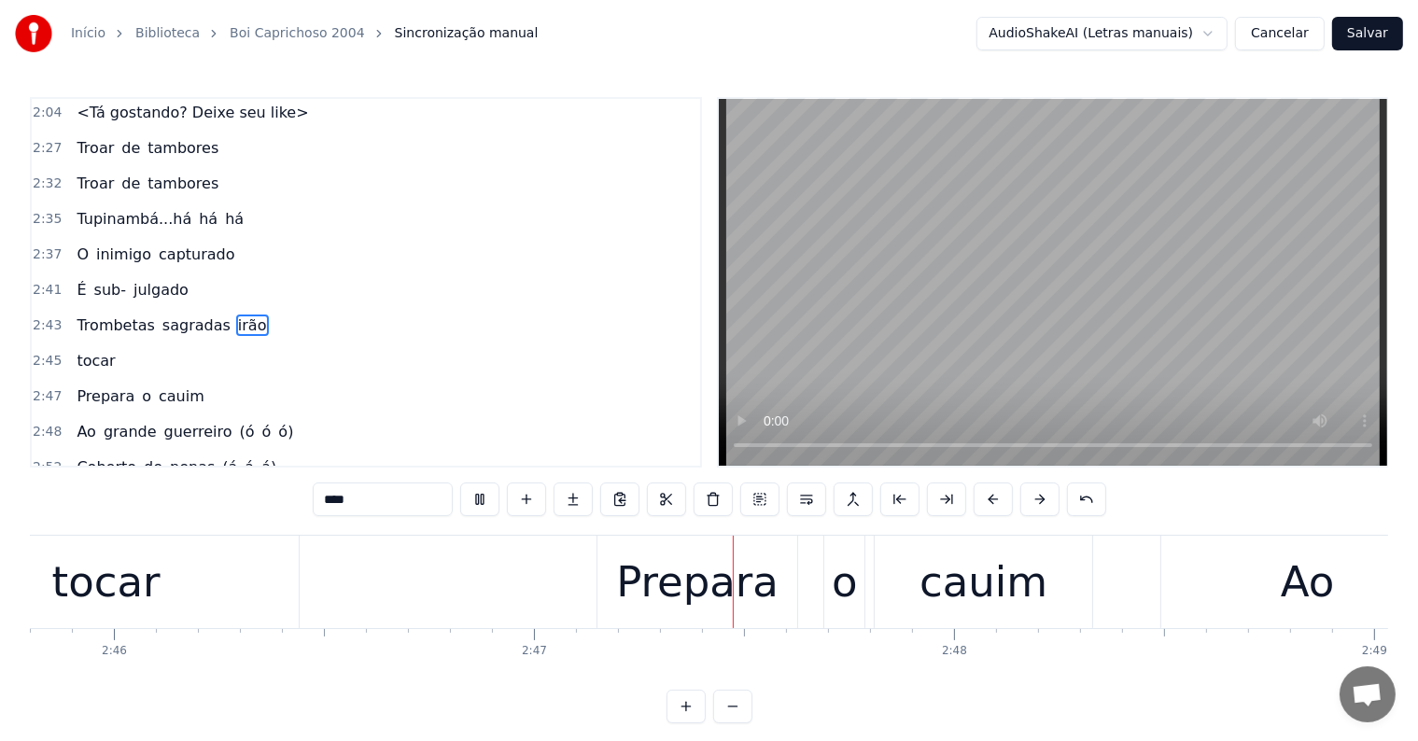
scroll to position [0, 69853]
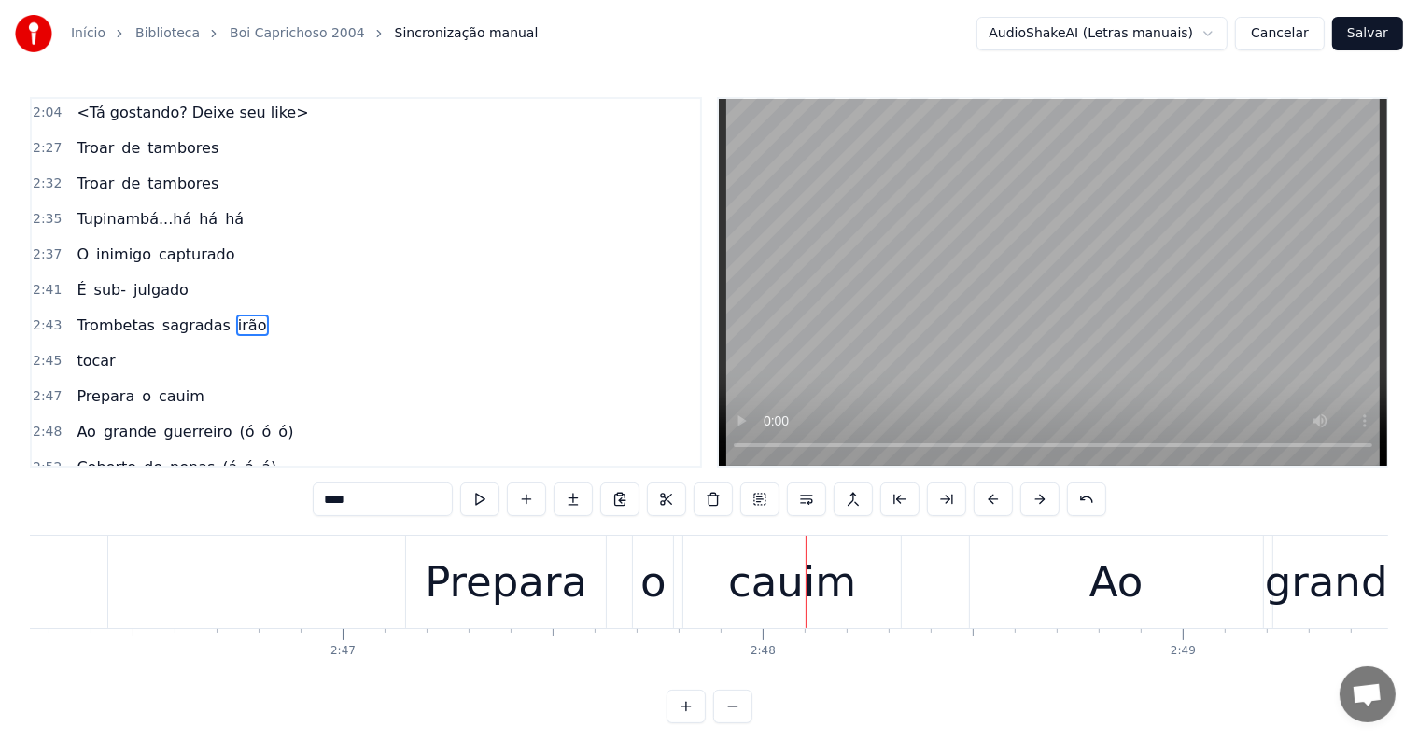
click at [674, 611] on div "Prepara o cauim" at bounding box center [655, 582] width 500 height 92
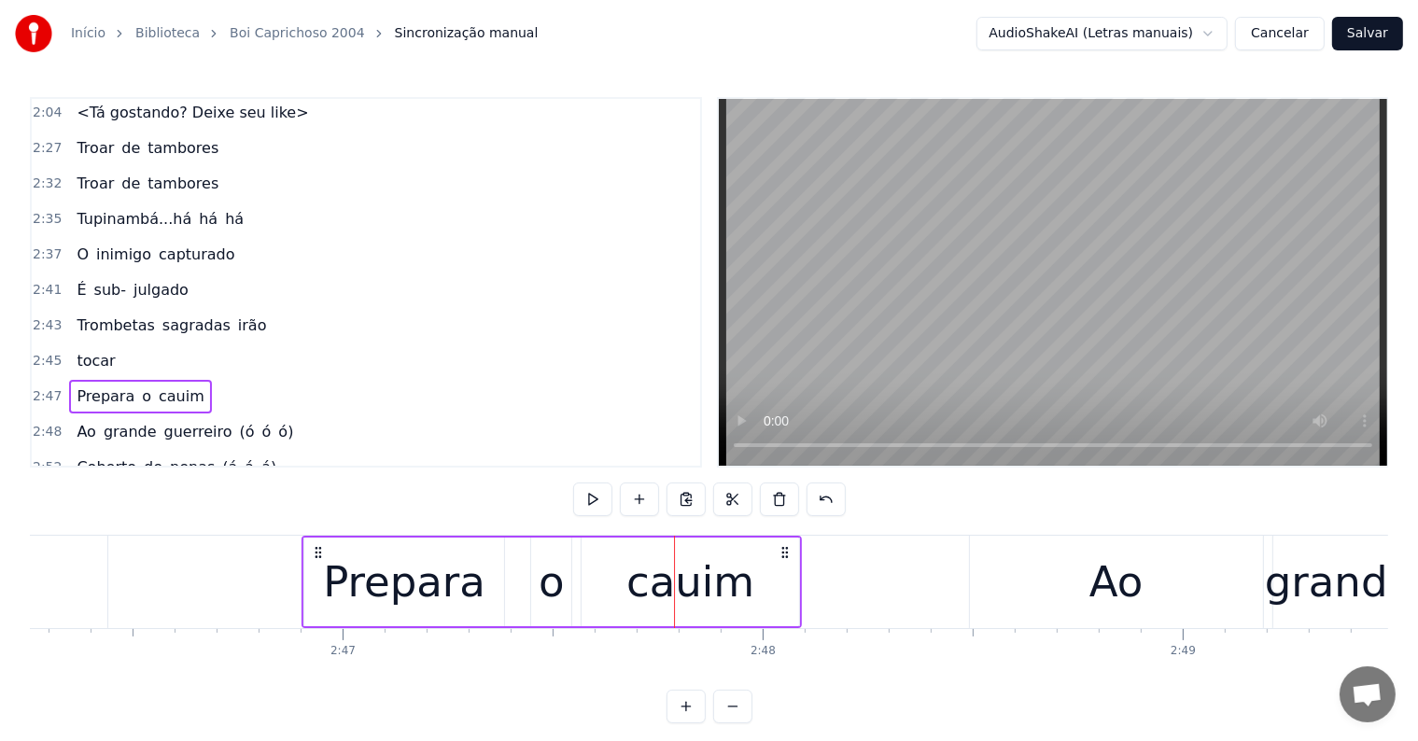
drag, startPoint x: 419, startPoint y: 552, endPoint x: 331, endPoint y: 568, distance: 90.1
click at [318, 568] on div "Prepara o cauim" at bounding box center [552, 582] width 500 height 92
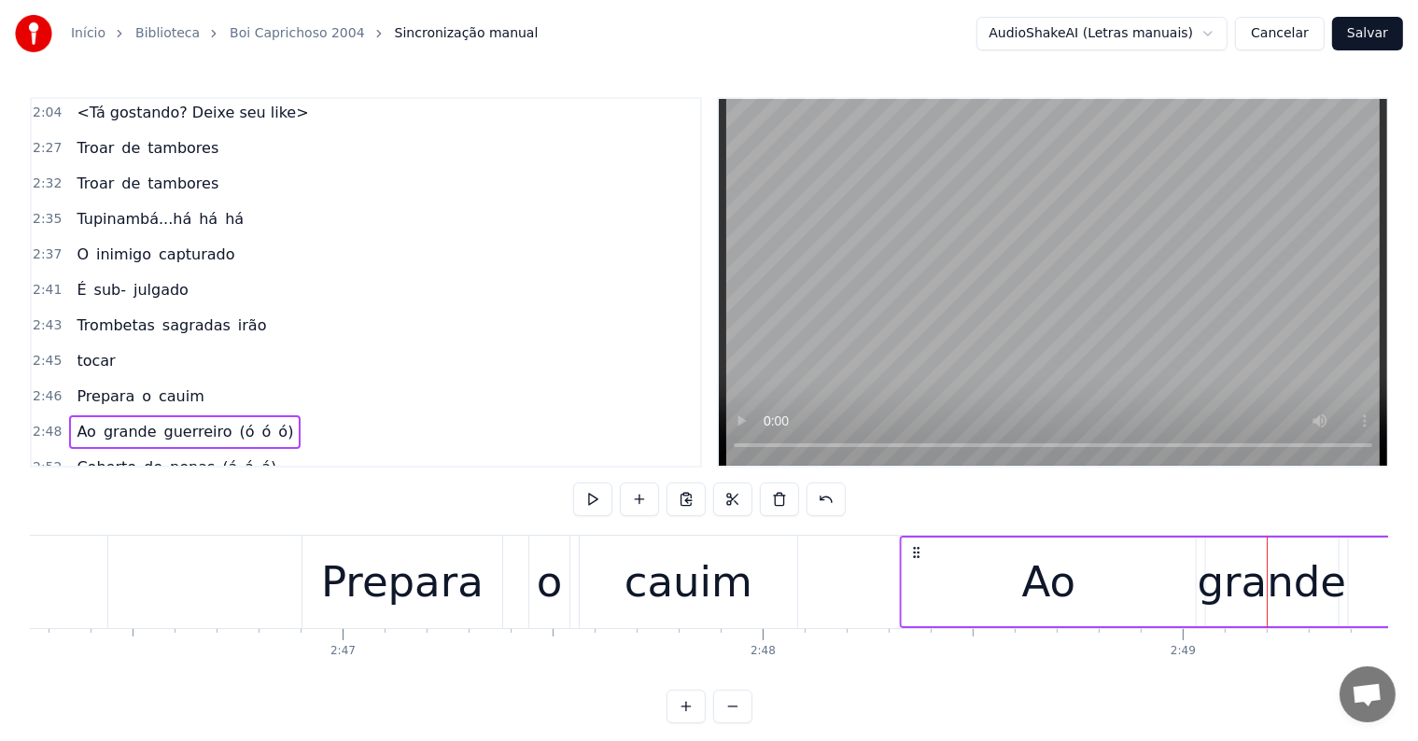
drag, startPoint x: 985, startPoint y: 553, endPoint x: 915, endPoint y: 556, distance: 70.1
click at [915, 556] on icon at bounding box center [916, 552] width 15 height 15
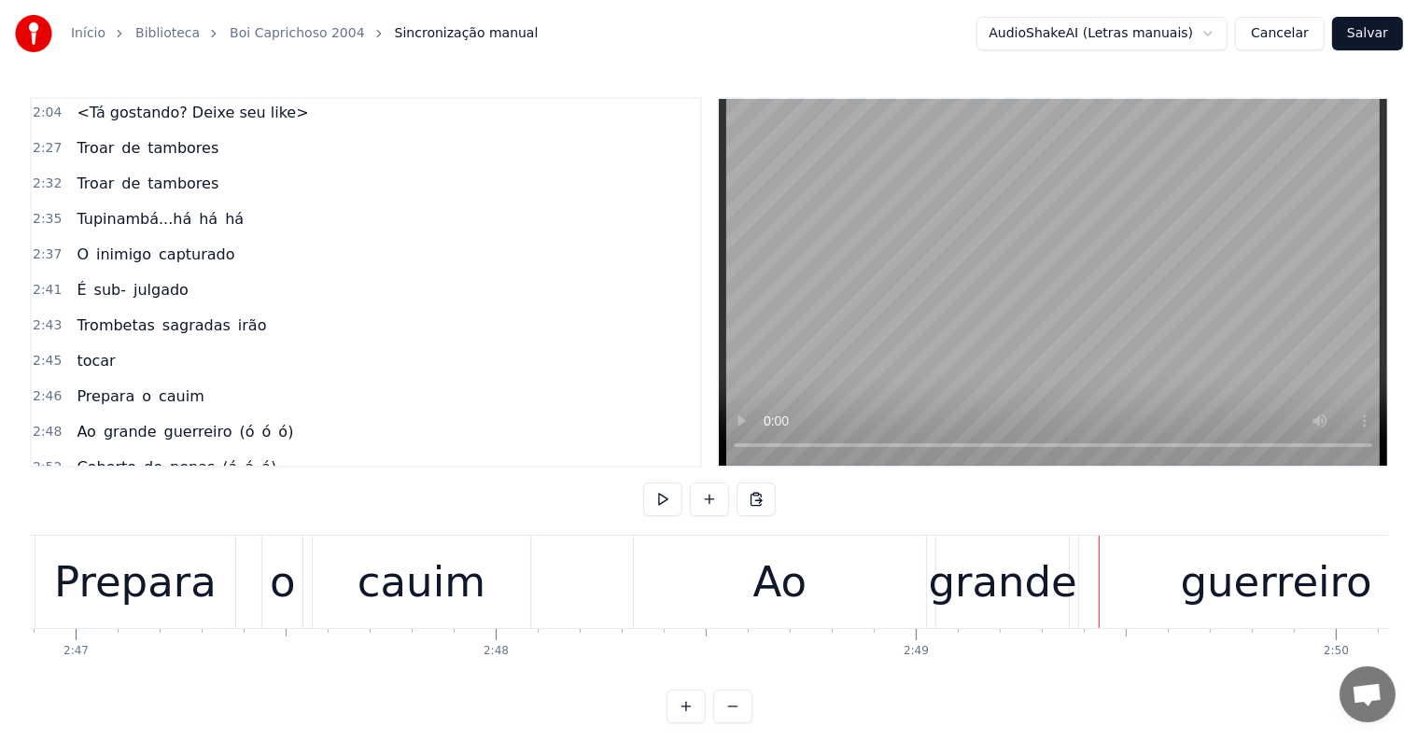
scroll to position [0, 70087]
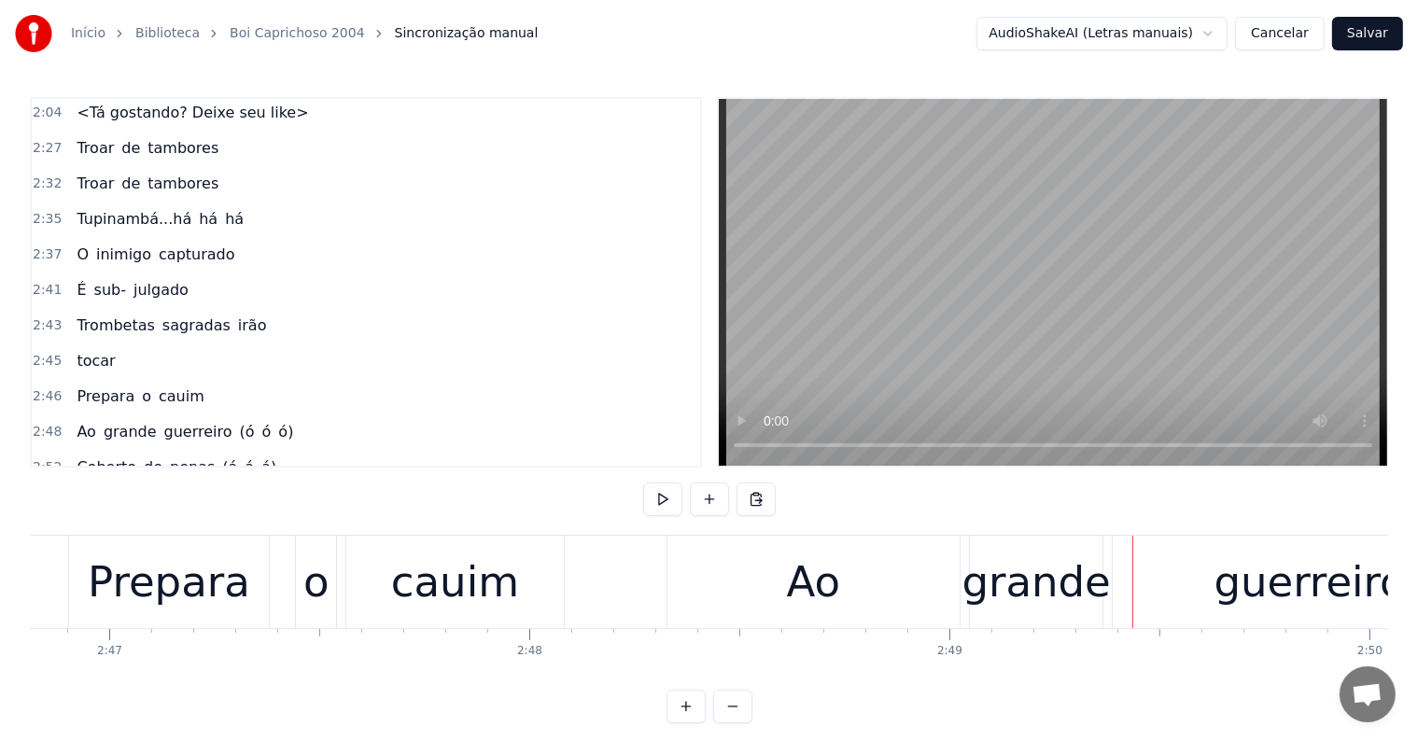
click at [1107, 616] on div "Ao grande guerreiro (ó ó ó)" at bounding box center [1443, 582] width 1553 height 92
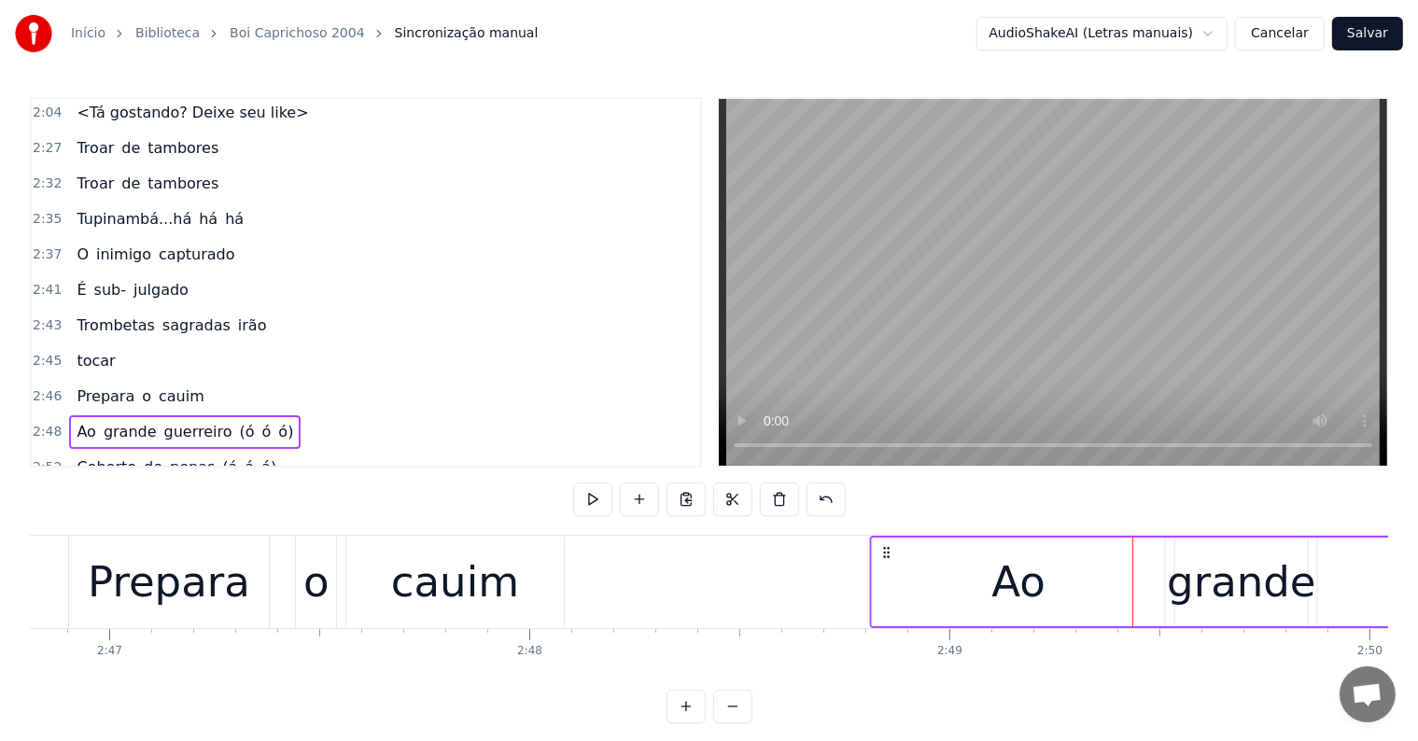
drag, startPoint x: 680, startPoint y: 555, endPoint x: 883, endPoint y: 557, distance: 203.6
click at [883, 557] on icon at bounding box center [886, 552] width 15 height 15
drag, startPoint x: 795, startPoint y: 557, endPoint x: 894, endPoint y: 568, distance: 99.5
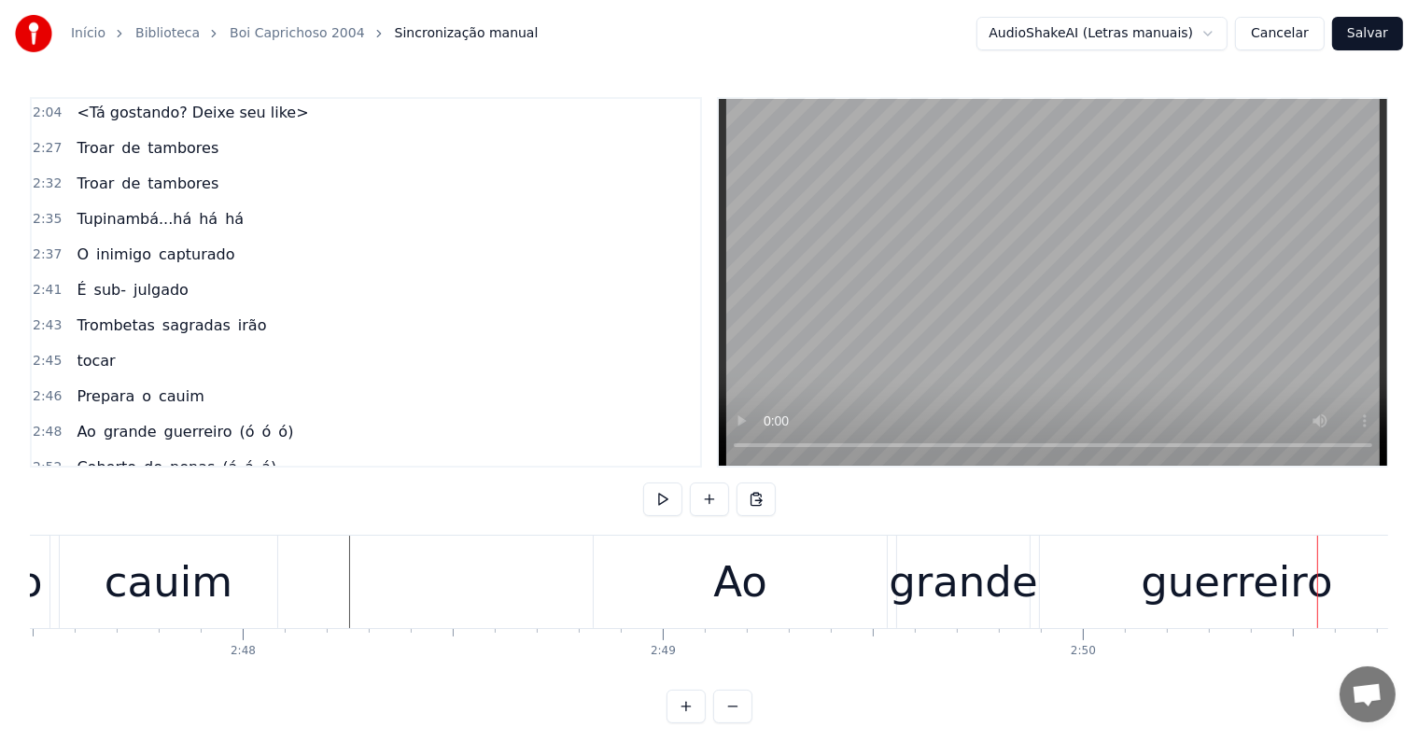
scroll to position [0, 70352]
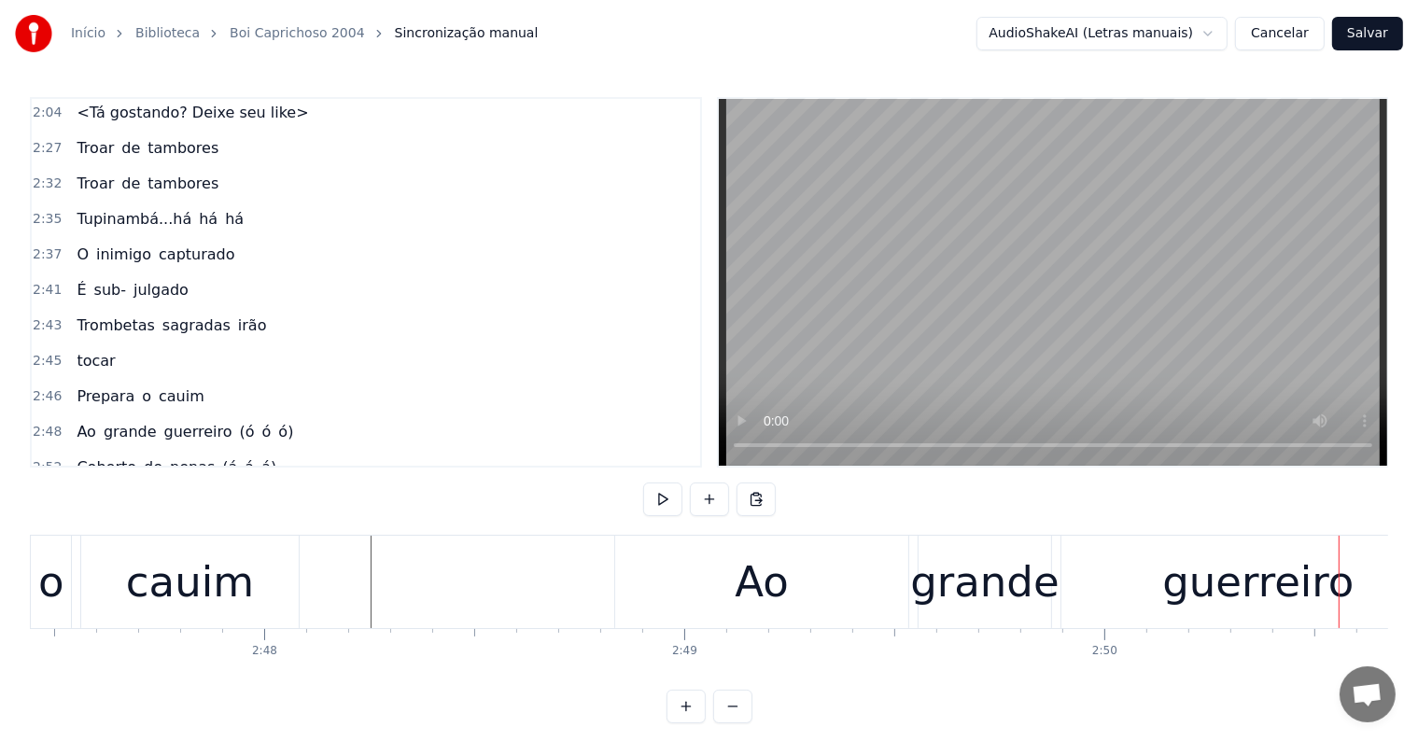
click at [809, 595] on div "Ao" at bounding box center [761, 582] width 293 height 92
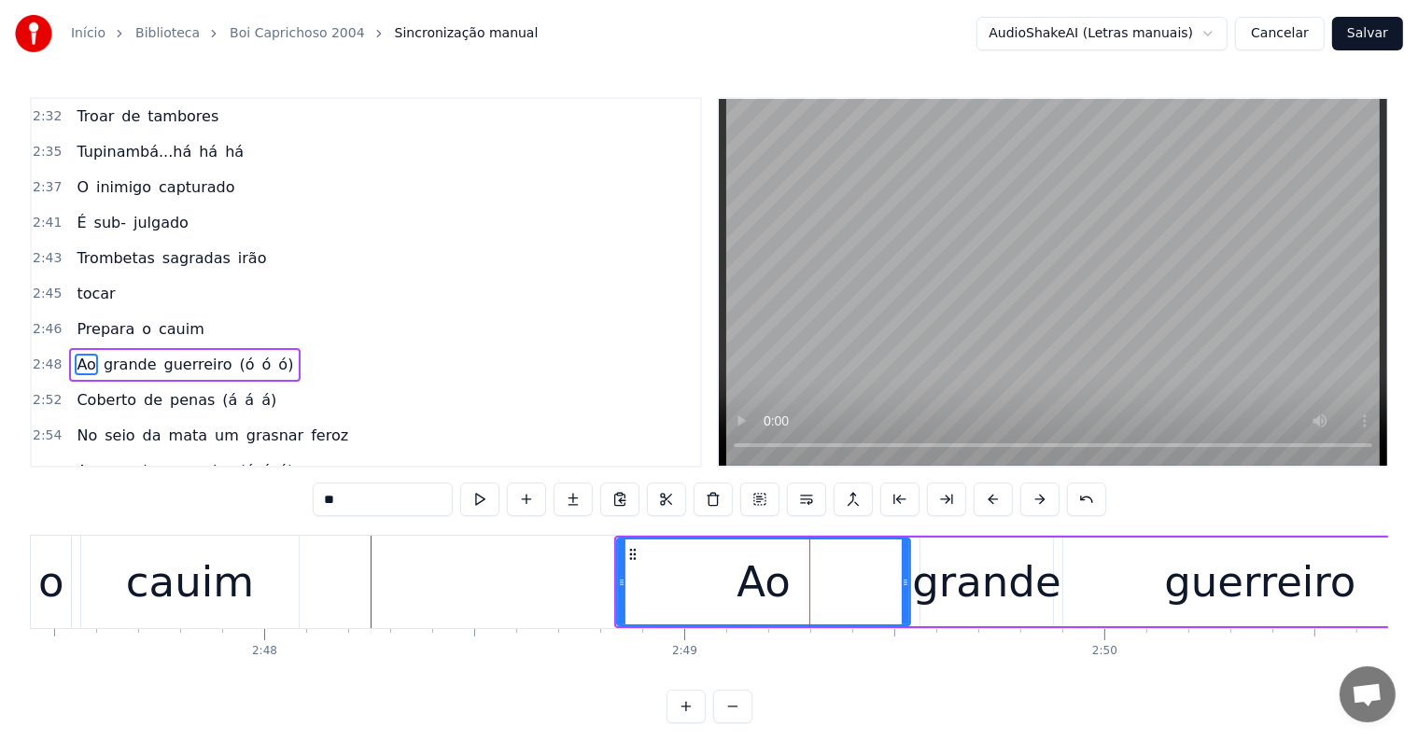
scroll to position [1242, 0]
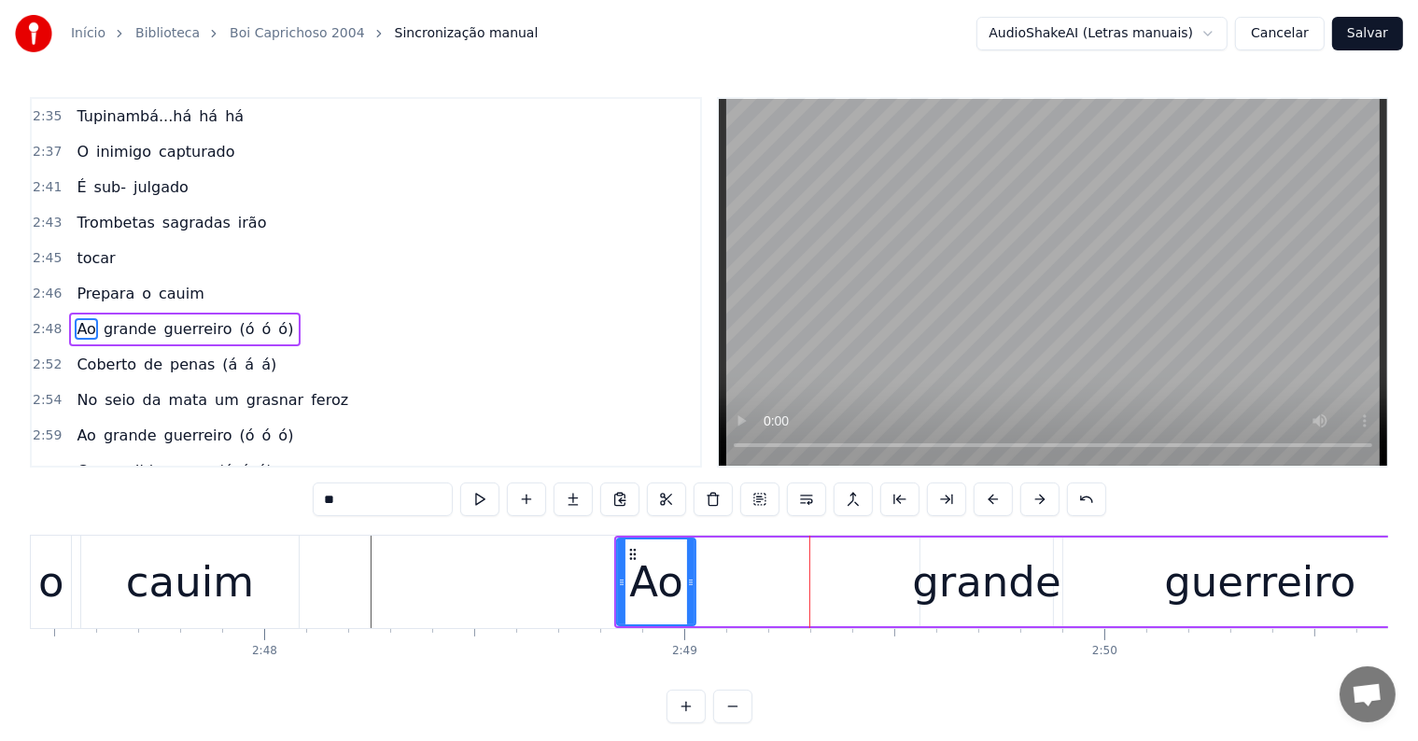
drag, startPoint x: 907, startPoint y: 583, endPoint x: 692, endPoint y: 590, distance: 214.9
click at [692, 590] on div at bounding box center [690, 582] width 7 height 85
click at [929, 601] on div "grande" at bounding box center [986, 582] width 148 height 63
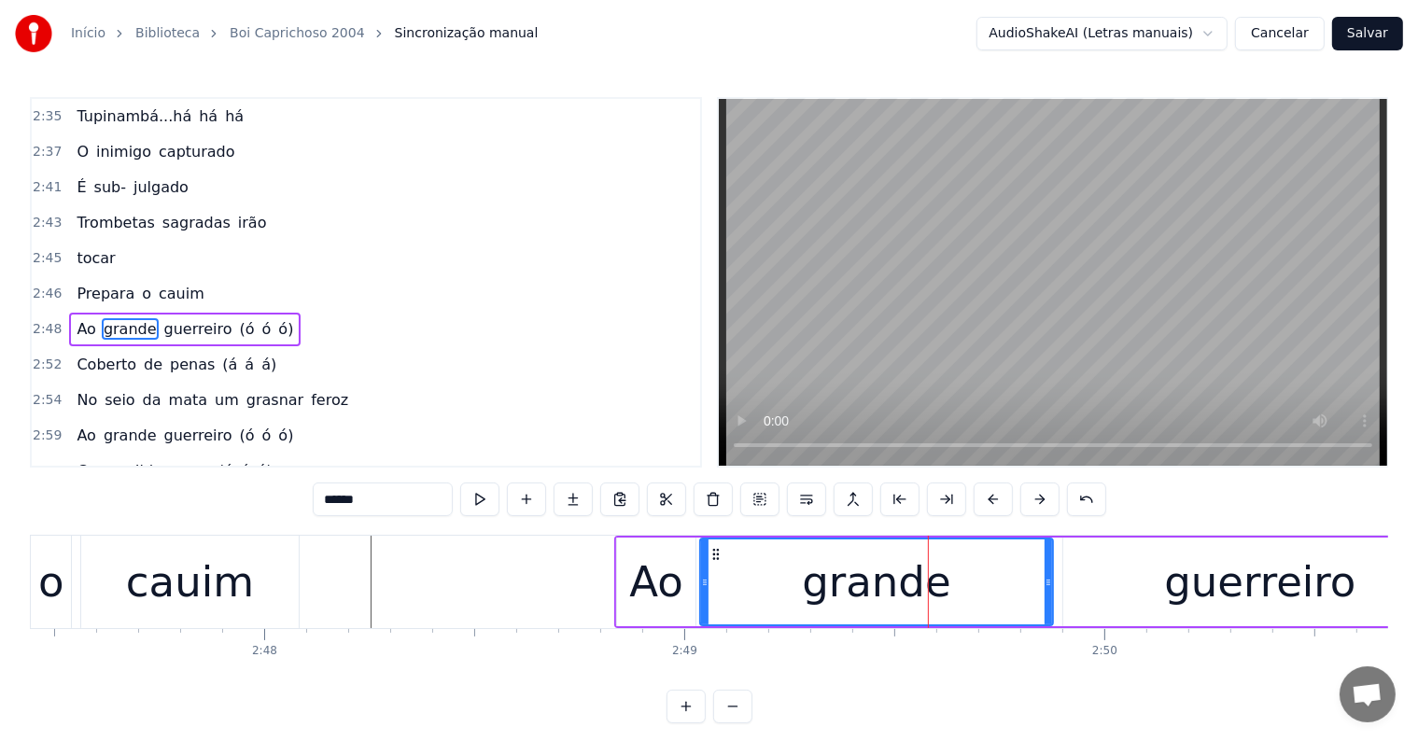
drag, startPoint x: 921, startPoint y: 581, endPoint x: 700, endPoint y: 586, distance: 220.4
click at [701, 586] on icon at bounding box center [704, 582] width 7 height 15
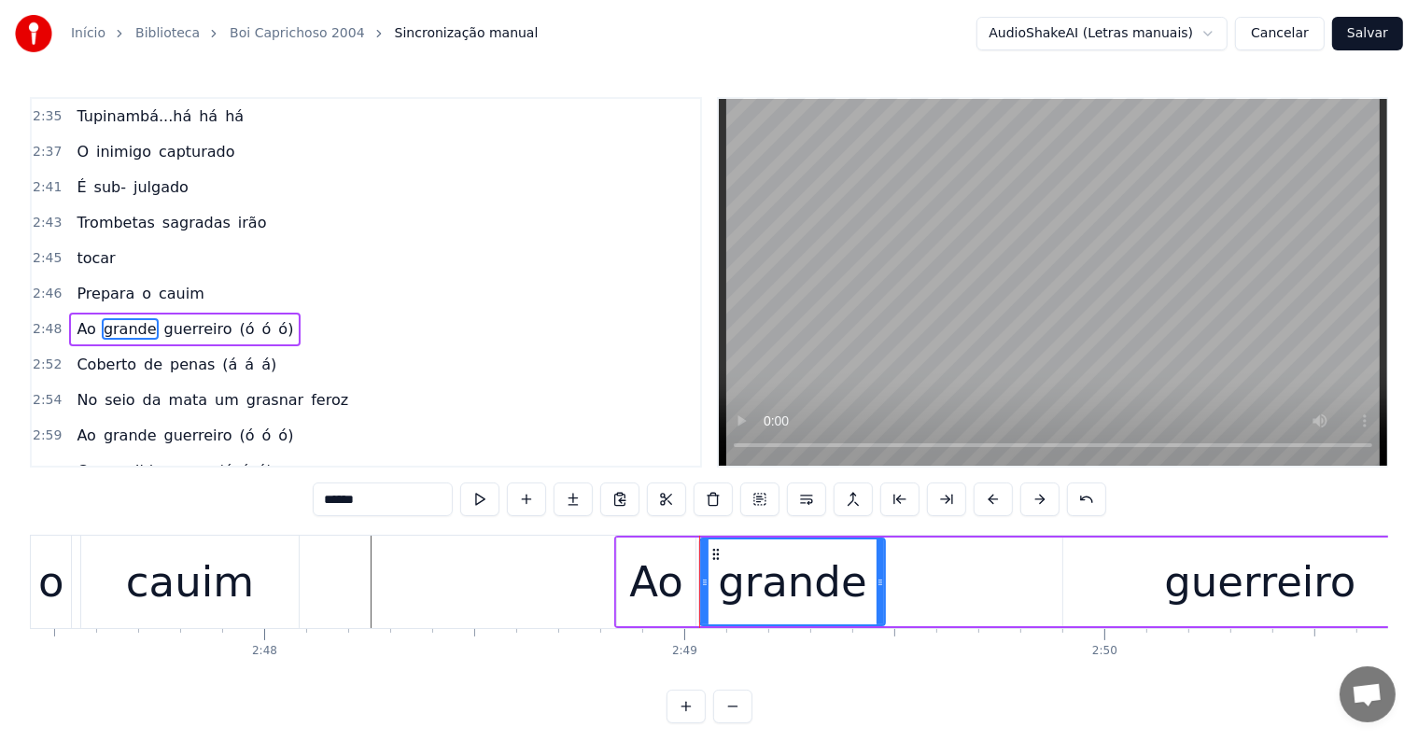
drag, startPoint x: 1017, startPoint y: 583, endPoint x: 880, endPoint y: 575, distance: 137.5
click at [880, 575] on icon at bounding box center [880, 582] width 7 height 15
click at [1123, 595] on div "guerreiro" at bounding box center [1260, 582] width 394 height 89
type input "*********"
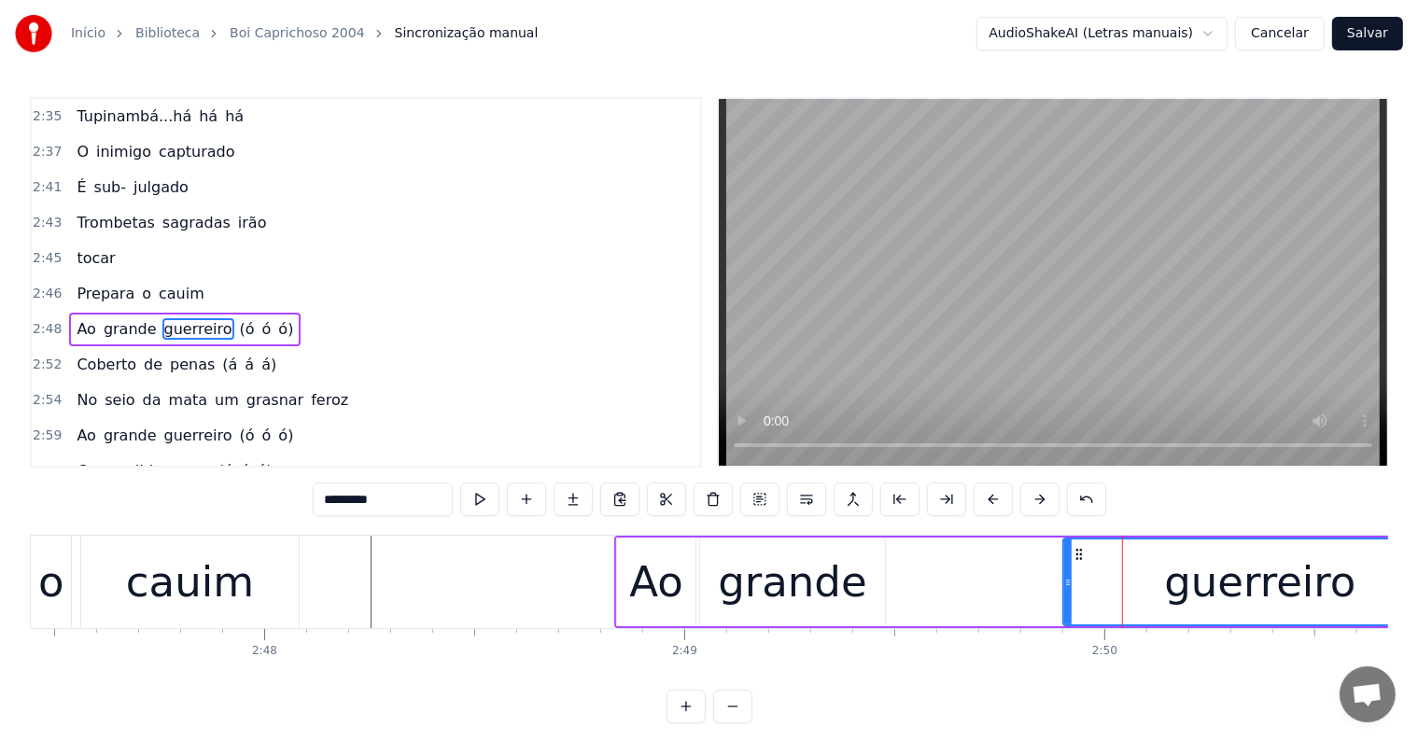
drag, startPoint x: 999, startPoint y: 583, endPoint x: 933, endPoint y: 583, distance: 66.3
click at [933, 583] on div "Ao grande guerreiro (ó ó ó)" at bounding box center [1390, 582] width 1553 height 92
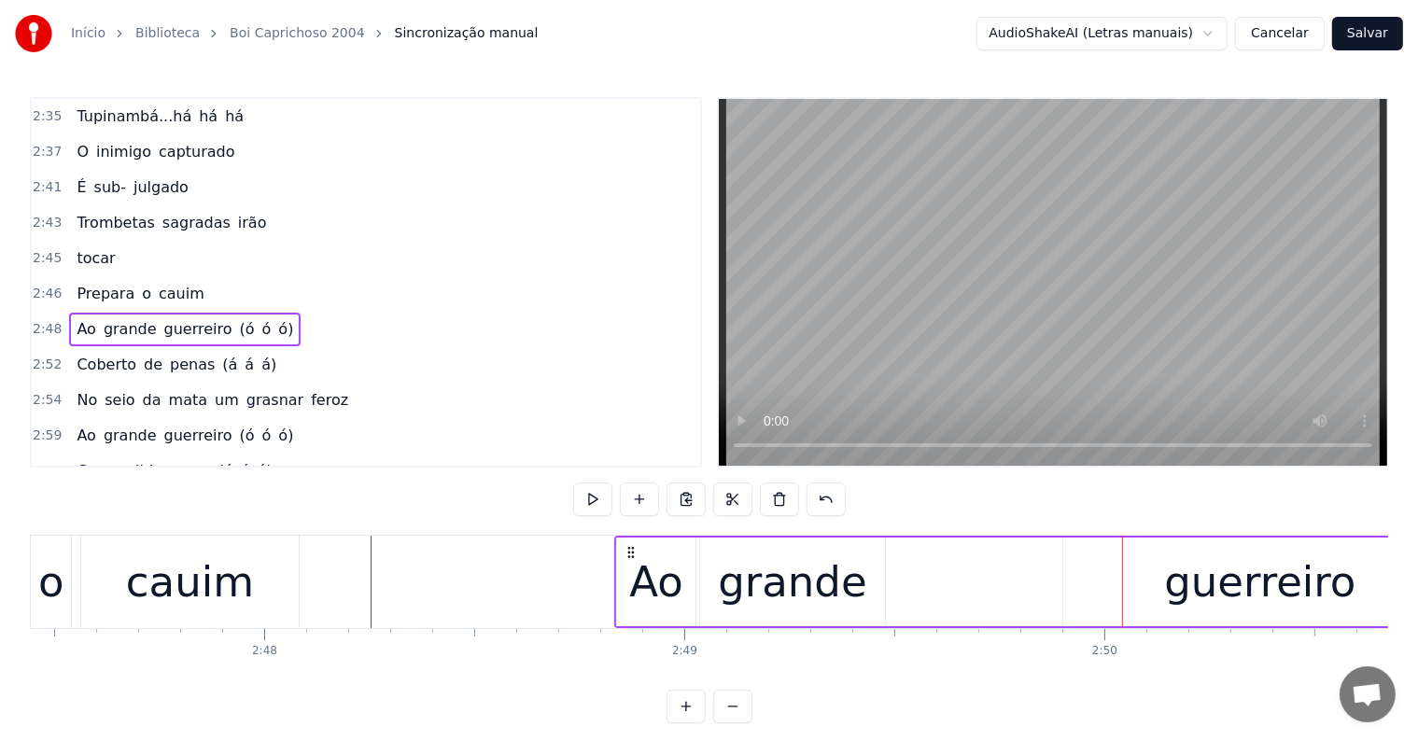
click at [1073, 579] on div "guerreiro" at bounding box center [1260, 582] width 394 height 89
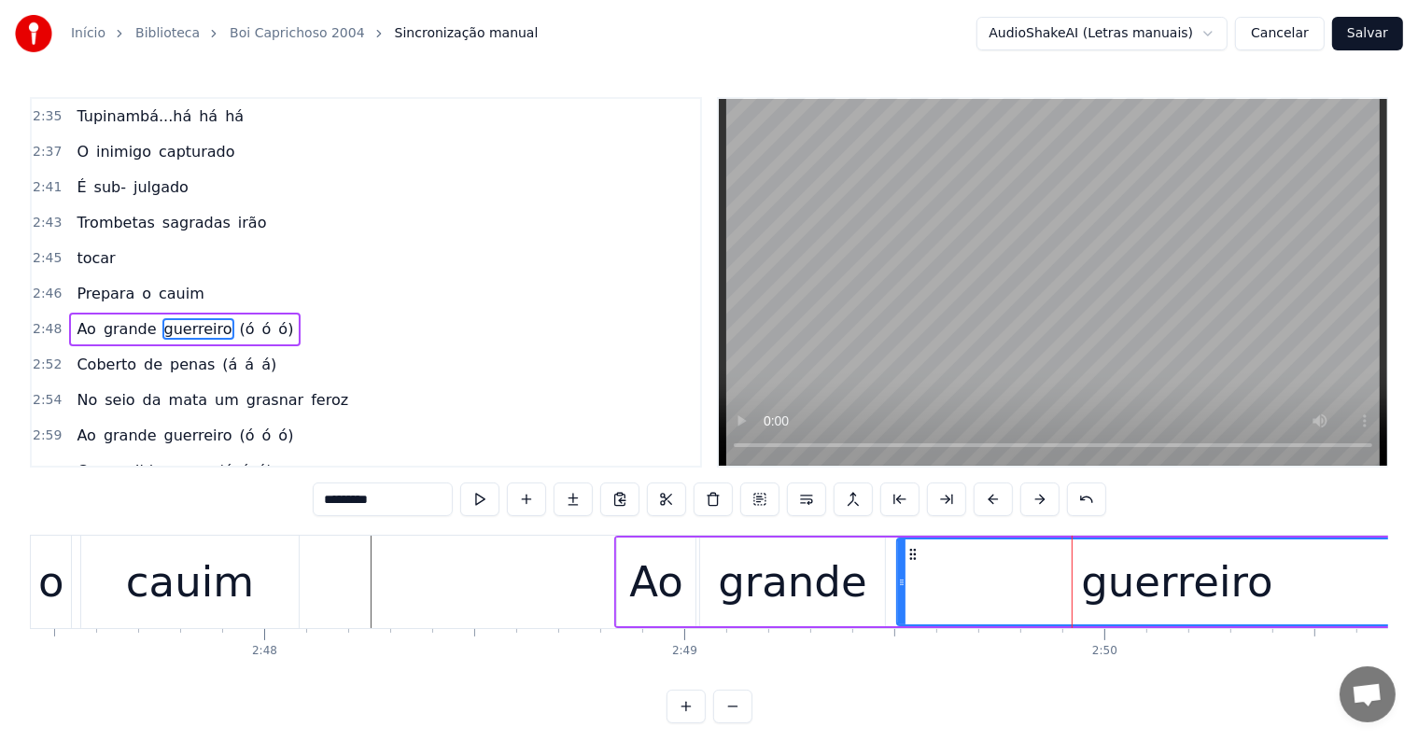
drag, startPoint x: 1066, startPoint y: 579, endPoint x: 900, endPoint y: 590, distance: 166.6
click at [900, 590] on div at bounding box center [901, 582] width 7 height 85
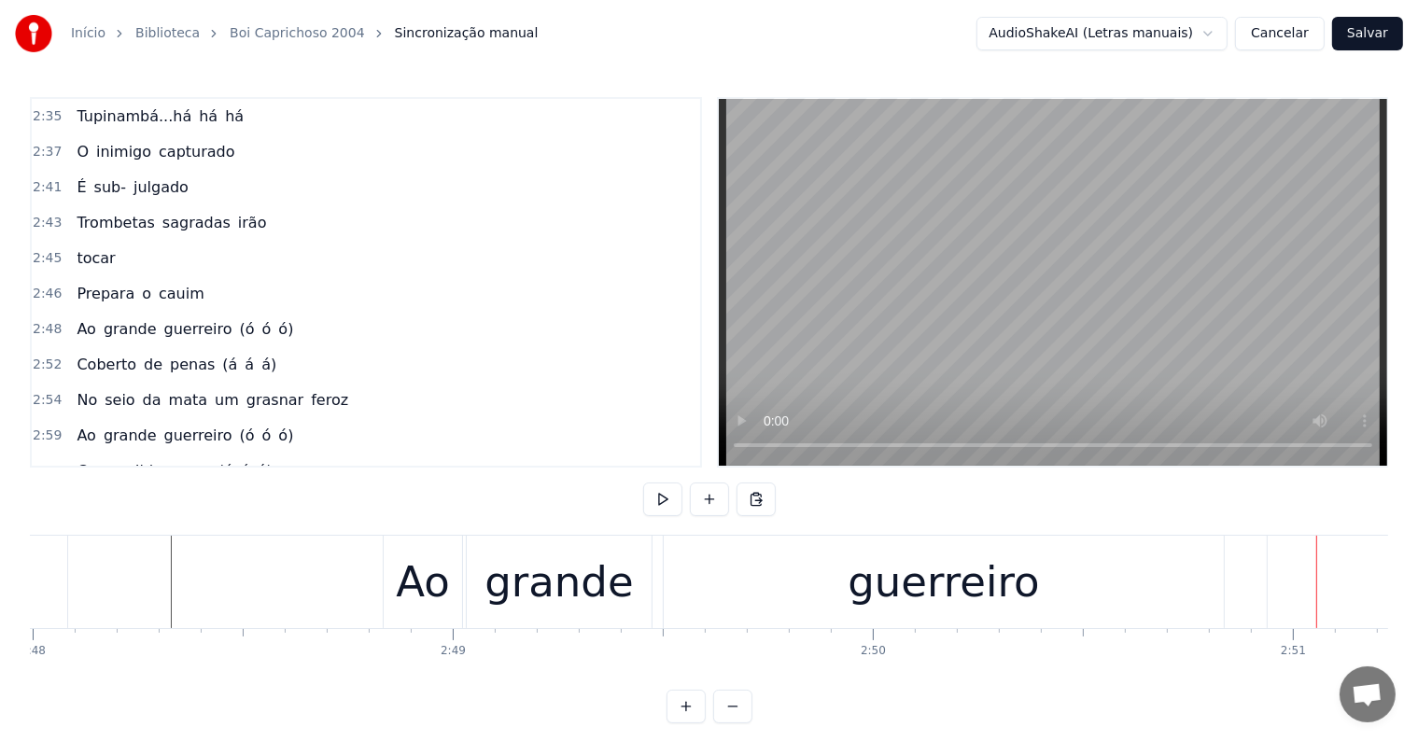
scroll to position [0, 70569]
click at [687, 583] on div "guerreiro" at bounding box center [958, 582] width 560 height 92
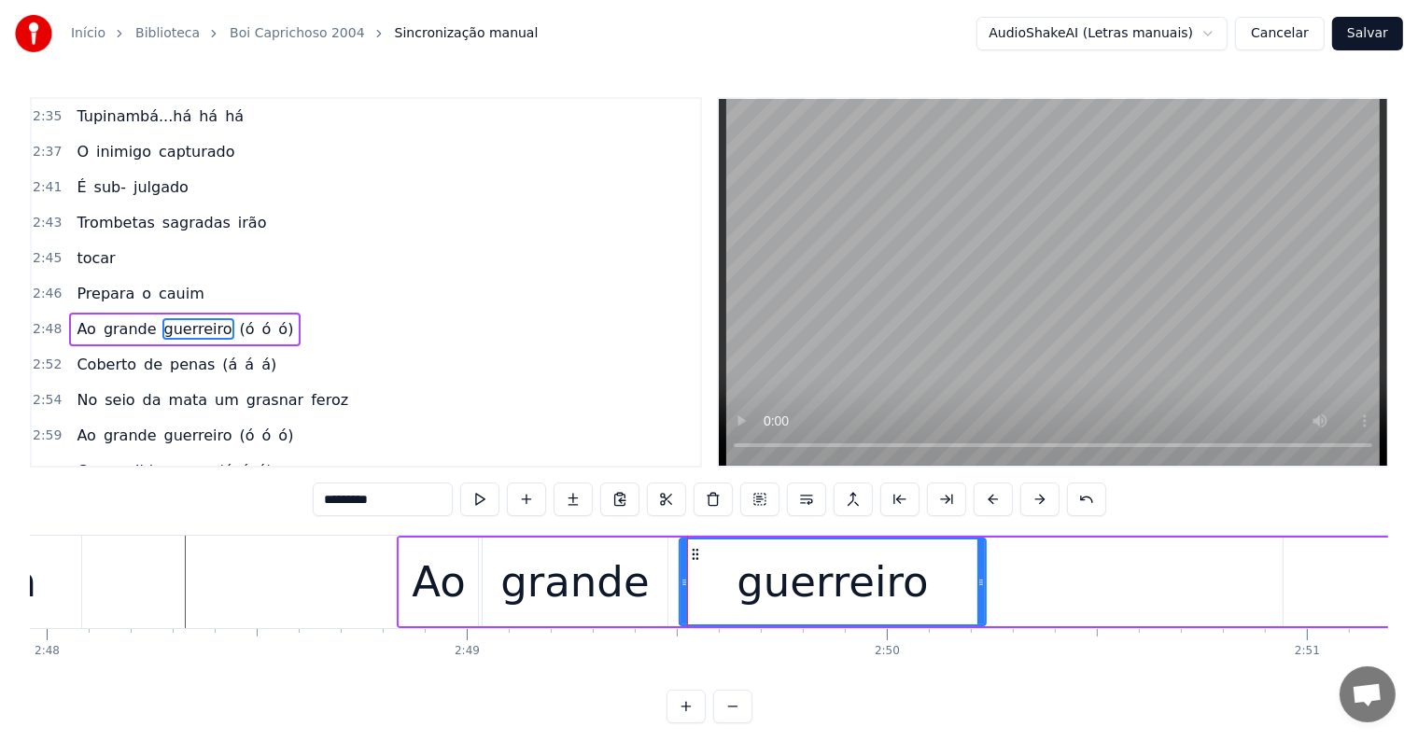
drag, startPoint x: 1232, startPoint y: 580, endPoint x: 978, endPoint y: 576, distance: 254.0
click at [978, 576] on icon at bounding box center [981, 582] width 7 height 15
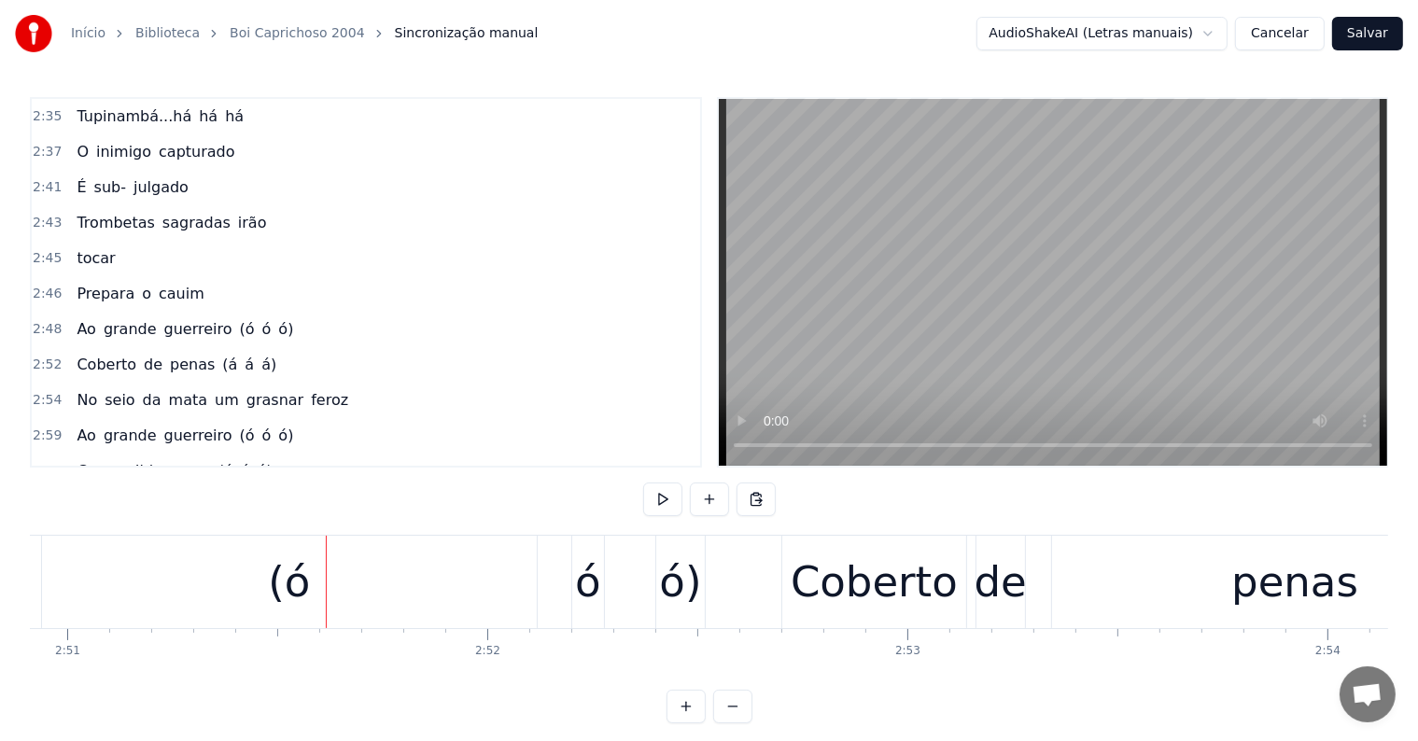
scroll to position [0, 71834]
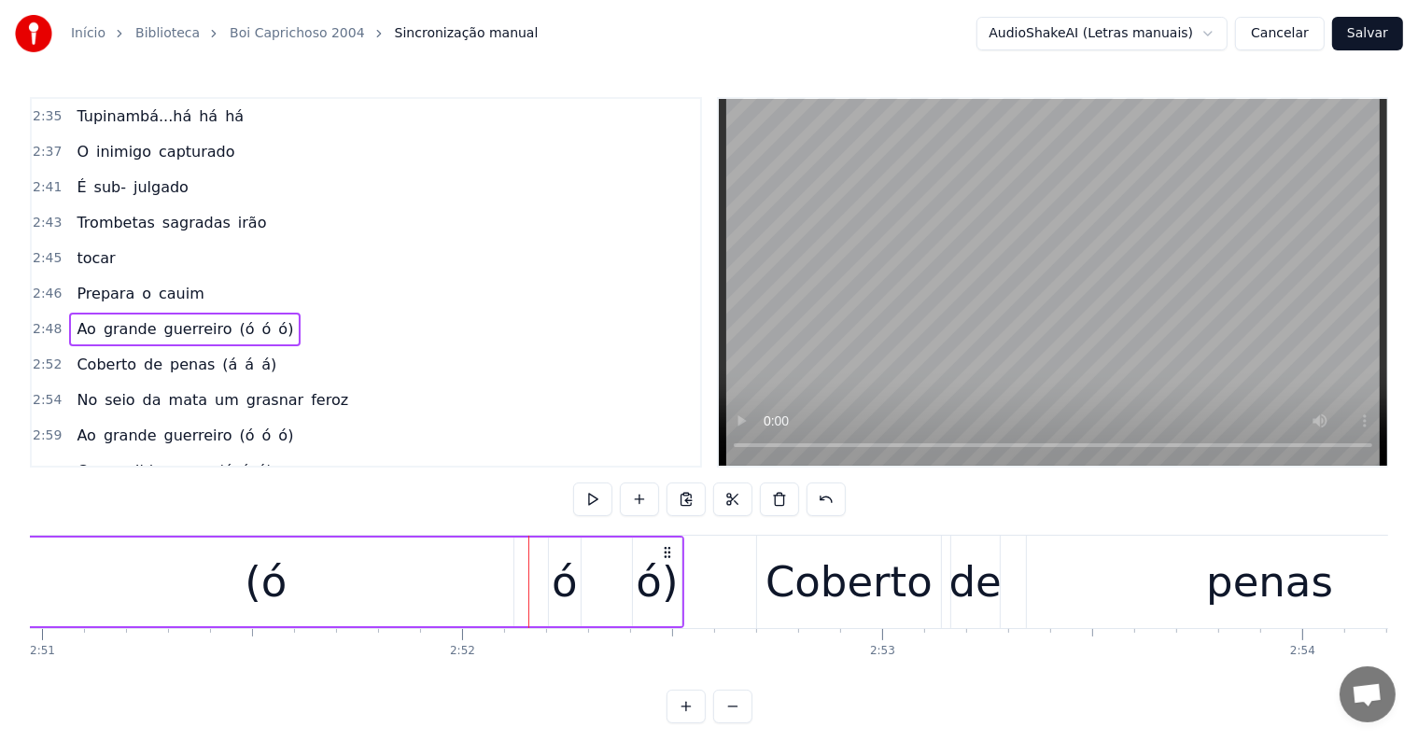
click at [280, 585] on div "(ó" at bounding box center [266, 582] width 42 height 63
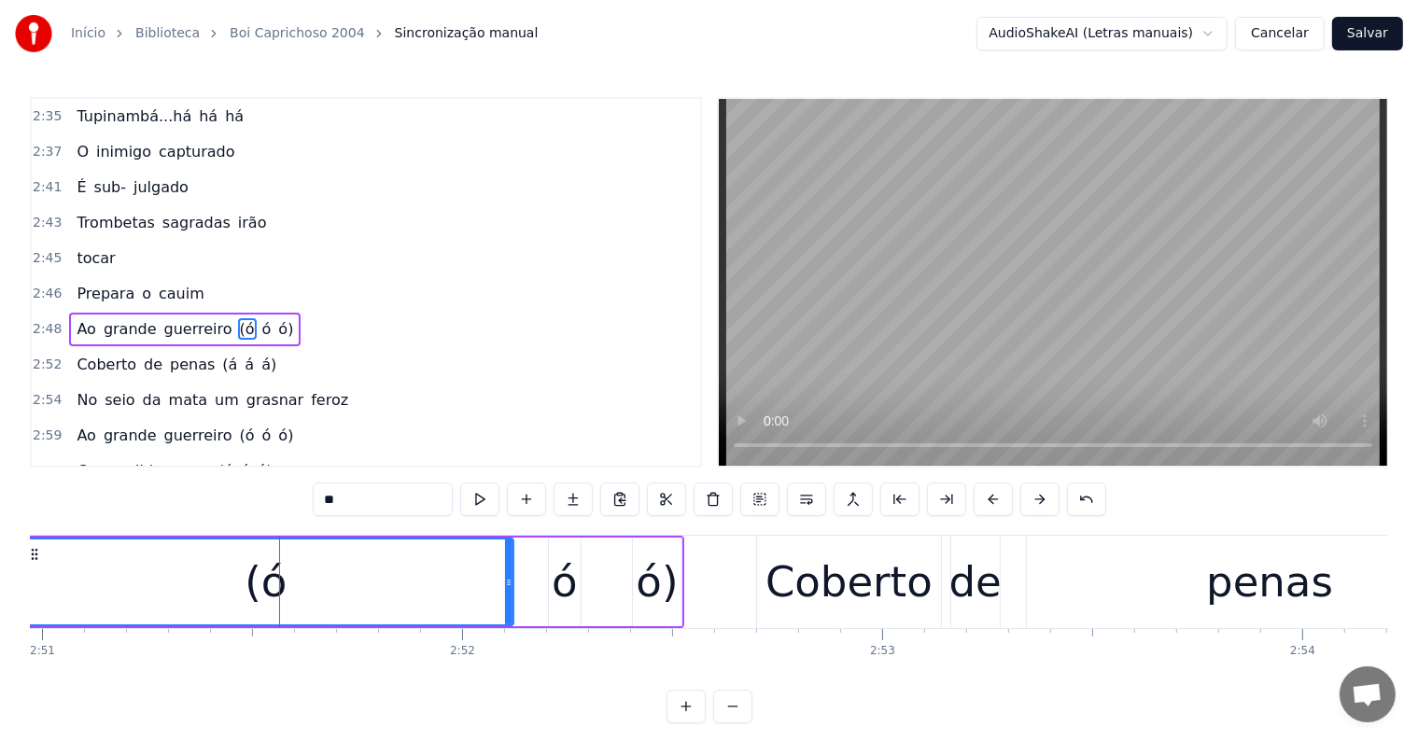
click at [261, 592] on div "(ó" at bounding box center [266, 582] width 42 height 63
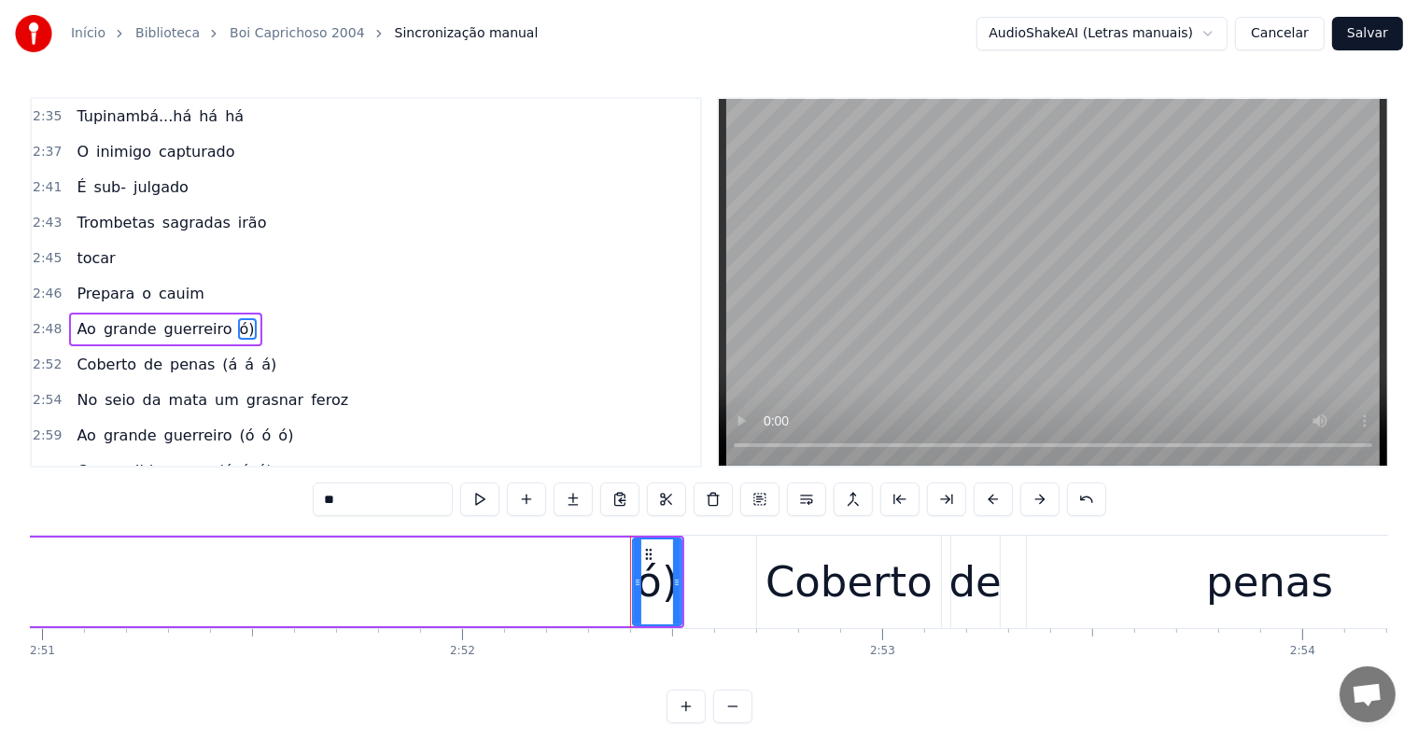
type input "*******"
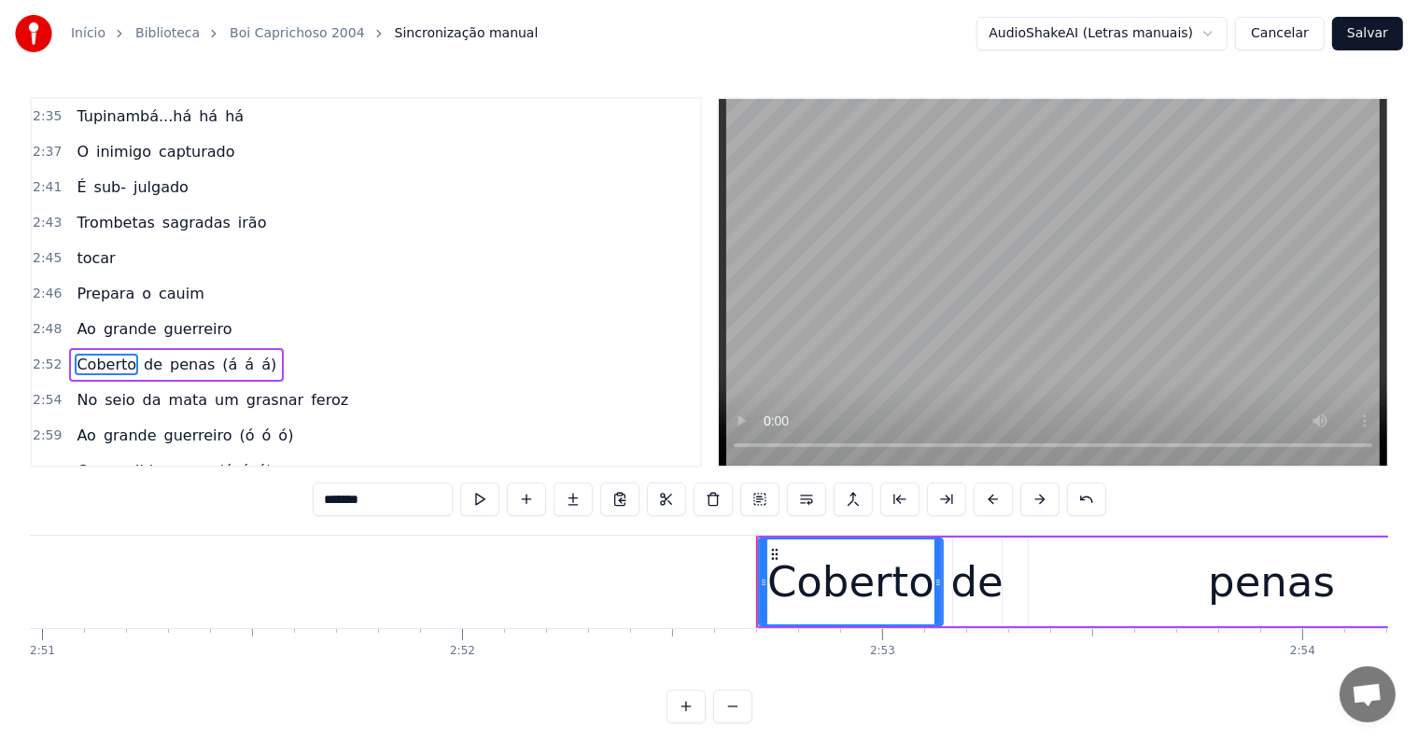
scroll to position [1276, 0]
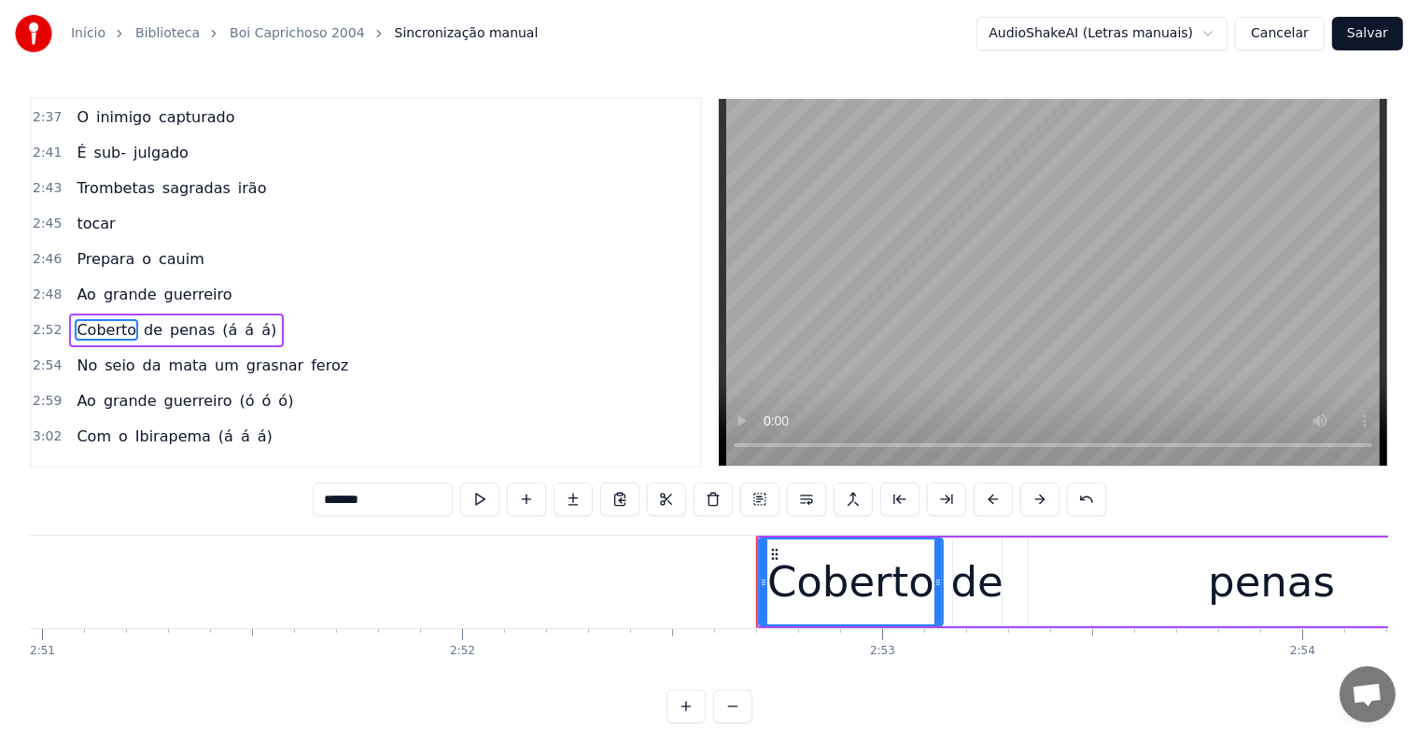
click at [946, 603] on div "Coberto de penas (á á á)" at bounding box center [1275, 582] width 1039 height 92
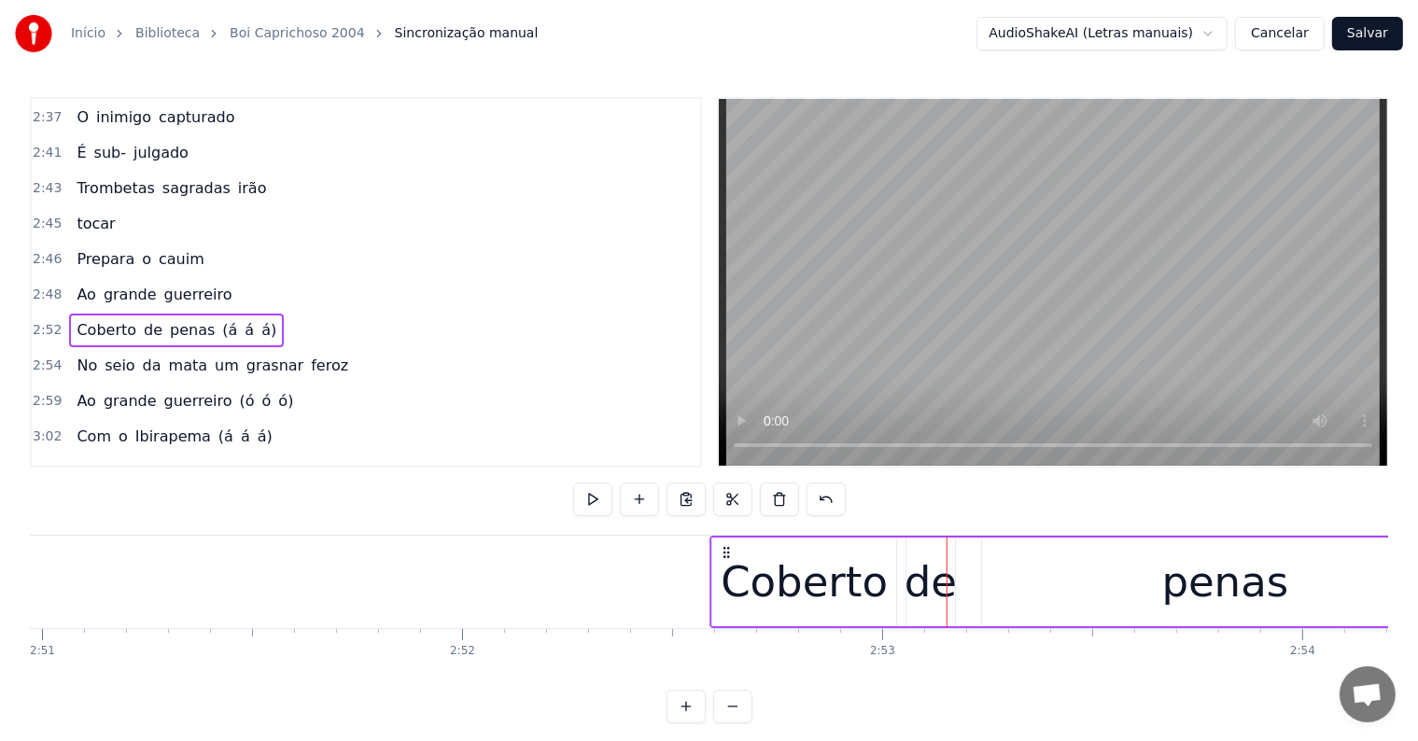
drag, startPoint x: 775, startPoint y: 545, endPoint x: 728, endPoint y: 552, distance: 47.1
click at [728, 552] on icon at bounding box center [727, 552] width 15 height 15
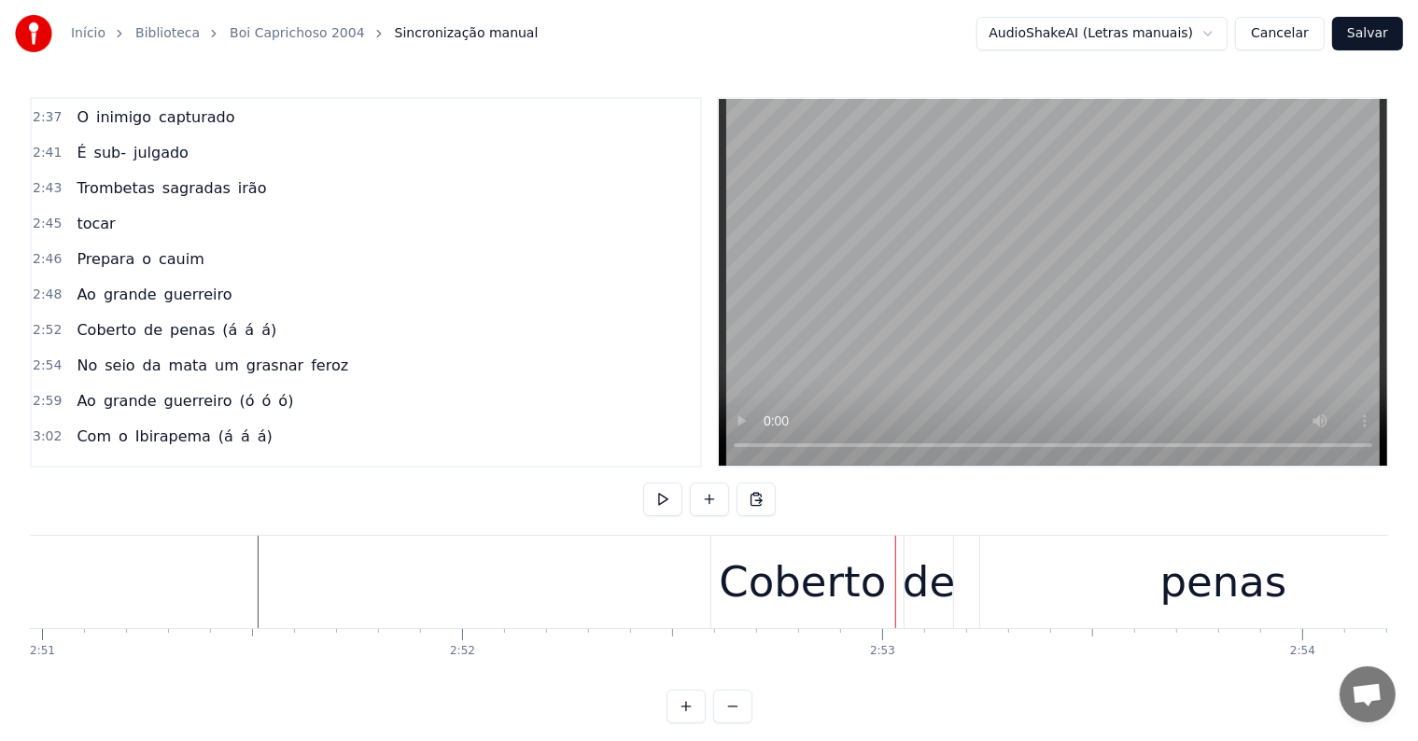
click at [900, 606] on div "Coberto de penas (á á á)" at bounding box center [1230, 582] width 1039 height 92
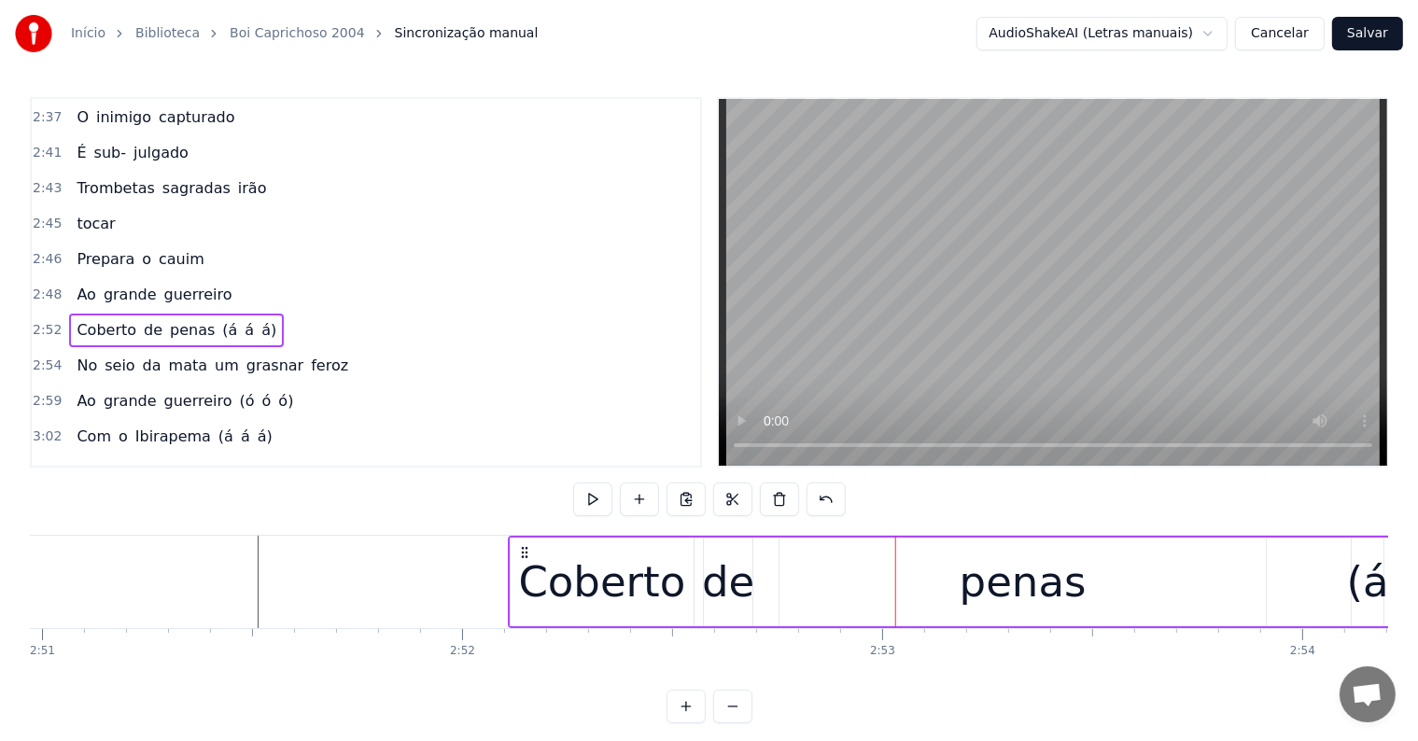
drag, startPoint x: 725, startPoint y: 549, endPoint x: 523, endPoint y: 553, distance: 201.7
click at [522, 553] on icon at bounding box center [524, 552] width 15 height 15
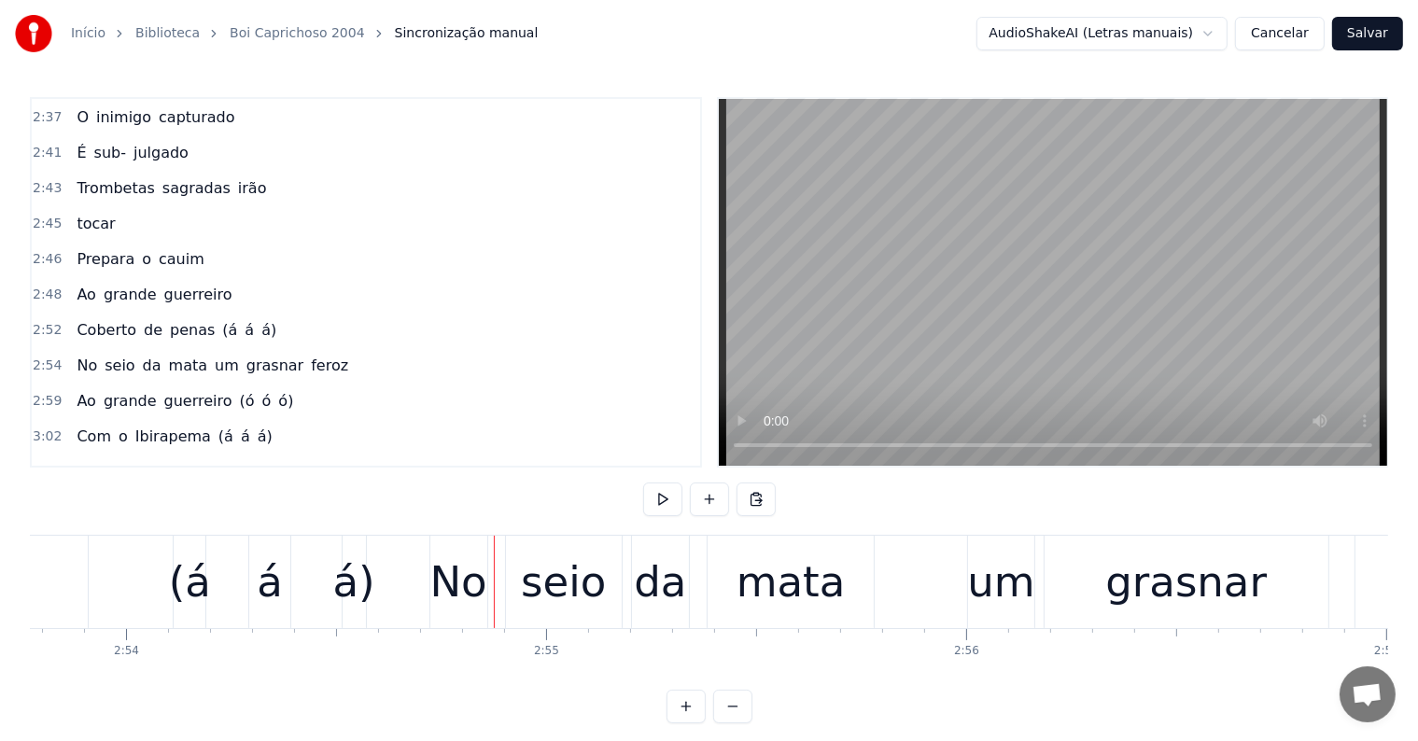
scroll to position [0, 73122]
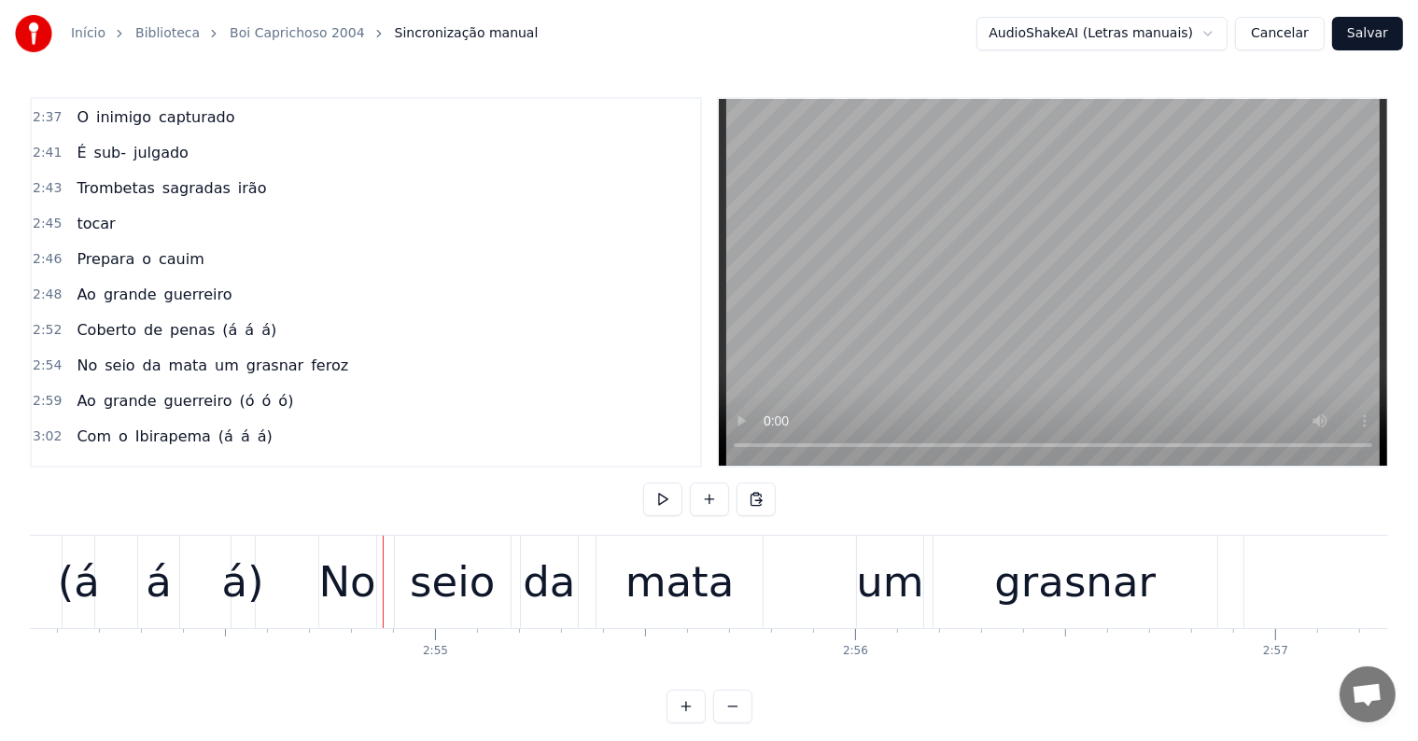
click at [176, 618] on div "á" at bounding box center [158, 582] width 40 height 92
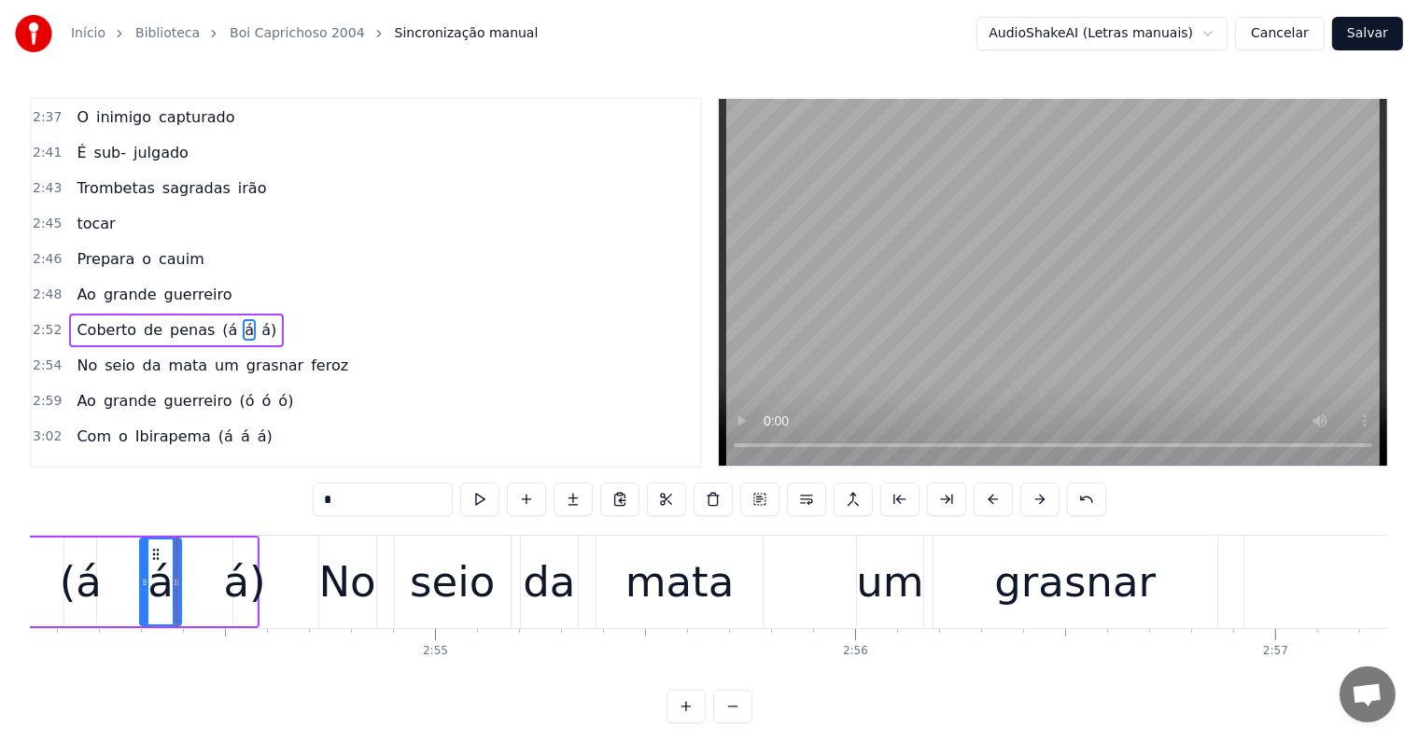
click at [220, 319] on span "(á" at bounding box center [229, 329] width 19 height 21
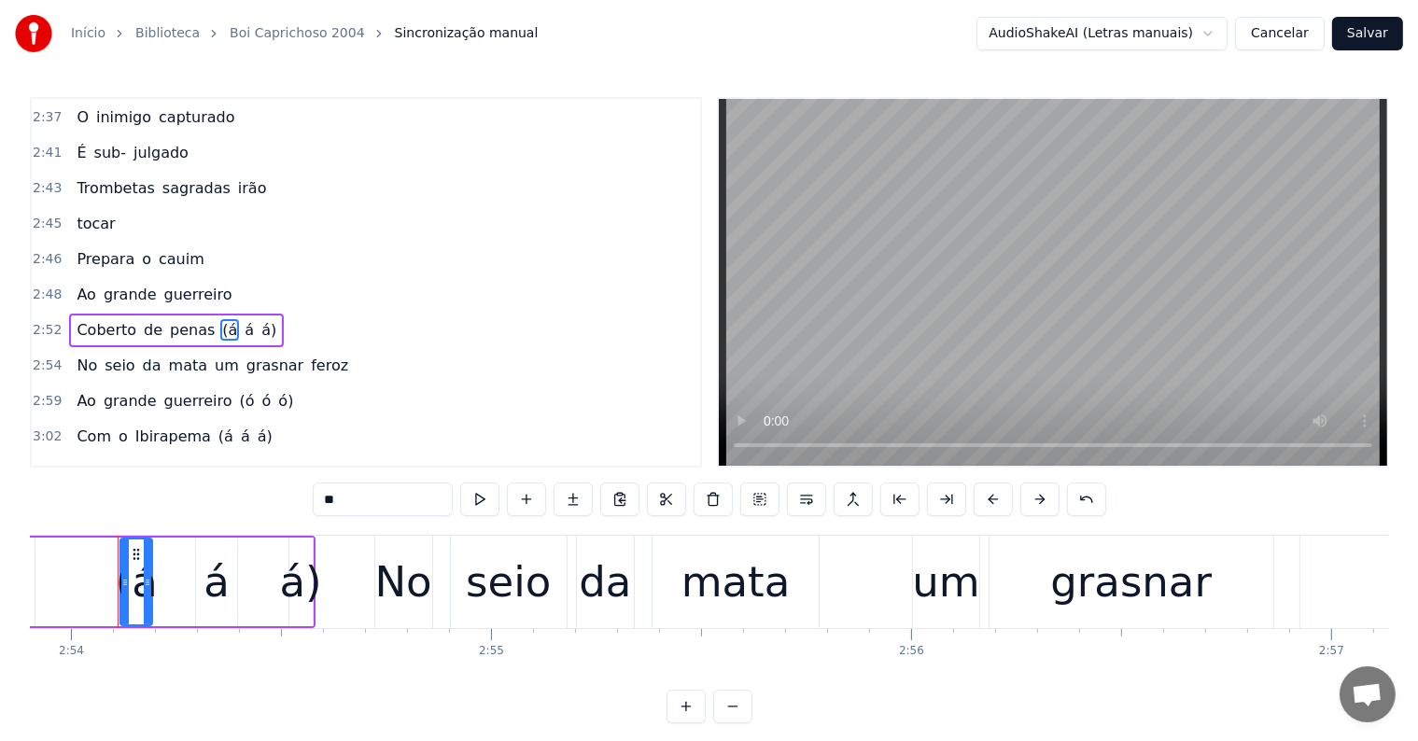
scroll to position [0, 73059]
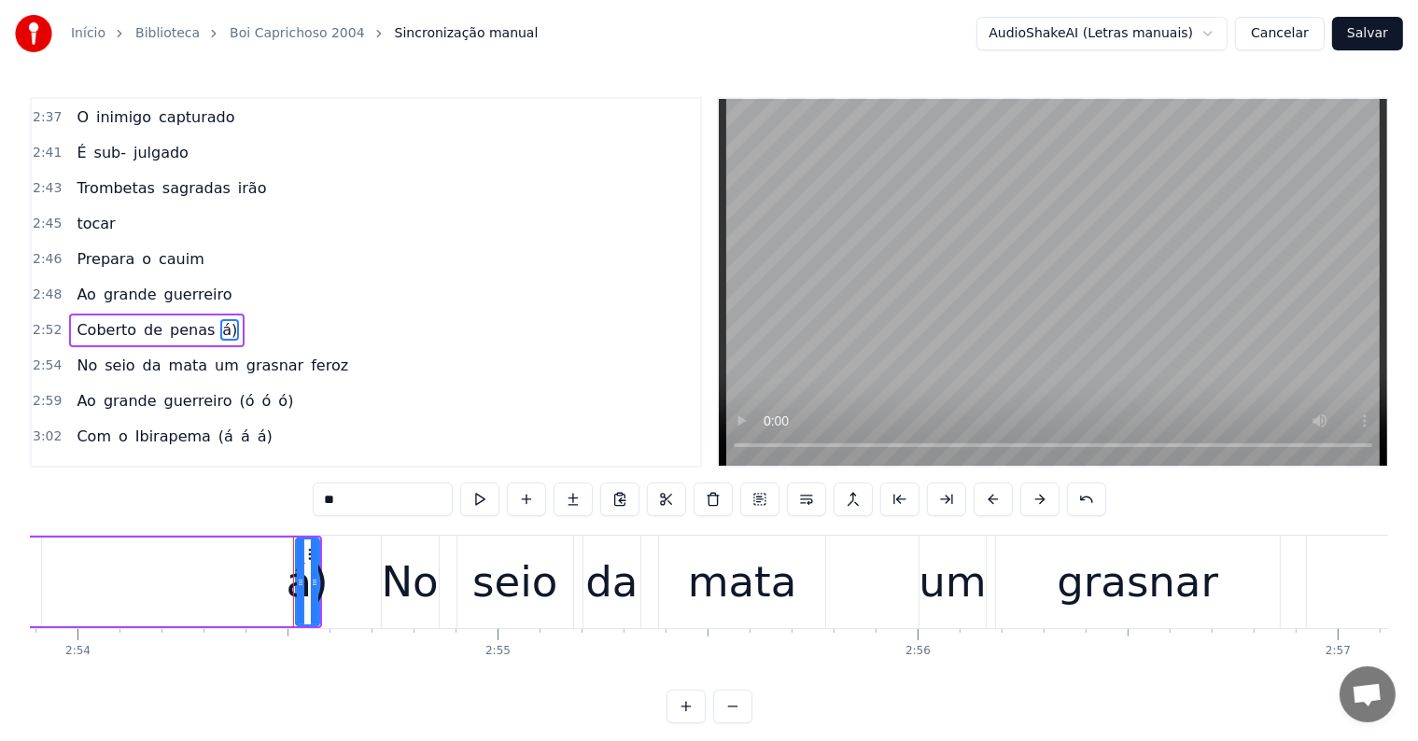
type input "**"
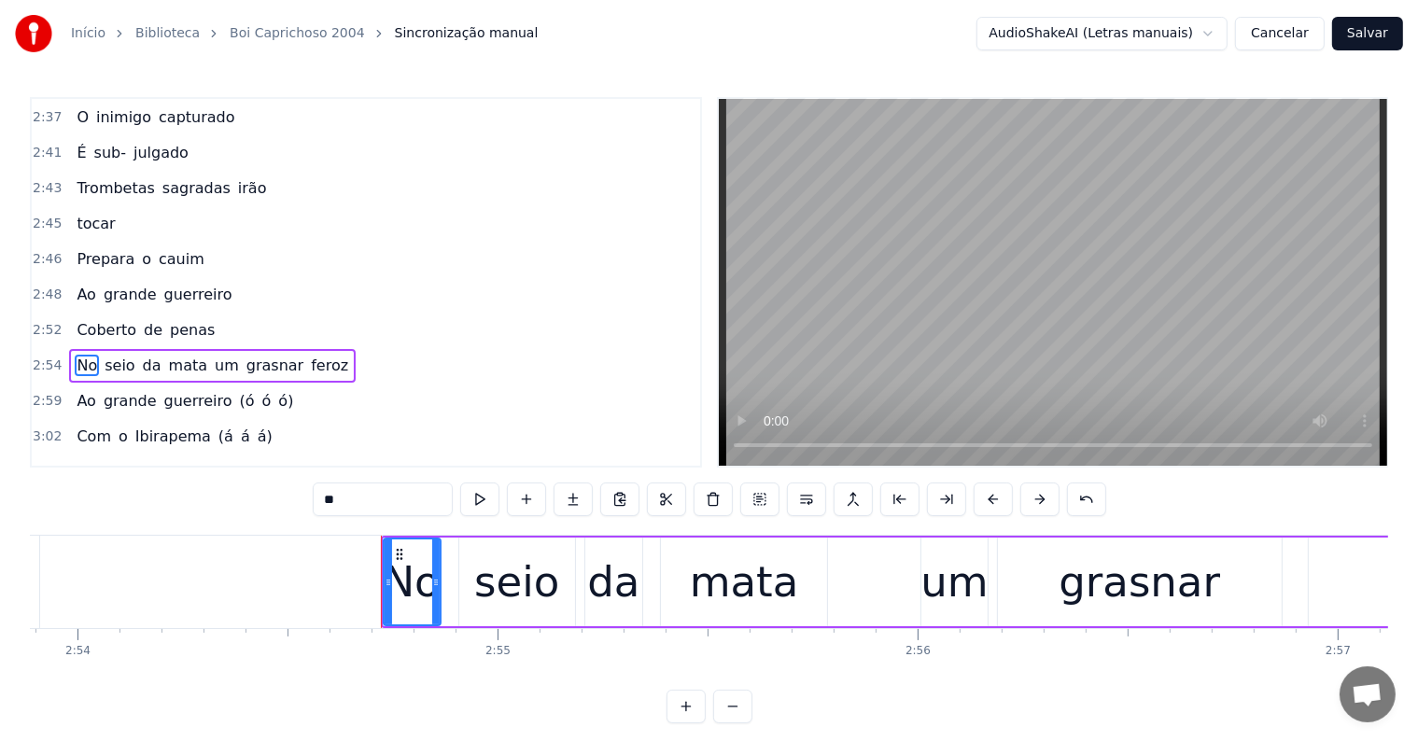
scroll to position [1311, 0]
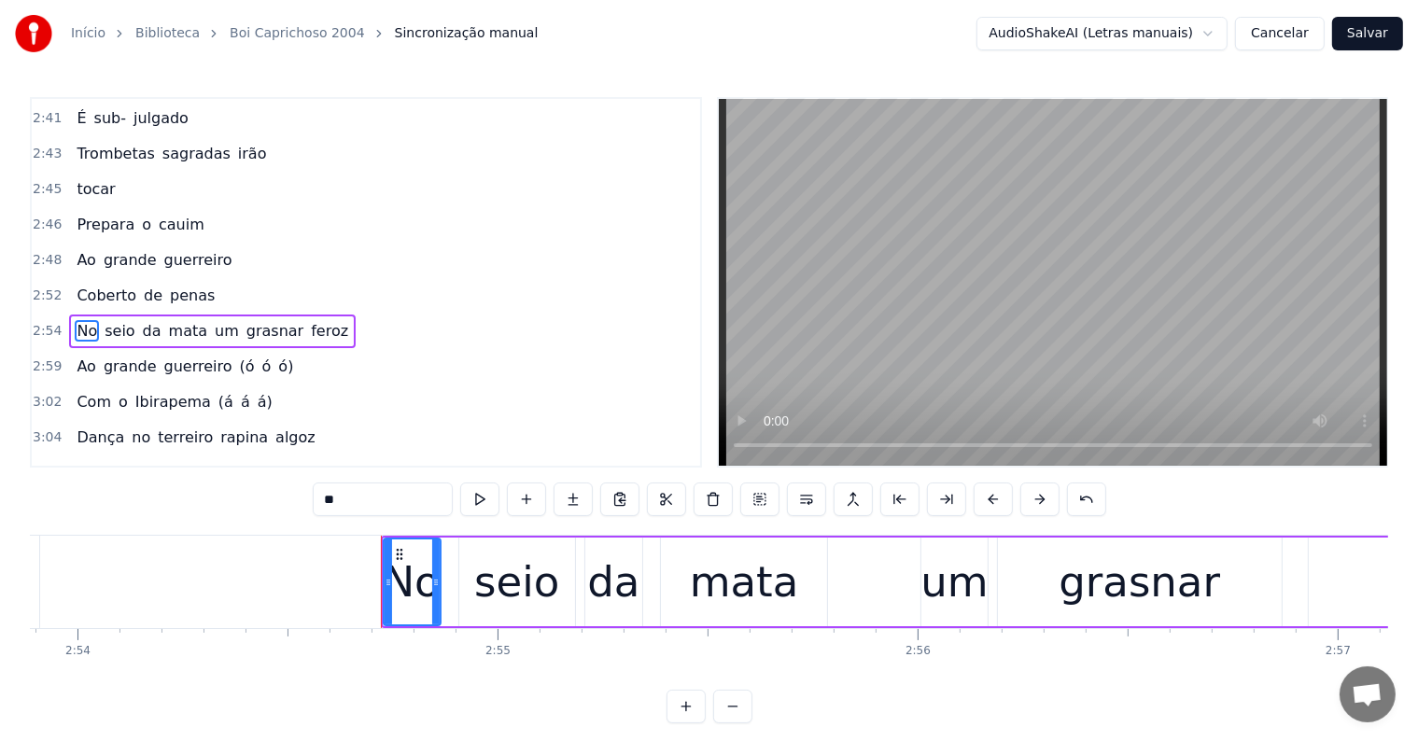
click at [578, 612] on div "No seio da mata um grasnar feroz" at bounding box center [1191, 582] width 1620 height 92
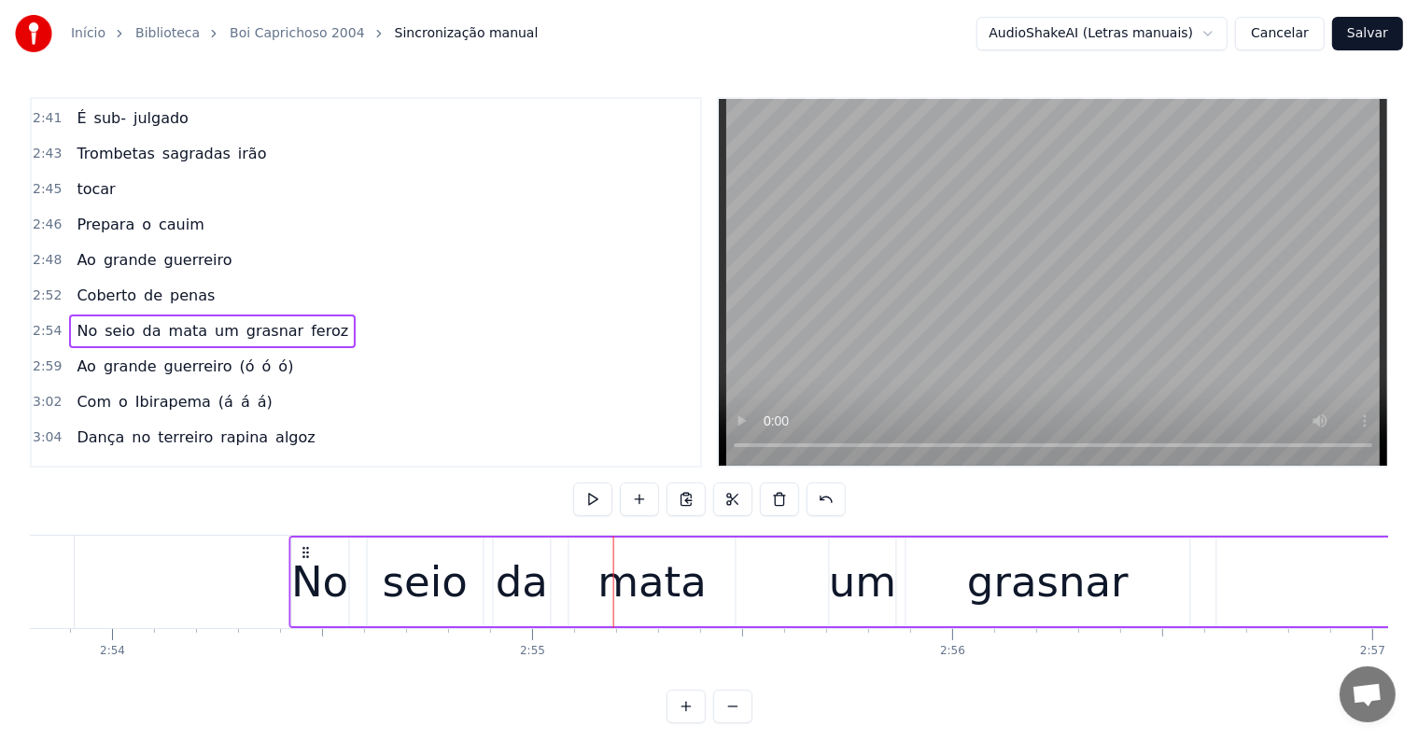
scroll to position [0, 73024]
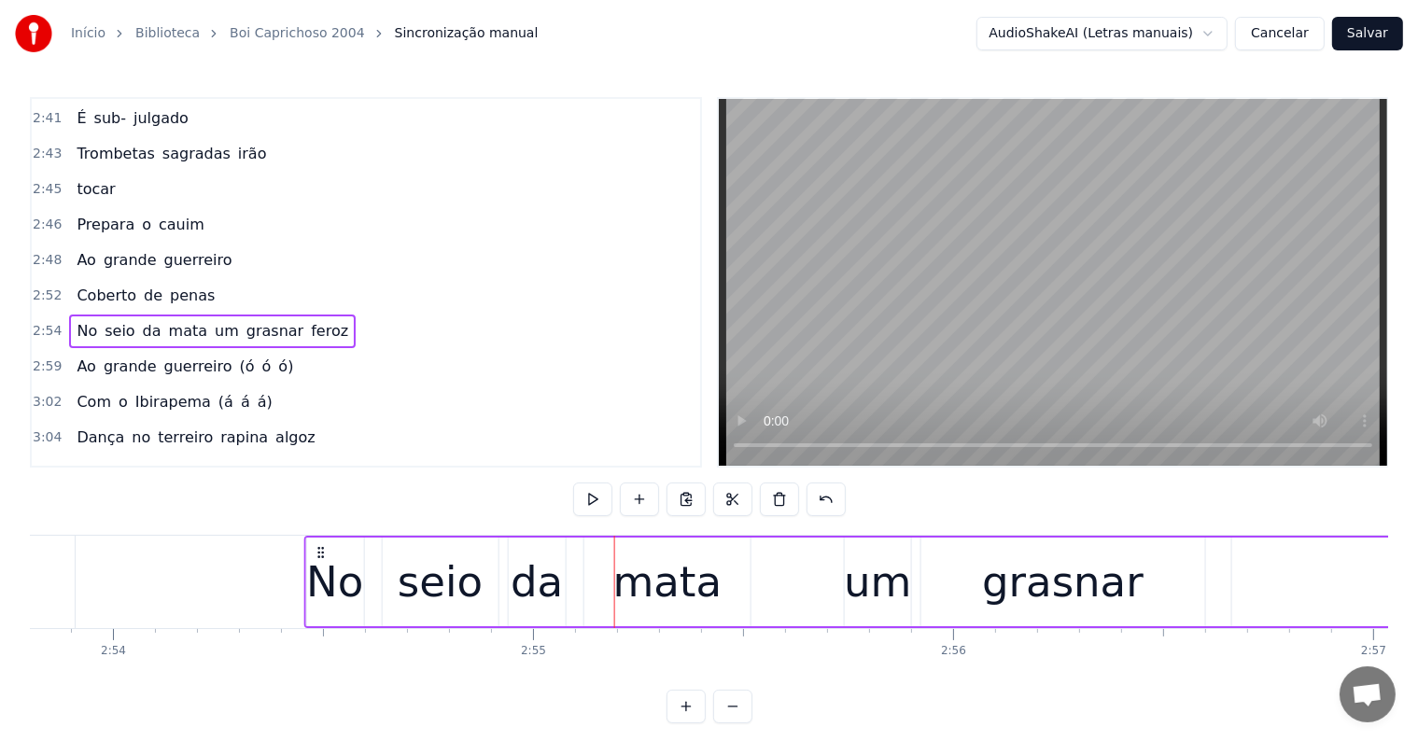
drag, startPoint x: 396, startPoint y: 547, endPoint x: 320, endPoint y: 558, distance: 76.5
click at [320, 558] on icon at bounding box center [321, 552] width 15 height 15
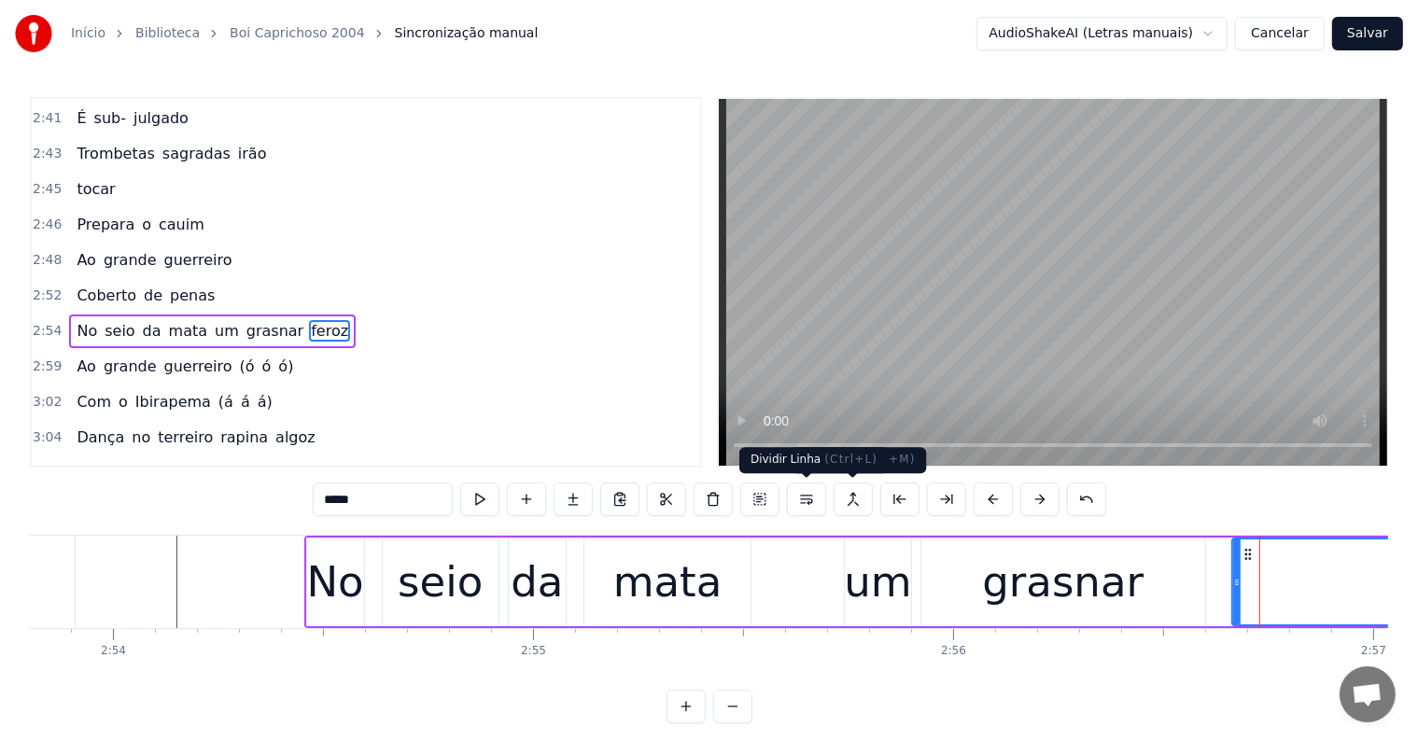
click at [799, 501] on button at bounding box center [806, 500] width 39 height 34
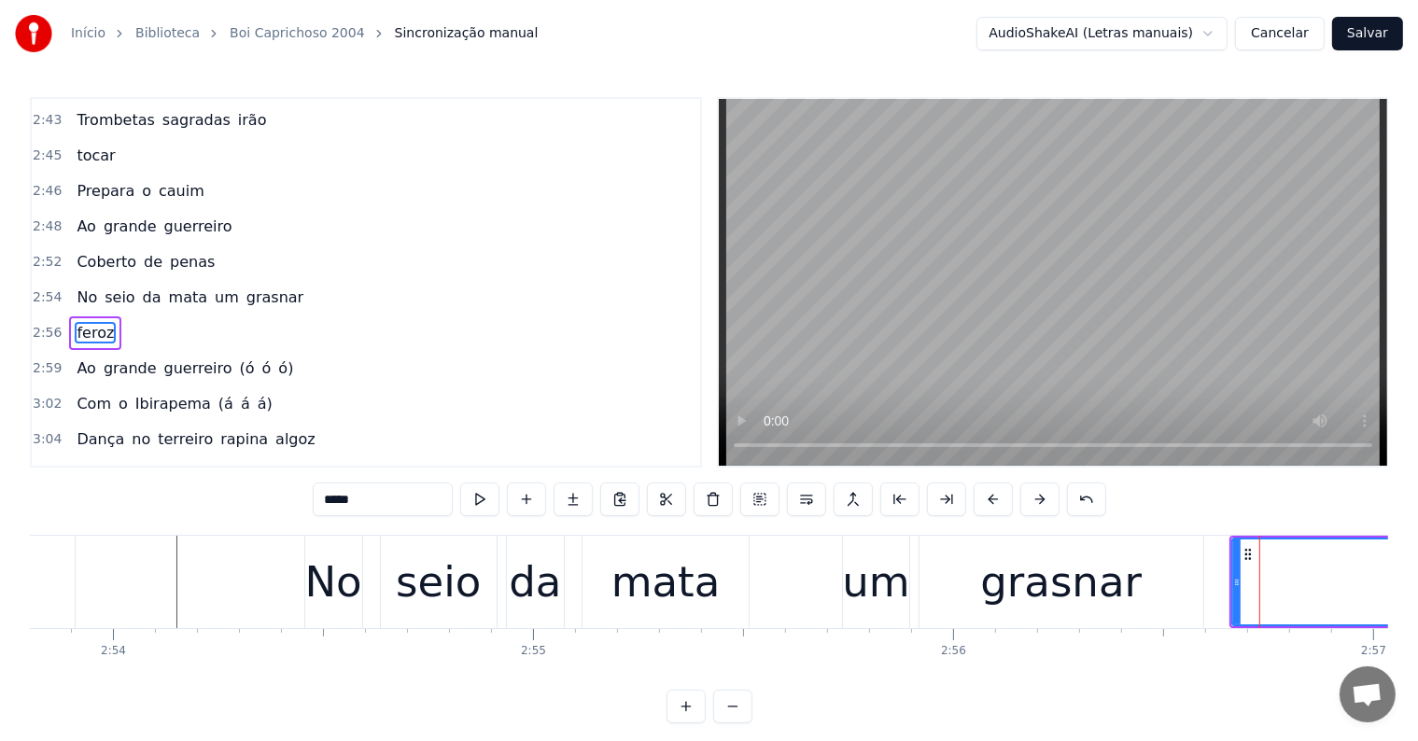
click at [1074, 598] on div "grasnar" at bounding box center [1061, 582] width 162 height 63
type input "*******"
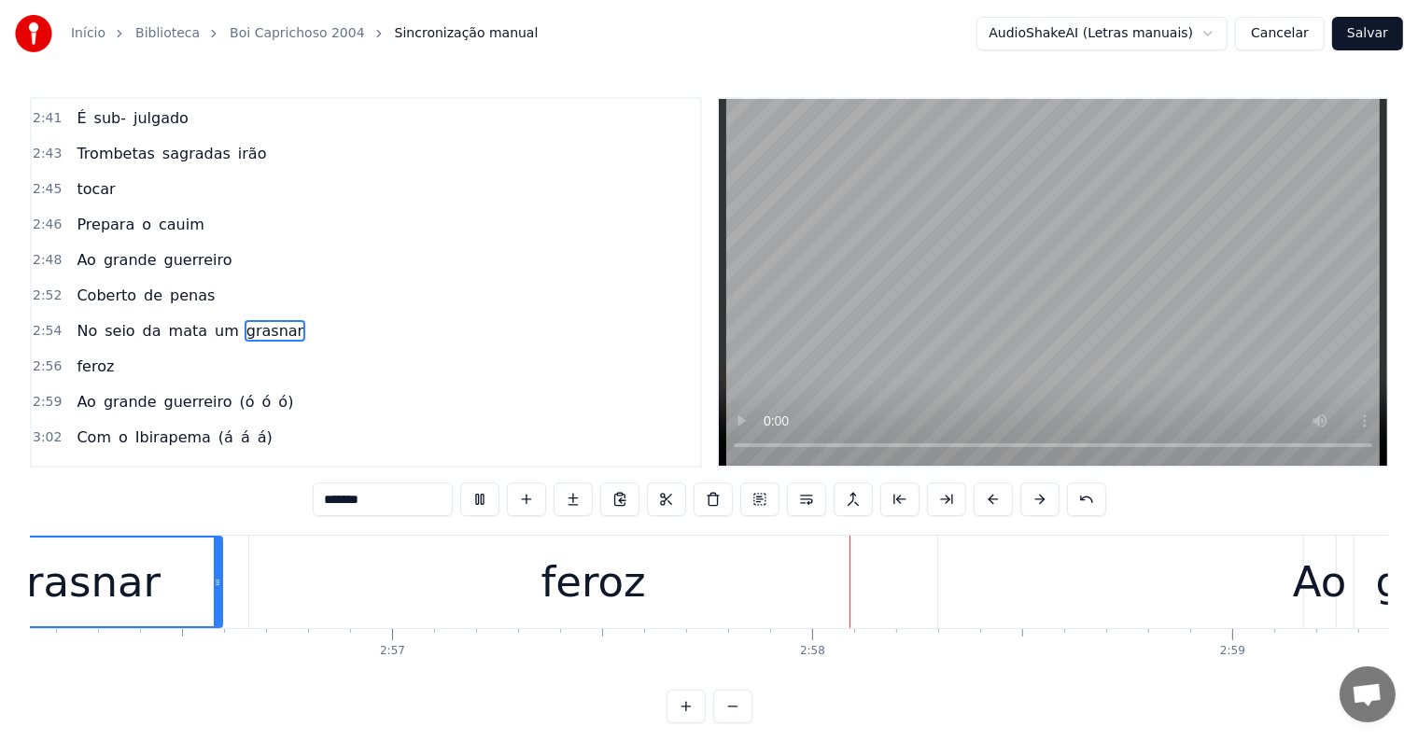
scroll to position [0, 74248]
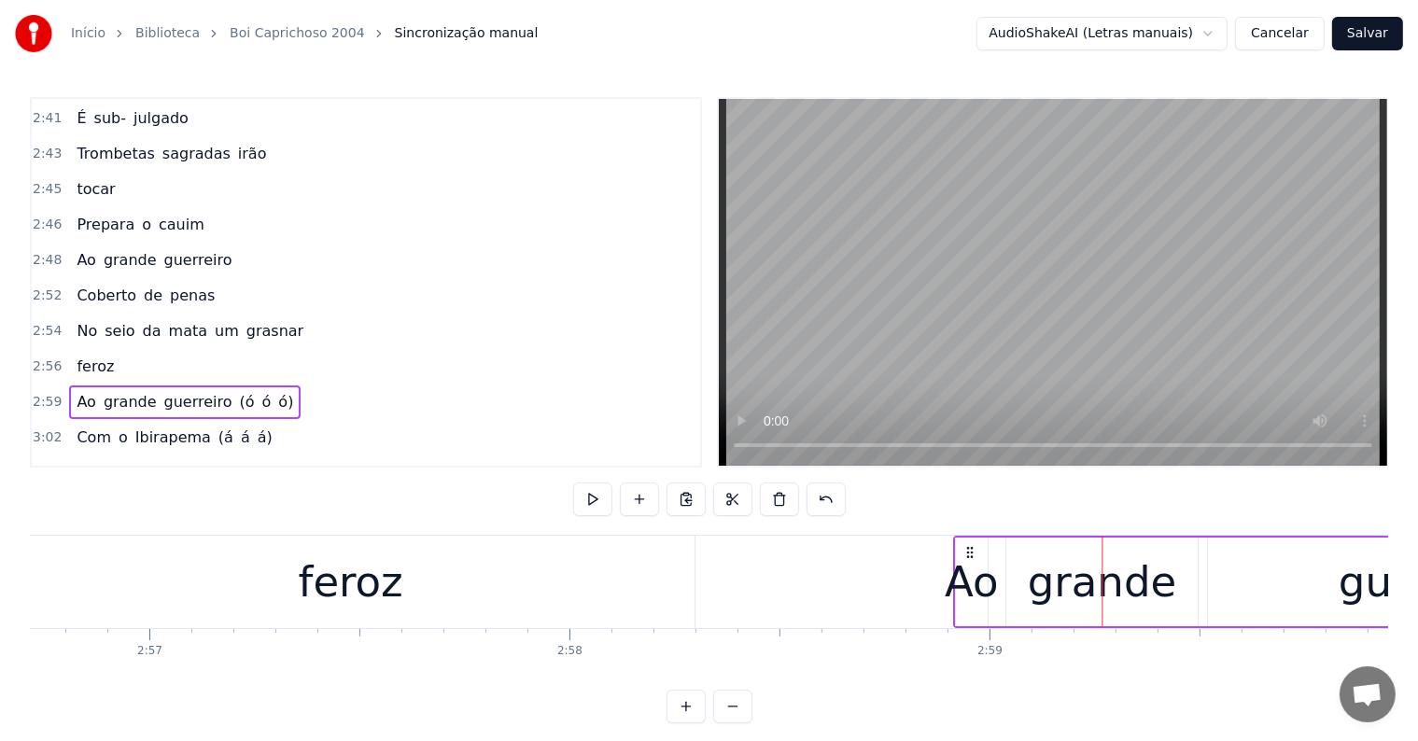
drag, startPoint x: 1076, startPoint y: 553, endPoint x: 969, endPoint y: 545, distance: 106.7
click at [969, 545] on icon at bounding box center [970, 552] width 15 height 15
click at [672, 610] on div "feroz" at bounding box center [351, 582] width 688 height 92
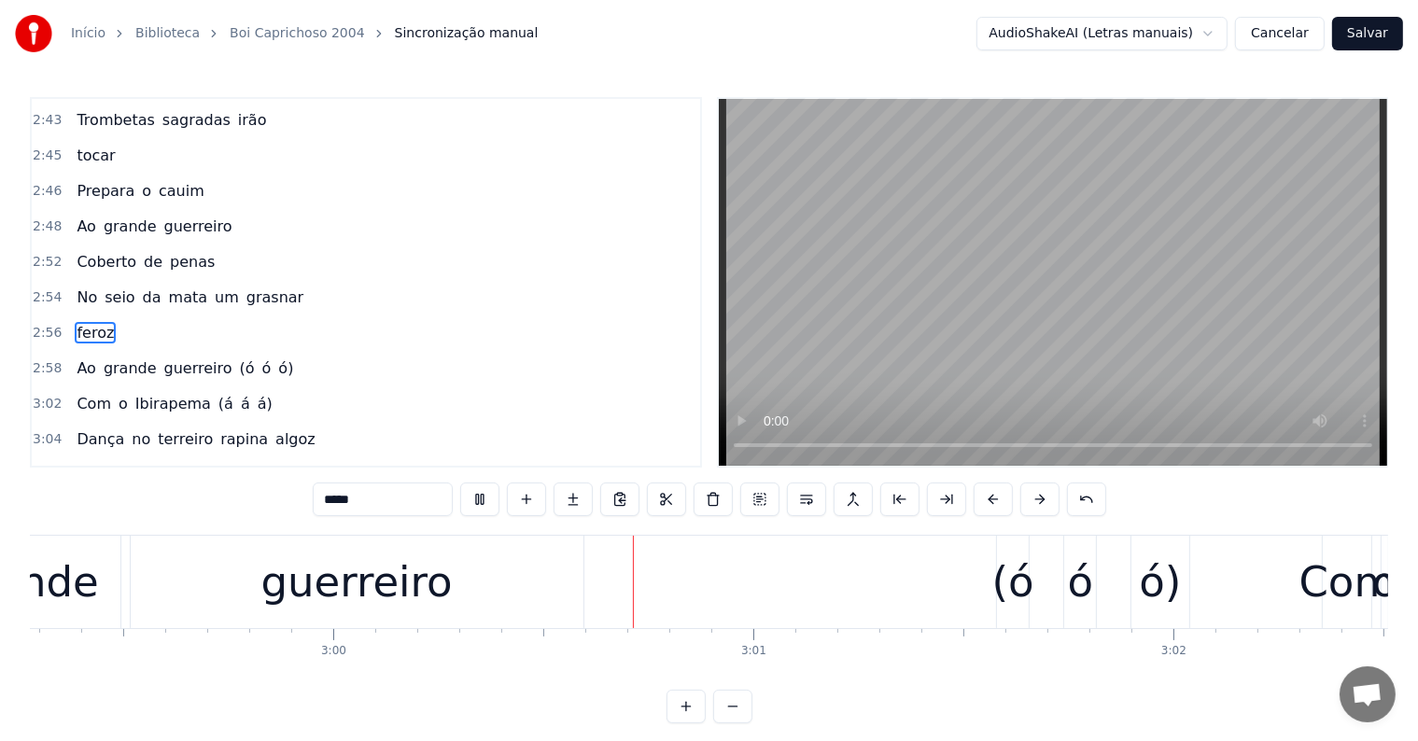
scroll to position [0, 75523]
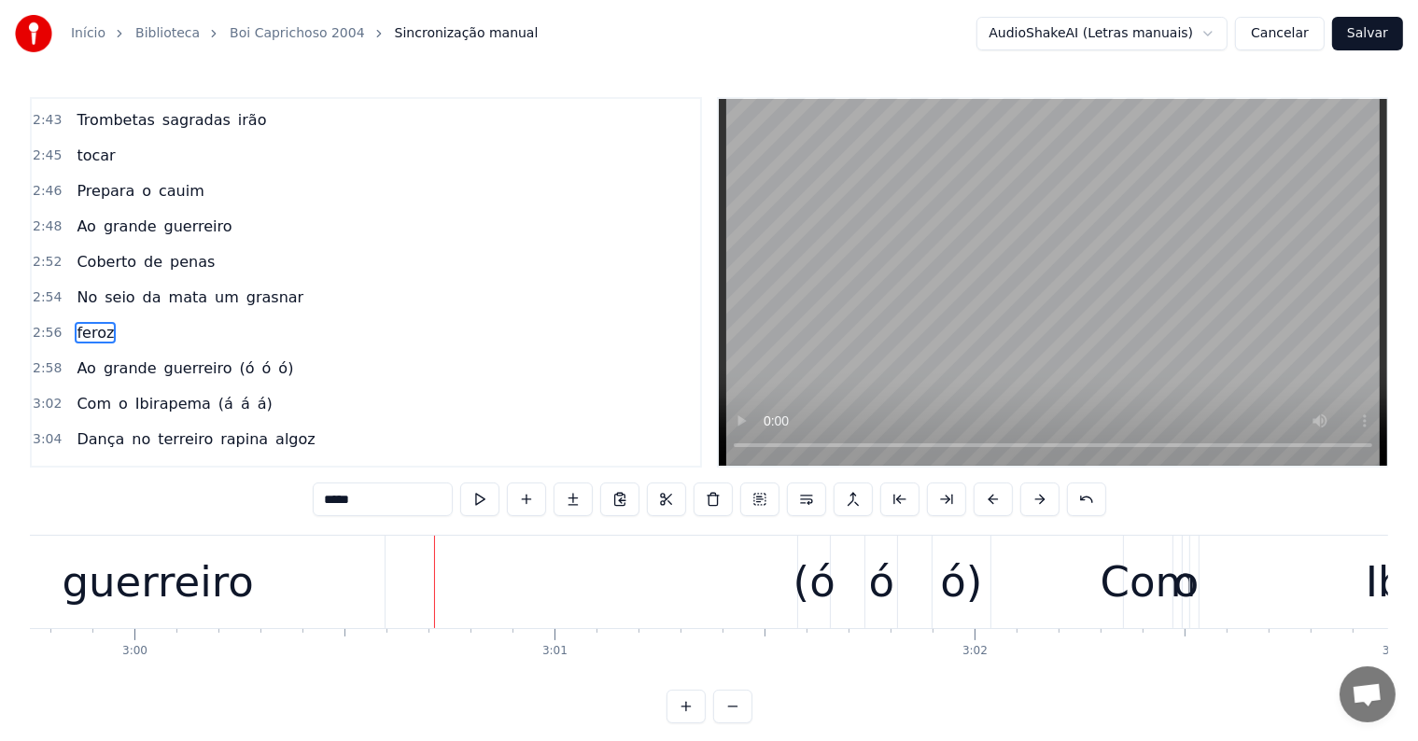
click at [810, 598] on div "(ó" at bounding box center [815, 582] width 42 height 63
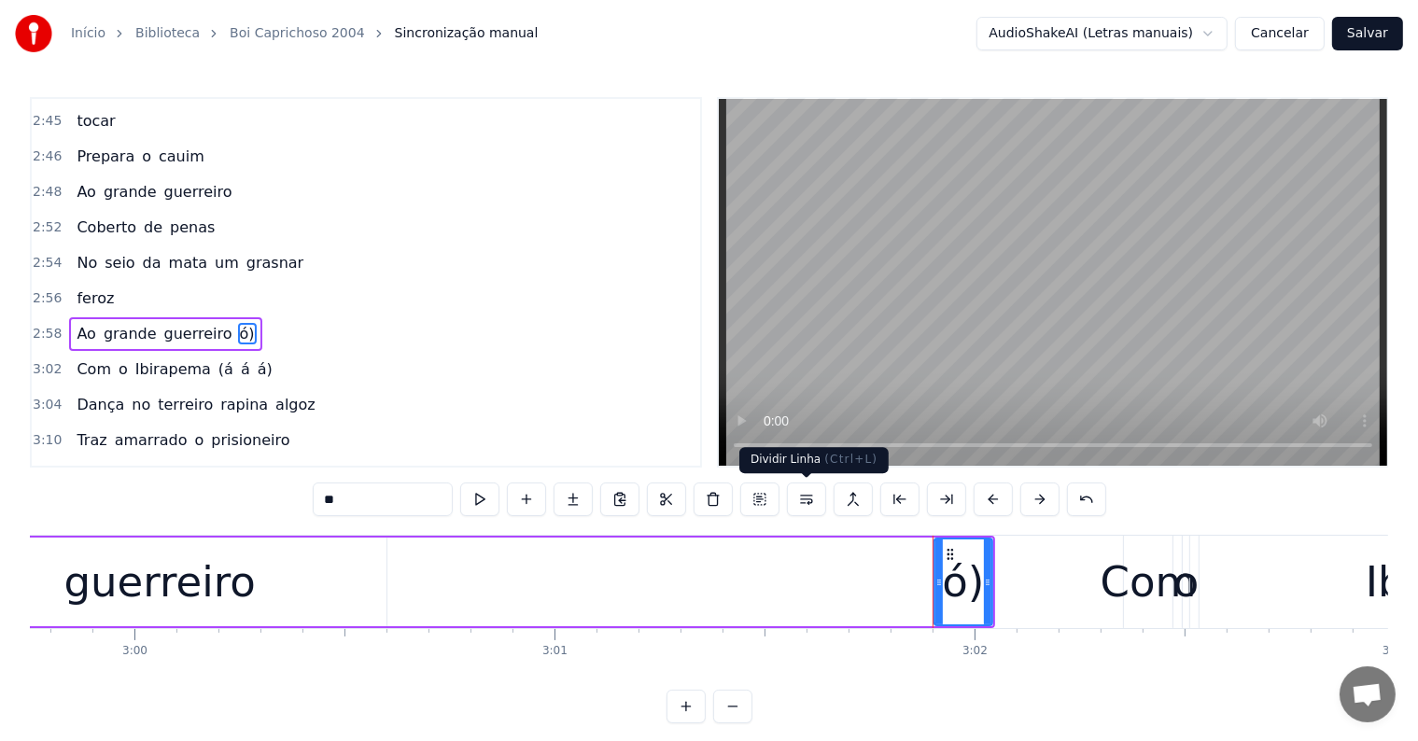
type input "***"
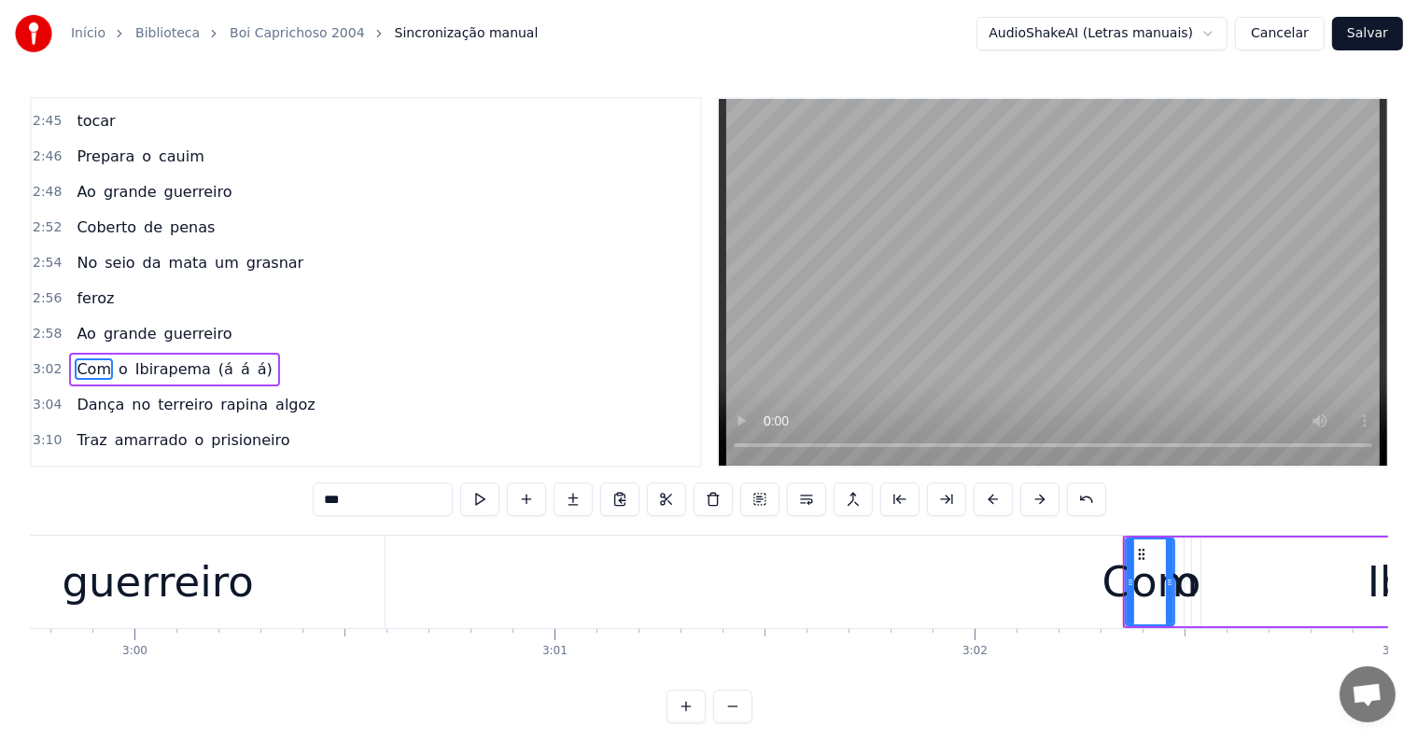
scroll to position [1414, 0]
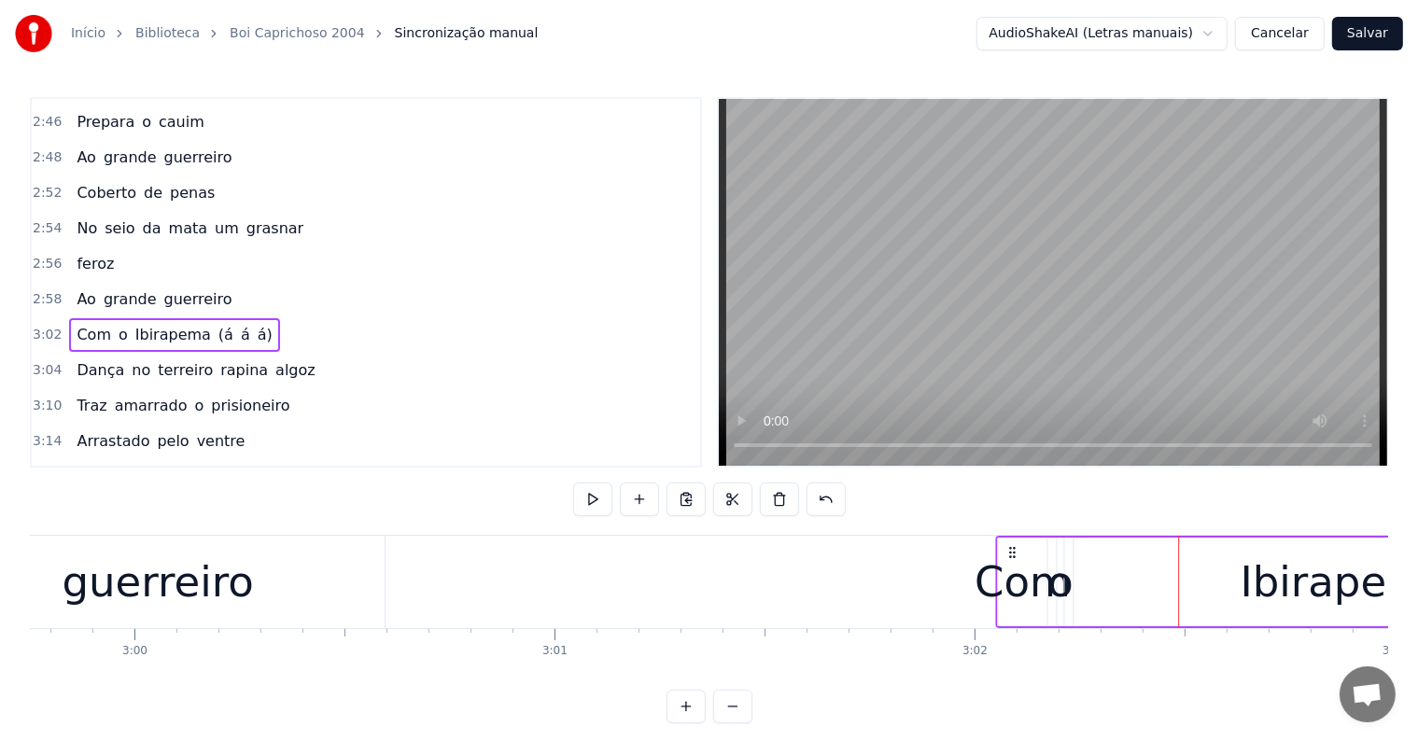
drag, startPoint x: 1139, startPoint y: 552, endPoint x: 1015, endPoint y: 554, distance: 124.2
click at [1013, 553] on icon at bounding box center [1012, 552] width 15 height 15
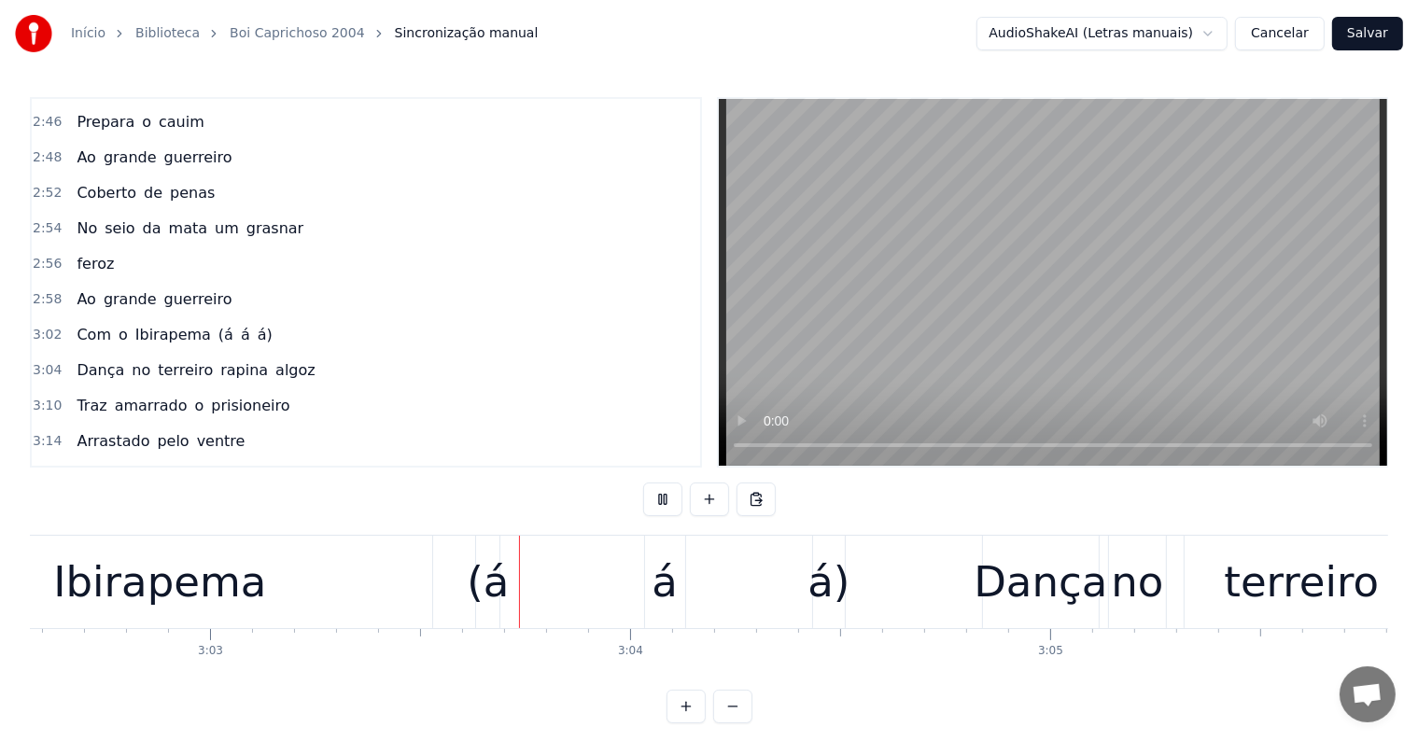
scroll to position [0, 76756]
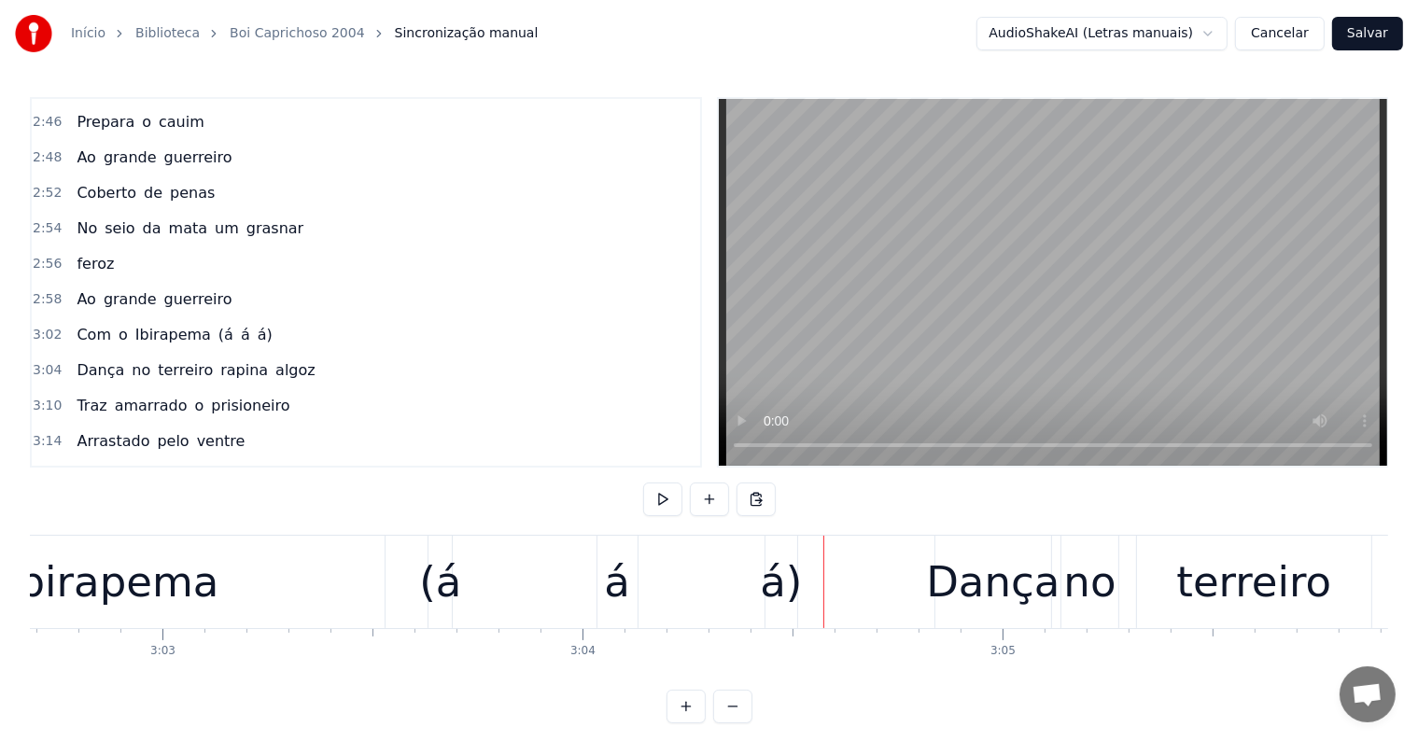
click at [442, 586] on div "(á" at bounding box center [440, 582] width 42 height 63
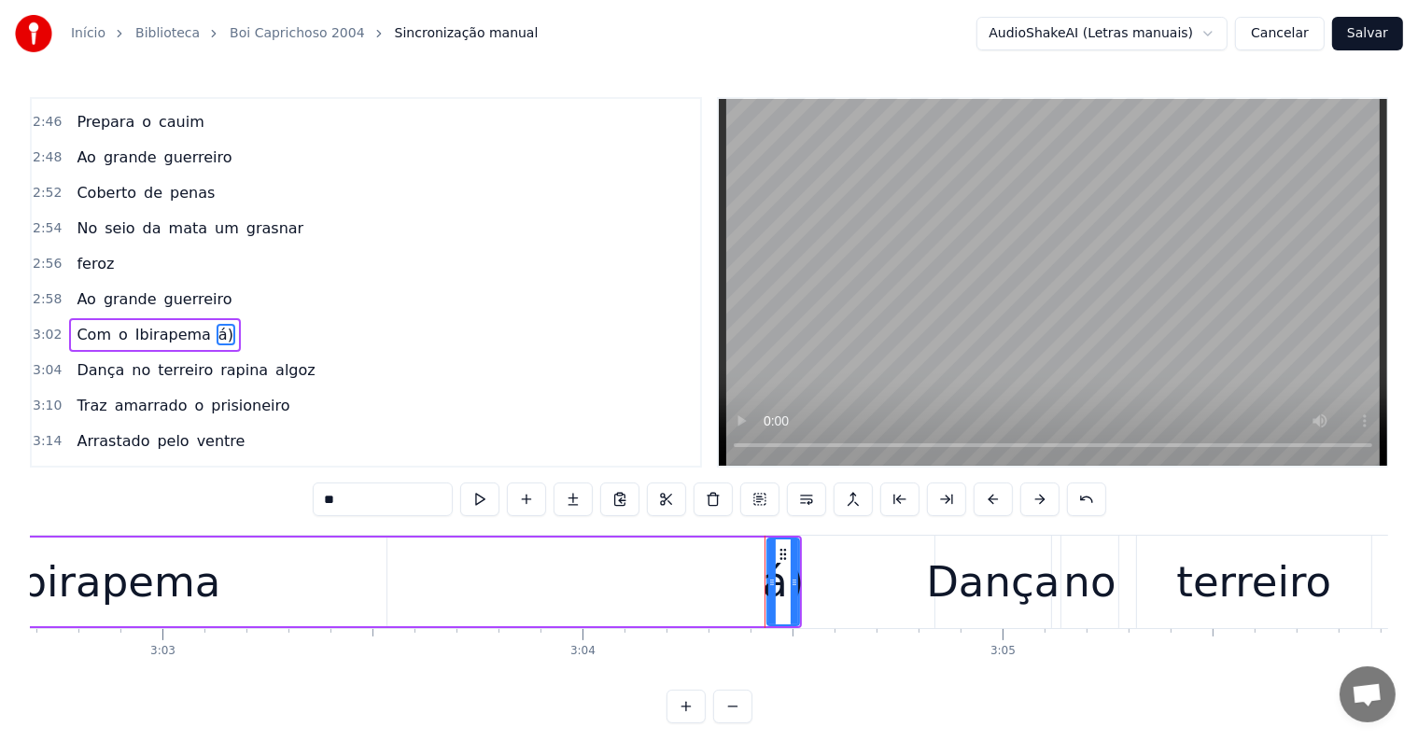
type input "*****"
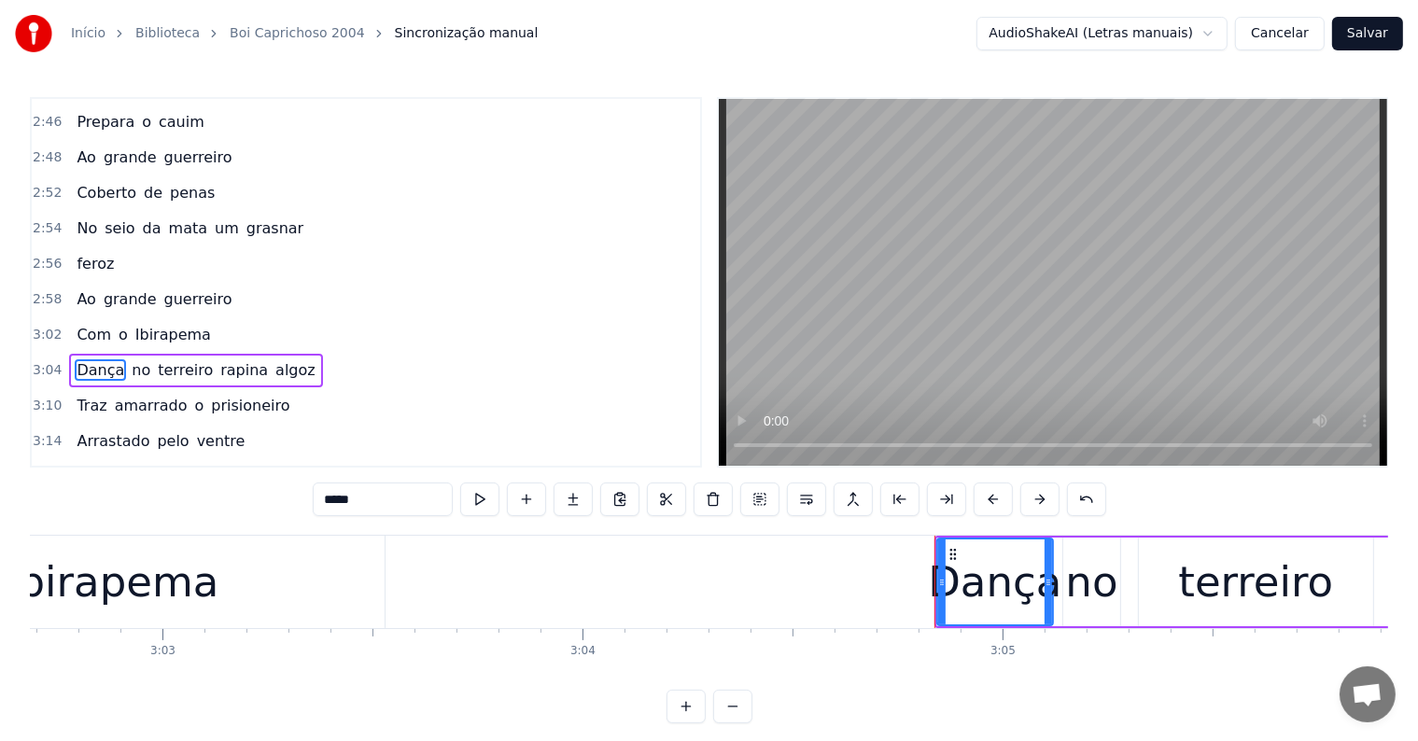
scroll to position [1448, 0]
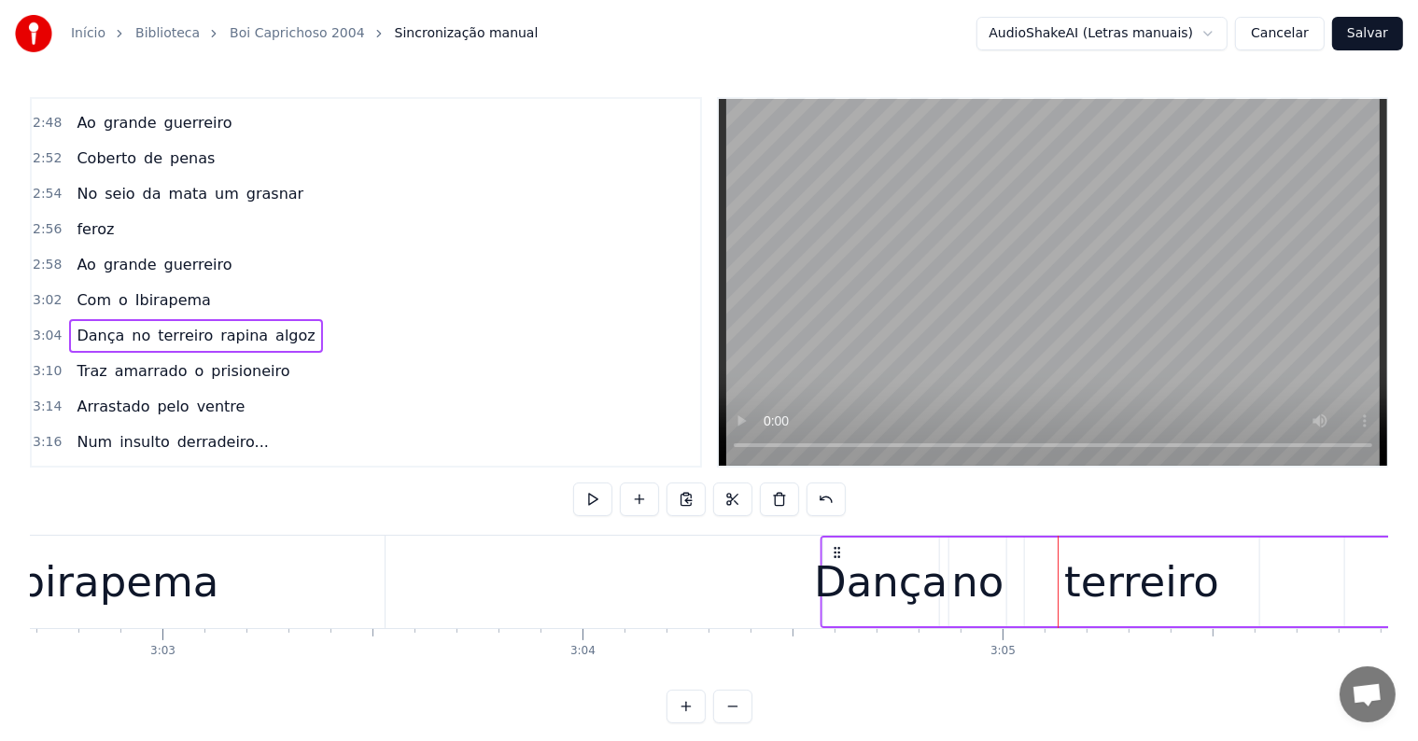
drag, startPoint x: 950, startPoint y: 553, endPoint x: 836, endPoint y: 565, distance: 114.6
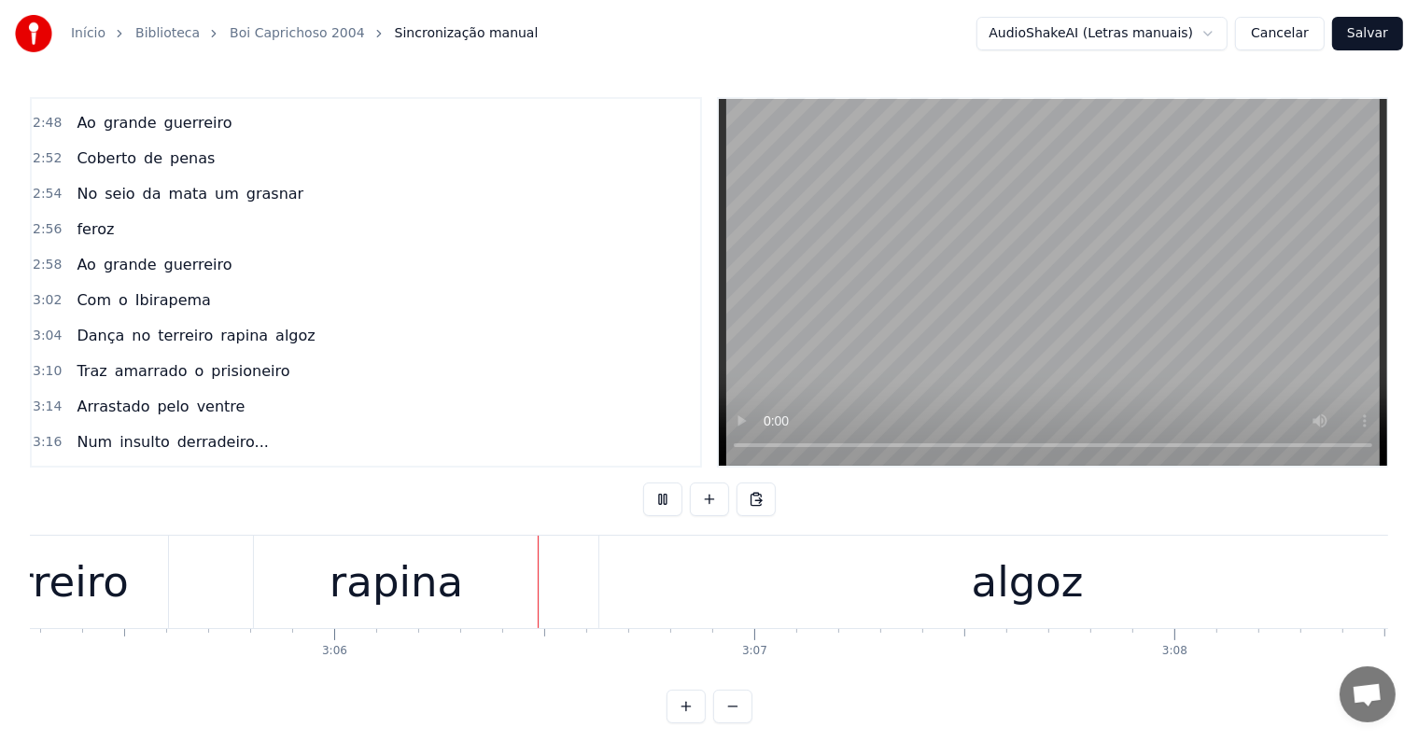
scroll to position [0, 77936]
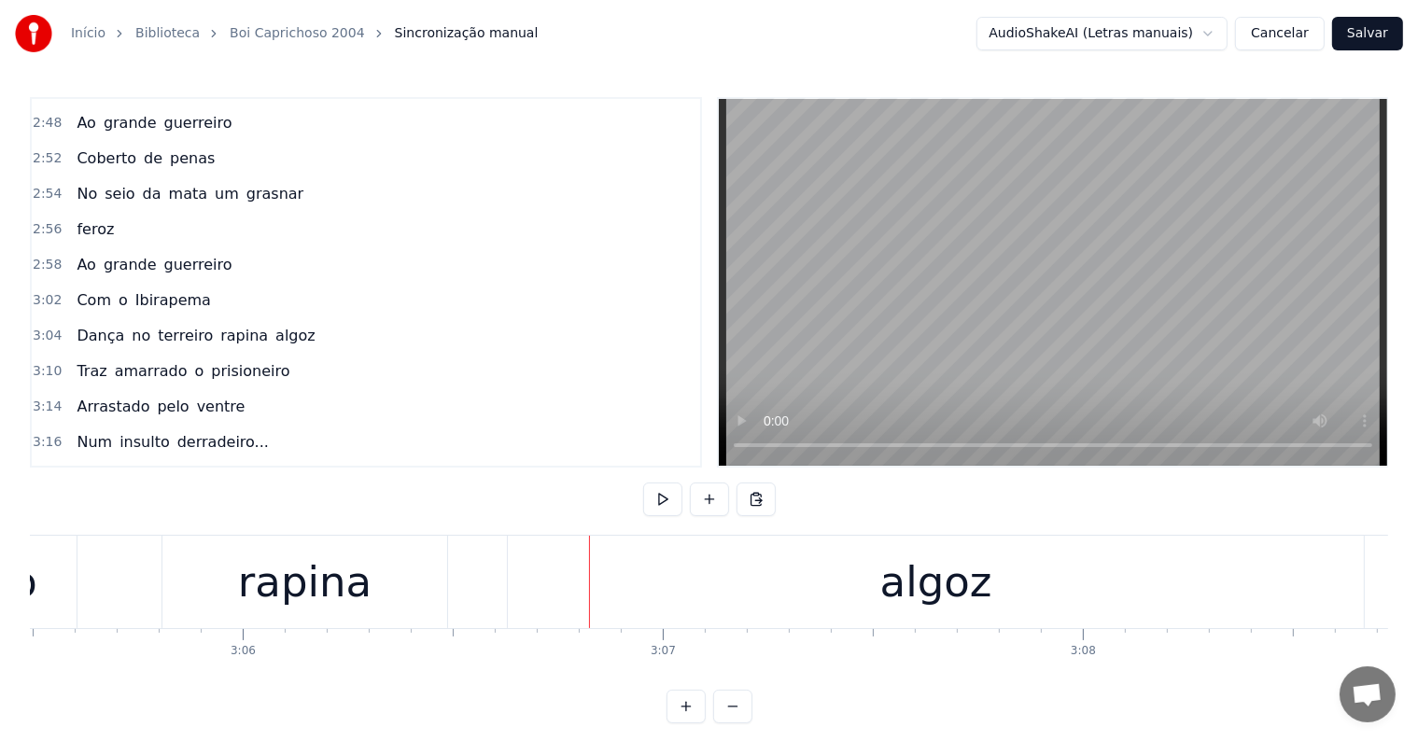
click at [930, 594] on div "algoz" at bounding box center [936, 582] width 112 height 63
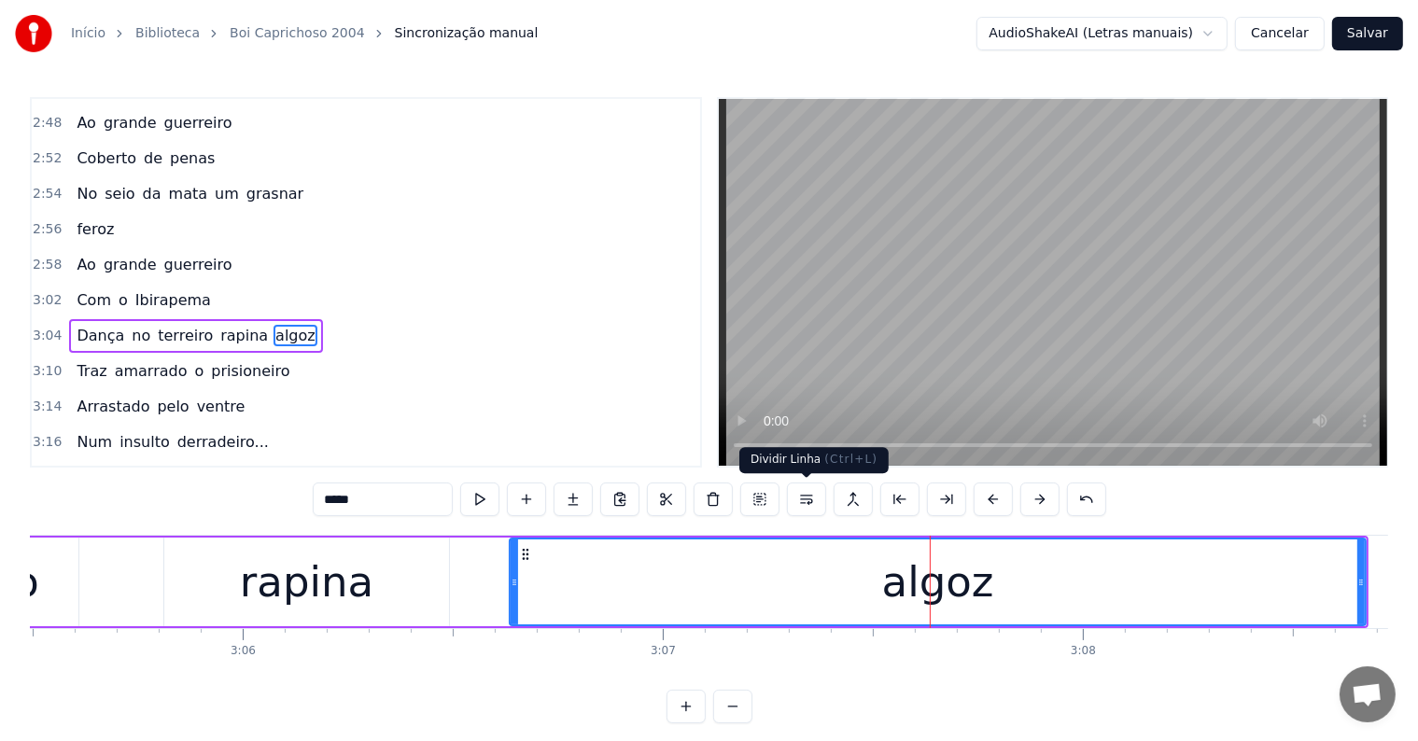
click at [803, 497] on button at bounding box center [806, 500] width 39 height 34
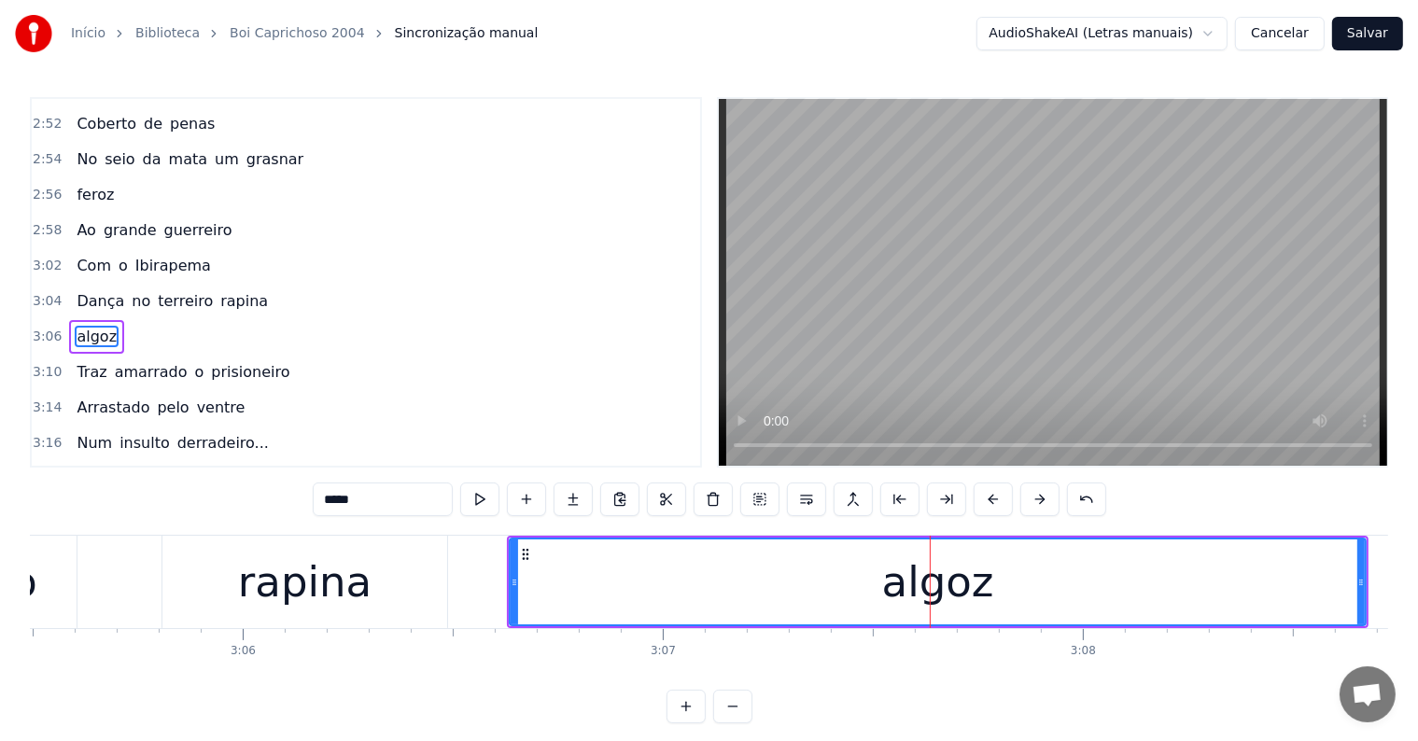
click at [417, 588] on div "rapina" at bounding box center [304, 582] width 284 height 92
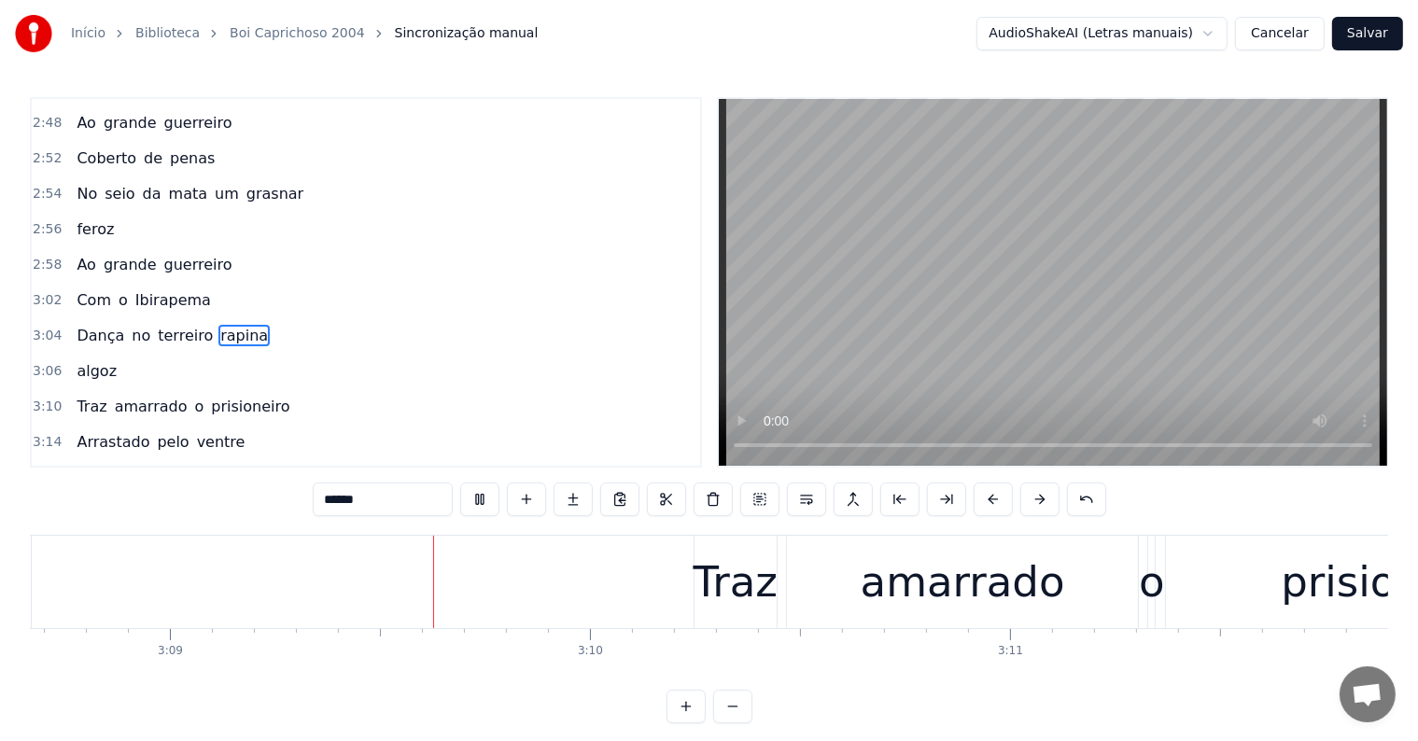
scroll to position [0, 79284]
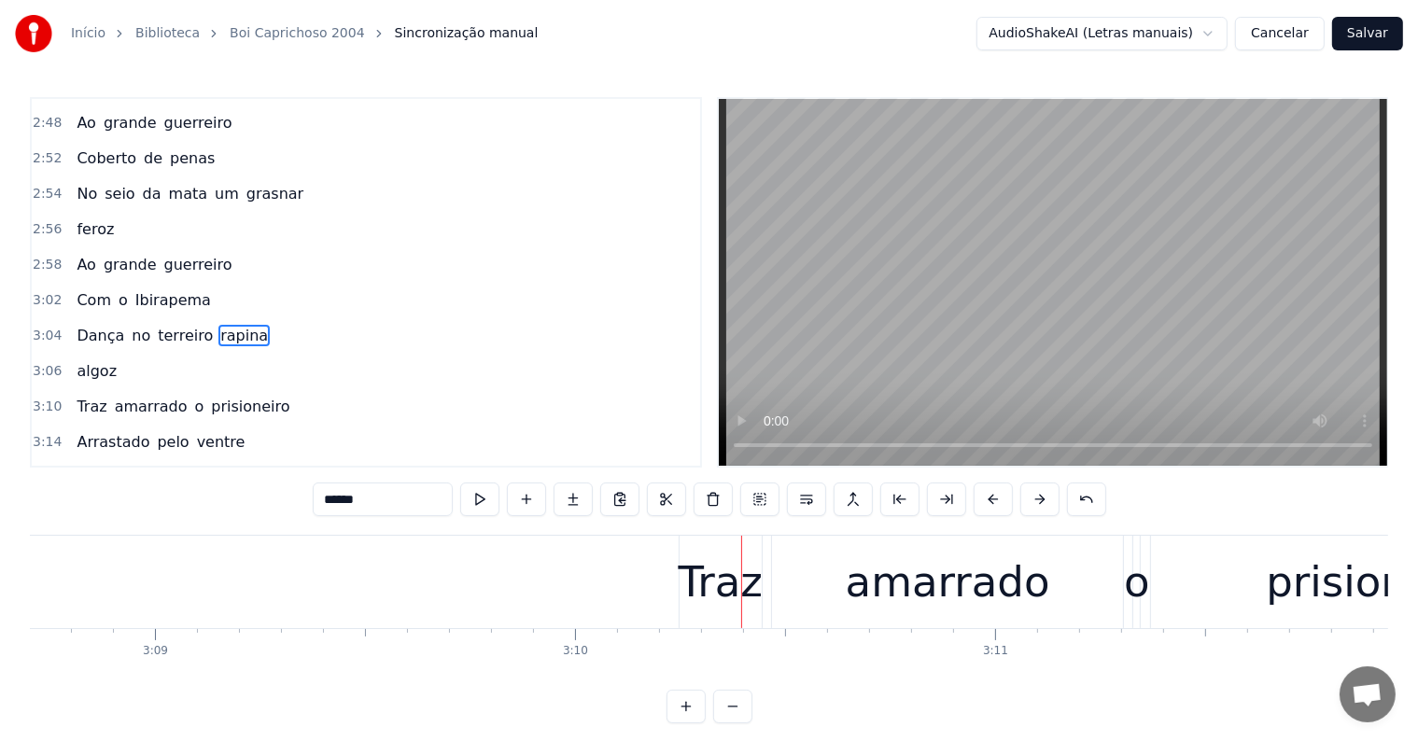
click at [1133, 616] on div "o" at bounding box center [1137, 582] width 8 height 92
type input "*"
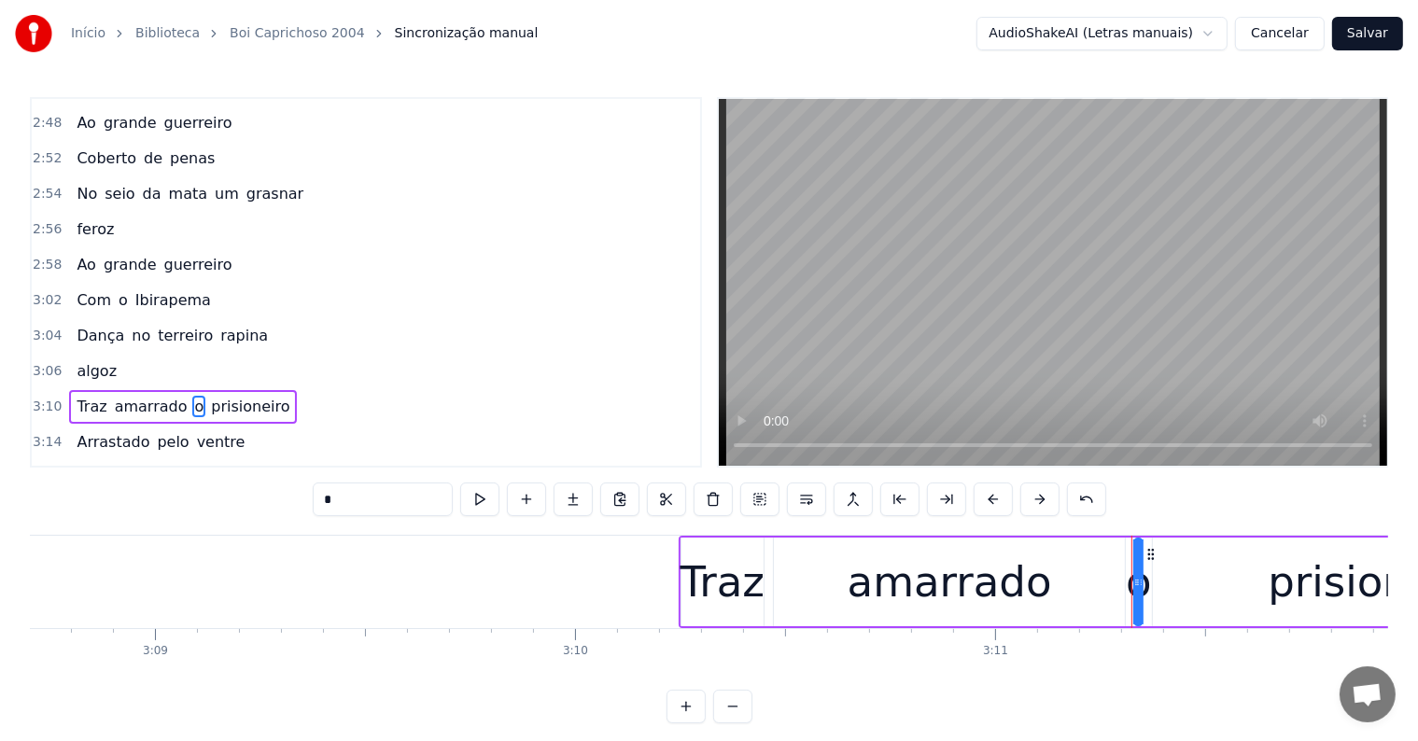
scroll to position [1516, 0]
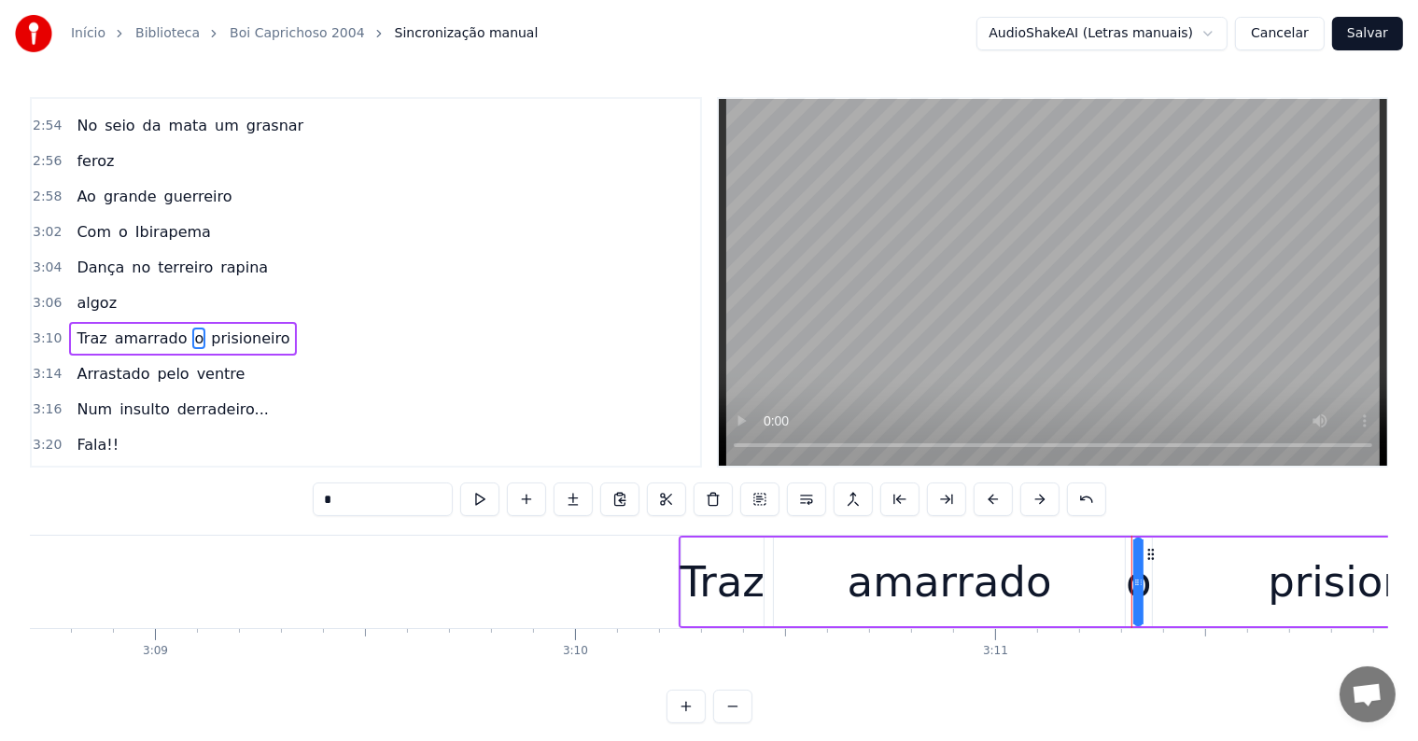
click at [767, 612] on div "Traz amarrado o prisioneiro" at bounding box center [1144, 582] width 930 height 92
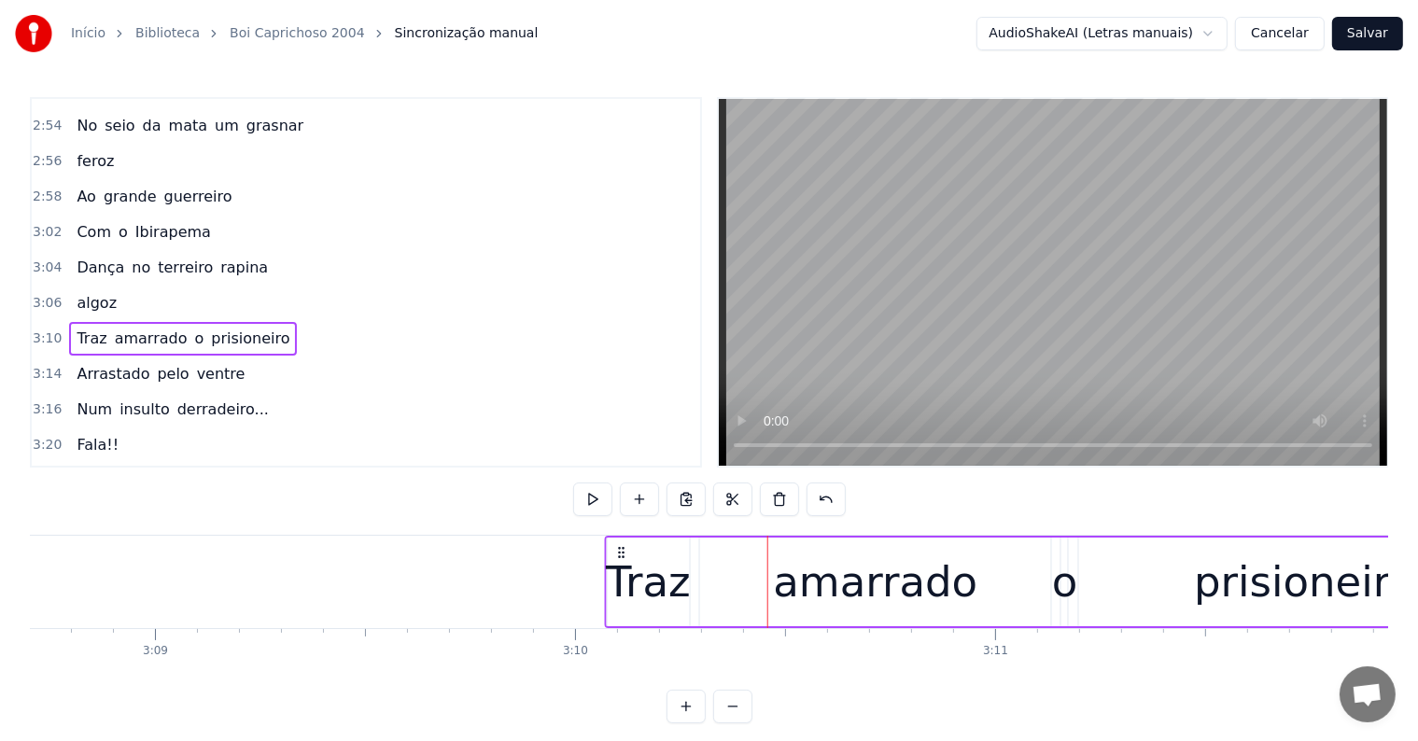
drag, startPoint x: 698, startPoint y: 549, endPoint x: 624, endPoint y: 553, distance: 74.8
click at [624, 553] on icon at bounding box center [621, 552] width 15 height 15
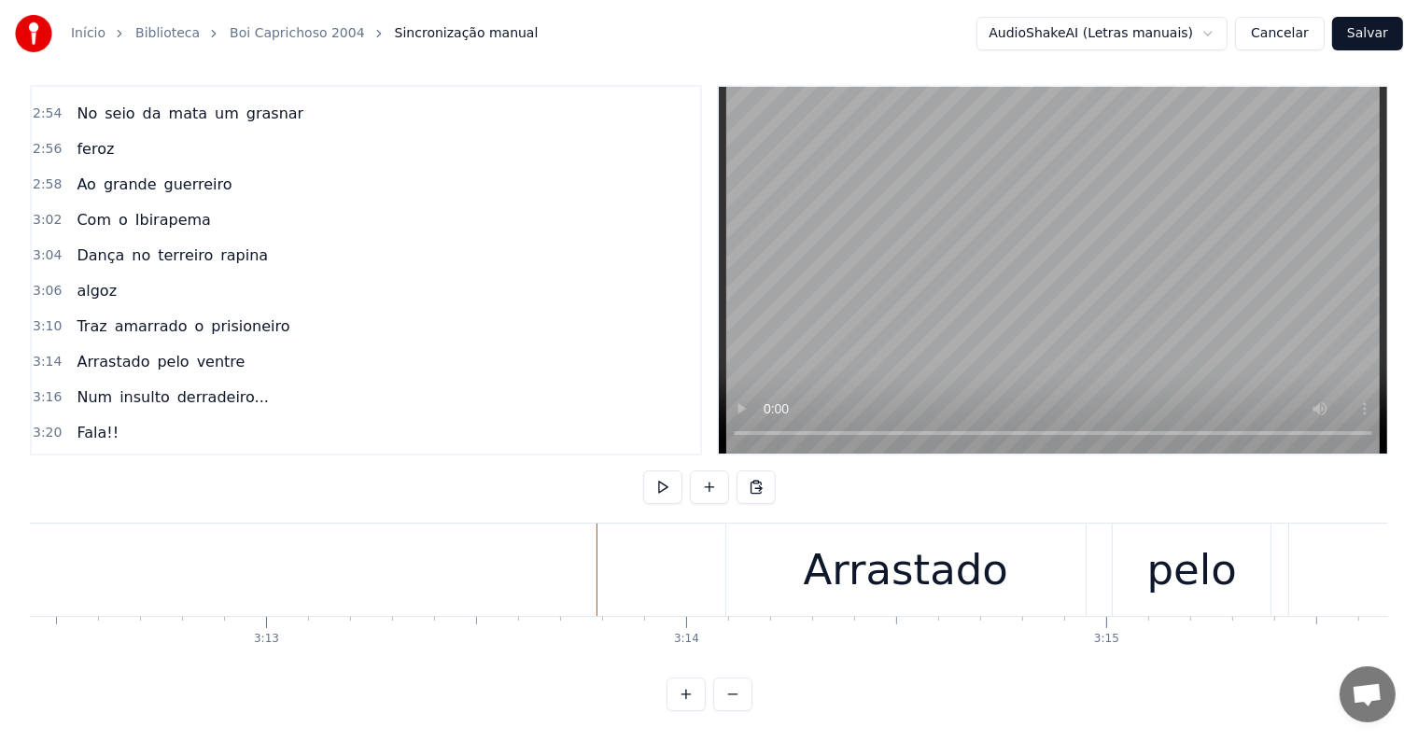
scroll to position [0, 80920]
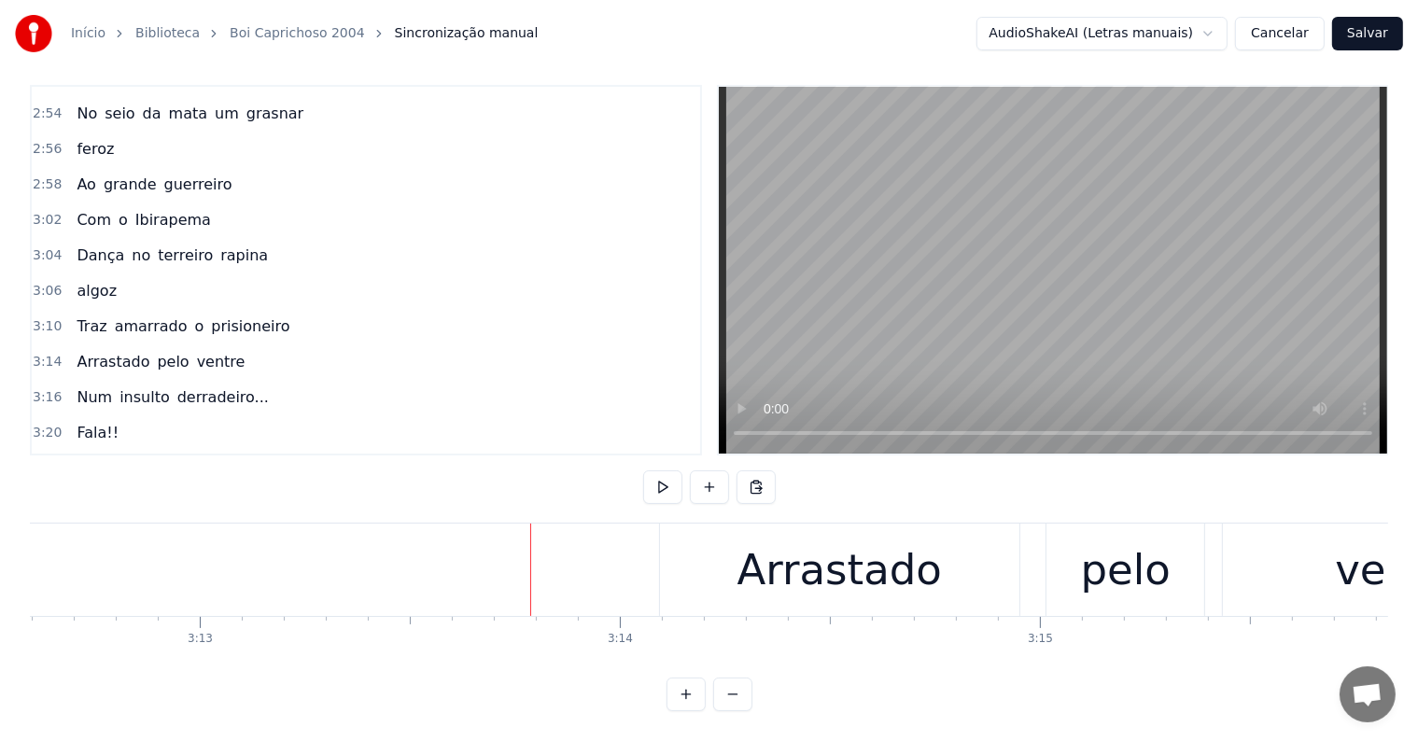
click at [1035, 565] on div "Arrastado pelo ventre" at bounding box center [1124, 570] width 930 height 92
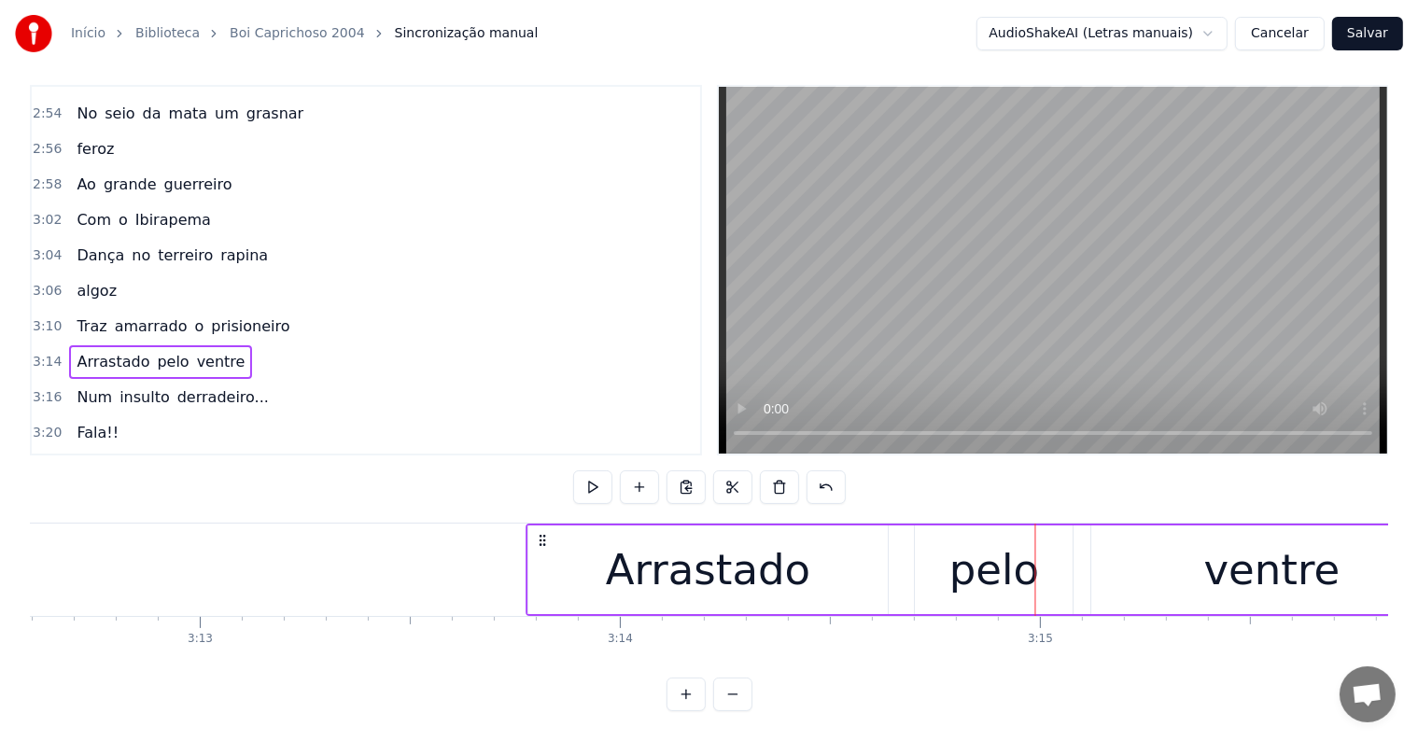
drag, startPoint x: 672, startPoint y: 520, endPoint x: 540, endPoint y: 524, distance: 132.6
click at [540, 533] on icon at bounding box center [542, 540] width 15 height 15
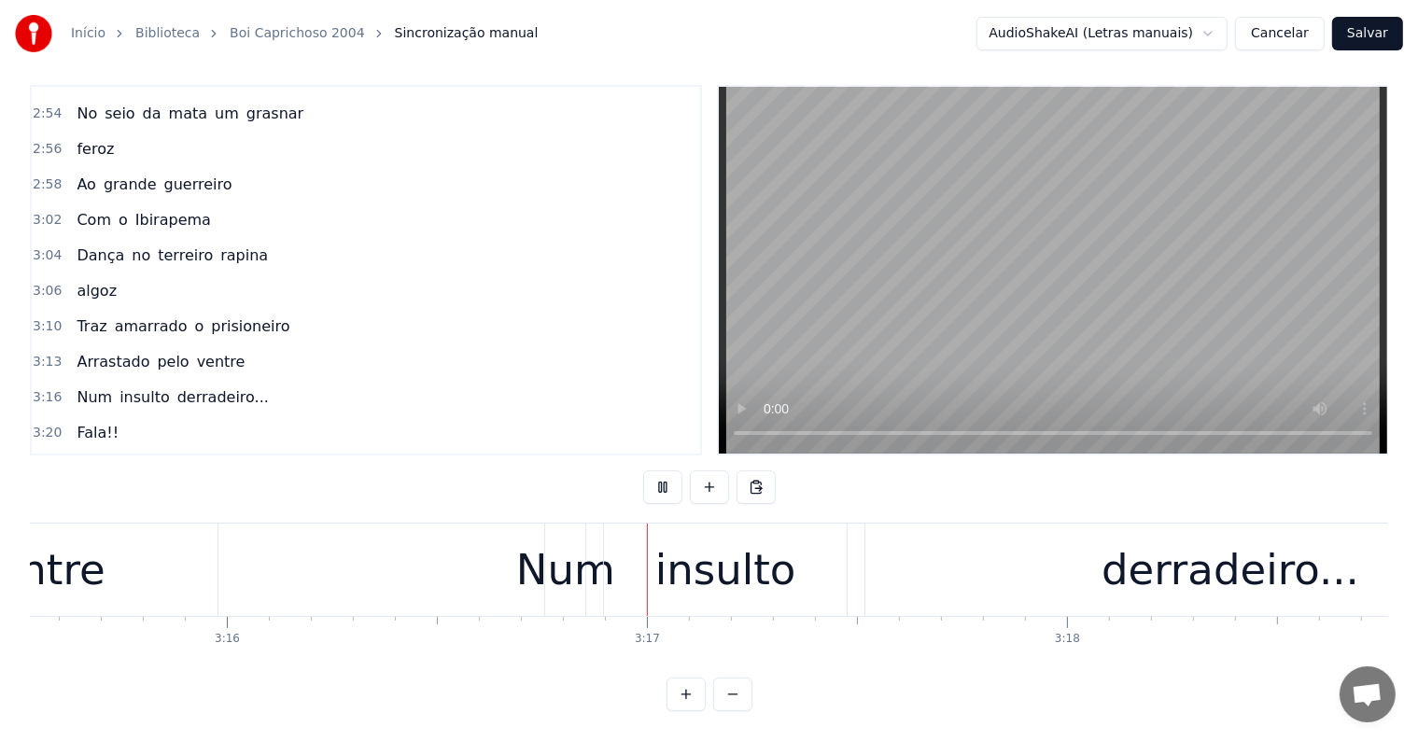
scroll to position [0, 82196]
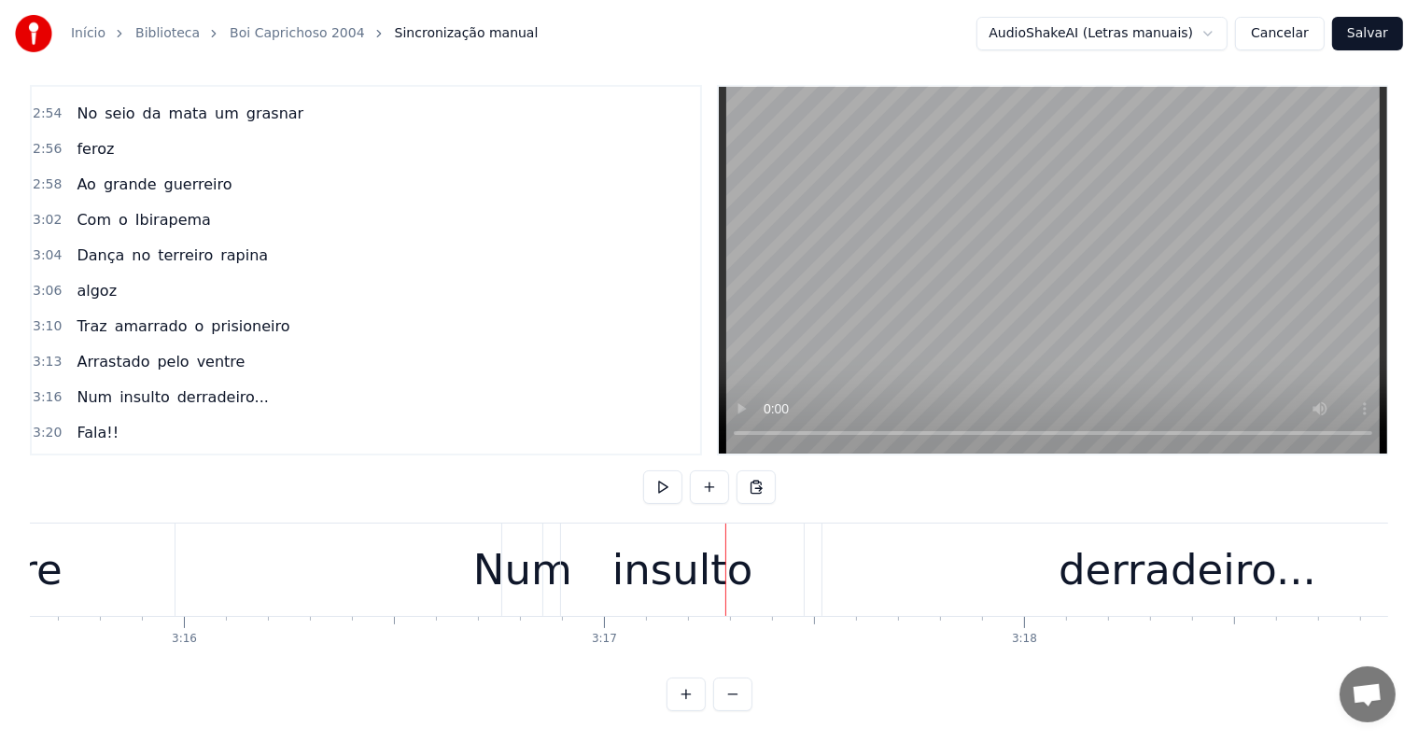
click at [811, 585] on div "Num insulto derradeiro..." at bounding box center [1029, 570] width 1056 height 92
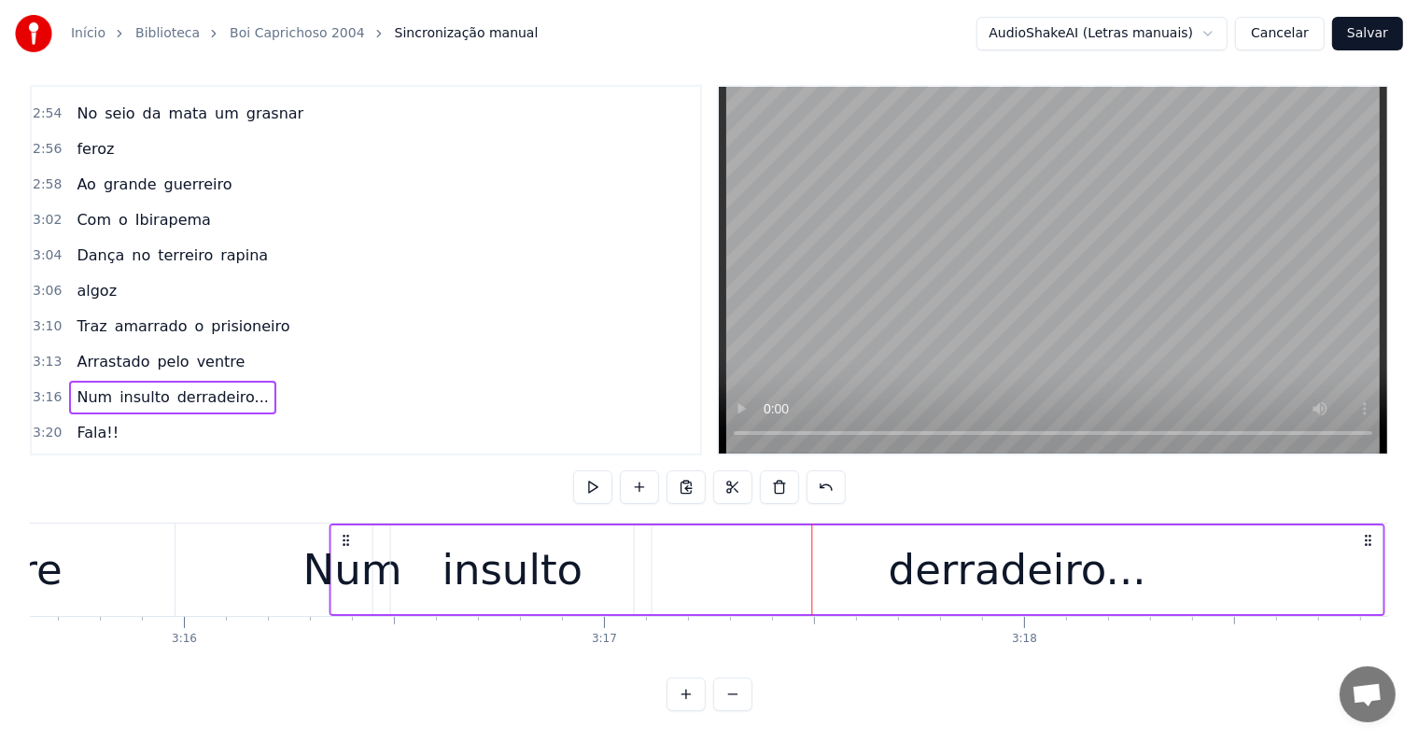
drag, startPoint x: 514, startPoint y: 522, endPoint x: 351, endPoint y: 527, distance: 163.5
click at [342, 533] on icon at bounding box center [346, 540] width 15 height 15
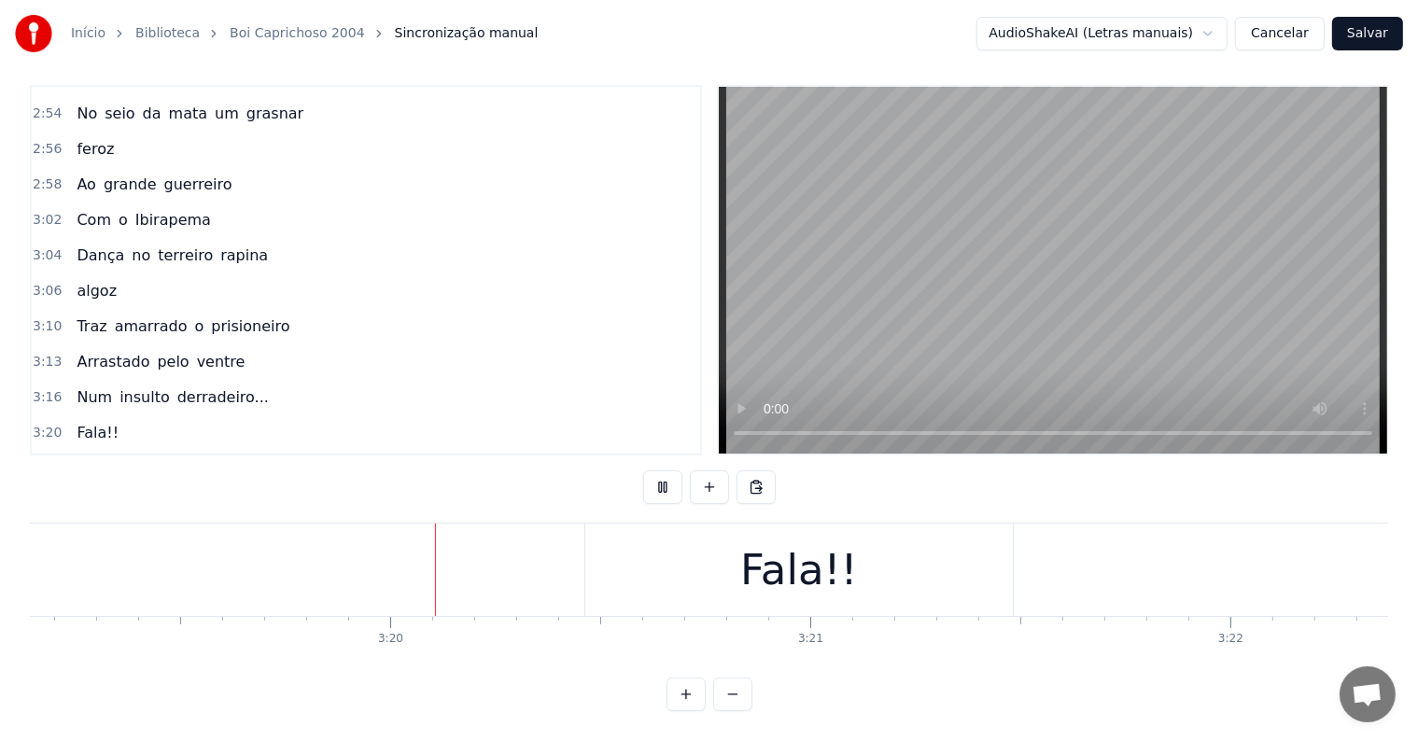
scroll to position [0, 83694]
click at [729, 586] on div "Fala!!" at bounding box center [776, 570] width 428 height 92
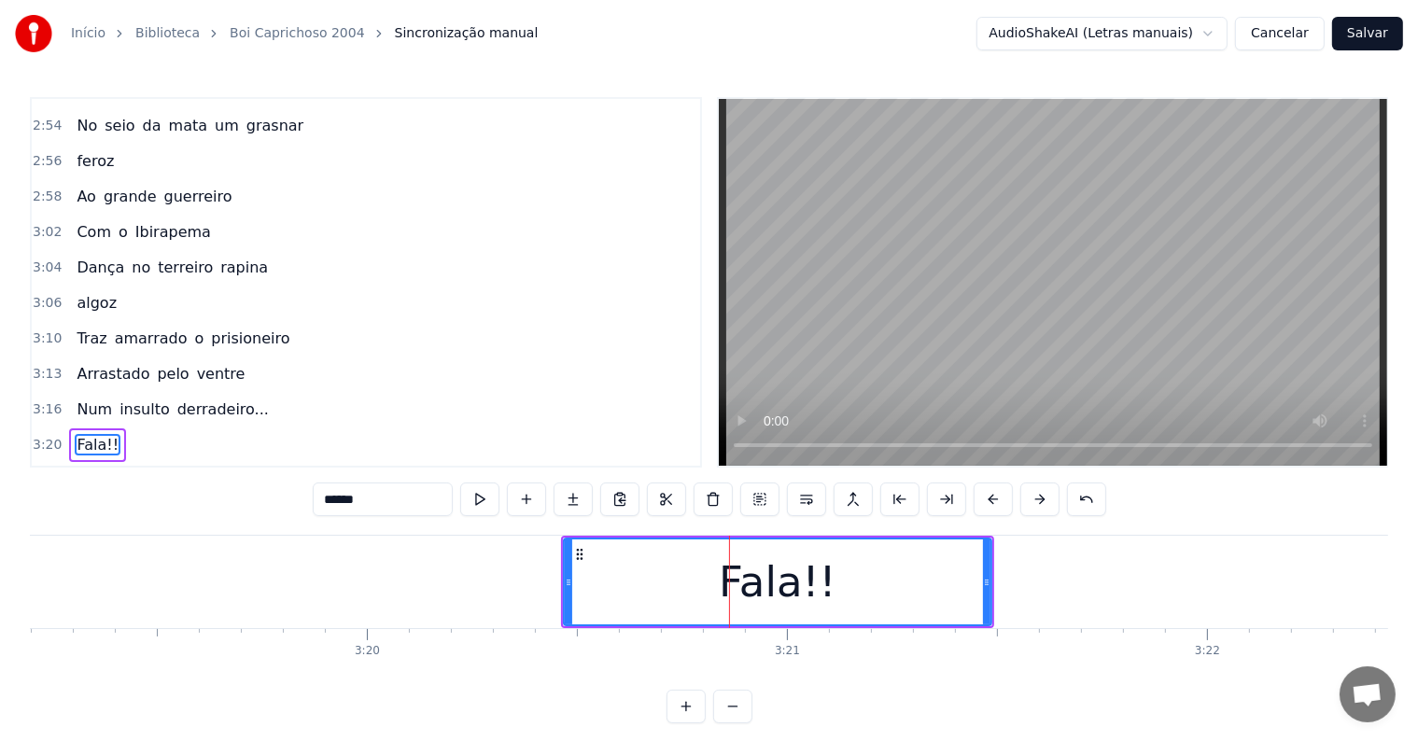
scroll to position [1620, 0]
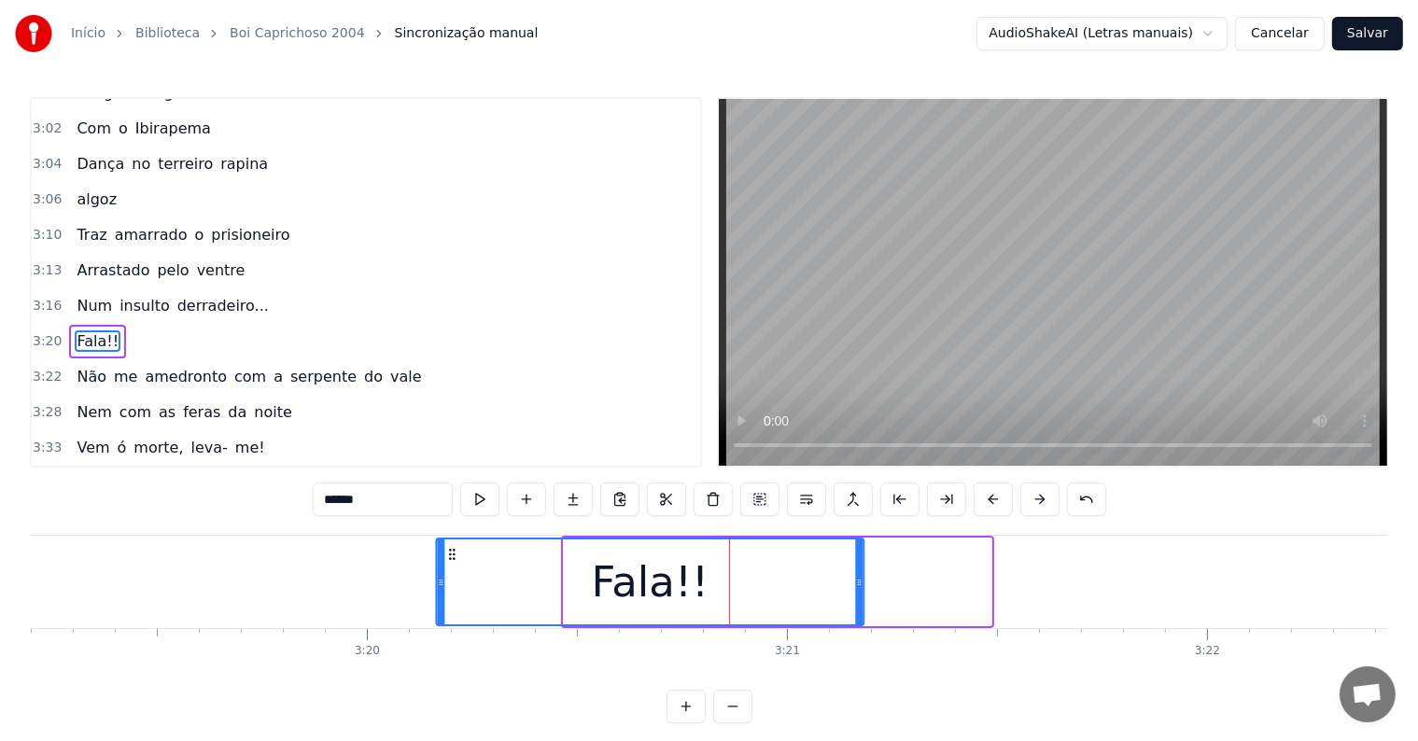
drag, startPoint x: 575, startPoint y: 554, endPoint x: 606, endPoint y: 587, distance: 45.6
click at [449, 558] on icon at bounding box center [451, 554] width 15 height 15
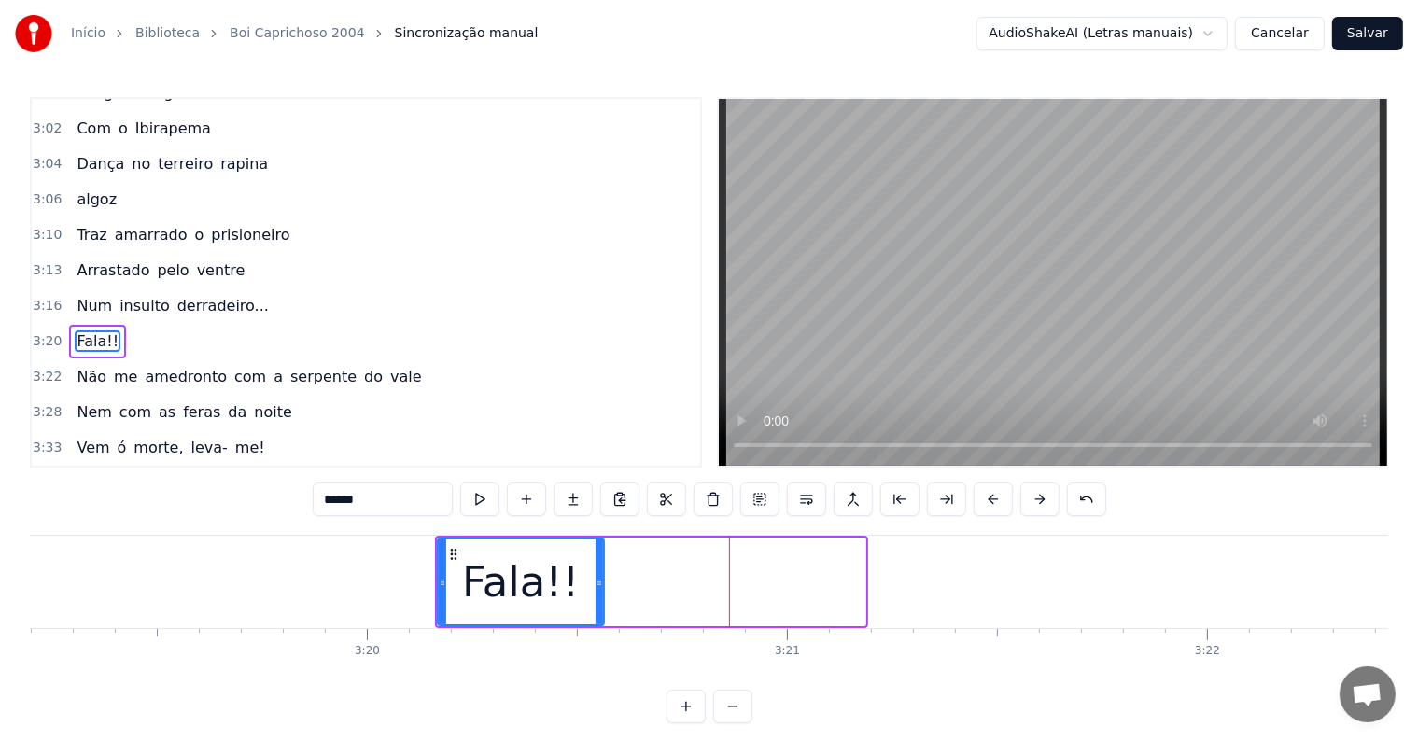
drag, startPoint x: 858, startPoint y: 578, endPoint x: 597, endPoint y: 577, distance: 261.4
click at [597, 577] on icon at bounding box center [599, 582] width 7 height 15
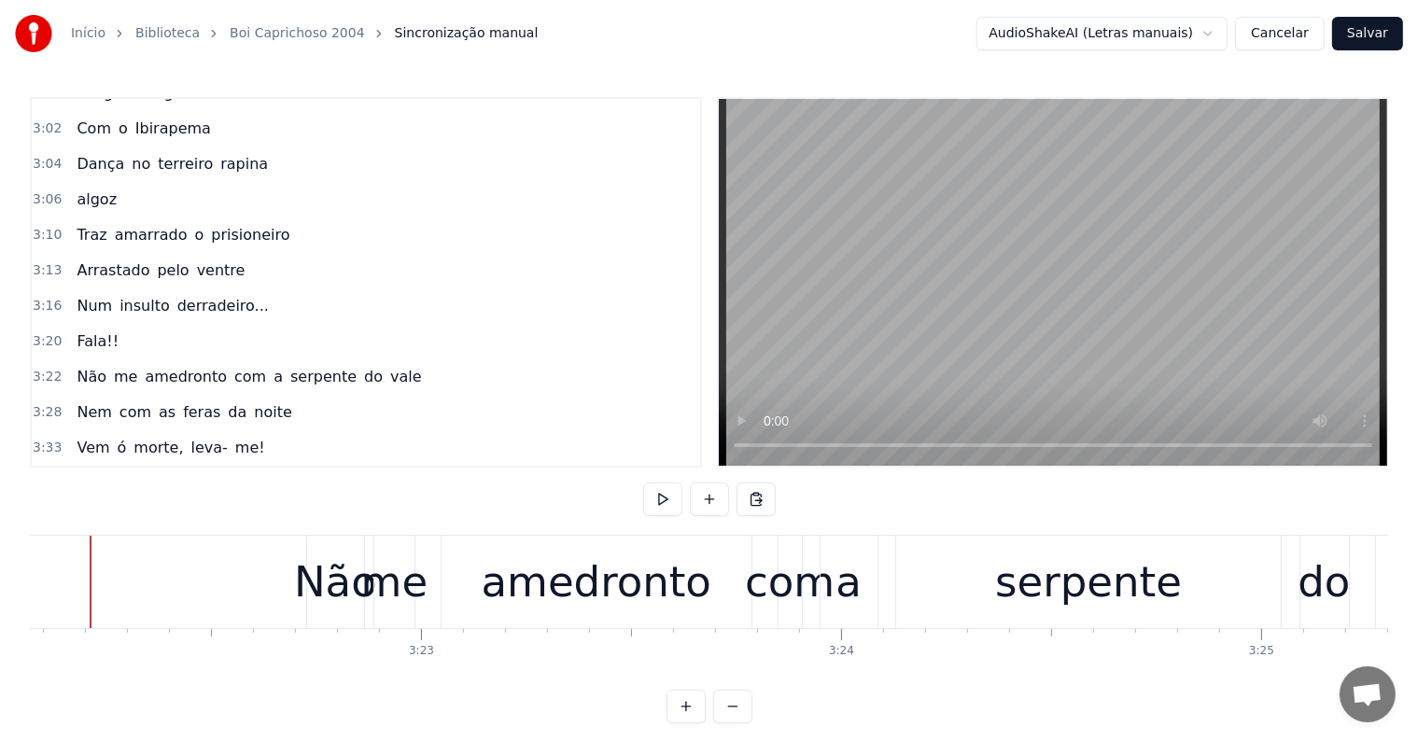
scroll to position [0, 84867]
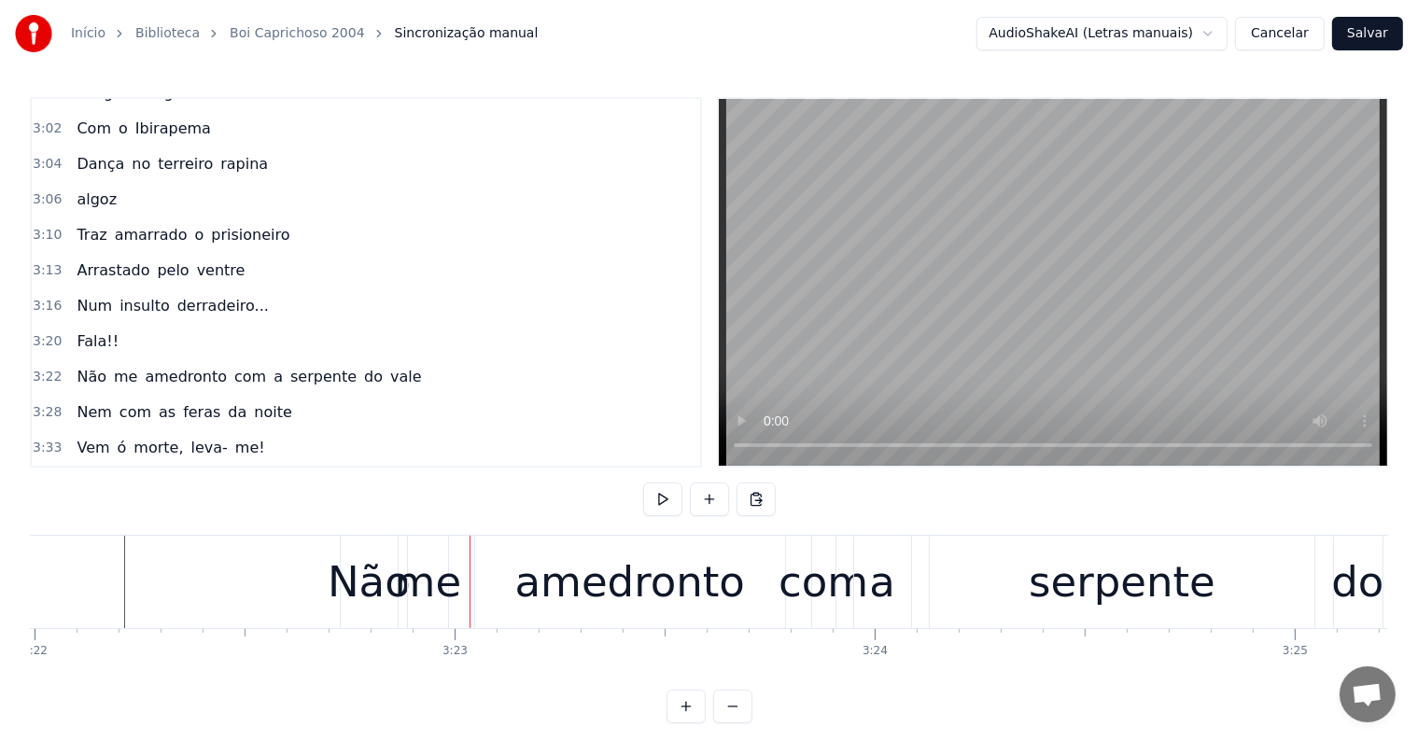
click at [402, 620] on div "Não me amedronto com a serpente do vale" at bounding box center [1146, 582] width 1612 height 92
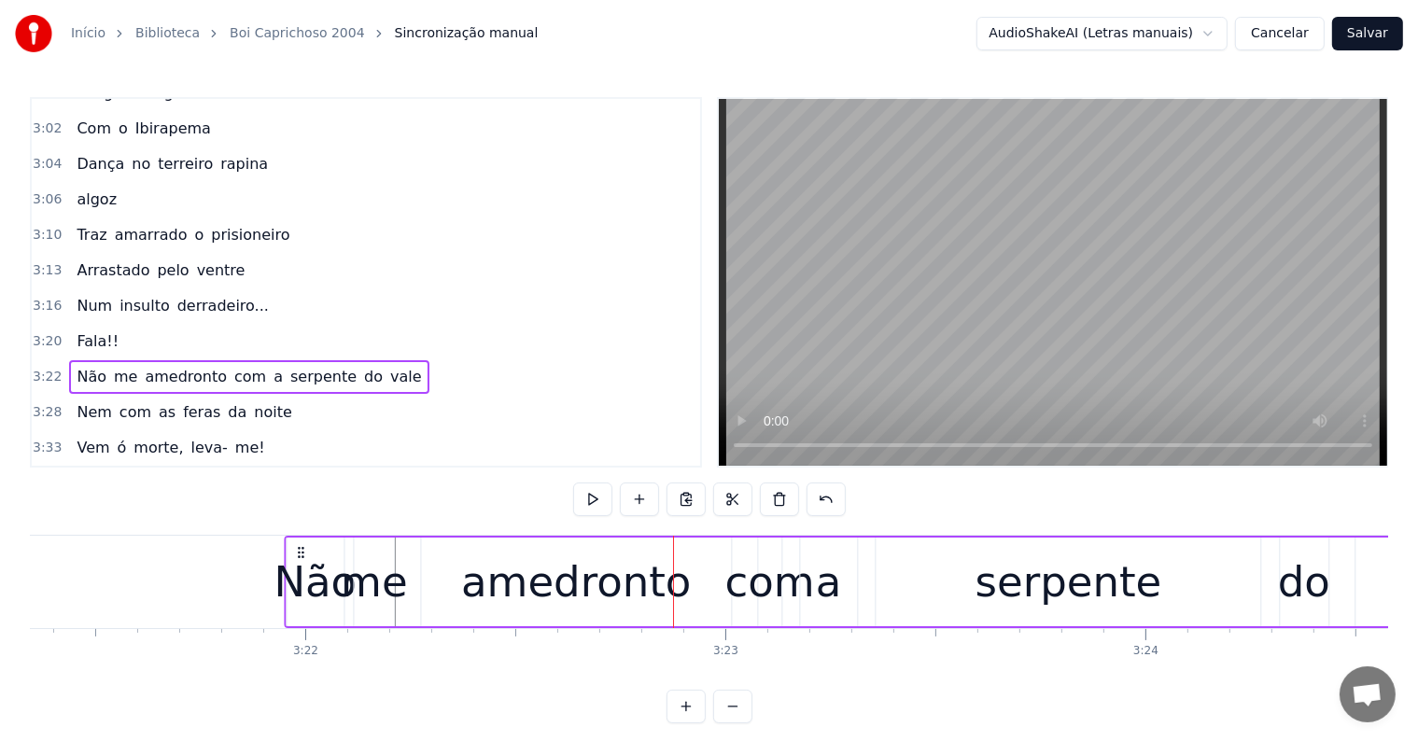
scroll to position [0, 84596]
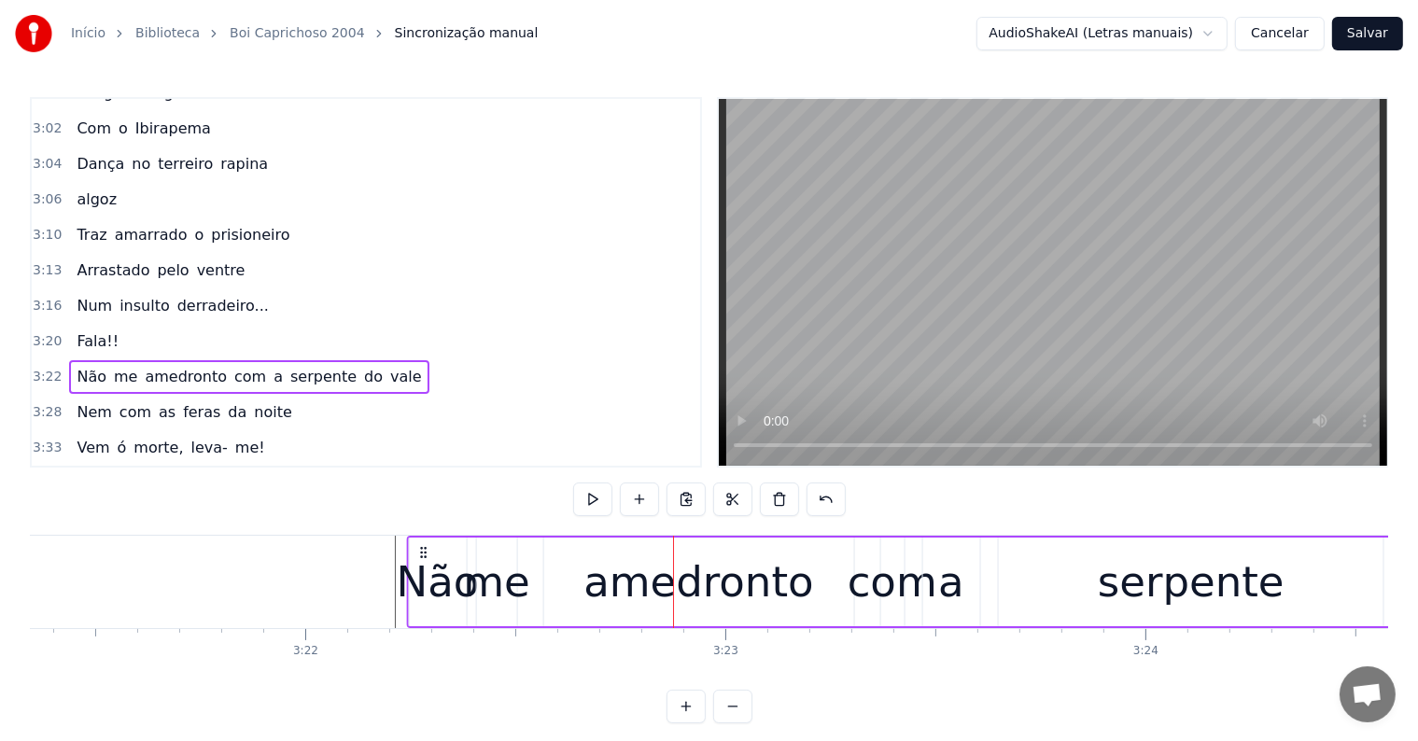
drag, startPoint x: 353, startPoint y: 551, endPoint x: 419, endPoint y: 559, distance: 66.8
click at [419, 559] on div "Não me amedronto com a serpente do vale" at bounding box center [1212, 582] width 1612 height 92
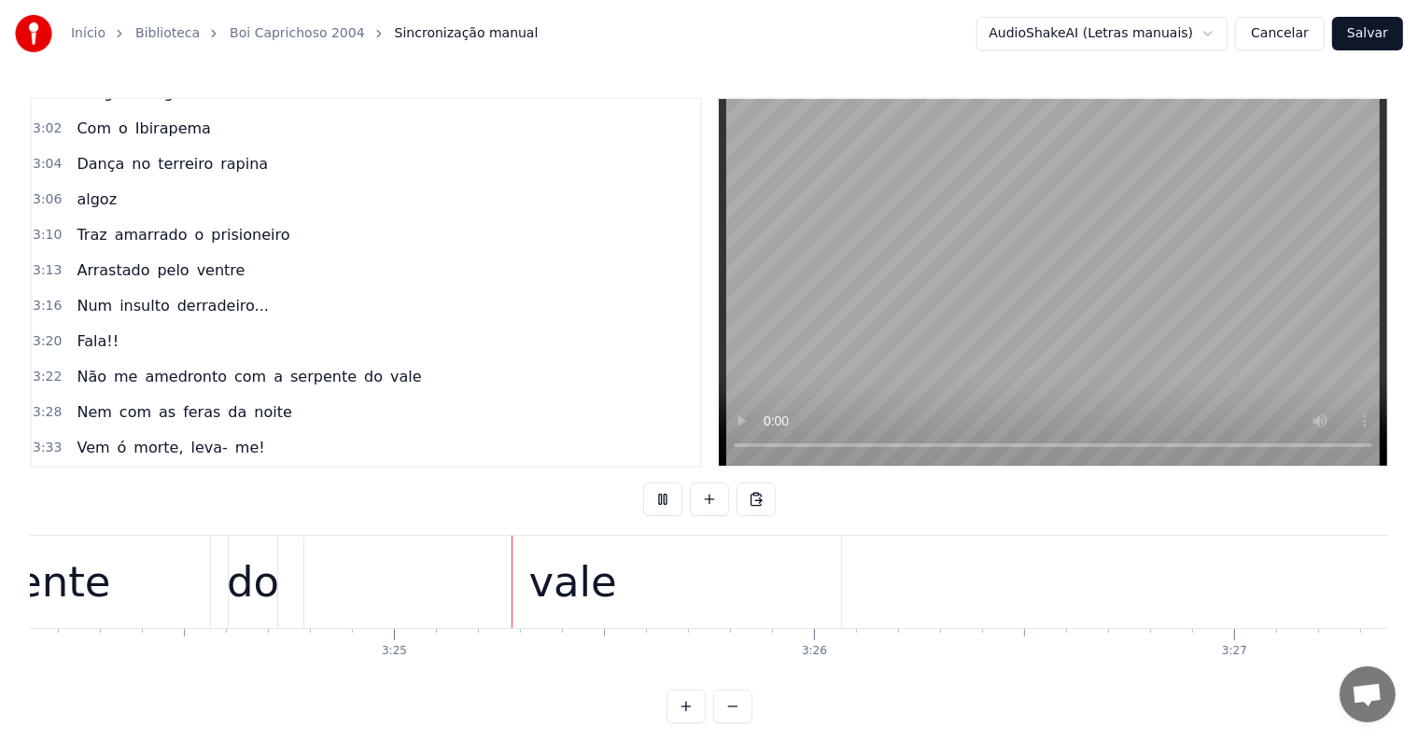
scroll to position [0, 85792]
click at [522, 576] on div "vale" at bounding box center [548, 582] width 88 height 63
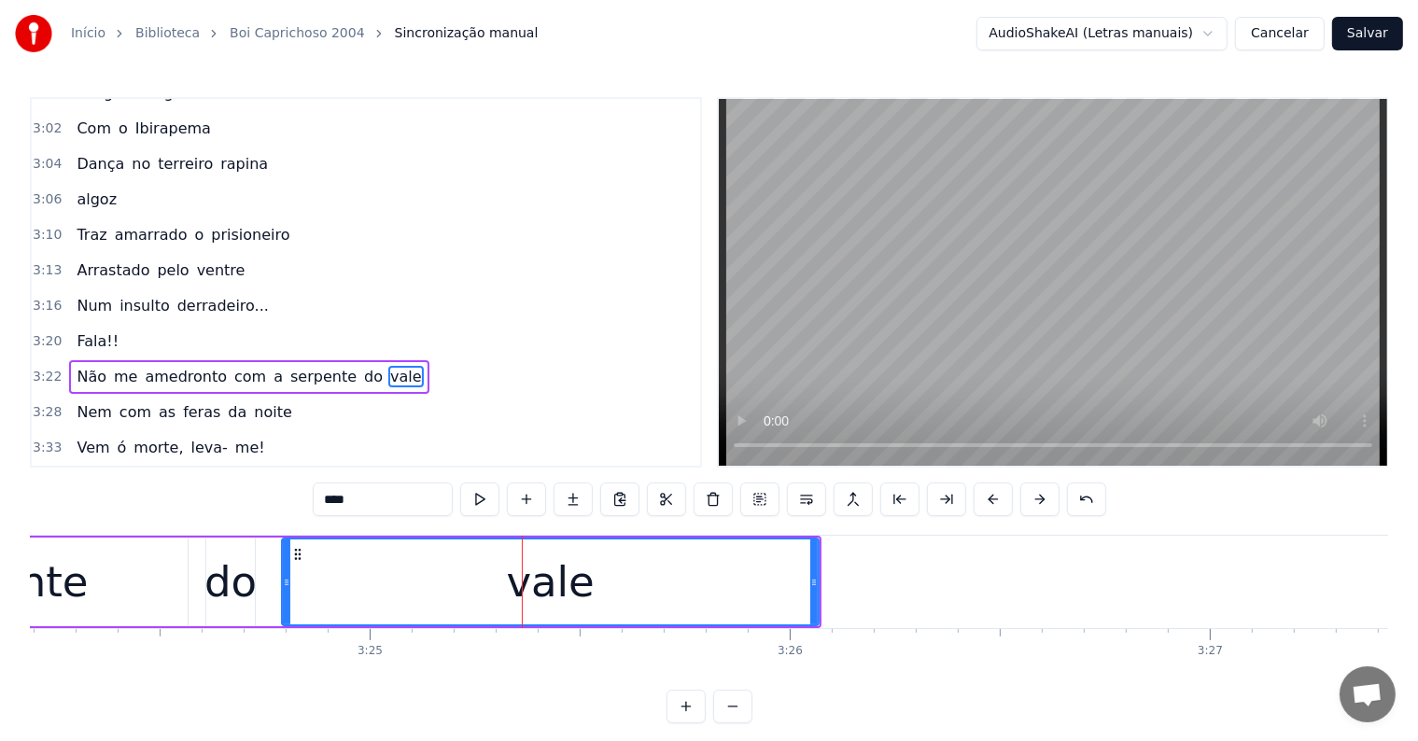
scroll to position [1654, 0]
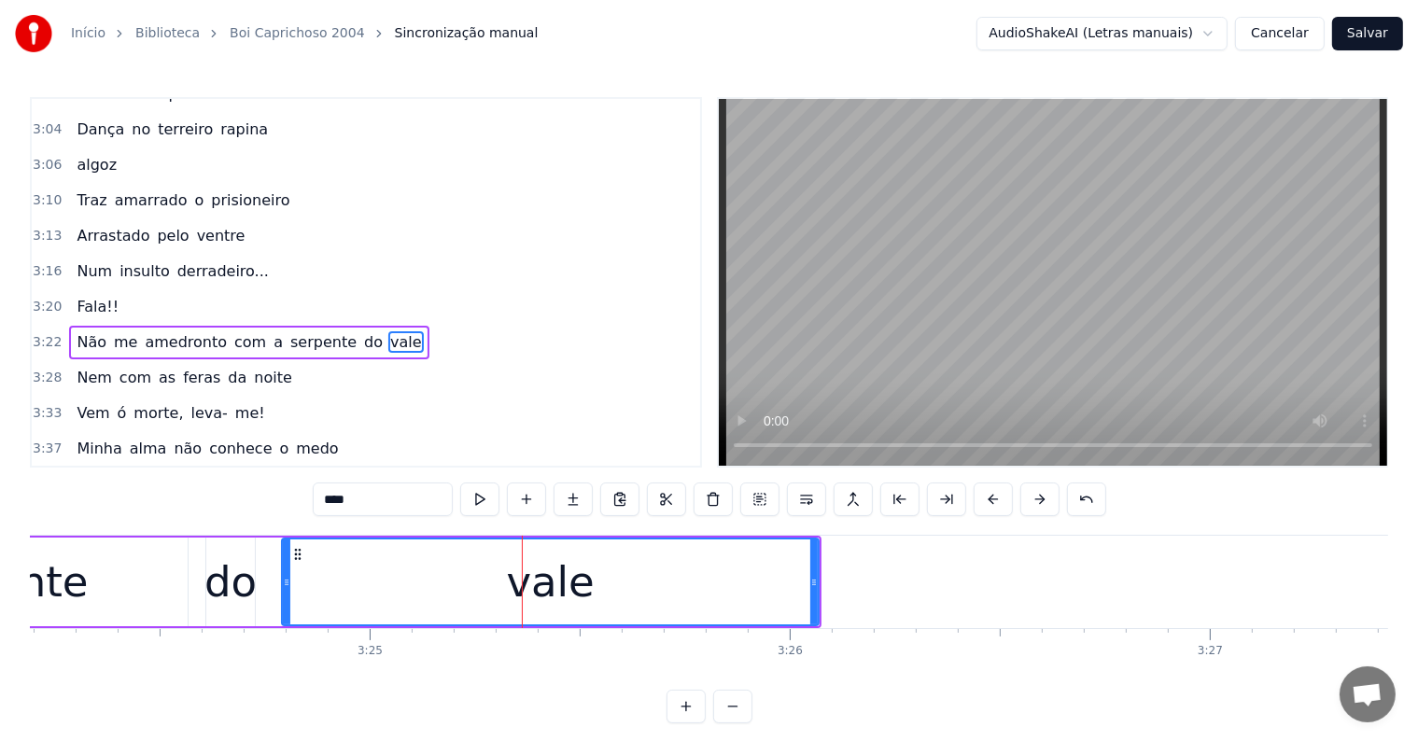
click at [362, 331] on span "do" at bounding box center [373, 341] width 22 height 21
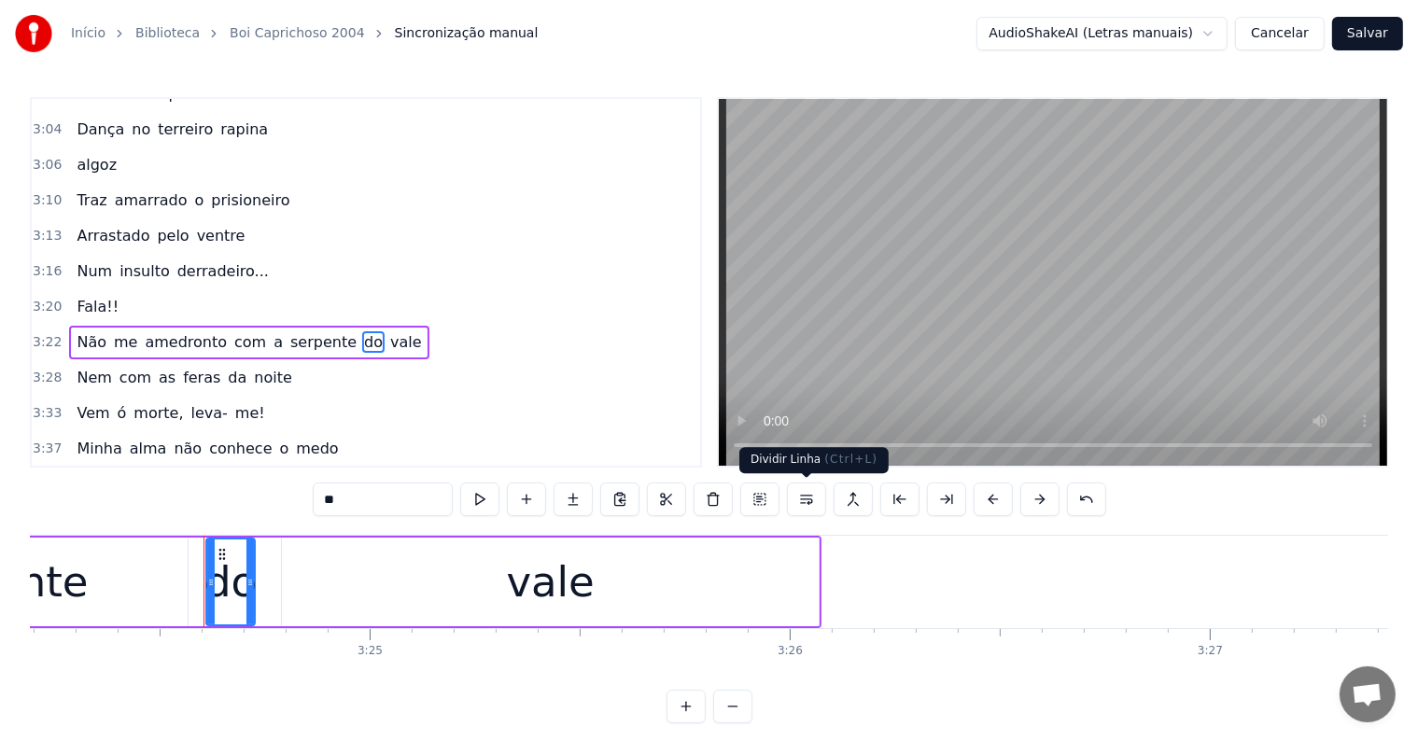
click at [803, 505] on button at bounding box center [806, 500] width 39 height 34
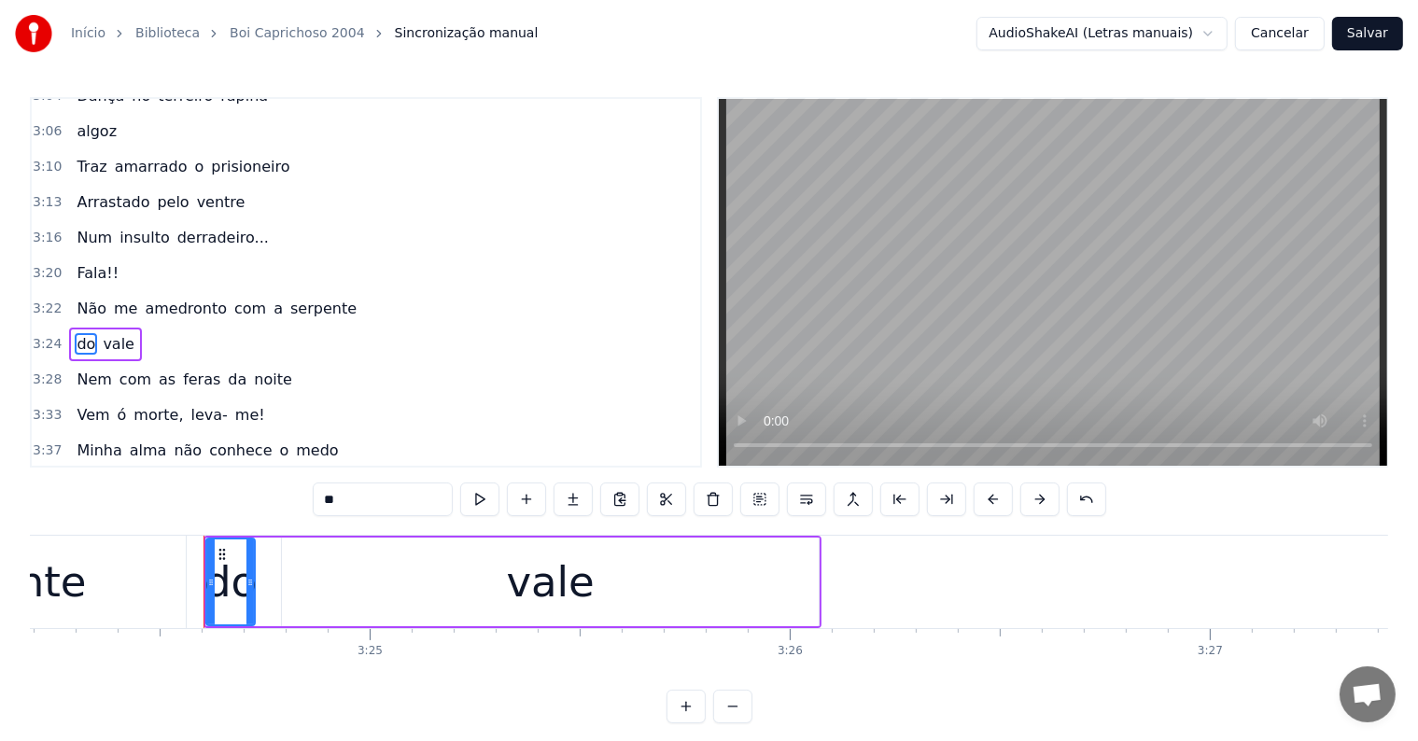
click at [299, 298] on span "serpente" at bounding box center [324, 308] width 70 height 21
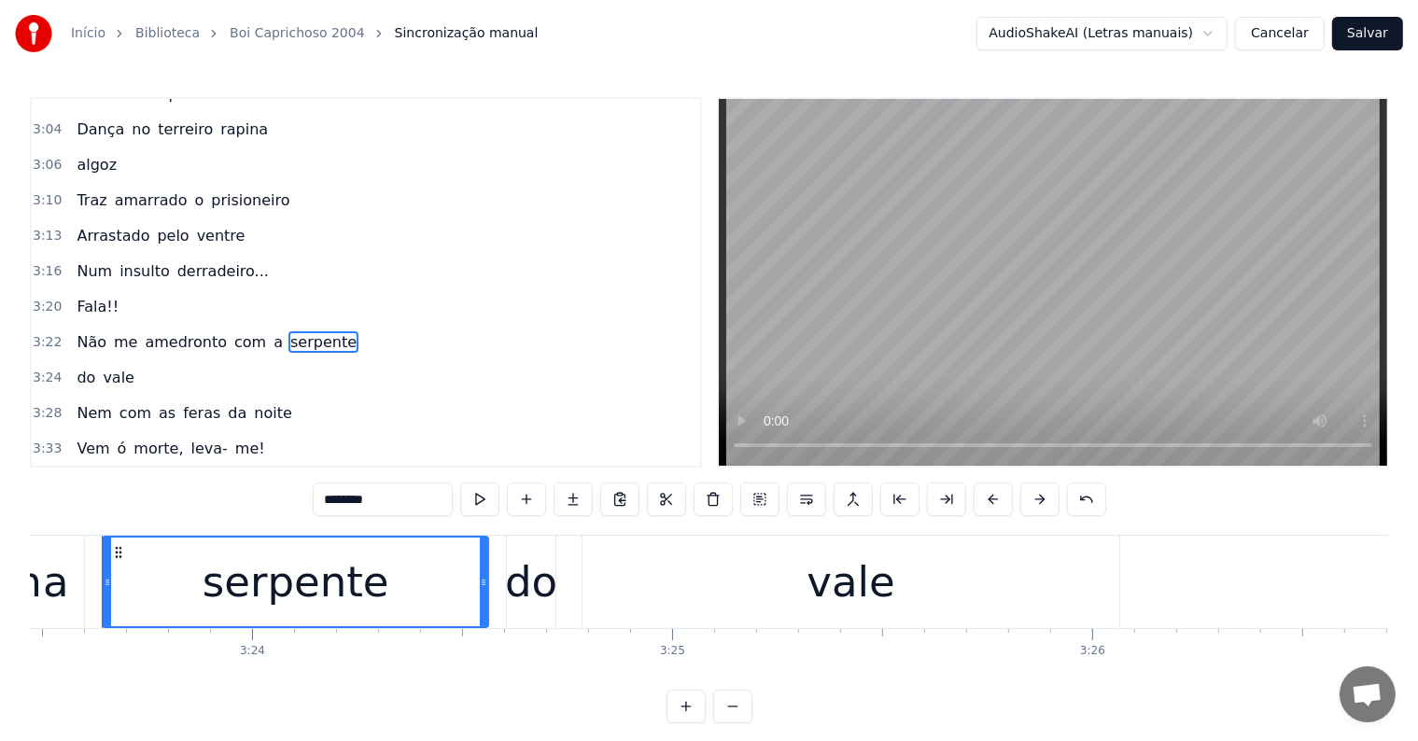
scroll to position [0, 85468]
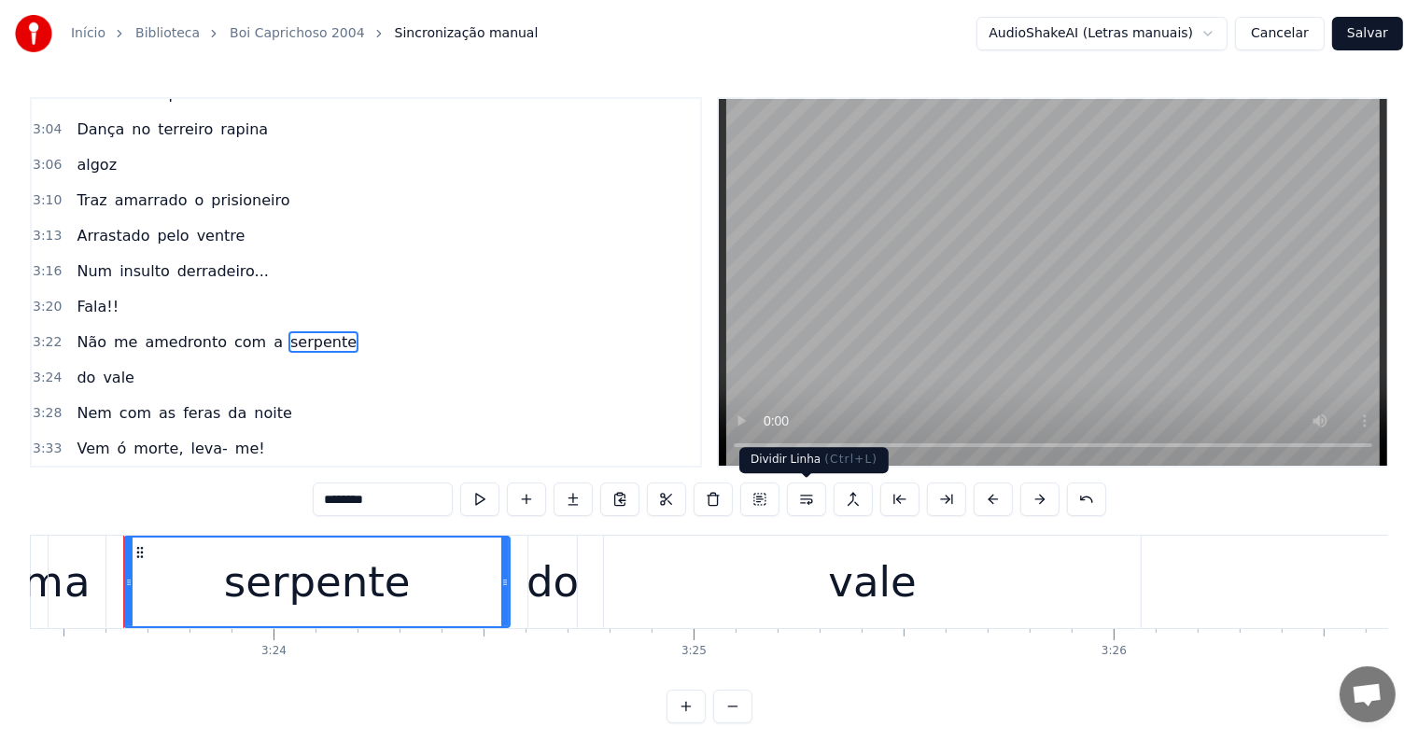
click at [795, 500] on button at bounding box center [806, 500] width 39 height 34
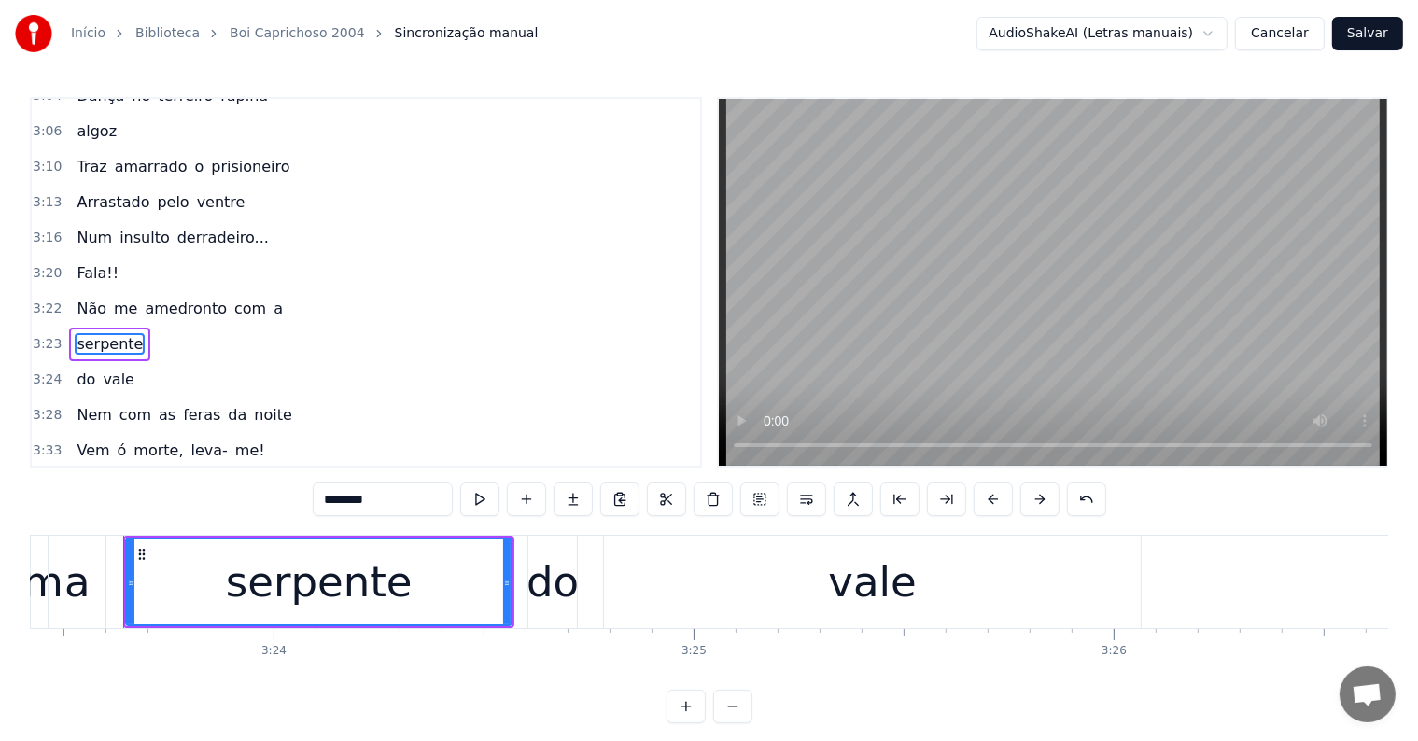
click at [272, 298] on span "a" at bounding box center [278, 308] width 13 height 21
type input "*"
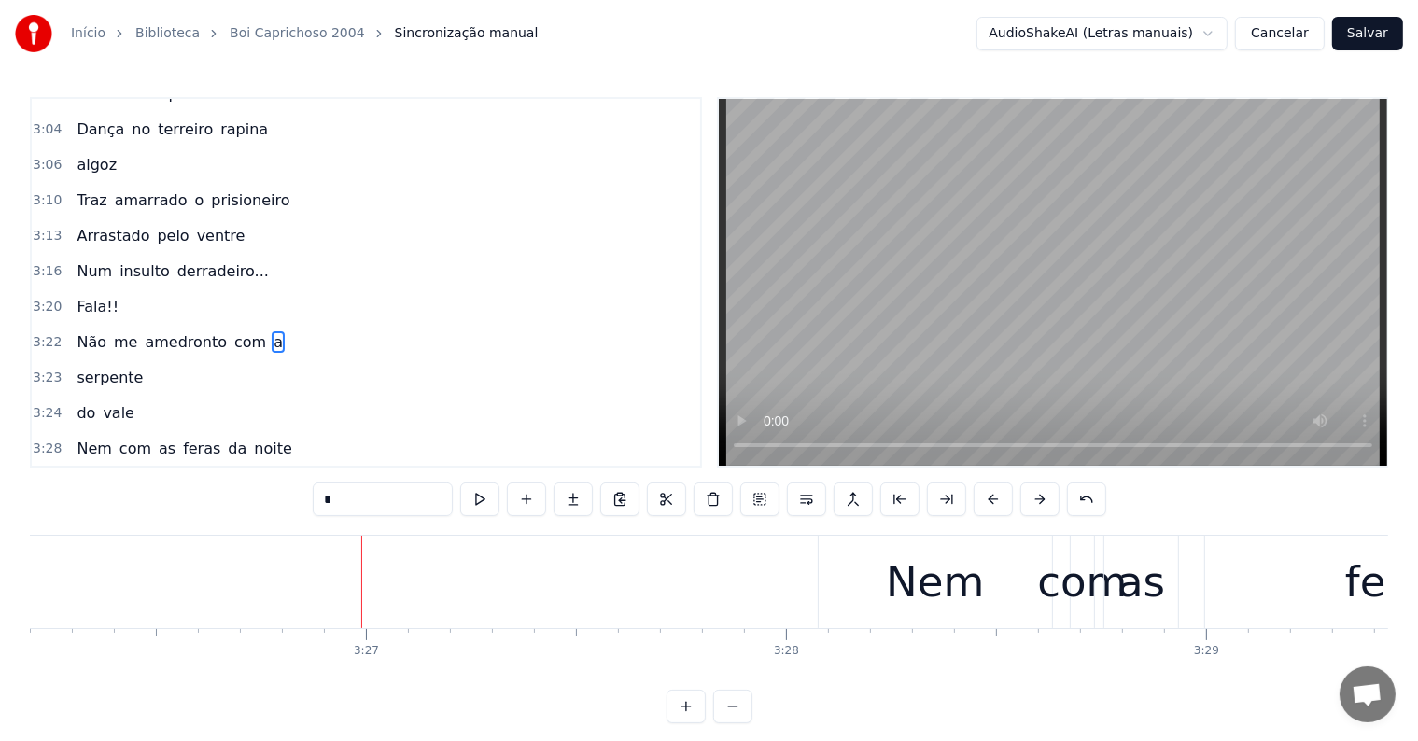
scroll to position [0, 86650]
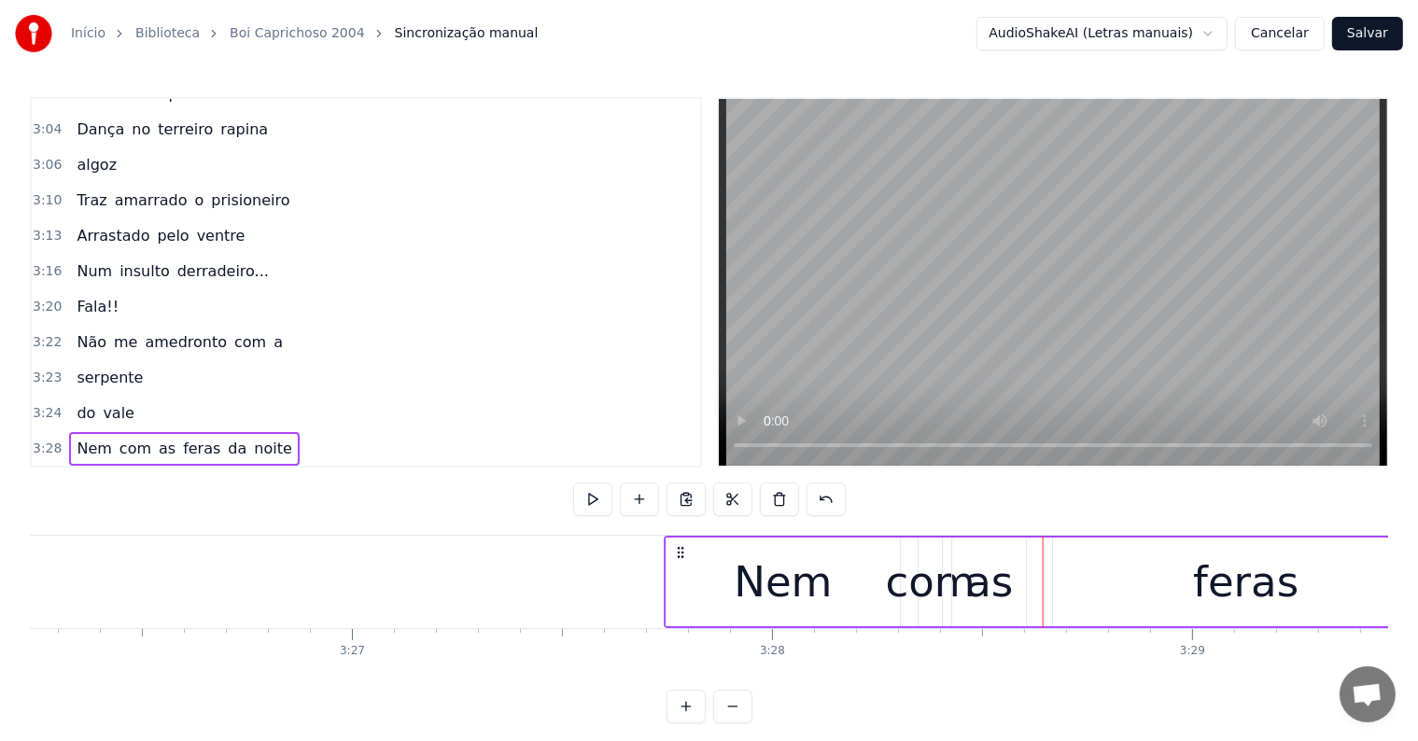
drag, startPoint x: 822, startPoint y: 553, endPoint x: 682, endPoint y: 556, distance: 140.1
click at [682, 556] on icon at bounding box center [680, 552] width 15 height 15
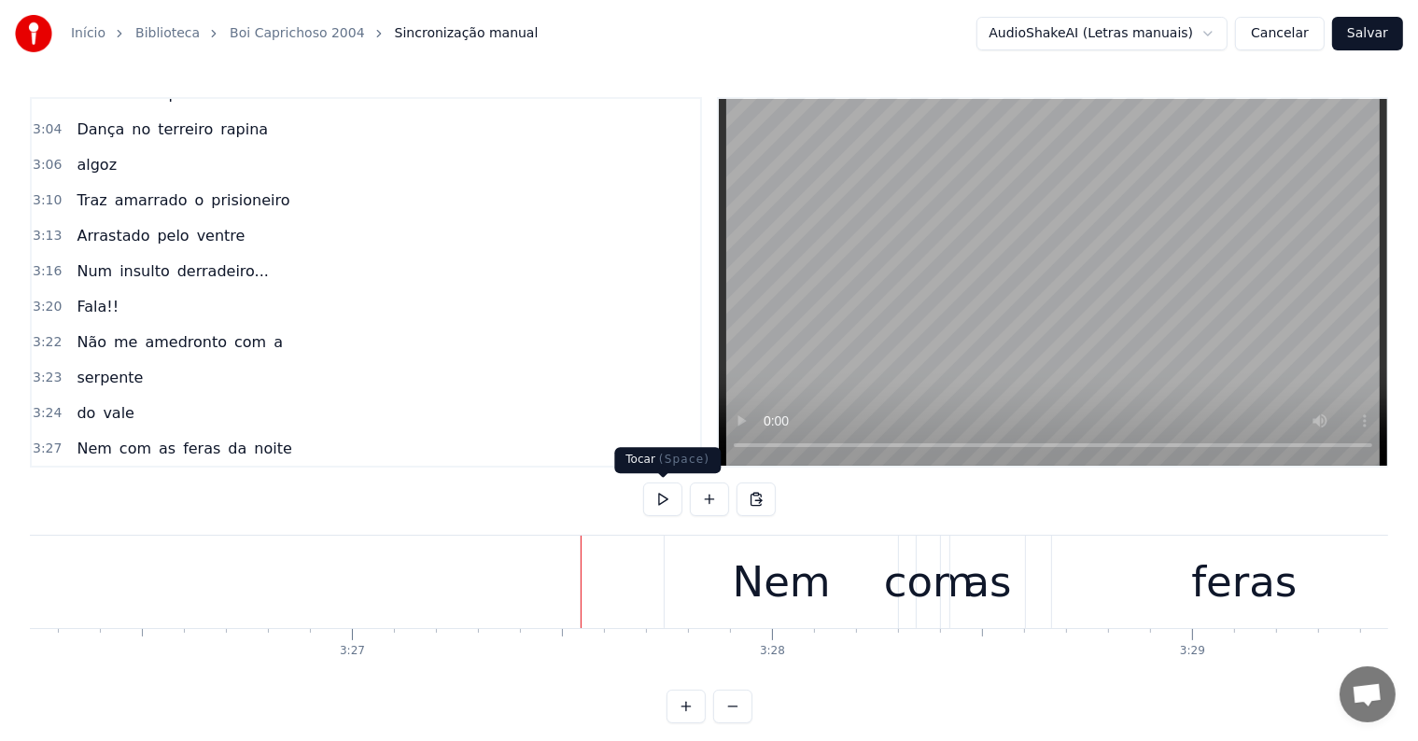
click at [664, 502] on button at bounding box center [662, 500] width 39 height 34
click at [661, 498] on button at bounding box center [662, 500] width 39 height 34
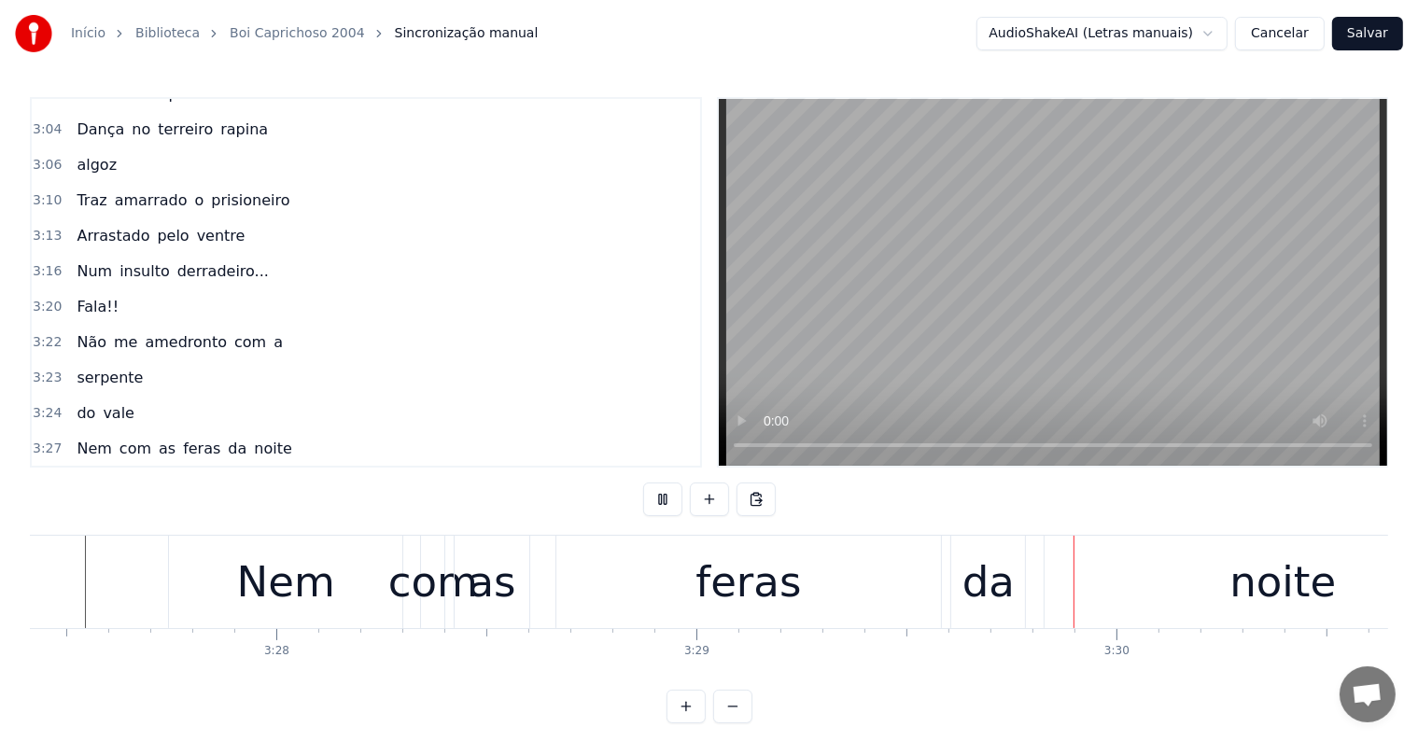
scroll to position [0, 87851]
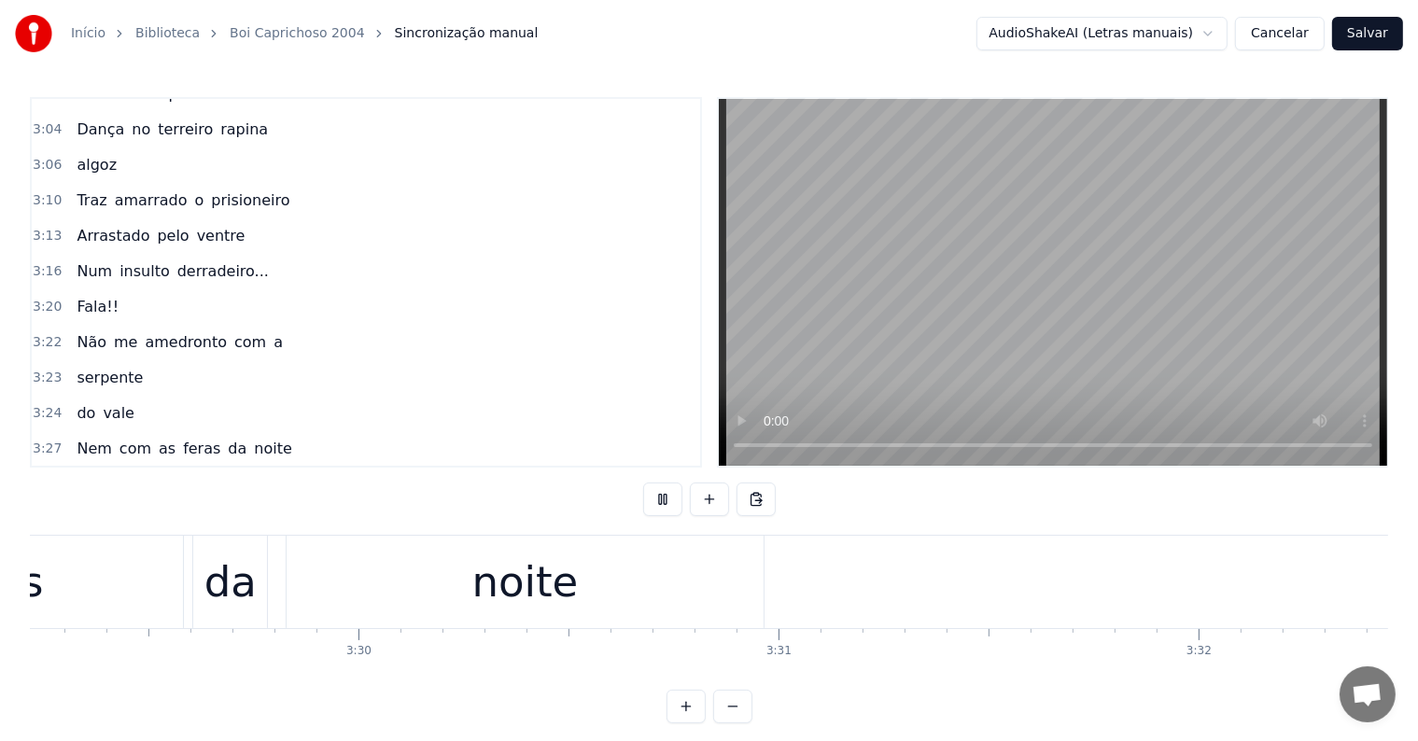
click at [661, 498] on button at bounding box center [662, 500] width 39 height 34
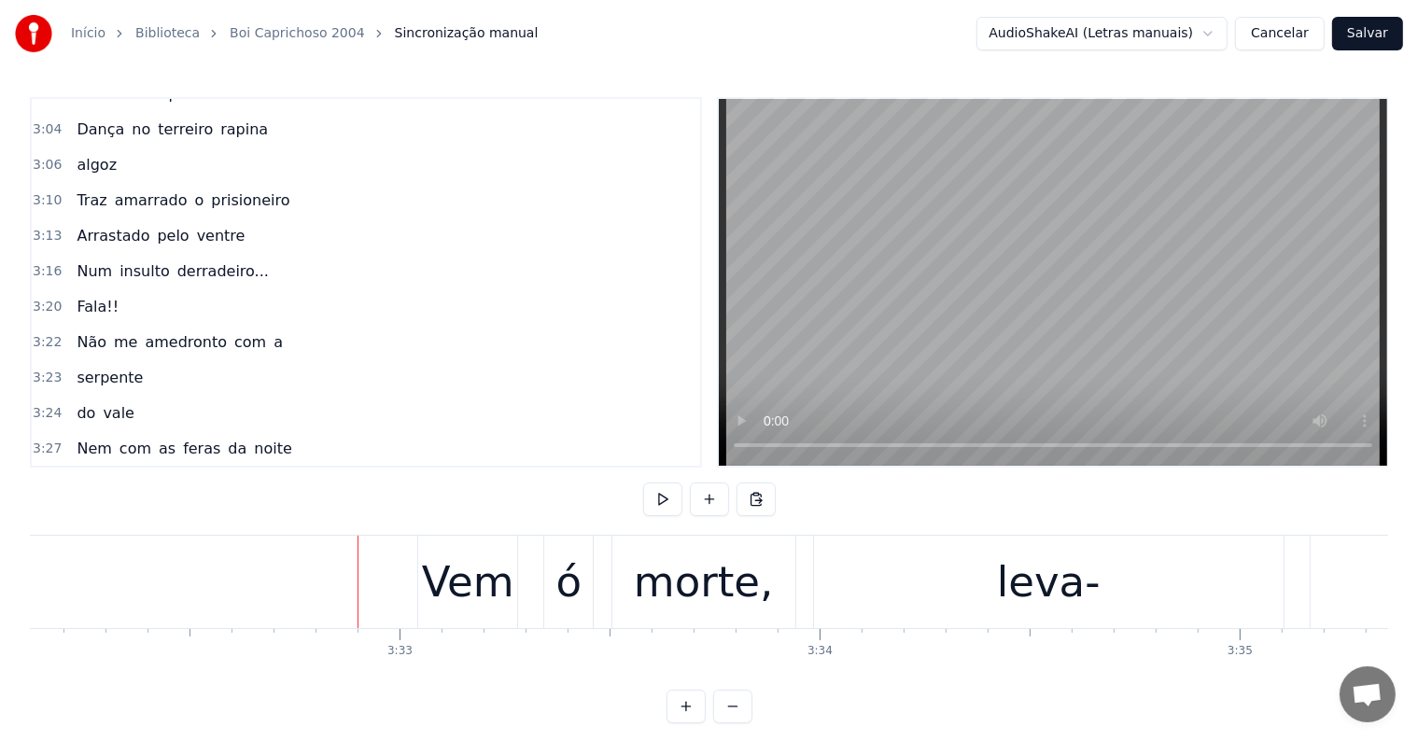
click at [604, 606] on div "Vem ó morte, leva- me!" at bounding box center [1109, 582] width 1384 height 92
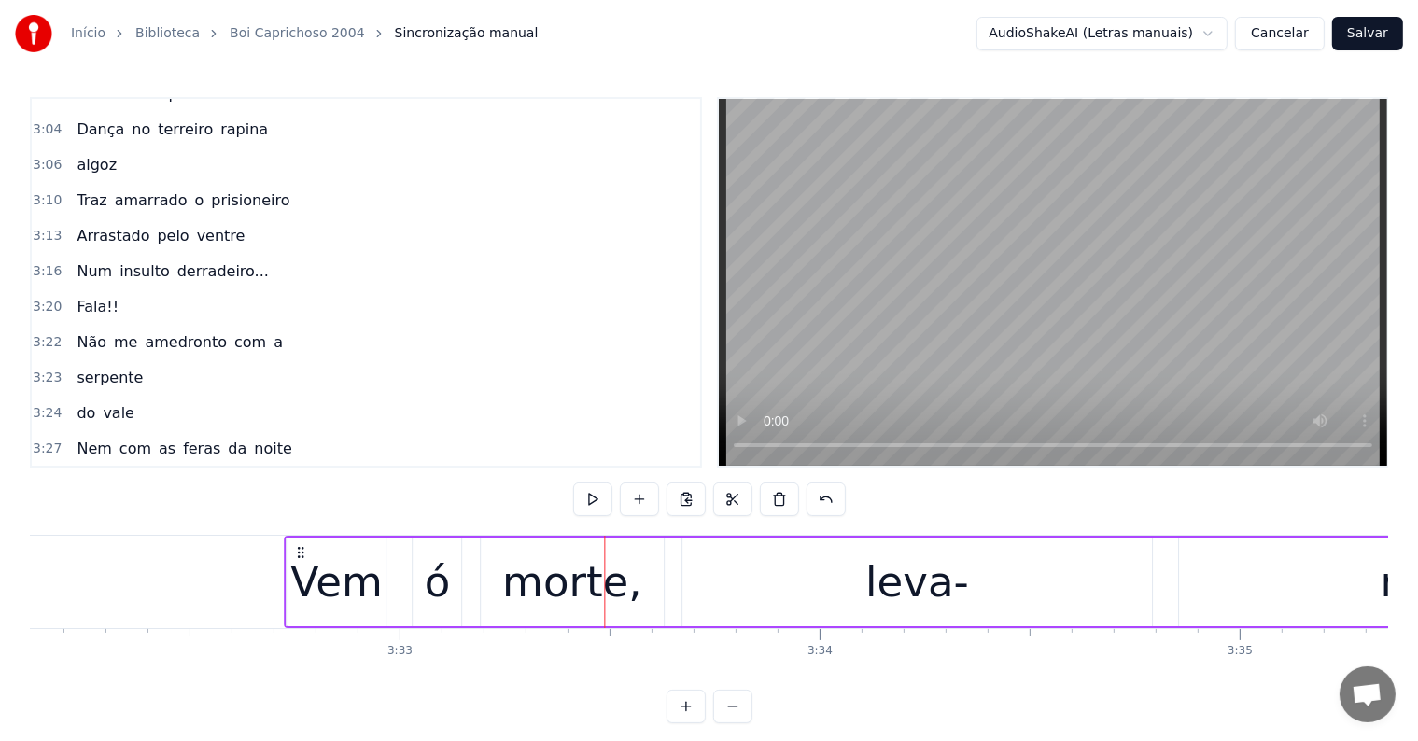
drag, startPoint x: 435, startPoint y: 552, endPoint x: 306, endPoint y: 556, distance: 128.9
click at [303, 556] on icon at bounding box center [300, 552] width 15 height 15
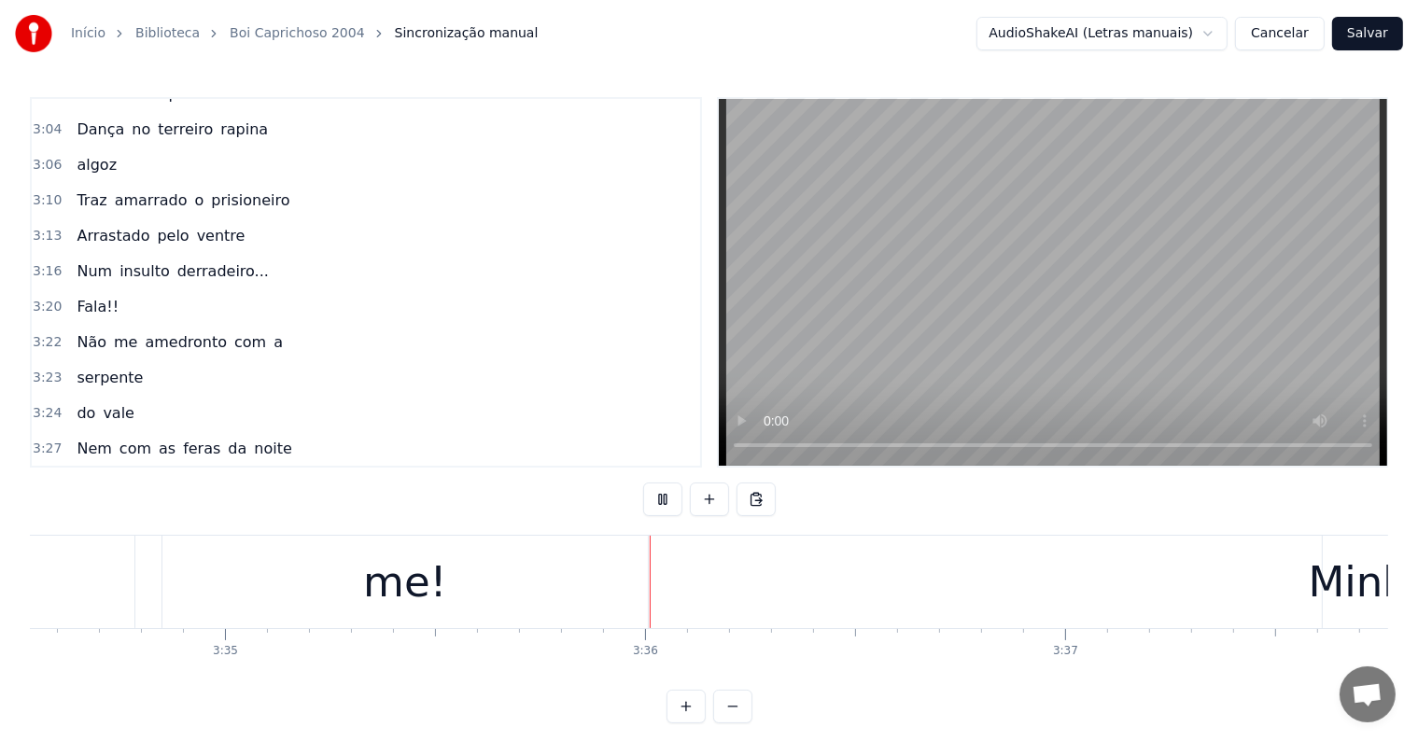
scroll to position [0, 90338]
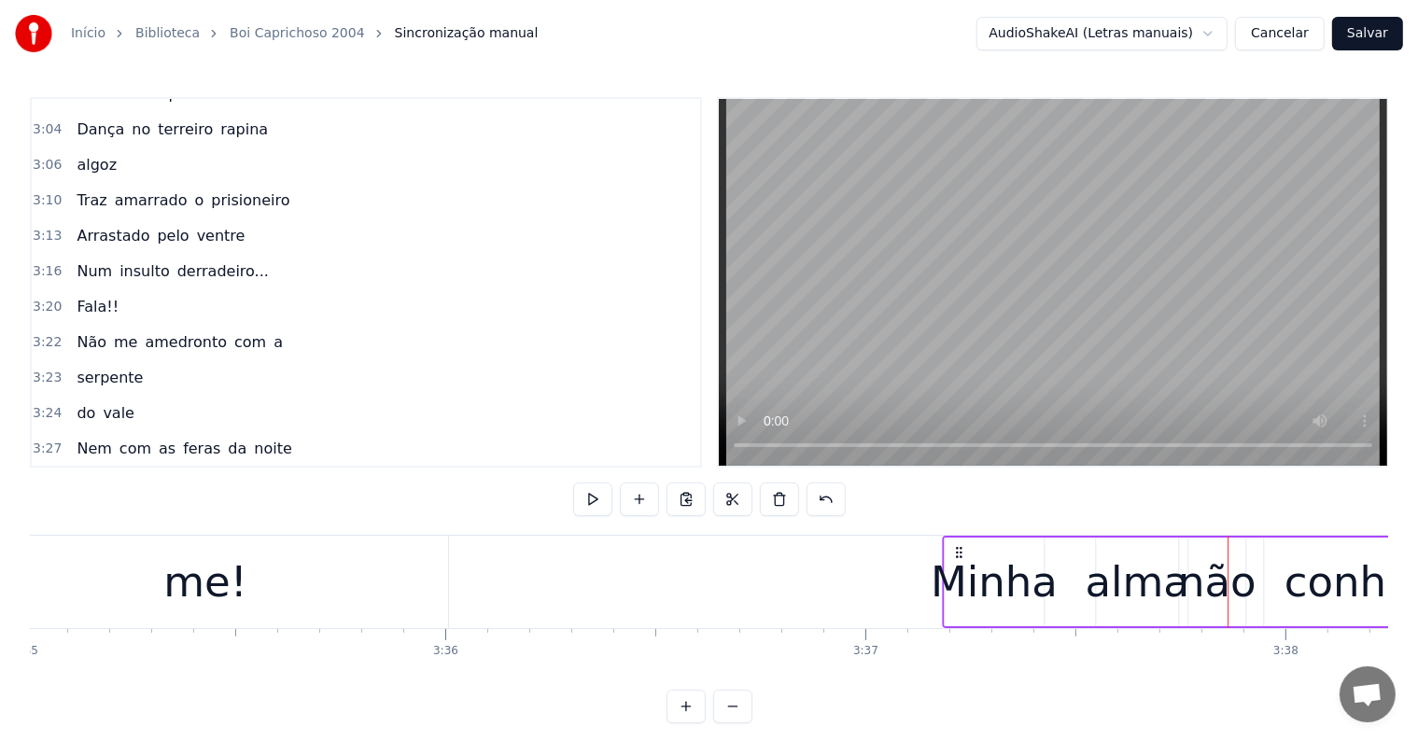
drag, startPoint x: 1137, startPoint y: 552, endPoint x: 957, endPoint y: 557, distance: 180.3
click at [957, 557] on icon at bounding box center [958, 552] width 15 height 15
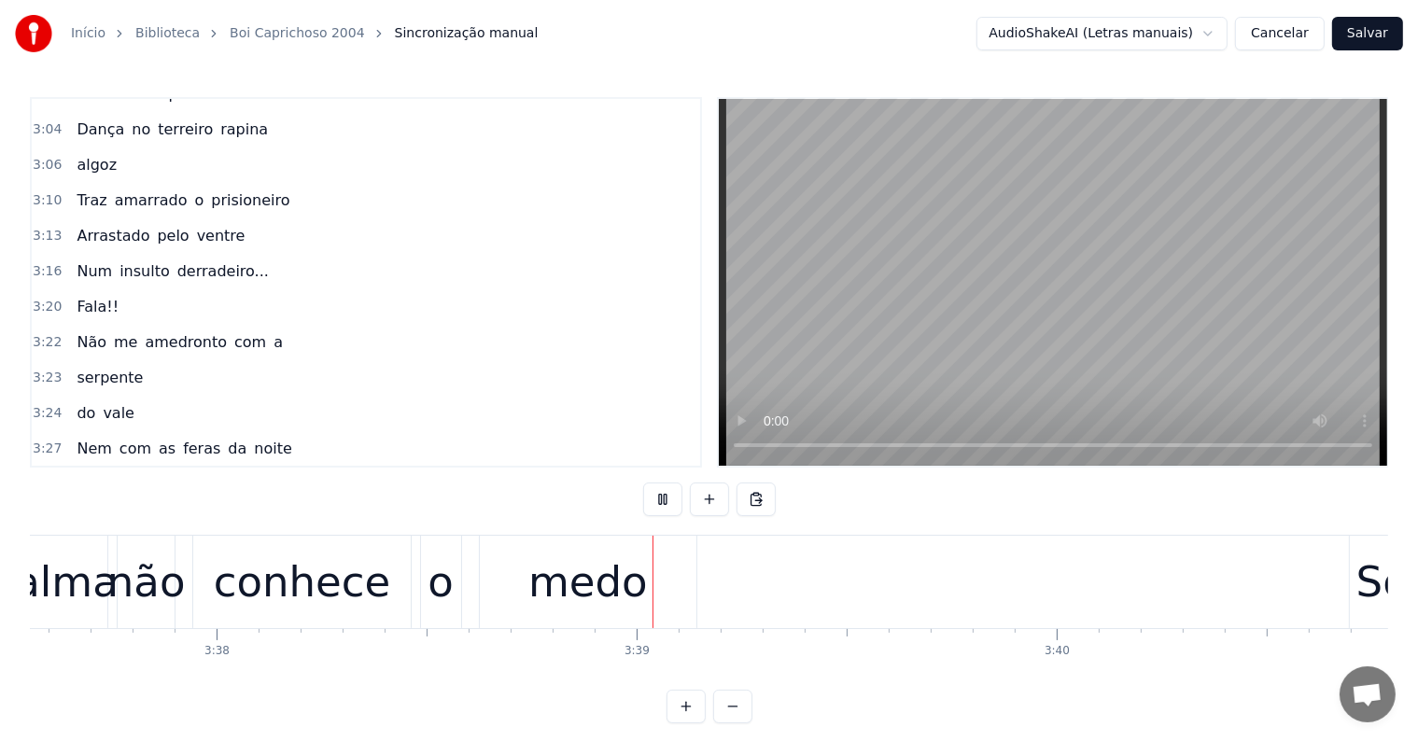
scroll to position [0, 91596]
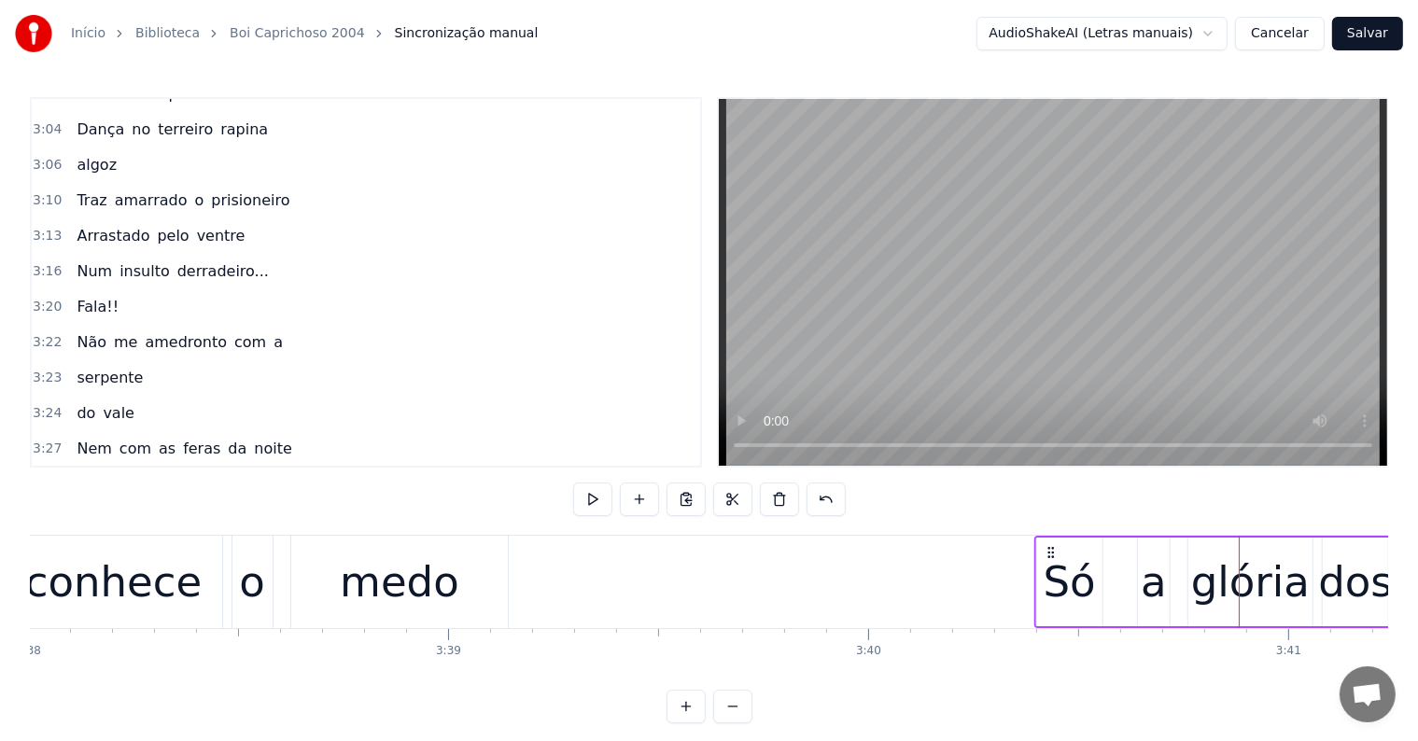
drag, startPoint x: 1178, startPoint y: 549, endPoint x: 1052, endPoint y: 573, distance: 128.4
click at [1052, 573] on div "Só a glória dos deuses´´" at bounding box center [1390, 582] width 711 height 92
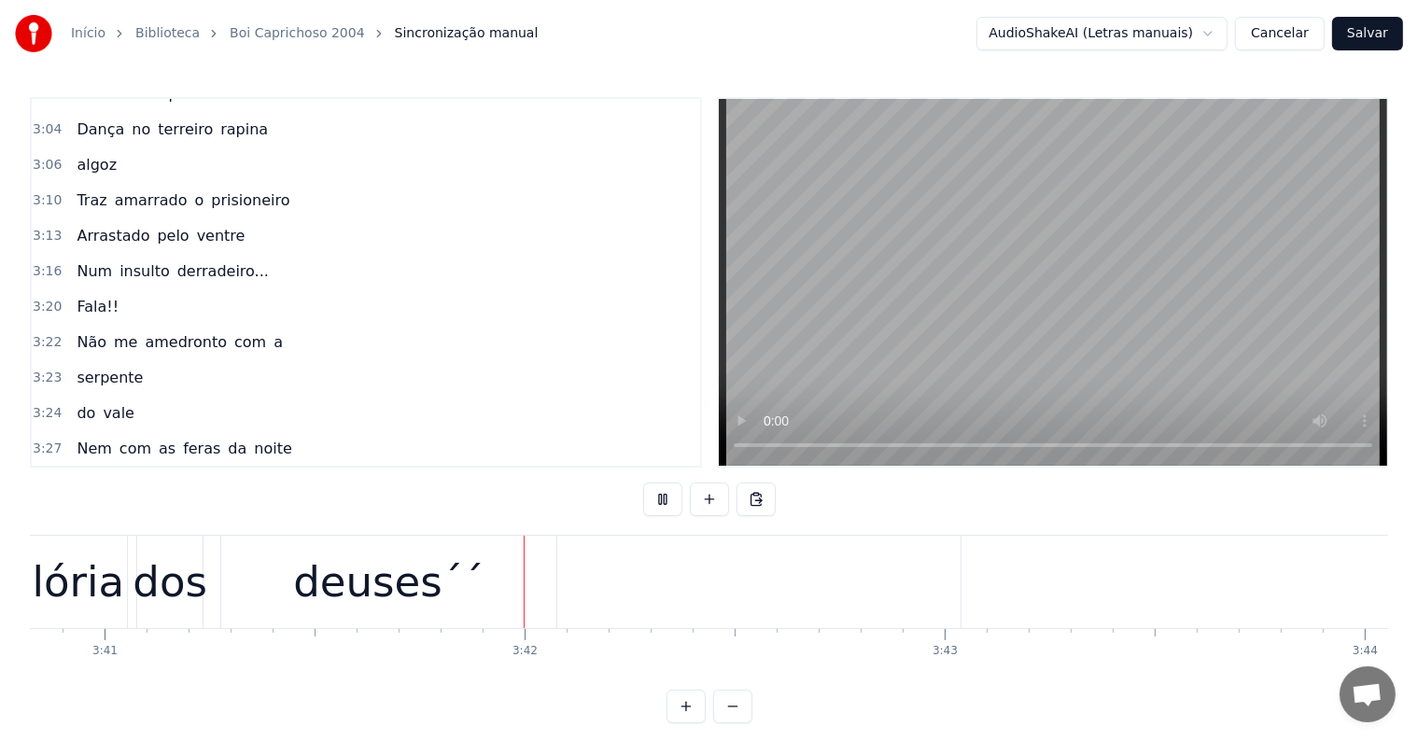
scroll to position [0, 92785]
click at [474, 576] on div "deuses´´" at bounding box center [383, 582] width 335 height 92
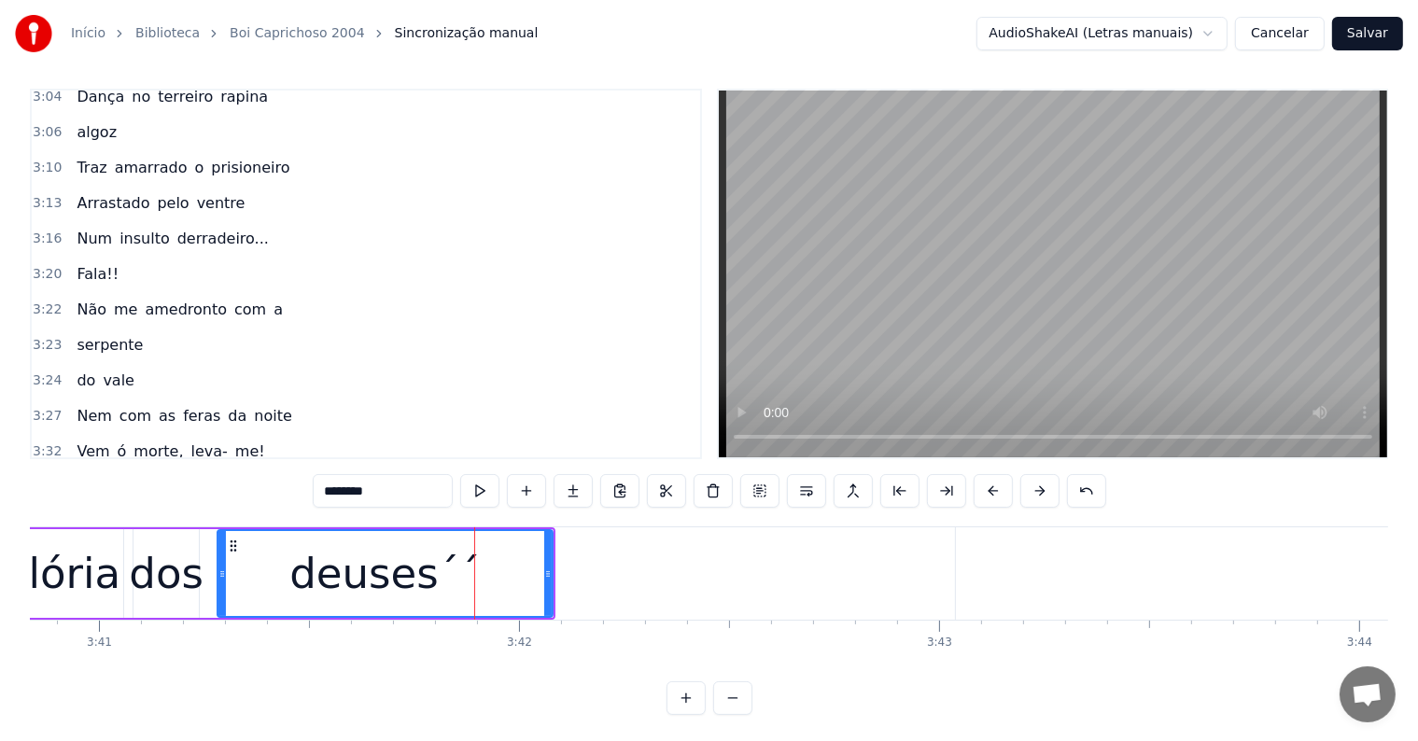
scroll to position [1763, 0]
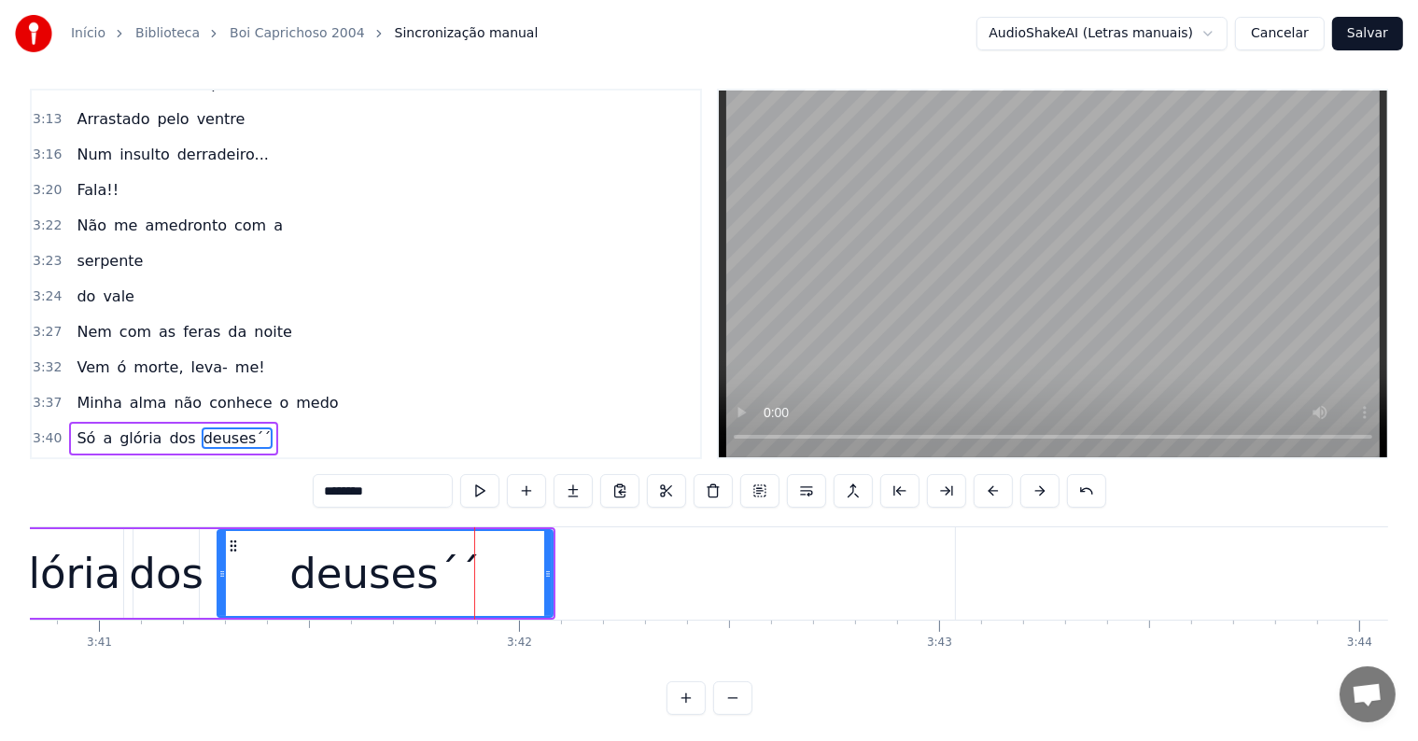
click at [427, 493] on input "********" at bounding box center [383, 491] width 140 height 34
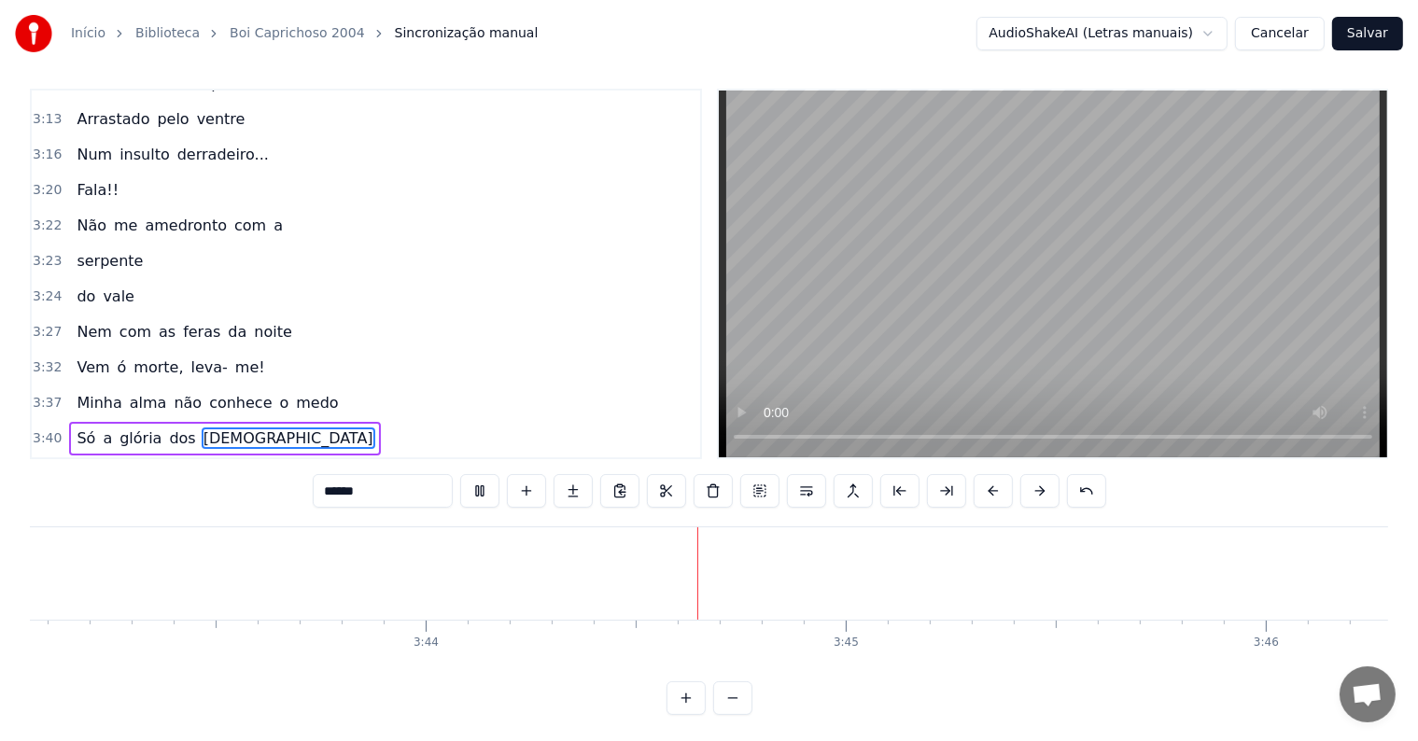
scroll to position [0, 93987]
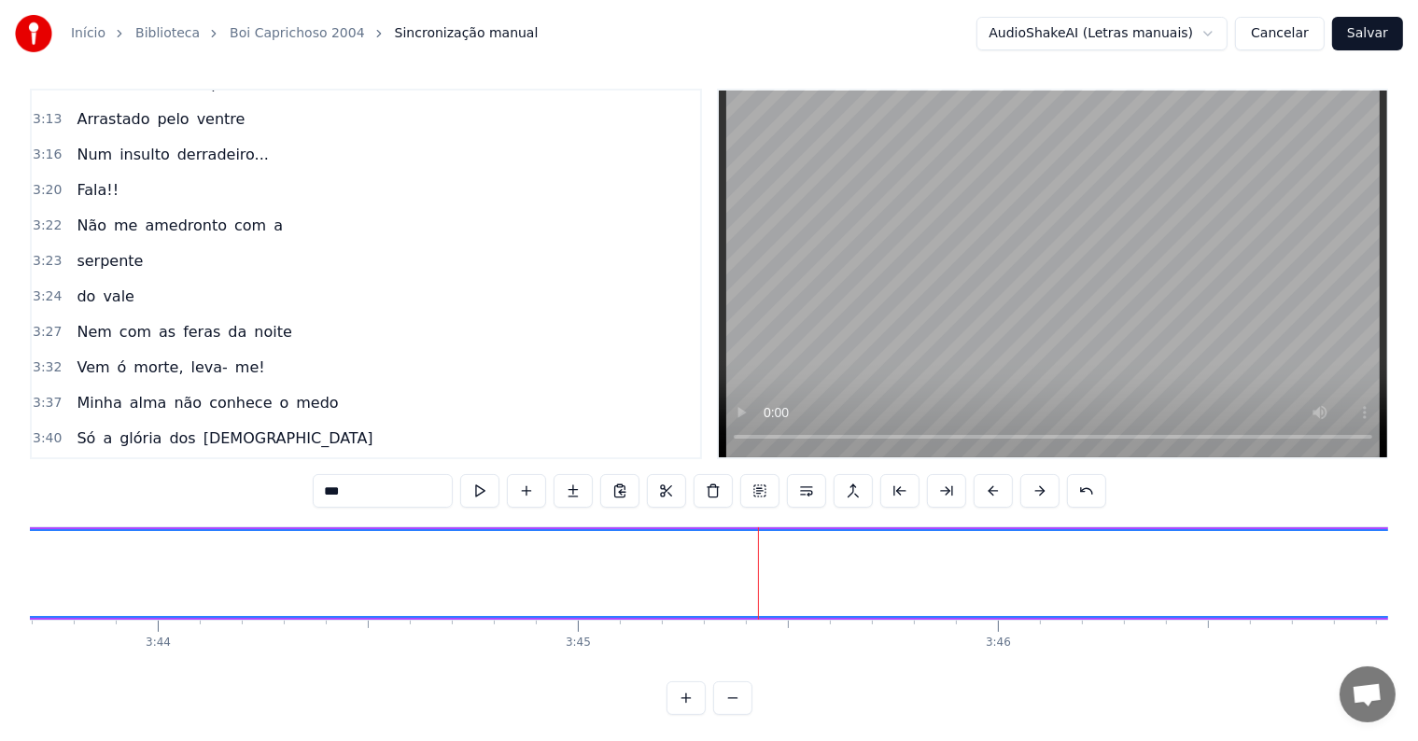
scroll to position [28, 0]
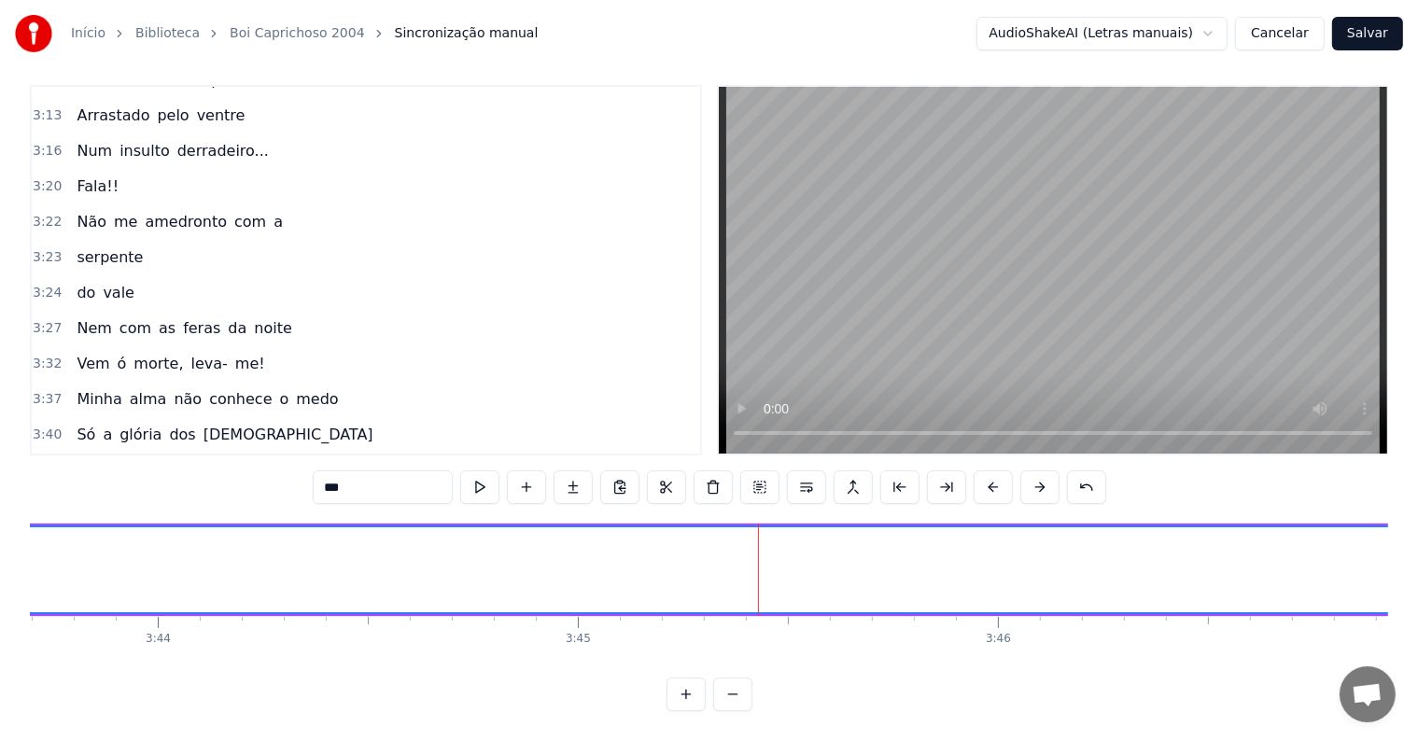
type input "*****"
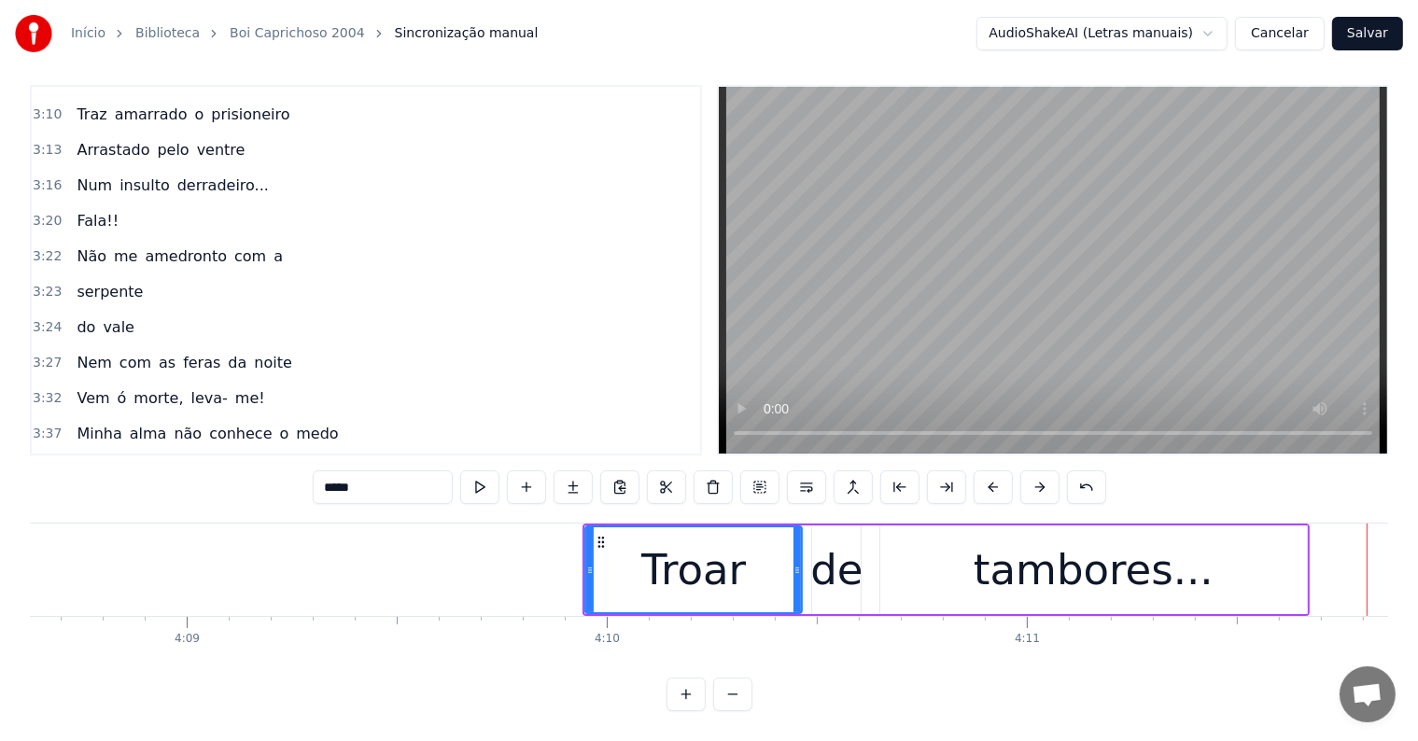
scroll to position [0, 104435]
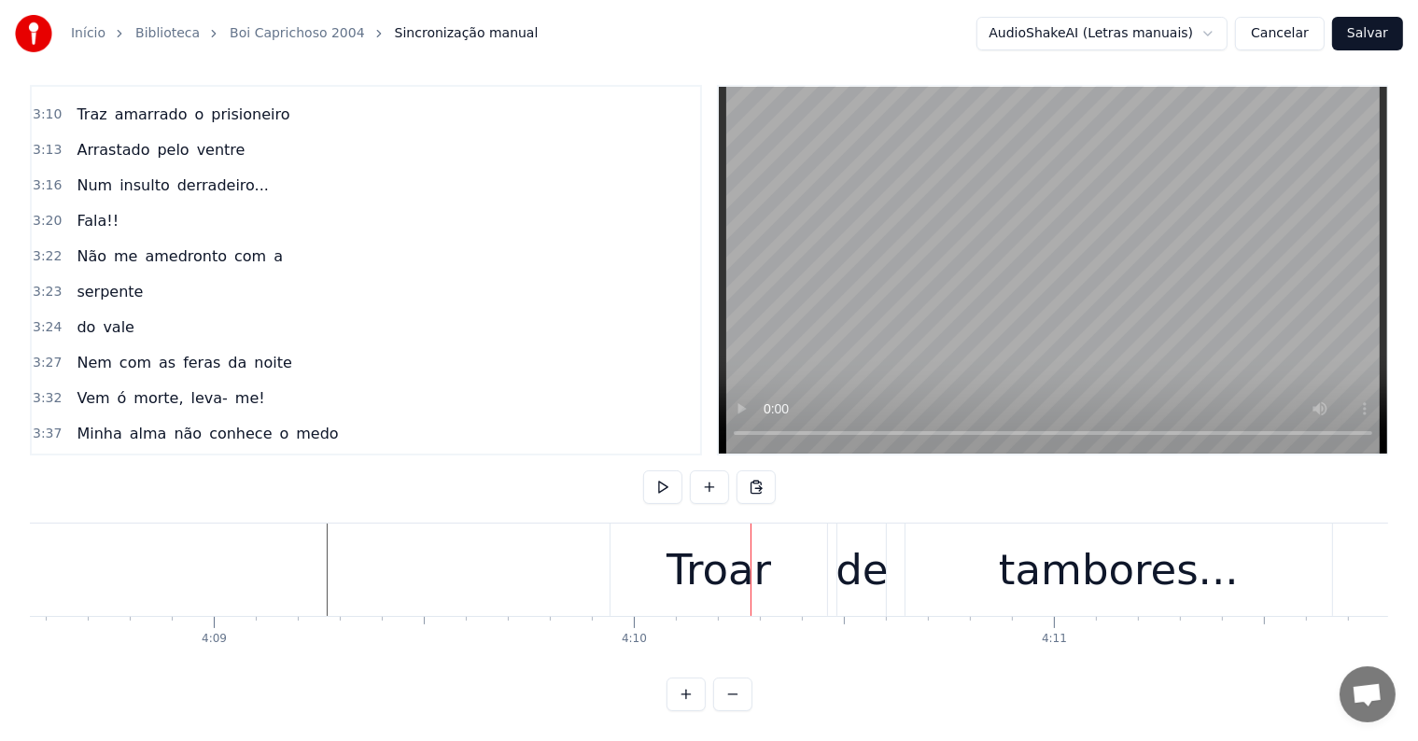
click at [833, 590] on div "Troar de tambores..." at bounding box center [973, 570] width 727 height 92
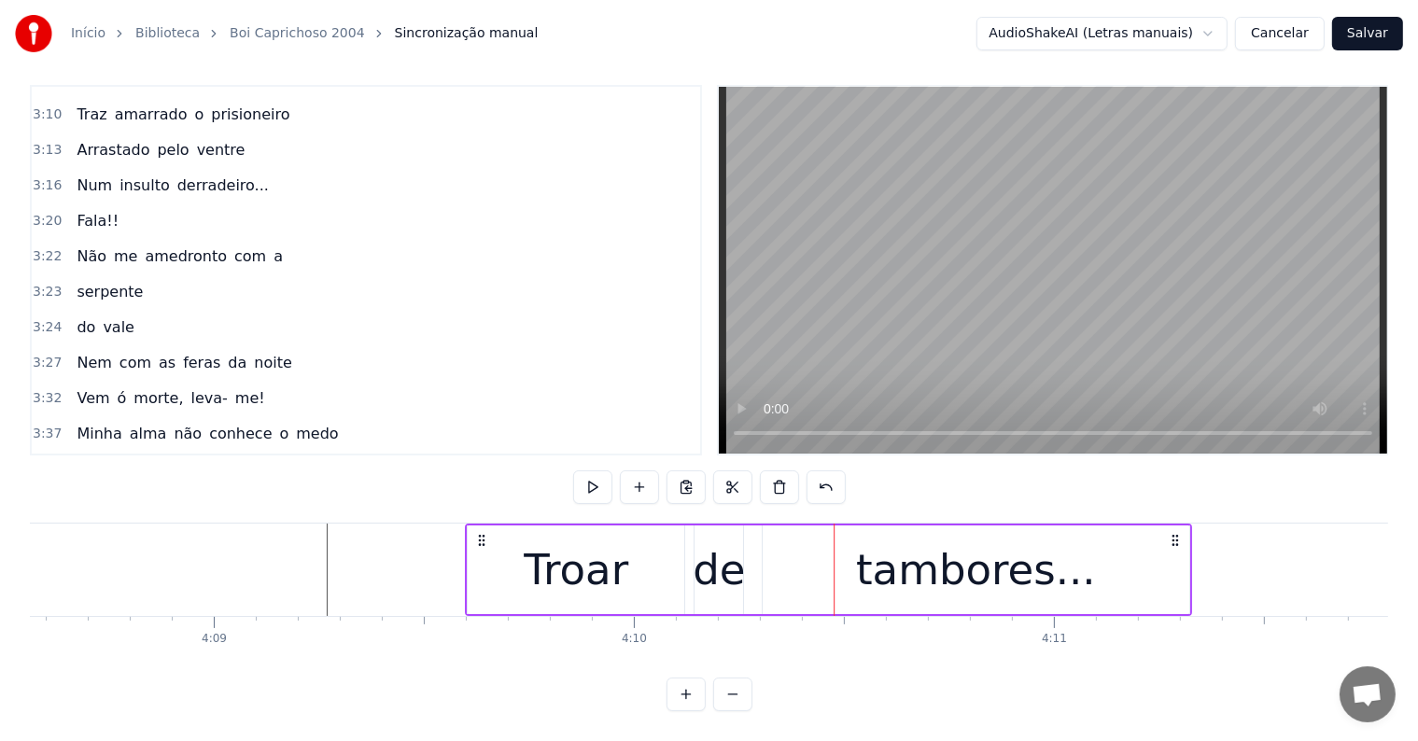
drag, startPoint x: 621, startPoint y: 525, endPoint x: 476, endPoint y: 536, distance: 145.2
click at [476, 536] on div "Troar de tambores..." at bounding box center [828, 570] width 727 height 92
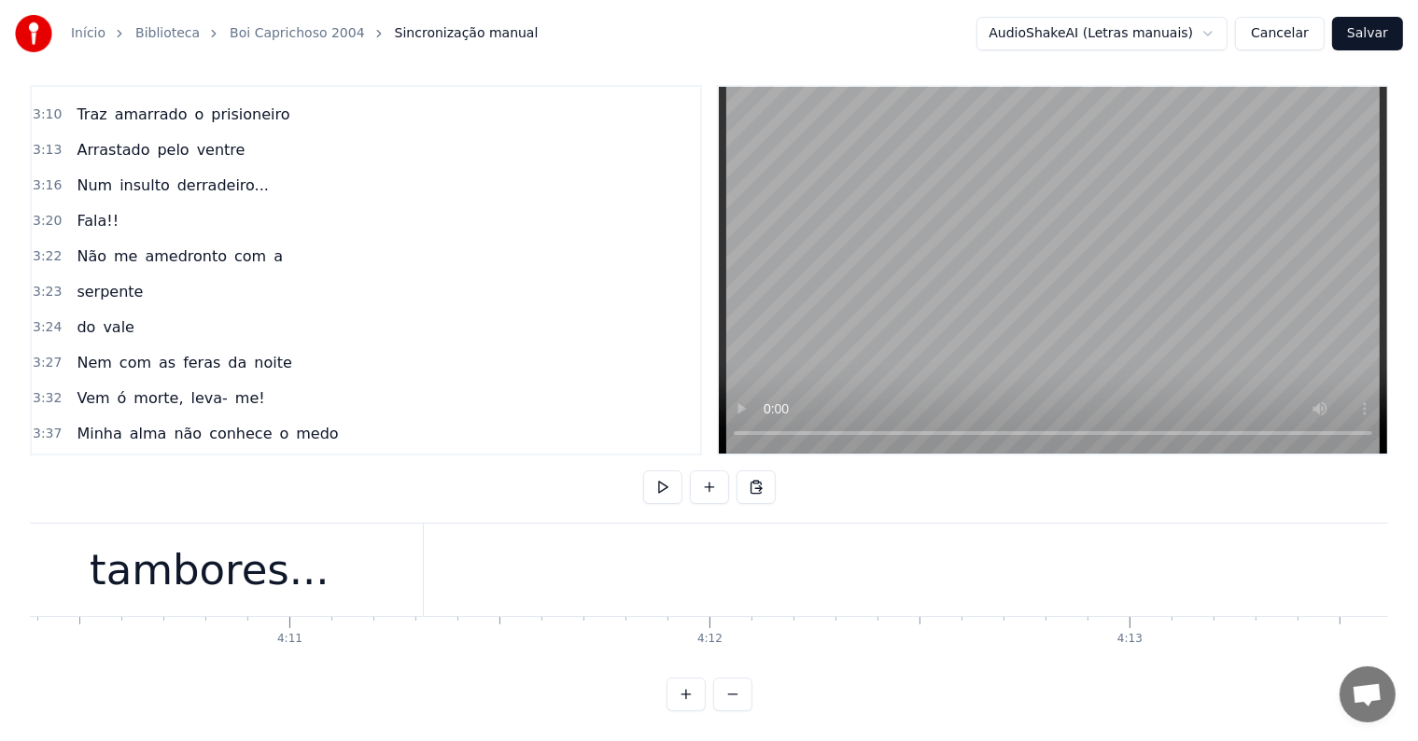
scroll to position [0, 105200]
click at [1356, 37] on button "Salvar" at bounding box center [1367, 34] width 71 height 34
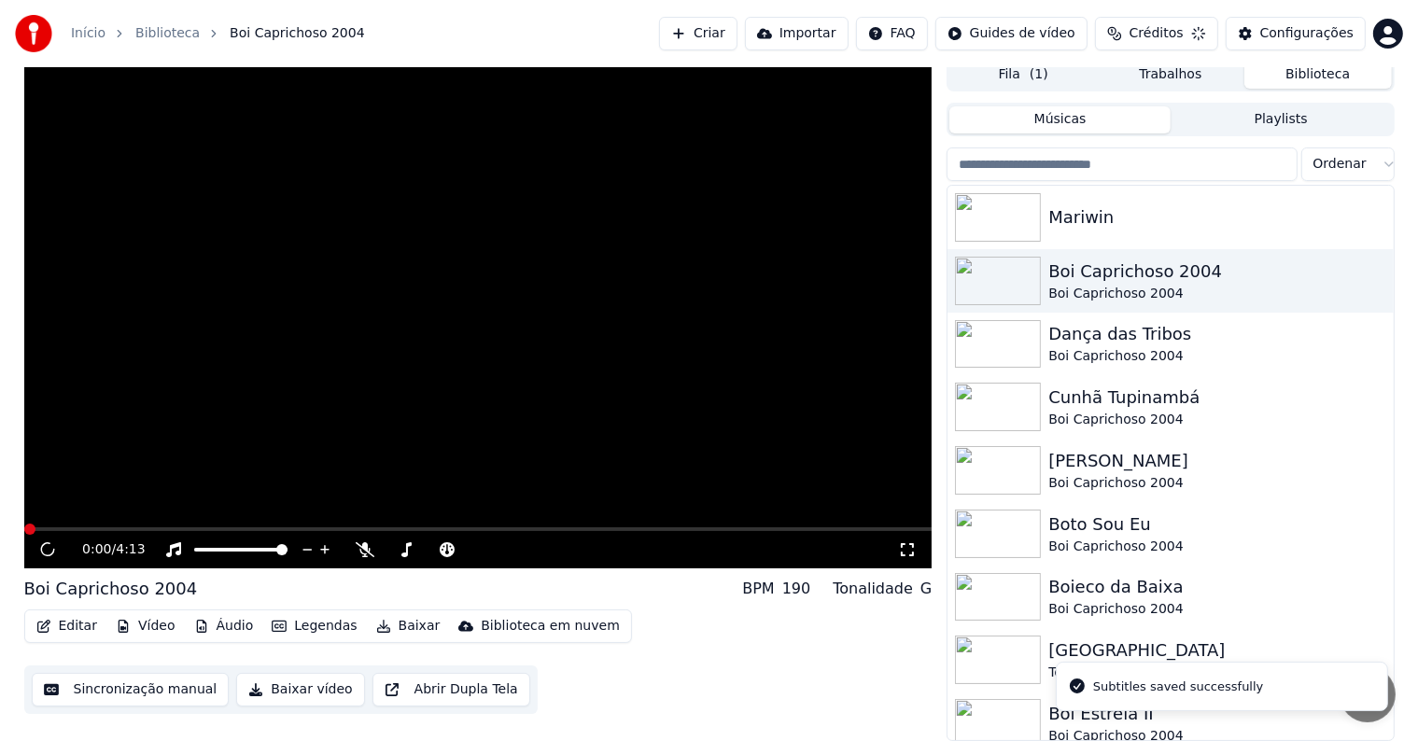
scroll to position [8, 0]
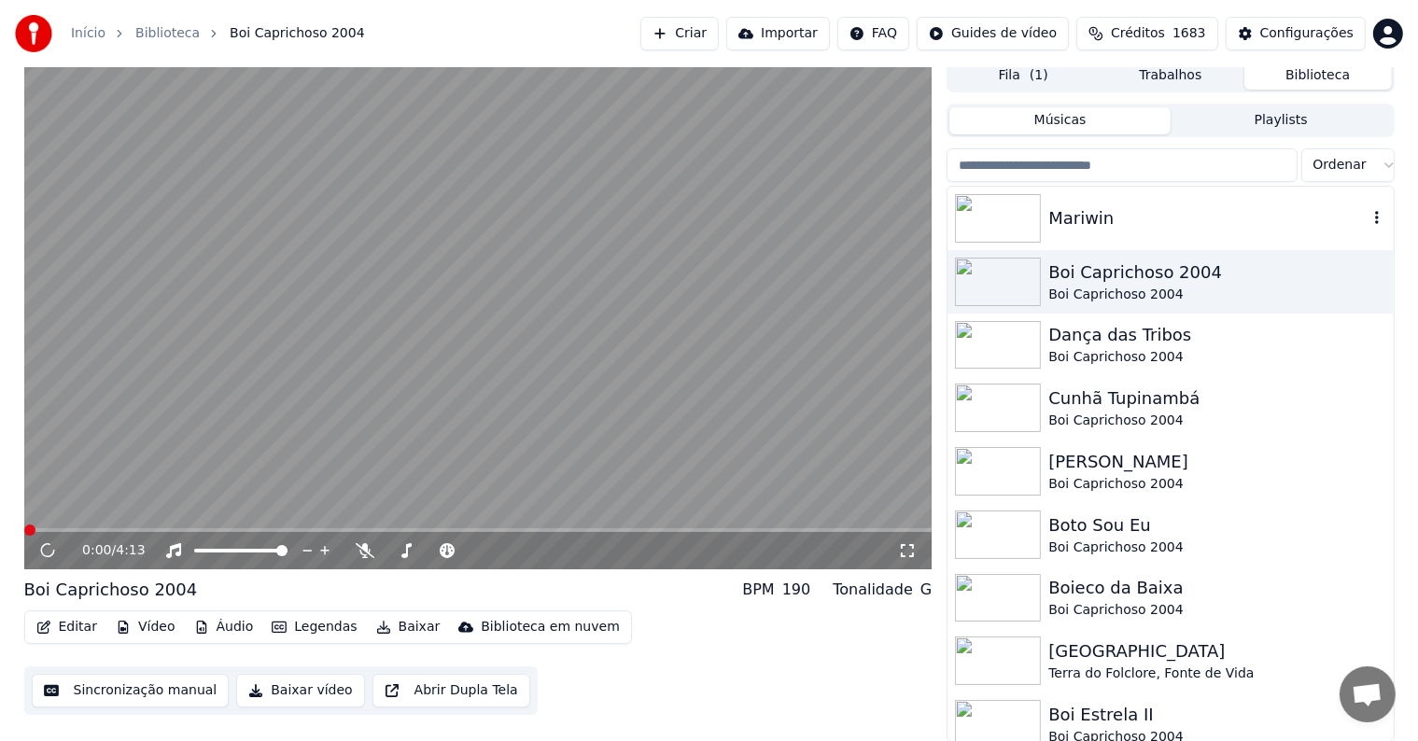
click at [1072, 220] on div "Mariwin" at bounding box center [1208, 218] width 318 height 26
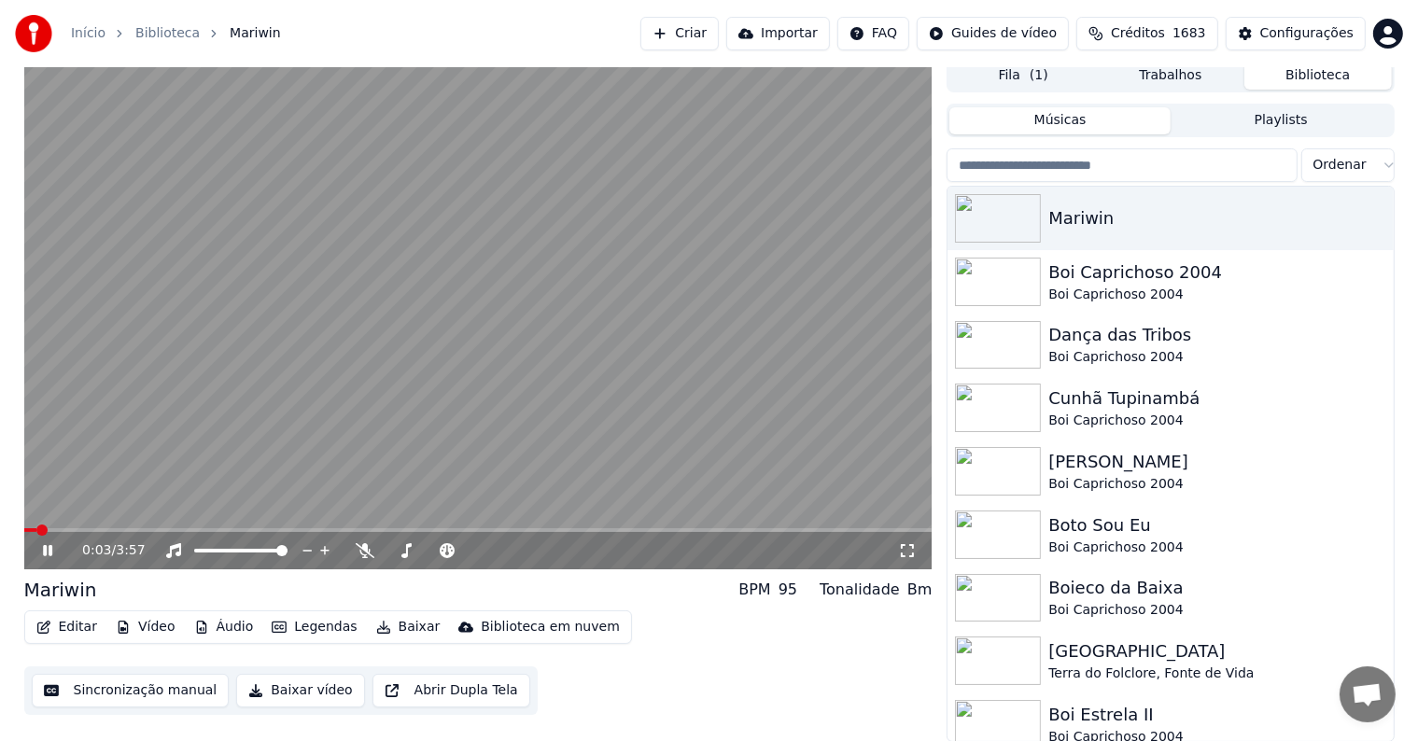
click at [441, 340] on video at bounding box center [478, 314] width 908 height 511
